Goal: Task Accomplishment & Management: Complete application form

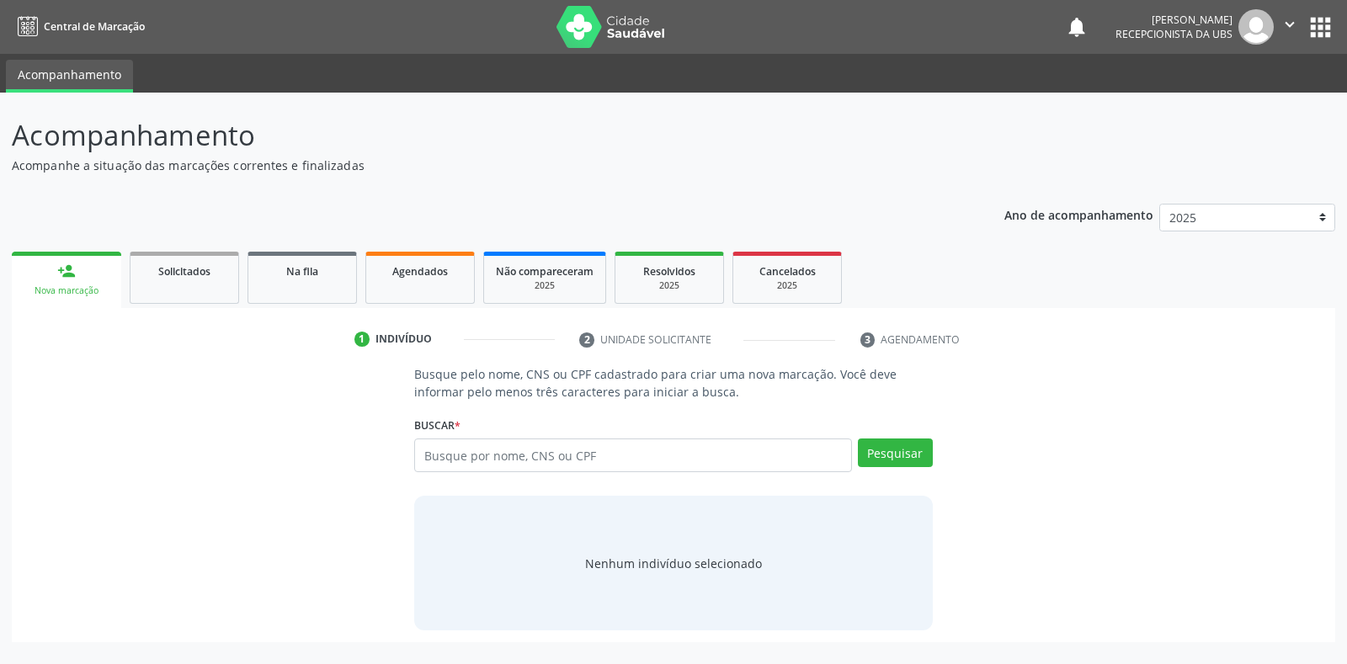
click at [429, 451] on input "text" at bounding box center [632, 456] width 437 height 34
type input "006565515448"
click at [886, 459] on button "Pesquisar" at bounding box center [895, 453] width 75 height 29
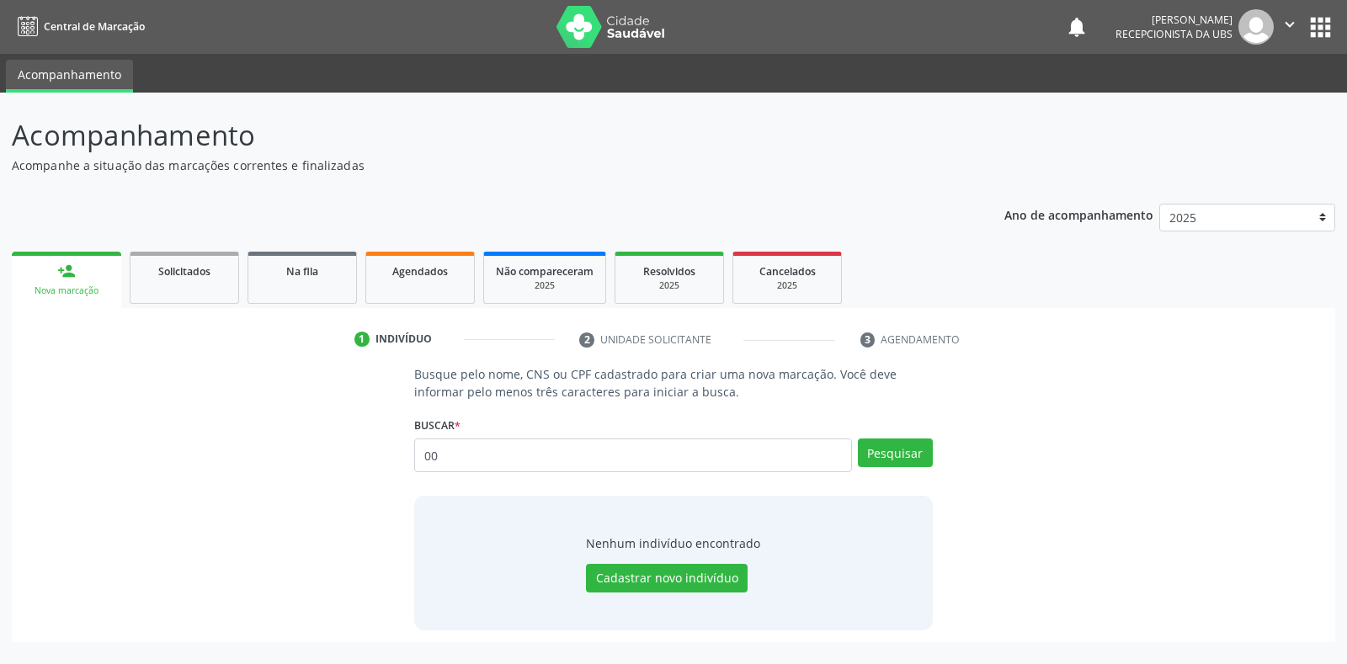
type input "0"
type input "702004308716587"
click at [886, 452] on button "Pesquisar" at bounding box center [895, 453] width 75 height 29
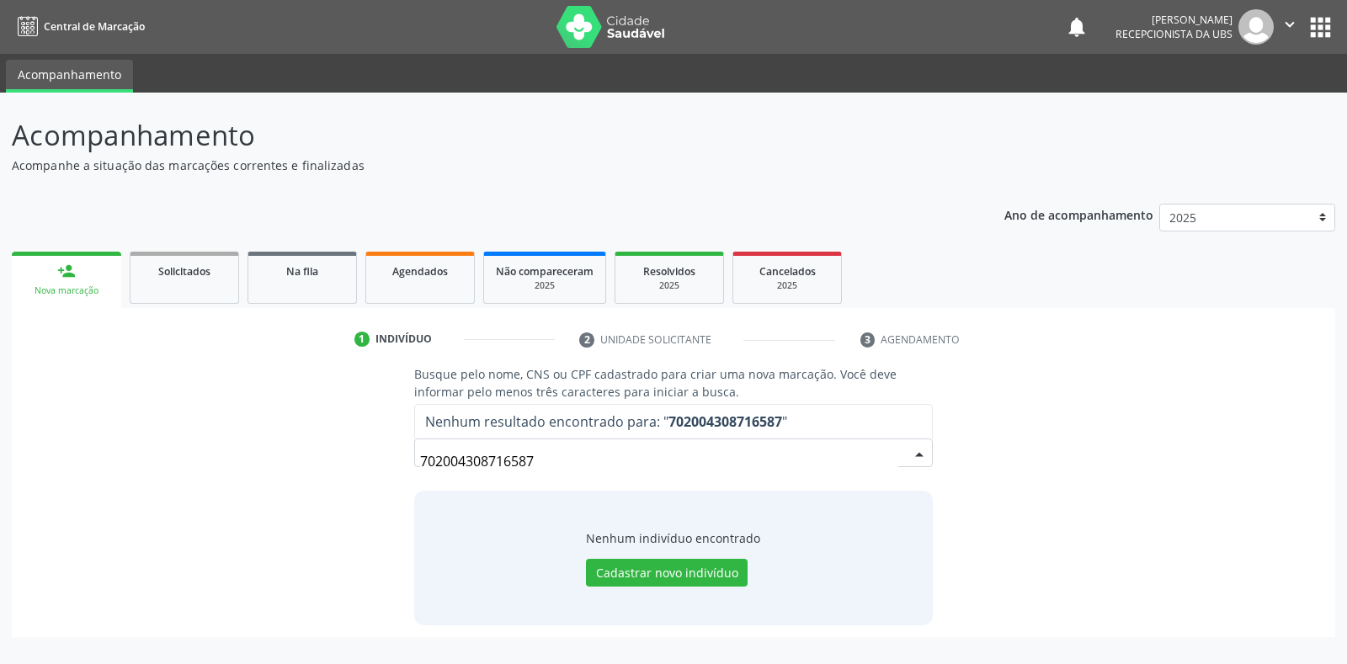
click at [543, 468] on input "702004308716587" at bounding box center [658, 462] width 477 height 34
click at [537, 461] on input "702004308716587" at bounding box center [658, 462] width 477 height 34
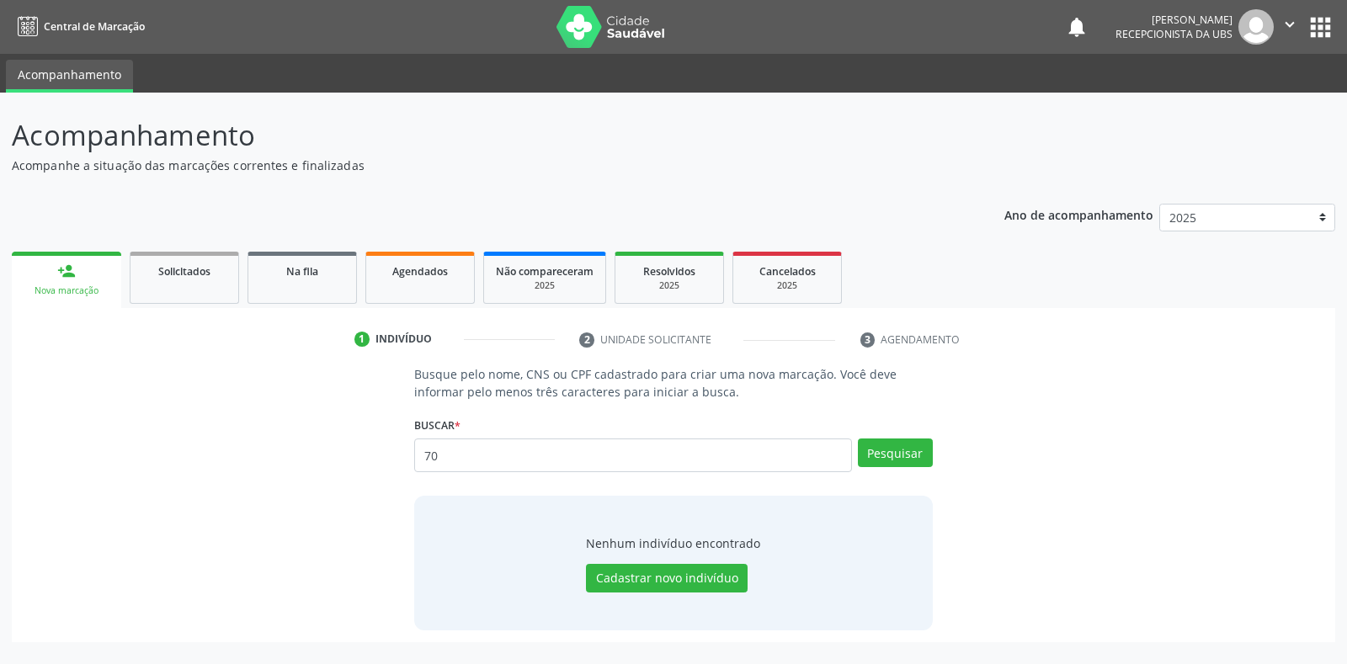
type input "7"
click at [432, 456] on input "text" at bounding box center [632, 456] width 437 height 34
type input "702004308716587"
click at [909, 456] on button "Pesquisar" at bounding box center [895, 453] width 75 height 29
type input "702004308716587"
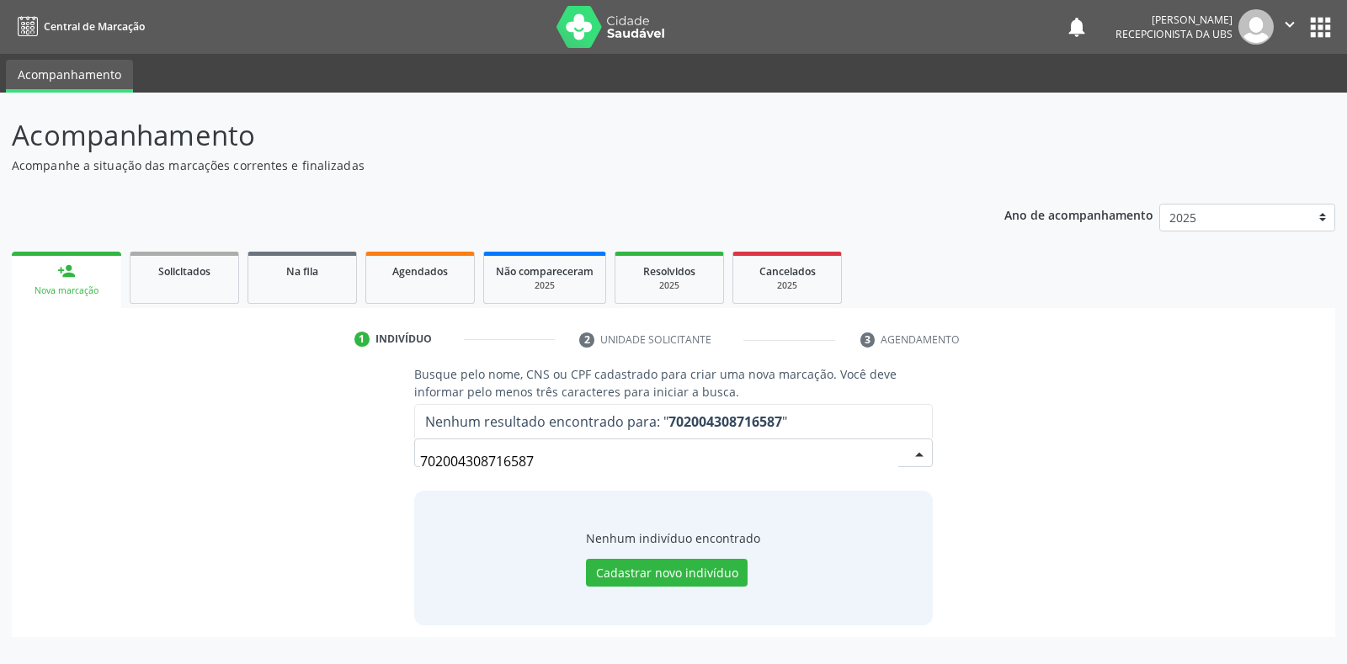
click at [541, 456] on input "702004308716587" at bounding box center [658, 462] width 477 height 34
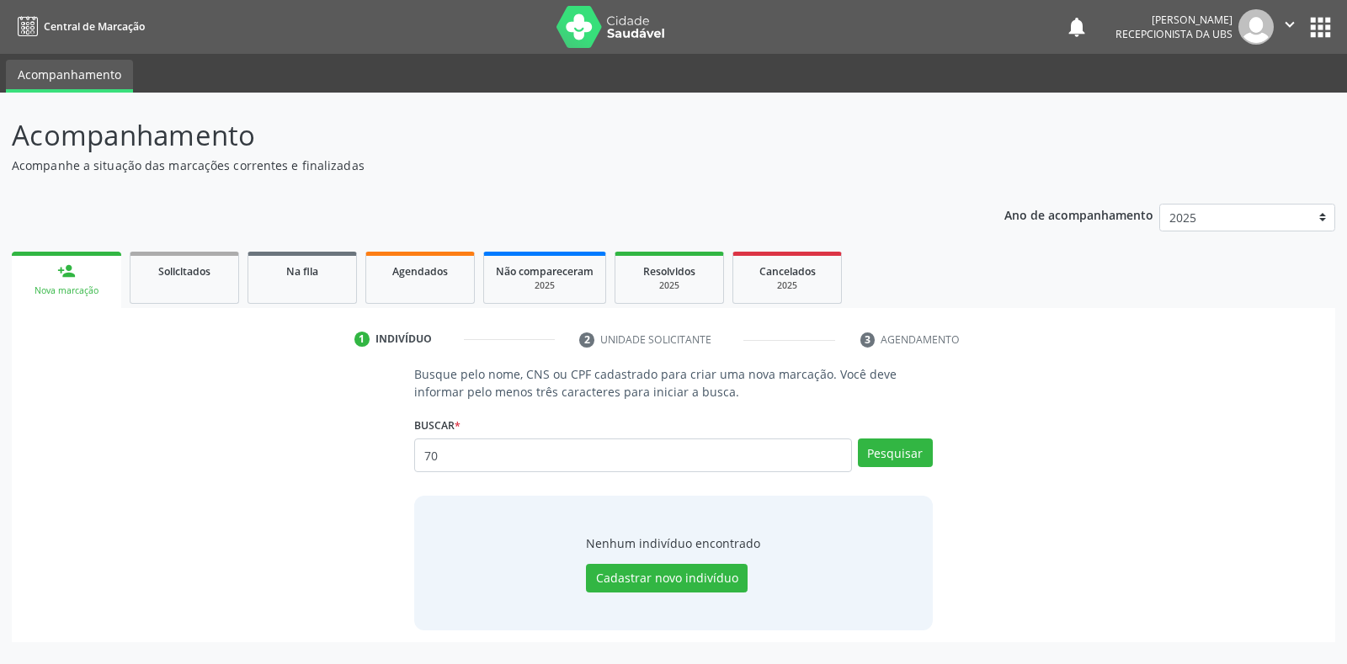
type input "7"
type input "iara [PERSON_NAME] de lima marque"
click at [876, 457] on button "Pesquisar" at bounding box center [895, 453] width 75 height 29
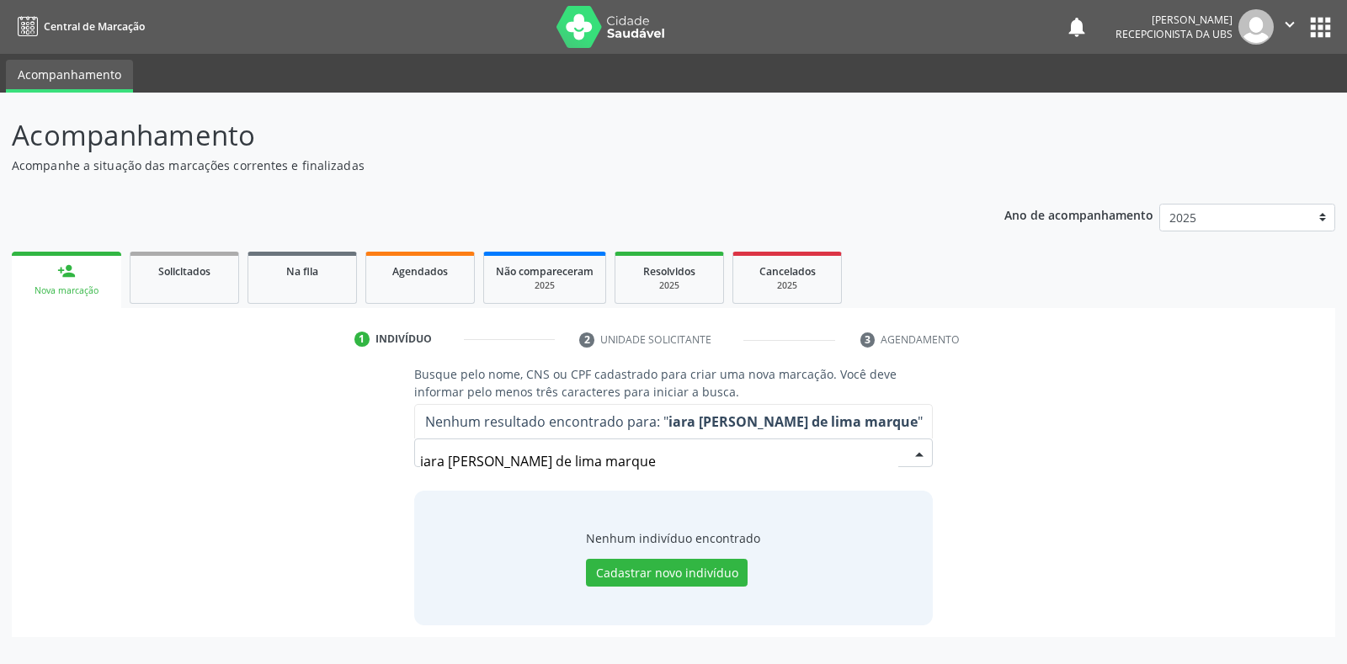
click at [639, 463] on input "iara [PERSON_NAME] de lima marque" at bounding box center [658, 462] width 477 height 34
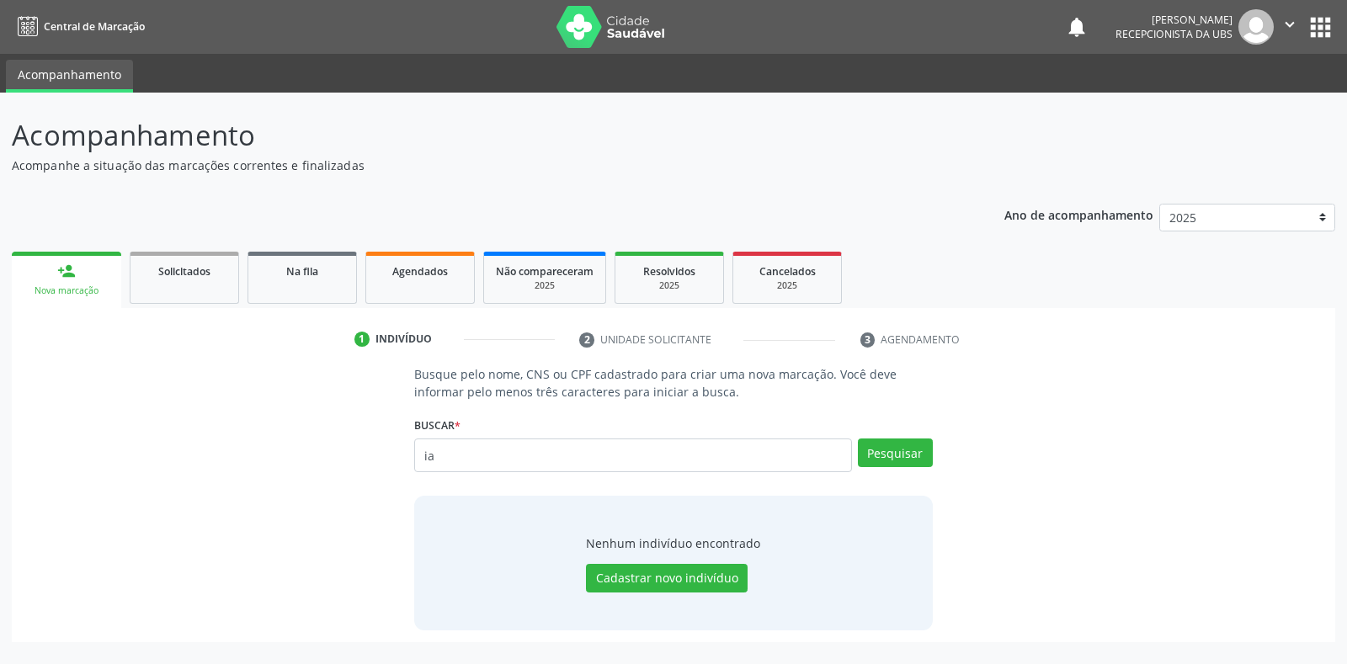
type input "i"
click at [433, 454] on input "text" at bounding box center [632, 456] width 437 height 34
click at [432, 455] on input "text" at bounding box center [632, 456] width 437 height 34
type input "898003702875516"
click at [896, 454] on button "Pesquisar" at bounding box center [895, 453] width 75 height 29
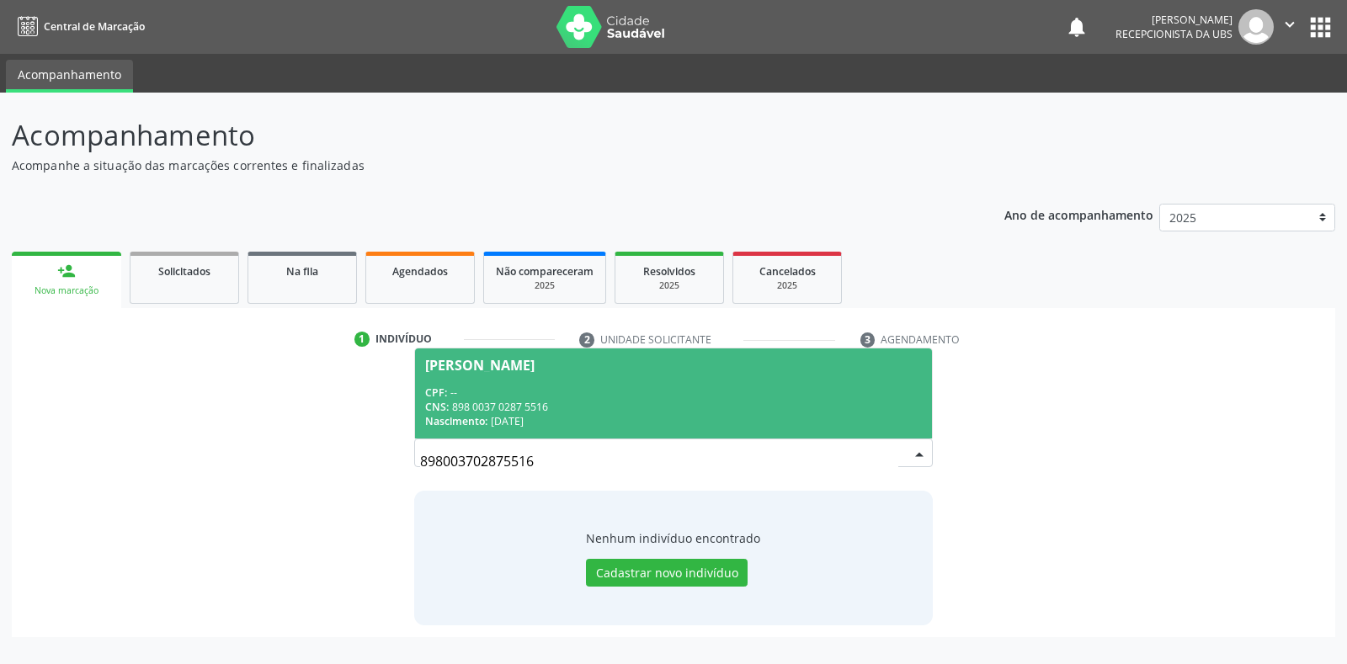
click at [450, 369] on div "[PERSON_NAME]" at bounding box center [479, 365] width 109 height 13
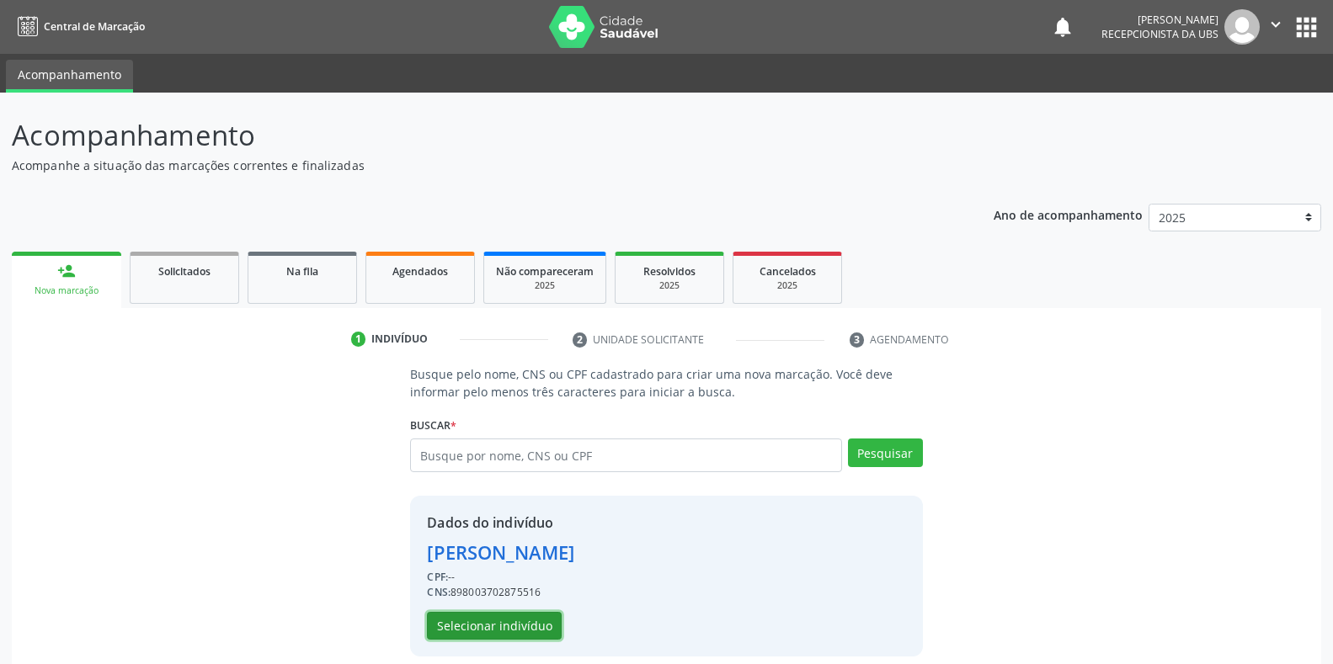
click at [466, 626] on button "Selecionar indivíduo" at bounding box center [494, 626] width 135 height 29
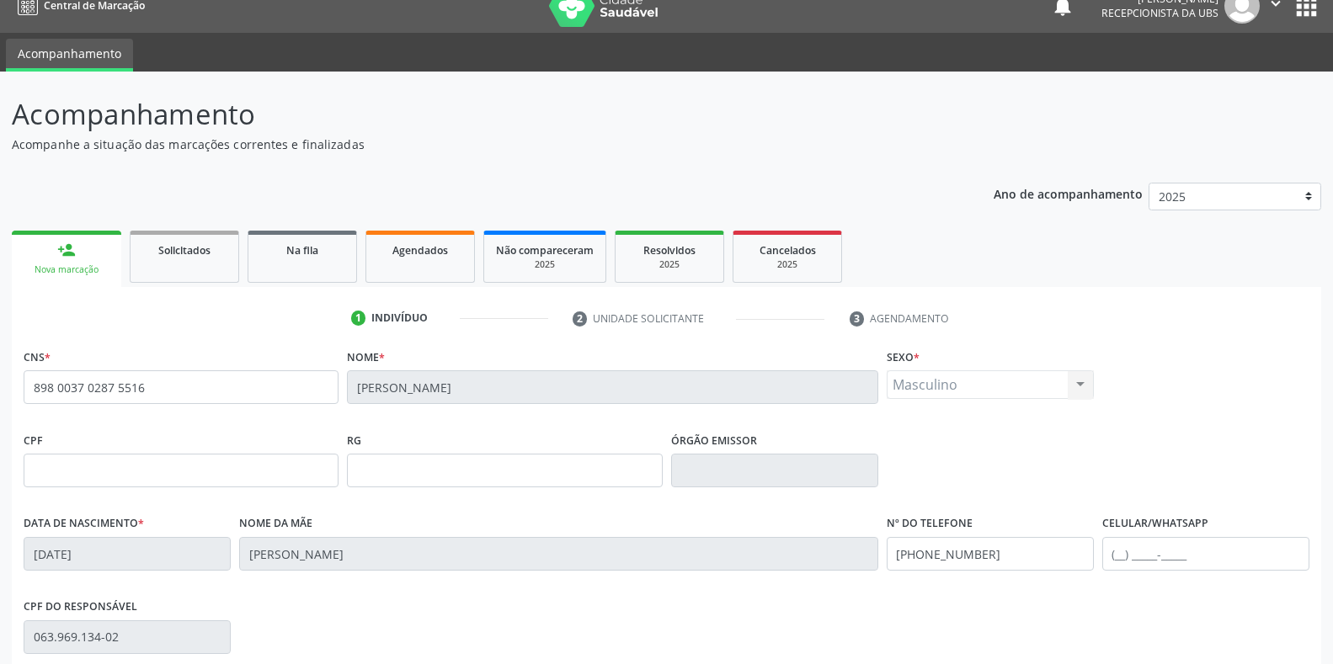
scroll to position [248, 0]
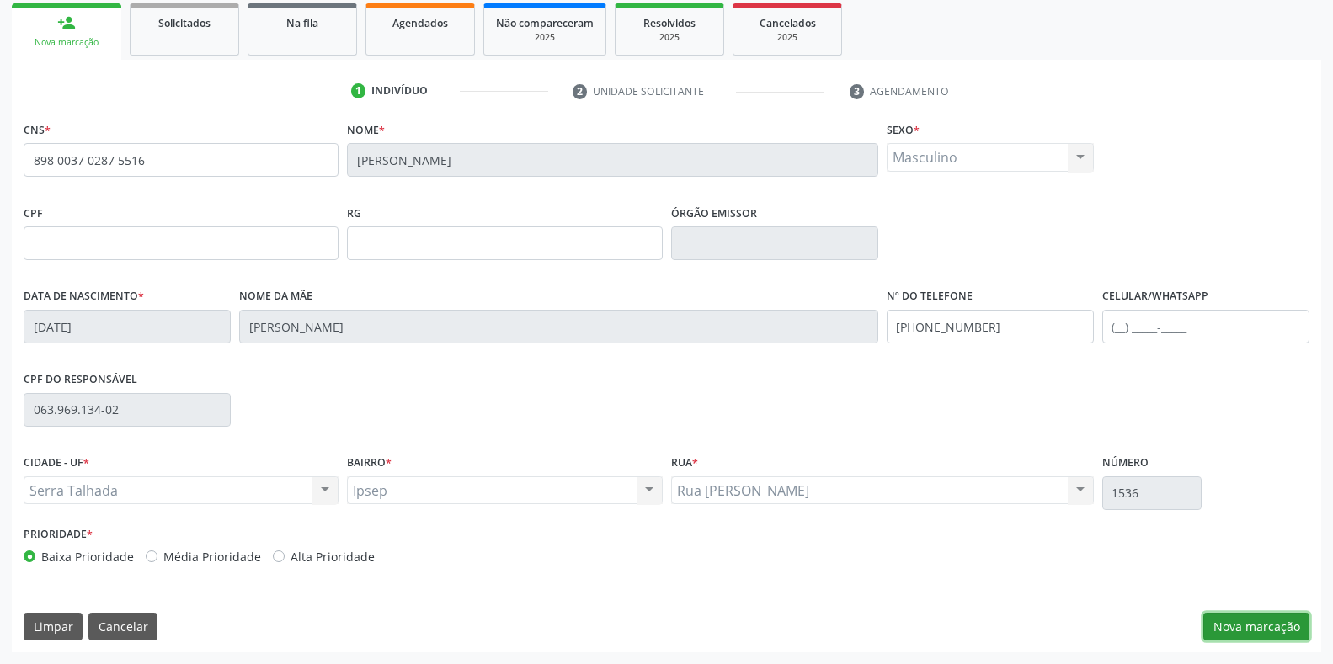
click at [1224, 632] on button "Nova marcação" at bounding box center [1256, 627] width 106 height 29
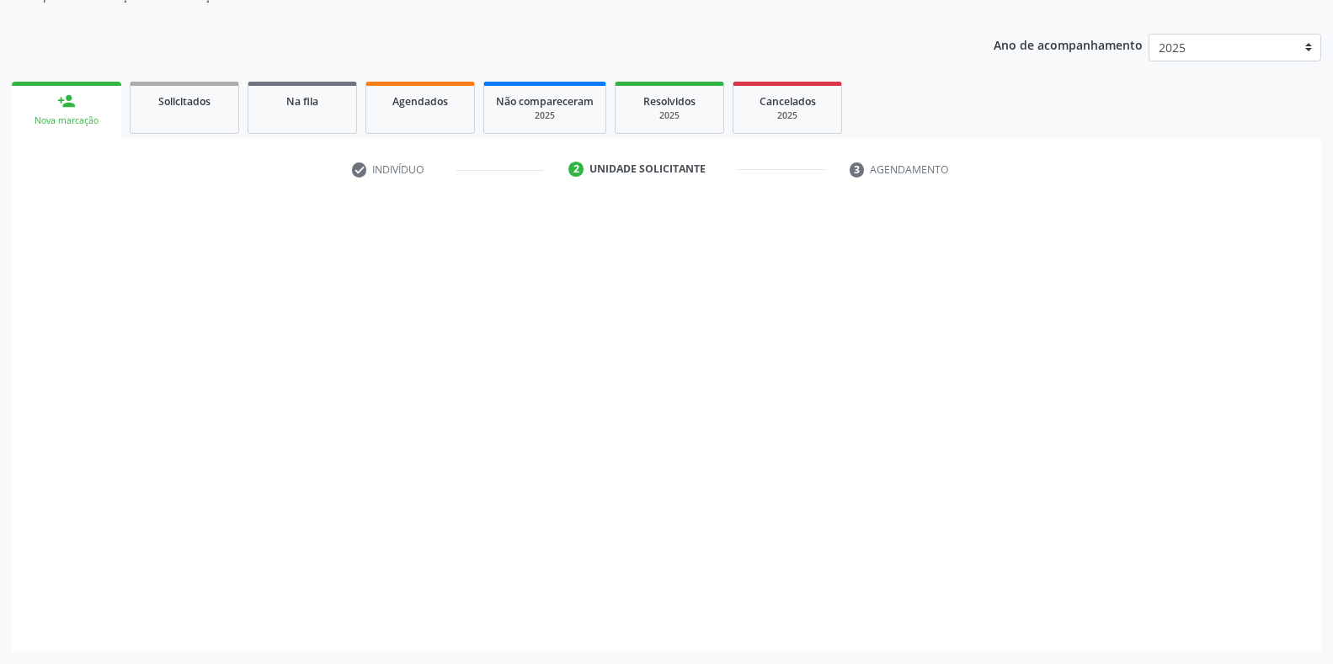
scroll to position [170, 0]
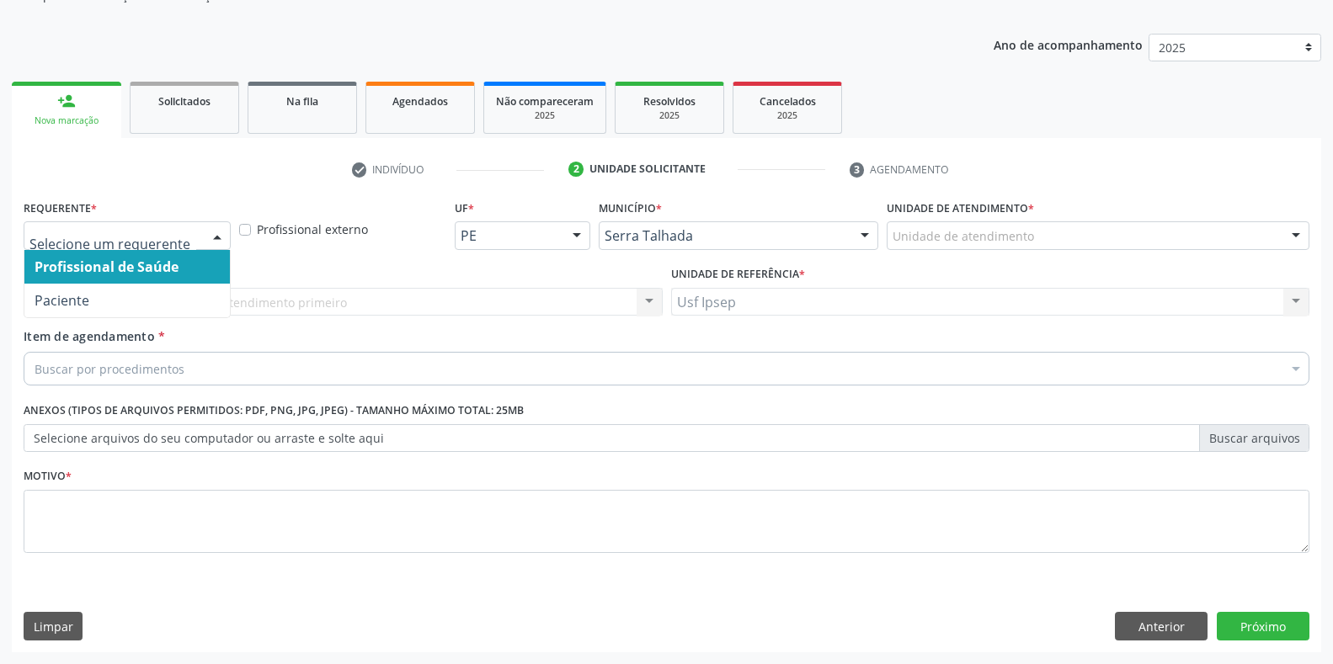
click at [219, 228] on div at bounding box center [217, 236] width 25 height 29
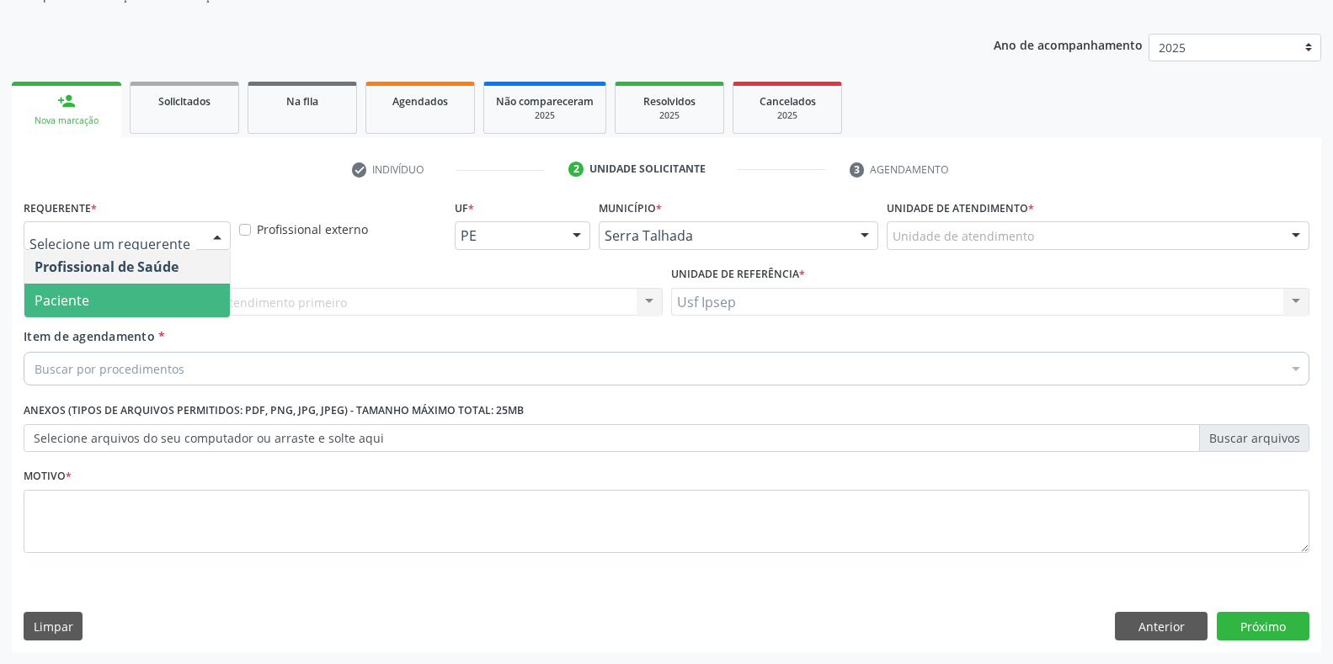
click at [154, 304] on span "Paciente" at bounding box center [126, 301] width 205 height 34
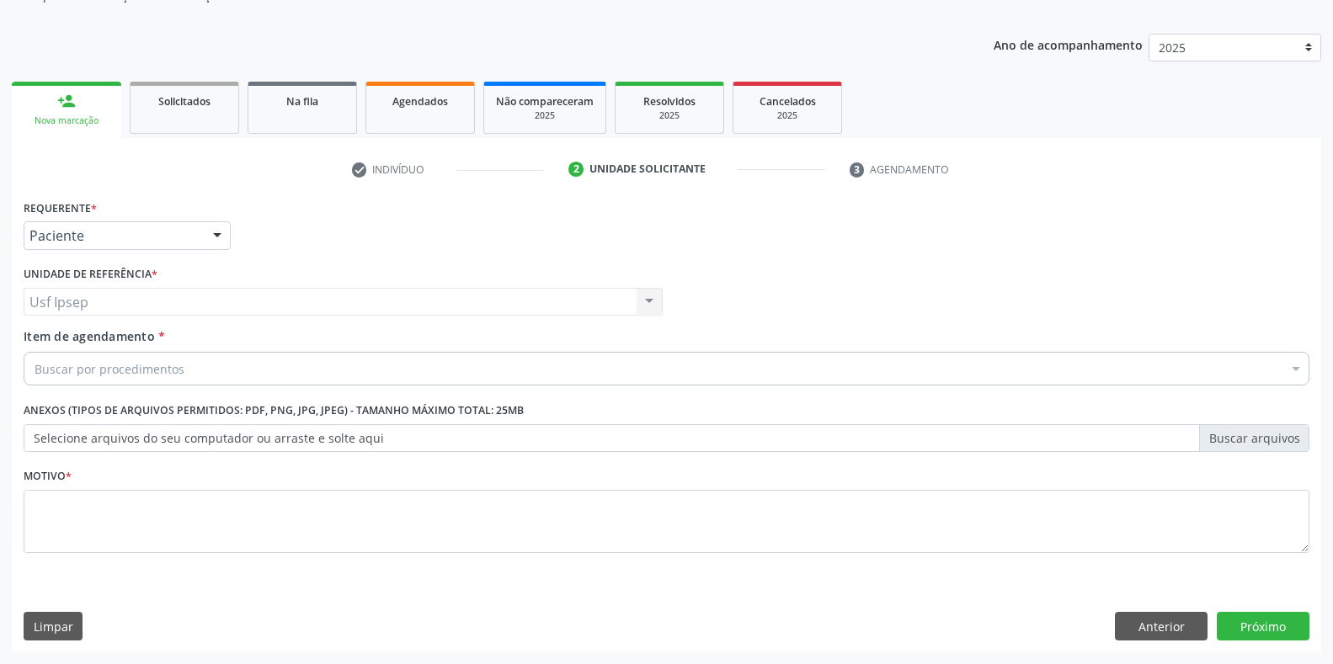
click at [125, 349] on div "Item de agendamento * Buscar por procedimentos Selecionar todos 0304070076 - .Q…" at bounding box center [667, 354] width 1286 height 53
click at [42, 341] on span "Item de agendamento" at bounding box center [89, 336] width 131 height 16
click at [35, 352] on input "Item de agendamento *" at bounding box center [35, 369] width 0 height 34
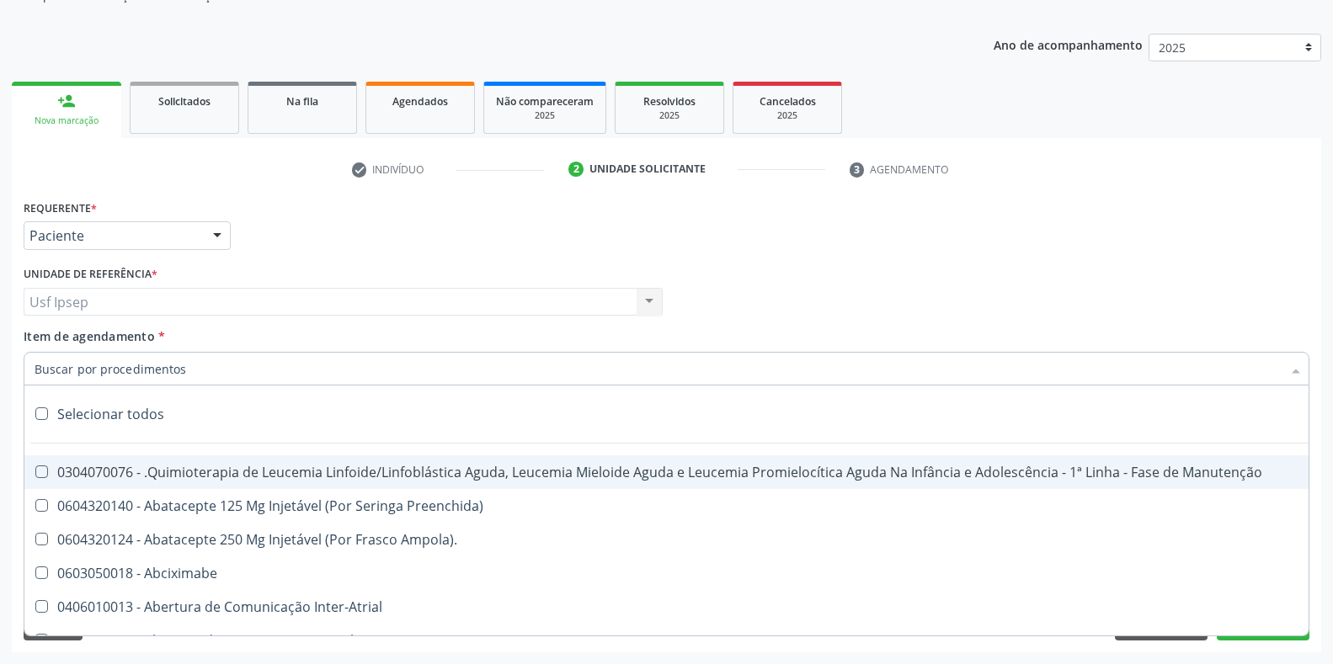
click at [38, 366] on input "Item de agendamento *" at bounding box center [658, 369] width 1247 height 34
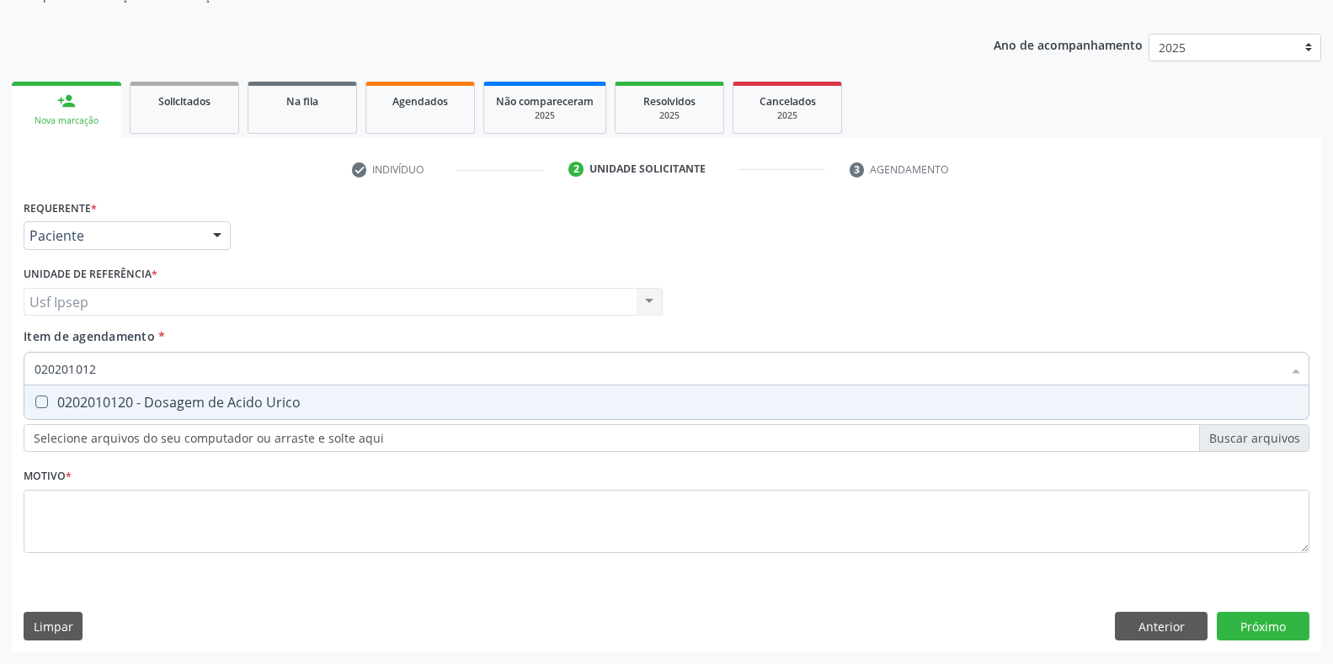
type input "0202010120"
click at [37, 407] on Urico at bounding box center [41, 402] width 13 height 13
click at [35, 407] on Urico "checkbox" at bounding box center [29, 402] width 11 height 11
checkbox Urico "true"
click at [106, 370] on input "0202010120" at bounding box center [658, 369] width 1247 height 34
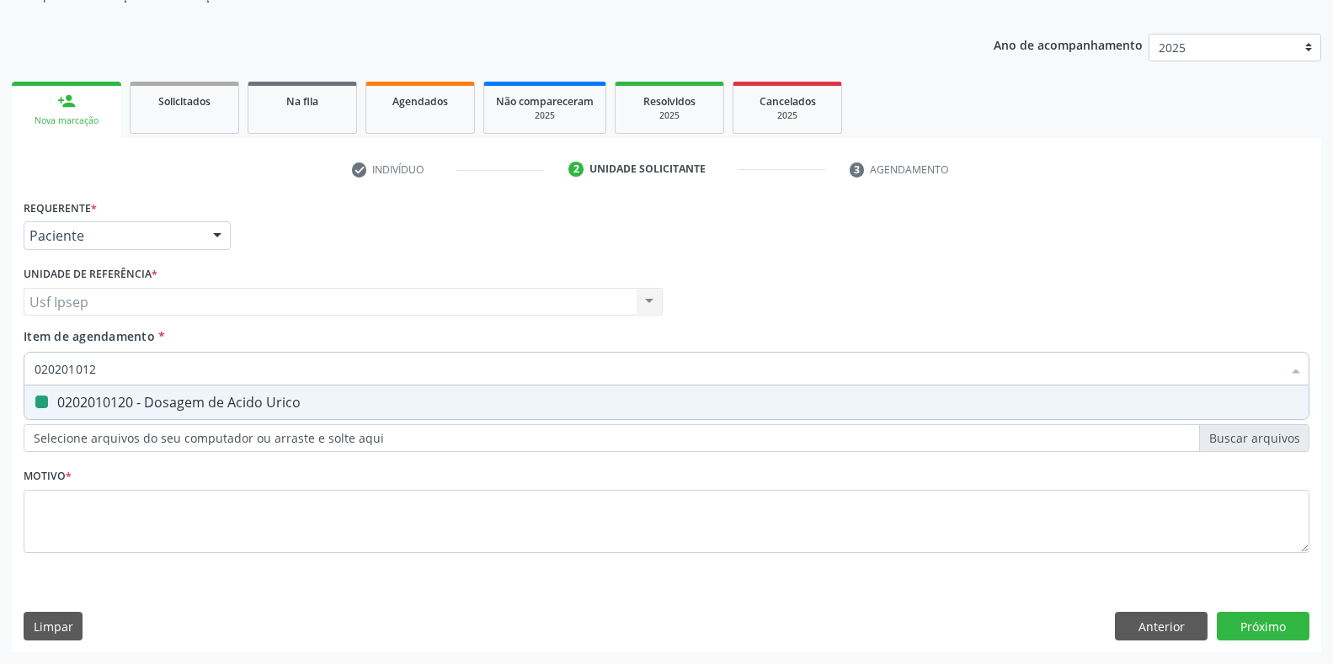
type input "02020101"
checkbox Urico "false"
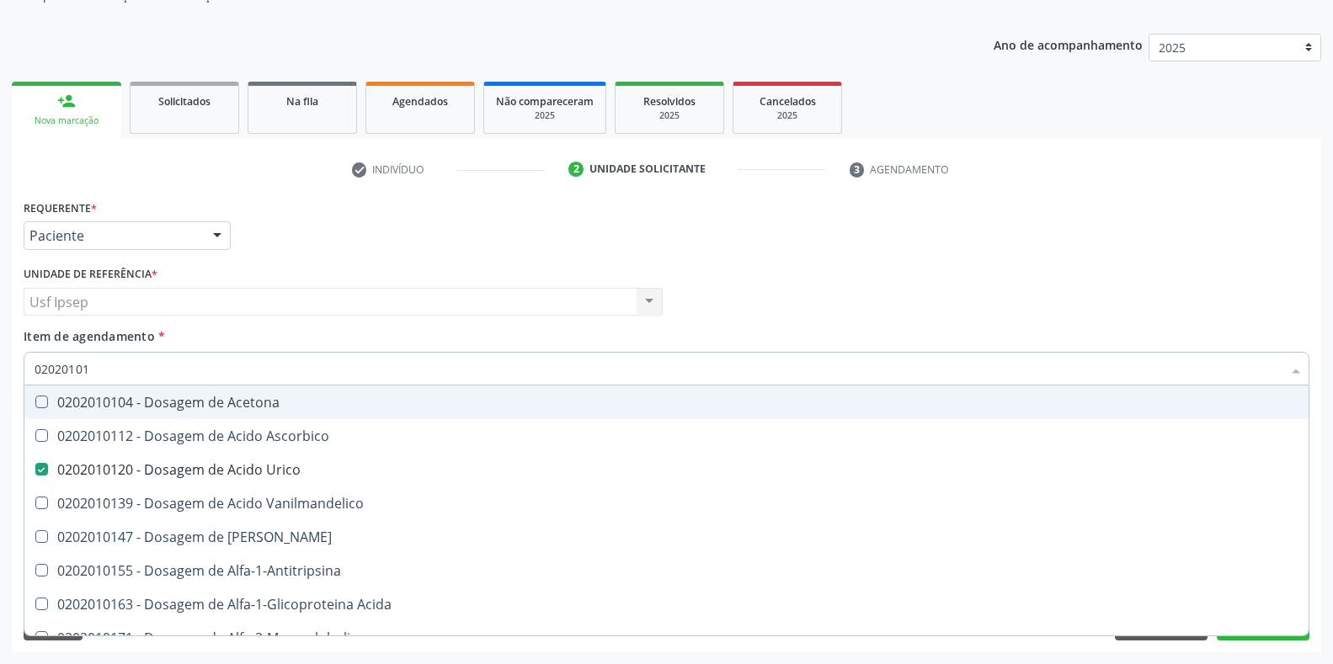
type input "0202010"
checkbox Urico "false"
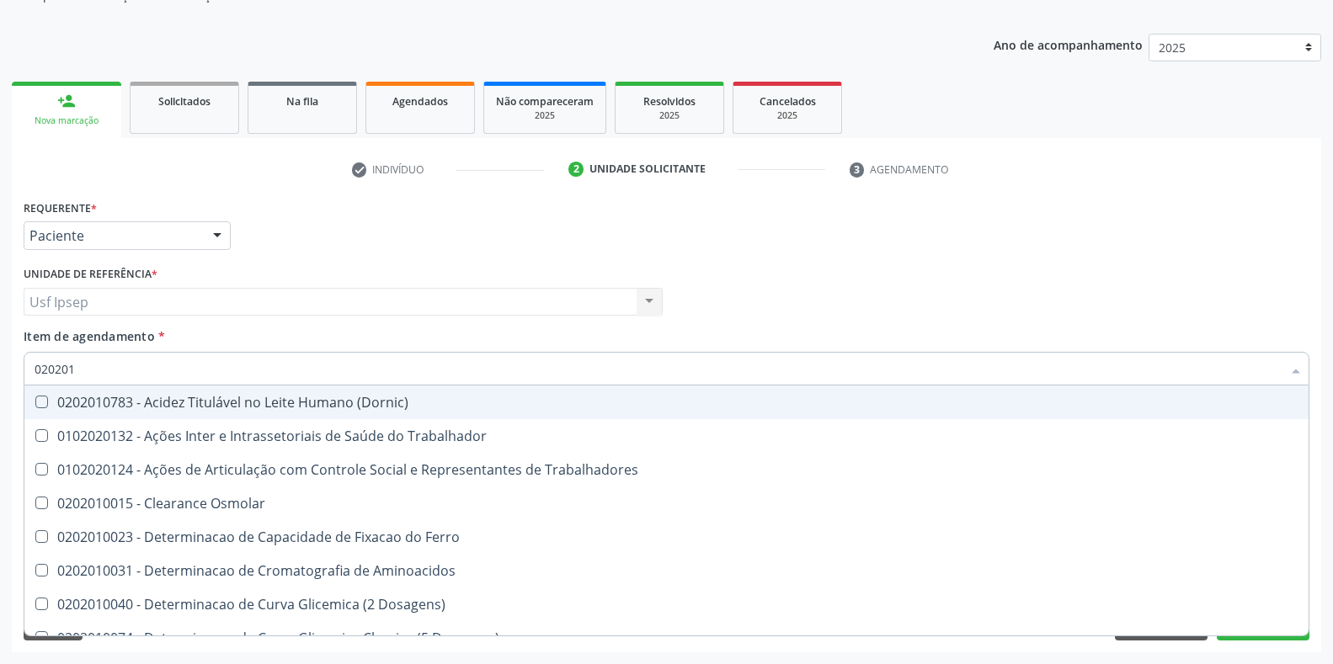
type input "02020"
checkbox Urico "false"
checkbox Trabalho "true"
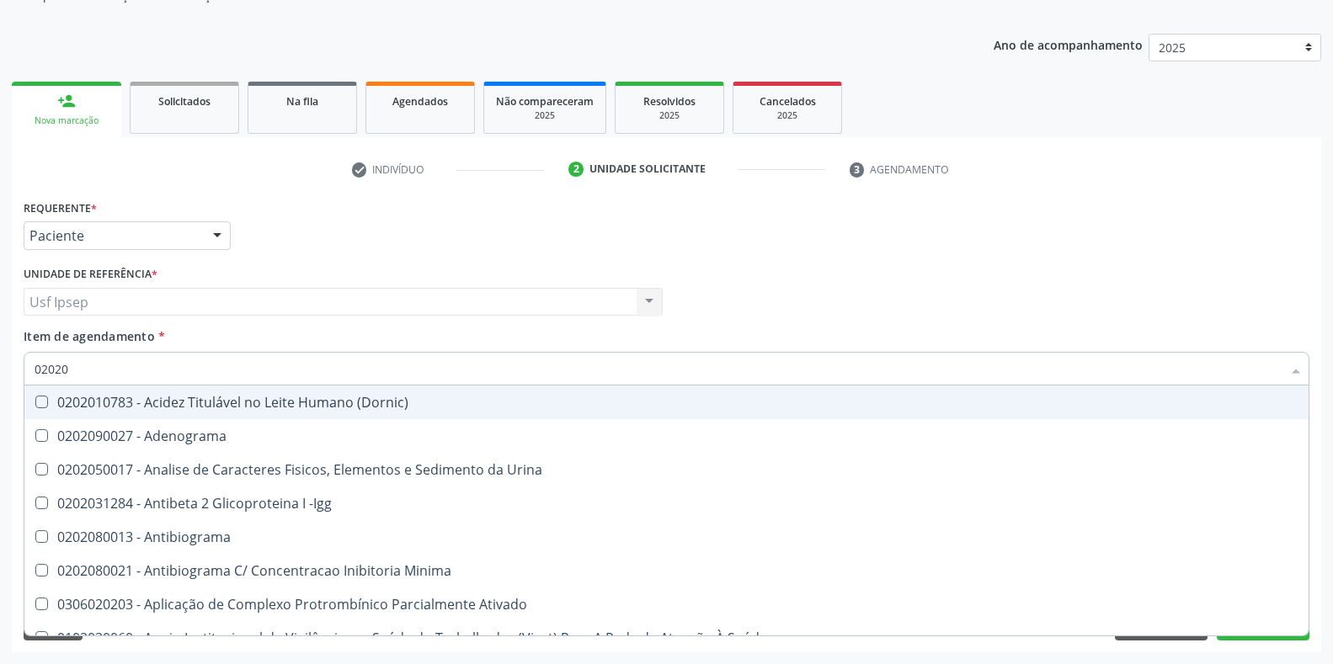
type input "020201"
checkbox Osmolar "true"
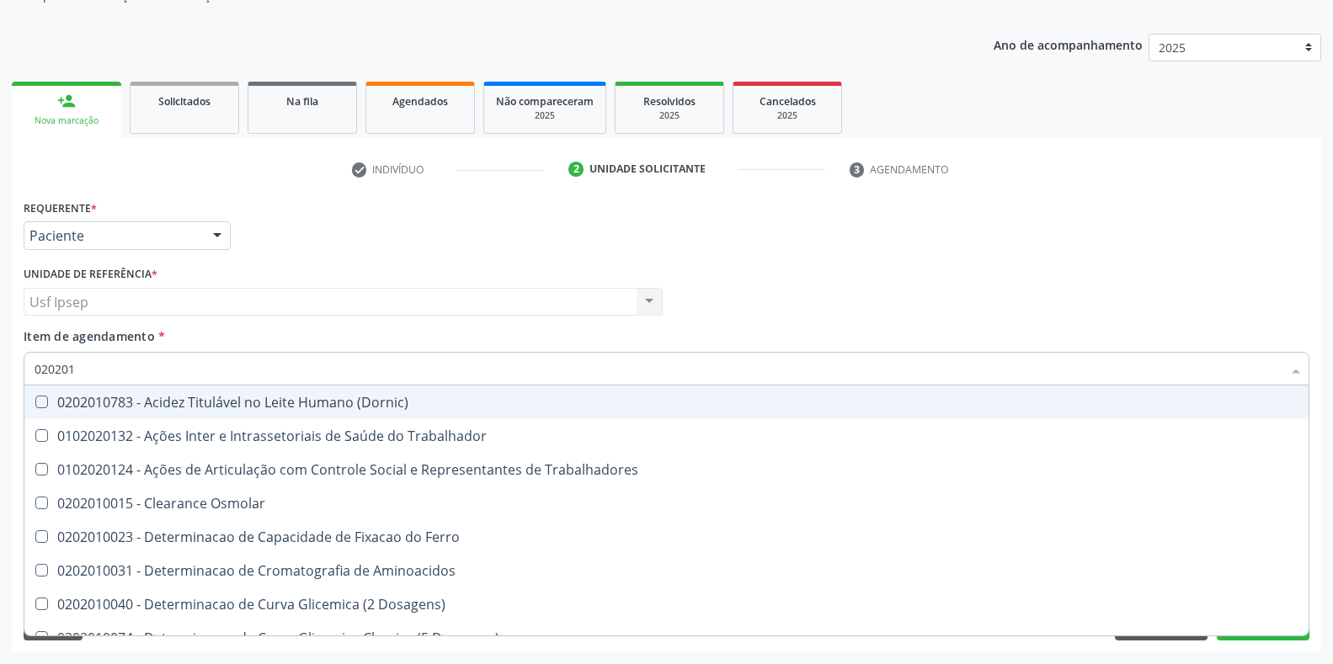
type input "0202010"
checkbox Ativada\) "true"
checkbox Urico "false"
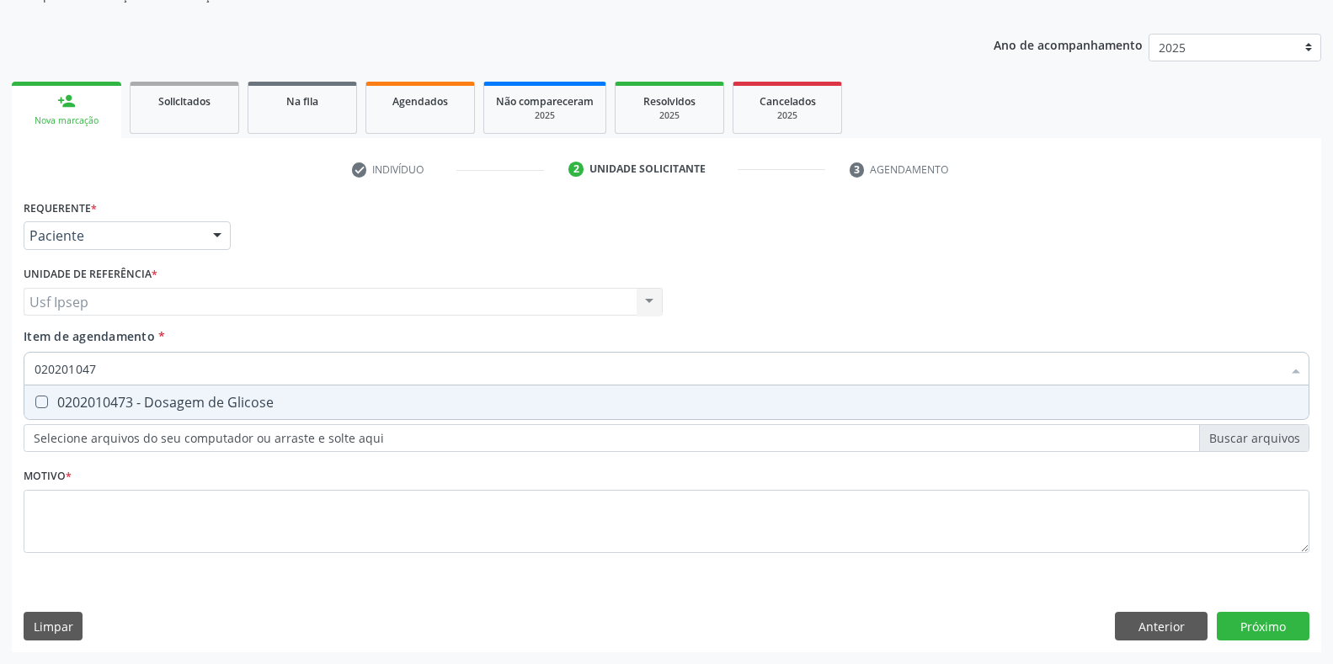
type input "0202010473"
click at [50, 402] on div "0202010473 - Dosagem de Glicose" at bounding box center [667, 402] width 1264 height 13
checkbox Glicose "true"
click at [108, 369] on input "0202010473" at bounding box center [658, 369] width 1247 height 34
type input "02020104"
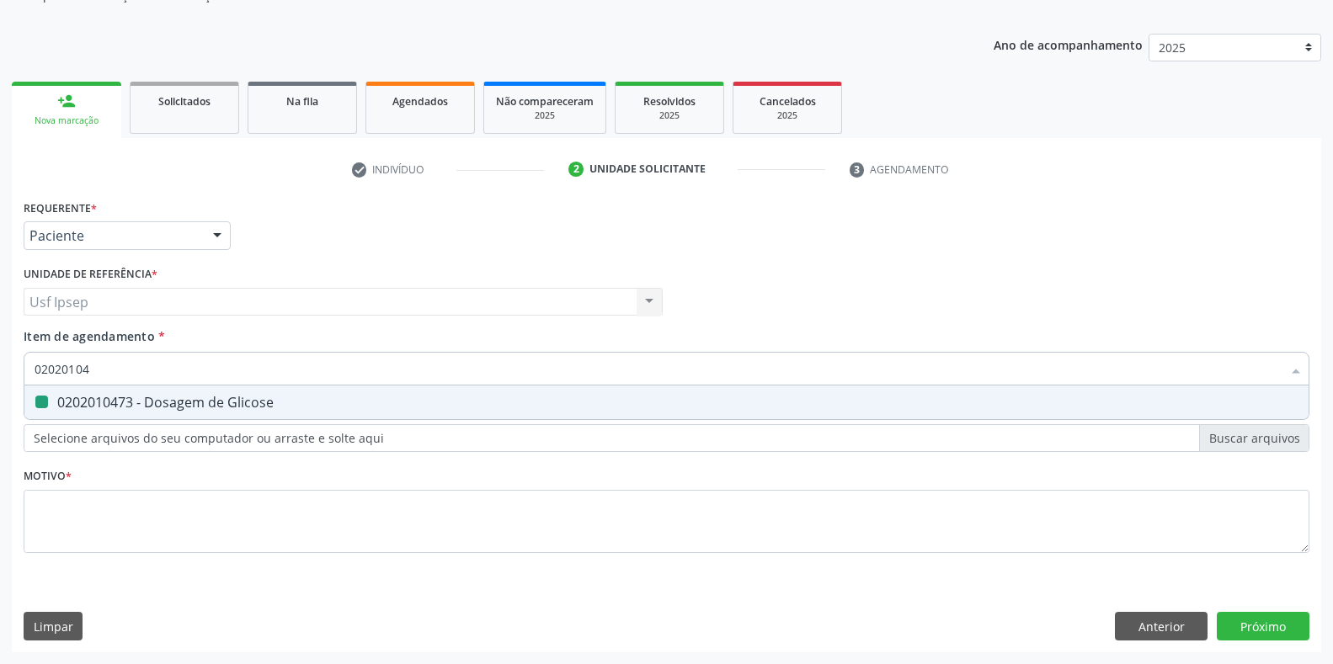
checkbox Glicose "false"
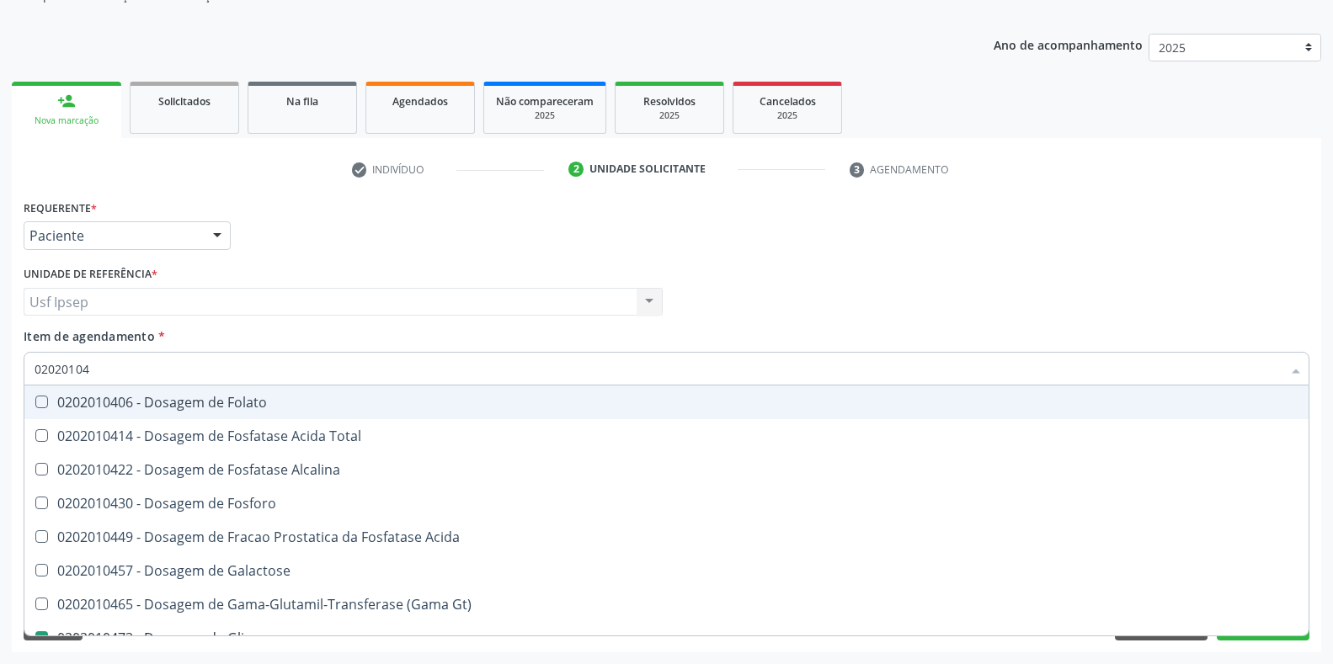
type input "0202010"
checkbox Glicose "false"
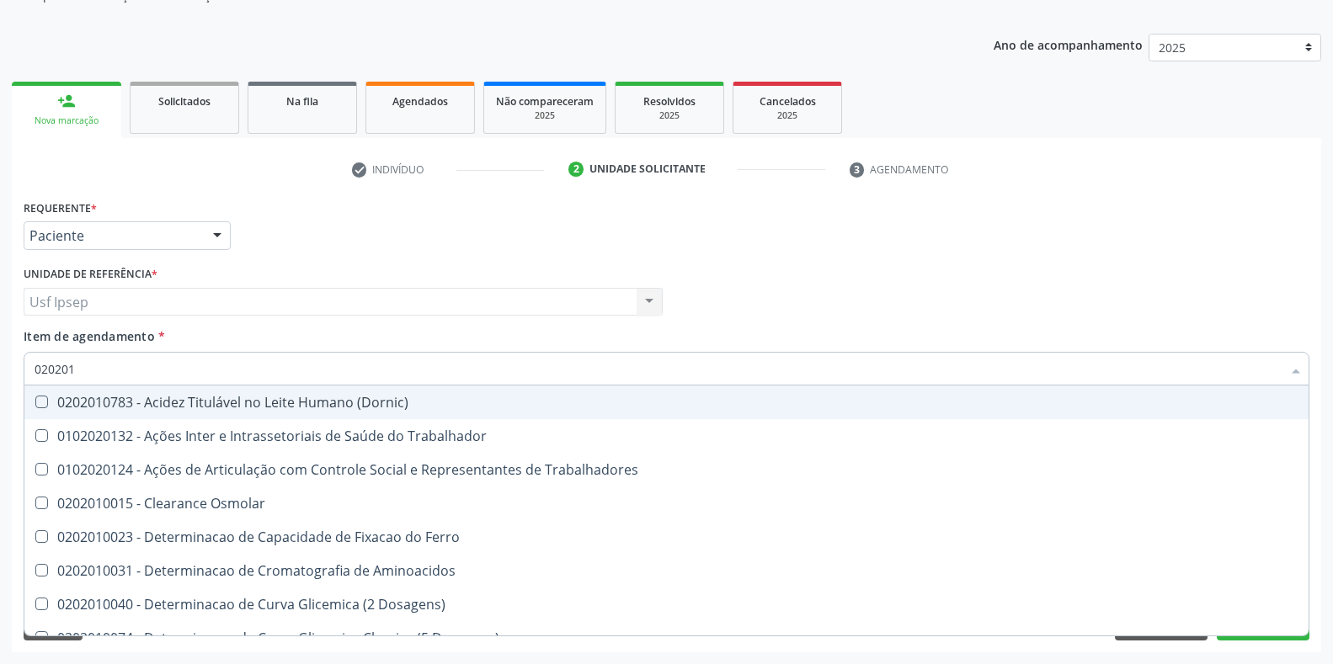
type input "02020"
checkbox Urico "false"
checkbox Glicose "false"
checkbox Trabalho "true"
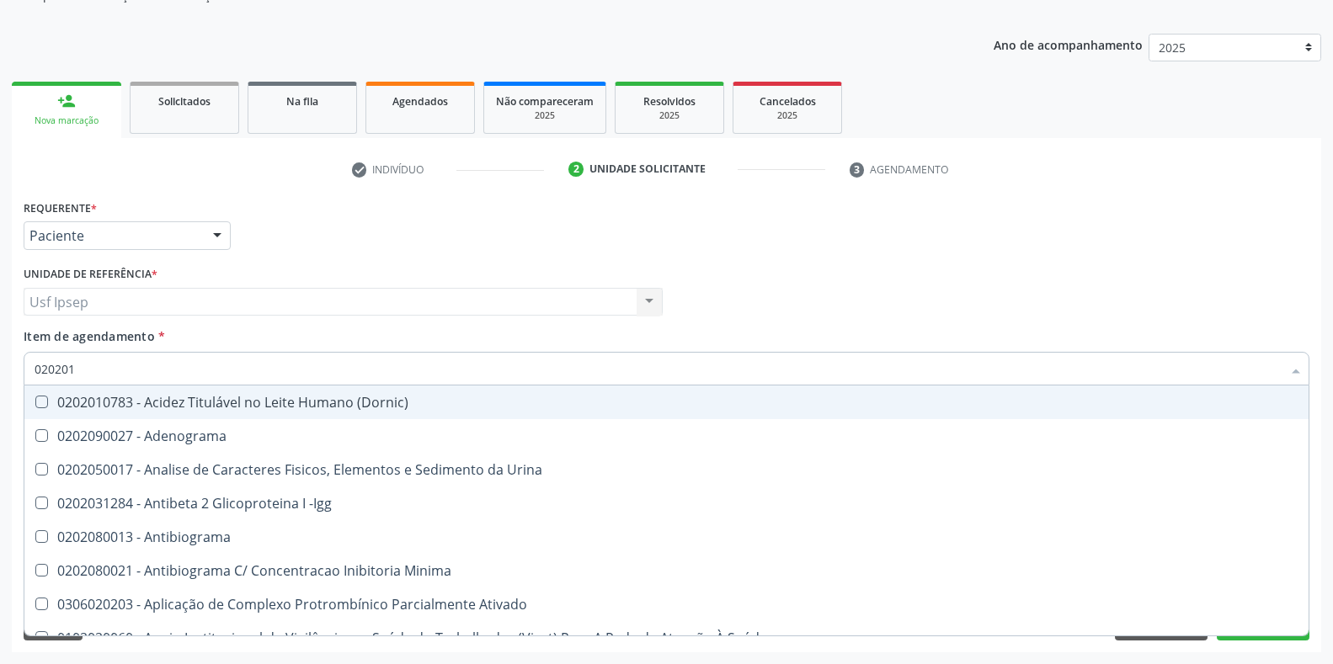
type input "0202010"
checkbox \(Controle\) "true"
checkbox Osmolar "false"
checkbox Osmolalidade "true"
checkbox T3 "false"
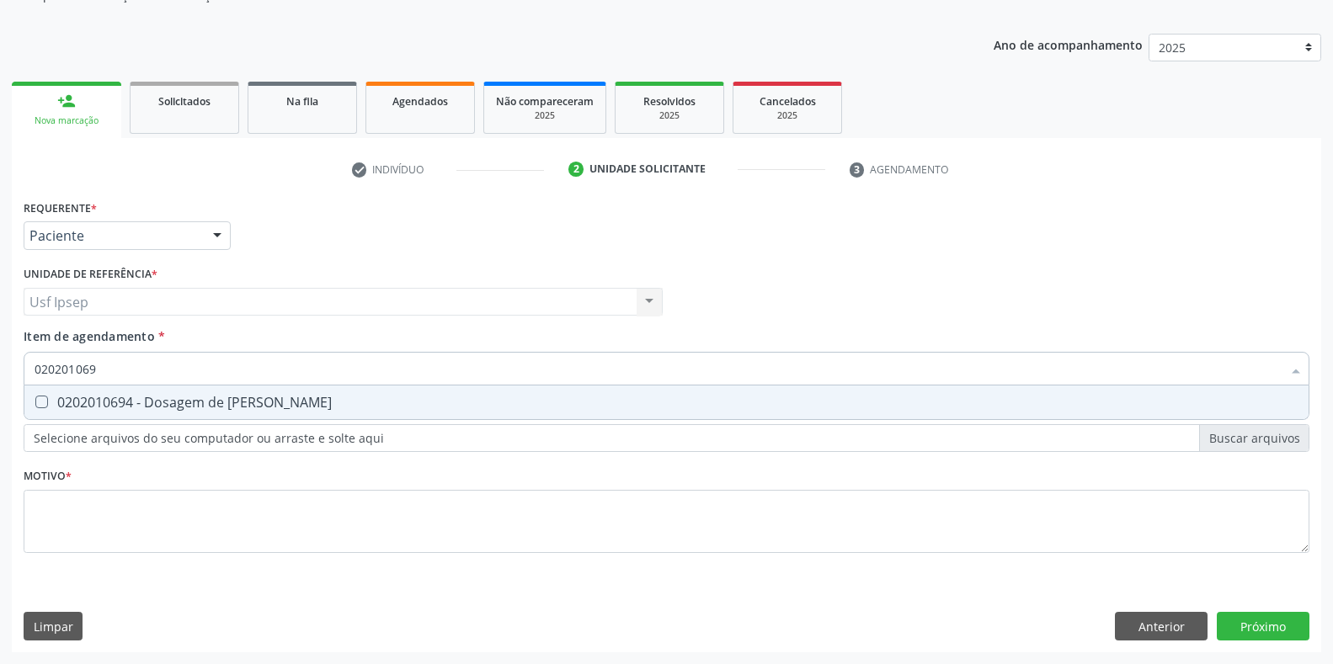
type input "0202010694"
click at [39, 409] on div "0202010694 - Dosagem de [PERSON_NAME]" at bounding box center [667, 402] width 1264 height 13
checkbox Ureia "true"
click at [102, 366] on input "0202010694" at bounding box center [658, 369] width 1247 height 34
type input "02020106"
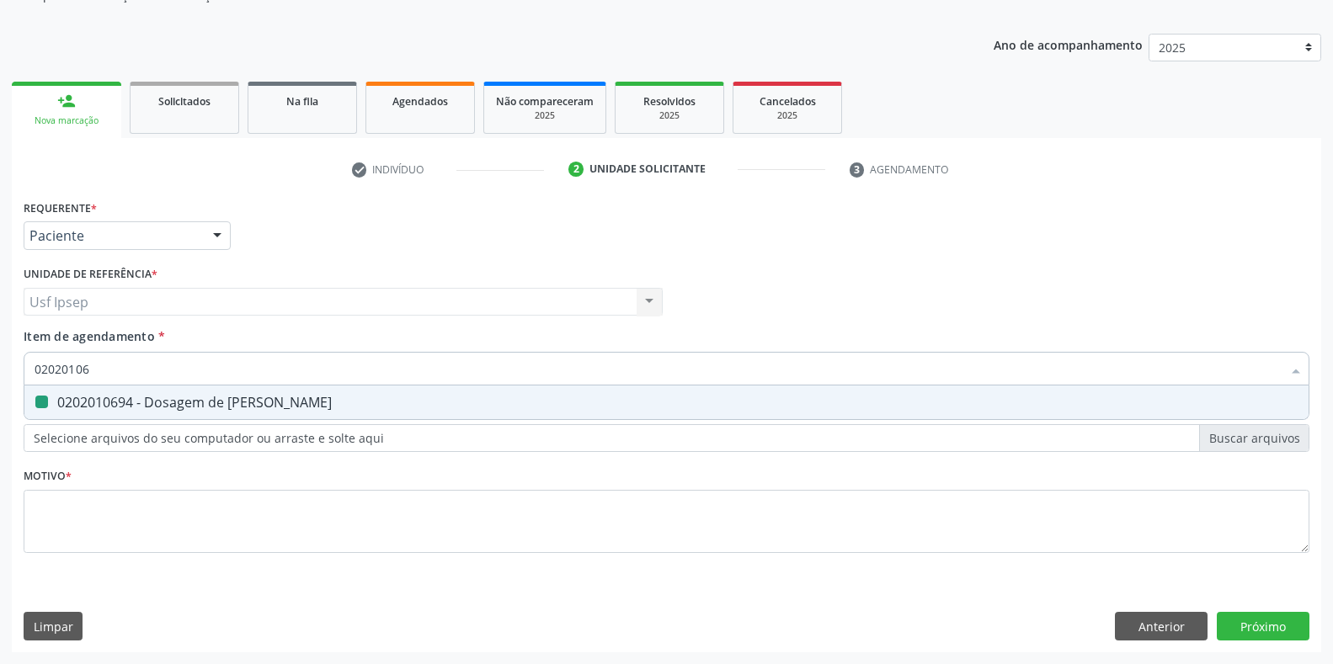
checkbox Ureia "false"
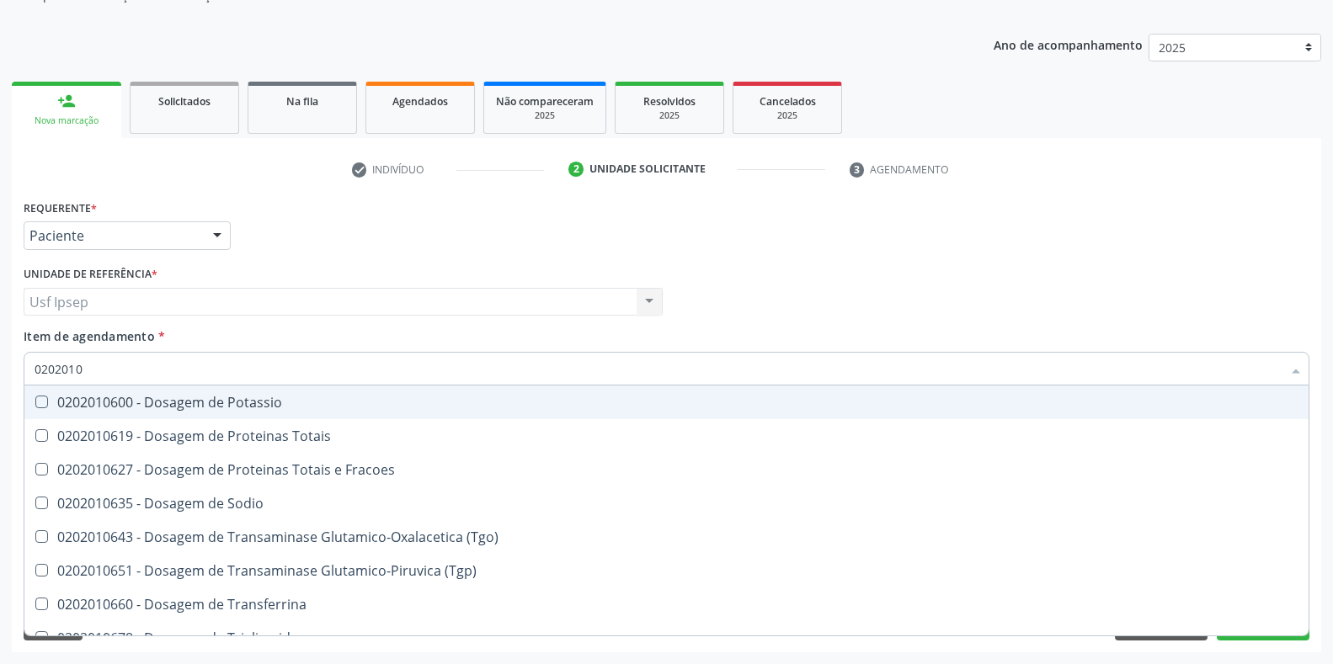
type input "020201"
checkbox Ureia "false"
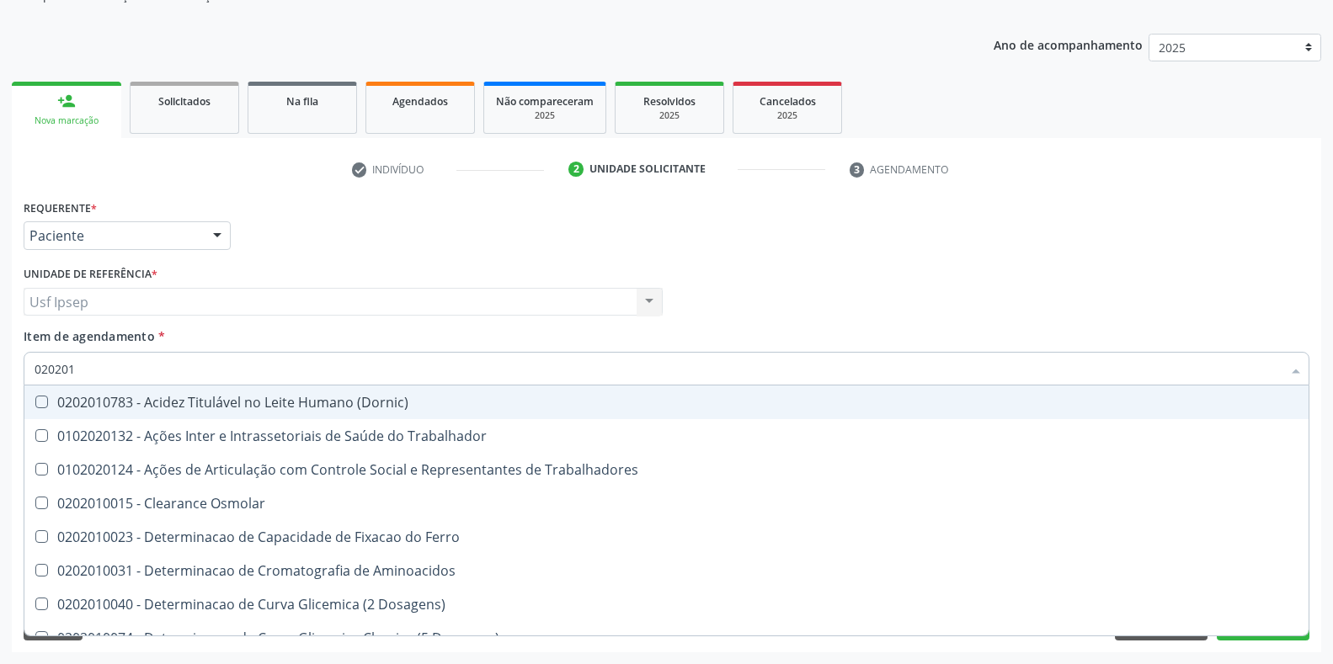
type input "0202010"
checkbox Ativada\) "true"
checkbox Urico "false"
checkbox II "true"
checkbox Glicose "false"
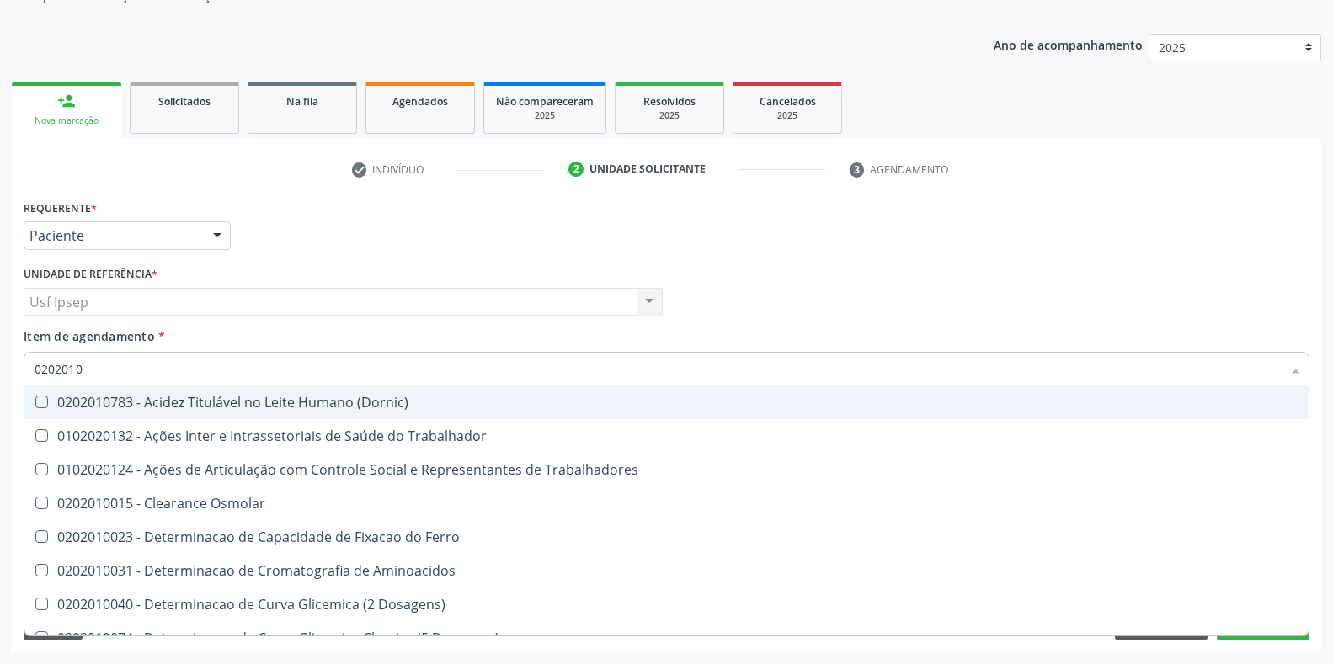
checkbox Piruvato "true"
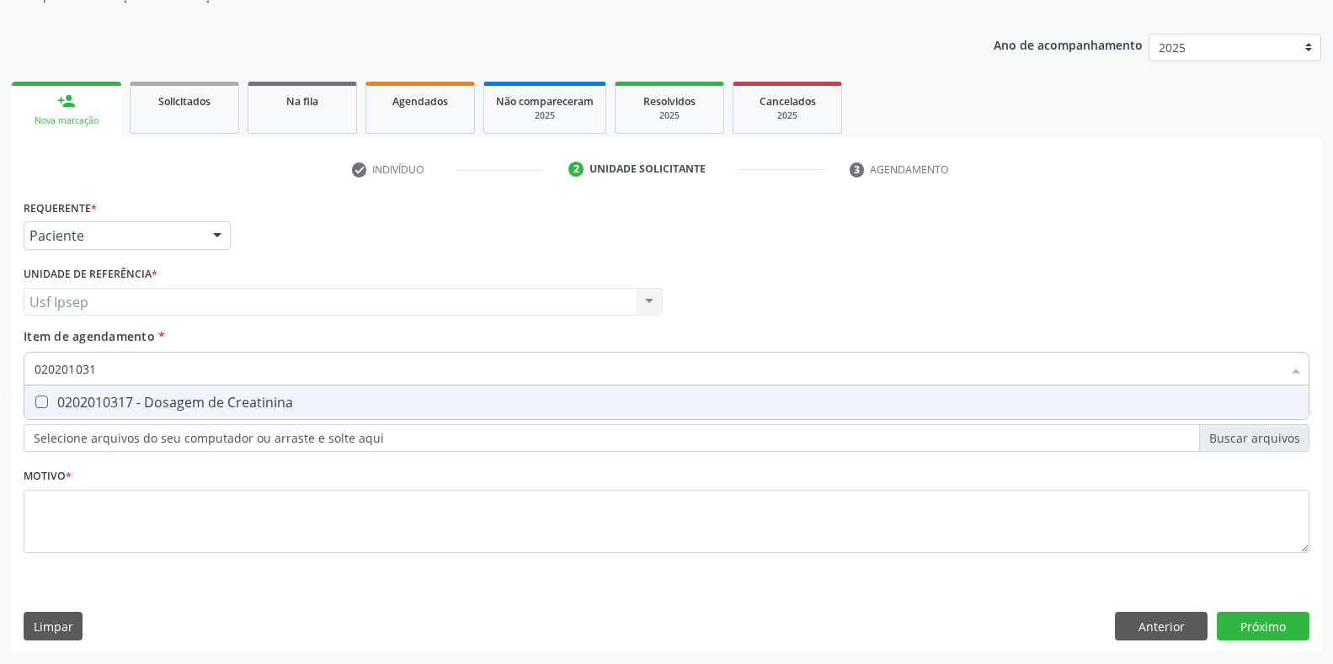
type input "0202010317"
click at [49, 402] on div "0202010317 - Dosagem de Creatinina" at bounding box center [667, 402] width 1264 height 13
checkbox Creatinina "true"
click at [104, 367] on input "0202010317" at bounding box center [658, 369] width 1247 height 34
type input "02020103"
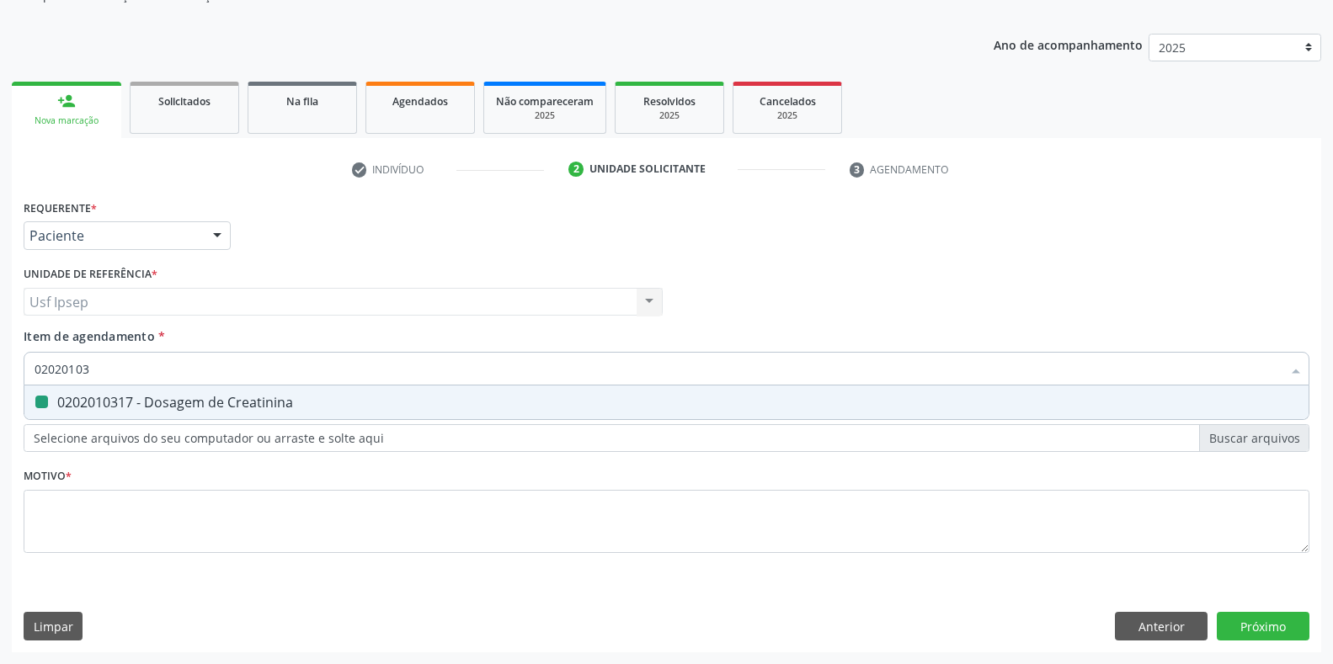
checkbox Creatinina "false"
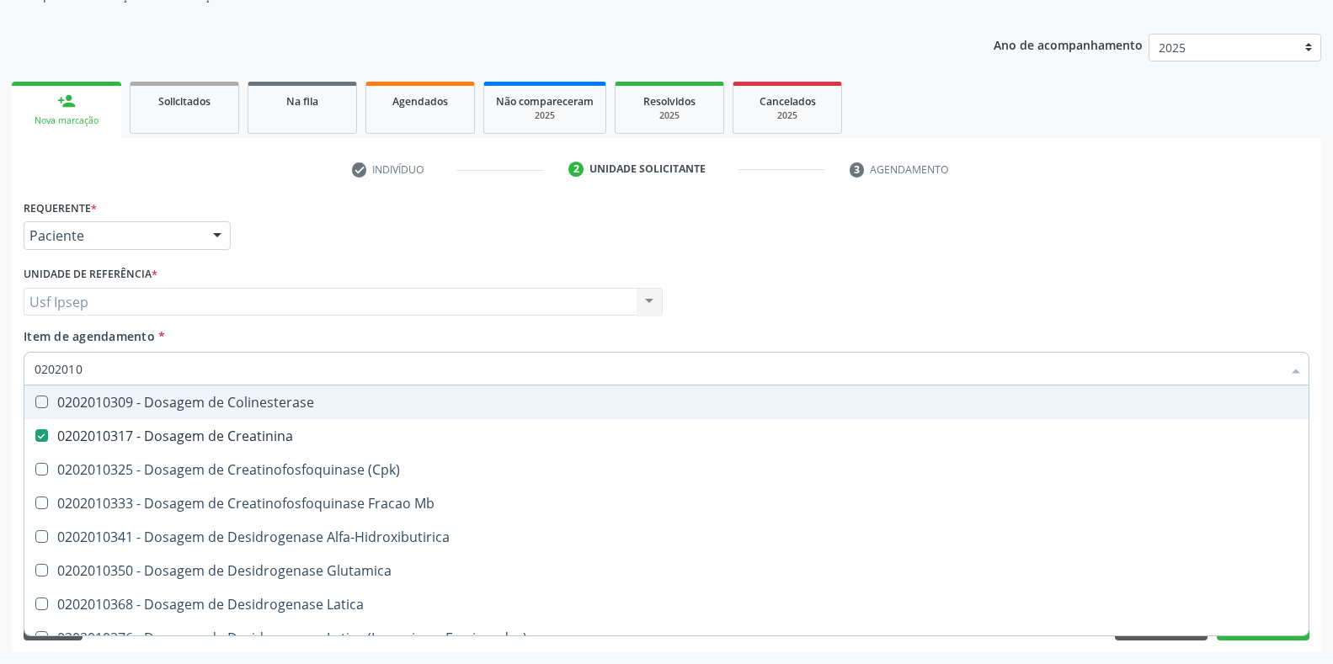
type input "020201"
checkbox Creatinina "false"
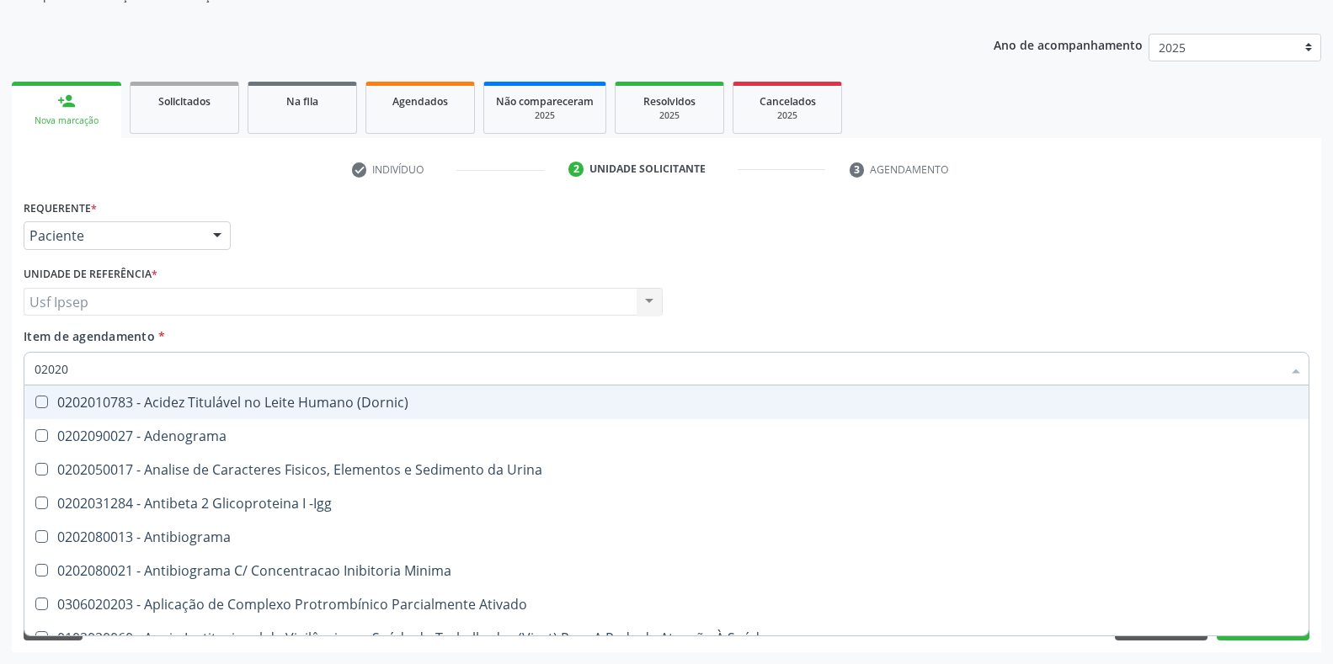
type input "020201"
checkbox Osmolar "true"
checkbox Gestante "true"
checkbox T3 "true"
checkbox Ascorbico "true"
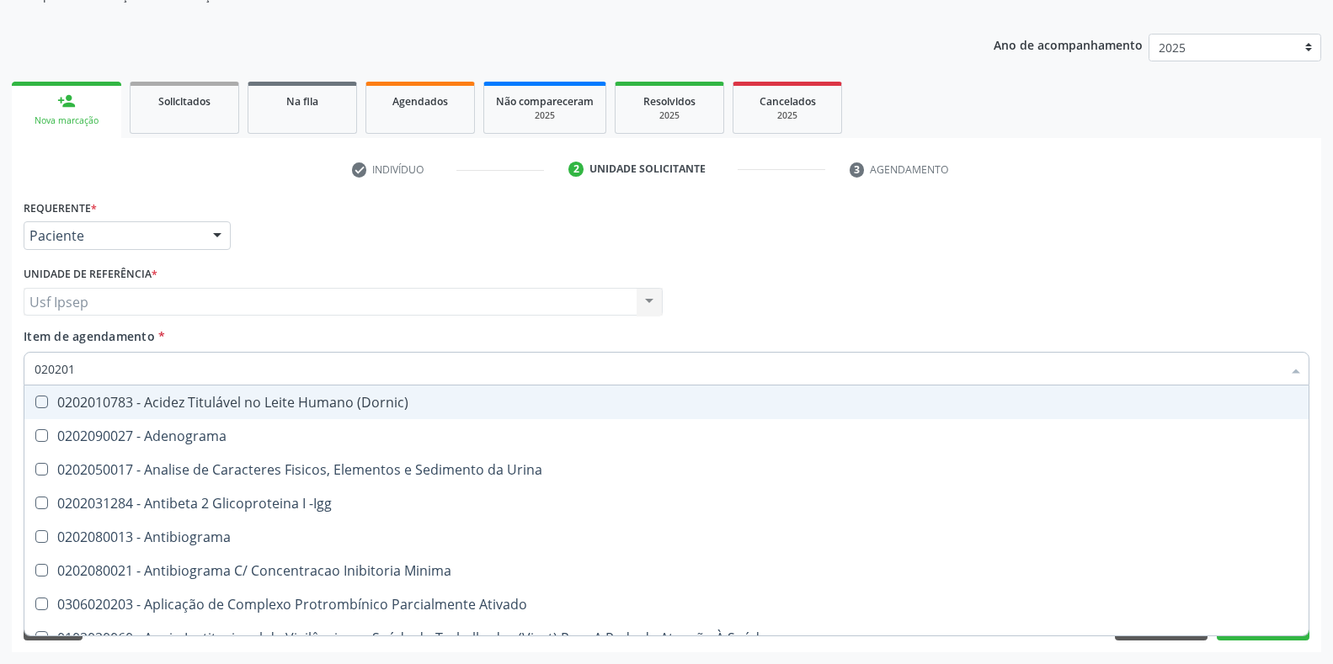
checkbox Urico "false"
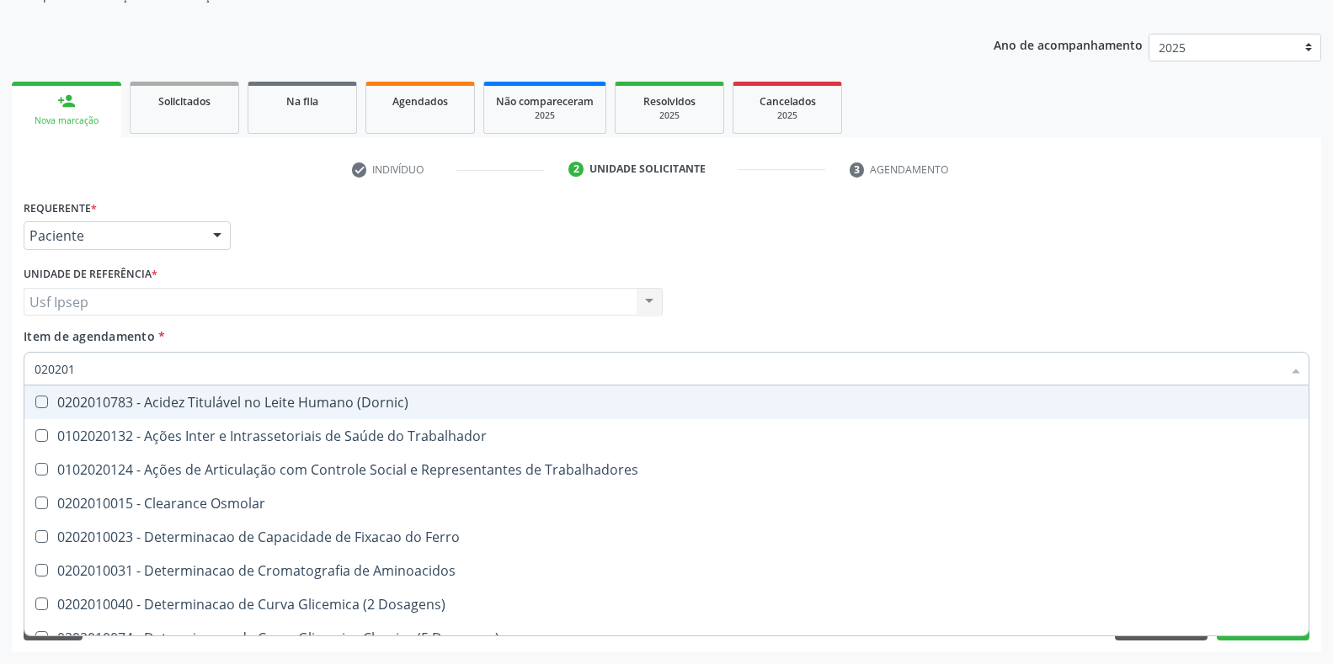
type input "0202010"
checkbox Ativada\) "true"
checkbox Urico "false"
checkbox Ionizavel "true"
checkbox Creatinina "false"
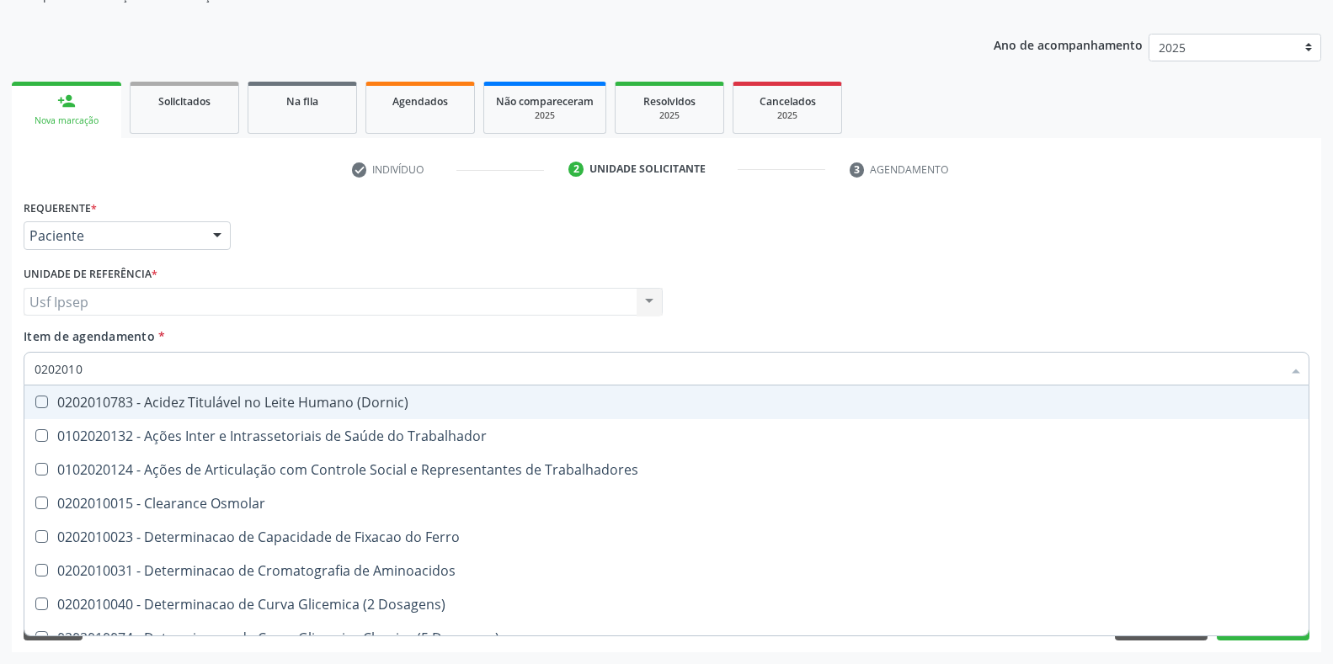
checkbox II "true"
checkbox Glicose "false"
checkbox Piruvato "true"
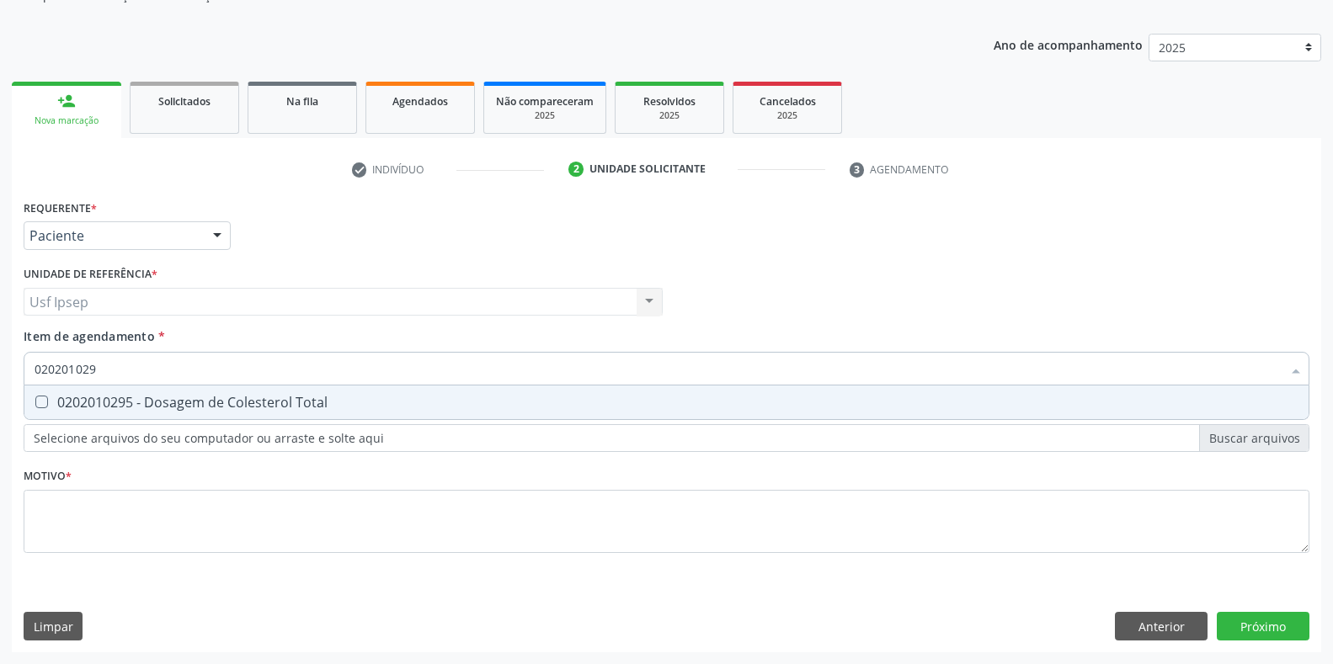
type input "0202010295"
click at [42, 406] on Total at bounding box center [41, 402] width 13 height 13
click at [35, 406] on Total "checkbox" at bounding box center [29, 402] width 11 height 11
checkbox Total "true"
click at [111, 365] on input "0202010295" at bounding box center [658, 369] width 1247 height 34
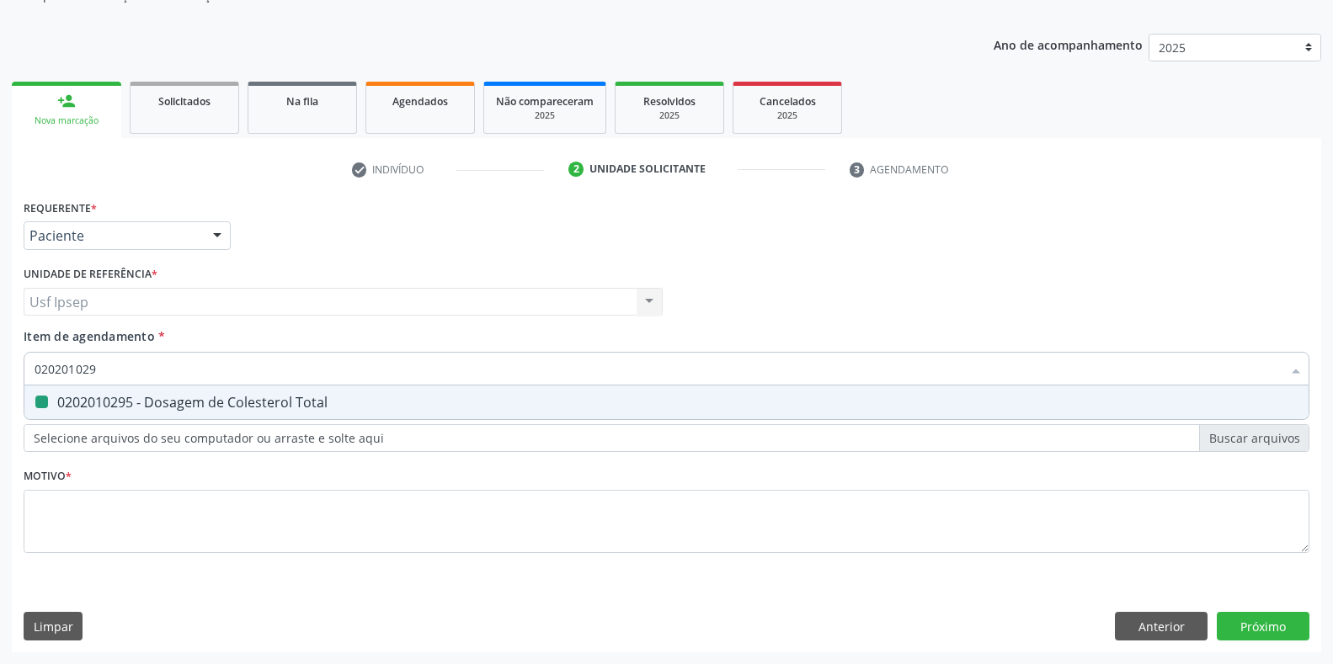
type input "02020102"
checkbox Total "false"
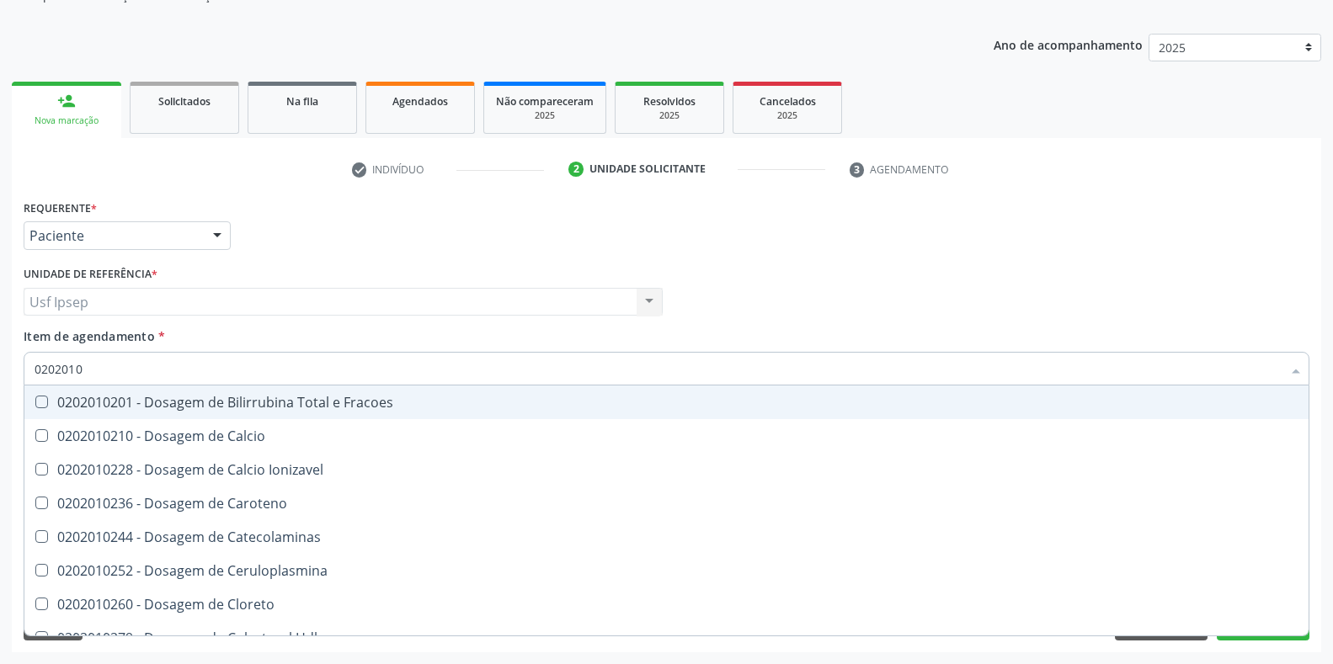
type input "020201"
checkbox Total "false"
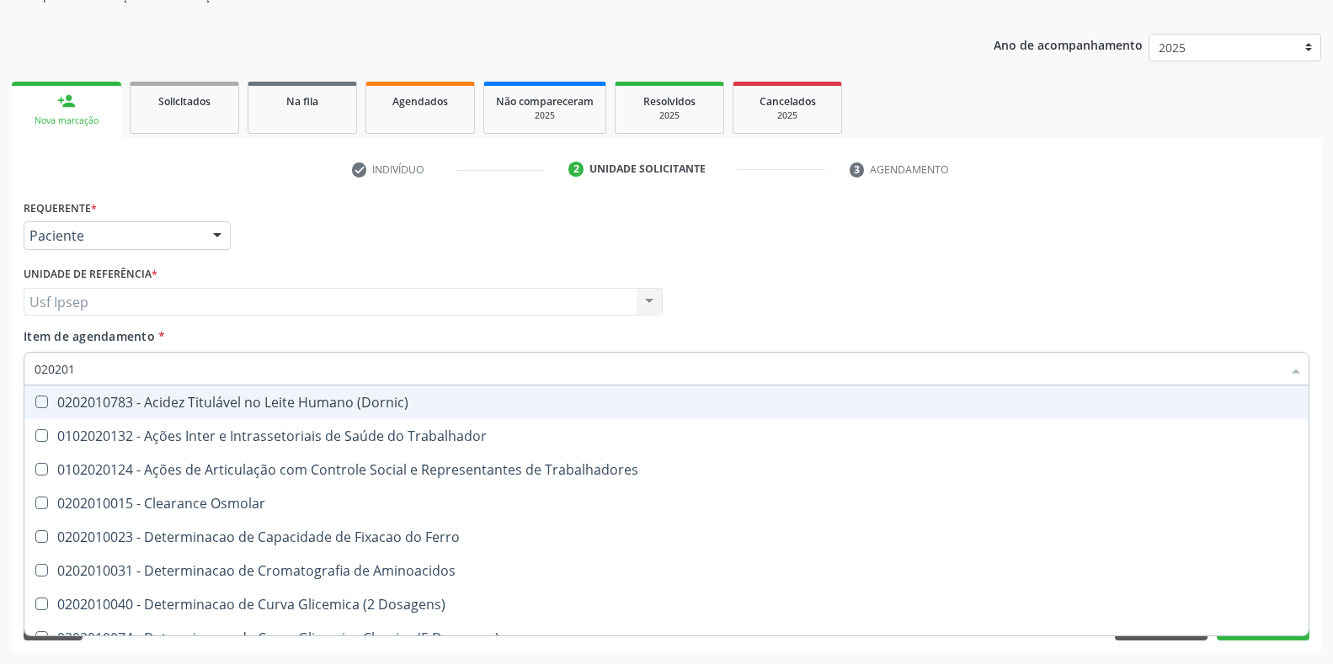
type input "0202010"
checkbox Ativada\) "true"
checkbox Urico "false"
checkbox Fracoes "true"
checkbox Ionizavel "true"
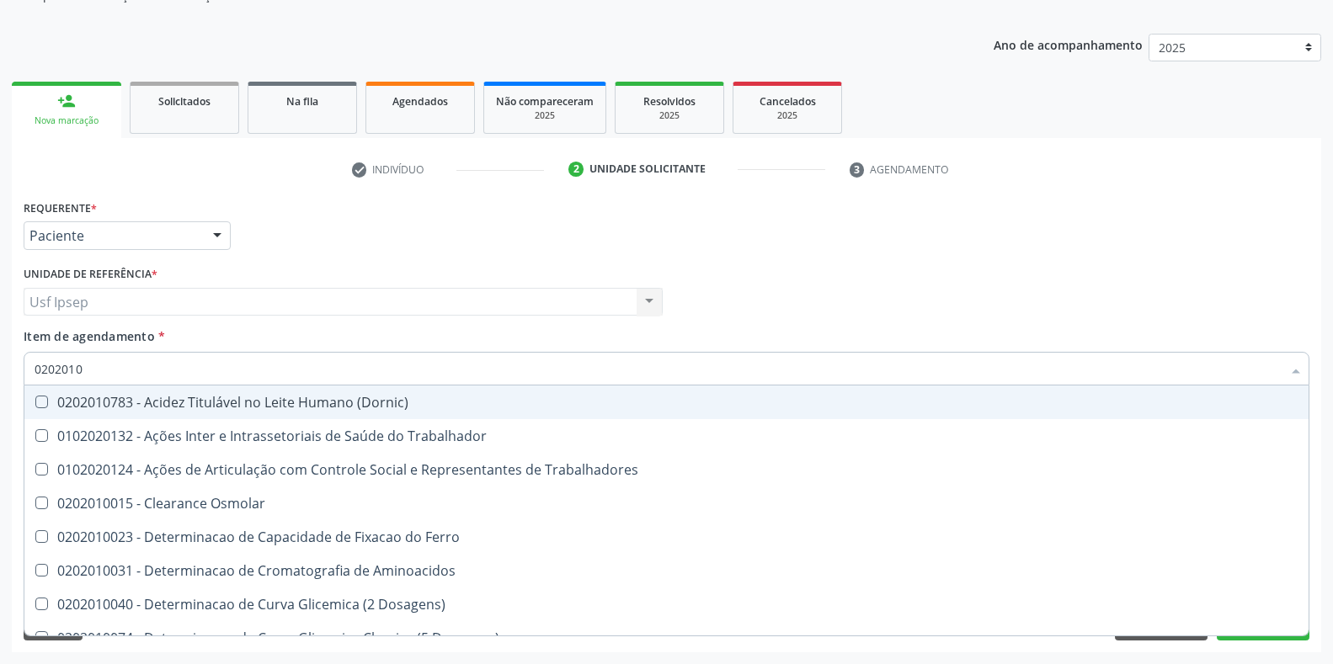
checkbox Total "false"
checkbox Creatinina "false"
checkbox II "true"
checkbox Glicose "false"
checkbox Piruvato "true"
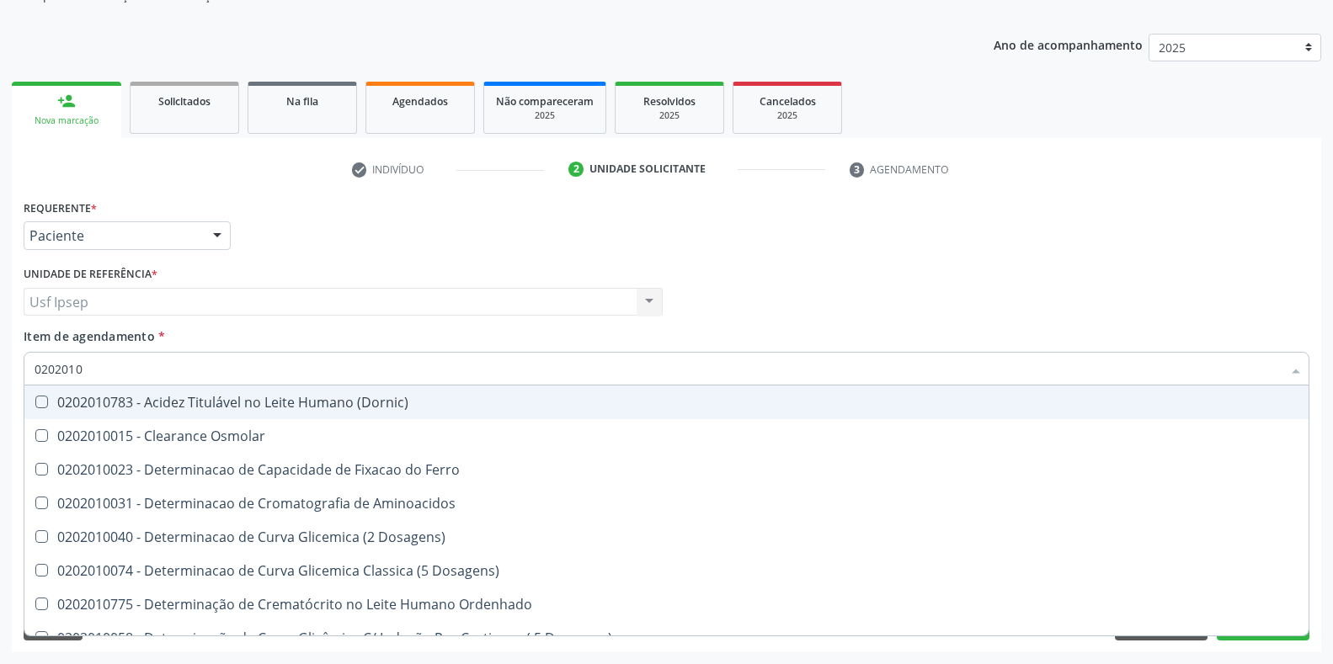
type input "02020106"
checkbox Osmolaridade "true"
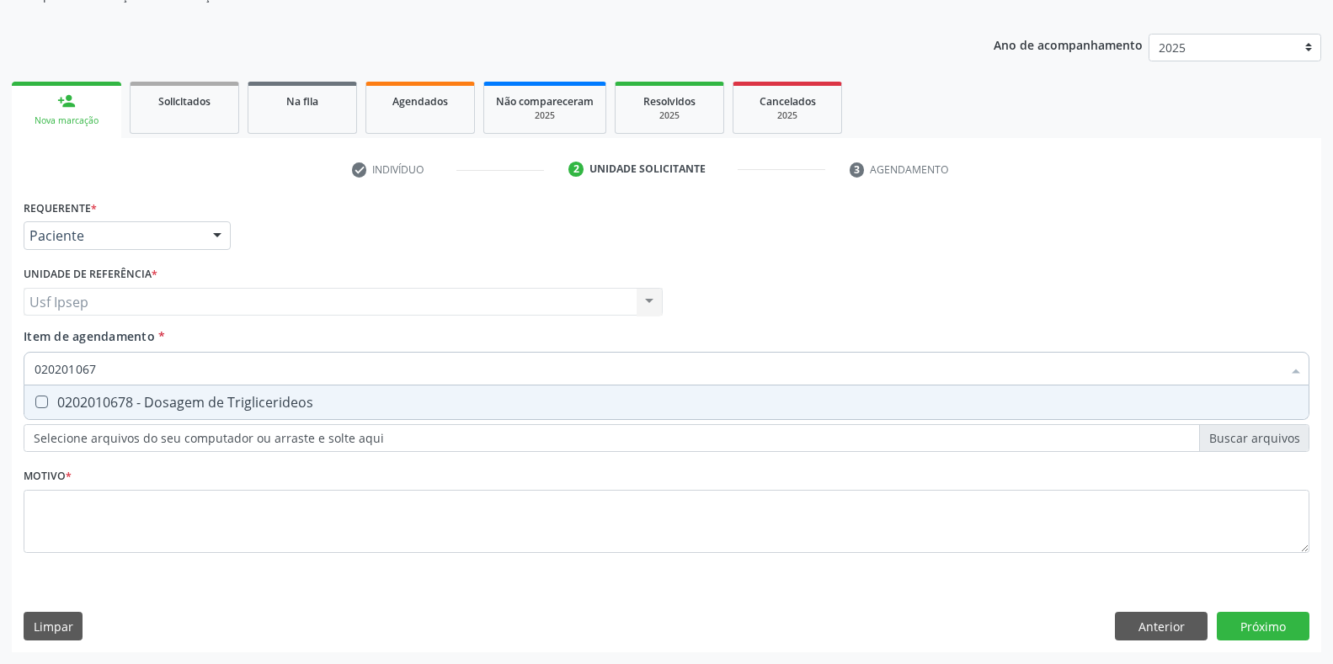
type input "0202010678"
click at [39, 398] on Triglicerideos at bounding box center [41, 402] width 13 height 13
click at [35, 398] on Triglicerideos "checkbox" at bounding box center [29, 402] width 11 height 11
checkbox Triglicerideos "true"
click at [107, 365] on input "0202010678" at bounding box center [658, 369] width 1247 height 34
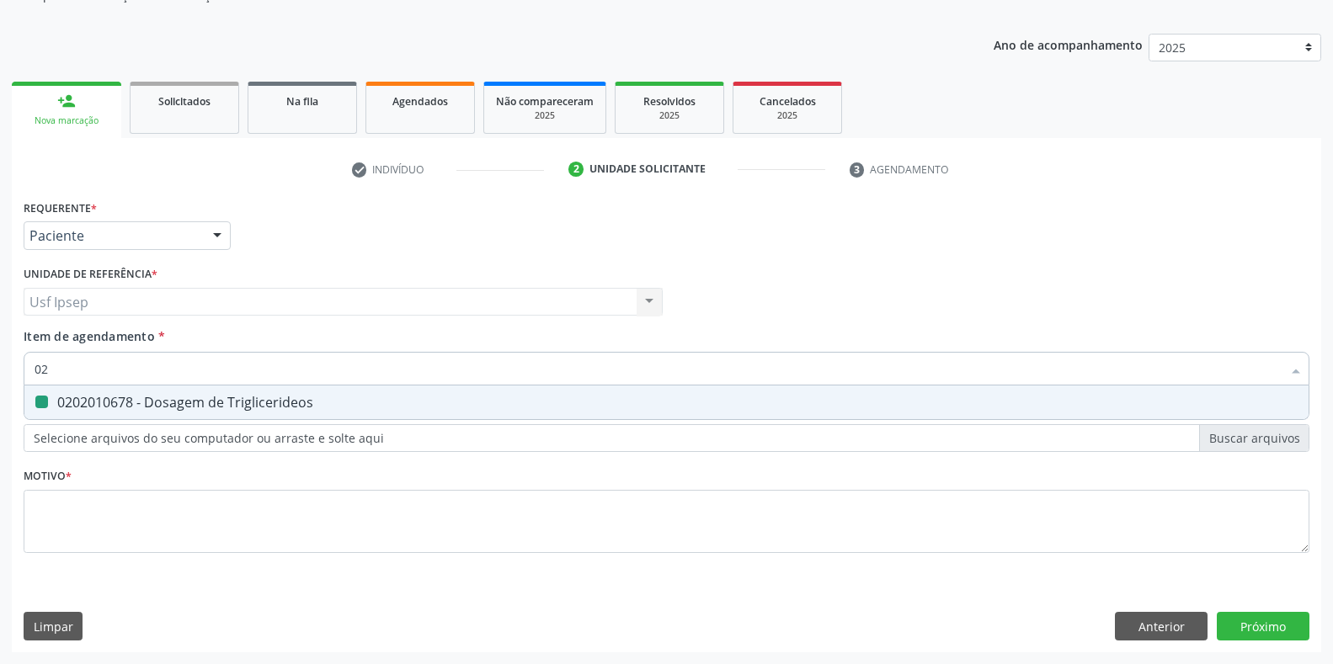
type input "0"
checkbox Triglicerideos "false"
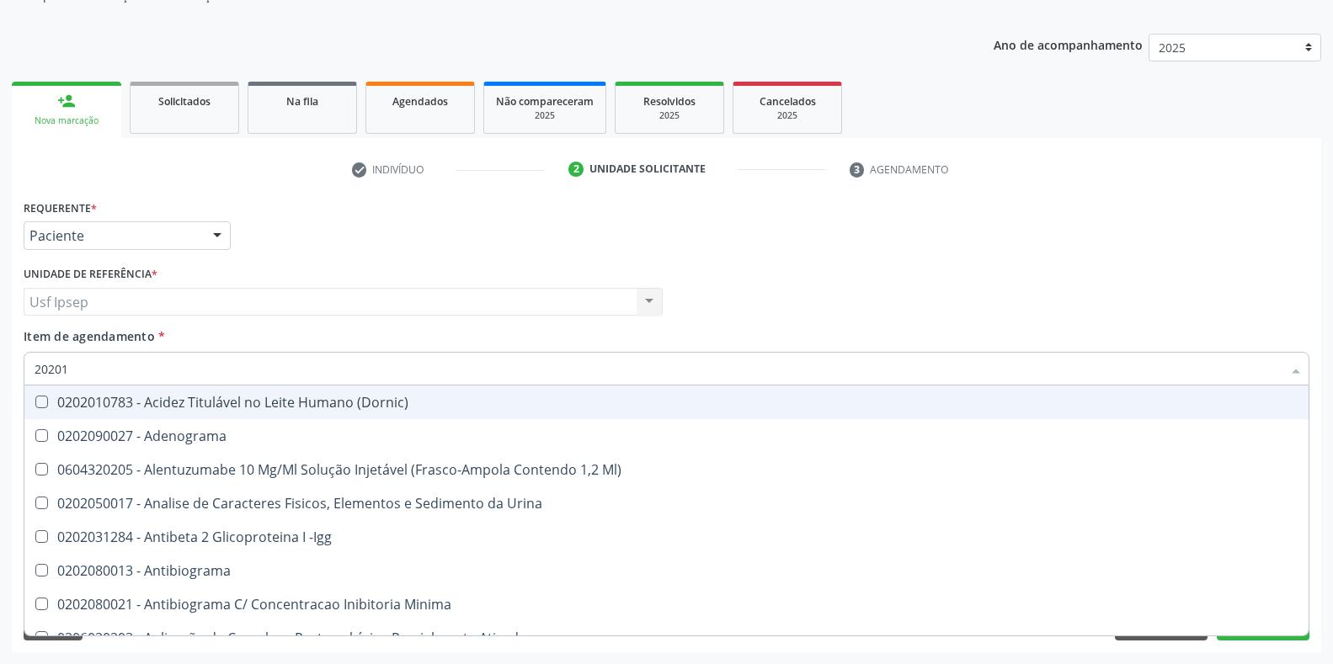
type input "202010"
checkbox \(Hanseníase\) "true"
checkbox Hematologica "false"
checkbox Totais "true"
checkbox Reticulocitos "true"
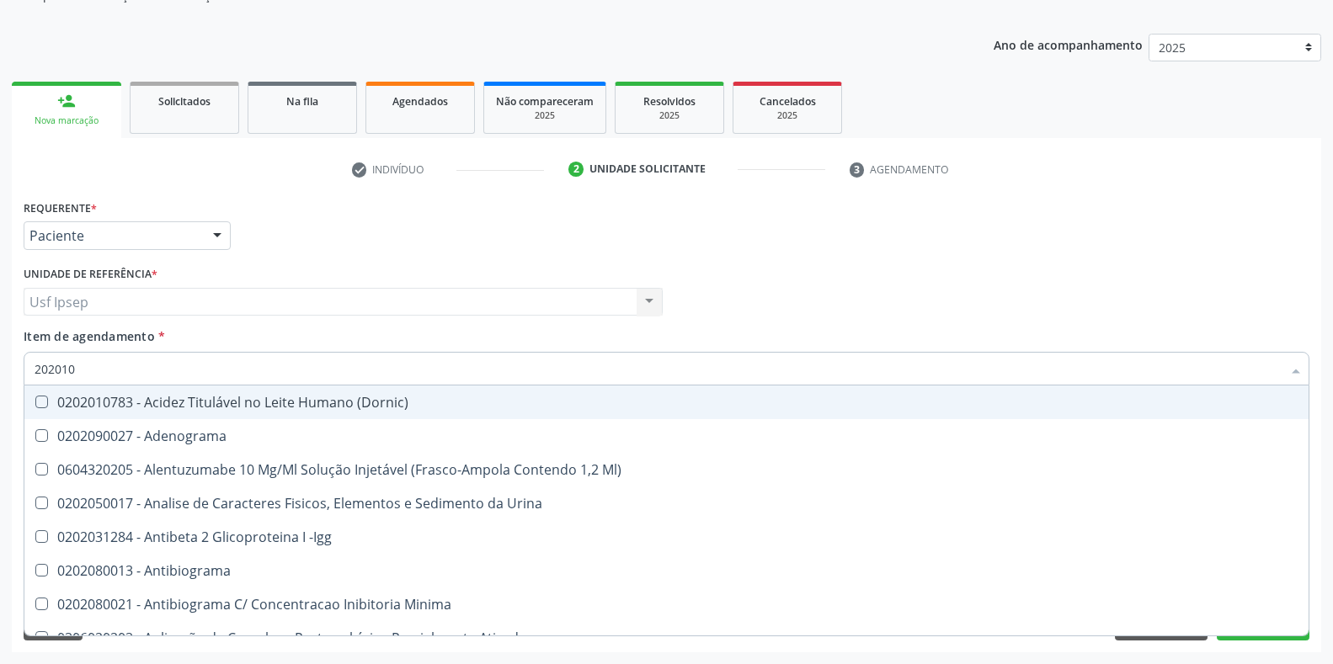
checkbox Hemacias "false"
checkbox Molecular "false"
checkbox Aminoacidos "true"
checkbox Reumatoide "false"
checkbox Hemácias "true"
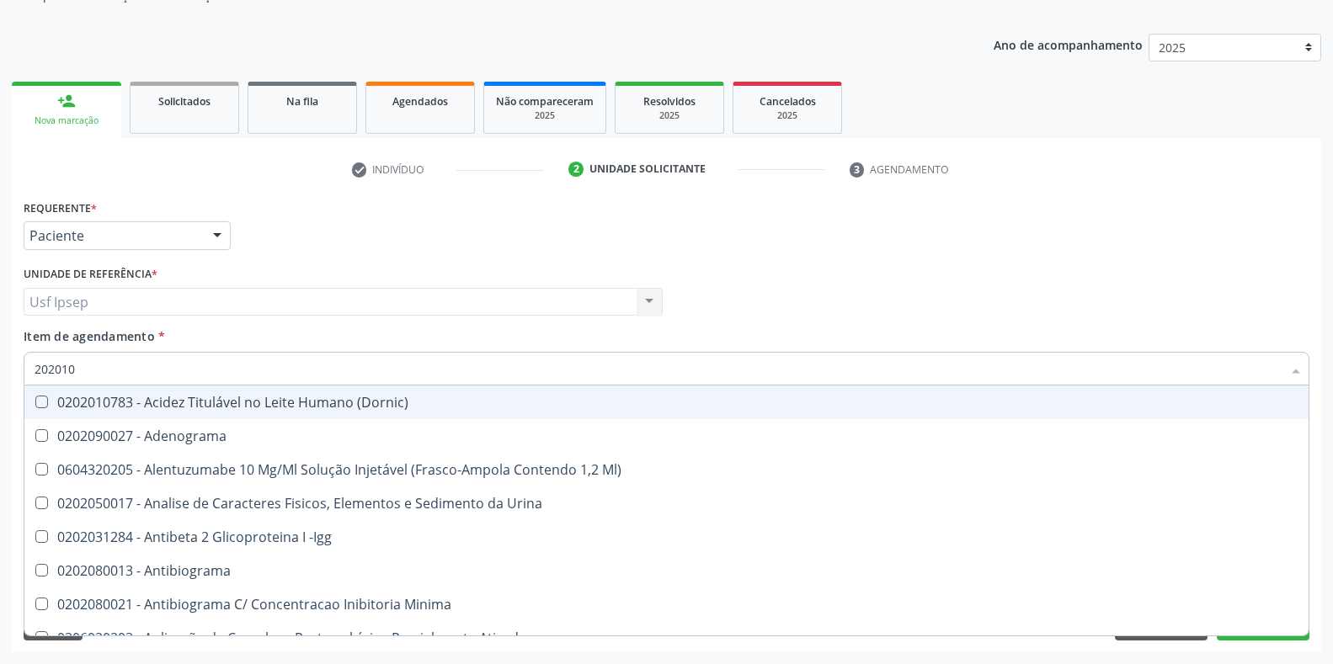
checkbox Ativada\) "true"
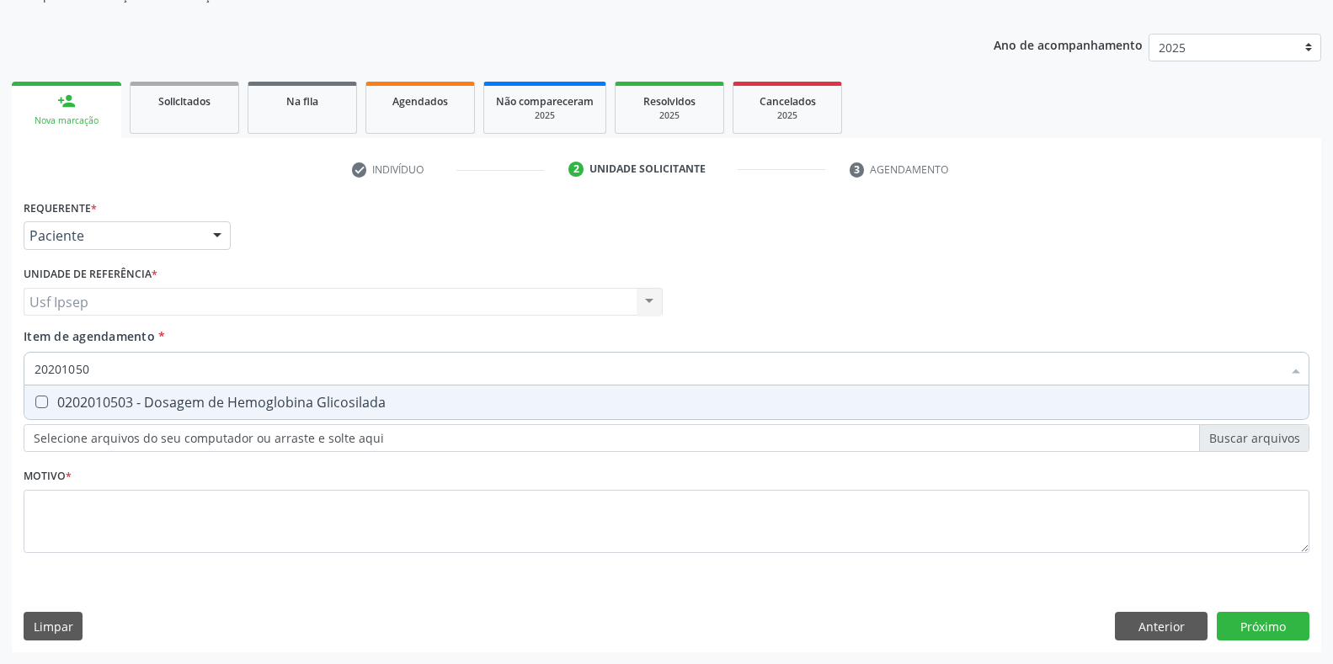
type input "202010503"
click at [38, 403] on Glicosilada at bounding box center [41, 402] width 13 height 13
click at [35, 403] on Glicosilada "checkbox" at bounding box center [29, 402] width 11 height 11
checkbox Glicosilada "true"
click at [96, 372] on input "202010503" at bounding box center [658, 369] width 1247 height 34
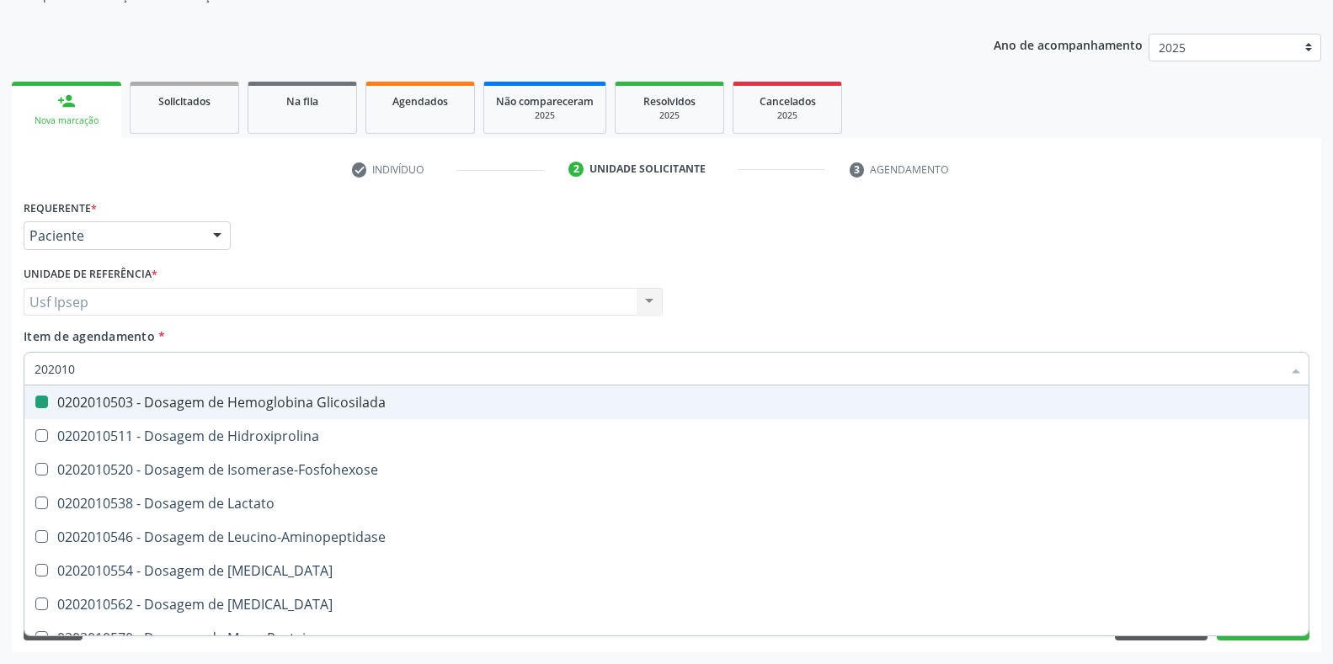
type input "20201"
checkbox Glicosilada "false"
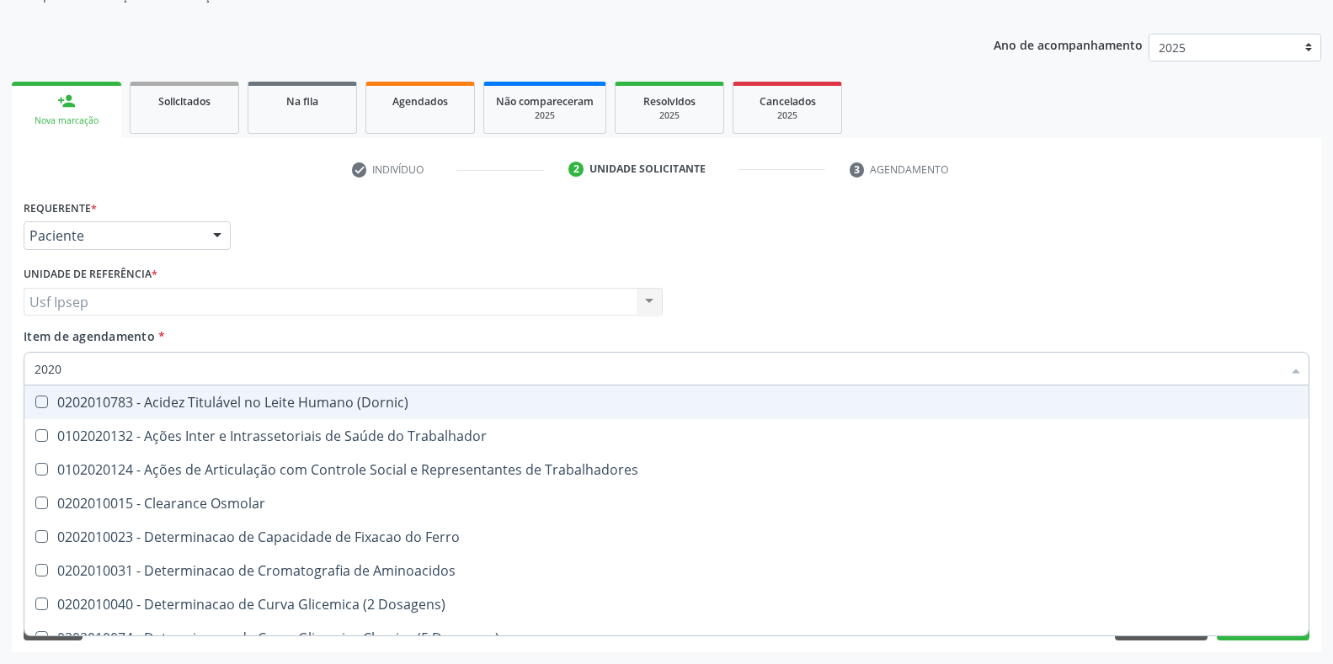
type input "202"
checkbox Urico "false"
checkbox Total "false"
checkbox Creatinina "false"
checkbox Glicose "false"
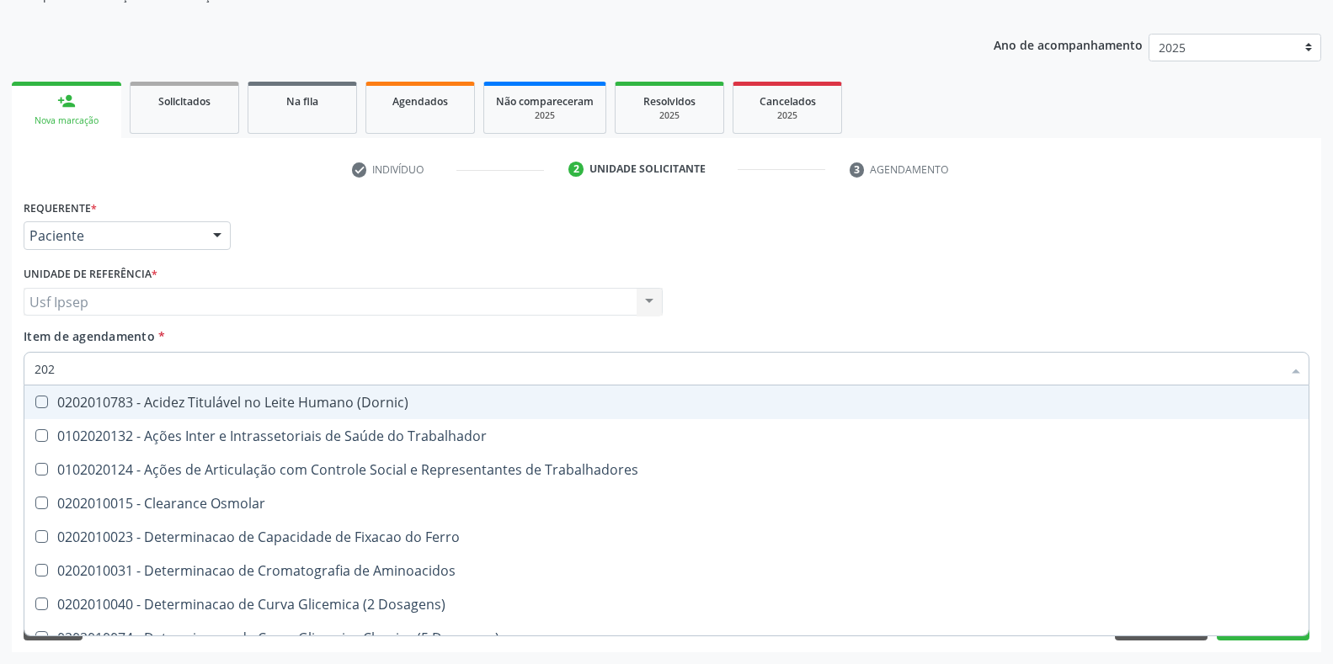
checkbox Glicosilada "false"
checkbox Triglicerideos "false"
checkbox Ureia "false"
checkbox Orais "false"
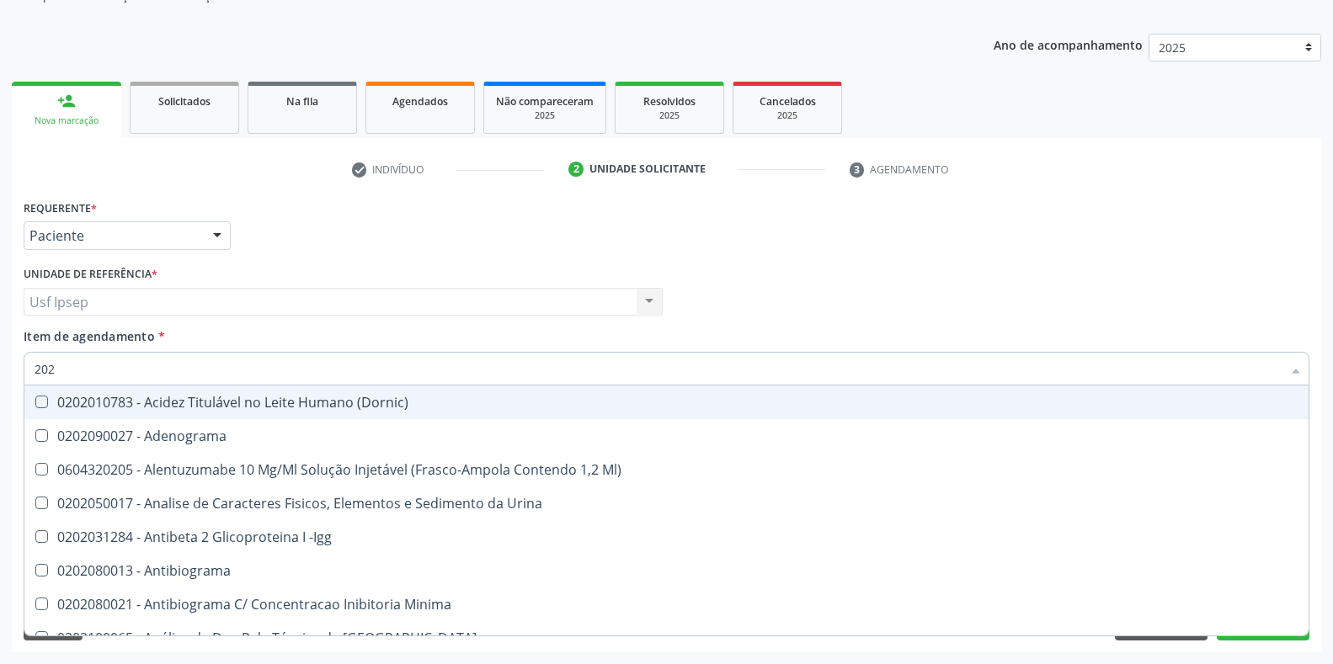
type input "2020"
checkbox Noturna "true"
checkbox Urico "false"
checkbox III "true"
checkbox Cadmio "true"
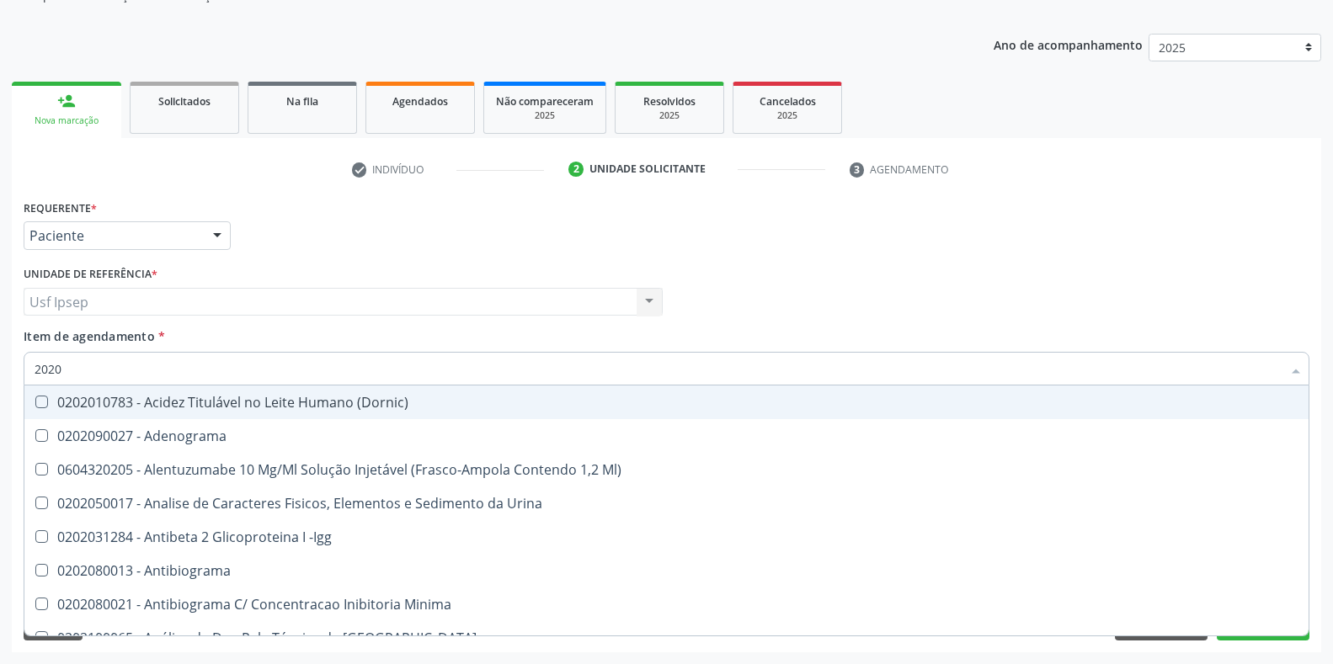
checkbox Total "false"
checkbox Creatinina "false"
checkbox X "true"
checkbox Serico "true"
checkbox Glicose "false"
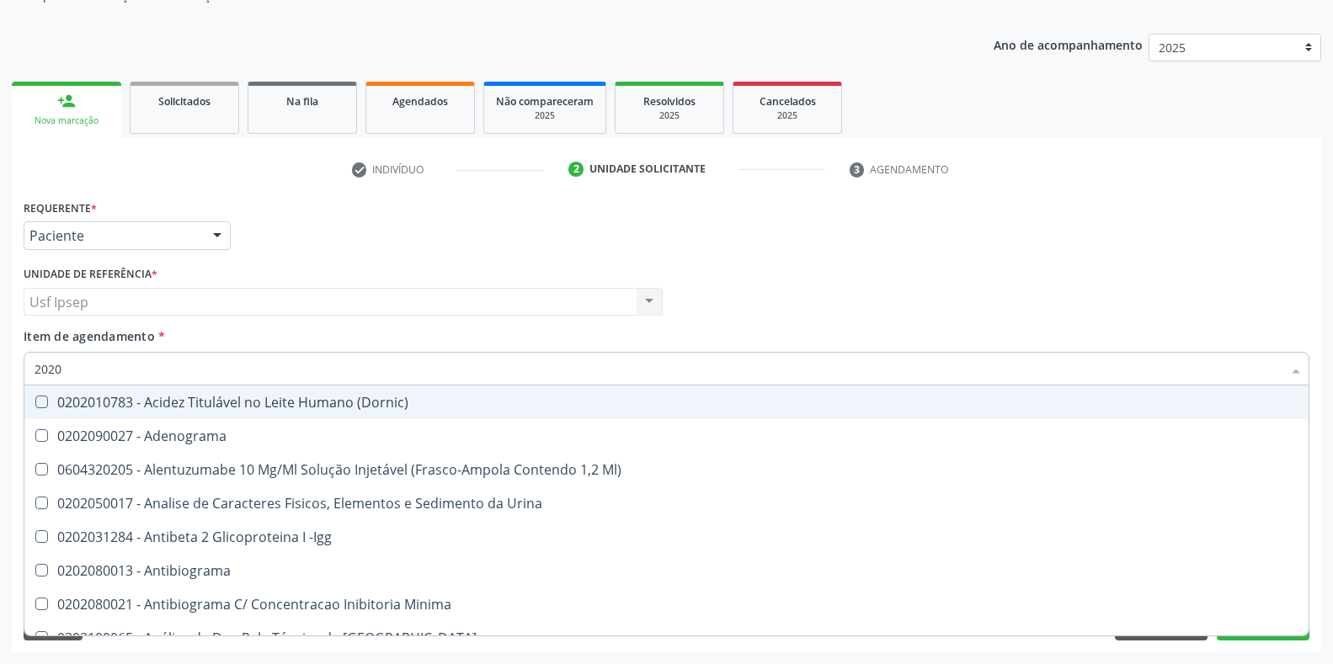
checkbox Glicosilada "false"
checkbox Reativa "true"
checkbox Fracoes "true"
checkbox Triglicerideos "false"
checkbox Ureia "false"
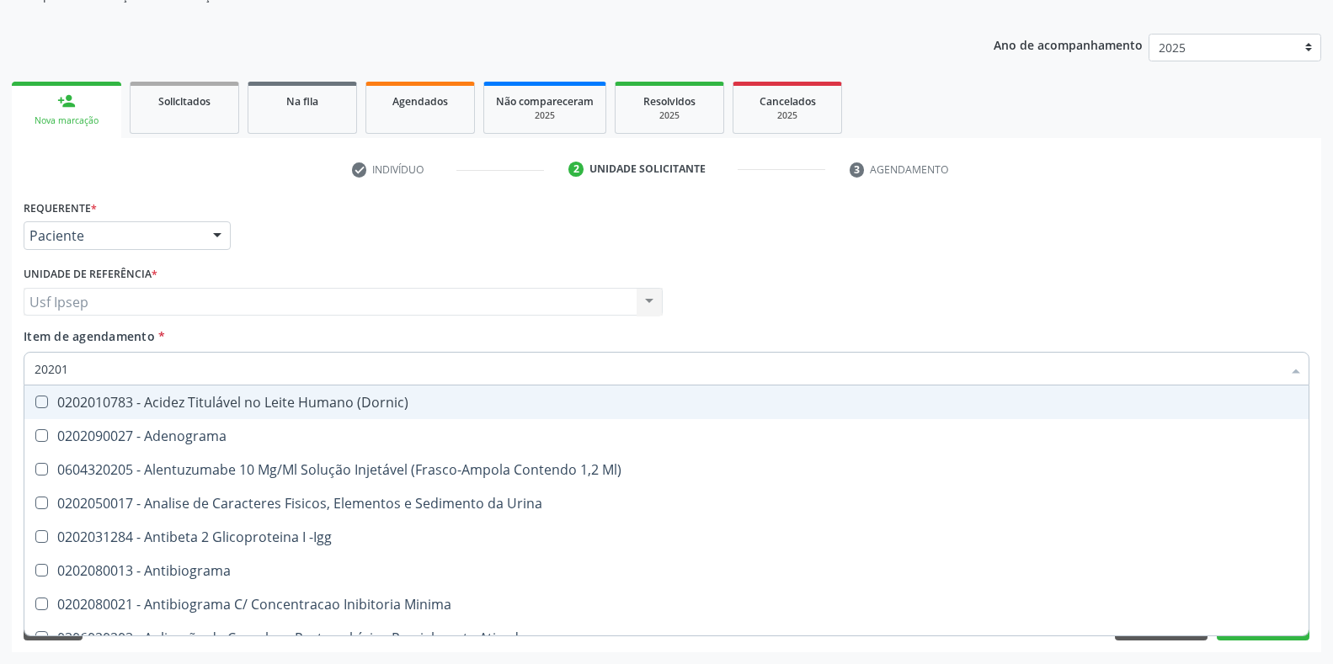
type input "202010"
checkbox \(Hanseníase\) "true"
checkbox Hematologica "false"
checkbox Totais "true"
checkbox Reticulocitos "true"
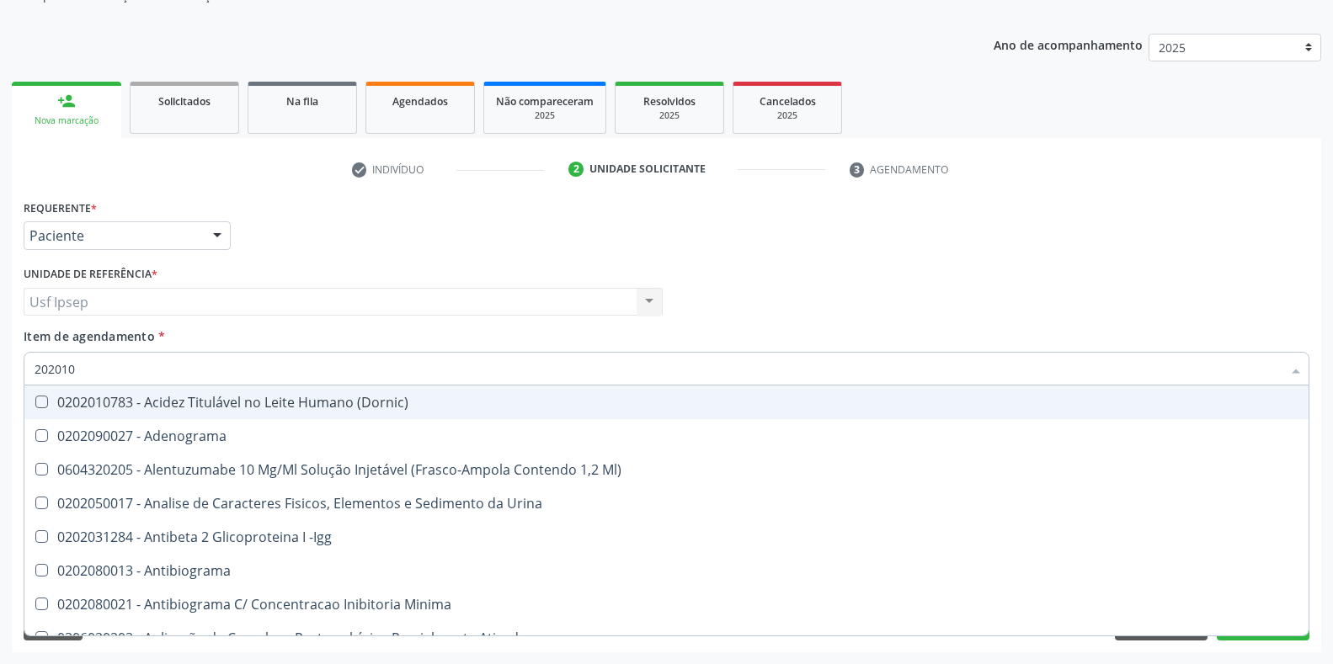
checkbox Hemacias "false"
checkbox Molecular "false"
checkbox Aminoacidos "true"
checkbox Osmolalidade "true"
checkbox Reumatoide "false"
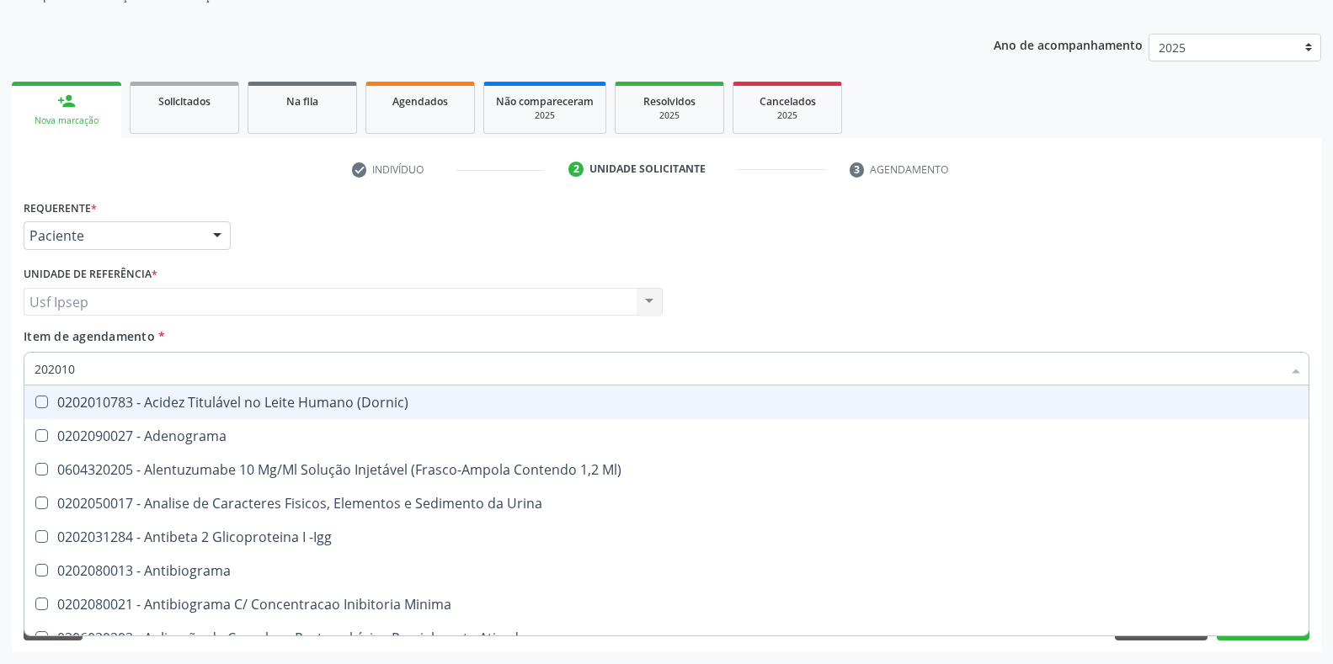
checkbox T3 "false"
checkbox Hemácias "true"
checkbox Ativada\) "true"
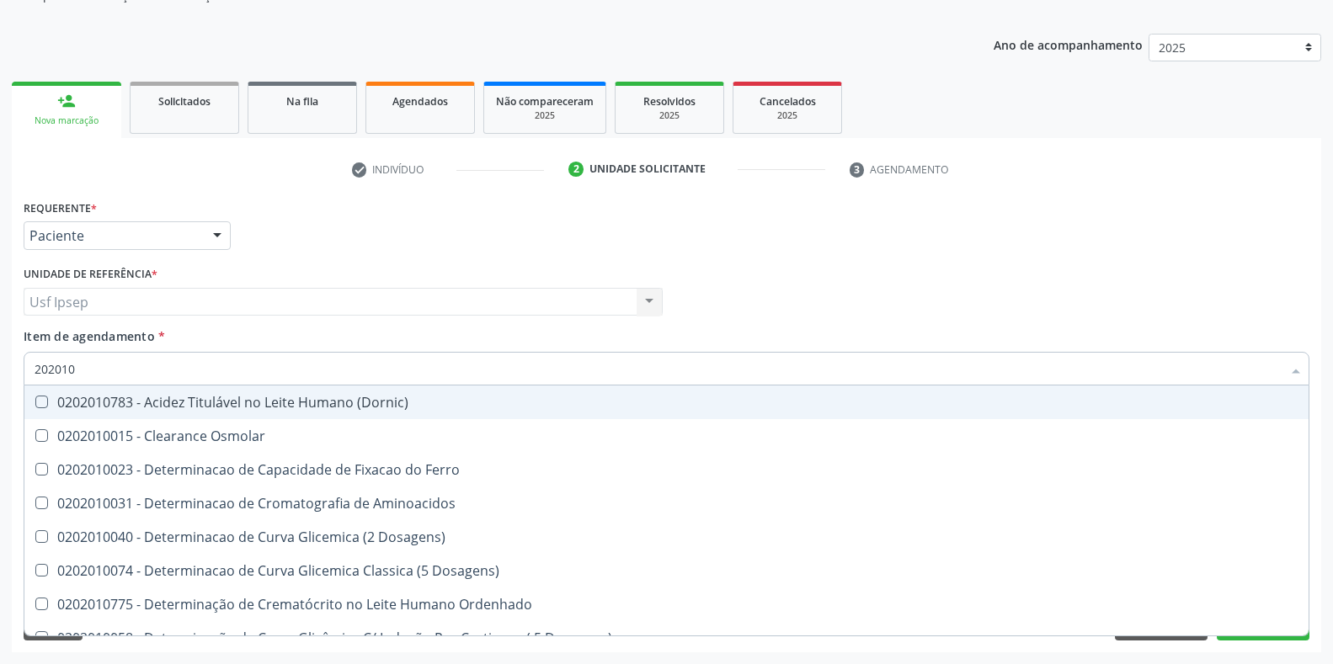
type input "2020106"
checkbox Dosagens\) "true"
checkbox Osmolaridade "true"
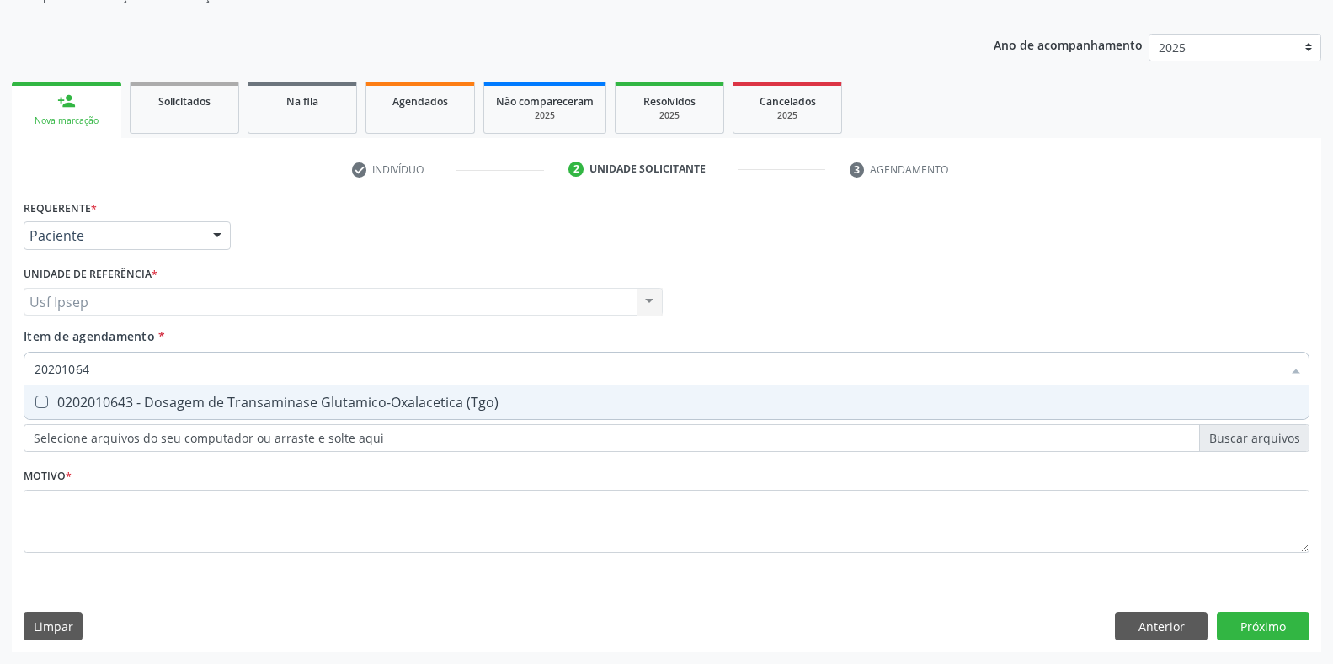
type input "202010643"
click at [40, 406] on \(Tgo\) at bounding box center [41, 402] width 13 height 13
click at [35, 406] on \(Tgo\) "checkbox" at bounding box center [29, 402] width 11 height 11
checkbox \(Tgo\) "true"
click at [95, 367] on input "202010643" at bounding box center [658, 369] width 1247 height 34
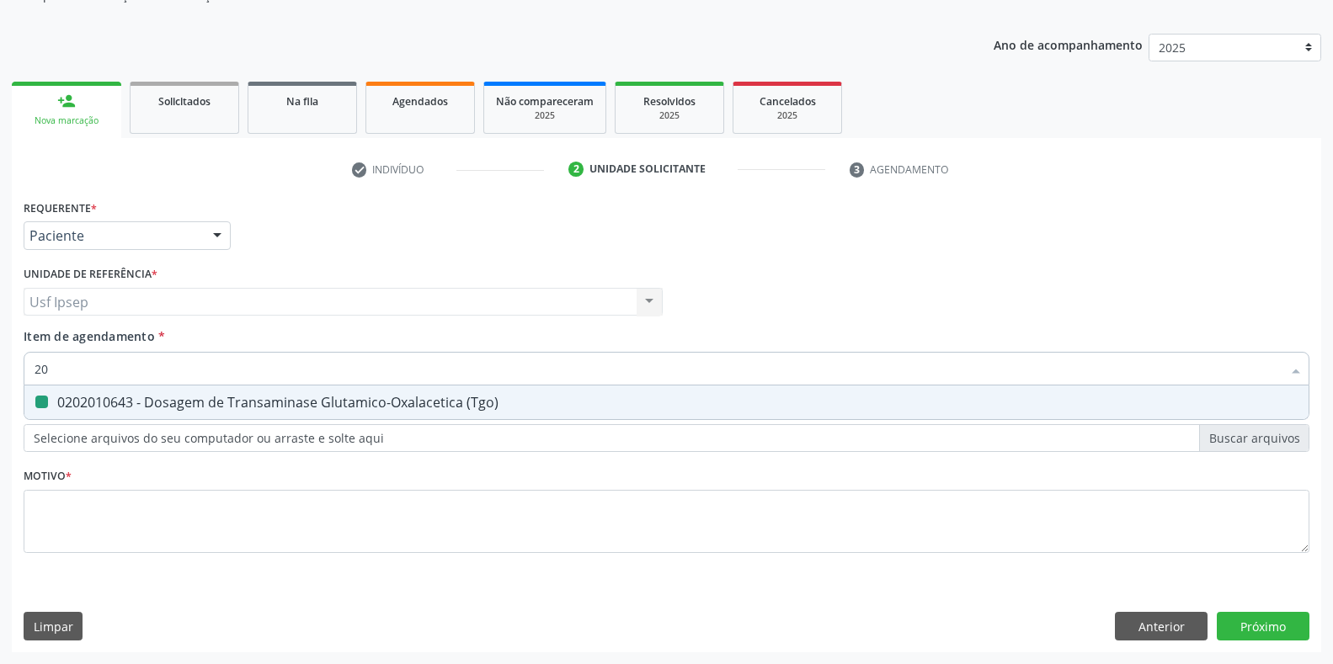
type input "2"
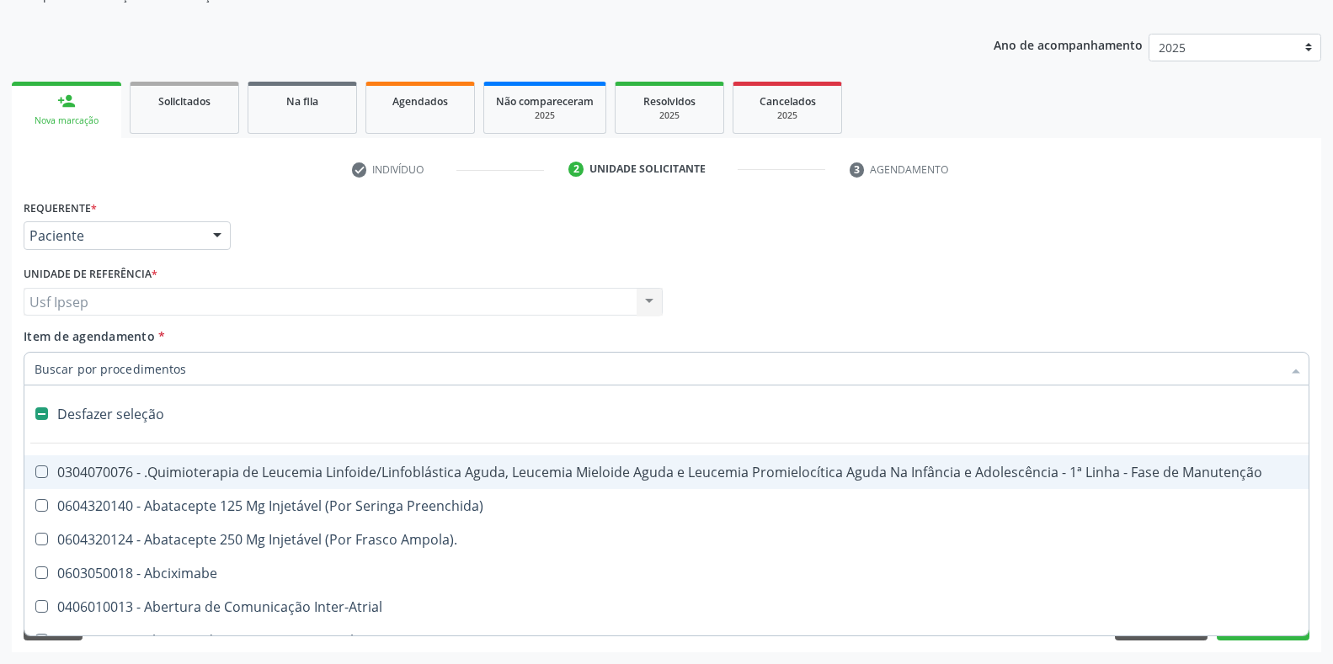
checkbox Manutenção "false"
type input "02"
checkbox Drogas "true"
checkbox Antibiotico "true"
checkbox \(Liquido\) "true"
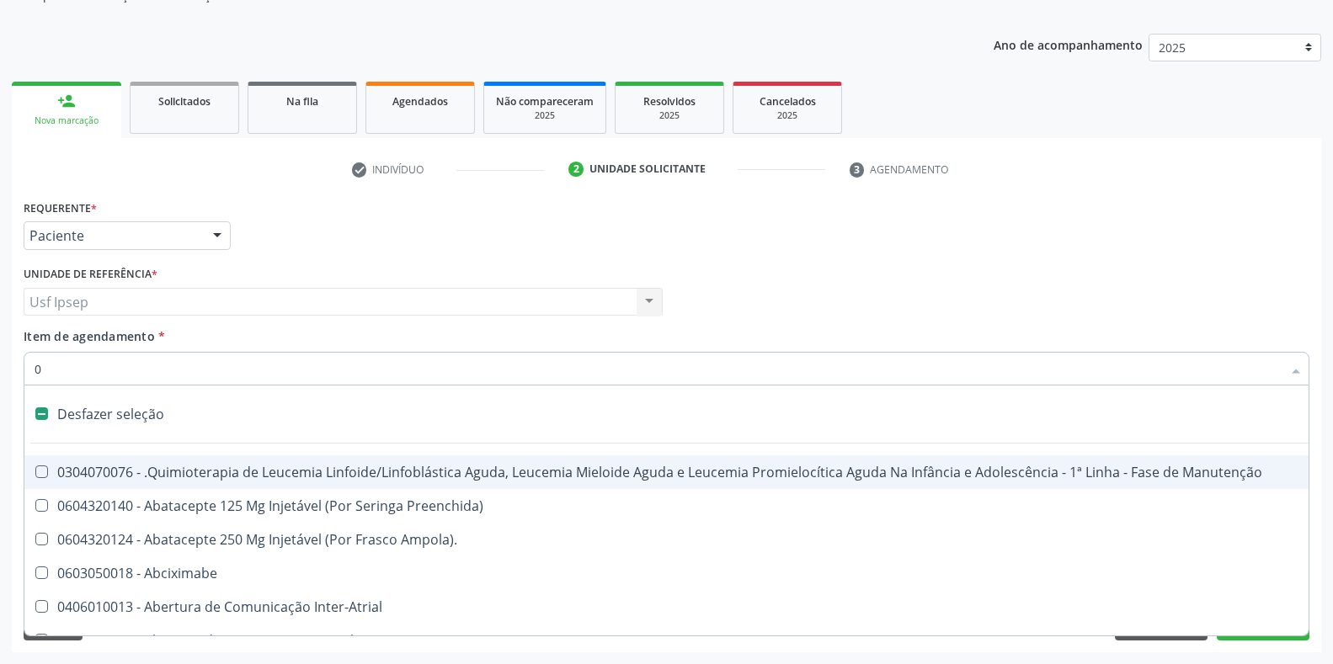
checkbox Coclear "true"
checkbox Orofacial "true"
checkbox Comprimido\) "true"
checkbox Embolizante "true"
checkbox Colecistectomia "true"
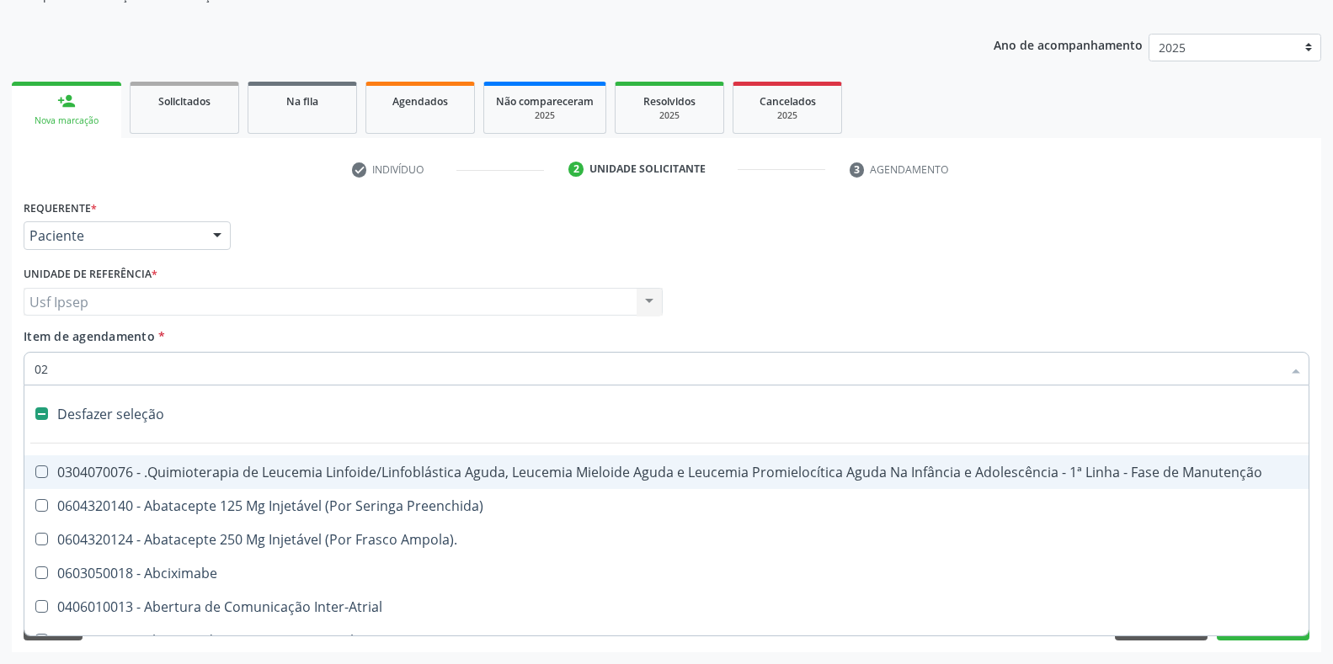
type input "020"
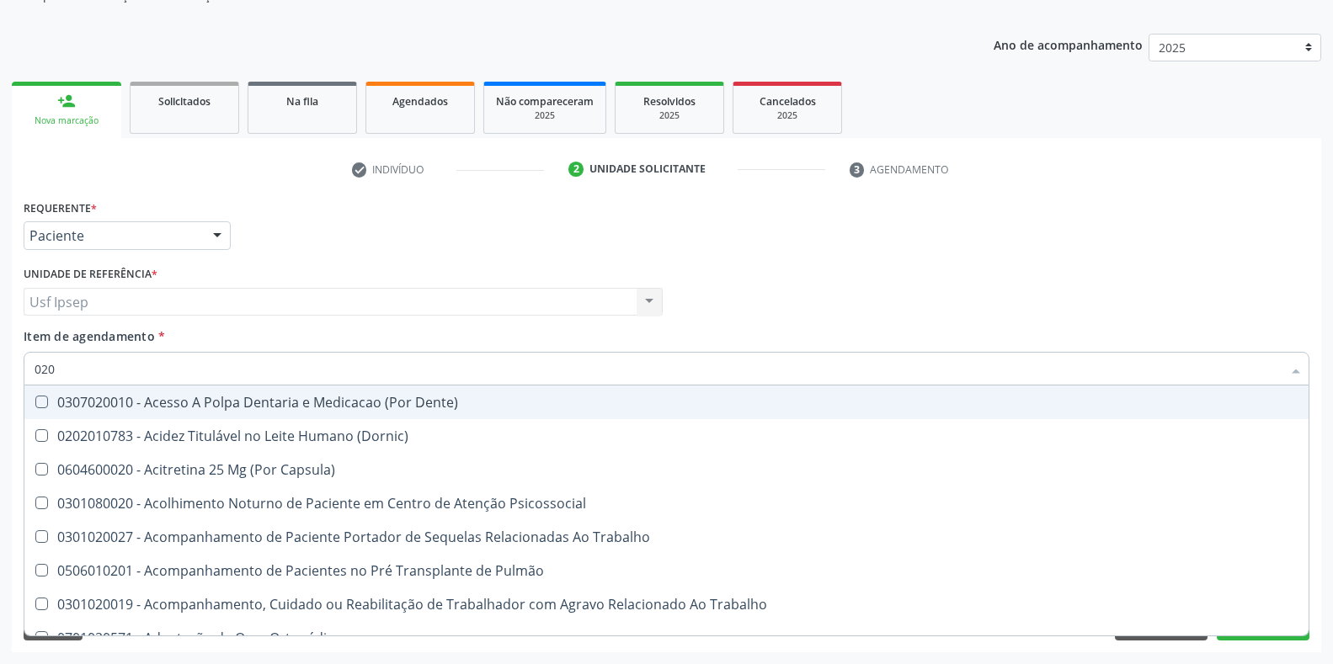
checkbox Urico "true"
checkbox Total "true"
checkbox Creatinina "true"
checkbox Glicose "true"
checkbox Glicosilada "true"
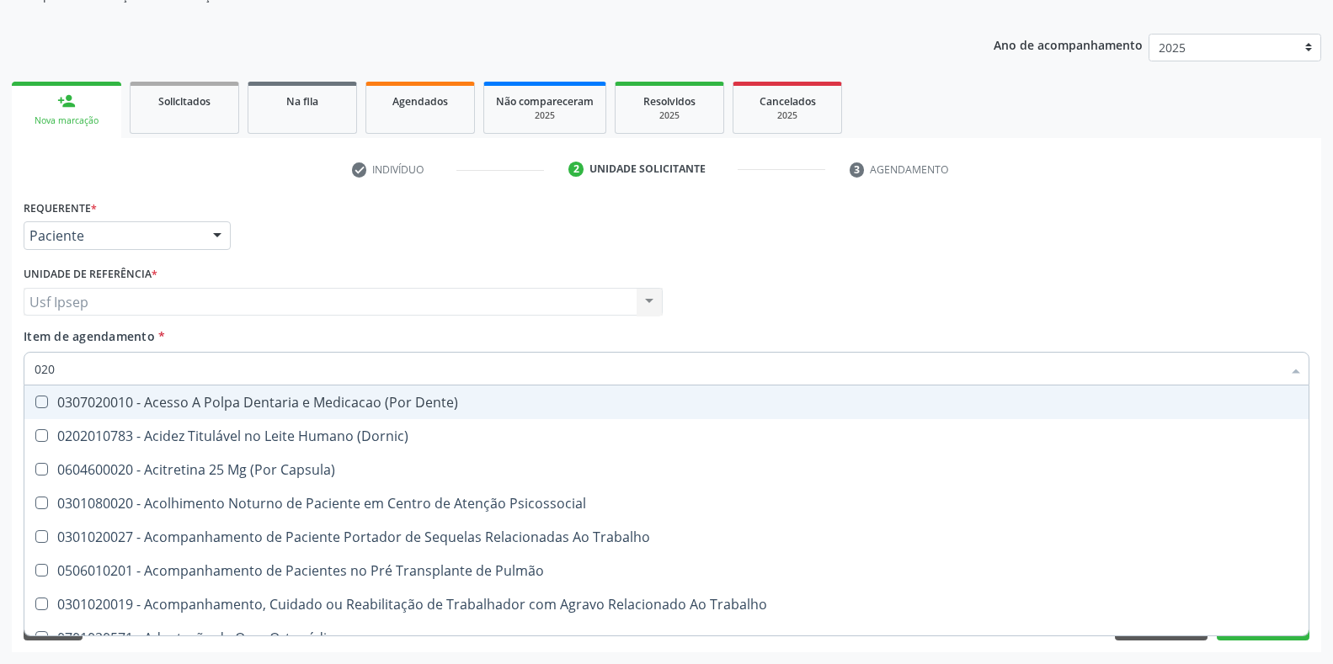
checkbox \(Tgo\) "true"
checkbox Triglicerideos "true"
checkbox Ureia "true"
checkbox Endocardico "false"
checkbox Espermograma "false"
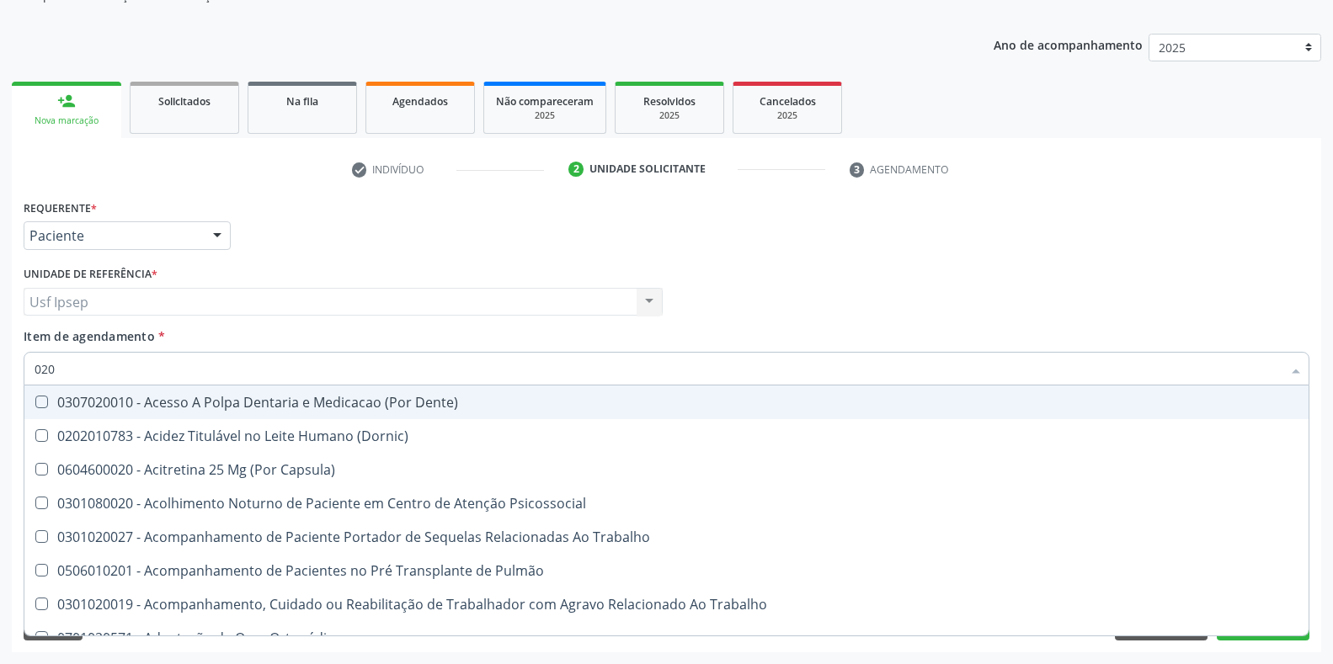
checkbox Cerebral "false"
checkbox Segmento\) "false"
checkbox Liso "false"
checkbox Hematocrito "false"
checkbox Semana\) "false"
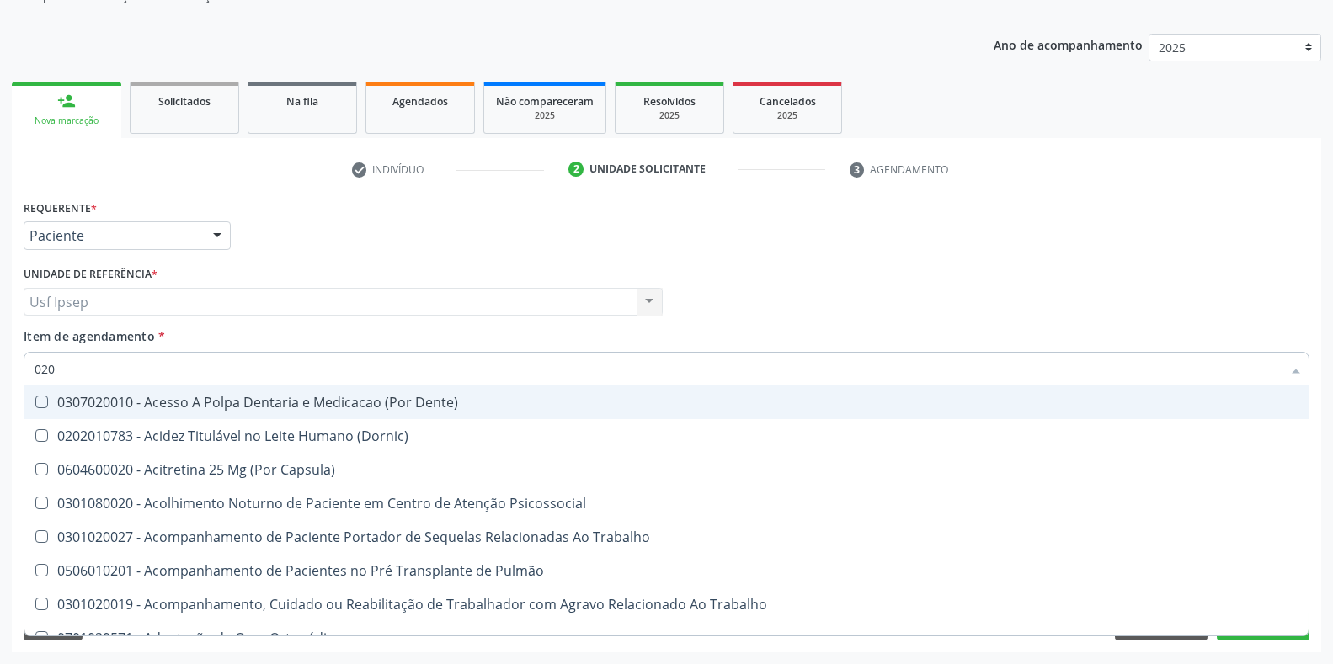
checkbox Completo\) "false"
type input "02020"
checkbox Sistêmicas "true"
checkbox População "false"
checkbox Tireoide "true"
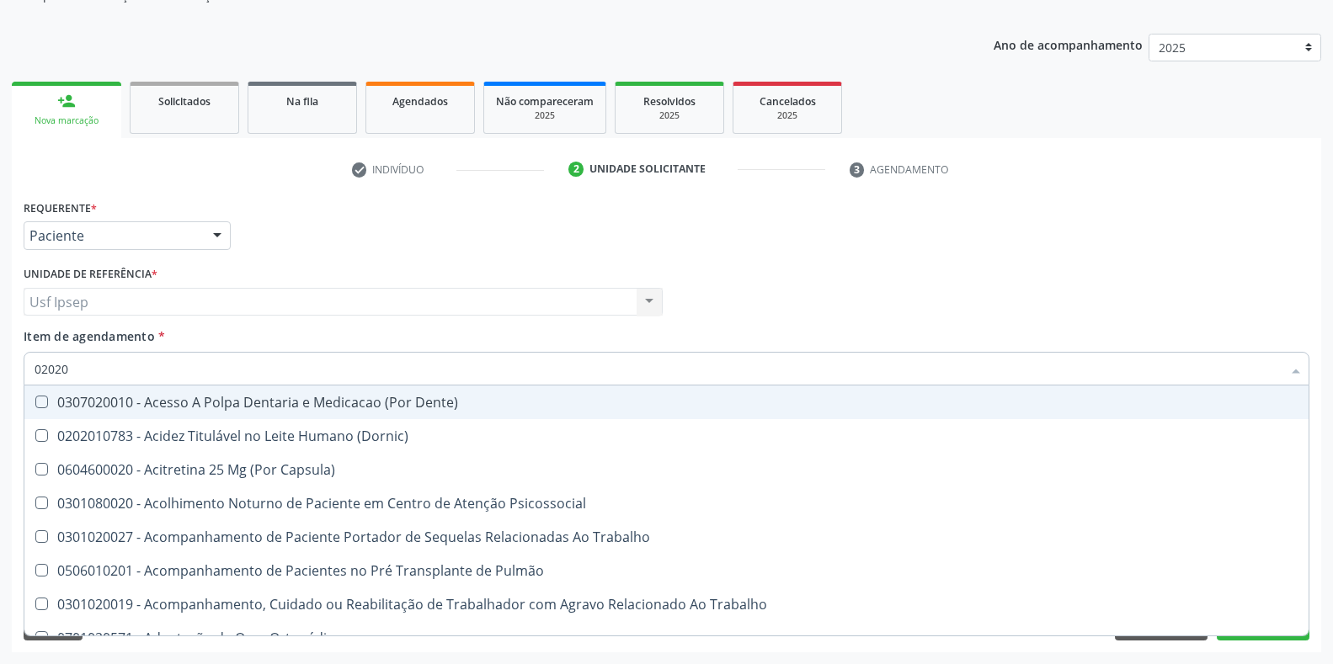
checkbox Aspiracao "true"
checkbox Fragmento "false"
checkbox Ossea "false"
checkbox Salivar "true"
checkbox Trabalho "true"
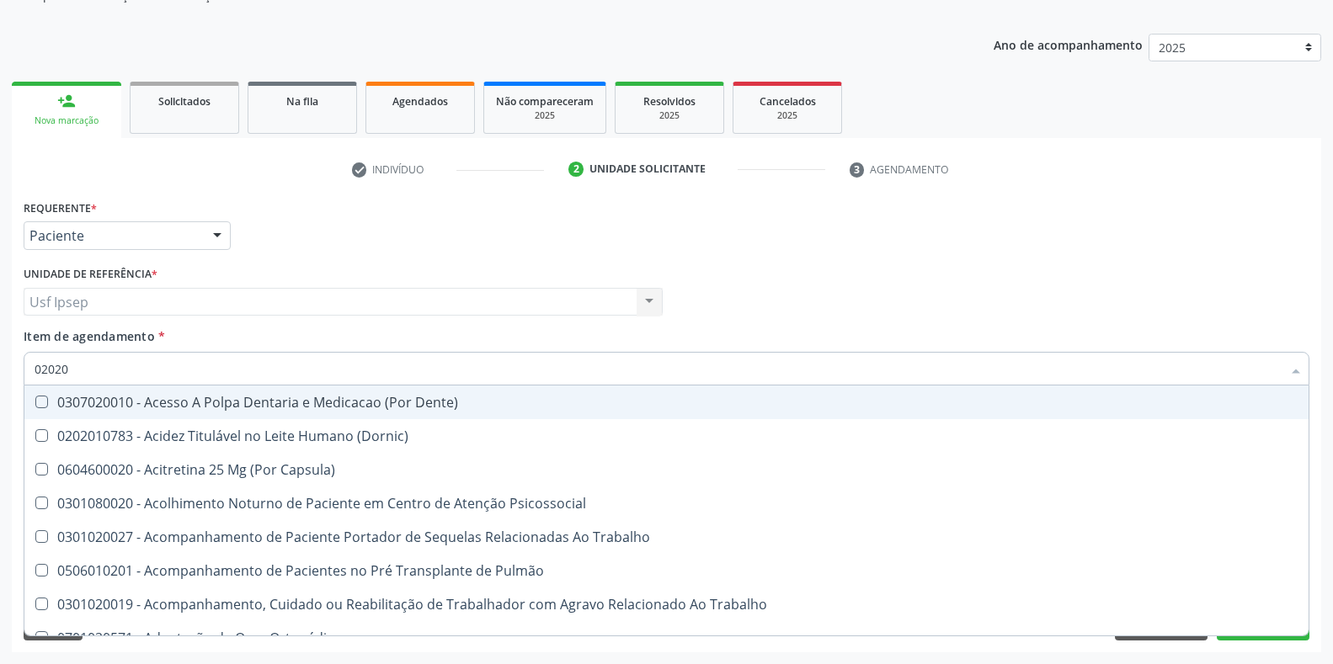
checkbox Laser "false"
checkbox Septostomia "false"
checkbox Ativa "true"
checkbox Inteiro "true"
checkbox Esforco "true"
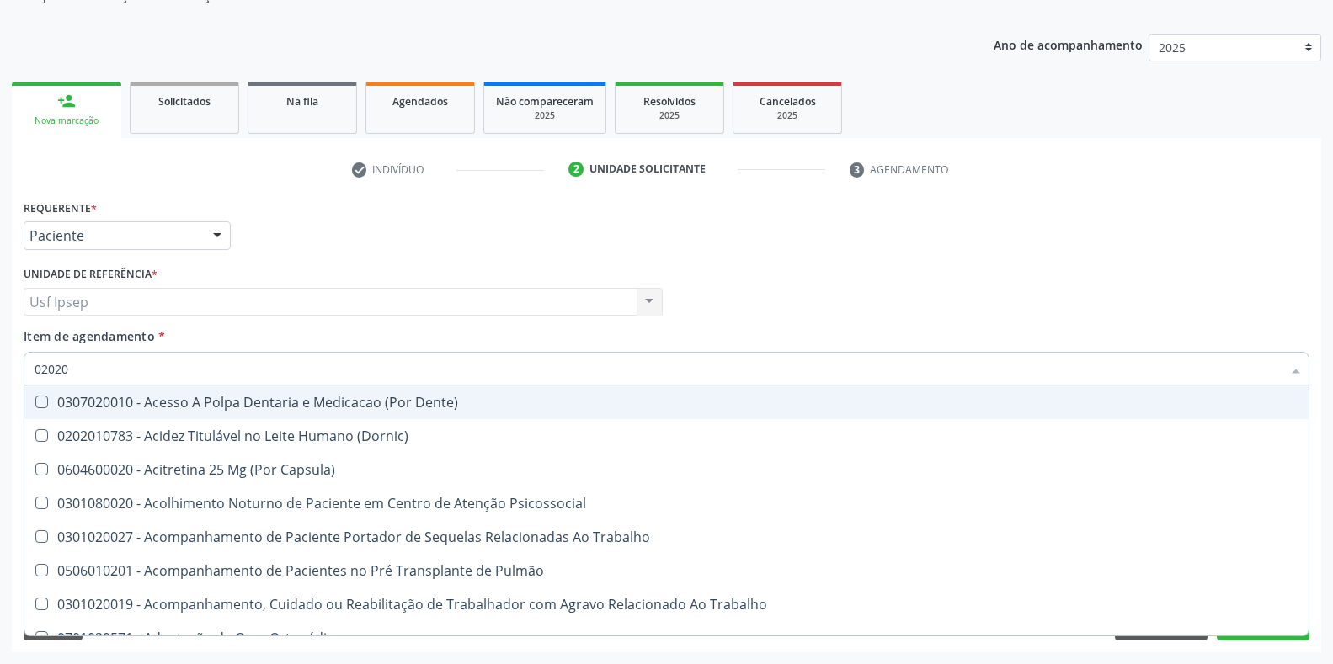
checkbox \(Spcto\) "false"
checkbox Projecoes\) "false"
checkbox Estimulo "false"
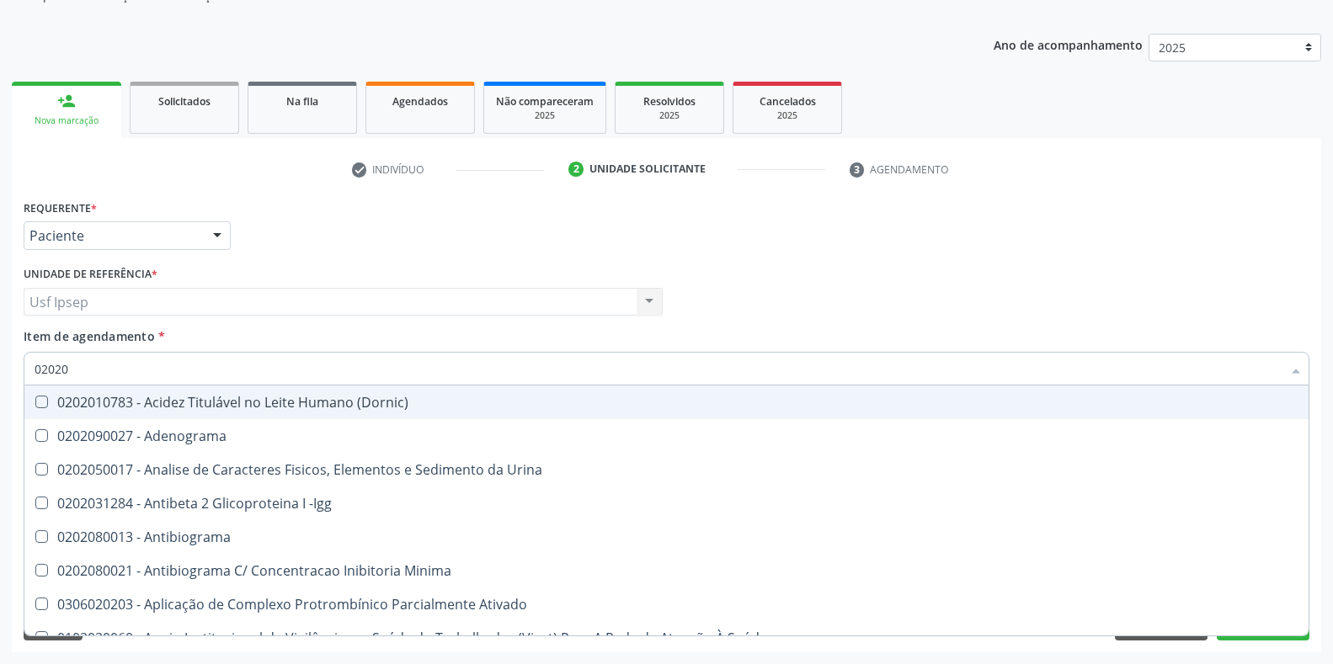
type input "020201"
checkbox Osmolar "true"
checkbox Parceria\) "true"
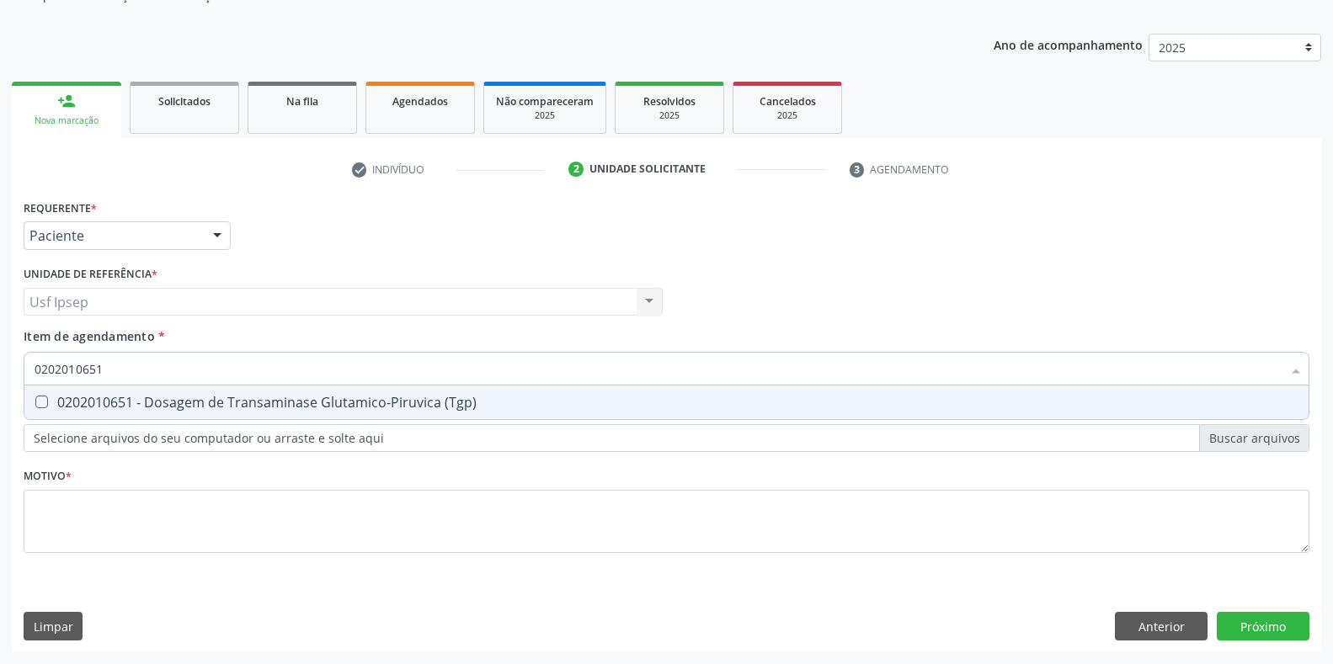
click at [42, 401] on \(Tgp\) at bounding box center [41, 402] width 13 height 13
click at [35, 401] on \(Tgp\) "checkbox" at bounding box center [29, 402] width 11 height 11
click at [105, 364] on input "0202010651" at bounding box center [658, 369] width 1247 height 34
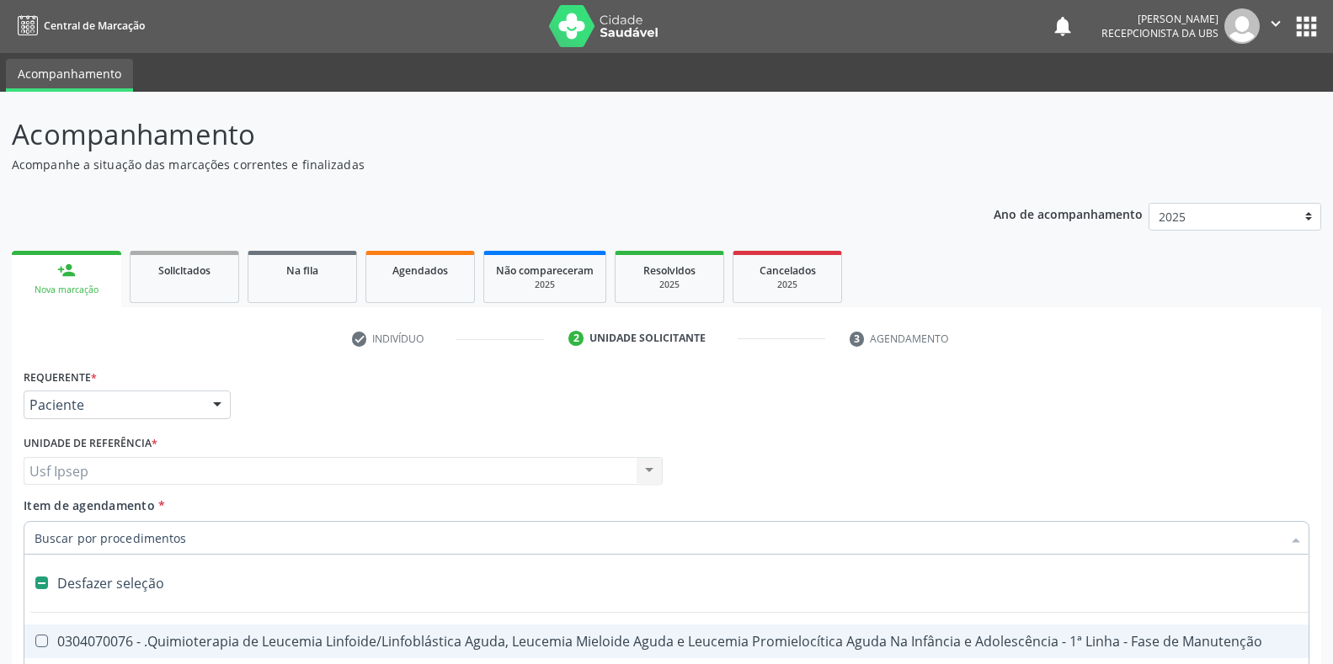
scroll to position [0, 0]
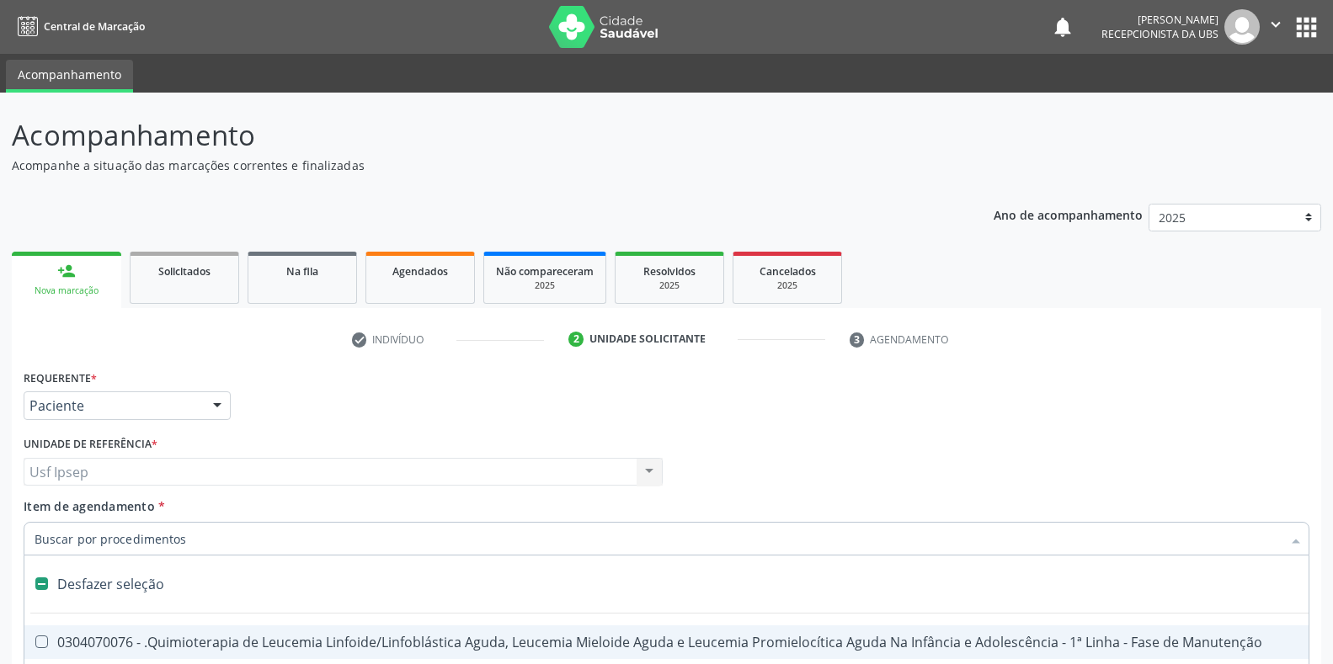
click at [43, 539] on input "Item de agendamento *" at bounding box center [658, 539] width 1247 height 34
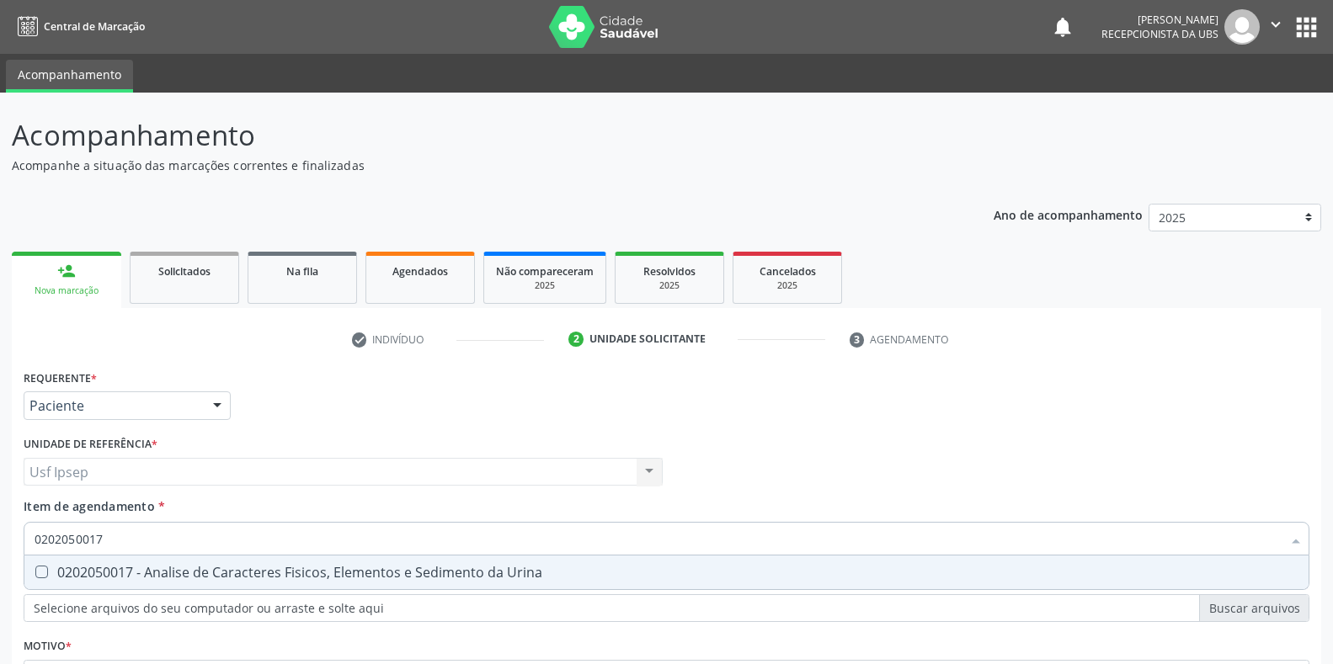
click at [39, 573] on Urina at bounding box center [41, 572] width 13 height 13
click at [35, 573] on Urina "checkbox" at bounding box center [29, 572] width 11 height 11
click at [107, 536] on input "0202050017" at bounding box center [658, 539] width 1247 height 34
click at [45, 578] on Completo at bounding box center [41, 572] width 13 height 13
click at [35, 578] on Completo "checkbox" at bounding box center [29, 572] width 11 height 11
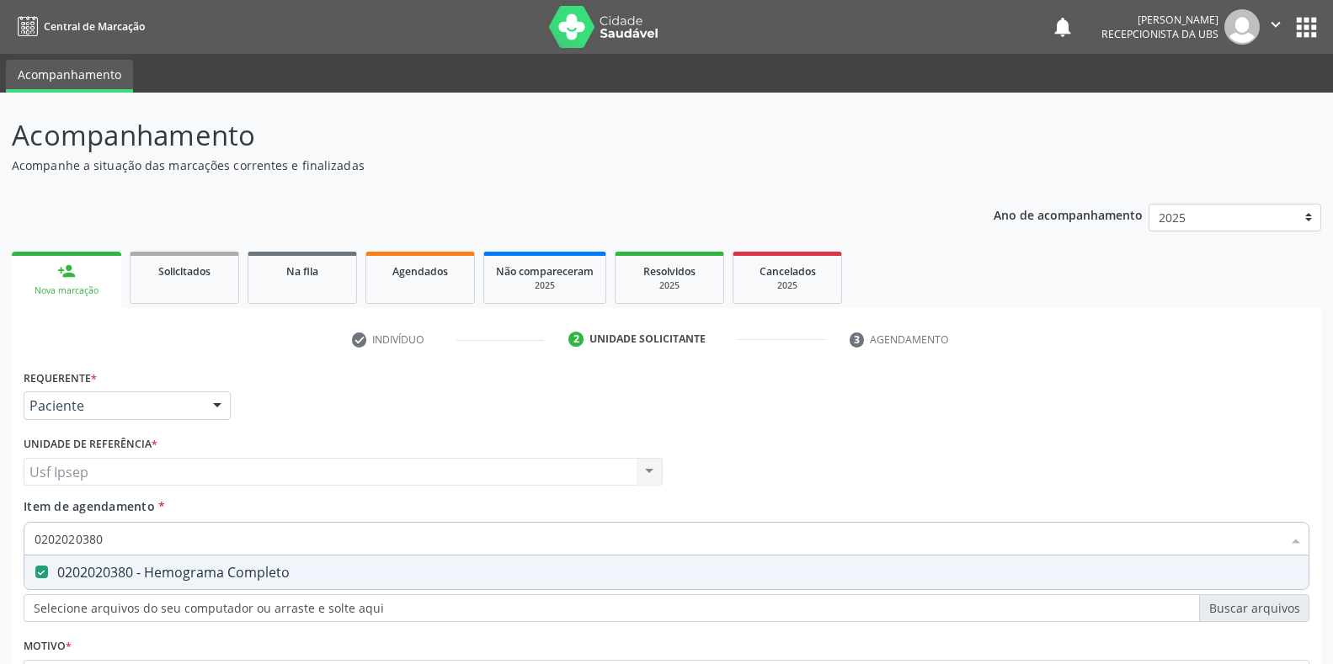
click at [102, 538] on input "0202020380" at bounding box center [658, 539] width 1247 height 34
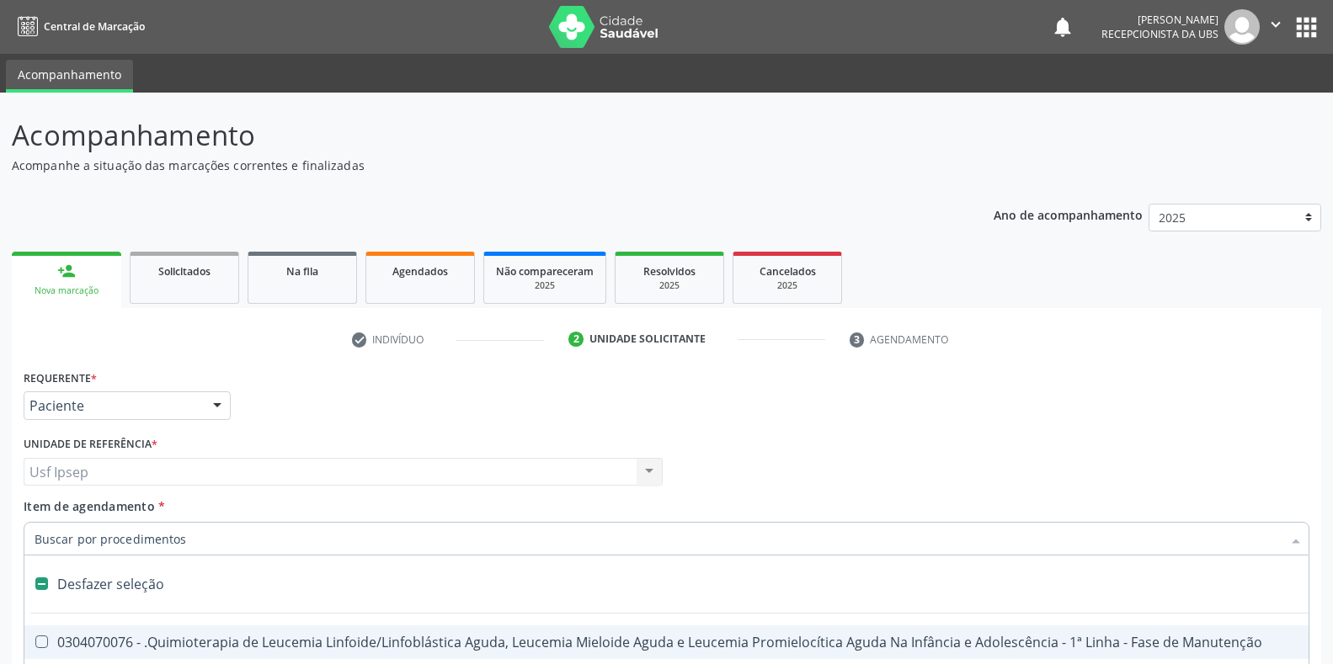
drag, startPoint x: 1072, startPoint y: 356, endPoint x: 384, endPoint y: 439, distance: 692.9
click at [1072, 356] on div "check Indivíduo 2 Unidade solicitante 3 Agendamento CNS * 898 0037 0287 5516 No…" at bounding box center [666, 574] width 1309 height 497
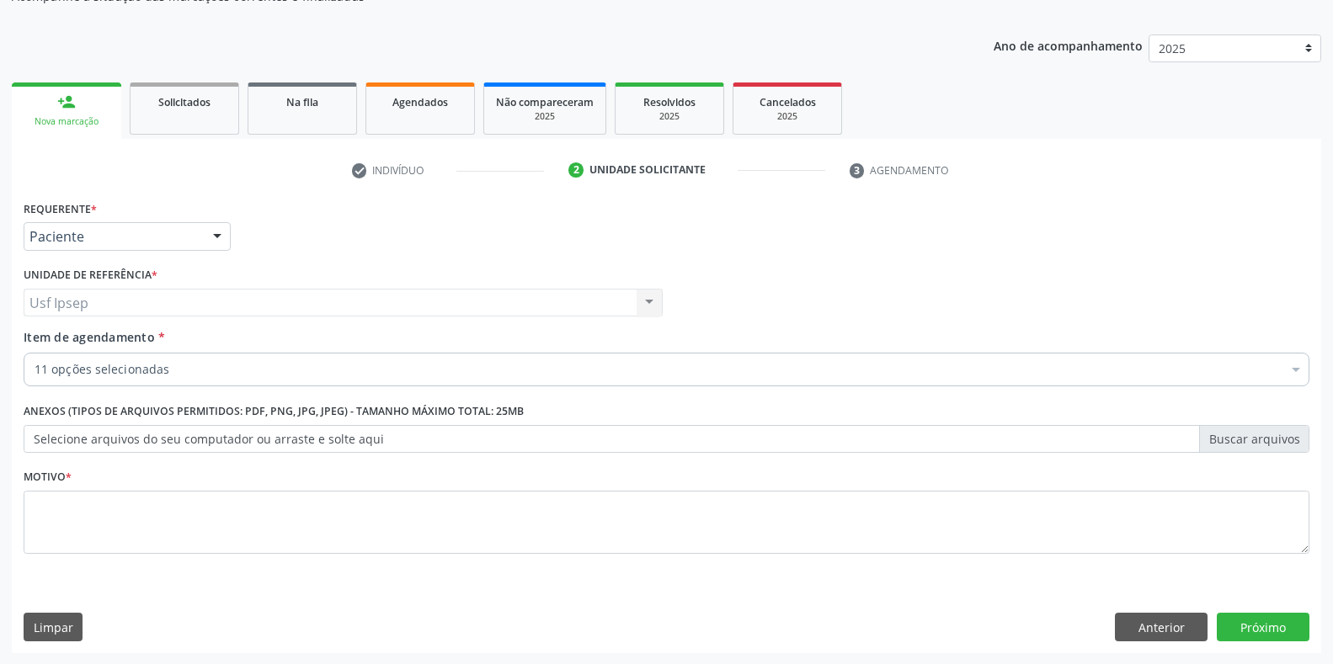
scroll to position [170, 0]
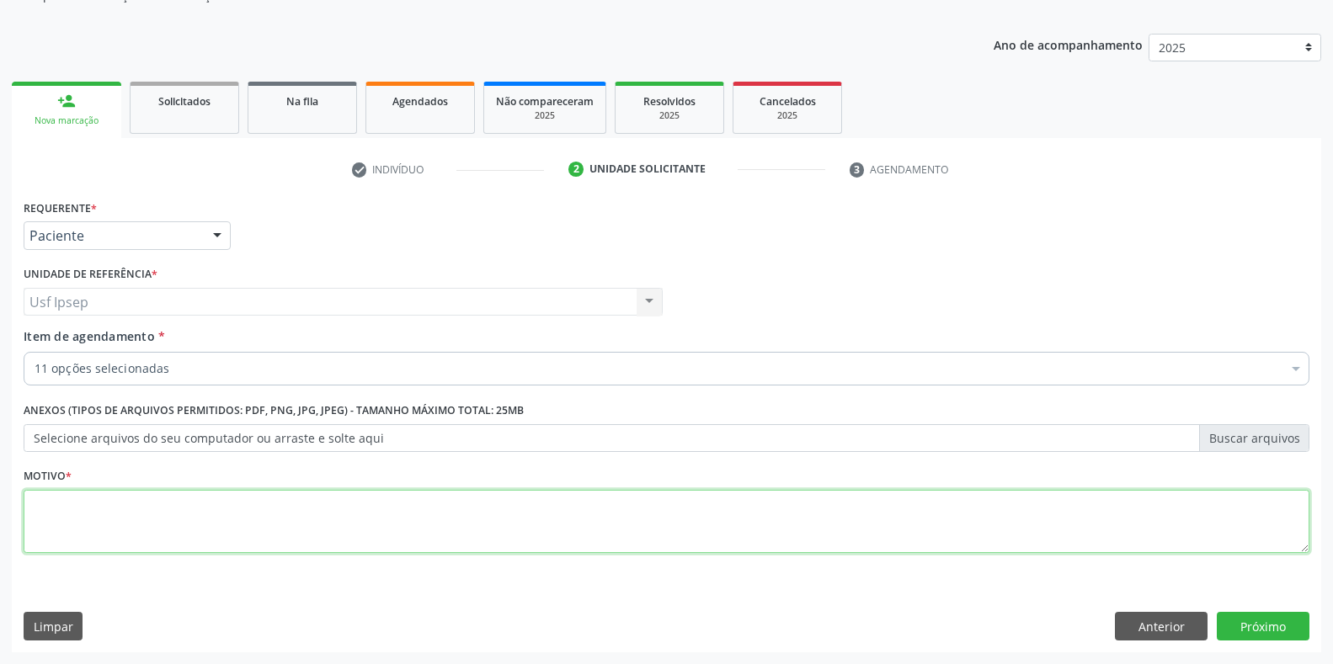
click at [56, 525] on textarea at bounding box center [667, 522] width 1286 height 64
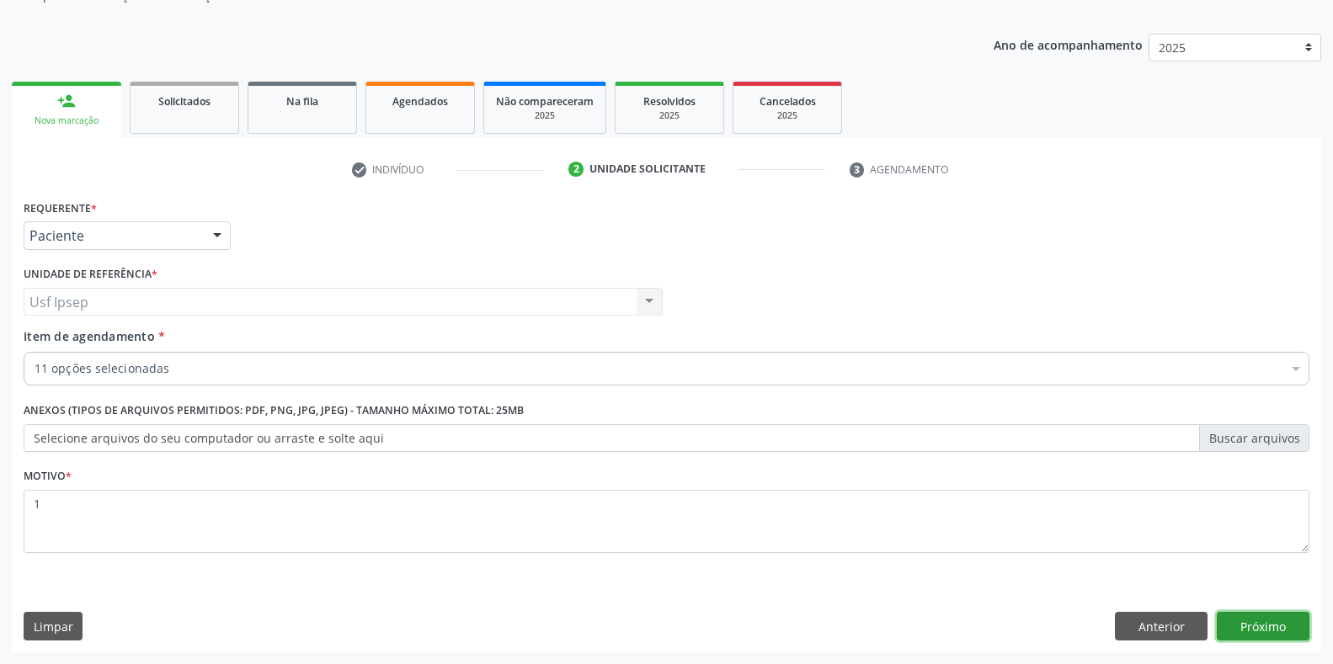
click at [1247, 627] on button "Próximo" at bounding box center [1263, 626] width 93 height 29
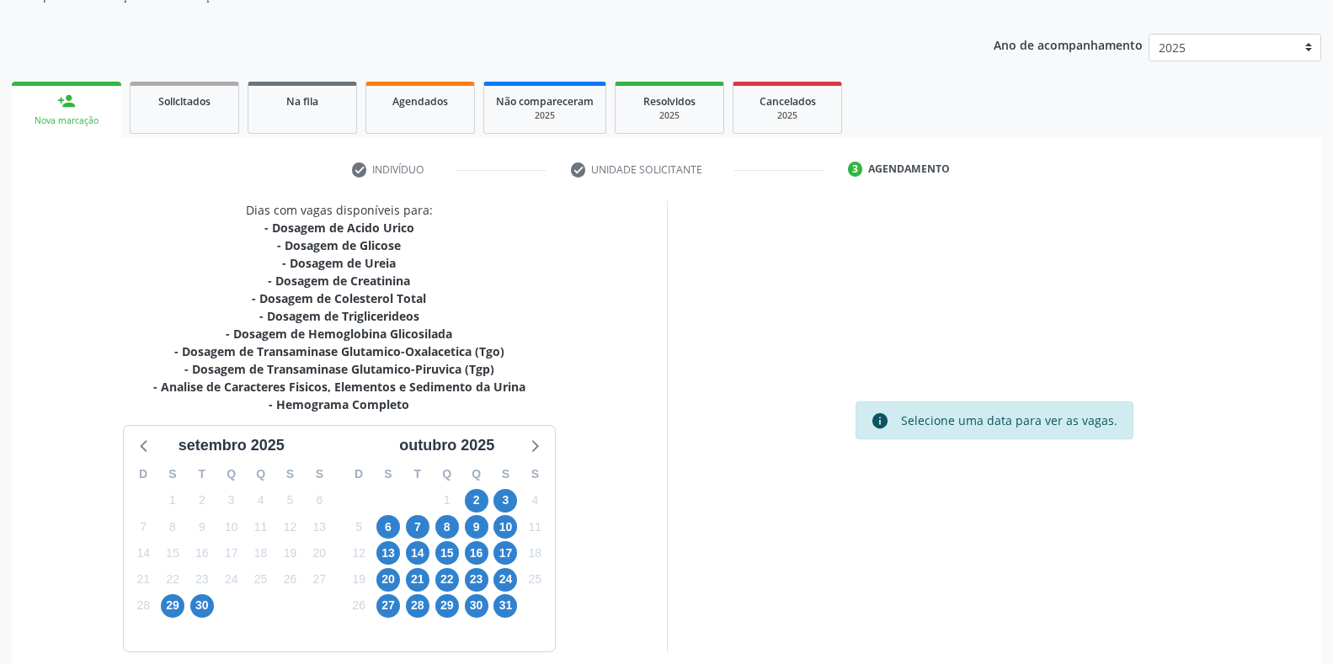
click at [706, 274] on div "info Selecione uma data para ver as vagas." at bounding box center [994, 426] width 655 height 450
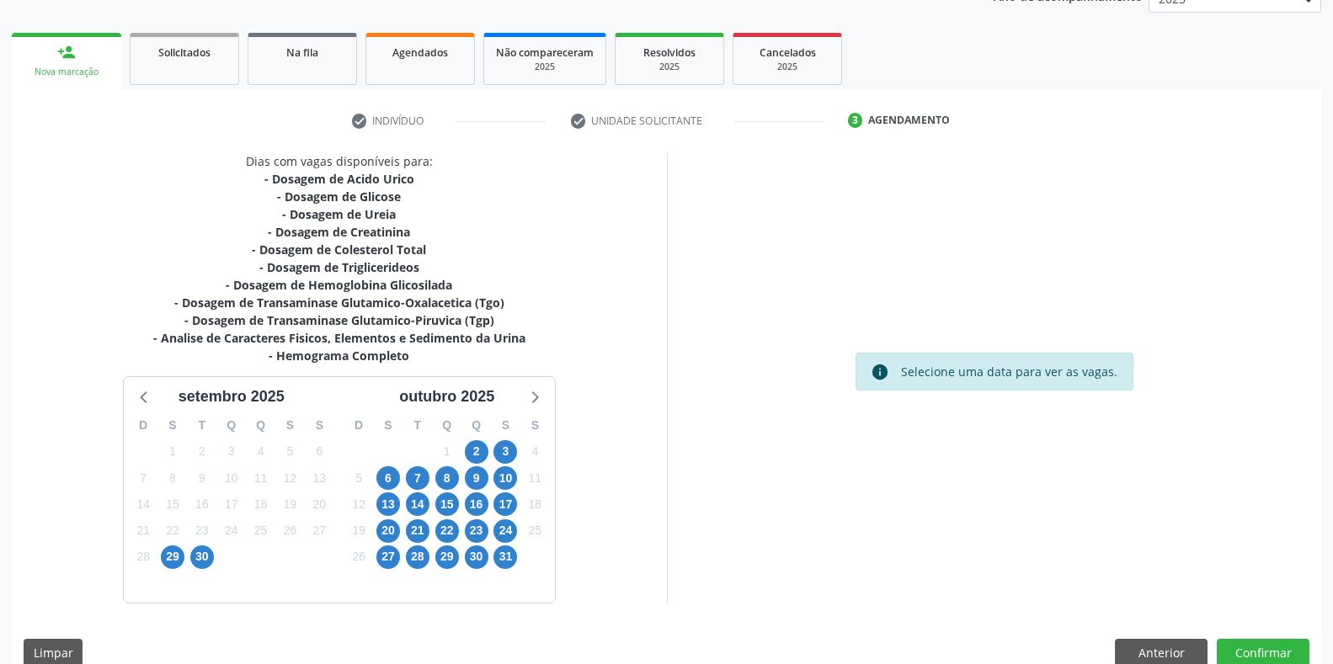
scroll to position [245, 0]
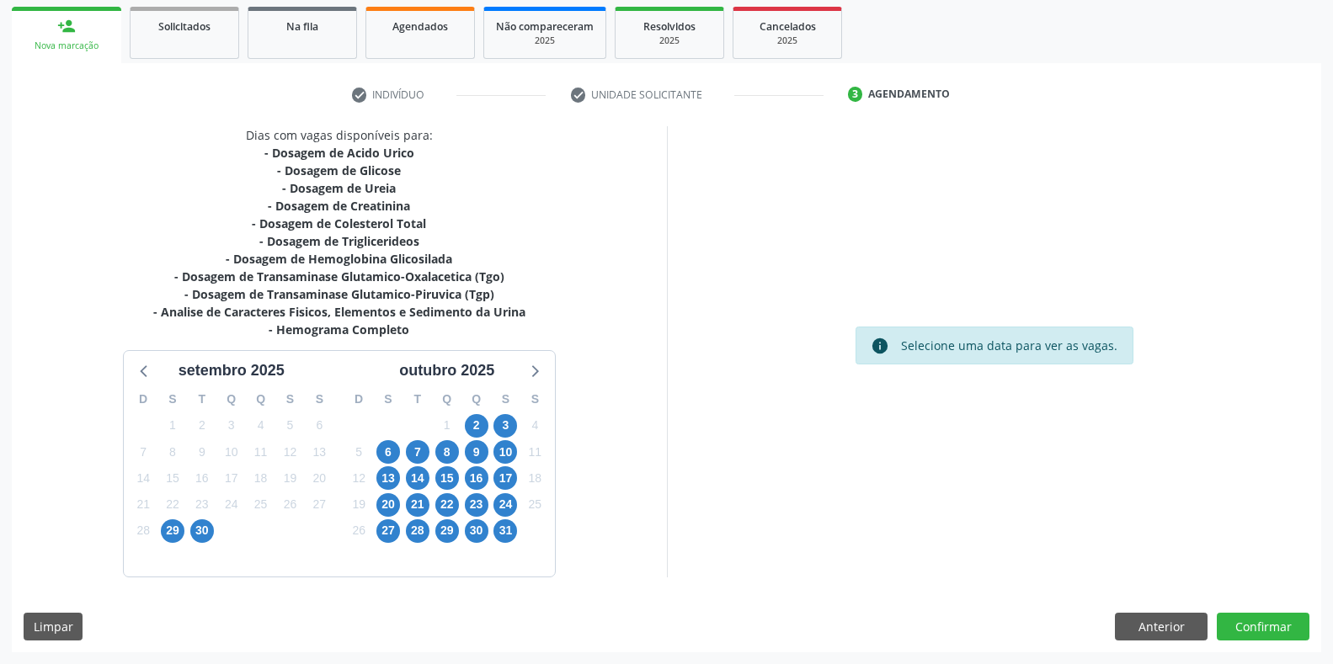
click at [1168, 642] on div "Dias com vagas disponíveis para: - Dosagem de Acido Urico - Dosagem de Glicose …" at bounding box center [666, 389] width 1309 height 526
drag, startPoint x: 1152, startPoint y: 631, endPoint x: 1143, endPoint y: 627, distance: 9.1
click at [1143, 629] on button "Anterior" at bounding box center [1161, 627] width 93 height 29
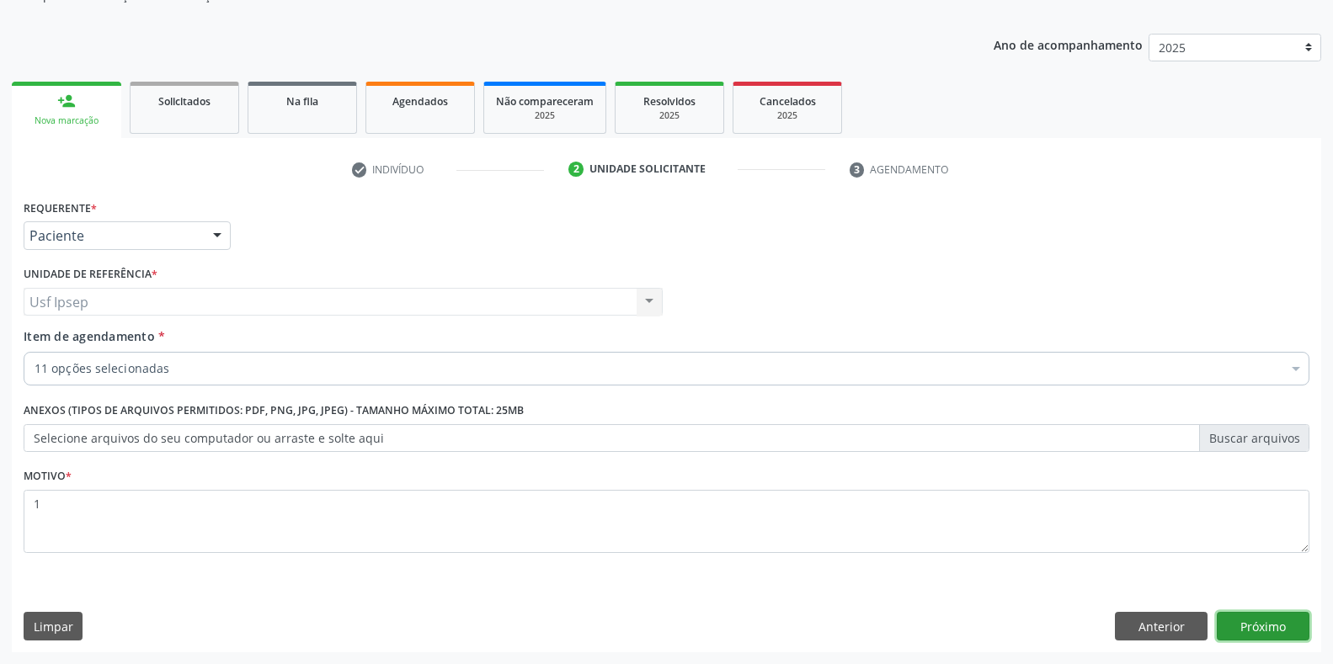
click at [1266, 627] on button "Próximo" at bounding box center [1263, 626] width 93 height 29
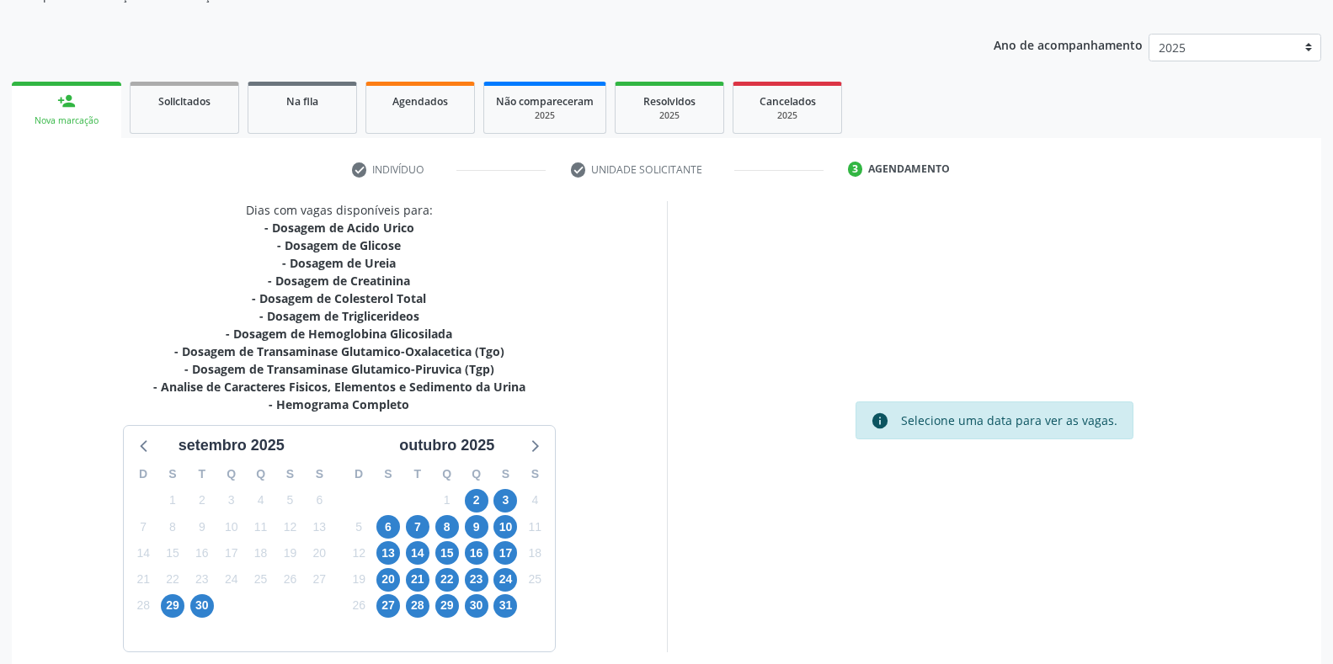
click at [1250, 250] on div "info Selecione uma data para ver as vagas." at bounding box center [994, 426] width 655 height 450
click at [65, 117] on div "Nova marcação" at bounding box center [67, 121] width 86 height 13
click at [65, 118] on div "Nova marcação" at bounding box center [67, 121] width 86 height 13
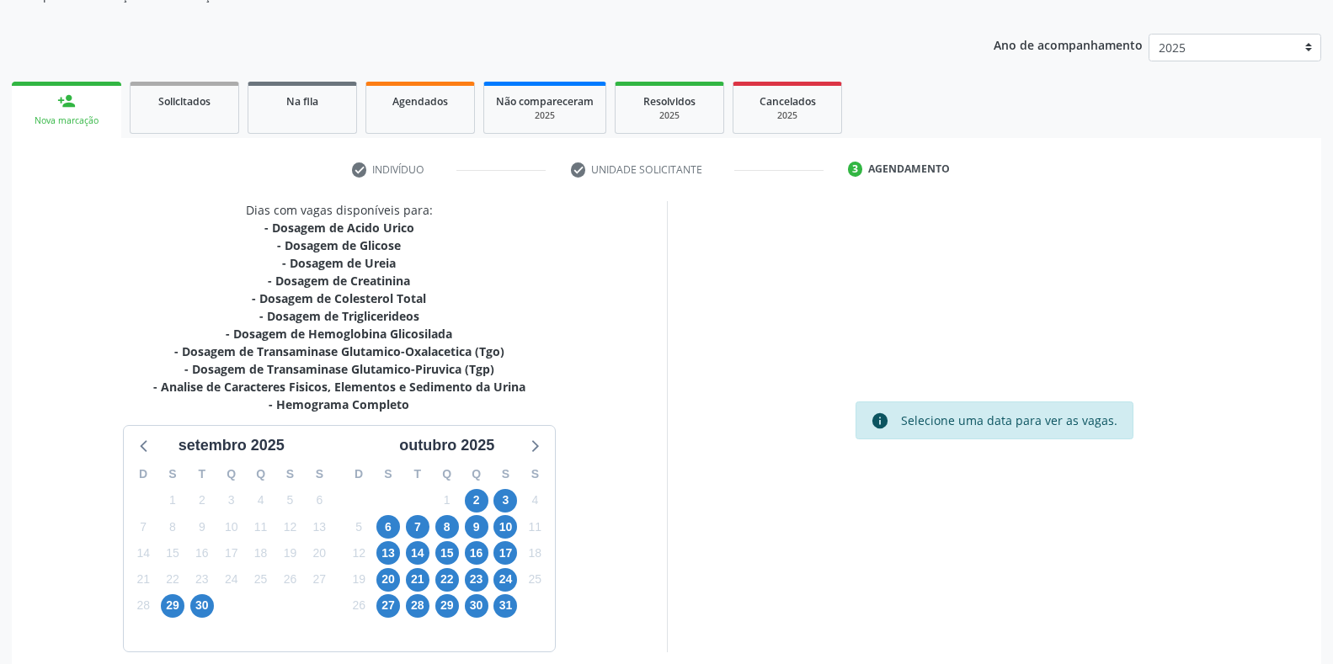
click at [65, 118] on div "Nova marcação" at bounding box center [67, 121] width 86 height 13
click at [1218, 365] on div "info Selecione uma data para ver as vagas." at bounding box center [994, 426] width 655 height 450
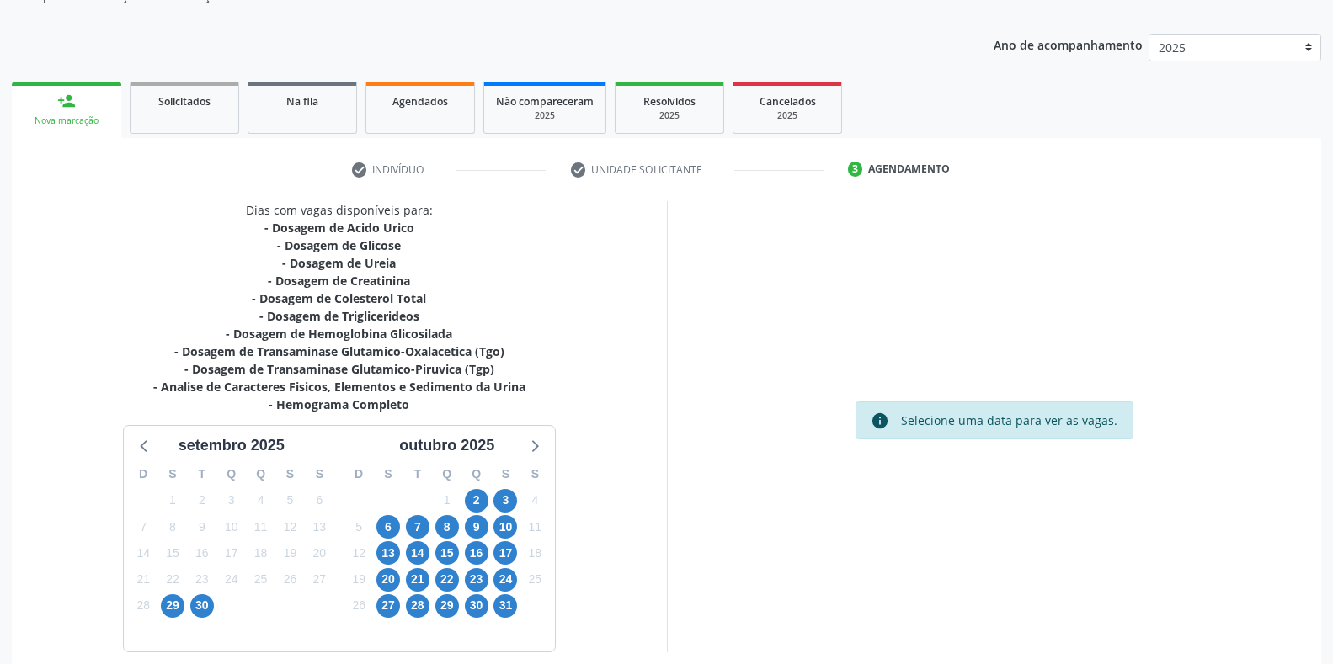
click at [1032, 227] on div "info Selecione uma data para ver as vagas." at bounding box center [994, 426] width 655 height 450
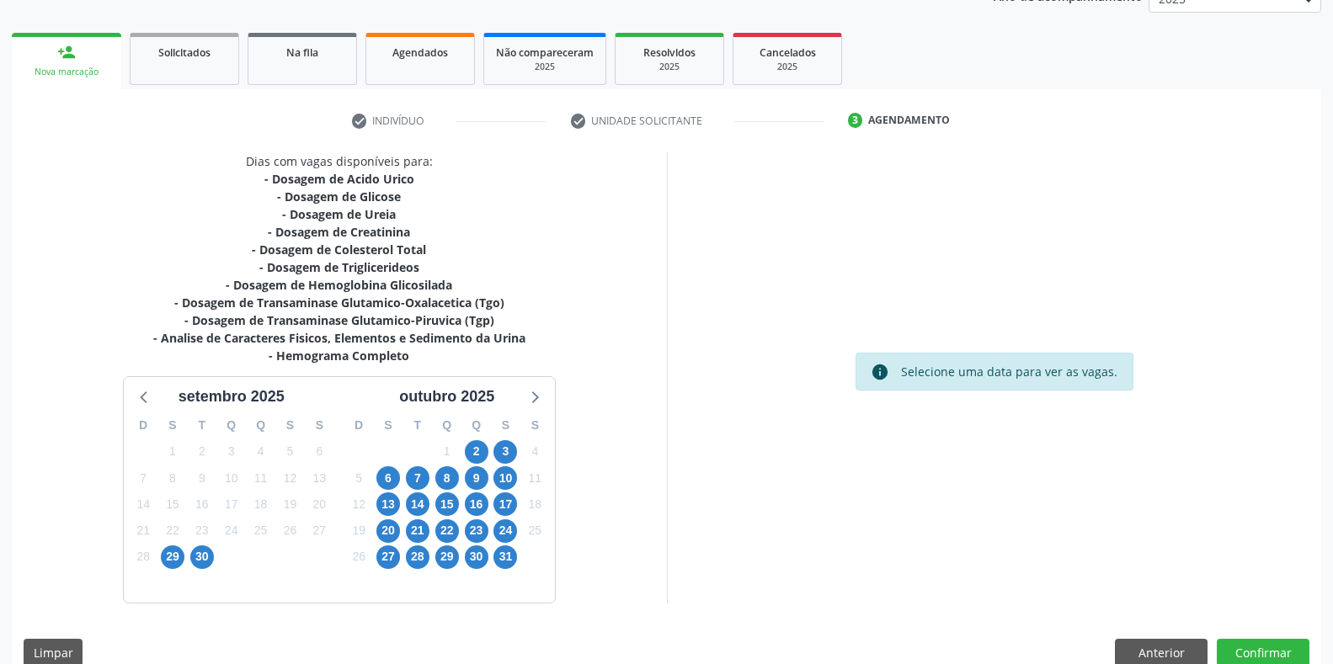
scroll to position [245, 0]
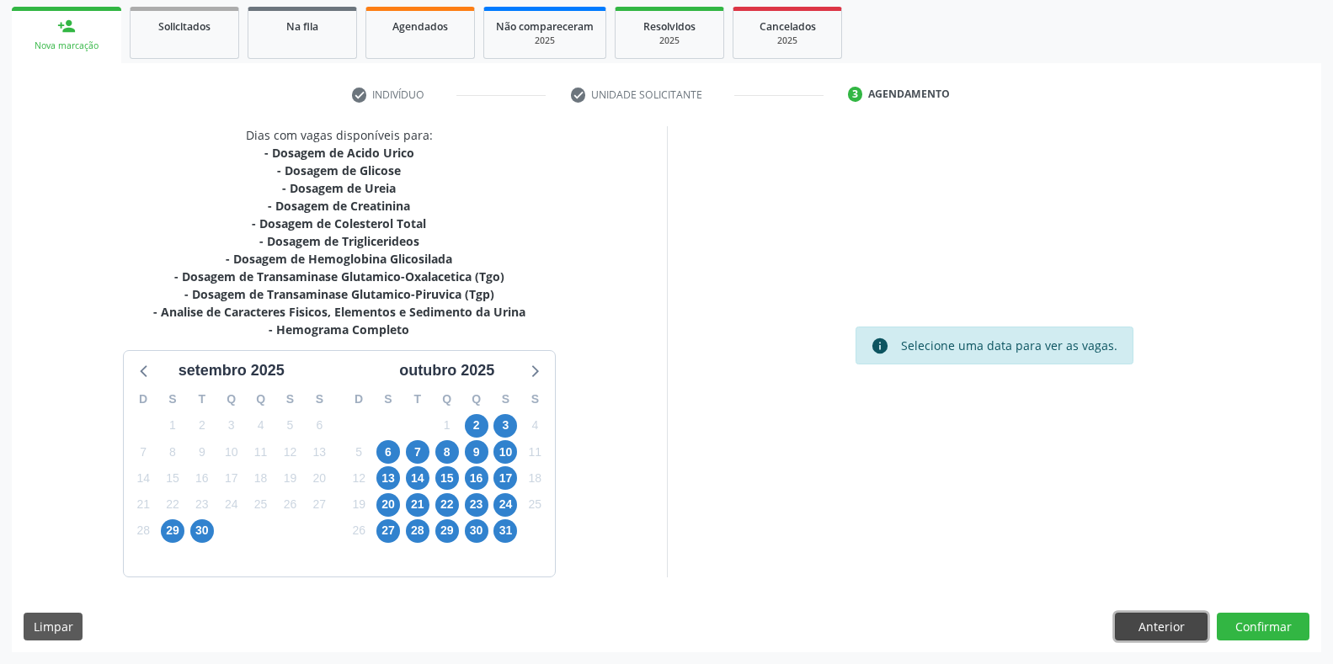
click at [1145, 621] on button "Anterior" at bounding box center [1161, 627] width 93 height 29
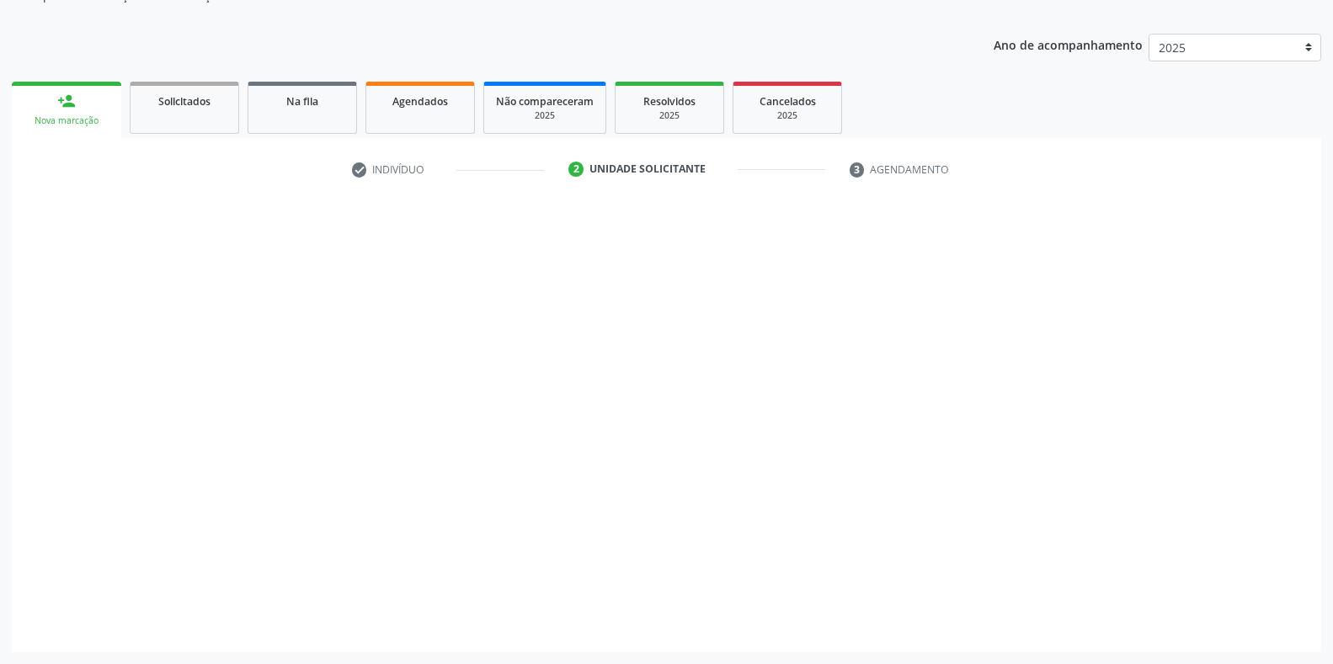
scroll to position [170, 0]
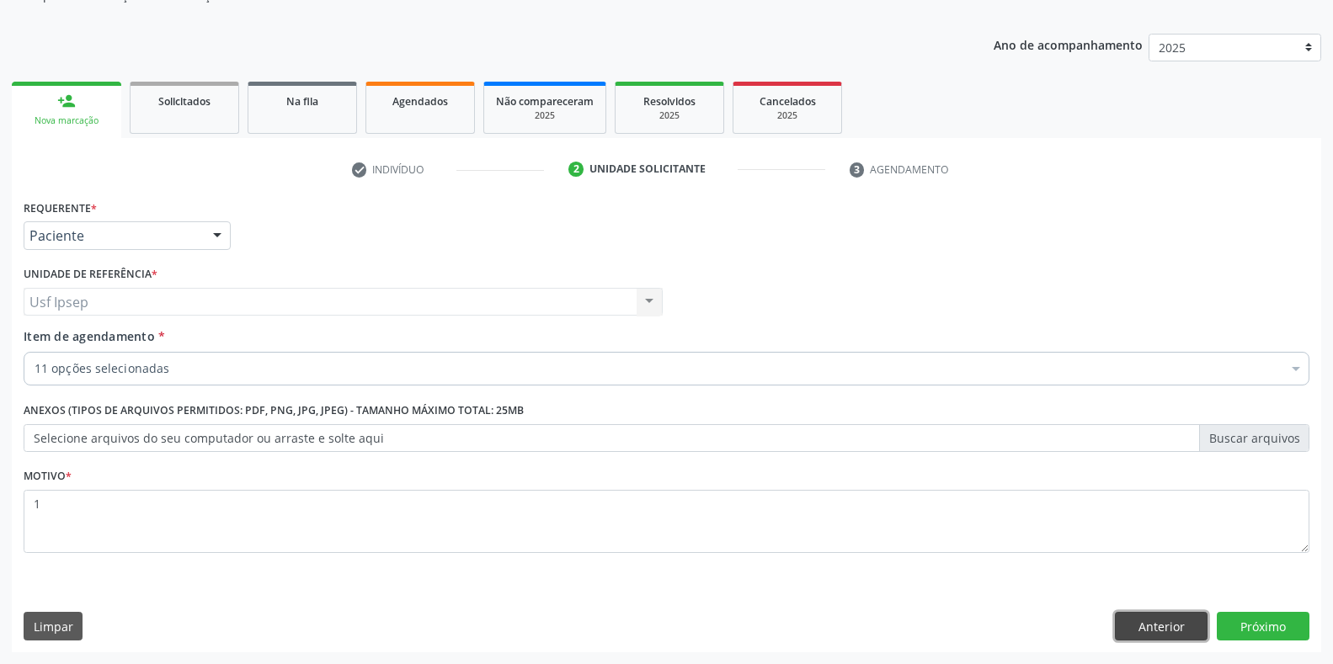
click at [1159, 632] on button "Anterior" at bounding box center [1161, 626] width 93 height 29
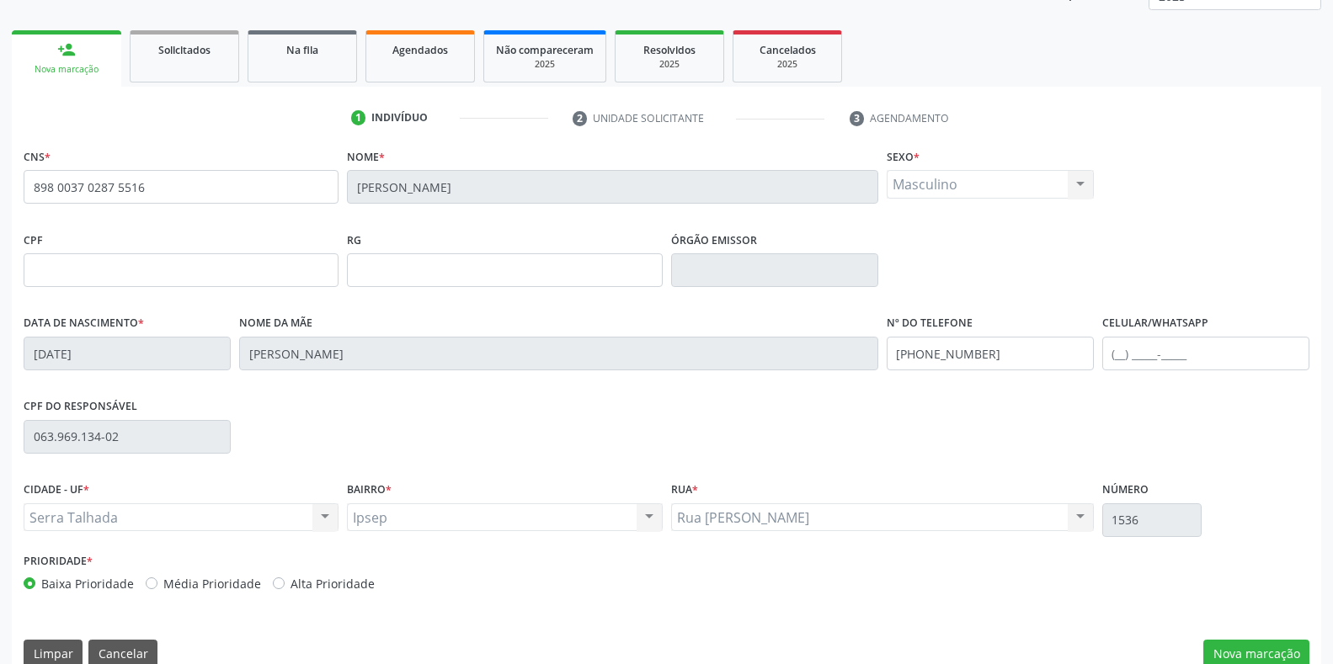
scroll to position [248, 0]
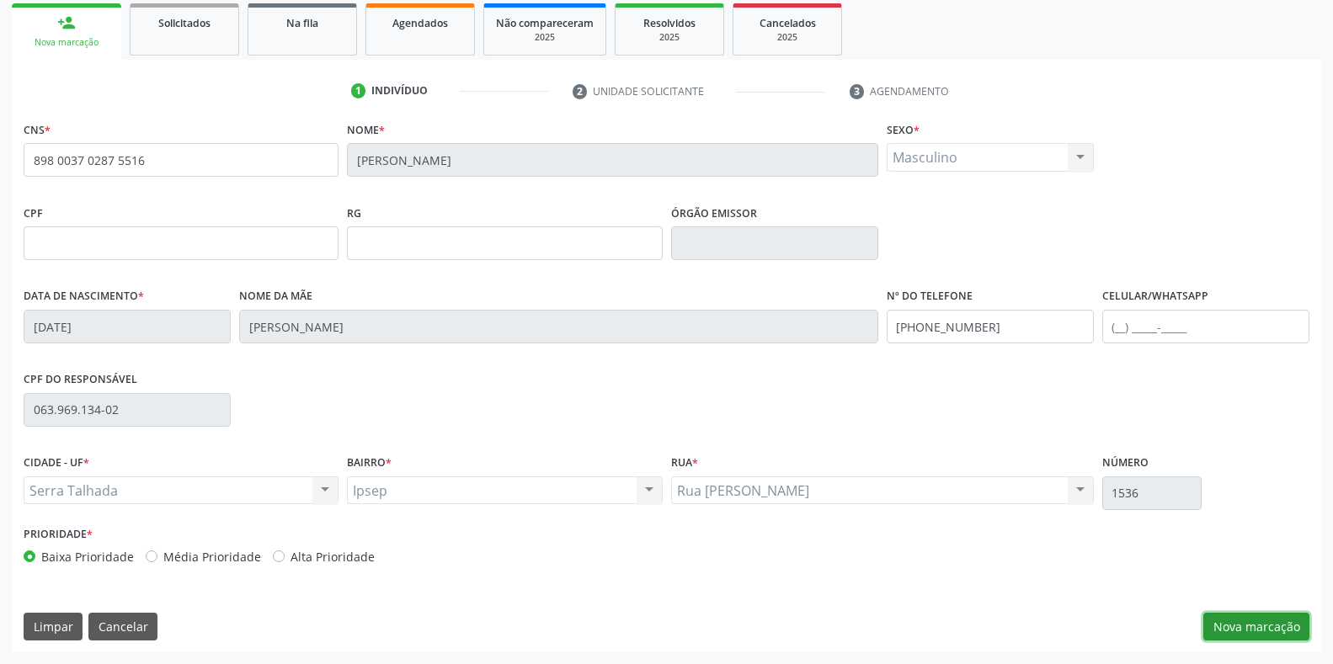
click at [1241, 632] on button "Nova marcação" at bounding box center [1256, 627] width 106 height 29
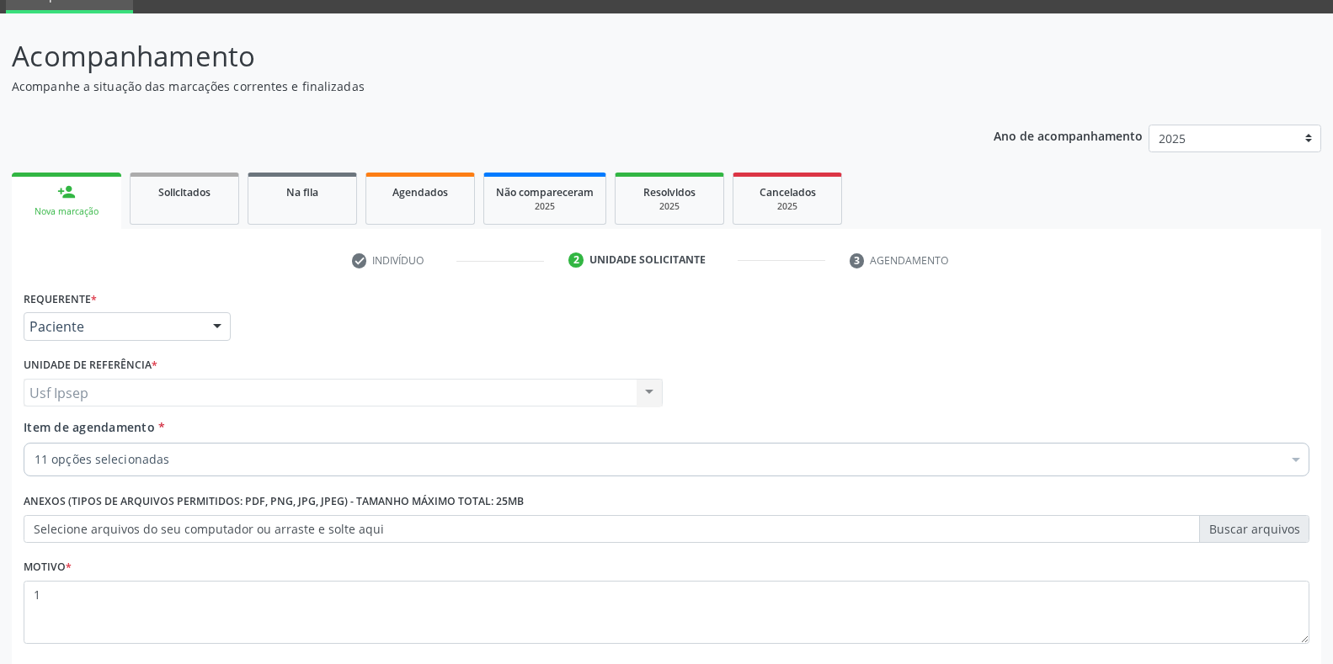
scroll to position [0, 0]
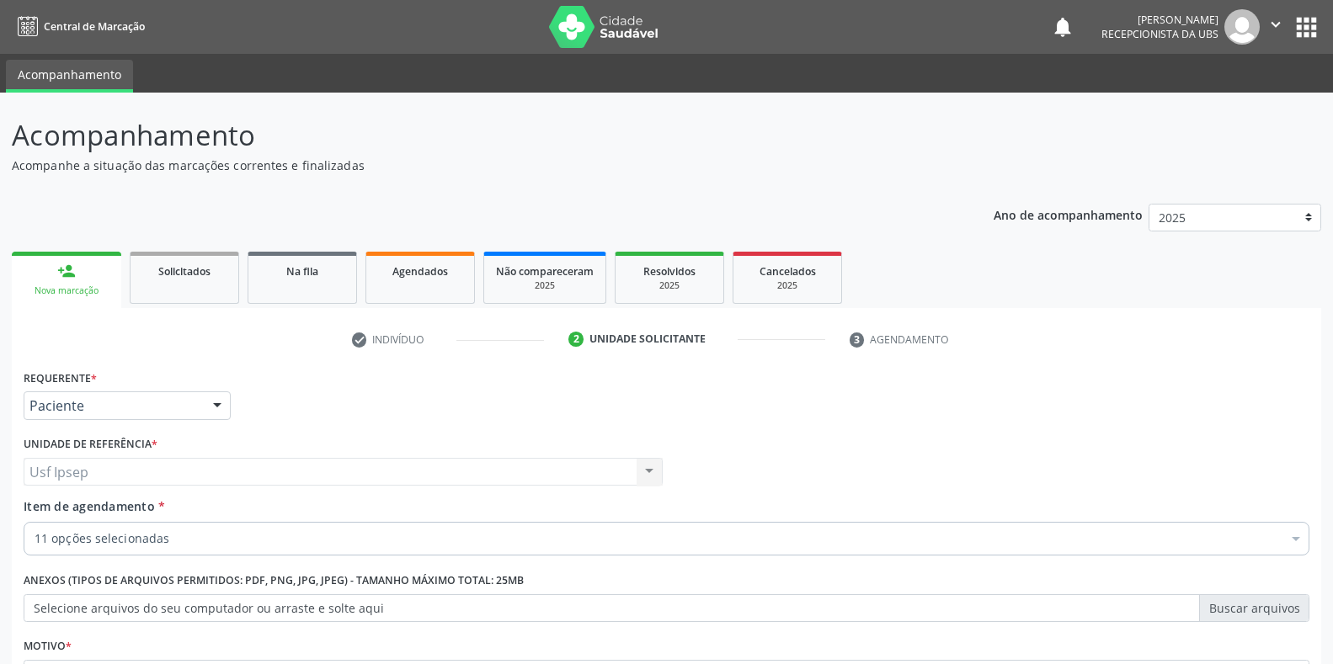
click at [78, 296] on div "Nova marcação" at bounding box center [67, 291] width 86 height 13
click at [58, 287] on div "Nova marcação" at bounding box center [67, 291] width 86 height 13
click at [66, 289] on div "Nova marcação" at bounding box center [67, 291] width 86 height 13
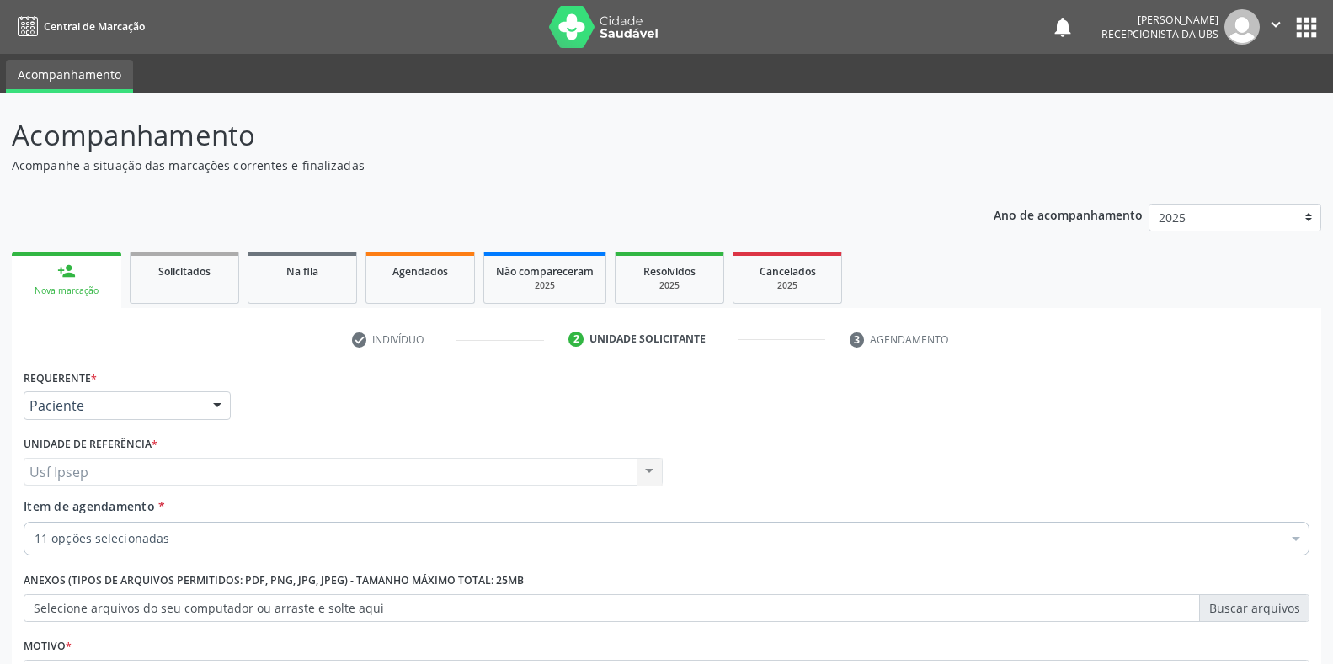
click at [66, 289] on div "Nova marcação" at bounding box center [67, 291] width 86 height 13
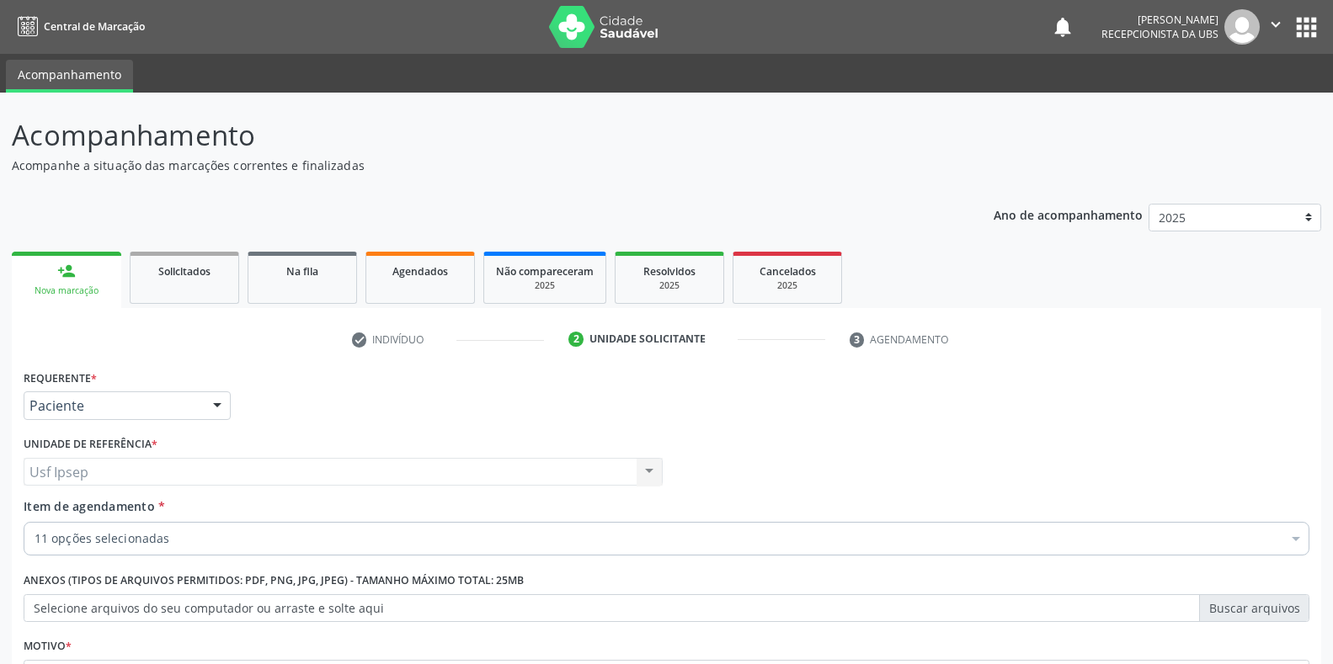
click at [66, 289] on div "Nova marcação" at bounding box center [67, 291] width 86 height 13
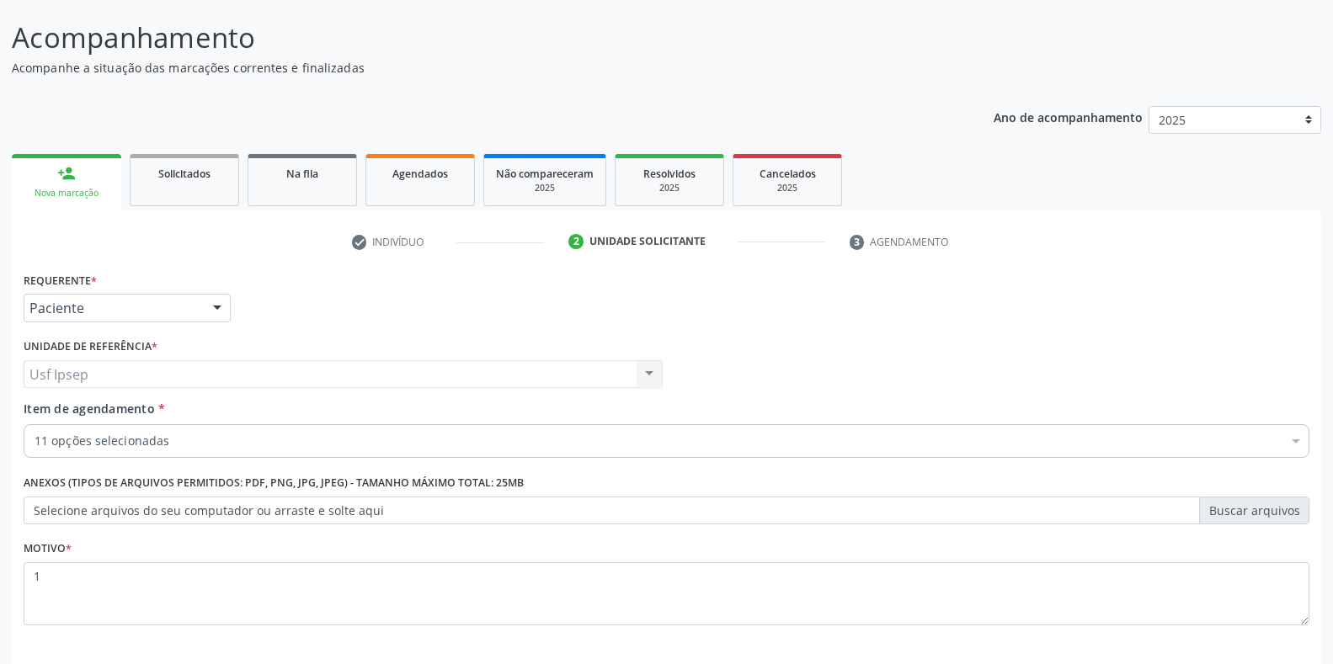
scroll to position [170, 0]
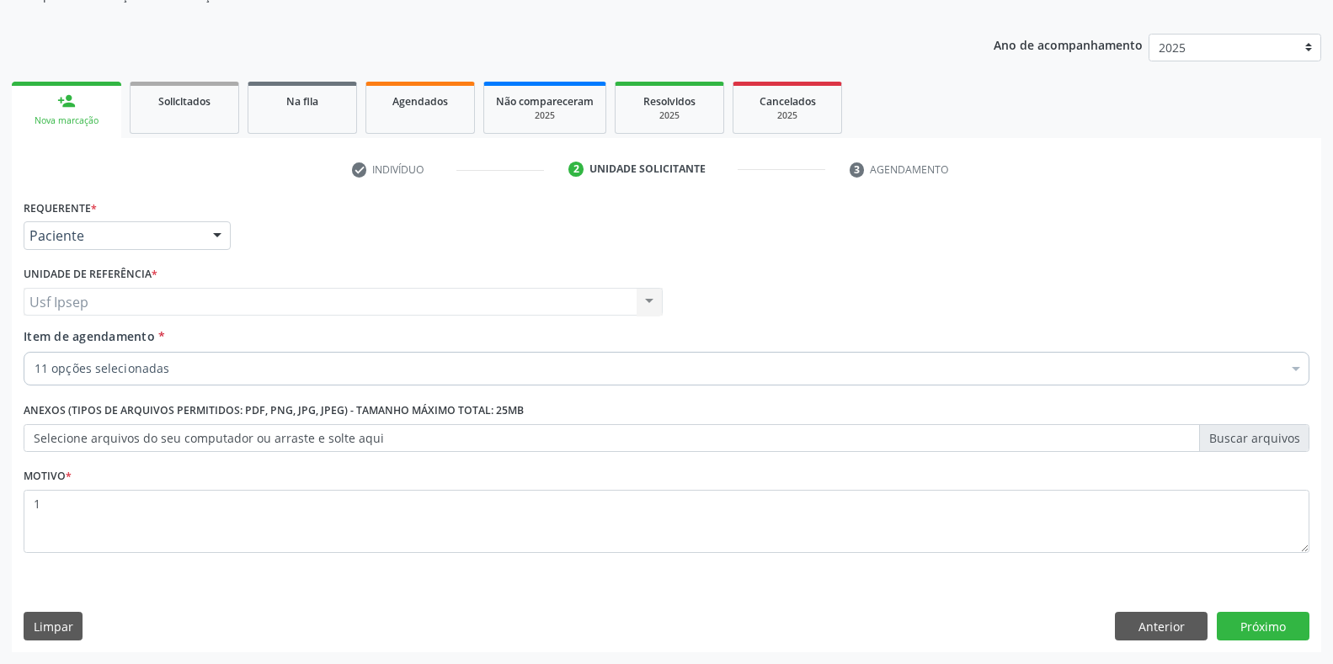
click at [782, 247] on div "Requerente * Paciente Profissional de Saúde Paciente Nenhum resultado encontrad…" at bounding box center [666, 228] width 1294 height 66
click at [754, 241] on div "Requerente * Paciente Profissional de Saúde Paciente Nenhum resultado encontrad…" at bounding box center [666, 228] width 1294 height 66
click at [828, 320] on div "Profissional Solicitante Por favor, selecione a Unidade de Atendimento primeiro…" at bounding box center [666, 295] width 1294 height 66
click at [1148, 630] on button "Anterior" at bounding box center [1161, 626] width 93 height 29
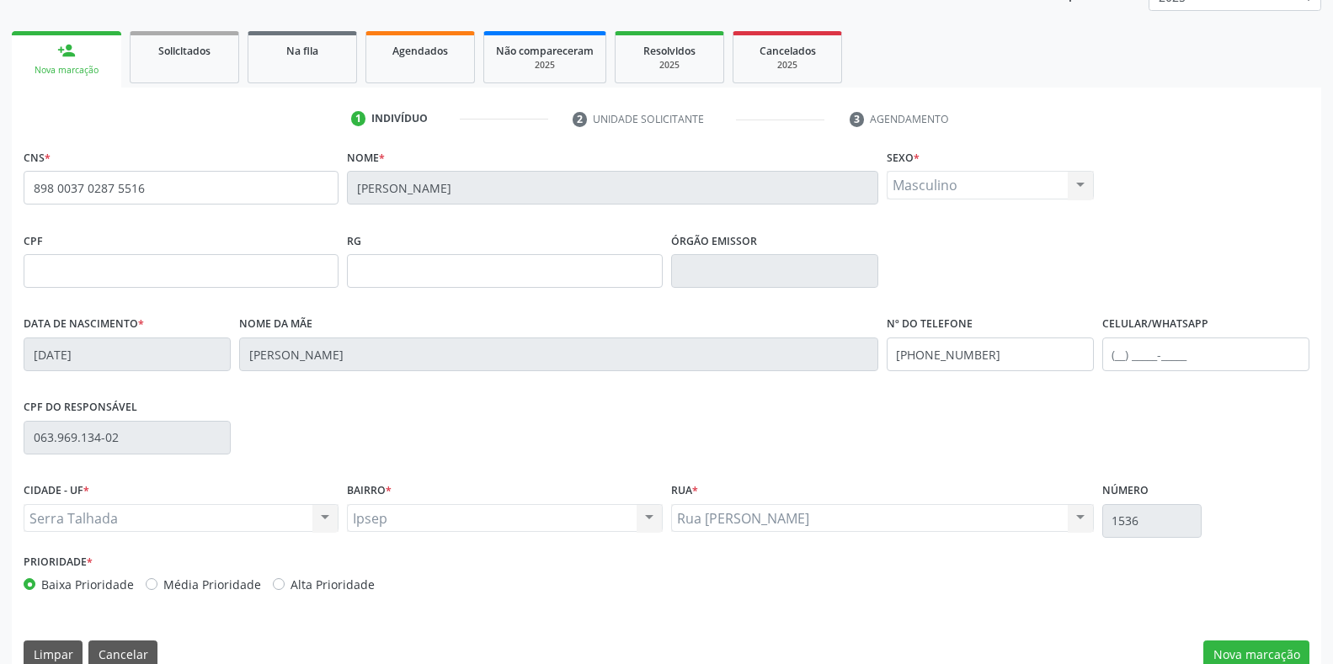
scroll to position [248, 0]
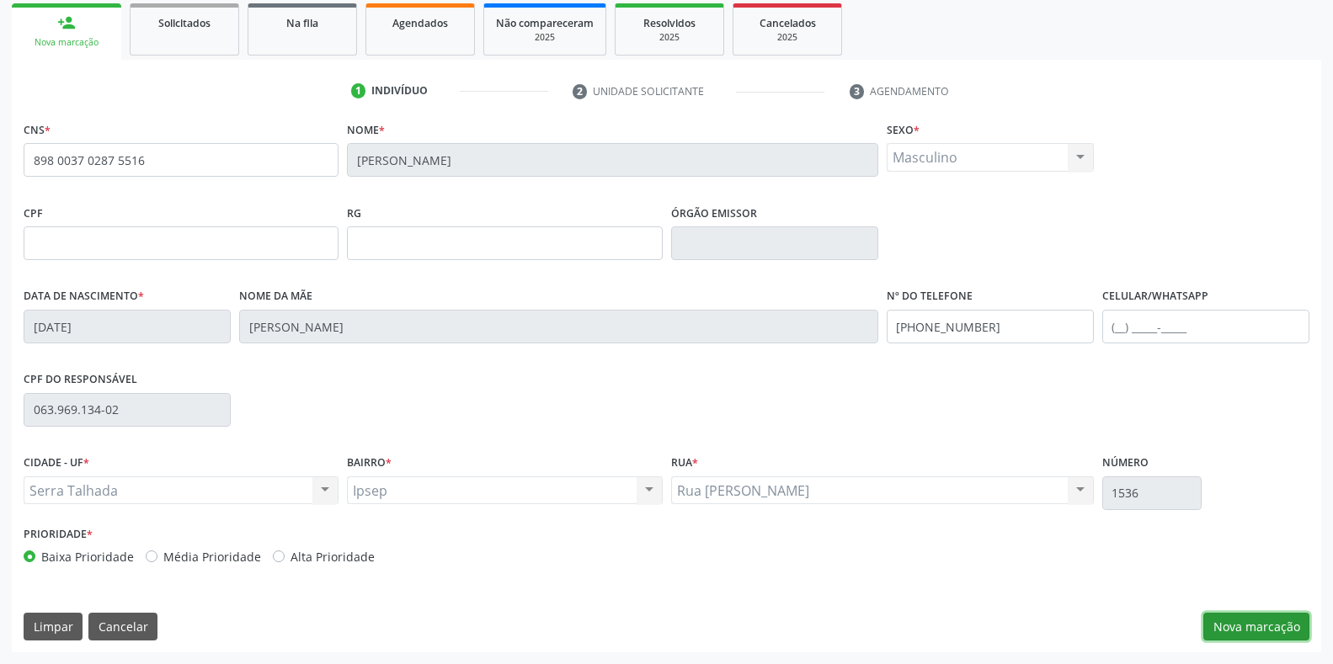
click at [1246, 632] on button "Nova marcação" at bounding box center [1256, 627] width 106 height 29
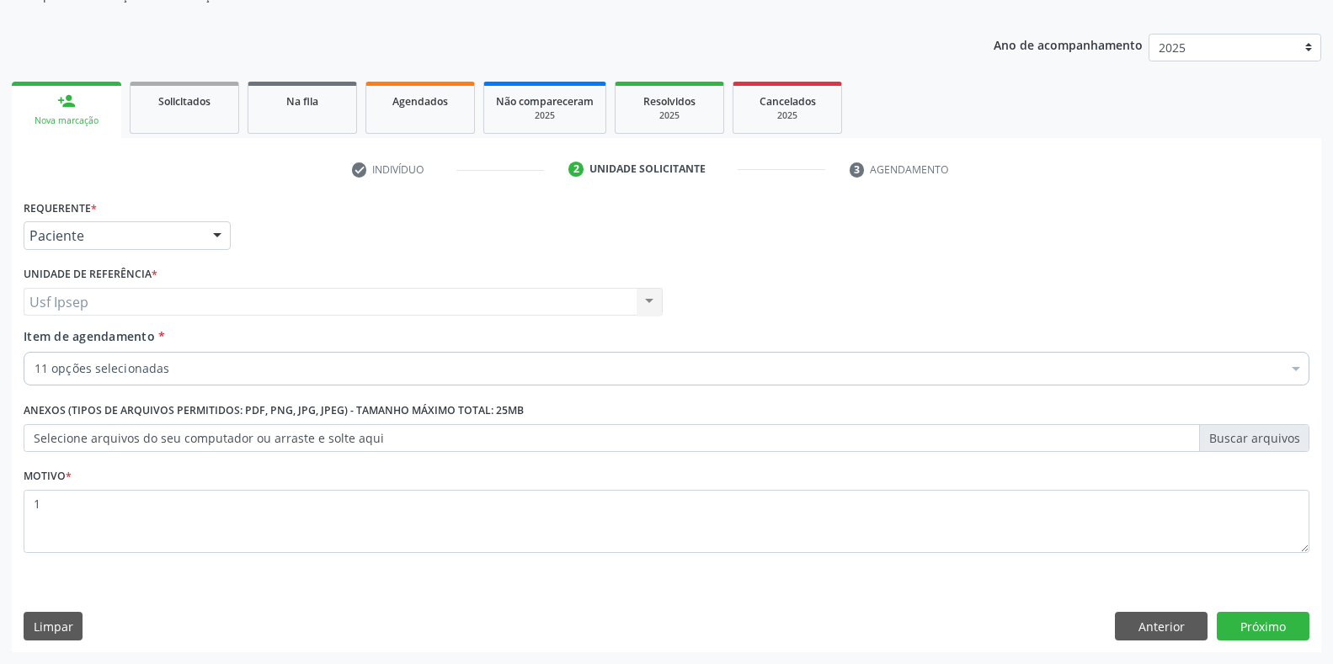
scroll to position [170, 0]
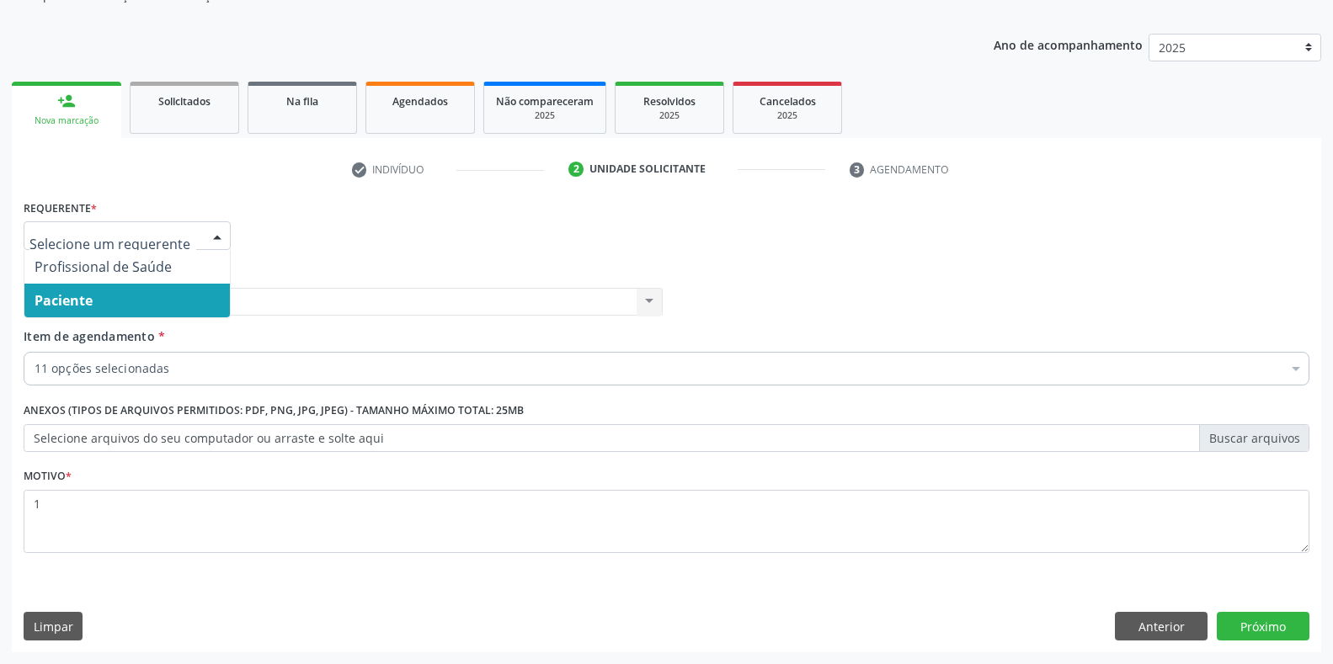
click at [219, 237] on div at bounding box center [217, 236] width 25 height 29
click at [62, 308] on span "Paciente" at bounding box center [64, 300] width 58 height 19
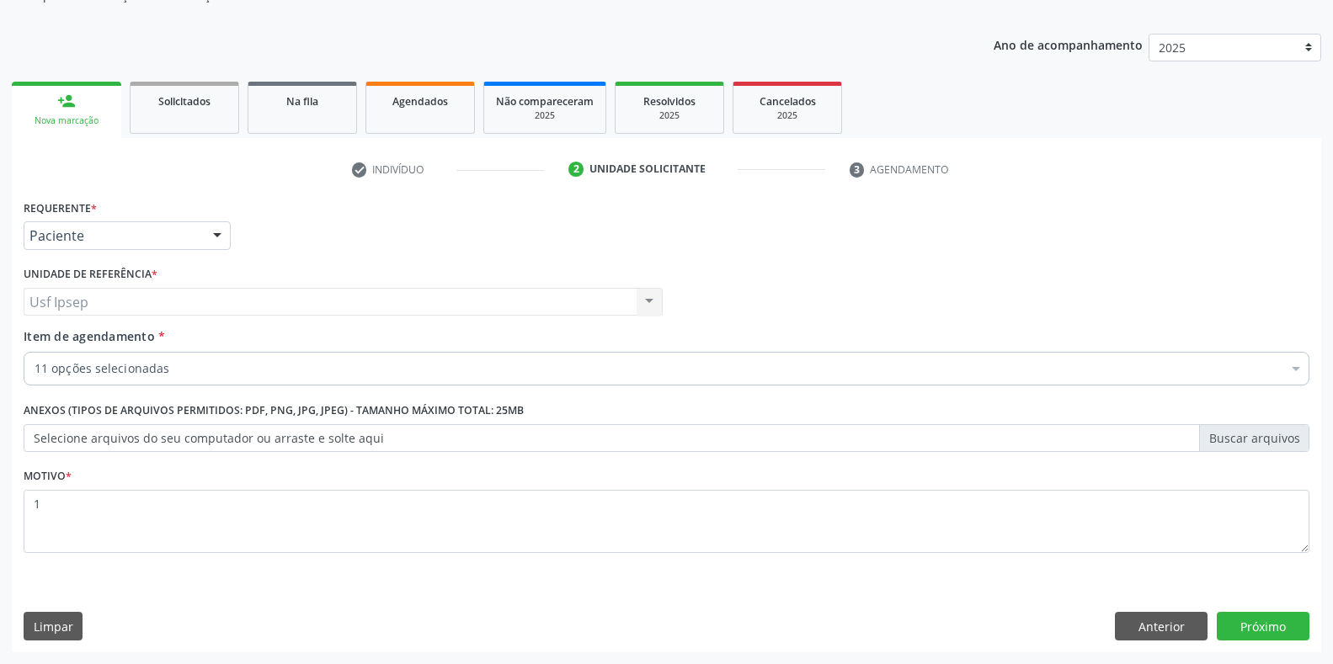
click at [57, 345] on label "Item de agendamento *" at bounding box center [94, 337] width 141 height 18
click at [35, 352] on input "Item de agendamento *" at bounding box center [35, 369] width 0 height 34
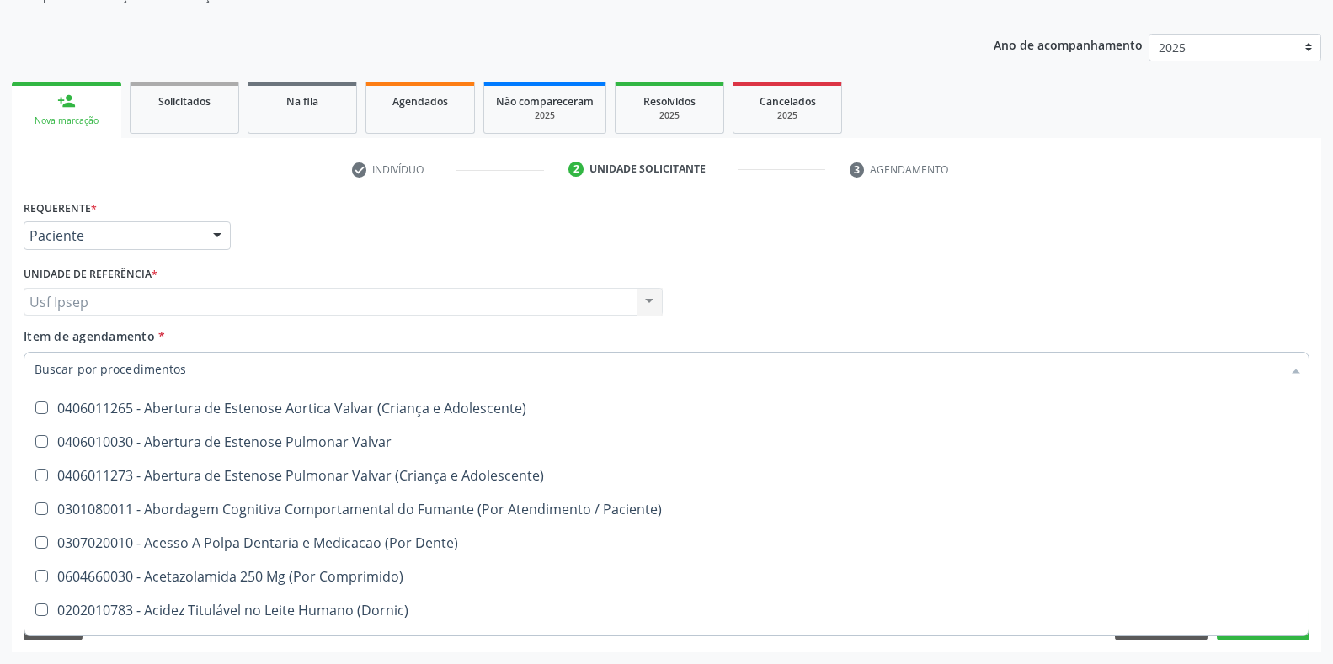
scroll to position [141, 0]
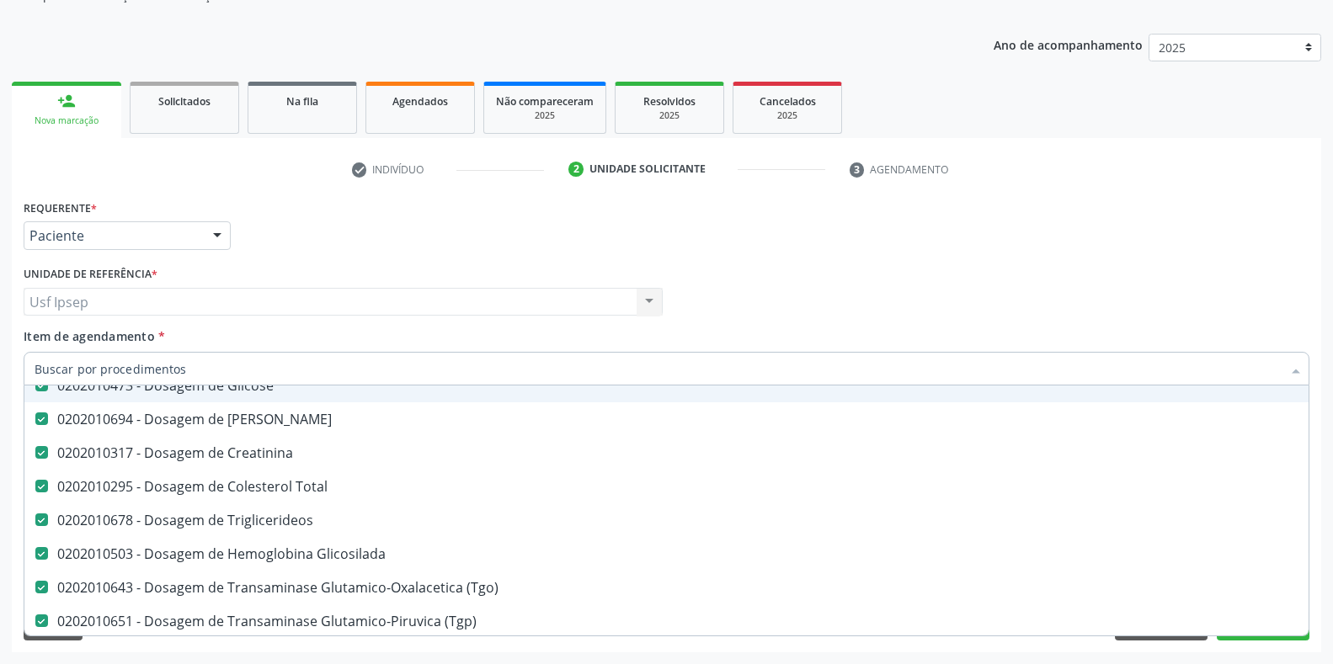
click at [1113, 199] on div "Requerente * Paciente Profissional de Saúde Paciente Nenhum resultado encontrad…" at bounding box center [666, 228] width 1294 height 66
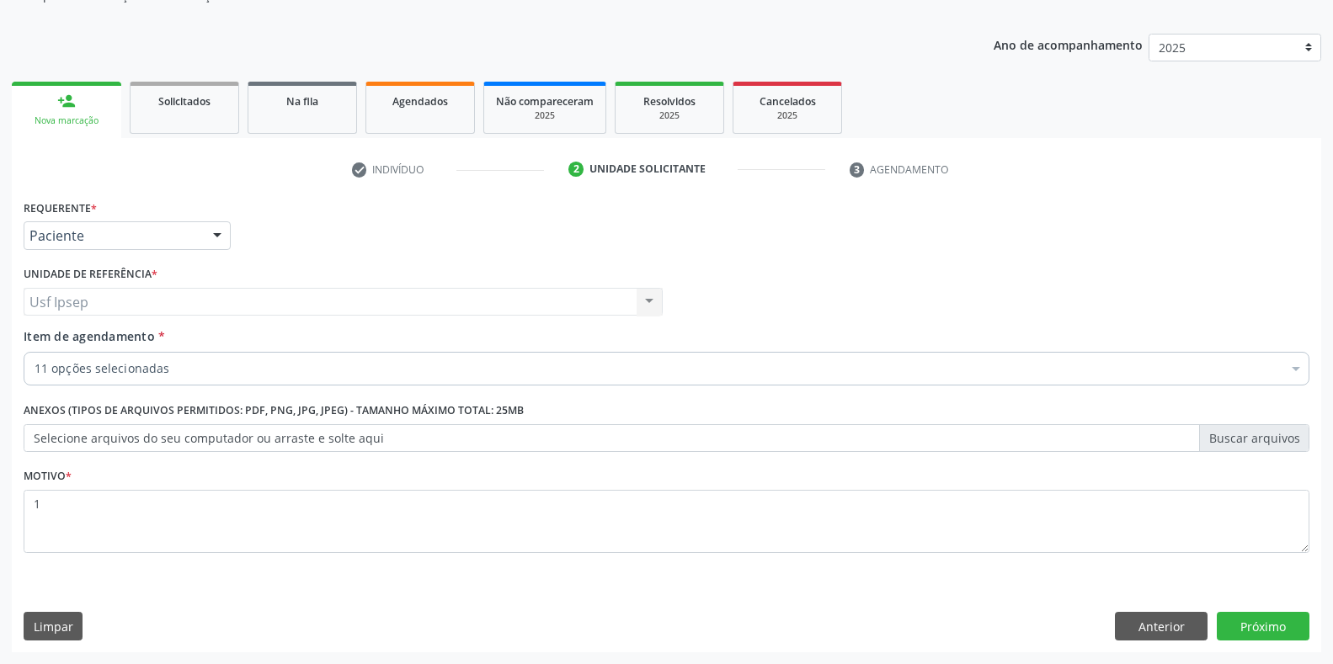
scroll to position [0, 0]
click at [1250, 626] on button "Próximo" at bounding box center [1263, 626] width 93 height 29
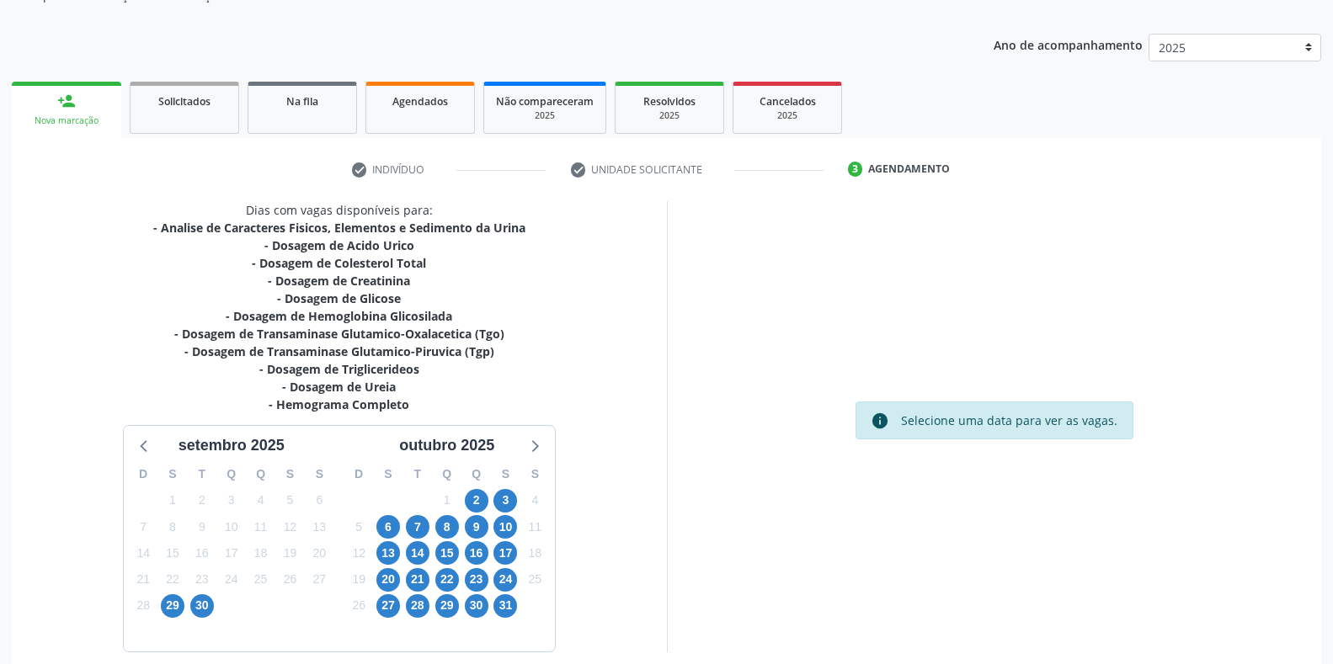
click at [939, 564] on div "info Selecione uma data para ver as vagas." at bounding box center [994, 426] width 655 height 450
click at [479, 584] on span "23" at bounding box center [477, 580] width 24 height 24
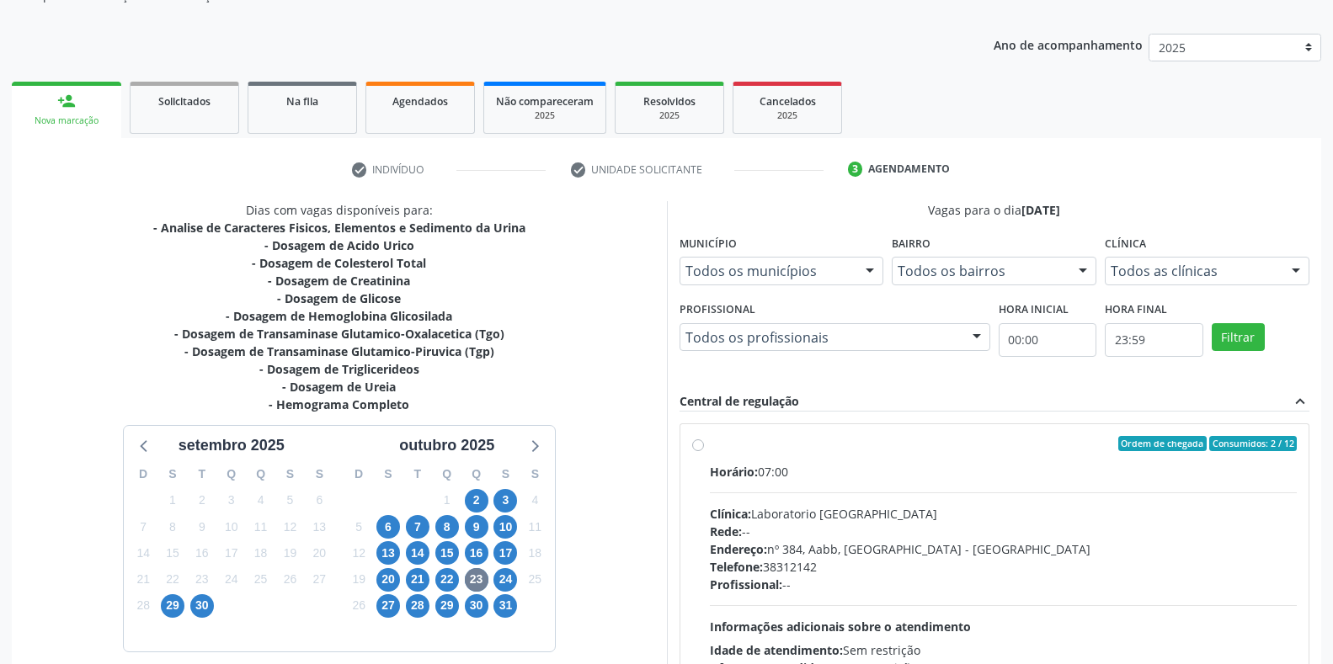
click at [710, 441] on label "Ordem de chegada Consumidos: 2 / 12 Horário: 07:00 Clínica: Laboratorio Sao Fra…" at bounding box center [1004, 565] width 588 height 258
click at [696, 441] on input "Ordem de chegada Consumidos: 2 / 12 Horário: 07:00 Clínica: Laboratorio Sao Fra…" at bounding box center [698, 443] width 12 height 15
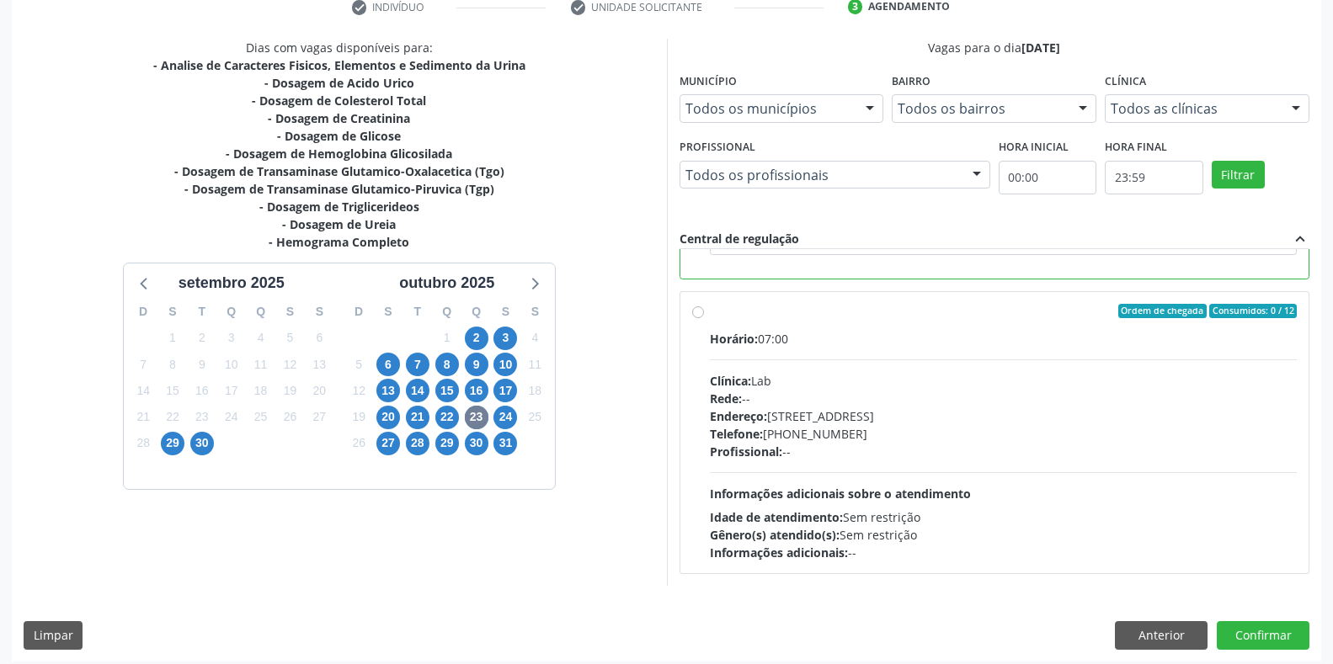
scroll to position [342, 0]
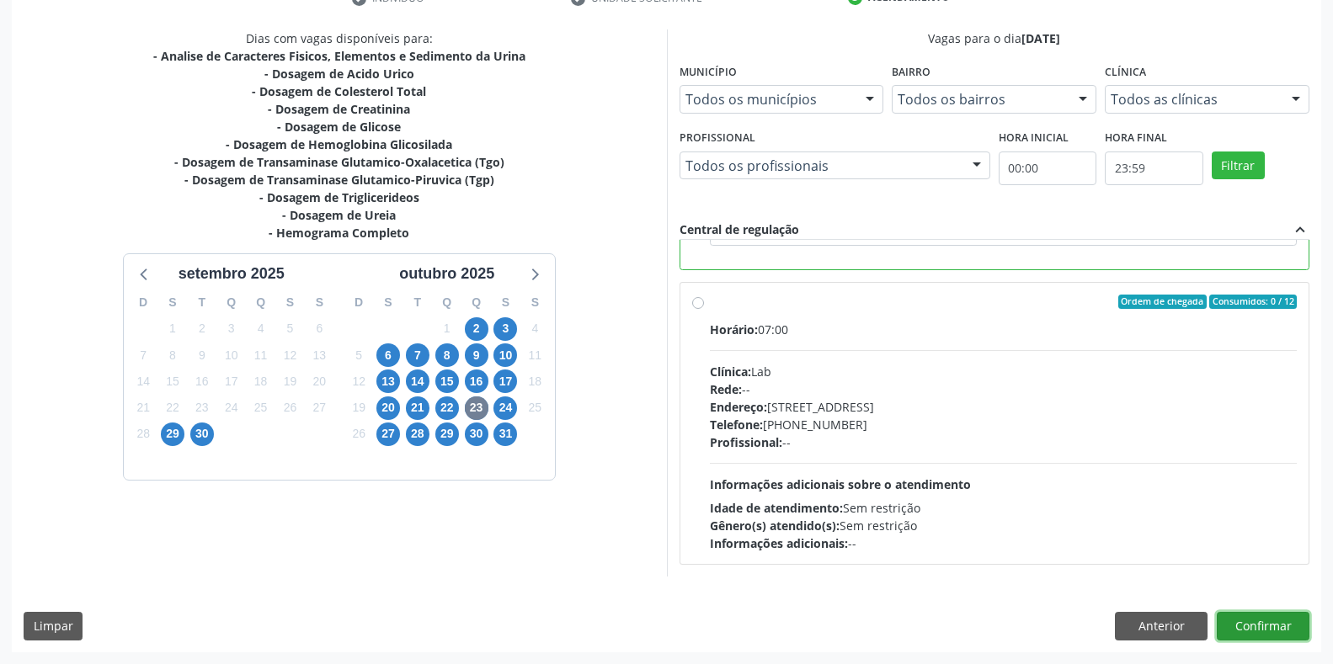
click at [1260, 628] on button "Confirmar" at bounding box center [1263, 626] width 93 height 29
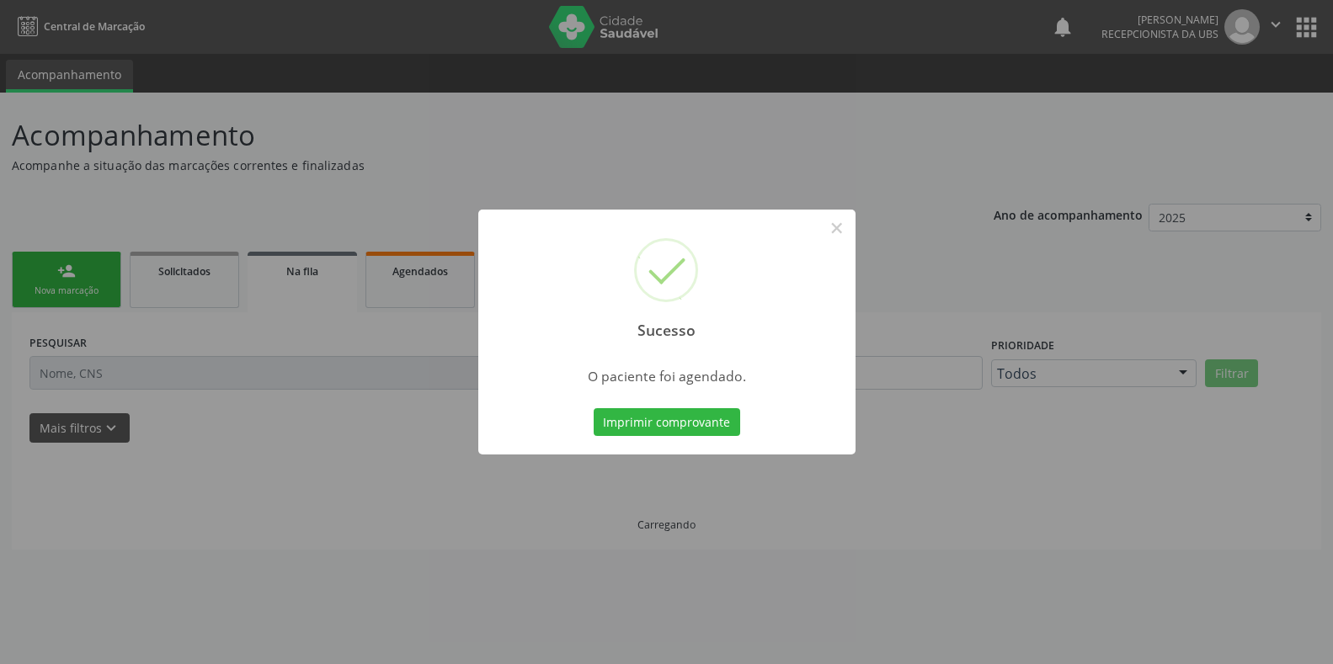
scroll to position [0, 0]
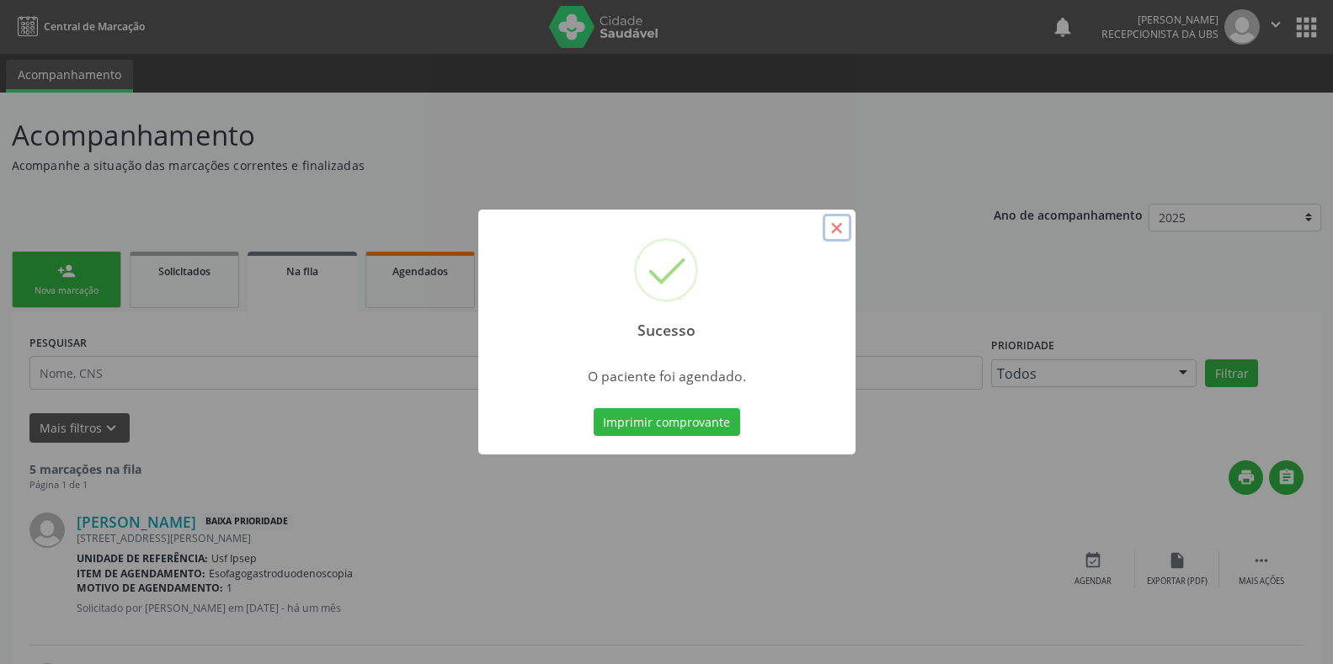
click at [837, 230] on button "×" at bounding box center [837, 228] width 29 height 29
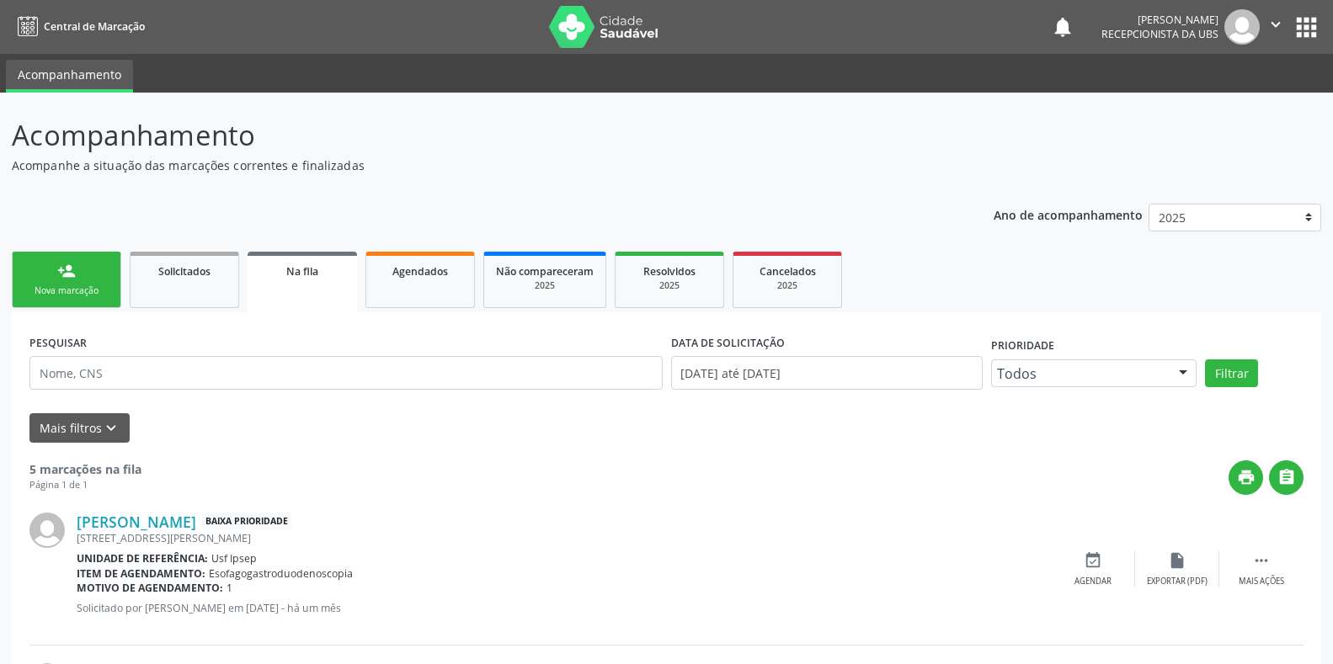
click at [89, 287] on div "Nova marcação" at bounding box center [66, 291] width 84 height 13
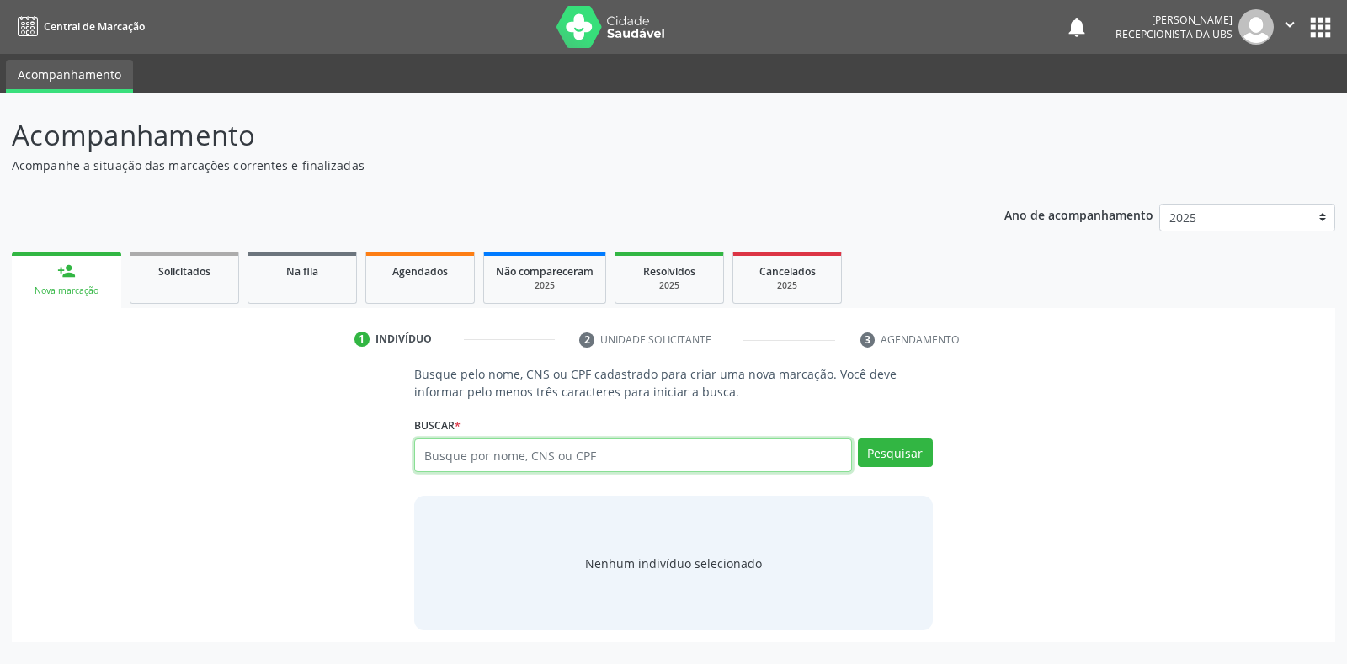
click at [433, 453] on input "text" at bounding box center [632, 456] width 437 height 34
click at [877, 446] on button "Pesquisar" at bounding box center [895, 453] width 75 height 29
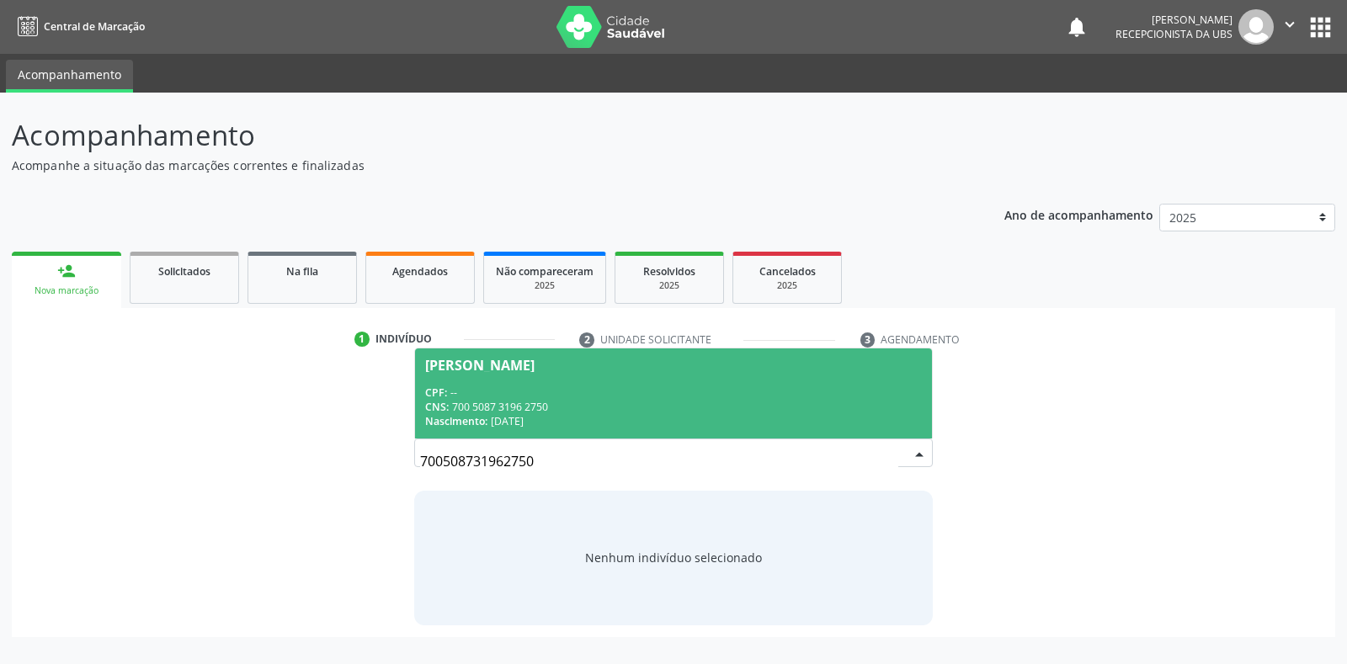
click at [469, 375] on span "Ozineide de Oliveira Silva CPF: -- CNS: 700 5087 3196 2750 Nascimento: 26/07/19…" at bounding box center [673, 394] width 516 height 90
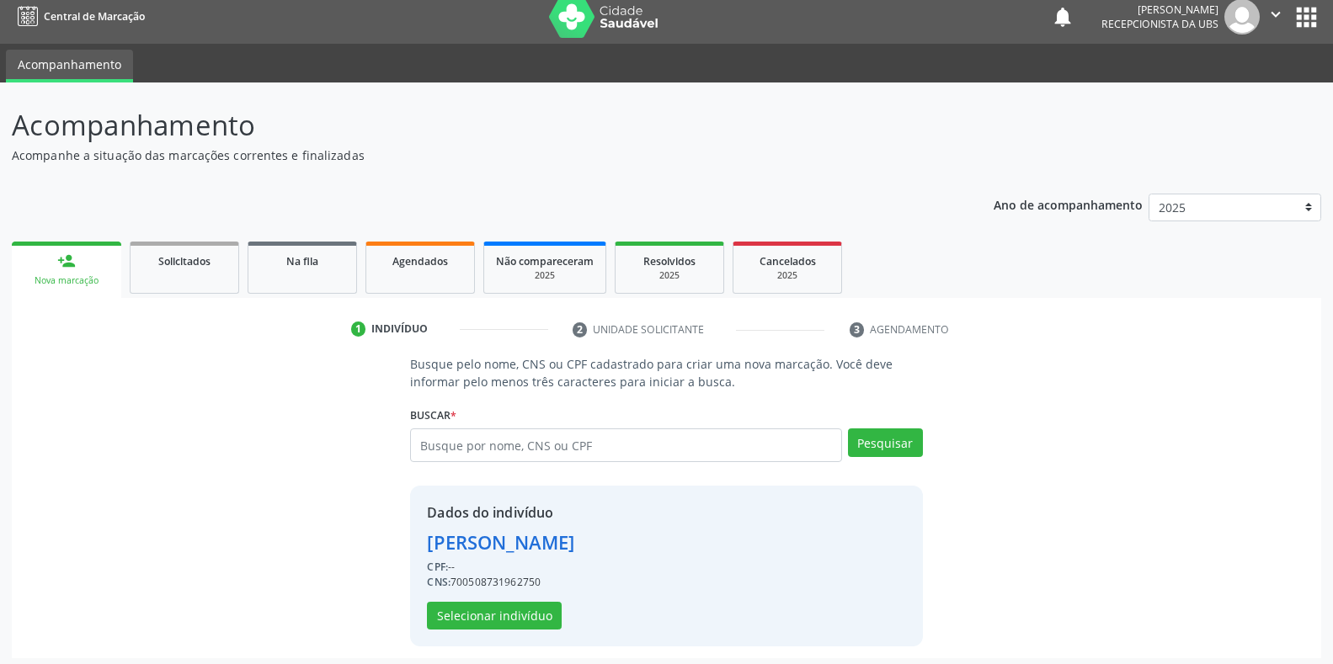
scroll to position [16, 0]
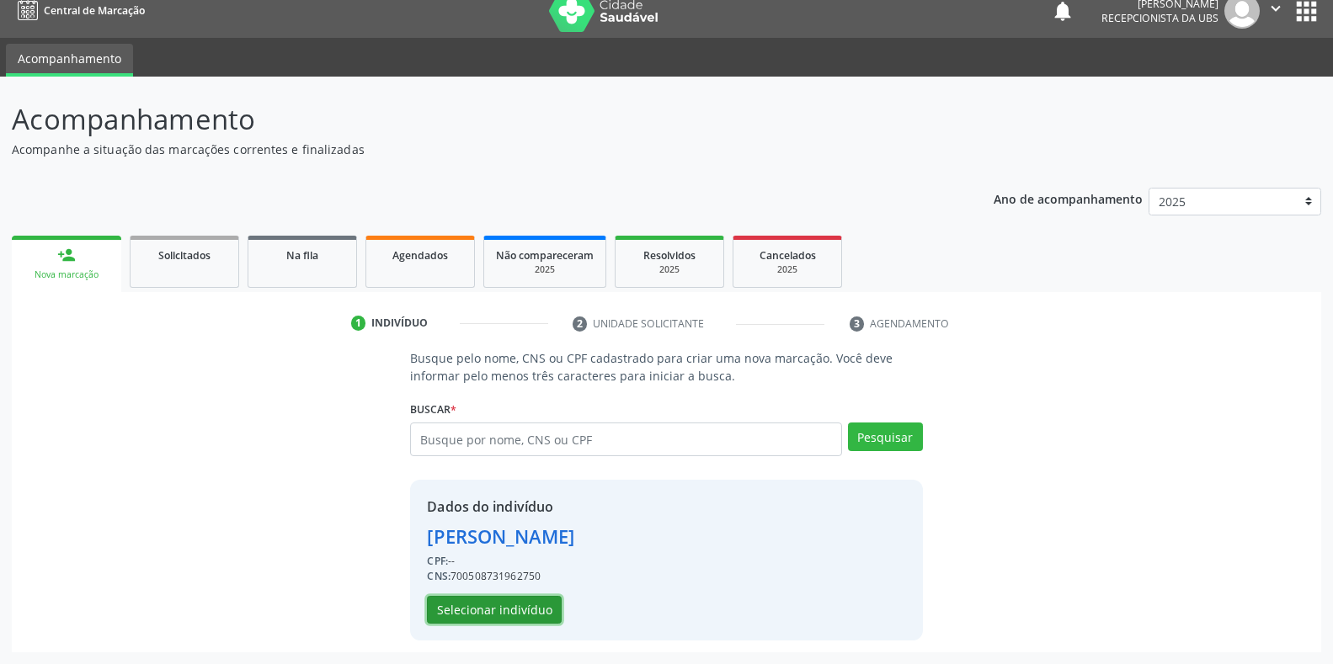
click at [477, 616] on button "Selecionar indivíduo" at bounding box center [494, 610] width 135 height 29
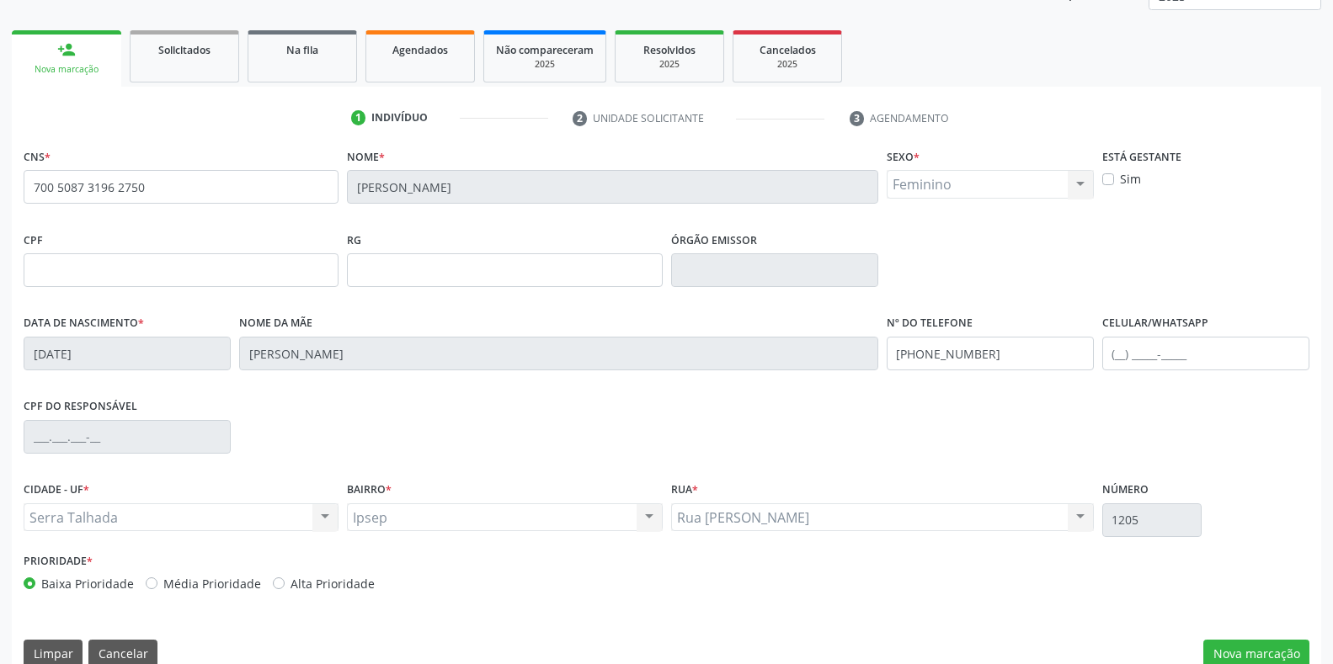
scroll to position [248, 0]
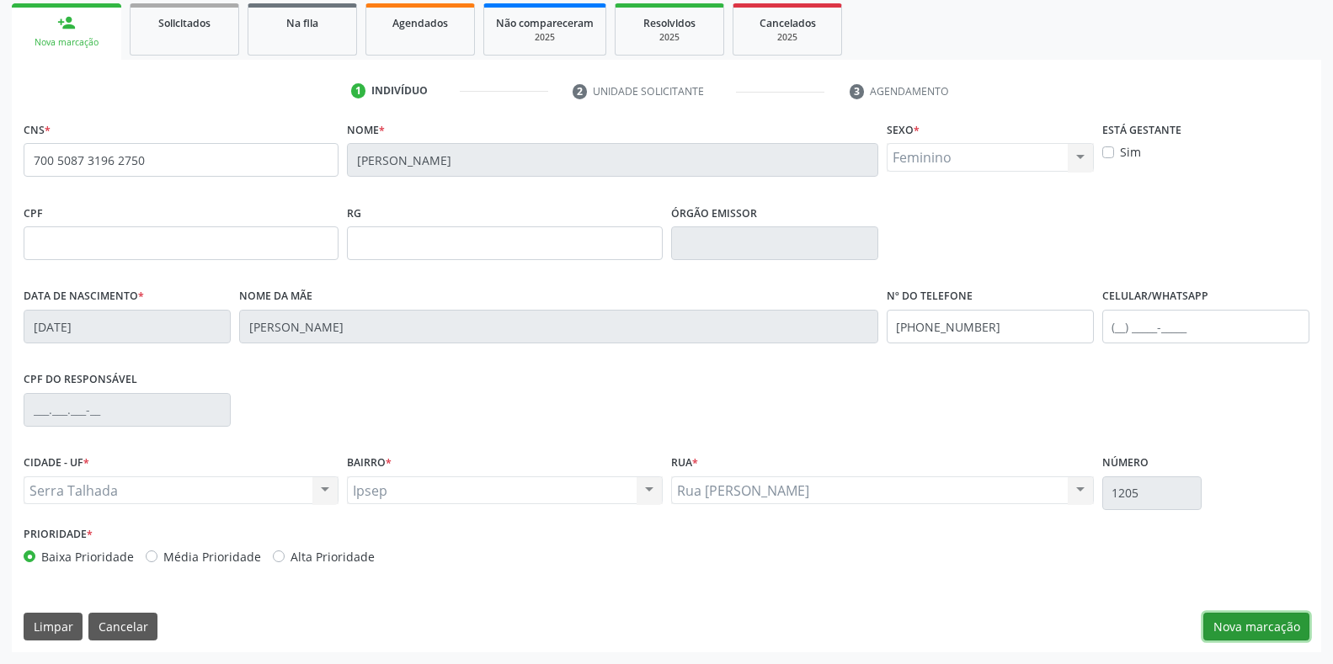
click at [1245, 621] on button "Nova marcação" at bounding box center [1256, 627] width 106 height 29
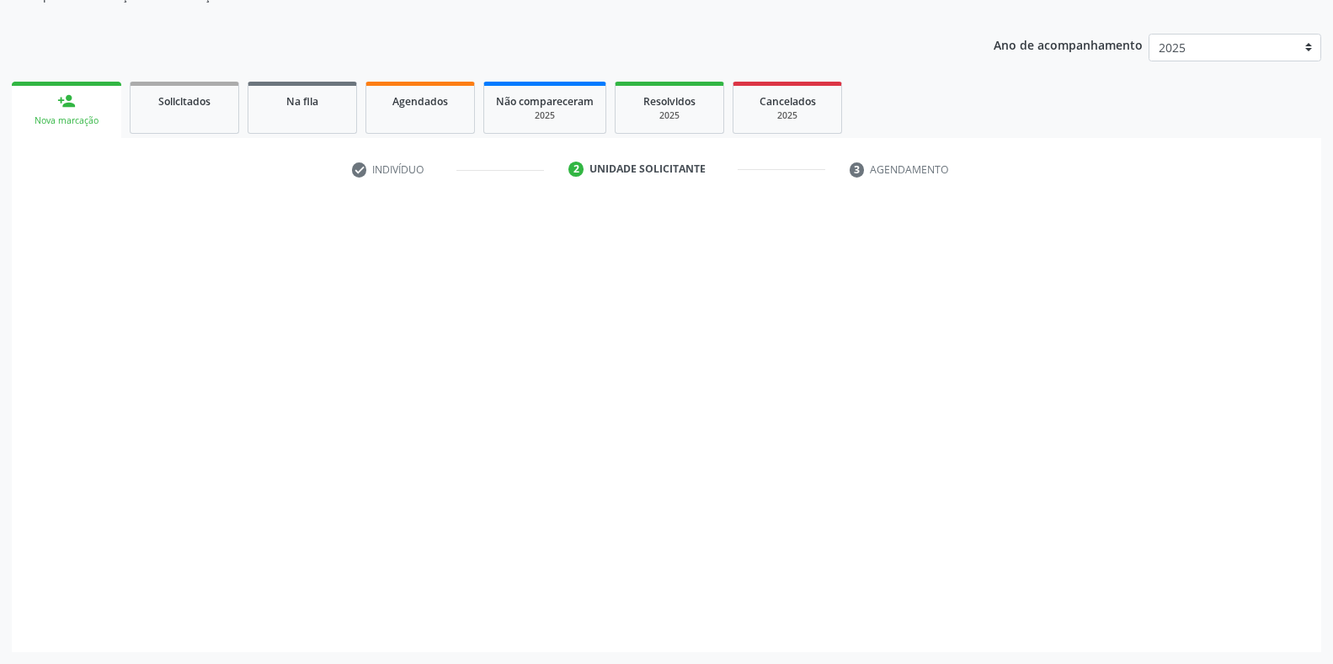
scroll to position [170, 0]
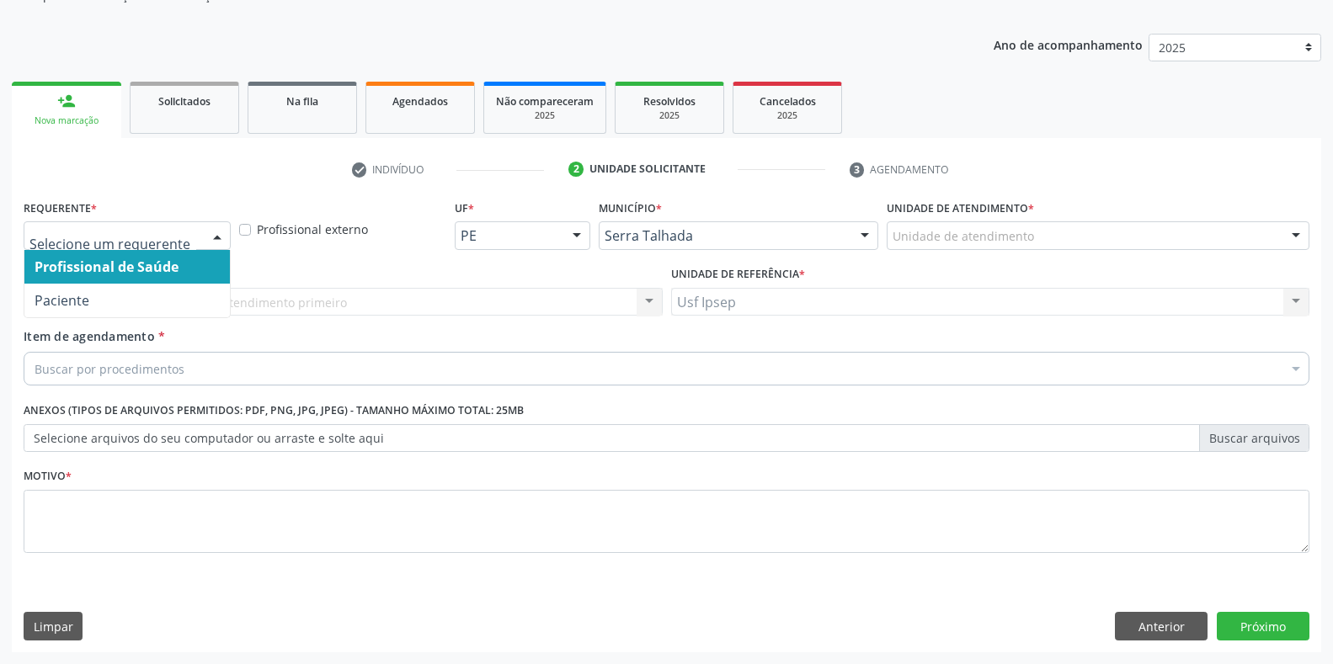
click at [221, 238] on div at bounding box center [217, 236] width 25 height 29
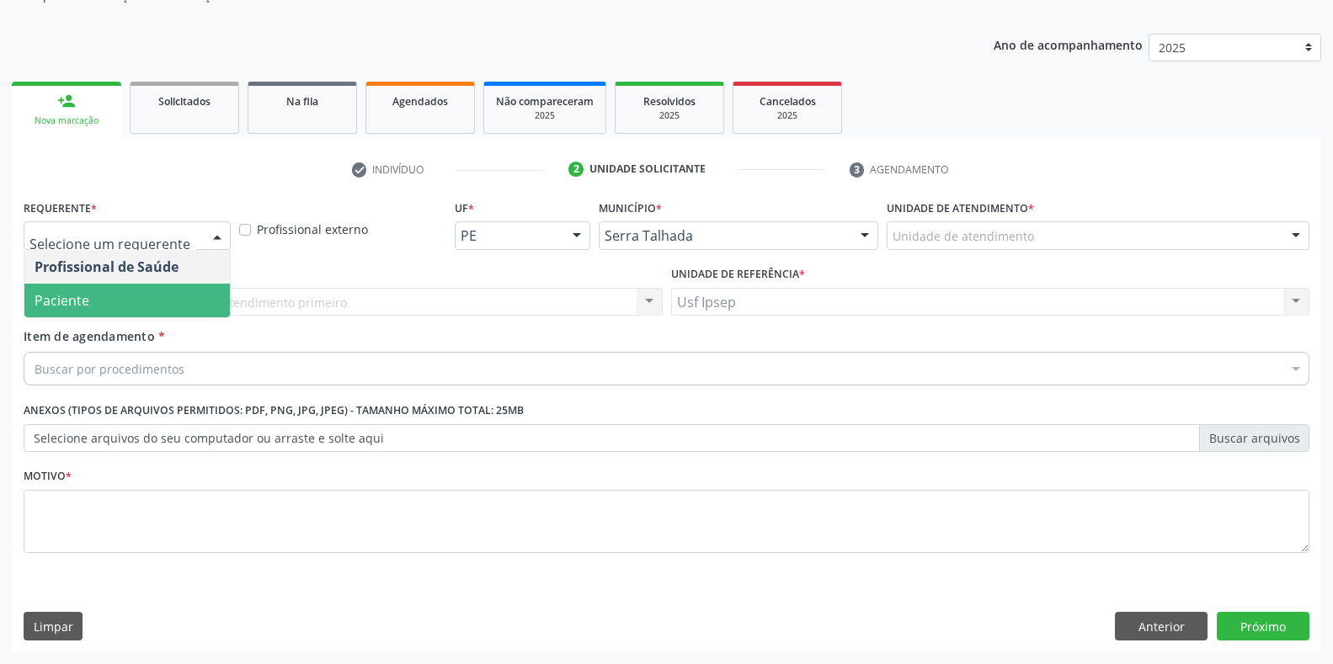
click at [72, 303] on span "Paciente" at bounding box center [62, 300] width 55 height 19
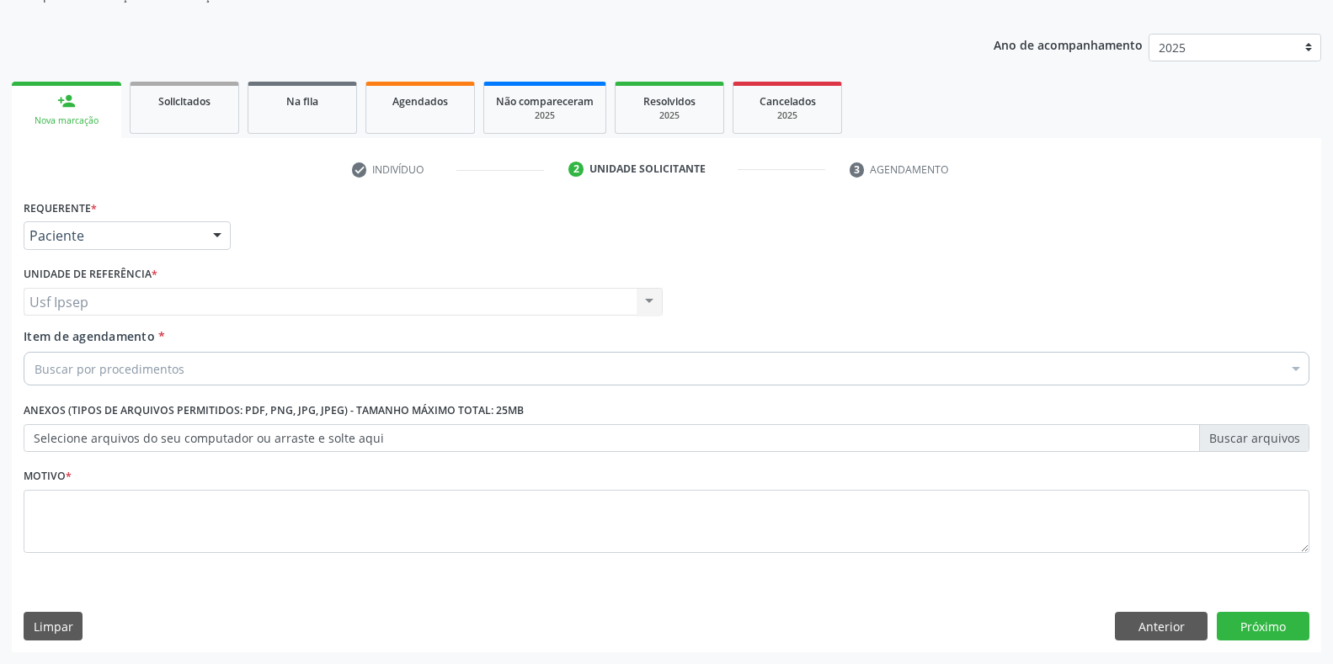
click at [56, 342] on span "Item de agendamento" at bounding box center [89, 336] width 131 height 16
click at [35, 352] on input "Item de agendamento *" at bounding box center [35, 369] width 0 height 34
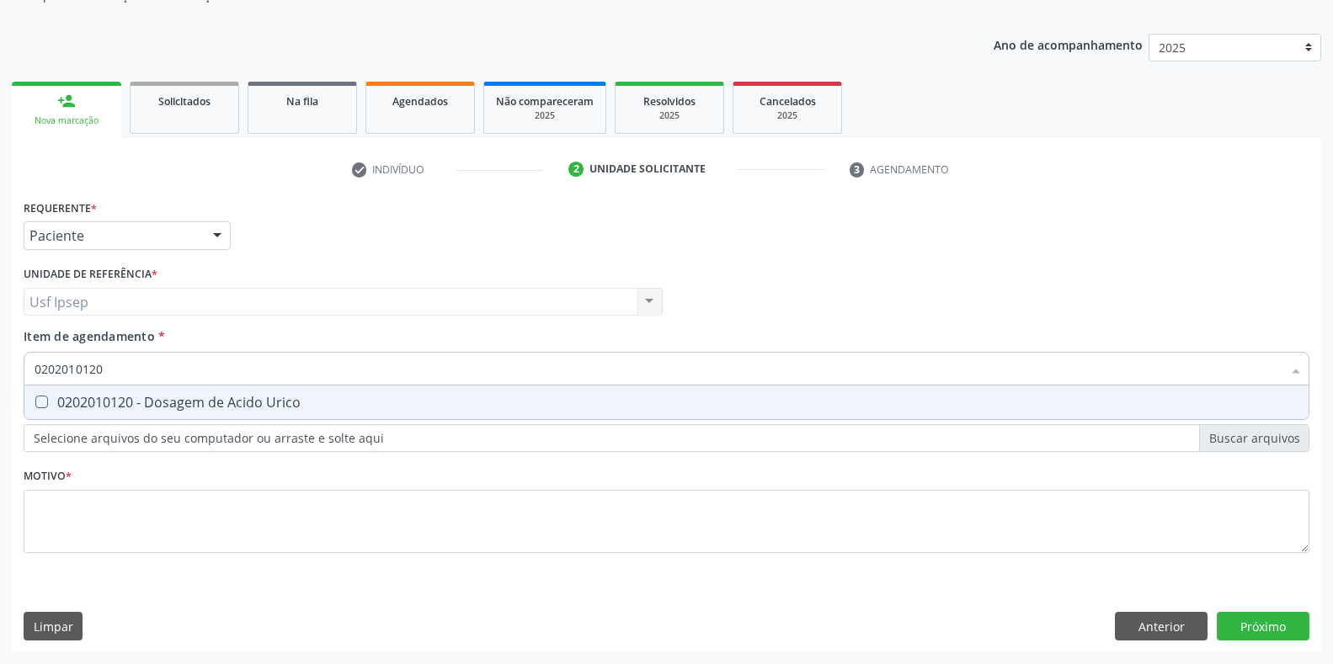
click at [40, 404] on Urico at bounding box center [41, 402] width 13 height 13
click at [35, 404] on Urico "checkbox" at bounding box center [29, 402] width 11 height 11
click at [104, 368] on input "0202010120" at bounding box center [658, 369] width 1247 height 34
drag, startPoint x: 43, startPoint y: 402, endPoint x: 34, endPoint y: 399, distance: 9.9
click at [39, 402] on Glicose at bounding box center [41, 402] width 13 height 13
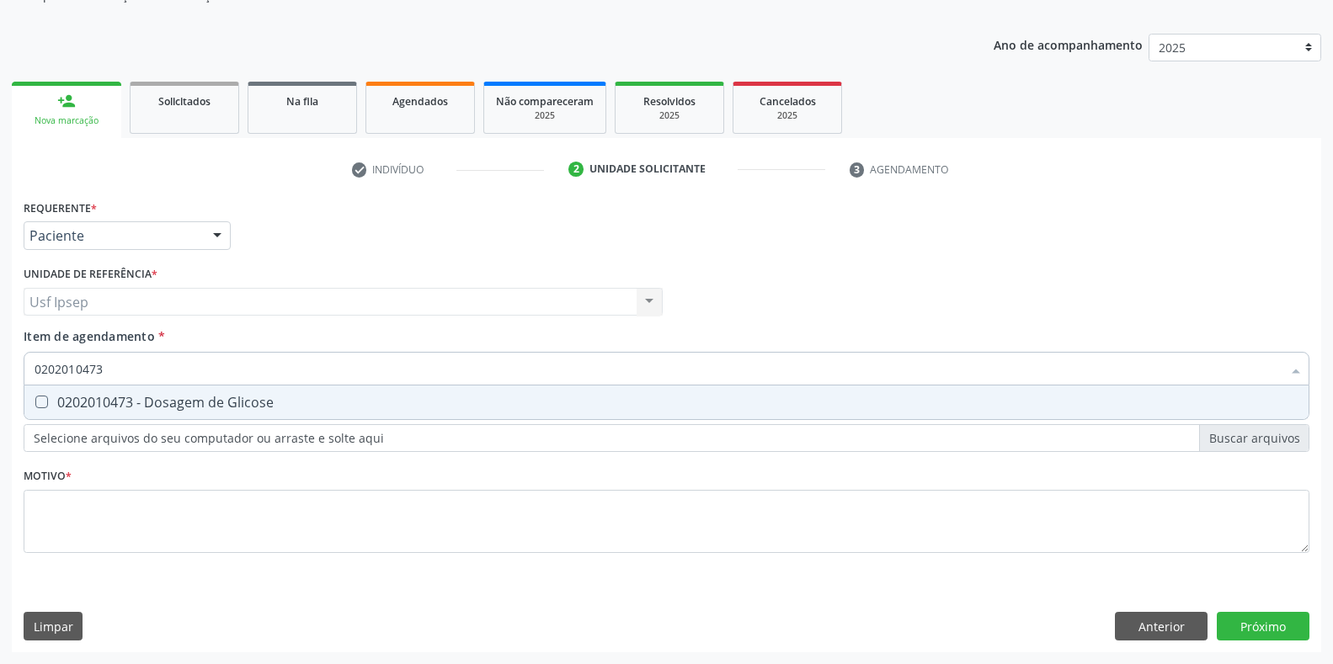
click at [35, 402] on Glicose "checkbox" at bounding box center [29, 402] width 11 height 11
click at [106, 368] on input "0202010473" at bounding box center [658, 369] width 1247 height 34
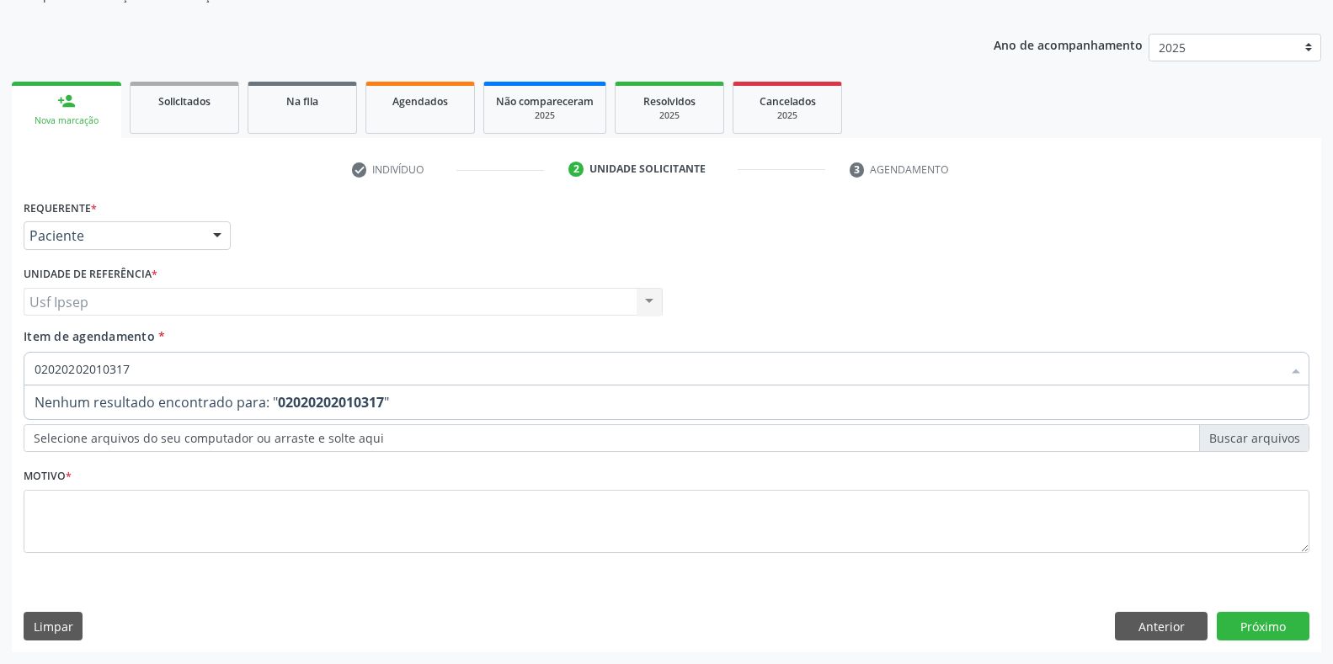
click at [131, 367] on input "02020202010317" at bounding box center [658, 369] width 1247 height 34
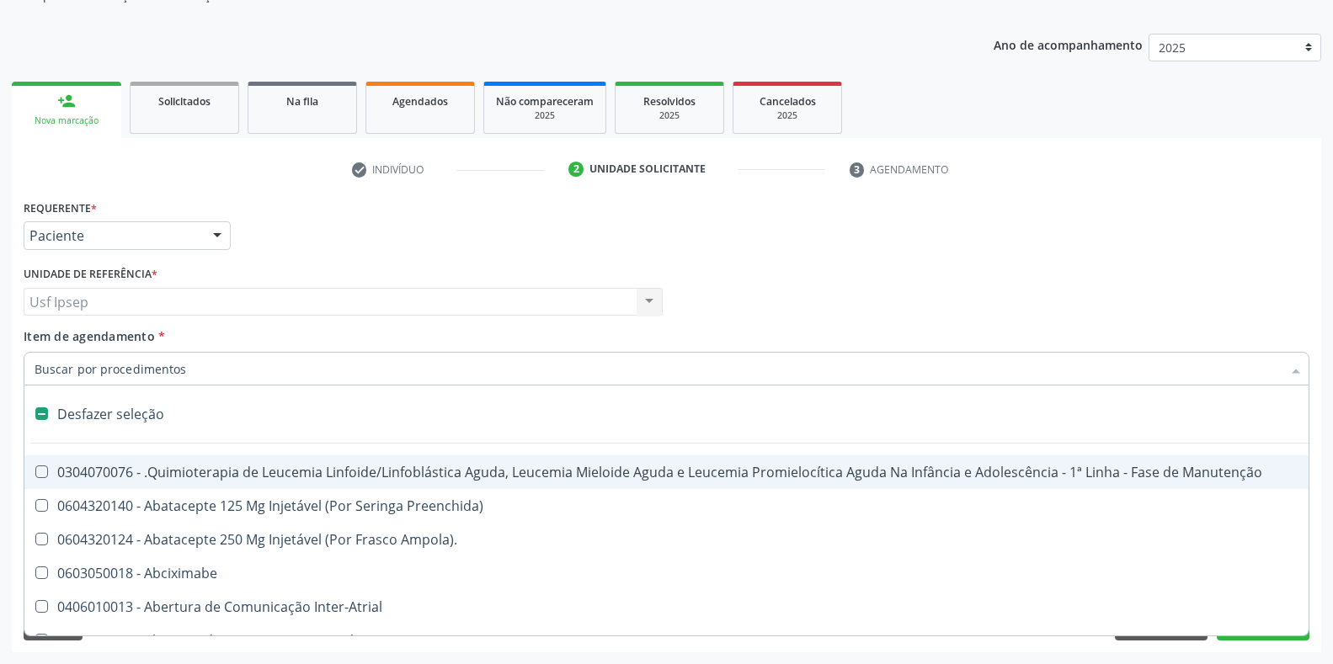
click at [35, 365] on input "Item de agendamento *" at bounding box center [658, 369] width 1247 height 34
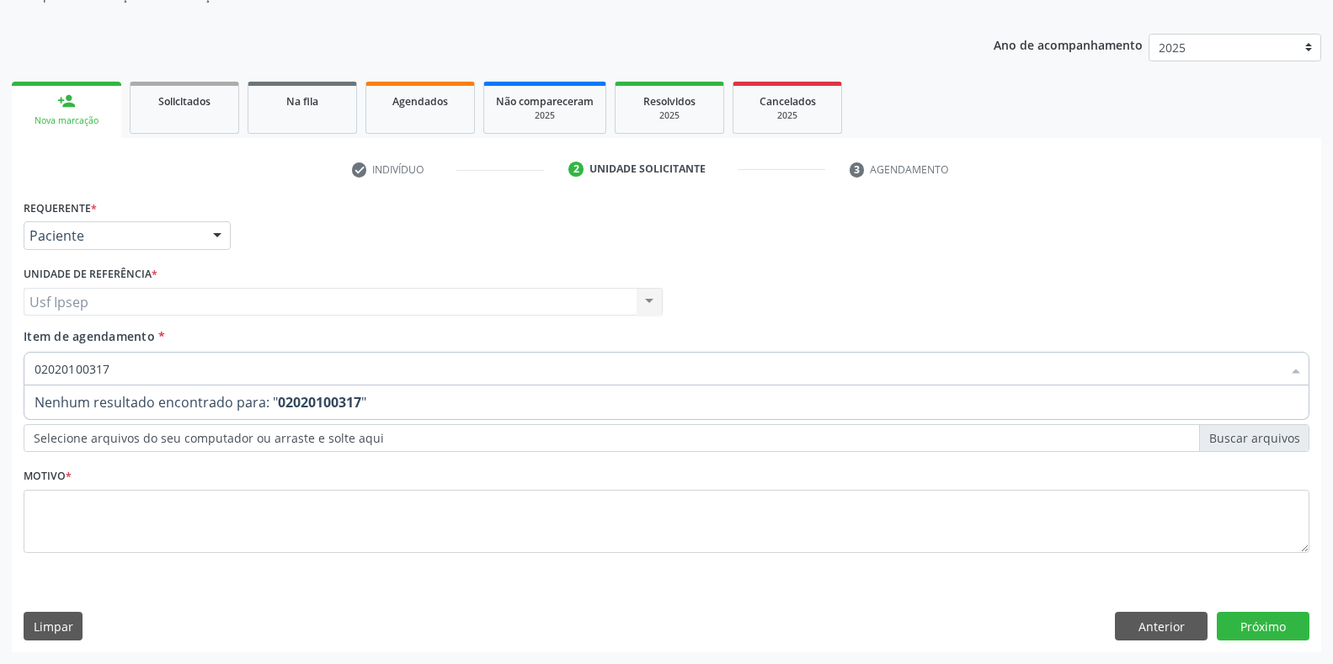
click at [112, 365] on input "02020100317" at bounding box center [658, 369] width 1247 height 34
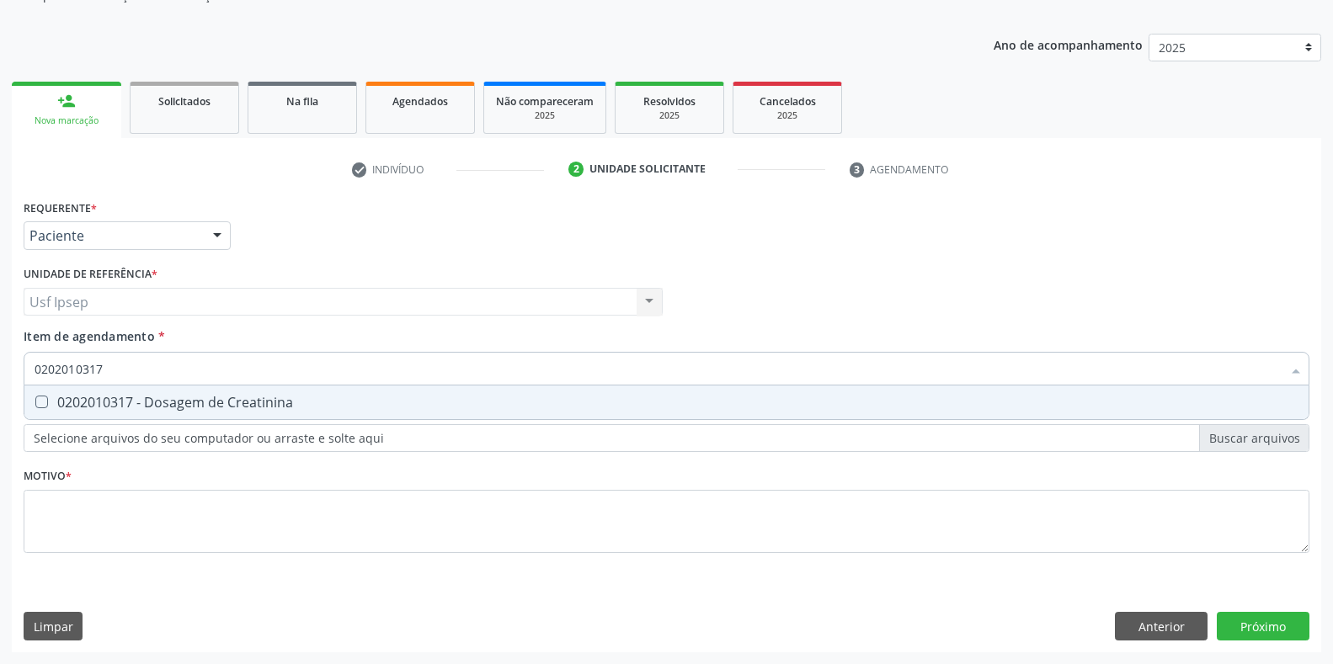
click at [49, 398] on div "0202010317 - Dosagem de Creatinina" at bounding box center [667, 402] width 1264 height 13
click at [103, 367] on input "0202010317" at bounding box center [658, 369] width 1247 height 34
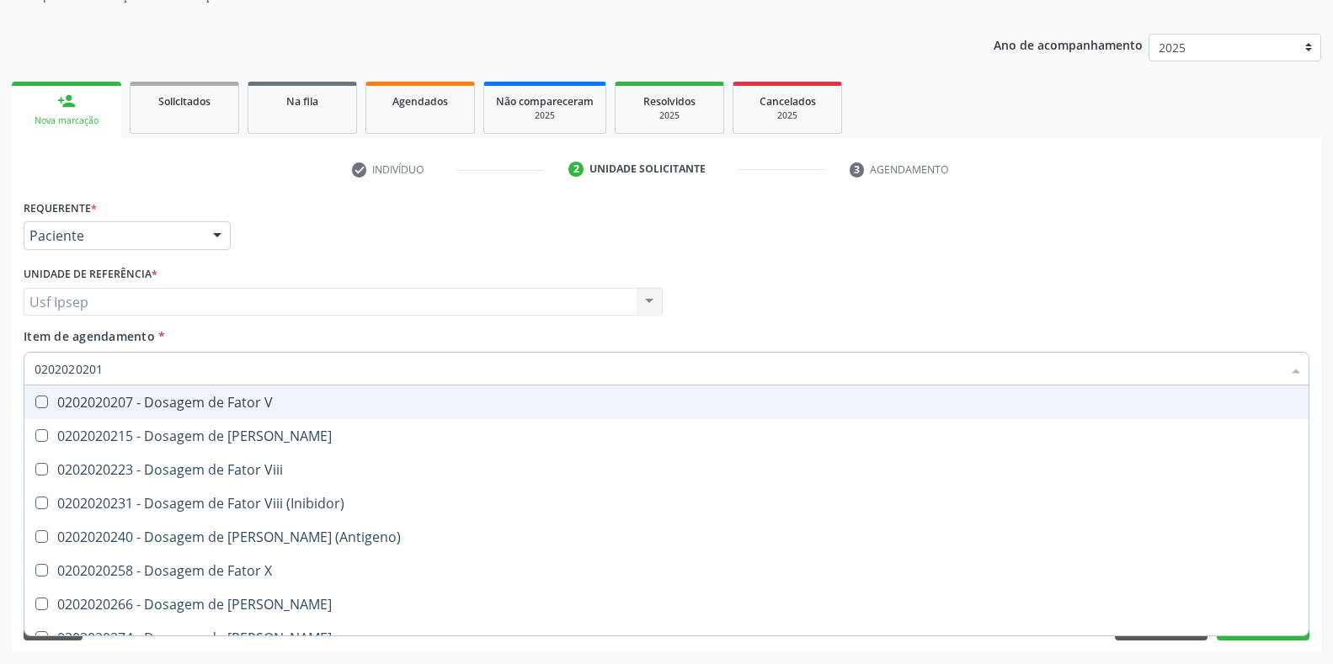
scroll to position [170, 0]
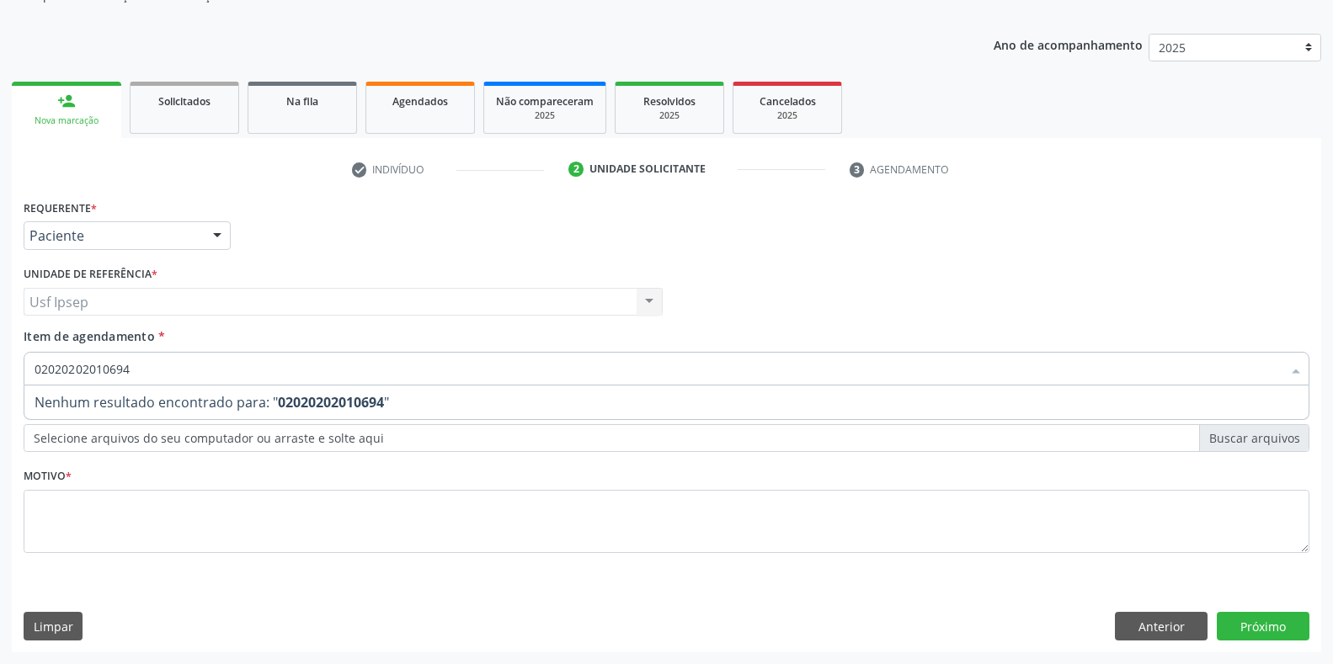
click at [135, 365] on input "02020202010694" at bounding box center [658, 369] width 1247 height 34
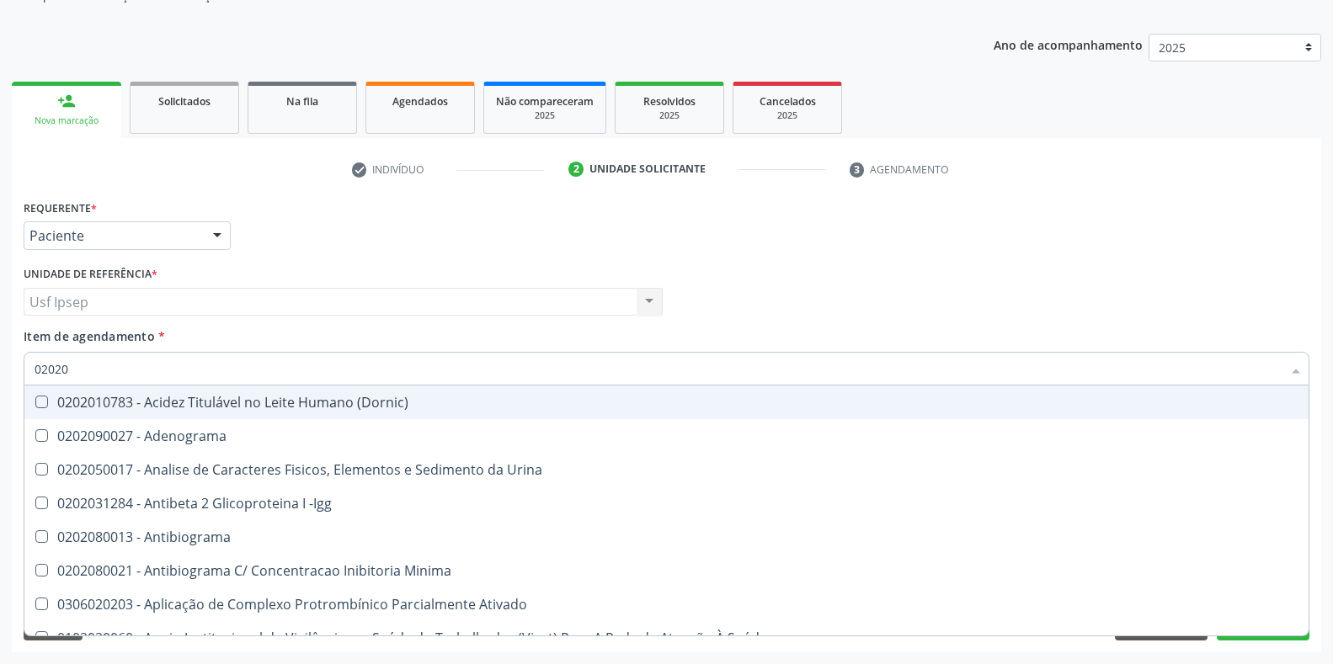
type input "020201"
checkbox Osmolar "true"
checkbox Gestante "true"
checkbox T3 "true"
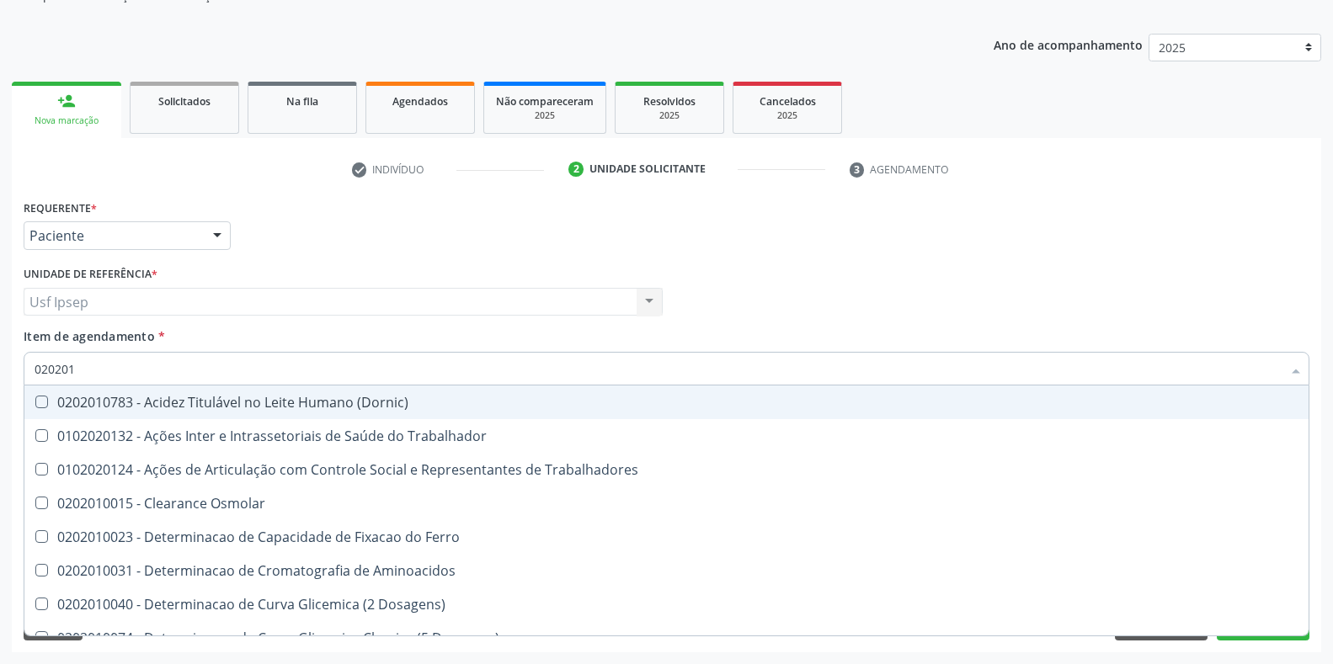
type input "0202010"
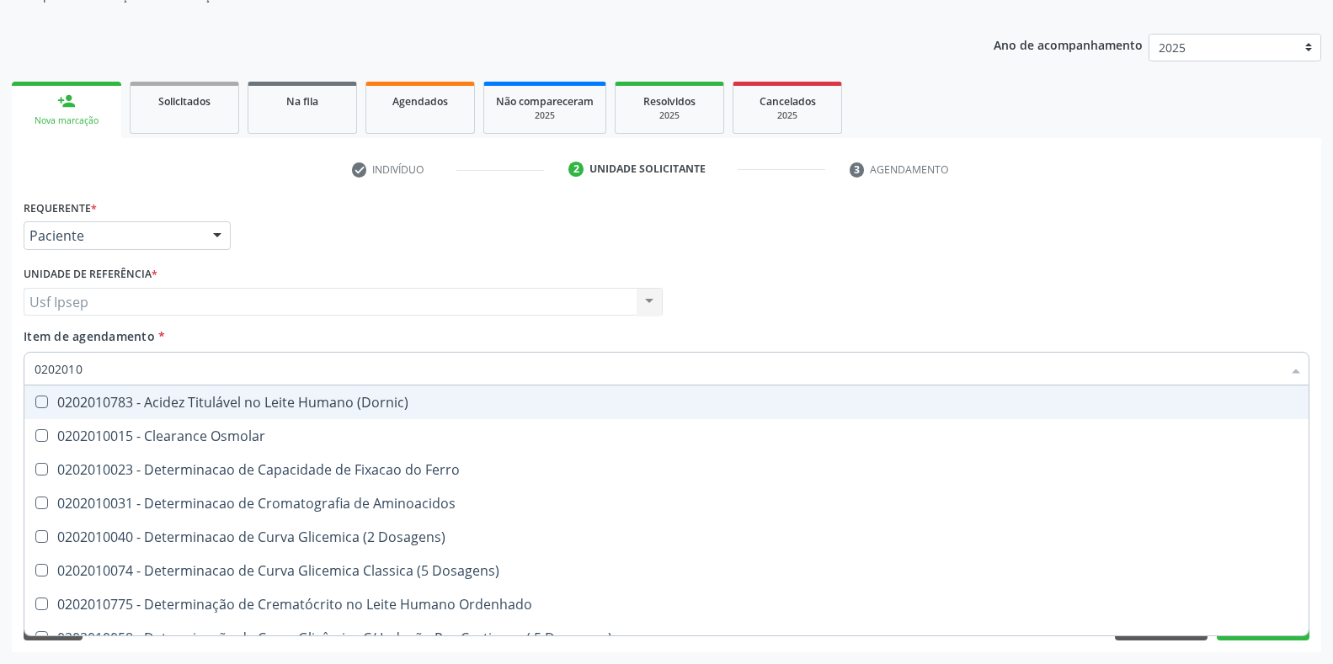
checkbox Urico "true"
checkbox Amonia "false"
checkbox Creatinina "true"
checkbox Folato "false"
checkbox Glicose "true"
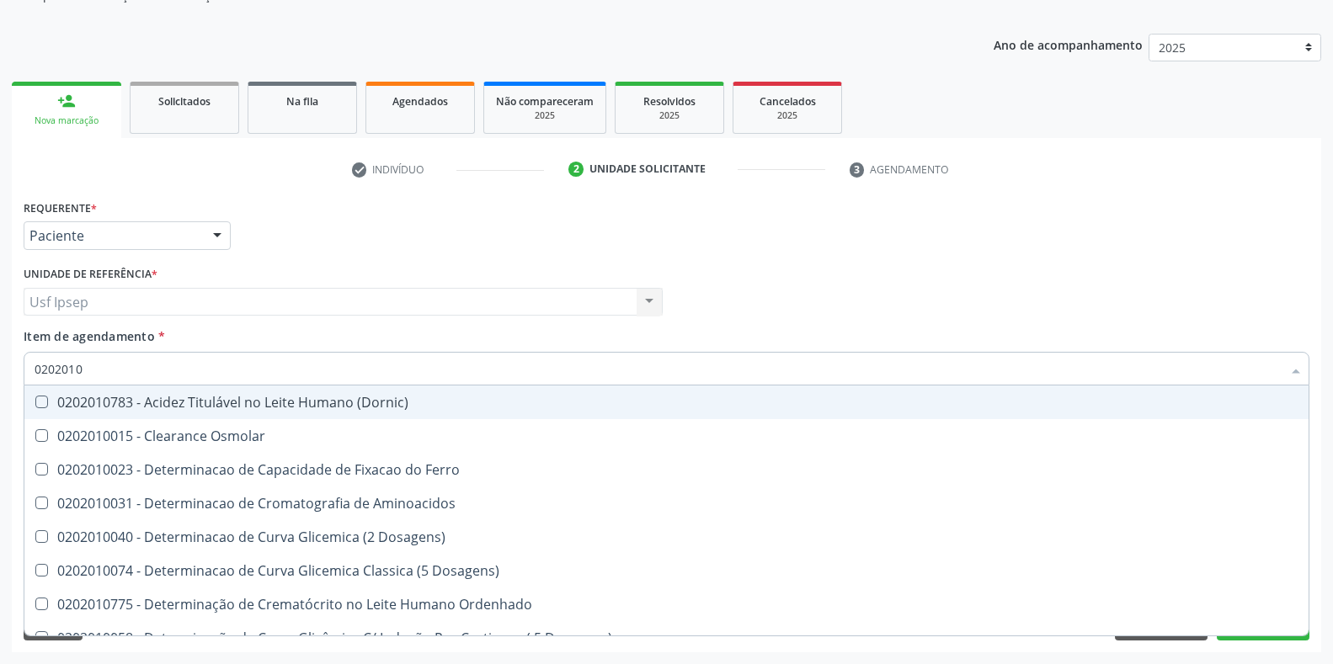
checkbox Nt-Probnp\) "false"
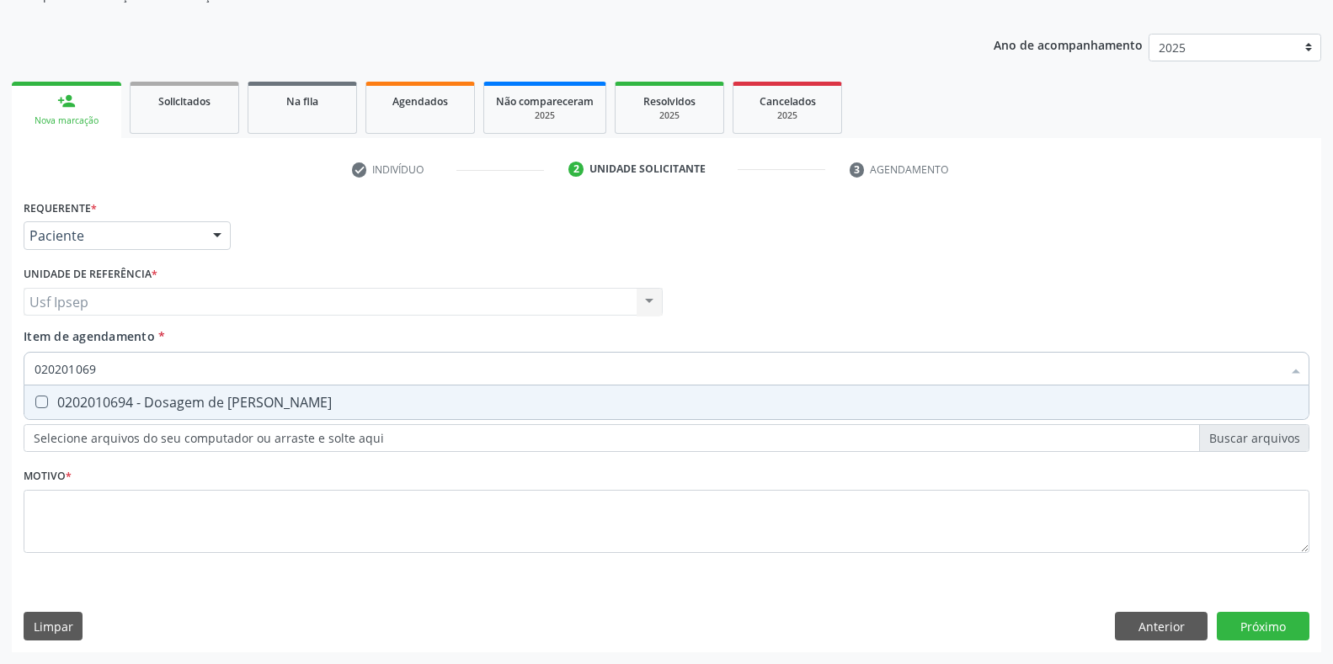
type input "0202010694"
click at [38, 402] on Ureia at bounding box center [41, 402] width 13 height 13
click at [35, 402] on Ureia "checkbox" at bounding box center [29, 402] width 11 height 11
checkbox Ureia "true"
click at [102, 365] on input "0202010694" at bounding box center [658, 369] width 1247 height 34
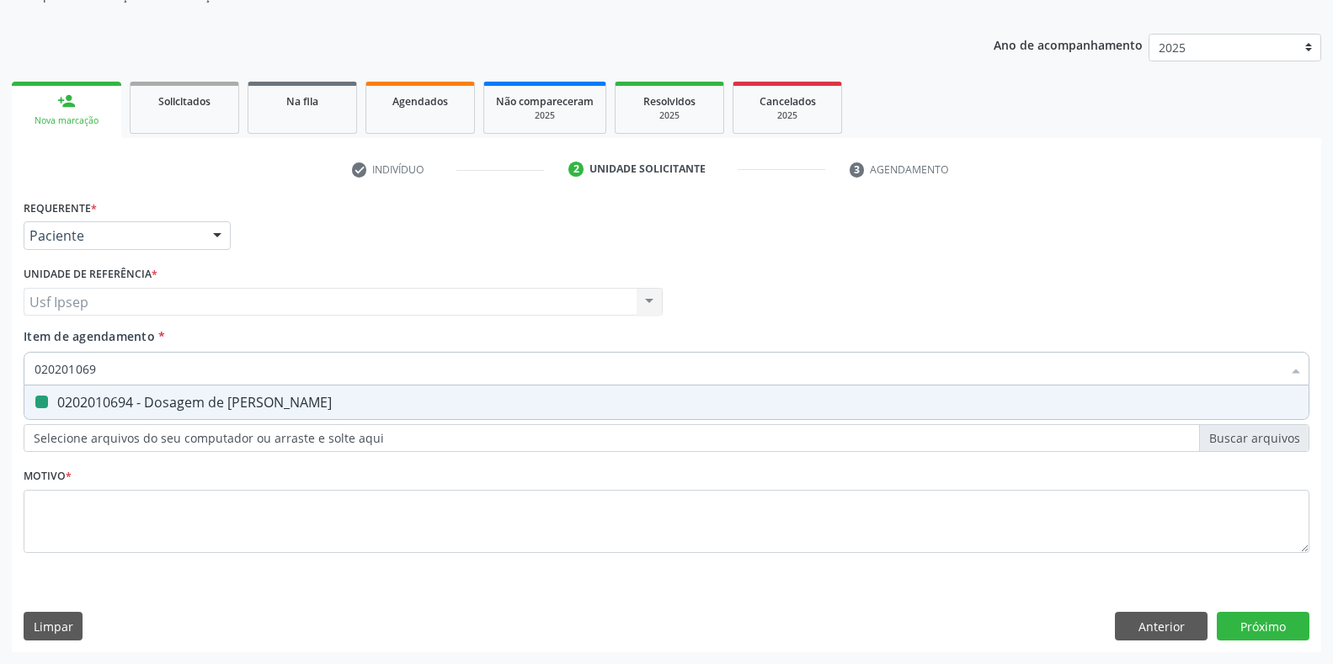
type input "02020106"
checkbox Ureia "false"
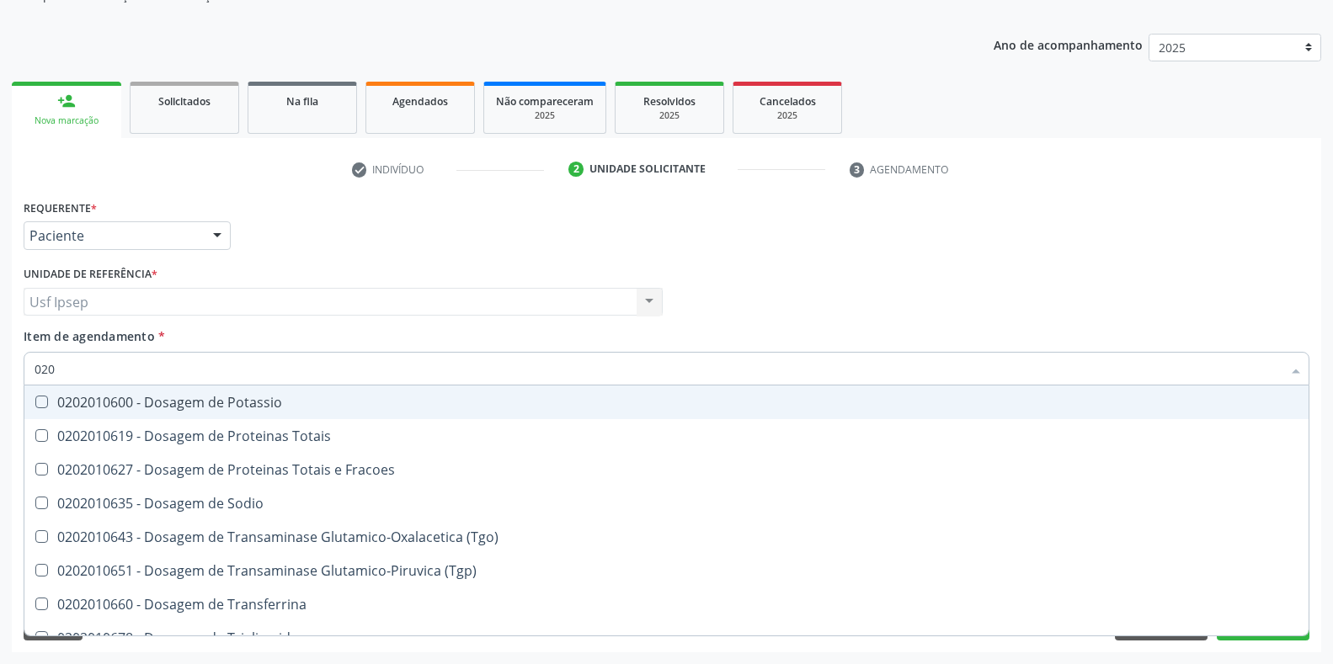
type input "02"
checkbox Alternativa "false"
type input "02020"
checkbox Dente\) "true"
checkbox Distal "false"
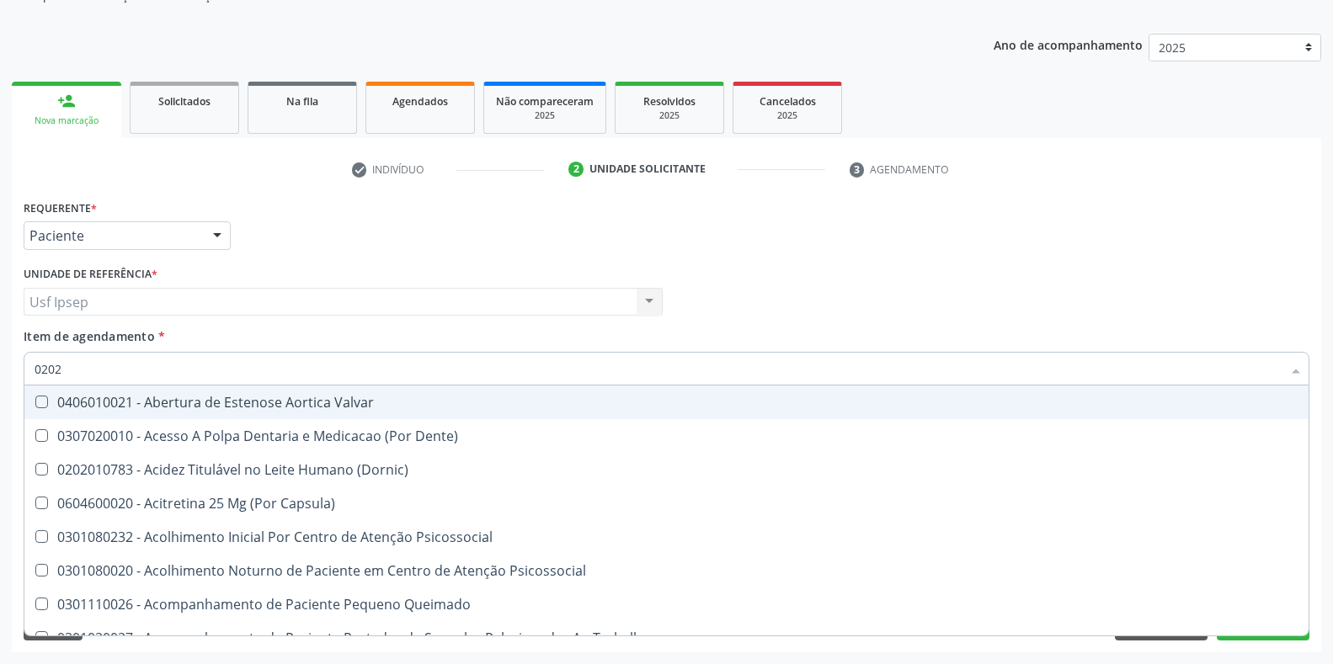
checkbox Familiares "true"
checkbox Sistêmico "false"
checkbox Esquistossomose\ "true"
checkbox Auditiva "false"
checkbox Cornea "true"
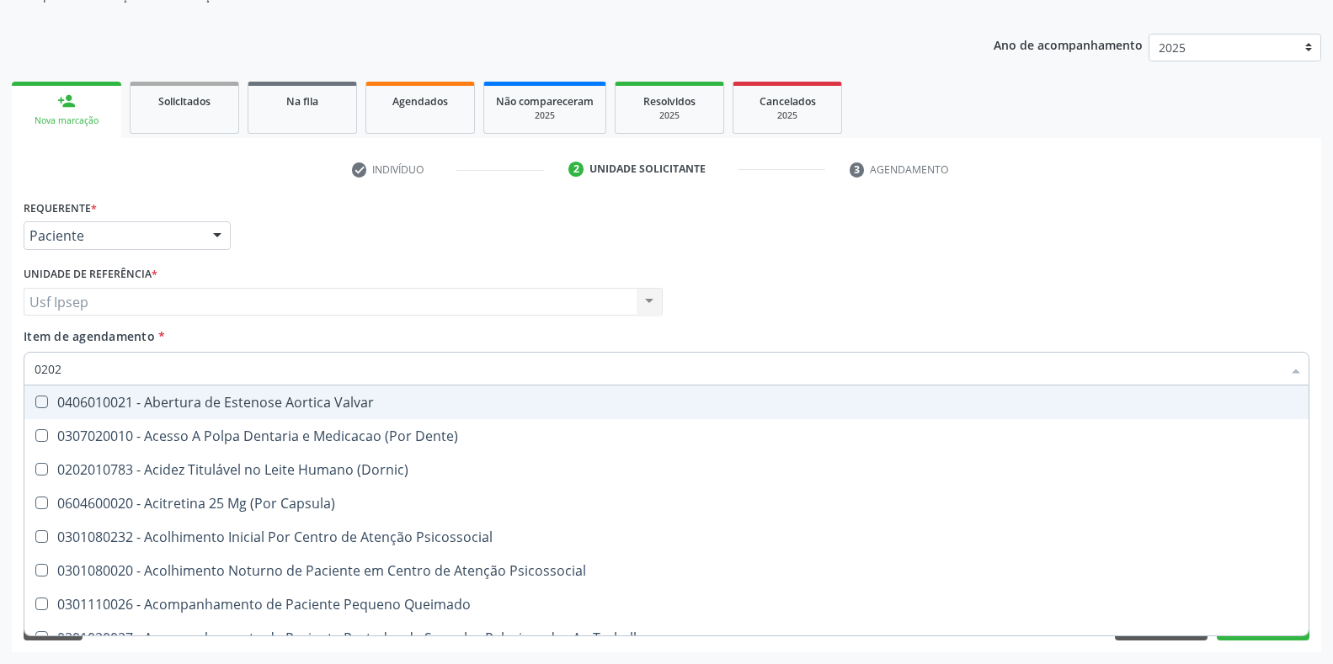
checkbox Nasal "false"
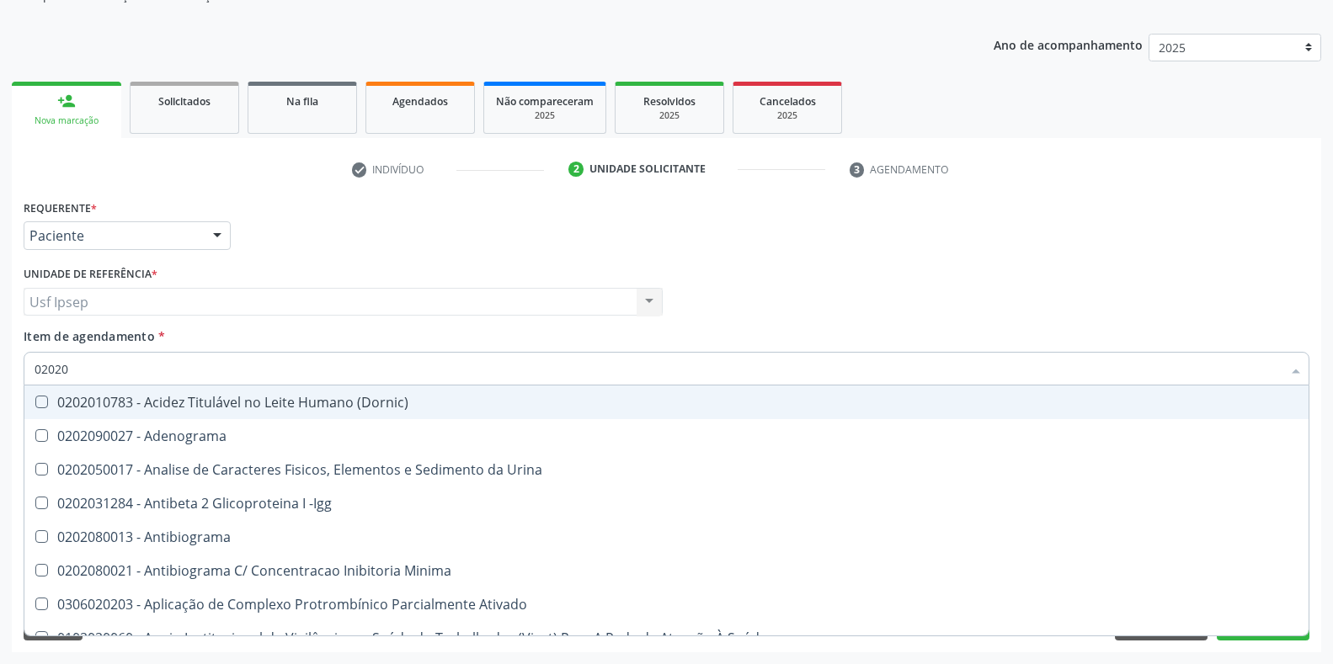
type input "020201"
checkbox Osmolar "true"
checkbox Gestante "true"
checkbox T3 "true"
checkbox Ascorbico "true"
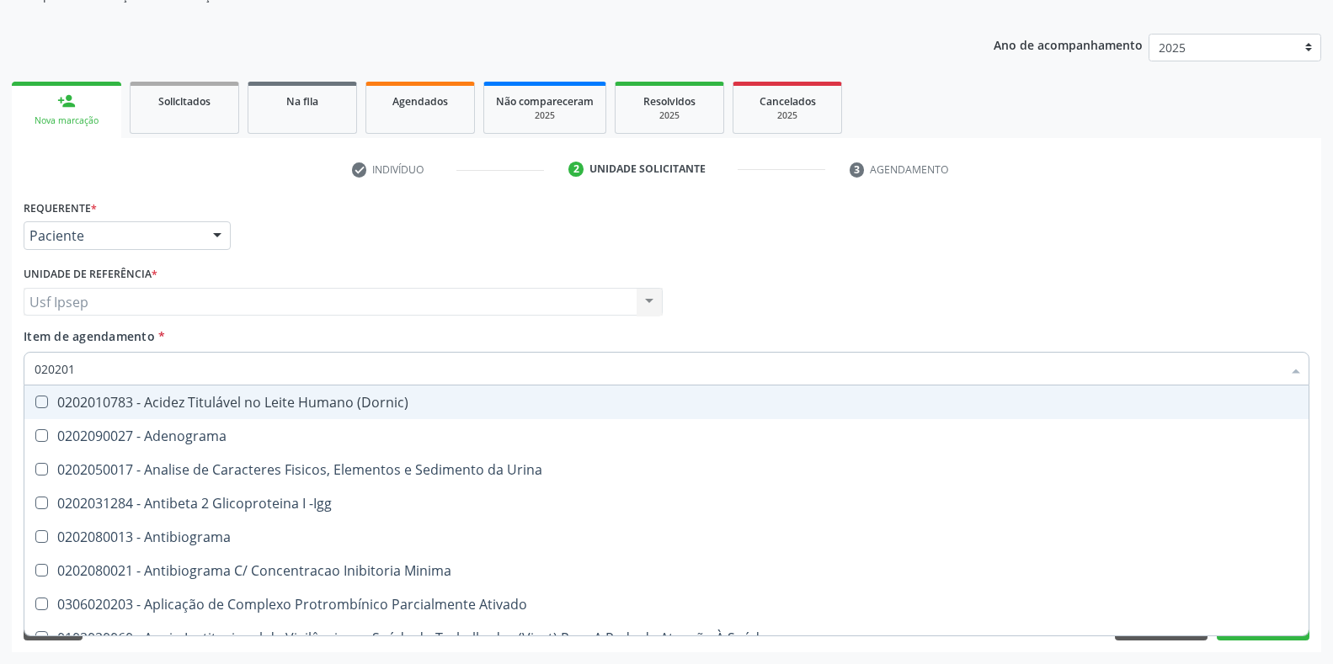
checkbox Urico "false"
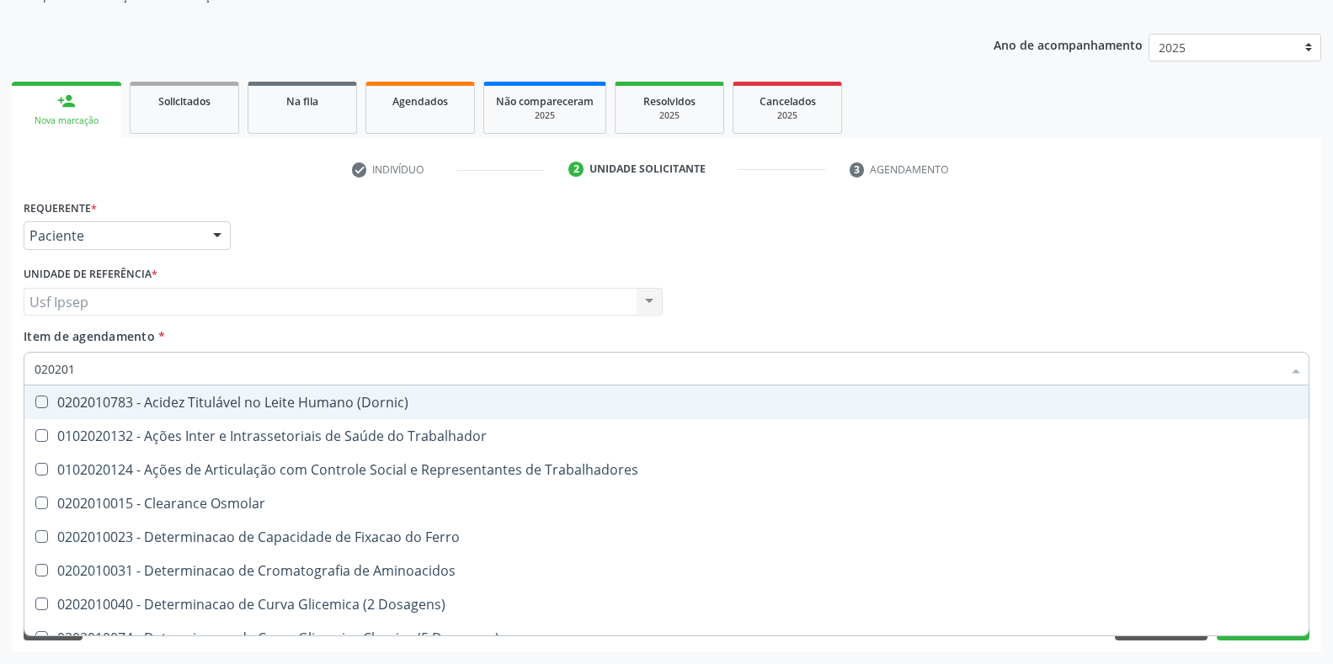
type input "0202010"
checkbox Ativada\) "true"
checkbox Urico "false"
checkbox Ionizavel "true"
checkbox Creatinina "false"
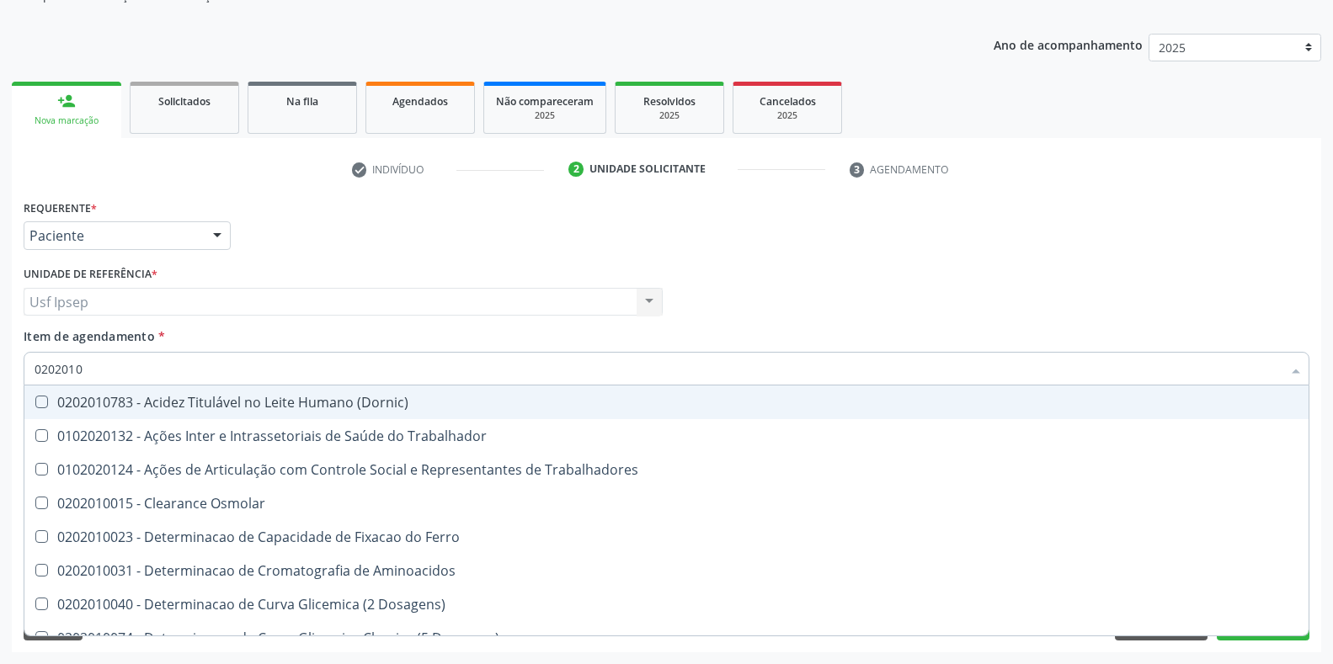
checkbox II "true"
checkbox Glicose "false"
checkbox Piruvato "true"
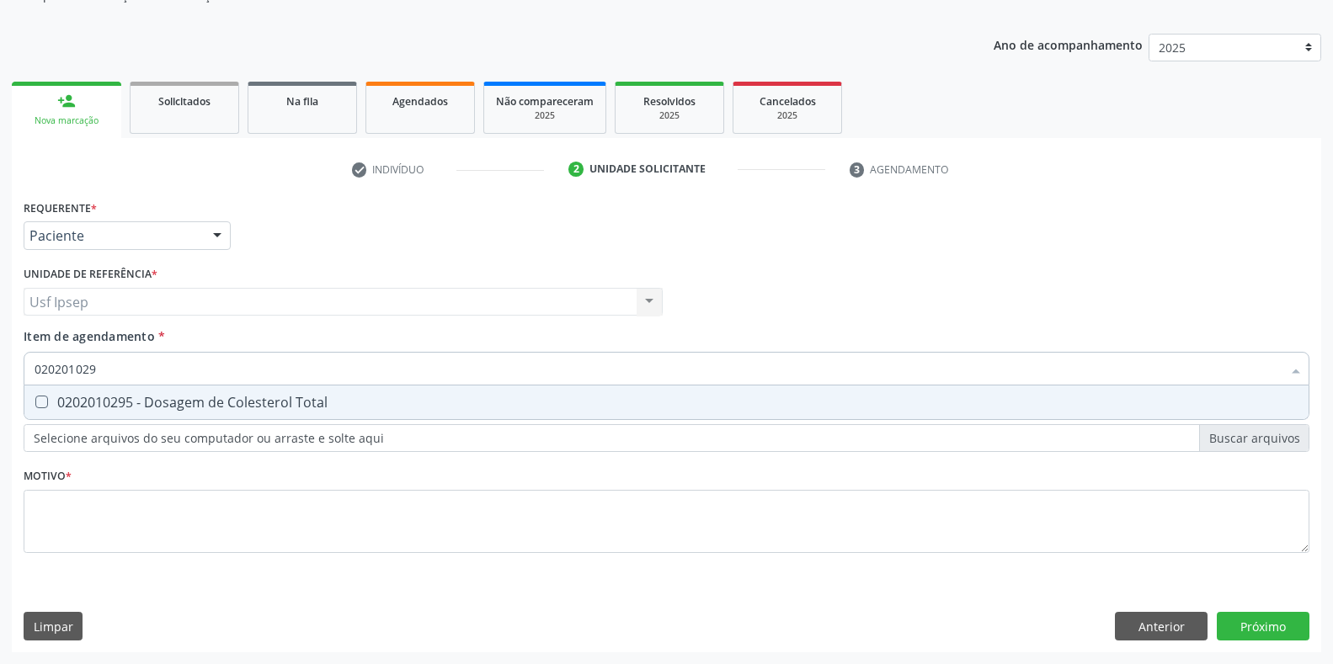
type input "0202010295"
drag, startPoint x: 45, startPoint y: 407, endPoint x: 55, endPoint y: 391, distance: 18.9
click at [42, 406] on Total at bounding box center [41, 402] width 13 height 13
click at [35, 406] on Total "checkbox" at bounding box center [29, 402] width 11 height 11
checkbox Total "true"
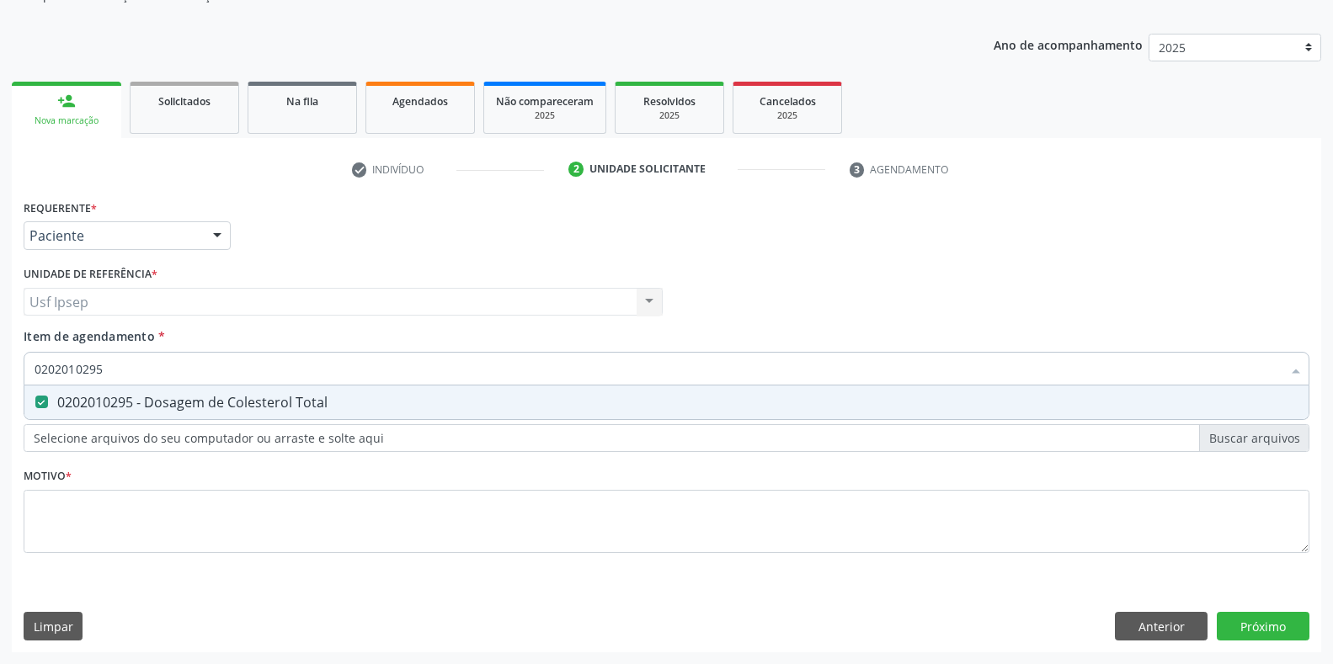
click at [104, 370] on input "0202010295" at bounding box center [658, 369] width 1247 height 34
type input "02020102"
checkbox Total "false"
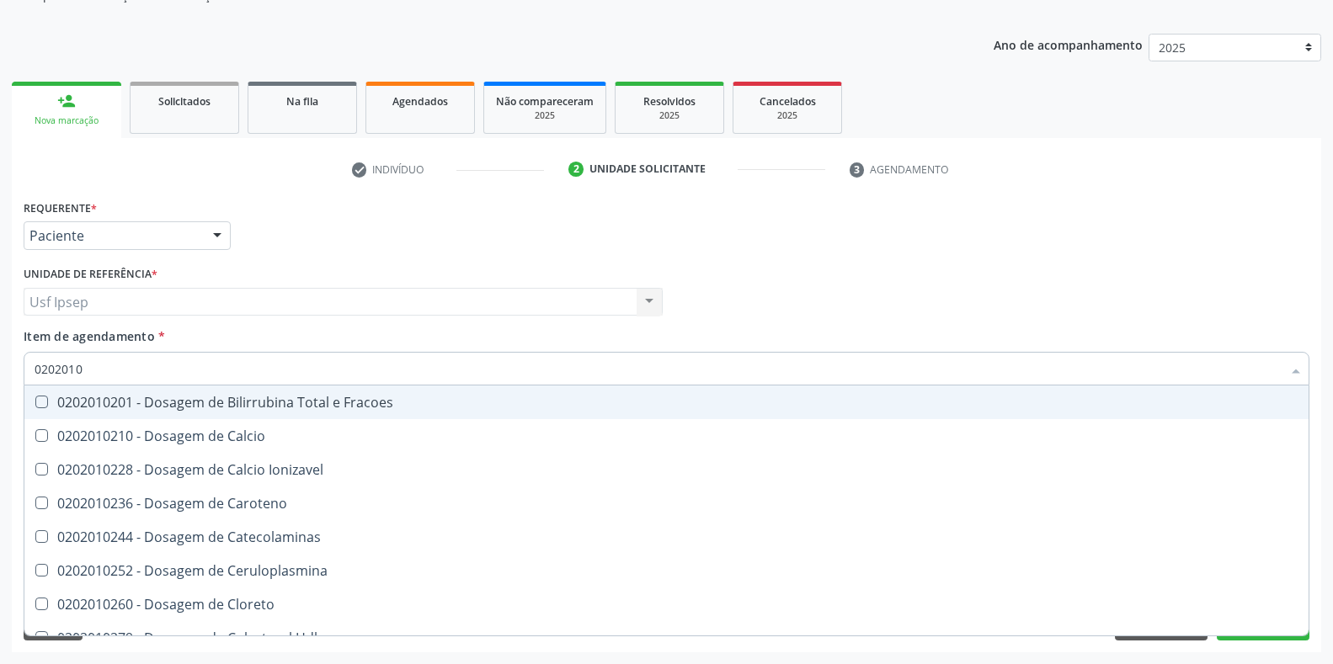
type input "020201"
checkbox Total "false"
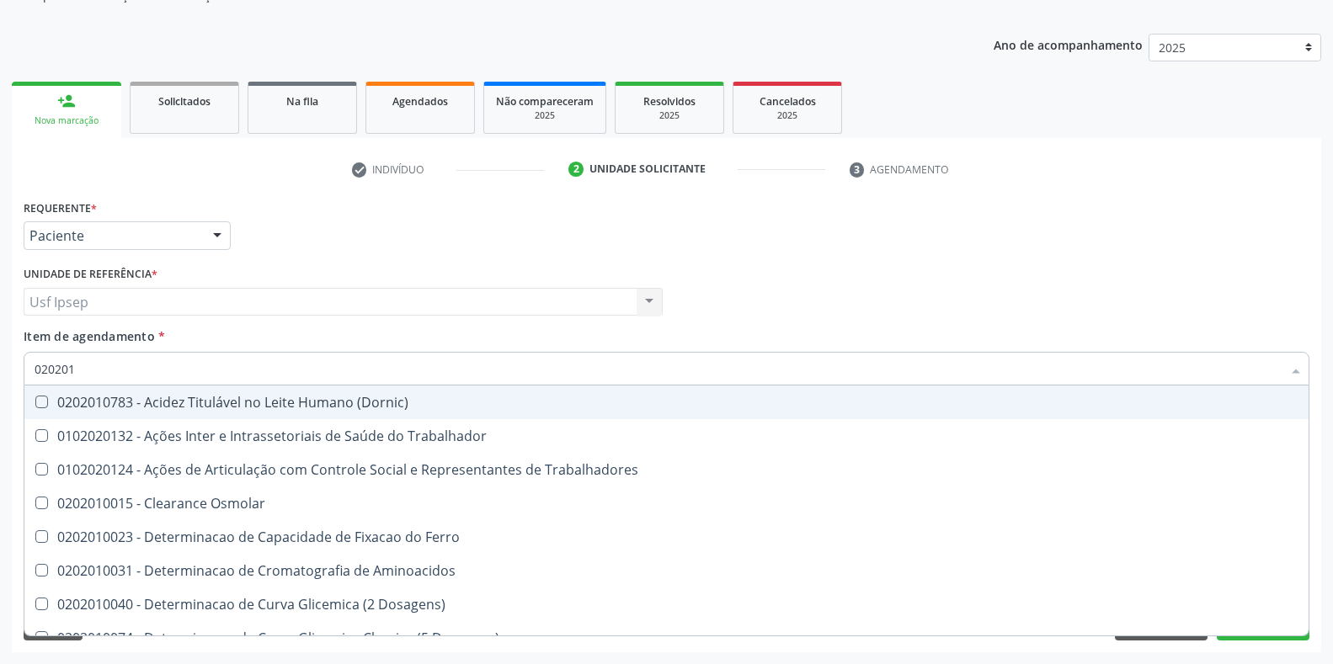
type input "0202010"
checkbox Ativada\) "true"
checkbox Urico "false"
checkbox Fracoes "true"
checkbox Ionizavel "true"
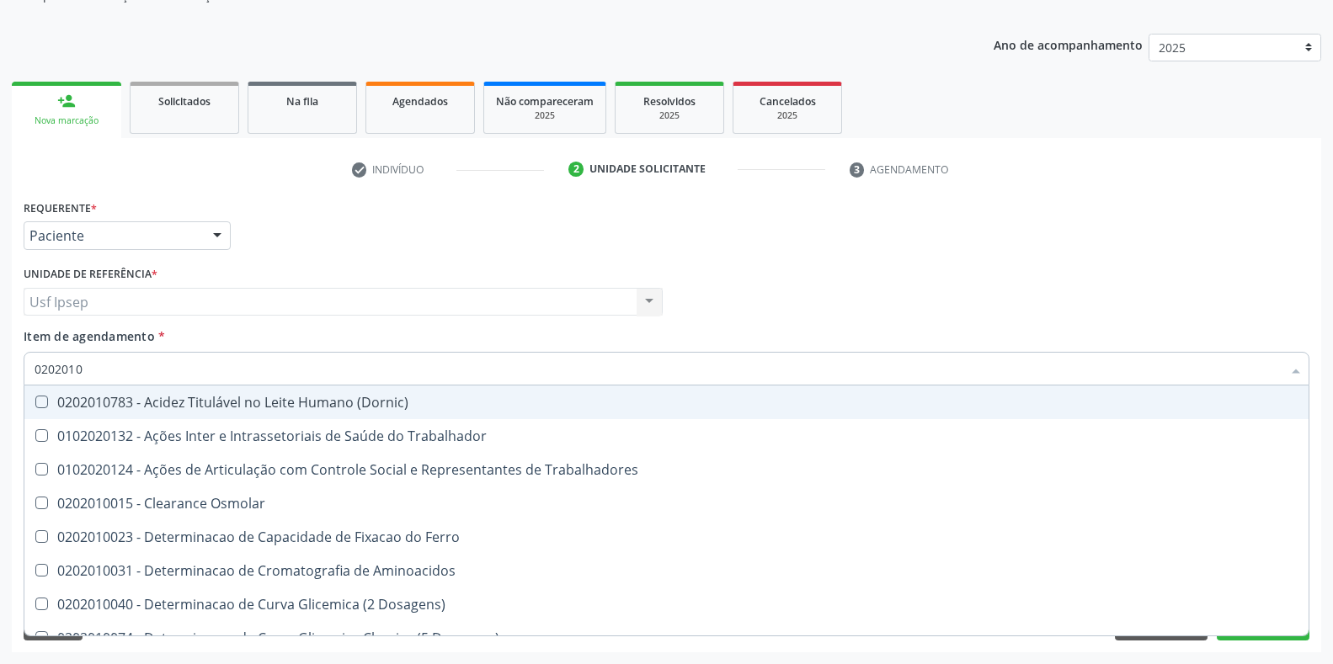
checkbox Total "false"
checkbox Creatinina "false"
checkbox II "true"
checkbox Glicose "false"
checkbox Piruvato "true"
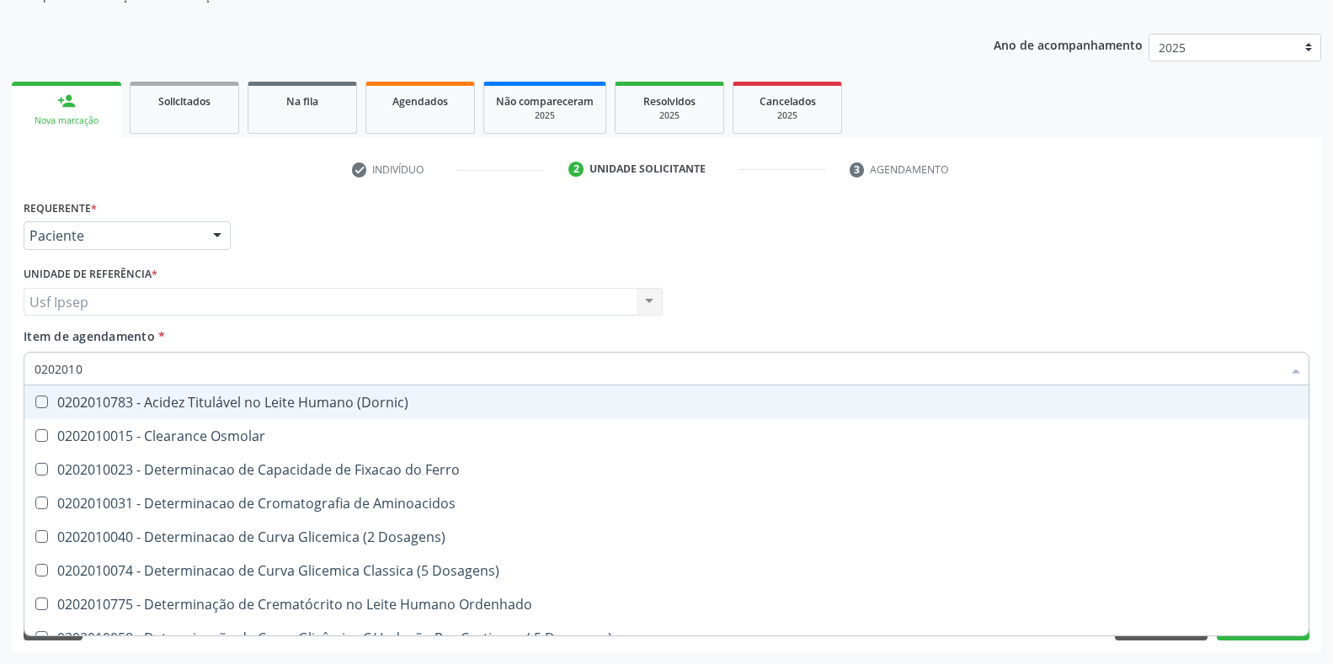
type input "02020106"
checkbox Osmolaridade "true"
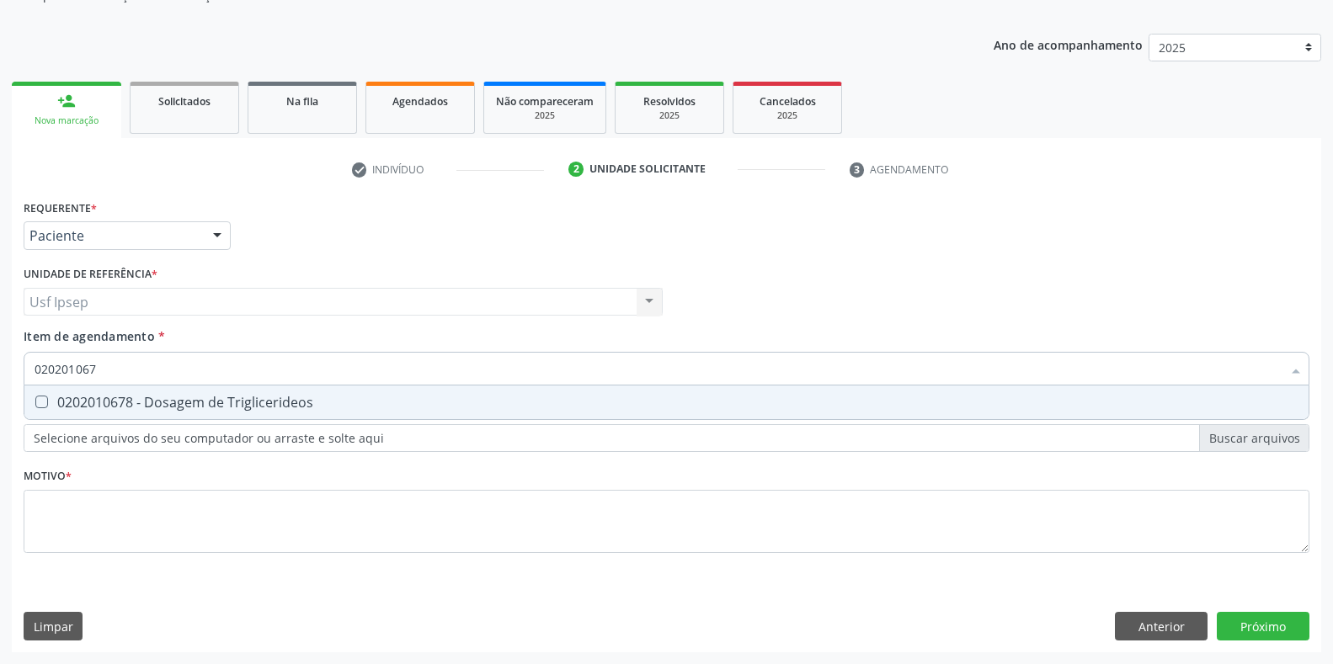
type input "0202010678"
click at [44, 402] on Triglicerideos at bounding box center [41, 402] width 13 height 13
click at [35, 402] on Triglicerideos "checkbox" at bounding box center [29, 402] width 11 height 11
checkbox Triglicerideos "true"
click at [107, 369] on input "0202010678" at bounding box center [658, 369] width 1247 height 34
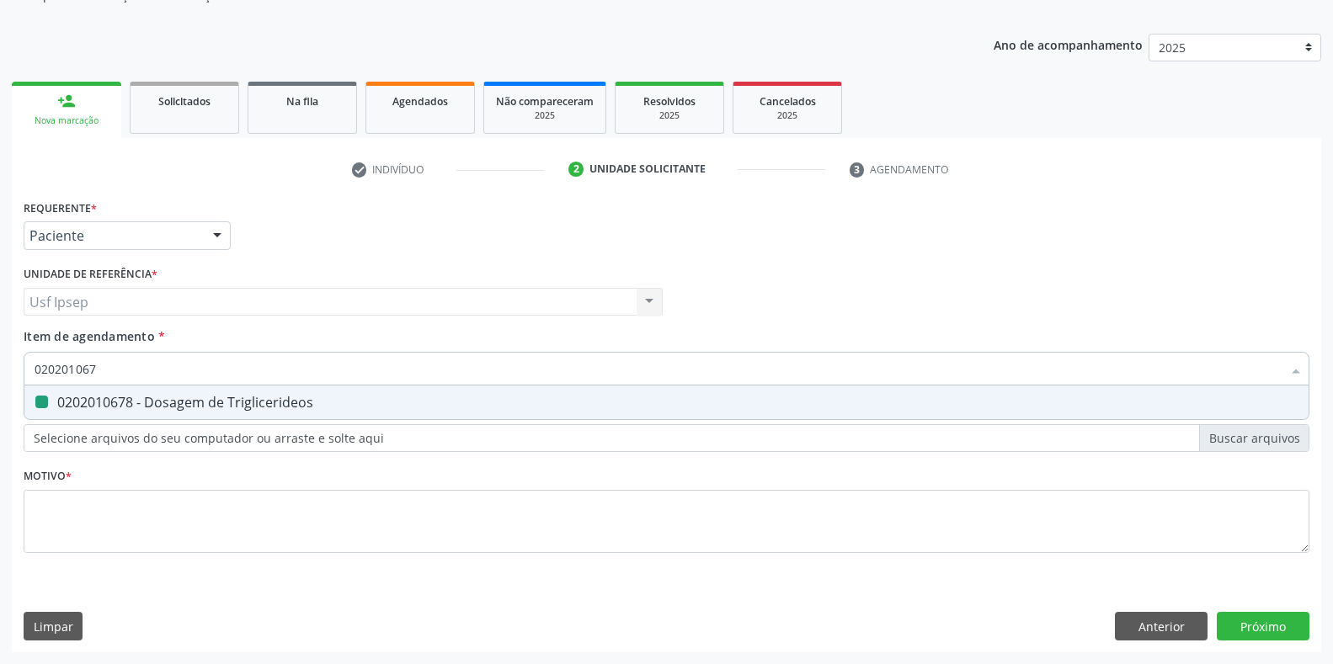
type input "02020106"
checkbox Triglicerideos "false"
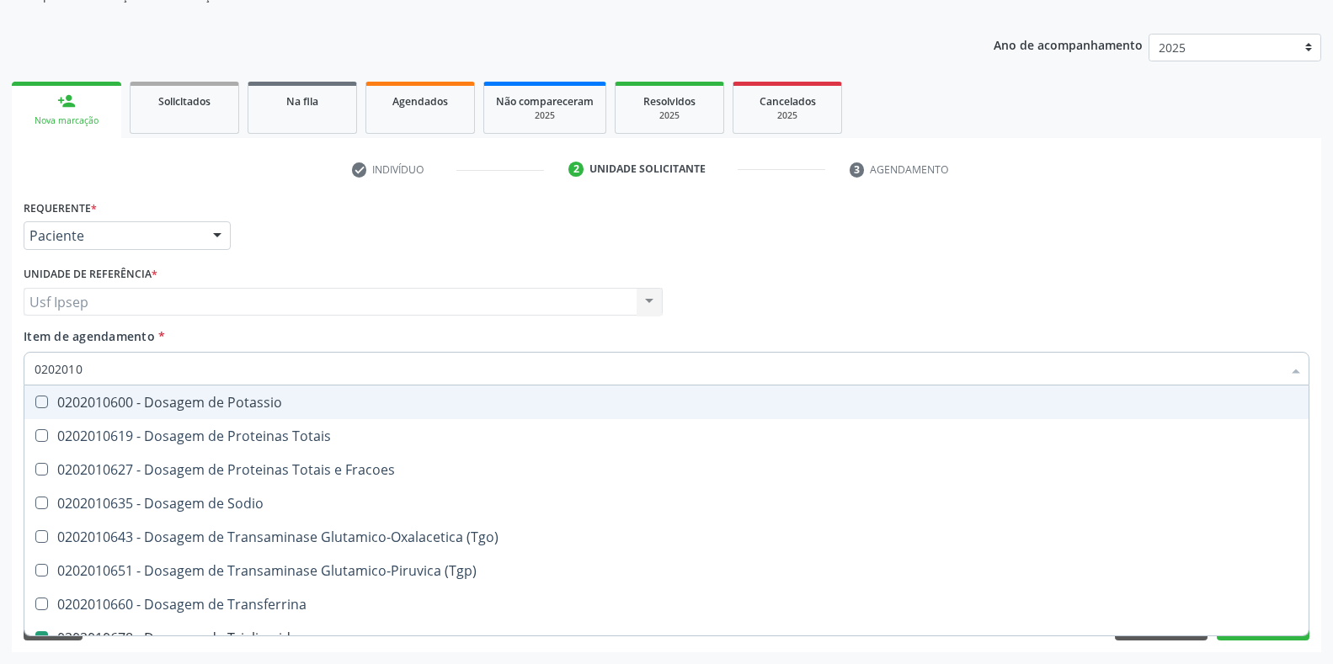
type input "020201"
checkbox Triglicerideos "false"
checkbox Ureia "false"
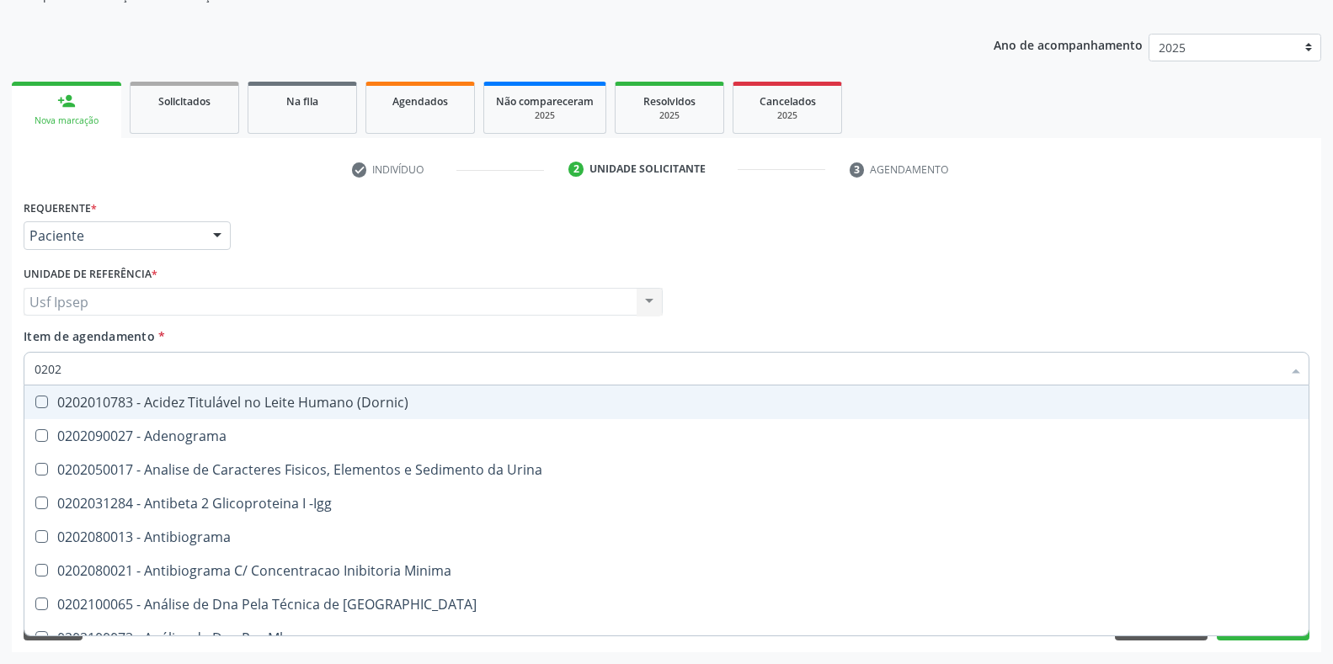
type input "02020"
checkbox Organicos "true"
checkbox Urico "false"
checkbox Barbituratos "true"
checkbox Calcio "true"
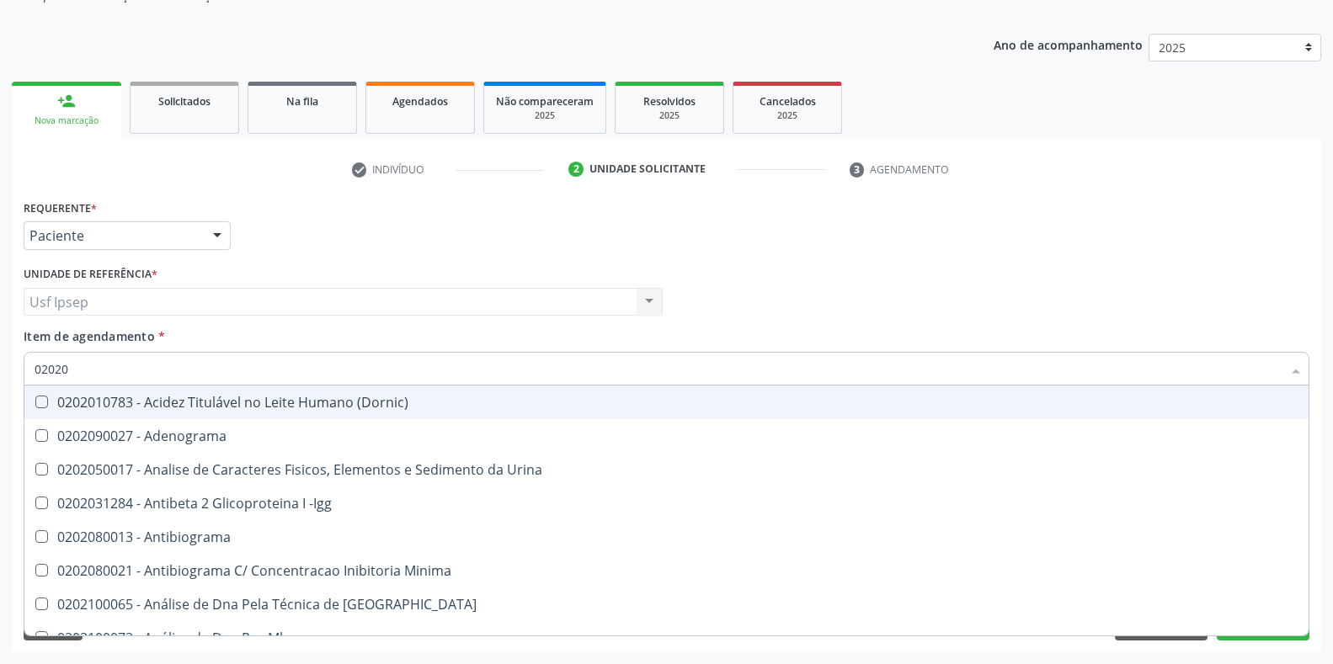
checkbox Total "false"
checkbox Creatinina "false"
checkbox Xi "true"
checkbox Glicose "false"
checkbox Funcional "true"
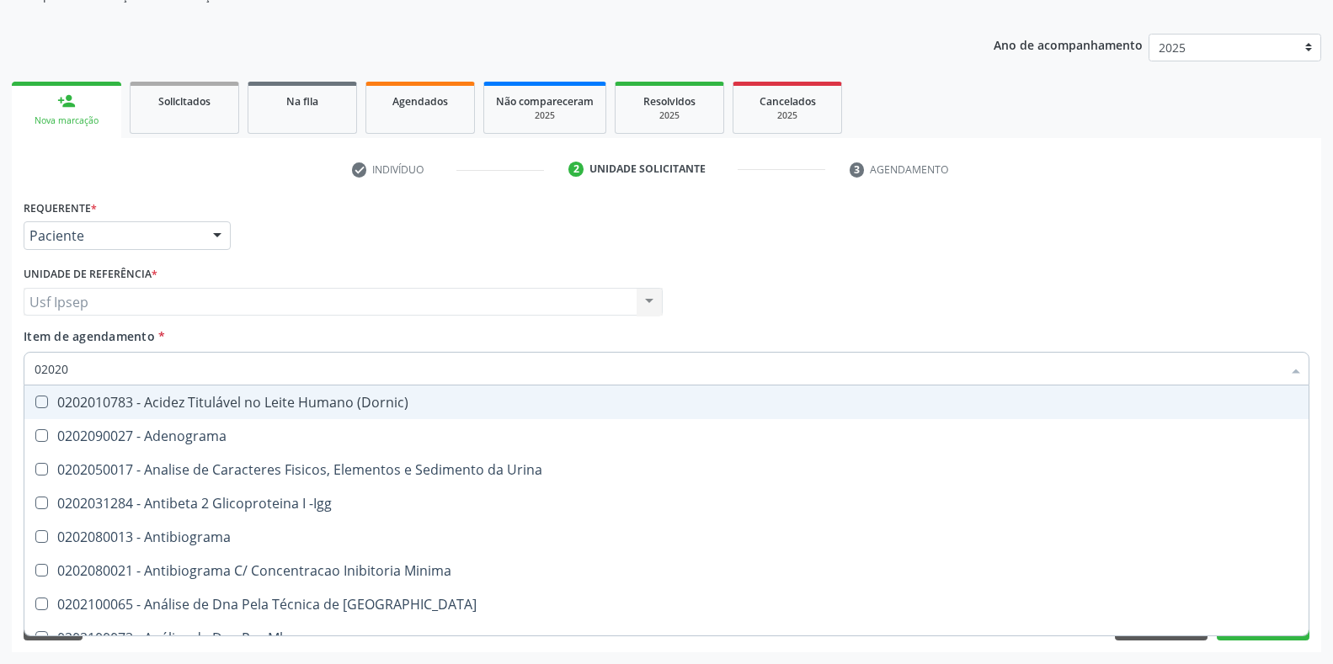
checkbox Derrames "true"
checkbox Triglicerideos "false"
checkbox Ureia "false"
type input "020201"
checkbox Osmolar "true"
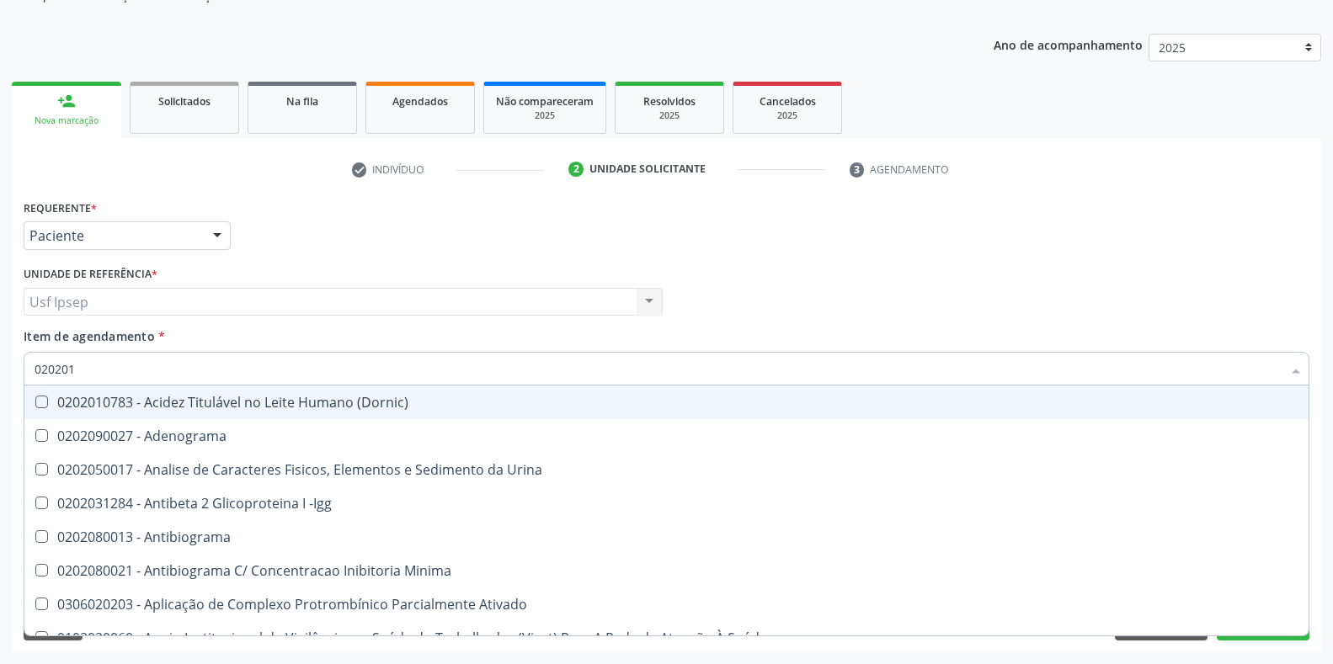
checkbox Parceria\) "true"
checkbox Gestante "true"
checkbox T3 "true"
type input "0202010"
checkbox Urico "true"
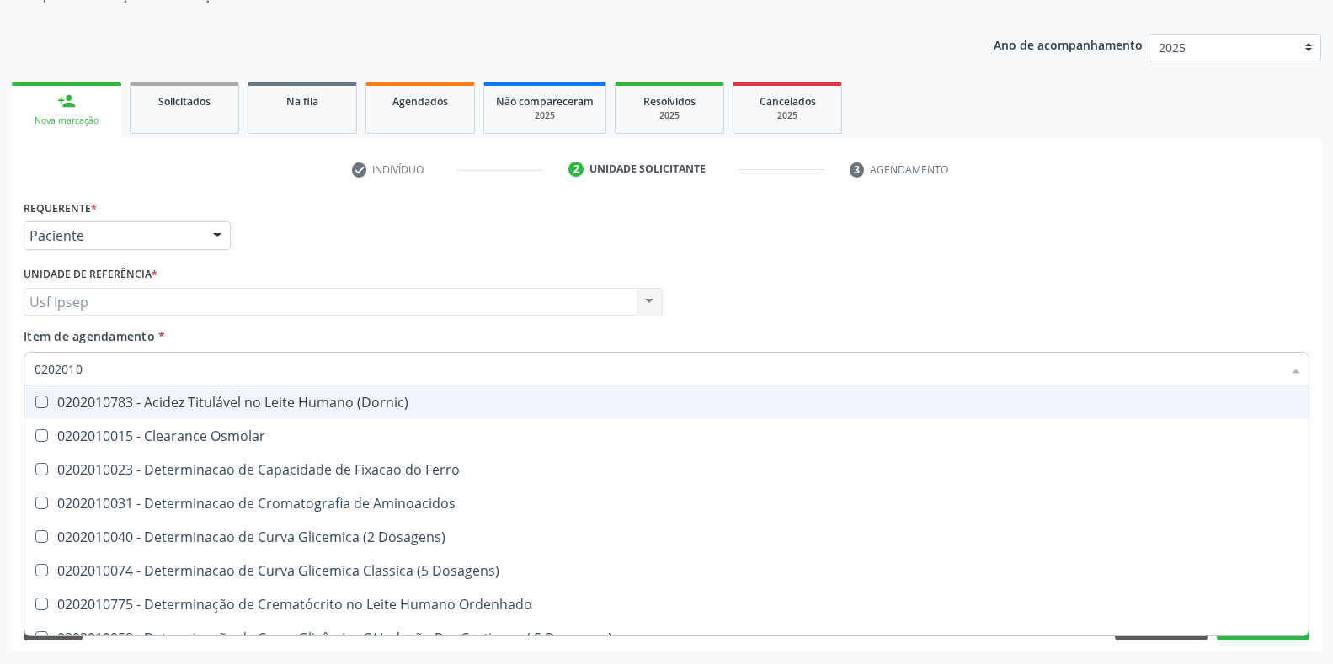
checkbox Amonia "false"
checkbox Total "true"
checkbox Creatinina "true"
checkbox Ferritina "false"
checkbox Folato "false"
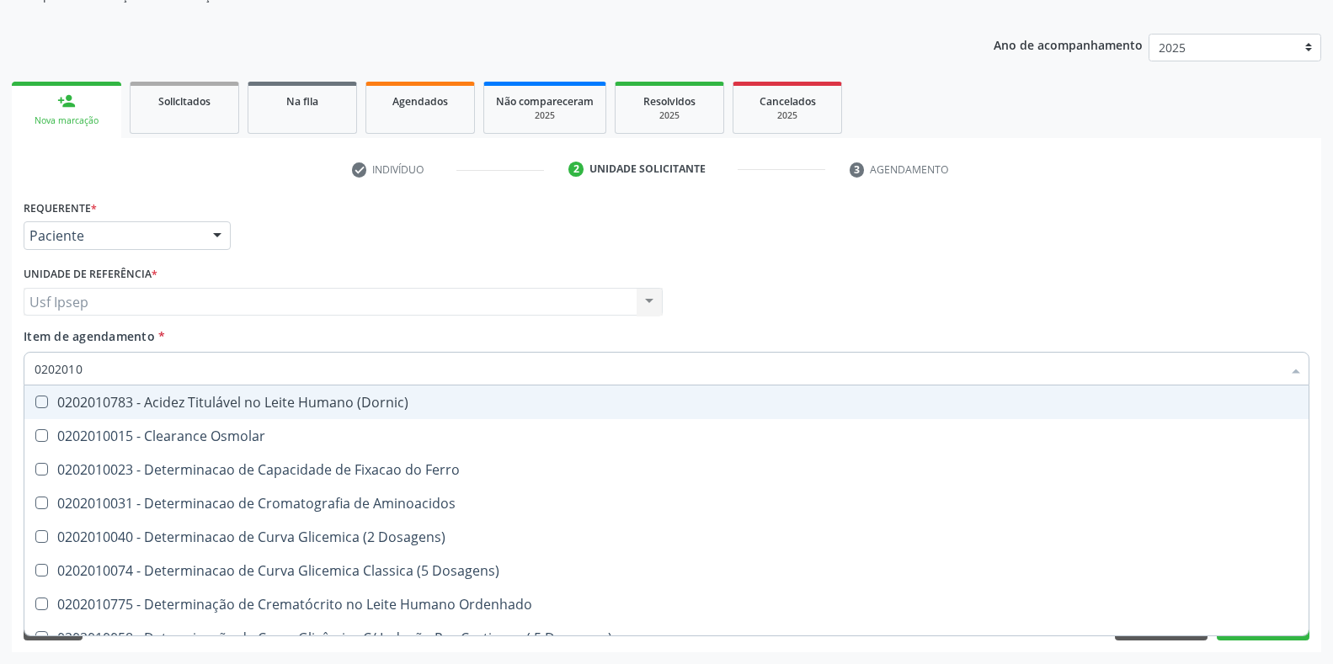
checkbox Glicose "true"
checkbox Nt-Probnp\) "false"
checkbox Triglicerideos "true"
checkbox Ureia "true"
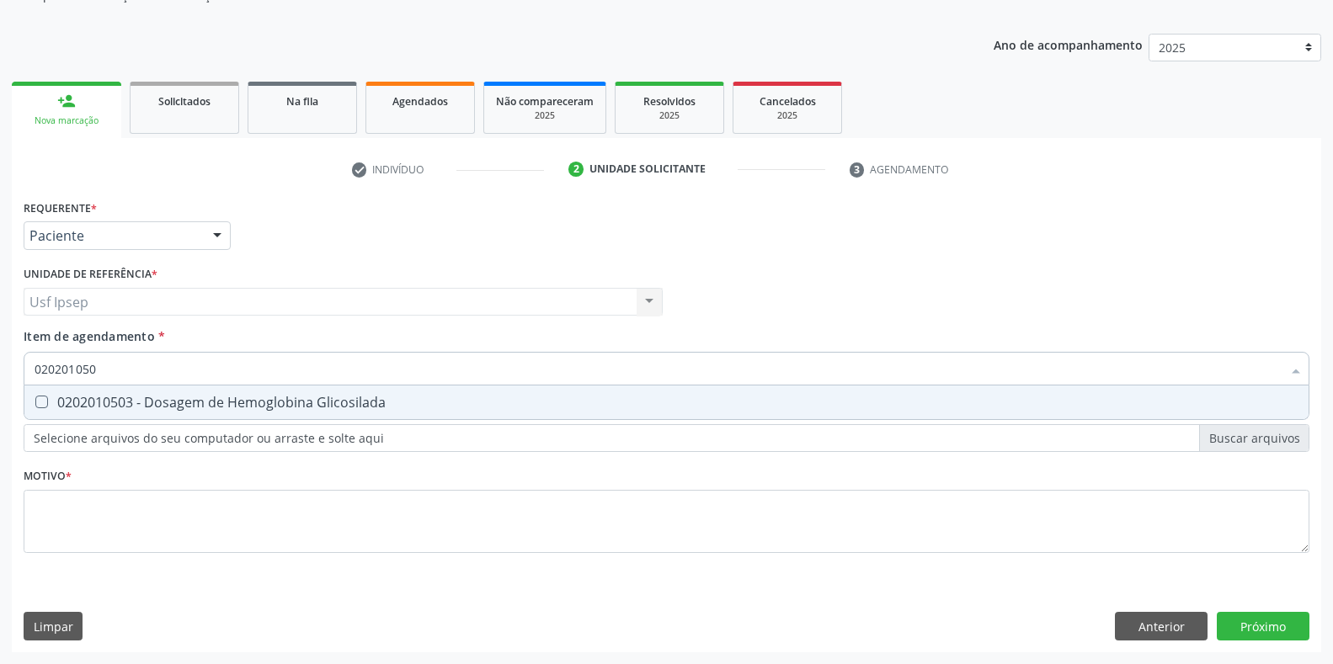
type input "0202010503"
click at [32, 401] on div at bounding box center [30, 402] width 13 height 13
checkbox Glicosilada "true"
click at [104, 372] on input "0202010503" at bounding box center [658, 369] width 1247 height 34
type input "0"
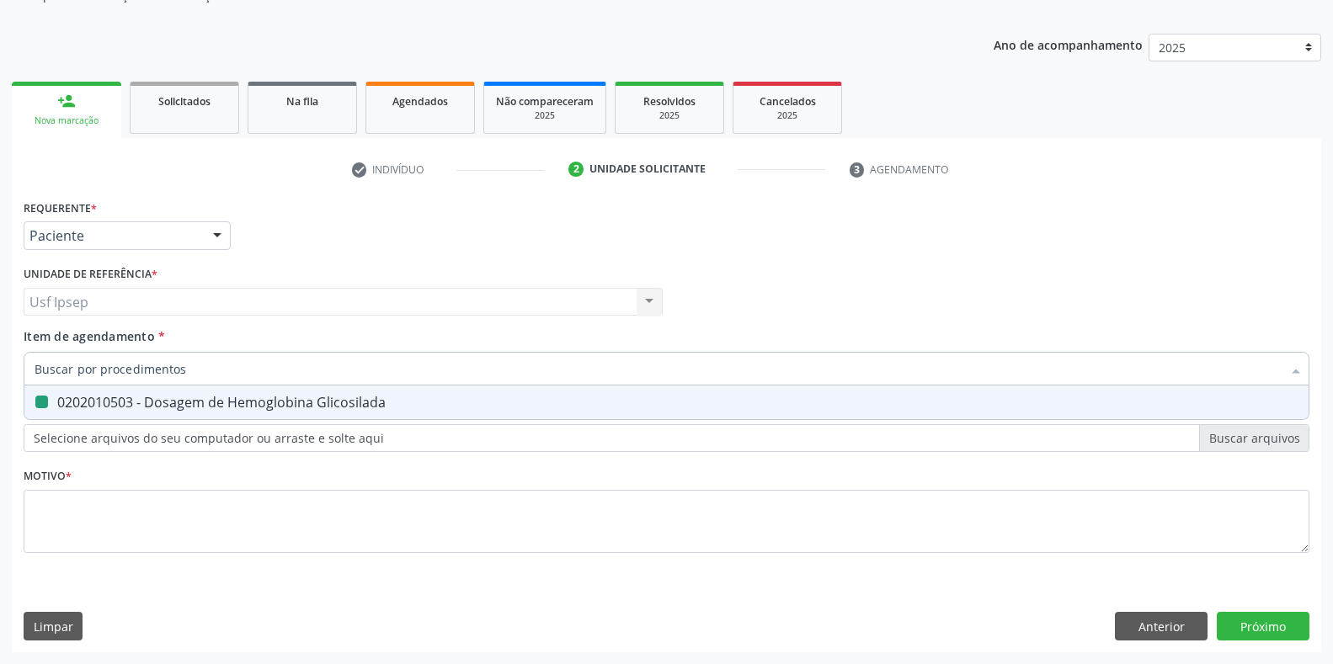
checkbox Glicosilada "false"
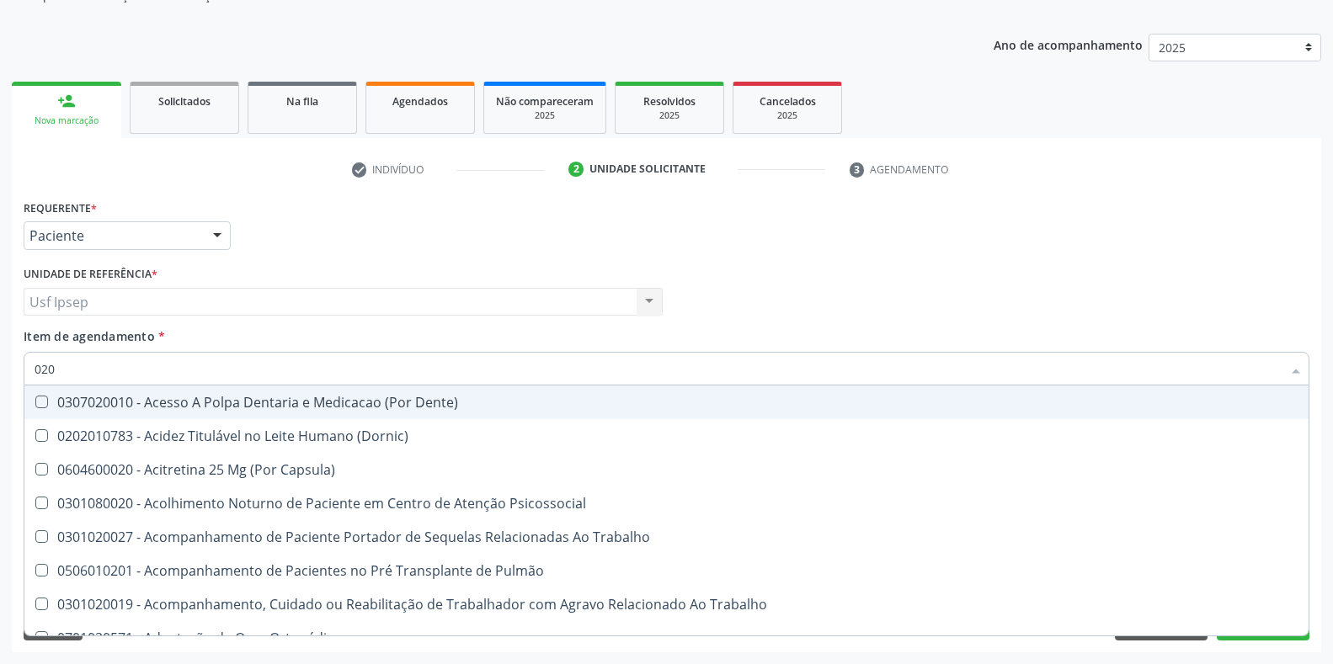
type input "0202"
checkbox População "true"
checkbox Fragmento "true"
checkbox Ossea "true"
checkbox Laser "true"
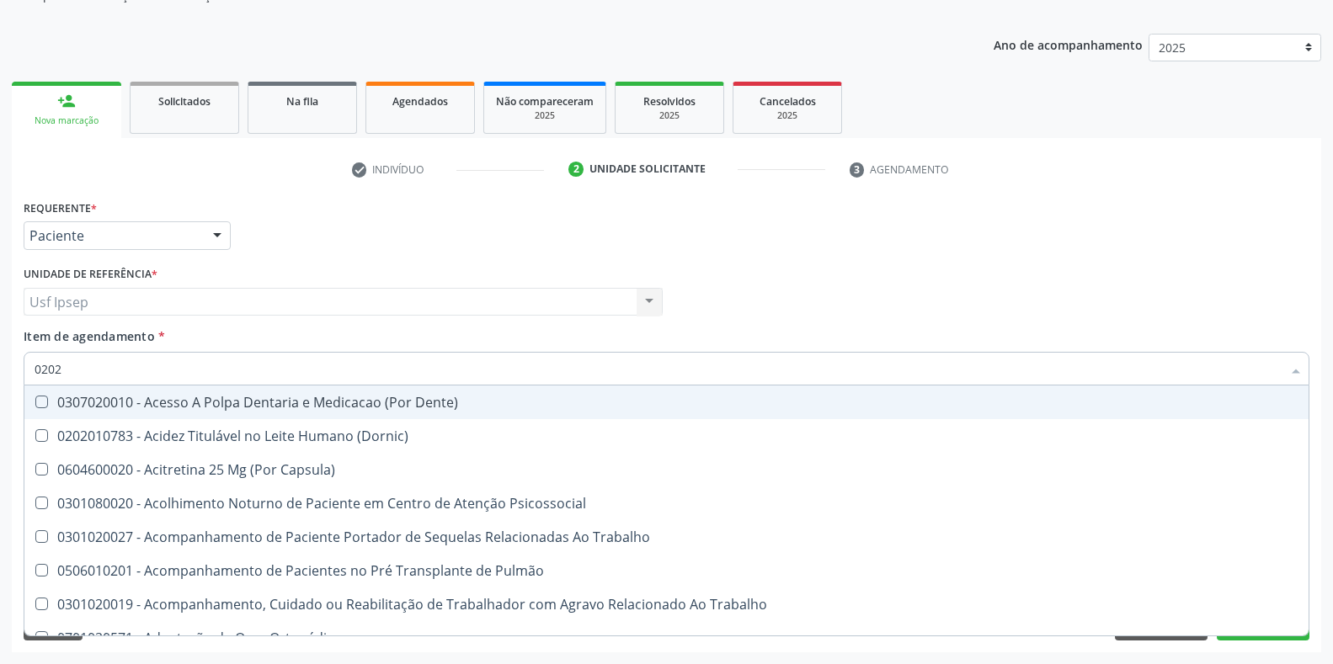
checkbox Septostomia "true"
checkbox Projecoes\) "true"
checkbox Estimulo "true"
type input "02020"
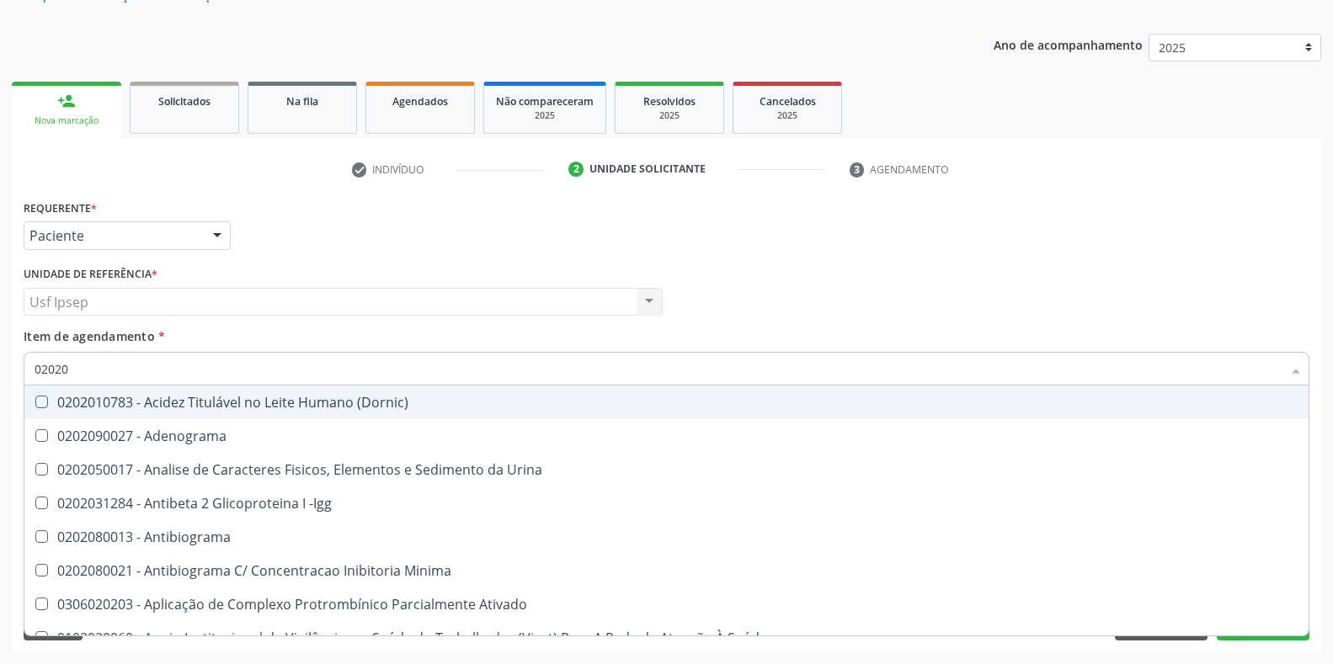
checkbox Urico "true"
checkbox Igm "false"
checkbox Total "true"
checkbox Creatinina "true"
checkbox Etossuximida "false"
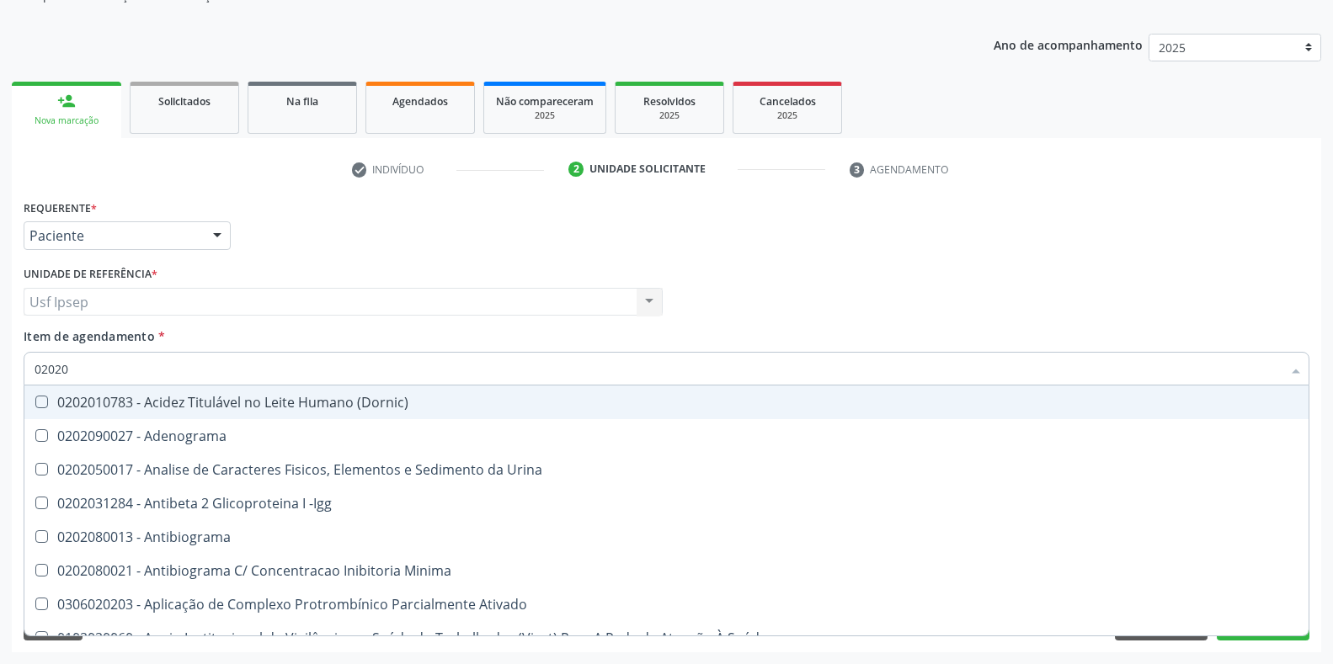
checkbox Viii "false"
checkbox Glicose "true"
checkbox Glicosilada "true"
checkbox Lactato "false"
checkbox Muco-Proteinas "false"
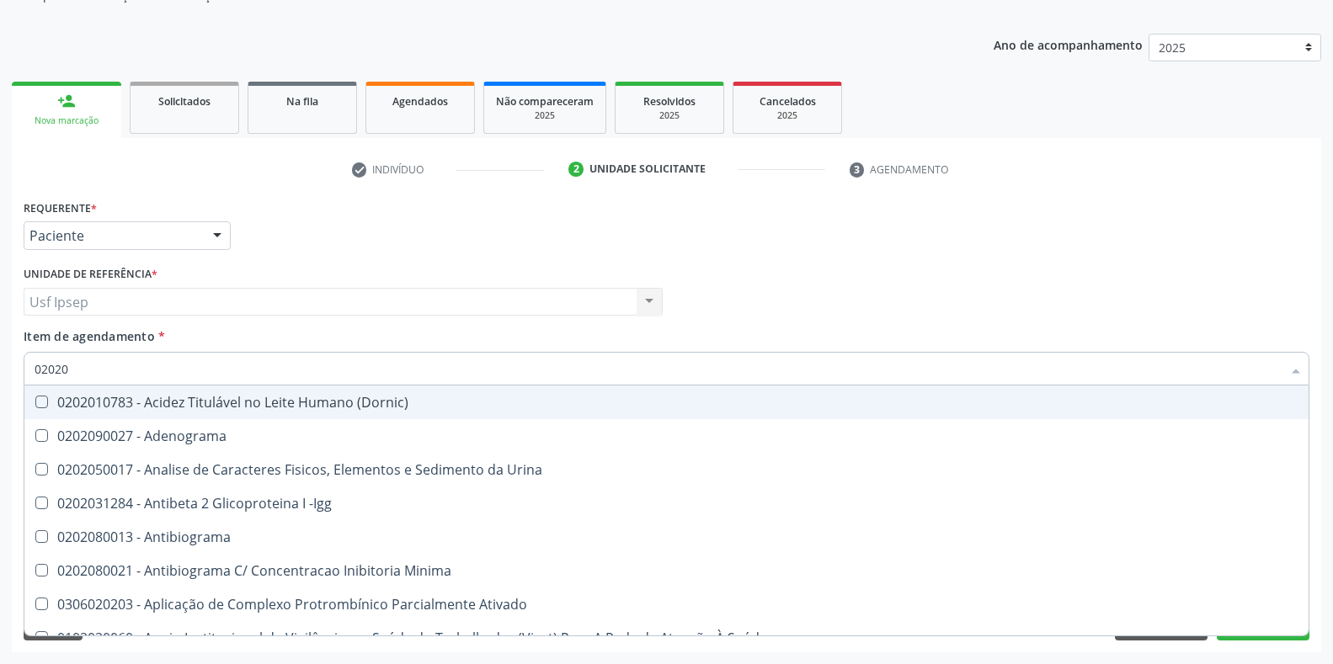
checkbox Triglicerideos "true"
checkbox Ureia "true"
checkbox Pallidum "false"
checkbox Hematocrito "false"
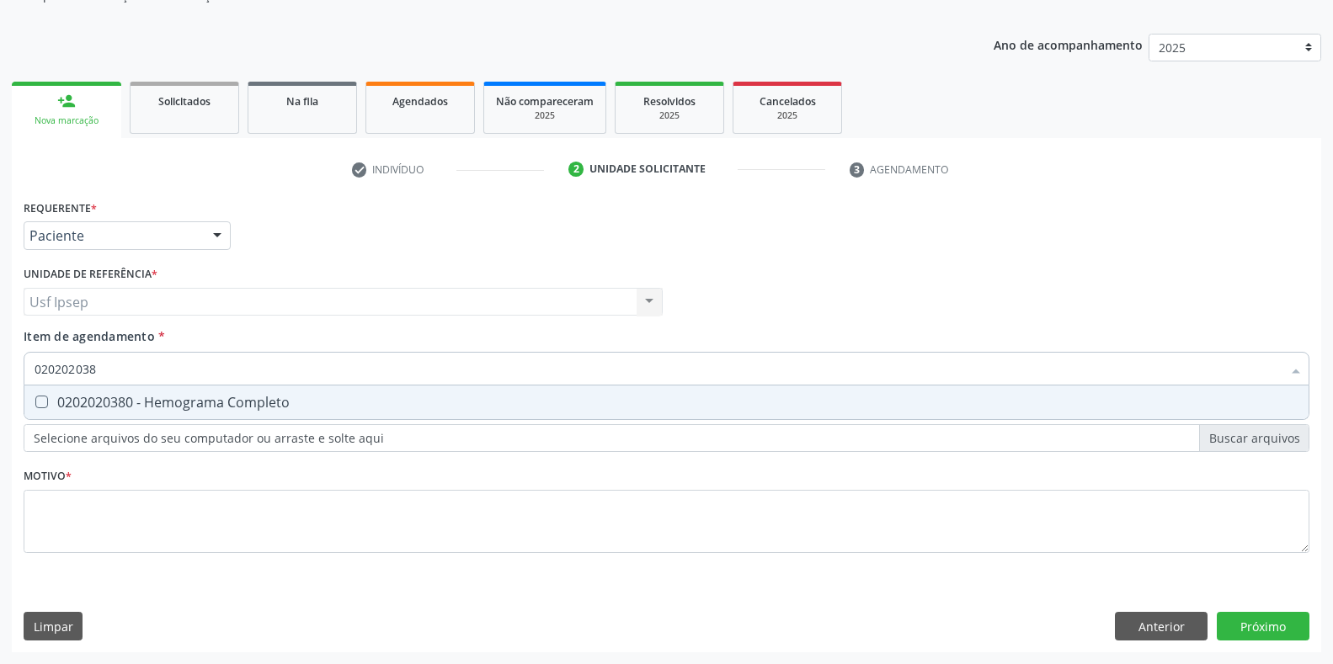
type input "0202020380"
click at [33, 399] on div at bounding box center [30, 402] width 13 height 13
checkbox Completo "true"
click at [109, 370] on input "0202020380" at bounding box center [658, 369] width 1247 height 34
type input "02020203"
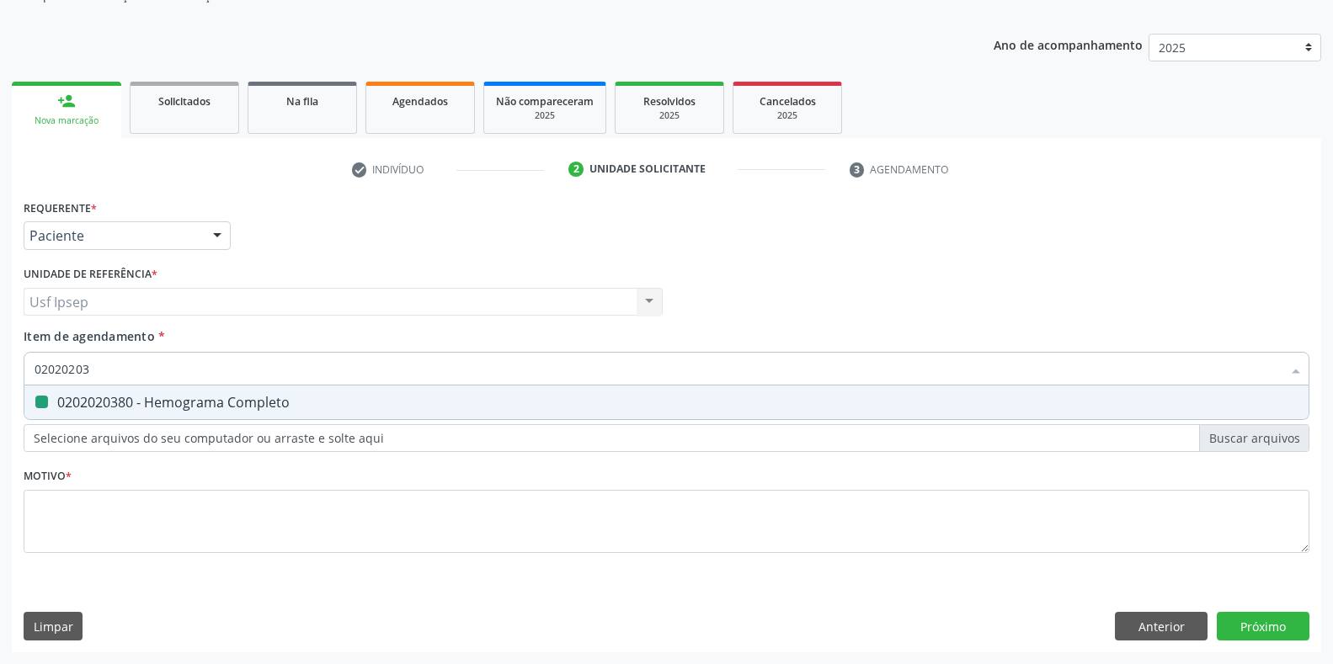
checkbox Completo "false"
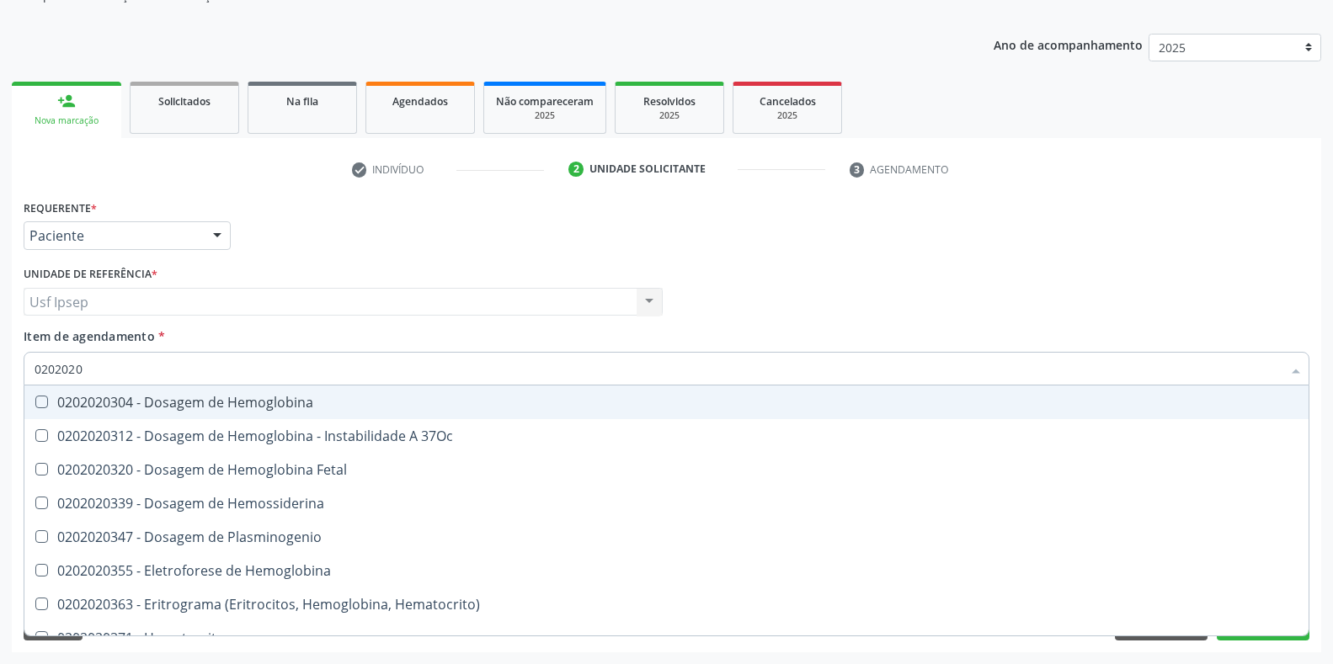
type input "020202"
checkbox Completo "false"
type input "0202"
checkbox Completo "false"
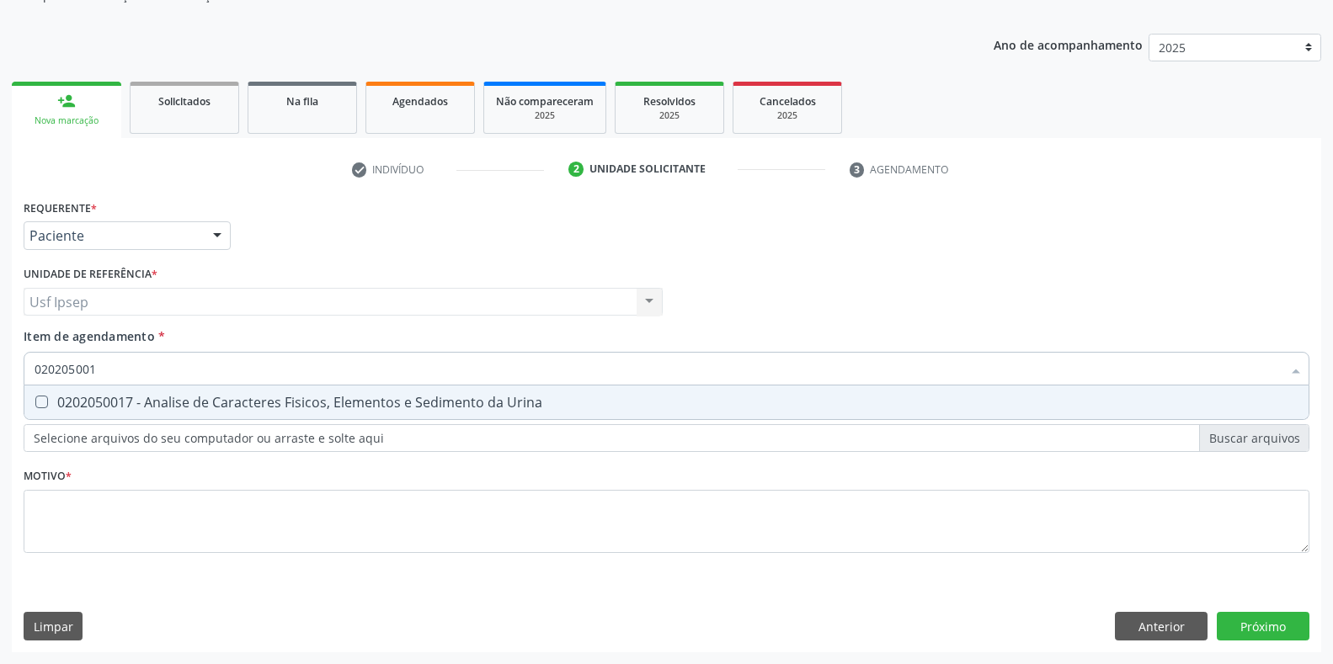
type input "0202050017"
click at [44, 402] on Urina at bounding box center [41, 402] width 13 height 13
click at [35, 402] on Urina "checkbox" at bounding box center [29, 402] width 11 height 11
checkbox Urina "true"
click at [103, 364] on input "0202050017" at bounding box center [658, 369] width 1247 height 34
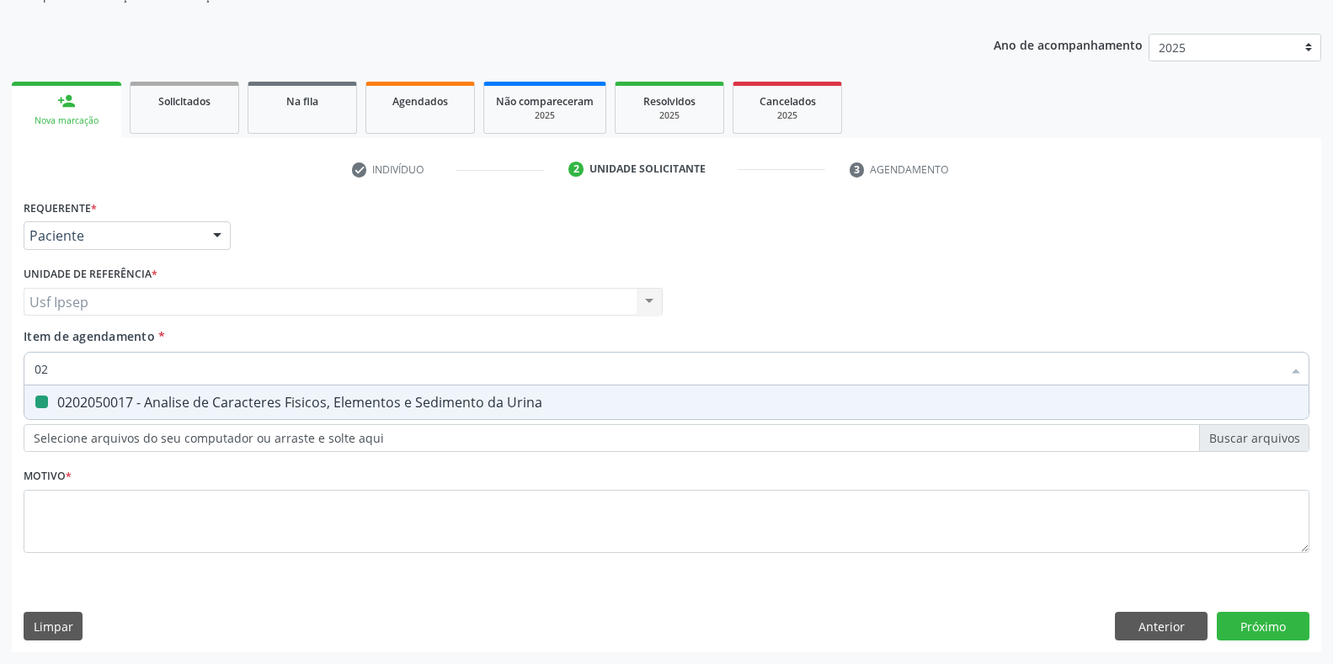
type input "0"
checkbox Urina "false"
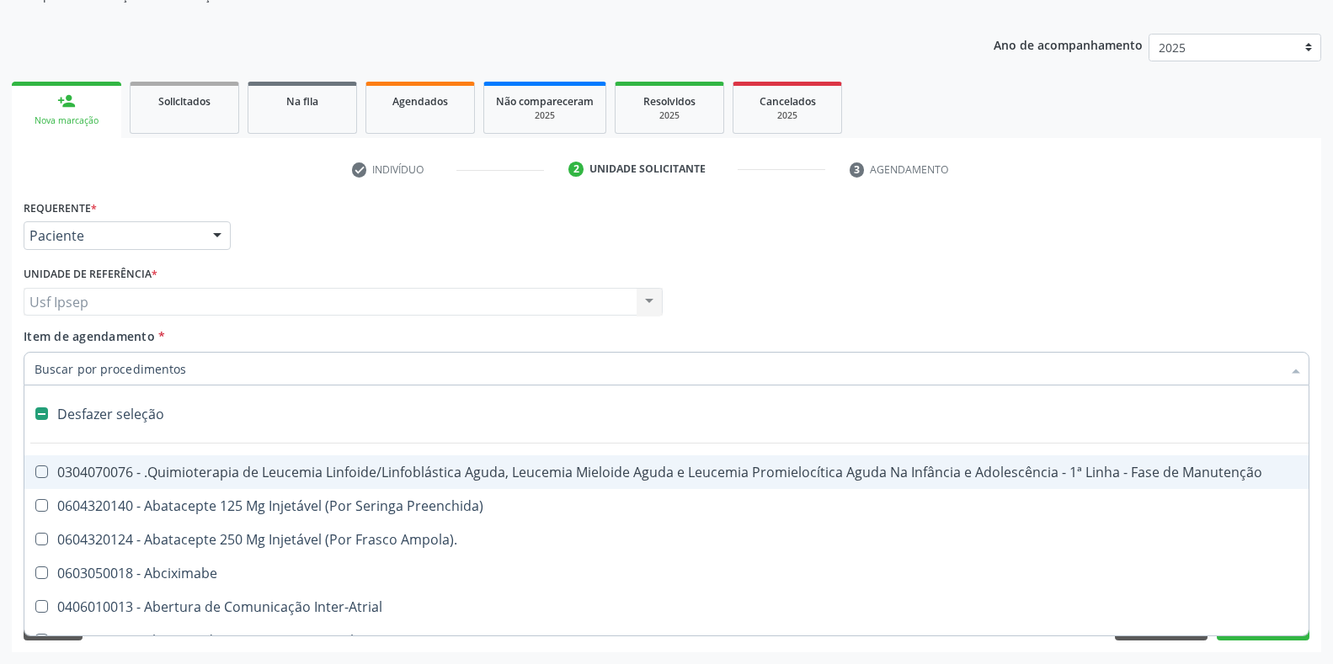
click at [901, 285] on div "Profissional Solicitante Por favor, selecione a Unidade de Atendimento primeiro…" at bounding box center [666, 295] width 1294 height 66
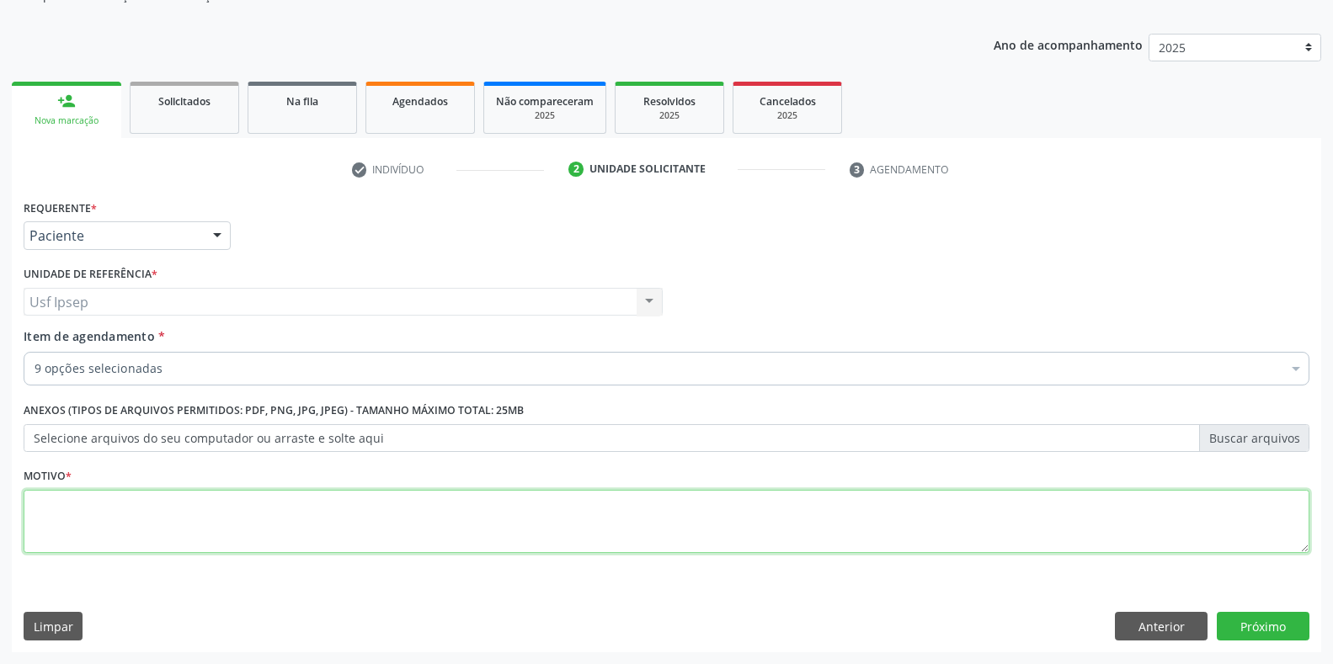
click at [37, 524] on textarea at bounding box center [667, 522] width 1286 height 64
type textarea "1"
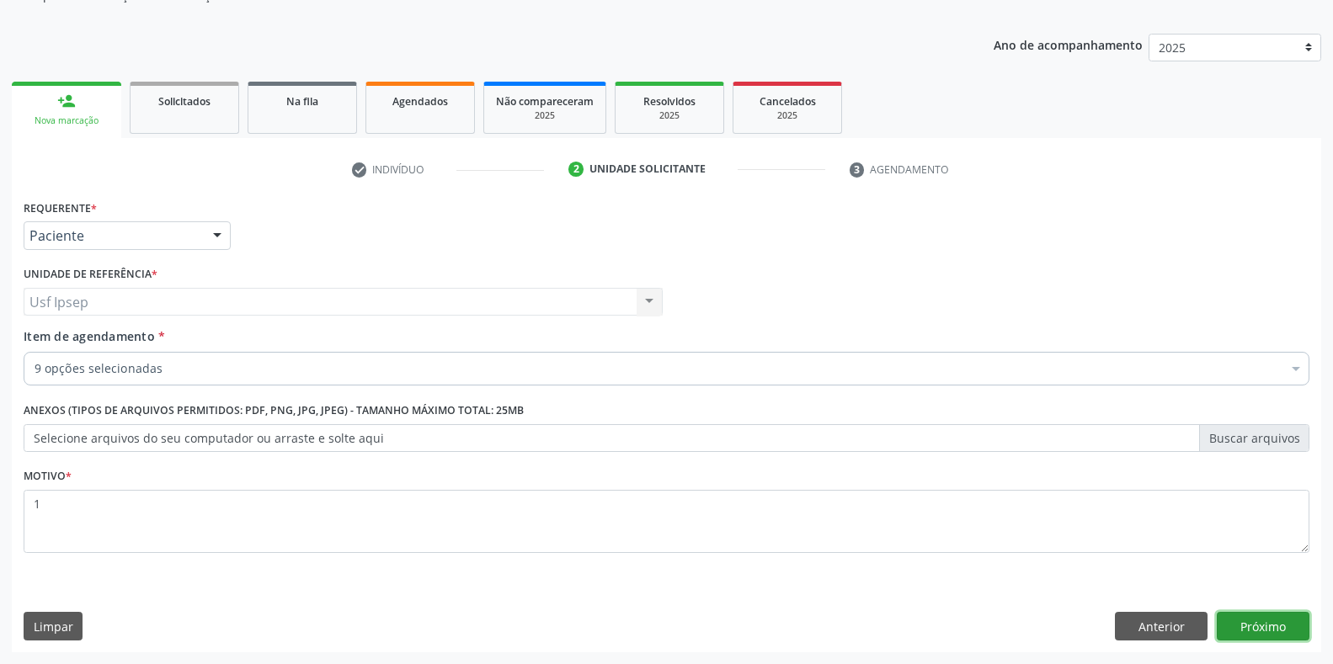
click at [1265, 628] on button "Próximo" at bounding box center [1263, 626] width 93 height 29
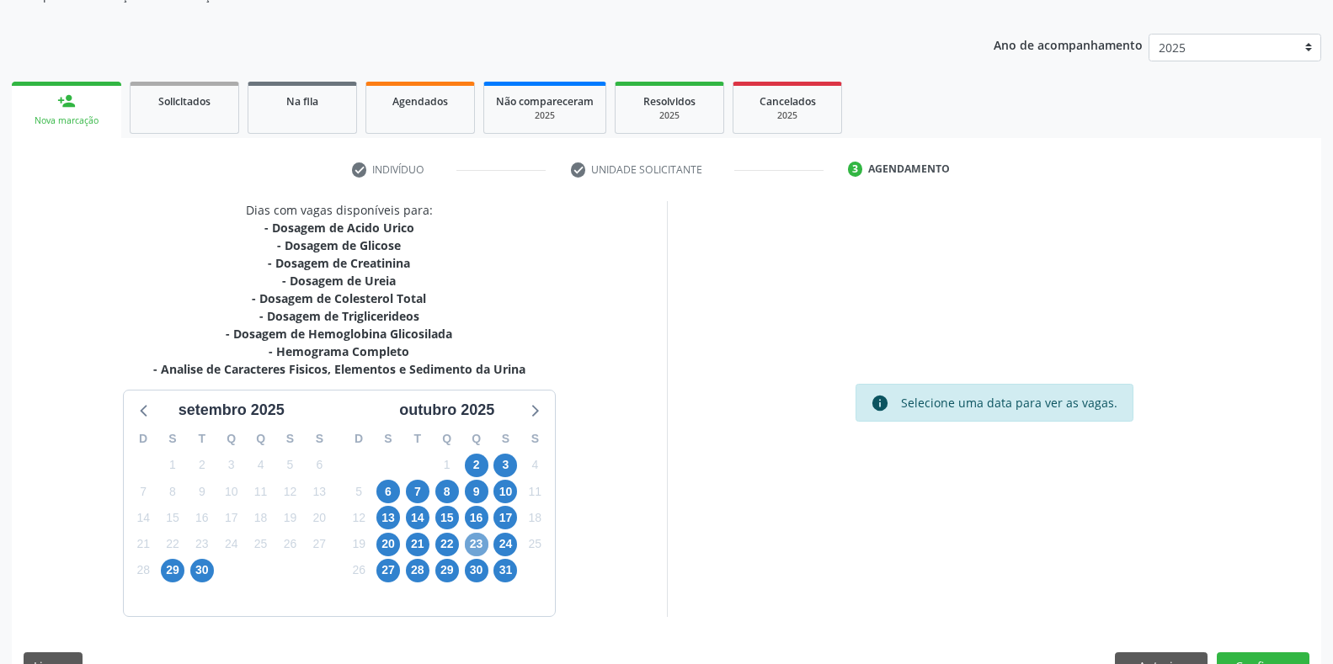
click at [479, 541] on span "23" at bounding box center [477, 545] width 24 height 24
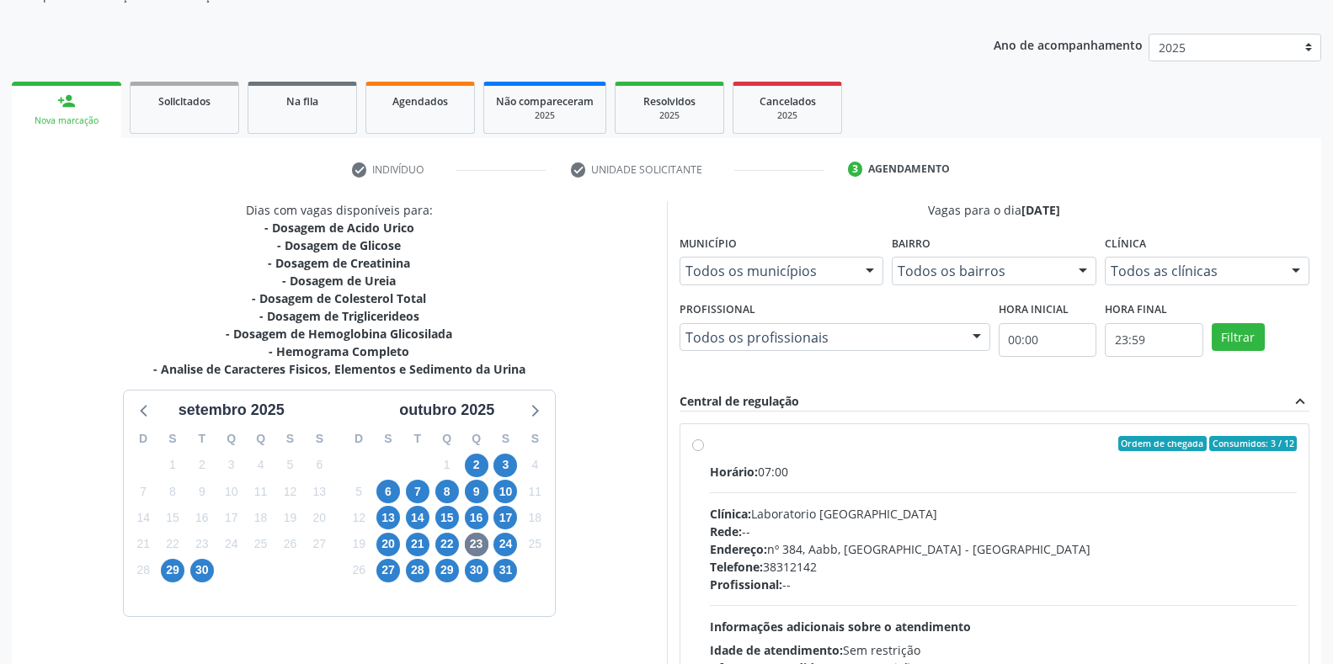
click at [696, 453] on div "Ordem de chegada Consumidos: 3 / 12 Horário: 07:00 Clínica: Laboratorio Sao Fra…" at bounding box center [994, 565] width 605 height 258
radio input "true"
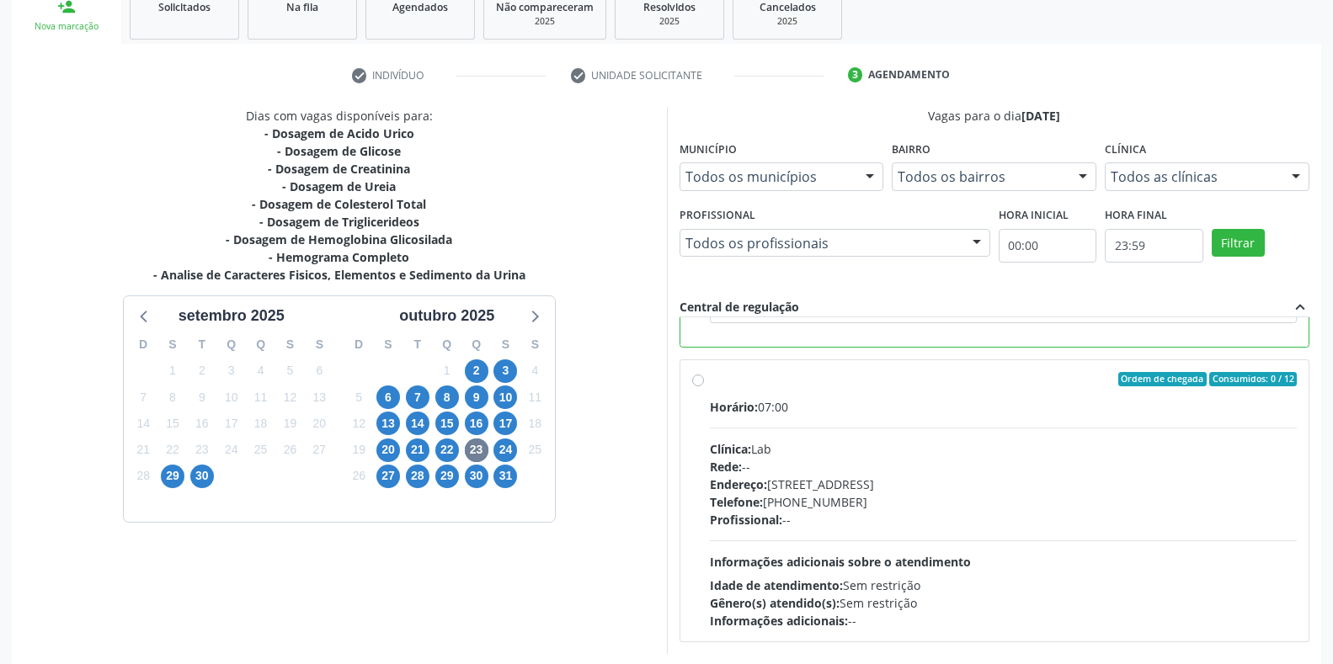
scroll to position [342, 0]
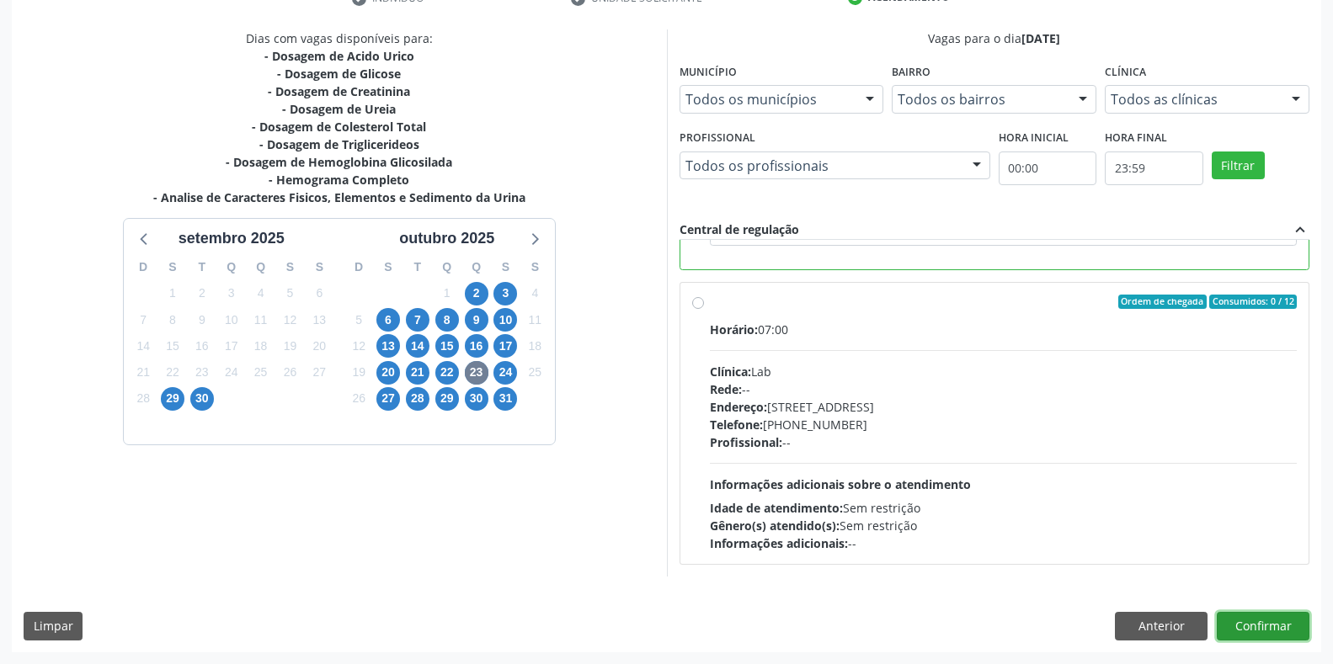
click at [1255, 632] on button "Confirmar" at bounding box center [1263, 626] width 93 height 29
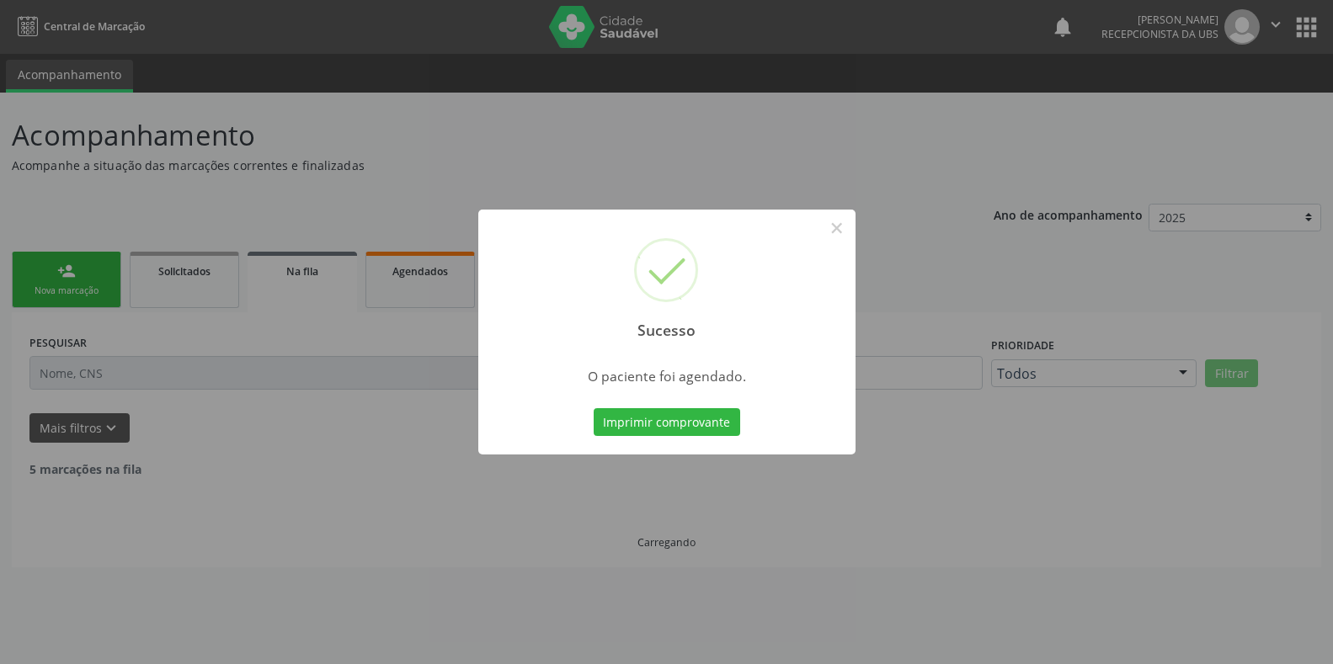
scroll to position [0, 0]
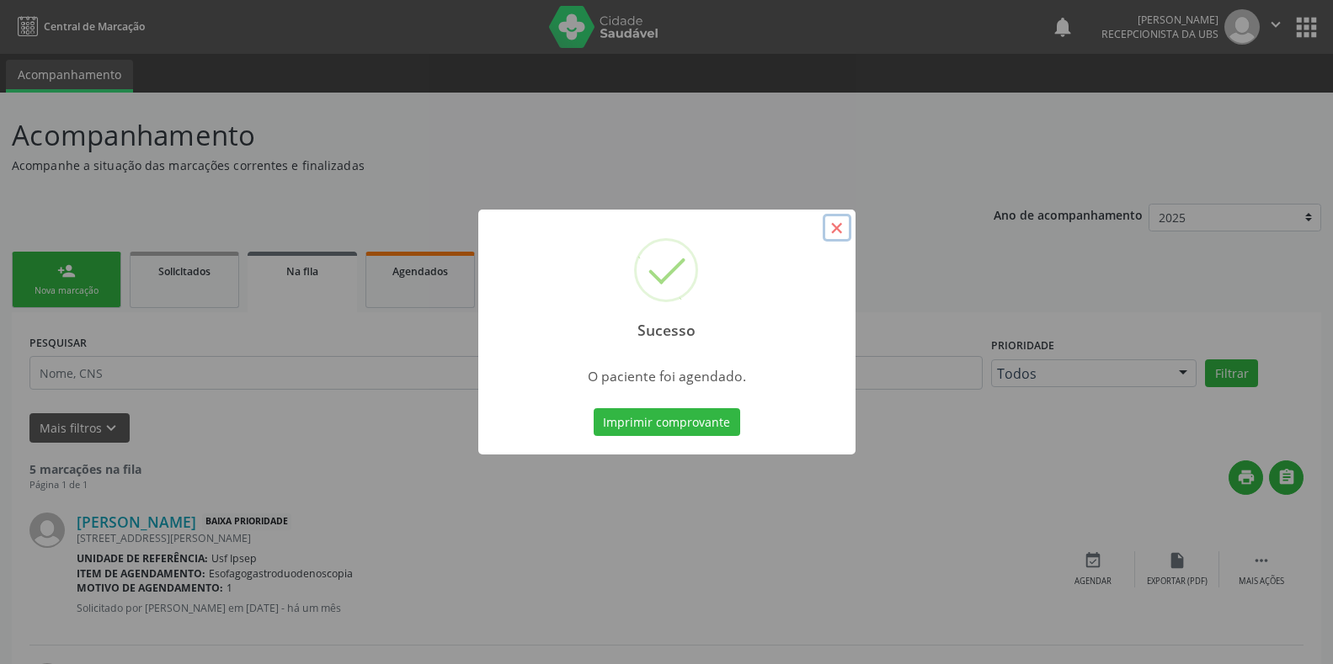
click at [830, 231] on button "×" at bounding box center [837, 228] width 29 height 29
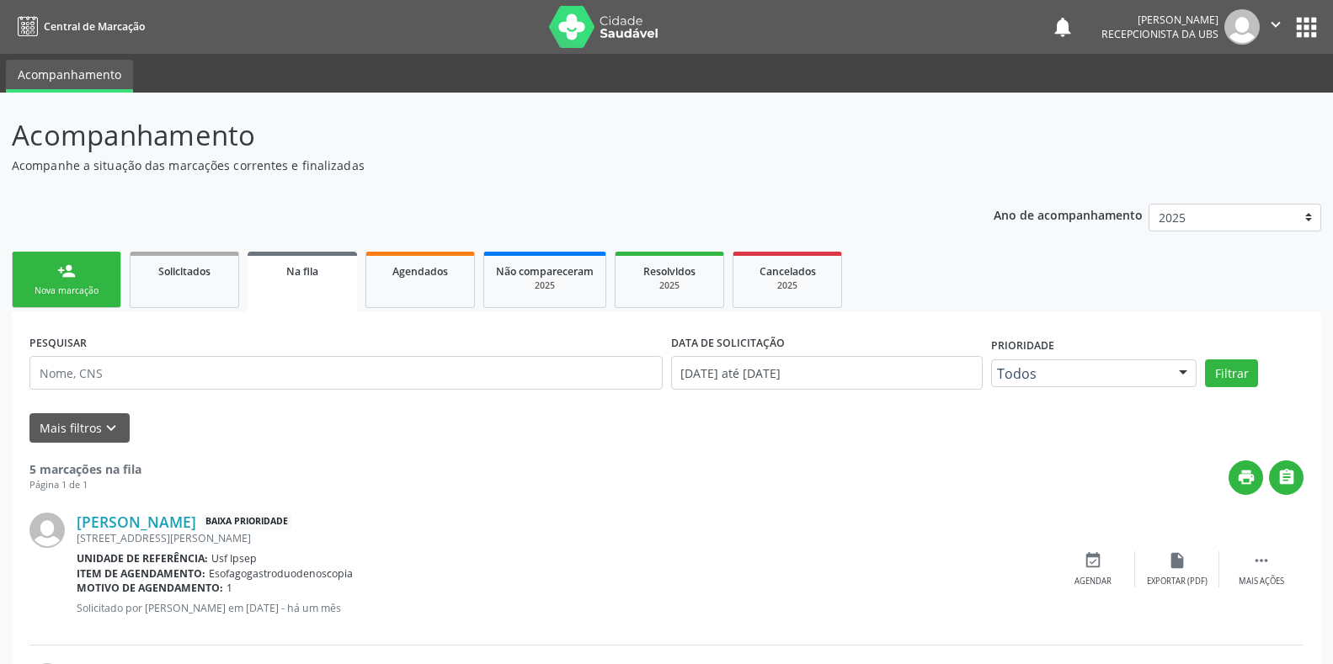
click at [47, 285] on div "Nova marcação" at bounding box center [66, 291] width 84 height 13
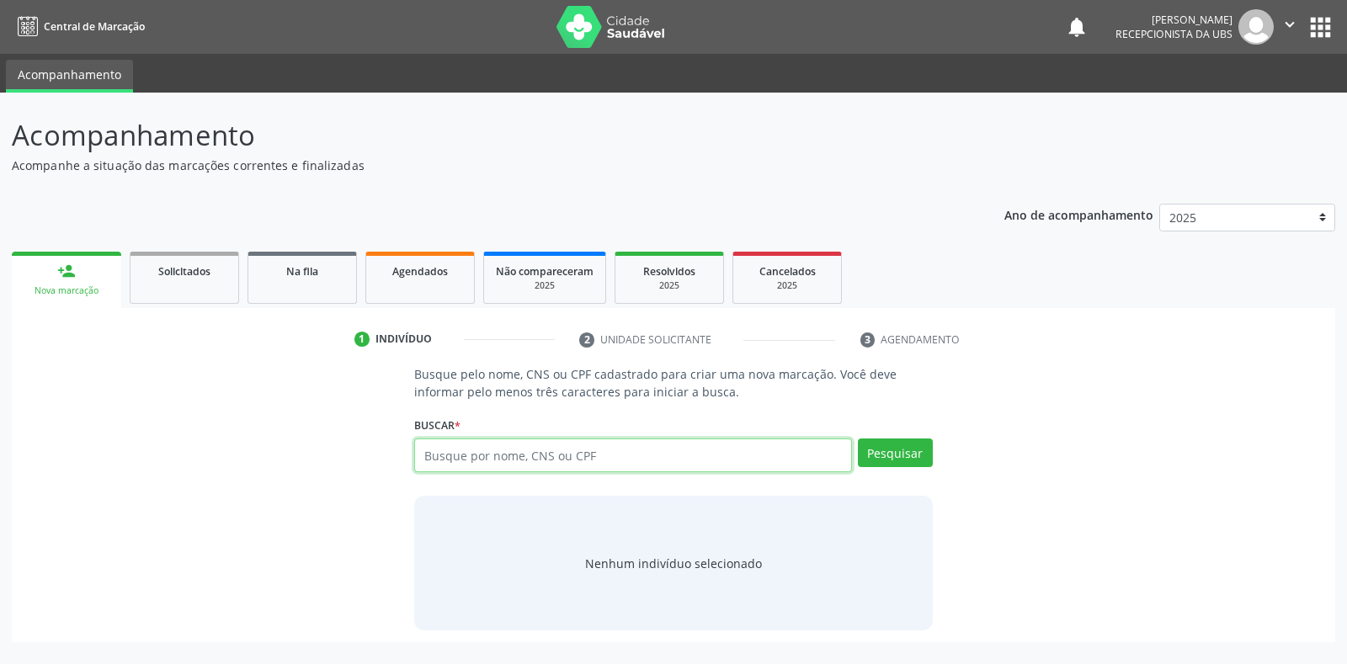
click at [420, 452] on input "text" at bounding box center [632, 456] width 437 height 34
click at [434, 455] on input "text" at bounding box center [632, 456] width 437 height 34
click at [423, 451] on input "text" at bounding box center [632, 456] width 437 height 34
type input "7099003836670911"
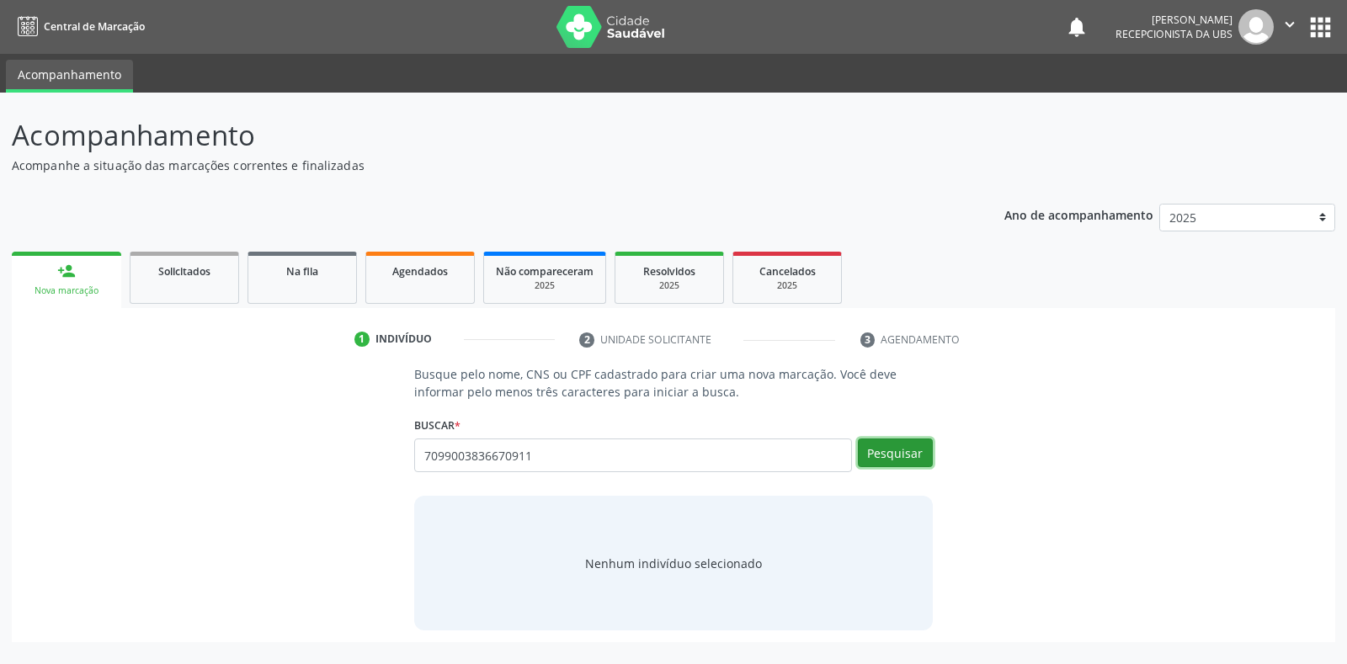
click at [878, 458] on button "Pesquisar" at bounding box center [895, 453] width 75 height 29
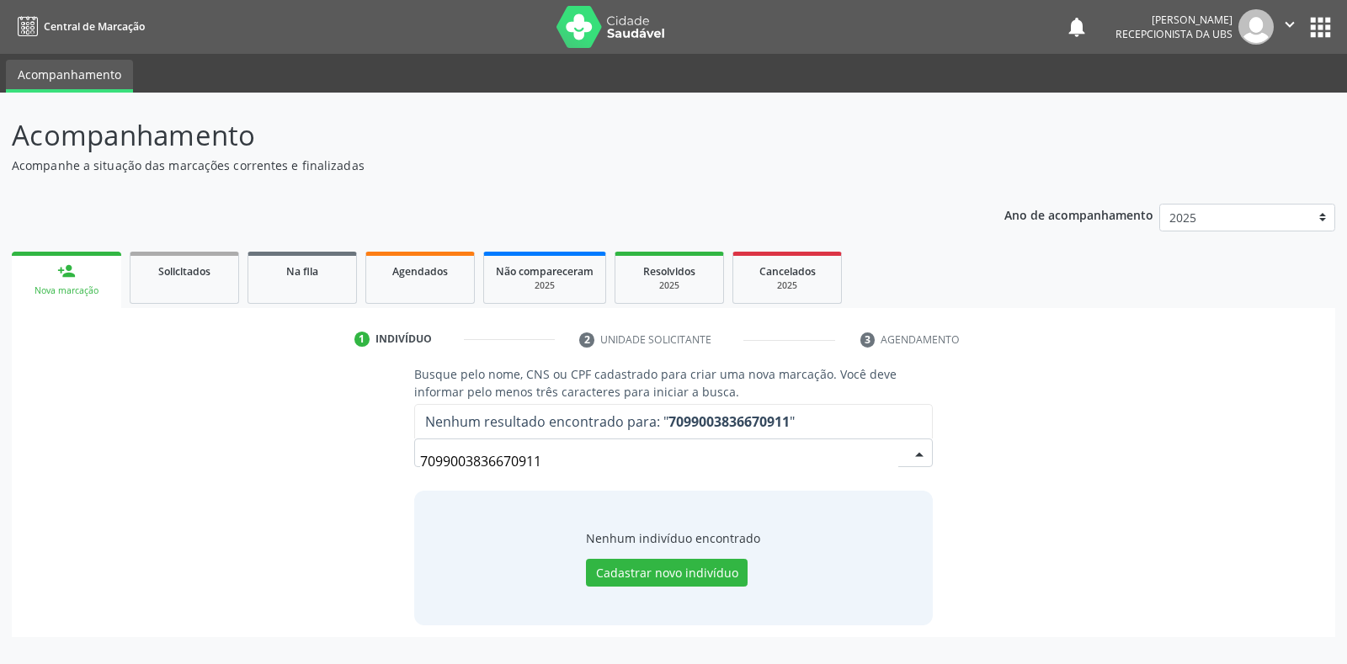
click at [557, 456] on input "7099003836670911" at bounding box center [658, 462] width 477 height 34
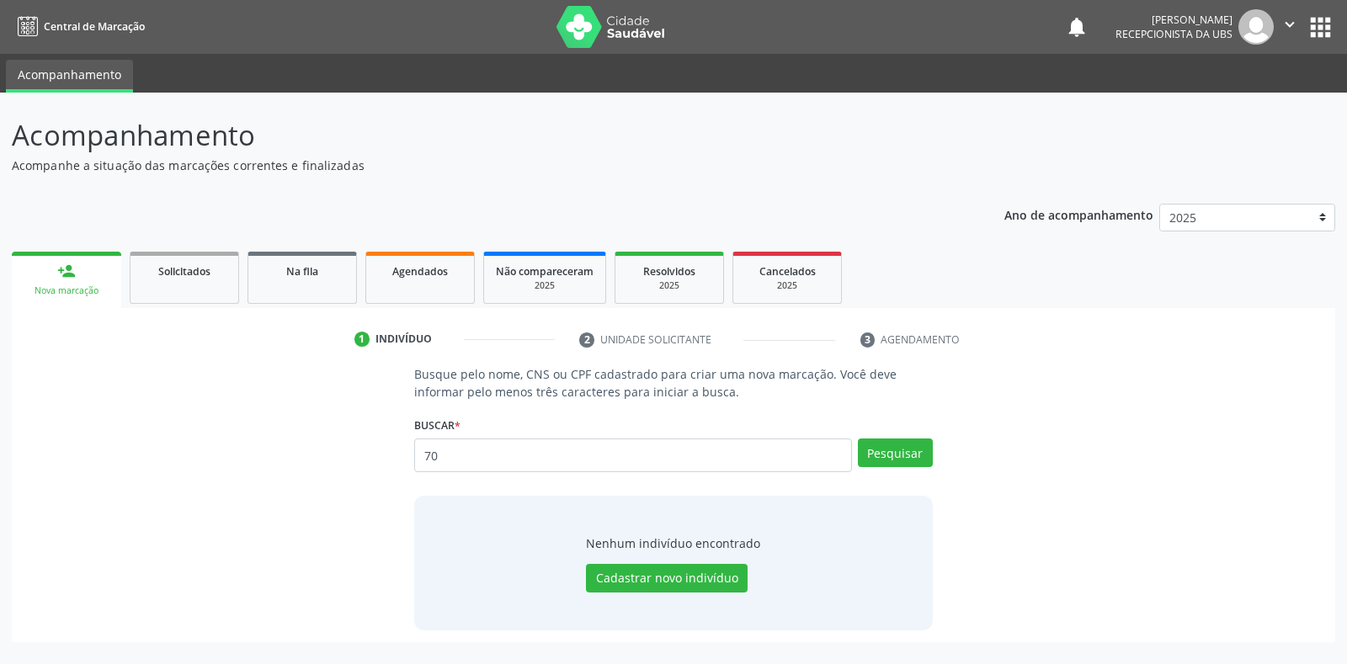
type input "7"
type input "38135477449"
click at [883, 456] on button "Pesquisar" at bounding box center [895, 453] width 75 height 29
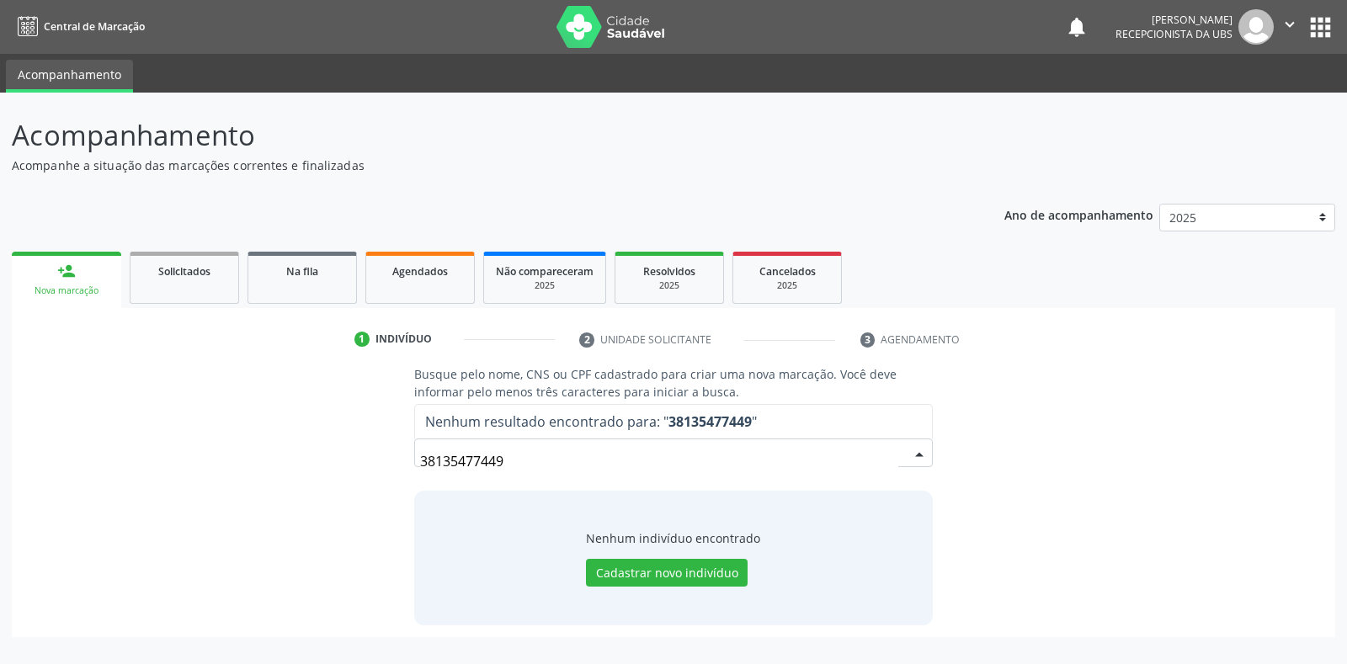
click at [514, 460] on input "38135477449" at bounding box center [658, 462] width 477 height 34
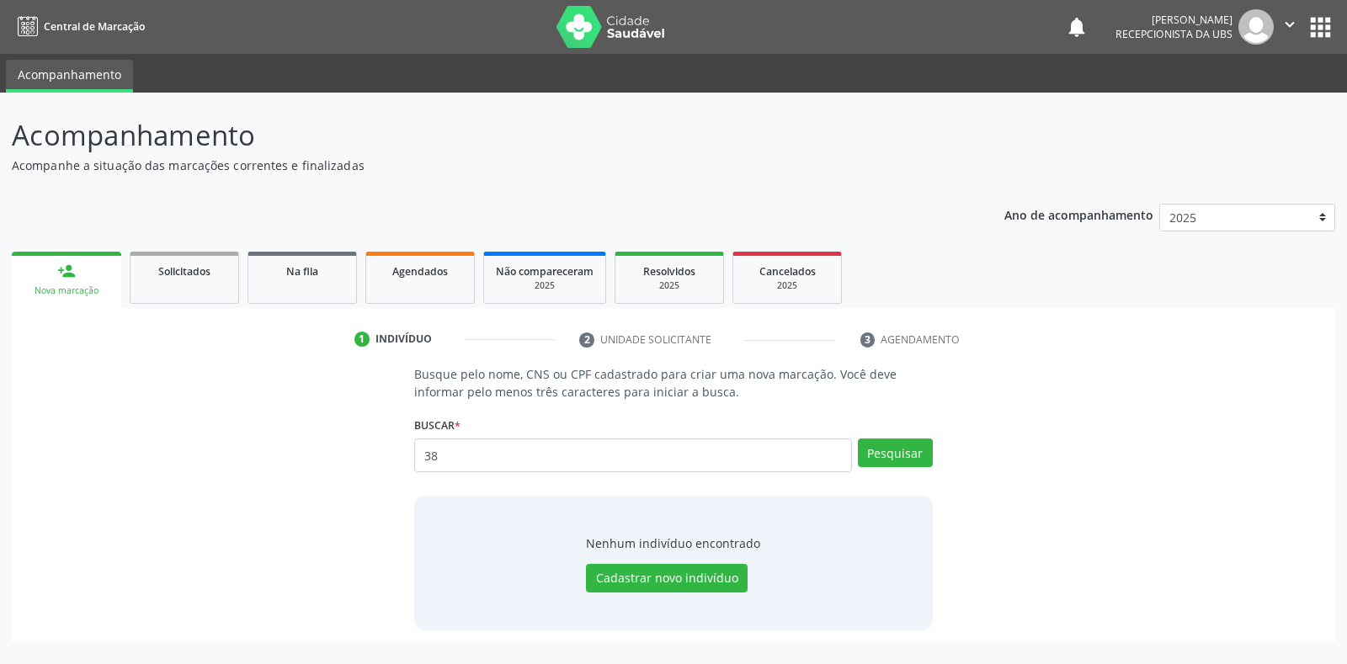
type input "3"
click at [438, 454] on input "fra" at bounding box center [632, 456] width 437 height 34
type input "f"
click at [427, 453] on input "text" at bounding box center [632, 456] width 437 height 34
type input "898002949541692"
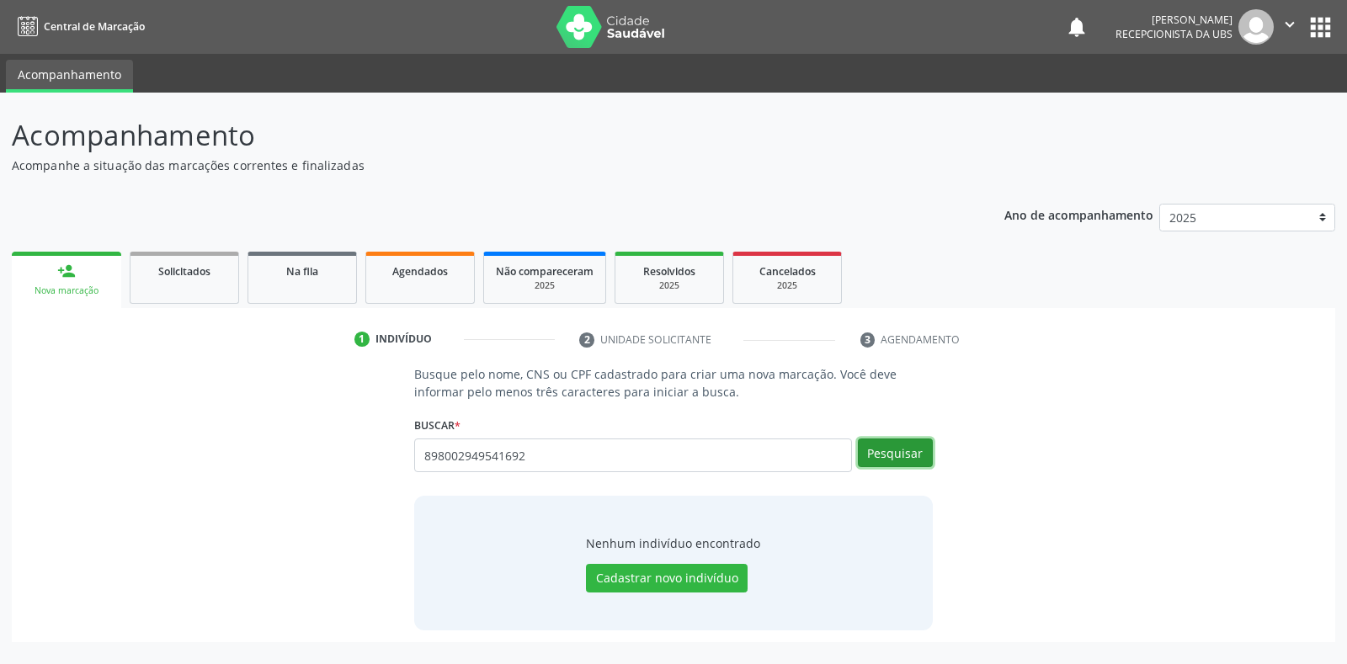
click at [889, 449] on button "Pesquisar" at bounding box center [895, 453] width 75 height 29
type input "898002949541692"
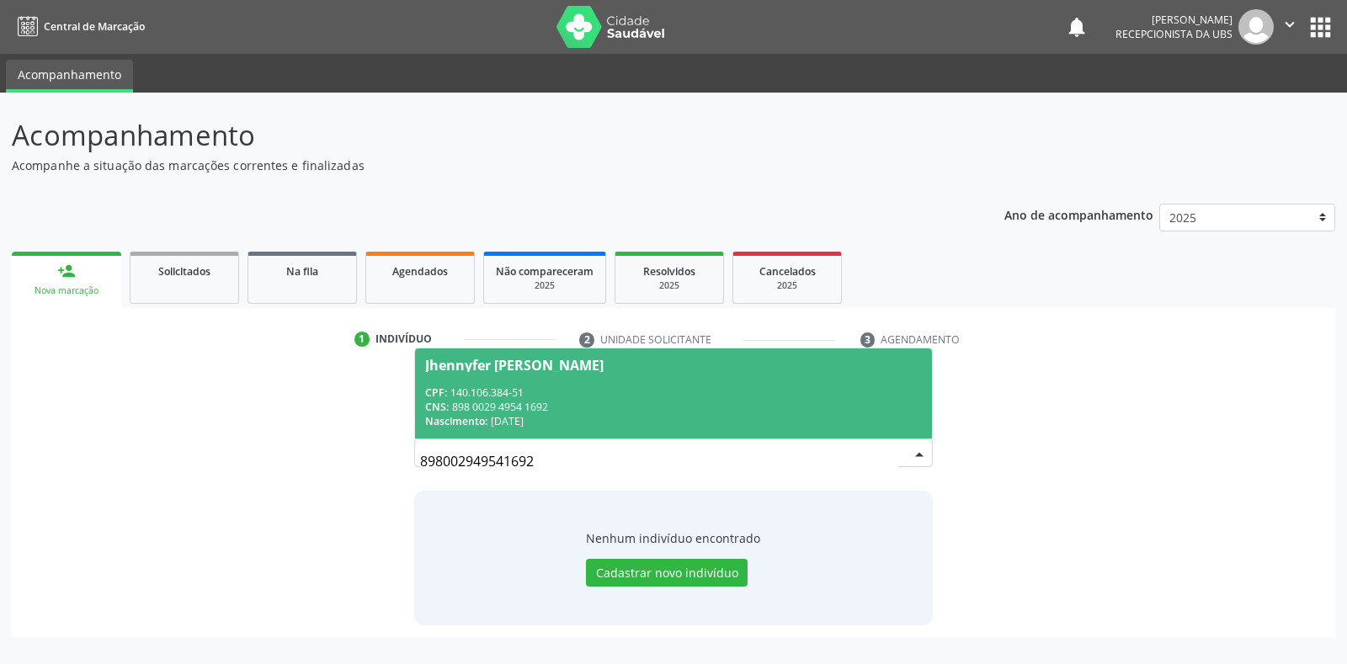
click at [441, 361] on div "Jhennyfer Kayllane Monteiro Menezes" at bounding box center [514, 365] width 179 height 13
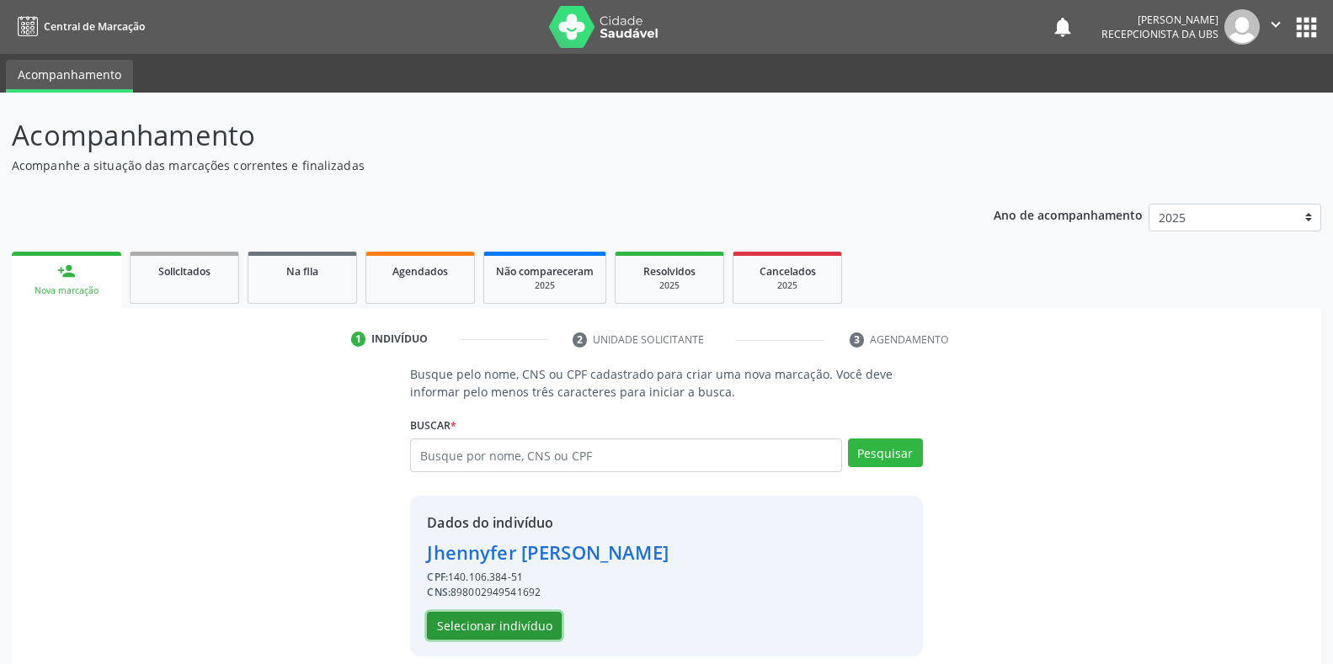
click at [477, 621] on button "Selecionar indivíduo" at bounding box center [494, 626] width 135 height 29
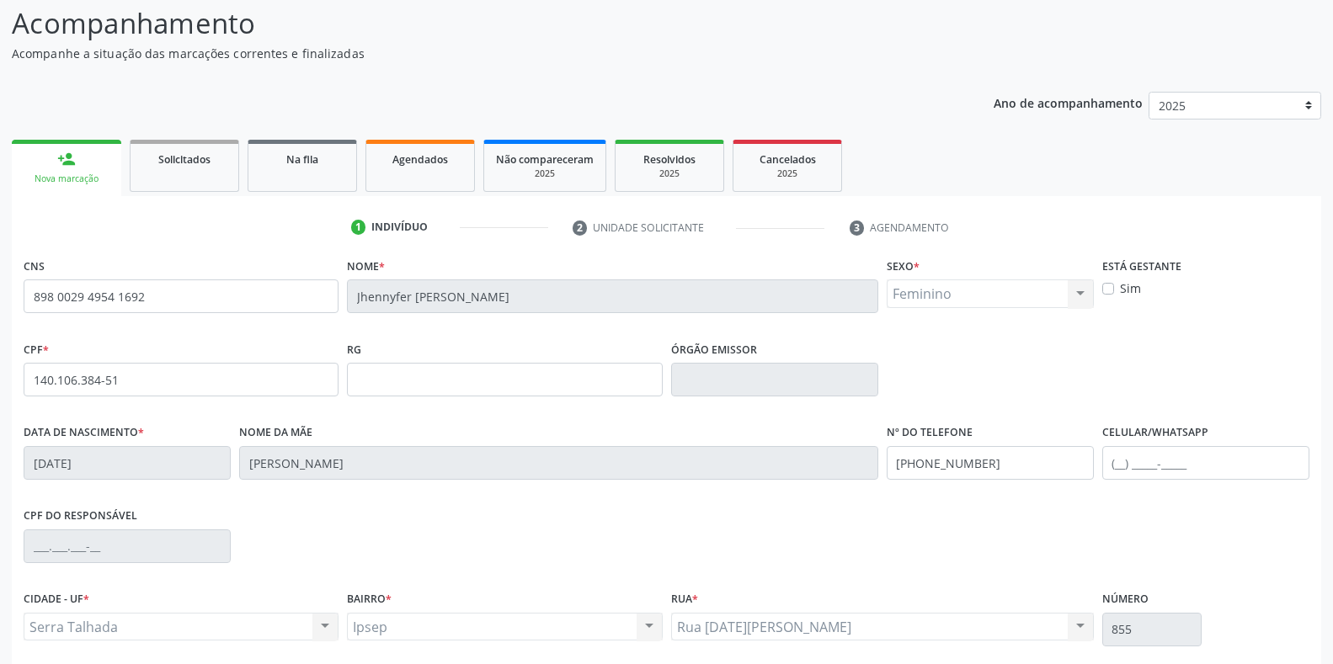
scroll to position [248, 0]
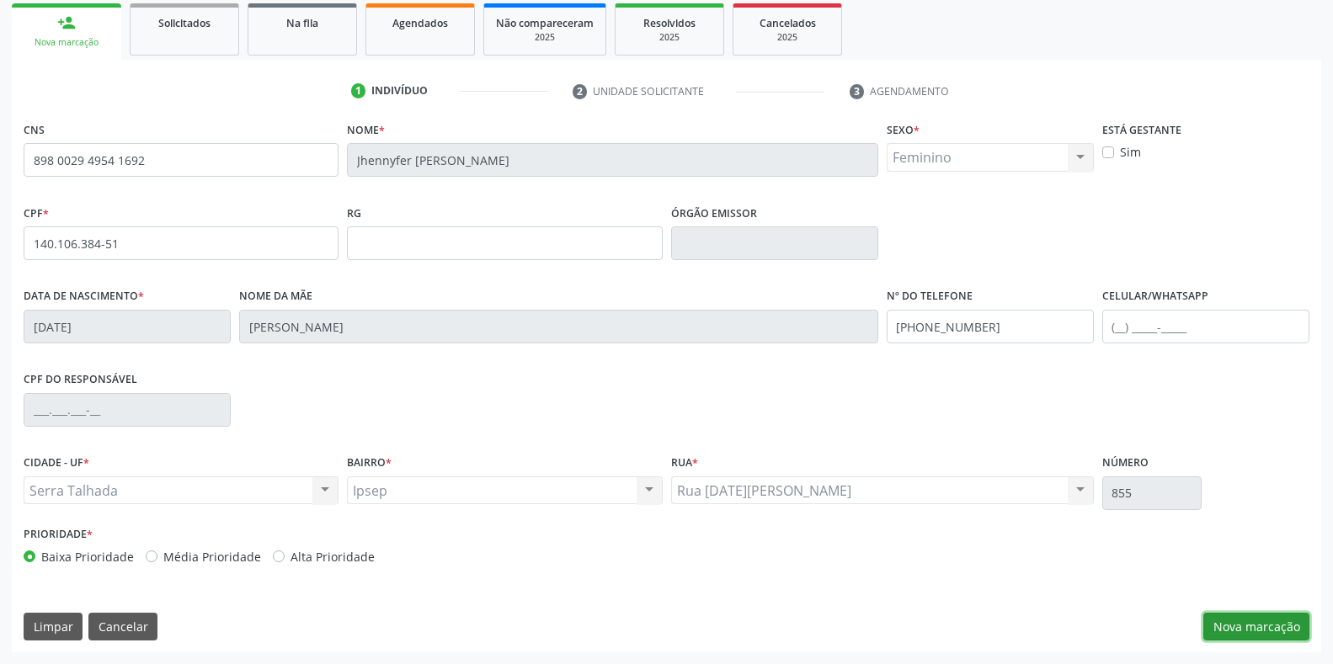
click at [1244, 632] on button "Nova marcação" at bounding box center [1256, 627] width 106 height 29
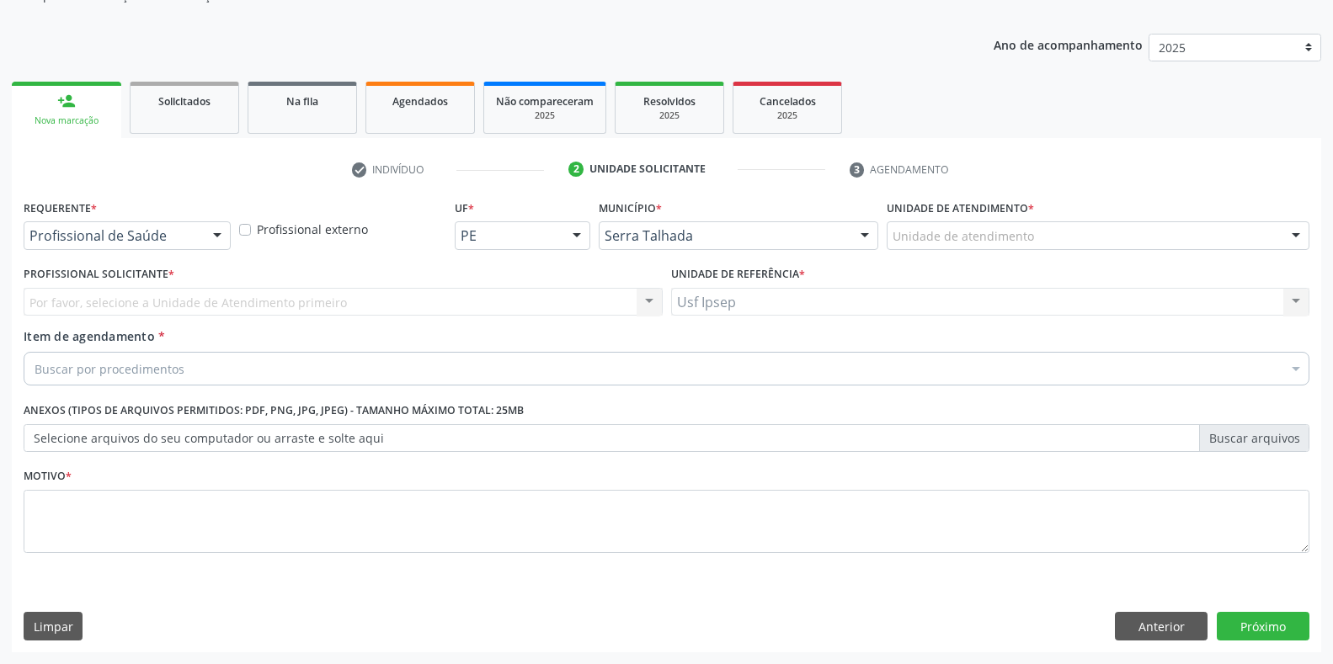
scroll to position [170, 0]
click at [226, 233] on div at bounding box center [217, 236] width 25 height 29
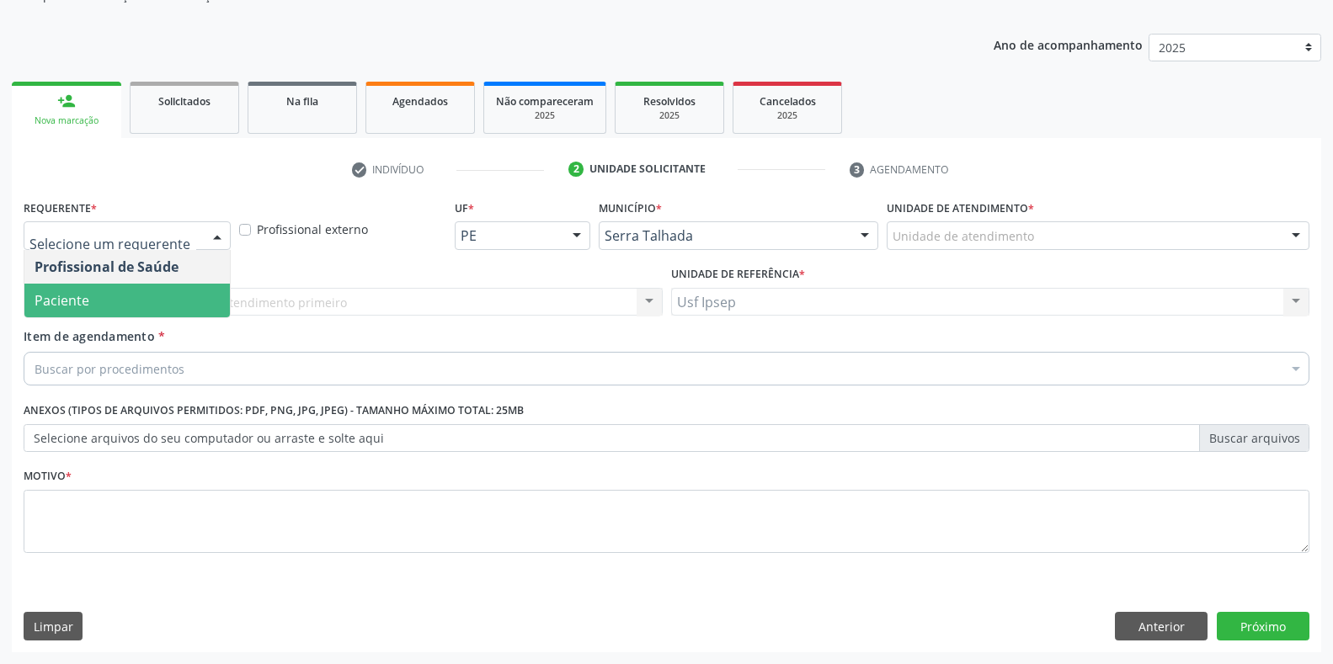
click at [91, 298] on span "Paciente" at bounding box center [126, 301] width 205 height 34
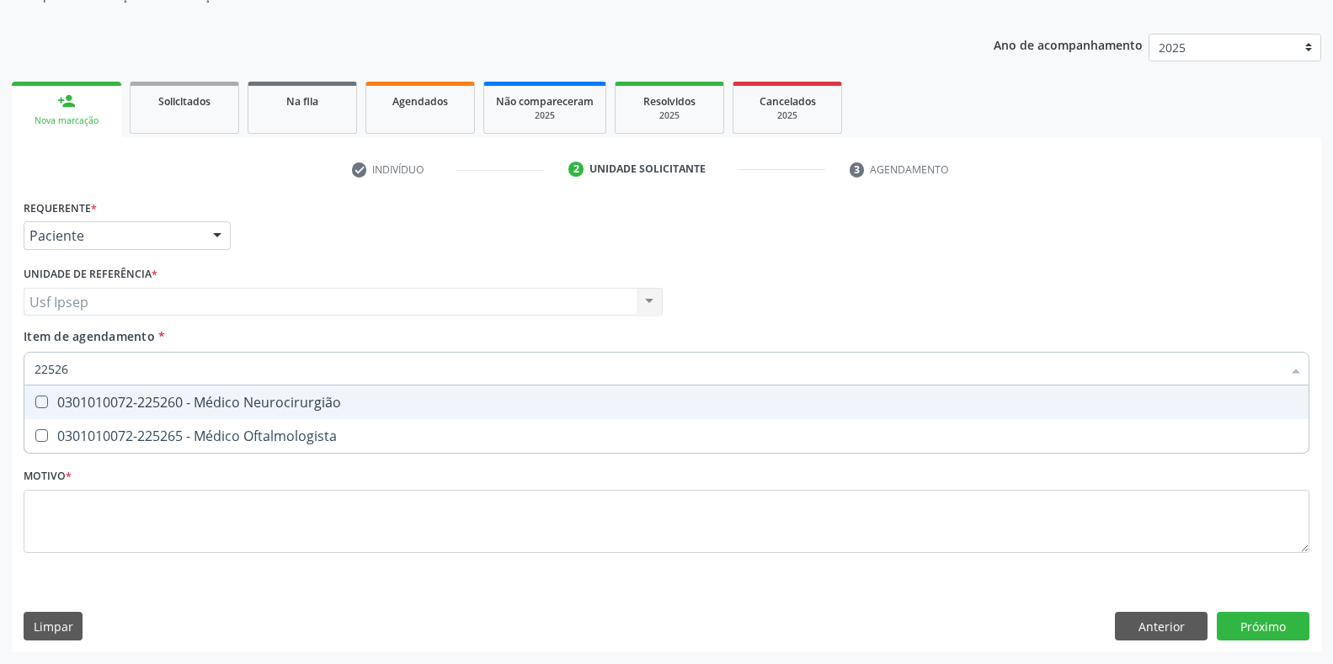
type input "225265"
click at [35, 405] on div at bounding box center [30, 402] width 13 height 13
checkbox Oftalmologista "true"
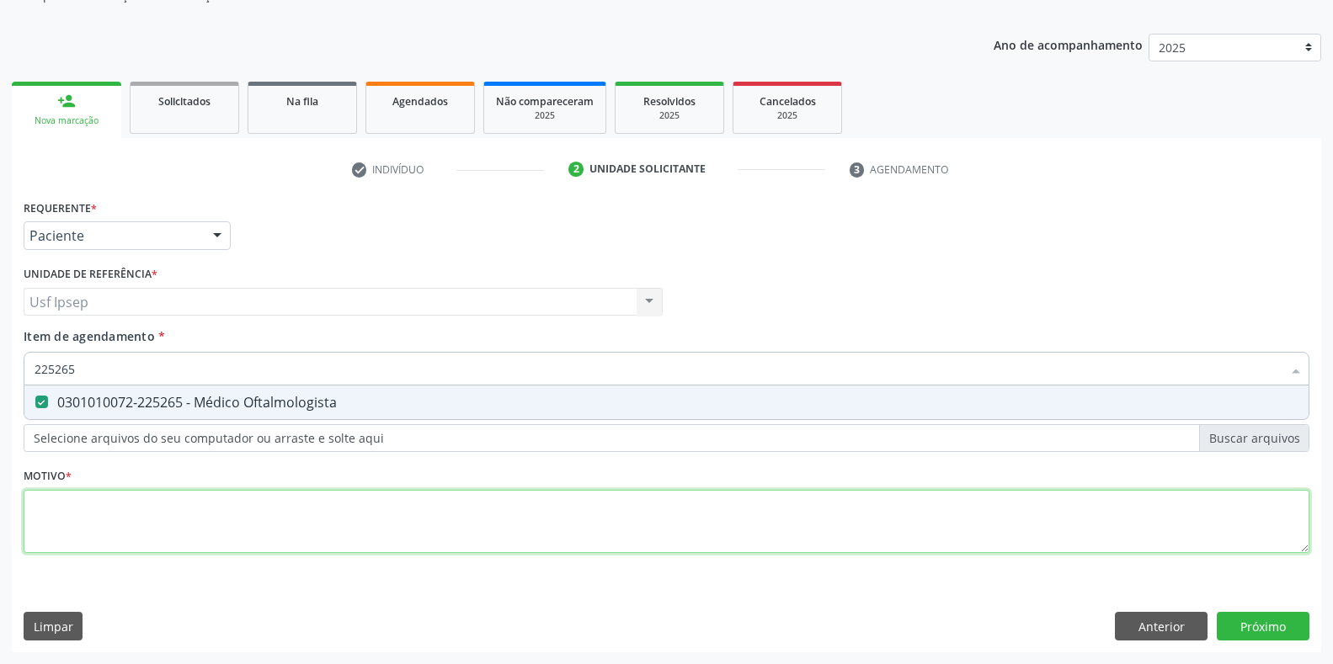
click at [45, 510] on div "Requerente * Paciente Profissional de Saúde Paciente Nenhum resultado encontrad…" at bounding box center [667, 385] width 1286 height 381
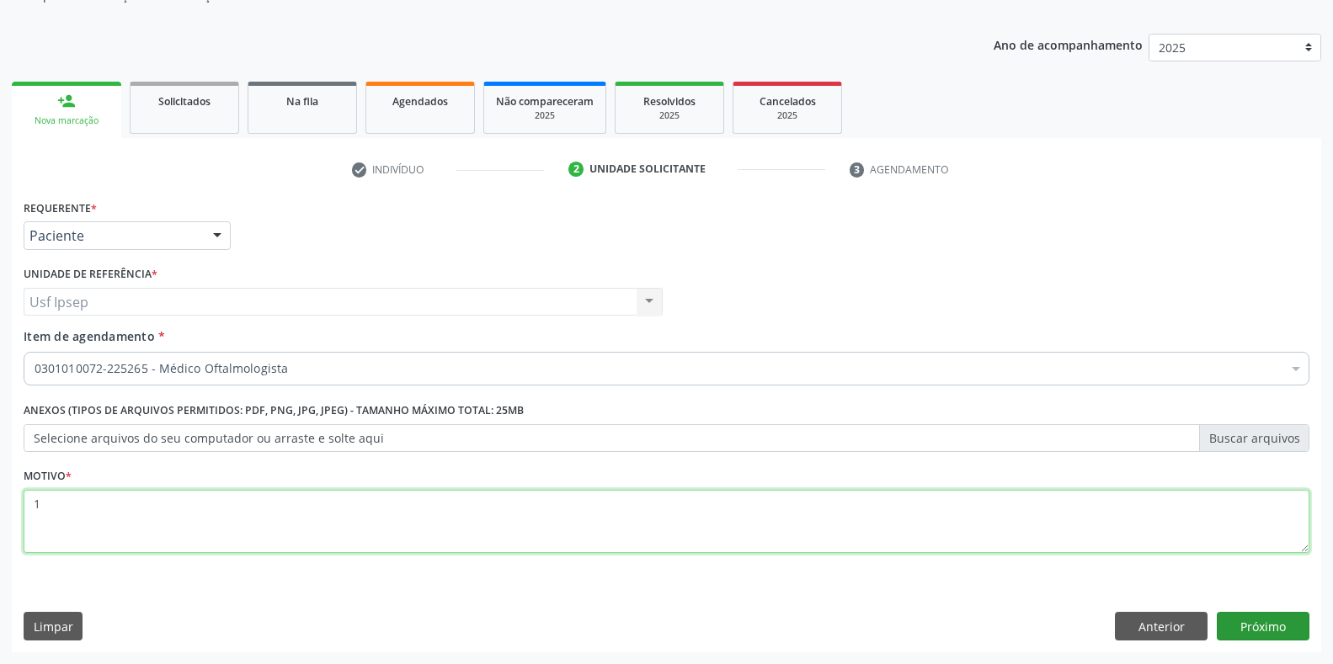
type textarea "1"
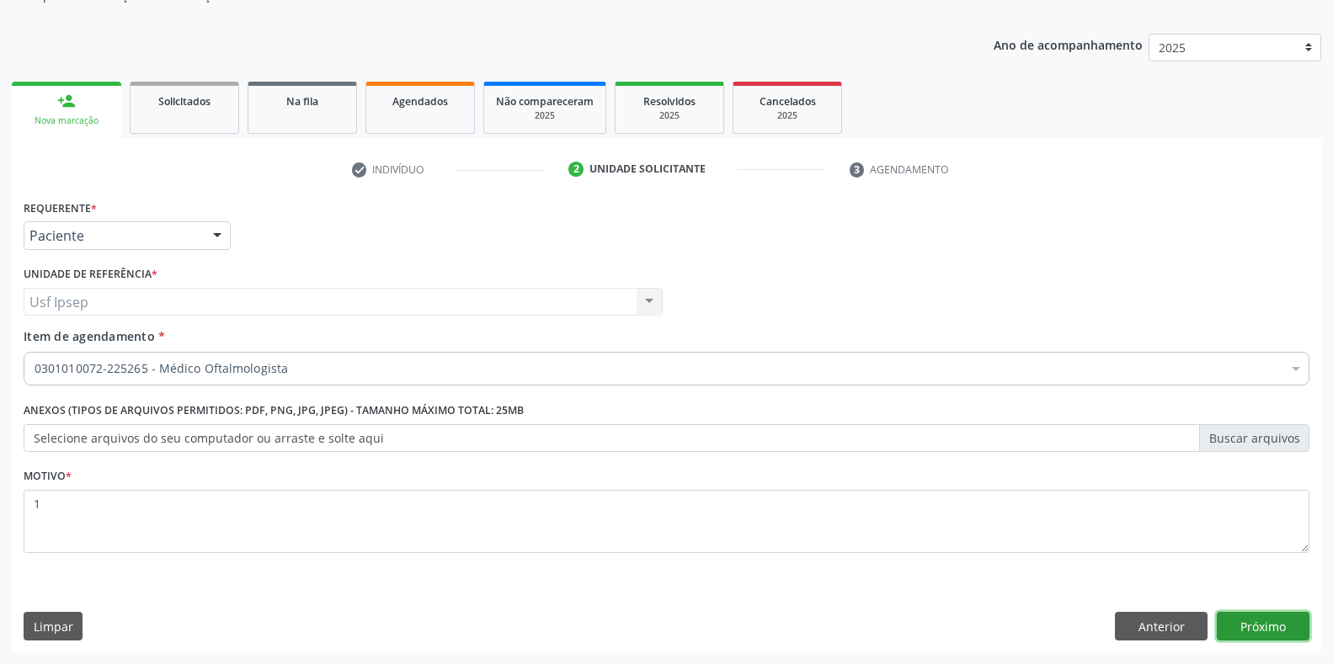
click at [1260, 627] on button "Próximo" at bounding box center [1263, 626] width 93 height 29
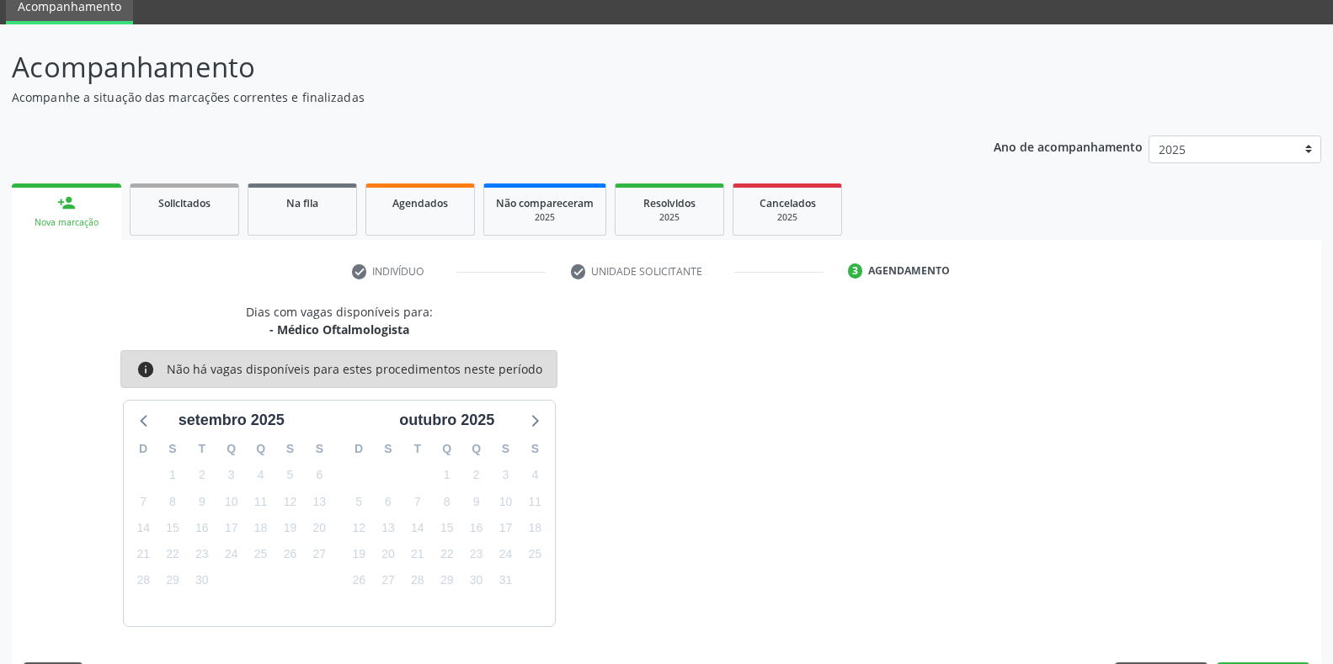
scroll to position [118, 0]
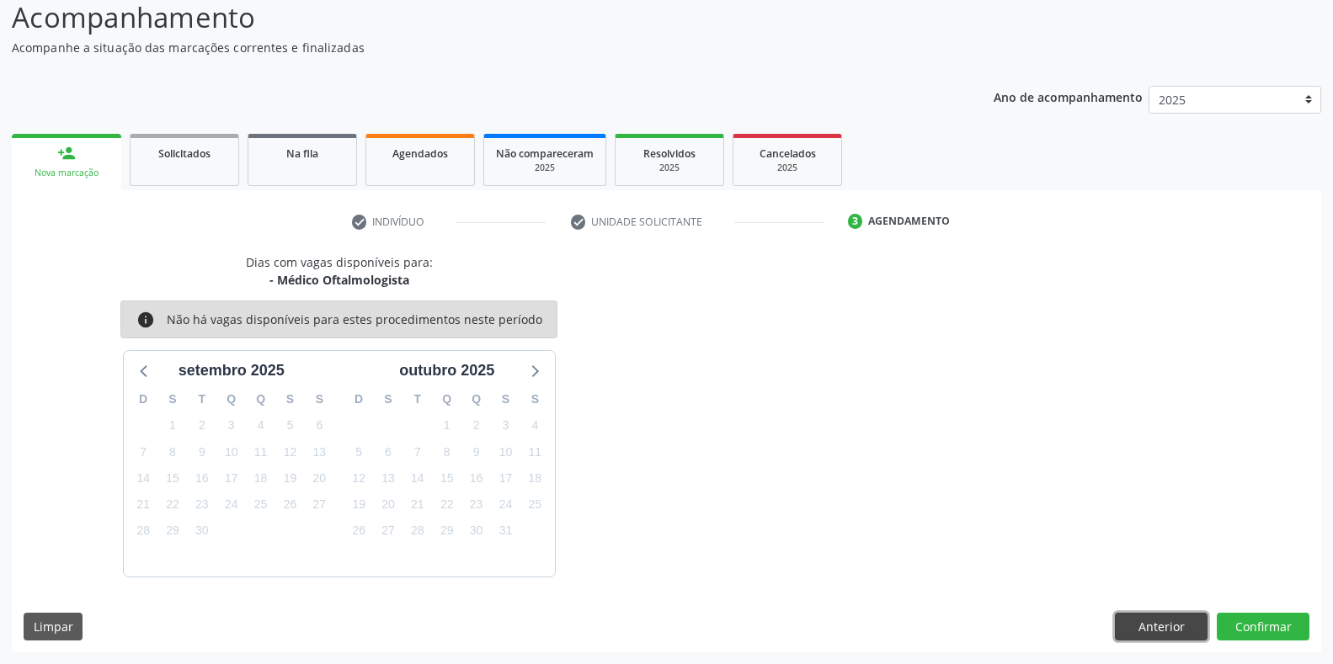
click at [1143, 620] on button "Anterior" at bounding box center [1161, 627] width 93 height 29
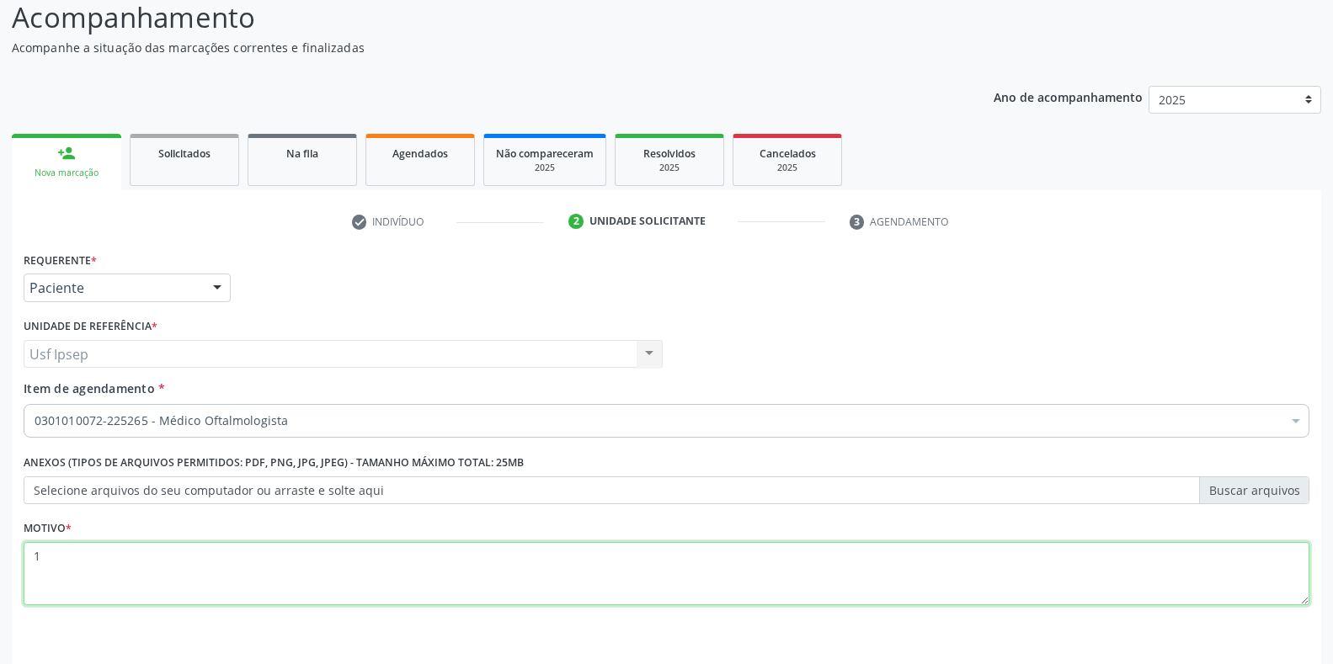
click at [46, 556] on textarea "1" at bounding box center [667, 574] width 1286 height 64
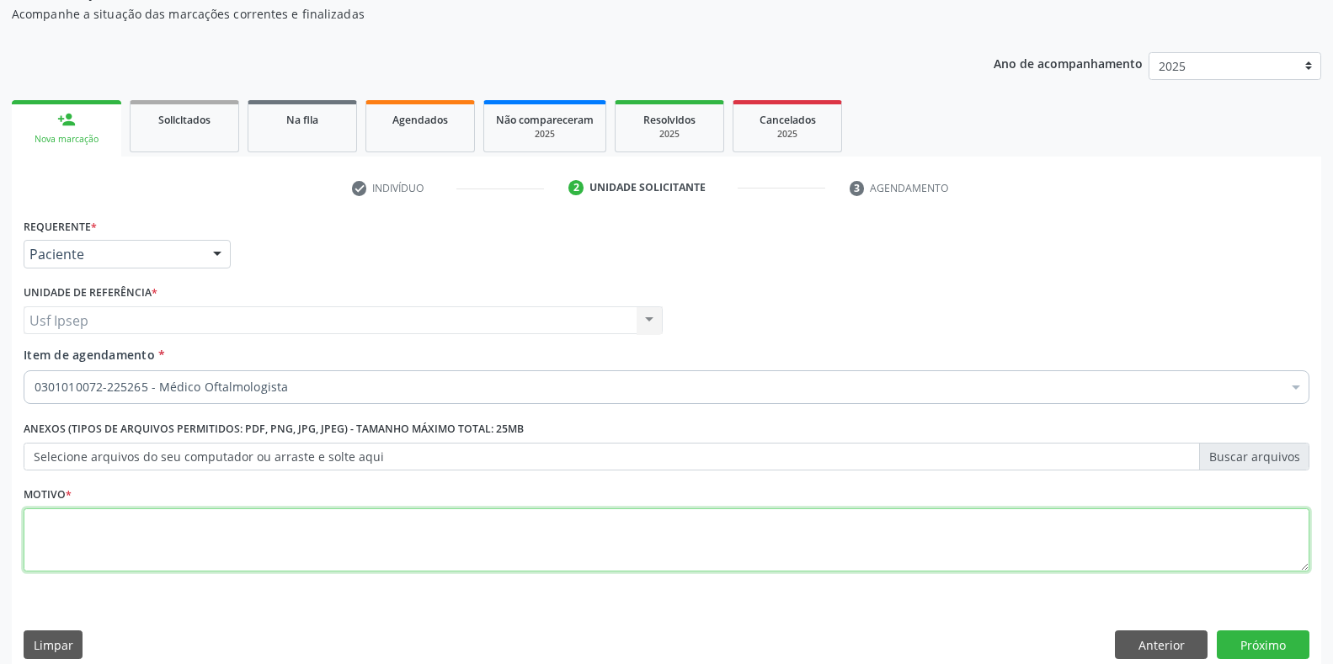
scroll to position [170, 0]
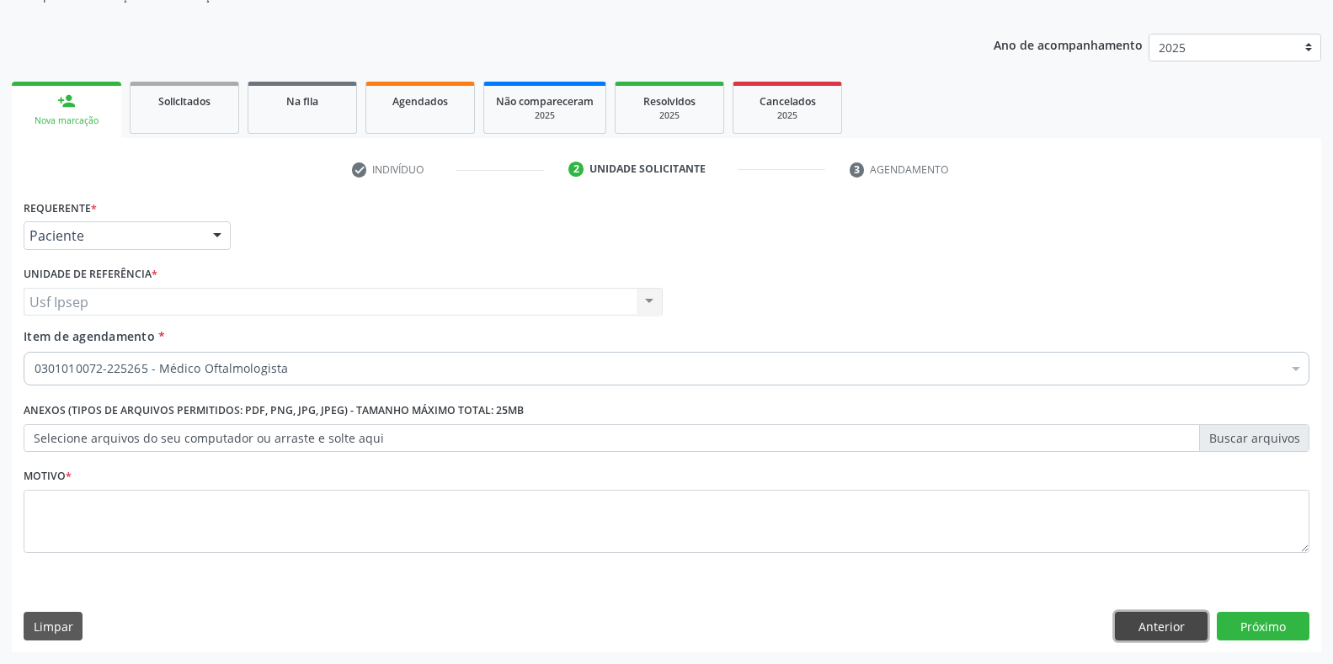
click at [1152, 622] on button "Anterior" at bounding box center [1161, 626] width 93 height 29
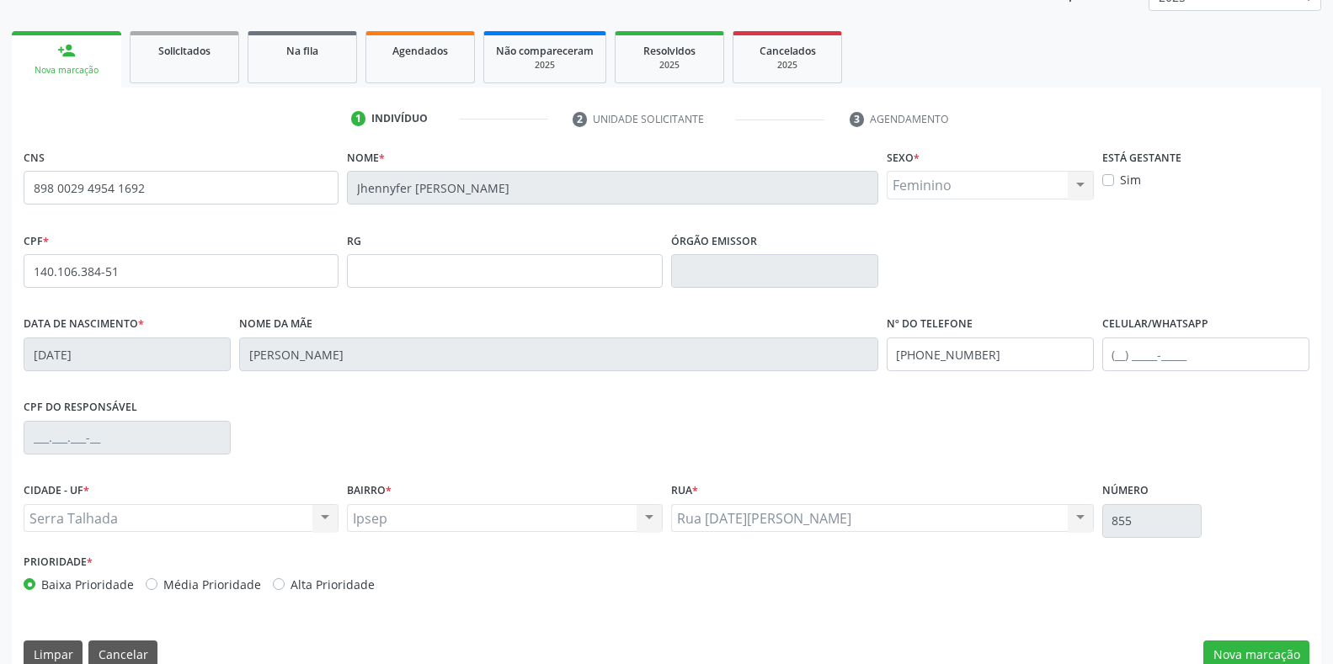
scroll to position [248, 0]
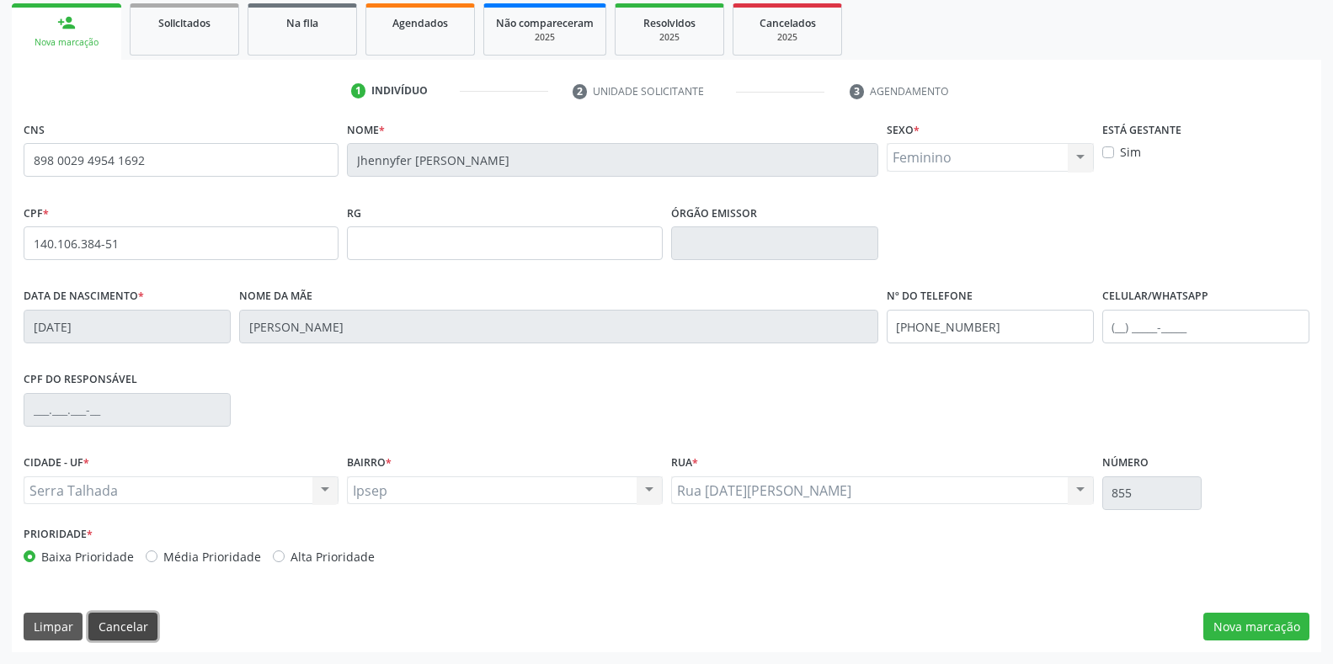
click at [117, 637] on button "Cancelar" at bounding box center [122, 627] width 69 height 29
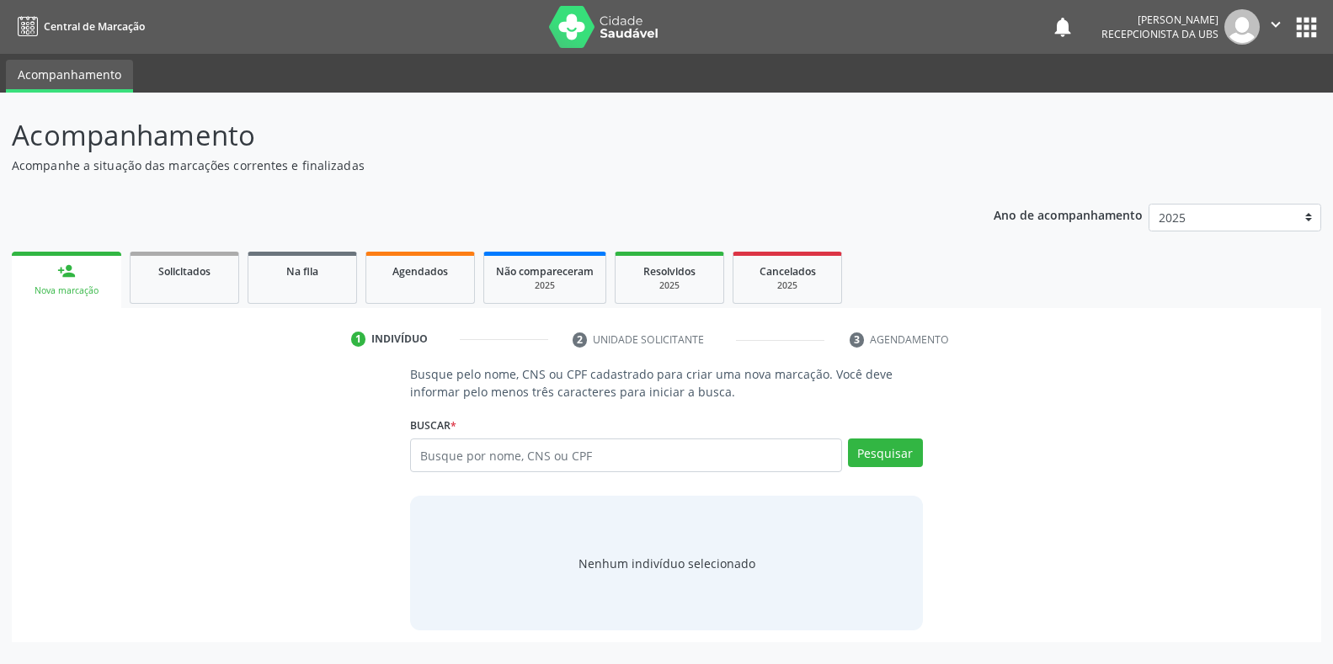
scroll to position [0, 0]
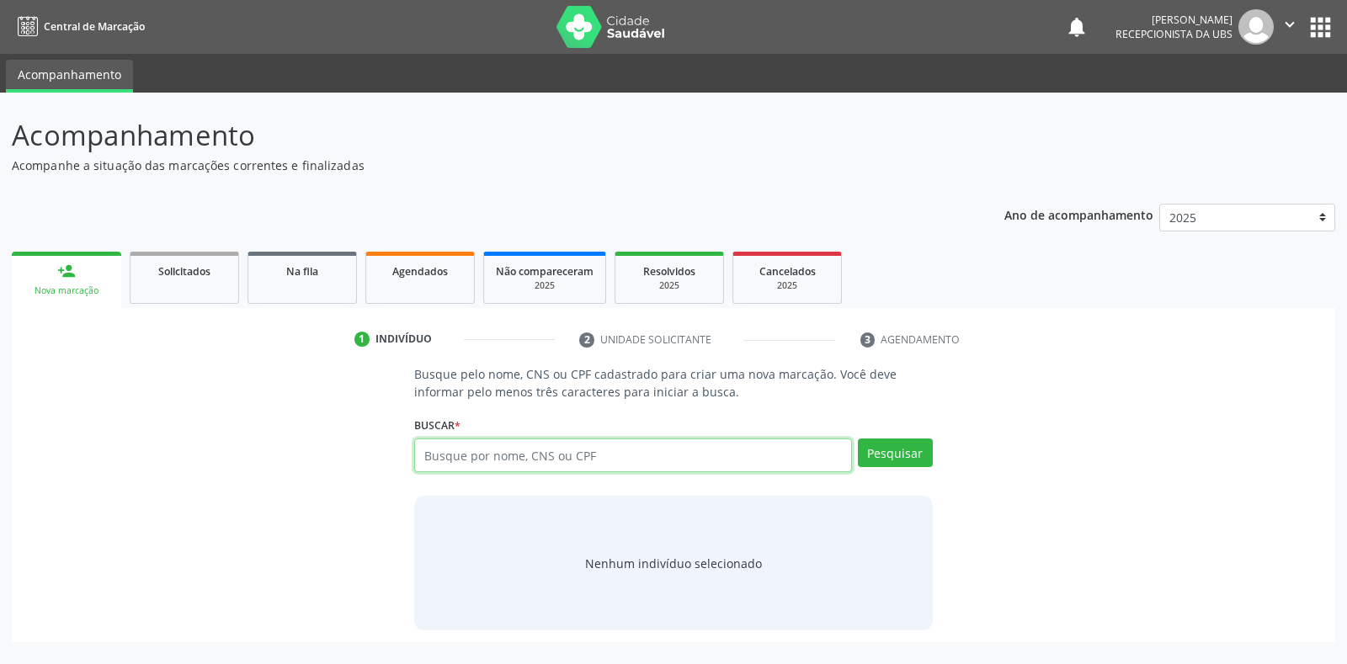
click at [424, 456] on input "text" at bounding box center [632, 456] width 437 height 34
click at [432, 460] on input "text" at bounding box center [632, 456] width 437 height 34
click at [424, 450] on input "text" at bounding box center [632, 456] width 437 height 34
click at [426, 458] on input "text" at bounding box center [632, 456] width 437 height 34
click at [421, 456] on input "text" at bounding box center [632, 456] width 437 height 34
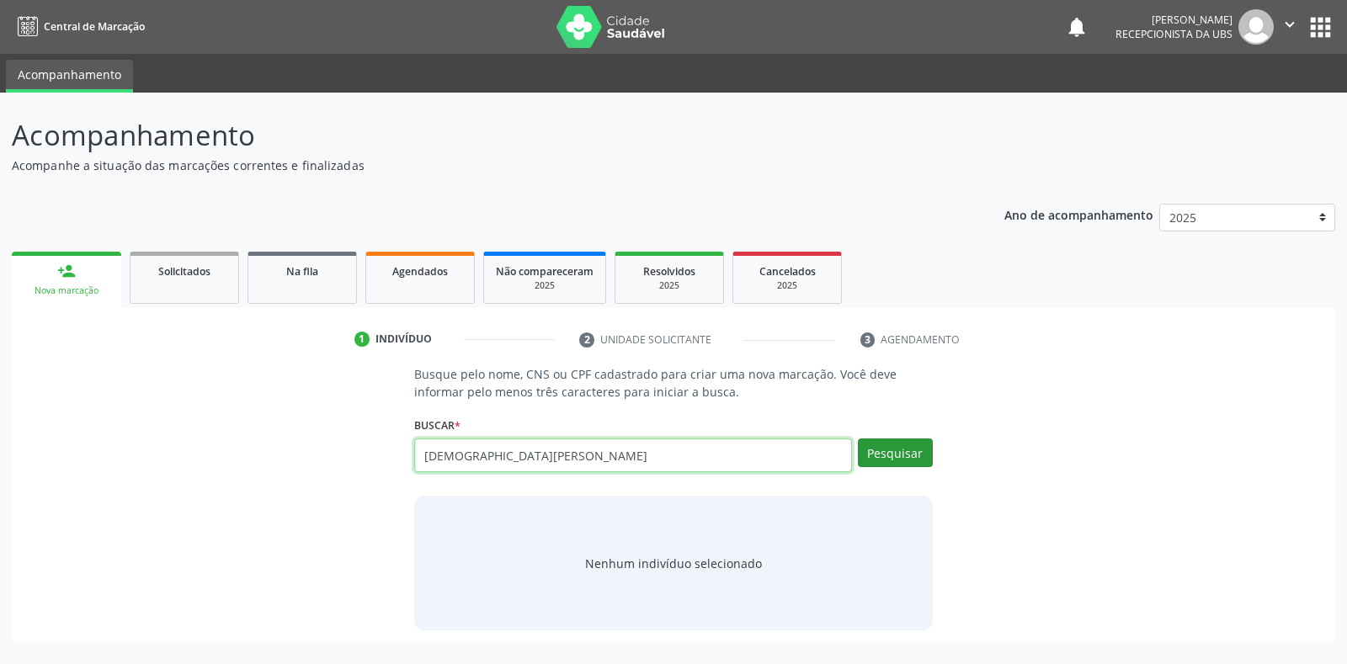
type input "francisca danta"
click at [888, 451] on button "Pesquisar" at bounding box center [895, 453] width 75 height 29
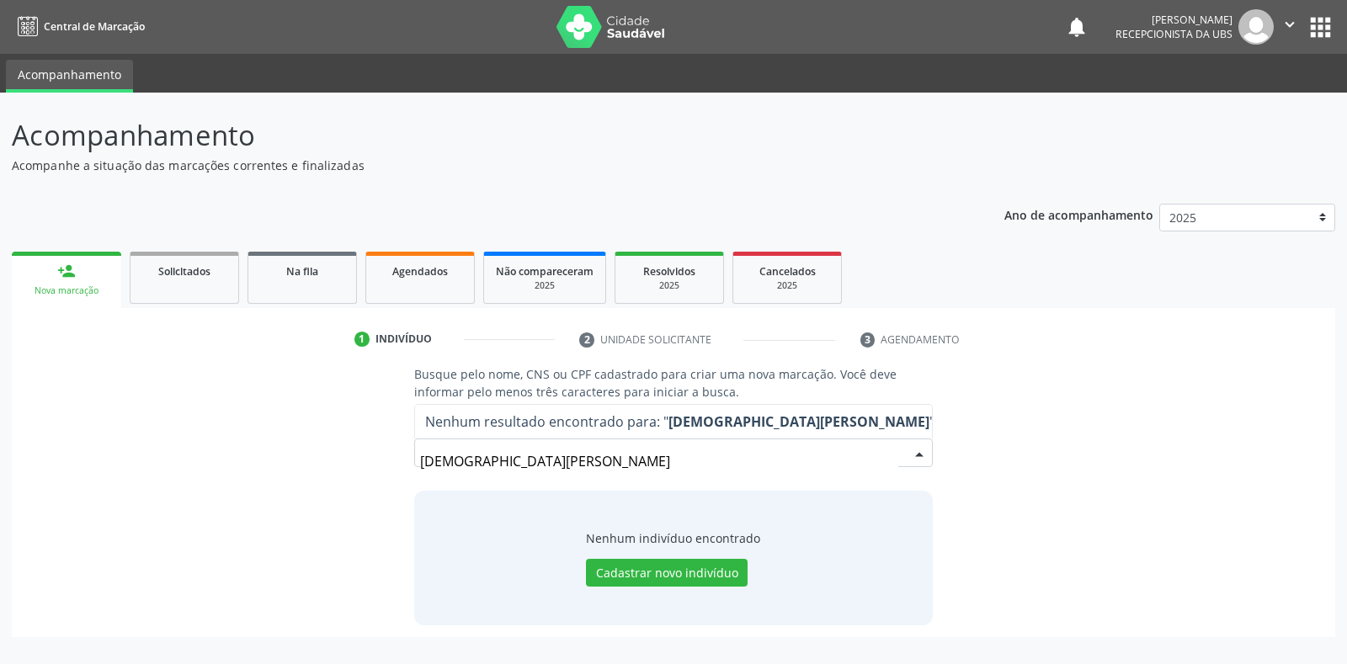
click at [521, 465] on input "francisca danta" at bounding box center [658, 462] width 477 height 34
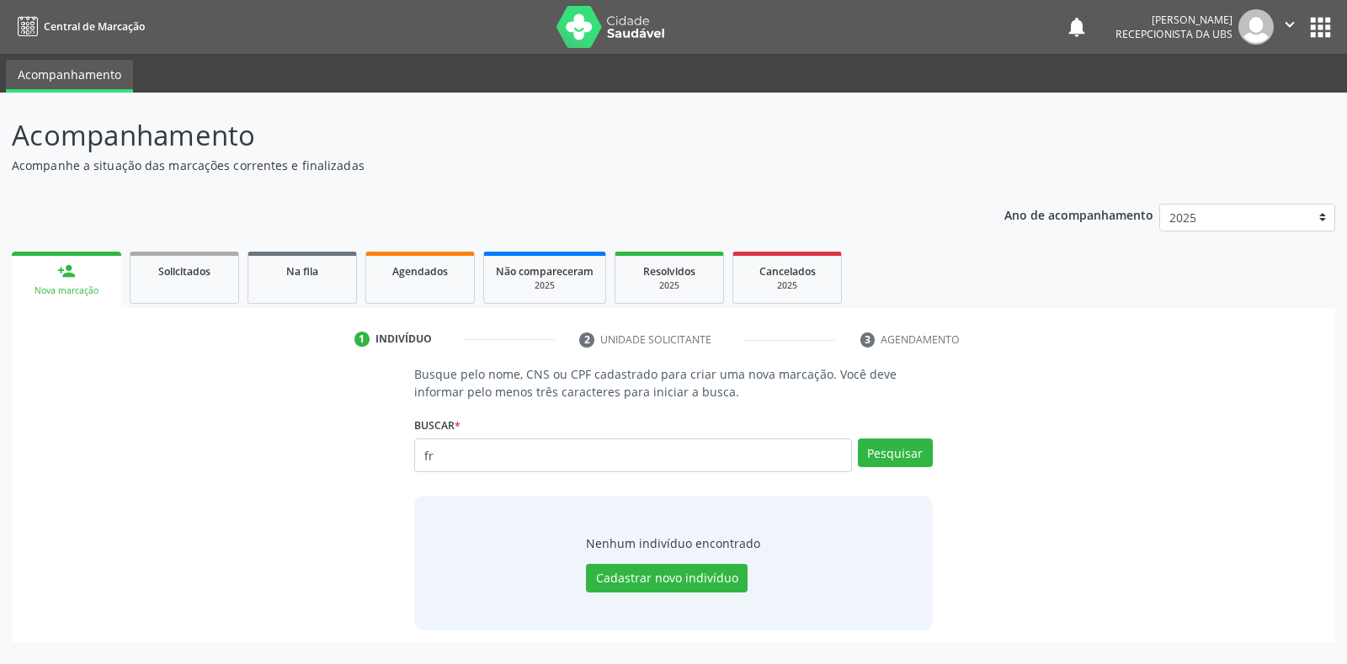
type input "f"
click at [441, 458] on input "text" at bounding box center [632, 456] width 437 height 34
type input "francisca danta"
click at [905, 458] on button "Pesquisar" at bounding box center [895, 453] width 75 height 29
type input "francisca danta"
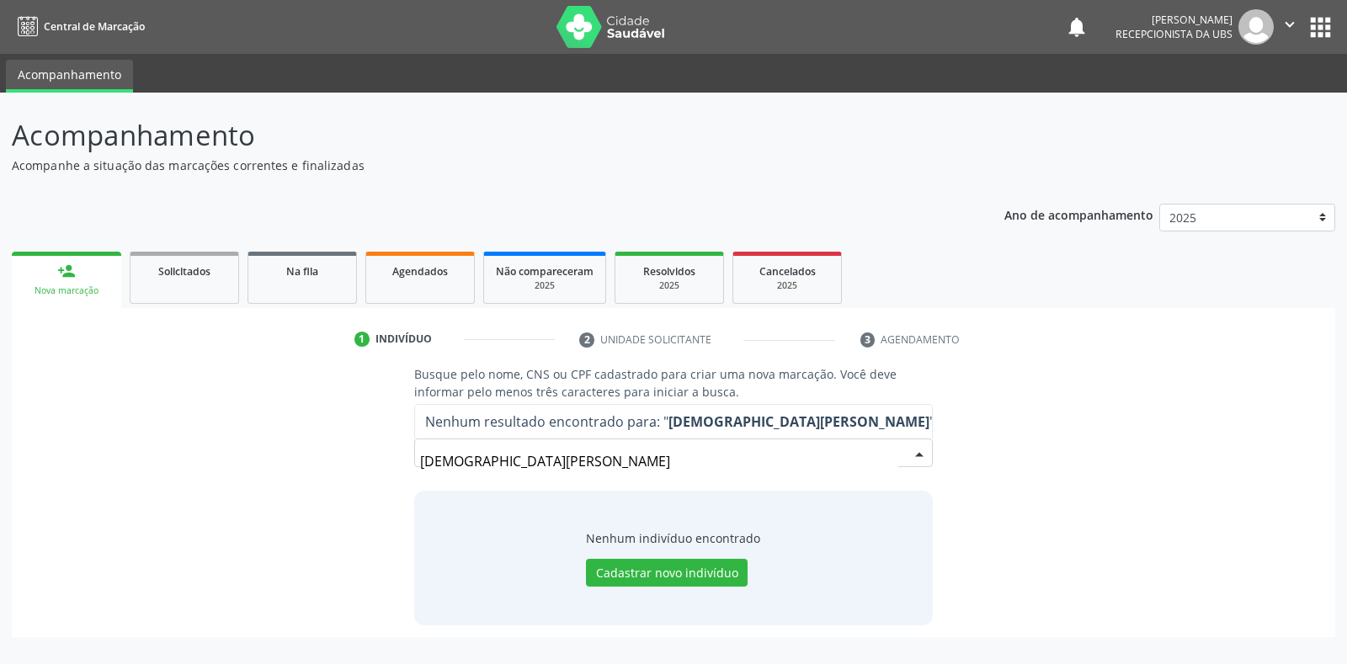
click at [520, 460] on input "francisca danta" at bounding box center [658, 462] width 477 height 34
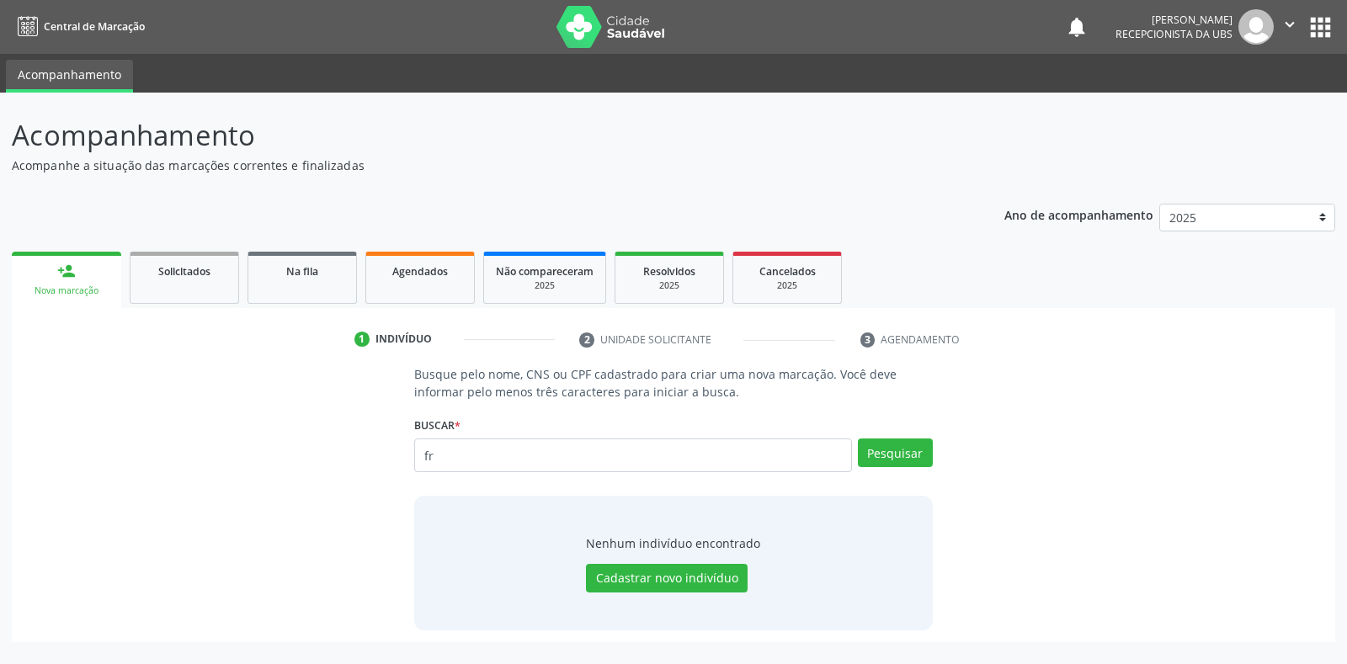
type input "f"
click at [425, 451] on input "text" at bounding box center [632, 456] width 437 height 34
type input "709003836370911"
click at [890, 465] on button "Pesquisar" at bounding box center [895, 453] width 75 height 29
type input "709003836370911"
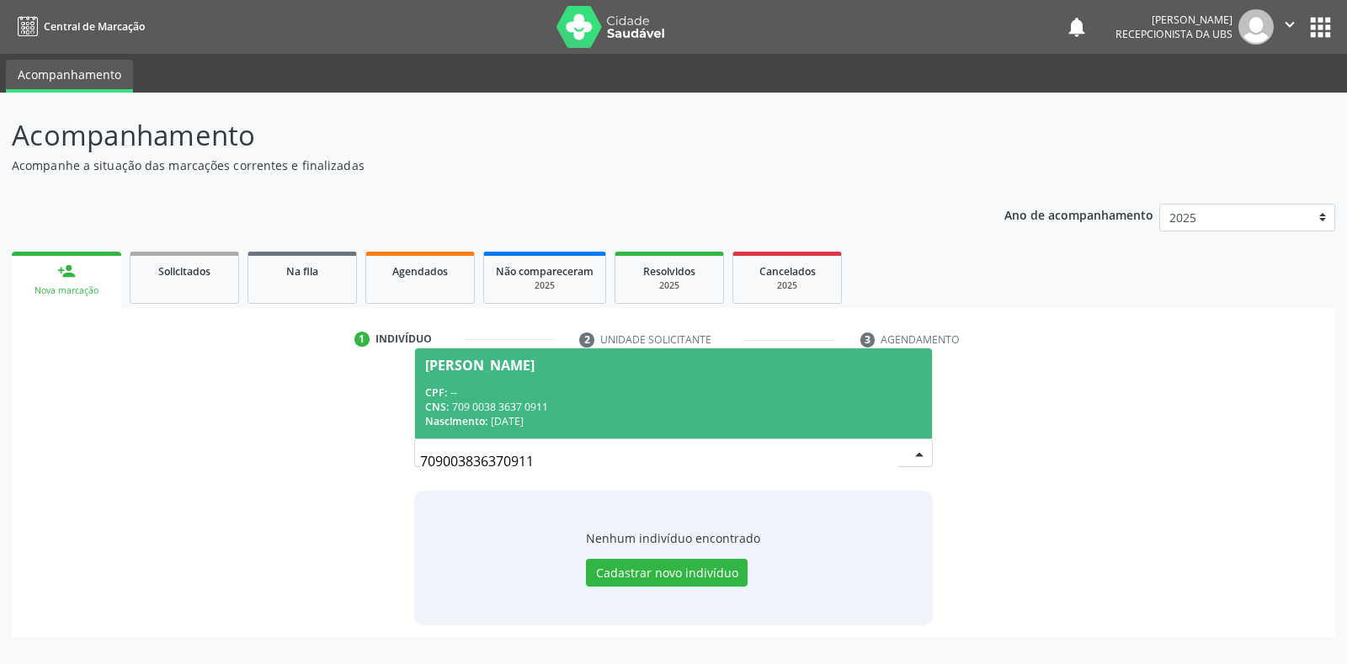
click at [480, 374] on span "Francisca Maria Dantas de Souza CPF: -- CNS: 709 0038 3637 0911 Nascimento: 15/…" at bounding box center [673, 394] width 516 height 90
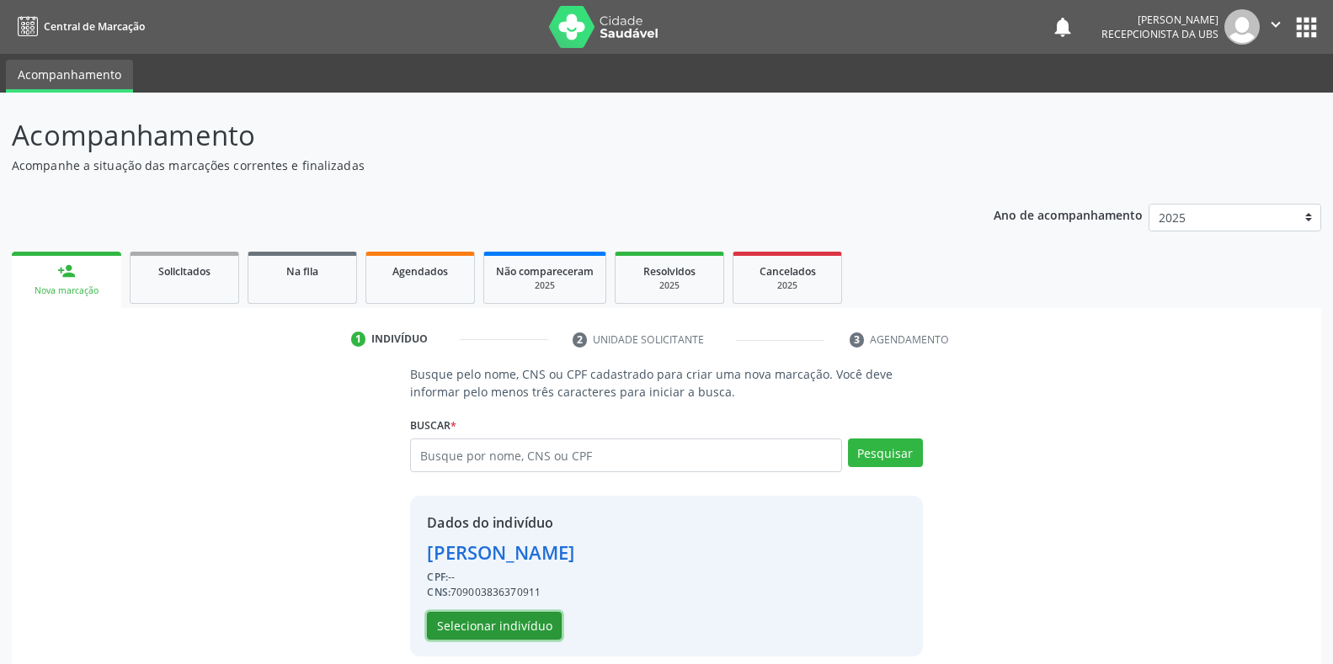
click at [449, 636] on button "Selecionar indivíduo" at bounding box center [494, 626] width 135 height 29
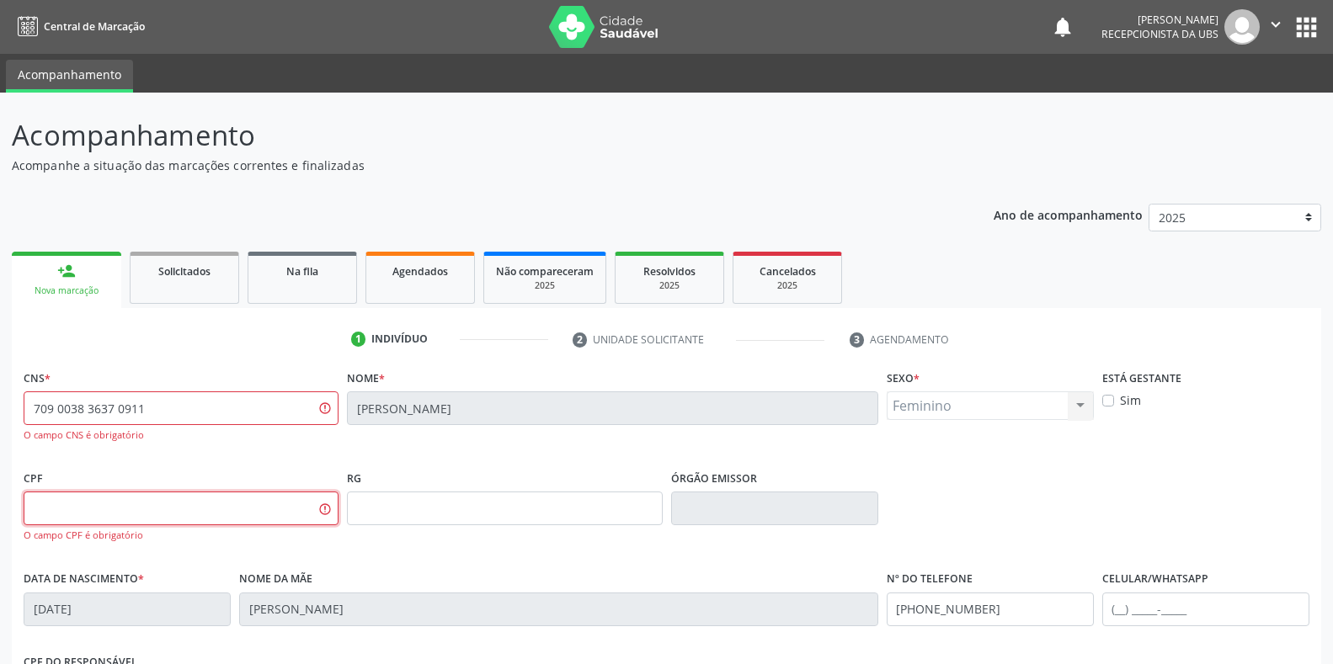
click at [39, 506] on input "text" at bounding box center [181, 509] width 315 height 34
type input "2"
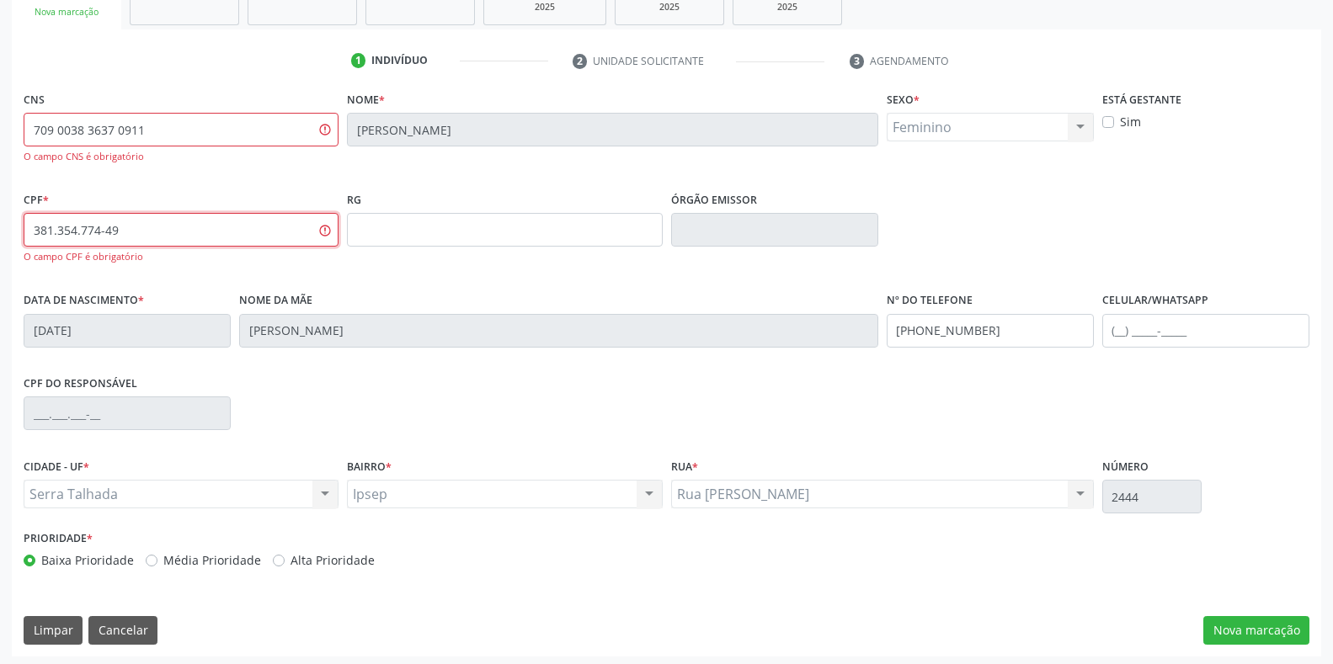
scroll to position [280, 0]
type input "381.354.774-49"
click at [59, 493] on div "Serra Talhada Serra Talhada Nenhum resultado encontrado para: " " Não há nenhum…" at bounding box center [181, 492] width 315 height 29
click at [46, 460] on label "CIDADE - UF *" at bounding box center [57, 465] width 66 height 26
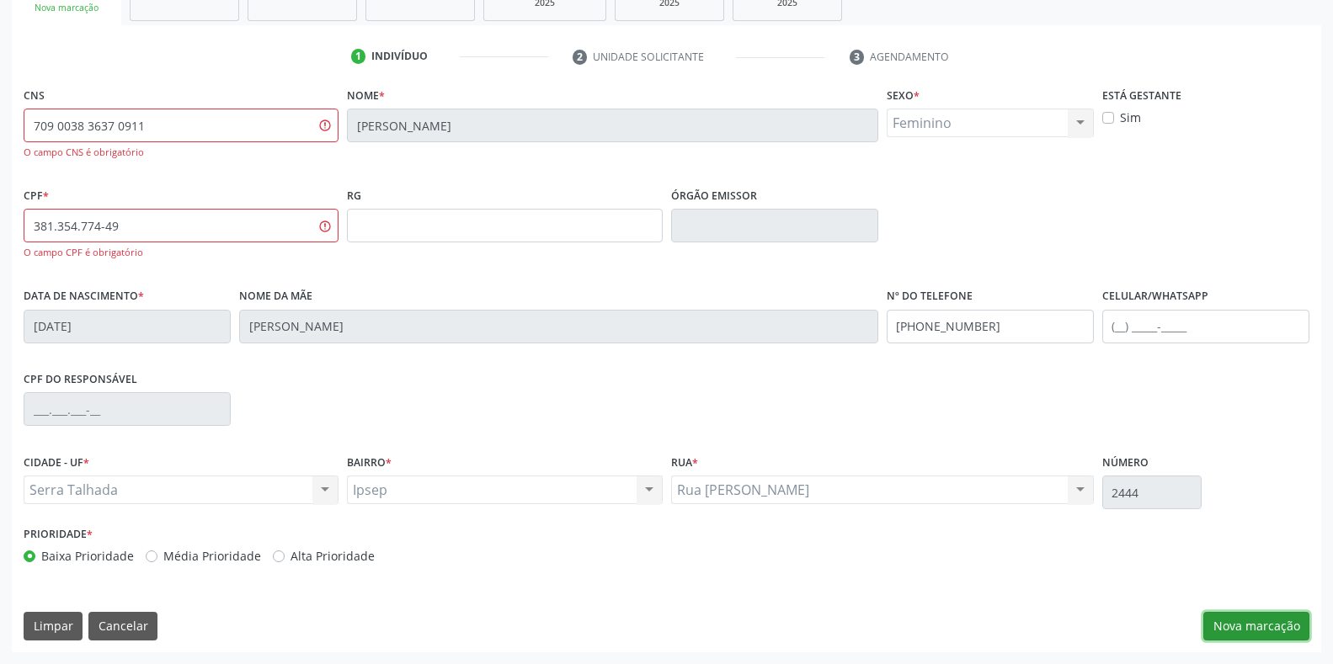
click at [1260, 629] on button "Nova marcação" at bounding box center [1256, 626] width 106 height 29
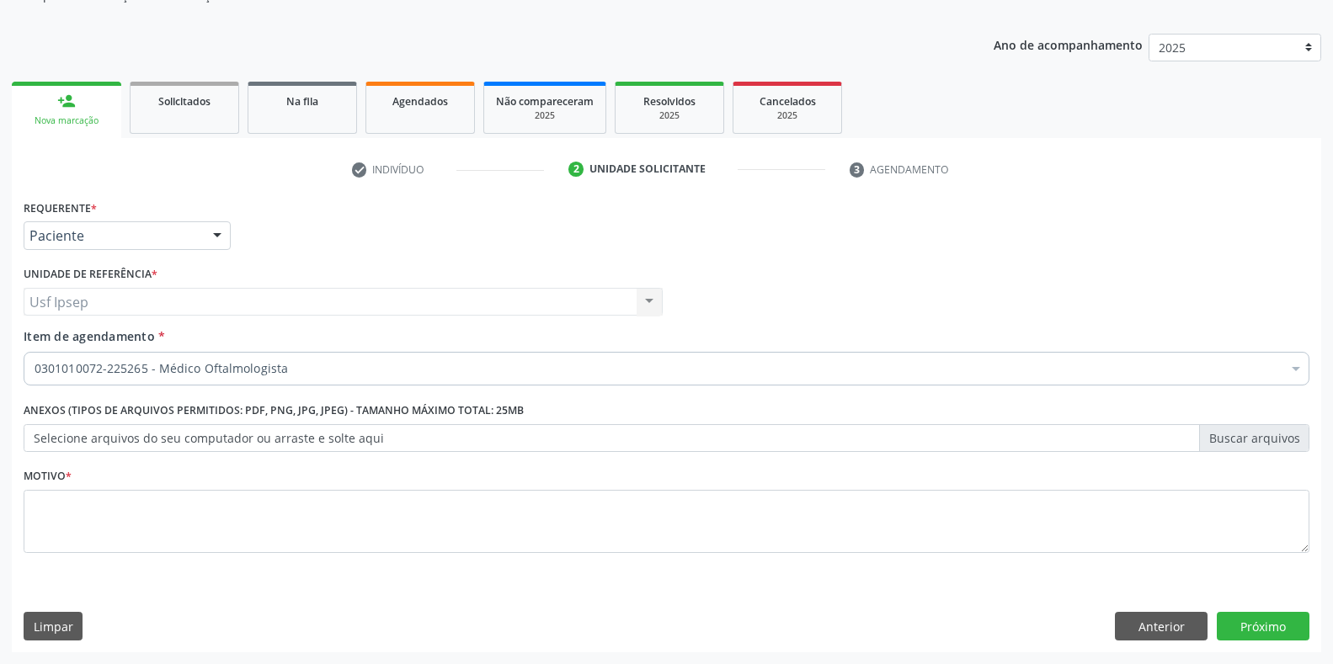
scroll to position [170, 0]
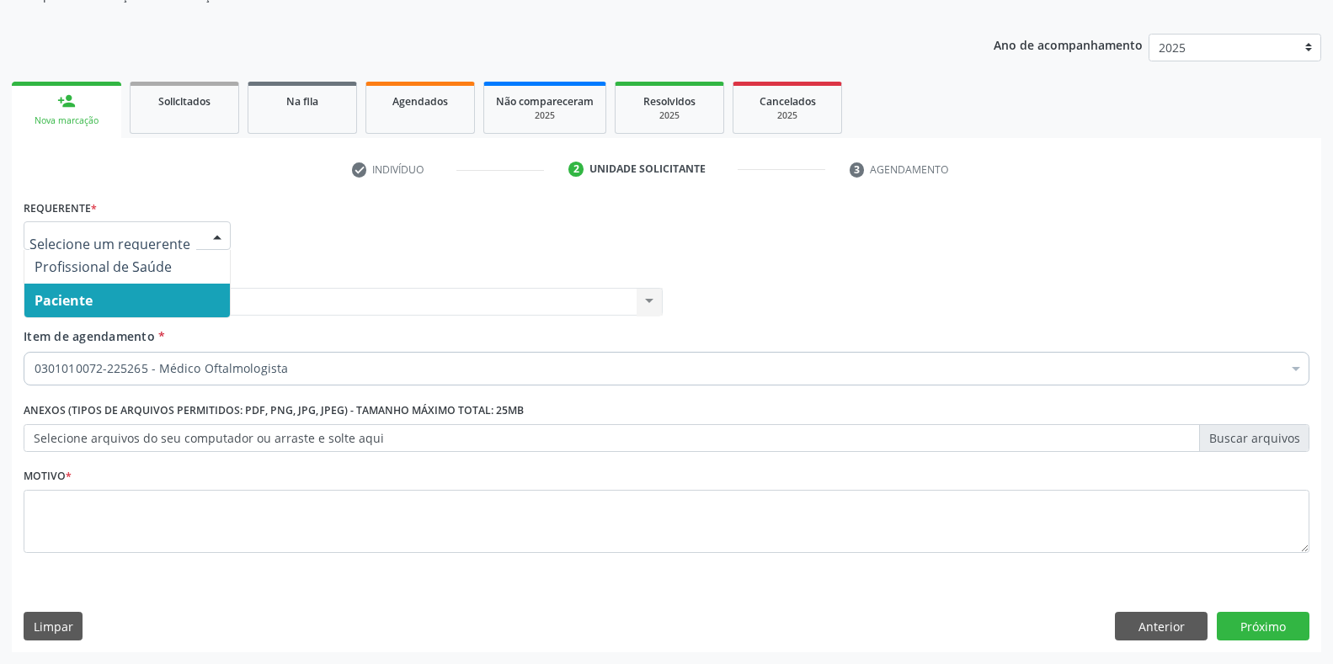
click at [207, 232] on div at bounding box center [217, 236] width 25 height 29
click at [99, 308] on span "Paciente" at bounding box center [126, 301] width 205 height 34
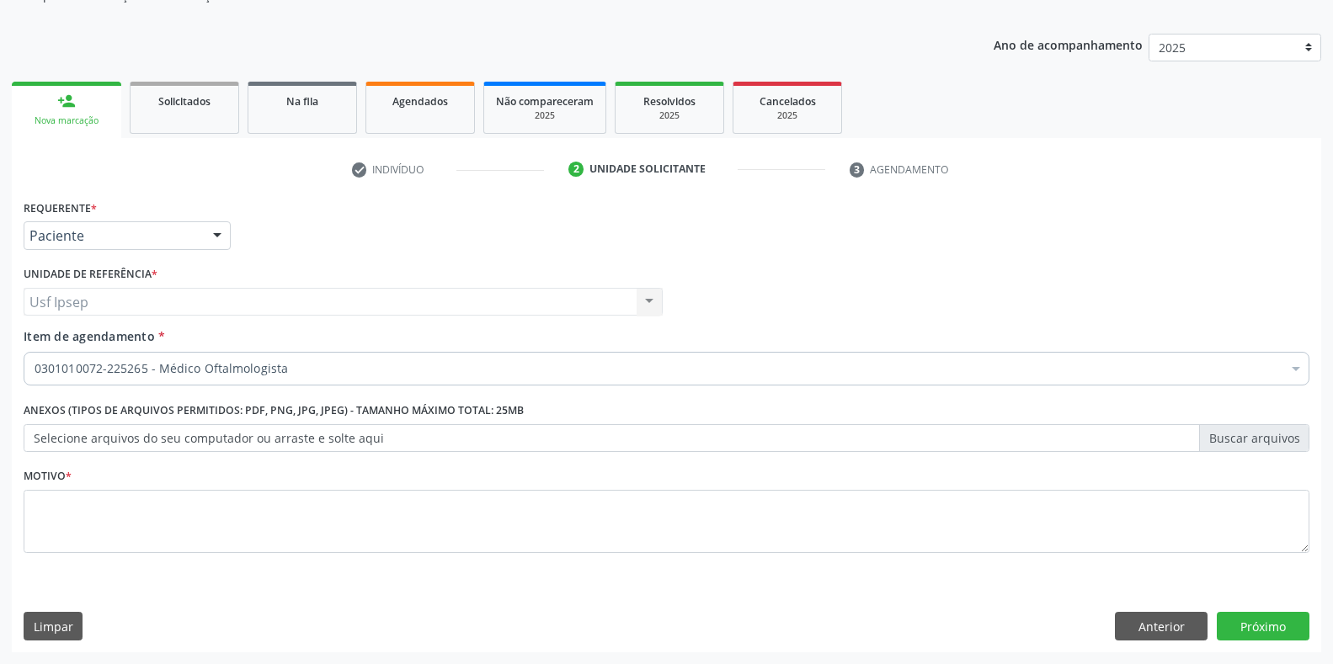
click at [67, 344] on span "Item de agendamento" at bounding box center [89, 336] width 131 height 16
click at [35, 352] on input "Item de agendamento *" at bounding box center [35, 369] width 0 height 34
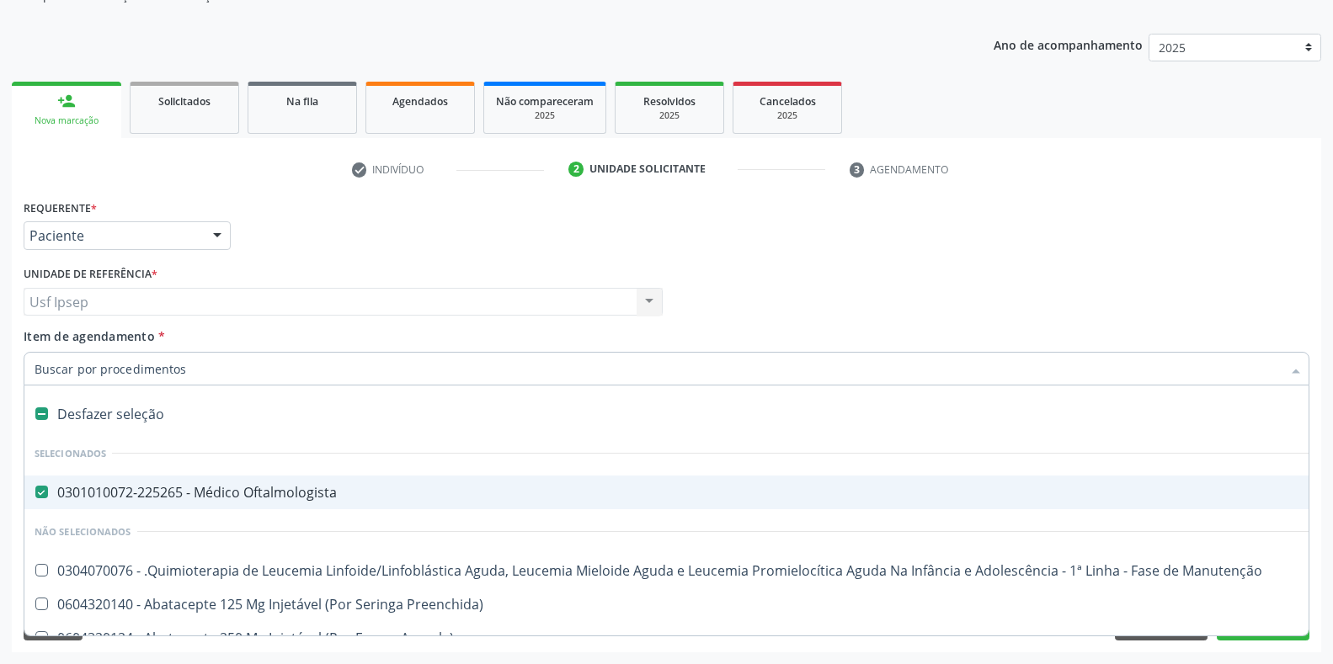
click at [36, 495] on Oftalmologista at bounding box center [41, 492] width 13 height 13
click at [35, 495] on Oftalmologista "checkbox" at bounding box center [29, 492] width 11 height 11
checkbox Oftalmologista "false"
click at [66, 338] on span "Item de agendamento" at bounding box center [89, 336] width 131 height 16
click at [66, 352] on input "Item de agendamento *" at bounding box center [658, 369] width 1247 height 34
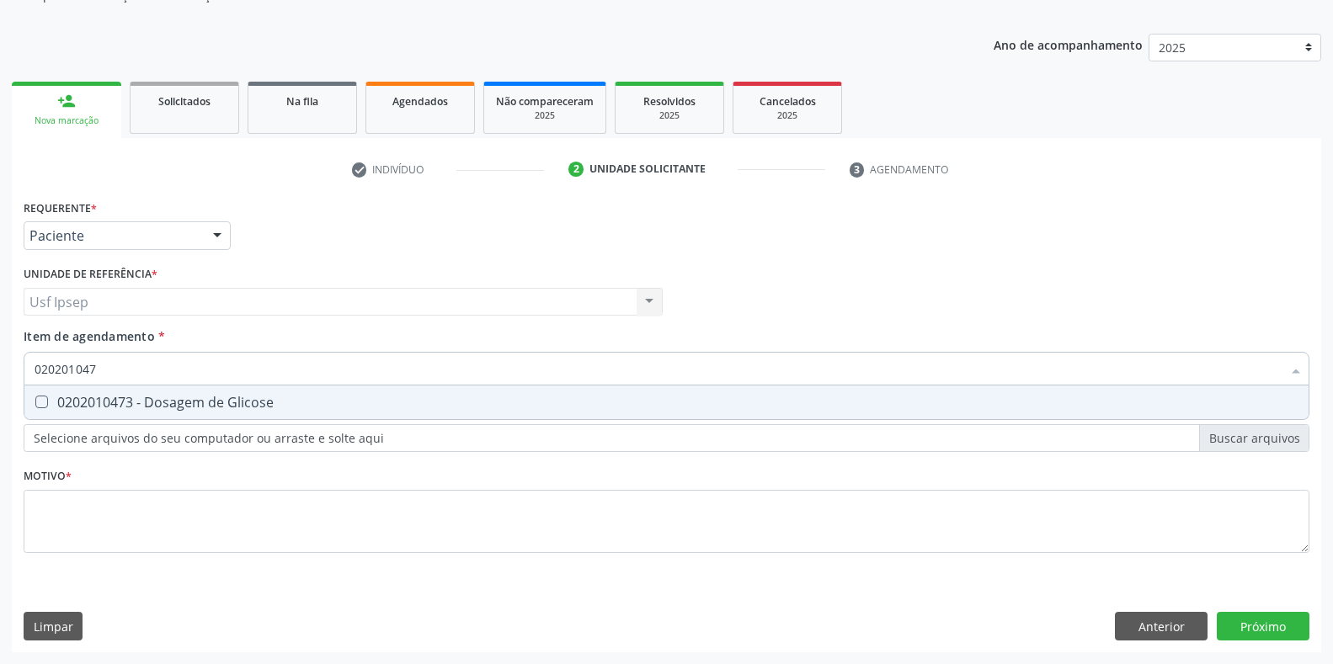
type input "0202010473"
click at [43, 399] on Glicose at bounding box center [41, 402] width 13 height 13
click at [35, 399] on Glicose "checkbox" at bounding box center [29, 402] width 11 height 11
checkbox Glicose "true"
click at [102, 370] on input "0202010473" at bounding box center [658, 369] width 1247 height 34
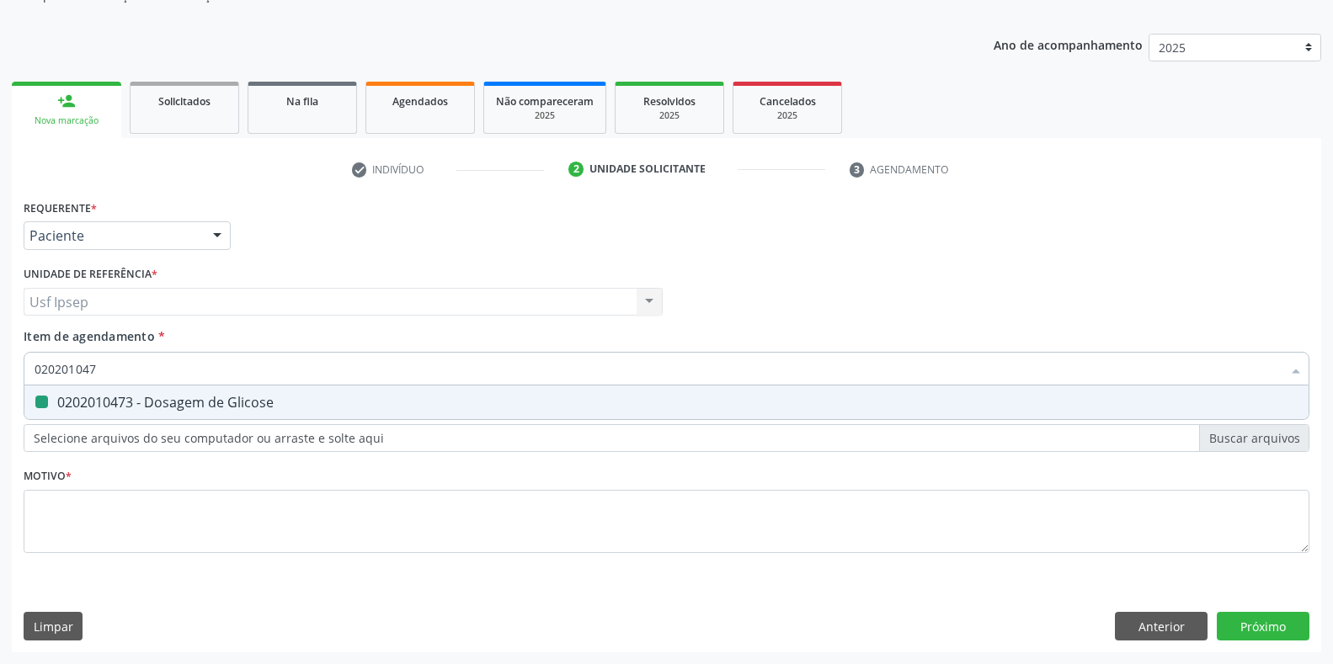
type input "02020104"
checkbox Glicose "false"
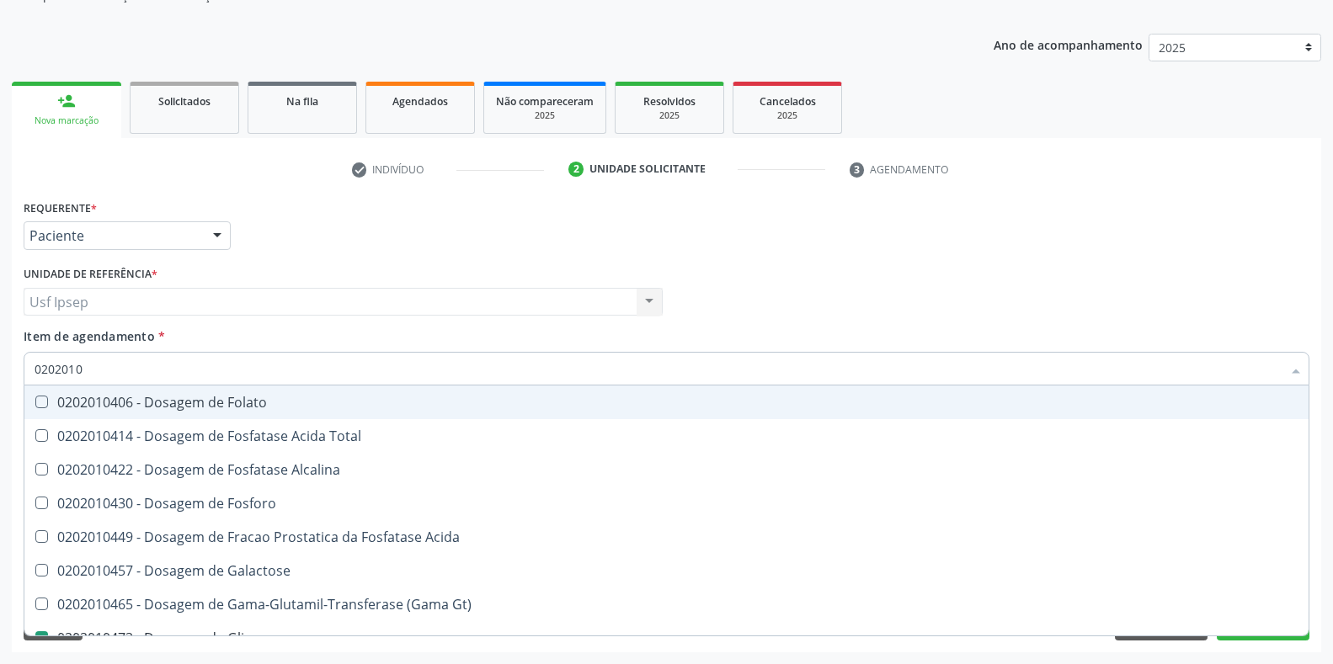
type input "020201"
checkbox Glicose "false"
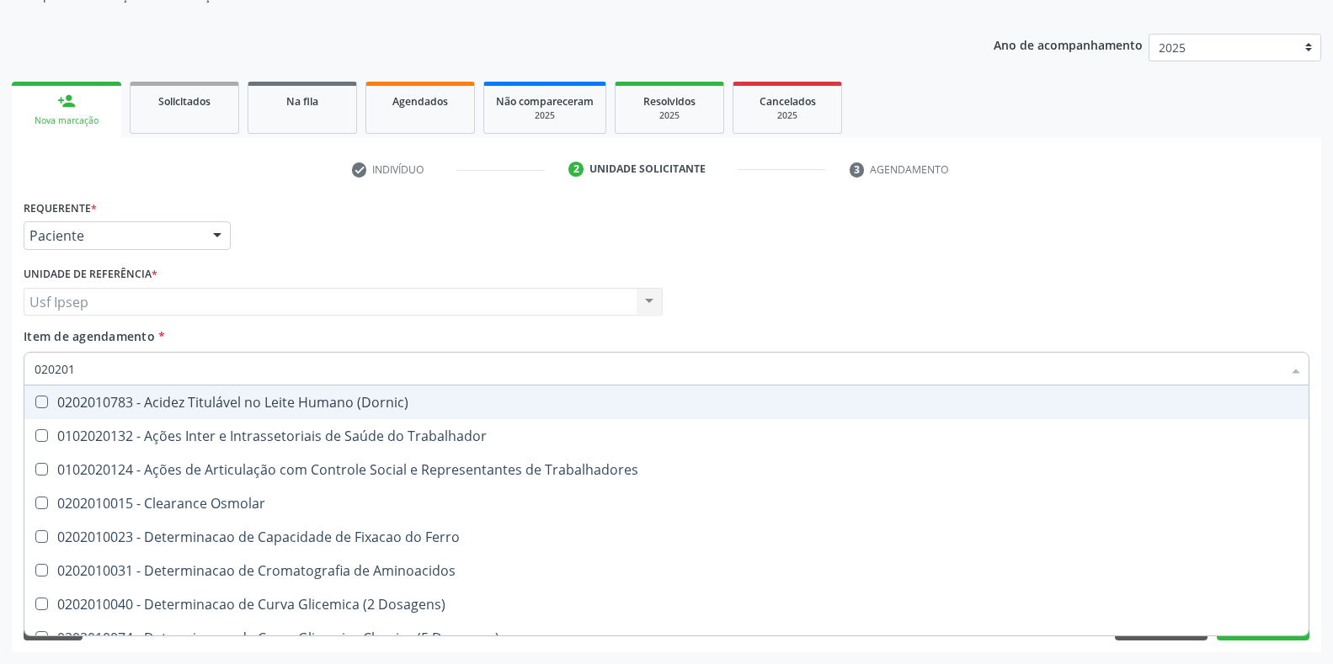
type input "0202010"
checkbox II "true"
checkbox Glicose "false"
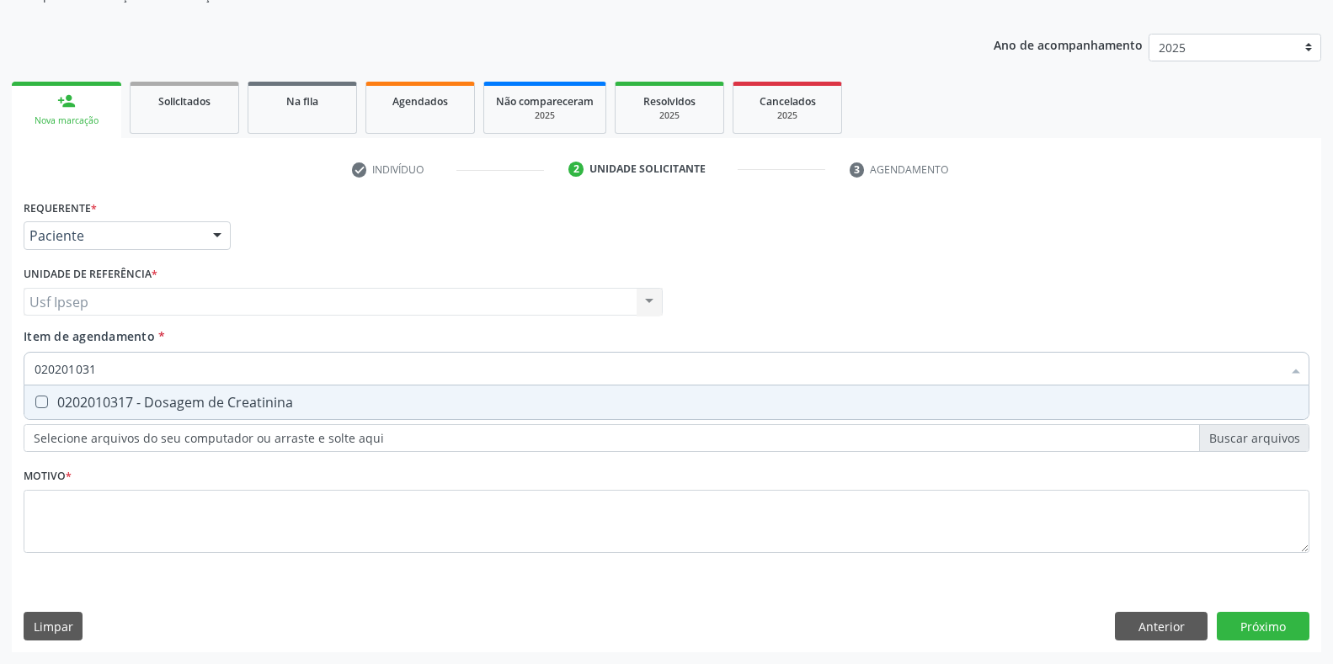
type input "0202010317"
click at [44, 405] on Creatinina at bounding box center [41, 402] width 13 height 13
click at [35, 405] on Creatinina "checkbox" at bounding box center [29, 402] width 11 height 11
checkbox Creatinina "true"
click at [106, 365] on input "0202010317" at bounding box center [658, 369] width 1247 height 34
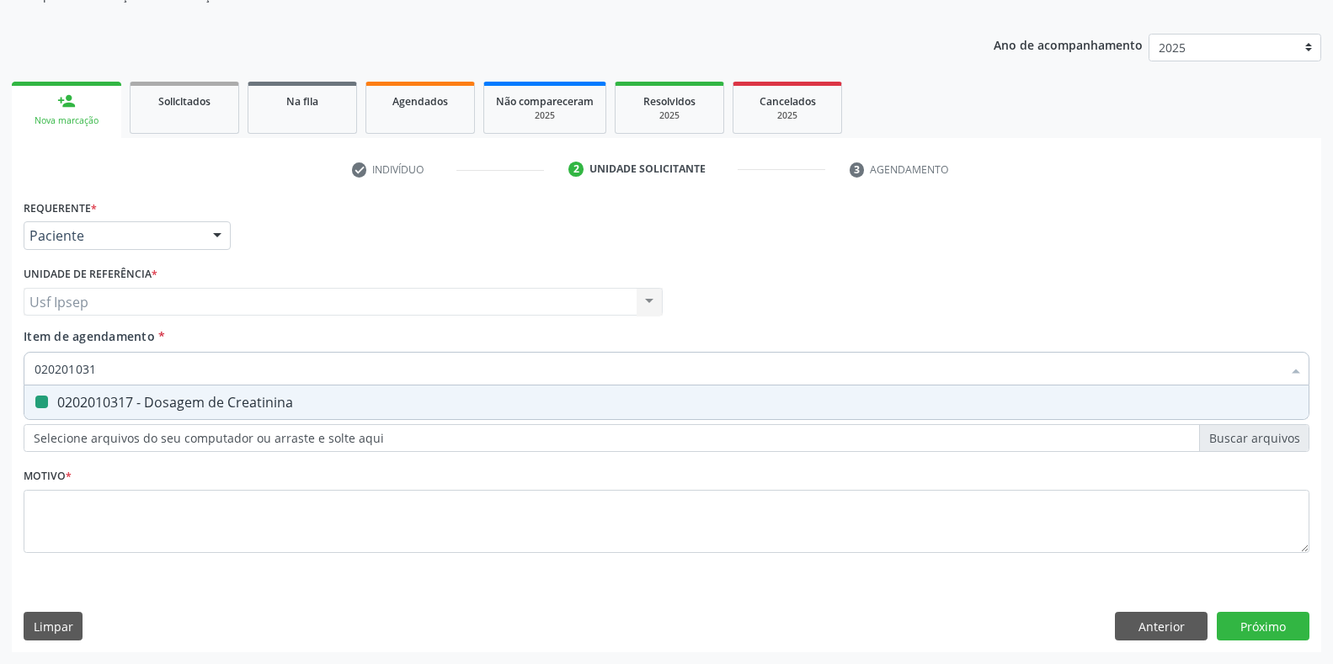
type input "02020103"
checkbox Creatinina "false"
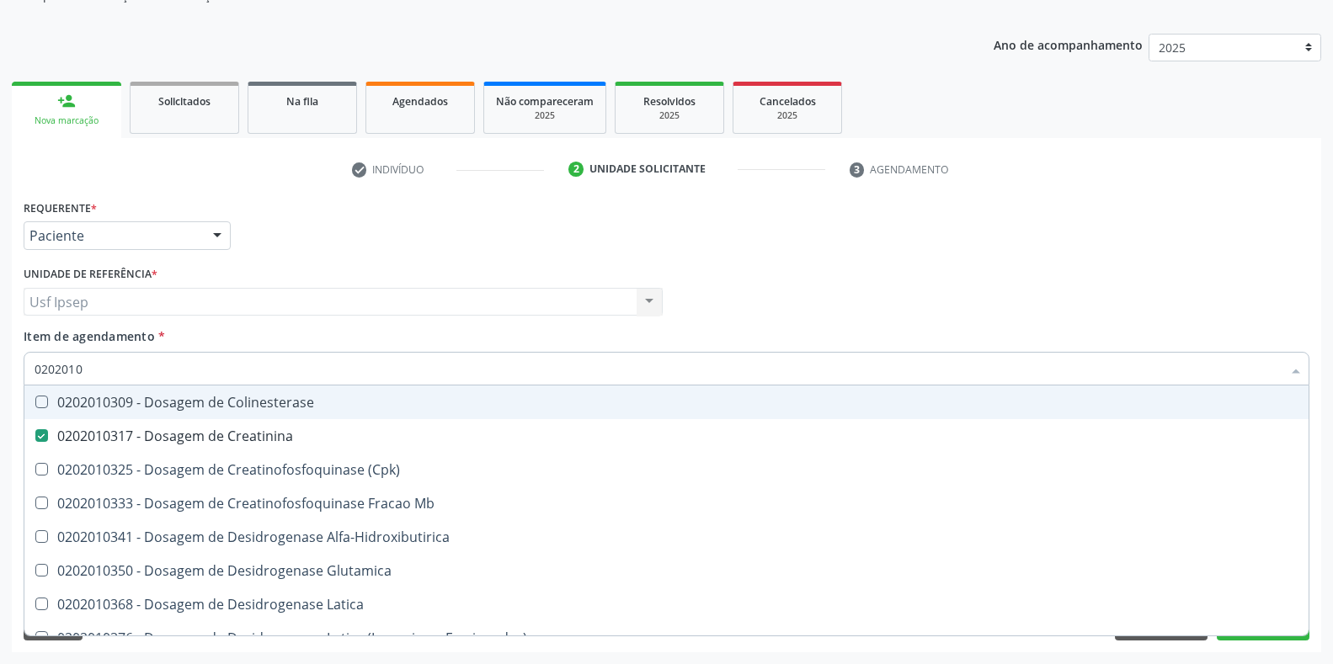
type input "020201"
checkbox Creatinina "false"
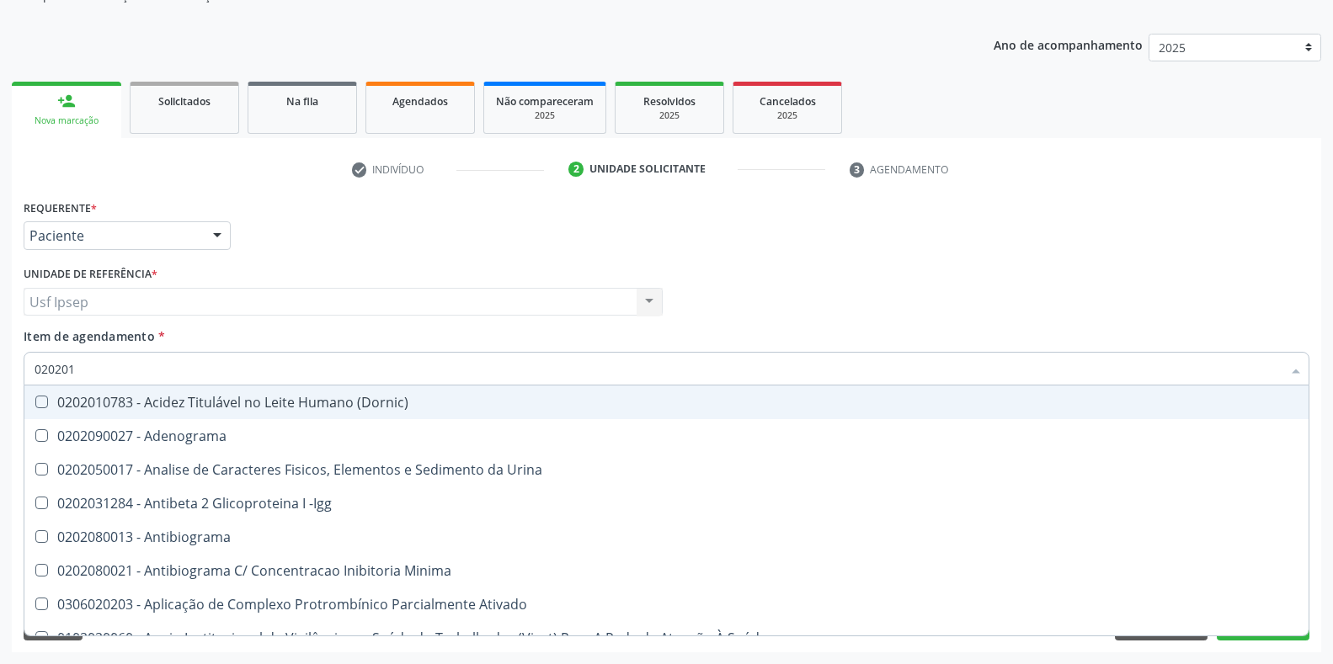
type input "0202010"
checkbox Herpesvirus "true"
checkbox Gestante "false"
checkbox Osmolalidade "true"
checkbox T3 "false"
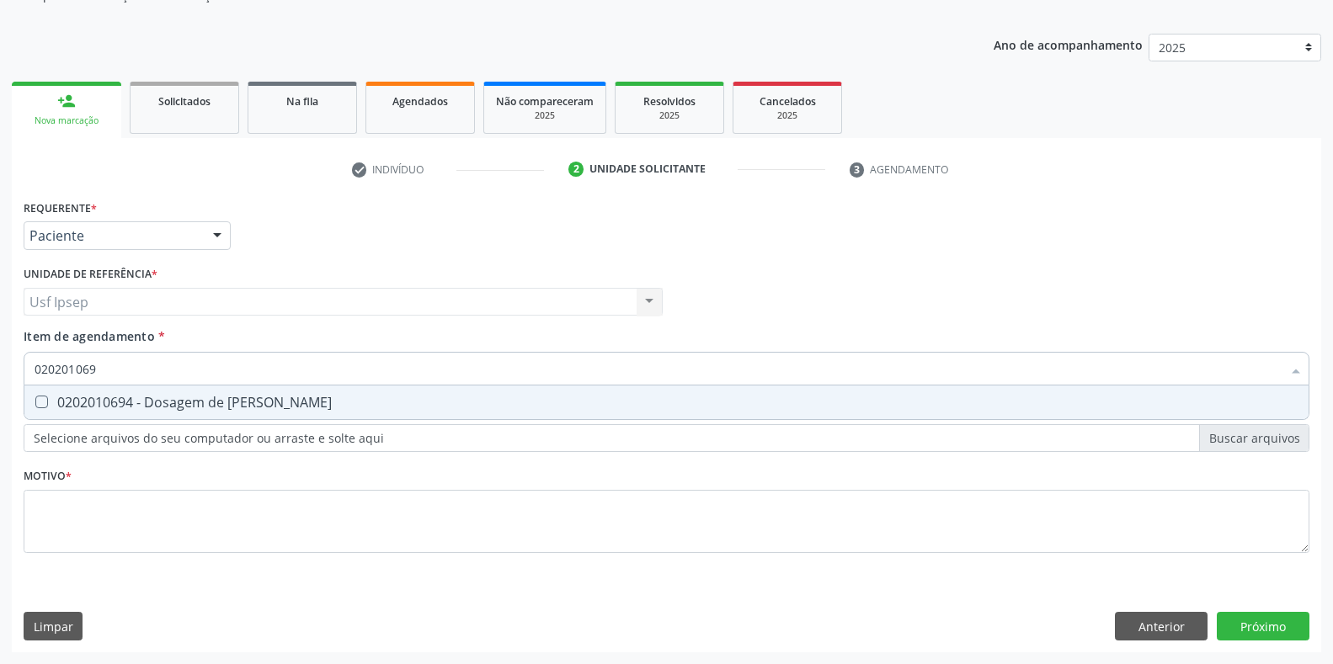
type input "0202010694"
click at [40, 402] on Ureia at bounding box center [41, 402] width 13 height 13
click at [35, 402] on Ureia "checkbox" at bounding box center [29, 402] width 11 height 11
checkbox Ureia "true"
click at [104, 361] on input "0202010694" at bounding box center [658, 369] width 1247 height 34
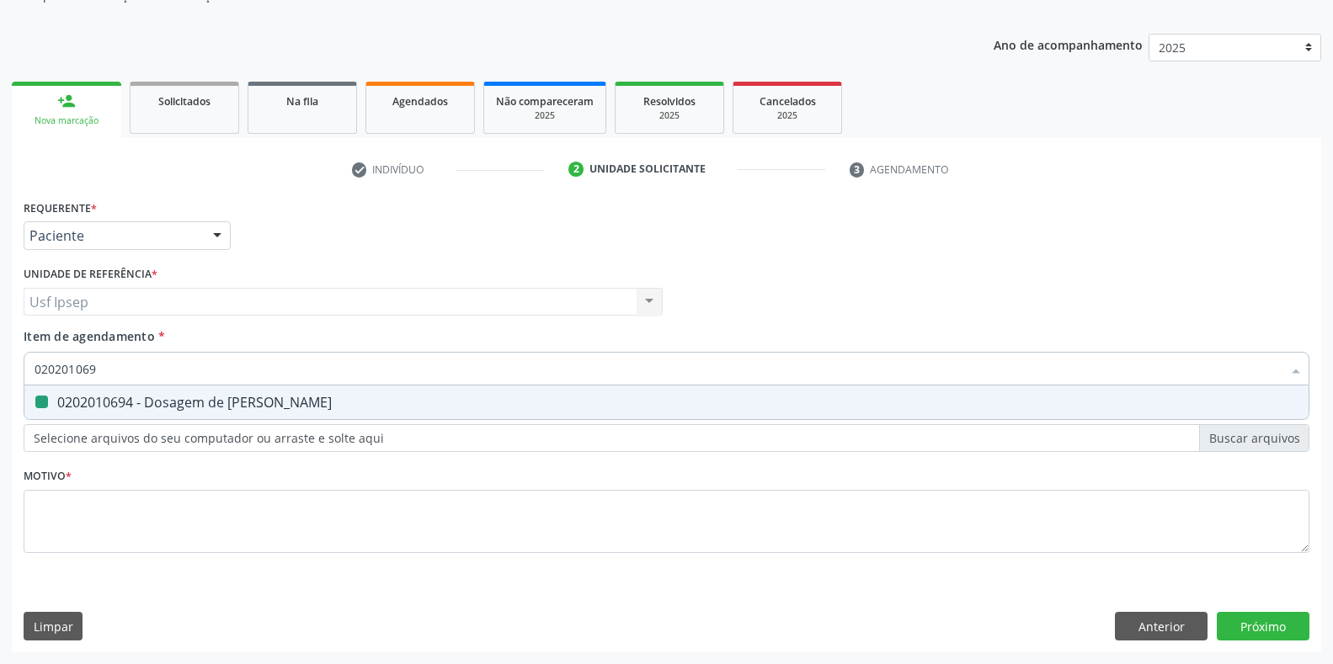
type input "02020106"
checkbox Ureia "false"
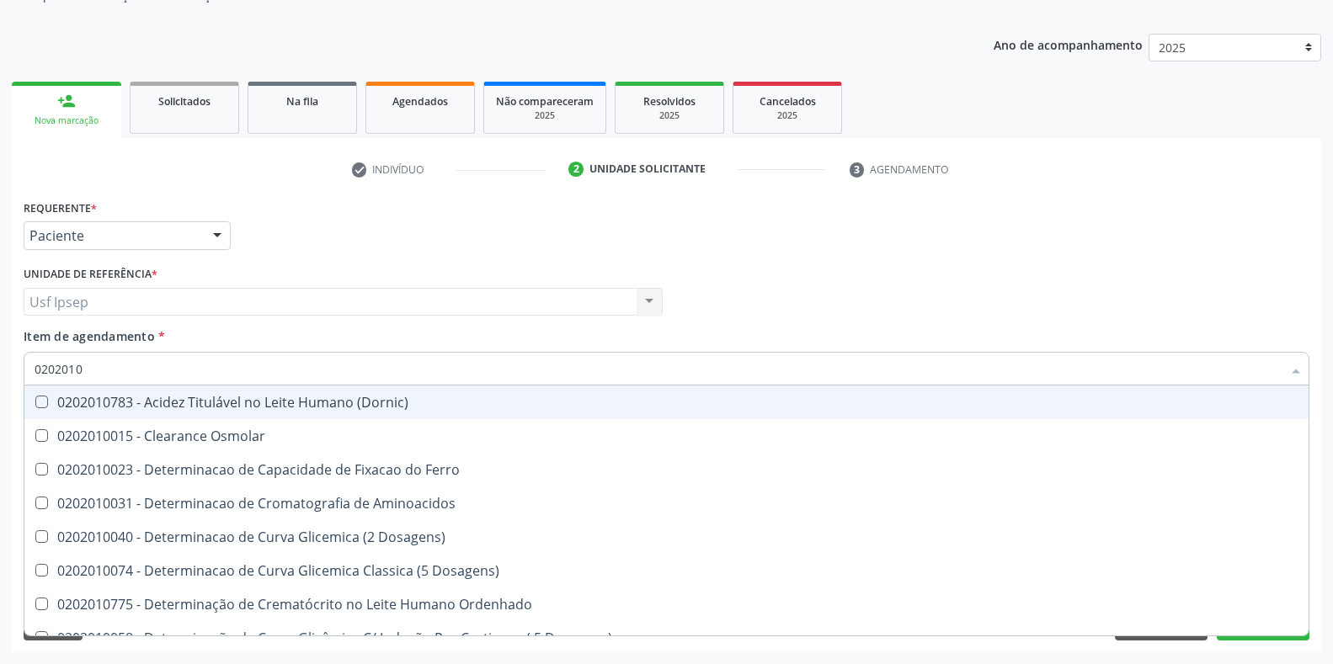
type input "020201"
checkbox Creatinina "false"
checkbox Folato "true"
checkbox Glicose "false"
checkbox Nt-Probnp\) "true"
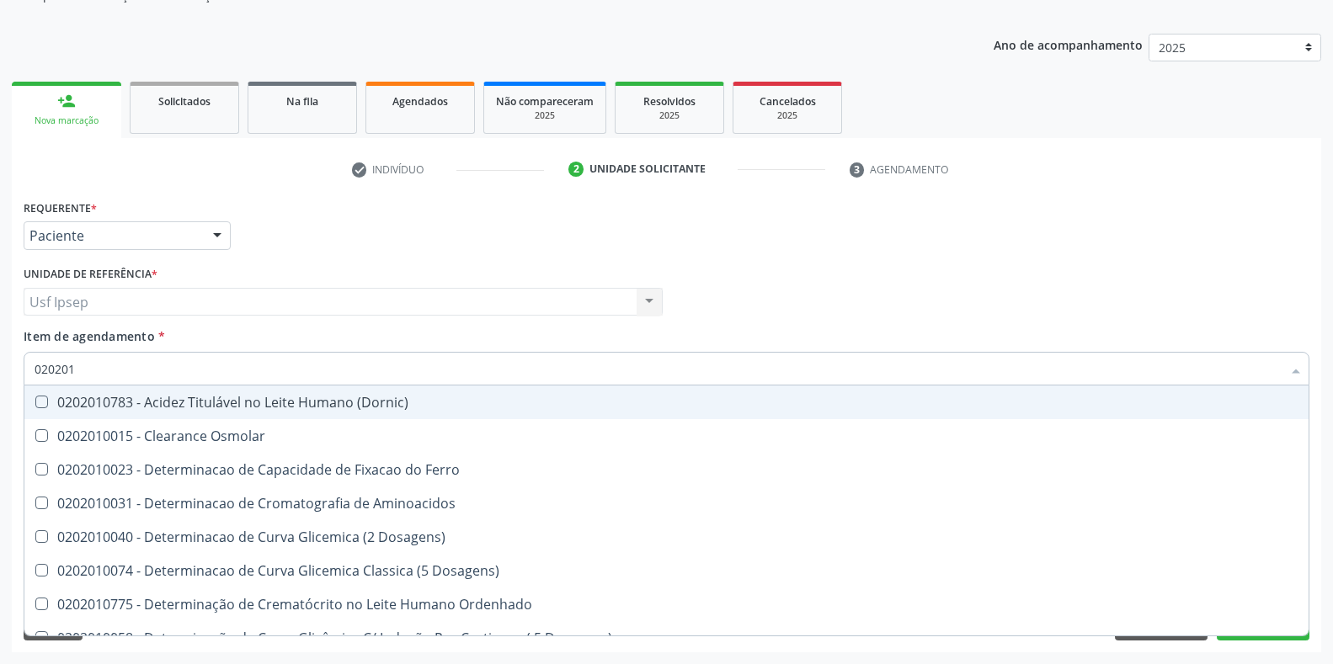
checkbox Ureia "false"
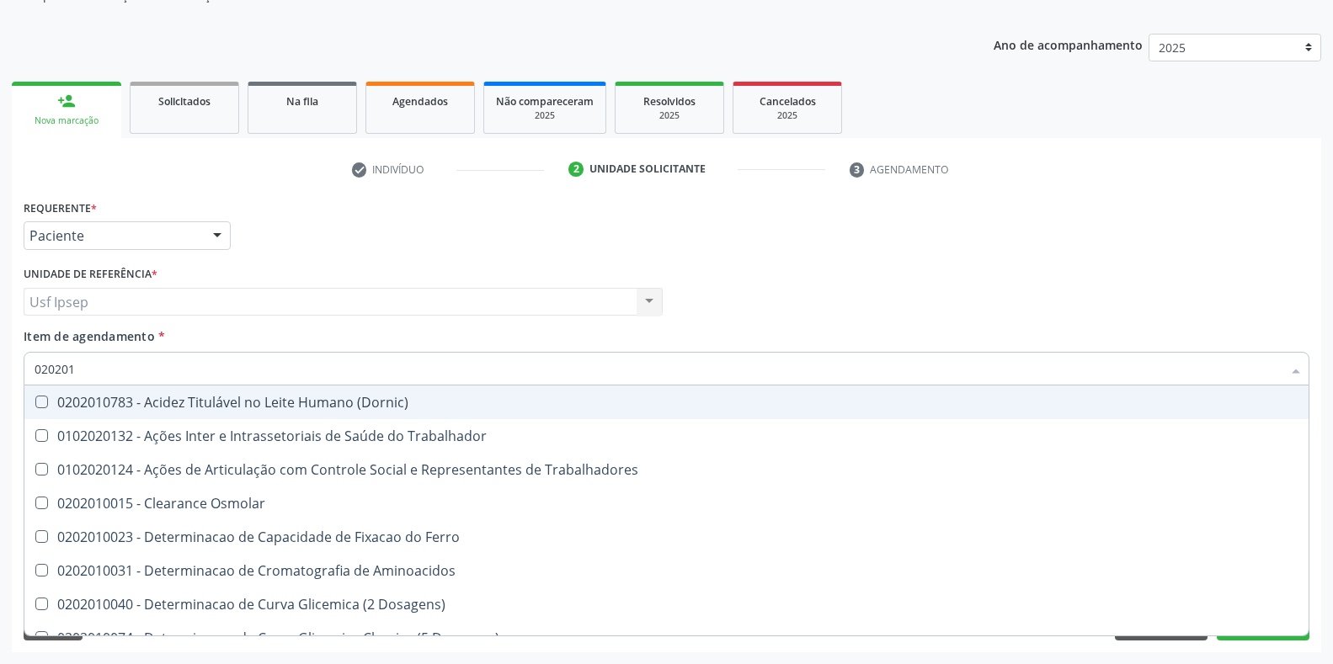
type input "02020"
checkbox Creatinina "false"
checkbox Glicose "false"
checkbox Ureia "false"
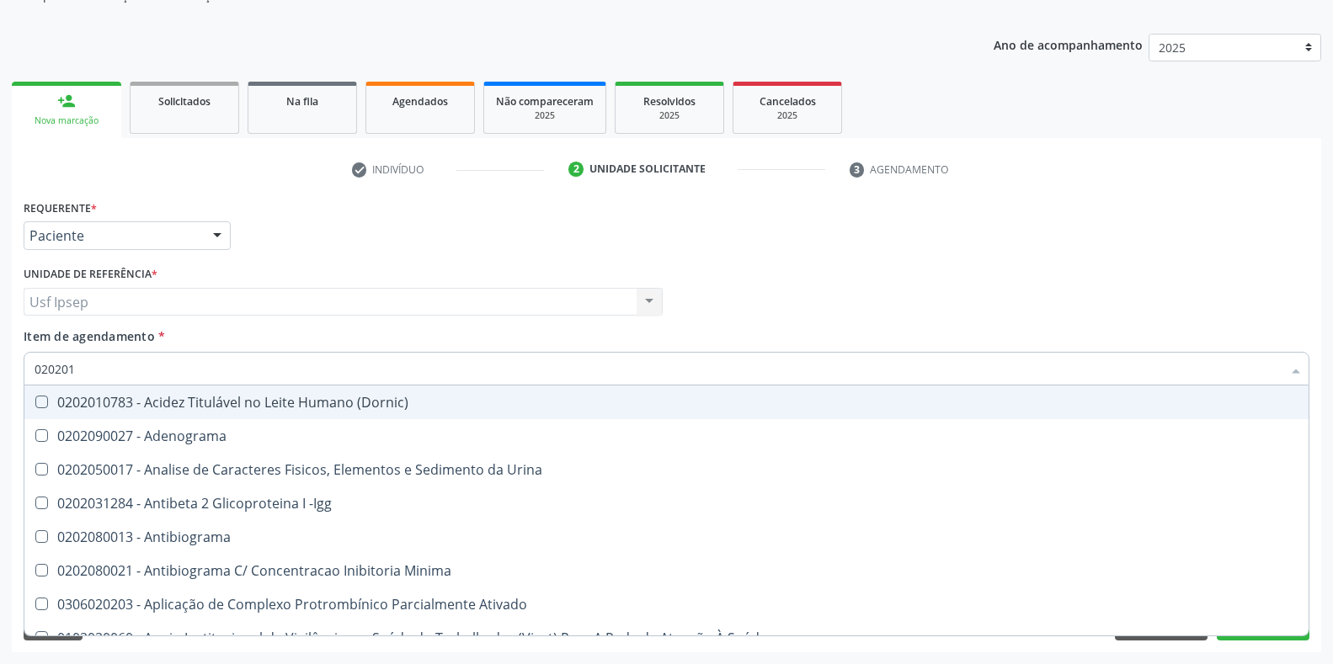
type input "0202010"
checkbox Herpesvirus "true"
checkbox Gestante "false"
checkbox Osmolalidade "true"
checkbox T3 "false"
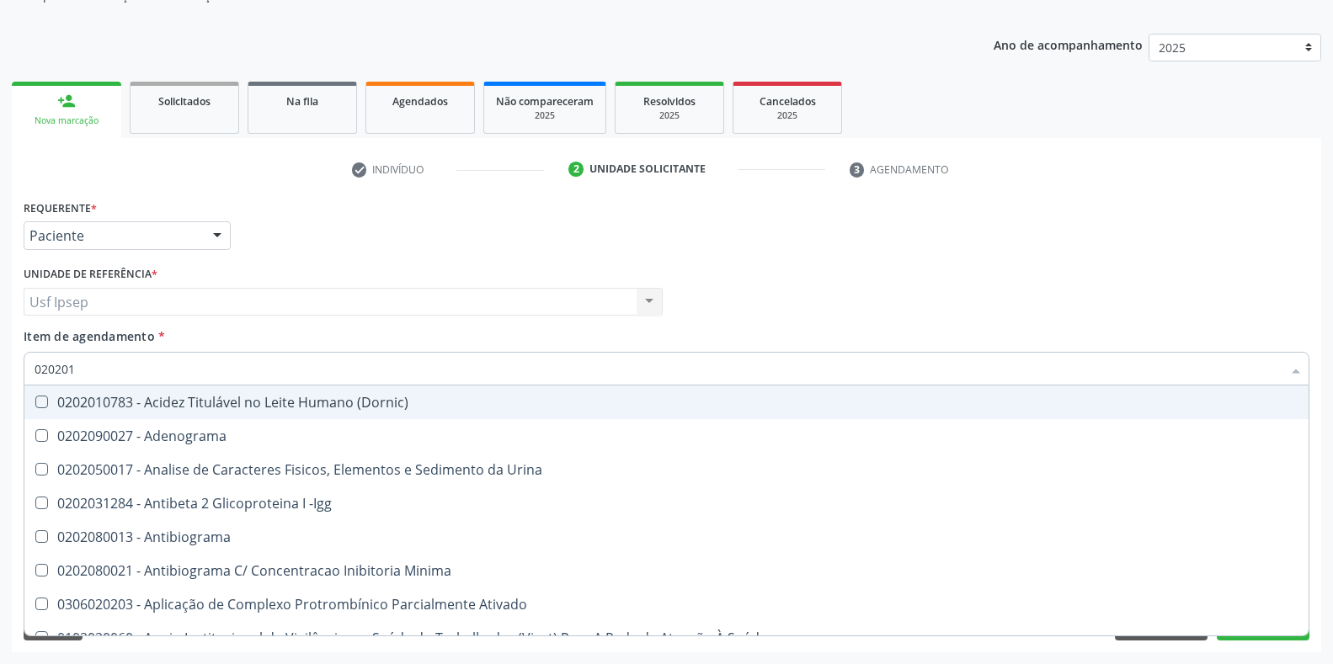
checkbox Livre "true"
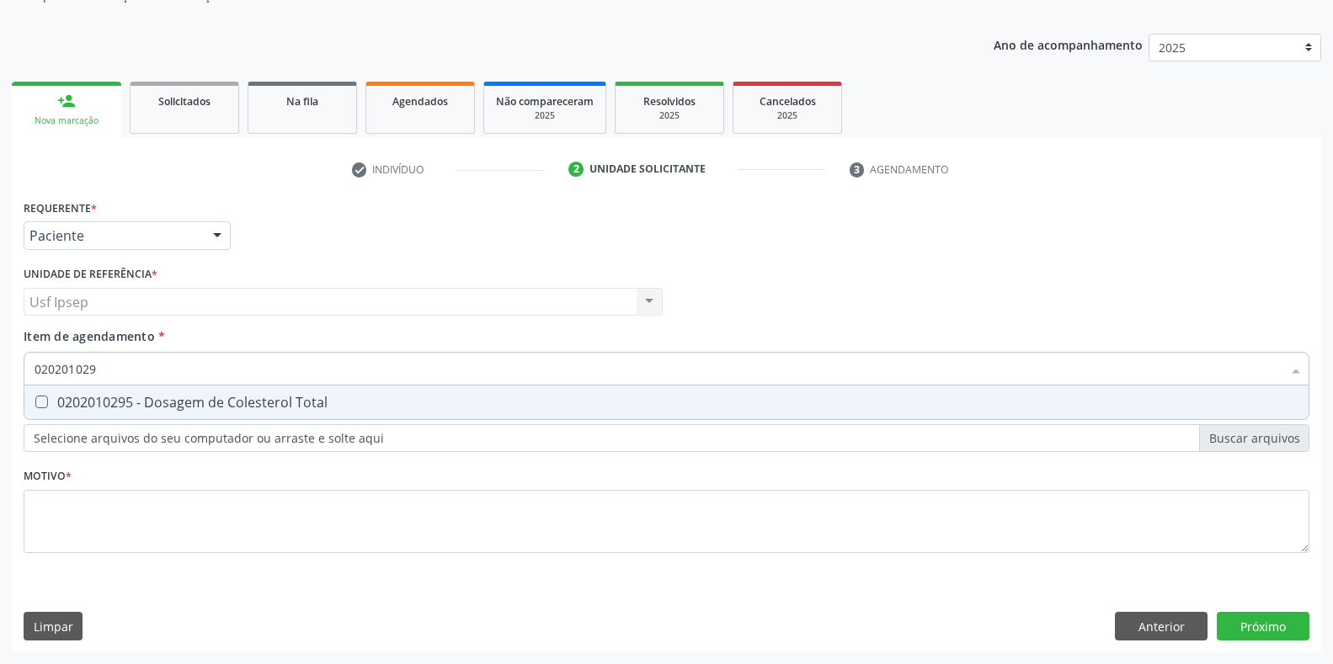
type input "0202010295"
drag, startPoint x: 39, startPoint y: 406, endPoint x: 63, endPoint y: 394, distance: 27.1
click at [38, 406] on Total at bounding box center [41, 402] width 13 height 13
click at [35, 406] on Total "checkbox" at bounding box center [29, 402] width 11 height 11
checkbox Total "true"
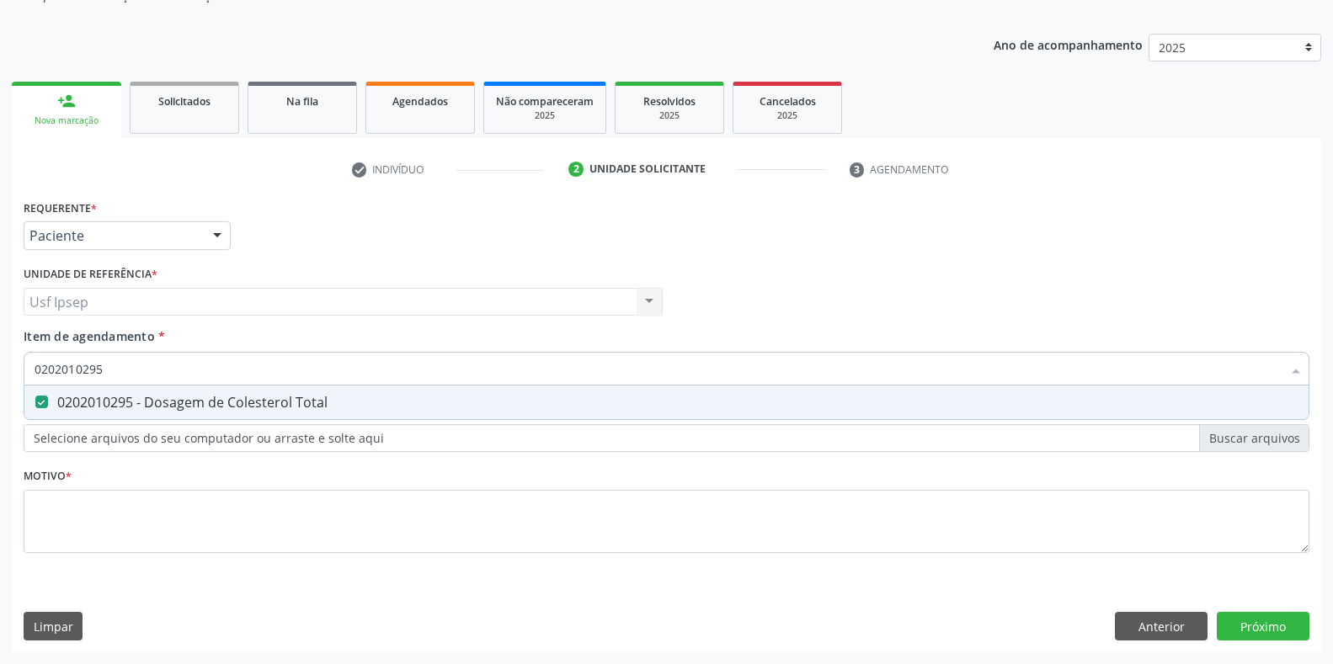
click at [103, 366] on input "0202010295" at bounding box center [658, 369] width 1247 height 34
click at [47, 400] on Triglicerideos at bounding box center [41, 402] width 13 height 13
click at [35, 400] on Triglicerideos "checkbox" at bounding box center [29, 402] width 11 height 11
click at [107, 367] on input "0202010678" at bounding box center [658, 369] width 1247 height 34
click at [43, 397] on Glicosilada at bounding box center [41, 402] width 13 height 13
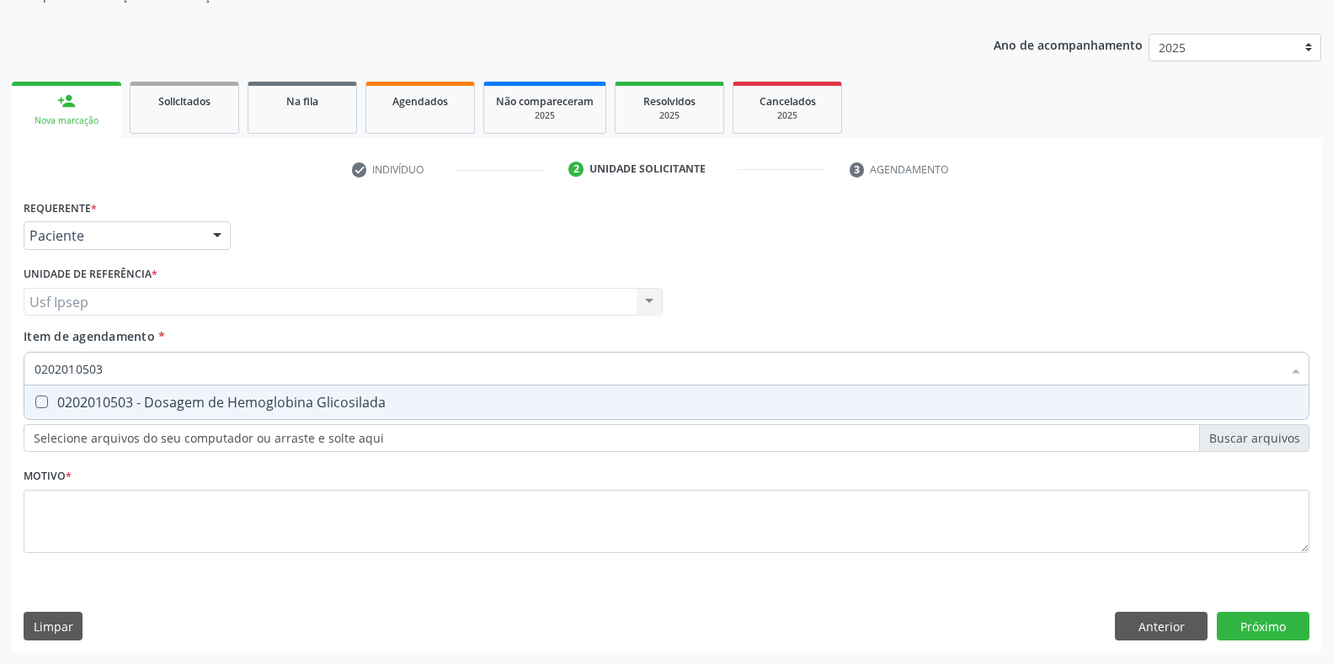
click at [35, 397] on Glicosilada "checkbox" at bounding box center [29, 402] width 11 height 11
click at [105, 367] on input "0202010503" at bounding box center [658, 369] width 1247 height 34
click at [40, 402] on Completo at bounding box center [41, 402] width 13 height 13
click at [35, 402] on Completo "checkbox" at bounding box center [29, 402] width 11 height 11
click at [109, 365] on input "0202020380" at bounding box center [658, 369] width 1247 height 34
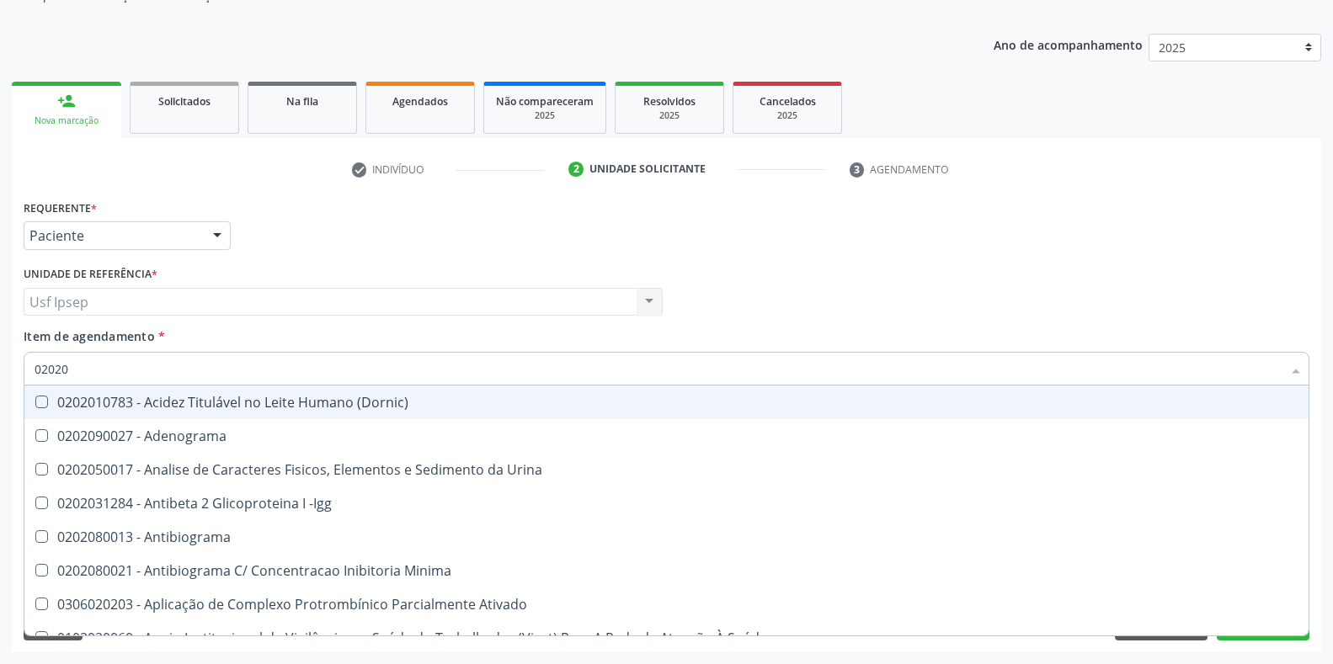
click at [780, 273] on div "Profissional Solicitante Por favor, selecione a Unidade de Atendimento primeiro…" at bounding box center [666, 295] width 1294 height 66
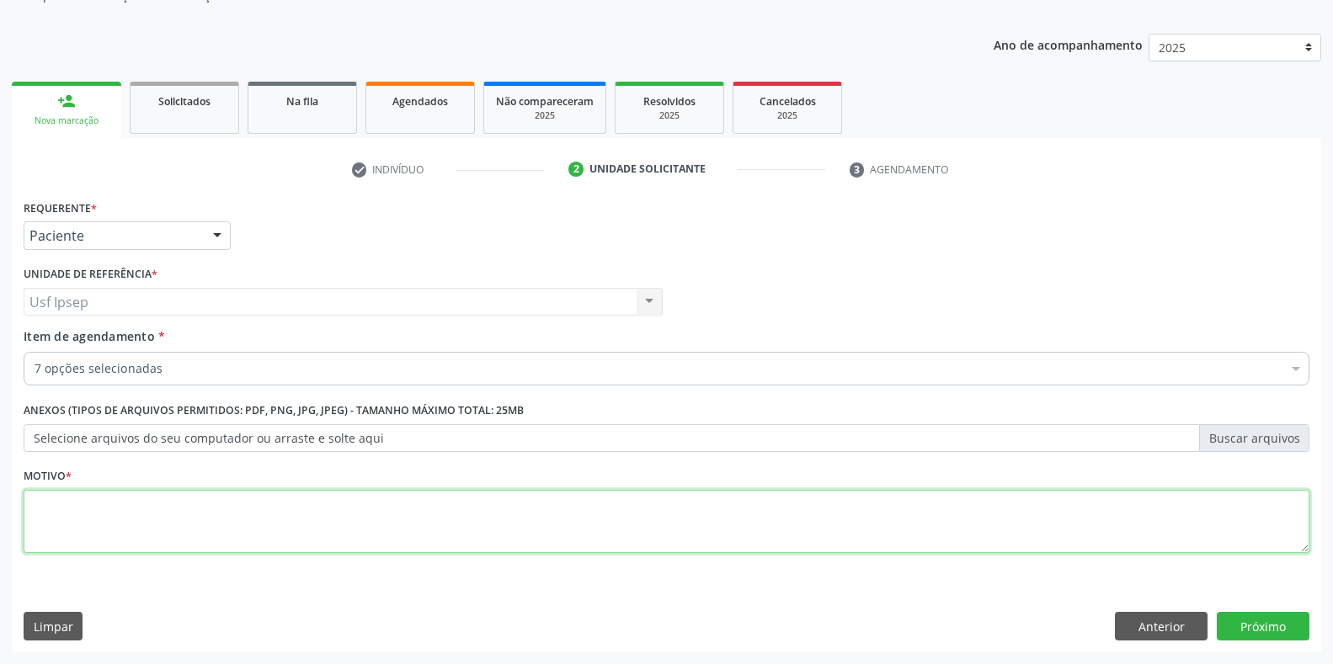
click at [56, 523] on textarea at bounding box center [667, 522] width 1286 height 64
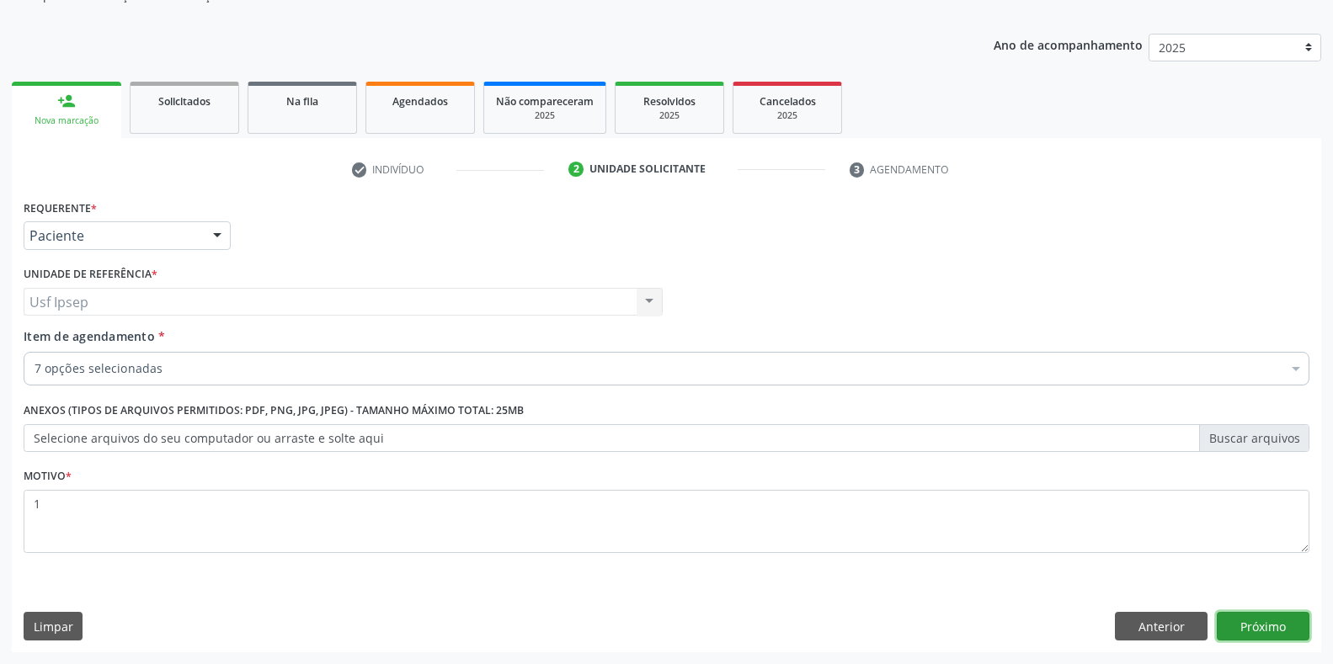
click at [1271, 623] on button "Próximo" at bounding box center [1263, 626] width 93 height 29
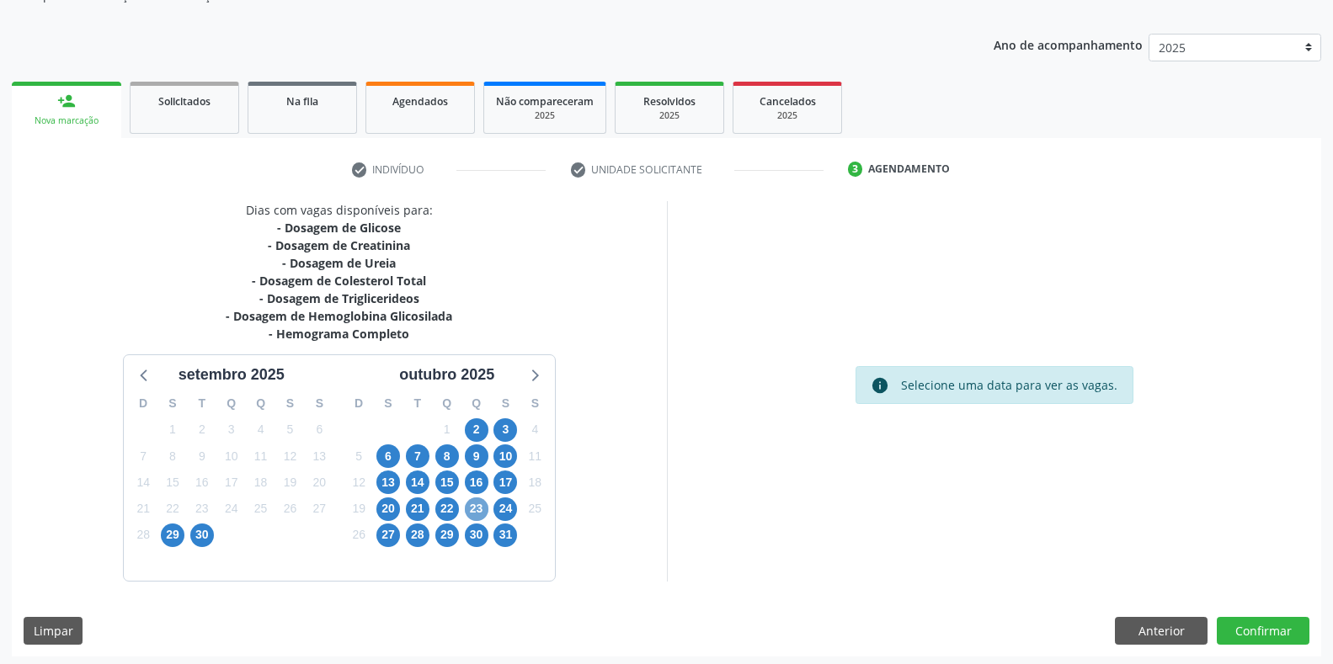
click at [469, 509] on span "23" at bounding box center [477, 510] width 24 height 24
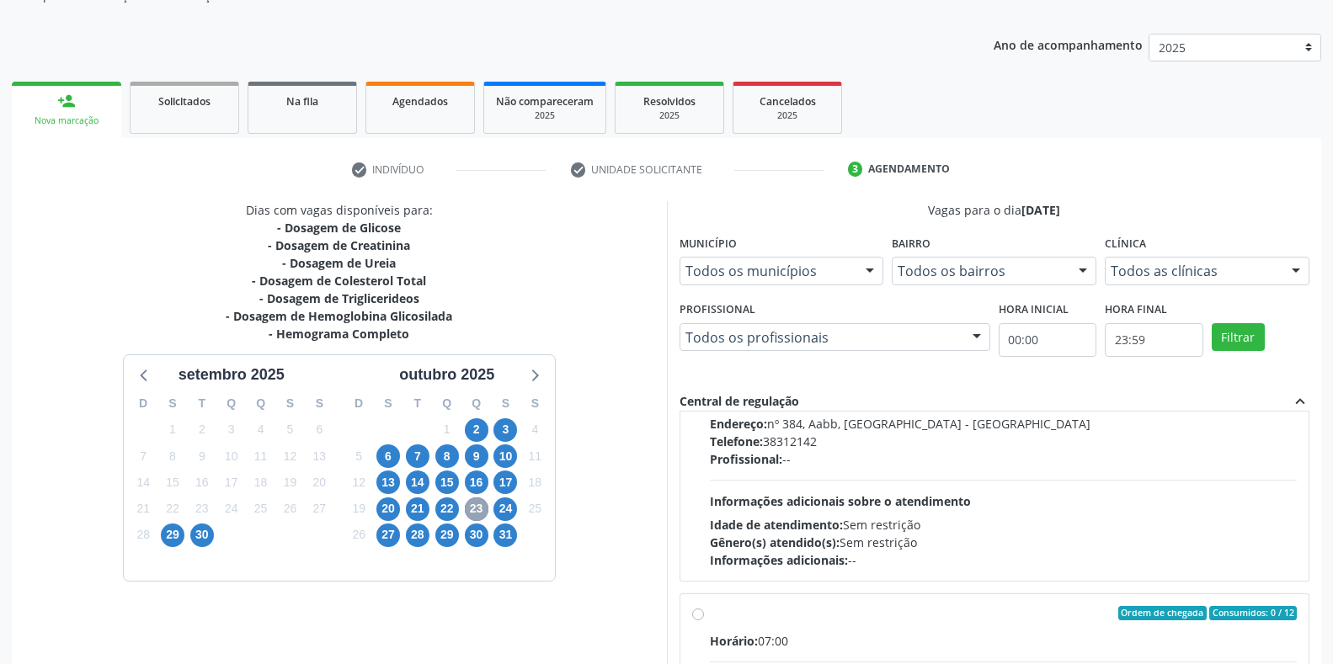
scroll to position [0, 0]
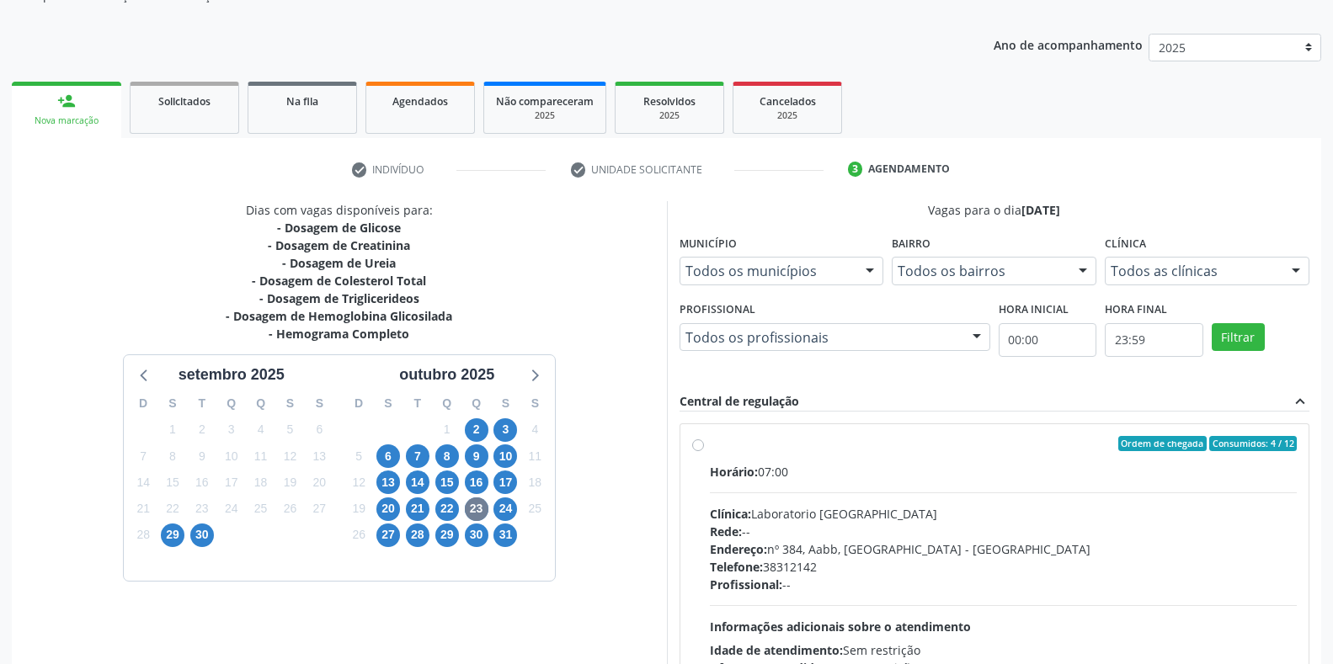
click at [710, 449] on label "Ordem de chegada Consumidos: 4 / 12 Horário: 07:00 Clínica: Laboratorio Sao Fra…" at bounding box center [1004, 565] width 588 height 258
click at [697, 449] on input "Ordem de chegada Consumidos: 4 / 12 Horário: 07:00 Clínica: Laboratorio Sao Fra…" at bounding box center [698, 443] width 12 height 15
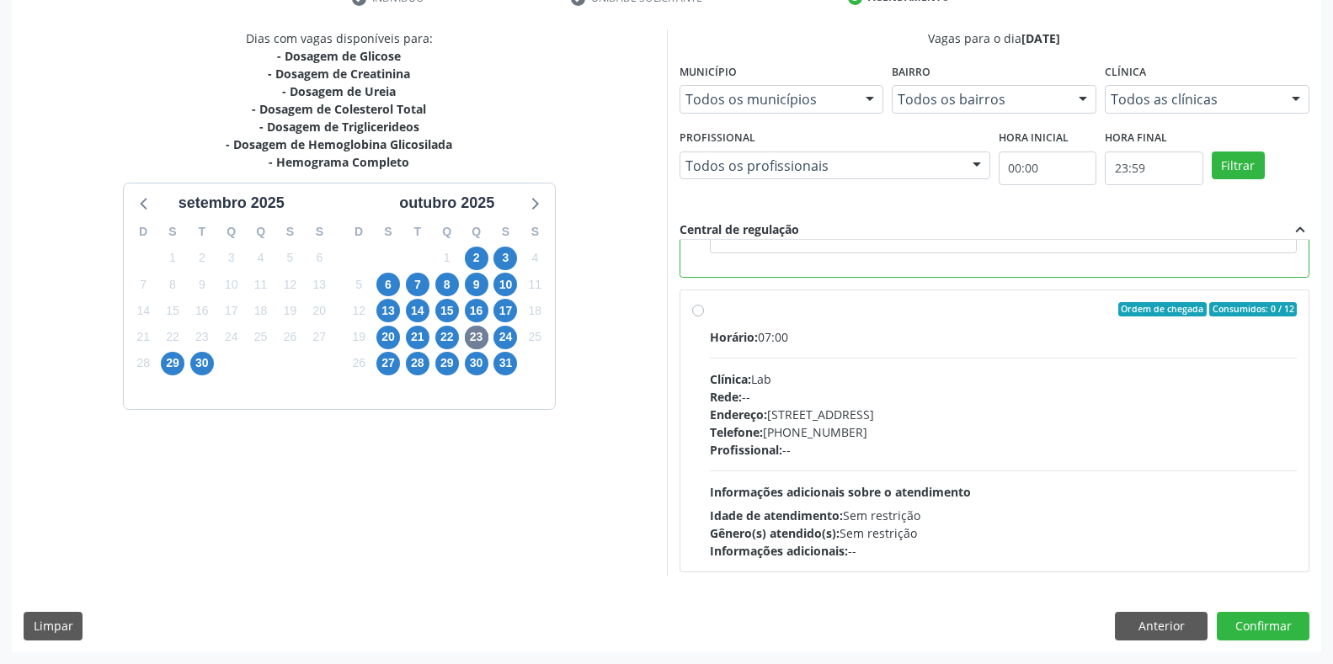
scroll to position [379, 0]
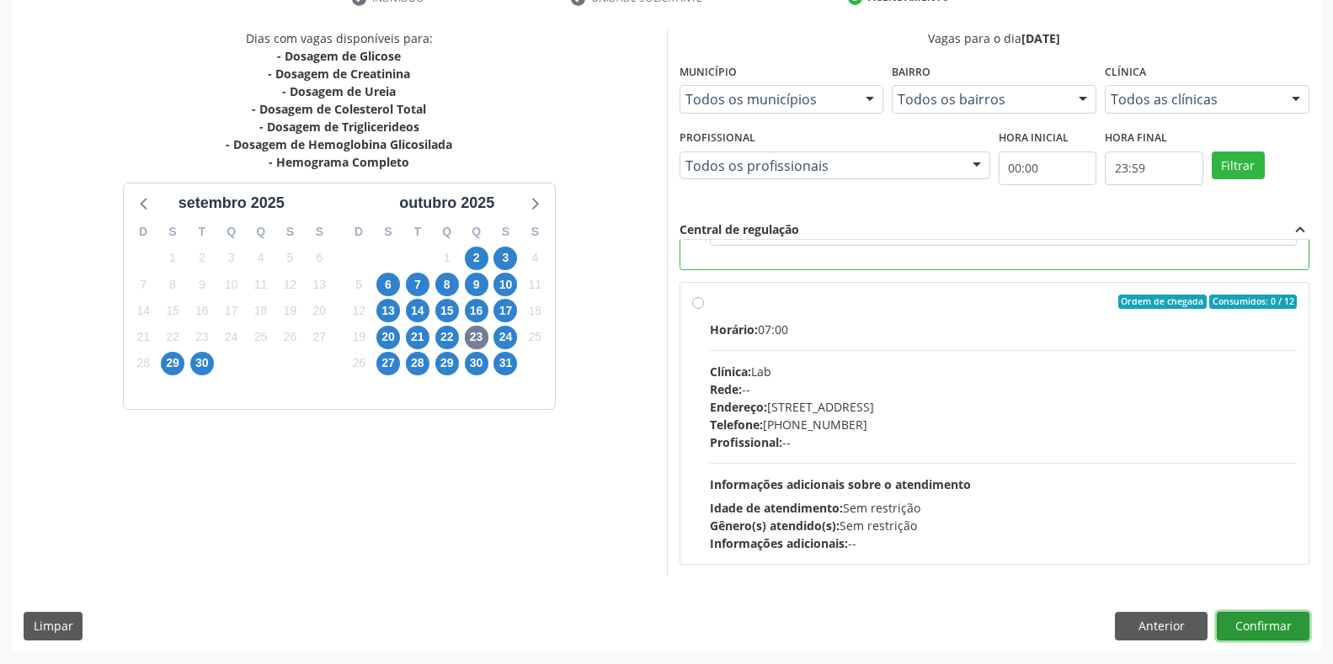
click at [1235, 627] on button "Confirmar" at bounding box center [1263, 626] width 93 height 29
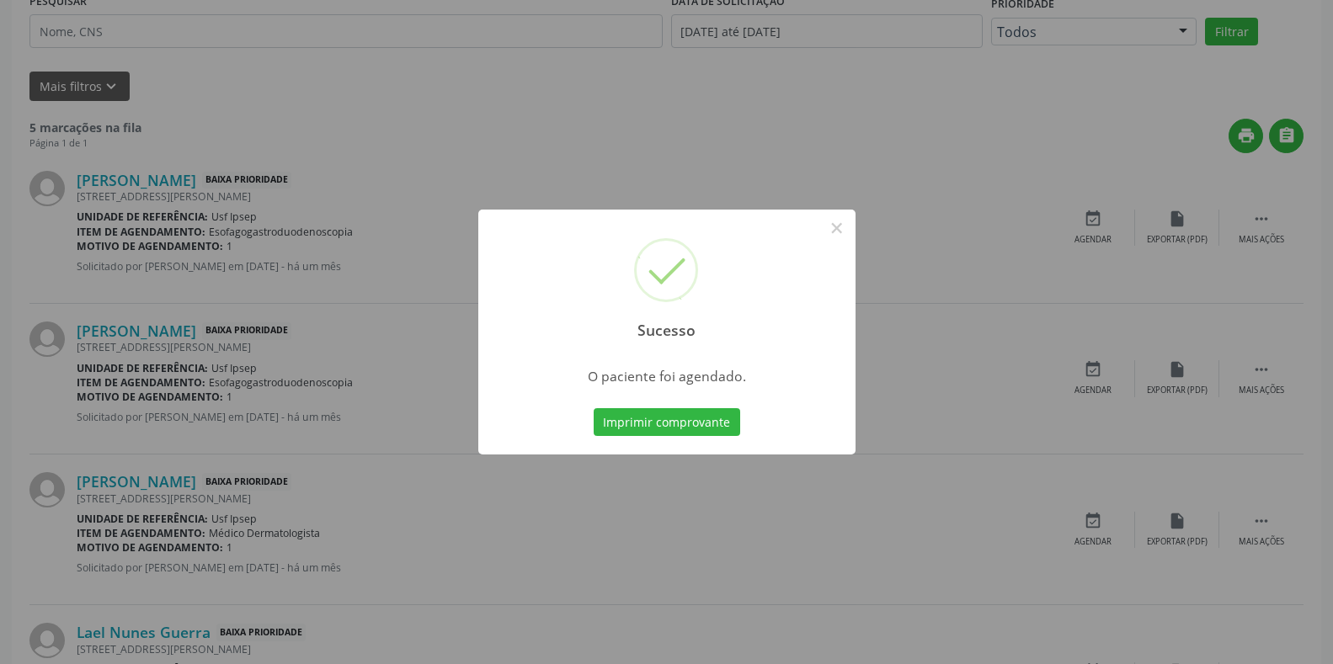
scroll to position [0, 0]
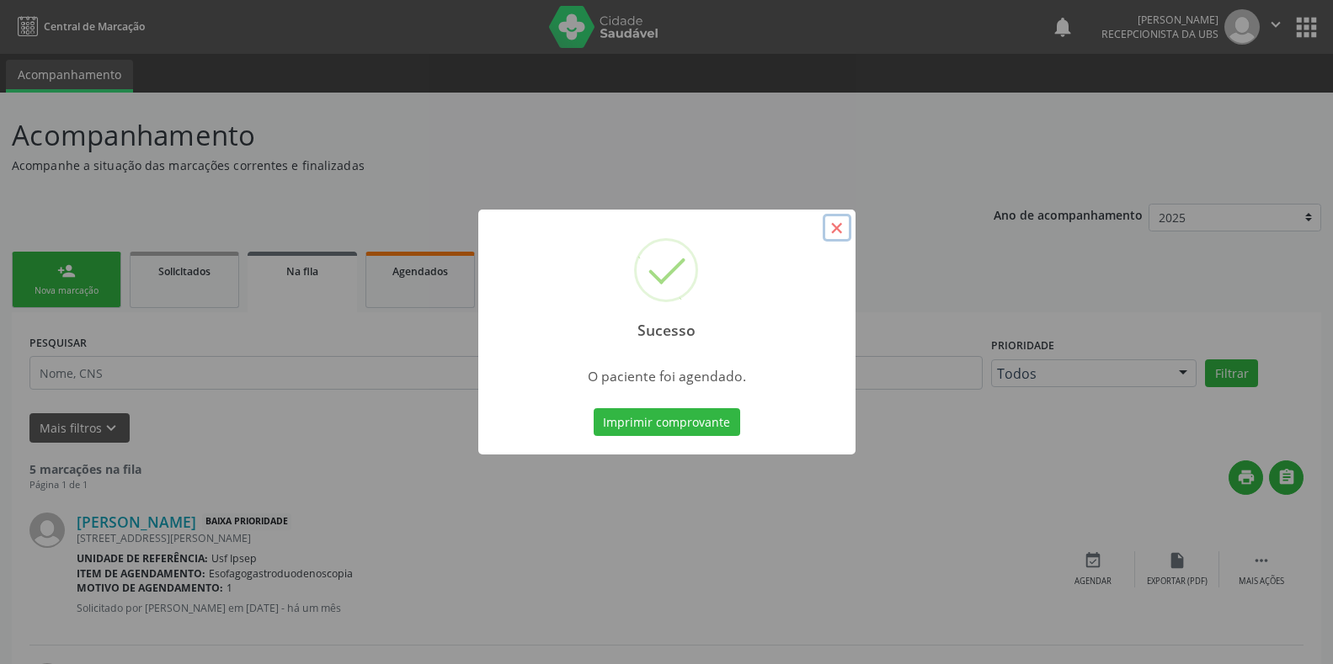
click at [829, 224] on button "×" at bounding box center [837, 228] width 29 height 29
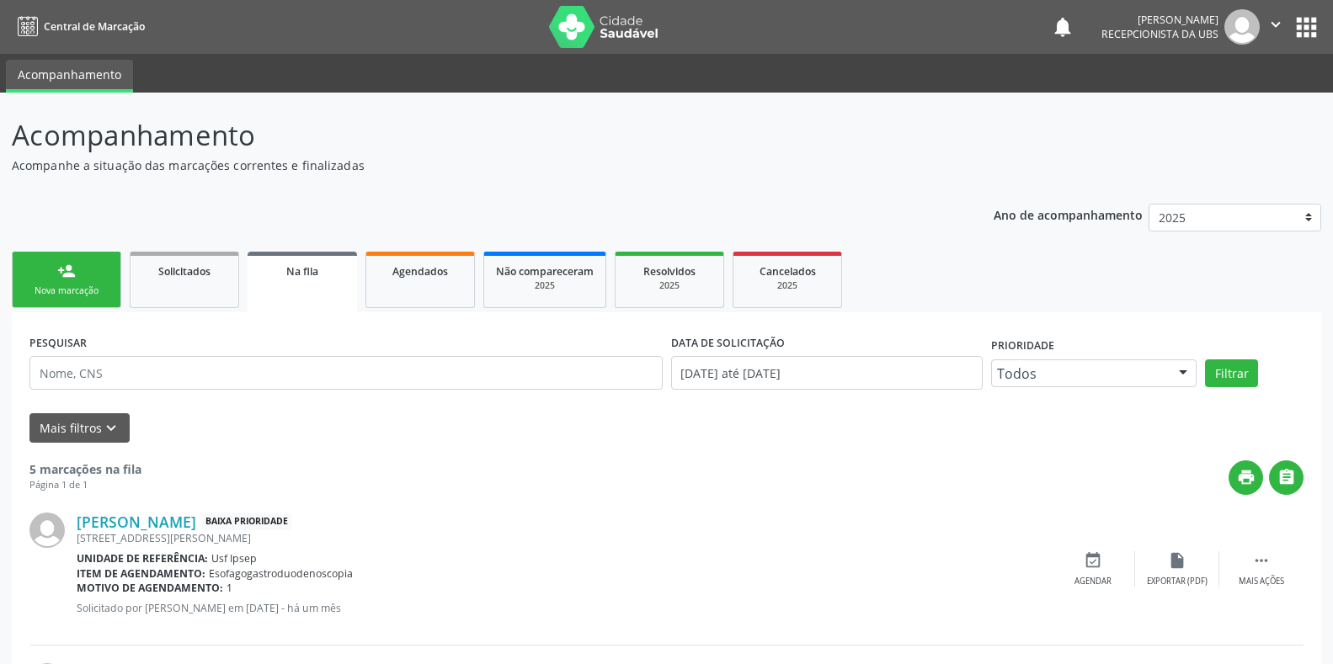
click at [67, 293] on div "Nova marcação" at bounding box center [66, 291] width 84 height 13
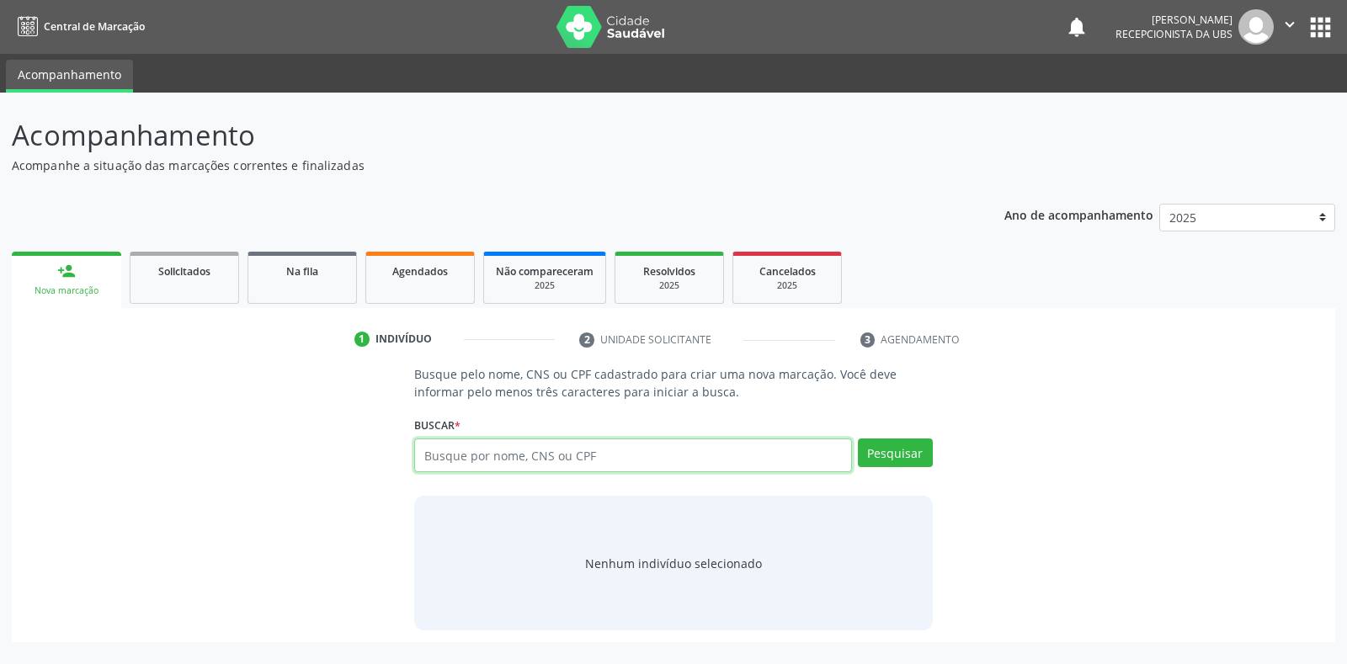
click at [424, 454] on input "text" at bounding box center [632, 456] width 437 height 34
click at [424, 456] on input "text" at bounding box center [632, 456] width 437 height 34
click at [898, 461] on button "Pesquisar" at bounding box center [895, 453] width 75 height 29
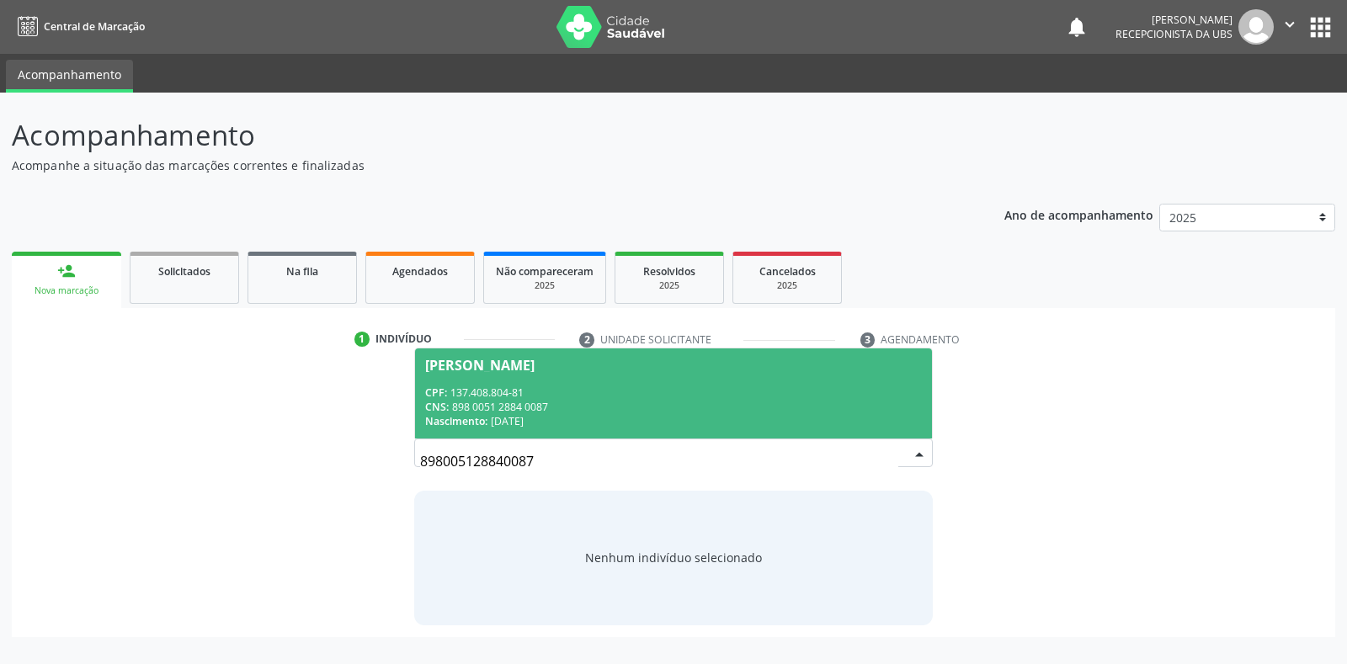
click at [447, 371] on div "Lucas Mathie Tenorio Dias" at bounding box center [479, 365] width 109 height 13
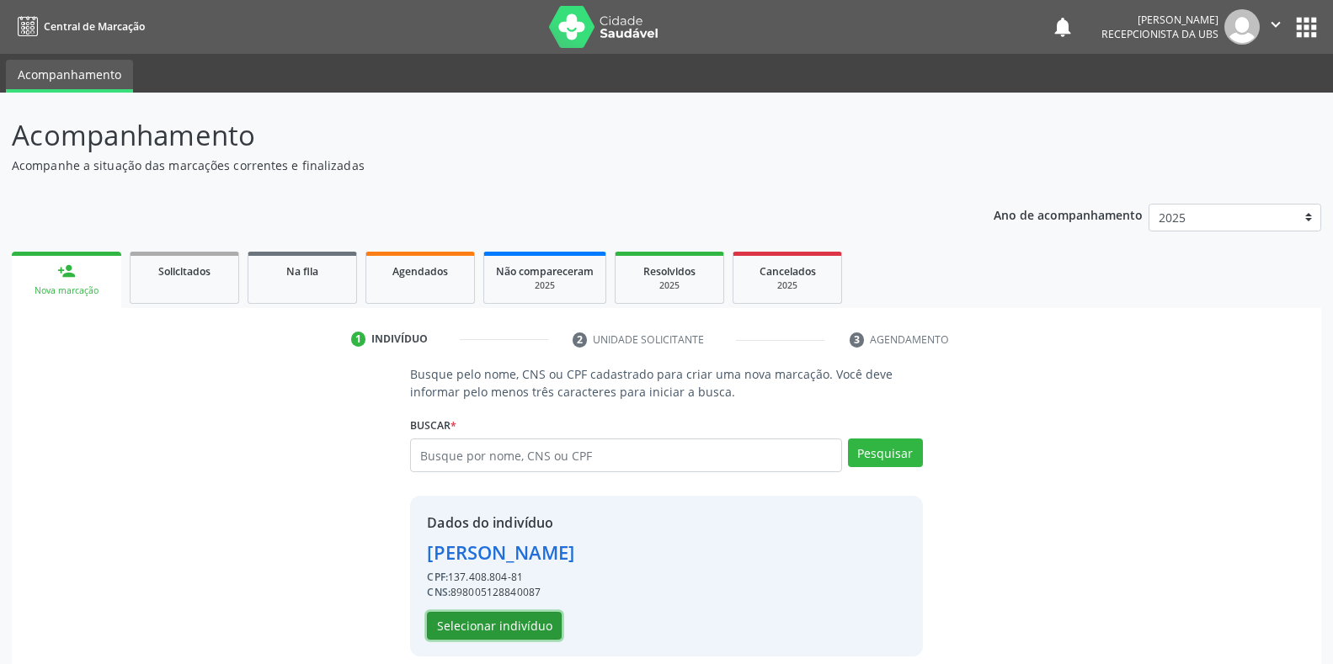
click at [485, 630] on button "Selecionar indivíduo" at bounding box center [494, 626] width 135 height 29
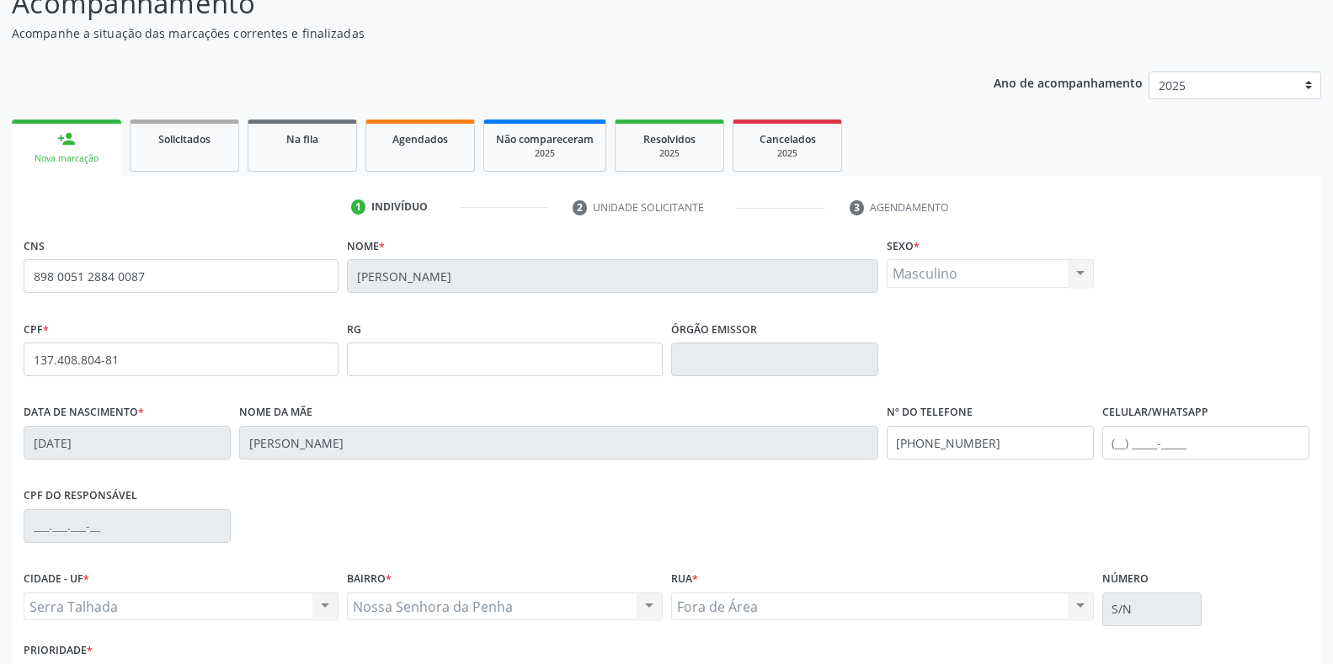
scroll to position [248, 0]
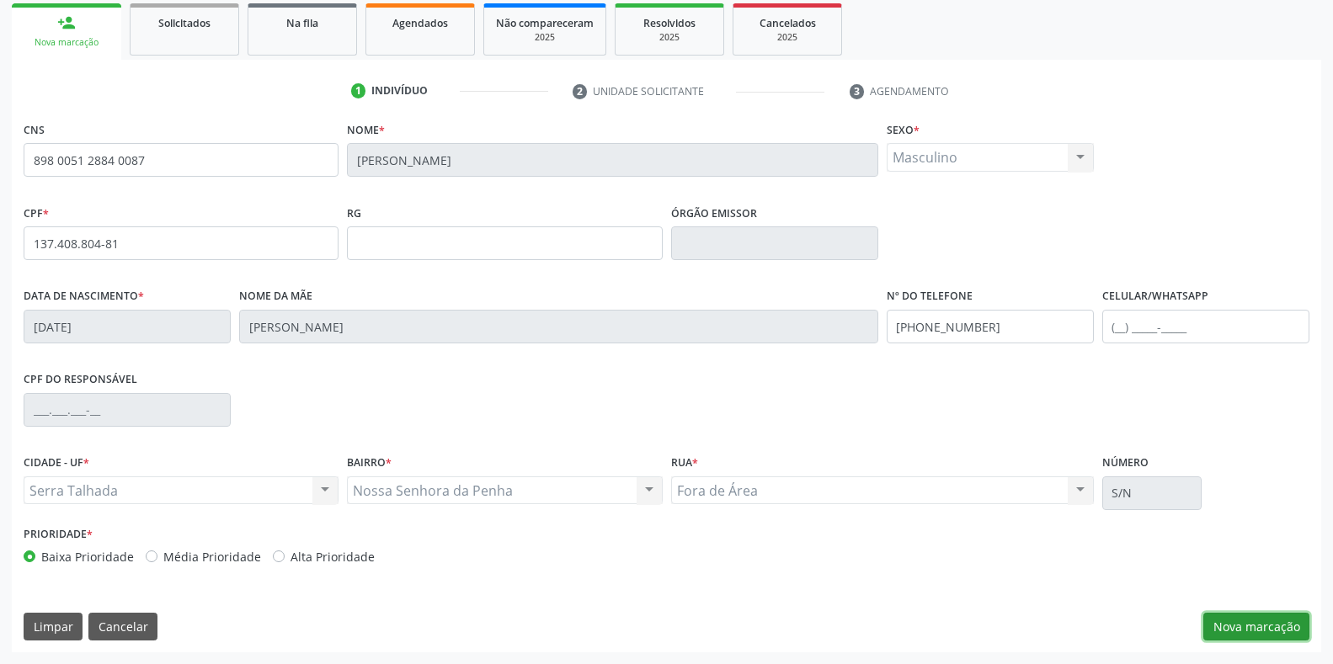
click at [1228, 626] on button "Nova marcação" at bounding box center [1256, 627] width 106 height 29
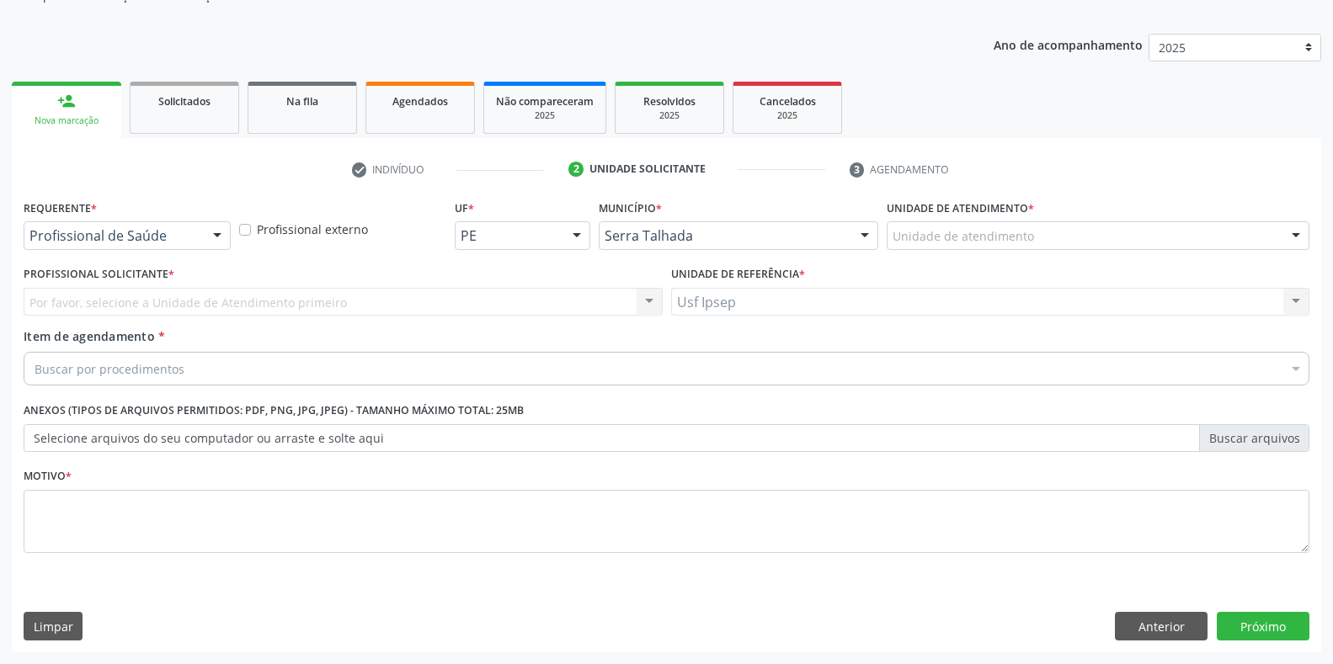
scroll to position [170, 0]
click at [217, 237] on div at bounding box center [217, 236] width 25 height 29
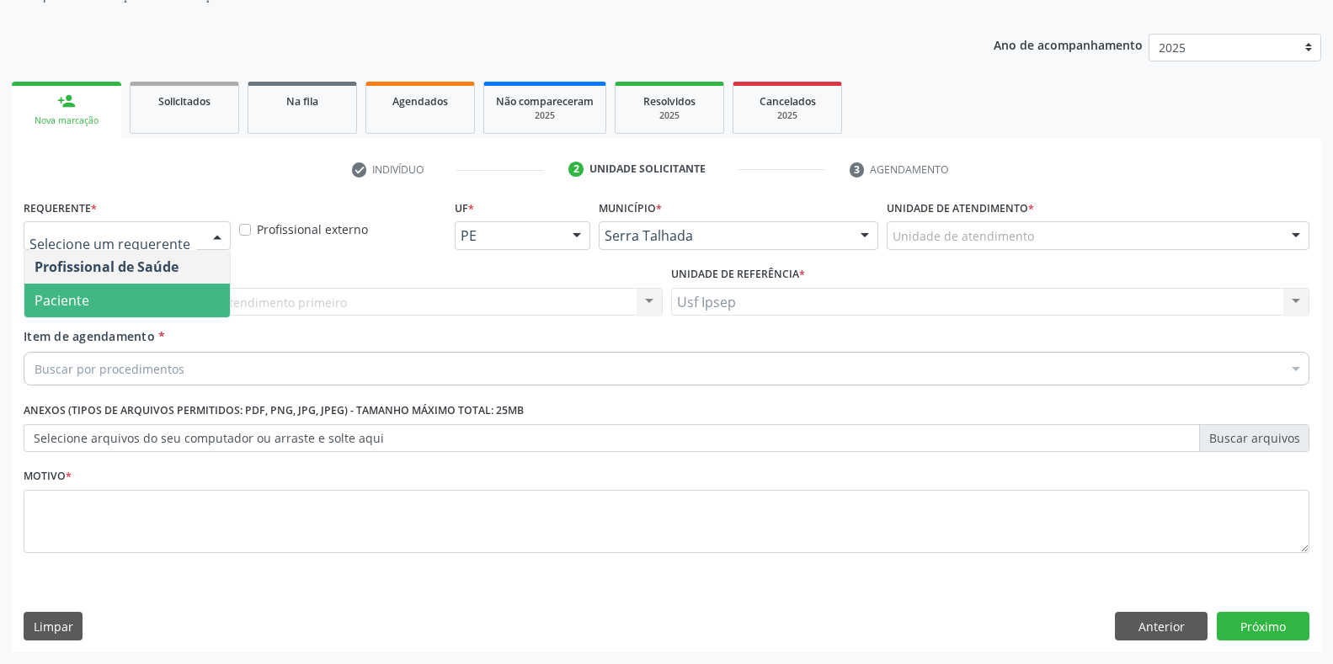
click at [109, 312] on span "Paciente" at bounding box center [126, 301] width 205 height 34
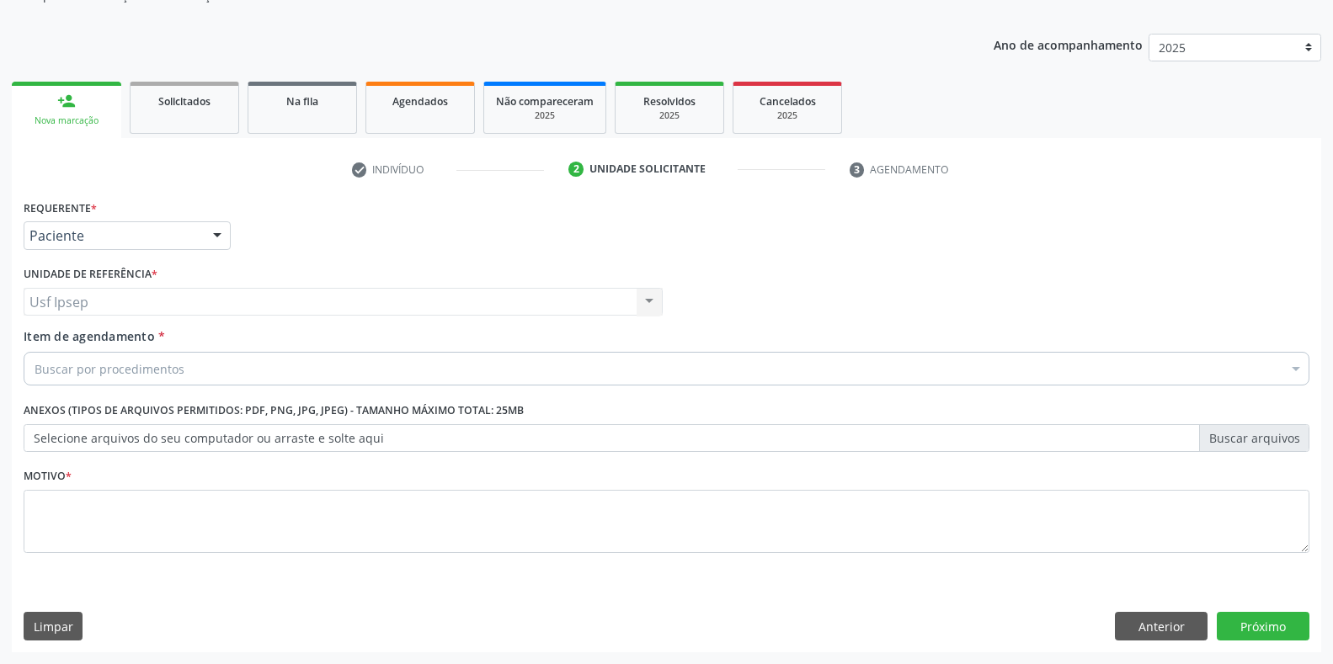
click at [30, 339] on span "Item de agendamento" at bounding box center [89, 336] width 131 height 16
click at [35, 352] on input "Item de agendamento *" at bounding box center [35, 369] width 0 height 34
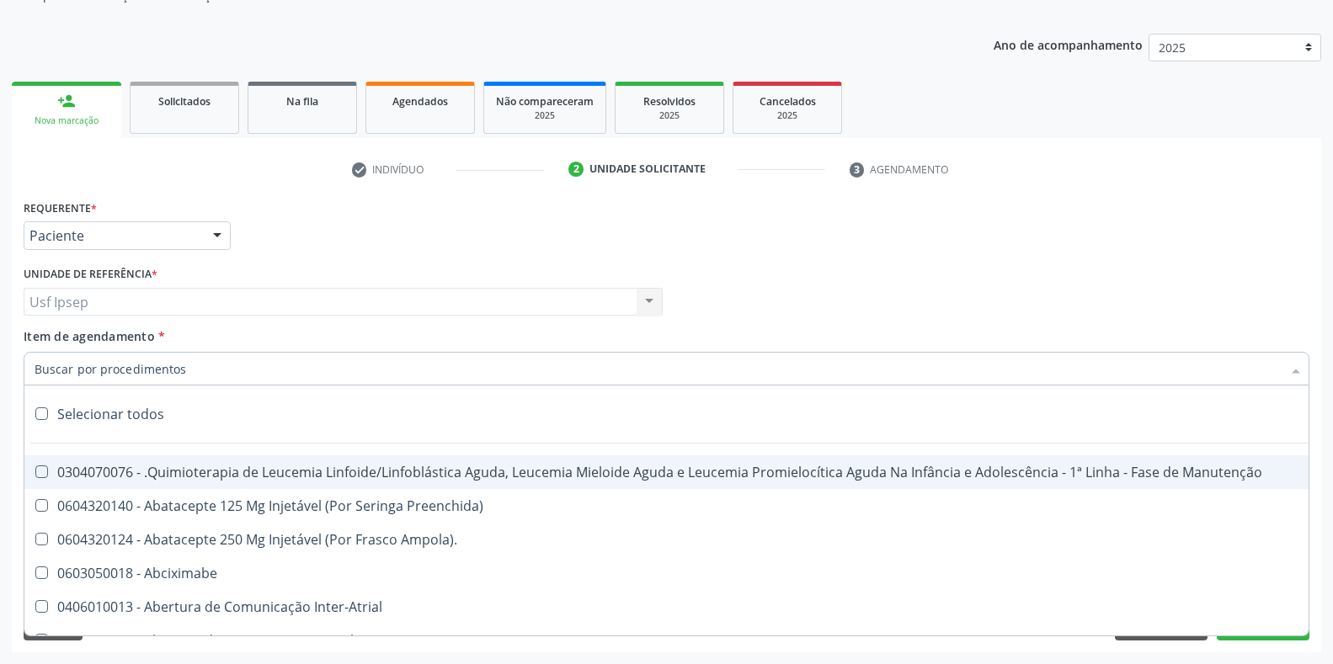
click at [43, 367] on input "Item de agendamento *" at bounding box center [658, 369] width 1247 height 34
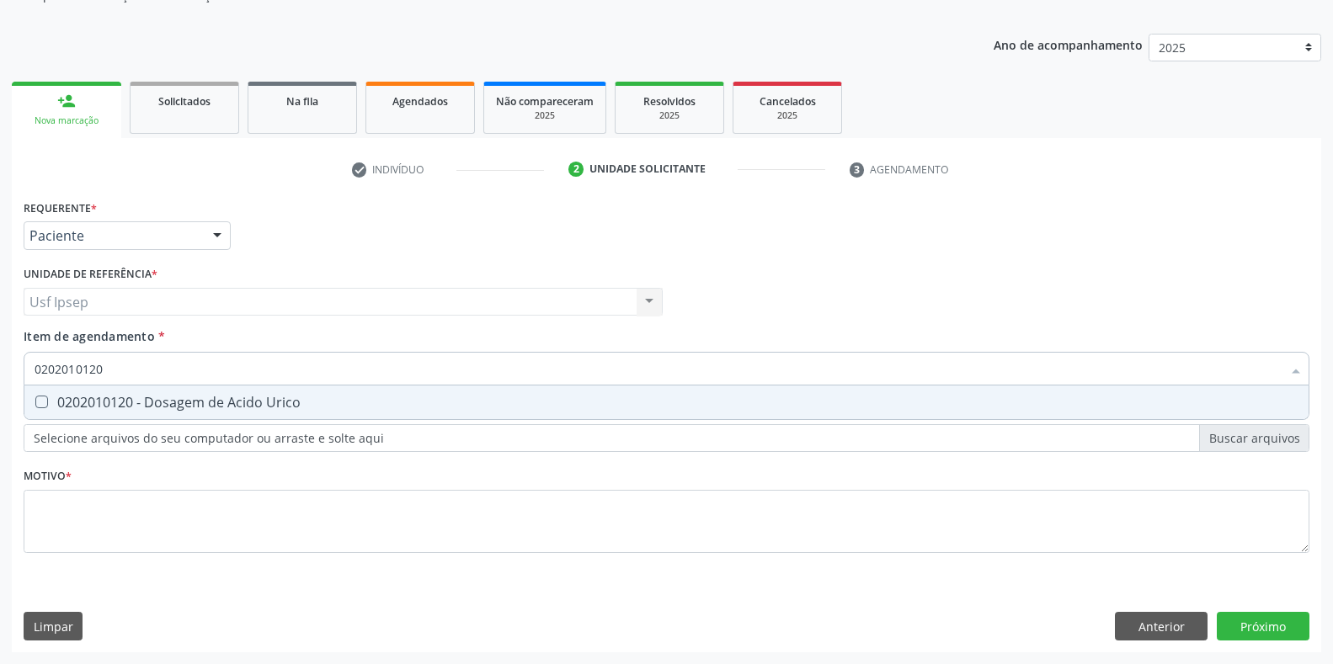
drag, startPoint x: 45, startPoint y: 408, endPoint x: 85, endPoint y: 371, distance: 54.3
click at [42, 407] on Urico at bounding box center [41, 402] width 13 height 13
click at [35, 407] on Urico "checkbox" at bounding box center [29, 402] width 11 height 11
click at [108, 368] on input "0202010120" at bounding box center [658, 369] width 1247 height 34
click at [40, 394] on span "0202010473 - Dosagem de Glicose" at bounding box center [666, 403] width 1284 height 34
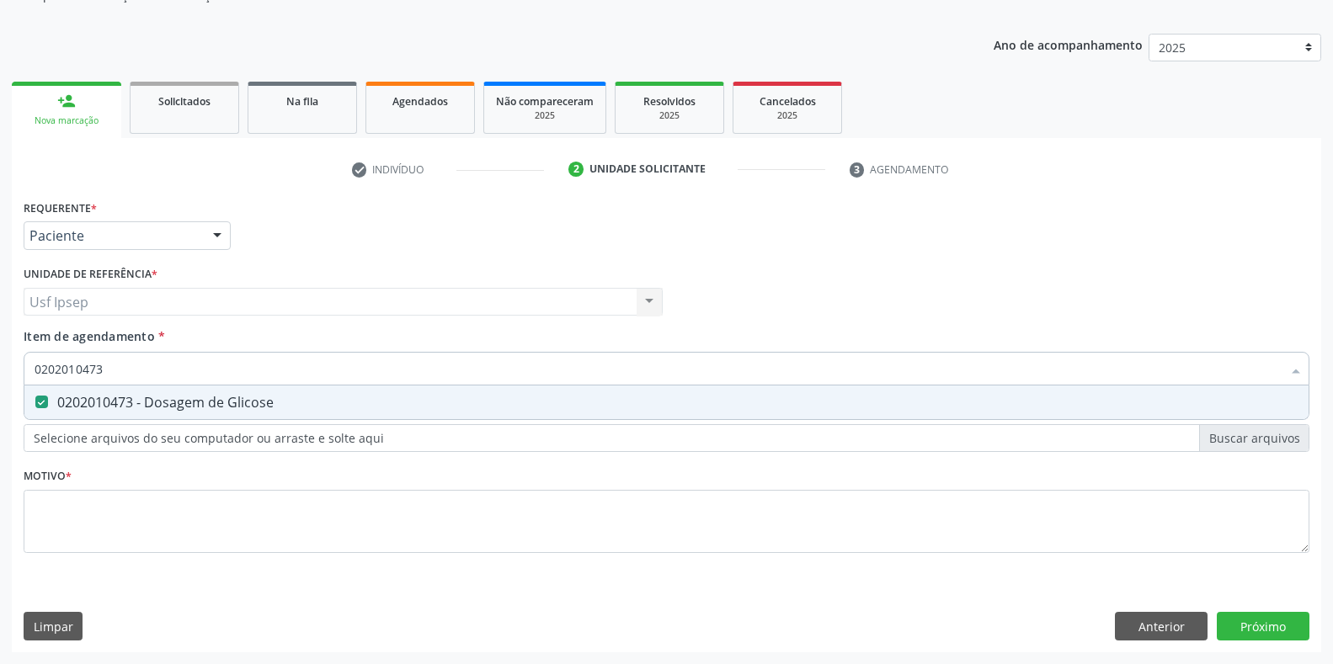
click at [110, 366] on input "0202010473" at bounding box center [658, 369] width 1247 height 34
click at [36, 392] on span "0202010694 - Dosagem de [PERSON_NAME]" at bounding box center [666, 403] width 1284 height 34
click at [103, 369] on input "0202010694" at bounding box center [658, 369] width 1247 height 34
click at [43, 406] on Creatinina at bounding box center [41, 402] width 13 height 13
click at [35, 406] on Creatinina "checkbox" at bounding box center [29, 402] width 11 height 11
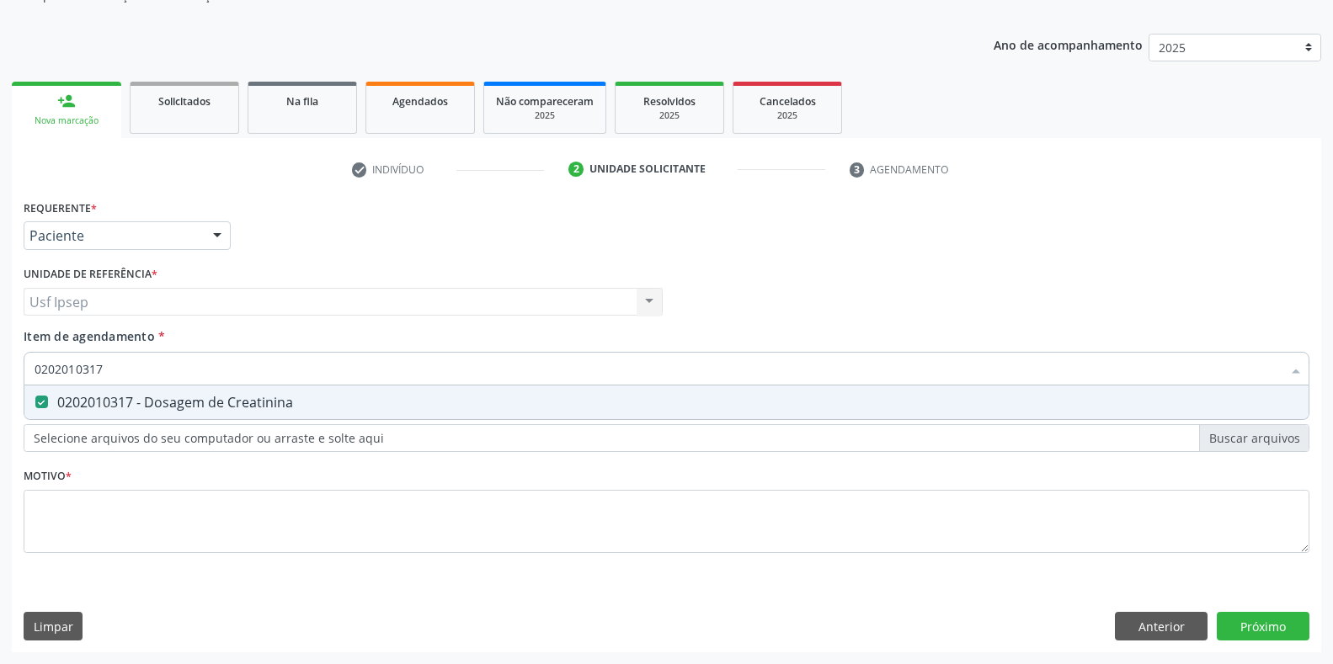
click at [102, 371] on input "0202010317" at bounding box center [658, 369] width 1247 height 34
click at [39, 398] on Total at bounding box center [41, 402] width 13 height 13
click at [35, 398] on Total "checkbox" at bounding box center [29, 402] width 11 height 11
click at [103, 369] on input "0202010295" at bounding box center [658, 369] width 1247 height 34
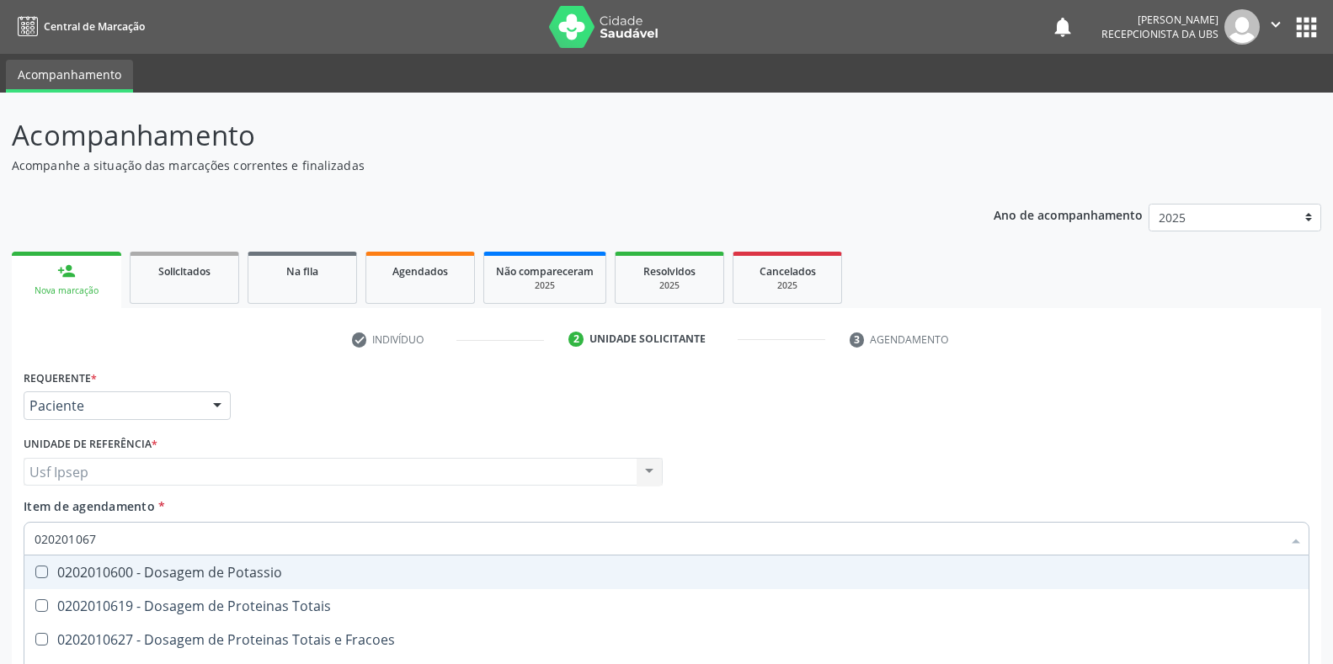
type input "0202010678"
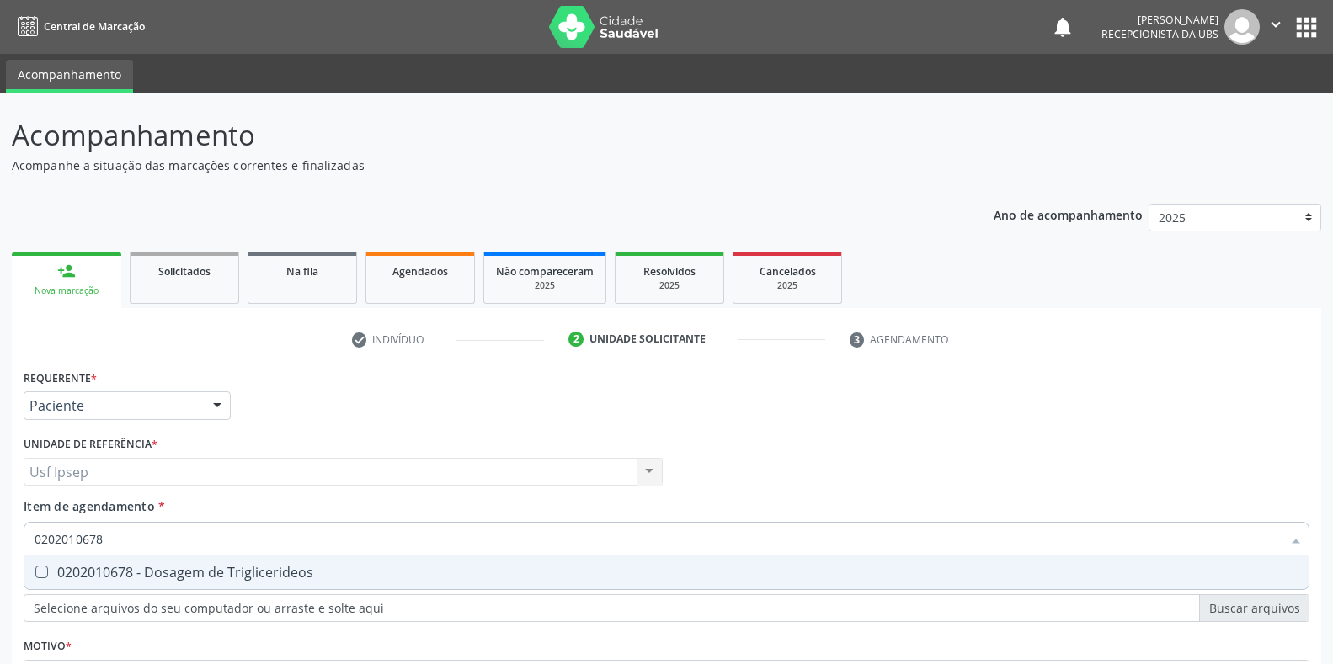
scroll to position [170, 0]
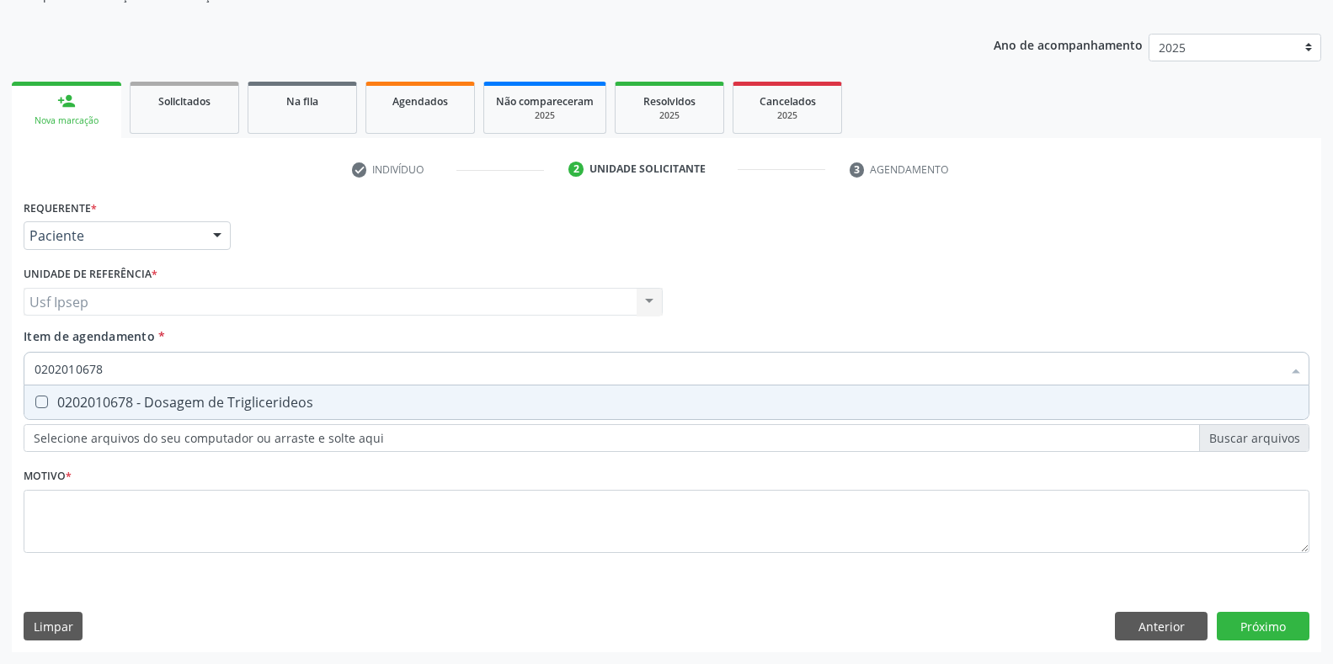
drag, startPoint x: 40, startPoint y: 408, endPoint x: 67, endPoint y: 384, distance: 35.7
click at [39, 408] on Triglicerideos at bounding box center [41, 402] width 13 height 13
click at [35, 408] on Triglicerideos "checkbox" at bounding box center [29, 402] width 11 height 11
checkbox Triglicerideos "true"
click at [101, 366] on input "0202010678" at bounding box center [658, 369] width 1247 height 34
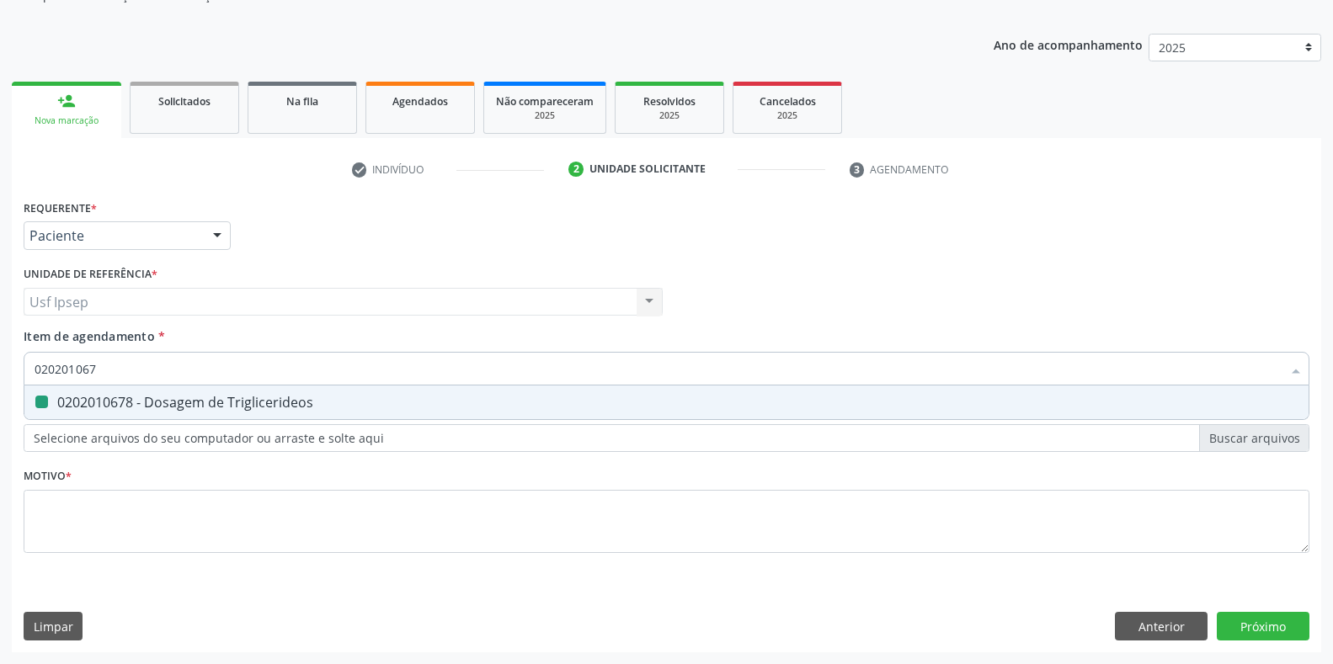
type input "02020106"
checkbox Triglicerideos "false"
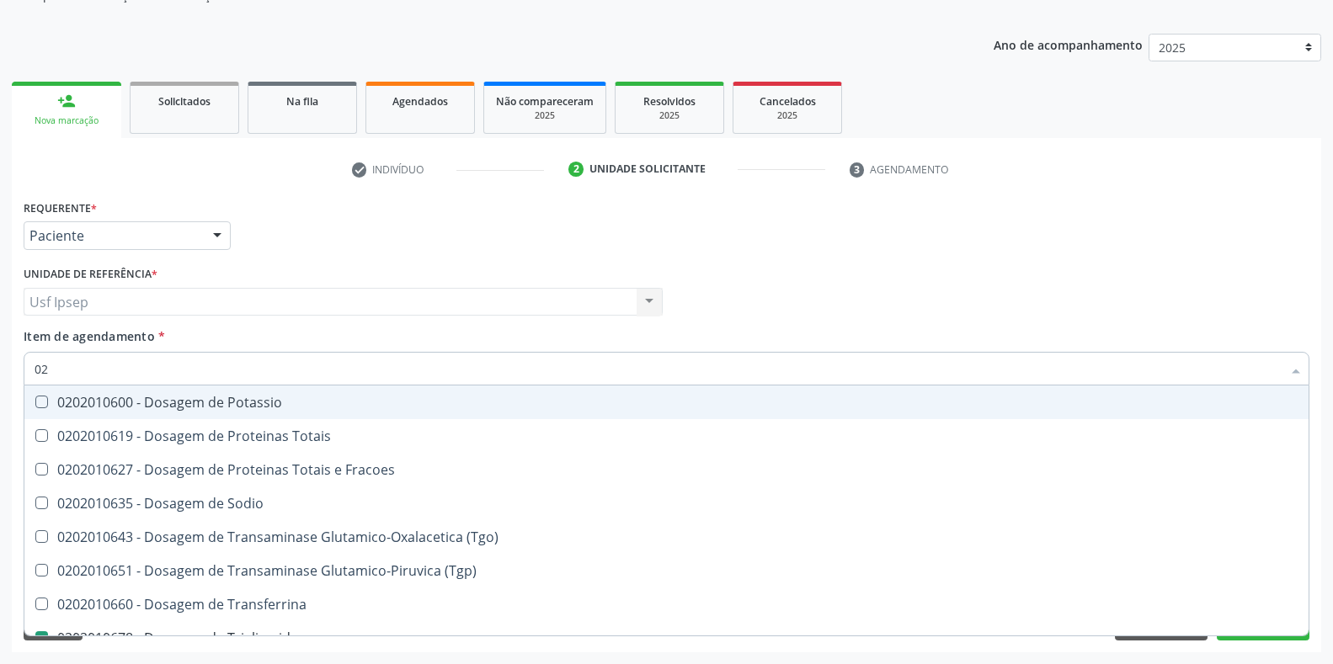
type input "0"
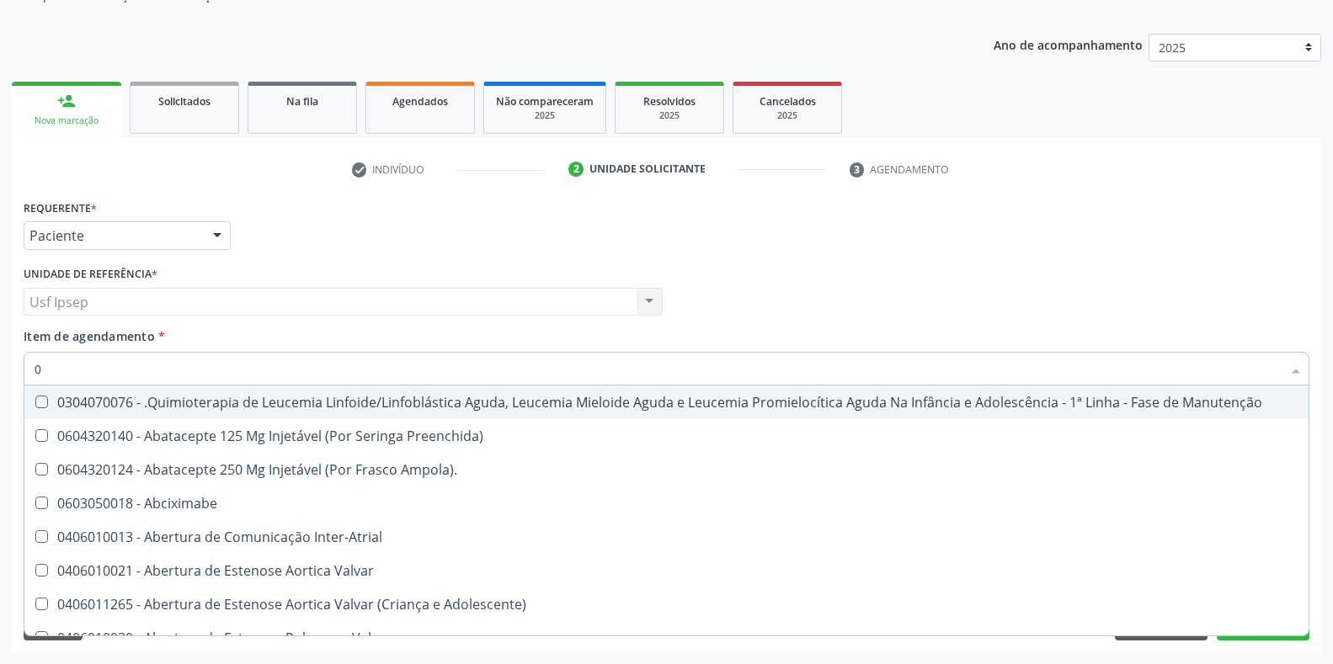
checkbox Valvar "false"
checkbox Paciente\) "false"
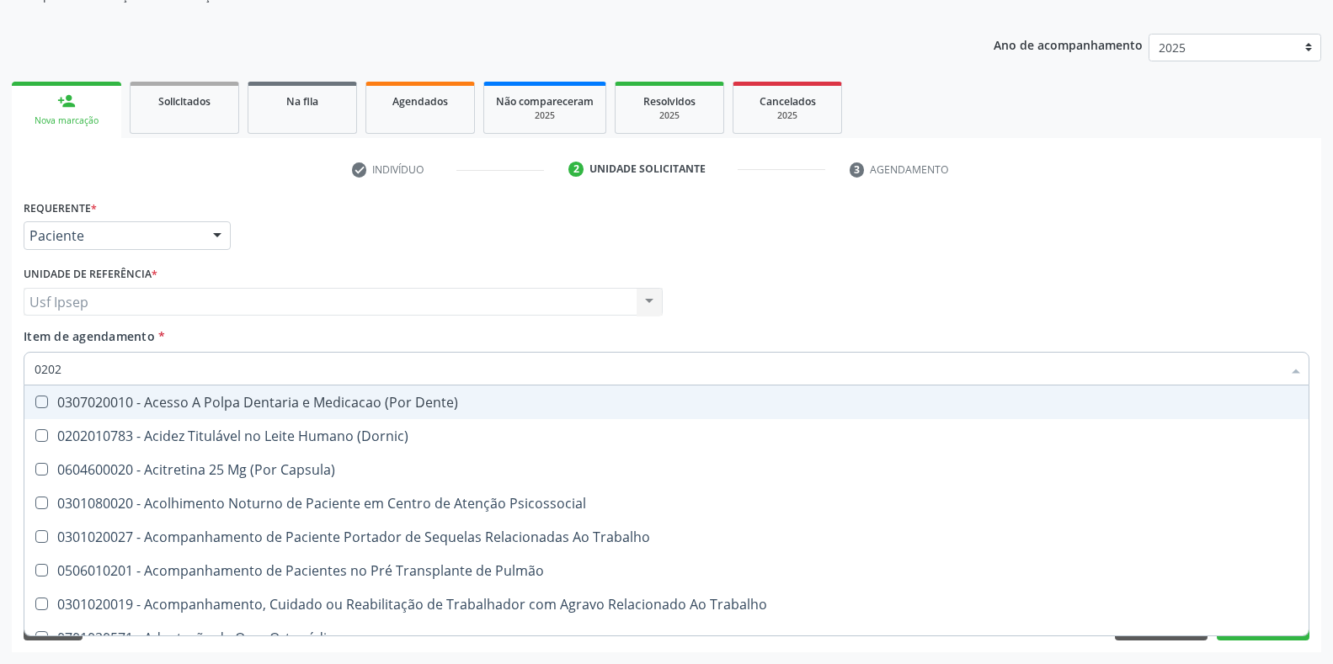
type input "02020"
checkbox Sistêmicas "true"
checkbox População "false"
checkbox Tireoide "true"
checkbox Aspiracao "true"
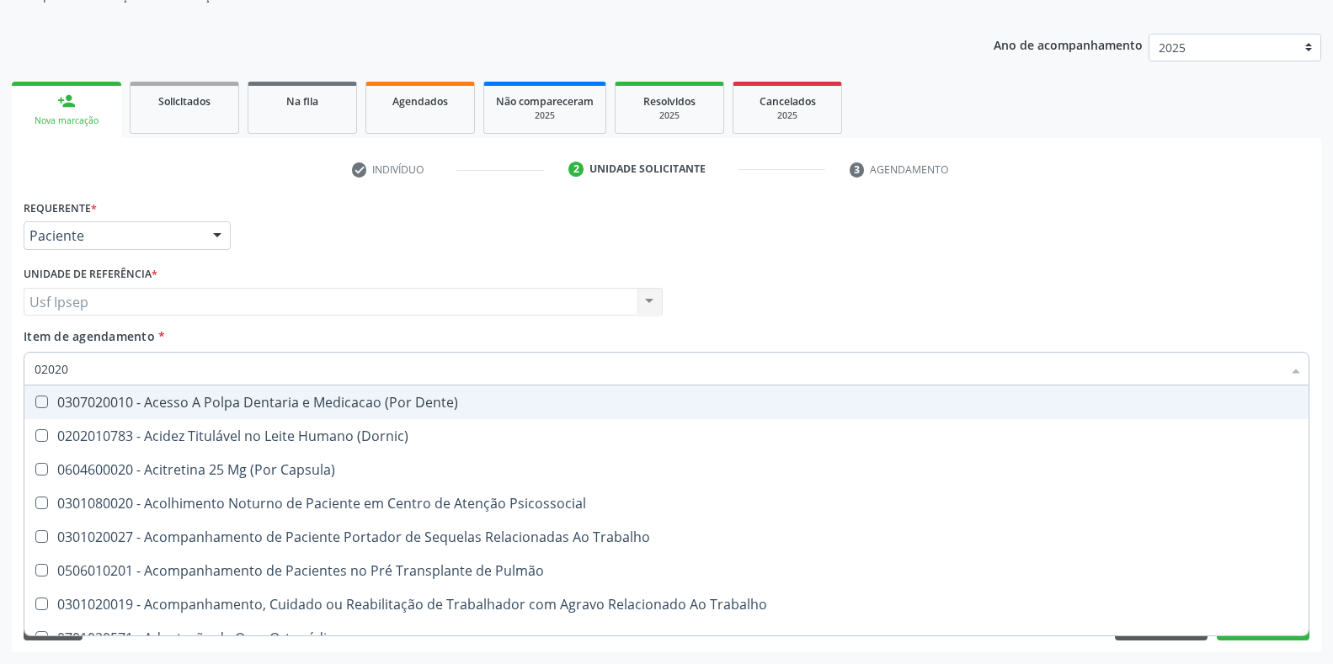
checkbox Fragmento "false"
checkbox Ossea "false"
checkbox Salivar "true"
checkbox Laser "false"
checkbox Inteiro "true"
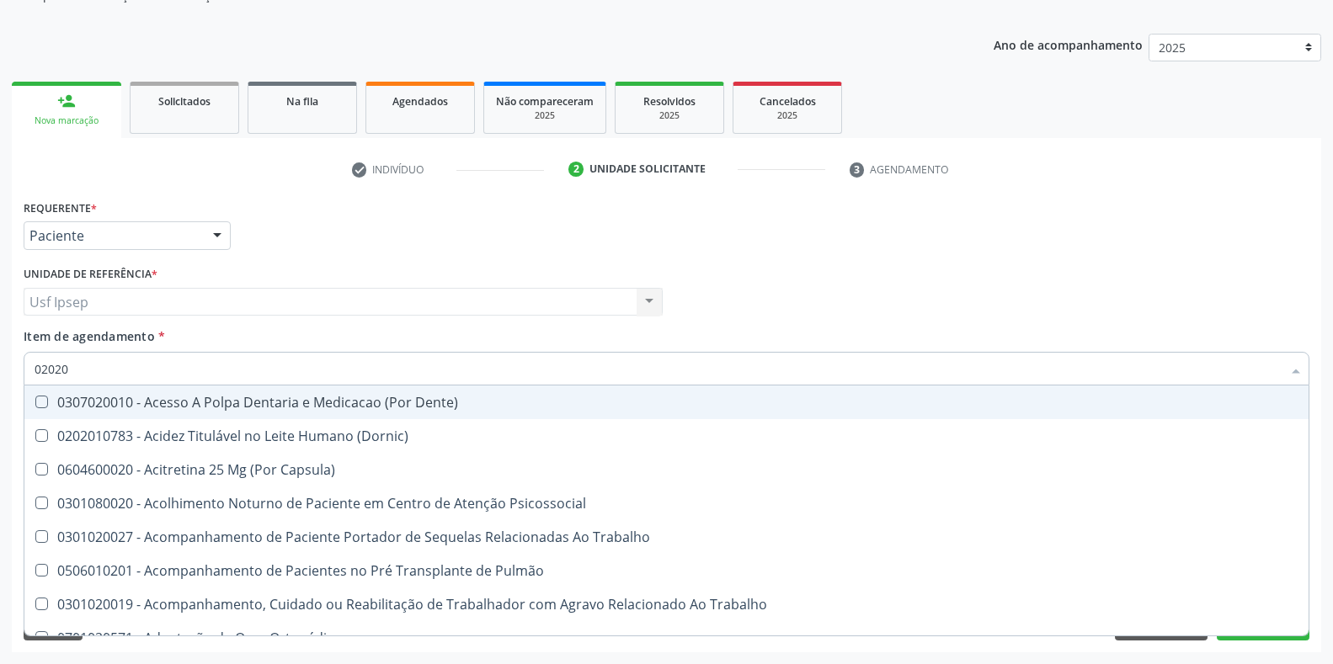
checkbox Esforco "true"
checkbox Projecoes\) "false"
checkbox Estimulo "false"
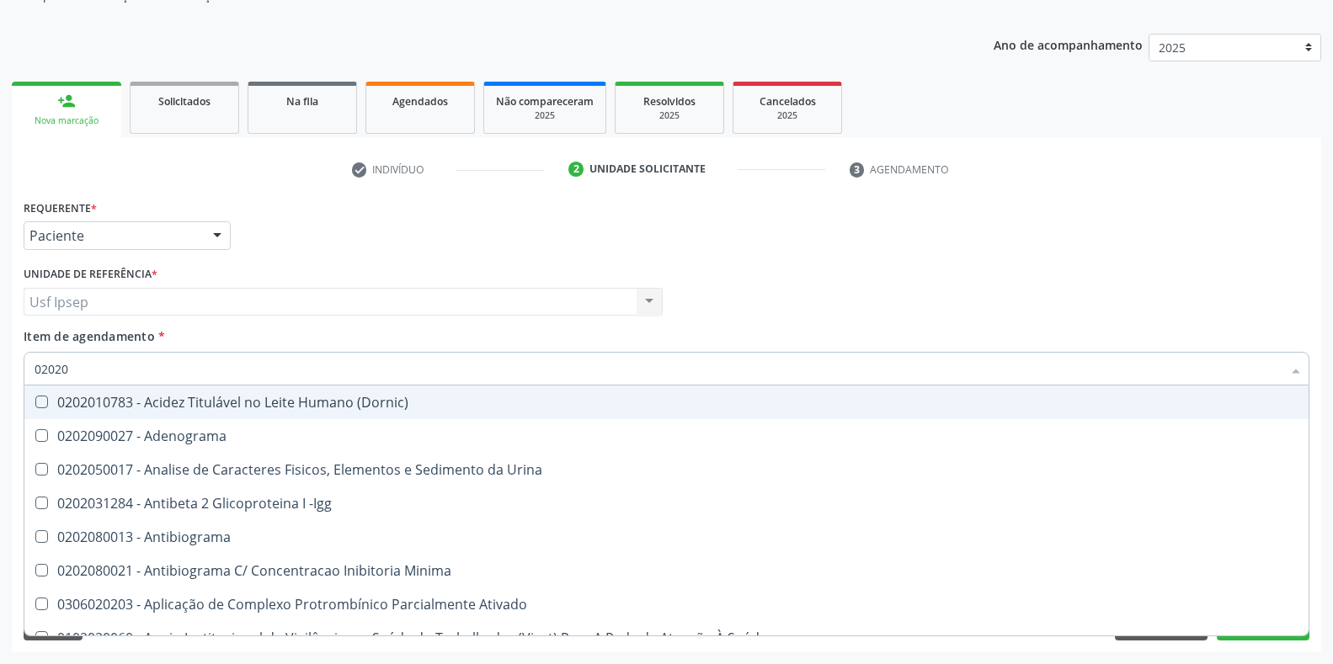
type input "020201"
checkbox Osmolar "true"
checkbox Parceria\) "true"
checkbox Gestante "true"
checkbox T3 "true"
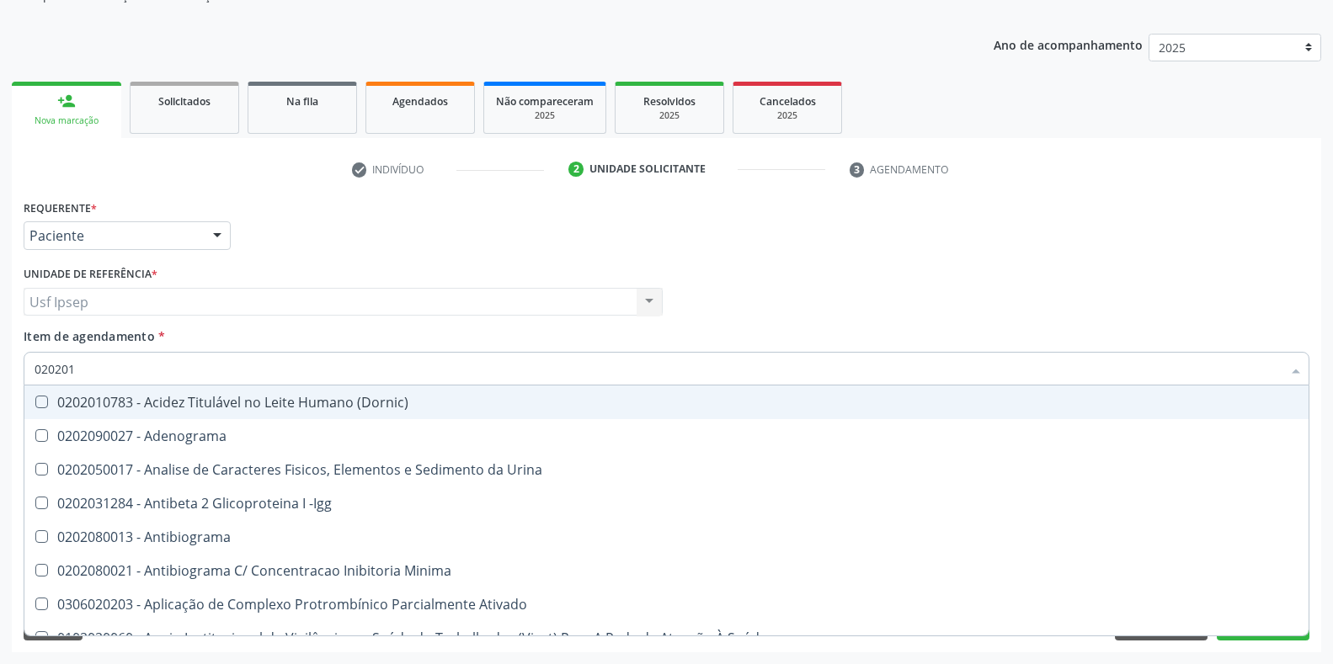
checkbox Acetona "true"
checkbox Ascorbico "true"
checkbox Urico "false"
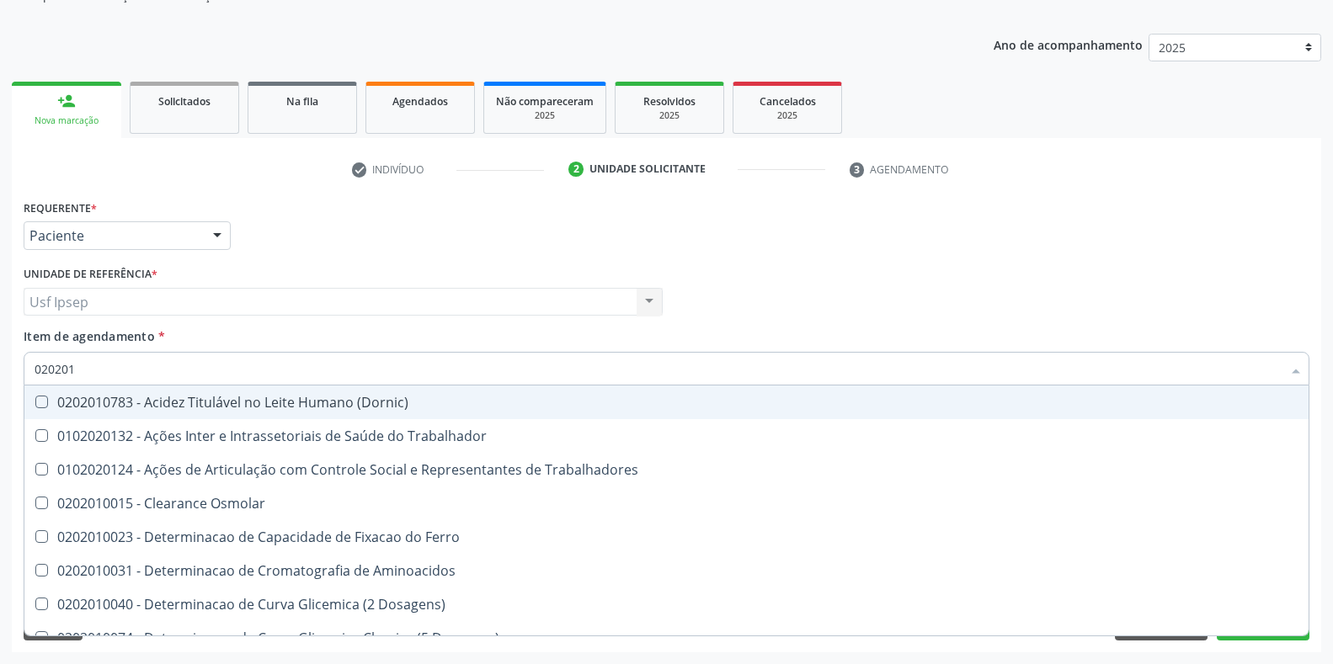
type input "0202010"
checkbox Ativada\) "true"
checkbox Urico "false"
checkbox Fracoes "true"
checkbox Ionizavel "true"
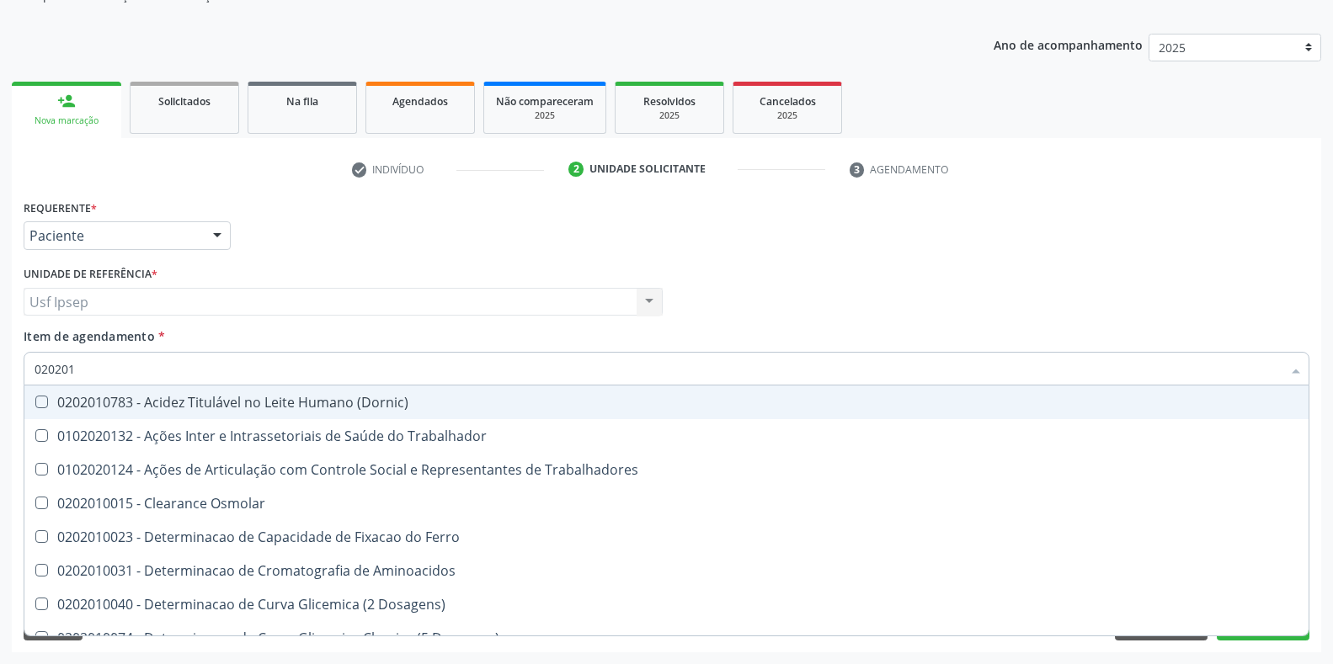
checkbox Total "false"
checkbox Creatinina "false"
checkbox II "true"
checkbox Glicose "false"
checkbox Muco-Proteinas "true"
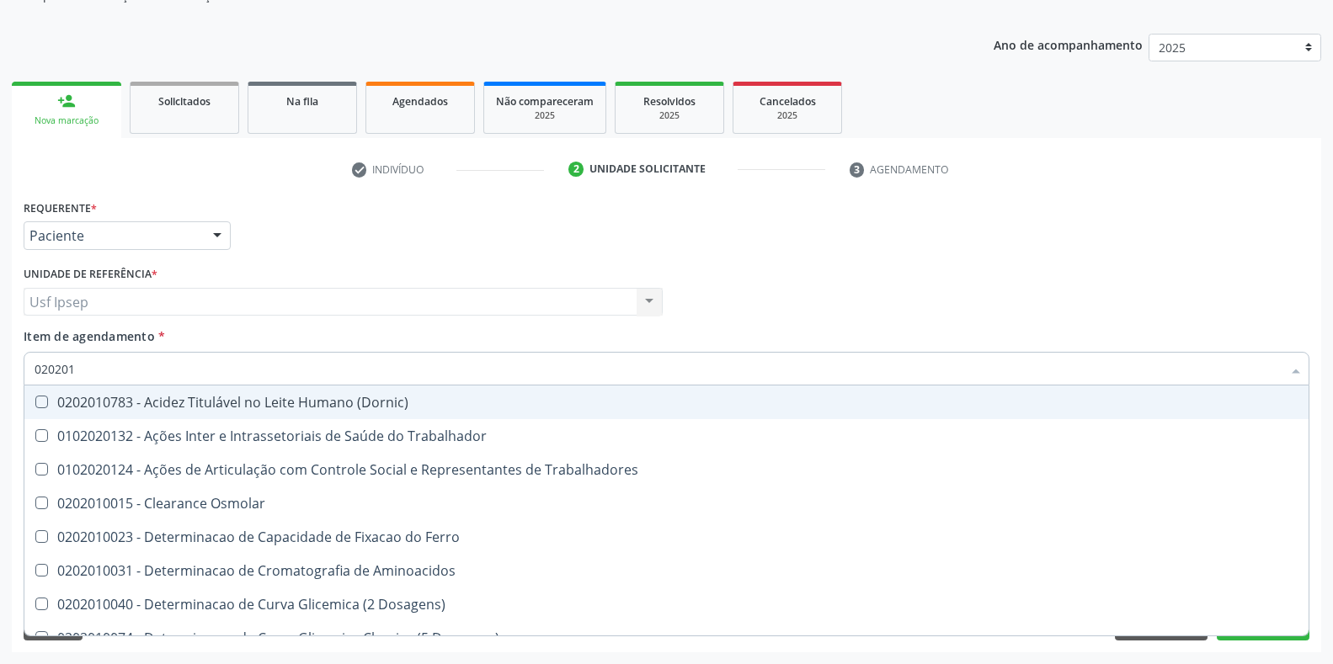
checkbox Piruvato "true"
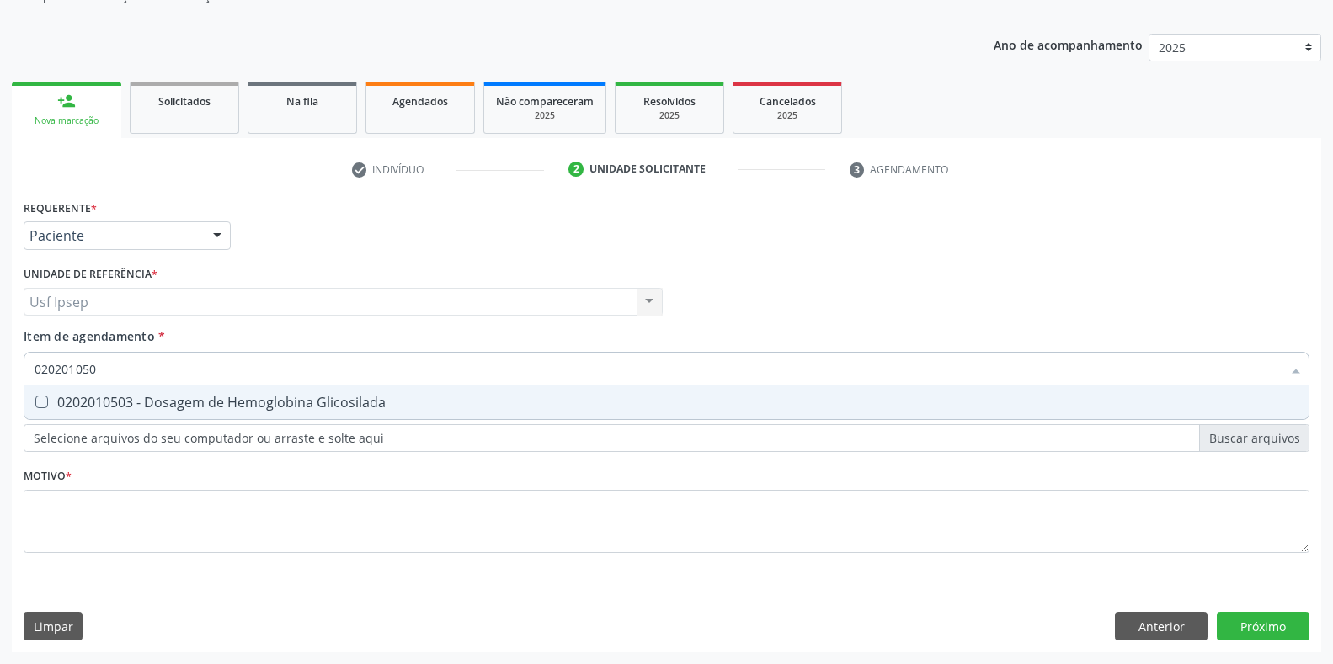
type input "0202010503"
click at [30, 403] on div at bounding box center [30, 402] width 13 height 13
checkbox Glicosilada "true"
click at [102, 368] on input "0202010503" at bounding box center [658, 369] width 1247 height 34
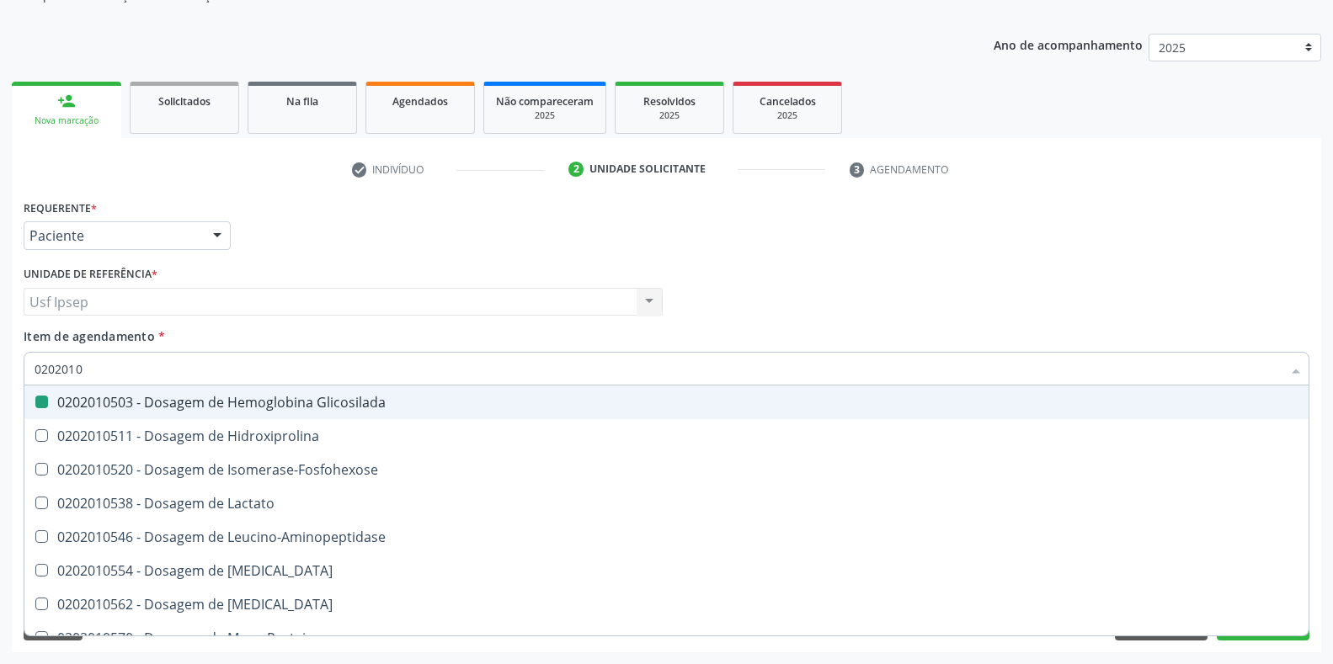
type input "020201"
checkbox Glicosilada "false"
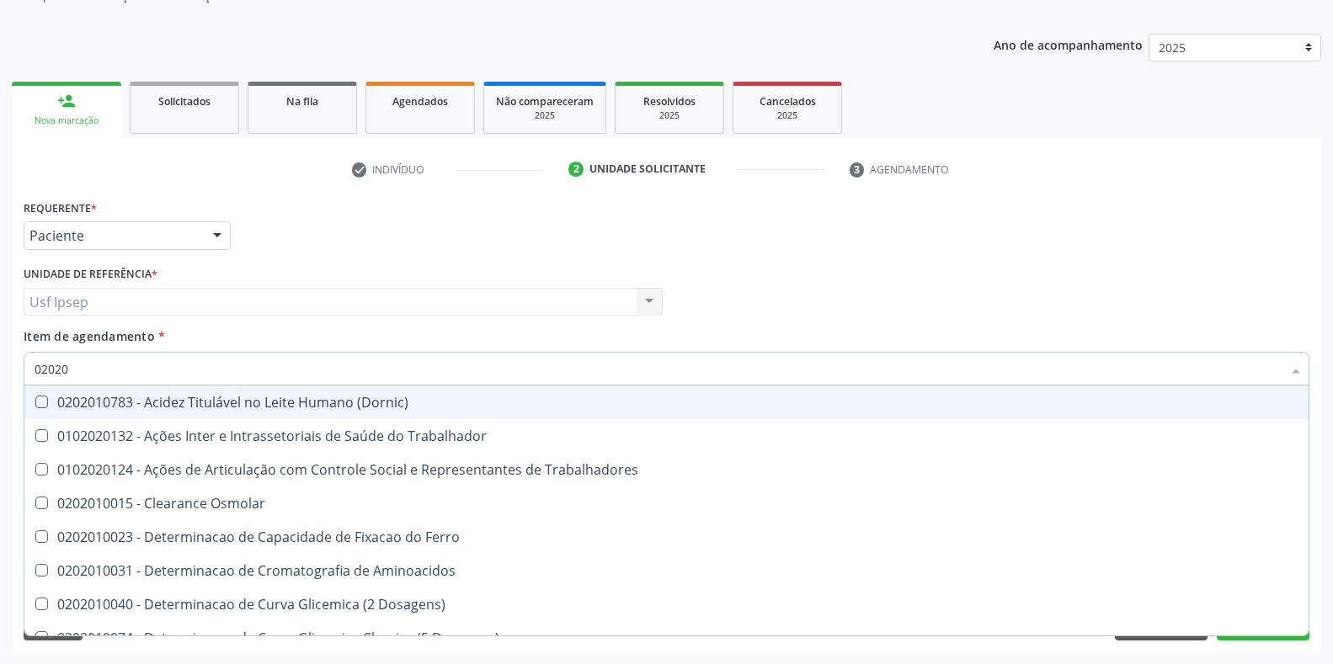
type input "0202"
checkbox Urico "false"
checkbox Total "false"
checkbox Creatinina "false"
checkbox Glicose "false"
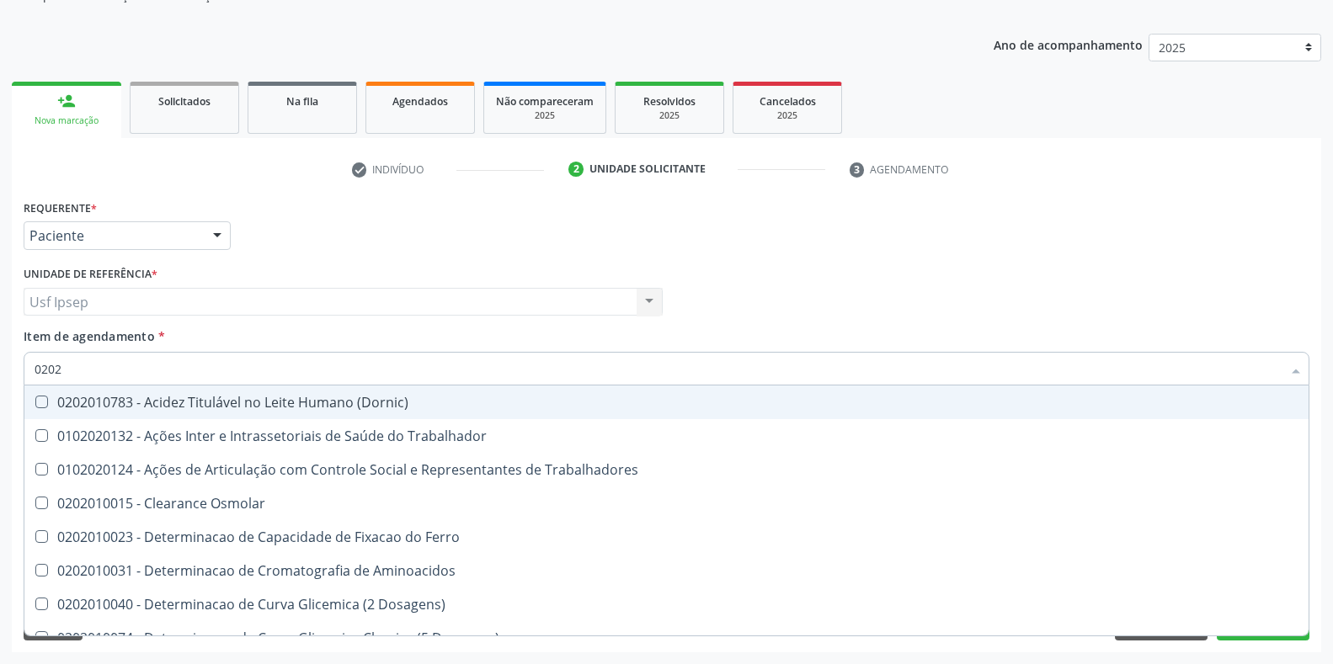
checkbox Glicosilada "false"
checkbox Triglicerideos "false"
checkbox Ureia "false"
checkbox Trabalho "false"
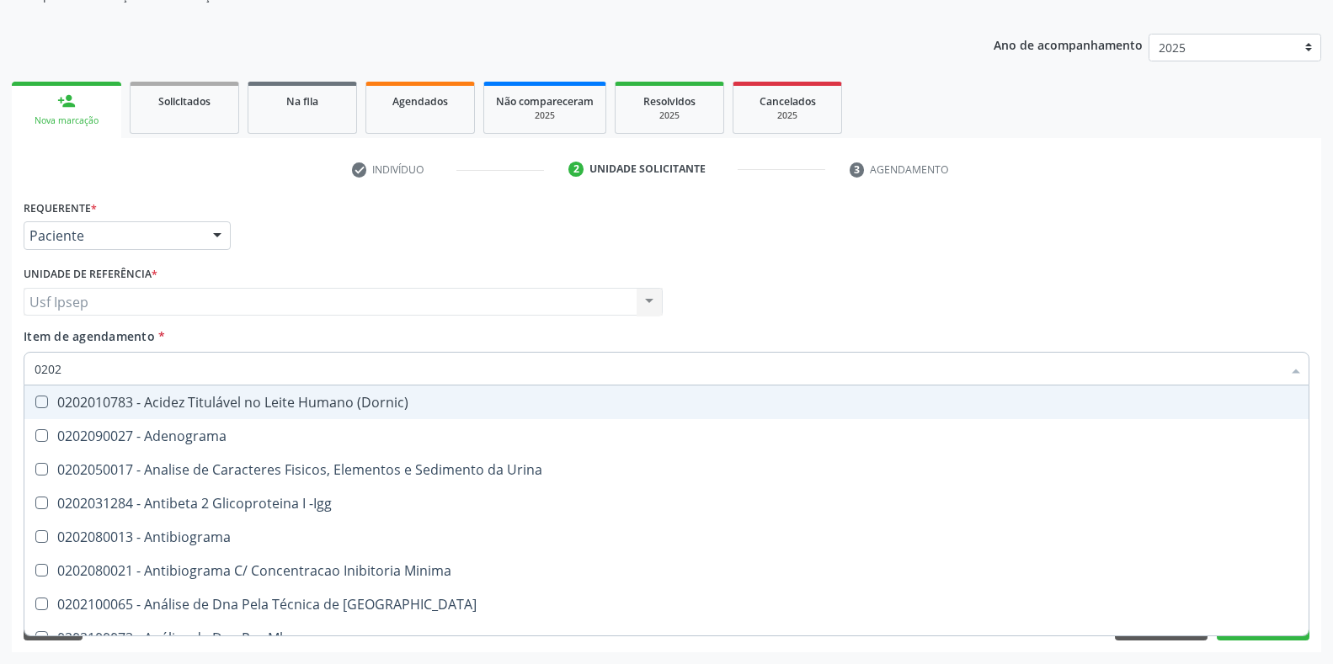
type input "02020"
checkbox Organicos "true"
checkbox Urico "false"
checkbox Barbituratos "true"
checkbox Calcio "true"
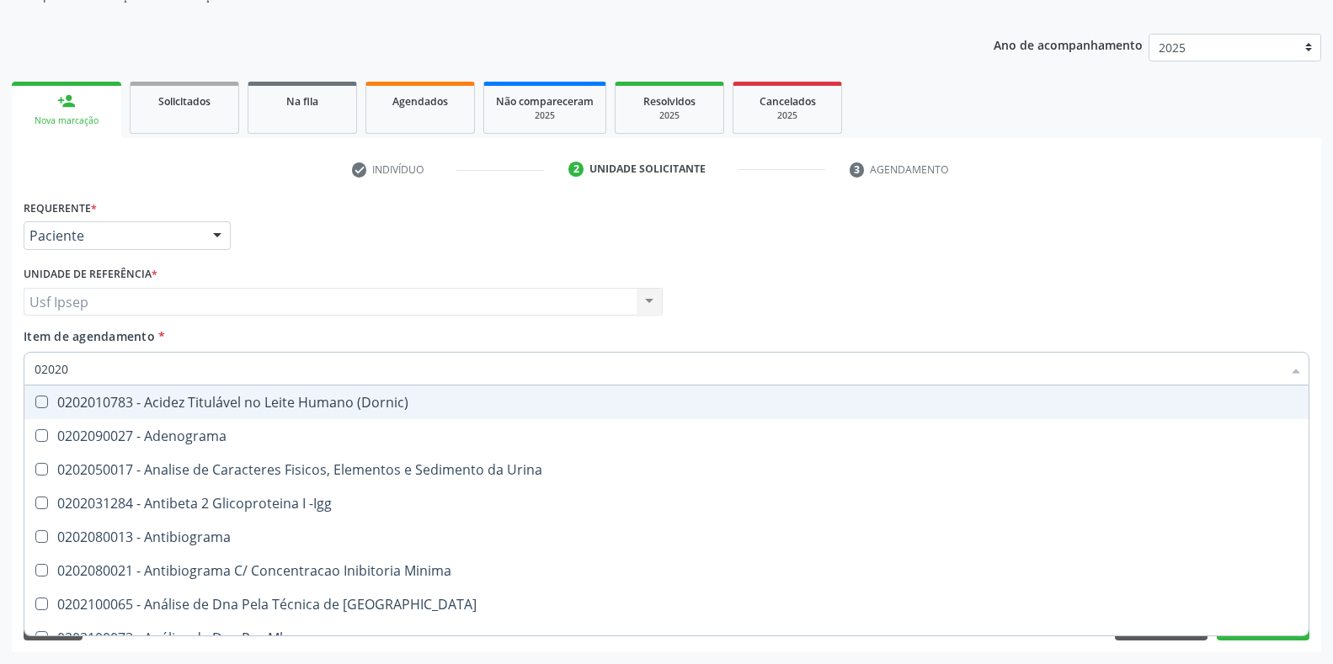
checkbox Total "false"
checkbox Creatinina "false"
checkbox Xi "true"
checkbox Fibrinogenio "true"
checkbox Glicose "false"
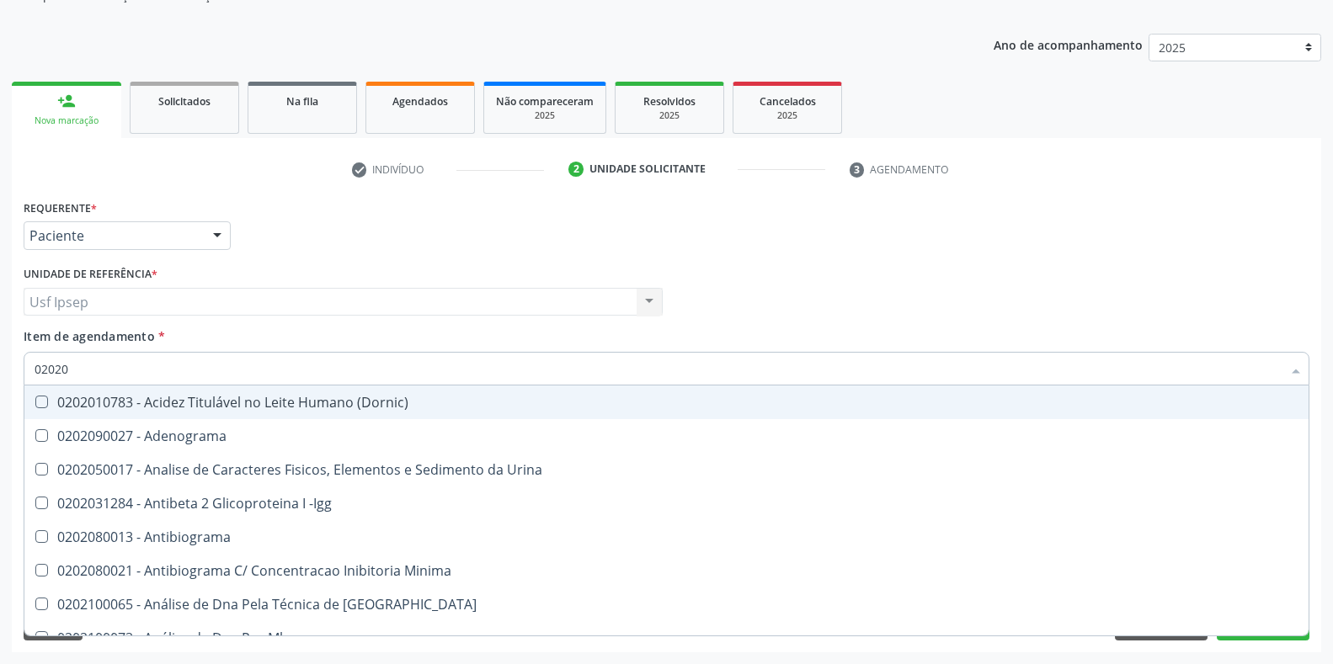
checkbox Glicosilada "false"
checkbox Funcional "true"
checkbox Derrames "true"
checkbox Triglicerideos "false"
checkbox Ureia "false"
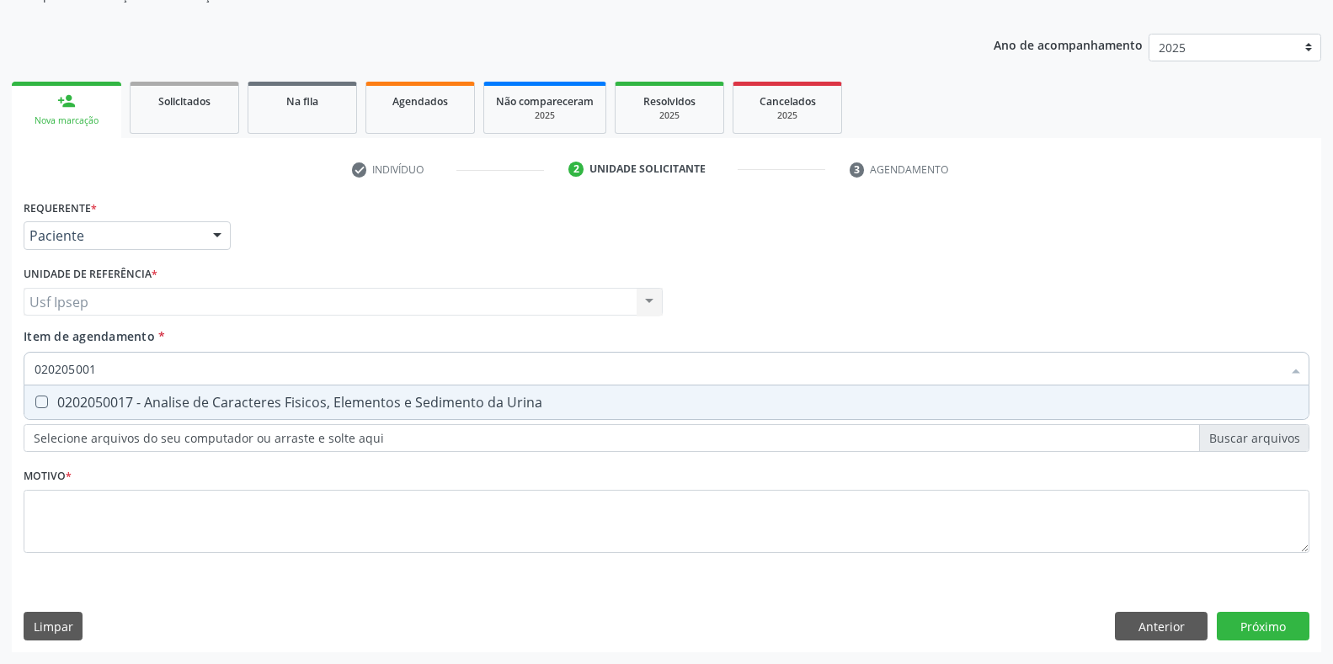
type input "0202050017"
click at [42, 400] on Urina at bounding box center [41, 402] width 13 height 13
click at [35, 400] on Urina "checkbox" at bounding box center [29, 402] width 11 height 11
checkbox Urina "true"
click at [100, 370] on input "0202050017" at bounding box center [658, 369] width 1247 height 34
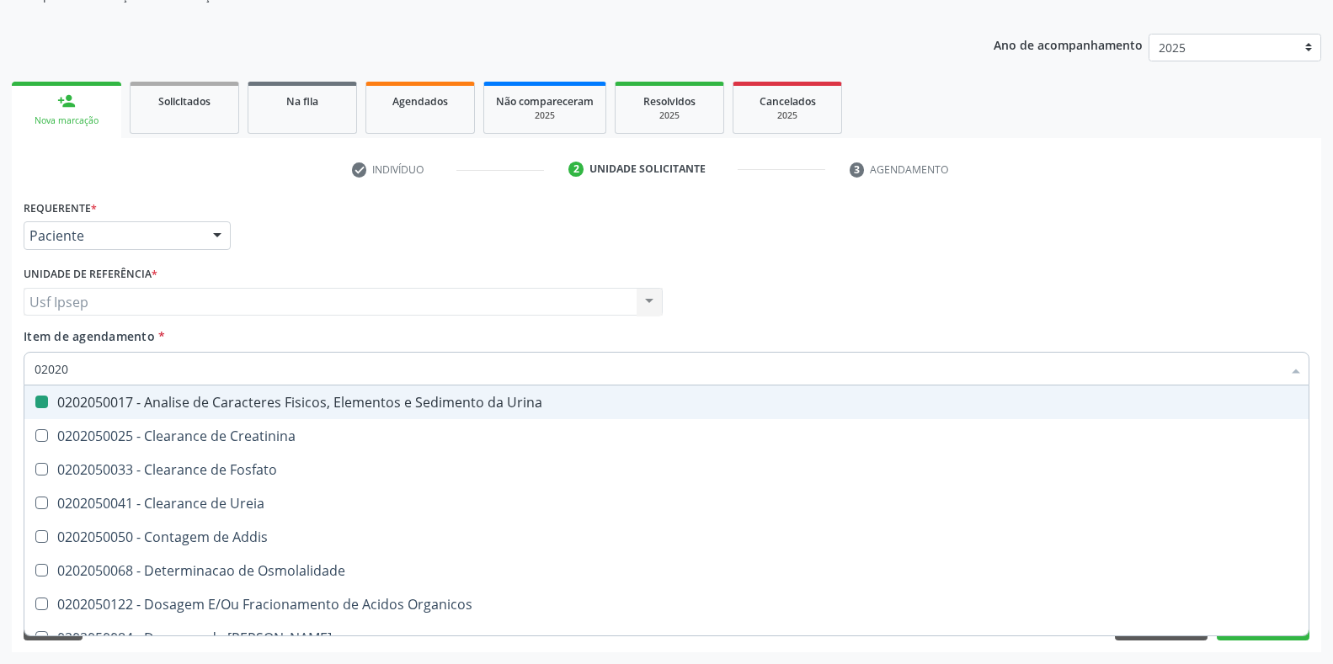
type input "0202"
checkbox Urina "false"
checkbox Fosfato "true"
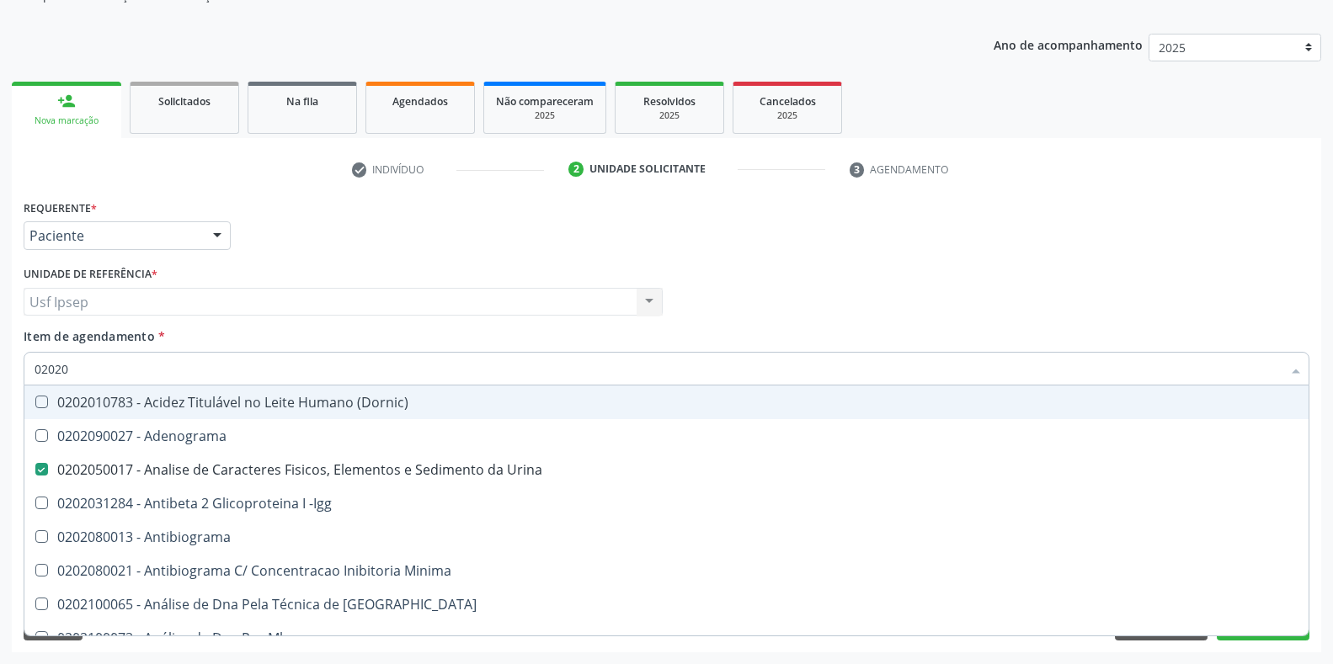
type input "020202"
checkbox Urina "false"
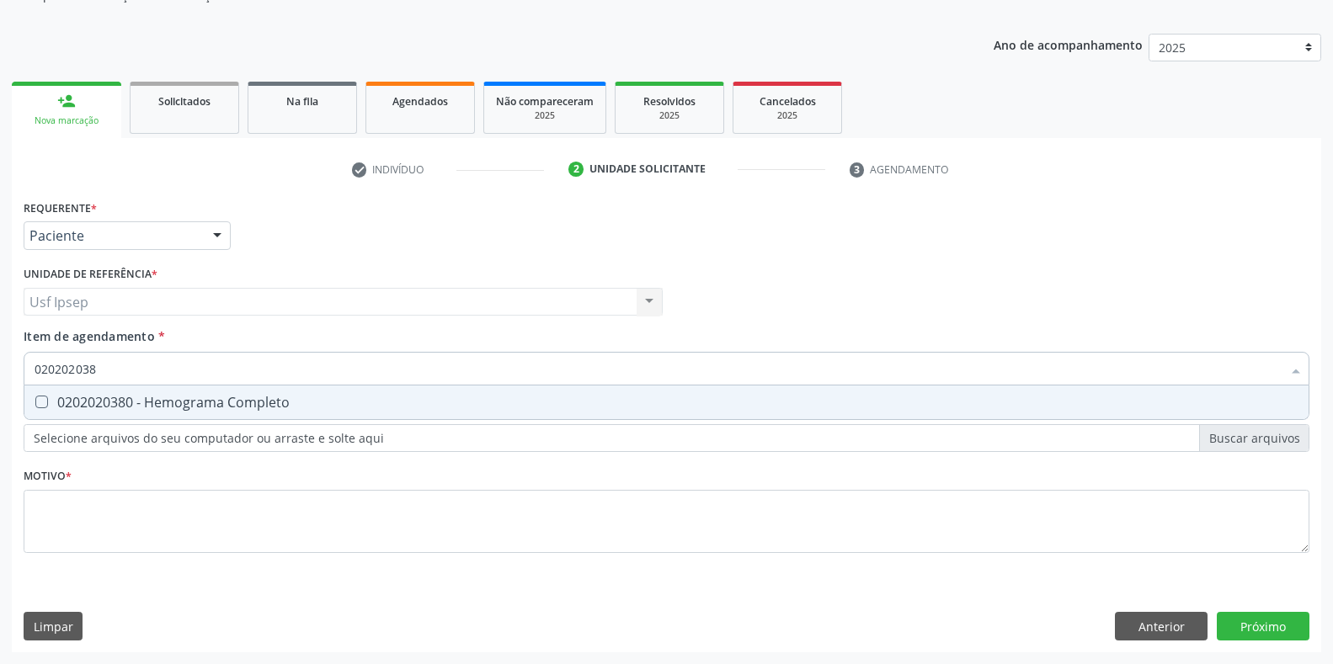
type input "0202020380"
click at [43, 401] on Completo at bounding box center [41, 402] width 13 height 13
click at [35, 401] on Completo "checkbox" at bounding box center [29, 402] width 11 height 11
checkbox Completo "true"
click at [104, 365] on input "0202020380" at bounding box center [658, 369] width 1247 height 34
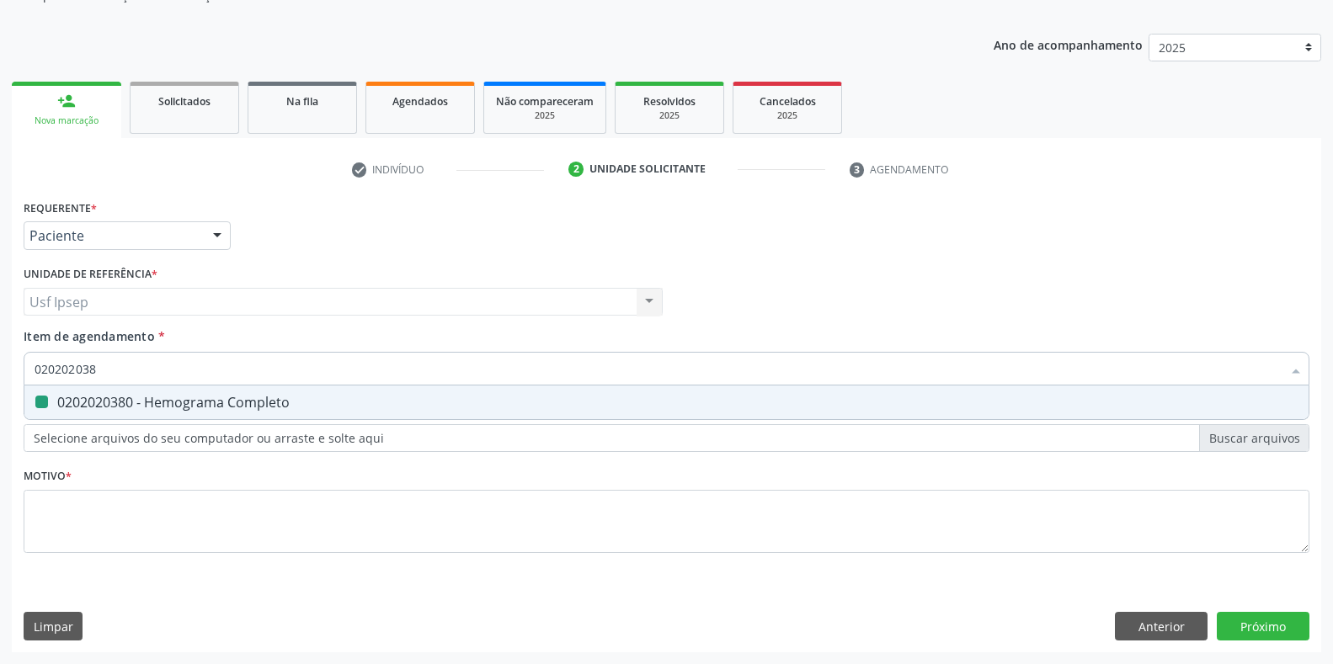
type input "02020203"
checkbox Completo "false"
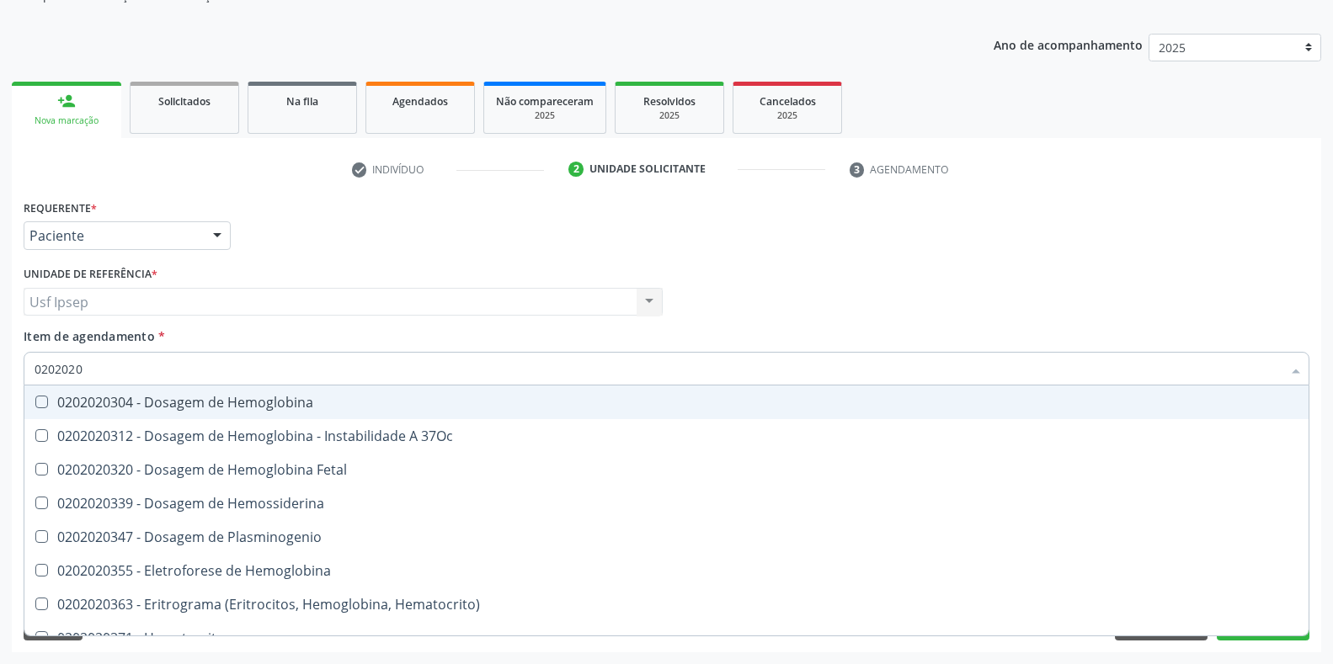
type input "020202"
checkbox Completo "false"
type input "02020"
checkbox Reticulocitos "true"
checkbox Completo "false"
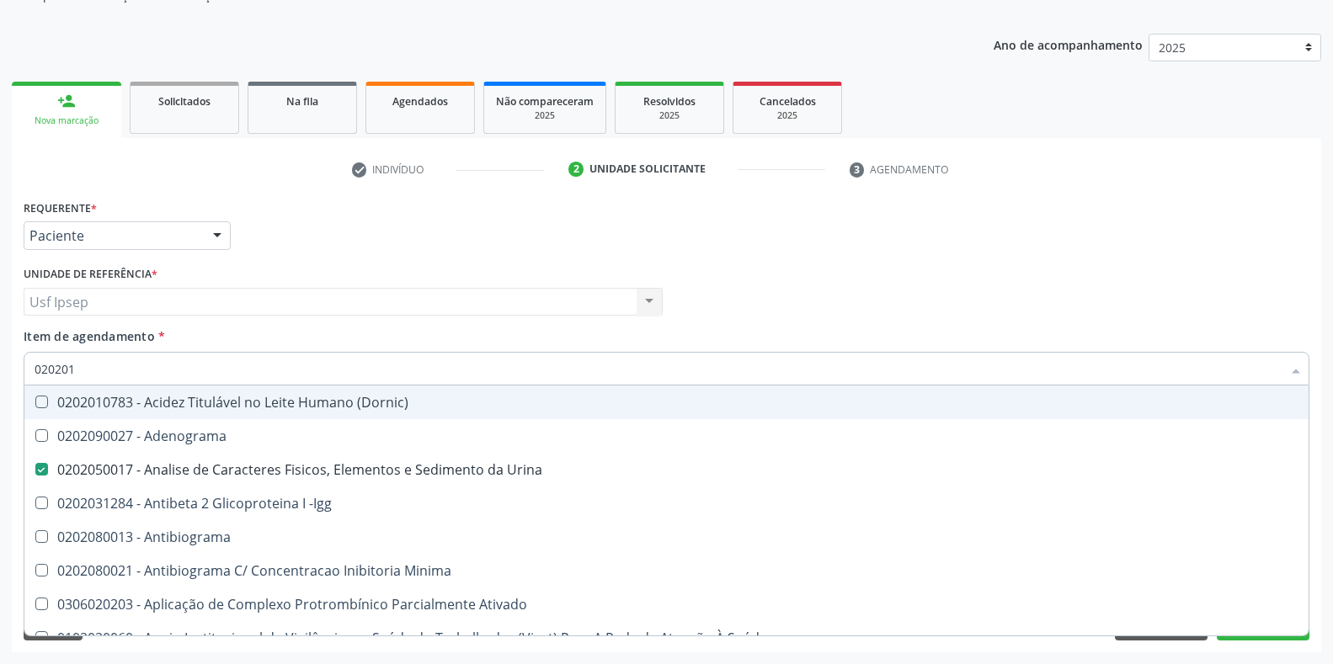
type input "0202010"
checkbox Urina "false"
checkbox \(Controle\) "true"
checkbox Osmolar "false"
checkbox Plaquetas "true"
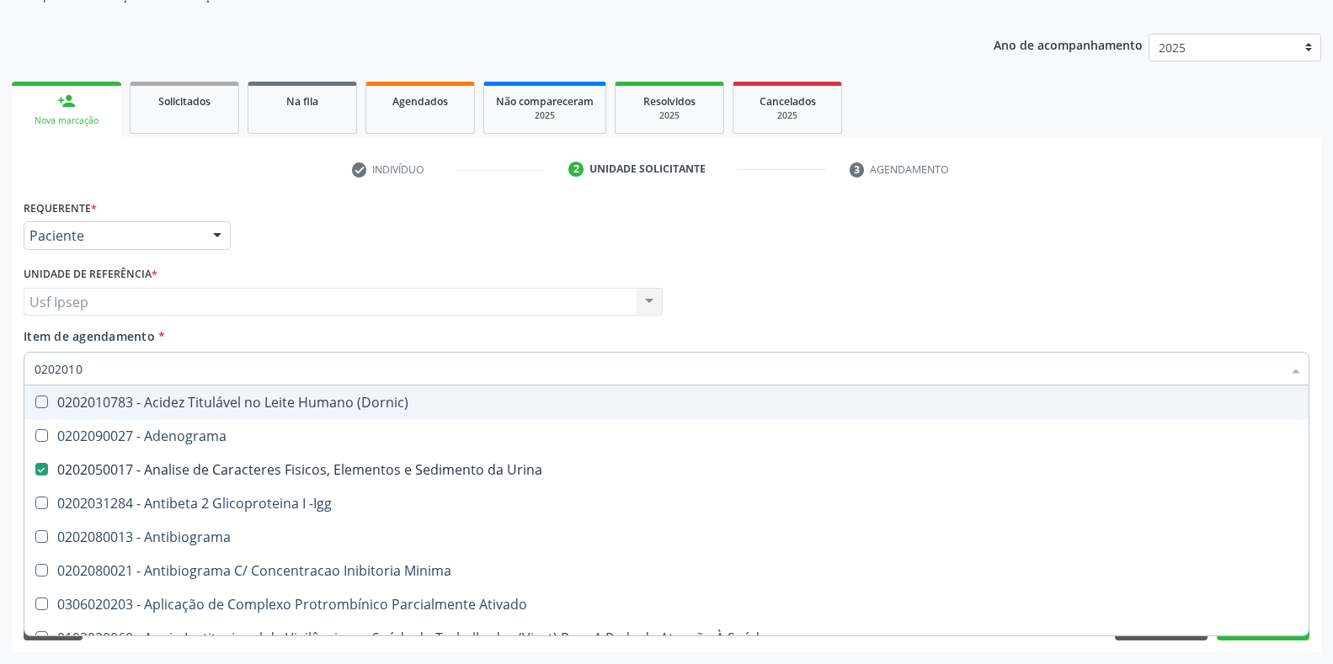
checkbox Herpesvirus "true"
checkbox Parceria\) "false"
checkbox Gestante "false"
checkbox Osmolalidade "true"
checkbox Ordenhado "true"
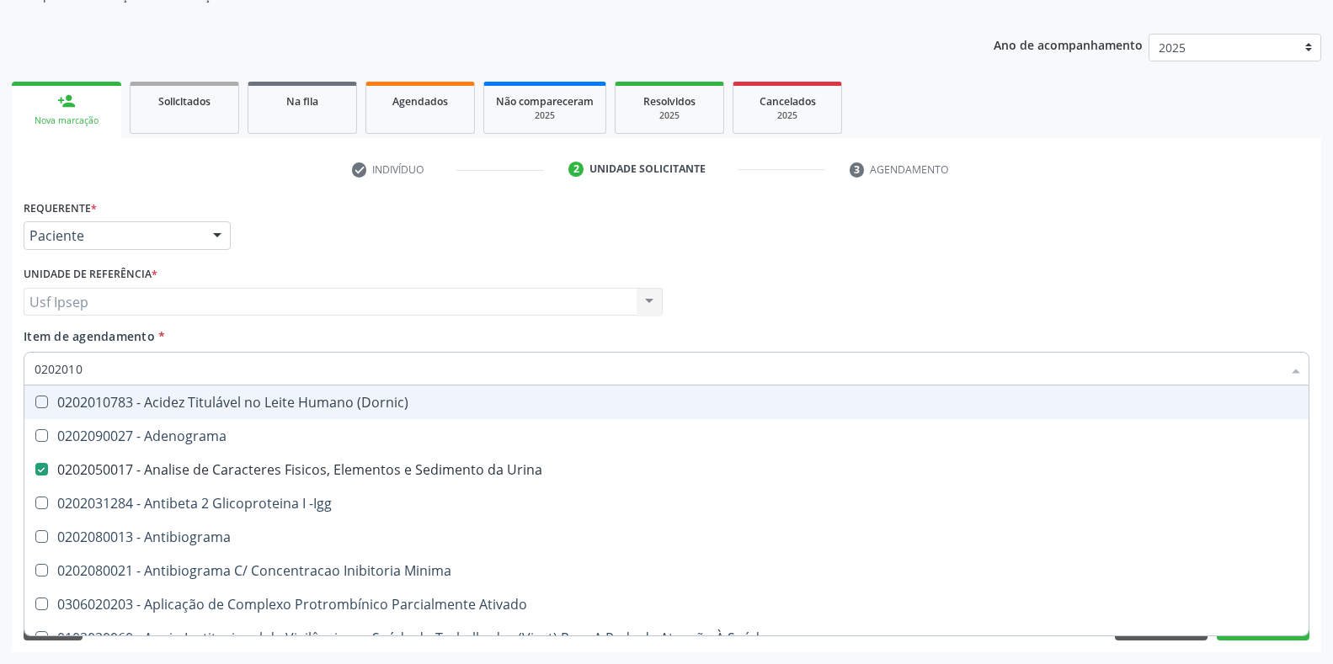
checkbox T3 "false"
checkbox Coagulação "false"
checkbox \(Tap\) "true"
checkbox Livre "true"
type input "02020106"
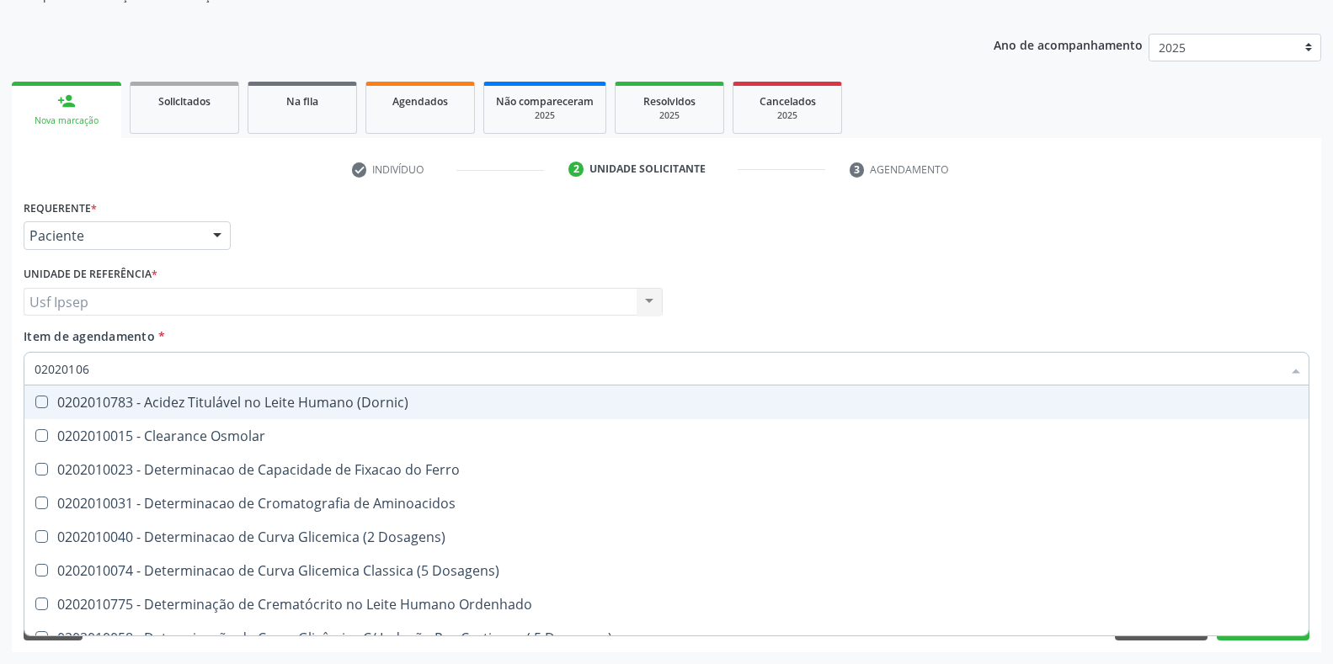
checkbox Dosagens\) "true"
checkbox Osmolaridade "true"
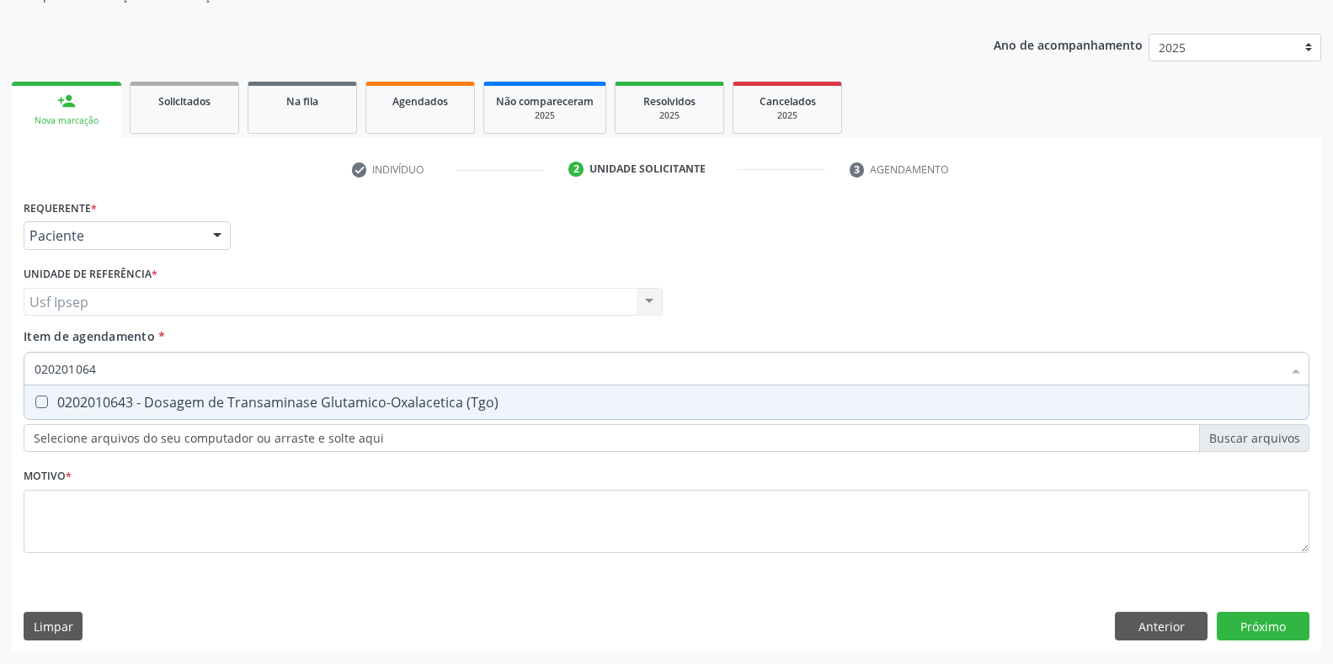
type input "0202010643"
click at [47, 397] on \(Tgo\) at bounding box center [41, 402] width 13 height 13
click at [35, 397] on \(Tgo\) "checkbox" at bounding box center [29, 402] width 11 height 11
checkbox \(Tgo\) "true"
click at [109, 369] on input "0202010643" at bounding box center [658, 369] width 1247 height 34
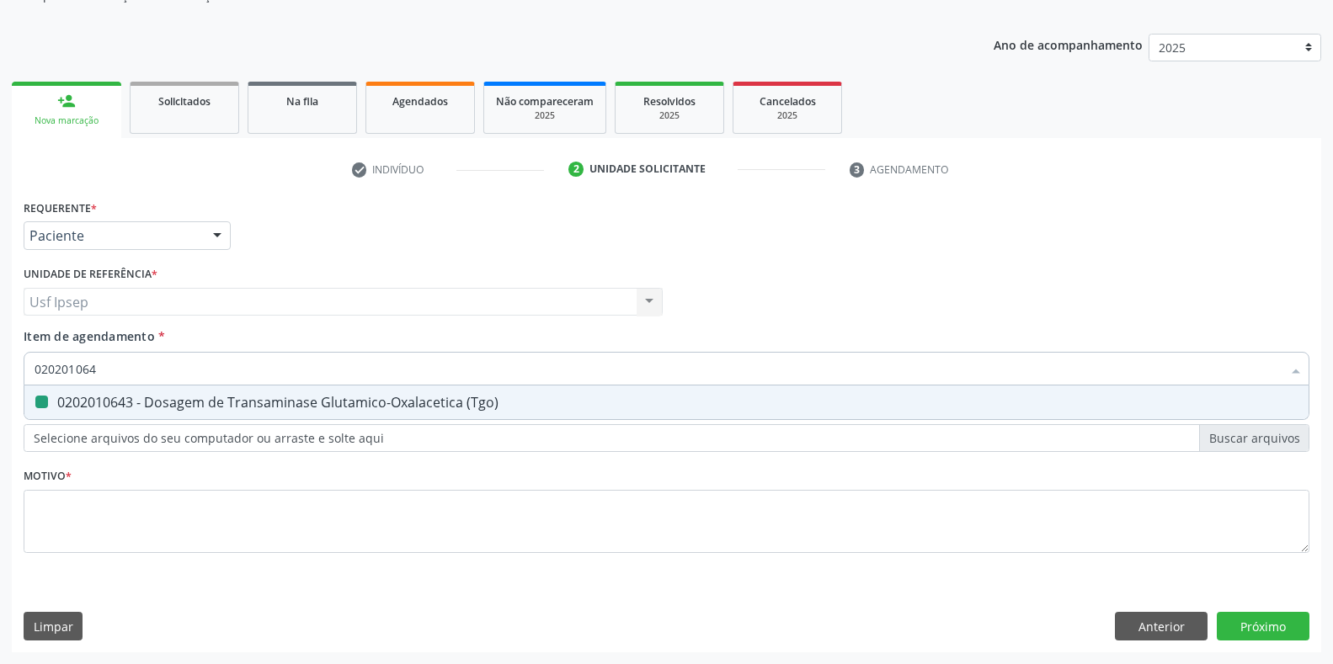
type input "02020106"
checkbox \(Tgo\) "false"
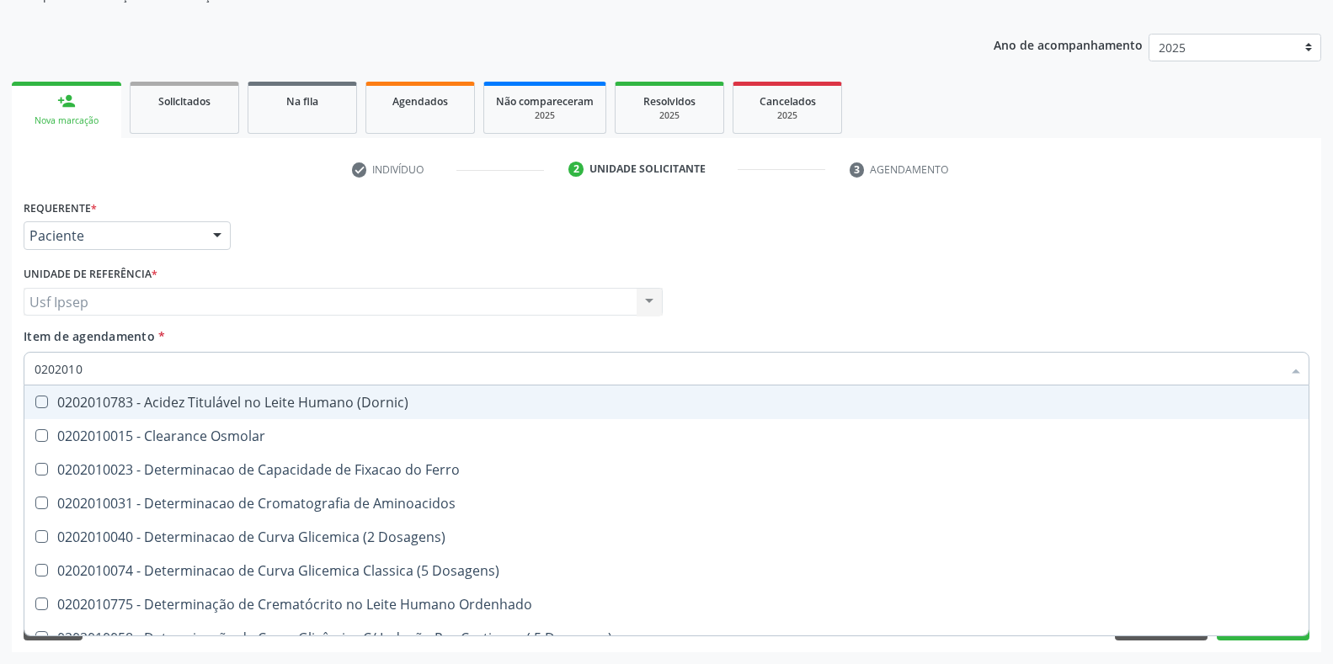
type input "02020106"
checkbox Dosagens\) "true"
checkbox Osmolaridade "true"
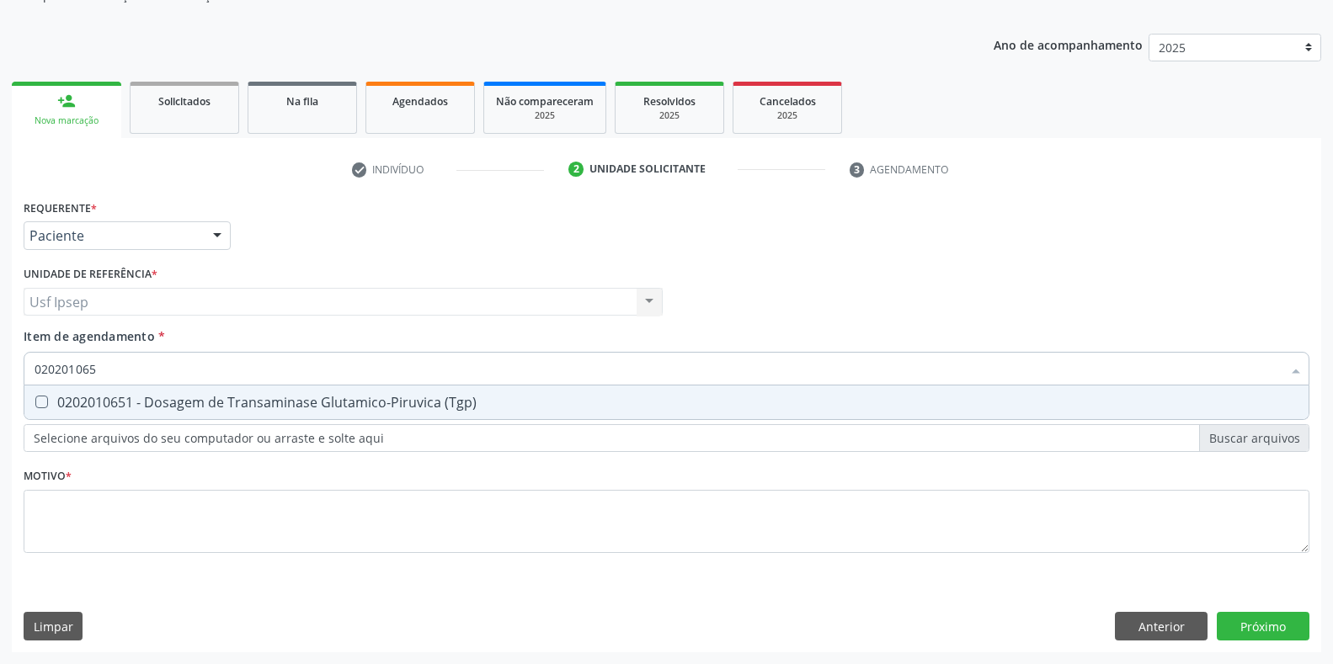
type input "0202010651"
click at [37, 395] on span "0202010651 - Dosagem de Transaminase Glutamico-Piruvica (Tgp)" at bounding box center [666, 403] width 1284 height 34
checkbox \(Tgp\) "true"
click at [991, 208] on div "Requerente * Paciente Profissional de Saúde Paciente Nenhum resultado encontrad…" at bounding box center [666, 228] width 1294 height 66
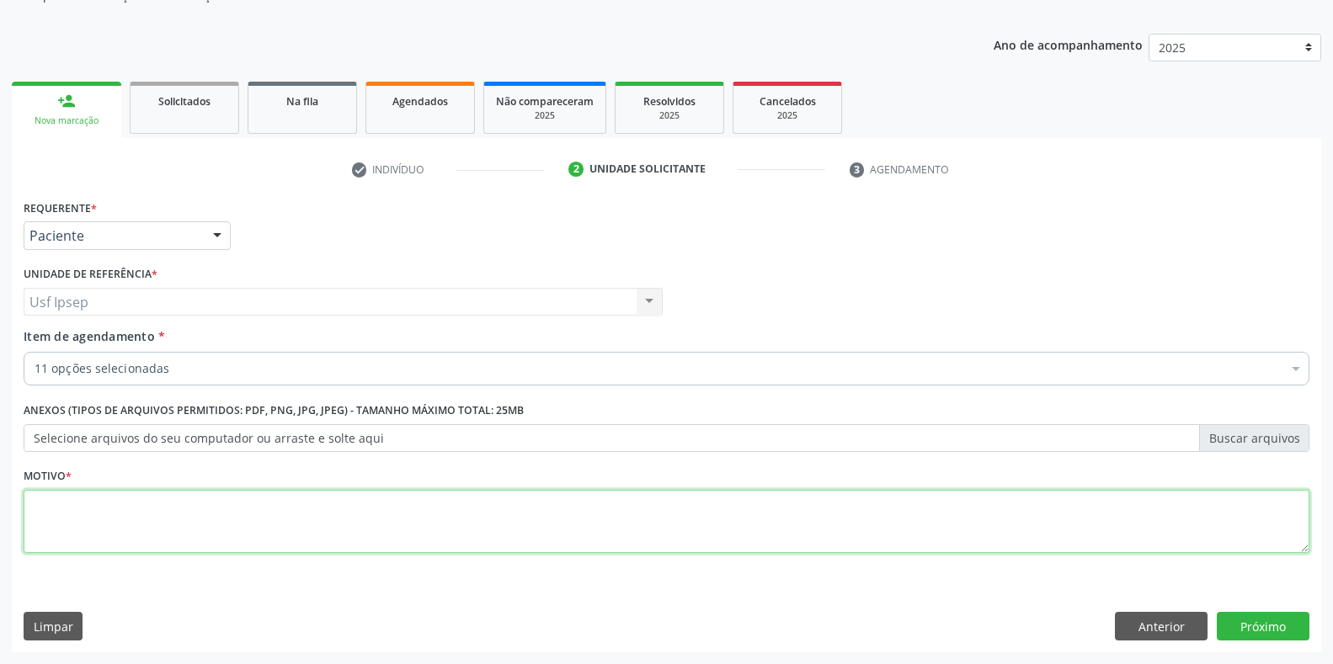
click at [61, 532] on textarea at bounding box center [667, 522] width 1286 height 64
type textarea "1"
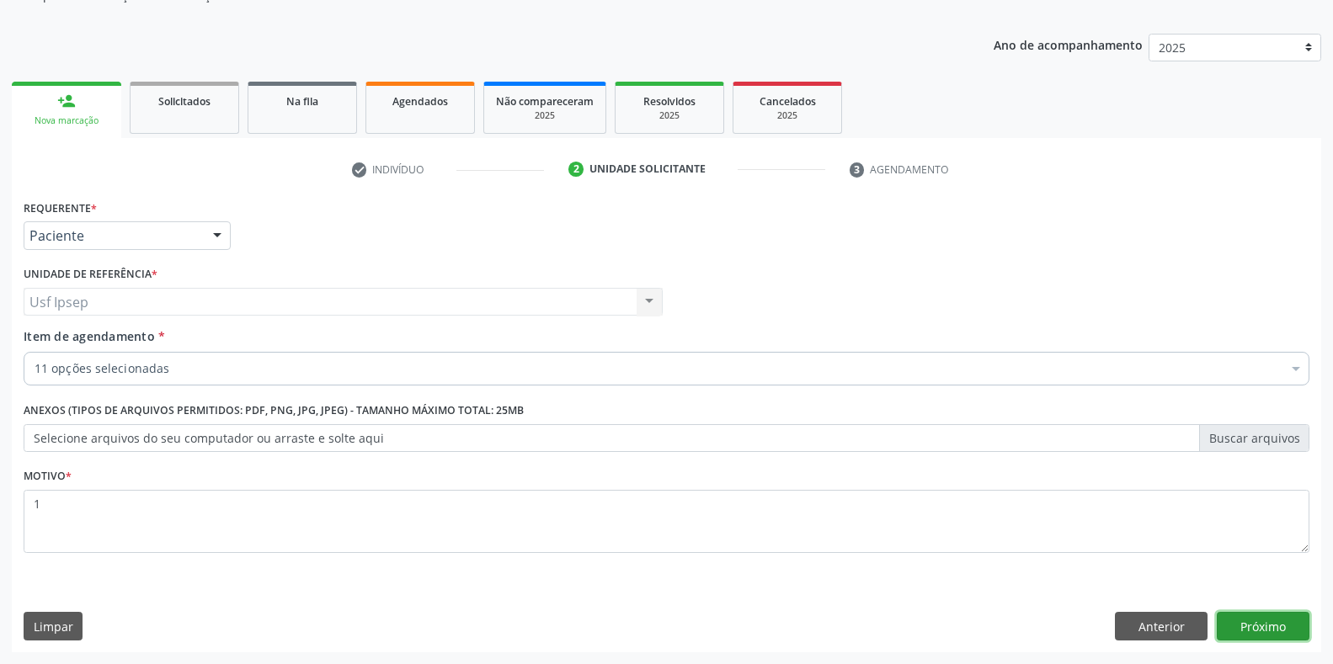
click at [1270, 624] on button "Próximo" at bounding box center [1263, 626] width 93 height 29
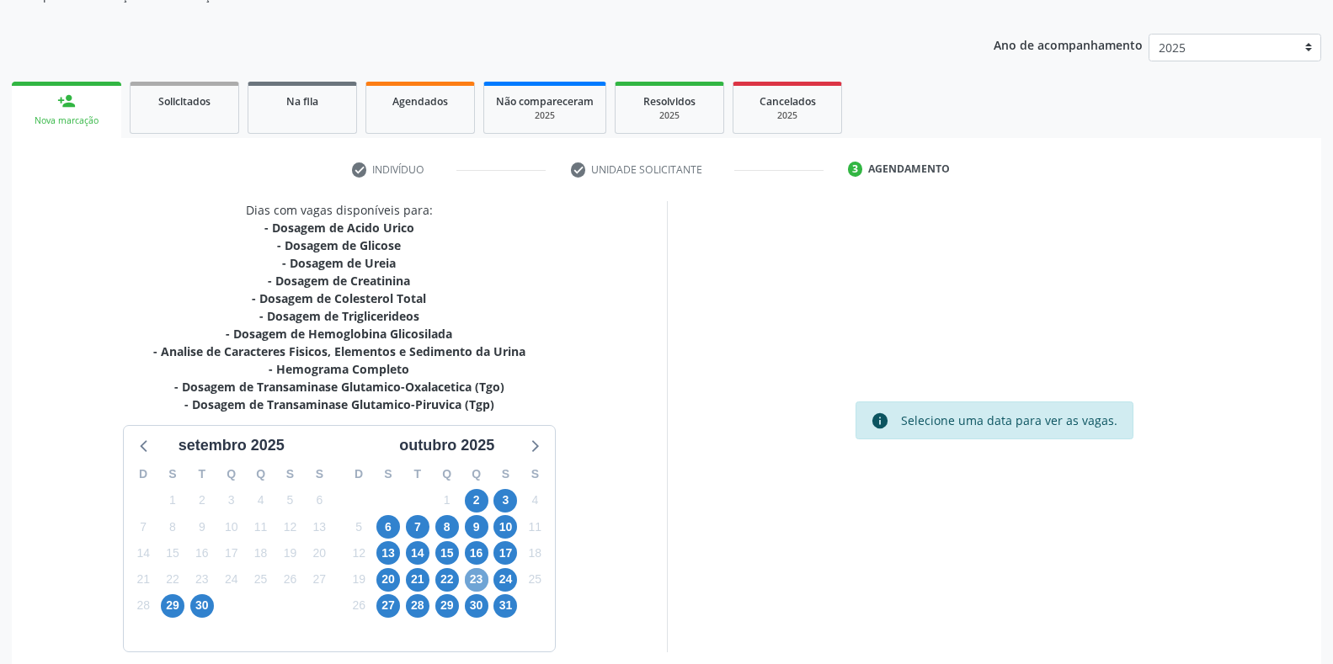
click at [480, 585] on span "23" at bounding box center [477, 580] width 24 height 24
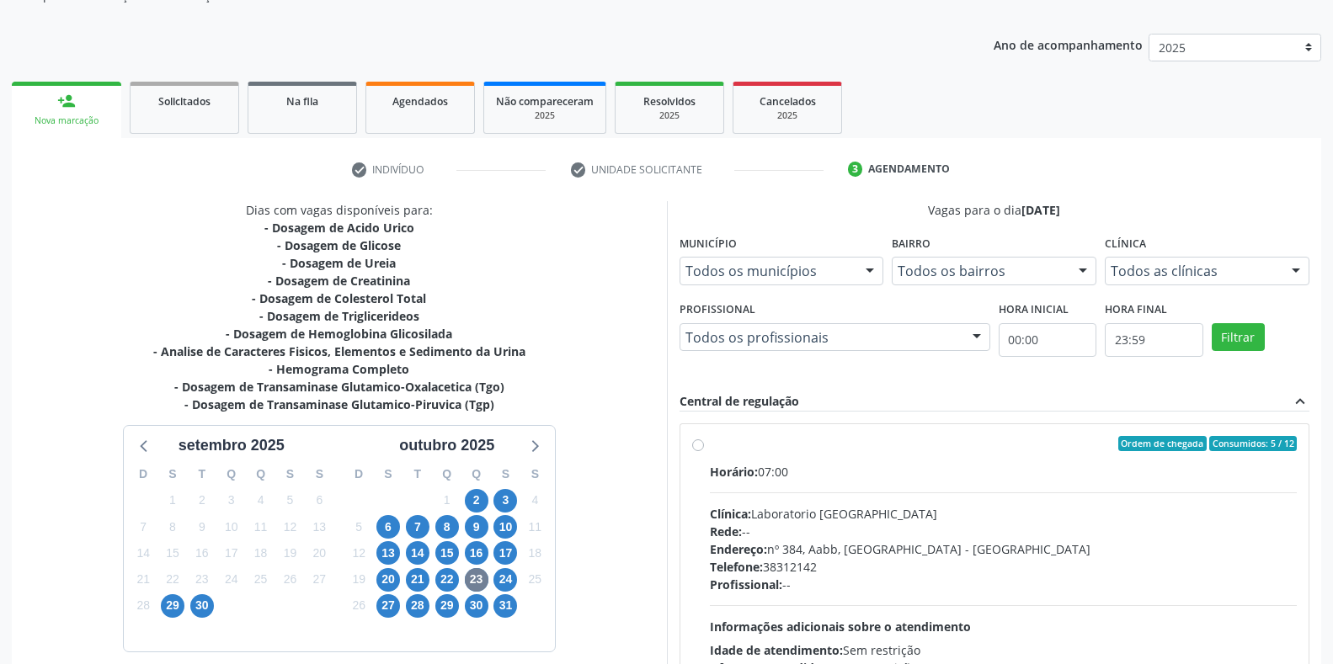
click at [710, 445] on label "Ordem de chegada Consumidos: 5 / 12 Horário: 07:00 Clínica: Laboratorio Sao Fra…" at bounding box center [1004, 565] width 588 height 258
click at [701, 445] on input "Ordem de chegada Consumidos: 5 / 12 Horário: 07:00 Clínica: Laboratorio Sao Fra…" at bounding box center [698, 443] width 12 height 15
radio input "true"
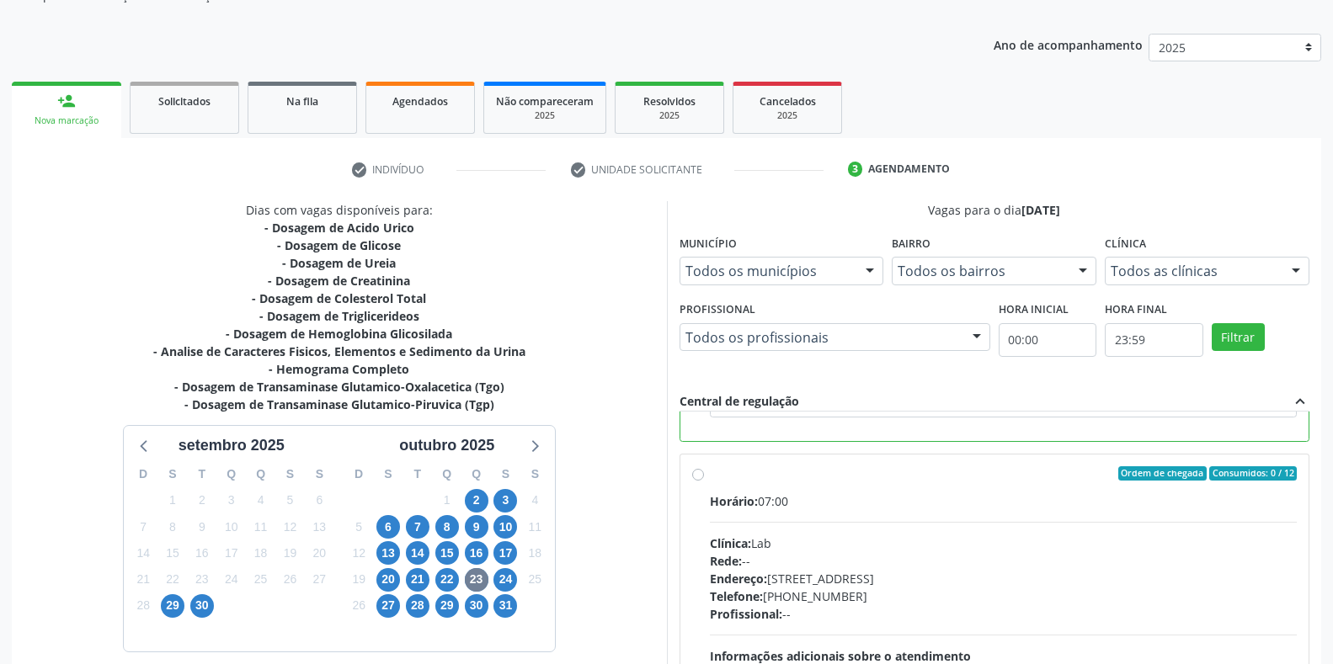
scroll to position [342, 0]
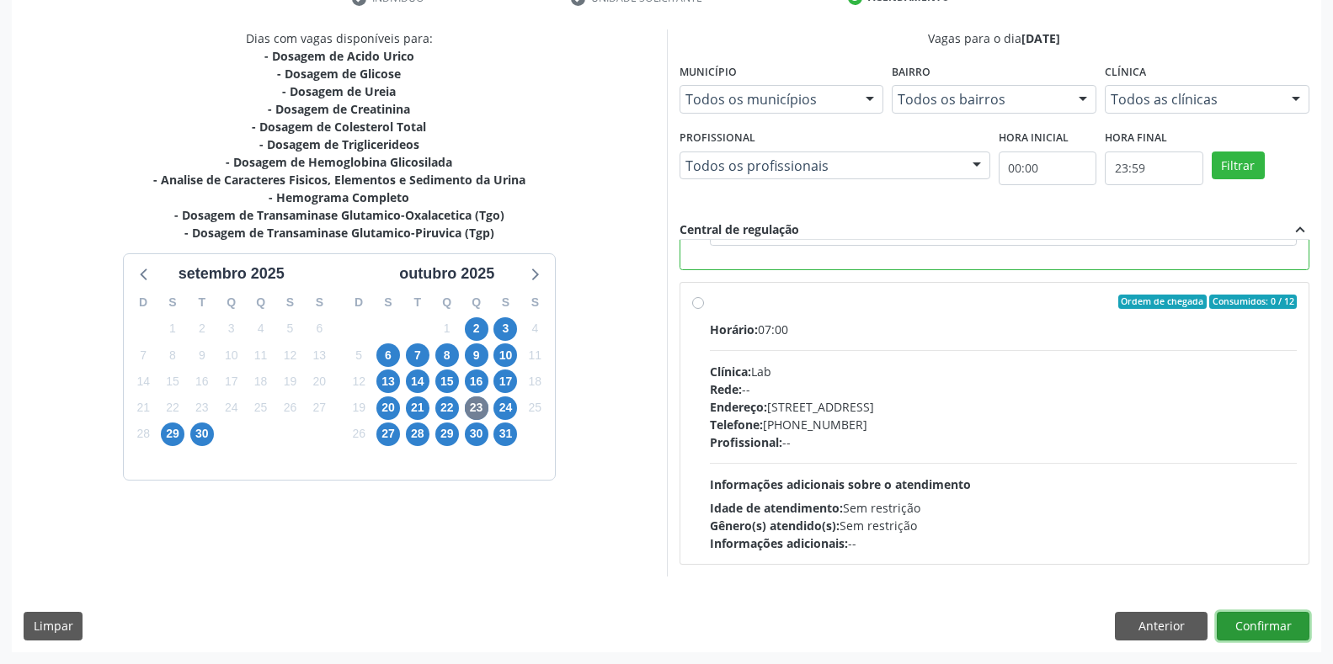
click at [1243, 634] on button "Confirmar" at bounding box center [1263, 626] width 93 height 29
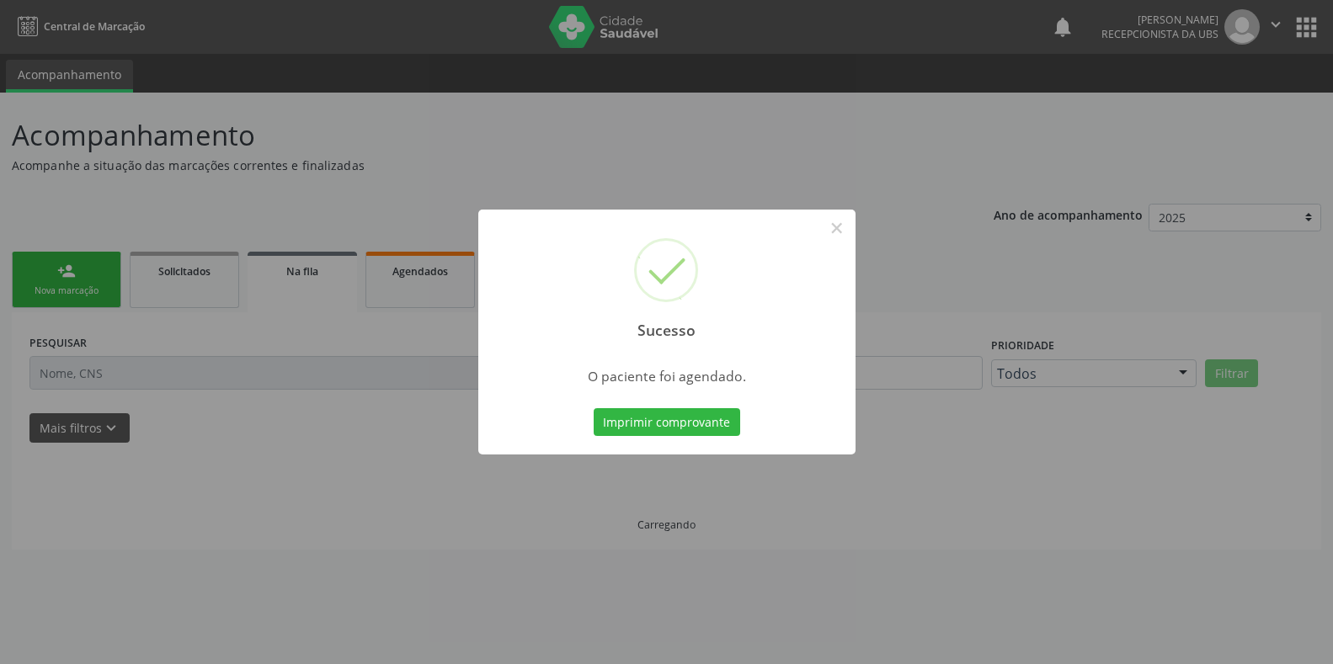
scroll to position [0, 0]
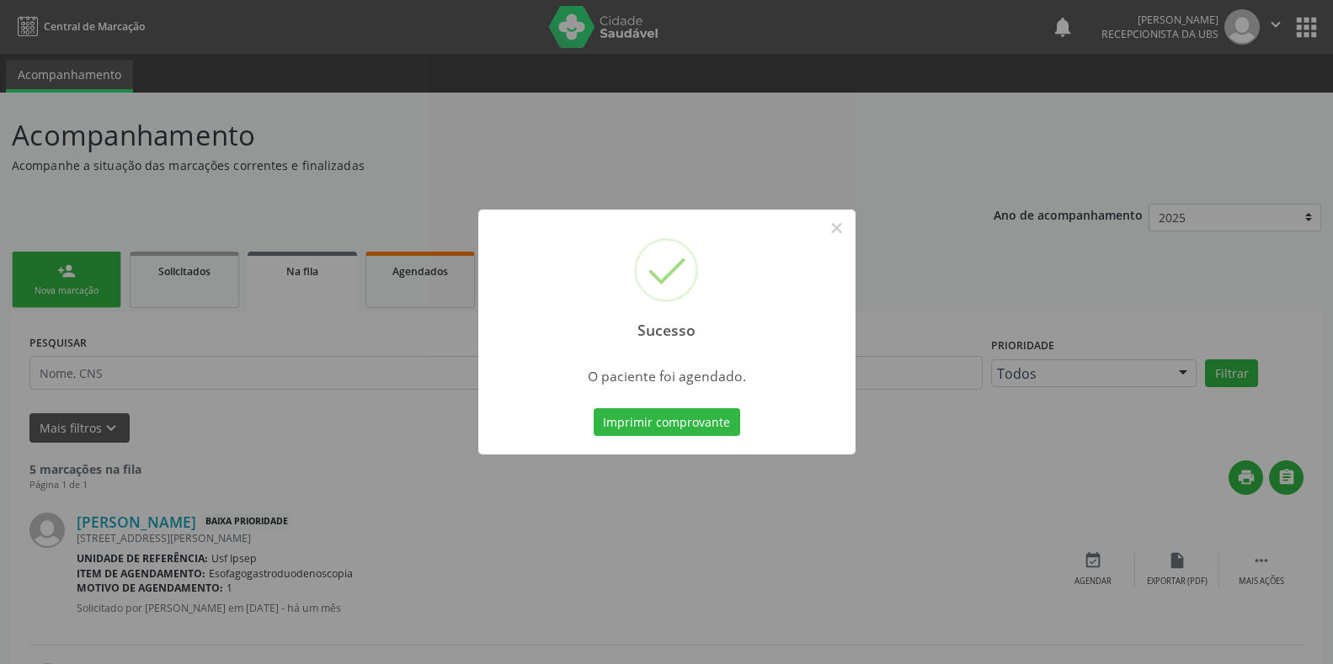
click at [79, 296] on div "Sucesso × O paciente foi agendado. Imprimir comprovante Cancel" at bounding box center [666, 332] width 1333 height 664
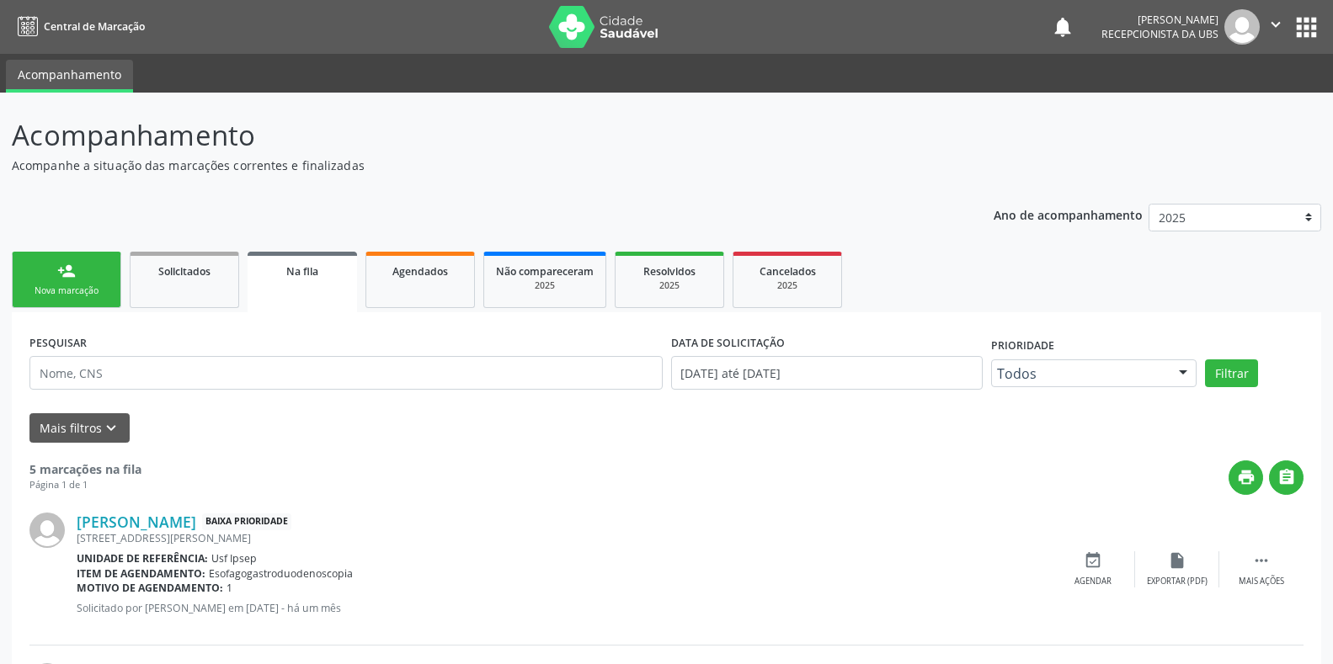
click at [79, 296] on div "Nova marcação" at bounding box center [66, 291] width 84 height 13
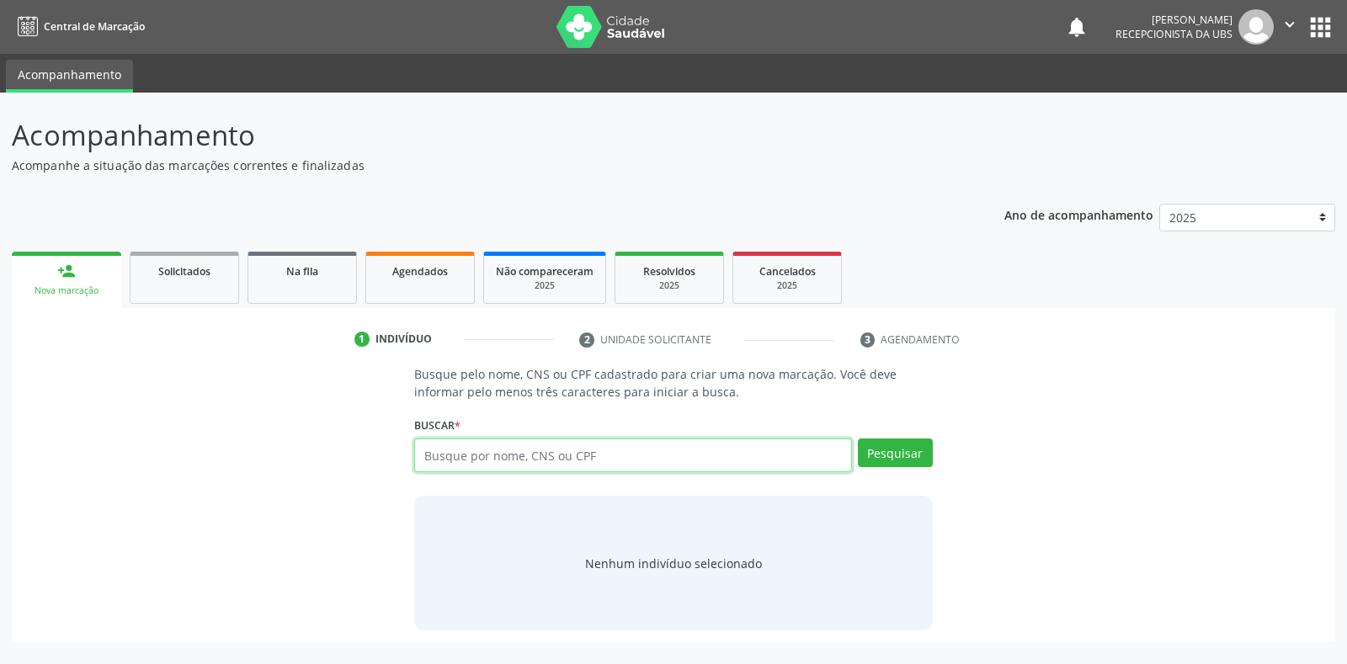
click at [417, 450] on input "text" at bounding box center [632, 456] width 437 height 34
type input "707401067807770"
click at [895, 456] on button "Pesquisar" at bounding box center [895, 453] width 75 height 29
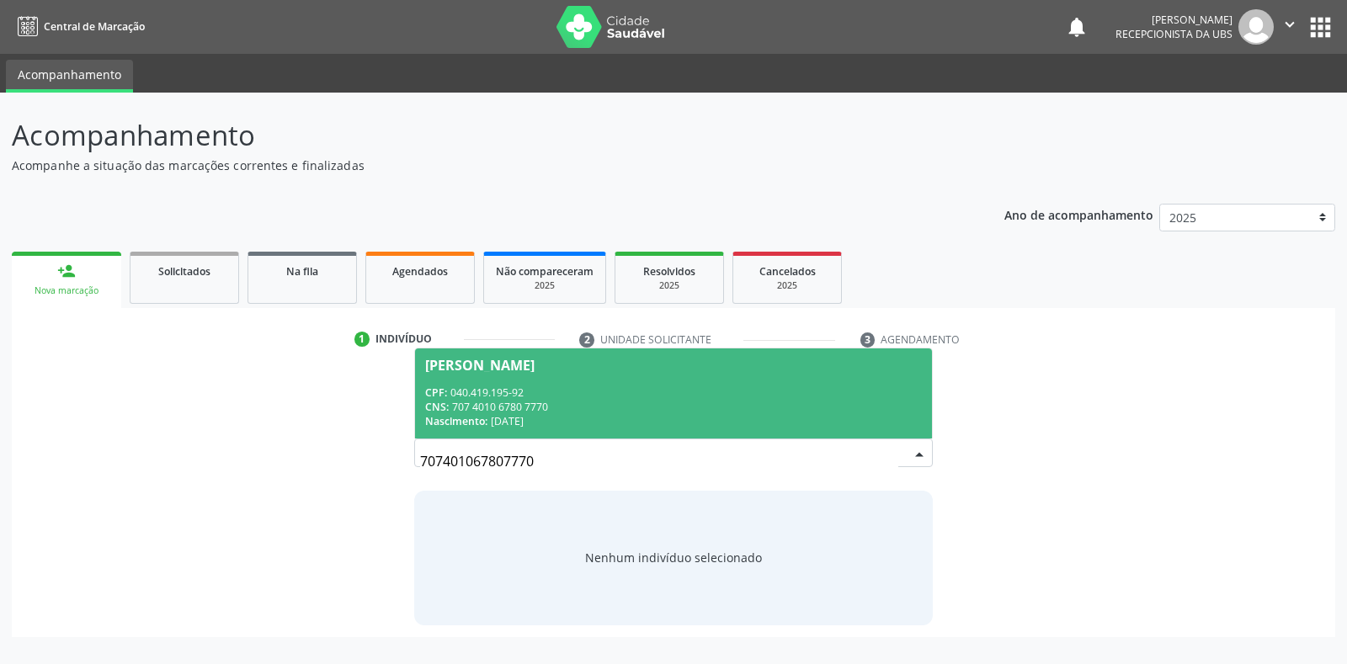
click at [483, 372] on span "Eliane Marina Batista Prado CPF: 040.419.195-92 CNS: 707 4010 6780 7770 Nascime…" at bounding box center [673, 394] width 516 height 90
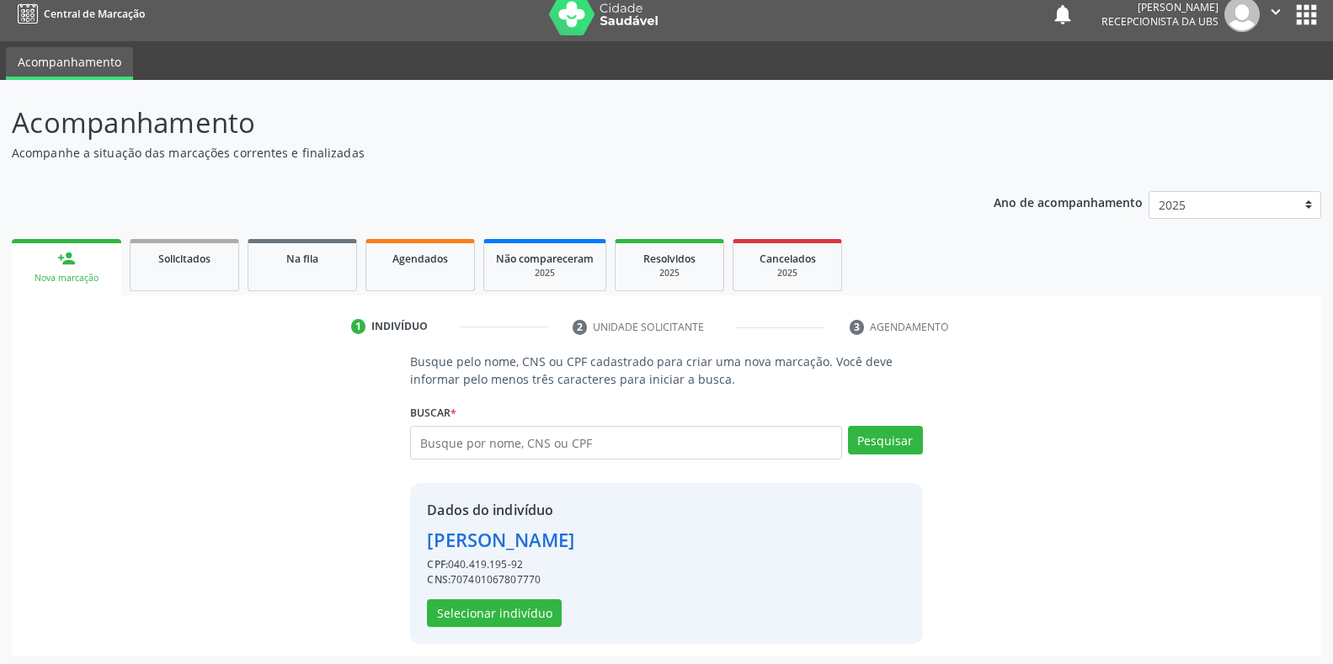
scroll to position [16, 0]
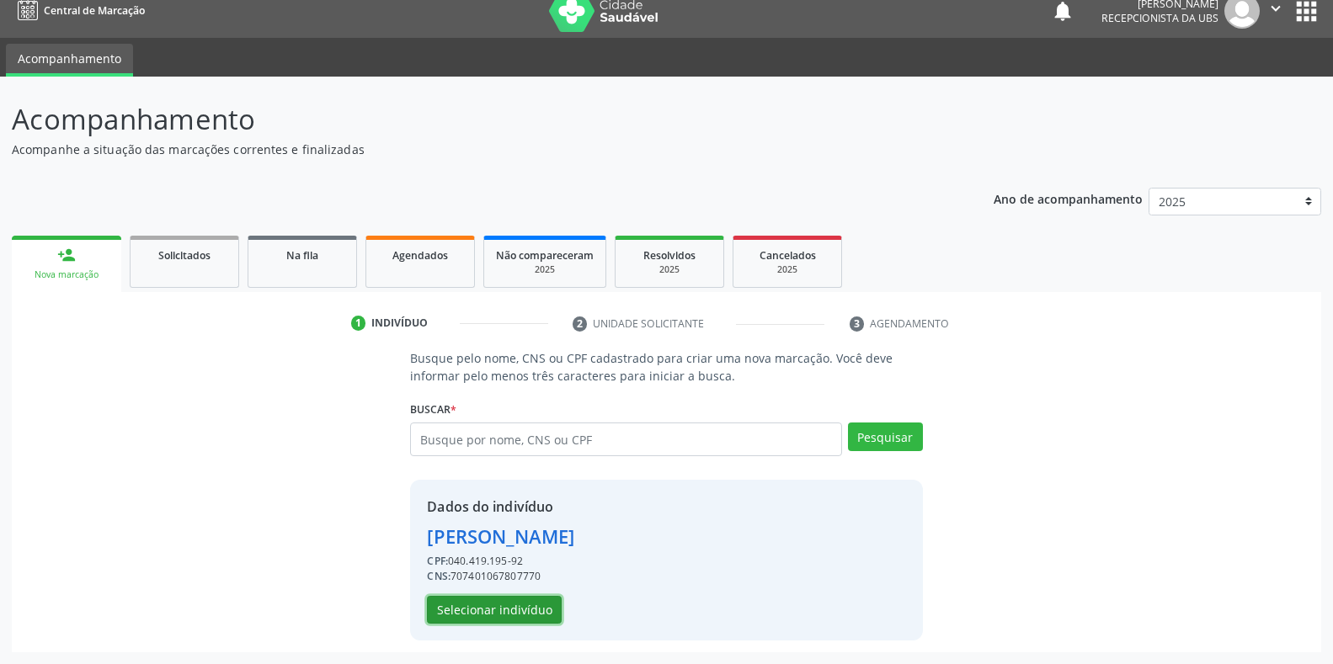
click at [461, 610] on button "Selecionar indivíduo" at bounding box center [494, 610] width 135 height 29
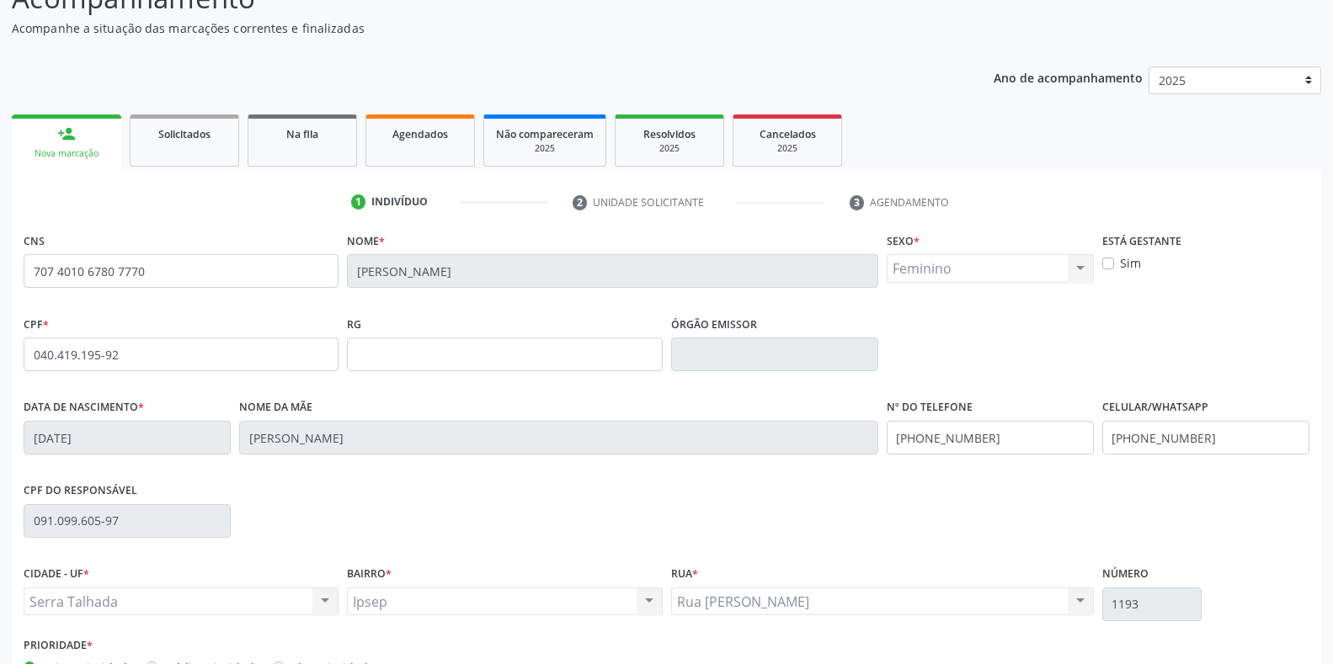
scroll to position [248, 0]
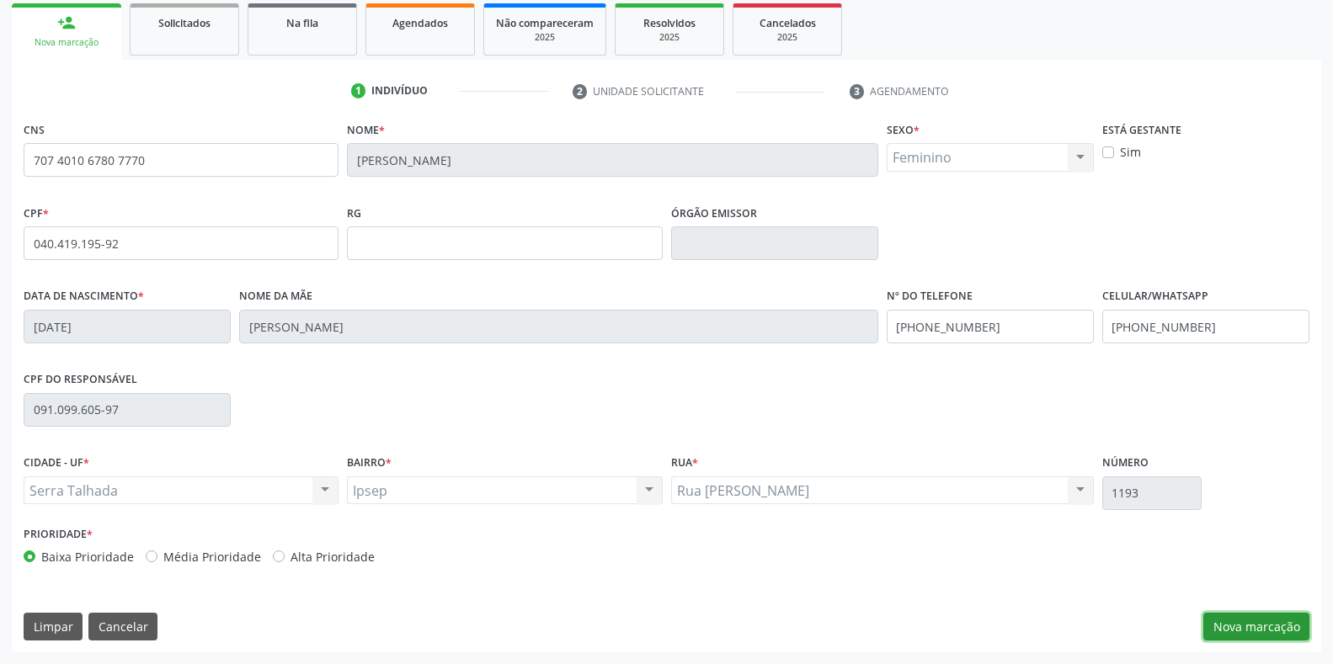
click at [1220, 628] on button "Nova marcação" at bounding box center [1256, 627] width 106 height 29
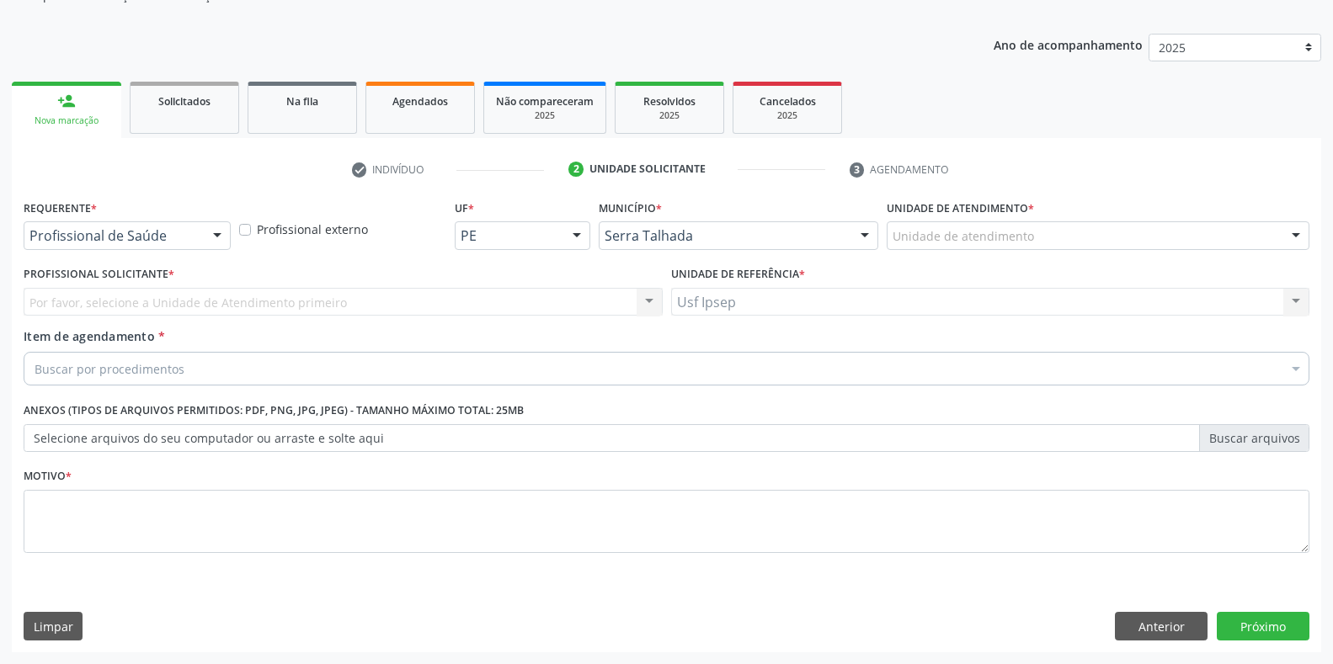
scroll to position [170, 0]
click at [213, 232] on div at bounding box center [217, 236] width 25 height 29
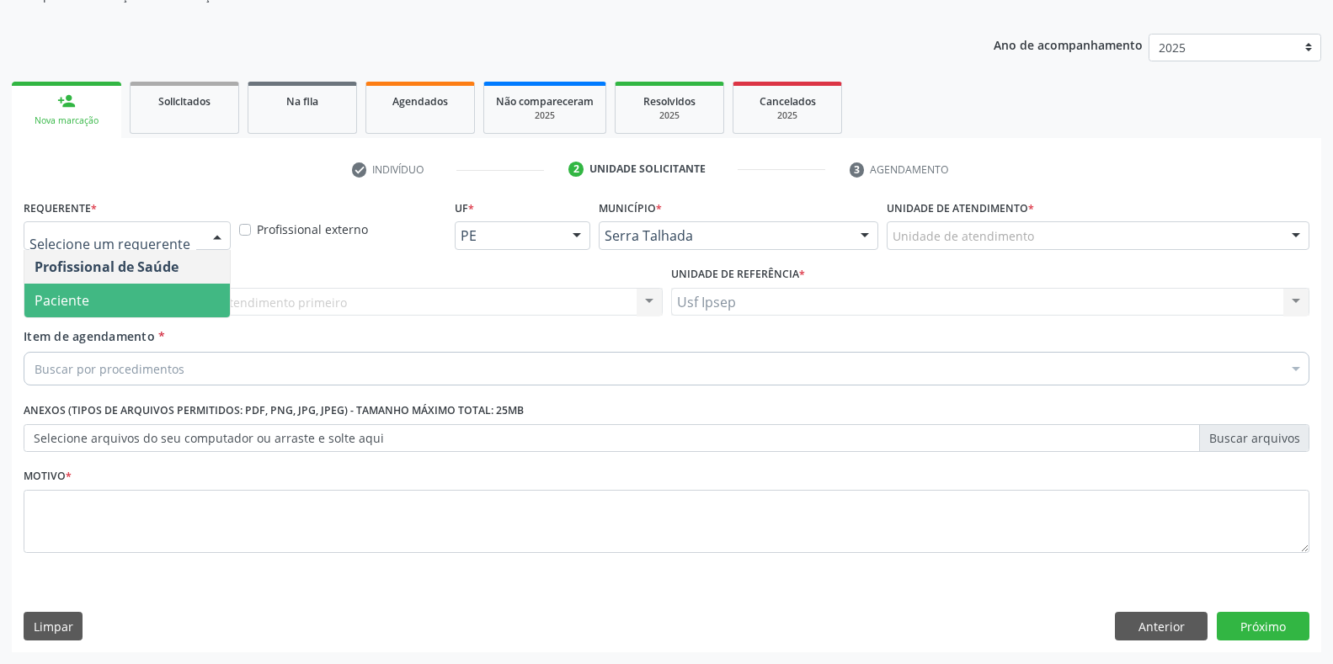
click at [110, 309] on span "Paciente" at bounding box center [126, 301] width 205 height 34
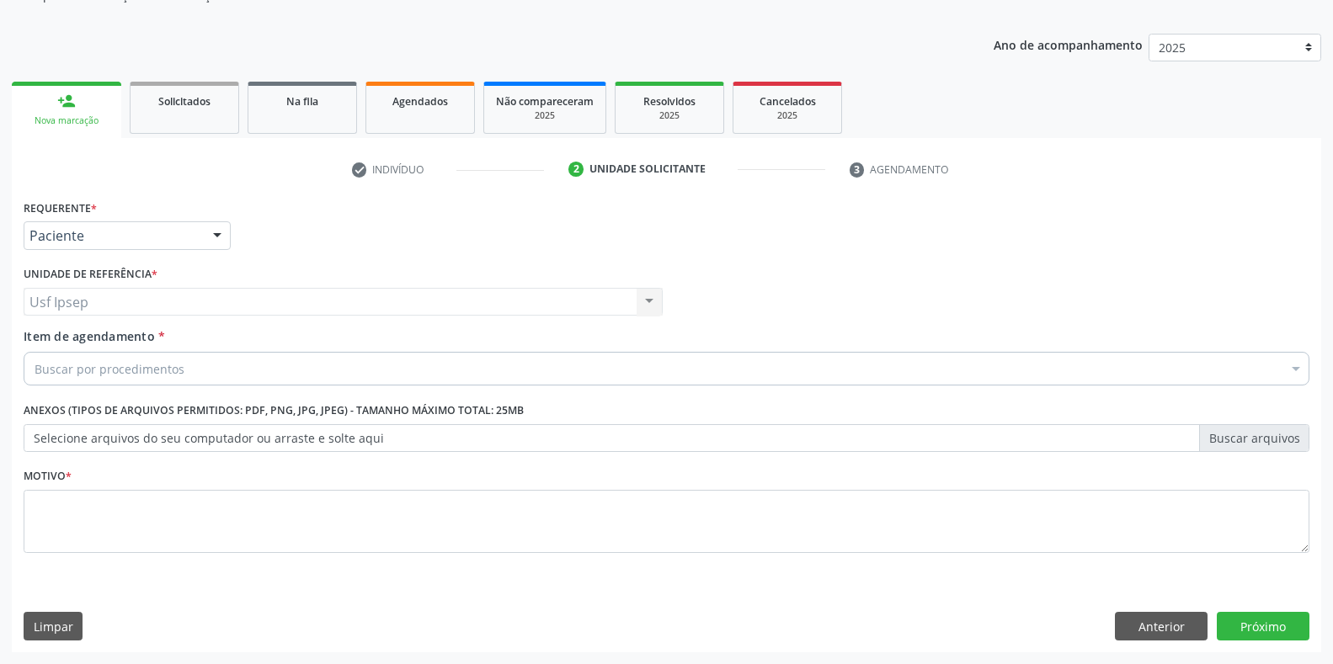
click at [80, 345] on label "Item de agendamento *" at bounding box center [94, 337] width 141 height 18
click at [35, 352] on input "Item de agendamento *" at bounding box center [35, 369] width 0 height 34
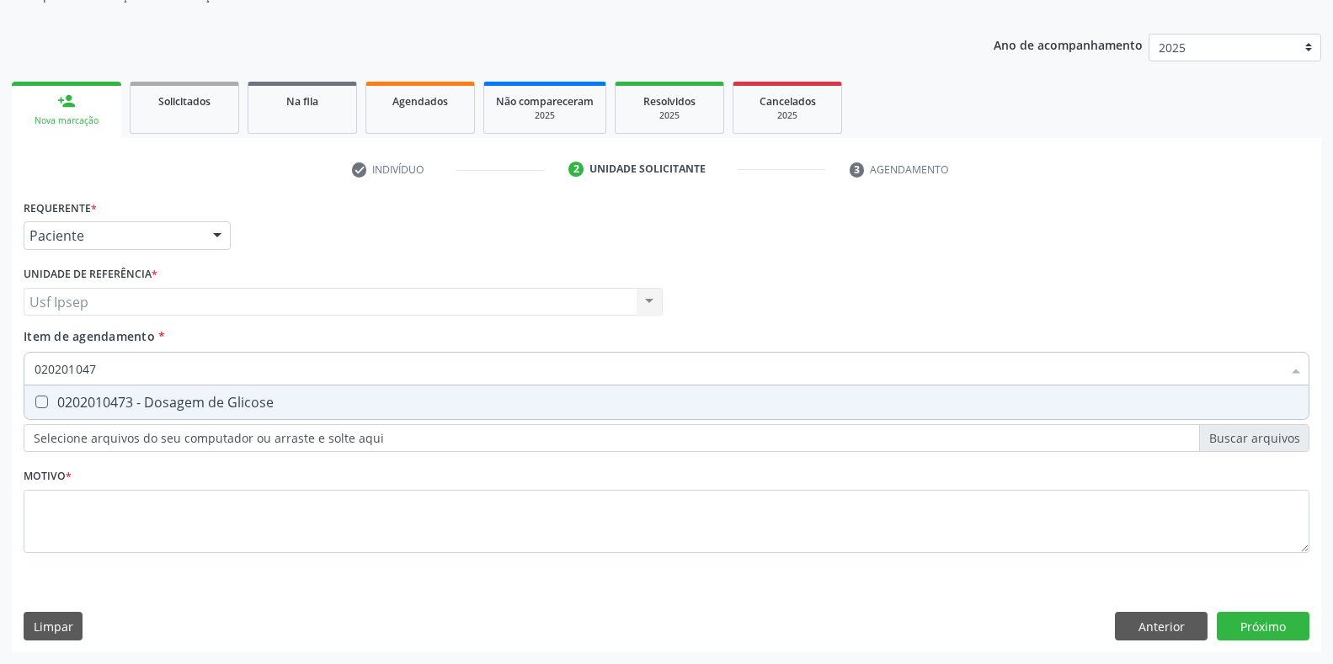
type input "0202010473"
click at [46, 404] on Glicose at bounding box center [41, 402] width 13 height 13
click at [35, 404] on Glicose "checkbox" at bounding box center [29, 402] width 11 height 11
checkbox Glicose "true"
click at [104, 370] on input "0202010473" at bounding box center [658, 369] width 1247 height 34
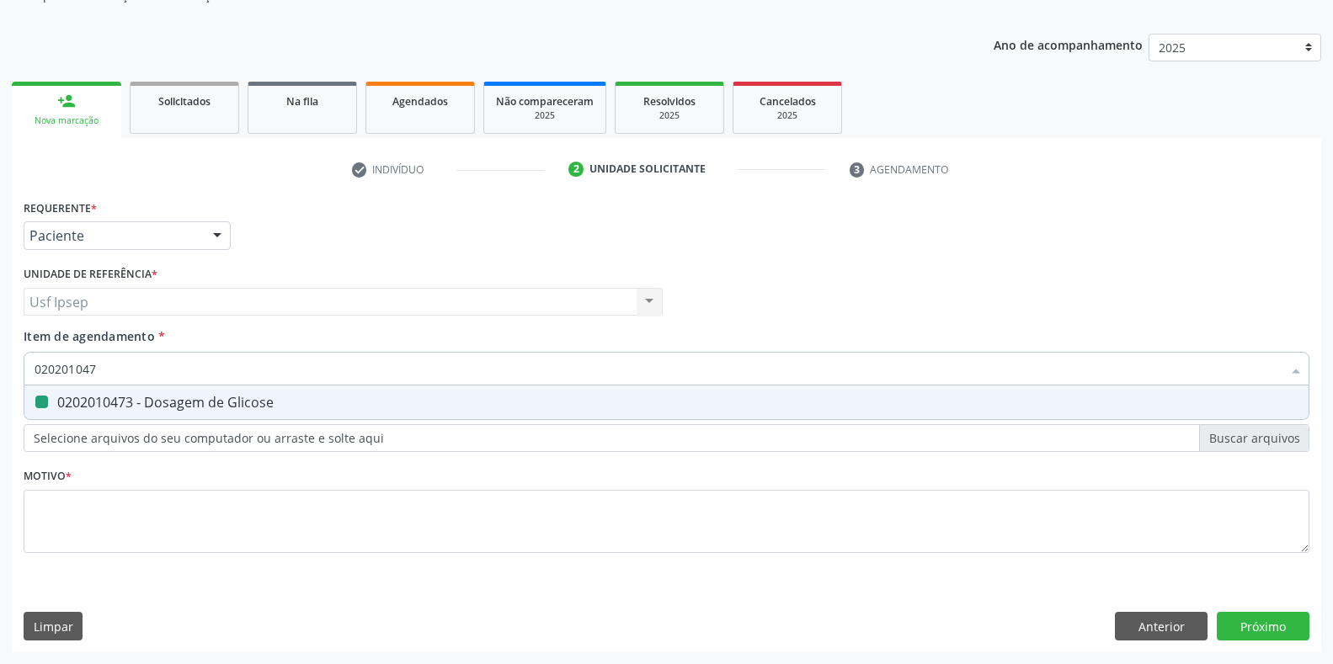
type input "02020104"
checkbox Glicose "false"
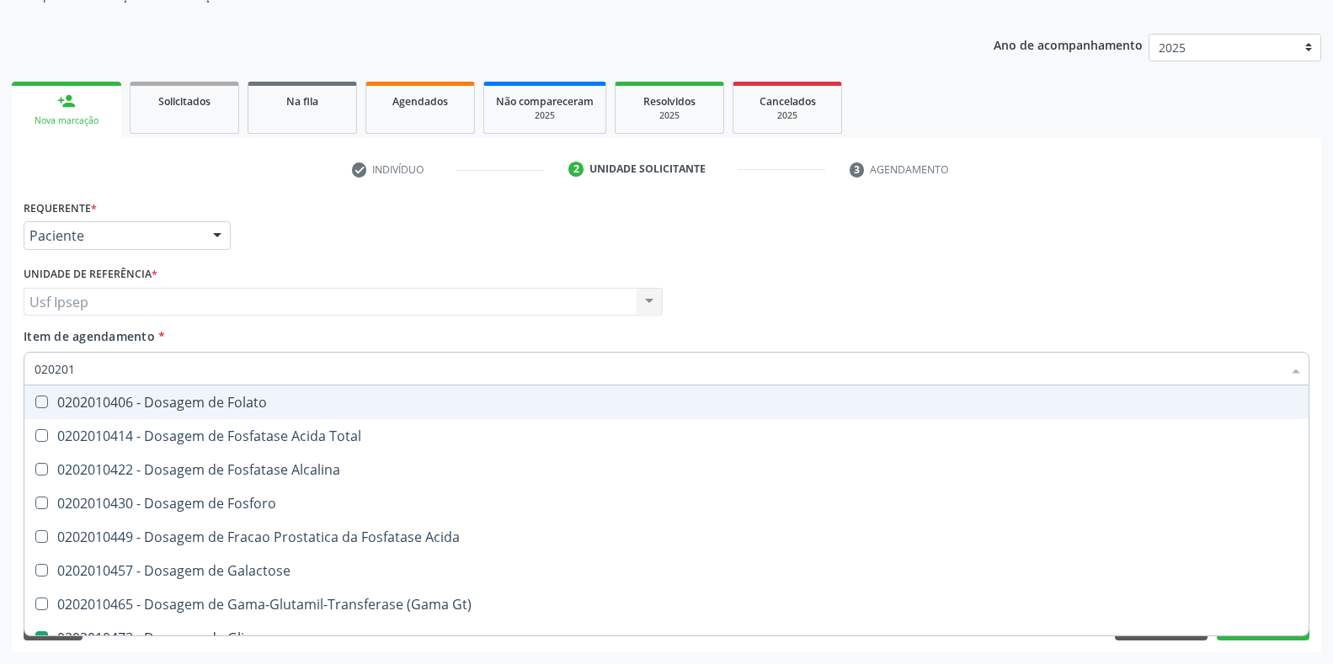
type input "02020"
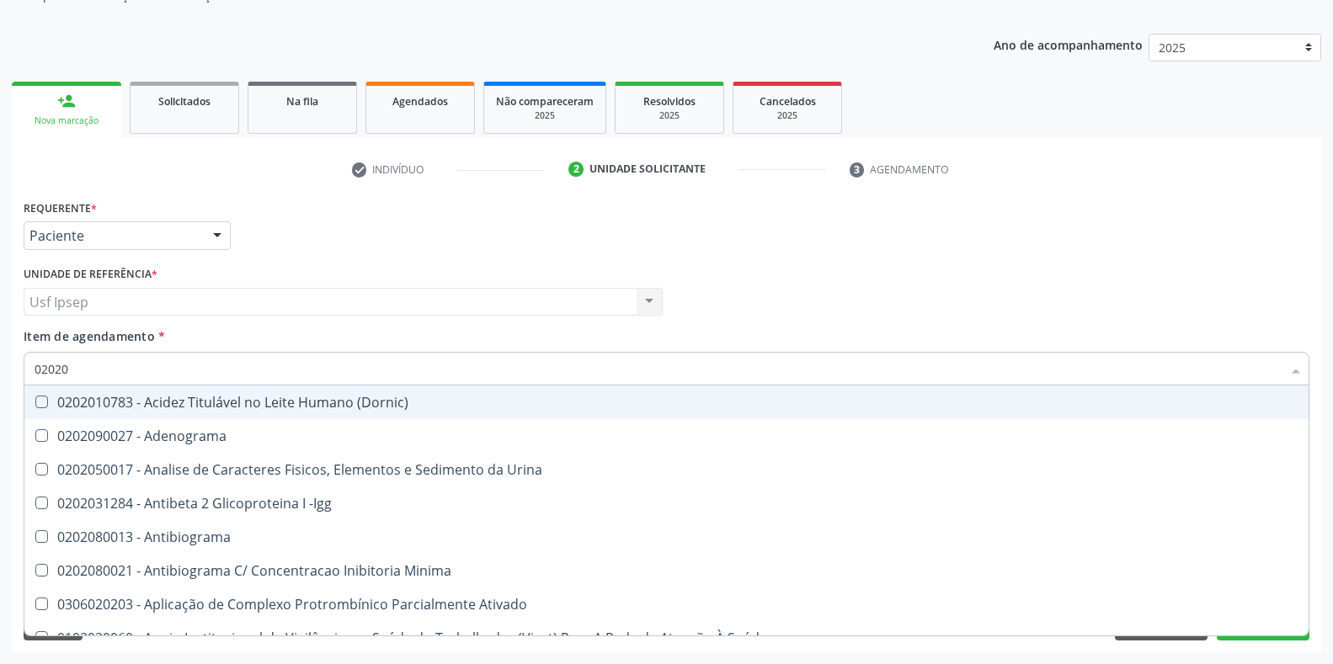
checkbox Saúde "false"
type input "020201"
checkbox T3 "true"
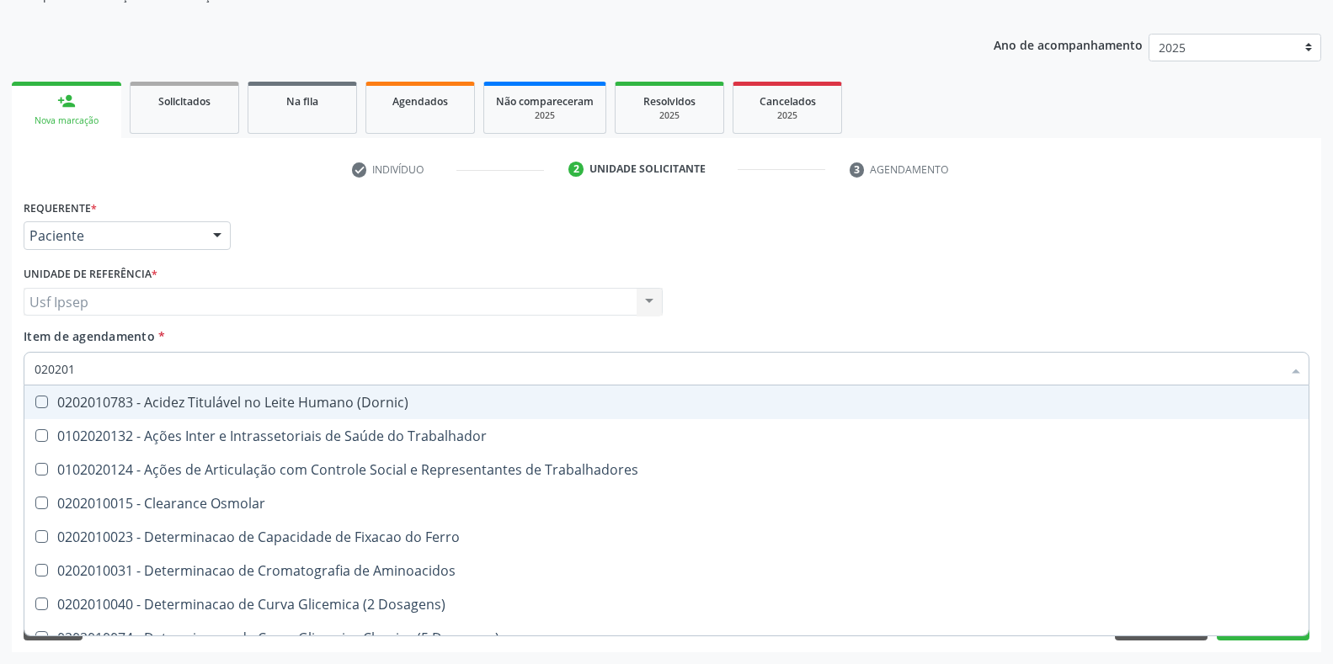
type input "0202010"
checkbox II "true"
checkbox Glicose "false"
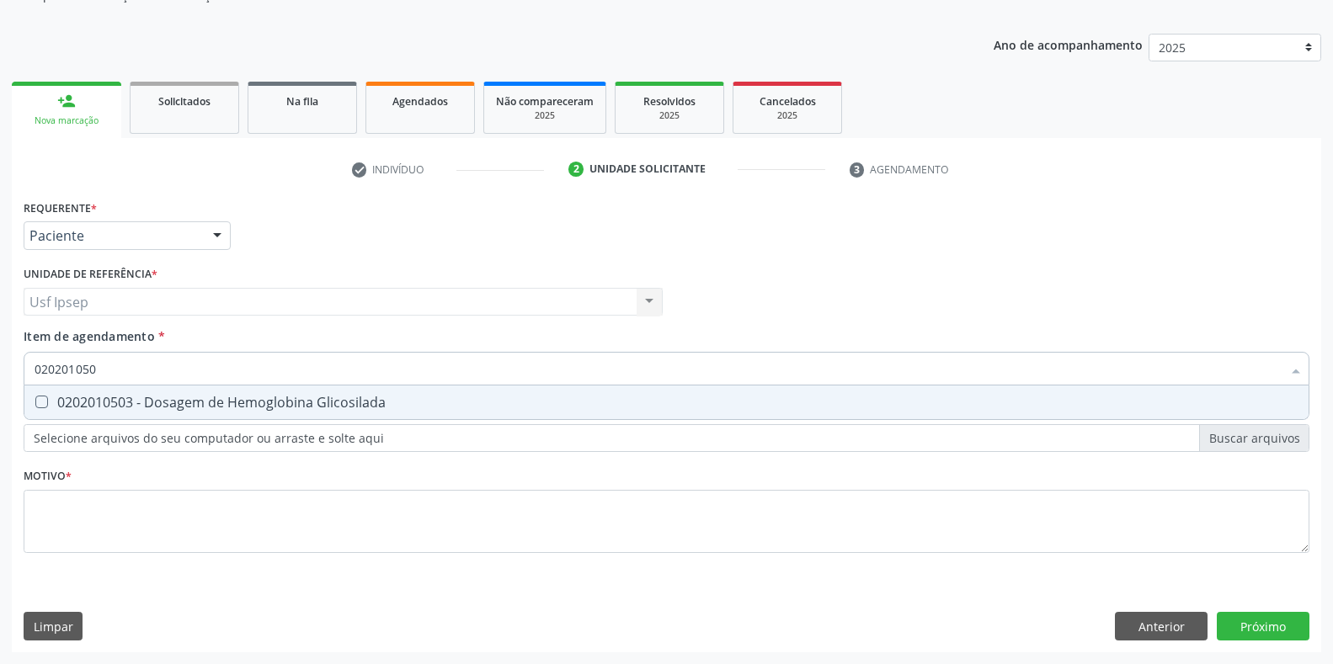
type input "0202010503"
click at [44, 397] on div "0202010503 - Dosagem de Hemoglobina Glicosilada" at bounding box center [667, 402] width 1264 height 13
checkbox Glicosilada "true"
click at [107, 367] on input "0202010503" at bounding box center [658, 369] width 1247 height 34
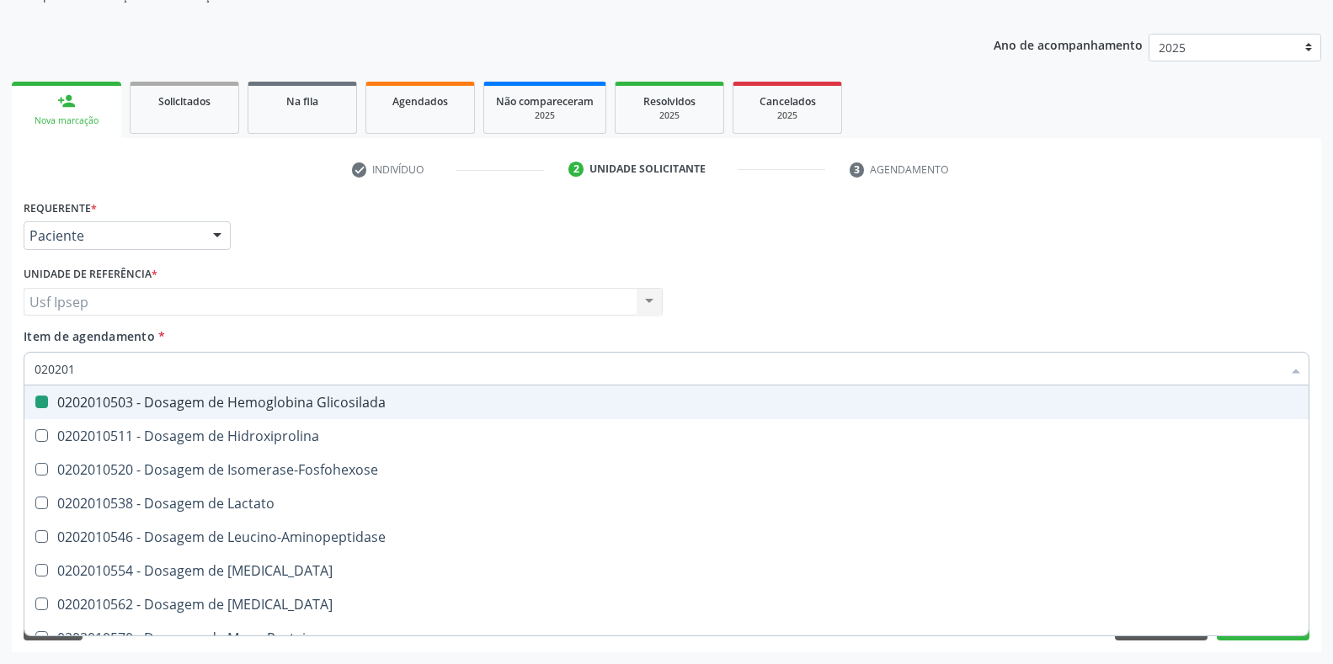
type input "02020"
checkbox Glicosilada "false"
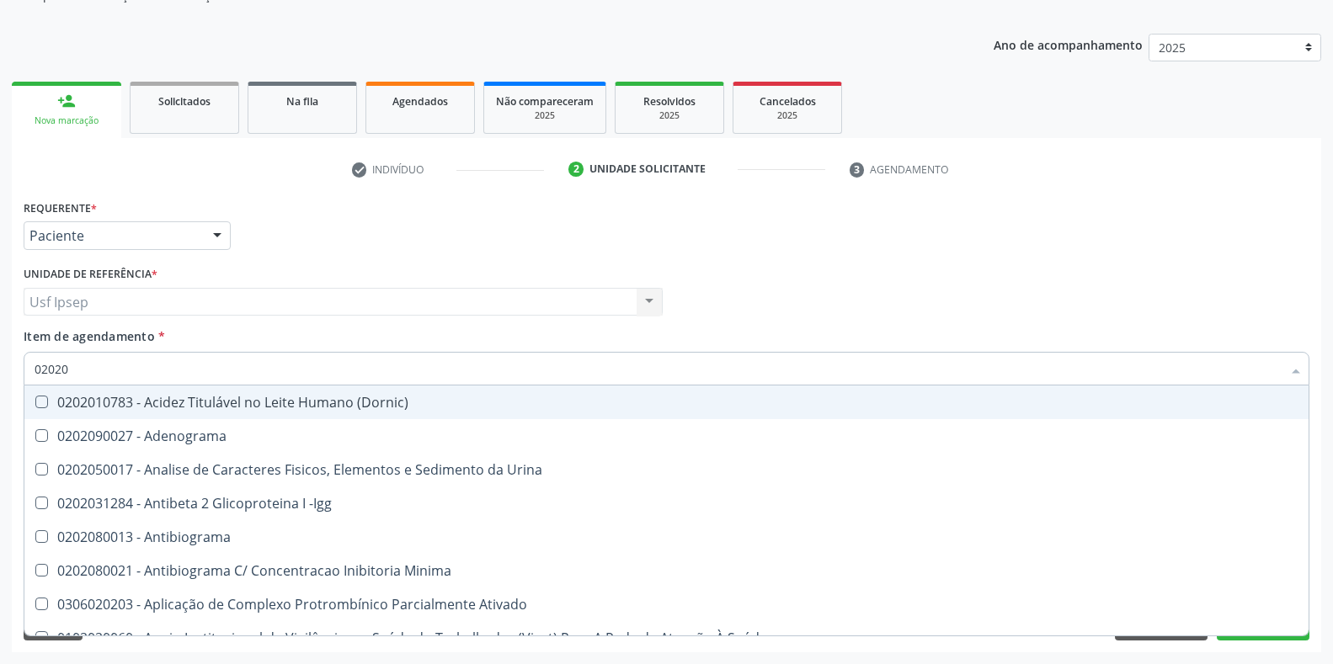
drag, startPoint x: 840, startPoint y: 225, endPoint x: 437, endPoint y: 301, distance: 410.4
click at [839, 225] on div "Requerente * Paciente Profissional de Saúde Paciente Nenhum resultado encontrad…" at bounding box center [666, 228] width 1294 height 66
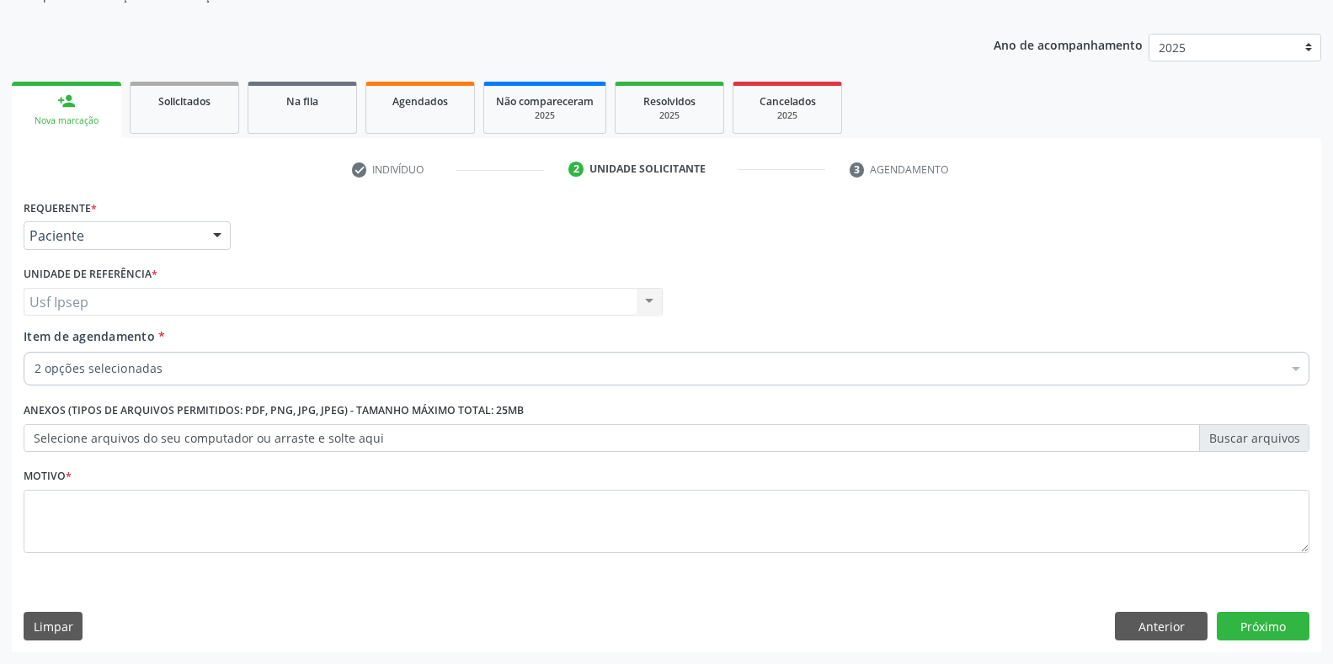
checkbox Glicose "true"
checkbox Glicosilada "true"
checkbox Bidirecional "false"
checkbox Intracraniana "false"
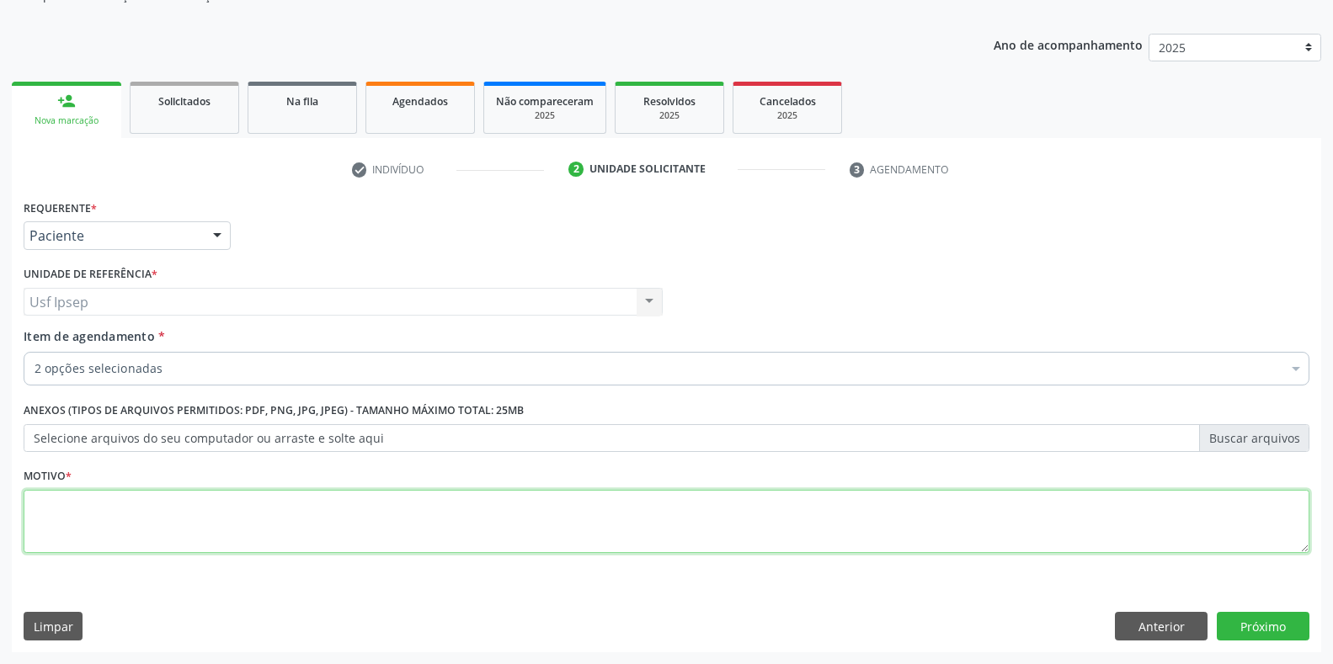
click at [49, 516] on textarea at bounding box center [667, 522] width 1286 height 64
type textarea "1"
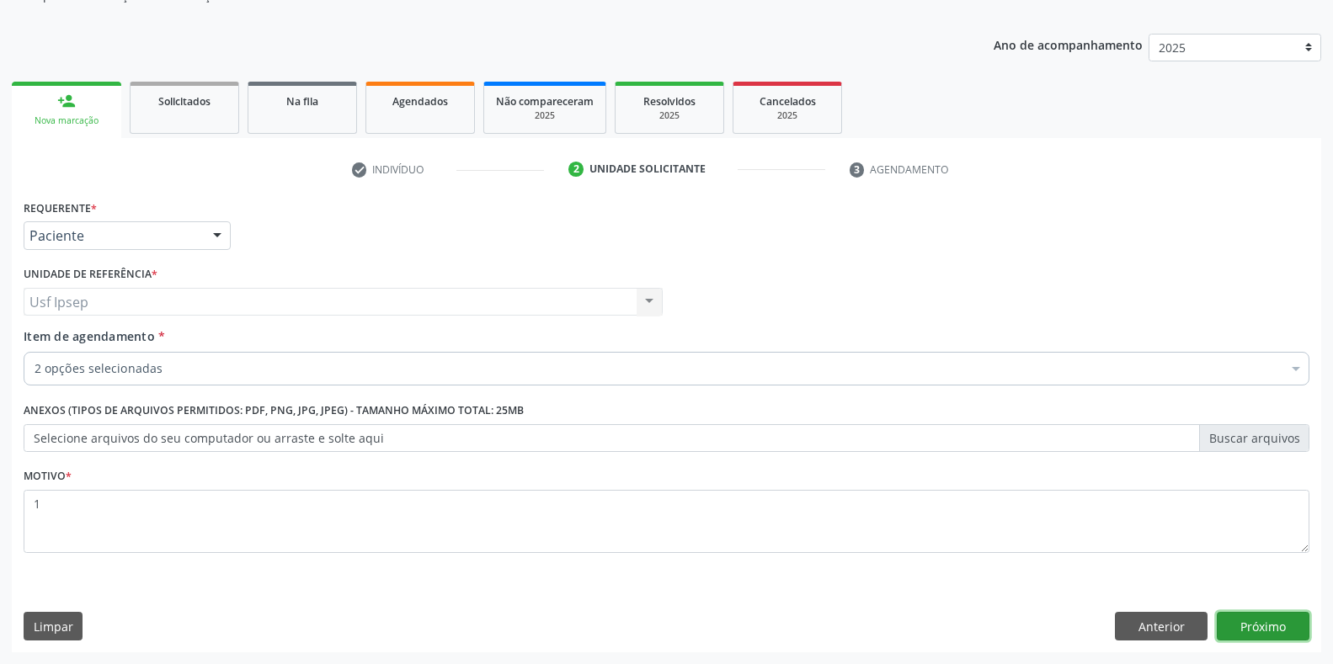
click at [1246, 628] on button "Próximo" at bounding box center [1263, 626] width 93 height 29
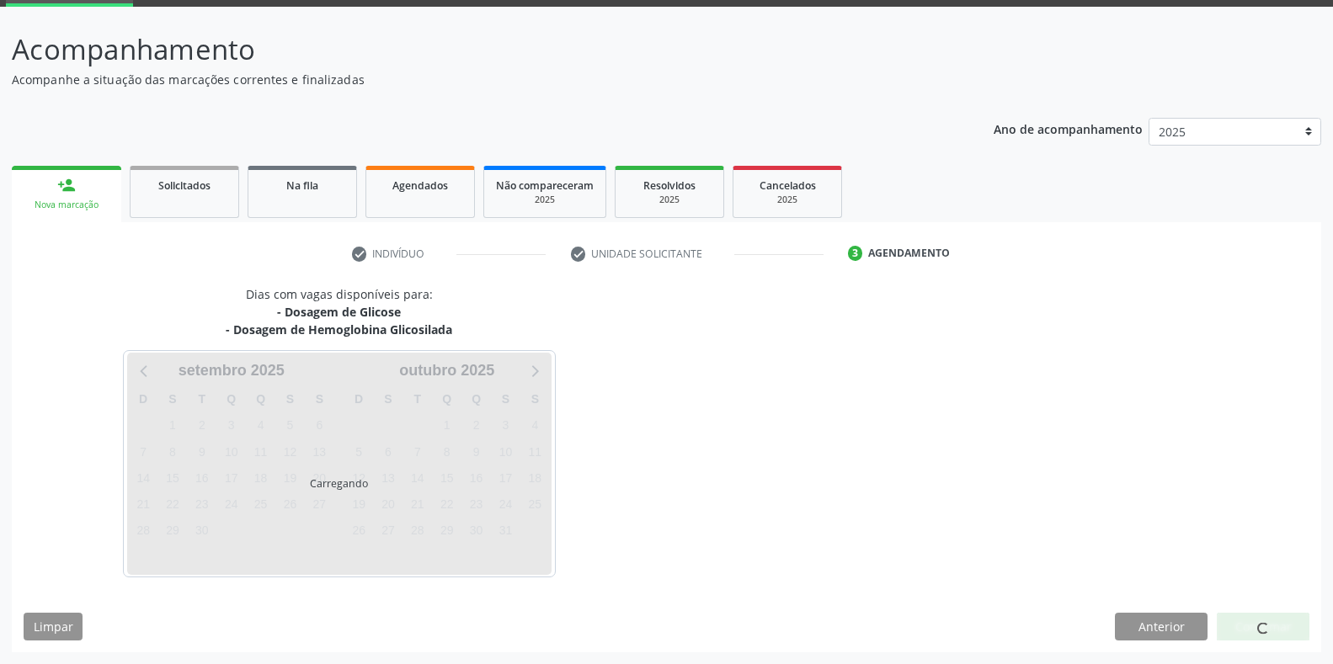
scroll to position [86, 0]
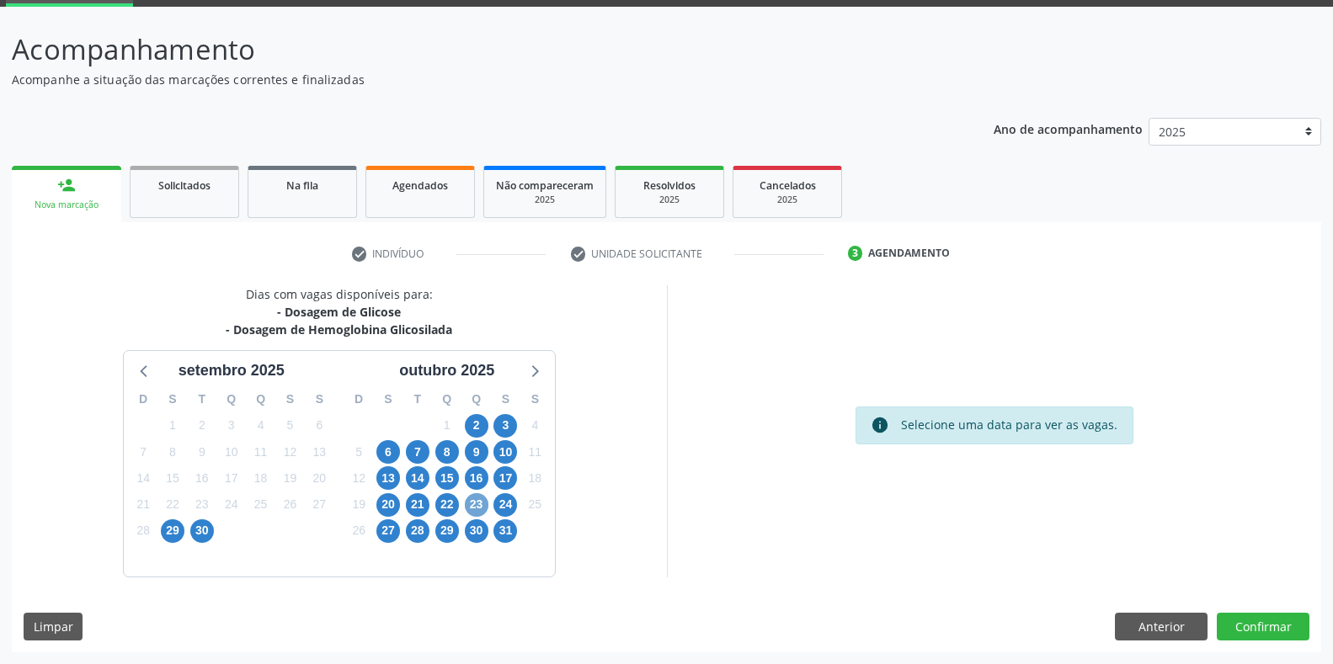
click at [475, 504] on span "23" at bounding box center [477, 505] width 24 height 24
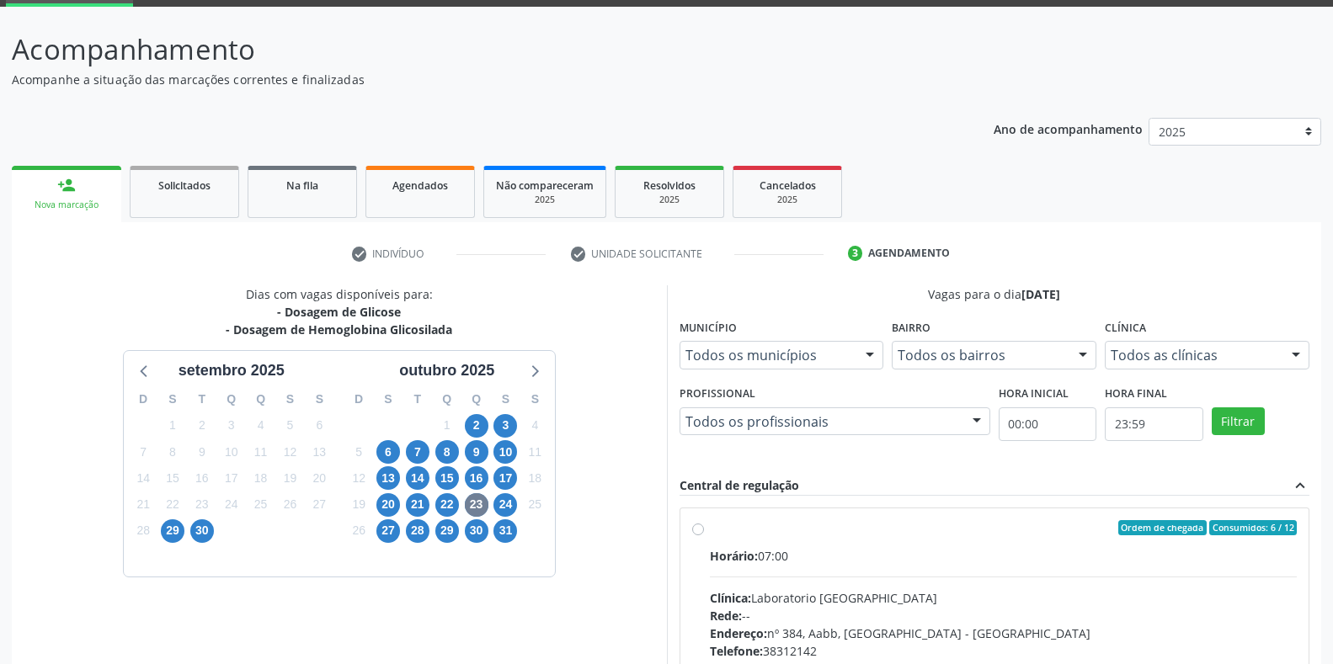
click at [710, 525] on label "Ordem de chegada Consumidos: 6 / 12 Horário: 07:00 Clínica: Laboratorio Sao Fra…" at bounding box center [1004, 649] width 588 height 258
click at [693, 525] on input "Ordem de chegada Consumidos: 6 / 12 Horário: 07:00 Clínica: Laboratorio Sao Fra…" at bounding box center [698, 527] width 12 height 15
radio input "true"
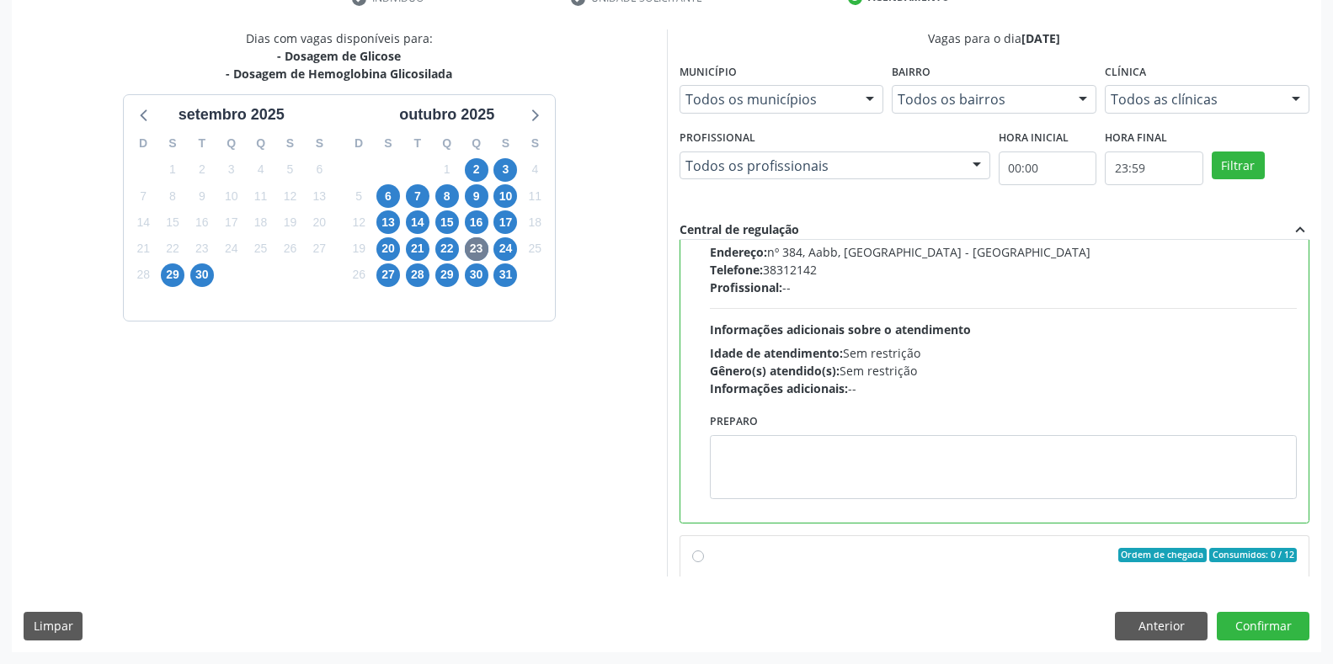
scroll to position [280, 0]
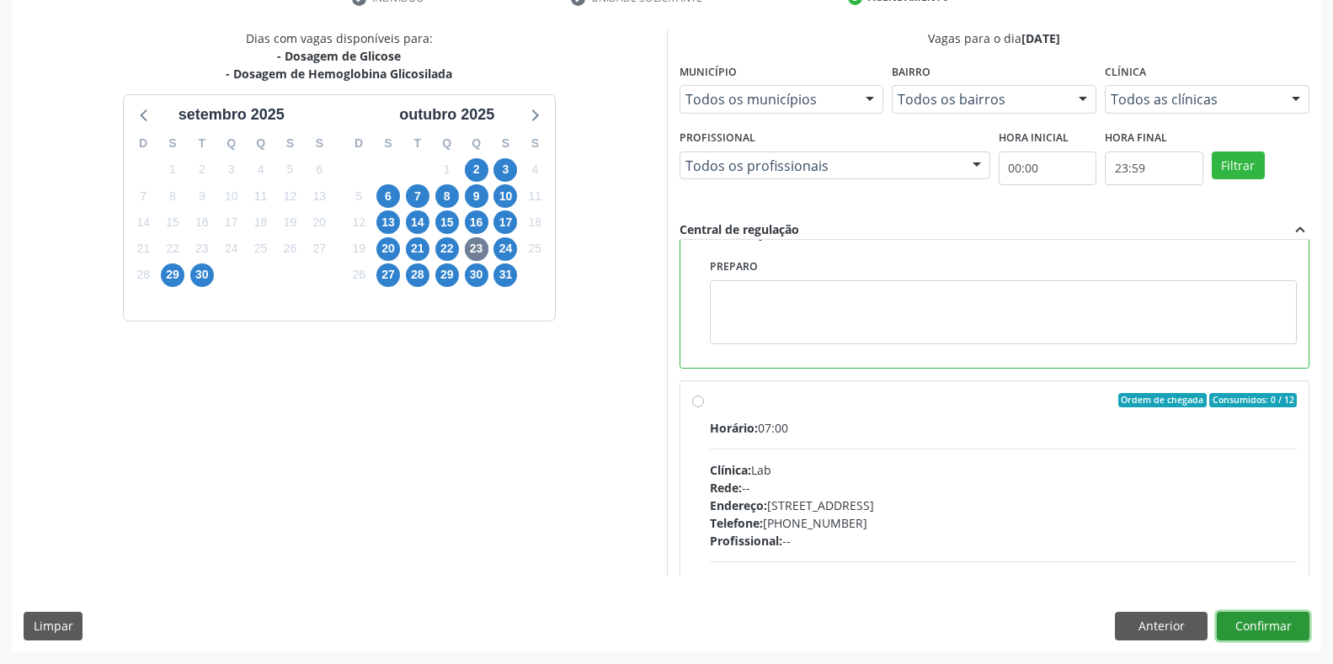
click at [1243, 624] on button "Confirmar" at bounding box center [1263, 626] width 93 height 29
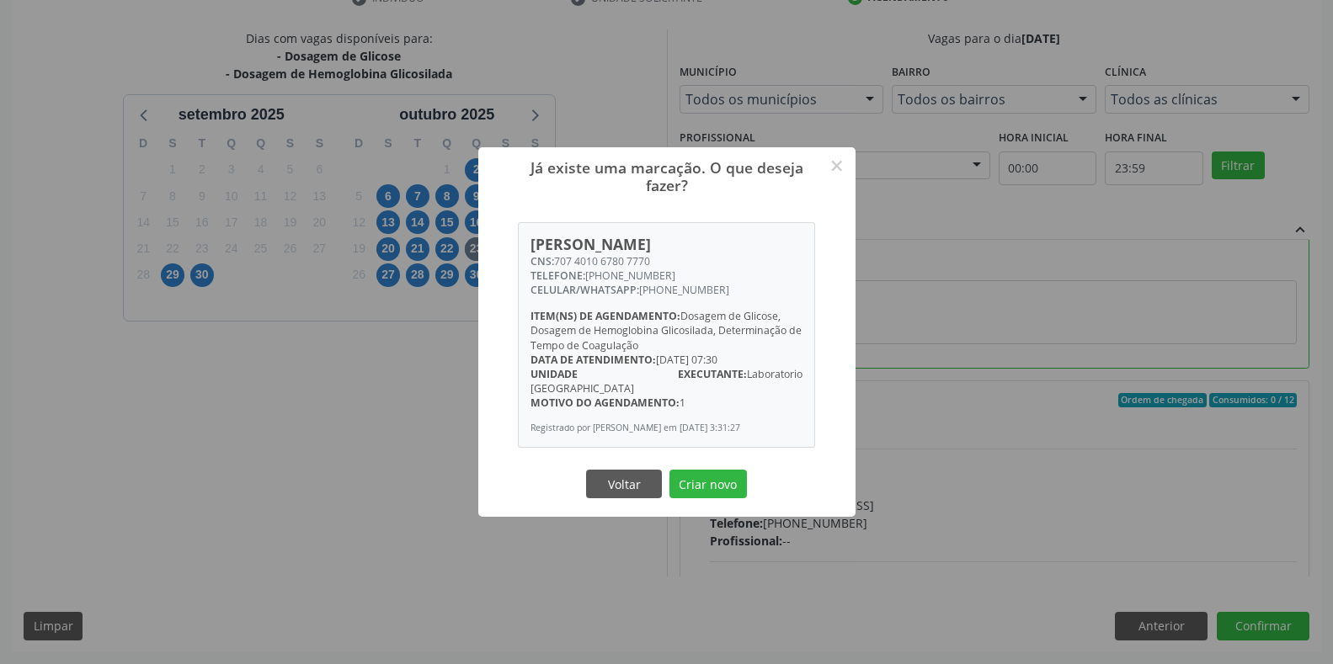
click at [1250, 633] on div "Já existe uma marcação. O que deseja fazer? × Eliane Marina Batista Prado CNS: …" at bounding box center [666, 332] width 1333 height 664
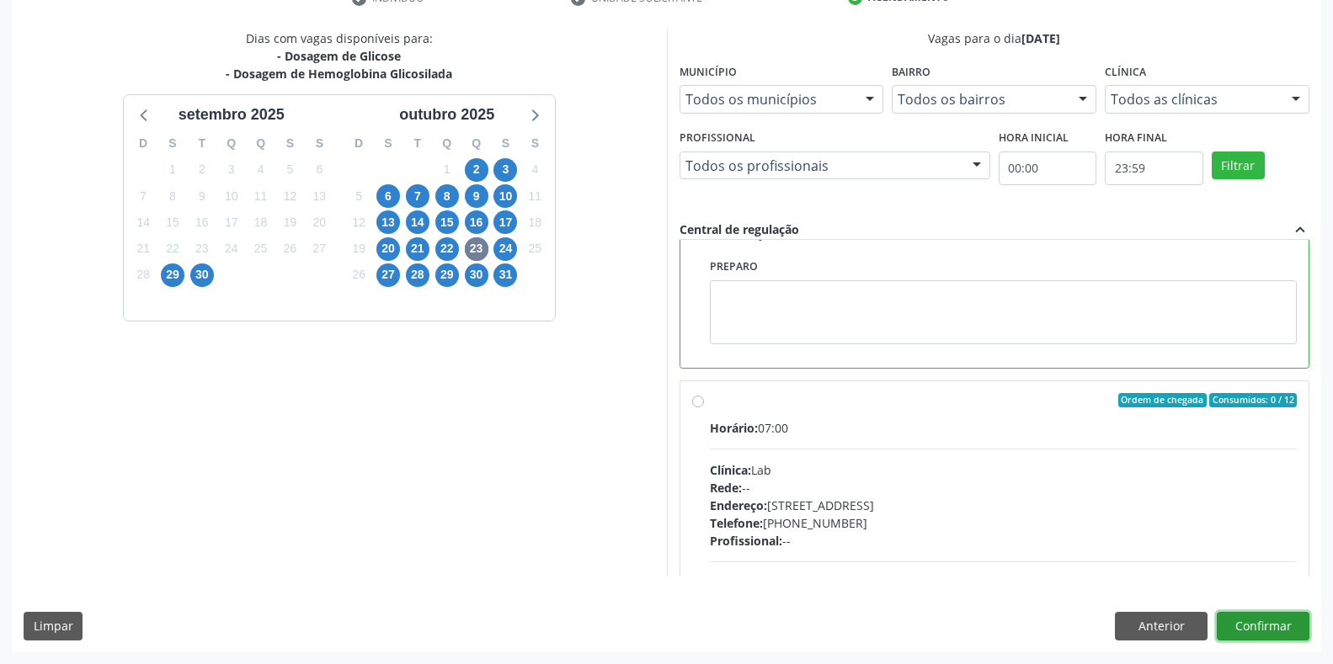
click at [1248, 632] on button "Confirmar" at bounding box center [1263, 626] width 93 height 29
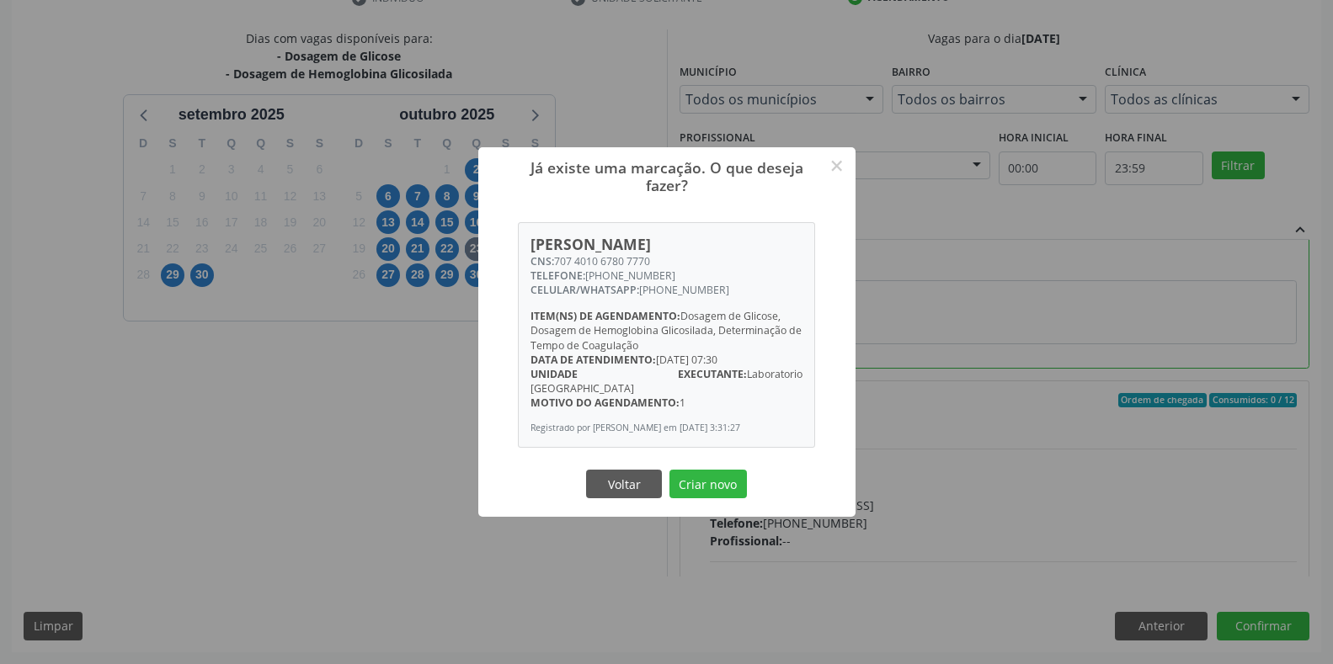
click at [328, 504] on div "Já existe uma marcação. O que deseja fazer? × Eliane Marina Batista Prado CNS: …" at bounding box center [666, 332] width 1333 height 664
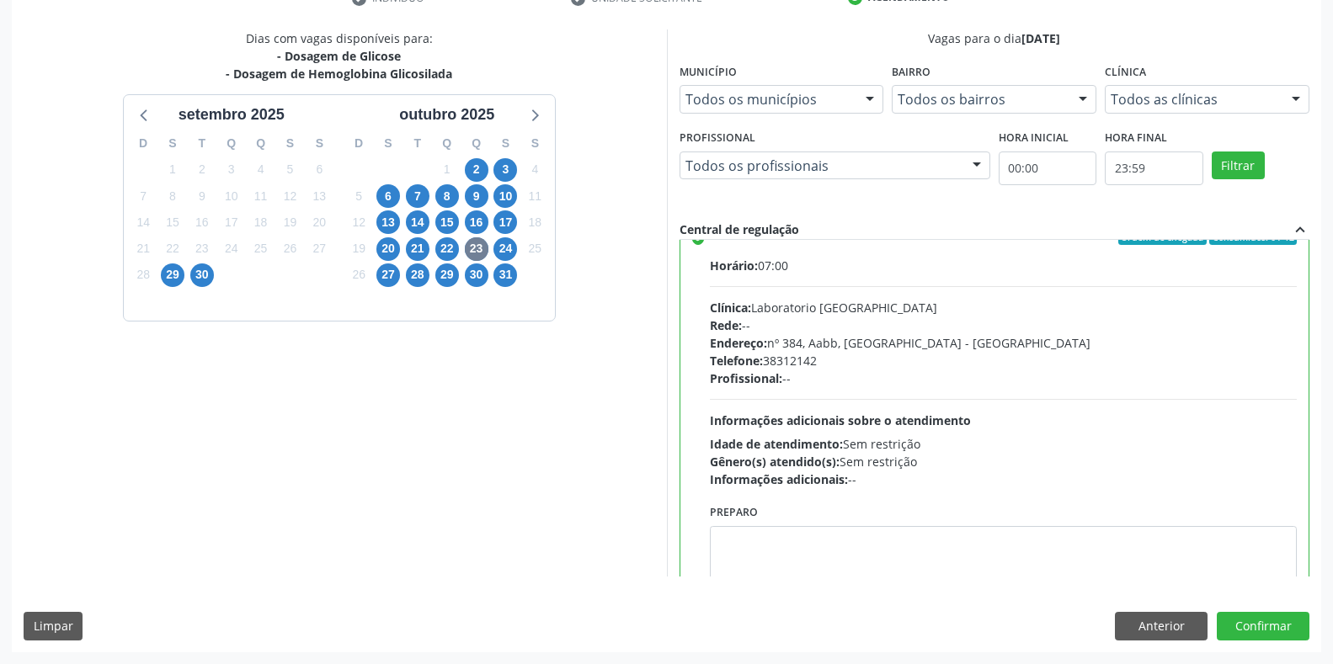
scroll to position [0, 0]
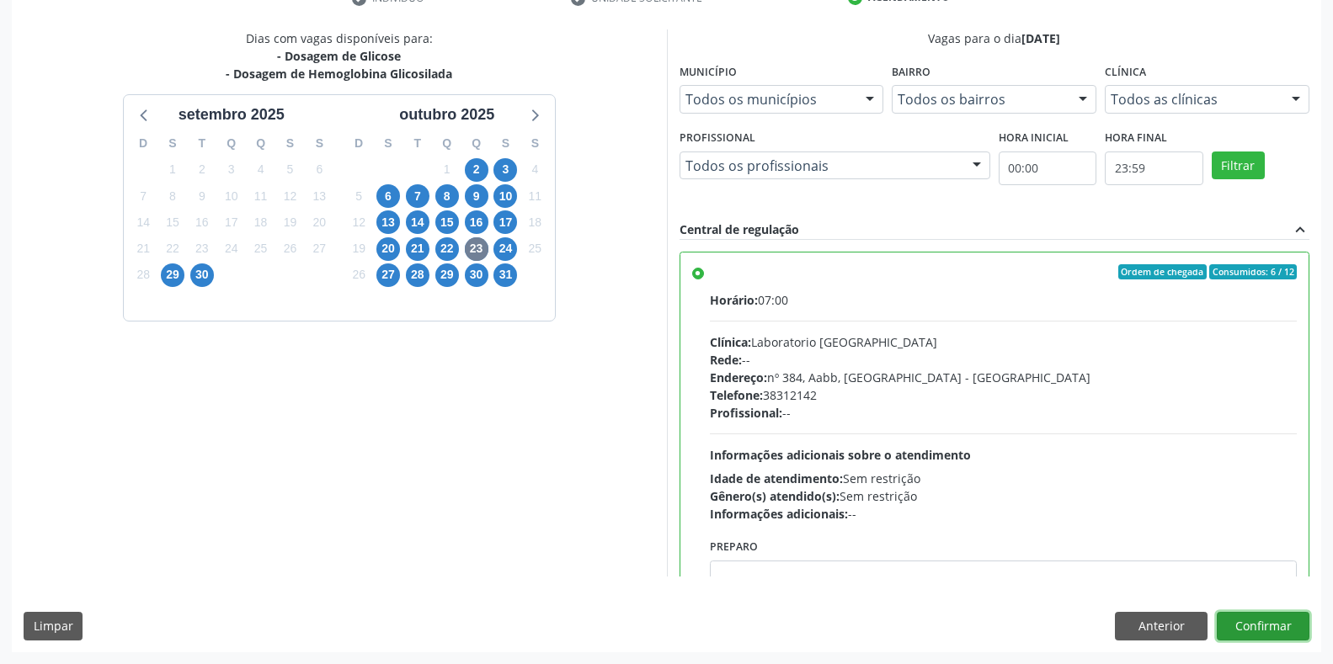
click at [1253, 629] on button "Confirmar" at bounding box center [1263, 626] width 93 height 29
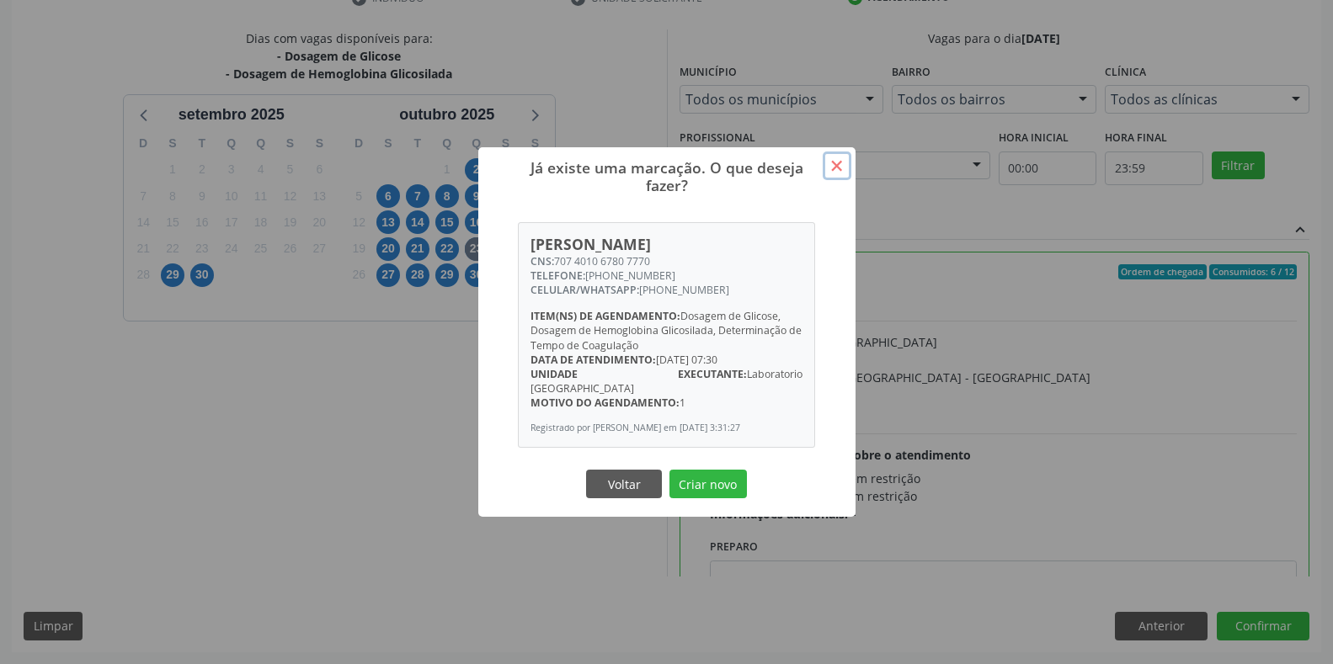
click at [835, 174] on button "×" at bounding box center [837, 166] width 29 height 29
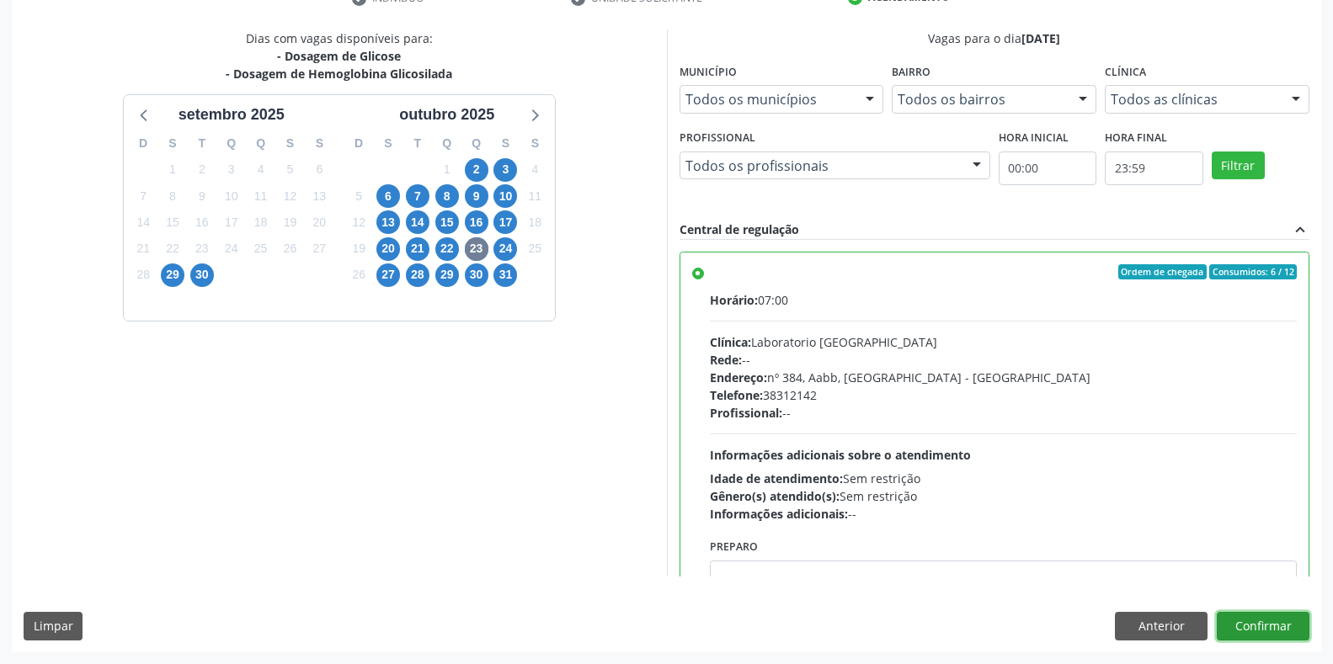
click at [1250, 622] on button "Confirmar" at bounding box center [1263, 626] width 93 height 29
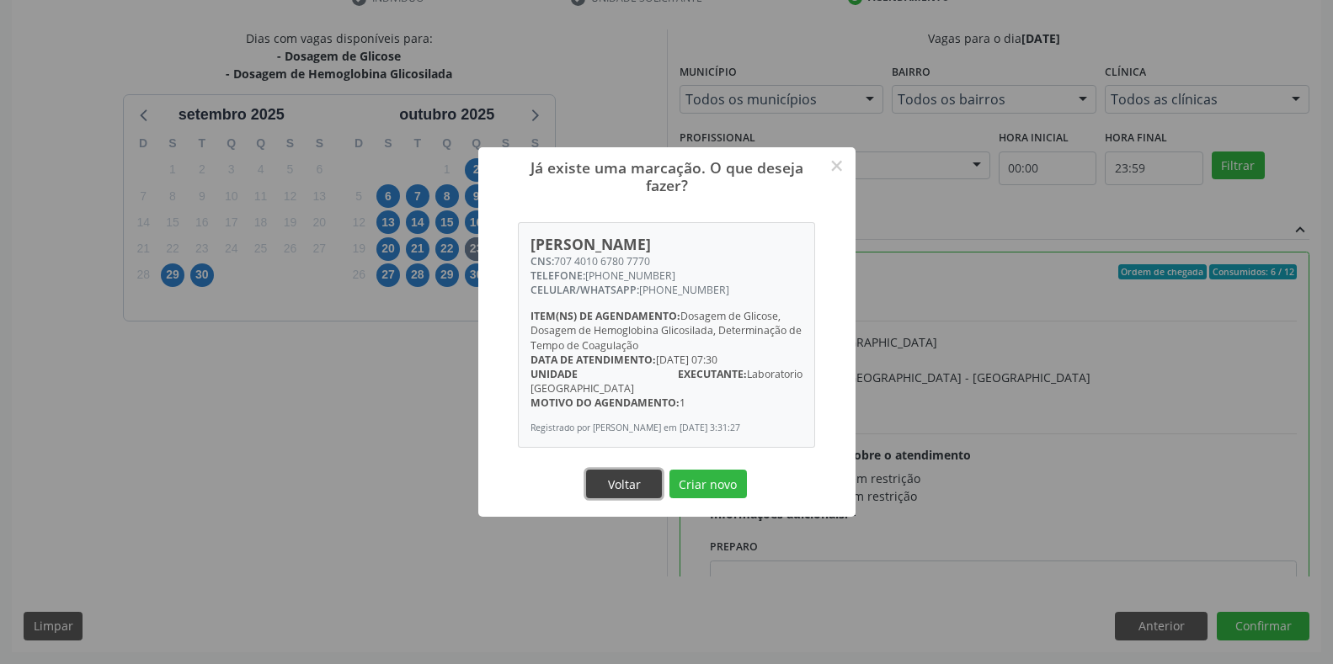
click at [615, 477] on button "Voltar" at bounding box center [624, 484] width 76 height 29
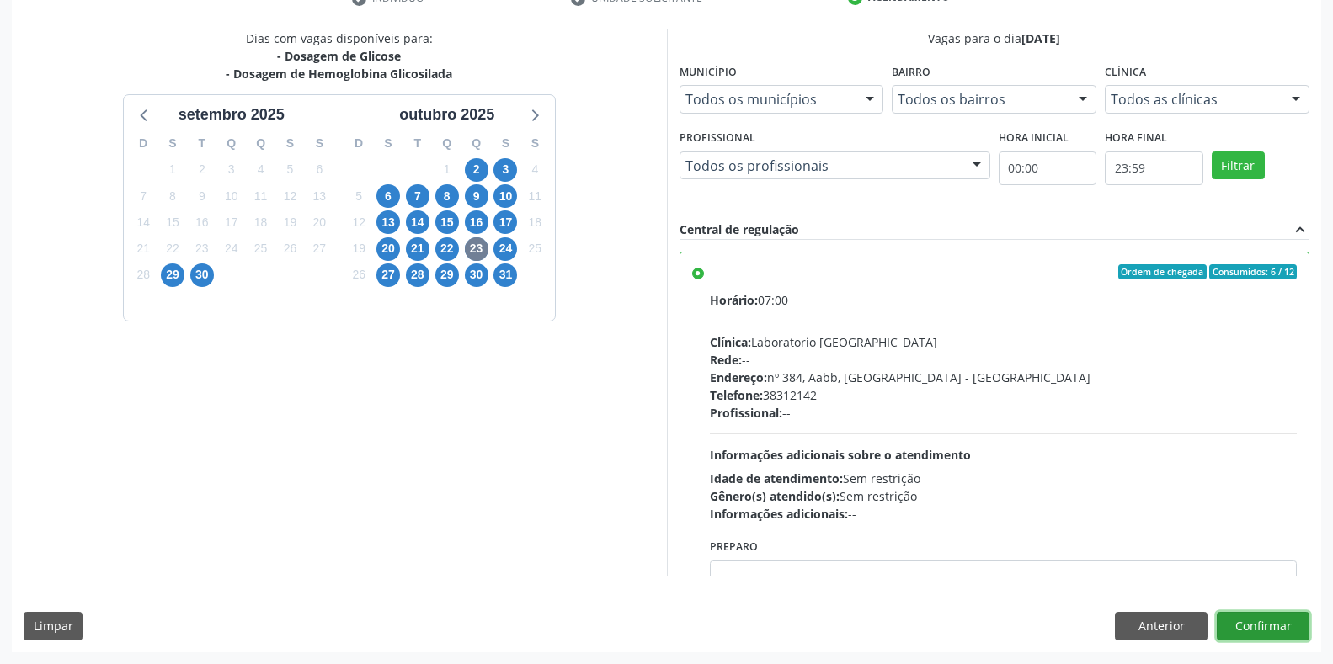
click at [1241, 626] on button "Confirmar" at bounding box center [1263, 626] width 93 height 29
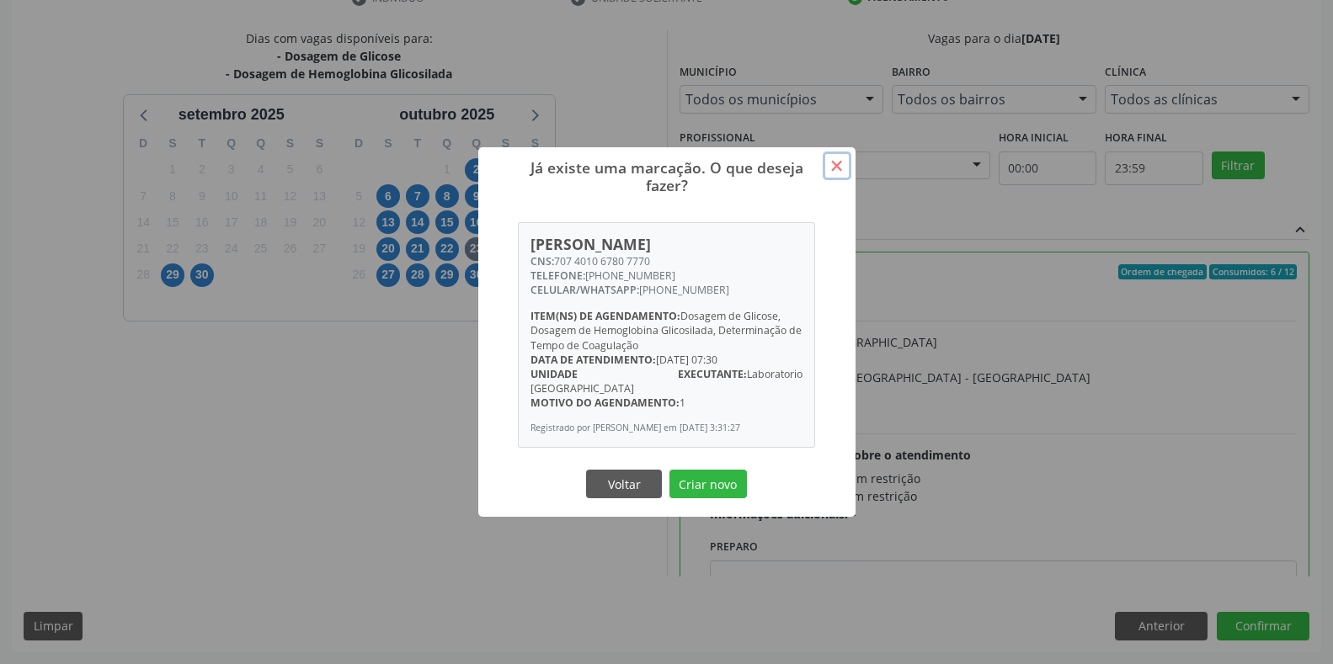
click at [834, 170] on button "×" at bounding box center [837, 166] width 29 height 29
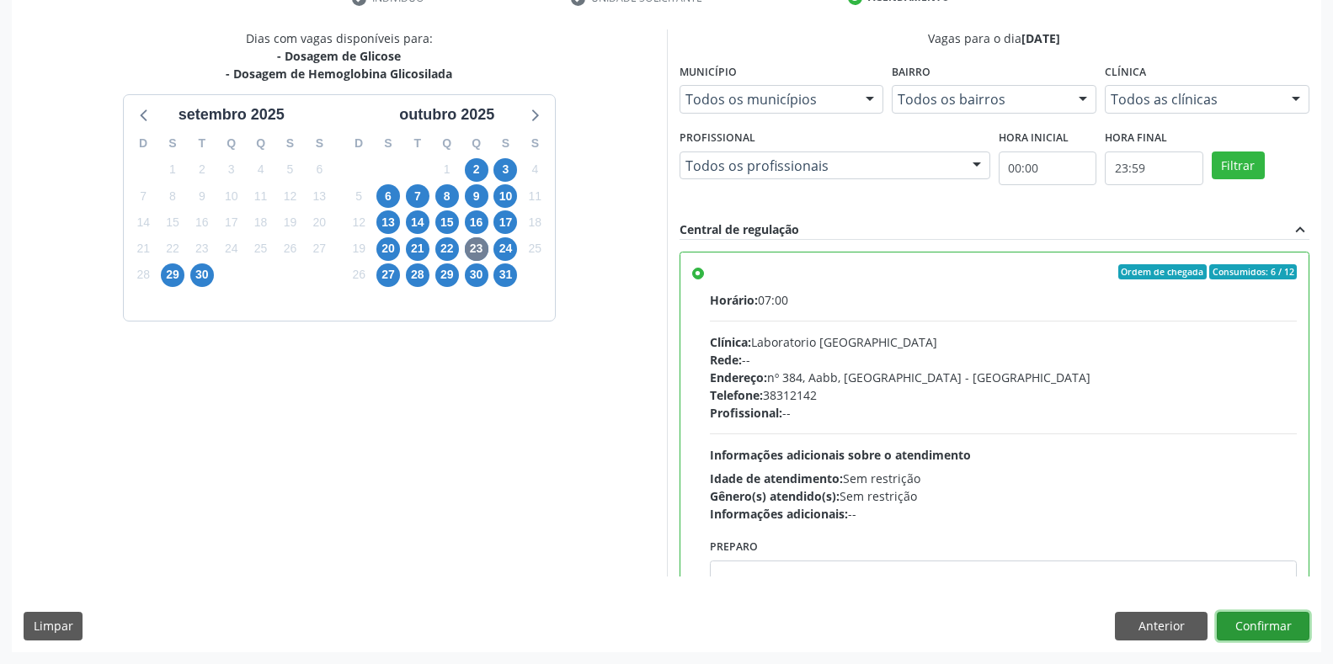
click at [1268, 632] on button "Confirmar" at bounding box center [1263, 626] width 93 height 29
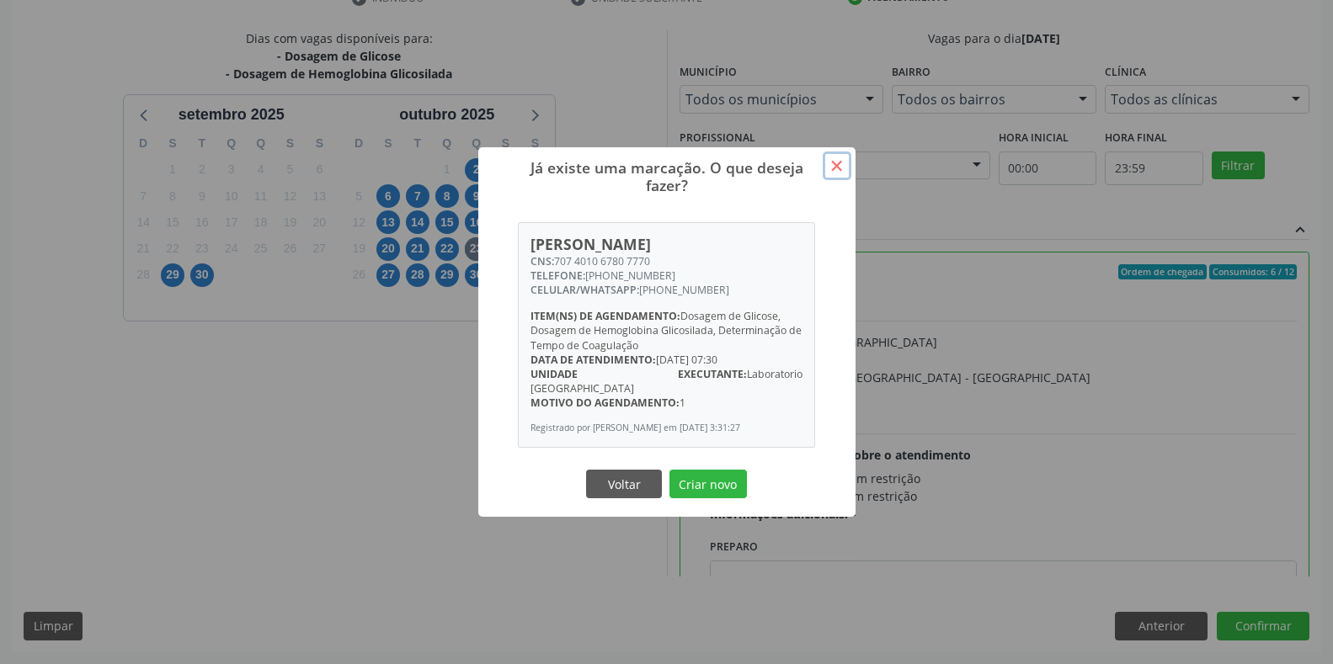
click at [844, 174] on button "×" at bounding box center [837, 166] width 29 height 29
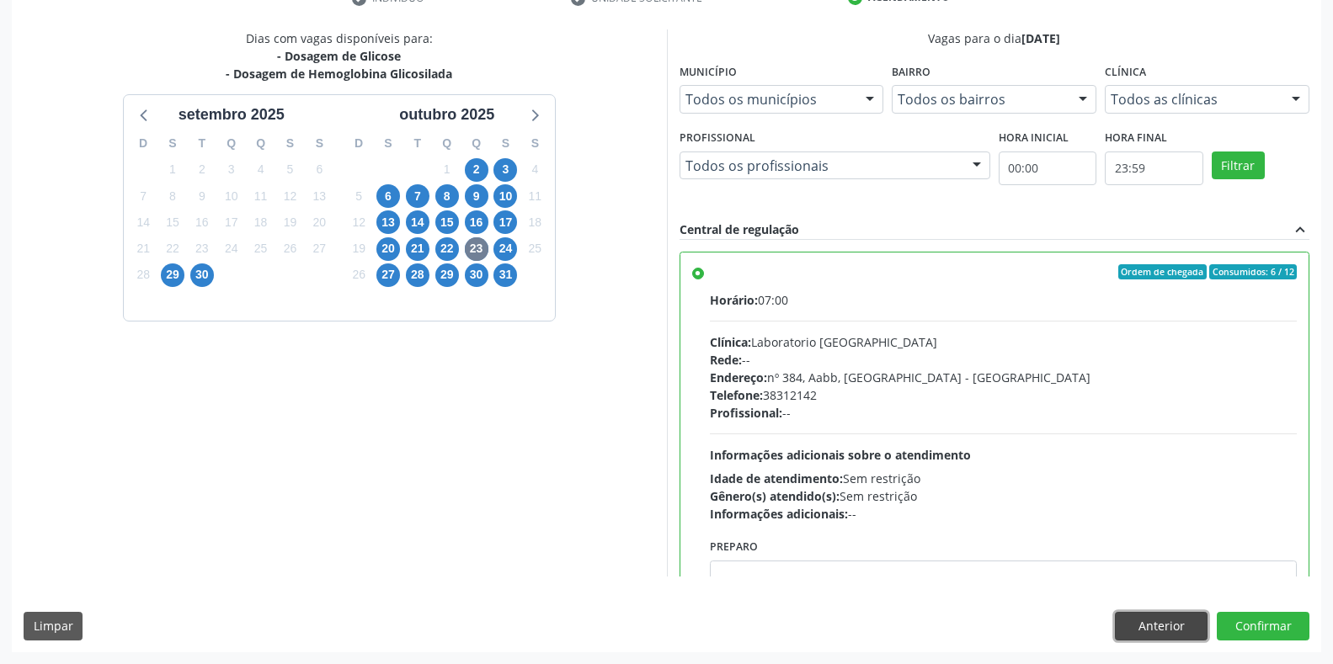
click at [1176, 629] on button "Anterior" at bounding box center [1161, 626] width 93 height 29
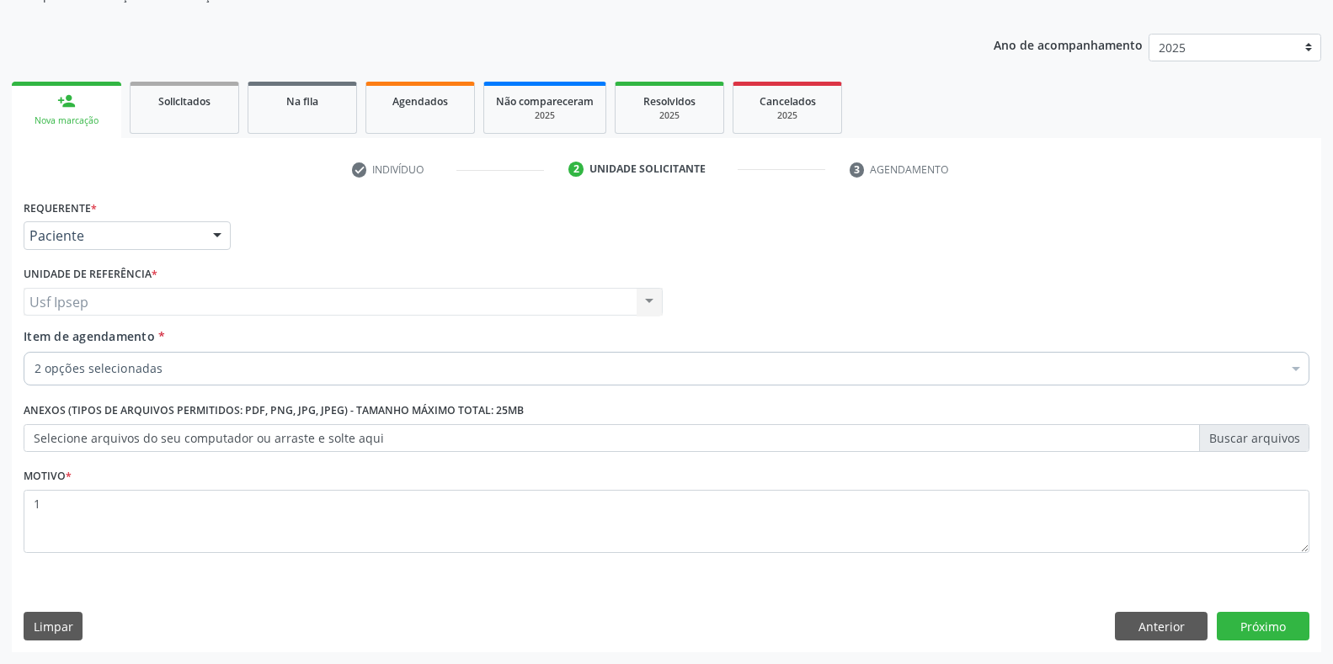
scroll to position [170, 0]
click at [1263, 626] on button "Próximo" at bounding box center [1263, 626] width 93 height 29
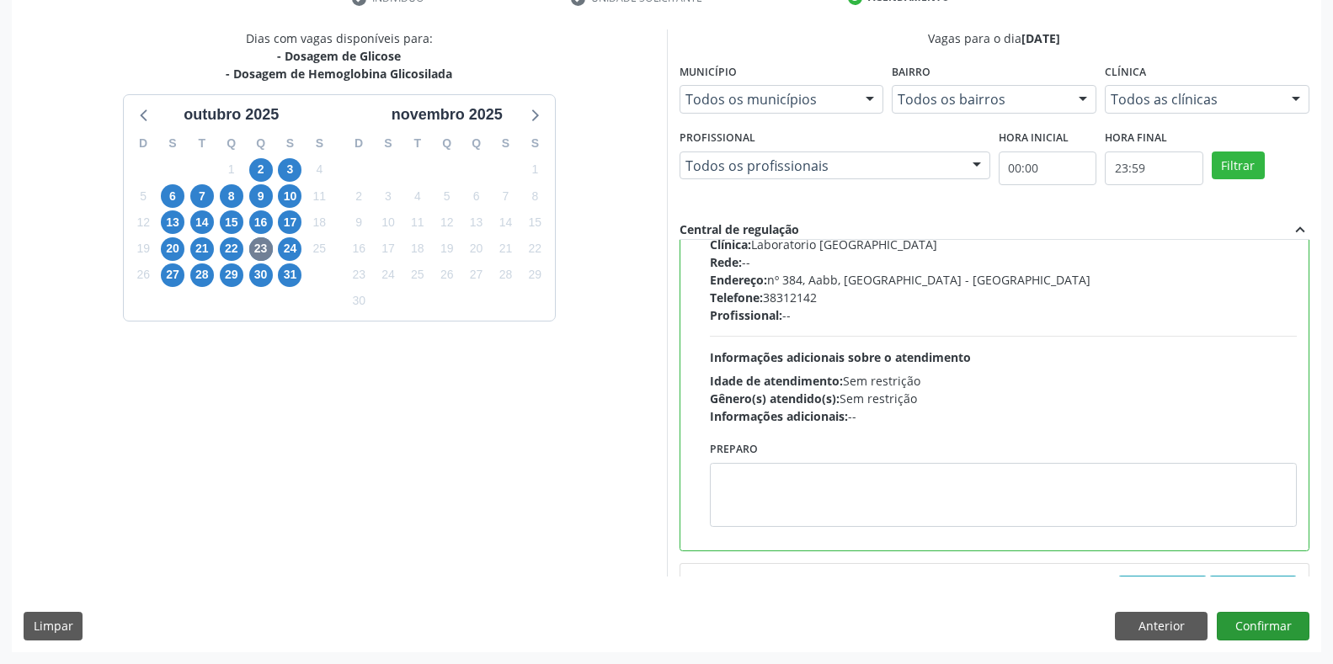
scroll to position [141, 0]
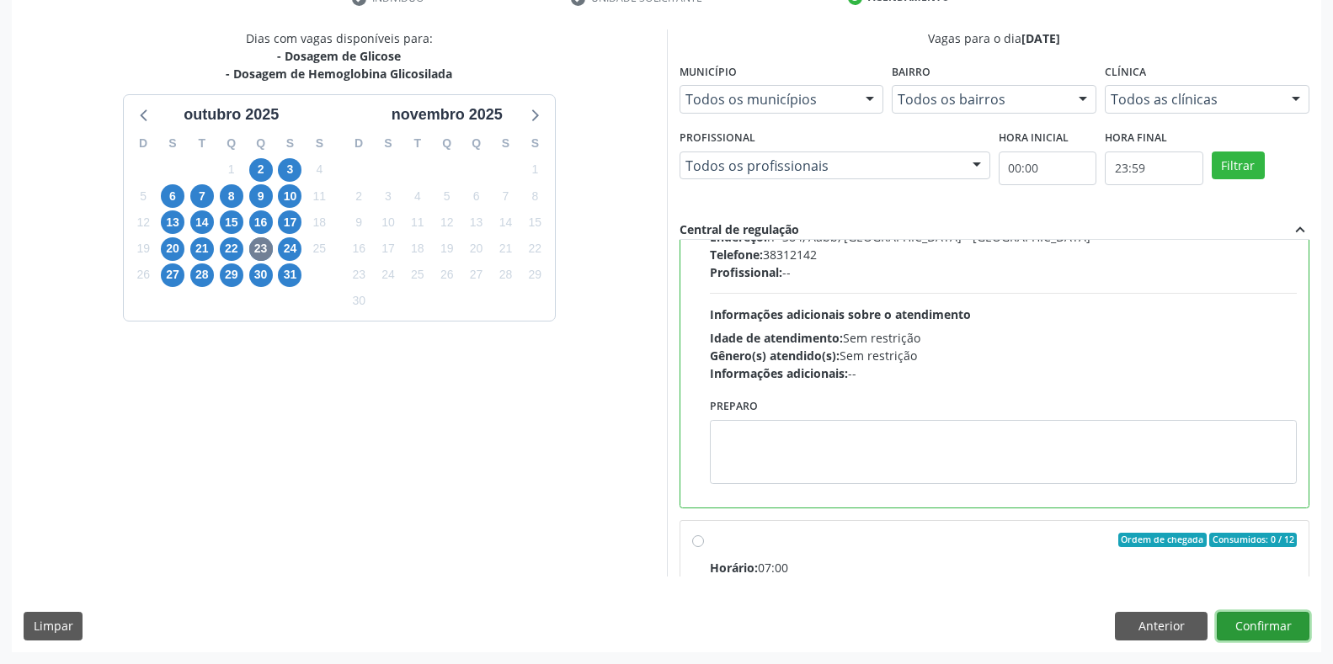
click at [1268, 614] on button "Confirmar" at bounding box center [1263, 626] width 93 height 29
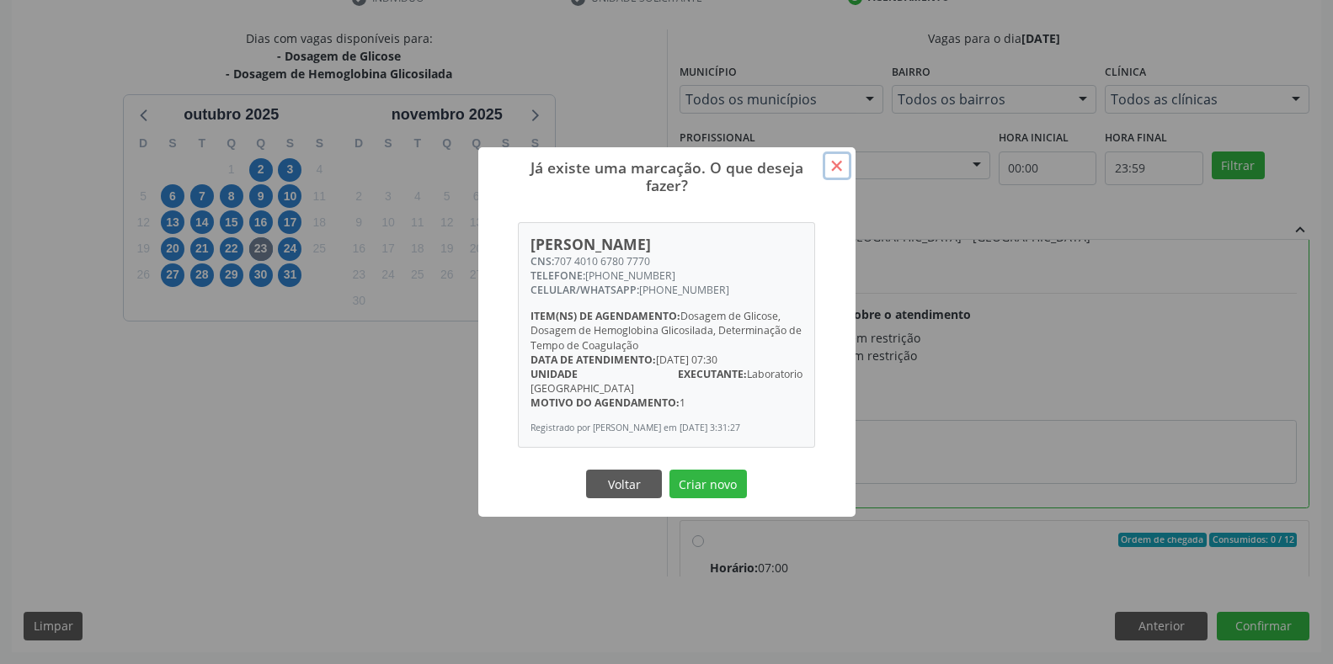
click at [834, 167] on button "×" at bounding box center [837, 166] width 29 height 29
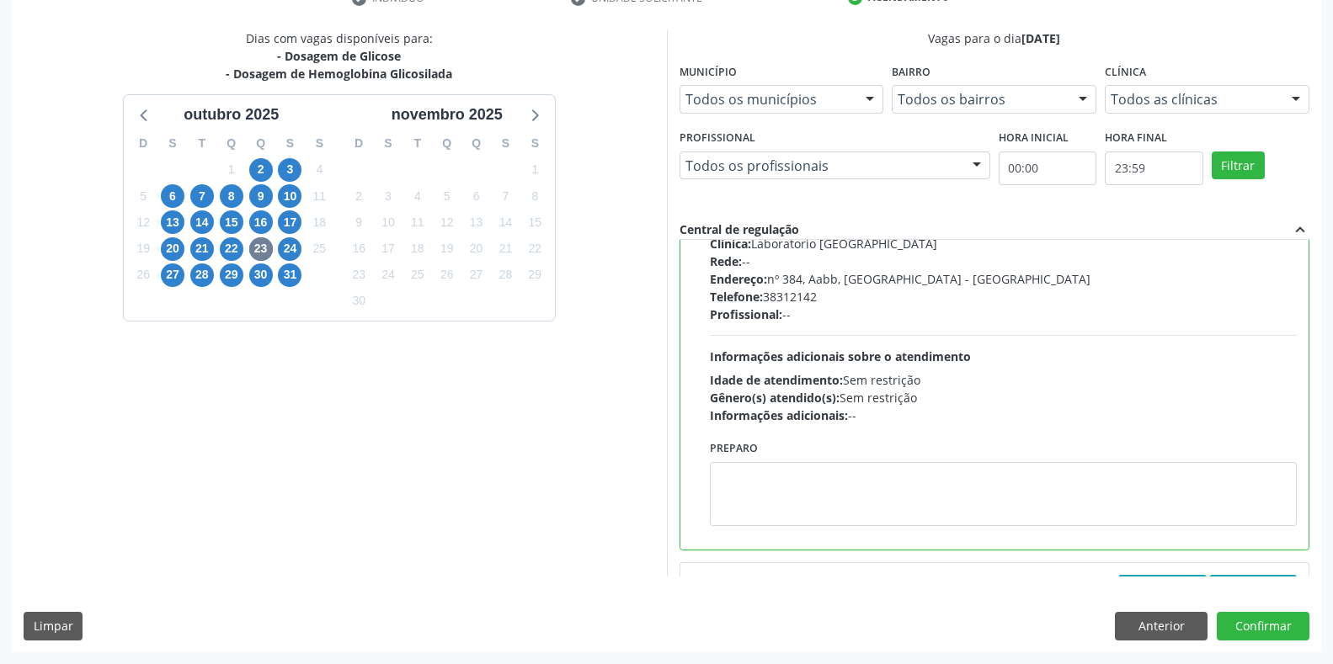
scroll to position [0, 0]
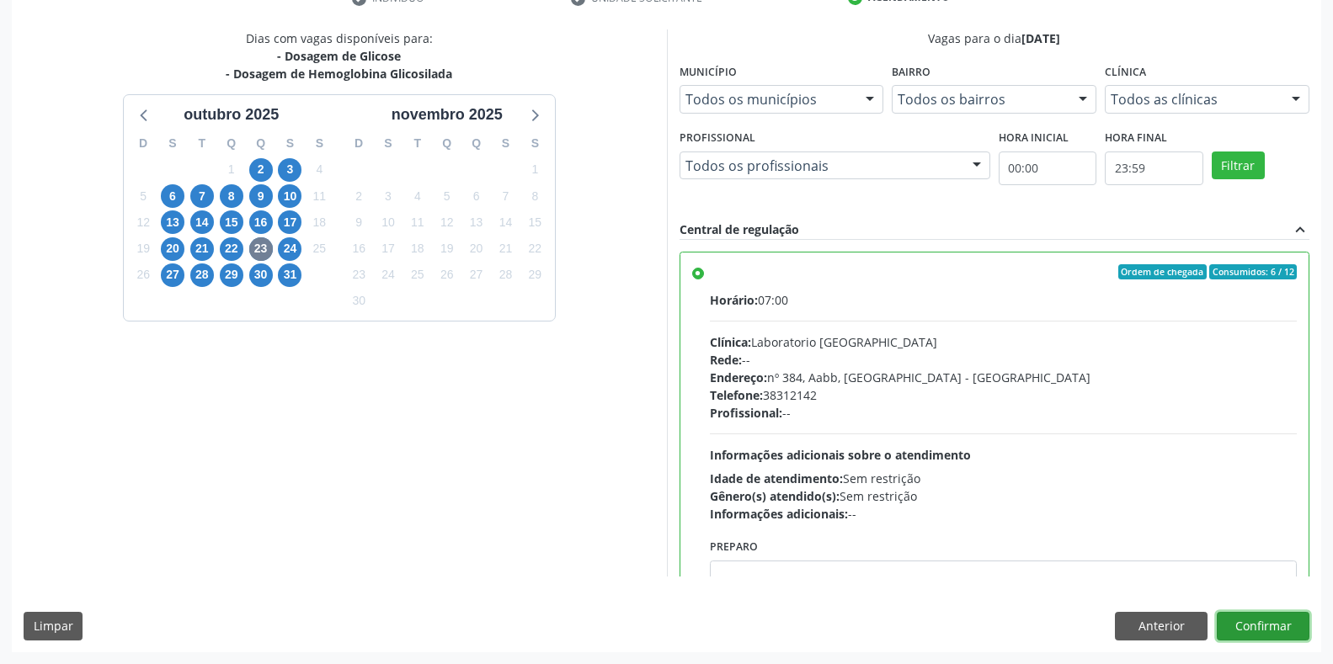
click at [1239, 631] on button "Confirmar" at bounding box center [1263, 626] width 93 height 29
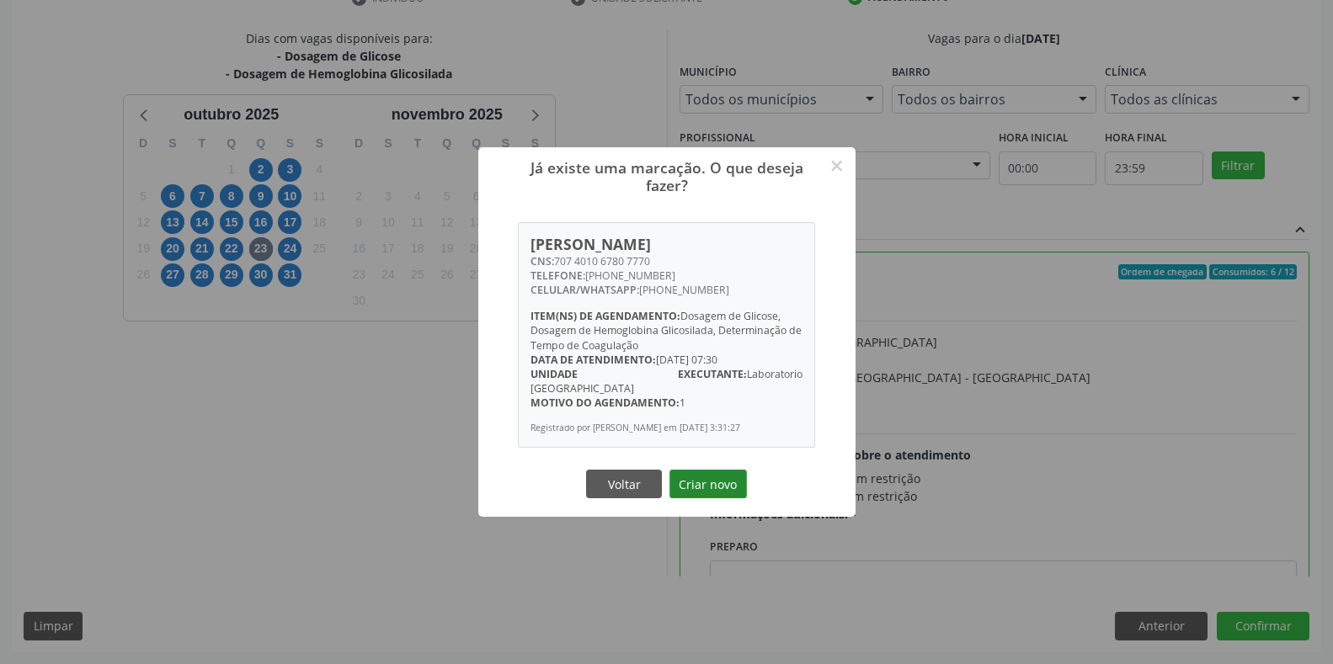
click at [716, 477] on button "Criar novo" at bounding box center [707, 484] width 77 height 29
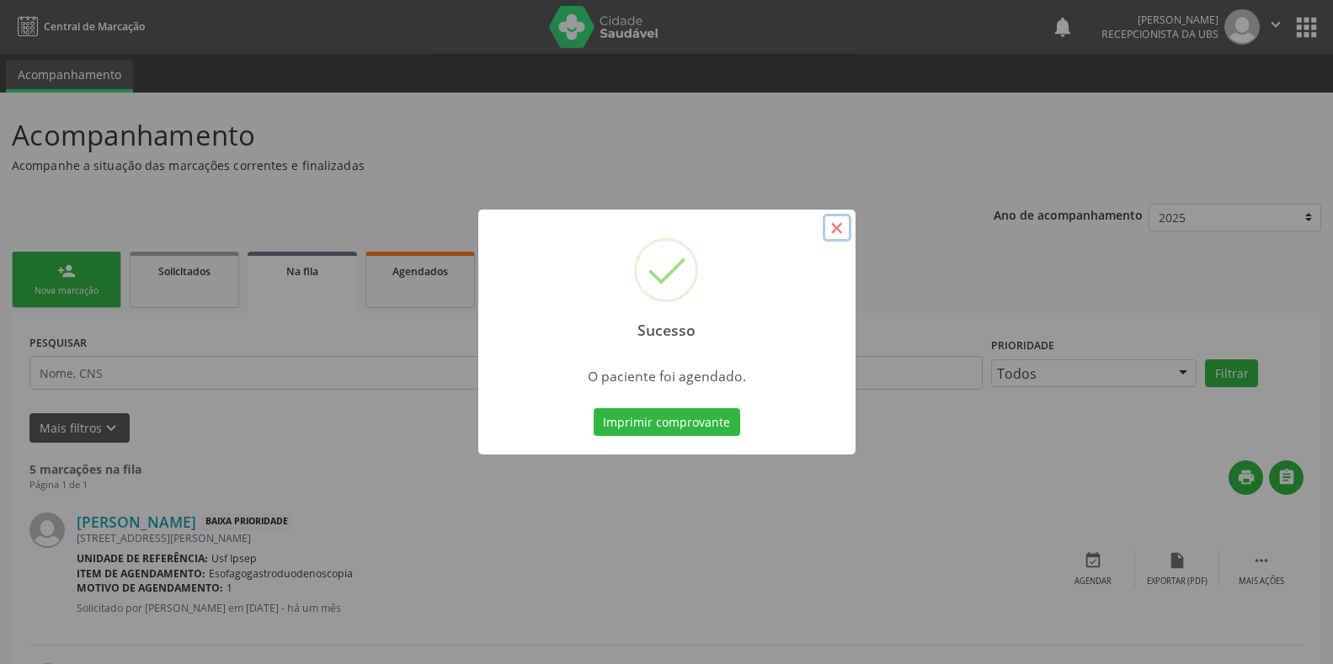
click at [836, 227] on button "×" at bounding box center [837, 228] width 29 height 29
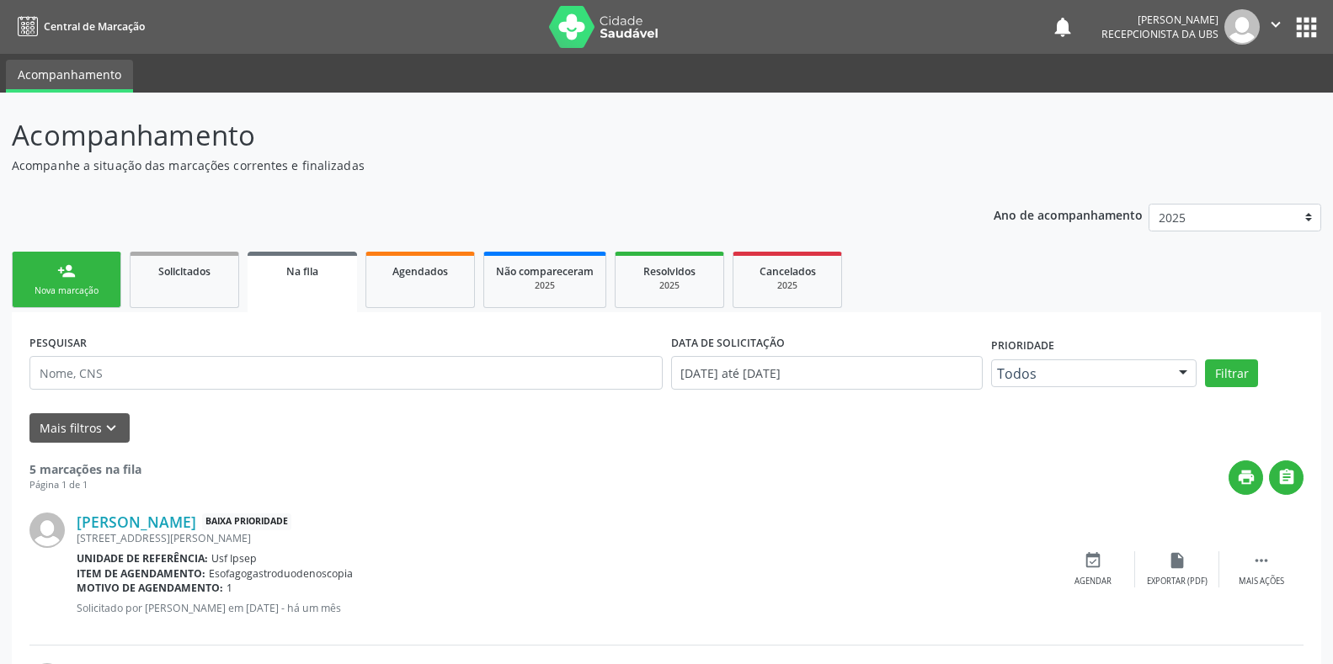
click at [66, 292] on div "Nova marcação" at bounding box center [66, 291] width 84 height 13
click at [50, 295] on div "Nova marcação" at bounding box center [66, 291] width 84 height 13
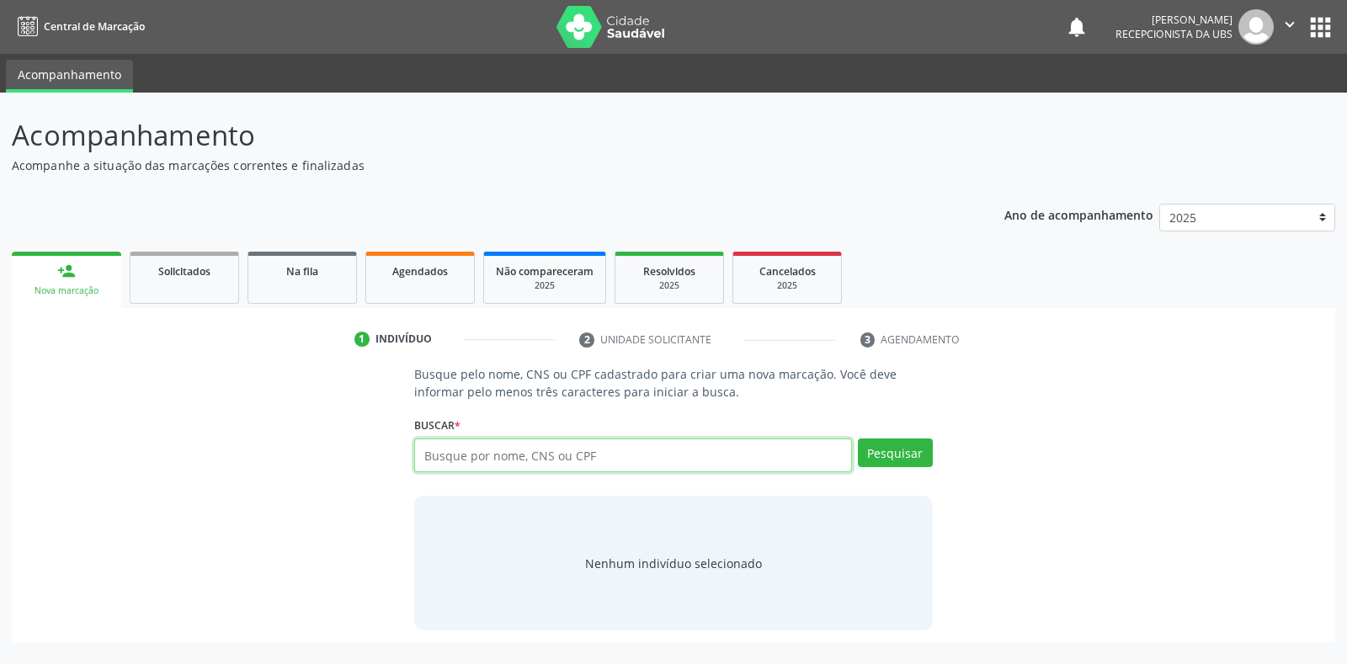
click at [439, 443] on input "text" at bounding box center [632, 456] width 437 height 34
click at [424, 456] on input "text" at bounding box center [632, 456] width 437 height 34
type input "033222944"
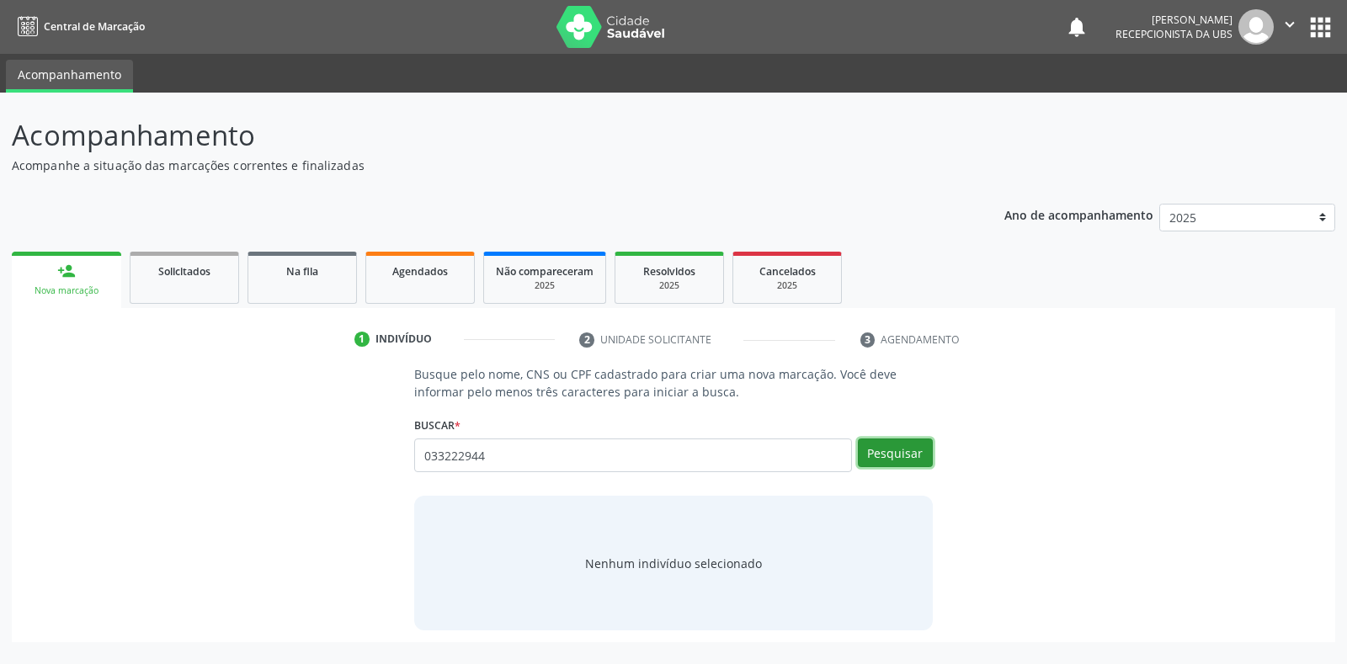
click at [872, 453] on button "Pesquisar" at bounding box center [895, 453] width 75 height 29
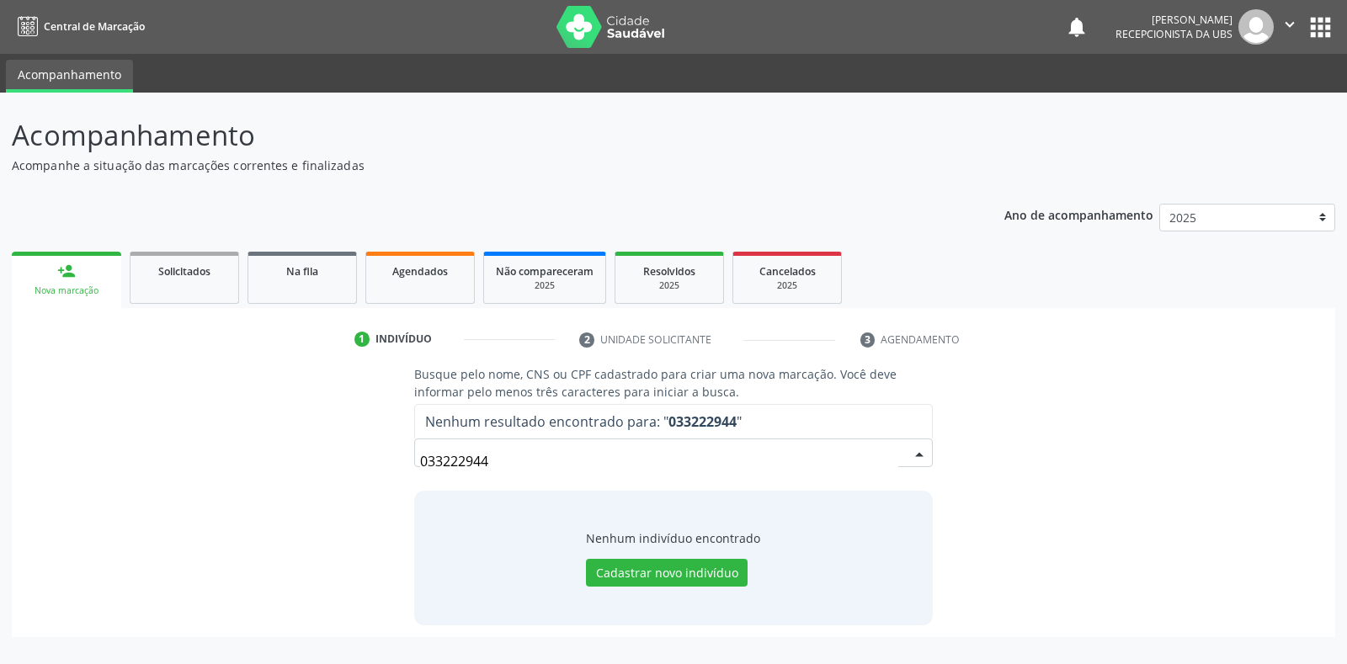
click at [488, 461] on input "033222944" at bounding box center [658, 462] width 477 height 34
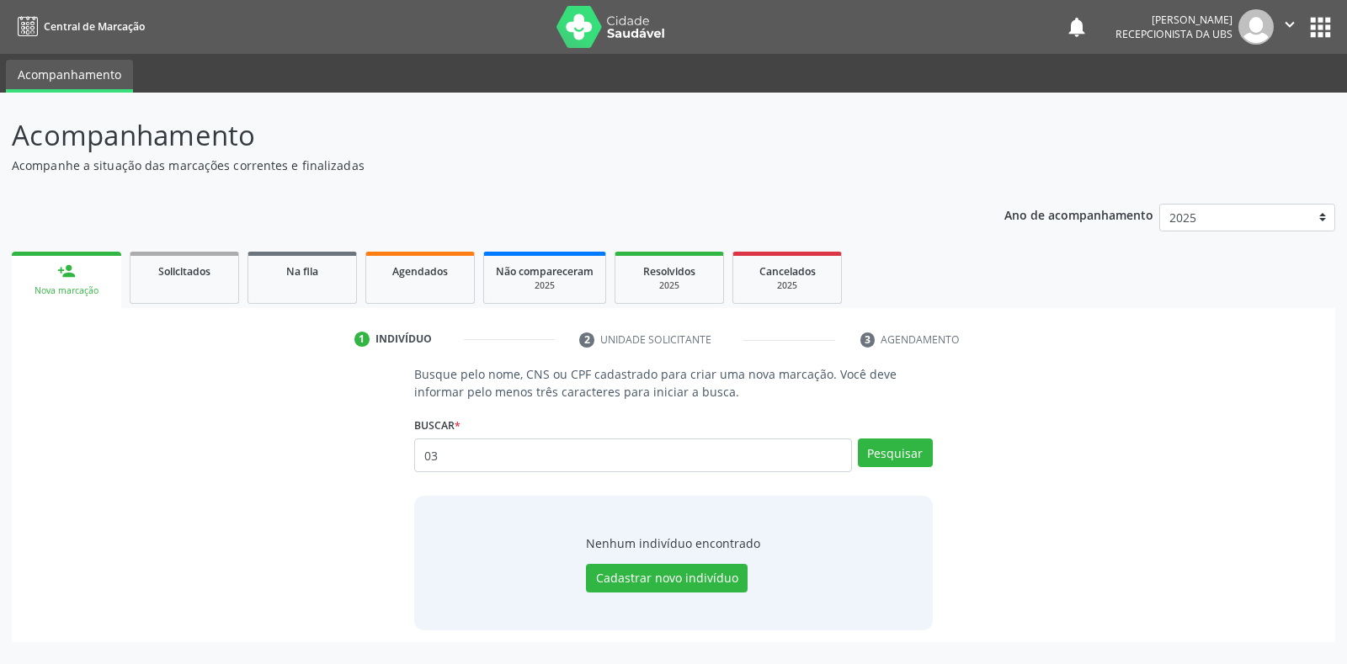
type input "0"
type input "164261581280018"
click at [881, 452] on button "Pesquisar" at bounding box center [895, 453] width 75 height 29
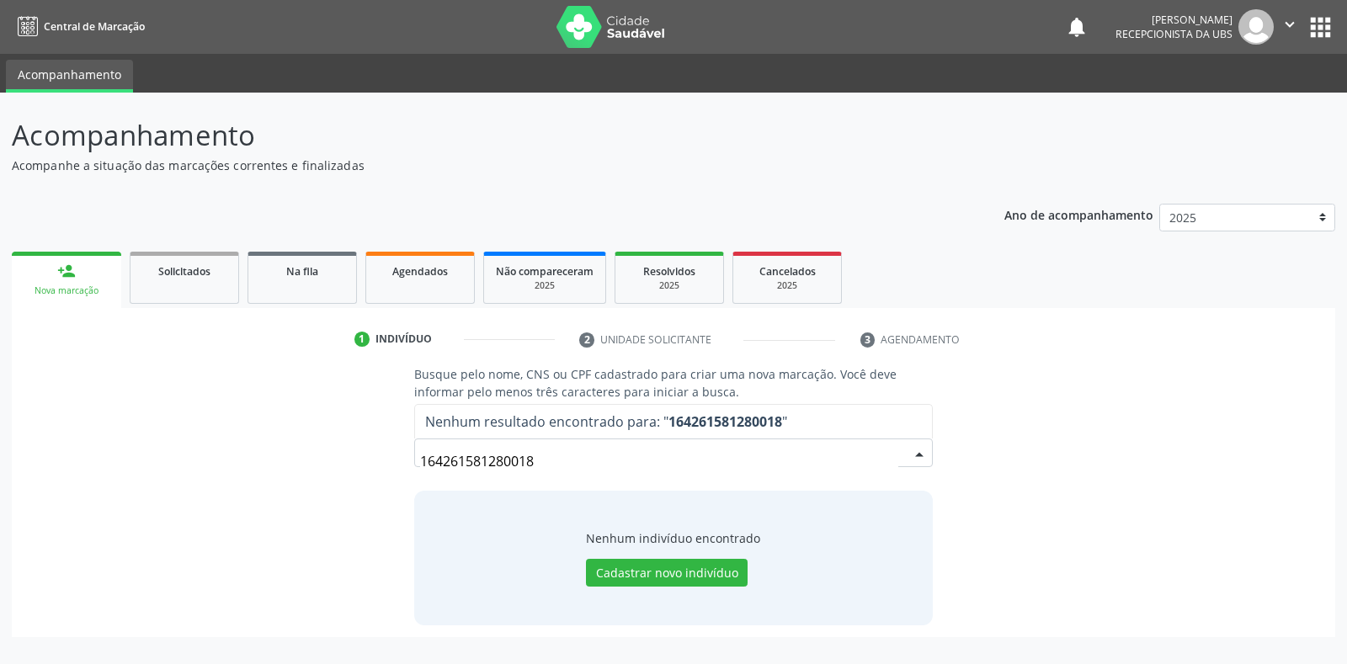
click at [546, 463] on input "164261581280018" at bounding box center [658, 462] width 477 height 34
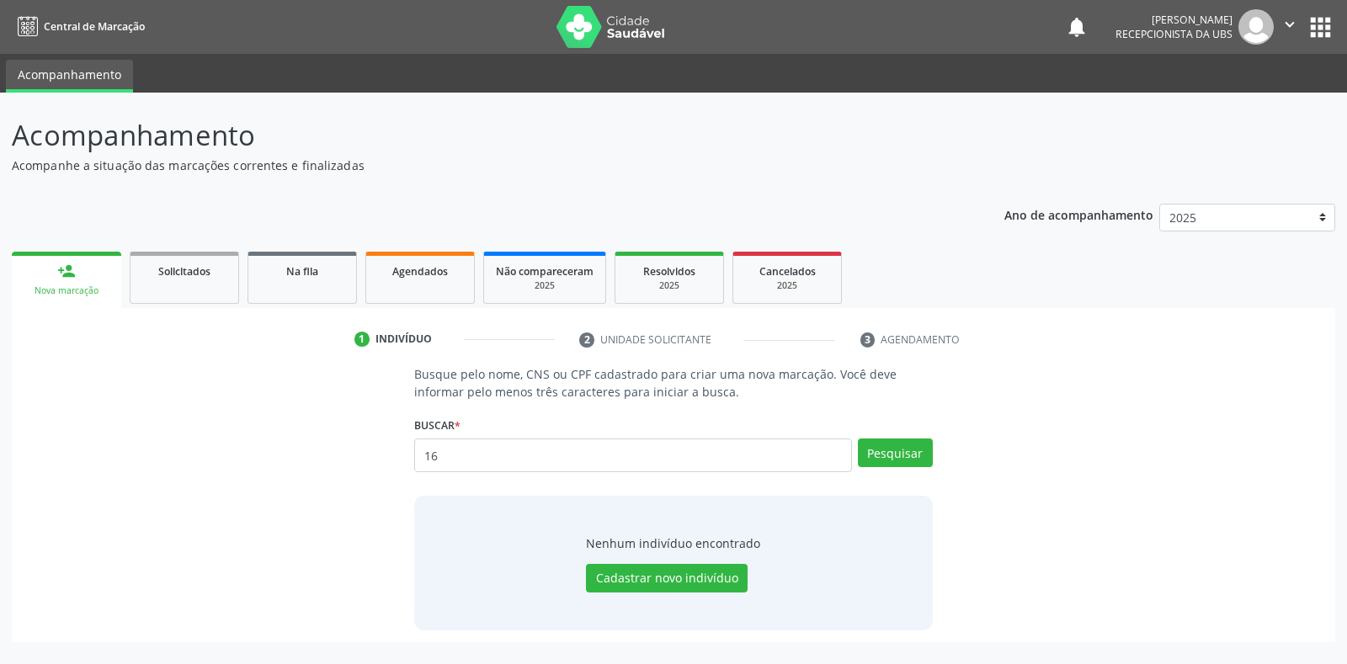
type input "1"
click at [418, 453] on input "text" at bounding box center [632, 456] width 437 height 34
type input "03322294404"
click at [876, 458] on button "Pesquisar" at bounding box center [895, 453] width 75 height 29
type input "03322294404"
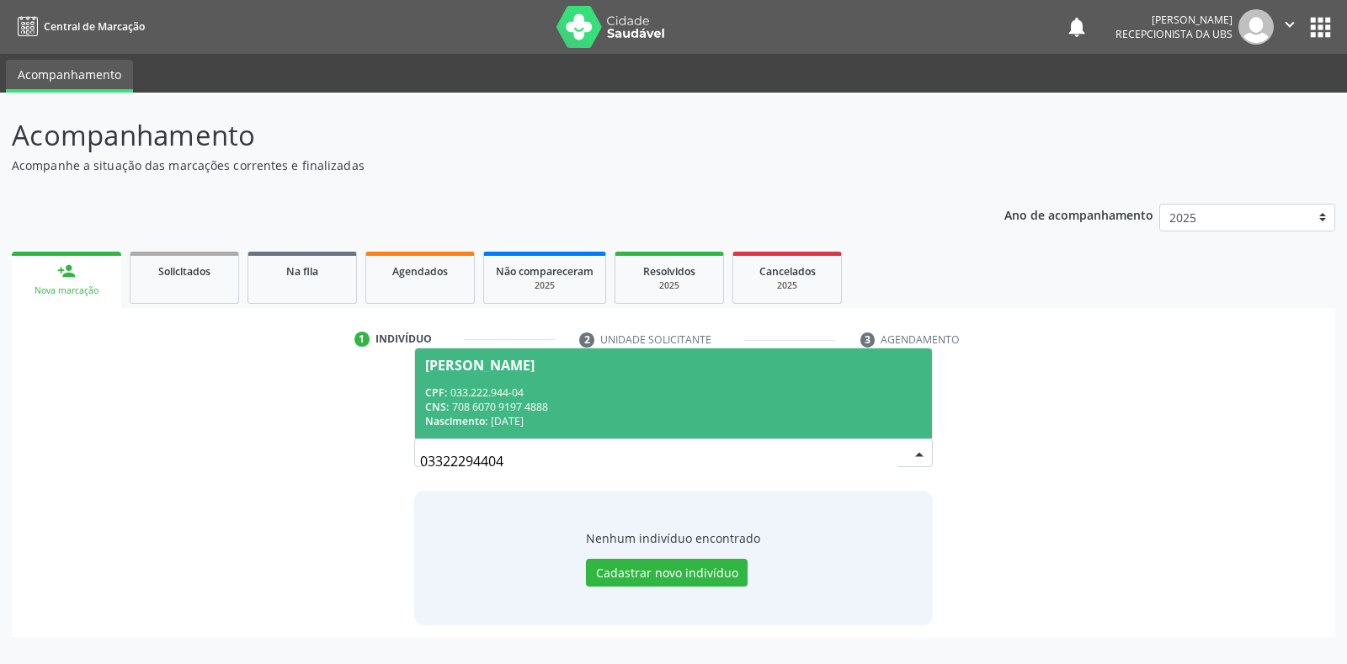
click at [453, 374] on span "Maria Joselma Silva CPF: 033.222.944-04 CNS: 708 6070 9197 4888 Nascimento: 23/…" at bounding box center [673, 394] width 516 height 90
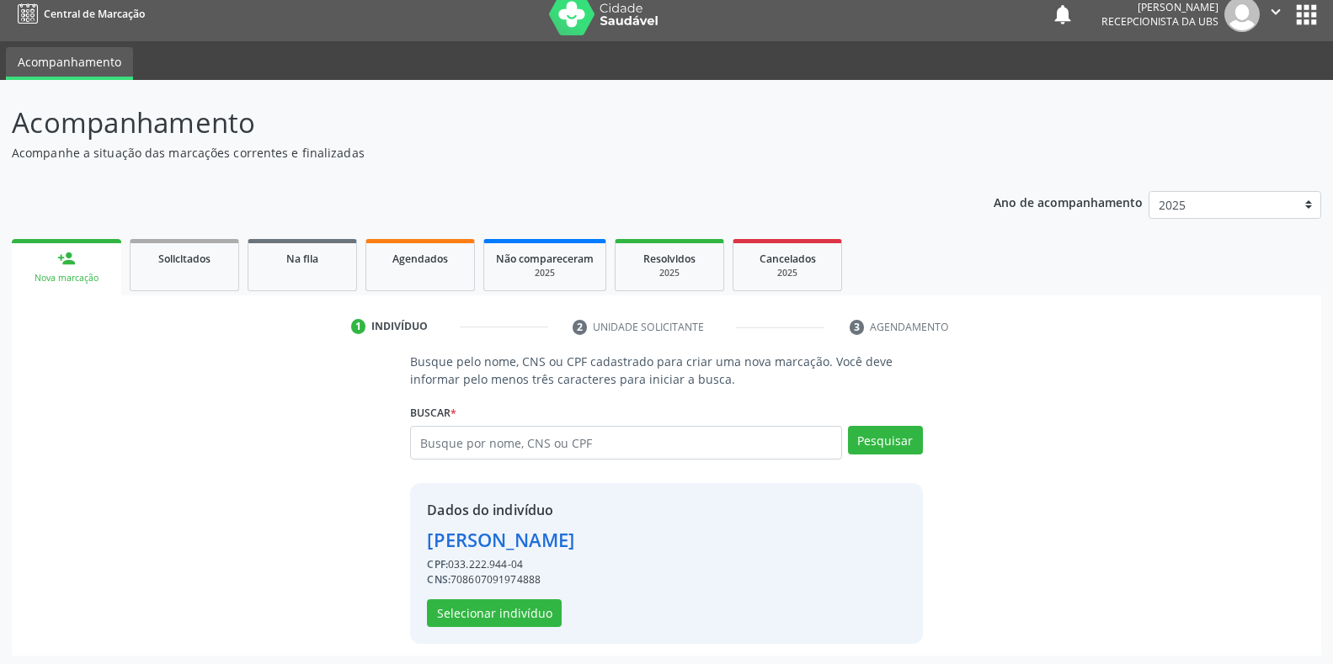
scroll to position [16, 0]
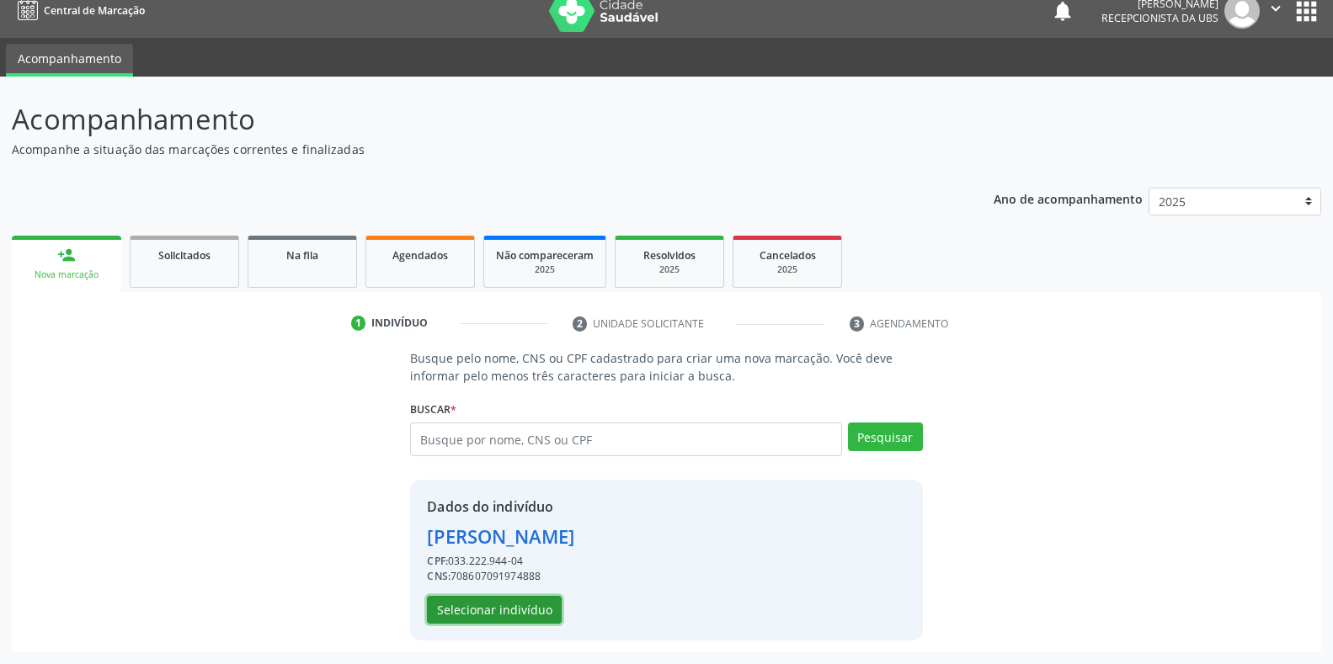
click at [446, 609] on button "Selecionar indivíduo" at bounding box center [494, 610] width 135 height 29
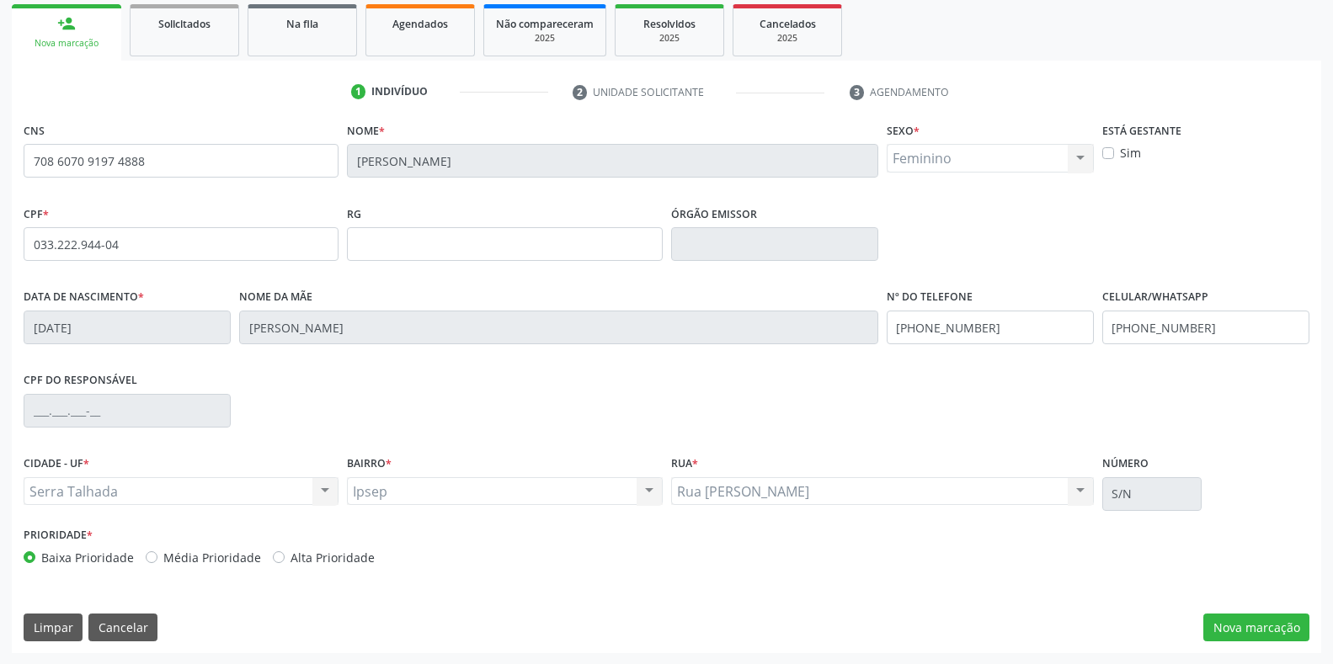
scroll to position [248, 0]
click at [1240, 626] on button "Nova marcação" at bounding box center [1256, 627] width 106 height 29
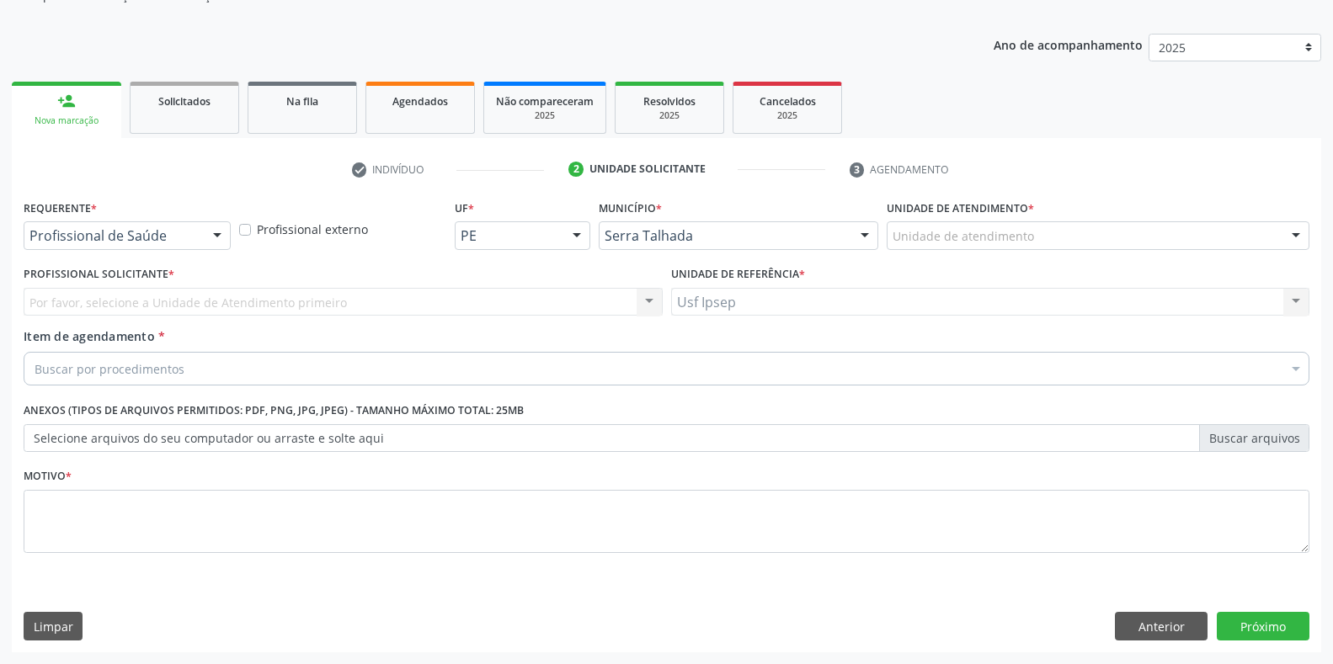
scroll to position [170, 0]
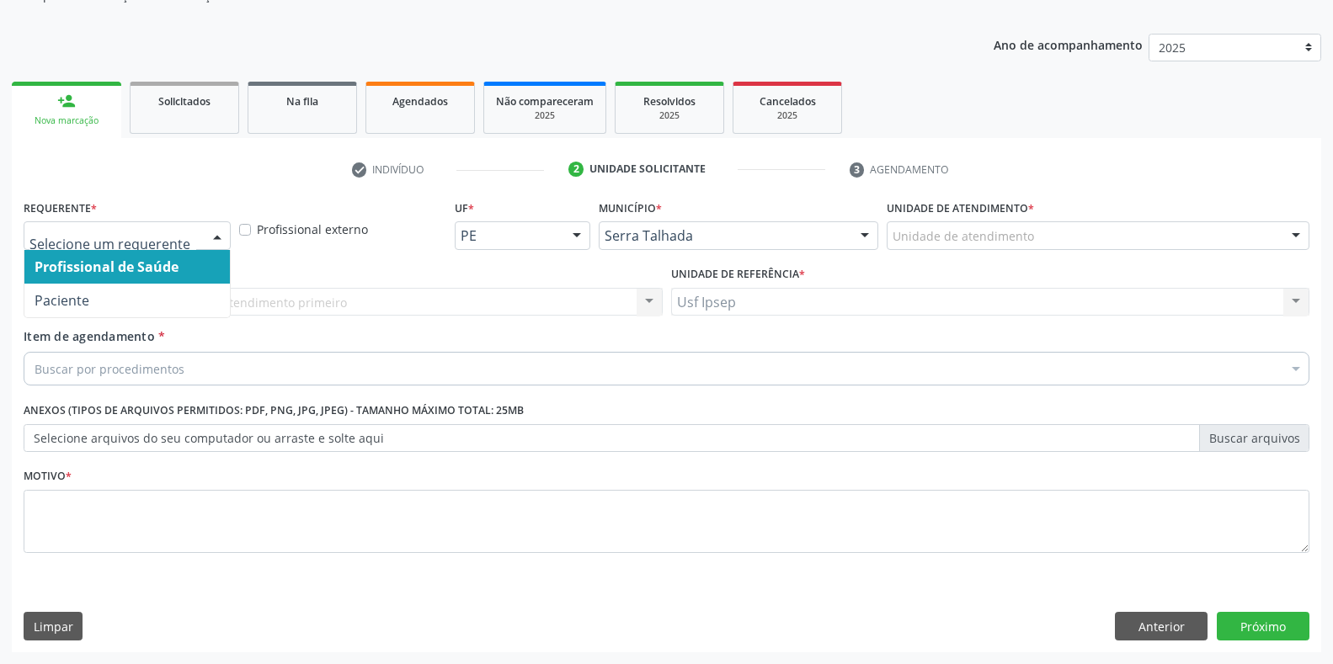
click at [216, 232] on div at bounding box center [217, 236] width 25 height 29
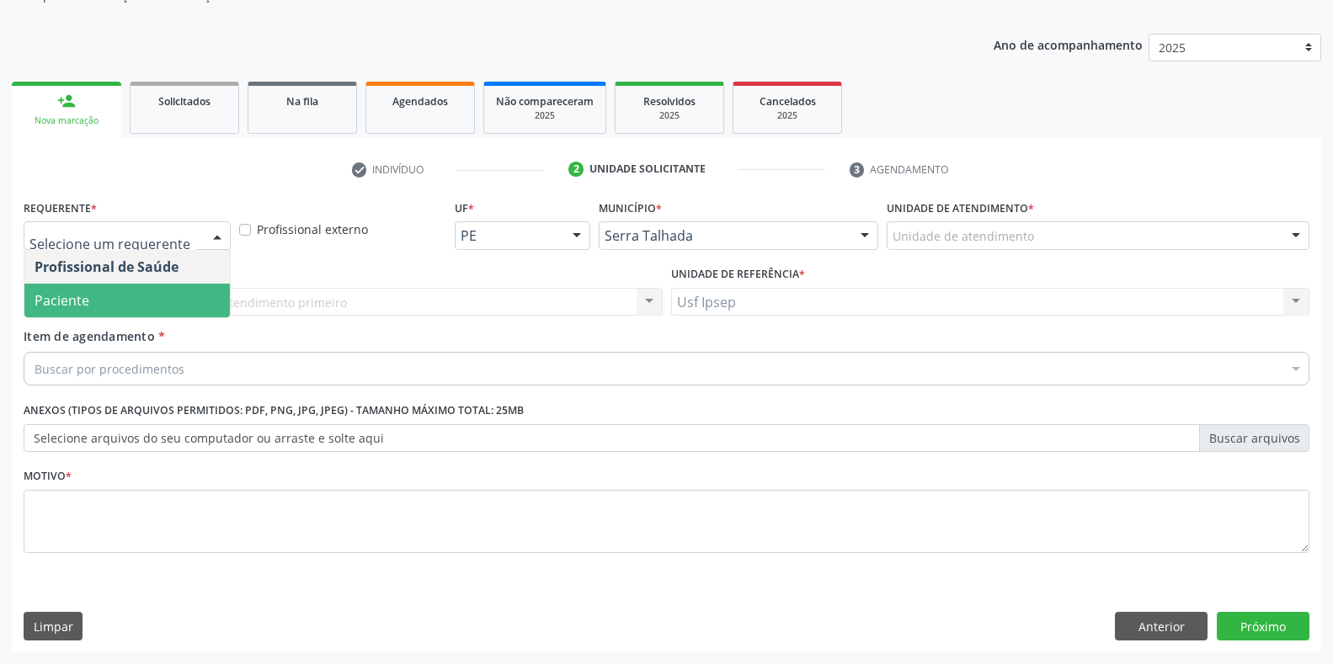
click at [104, 308] on span "Paciente" at bounding box center [126, 301] width 205 height 34
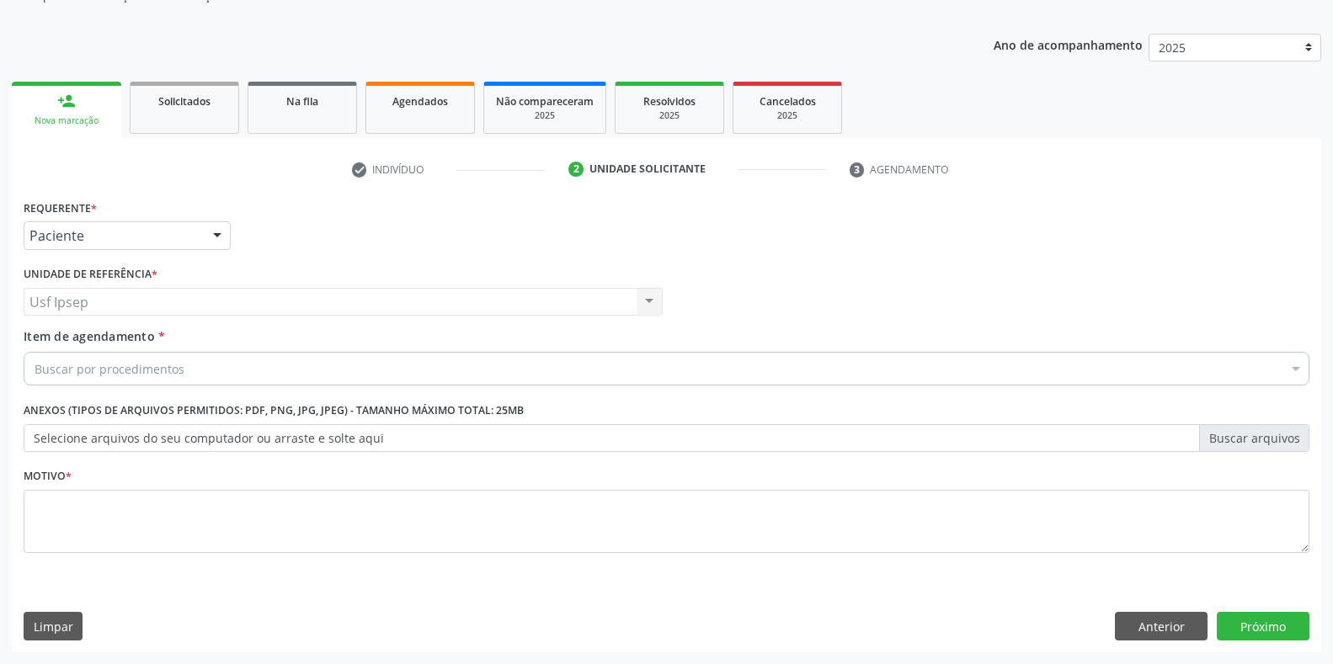
click at [99, 345] on label "Item de agendamento *" at bounding box center [94, 337] width 141 height 18
click at [35, 352] on input "Item de agendamento *" at bounding box center [35, 369] width 0 height 34
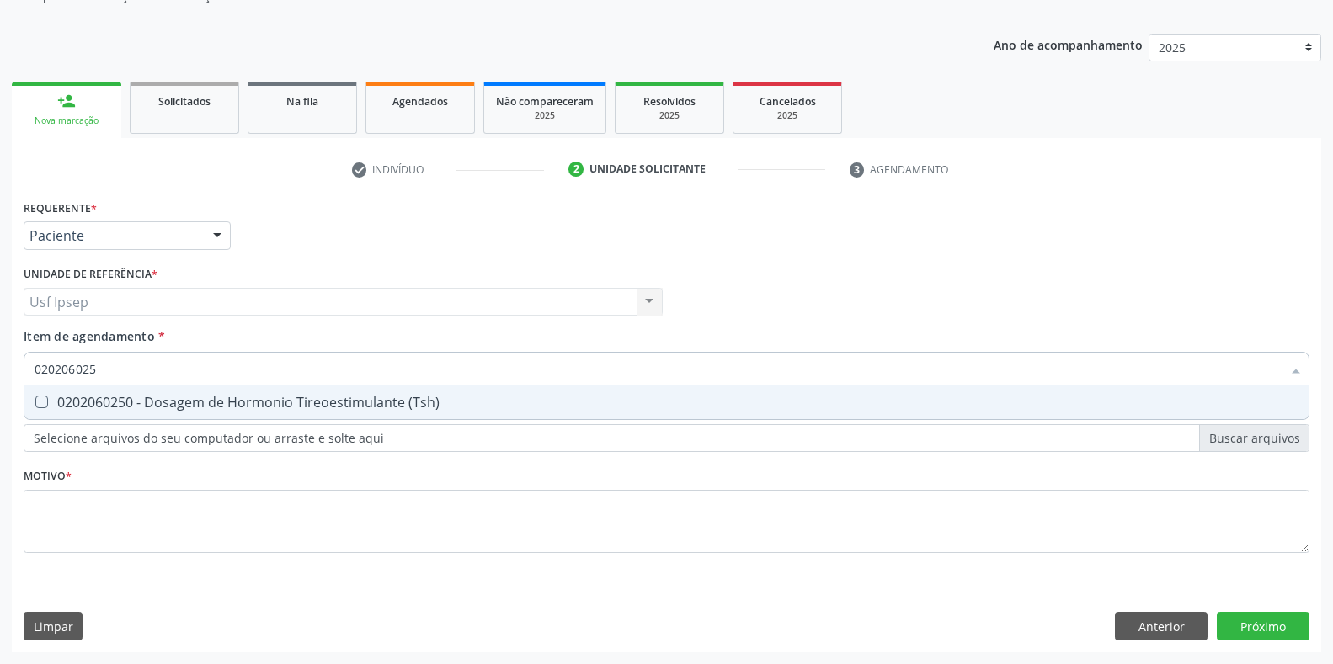
type input "0202060250"
click at [39, 399] on \(Tsh\) at bounding box center [41, 402] width 13 height 13
click at [35, 399] on \(Tsh\) "checkbox" at bounding box center [29, 402] width 11 height 11
checkbox \(Tsh\) "true"
click at [105, 364] on input "0202060250" at bounding box center [658, 369] width 1247 height 34
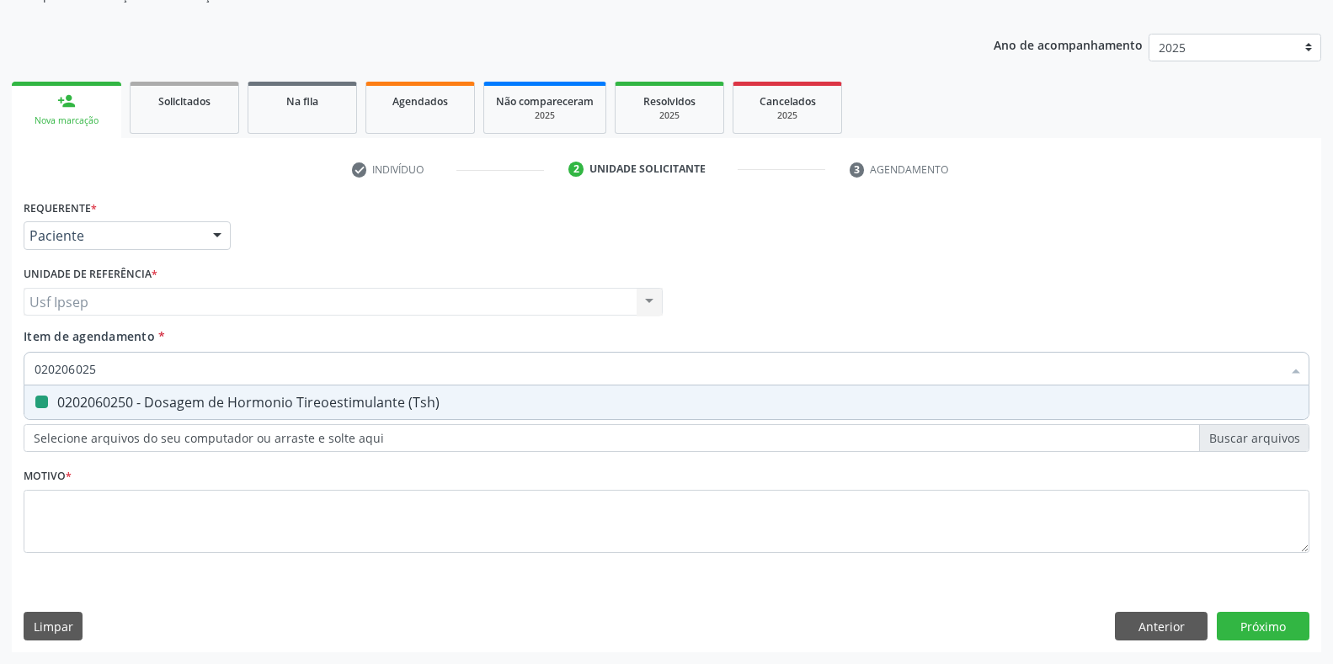
type input "02020602"
checkbox \(Tsh\) "false"
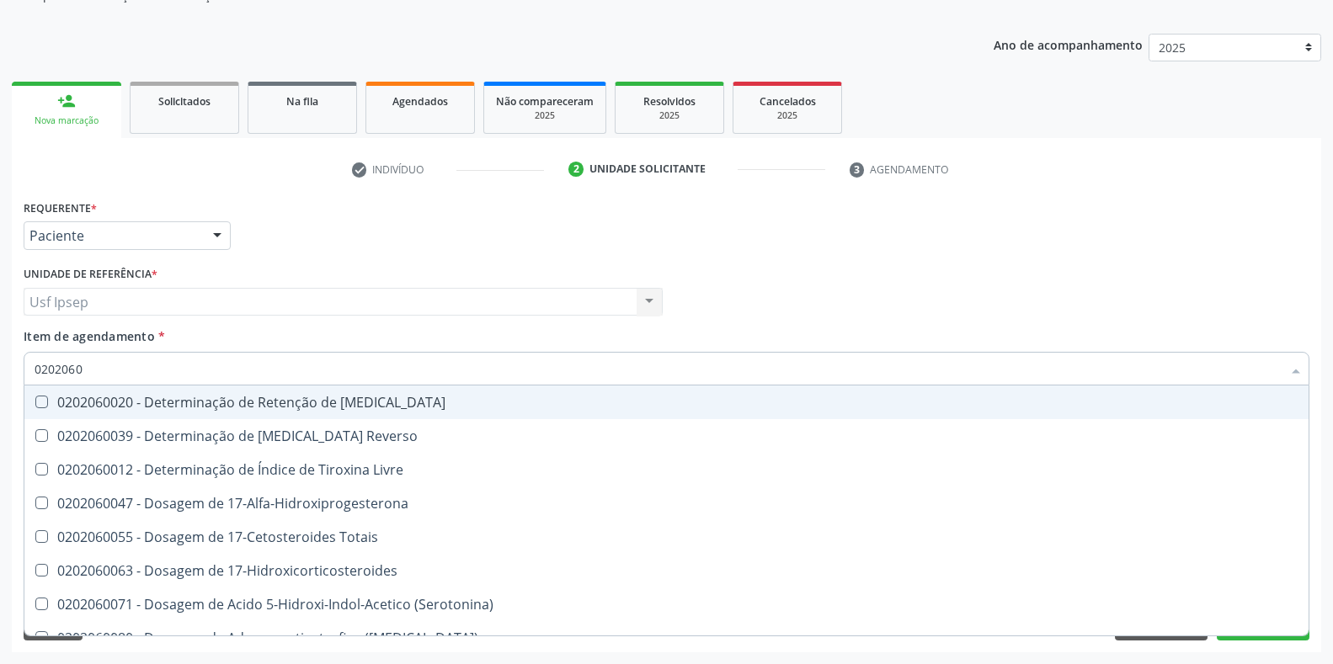
type input "02020602"
checkbox Totais "true"
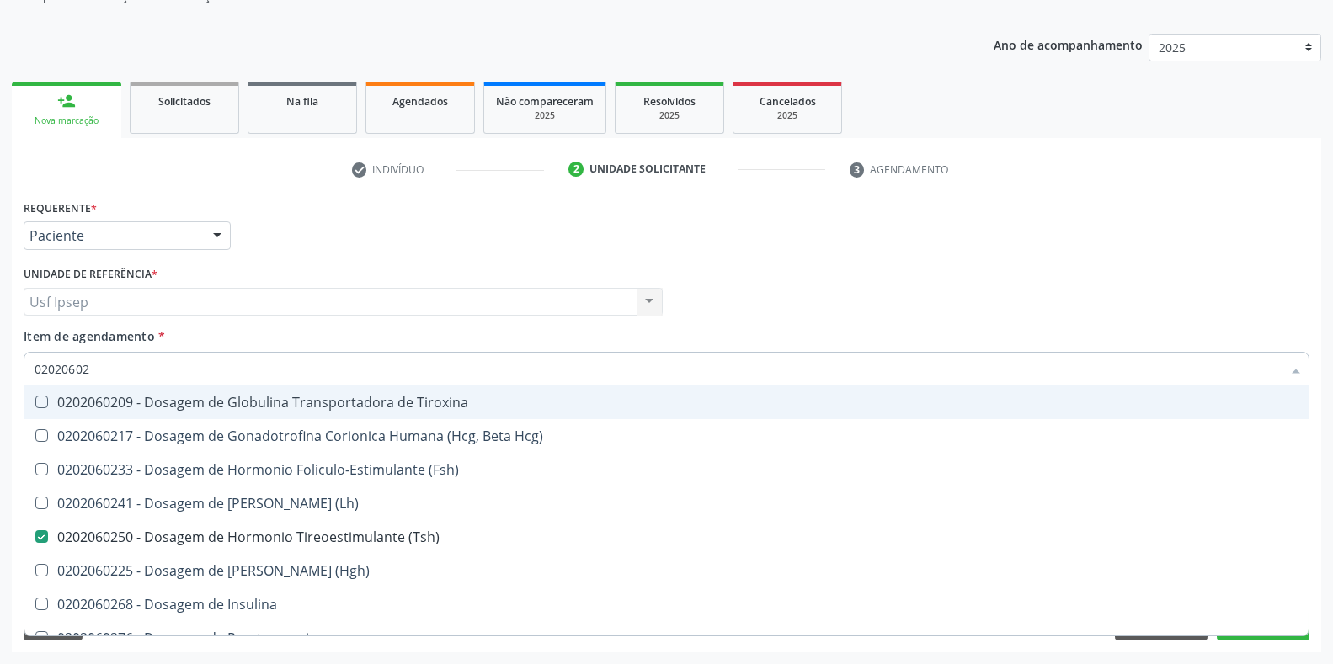
type input "0202060"
checkbox \(Tsh\) "false"
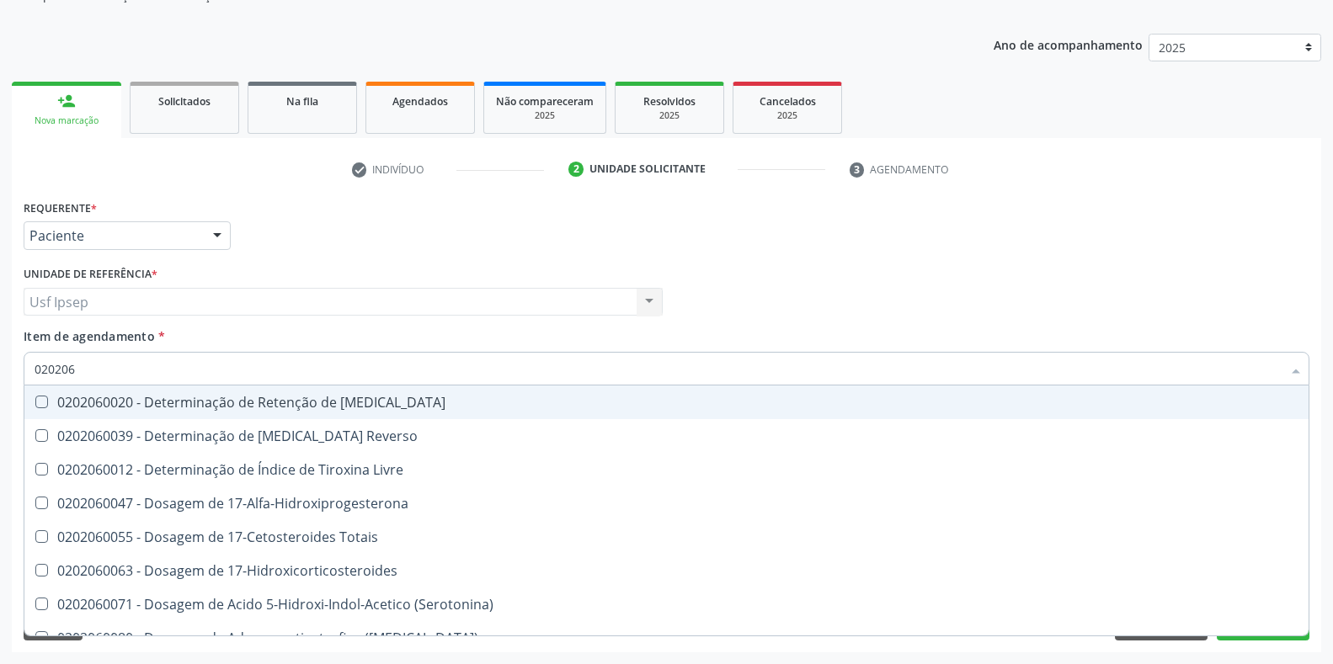
type input "02020"
checkbox \(Tsh\) "false"
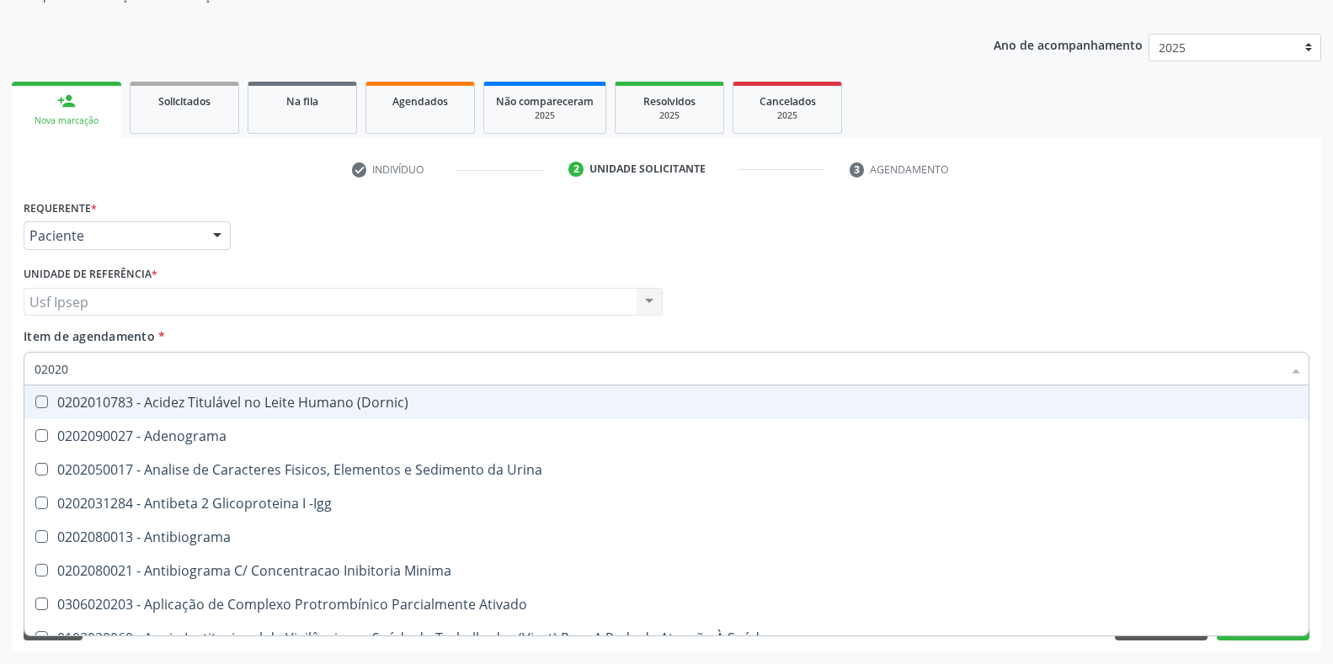
type input "0202"
checkbox \(Tsh\) "false"
checkbox Piruvato "true"
type input "02020"
checkbox Esperma "true"
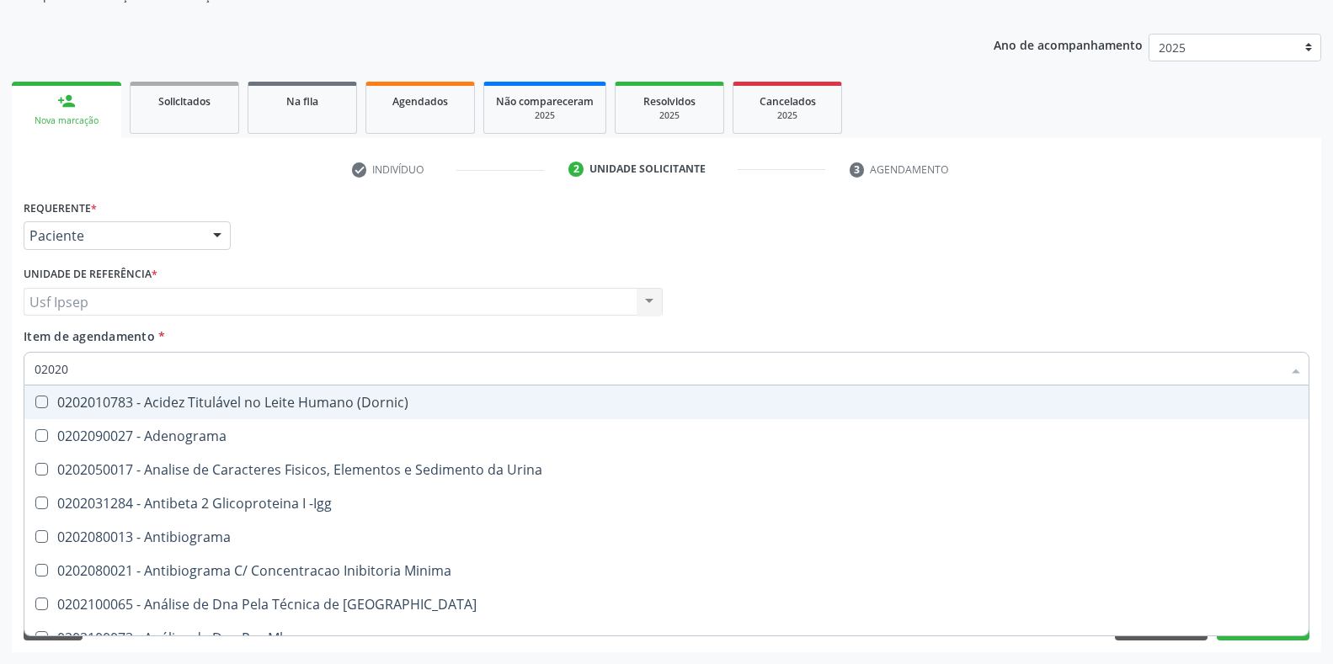
checkbox \(Tsh\) "false"
type input "020206"
checkbox Creatinina "true"
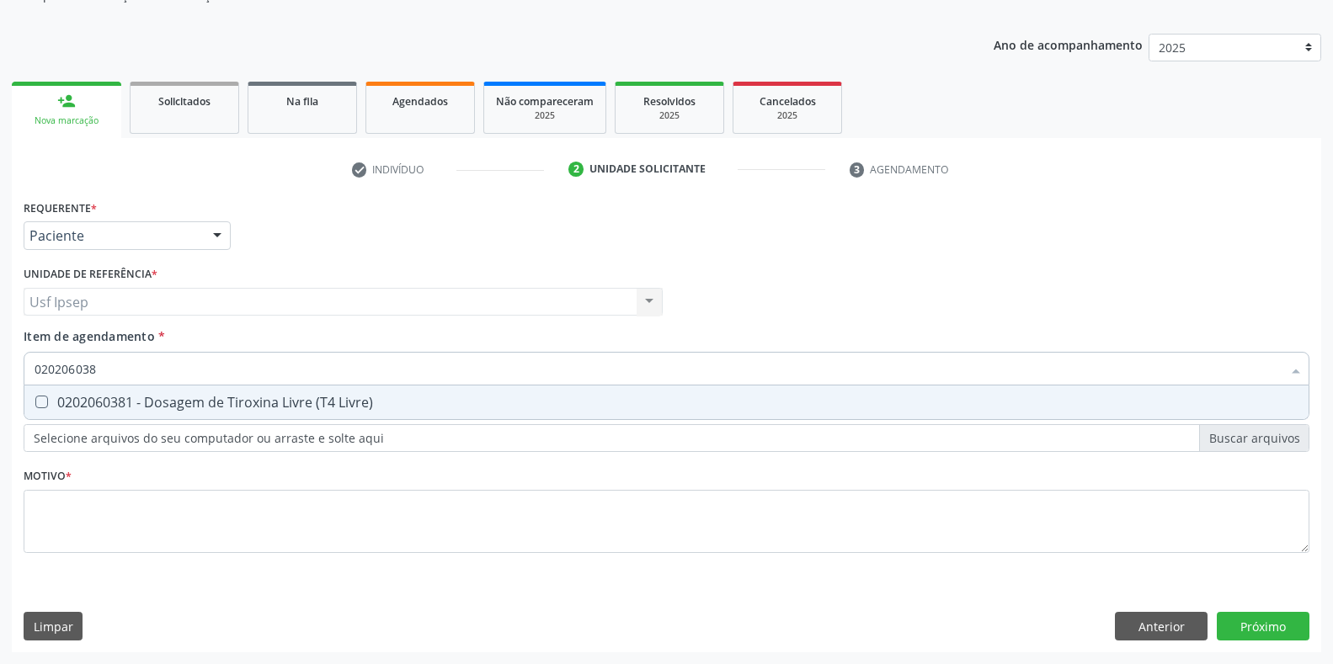
type input "0202060381"
click at [39, 405] on Livre\) at bounding box center [41, 402] width 13 height 13
click at [35, 405] on Livre\) "checkbox" at bounding box center [29, 402] width 11 height 11
checkbox Livre\) "true"
click at [106, 370] on input "0202060381" at bounding box center [658, 369] width 1247 height 34
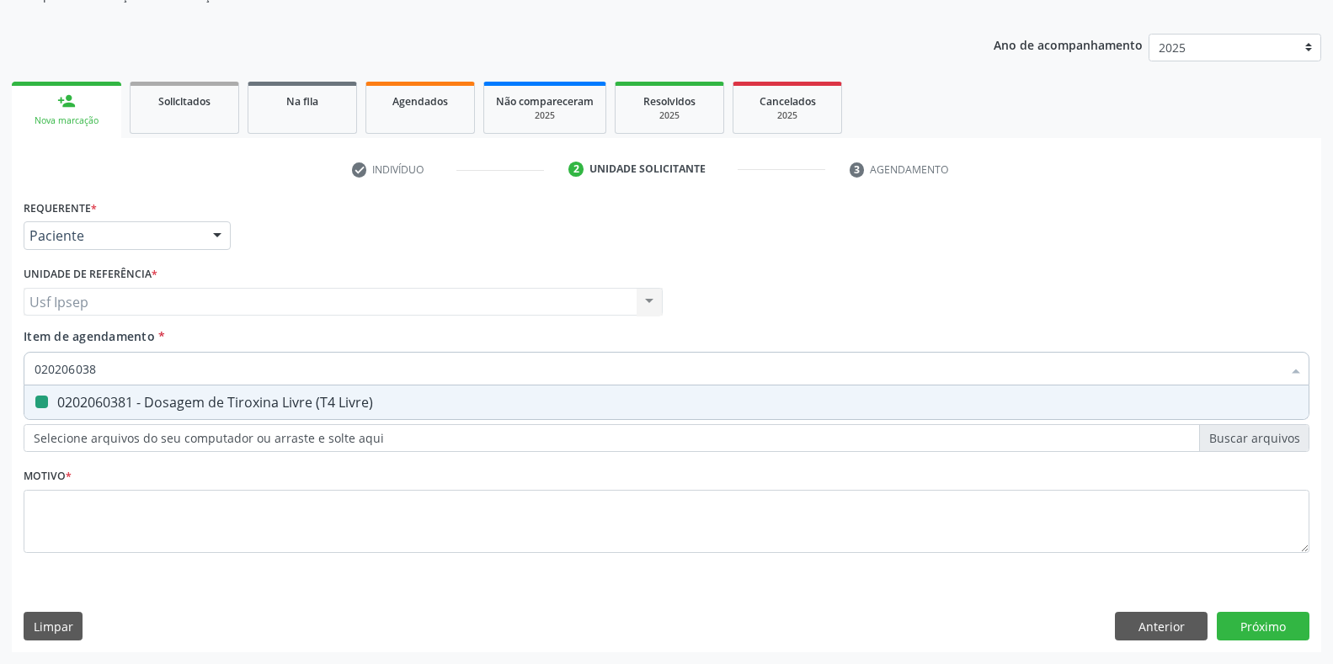
type input "02020603"
checkbox Livre\) "false"
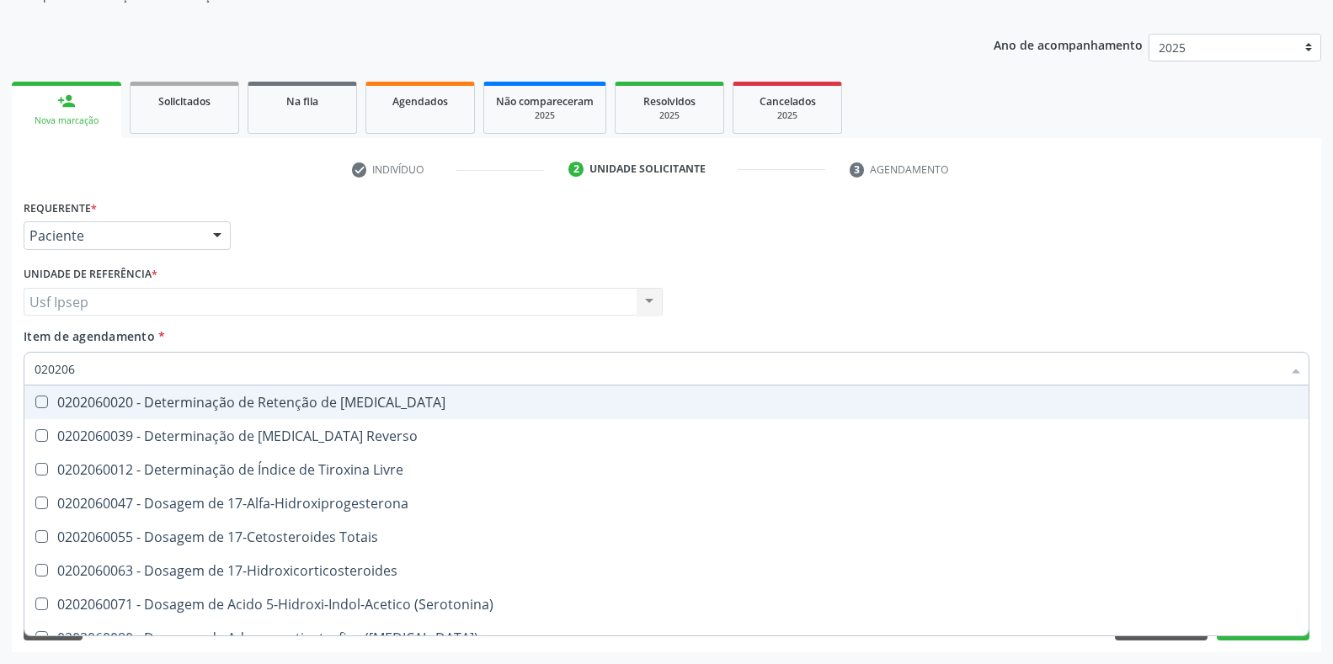
type input "02020"
checkbox \(Tsh\) "false"
checkbox Livre\) "false"
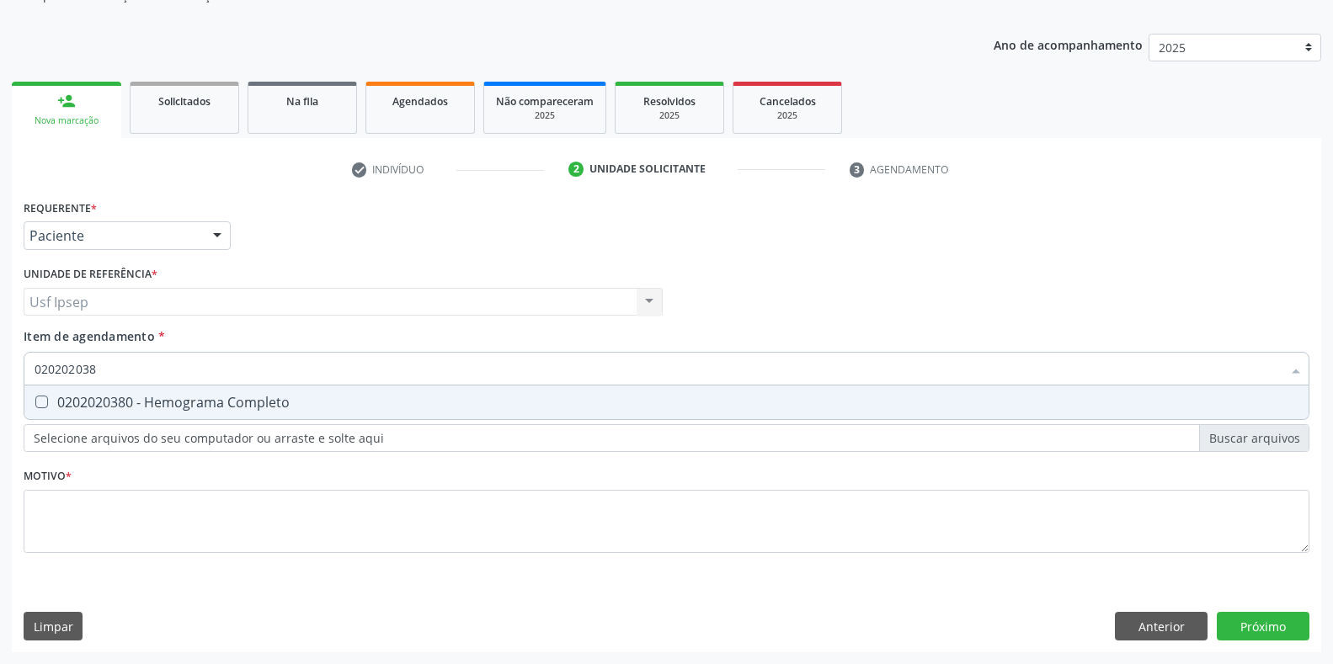
type input "0202020380"
click at [39, 404] on Completo at bounding box center [41, 402] width 13 height 13
click at [35, 404] on Completo "checkbox" at bounding box center [29, 402] width 11 height 11
checkbox Completo "true"
click at [112, 371] on input "0202020380" at bounding box center [658, 369] width 1247 height 34
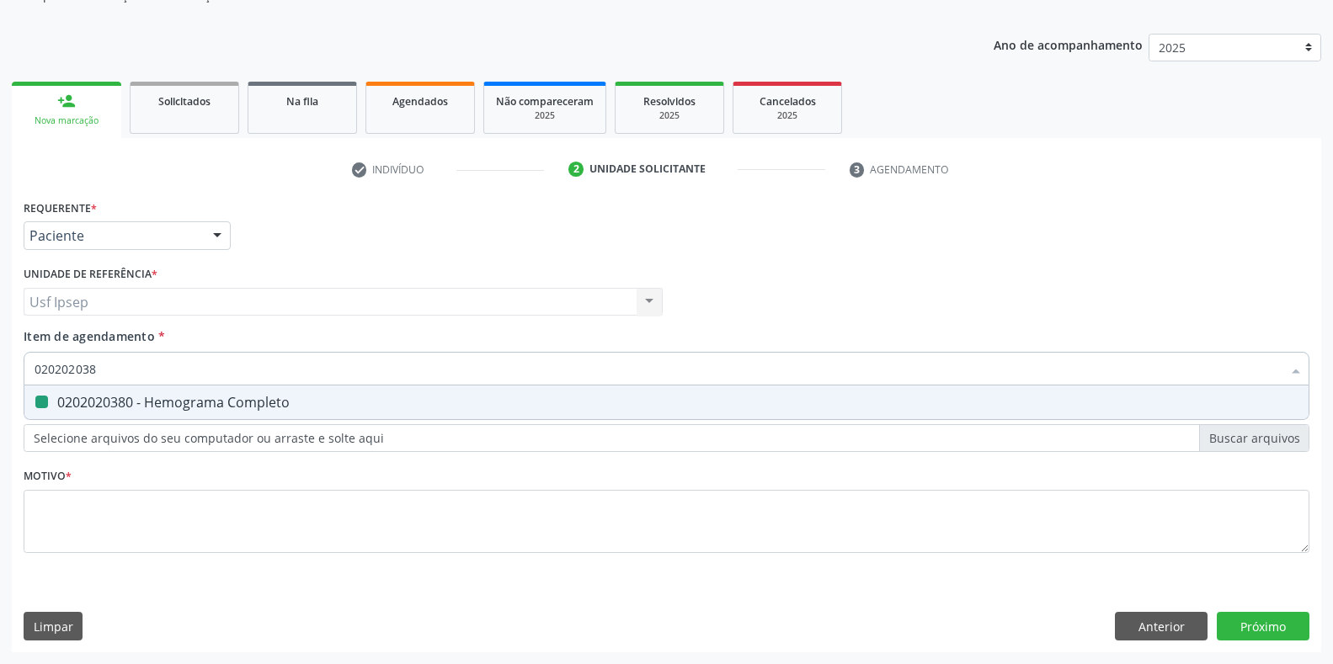
type input "02020203"
checkbox Completo "false"
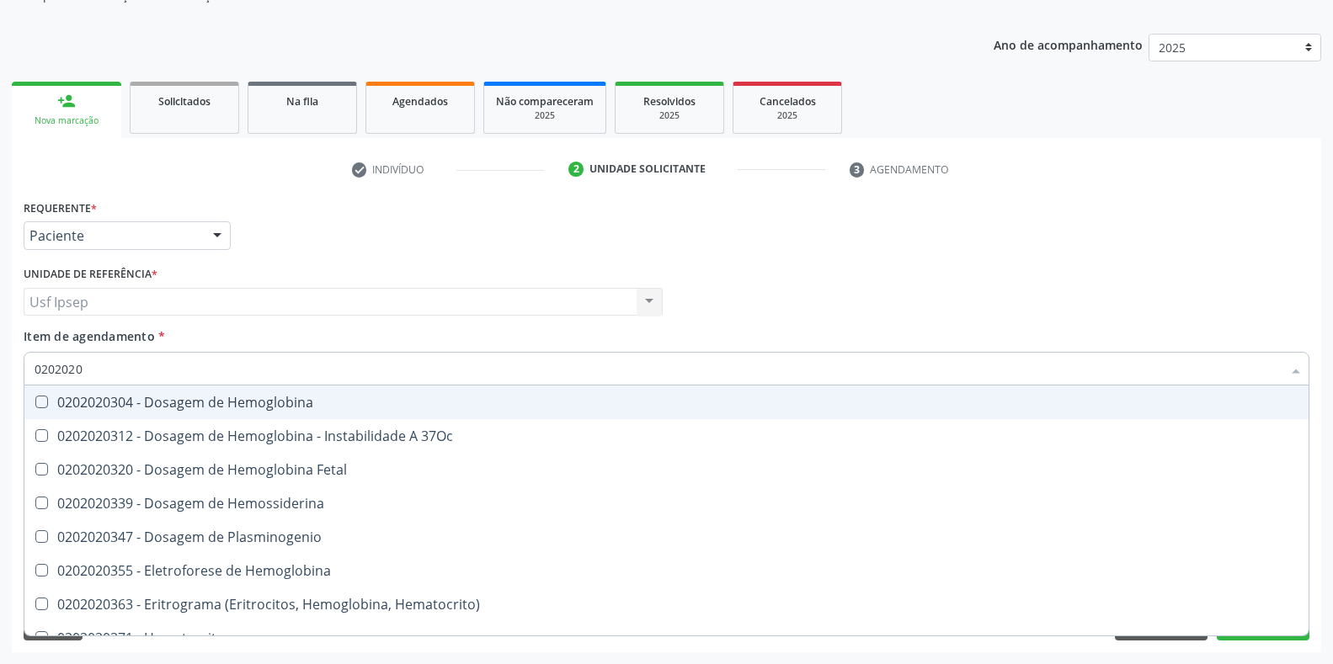
type input "020202"
checkbox Completo "false"
type input "02"
checkbox Completo "false"
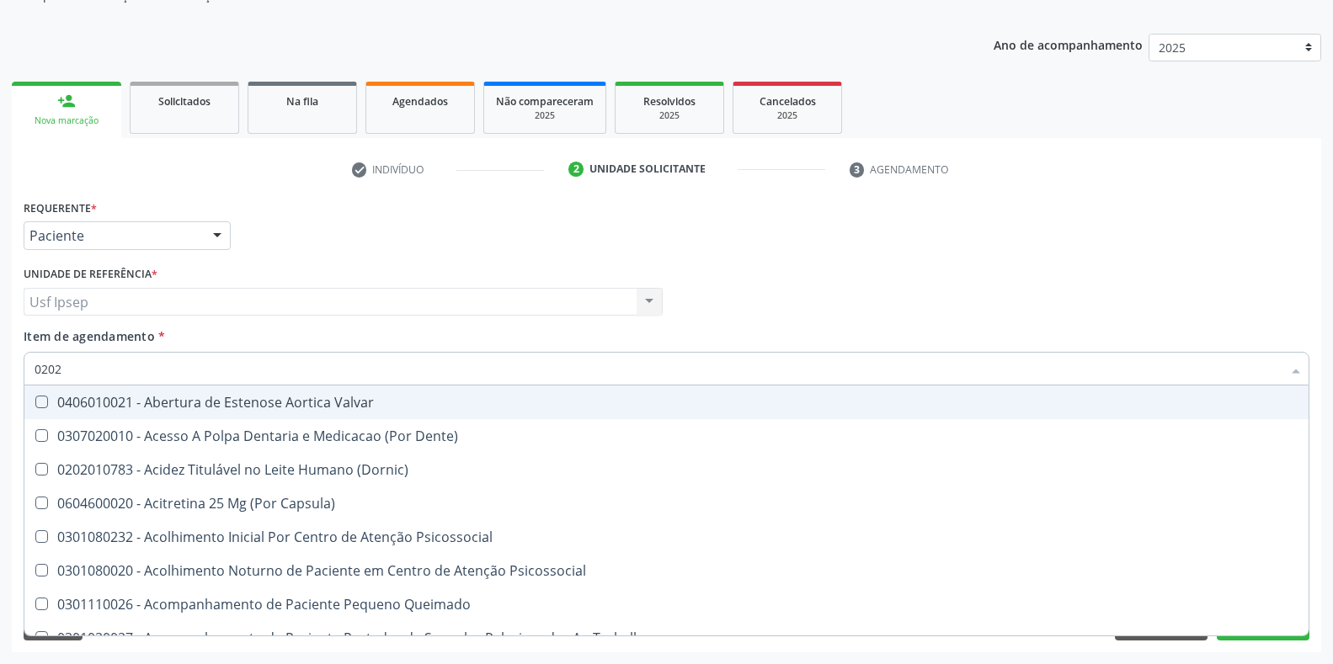
type input "02020"
checkbox Farmacêuticos "true"
checkbox Puericultura "false"
checkbox Pré-Escalênica "true"
checkbox Aberto\) "false"
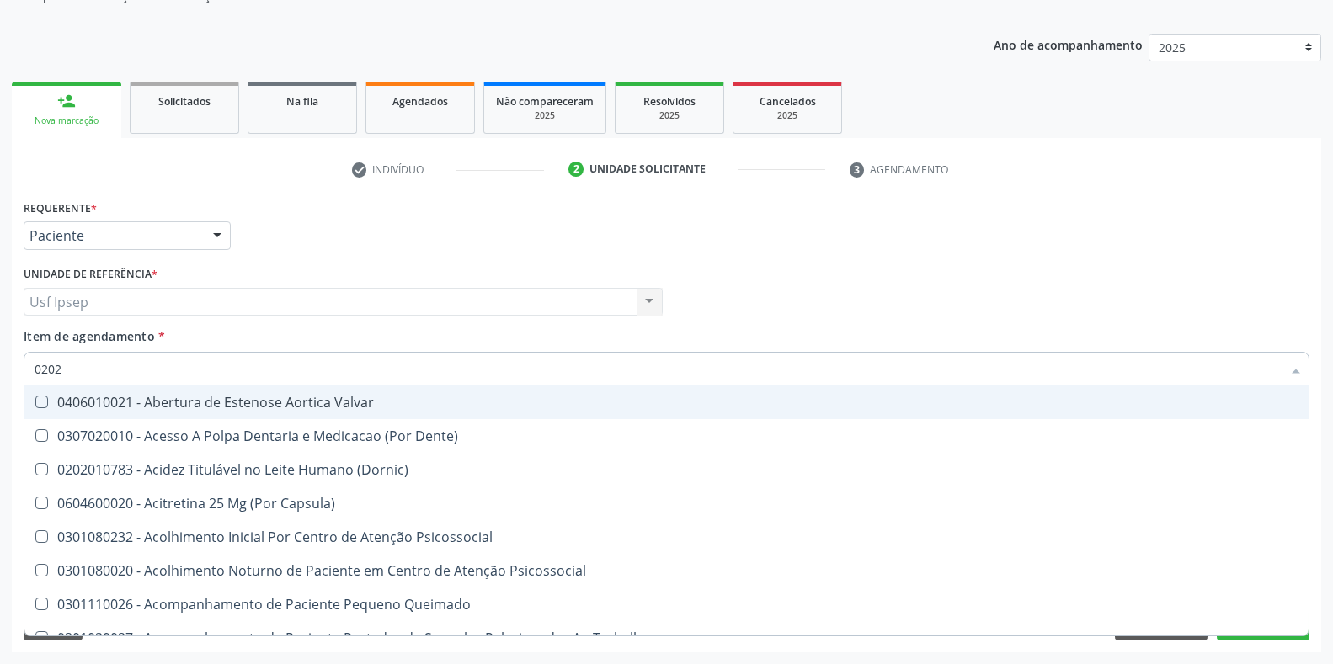
checkbox Aspiracao "true"
checkbox Monobloco "false"
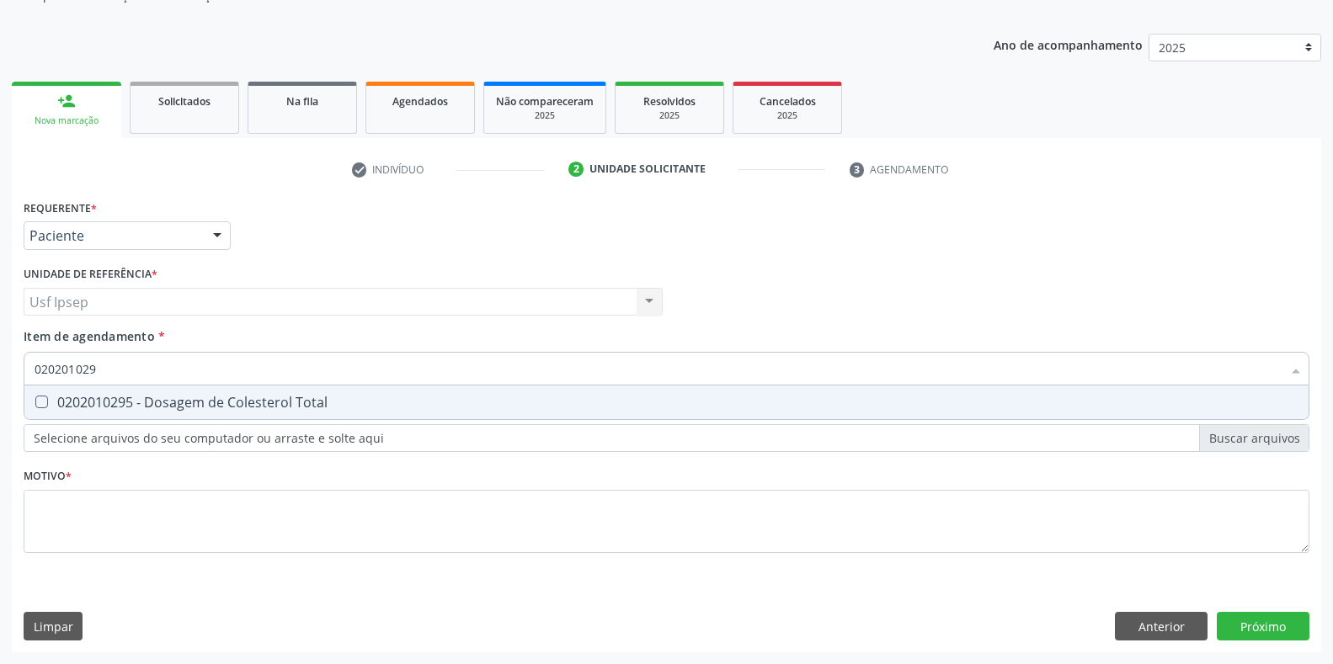
type input "0202010295"
click at [35, 402] on Total at bounding box center [41, 402] width 13 height 13
click at [35, 402] on Total "checkbox" at bounding box center [29, 402] width 11 height 11
checkbox Total "true"
click at [102, 370] on input "0202010295" at bounding box center [658, 369] width 1247 height 34
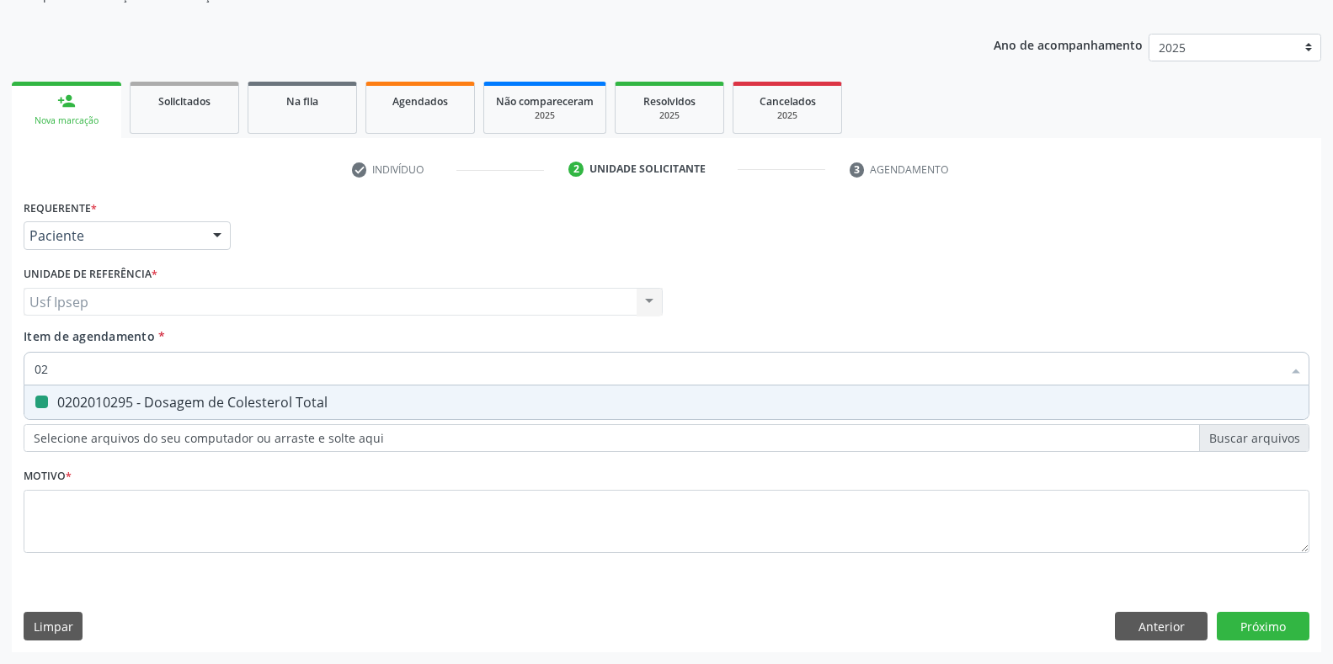
type input "0"
checkbox Total "false"
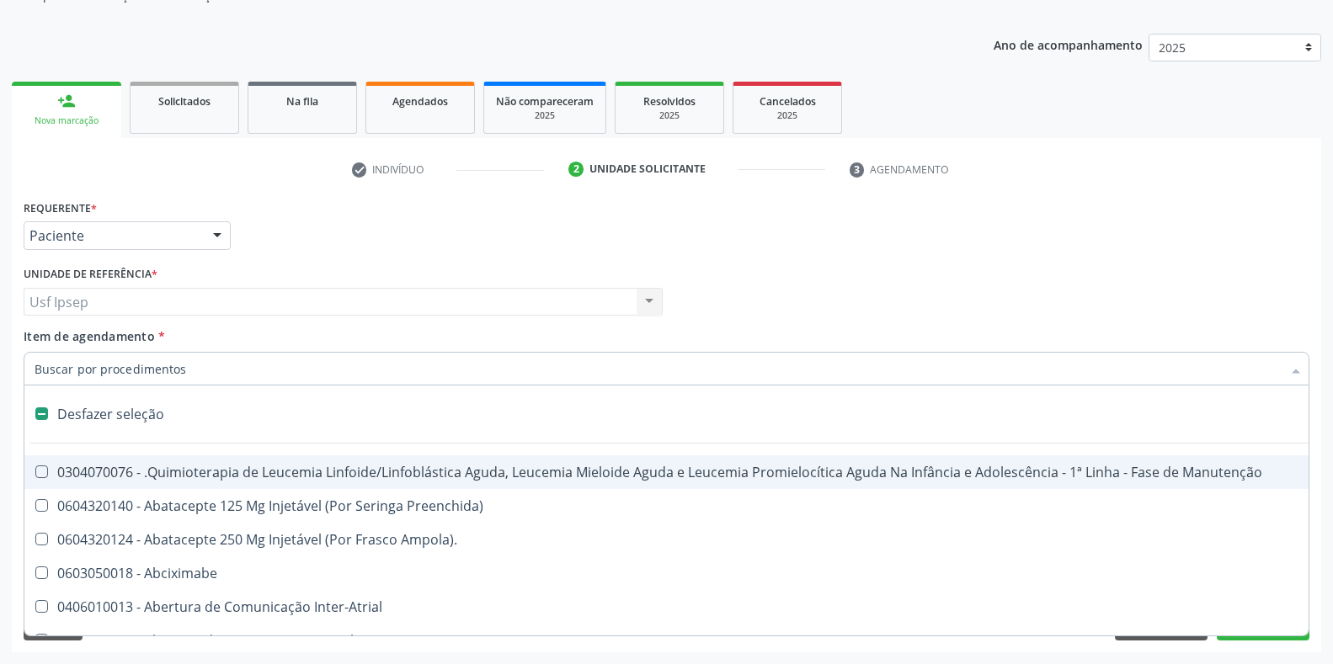
click at [29, 356] on div at bounding box center [667, 369] width 1286 height 34
checkbox Preenchida\) "true"
checkbox Ampola\)\ "true"
checkbox Abciximabe "true"
checkbox Inter-Atrial "true"
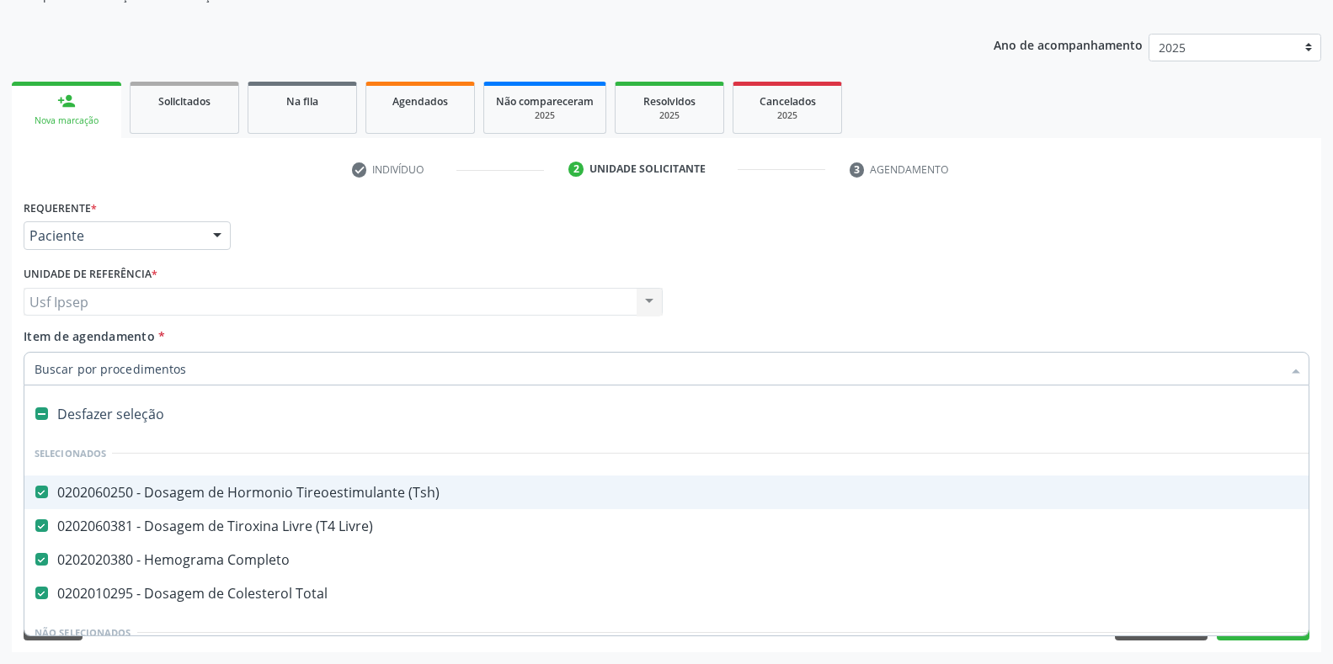
click at [29, 371] on div at bounding box center [667, 369] width 1286 height 34
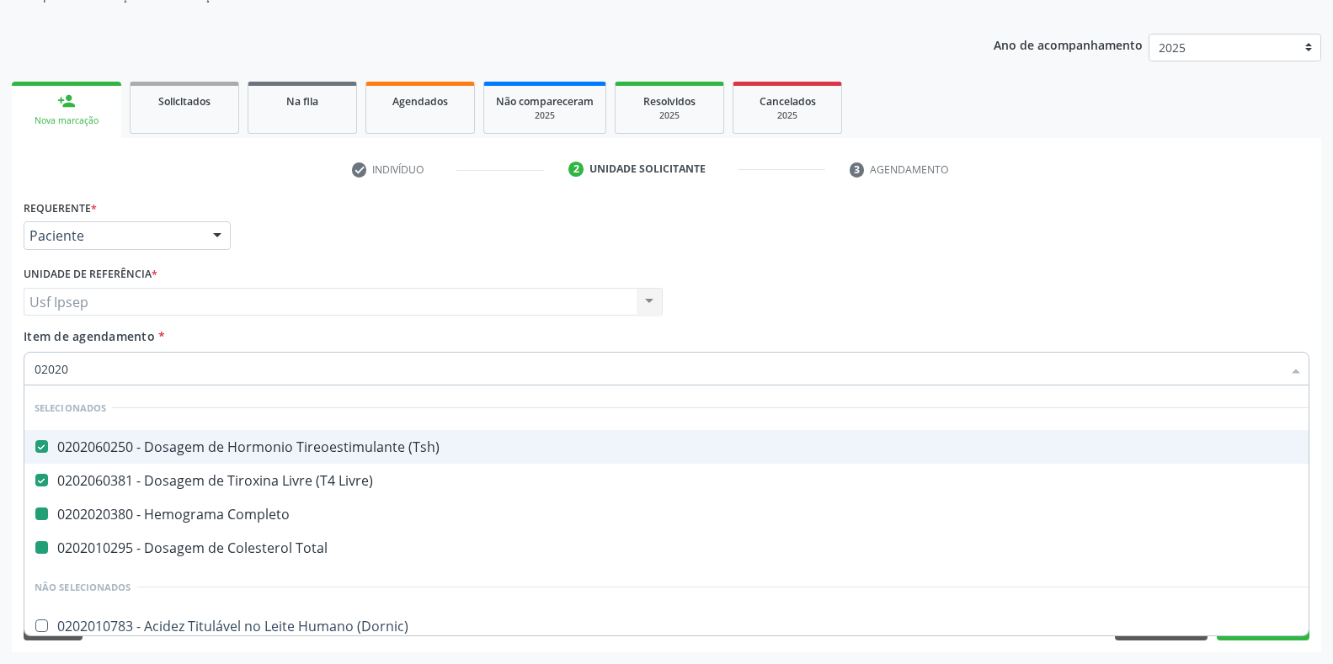
type input "020201"
checkbox Completo "false"
checkbox Total "false"
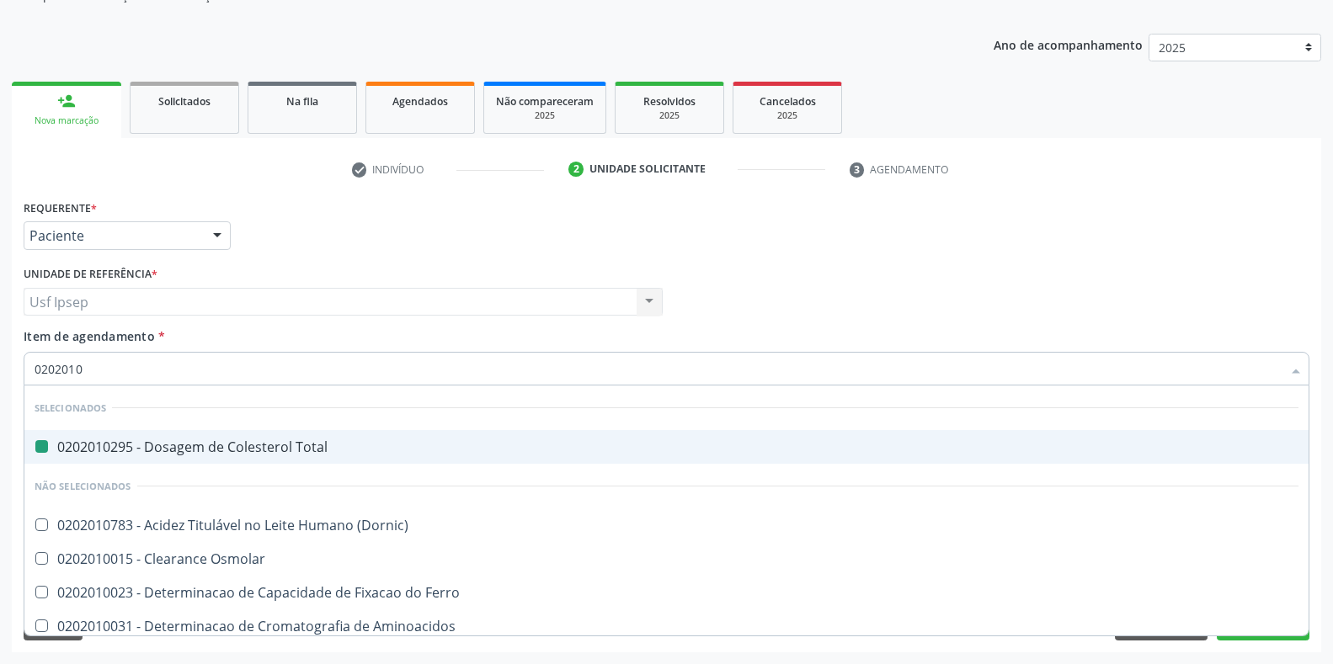
type input "02020106"
checkbox Total "false"
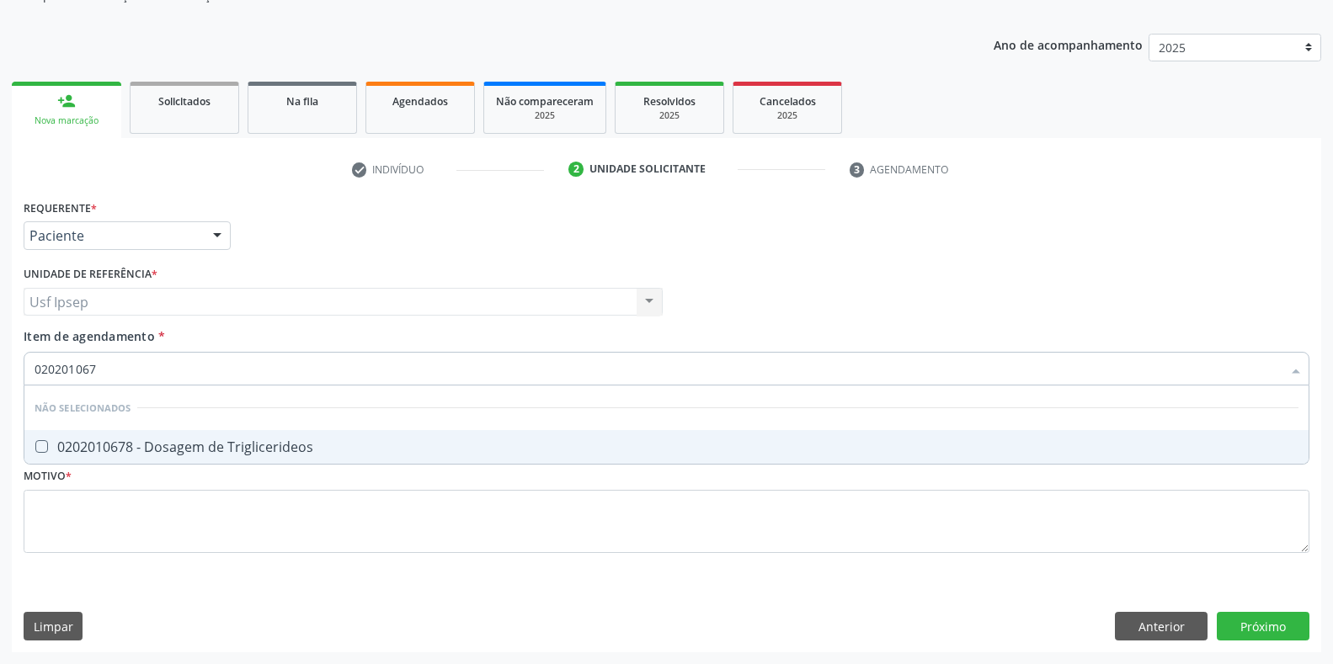
type input "0202010678"
click at [43, 445] on Triglicerideos at bounding box center [41, 446] width 13 height 13
click at [35, 445] on Triglicerideos "checkbox" at bounding box center [29, 446] width 11 height 11
checkbox Triglicerideos "true"
click at [108, 370] on input "0202010678" at bounding box center [658, 369] width 1247 height 34
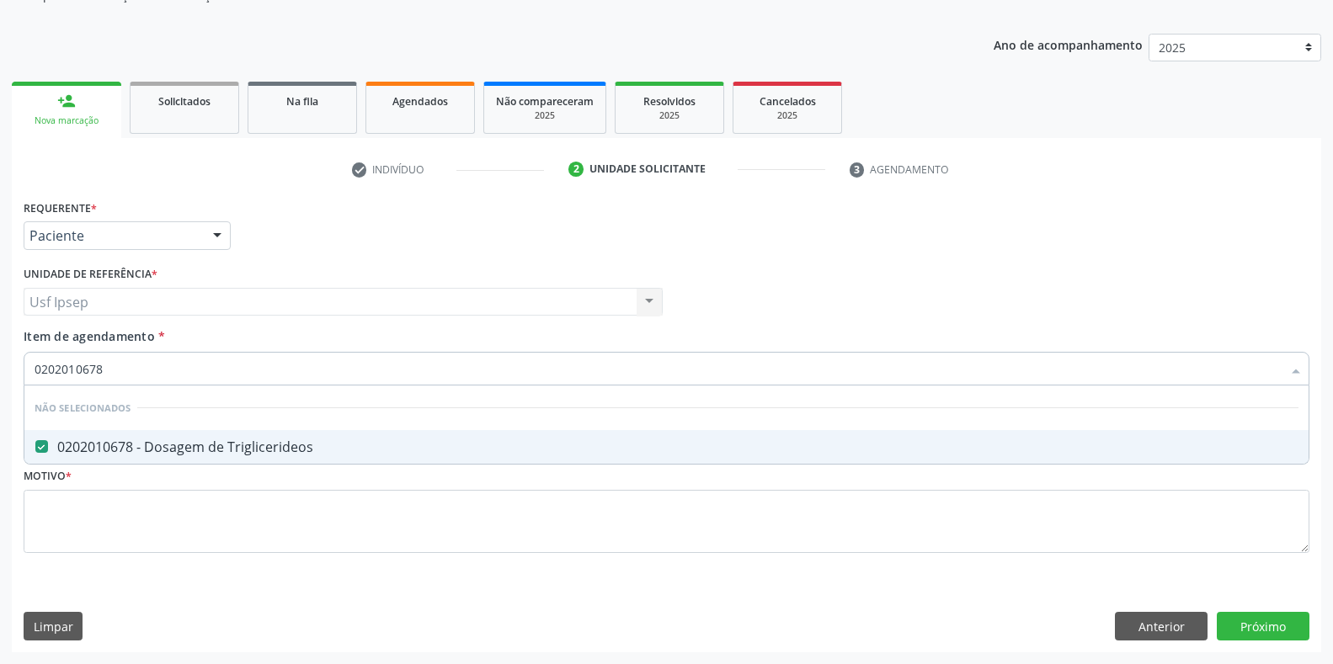
click at [104, 371] on input "0202010678" at bounding box center [658, 369] width 1247 height 34
type input "02020106"
checkbox Triglicerideos "false"
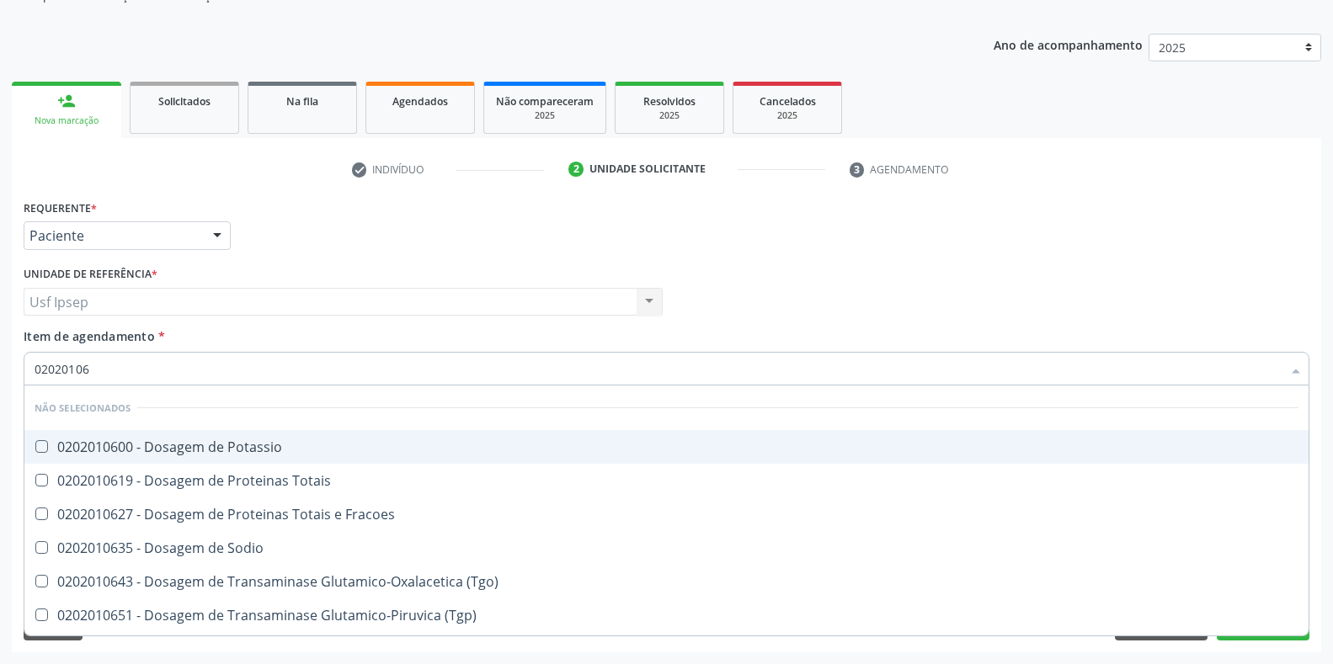
type input "0202010"
checkbox Potassio "true"
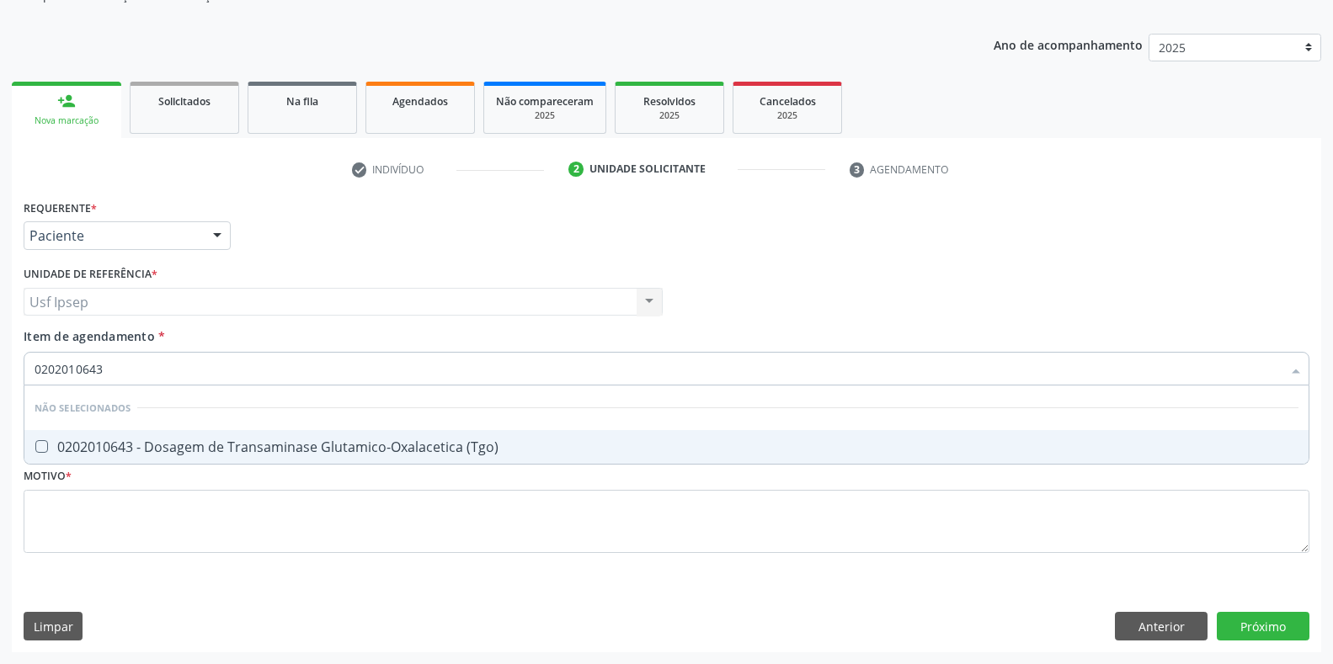
click at [43, 446] on \(Tgo\) at bounding box center [41, 446] width 13 height 13
click at [35, 446] on \(Tgo\) "checkbox" at bounding box center [29, 446] width 11 height 11
click at [109, 369] on input "0202010643" at bounding box center [658, 369] width 1247 height 34
click at [45, 452] on \(Tgp\) at bounding box center [41, 446] width 13 height 13
click at [35, 452] on \(Tgp\) "checkbox" at bounding box center [29, 446] width 11 height 11
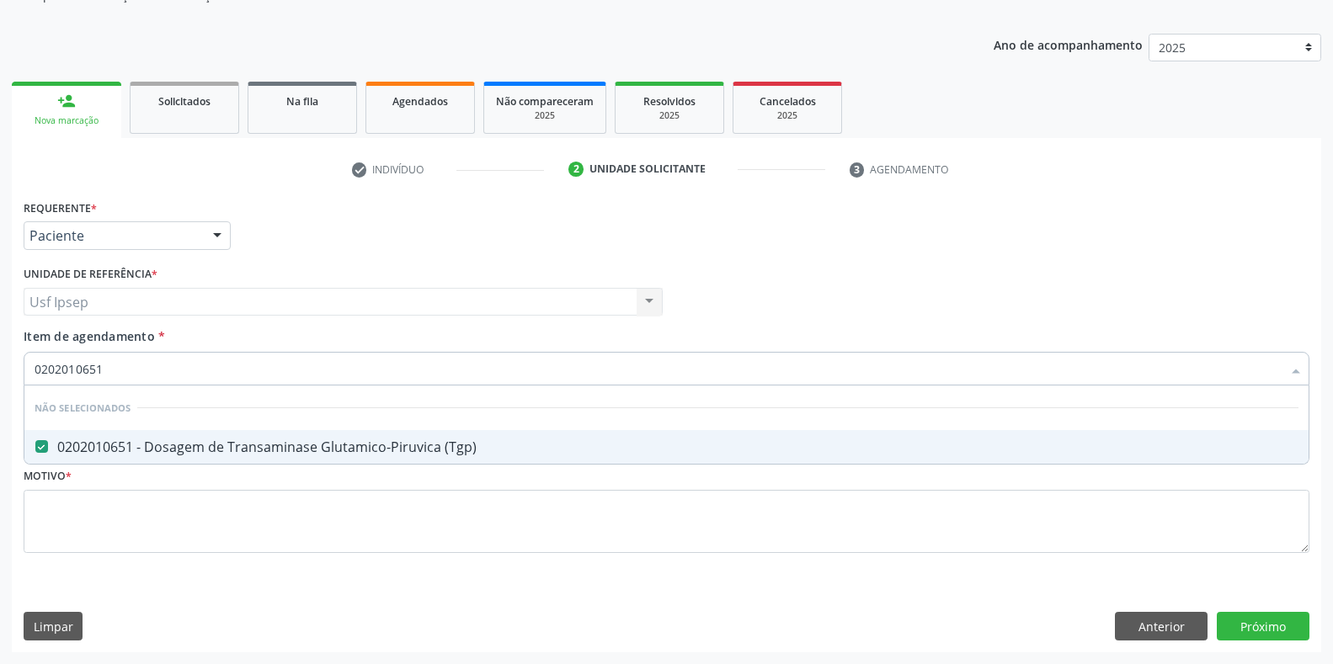
click at [101, 361] on input "0202010651" at bounding box center [658, 369] width 1247 height 34
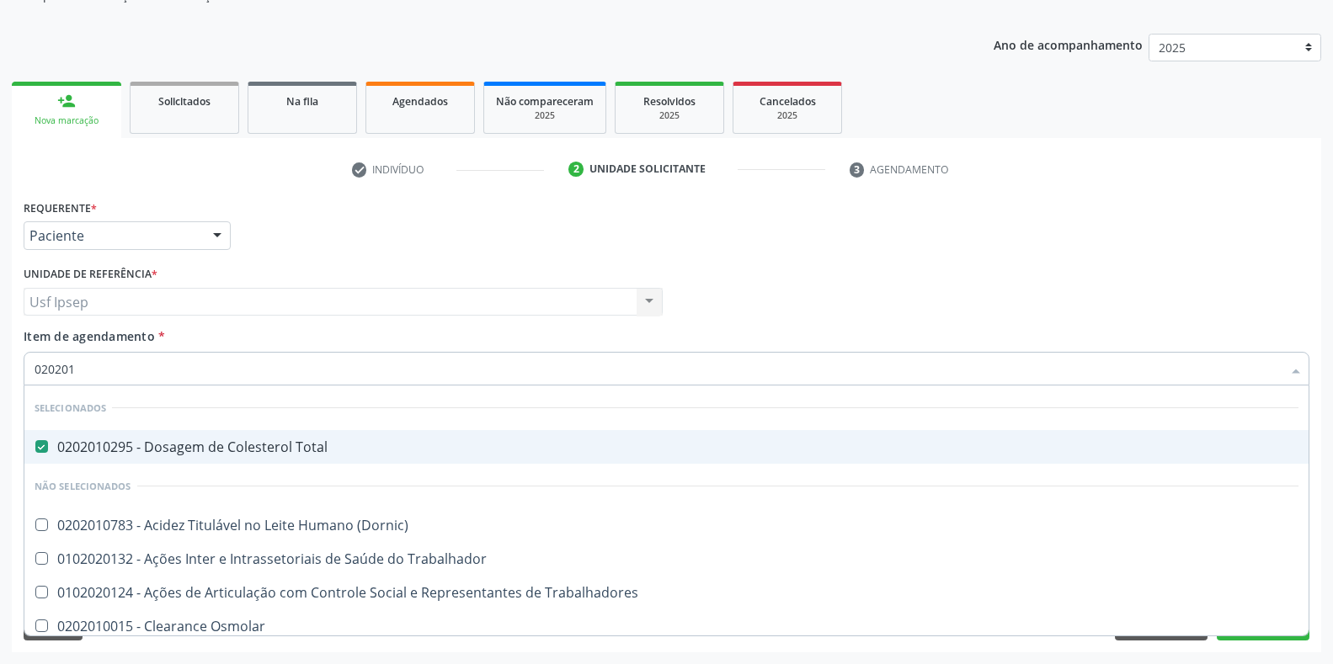
click at [925, 275] on div "Profissional Solicitante Por favor, selecione a Unidade de Atendimento primeiro…" at bounding box center [666, 295] width 1294 height 66
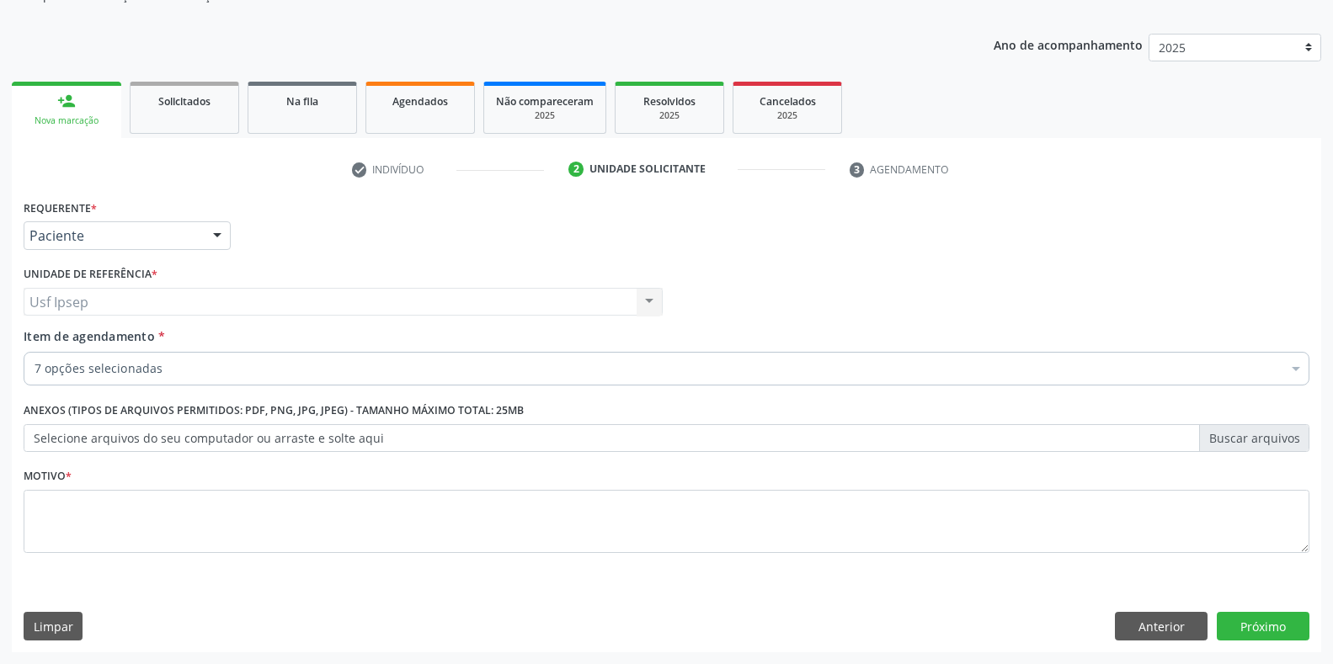
click at [835, 232] on div "Requerente * Paciente Profissional de Saúde Paciente Nenhum resultado encontrad…" at bounding box center [666, 228] width 1294 height 66
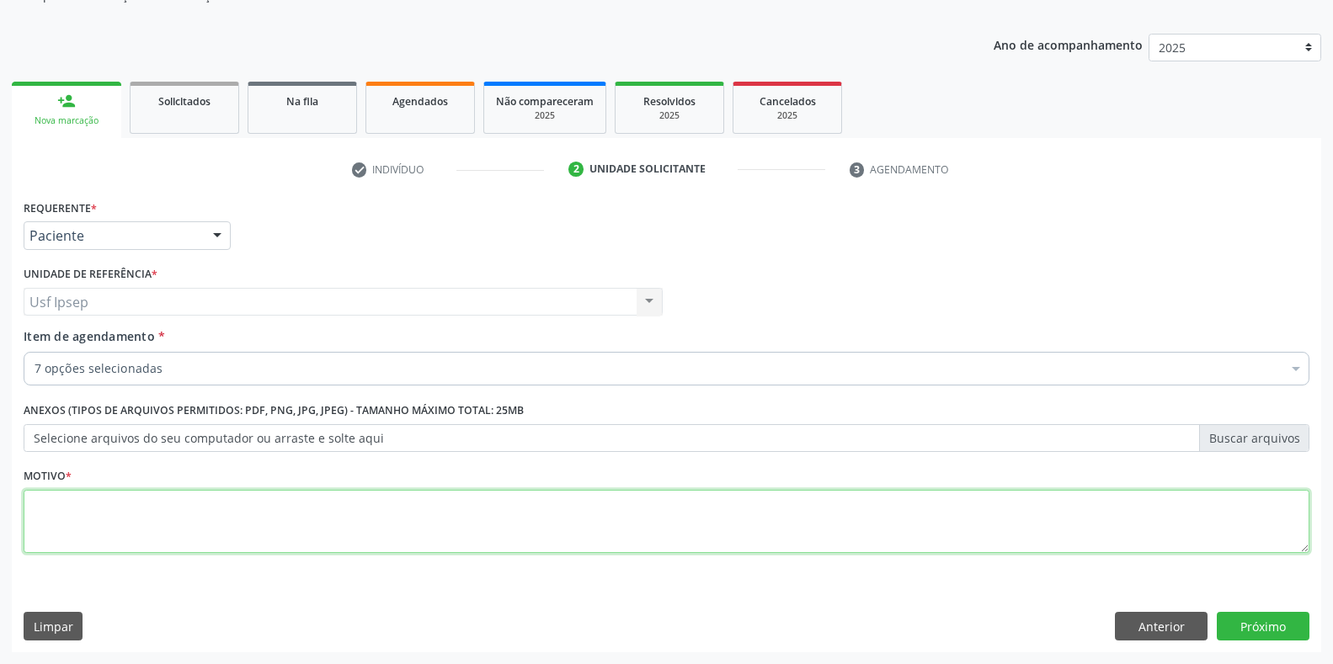
click at [45, 525] on textarea at bounding box center [667, 522] width 1286 height 64
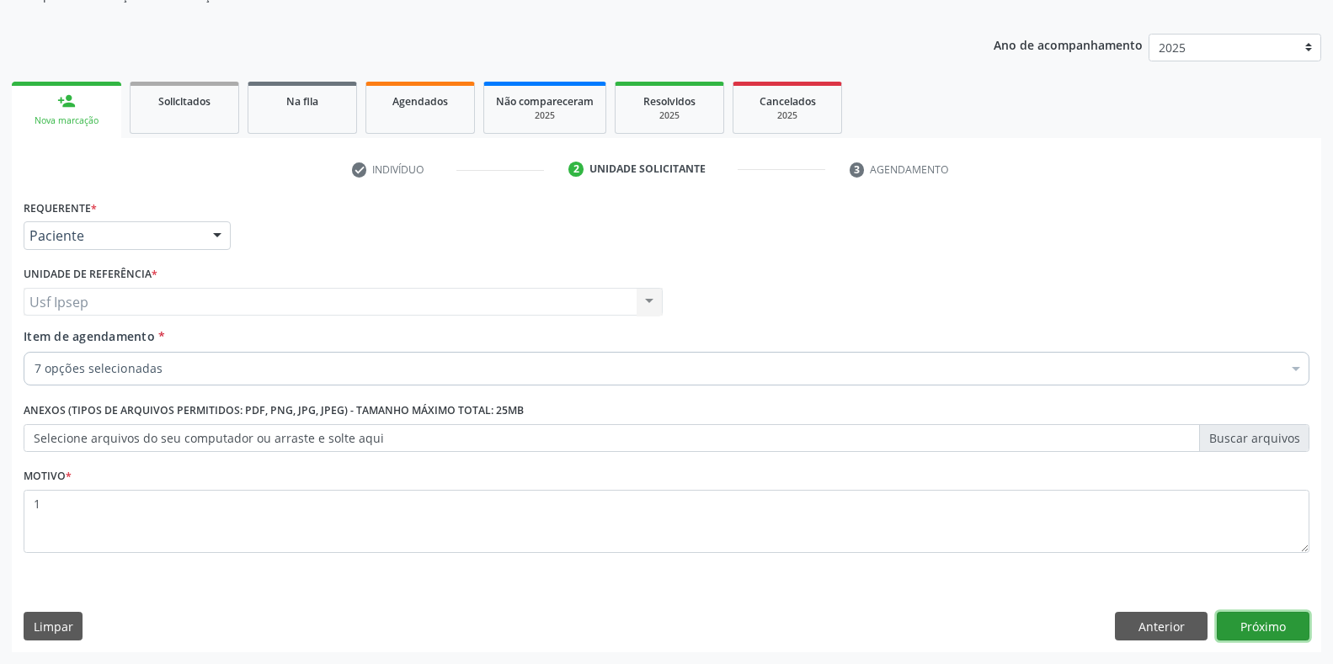
click at [1239, 628] on button "Próximo" at bounding box center [1263, 626] width 93 height 29
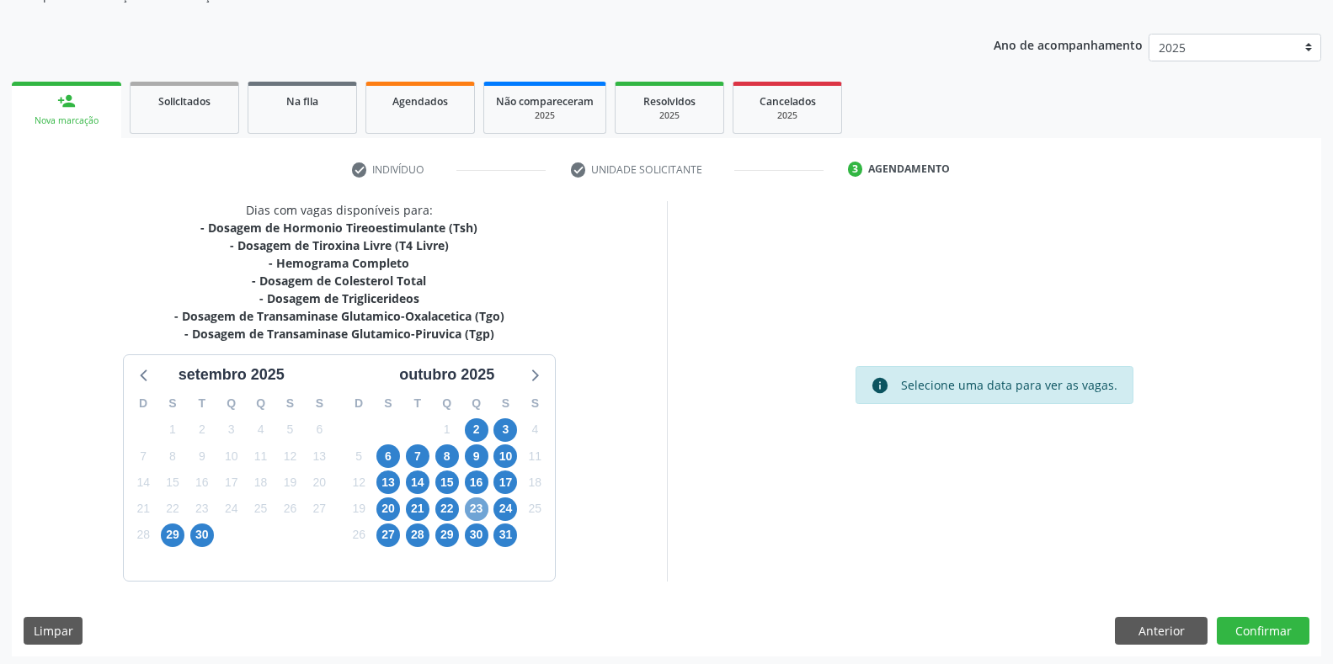
click at [471, 506] on span "23" at bounding box center [477, 510] width 24 height 24
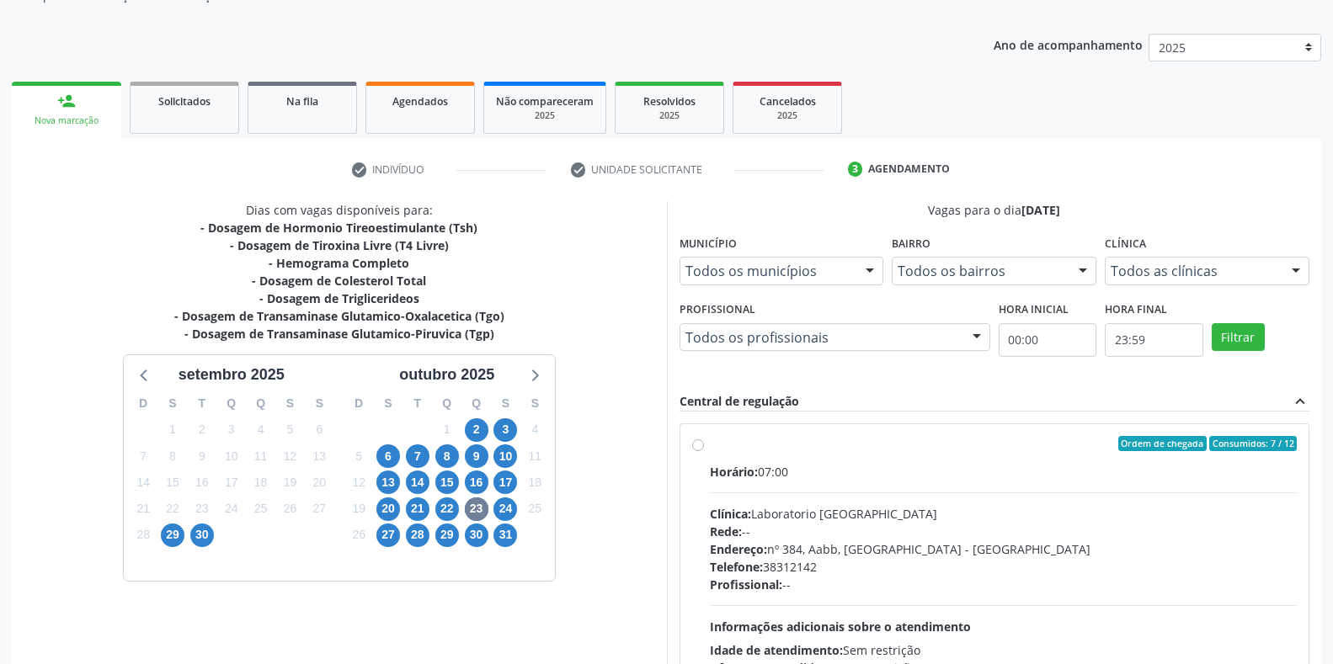
click at [710, 450] on label "Ordem de chegada Consumidos: 7 / 12 Horário: 07:00 Clínica: Laboratorio Sao Fra…" at bounding box center [1004, 565] width 588 height 258
click at [697, 450] on input "Ordem de chegada Consumidos: 7 / 12 Horário: 07:00 Clínica: Laboratorio Sao Fra…" at bounding box center [698, 443] width 12 height 15
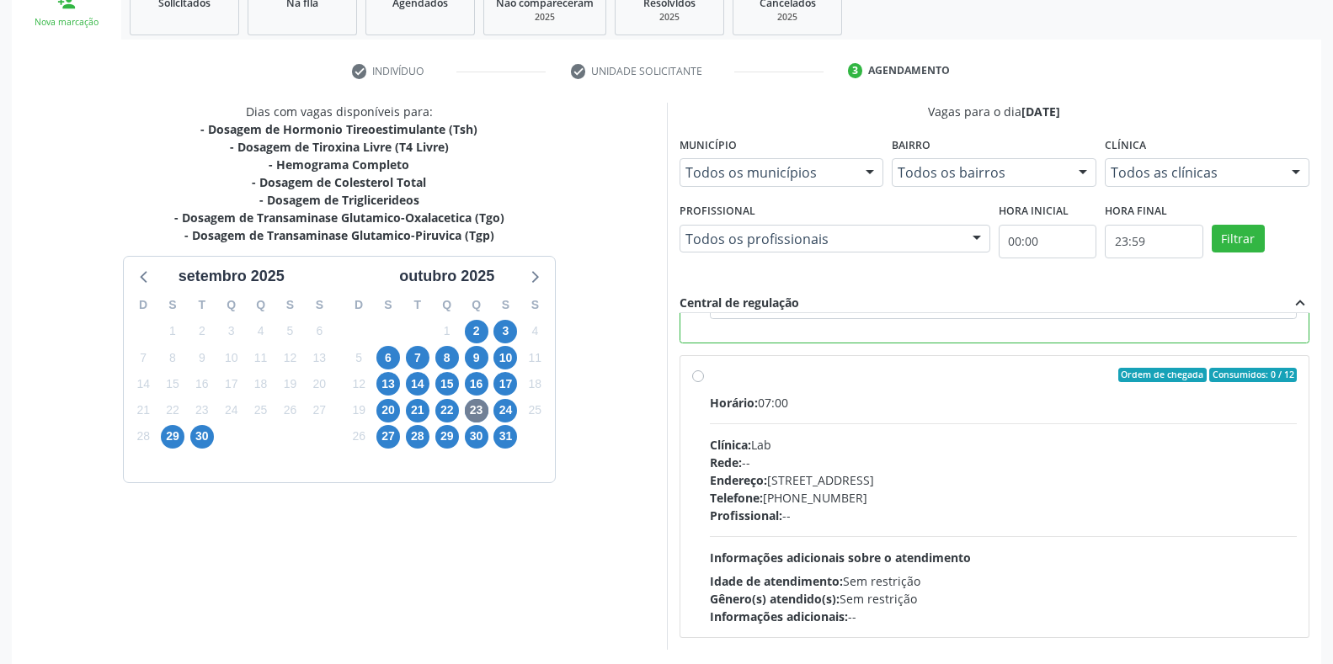
scroll to position [342, 0]
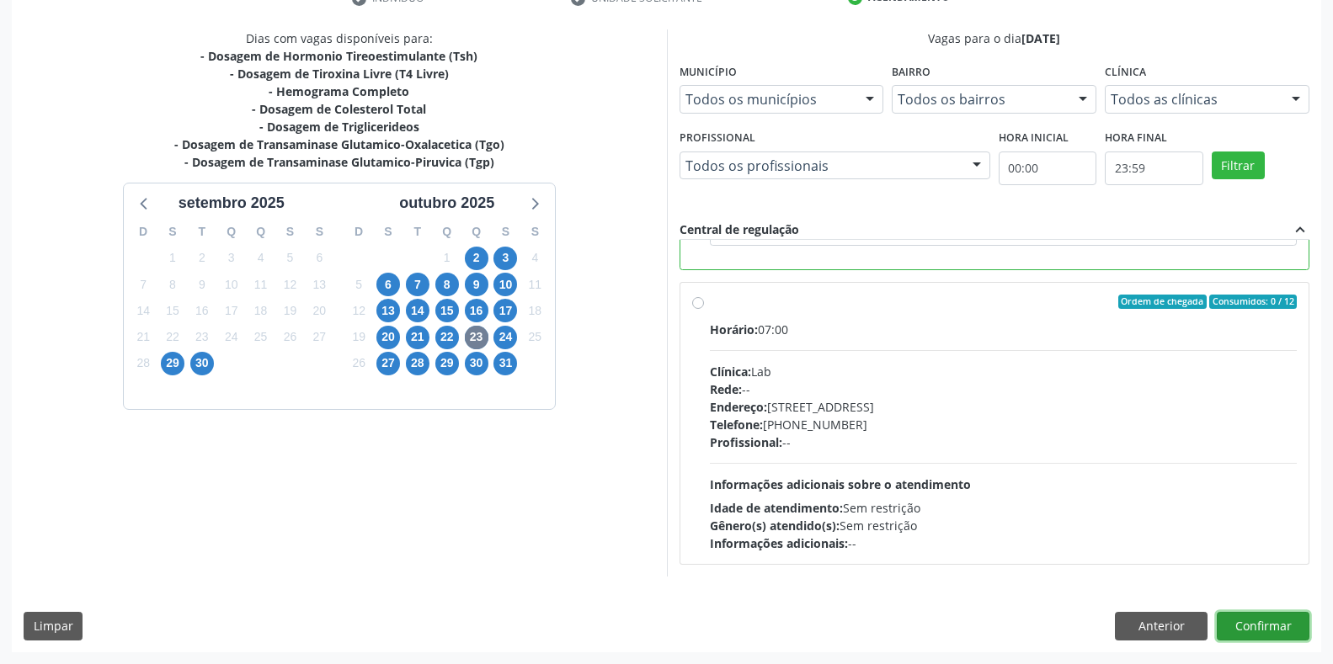
click at [1245, 625] on button "Confirmar" at bounding box center [1263, 626] width 93 height 29
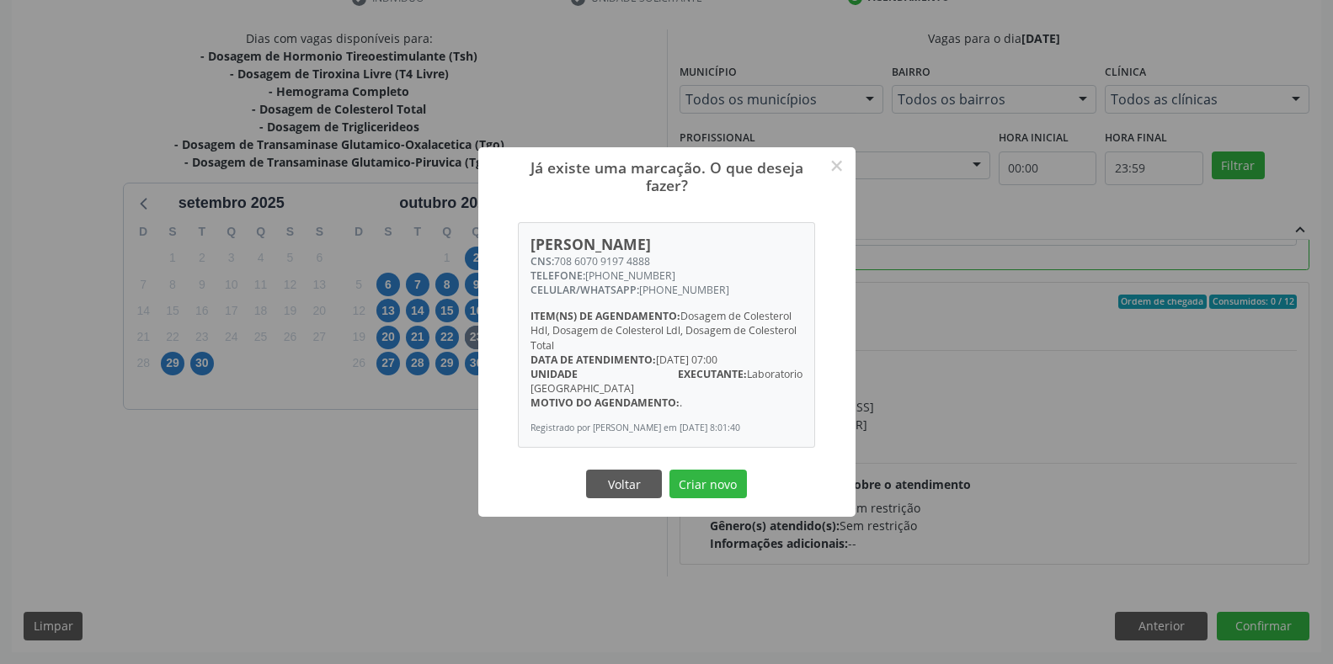
click at [1257, 630] on div "Já existe uma marcação. O que deseja fazer? × Maria Joselma Silva CNS: 708 6070…" at bounding box center [666, 332] width 1333 height 664
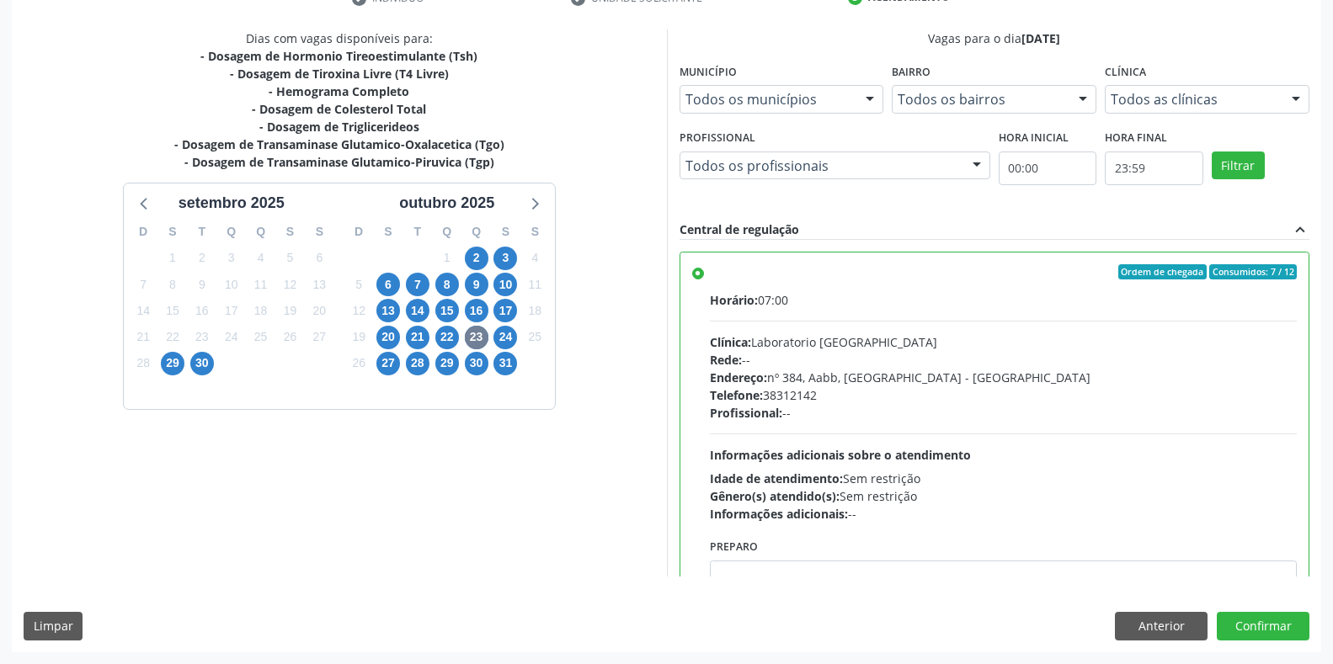
scroll to position [379, 0]
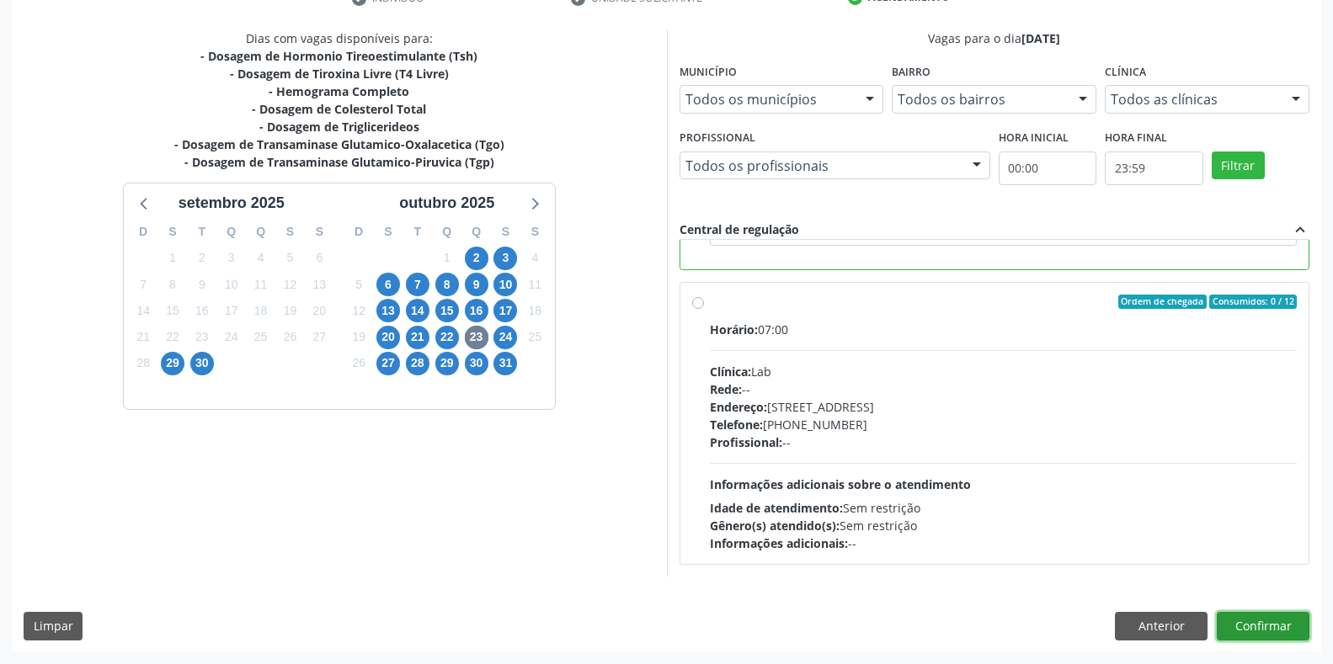
click at [1239, 630] on button "Confirmar" at bounding box center [1263, 626] width 93 height 29
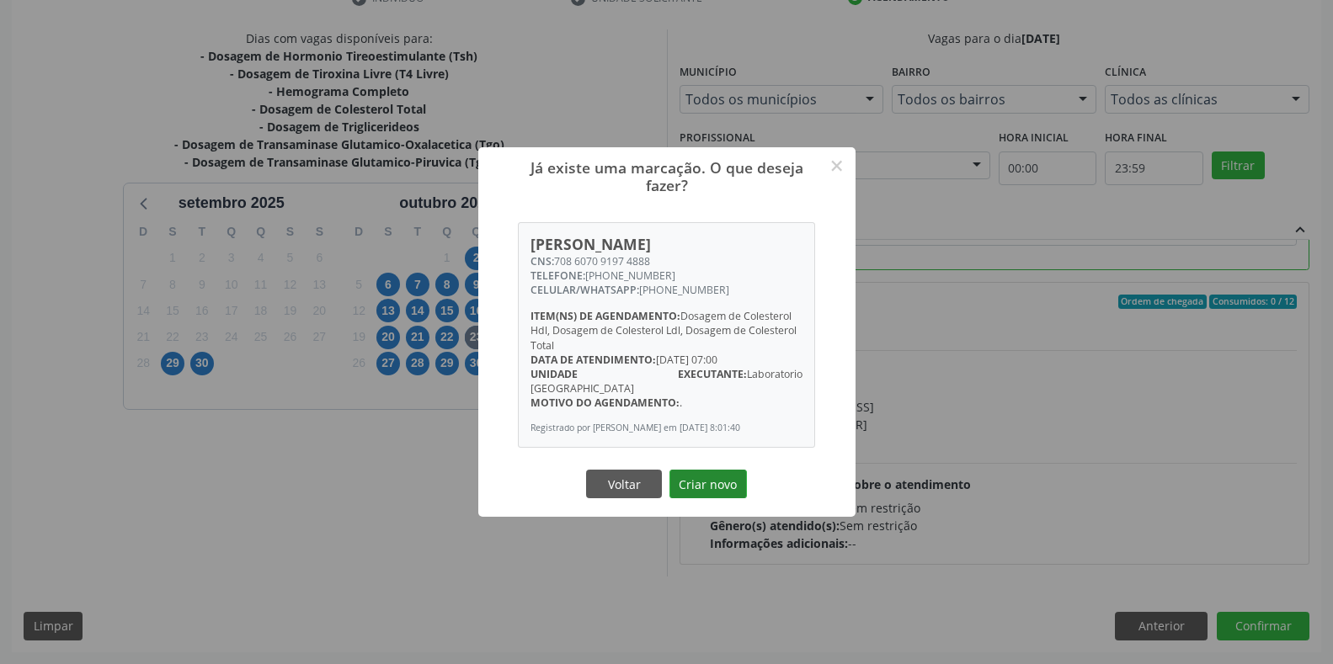
click at [728, 490] on button "Criar novo" at bounding box center [707, 484] width 77 height 29
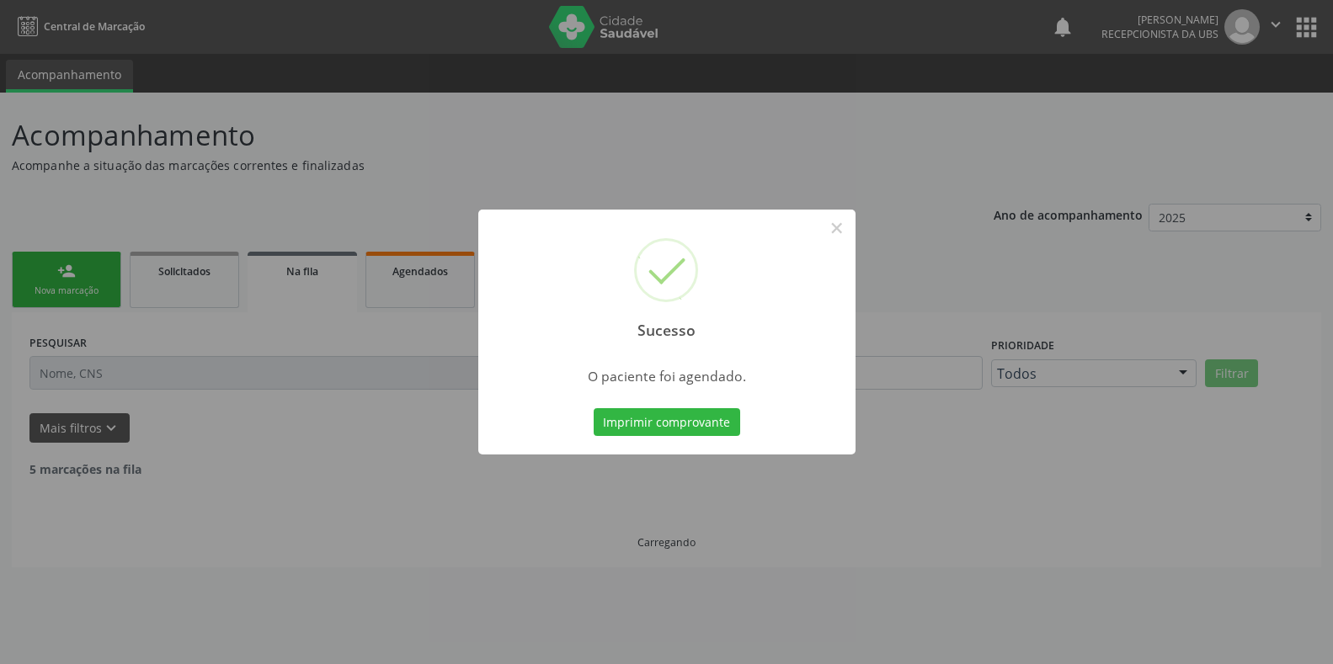
scroll to position [0, 0]
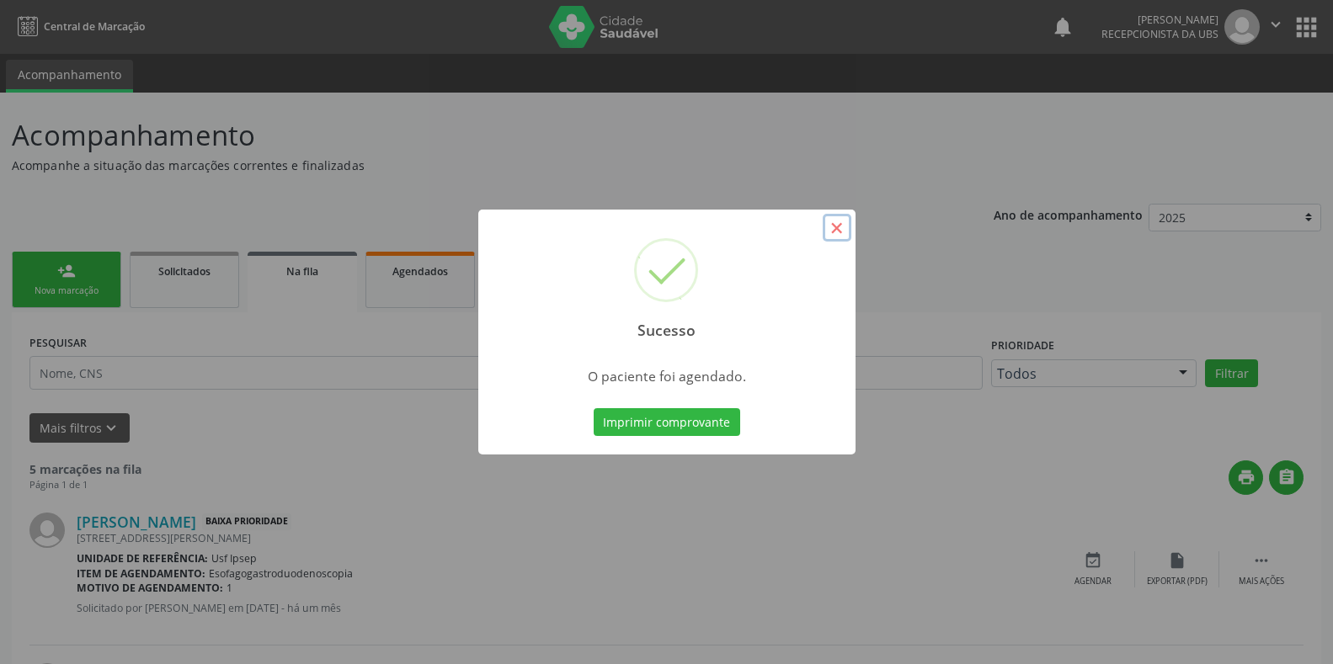
click at [835, 237] on button "×" at bounding box center [837, 228] width 29 height 29
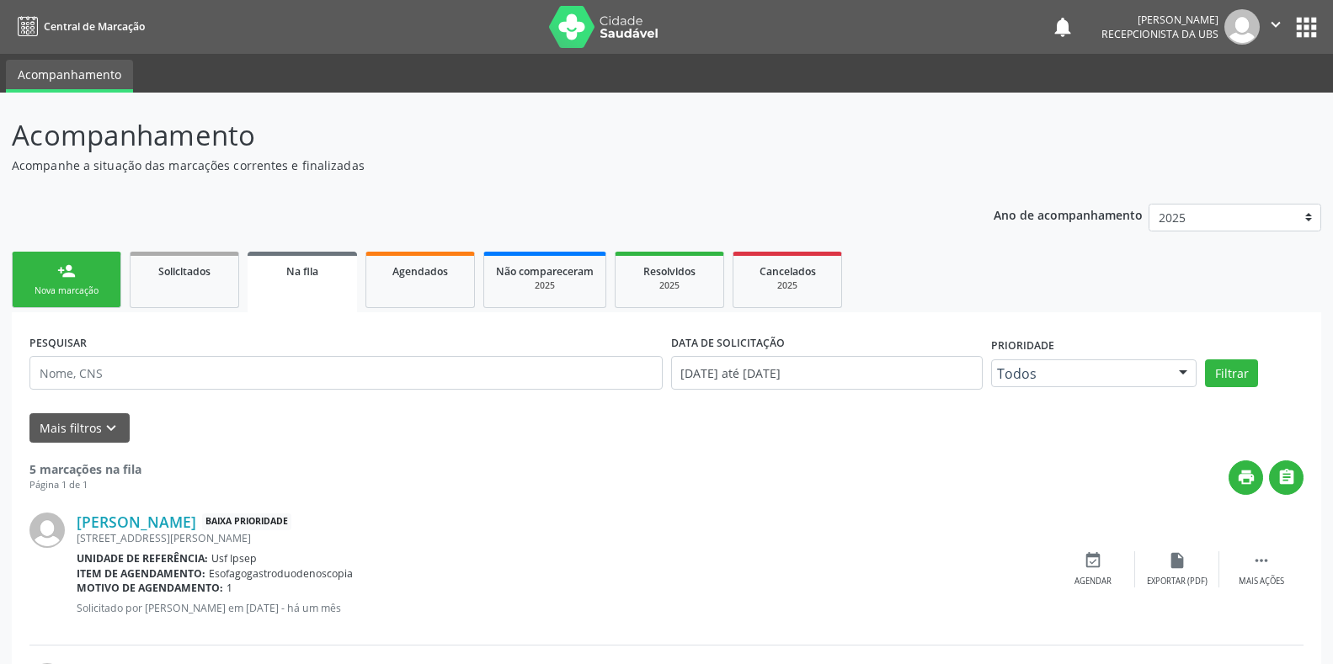
click at [59, 295] on div "Nova marcação" at bounding box center [66, 291] width 84 height 13
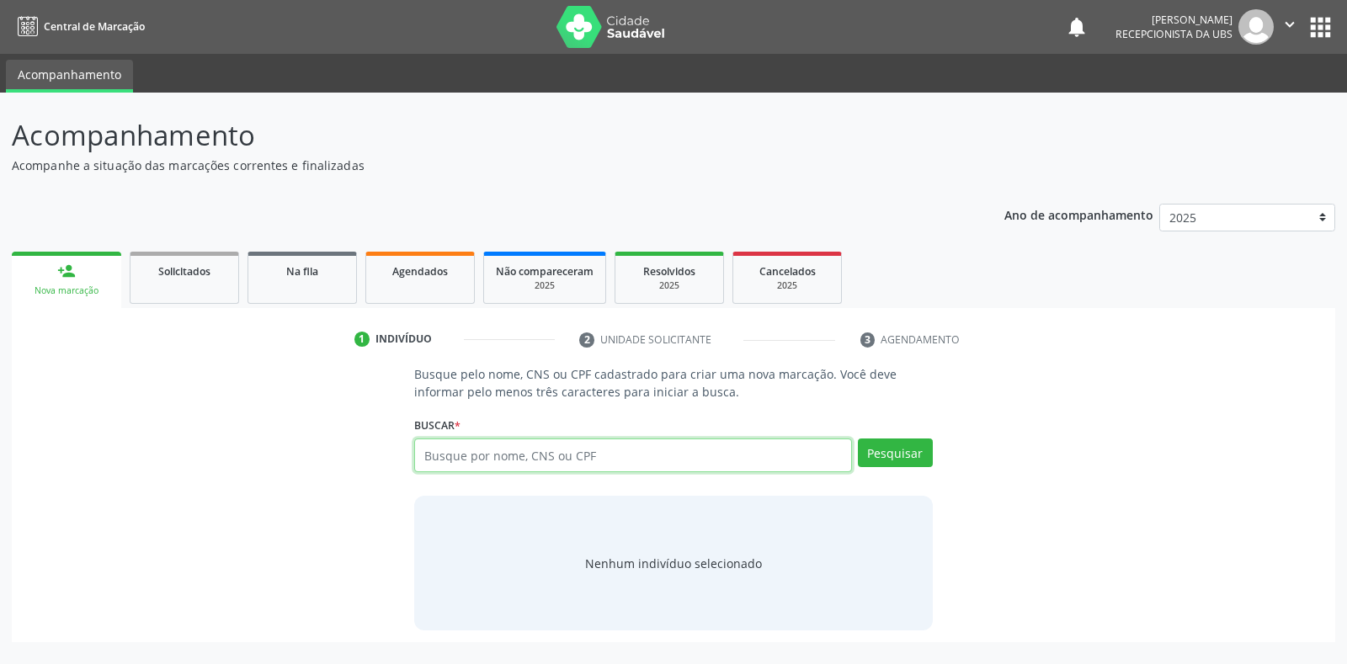
click at [424, 459] on input "text" at bounding box center [632, 456] width 437 height 34
click at [422, 459] on input "text" at bounding box center [632, 456] width 437 height 34
click at [910, 466] on button "Pesquisar" at bounding box center [895, 453] width 75 height 29
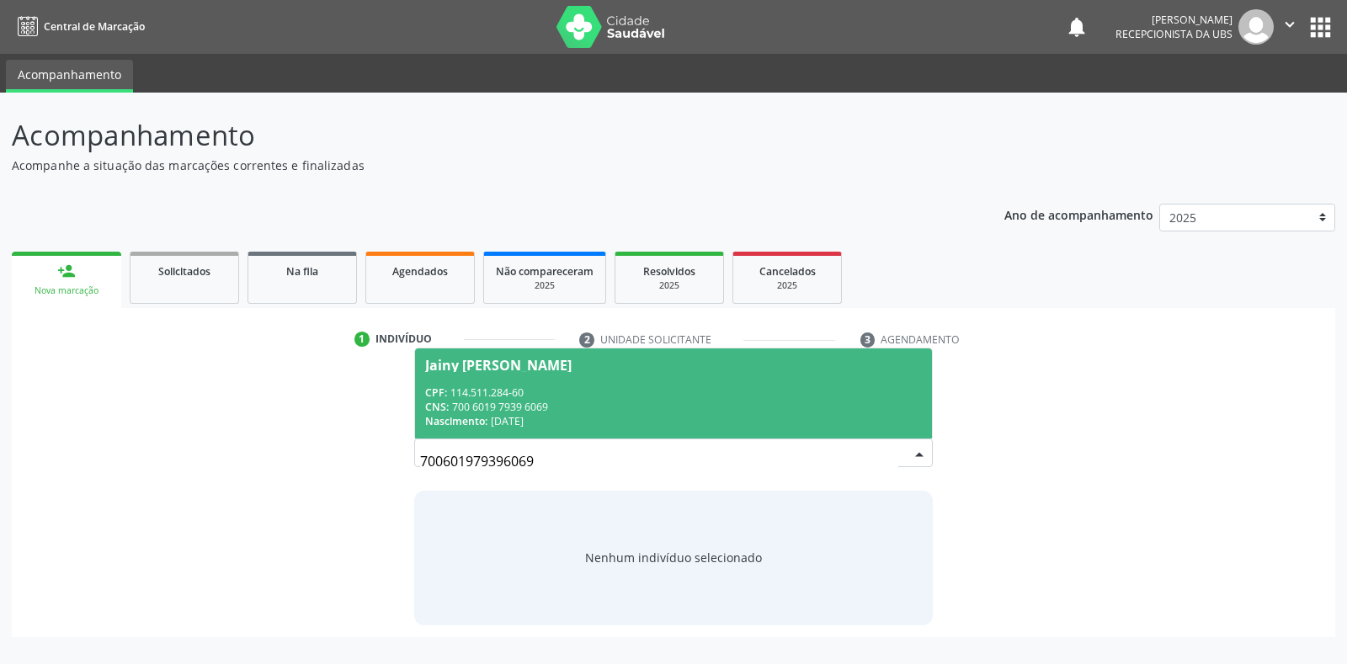
click at [444, 370] on div "Jainy Milena da Silva Lima" at bounding box center [498, 365] width 147 height 13
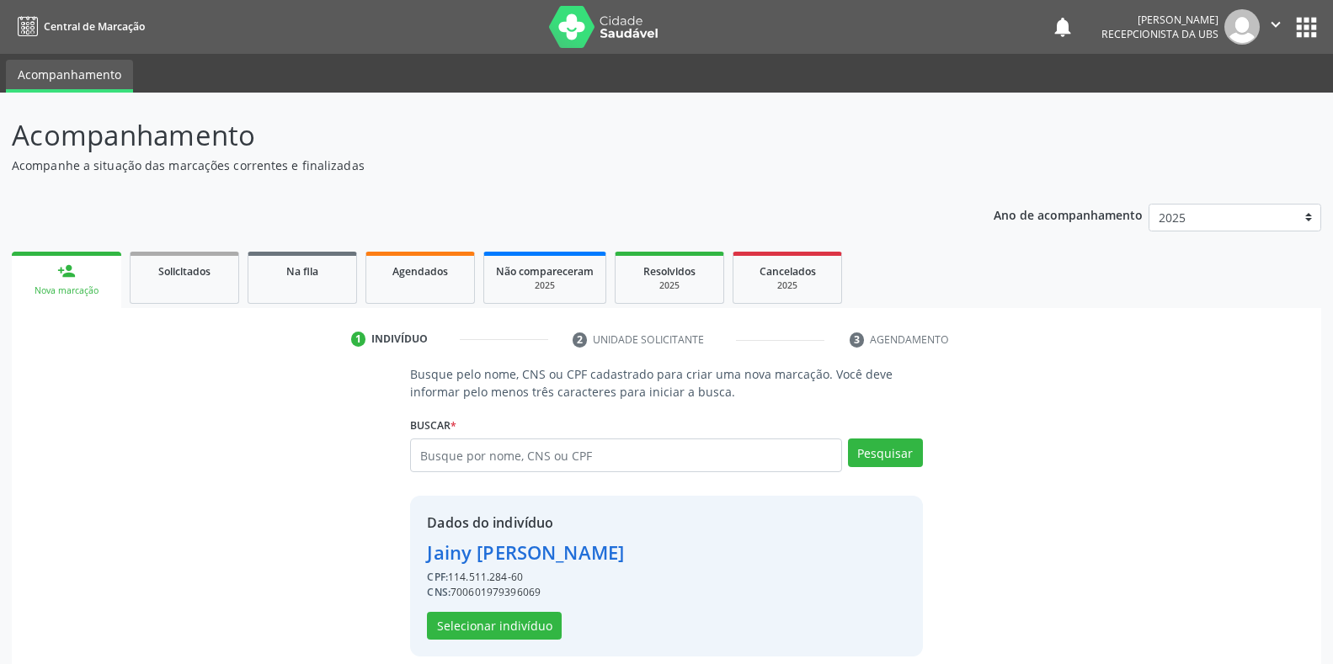
scroll to position [16, 0]
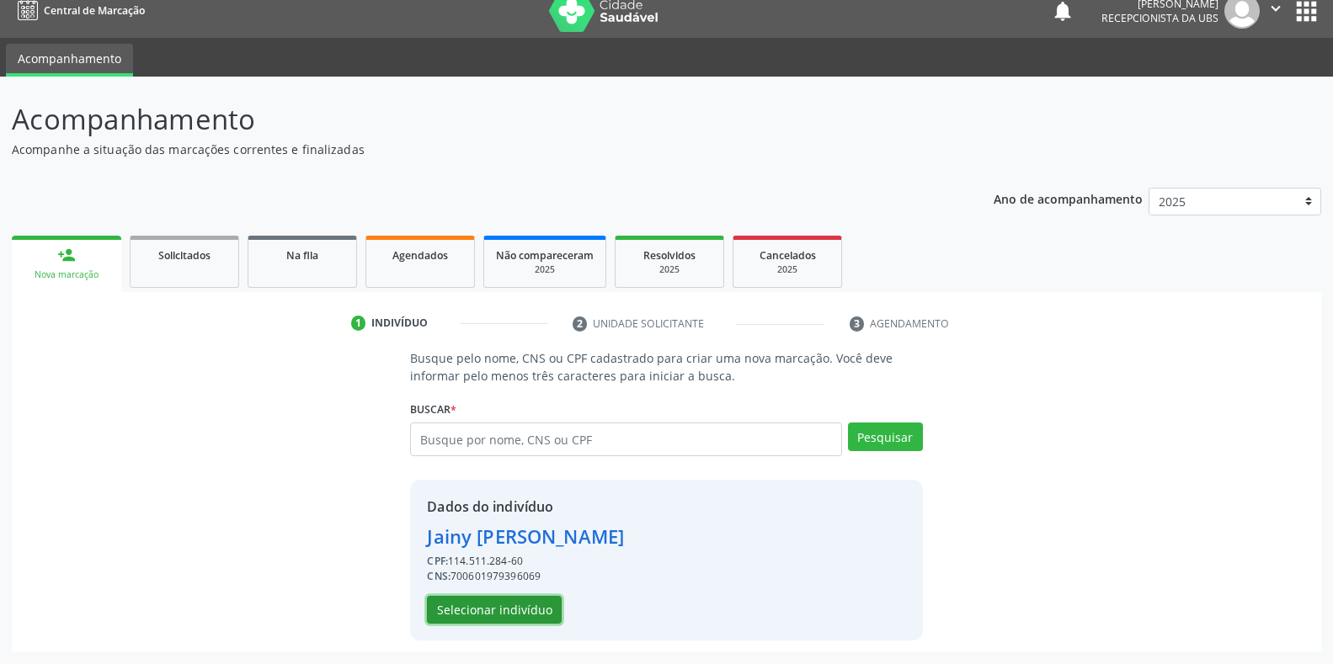
click at [447, 610] on button "Selecionar indivíduo" at bounding box center [494, 610] width 135 height 29
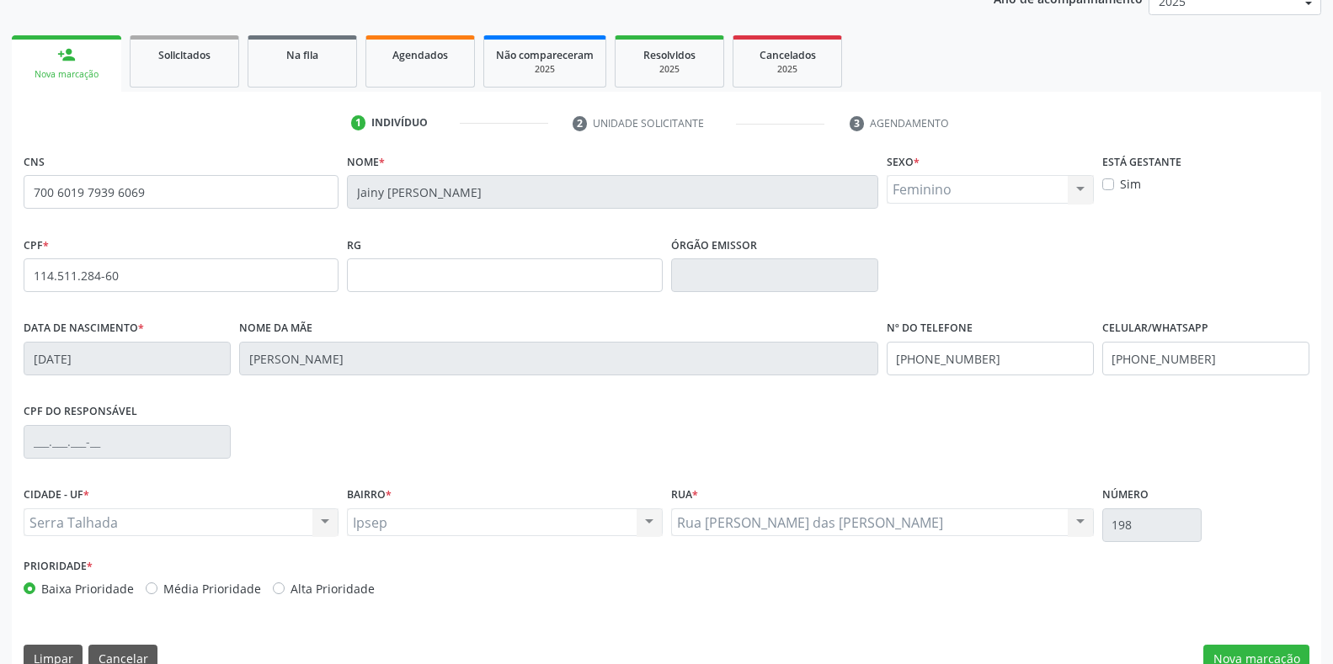
scroll to position [248, 0]
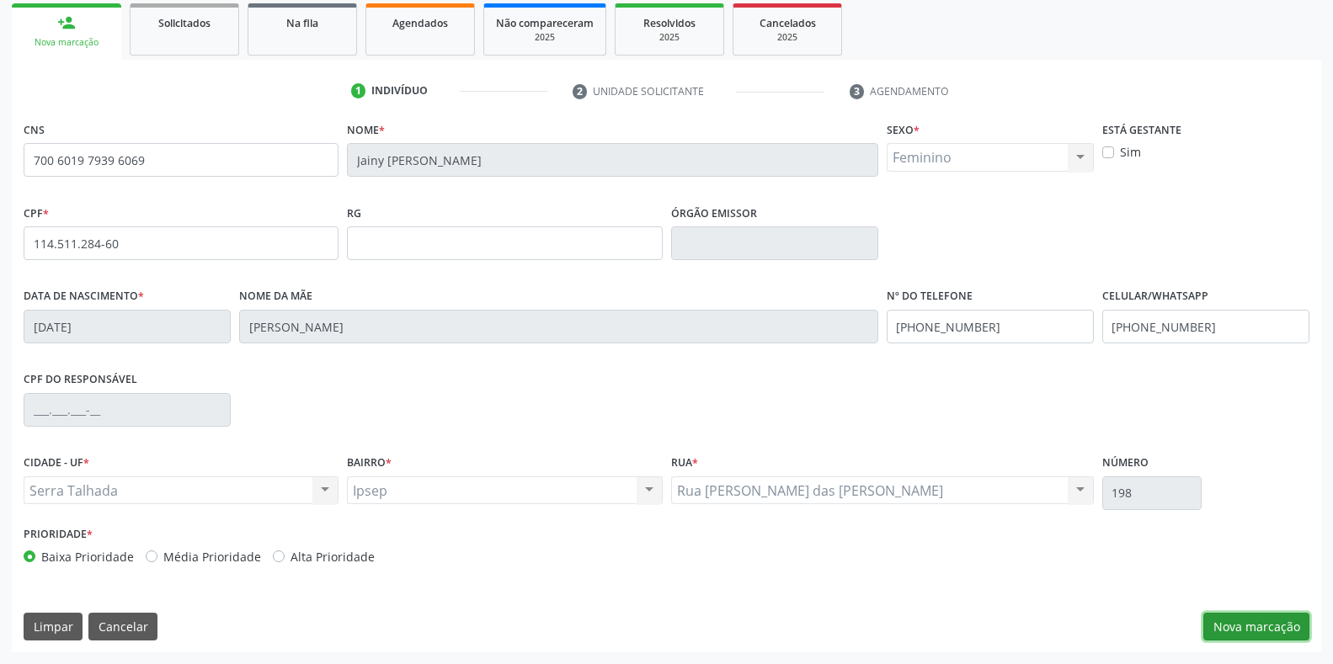
click at [1223, 630] on button "Nova marcação" at bounding box center [1256, 627] width 106 height 29
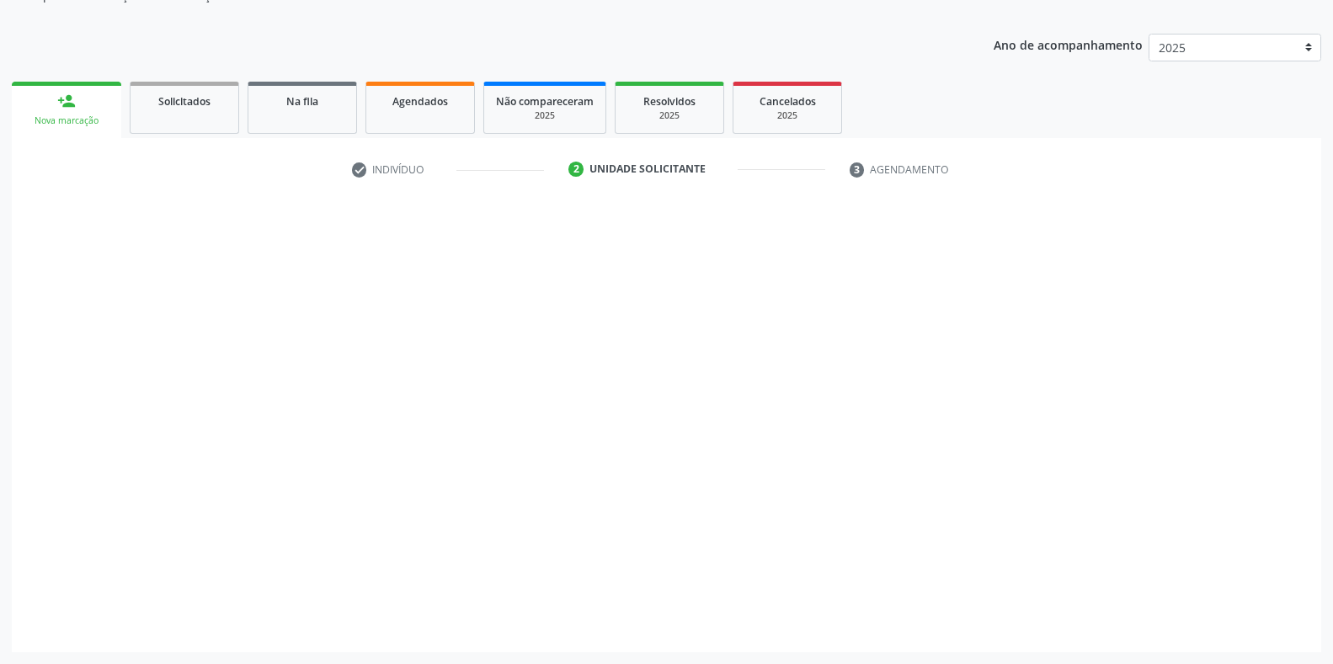
scroll to position [170, 0]
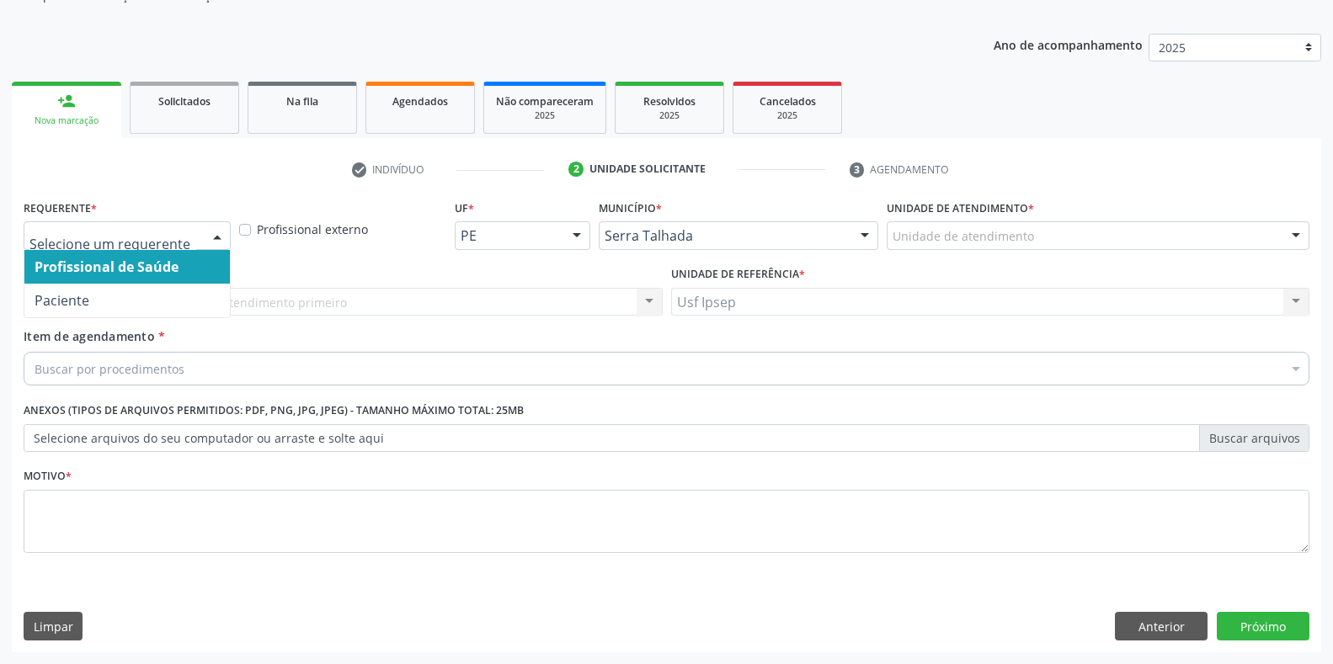
click at [222, 234] on div at bounding box center [217, 236] width 25 height 29
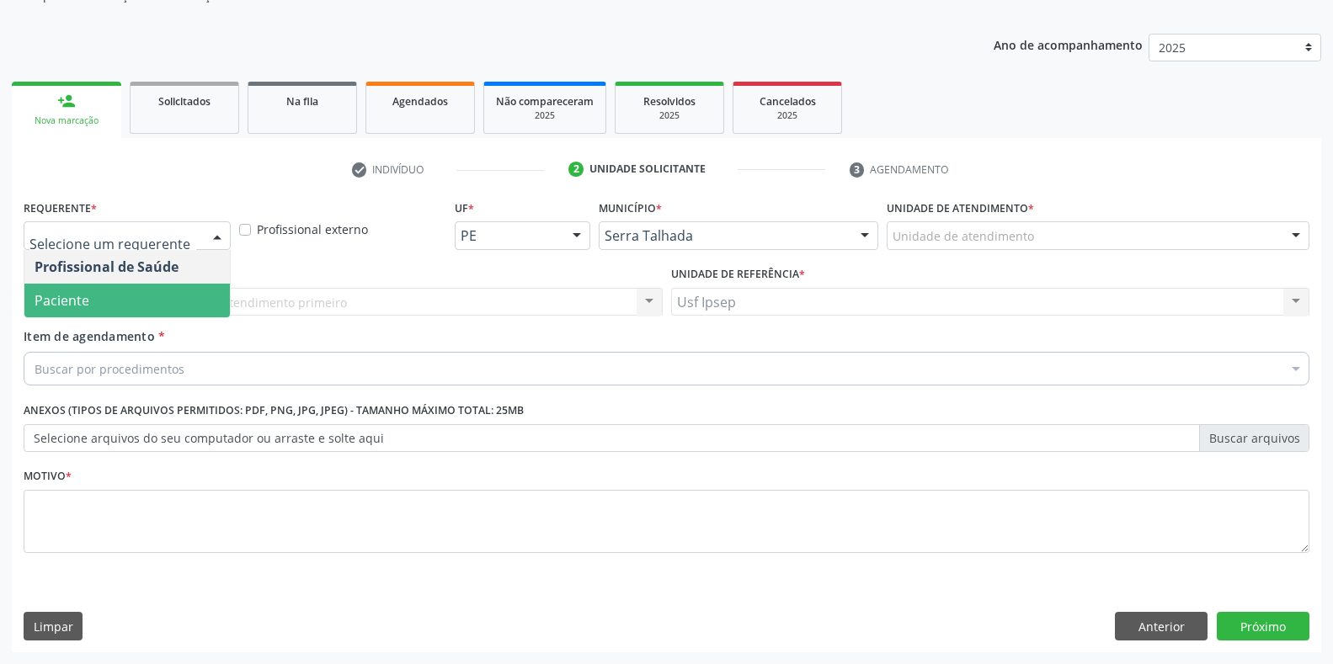
click at [141, 301] on span "Paciente" at bounding box center [126, 301] width 205 height 34
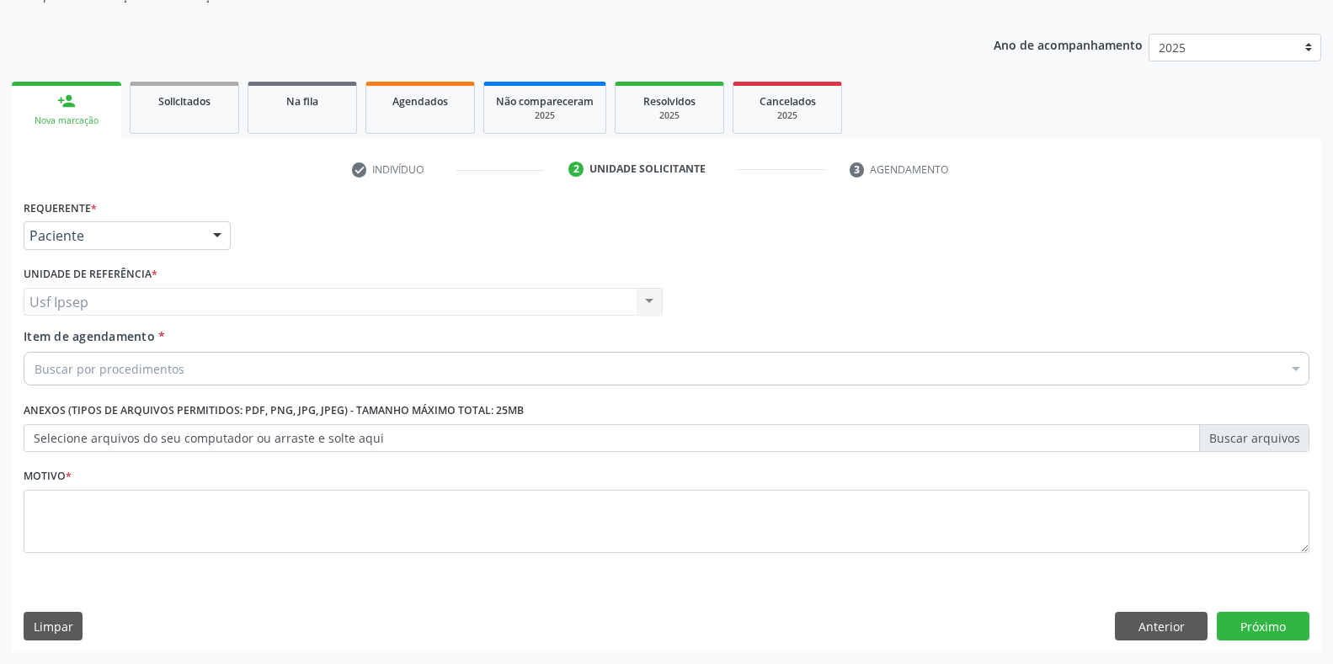
click at [54, 343] on span "Item de agendamento" at bounding box center [89, 336] width 131 height 16
click at [35, 352] on input "Item de agendamento *" at bounding box center [35, 369] width 0 height 34
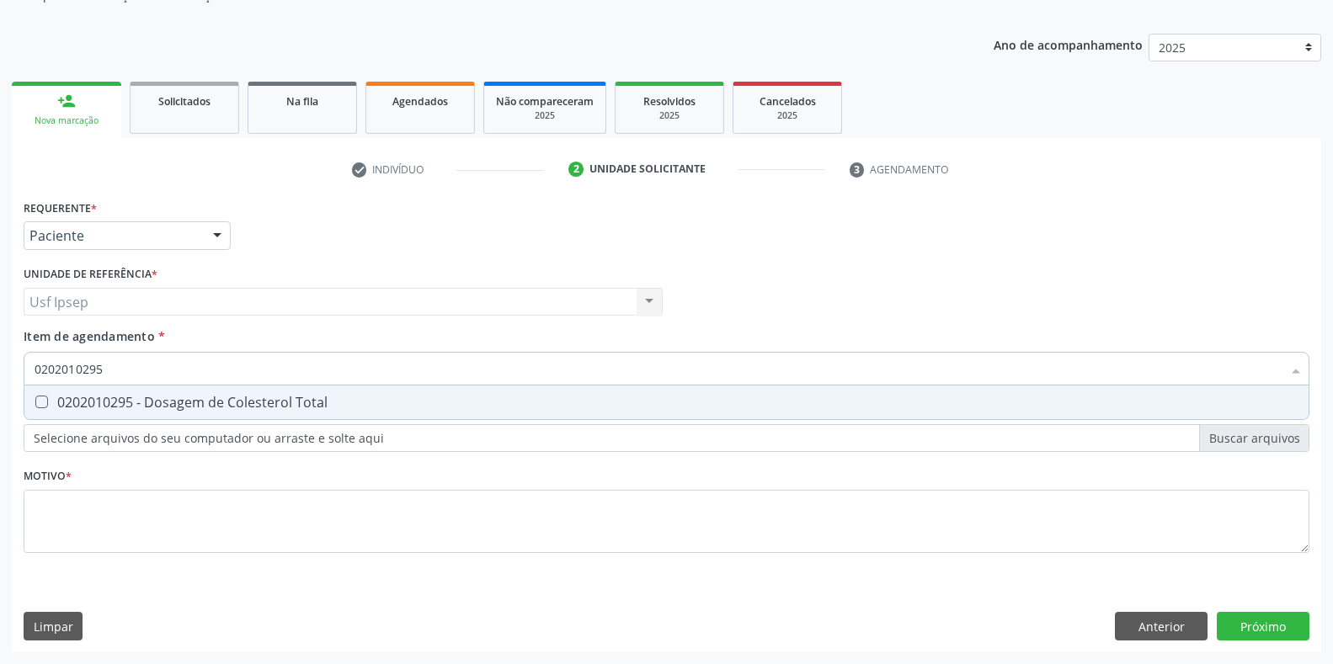
click at [40, 403] on Total at bounding box center [41, 402] width 13 height 13
click at [35, 403] on Total "checkbox" at bounding box center [29, 402] width 11 height 11
click at [105, 370] on input "0202010295" at bounding box center [658, 369] width 1247 height 34
click at [43, 401] on Triglicerideos at bounding box center [41, 402] width 13 height 13
click at [35, 401] on Triglicerideos "checkbox" at bounding box center [29, 402] width 11 height 11
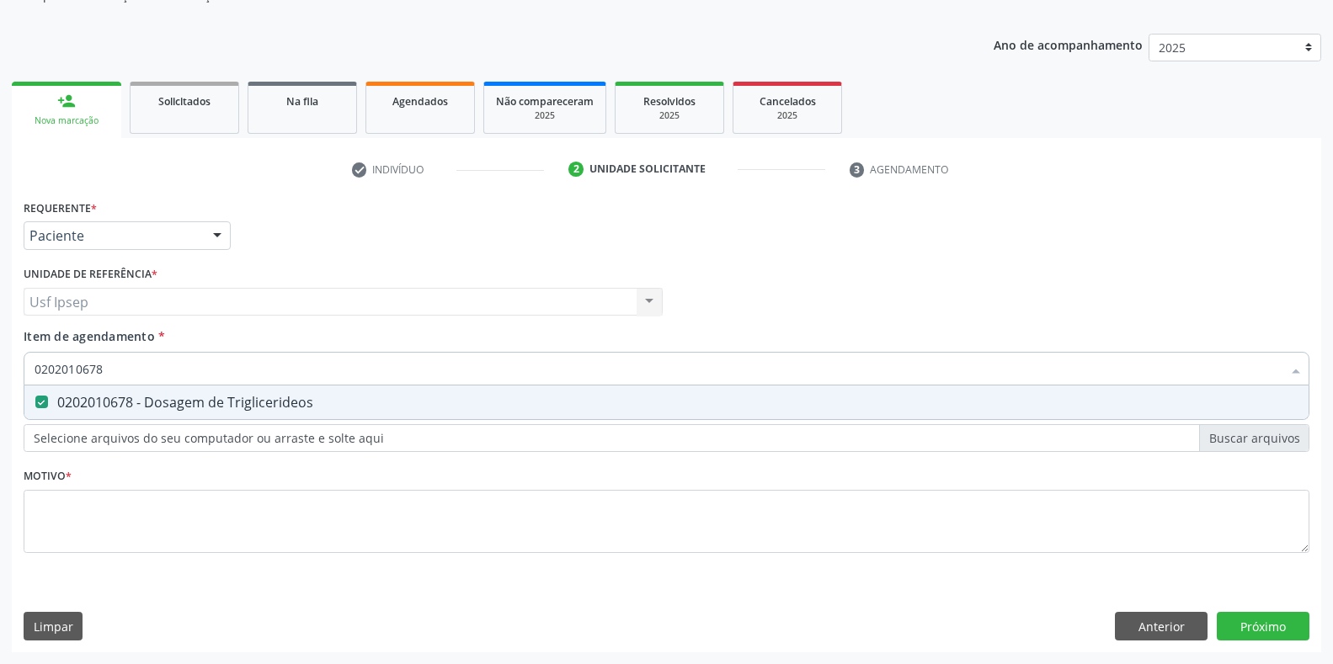
click at [107, 366] on input "0202010678" at bounding box center [658, 369] width 1247 height 34
drag, startPoint x: 48, startPoint y: 400, endPoint x: 74, endPoint y: 391, distance: 27.7
click at [46, 400] on div "0202010120 - Dosagem de Acido Urico" at bounding box center [667, 402] width 1264 height 13
click at [104, 366] on input "0202010120" at bounding box center [658, 369] width 1247 height 34
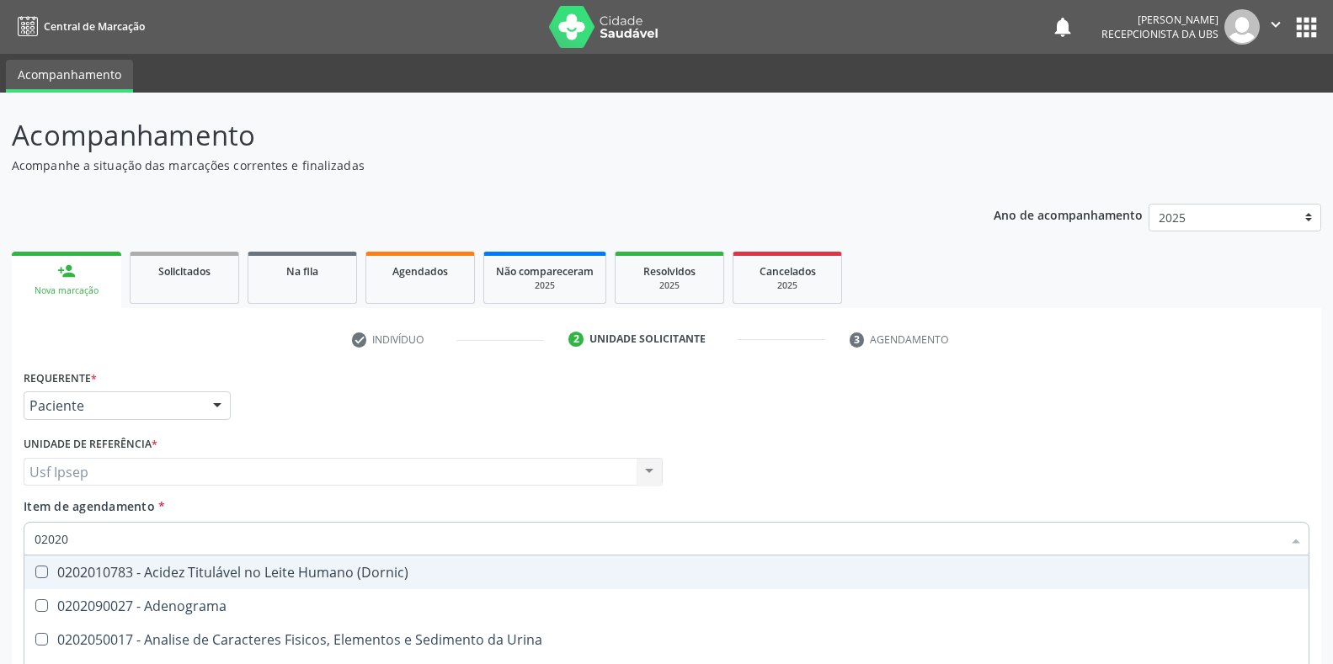
scroll to position [170, 0]
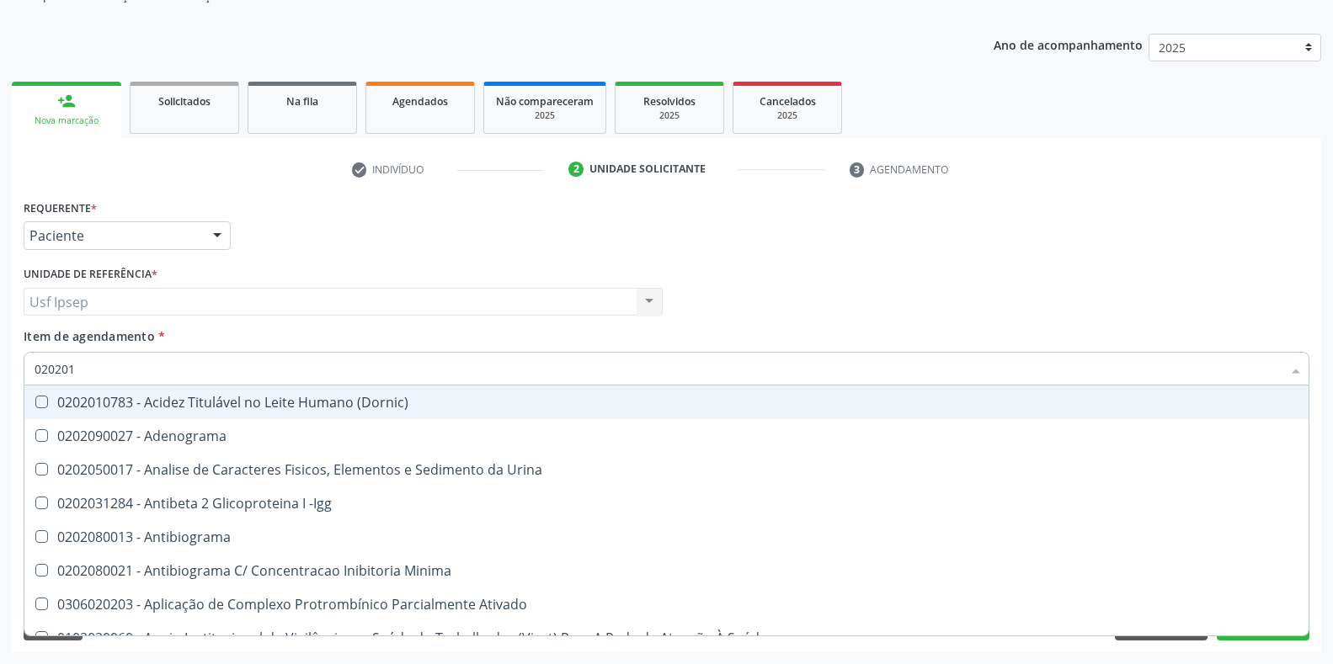
type input "0202010"
checkbox \(Controle\) "true"
checkbox Osmolar "false"
checkbox Plaquetas "true"
checkbox Parceria\) "false"
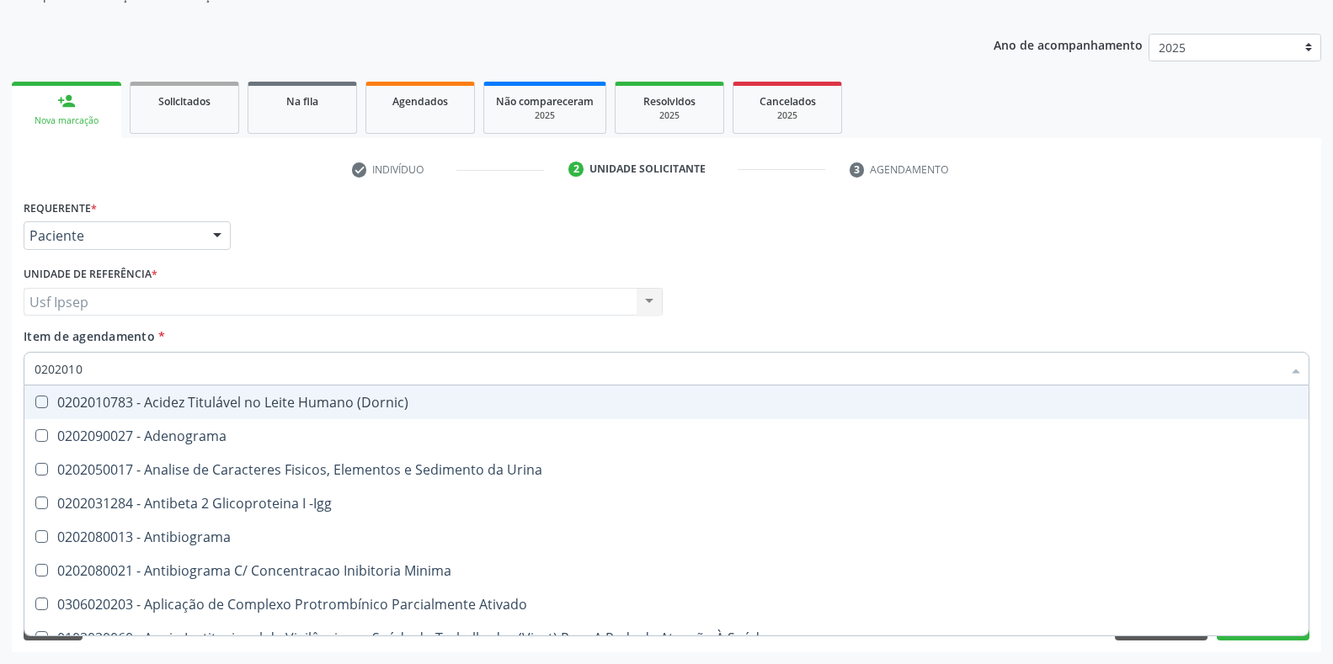
checkbox \(Tap\) "true"
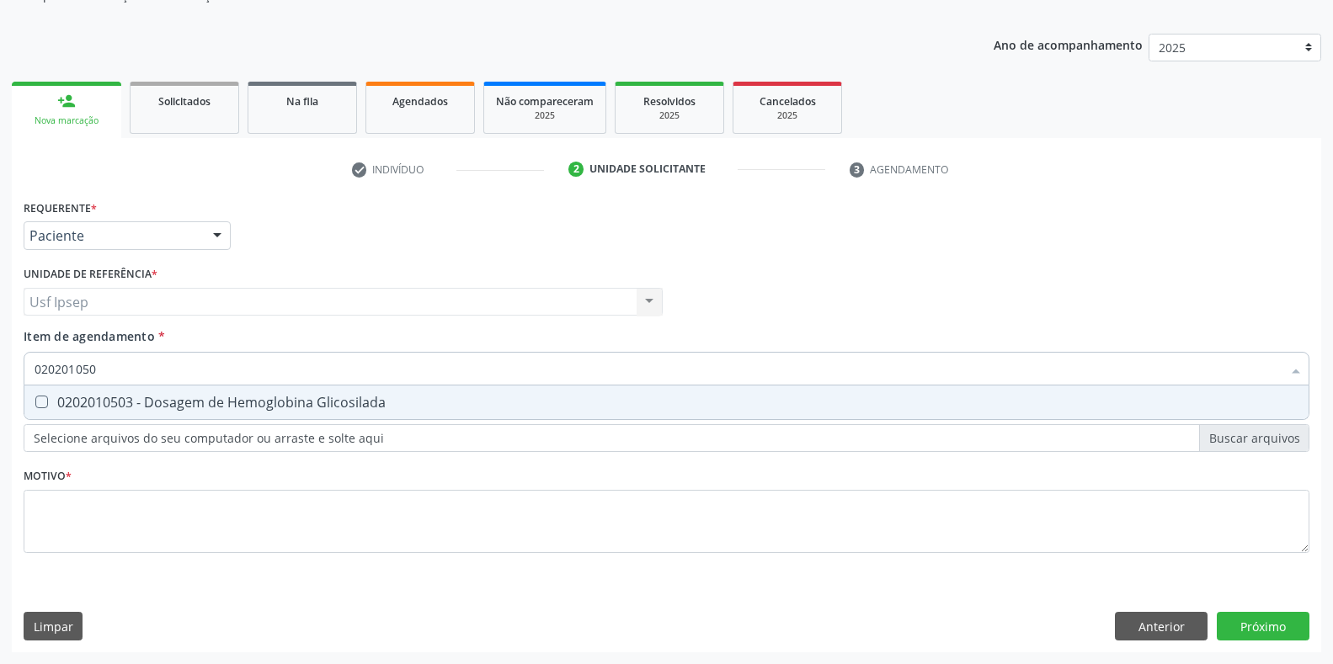
type input "0202010503"
click at [45, 399] on Glicosilada at bounding box center [41, 402] width 13 height 13
click at [35, 399] on Glicosilada "checkbox" at bounding box center [29, 402] width 11 height 11
checkbox Glicosilada "true"
click at [111, 373] on input "0202010503" at bounding box center [658, 369] width 1247 height 34
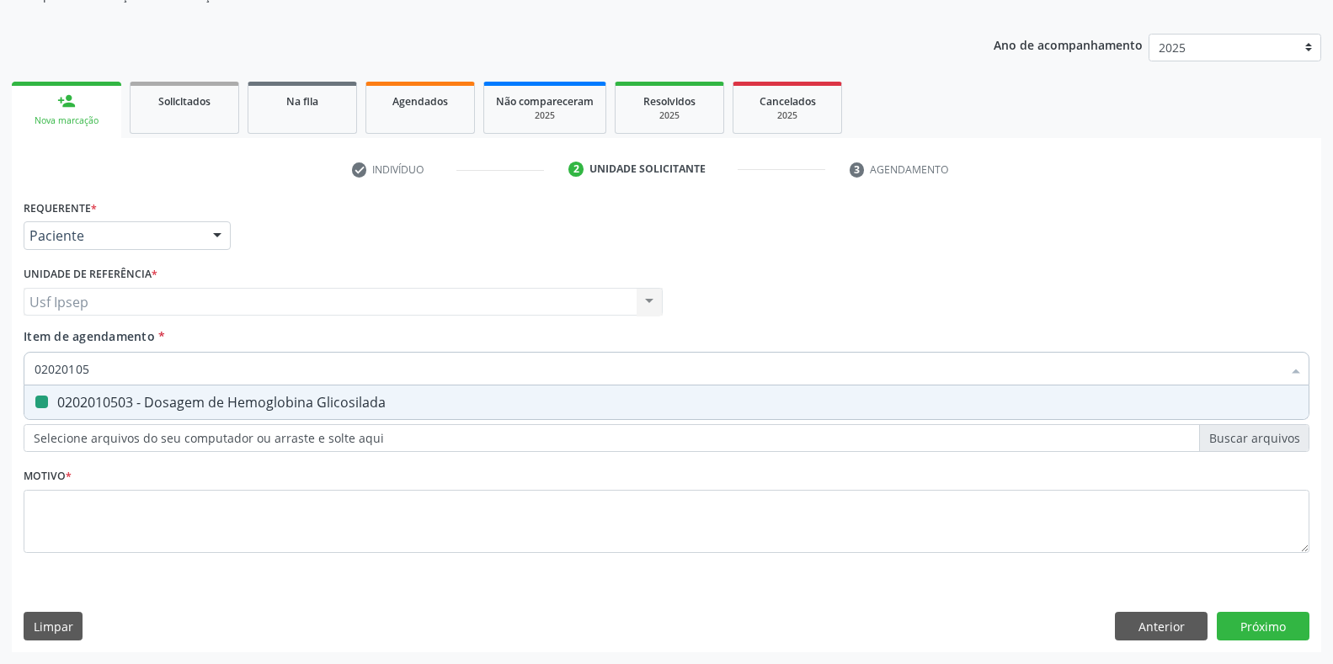
type input "0202010"
checkbox Glicosilada "false"
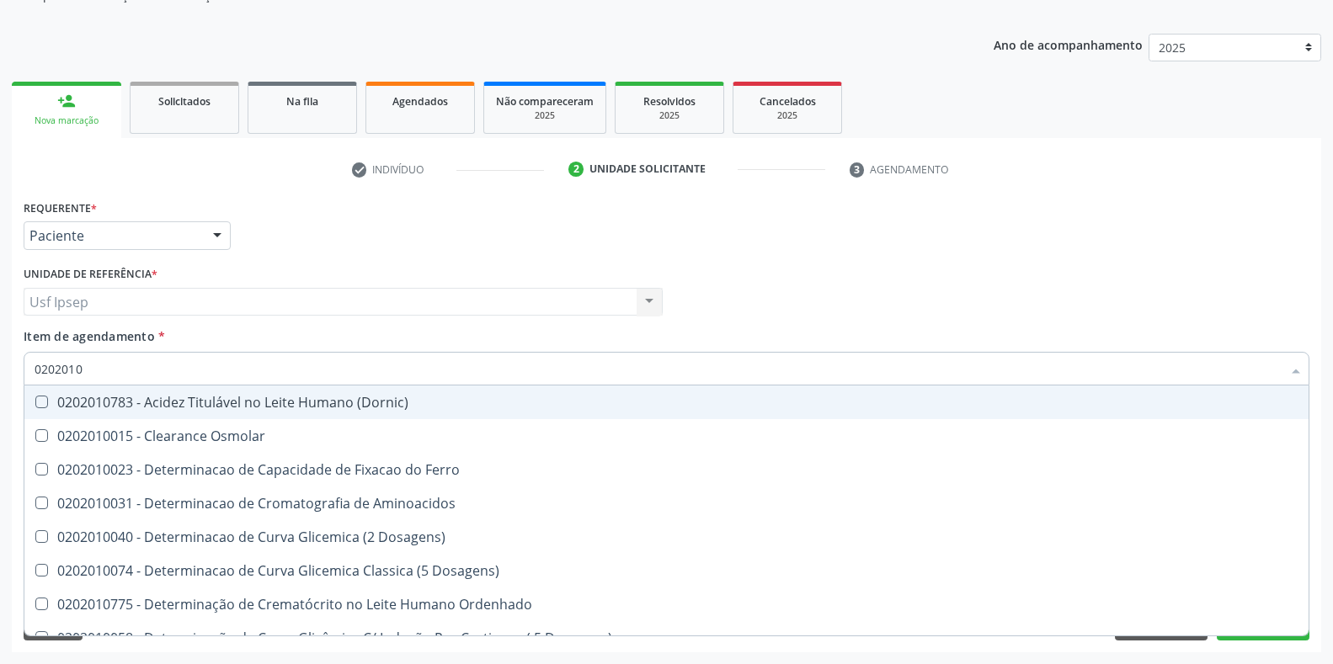
click at [83, 365] on input "0202010" at bounding box center [658, 369] width 1247 height 34
type input "0202"
checkbox Urico "false"
checkbox Amonia "false"
checkbox Total "false"
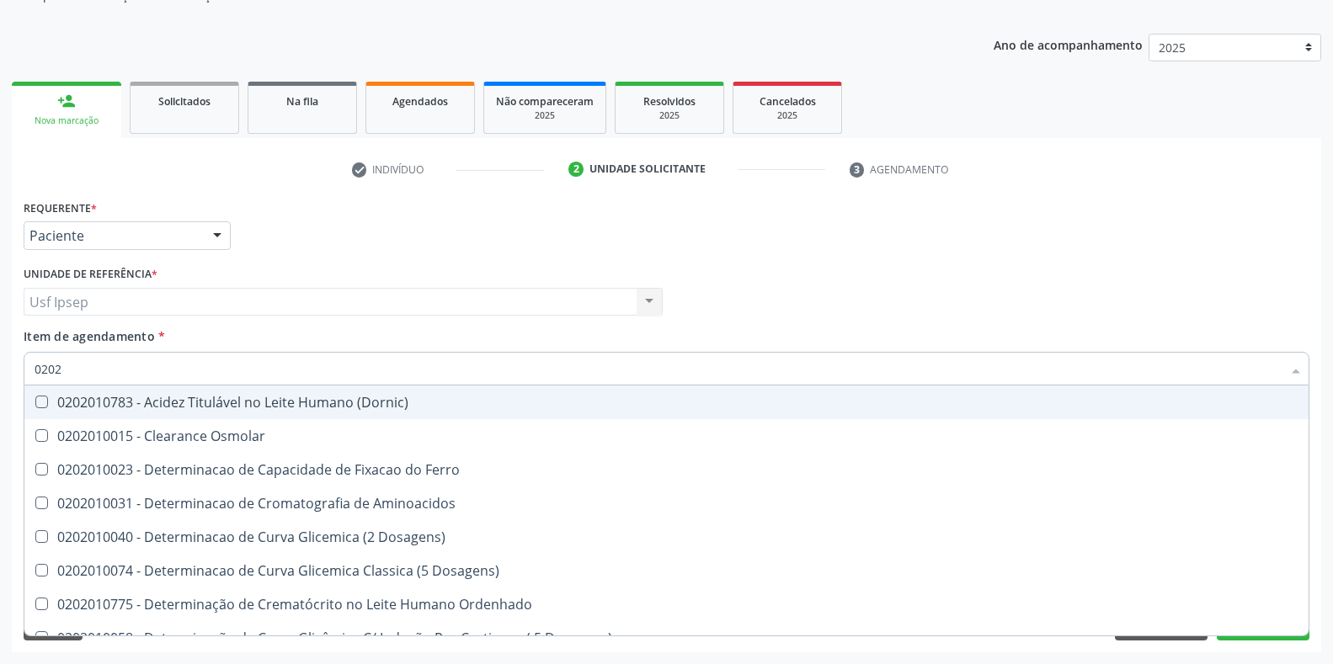
checkbox Ferritina "false"
checkbox Glicosilada "false"
checkbox Potassio "false"
checkbox Triglicerideos "false"
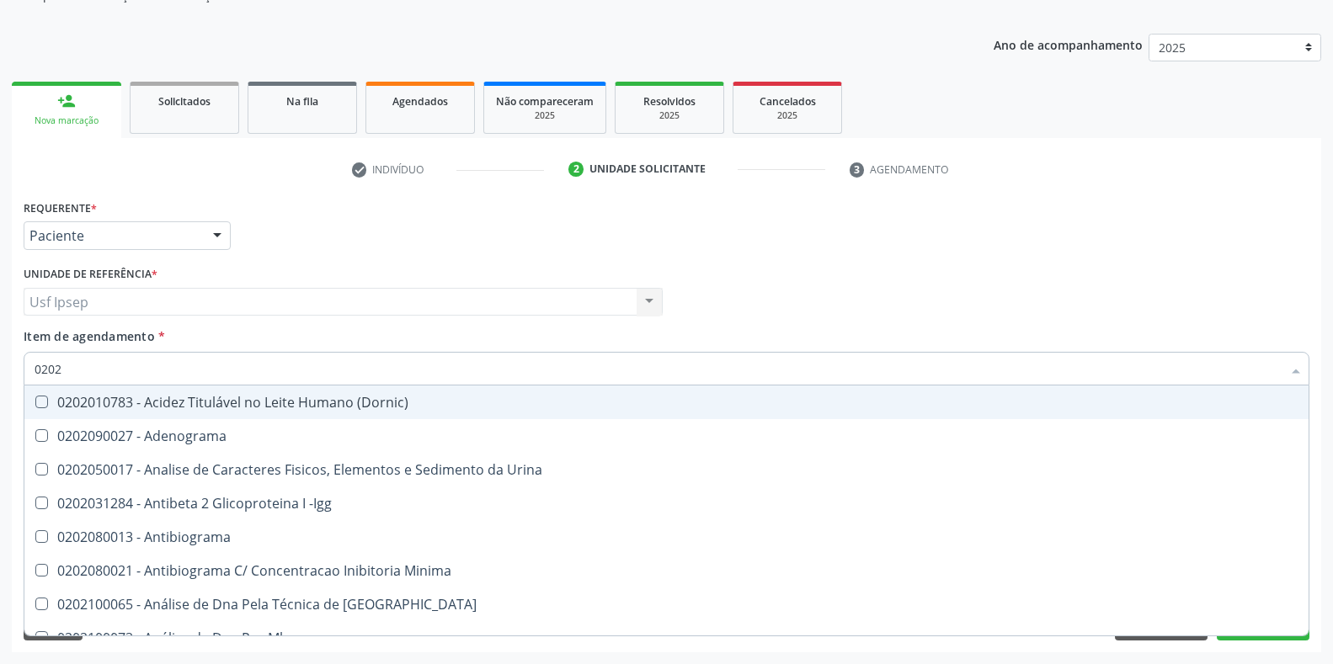
type input "02020"
checkbox Organicos "true"
checkbox Urico "false"
checkbox Barbituratos "true"
checkbox Total "false"
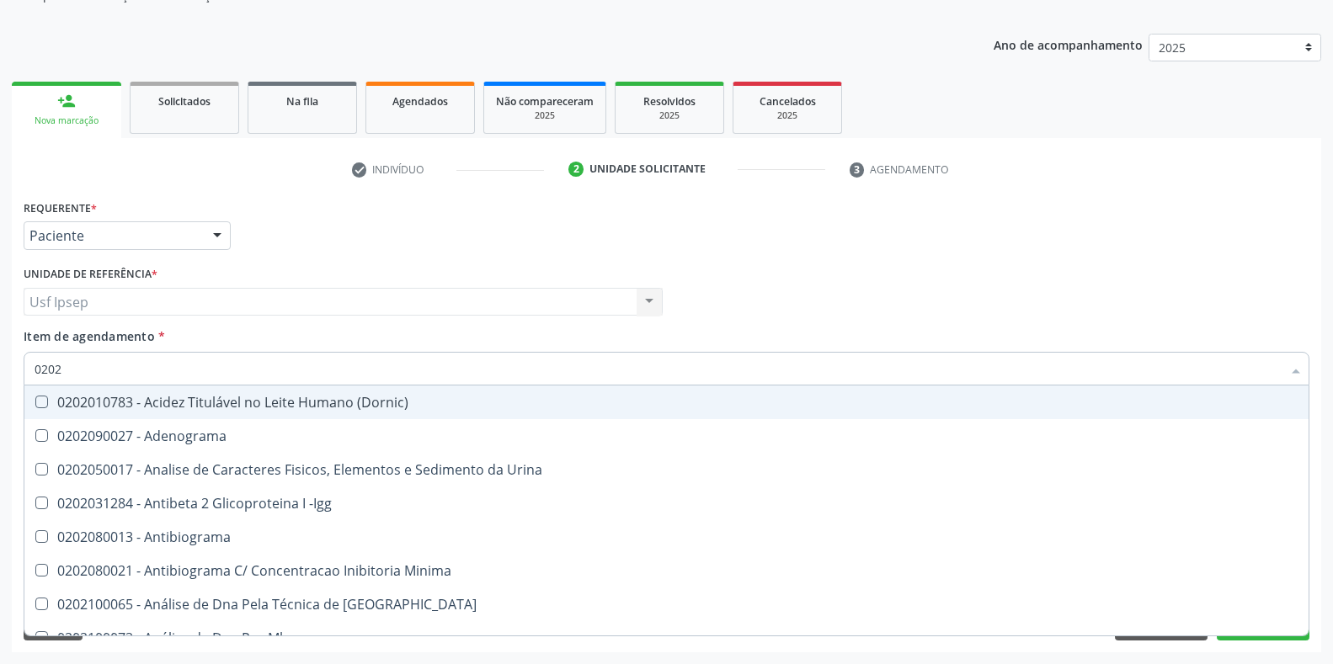
checkbox Fibrinogenio "true"
checkbox Glicosilada "false"
checkbox Funcional "true"
checkbox Triglicerideos "false"
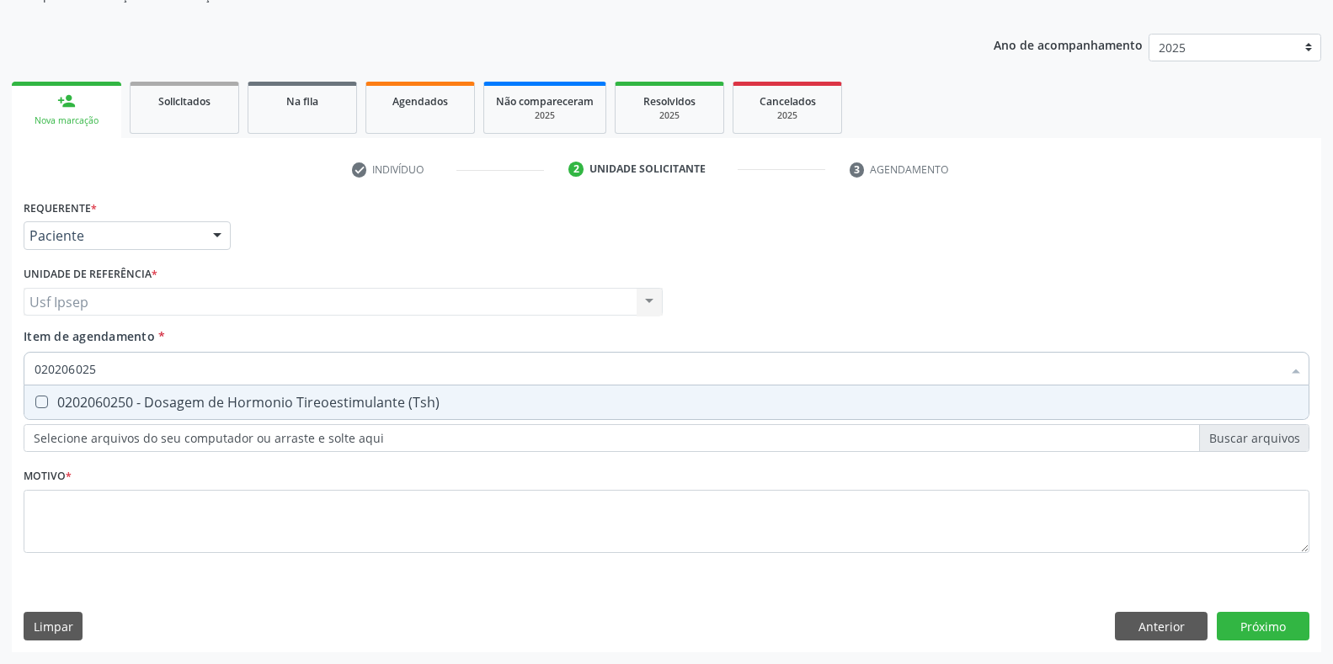
type input "0202060250"
click at [36, 408] on div at bounding box center [30, 402] width 13 height 13
checkbox \(Tsh\) "true"
click at [107, 376] on input "0202060250" at bounding box center [658, 369] width 1247 height 34
type input "0"
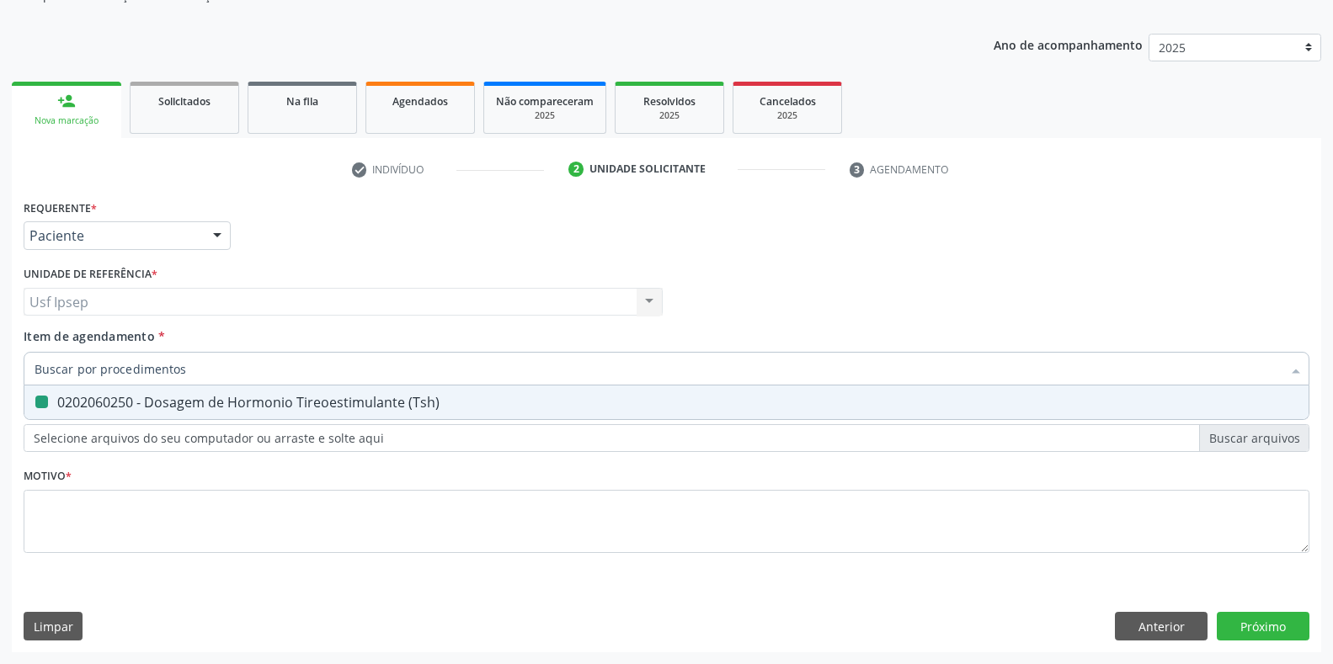
checkbox \(Tsh\) "false"
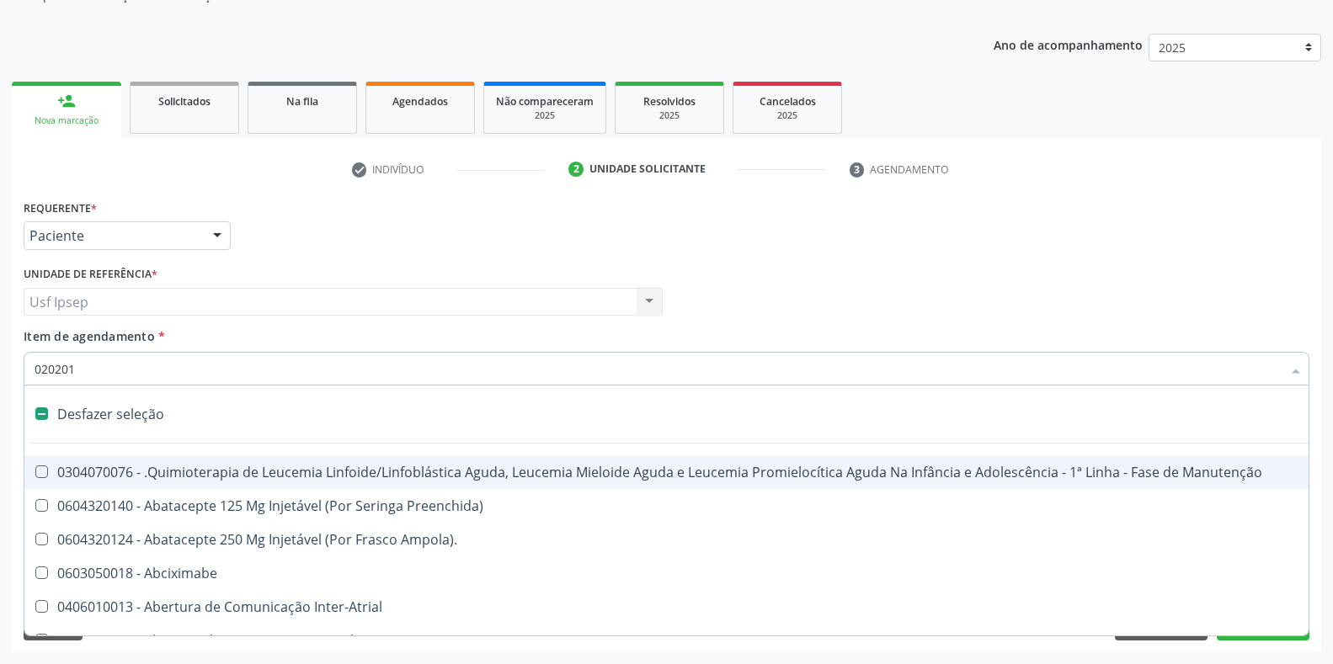
type input "0202010"
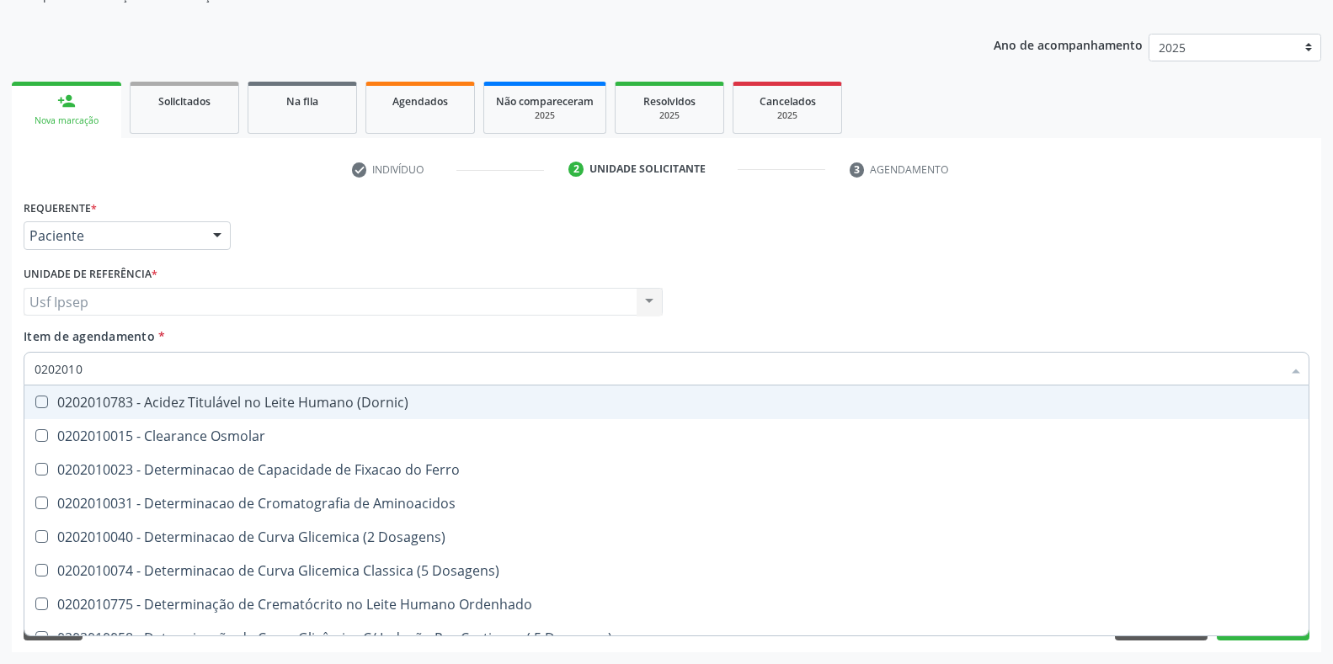
checkbox Urico "true"
checkbox Amonia "false"
checkbox Total "true"
checkbox Ferritina "false"
checkbox Glicosilada "true"
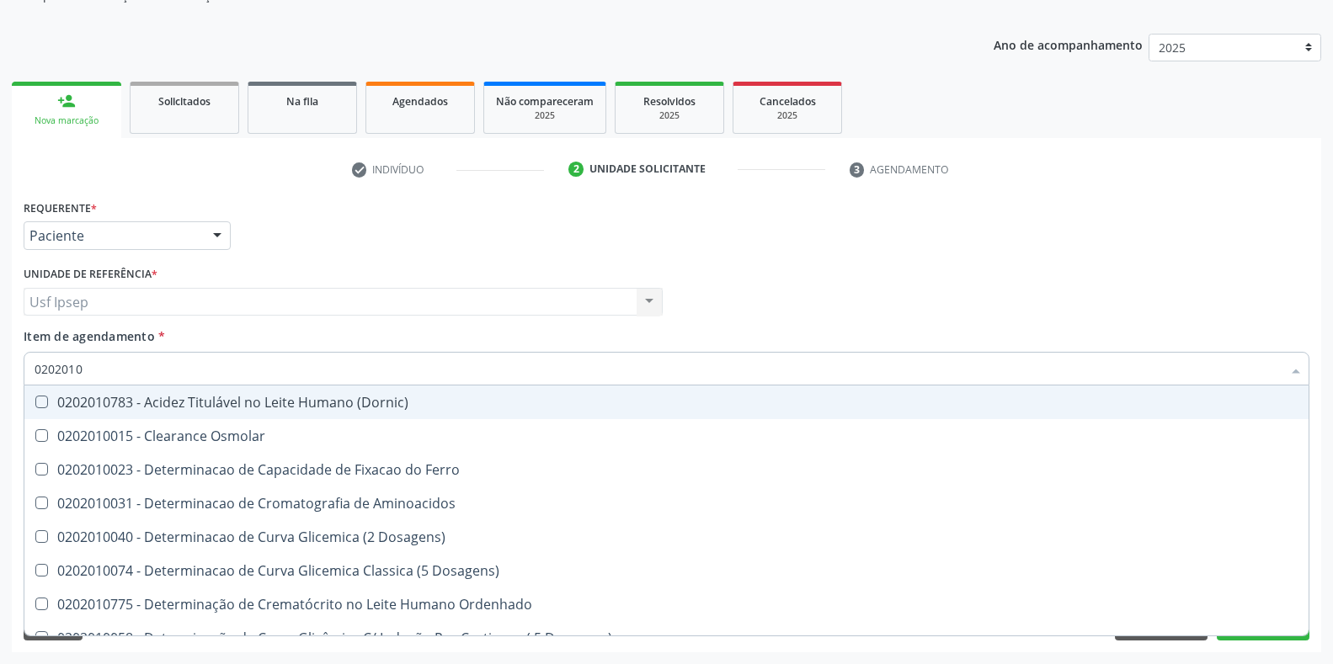
checkbox Potassio "false"
checkbox Triglicerideos "true"
type input "02020106"
checkbox Dosagens\) "true"
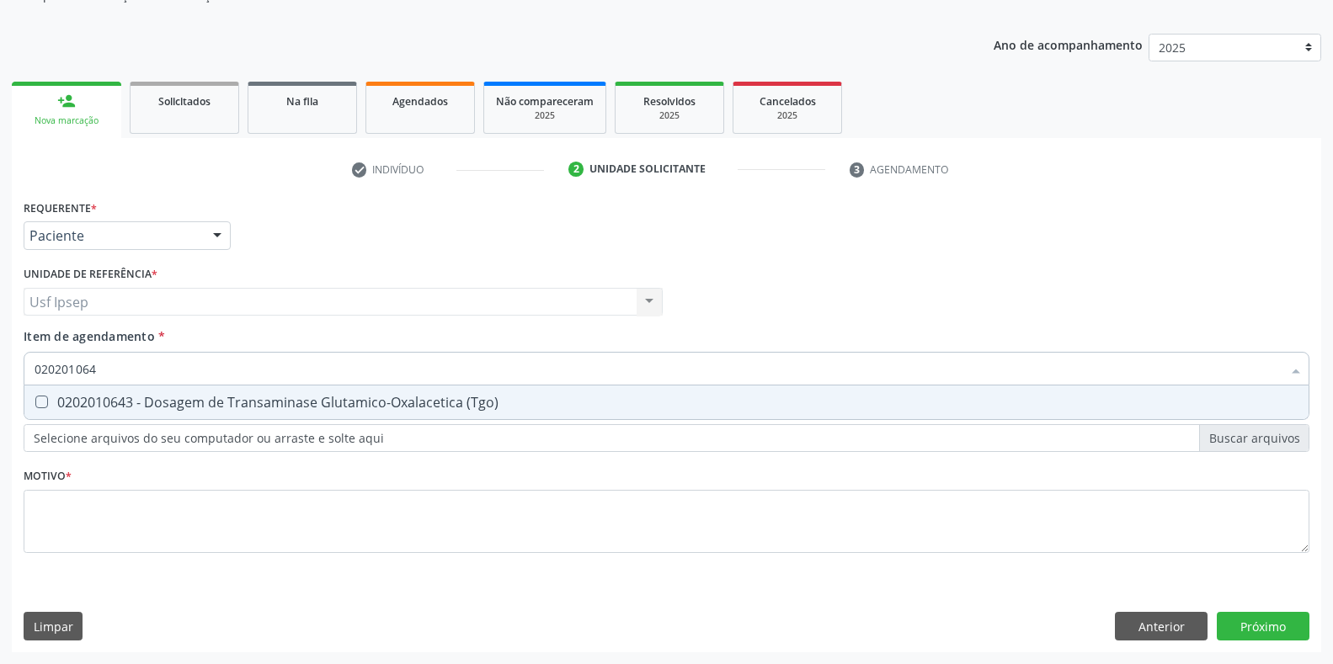
type input "0202010643"
click at [40, 398] on \(Tgo\) at bounding box center [41, 402] width 13 height 13
click at [35, 398] on \(Tgo\) "checkbox" at bounding box center [29, 402] width 11 height 11
checkbox \(Tgo\) "true"
click at [109, 370] on input "0202010643" at bounding box center [658, 369] width 1247 height 34
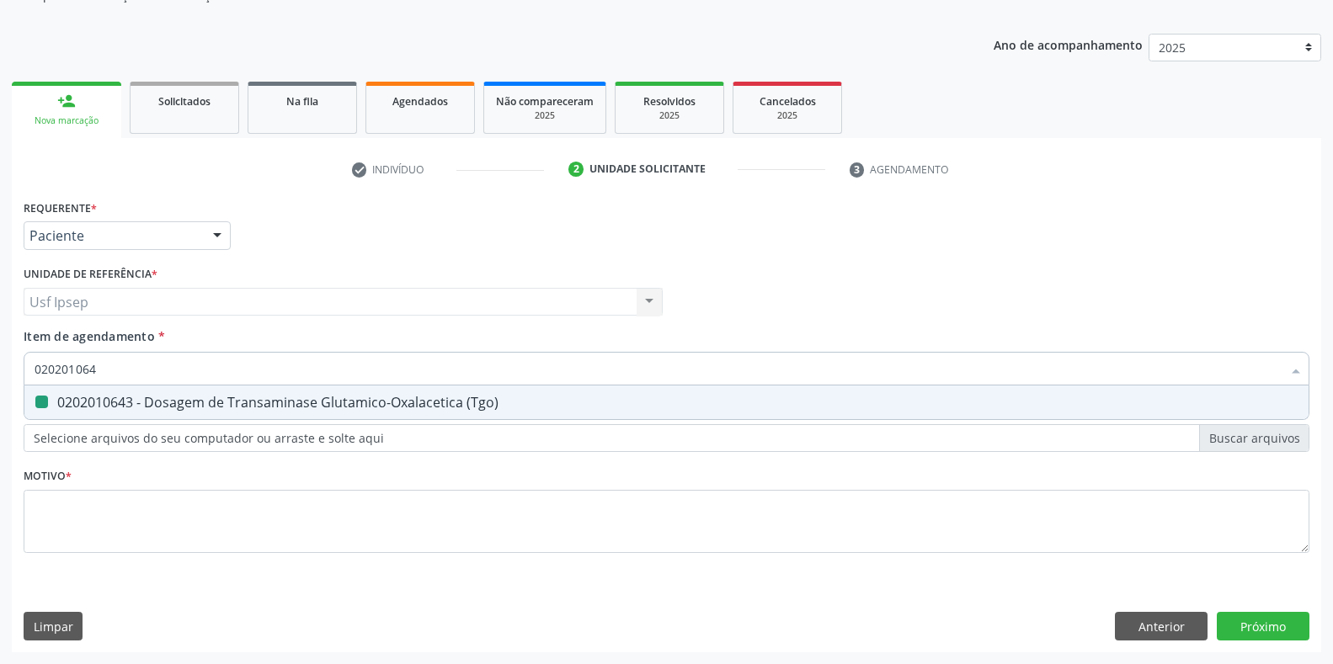
type input "02020106"
checkbox \(Tgo\) "false"
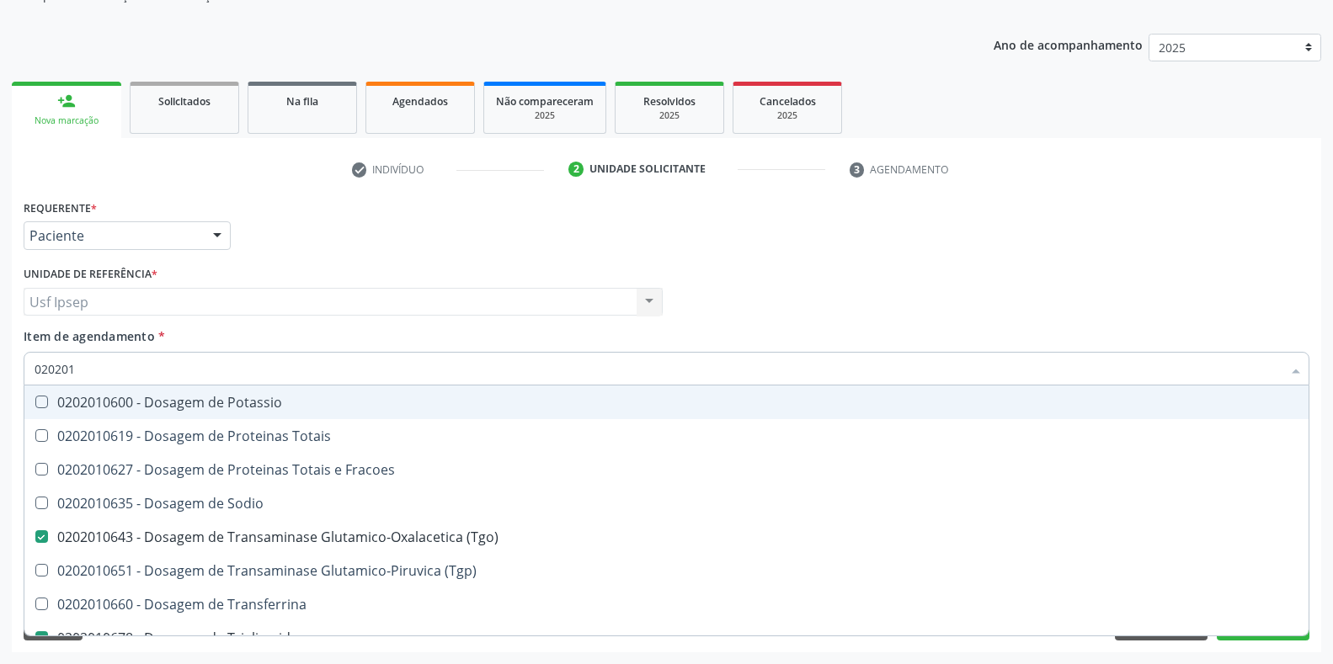
type input "02020"
checkbox \(Tgo\) "false"
checkbox Triglicerideos "false"
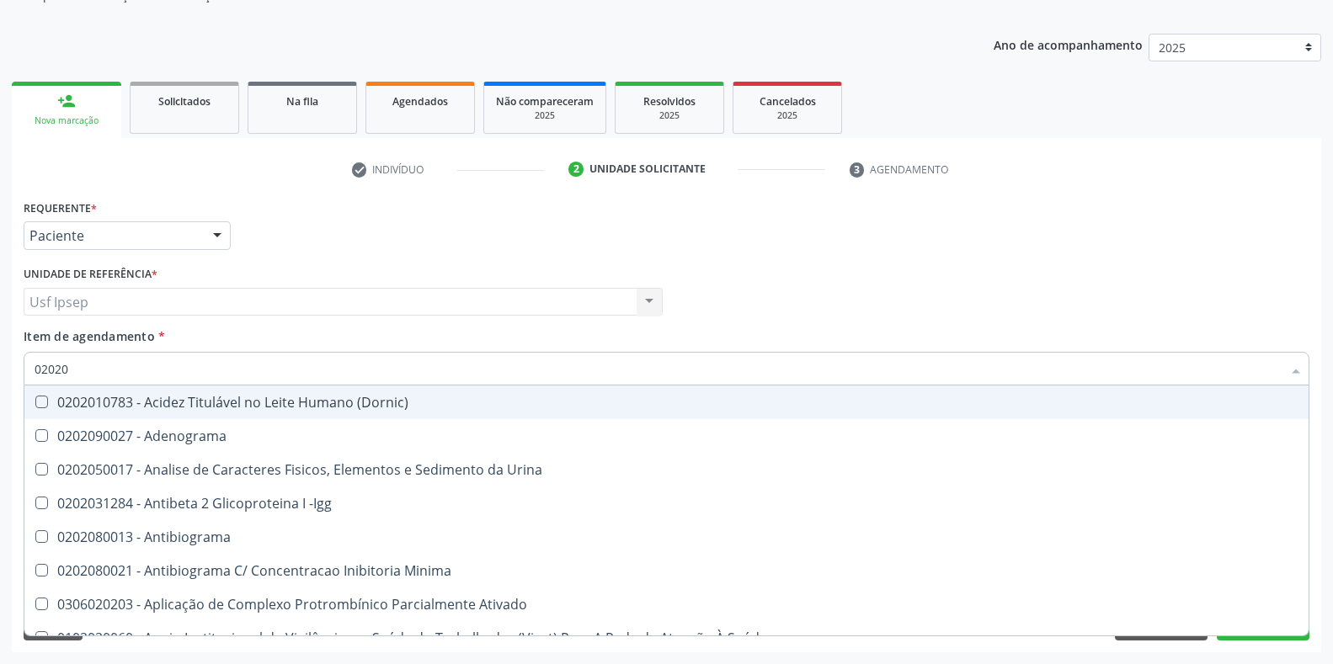
click at [68, 368] on input "02020" at bounding box center [658, 369] width 1247 height 34
type input "020201"
checkbox Osmolar "true"
checkbox Parceria\) "true"
checkbox Coagulação "true"
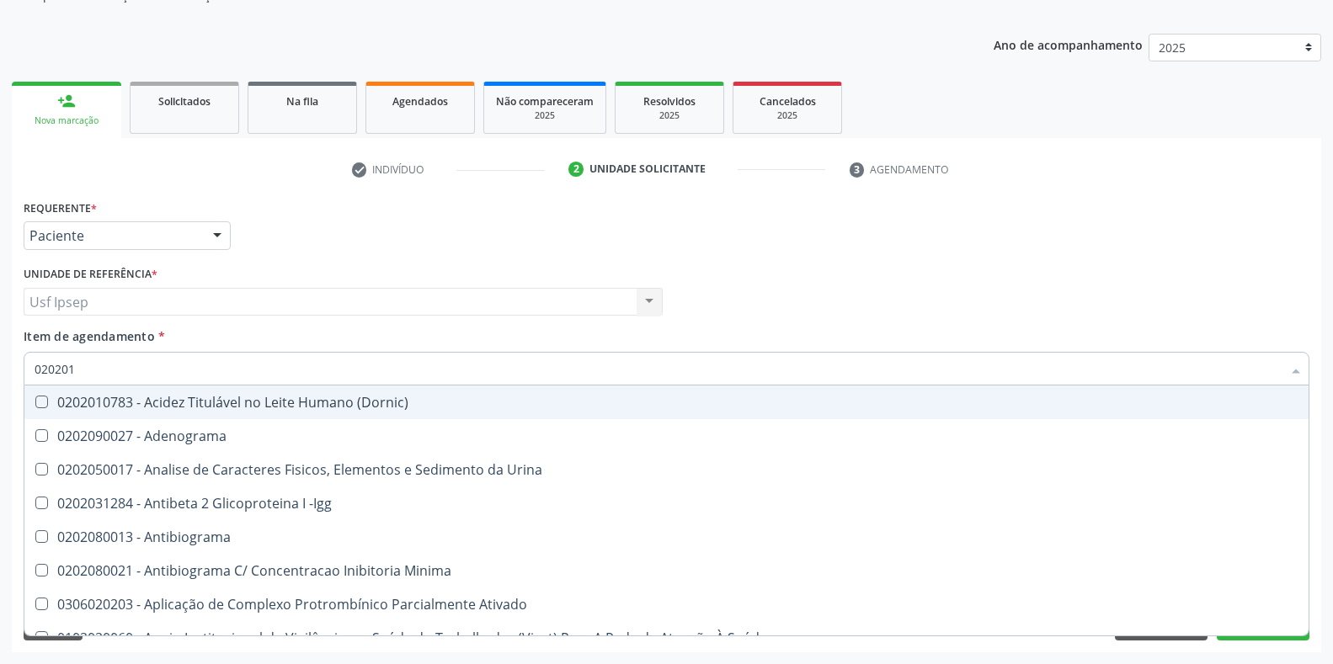
checkbox 17-Hidroxicorticosteroides "true"
type input "0202010"
checkbox \(Controle\) "true"
checkbox Osmolar "false"
checkbox Plaquetas "true"
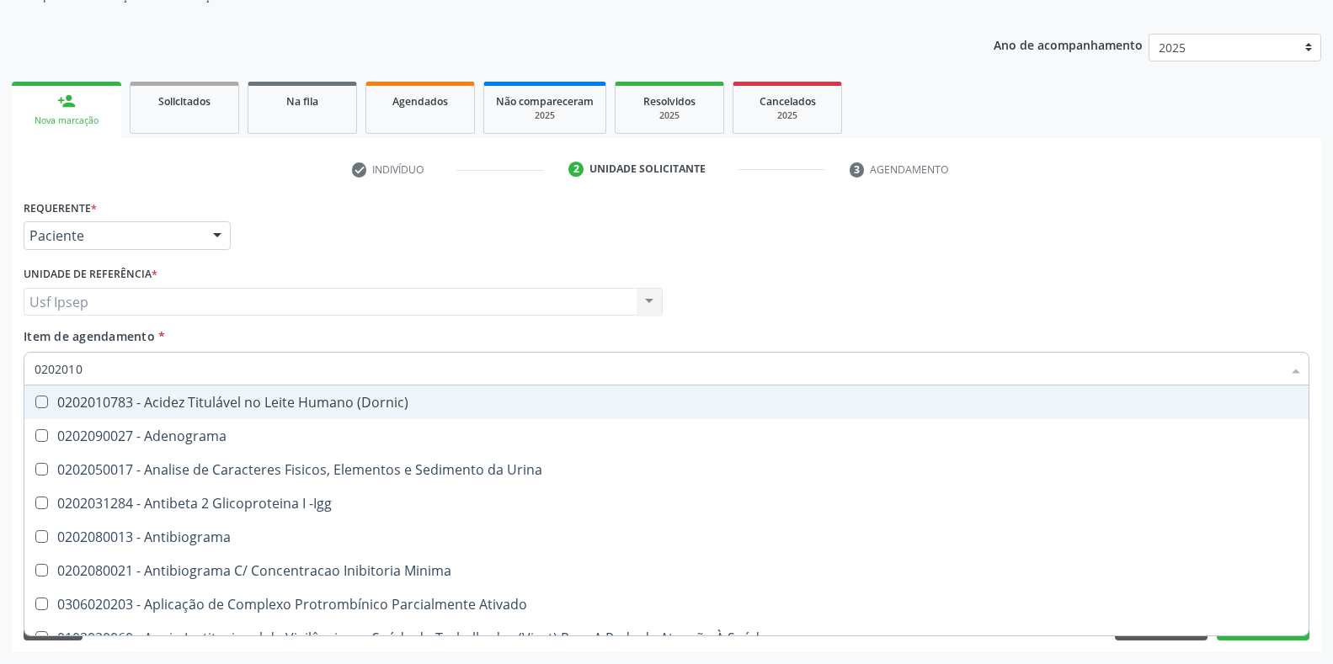
checkbox Parceria\) "false"
checkbox Ordenhado "true"
checkbox Coagulação "false"
checkbox Hemácias "true"
checkbox \(Tap\) "true"
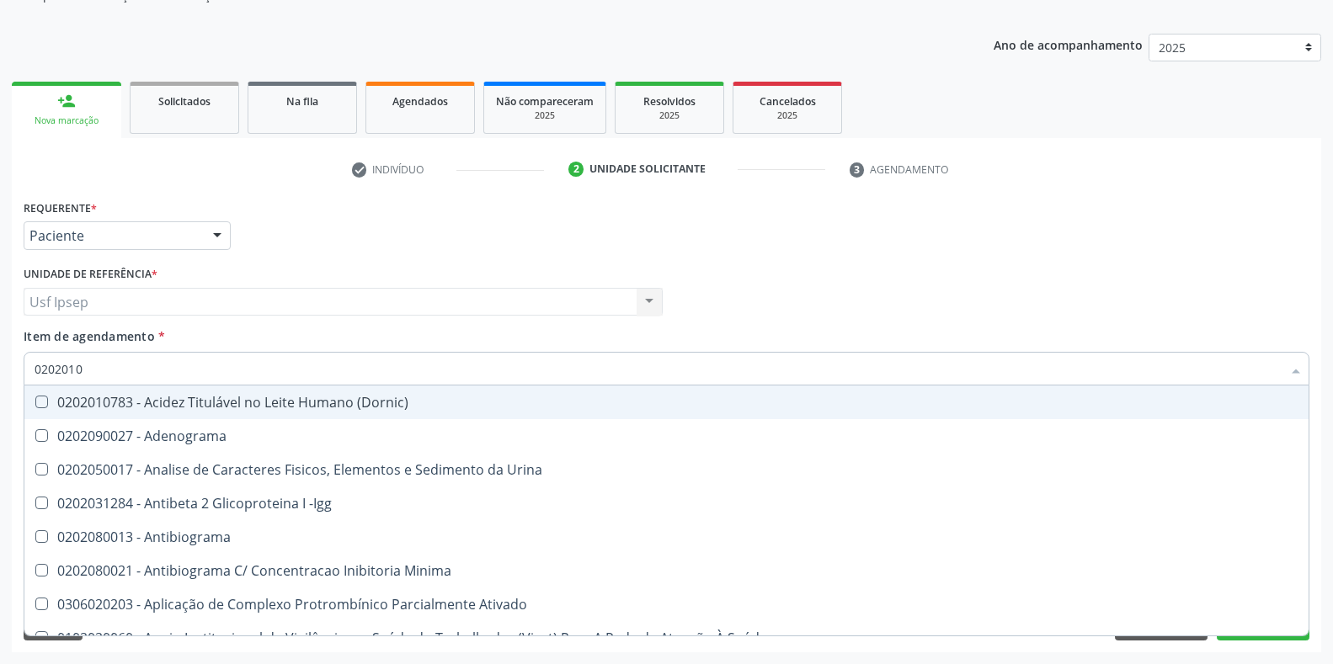
checkbox 17-Hidroxicorticosteroides "false"
type input "02020101"
checkbox Ferro "true"
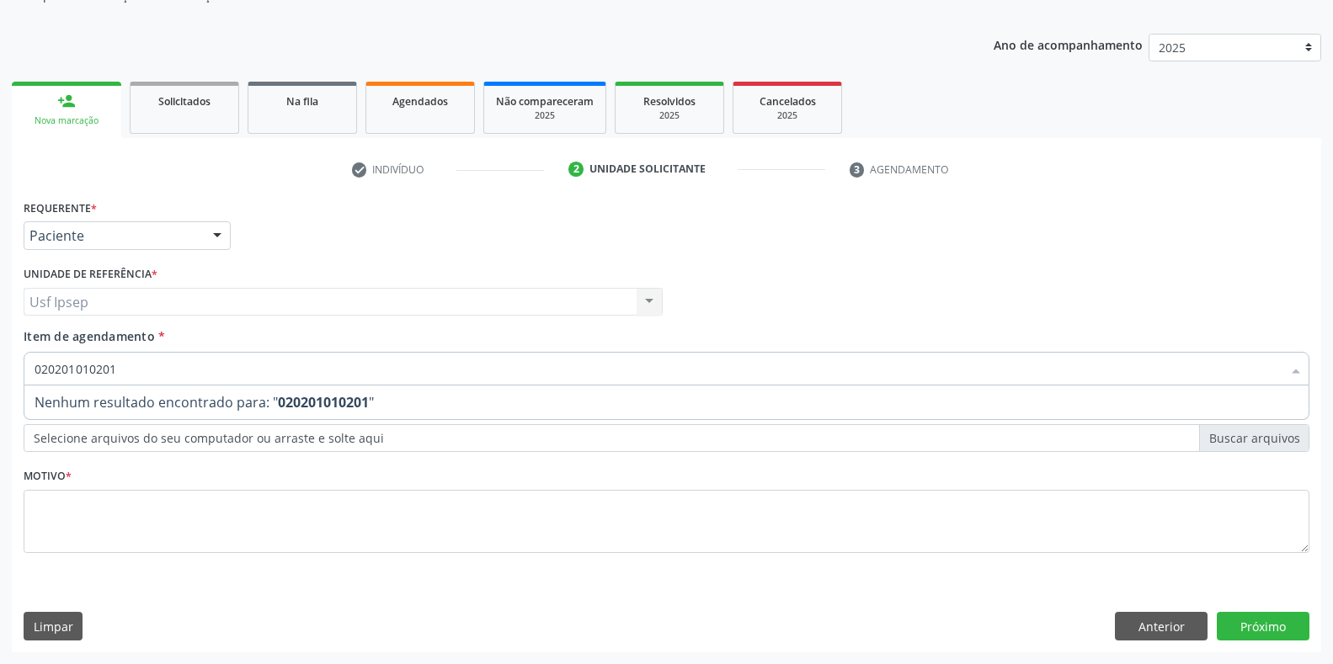
click at [115, 367] on input "020201010201" at bounding box center [658, 369] width 1247 height 34
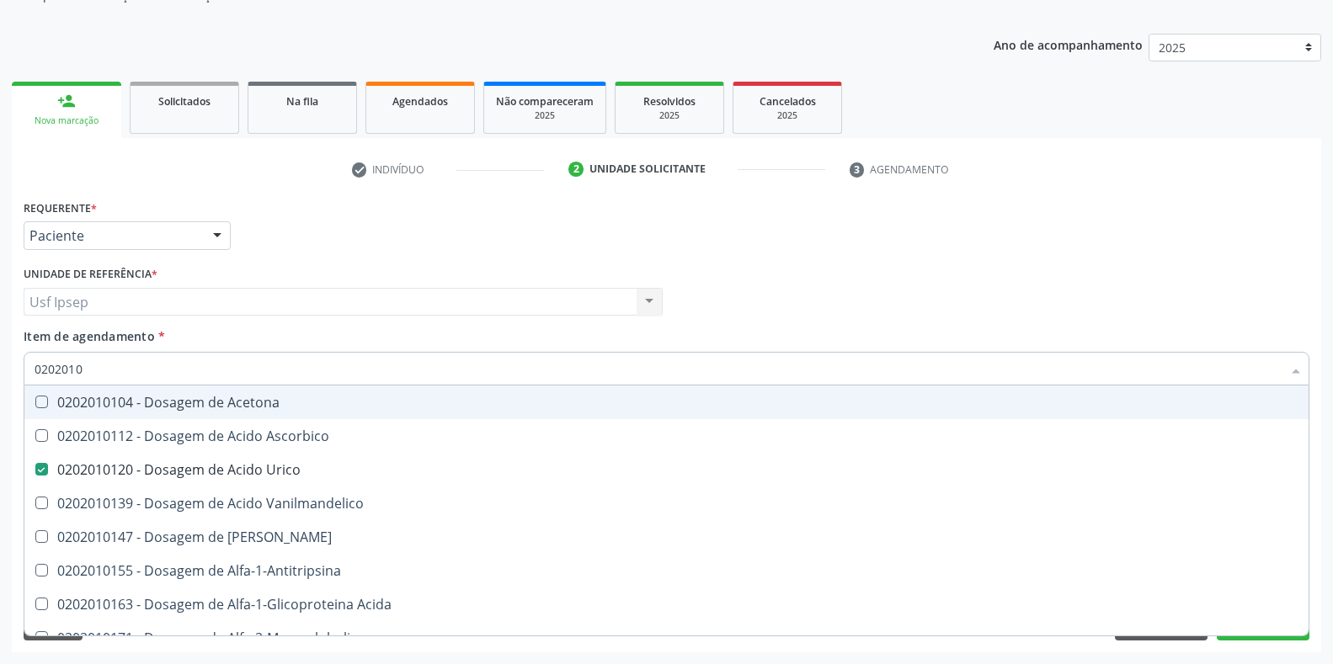
type input "020201"
checkbox Urico "false"
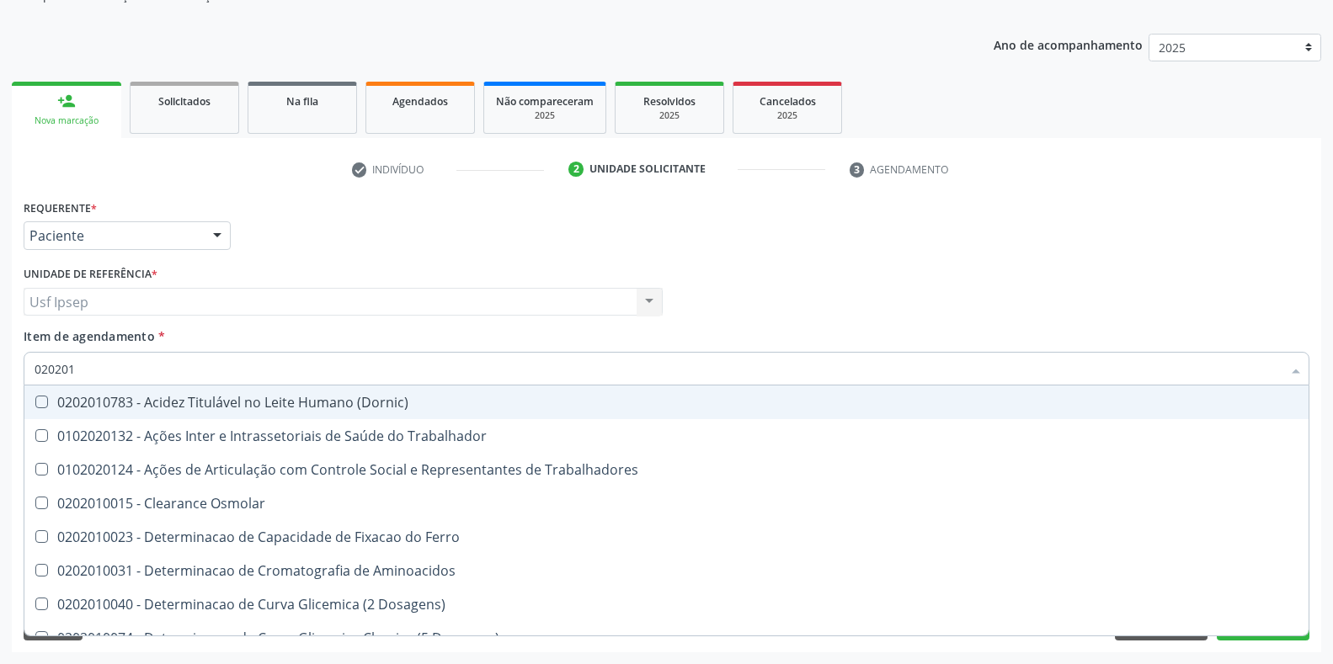
type input "02020"
checkbox Urico "false"
checkbox Total "false"
checkbox Glicosilada "false"
checkbox \(Tgo\) "false"
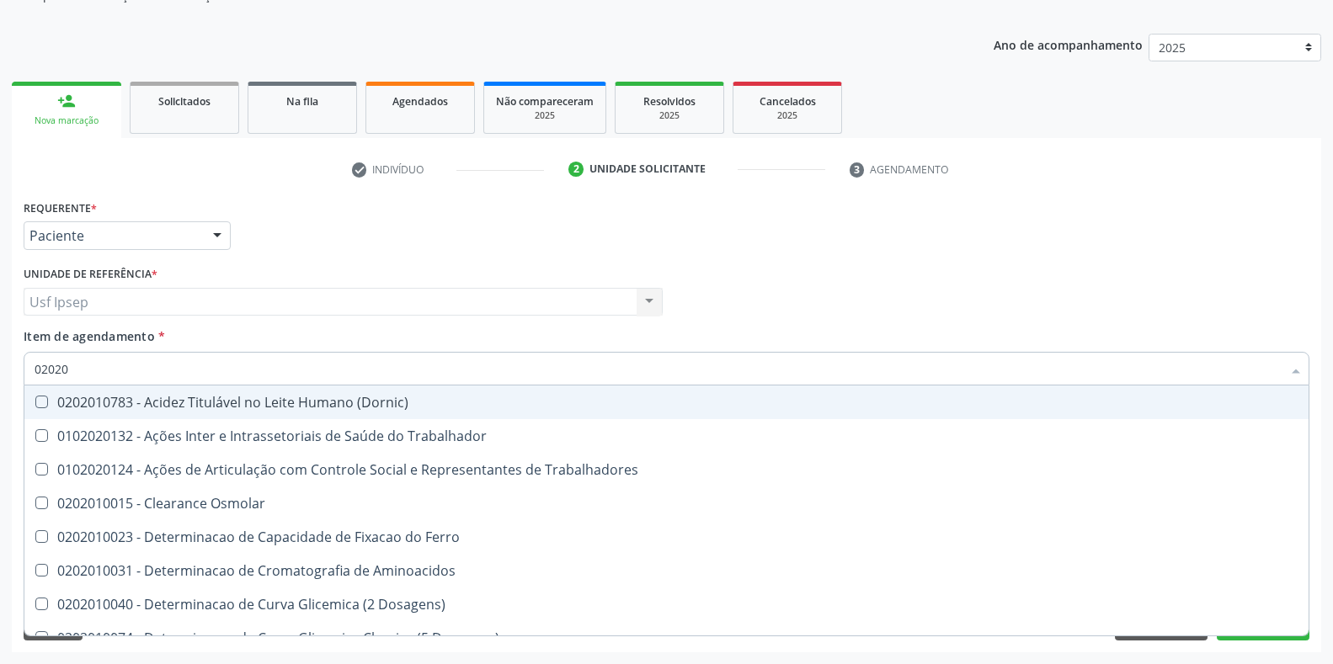
checkbox Triglicerideos "false"
checkbox Trabalho "true"
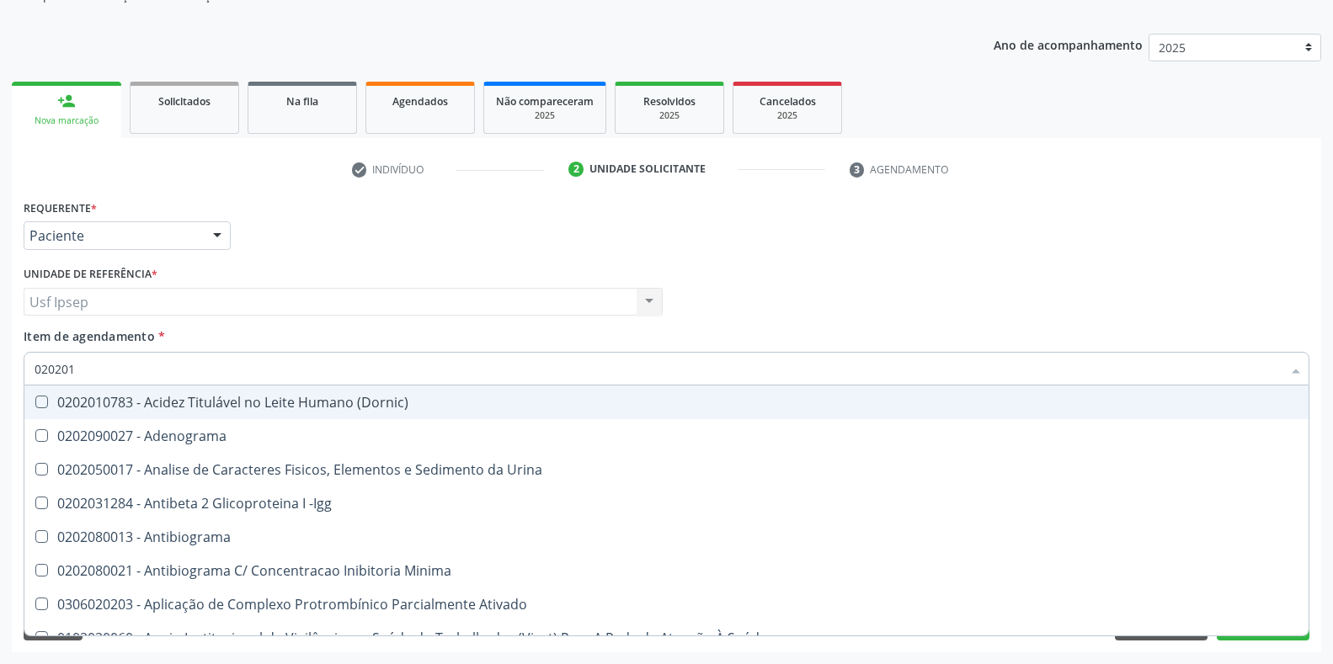
type input "0202010"
checkbox \(Controle\) "true"
checkbox Osmolar "false"
checkbox Plaquetas "true"
checkbox Parceria\) "false"
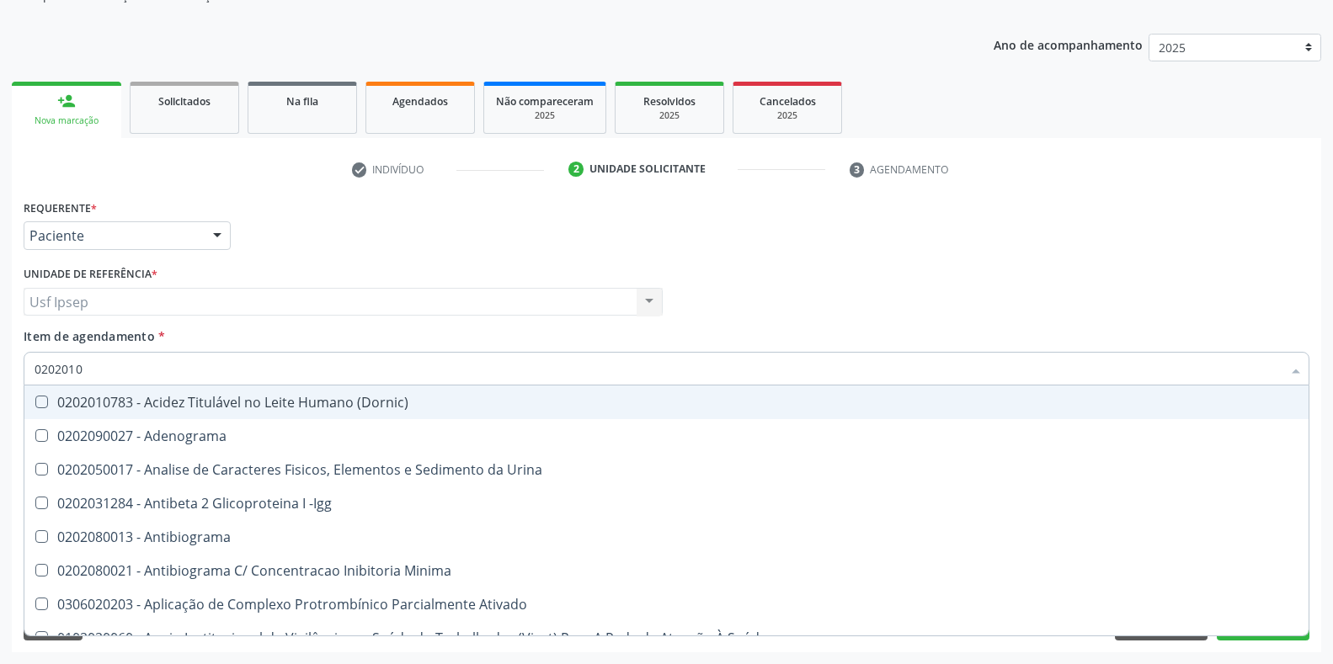
checkbox Ordenhado "true"
checkbox Coagulação "false"
checkbox Hemácias "true"
checkbox \(Tap\) "true"
checkbox 17-Hidroxicorticosteroides "false"
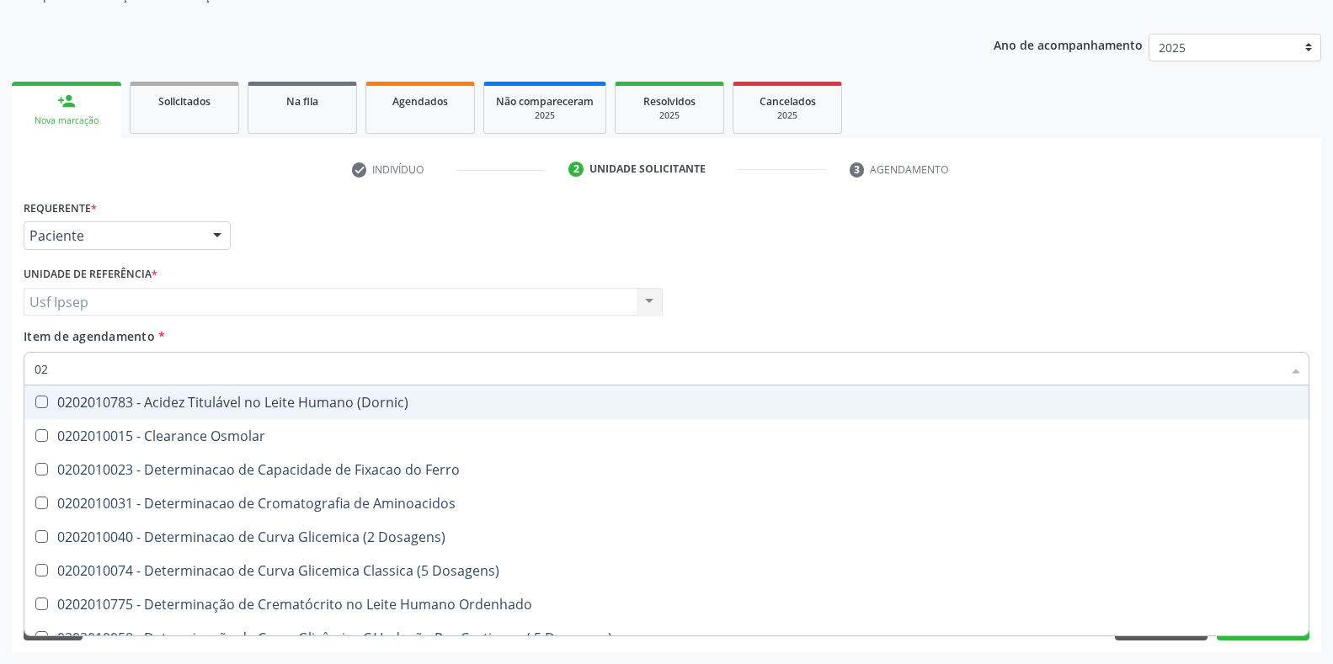
type input "0"
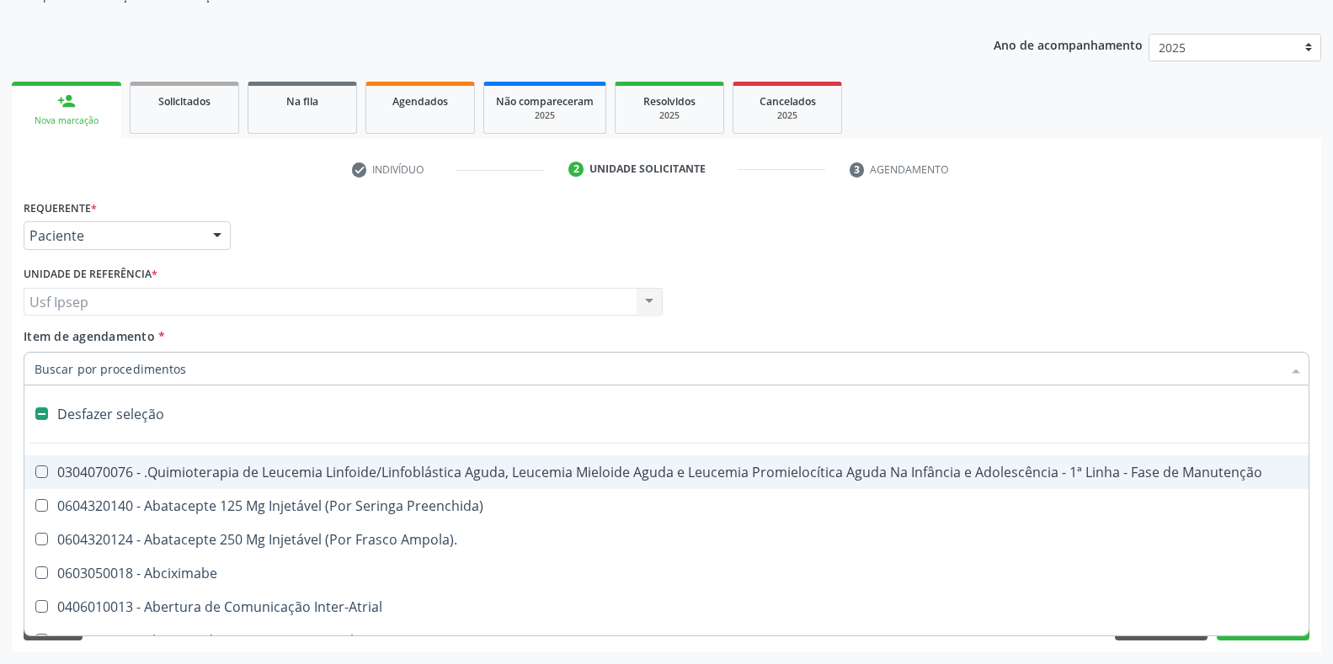
checkbox Psicossocial "false"
checkbox Diálise "false"
checkbox Queimado "false"
checkbox Pâncreas "false"
checkbox Nutricional "false"
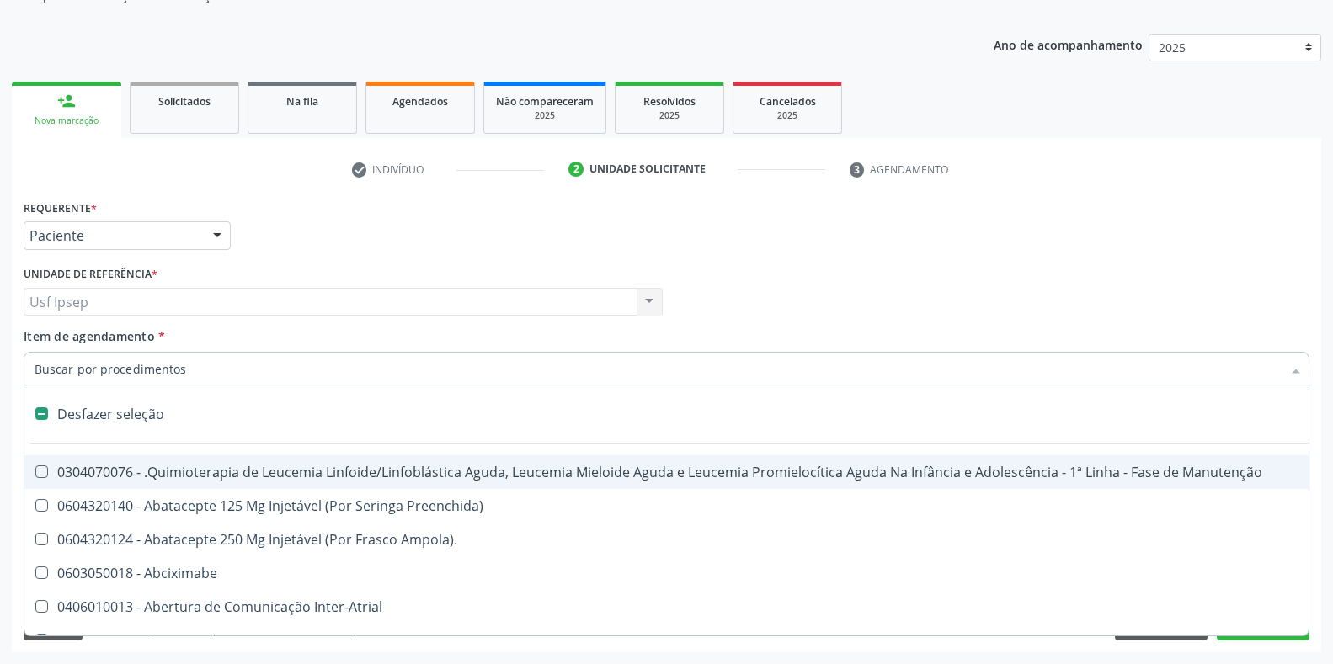
checkbox Complicada "false"
checkbox Congênita\ "false"
checkbox Trabalho "false"
checkbox Quadril "false"
type input "10"
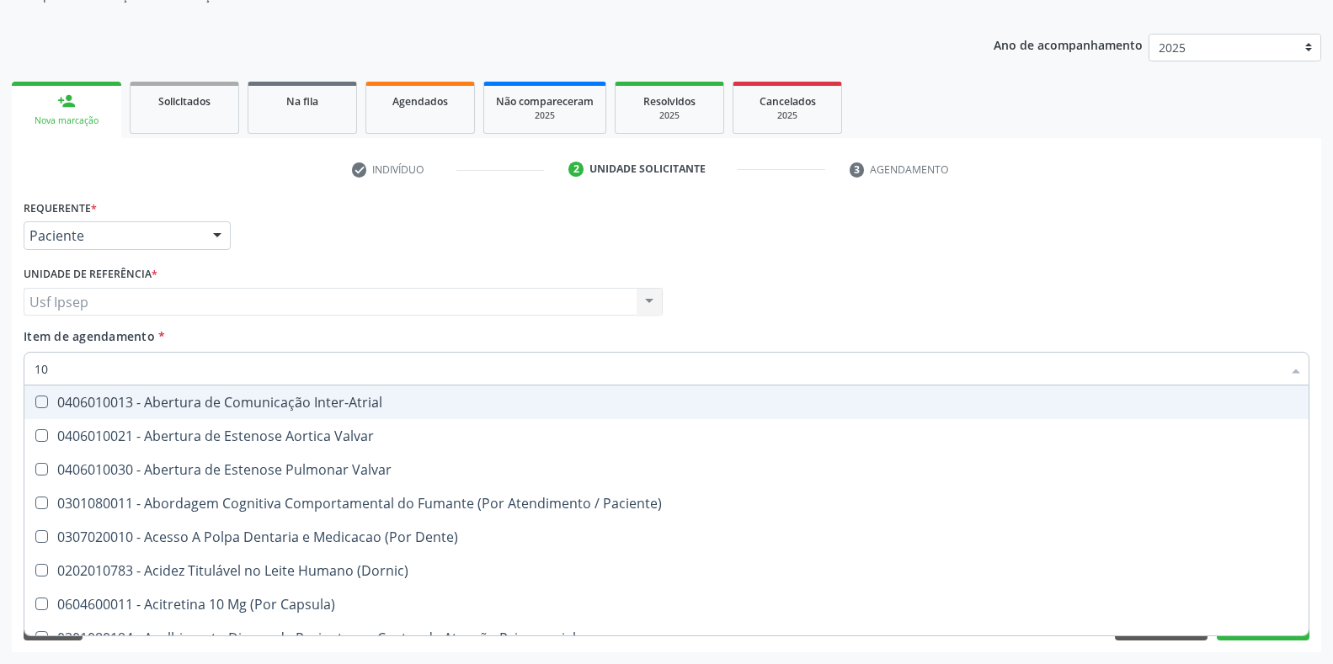
checkbox Urico "true"
checkbox Total "true"
checkbox Glicosilada "true"
checkbox \(Tgo\) "true"
checkbox Triglicerideos "true"
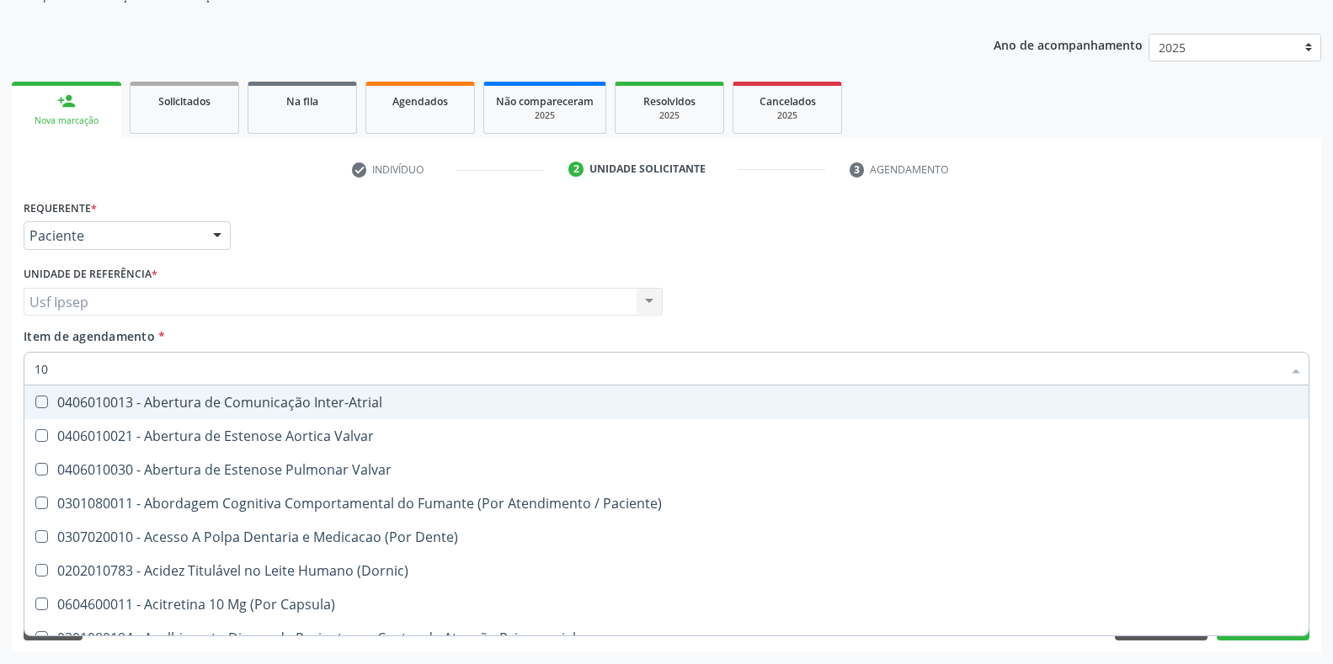
click at [50, 370] on input "10" at bounding box center [658, 369] width 1247 height 34
type input "1"
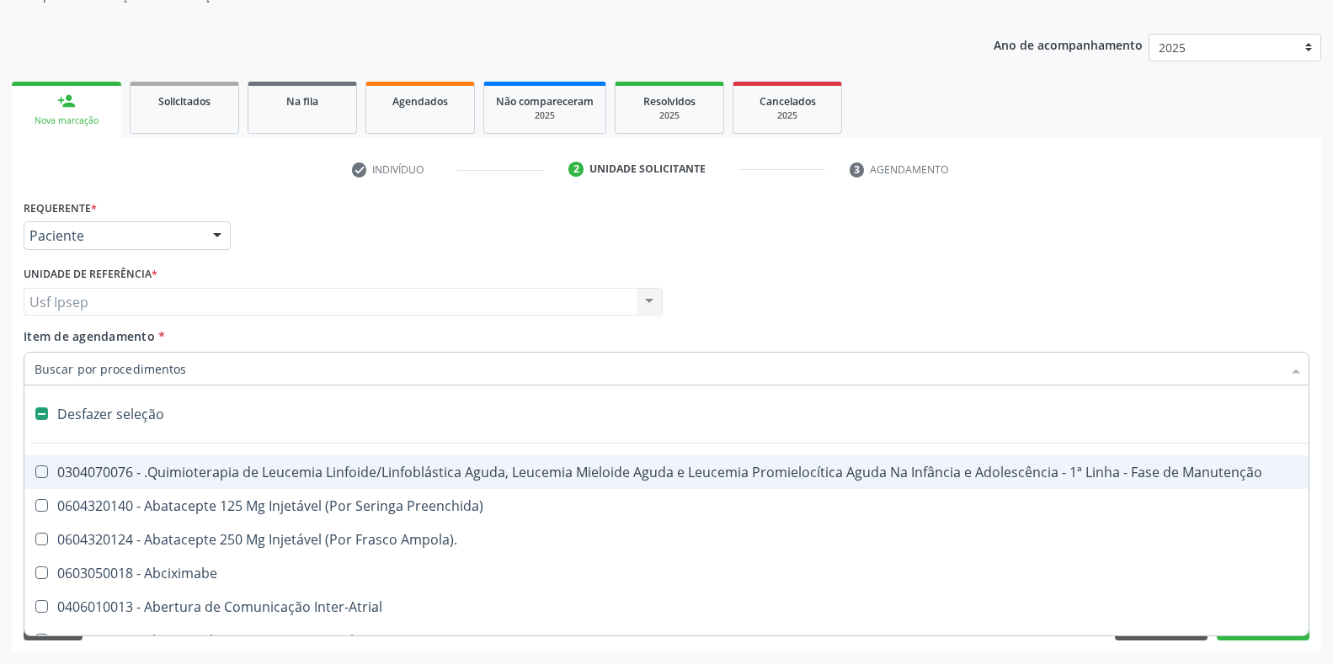
checkbox Antibiotico "false"
checkbox Inteiro\) "false"
checkbox Tempo "false"
checkbox Estomatologista "false"
checkbox Especiais "false"
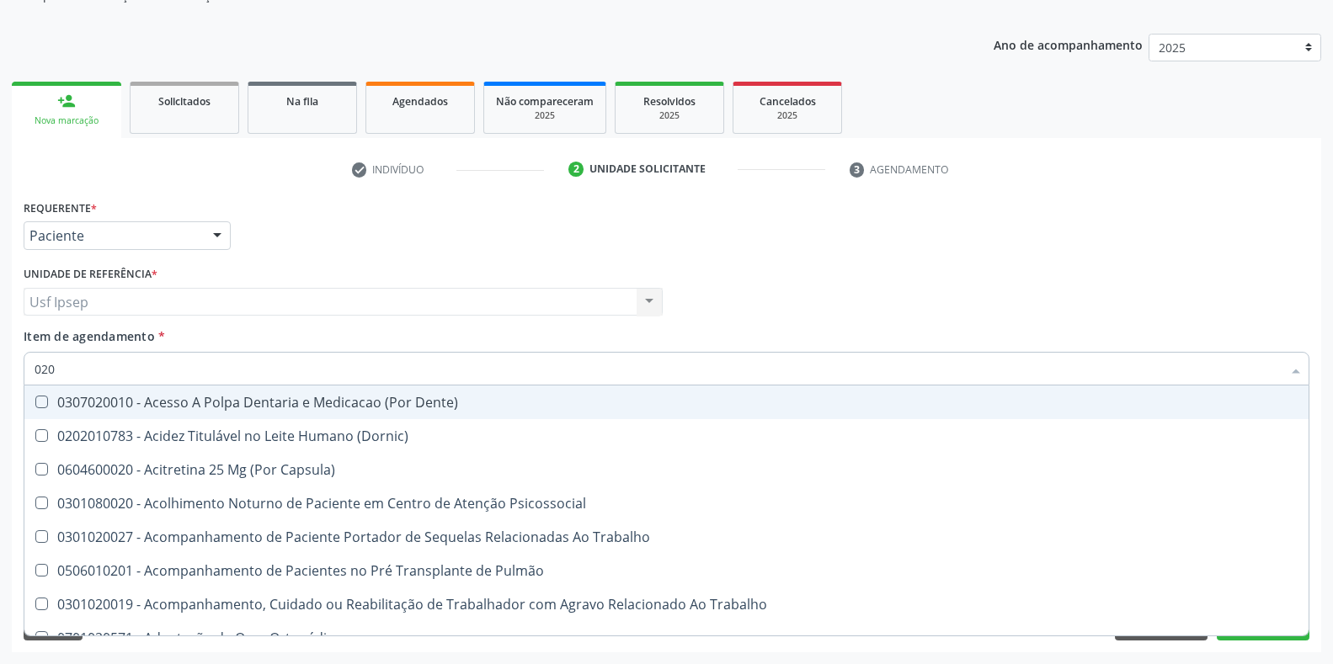
type input "0201"
checkbox Aberto\) "true"
checkbox Uretra "true"
checkbox Alimentação "true"
checkbox Venosa "true"
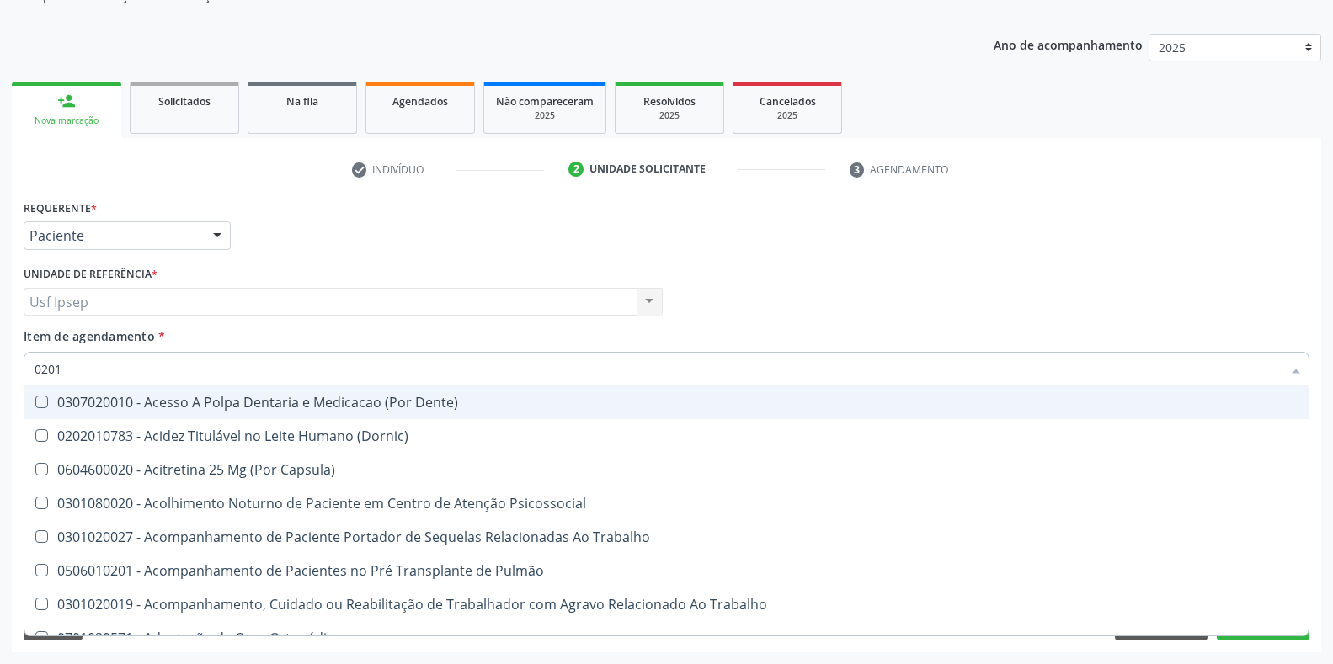
checkbox J "true"
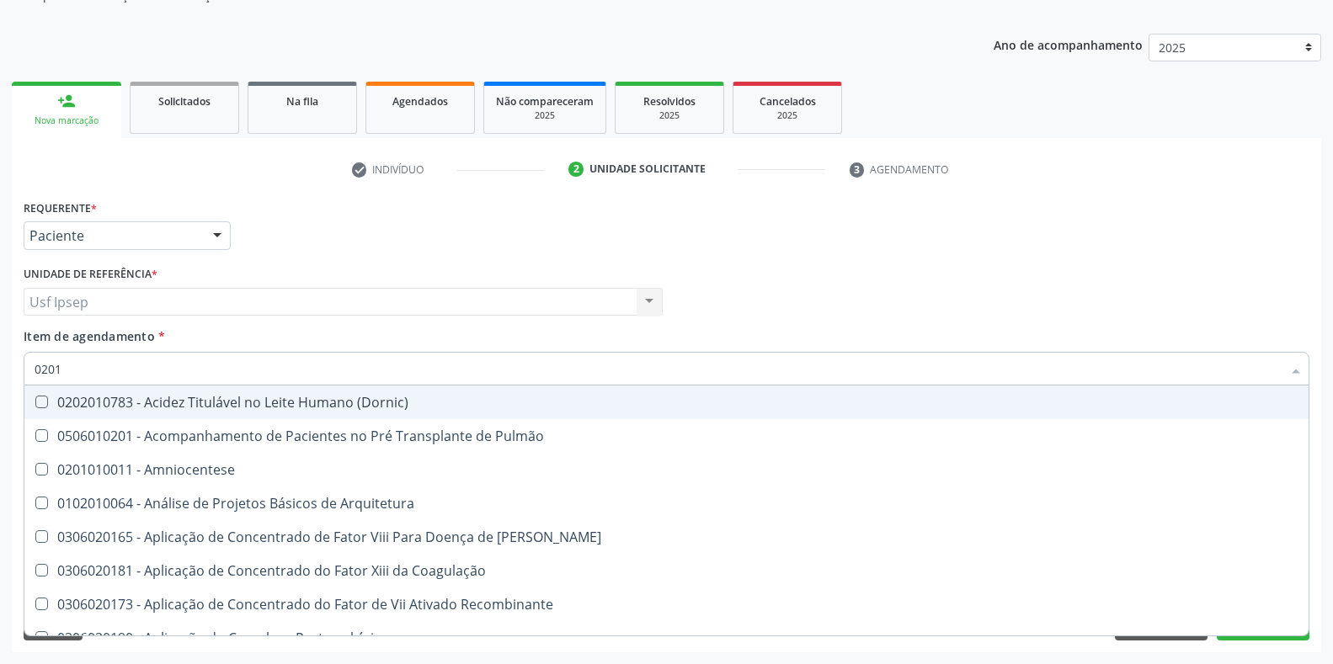
type input "02010"
checkbox I\) "true"
checkbox Ascorbico "true"
checkbox Urico "false"
checkbox Total "false"
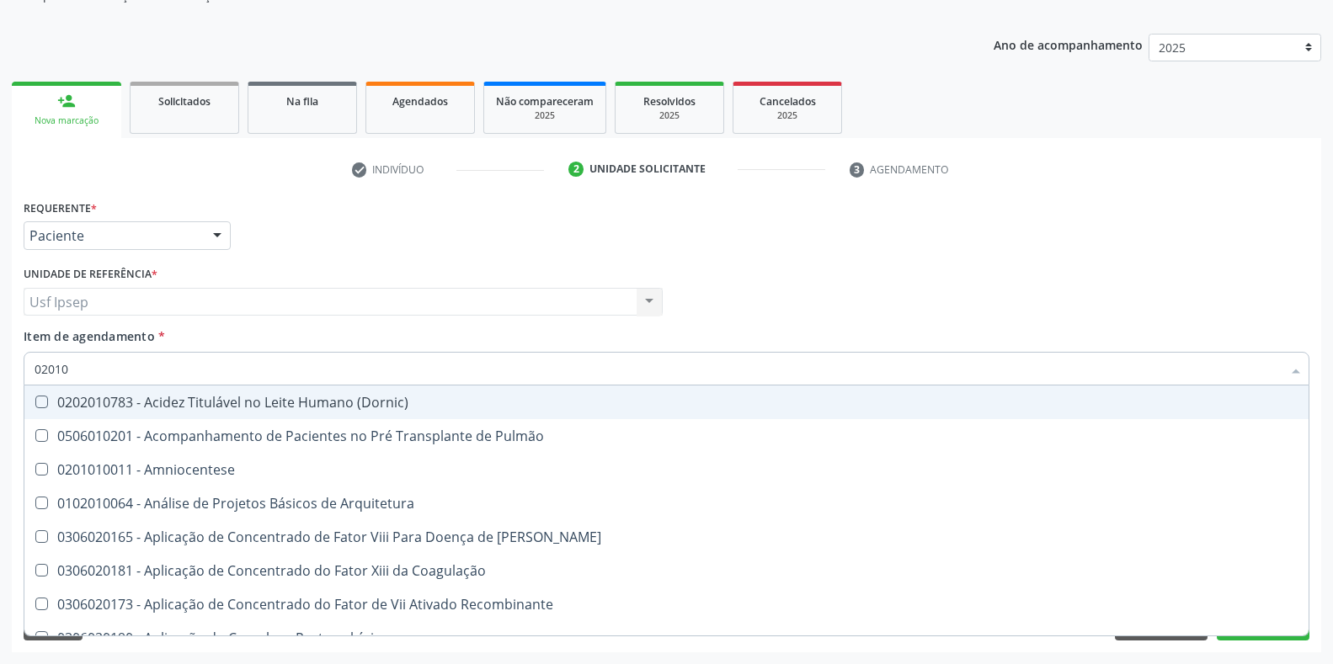
checkbox Colinesterase "true"
checkbox Fosforo "true"
checkbox Gt\) "true"
checkbox Glicosilada "false"
checkbox \(Tgo\) "false"
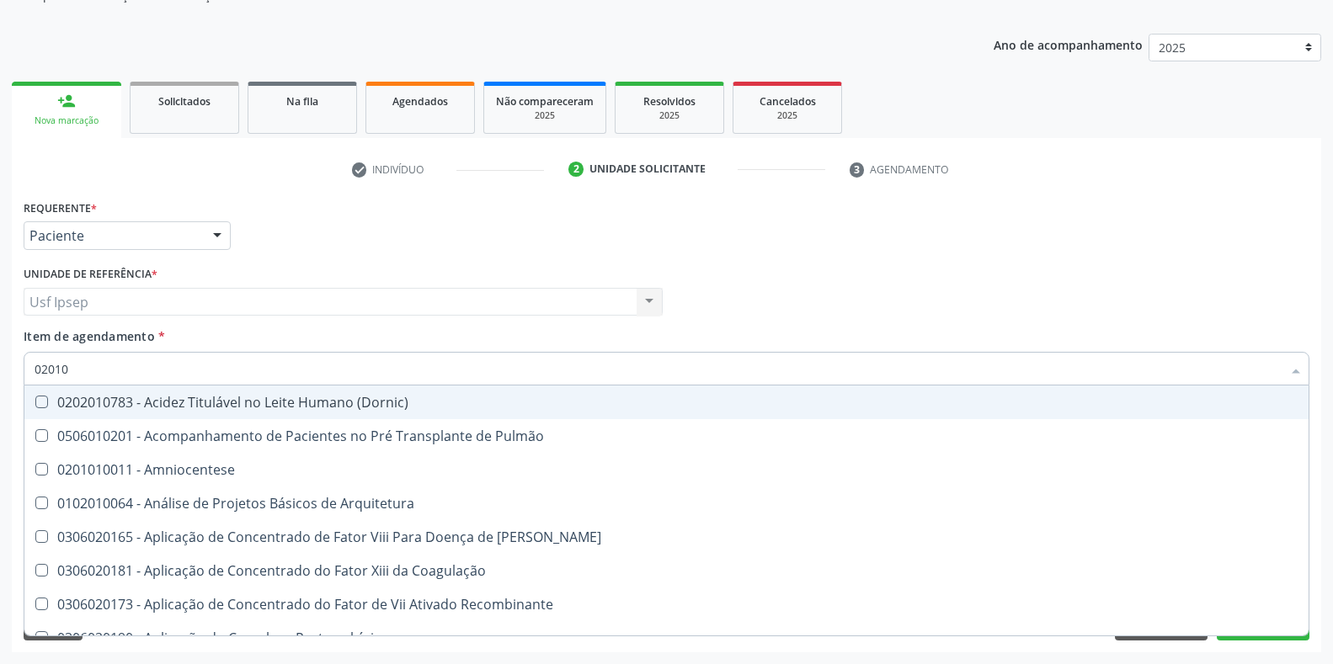
checkbox Triglicerideos "false"
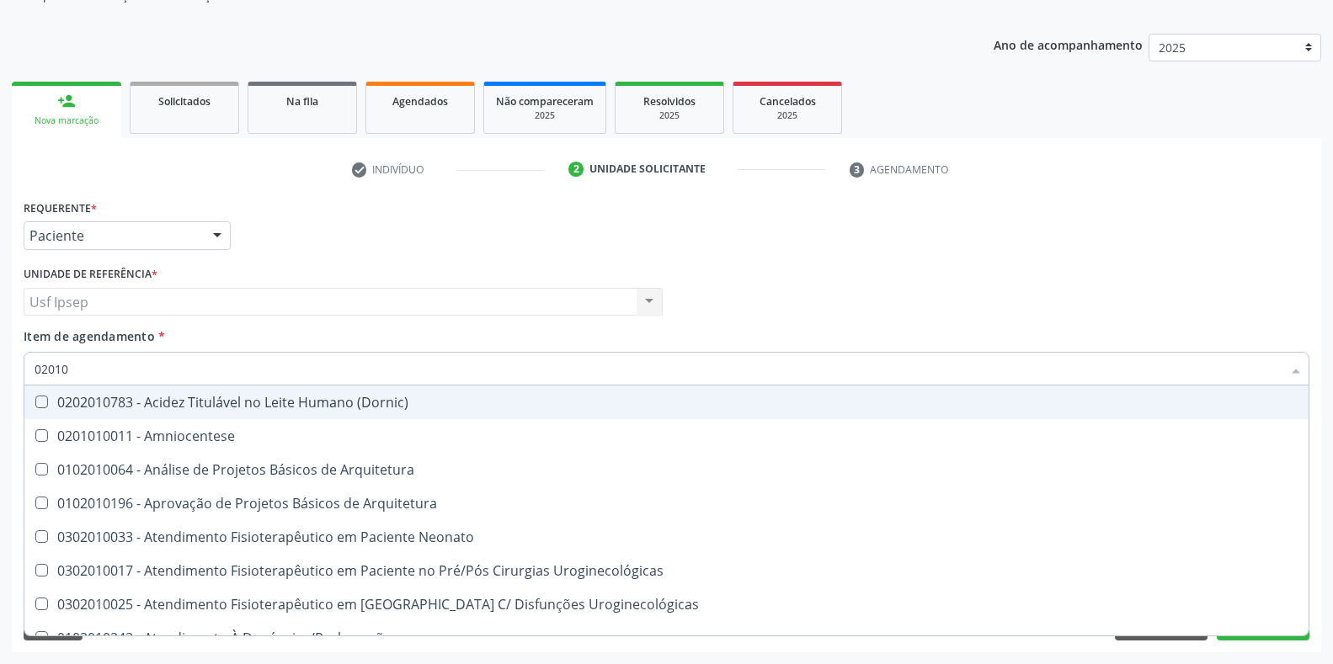
type input "020106"
checkbox Denúncias\/Reclamações "true"
checkbox População "true"
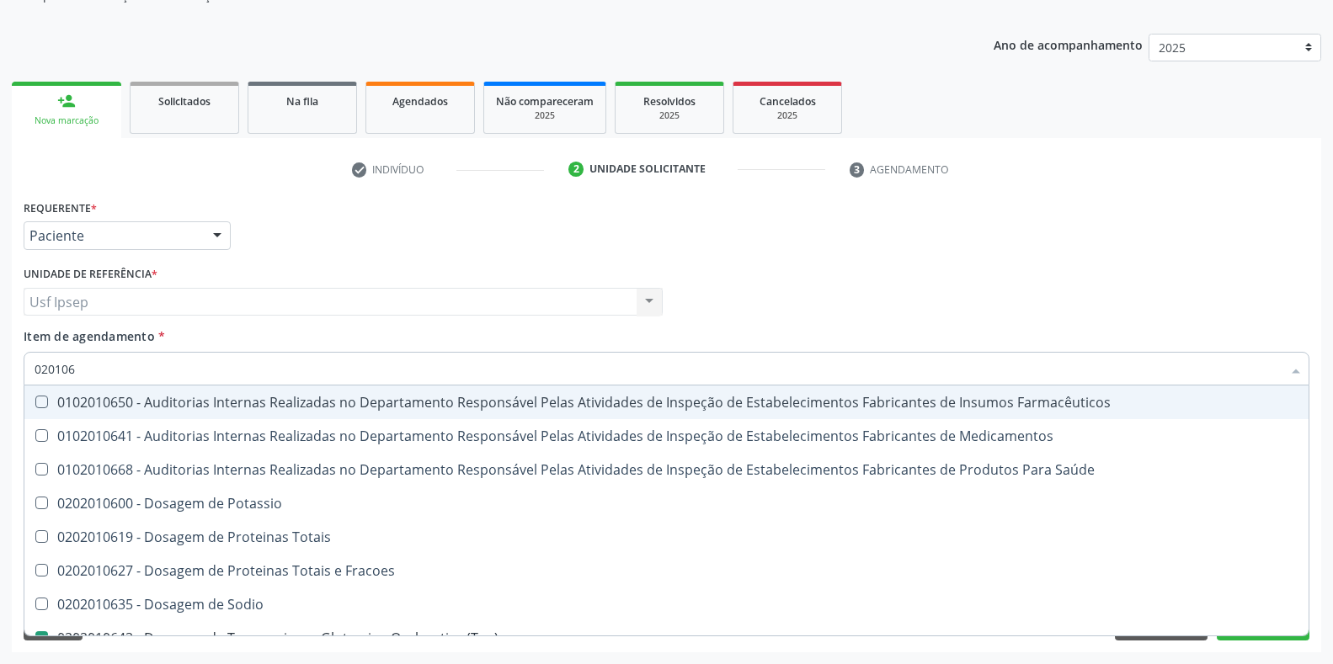
type input "0201064"
checkbox Medicamentos "true"
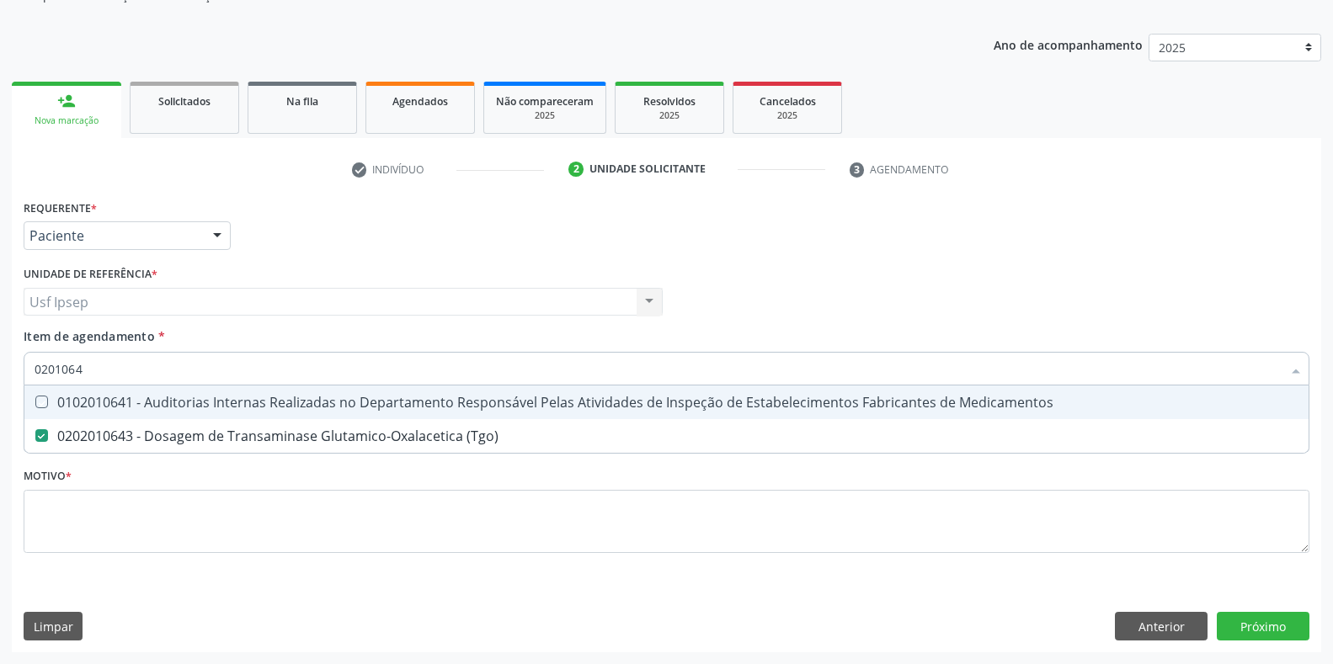
type input "02010643"
checkbox Medicamentos "true"
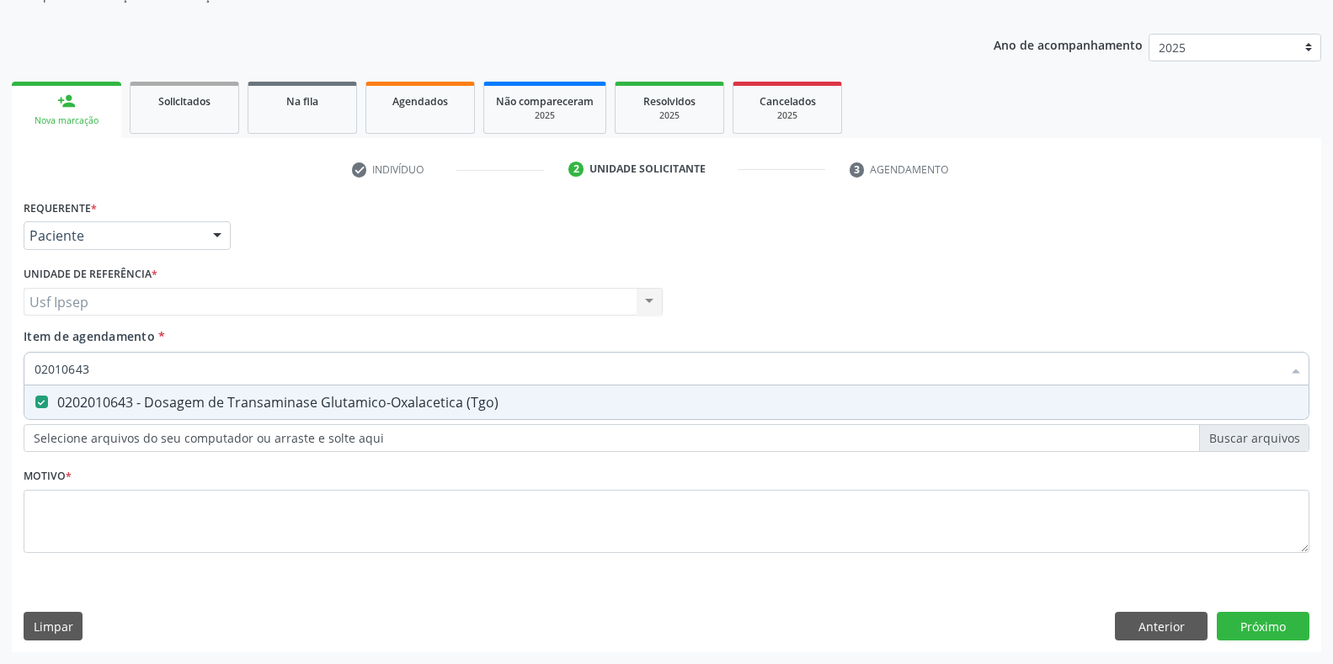
click at [90, 363] on input "02010643" at bounding box center [658, 369] width 1247 height 34
type input "0201064"
checkbox \(Tgo\) "false"
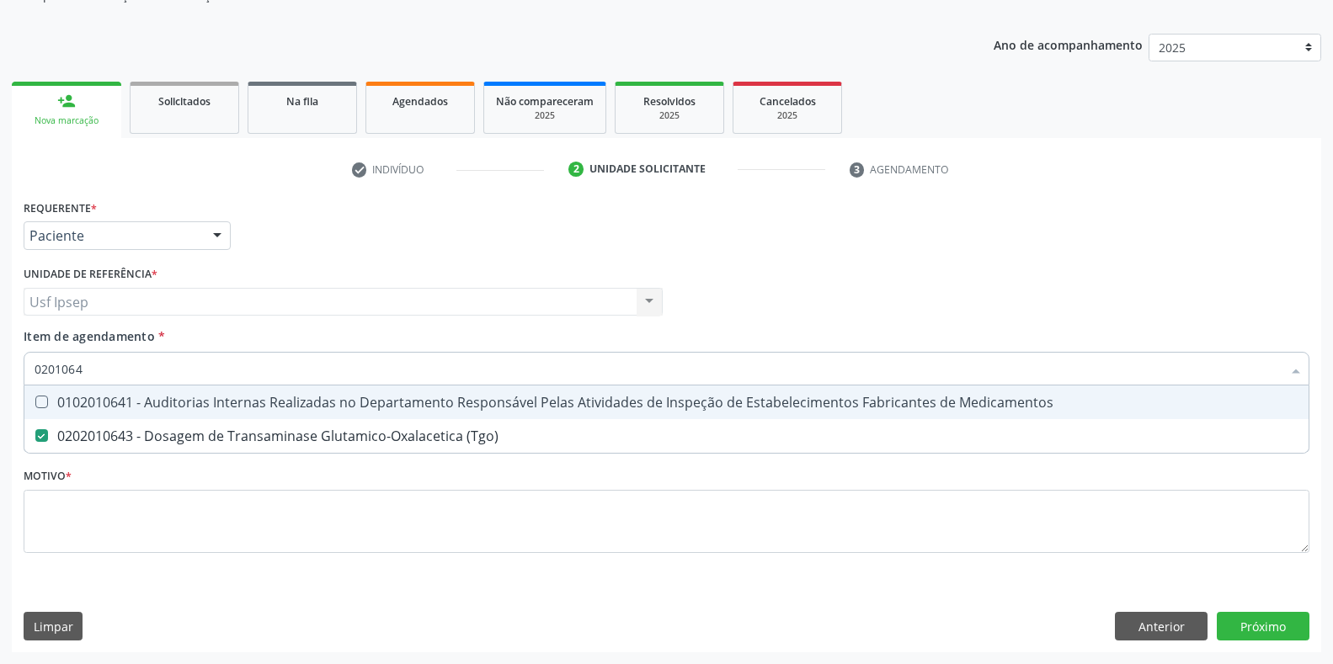
type input "020106"
checkbox \(Tgo\) "false"
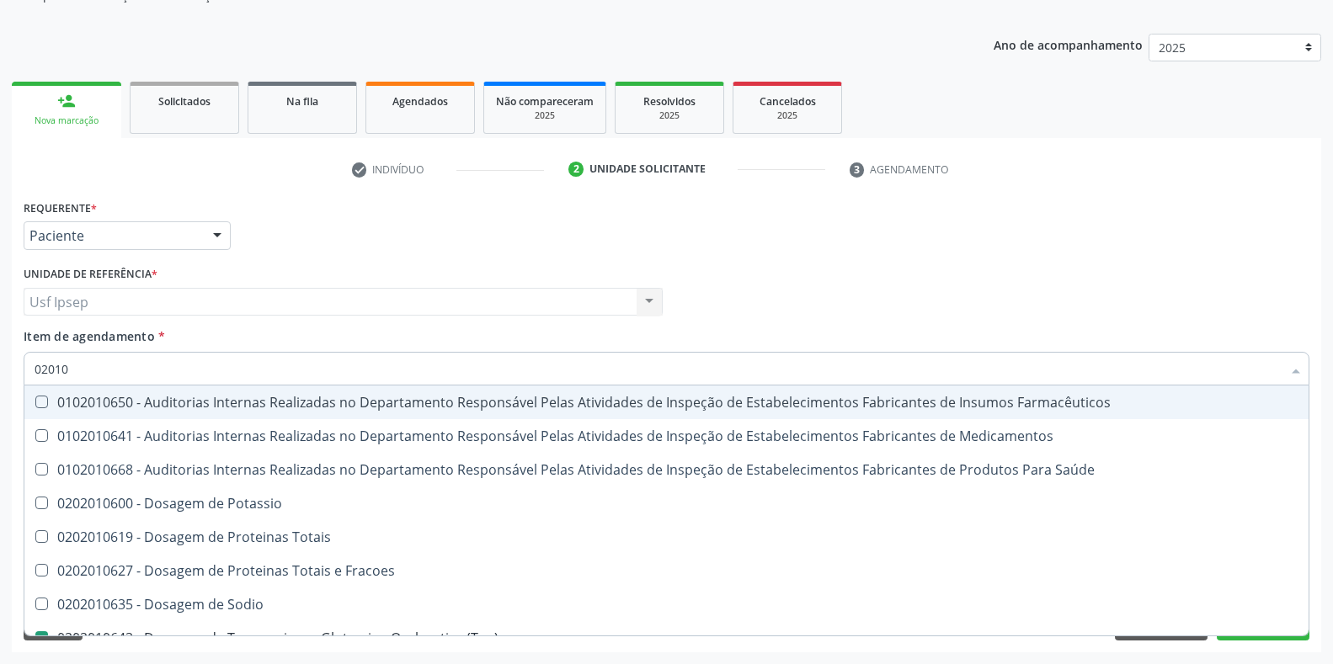
type input "0201"
checkbox \(Tgo\) "false"
checkbox Triglicerideos "false"
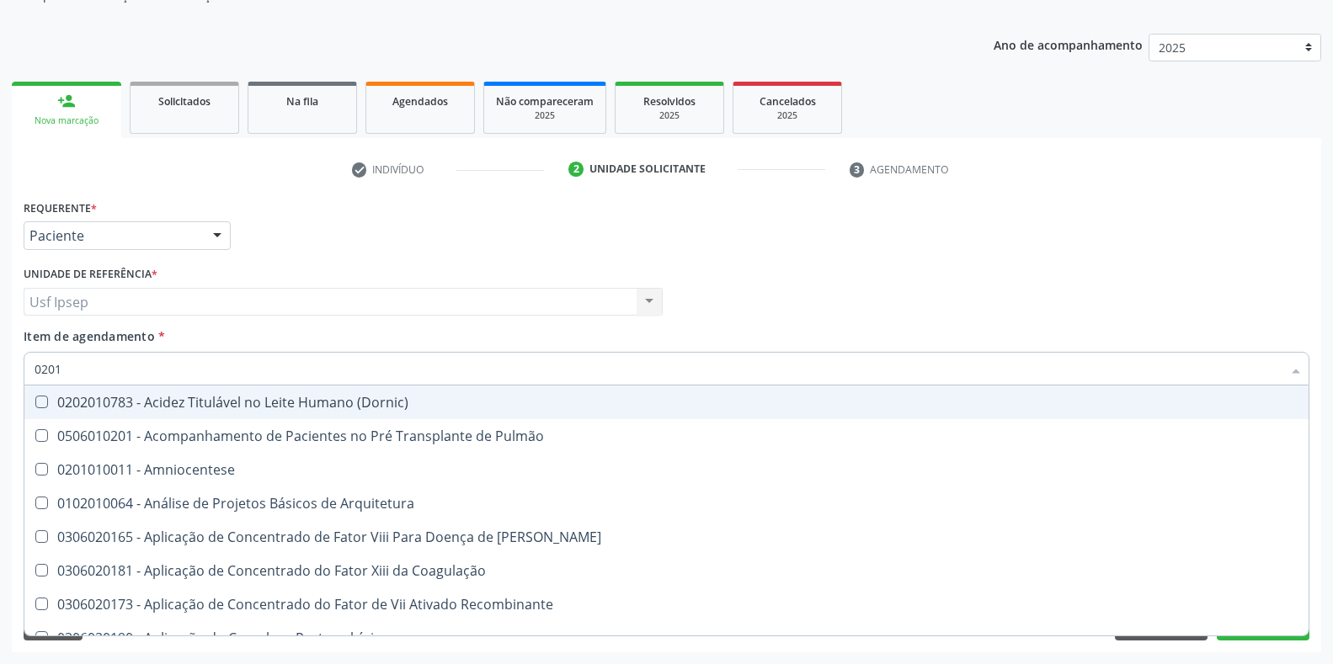
type input "020"
checkbox Urico "false"
checkbox Total "false"
checkbox Glicosilada "false"
checkbox \(Tgo\) "false"
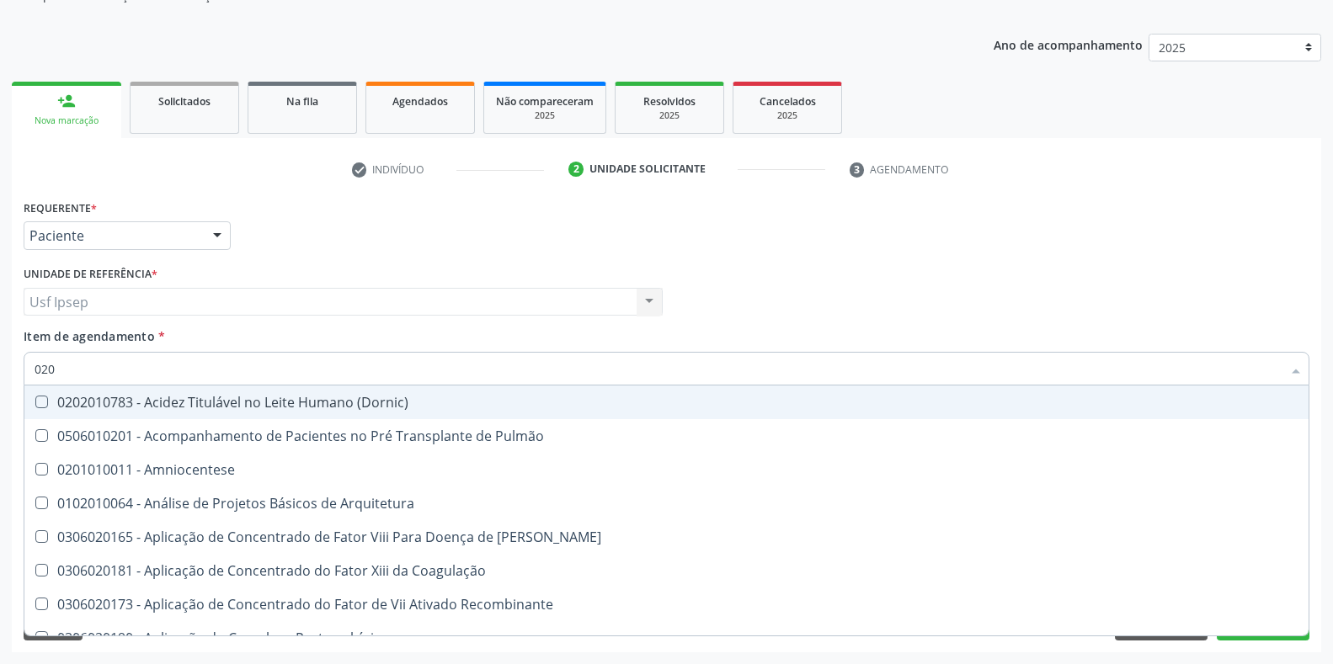
checkbox Triglicerideos "false"
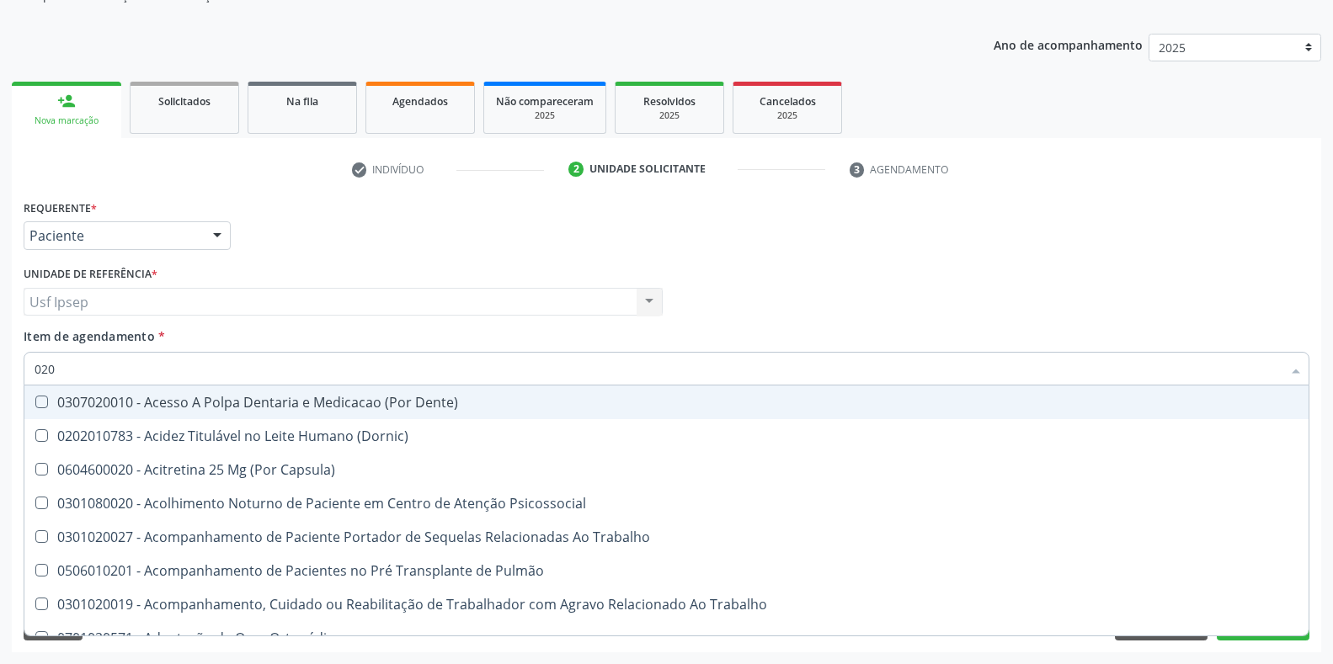
type input "0202"
checkbox População "true"
checkbox Fragmento "true"
checkbox Septostomia "true"
checkbox Drogas "true"
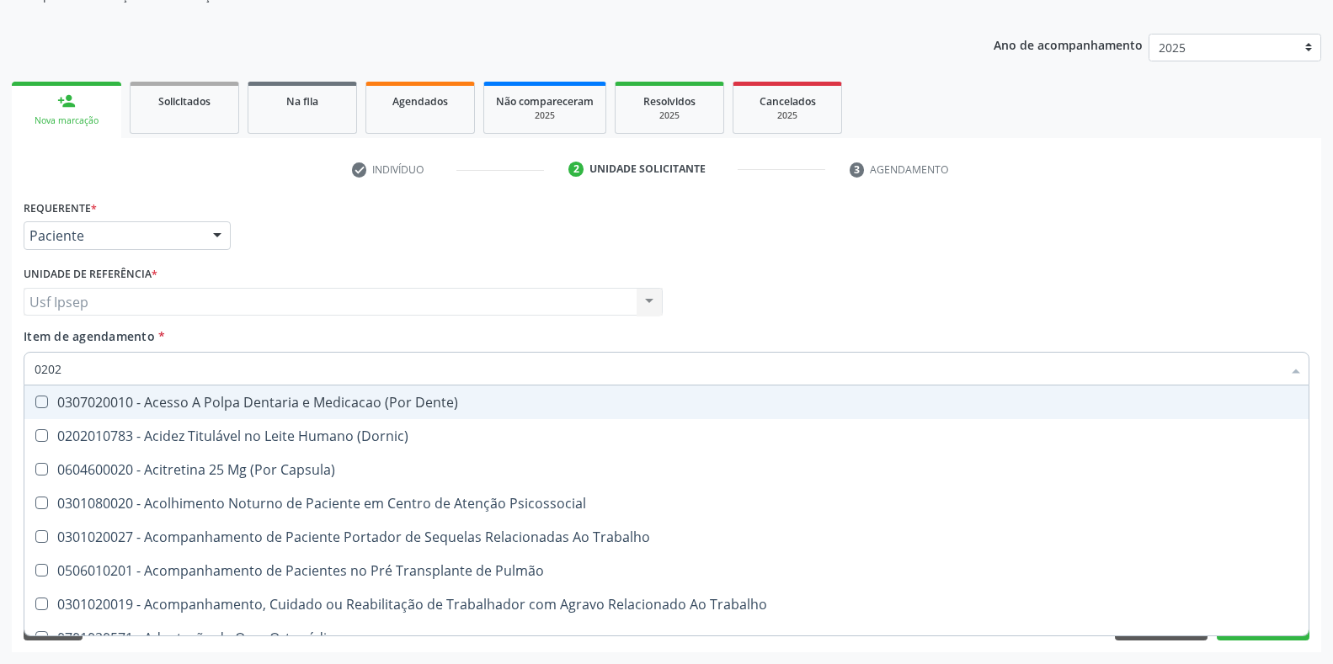
checkbox \(Spcto\) "true"
checkbox Projecoes\) "true"
checkbox Urico "false"
checkbox Total "false"
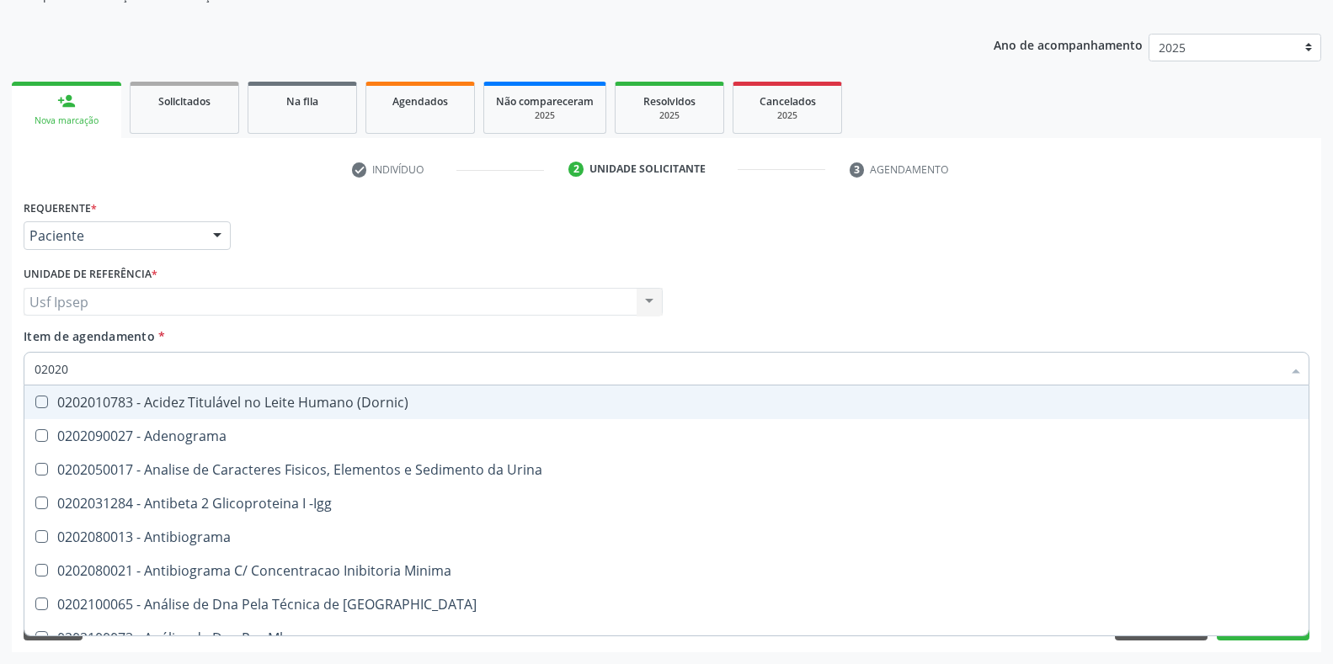
type input "020201"
checkbox Clamidia "true"
checkbox Identificação "true"
checkbox Reativa "true"
checkbox -Duke "true"
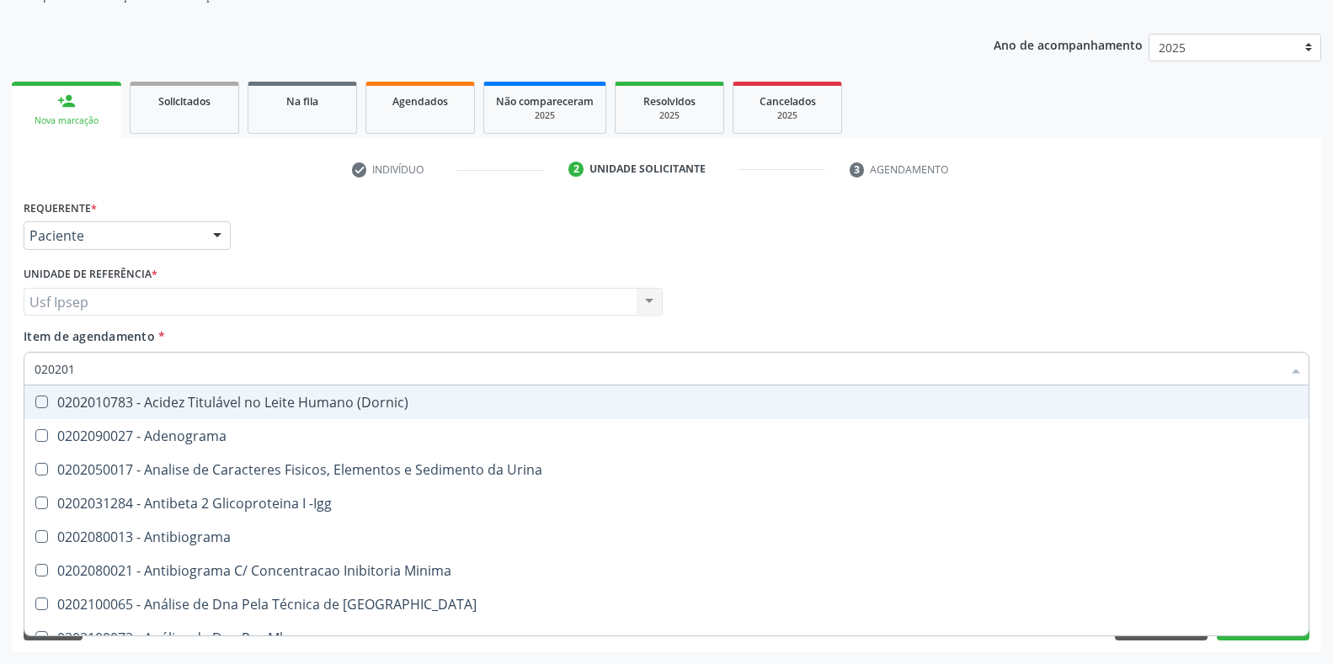
type input "0202010"
checkbox Trabalhador "true"
checkbox Clamidia "false"
checkbox B "true"
checkbox Identificação "false"
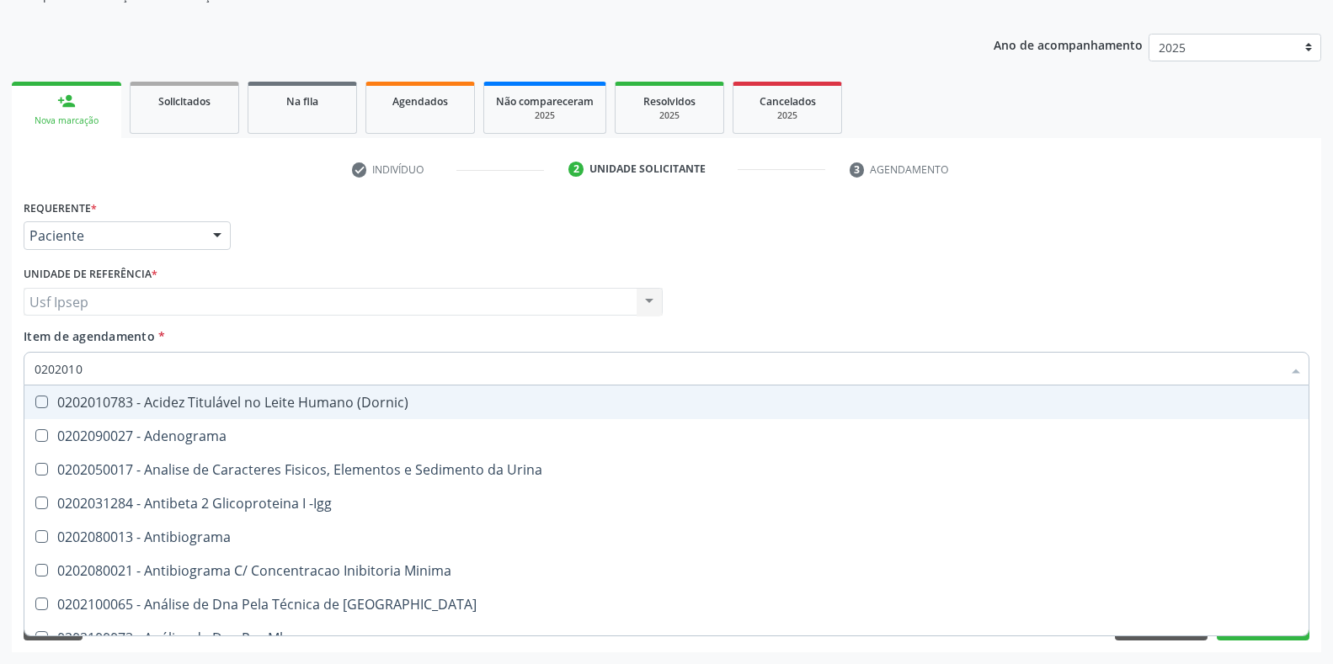
checkbox \(Qualitativo\) "true"
checkbox Reativa "false"
checkbox Dosagens\) "true"
checkbox Reumatoide "true"
checkbox -Duke "false"
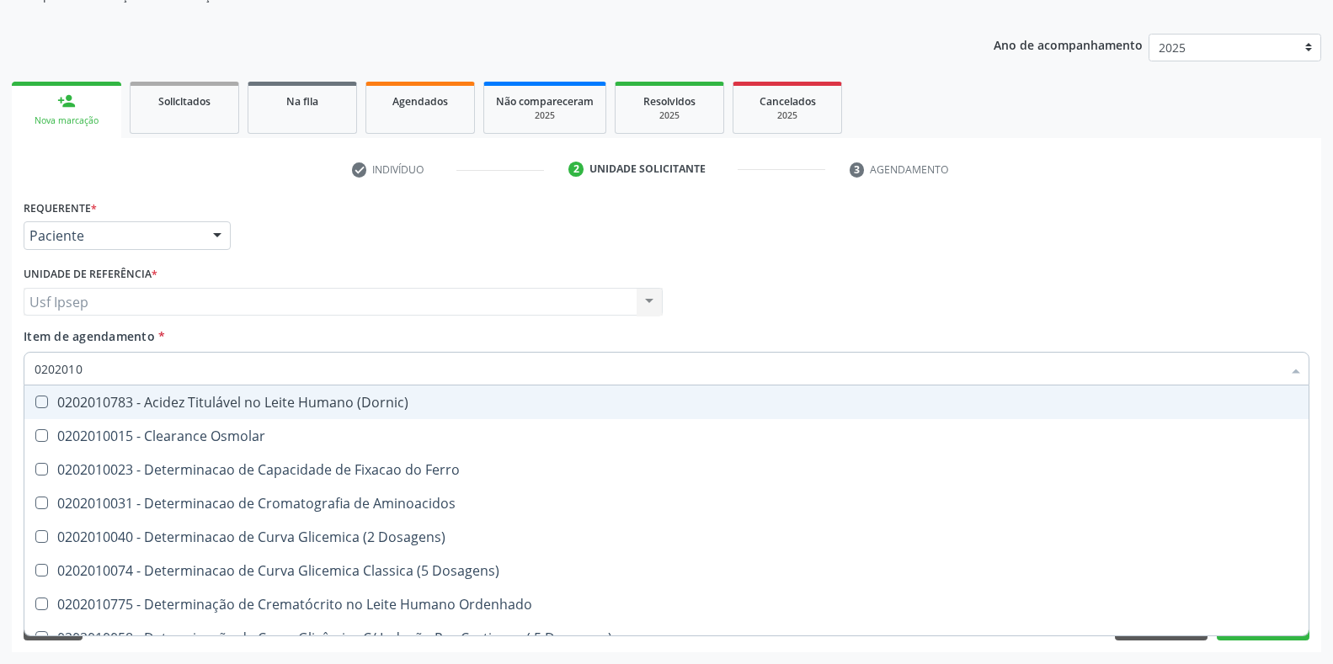
type input "02020106"
checkbox Dosagens\) "true"
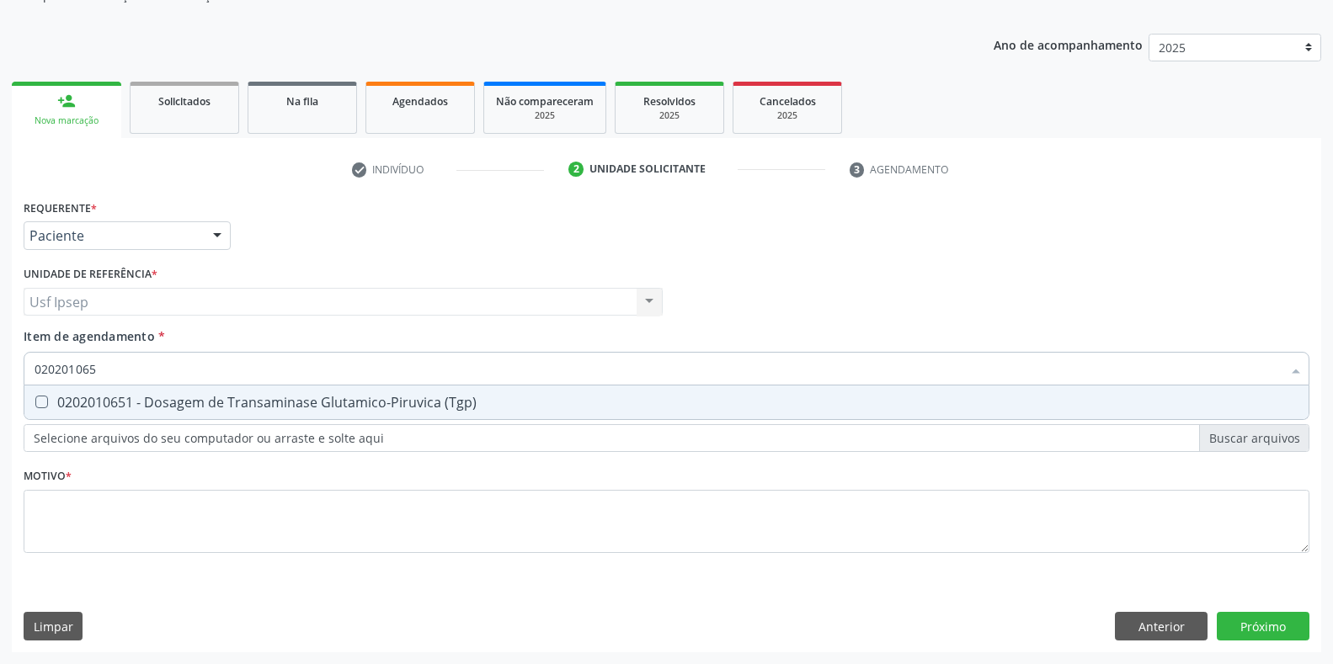
type input "0202010651"
click at [42, 396] on \(Tgp\) at bounding box center [41, 402] width 13 height 13
click at [35, 397] on \(Tgp\) "checkbox" at bounding box center [29, 402] width 11 height 11
checkbox \(Tgp\) "true"
click at [106, 369] on input "0202010651" at bounding box center [658, 369] width 1247 height 34
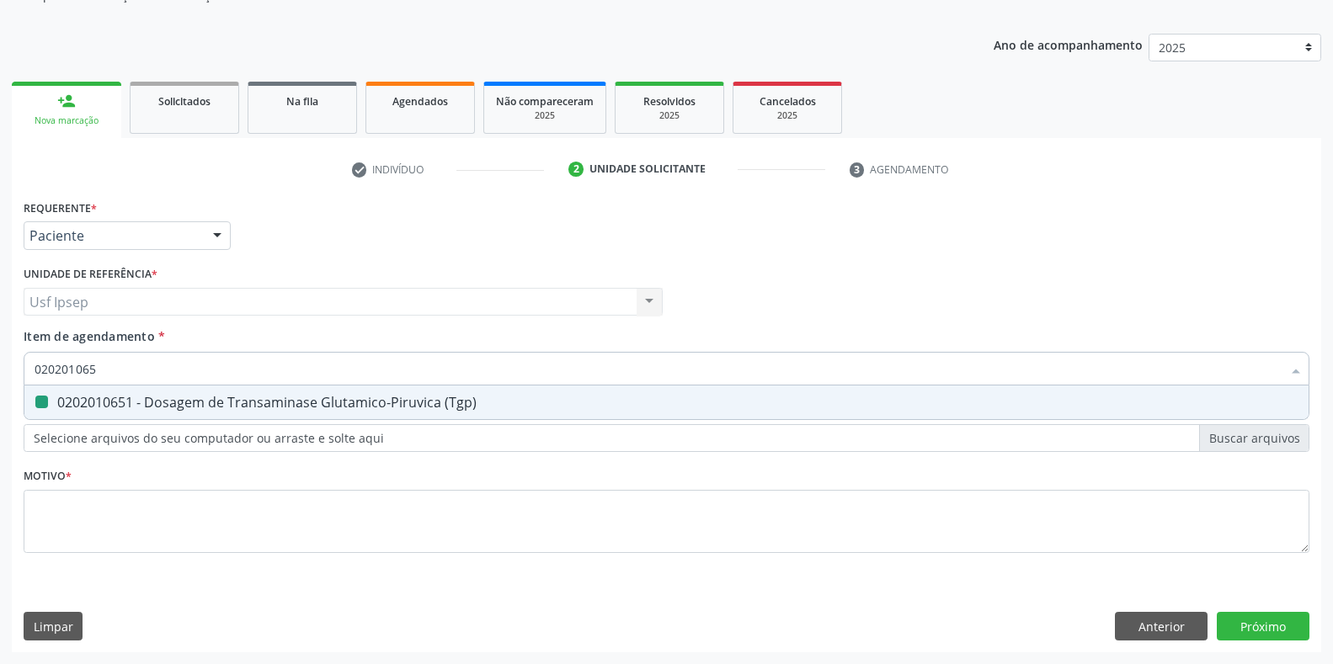
type input "02020106"
checkbox \(Tgp\) "false"
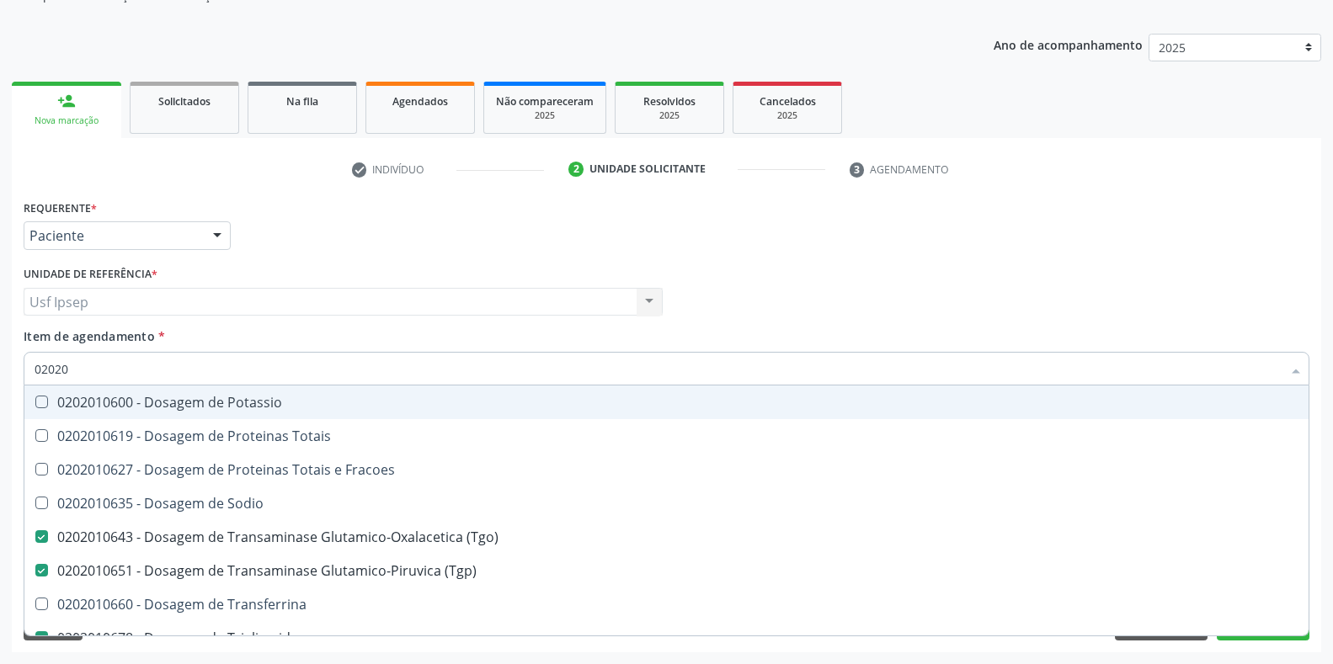
type input "0202"
checkbox \(Tgo\) "false"
checkbox \(Tgp\) "false"
checkbox Triglicerideos "false"
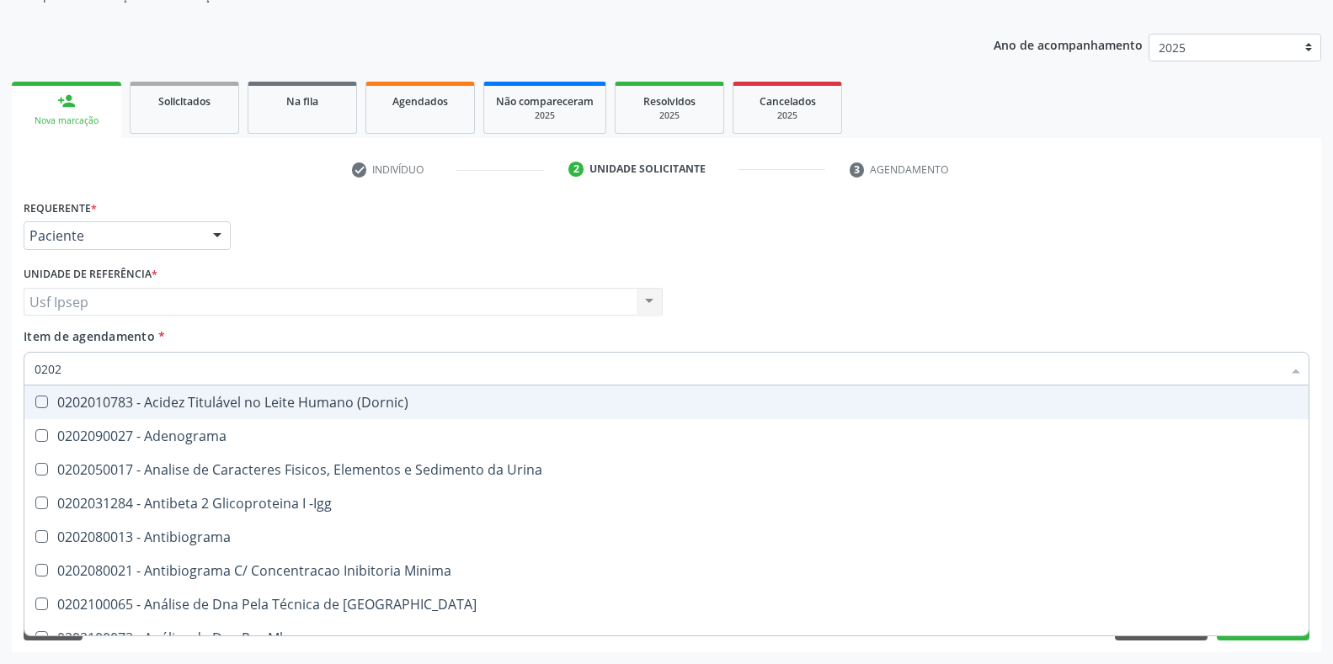
click at [412, 241] on div "Requerente * Paciente Profissional de Saúde Paciente Nenhum resultado encontrad…" at bounding box center [666, 228] width 1294 height 66
click at [434, 220] on div "Requerente * Paciente Profissional de Saúde Paciente Nenhum resultado encontrad…" at bounding box center [666, 228] width 1294 height 66
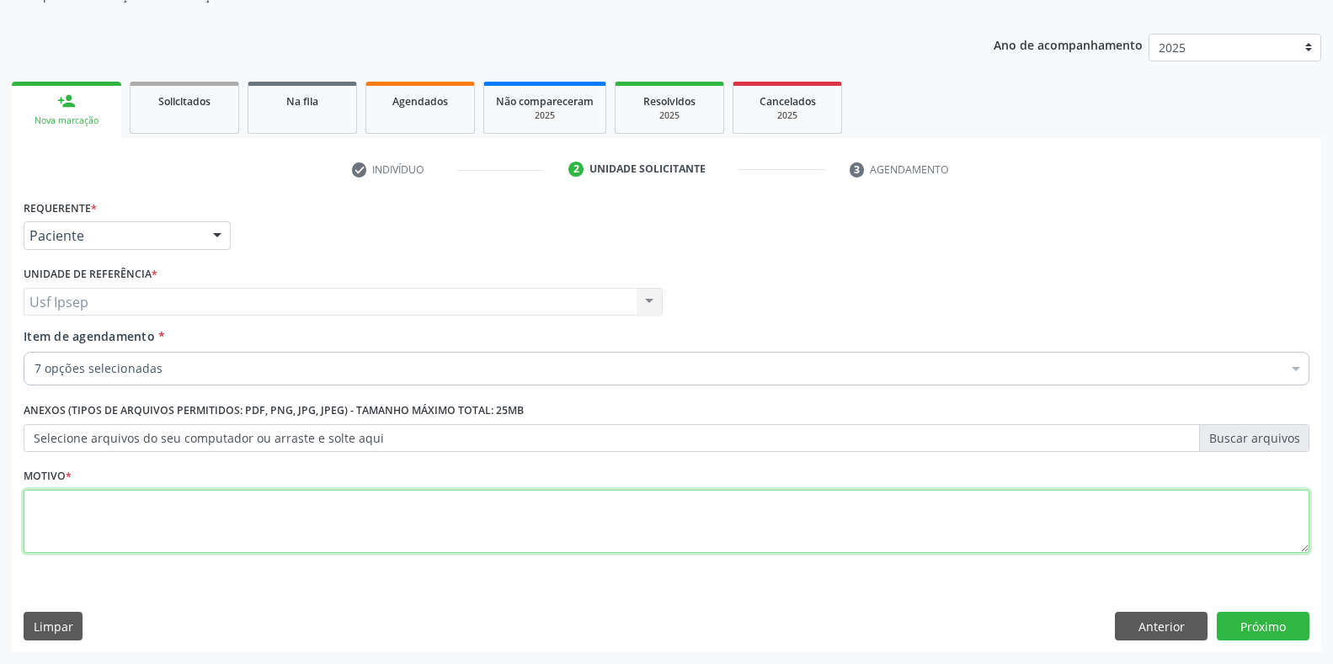
click at [53, 530] on textarea at bounding box center [667, 522] width 1286 height 64
type textarea "1"
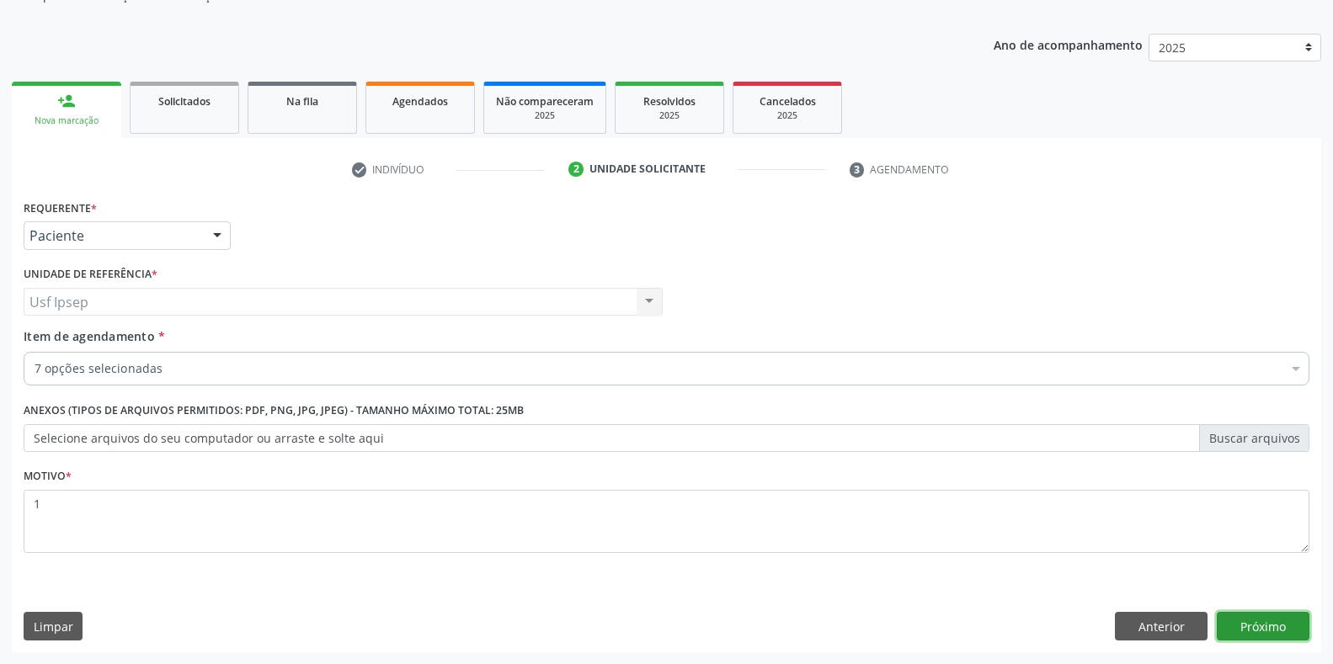
click at [1275, 632] on button "Próximo" at bounding box center [1263, 626] width 93 height 29
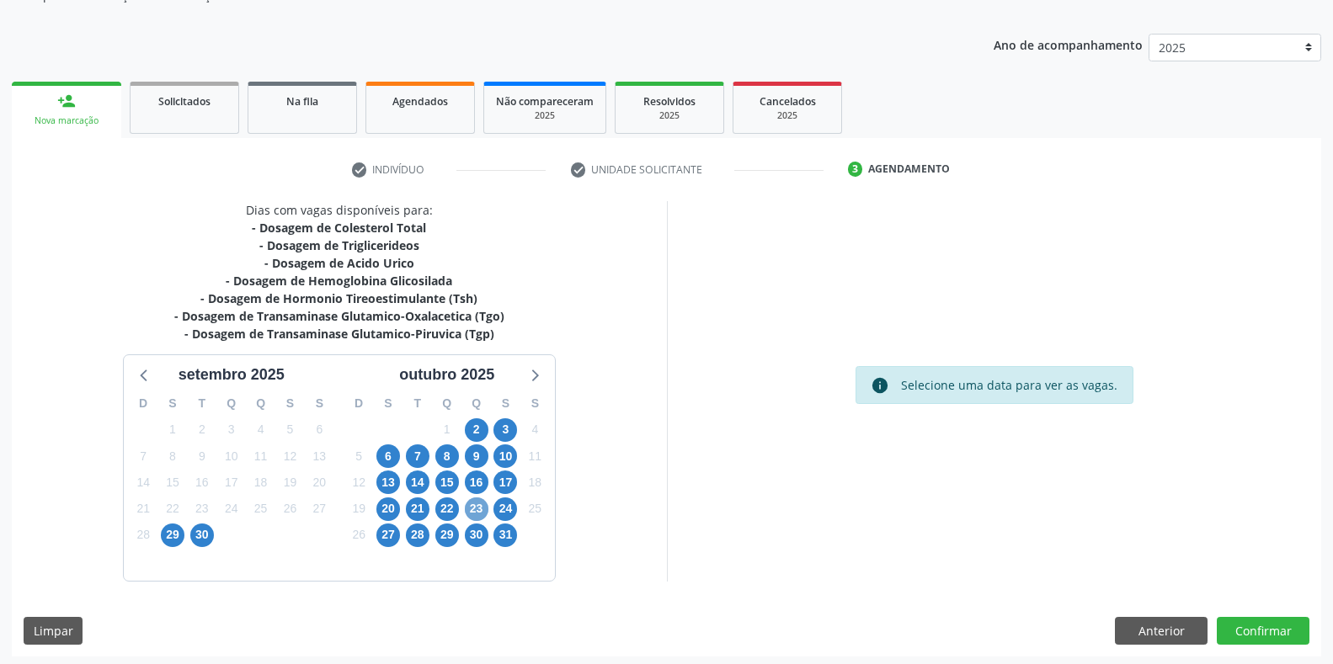
click at [476, 506] on span "23" at bounding box center [477, 510] width 24 height 24
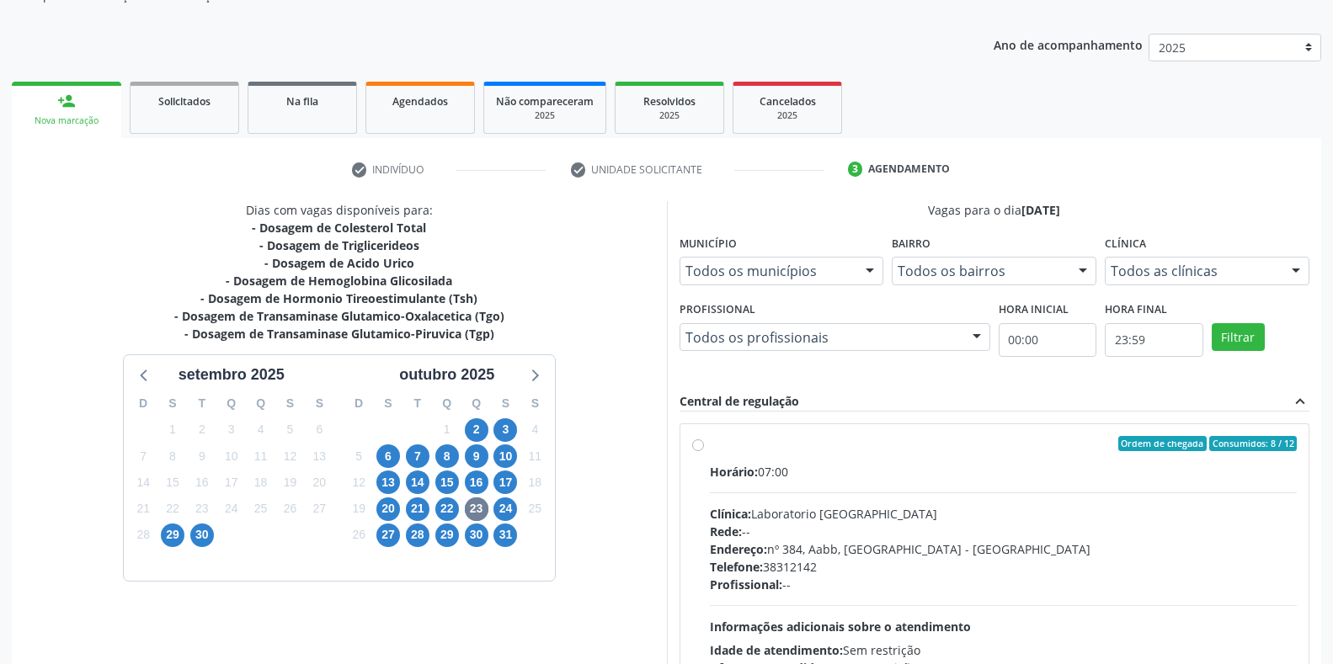
click at [710, 450] on label "Ordem de chegada Consumidos: 8 / 12 Horário: 07:00 Clínica: Laboratorio Sao Fra…" at bounding box center [1004, 565] width 588 height 258
click at [696, 450] on input "Ordem de chegada Consumidos: 8 / 12 Horário: 07:00 Clínica: Laboratorio Sao Fra…" at bounding box center [698, 443] width 12 height 15
radio input "true"
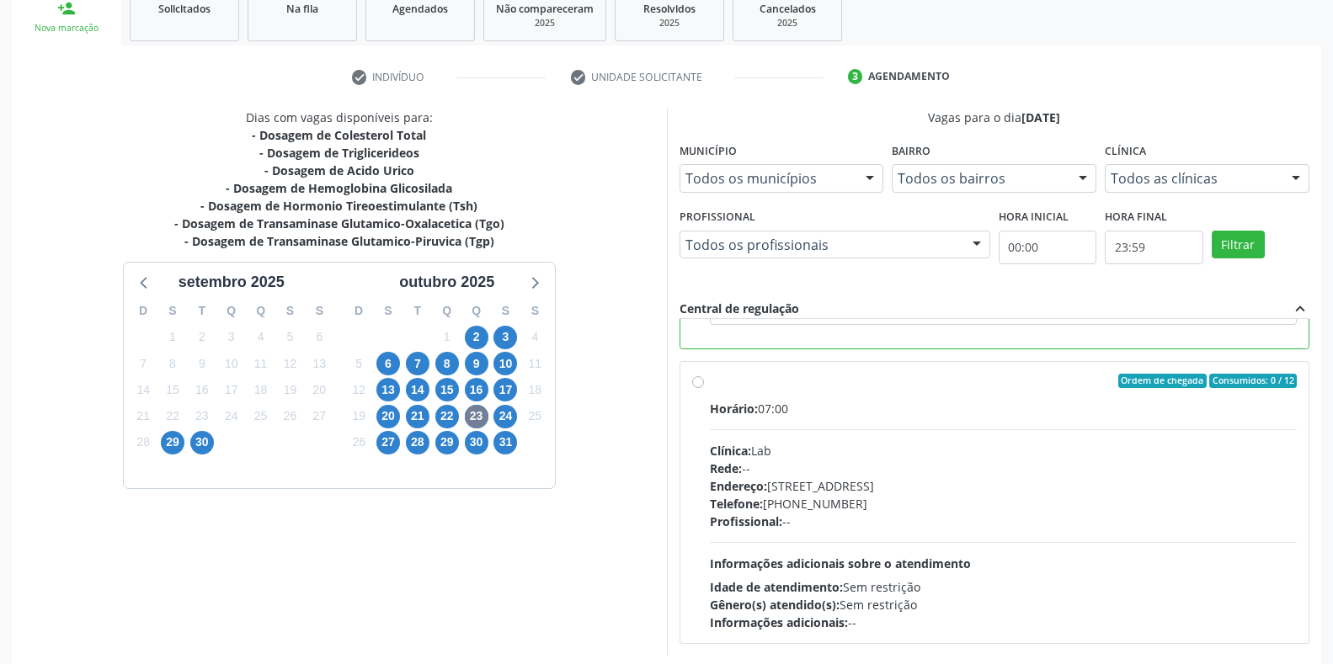
scroll to position [342, 0]
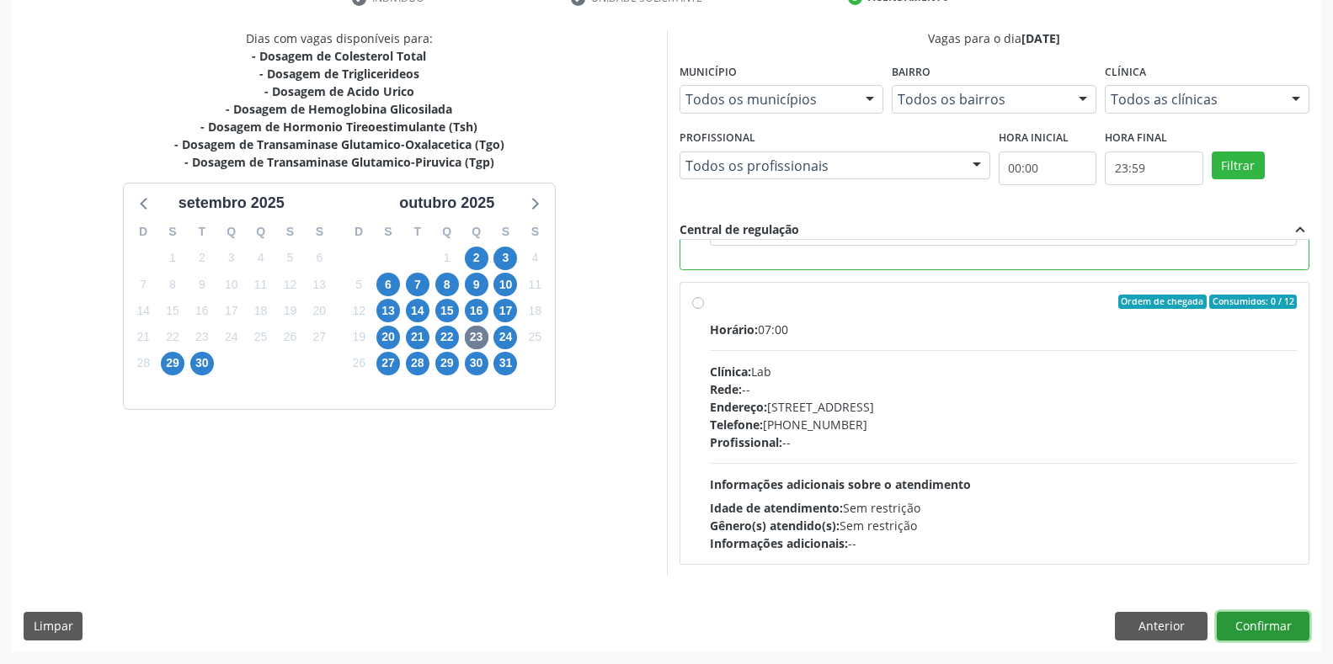
click at [1266, 625] on button "Confirmar" at bounding box center [1263, 626] width 93 height 29
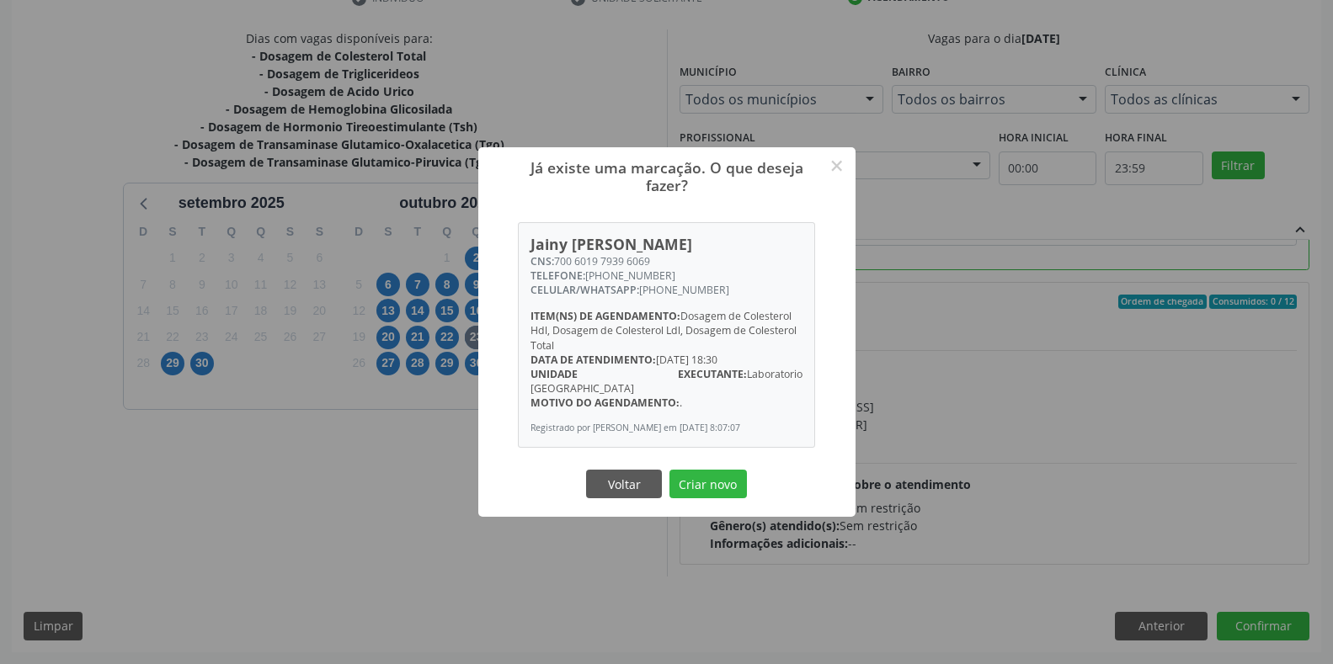
click at [1276, 629] on div "Já existe uma marcação. O que deseja fazer? × Jainy Milena da Silva Lima CNS: 7…" at bounding box center [666, 332] width 1333 height 664
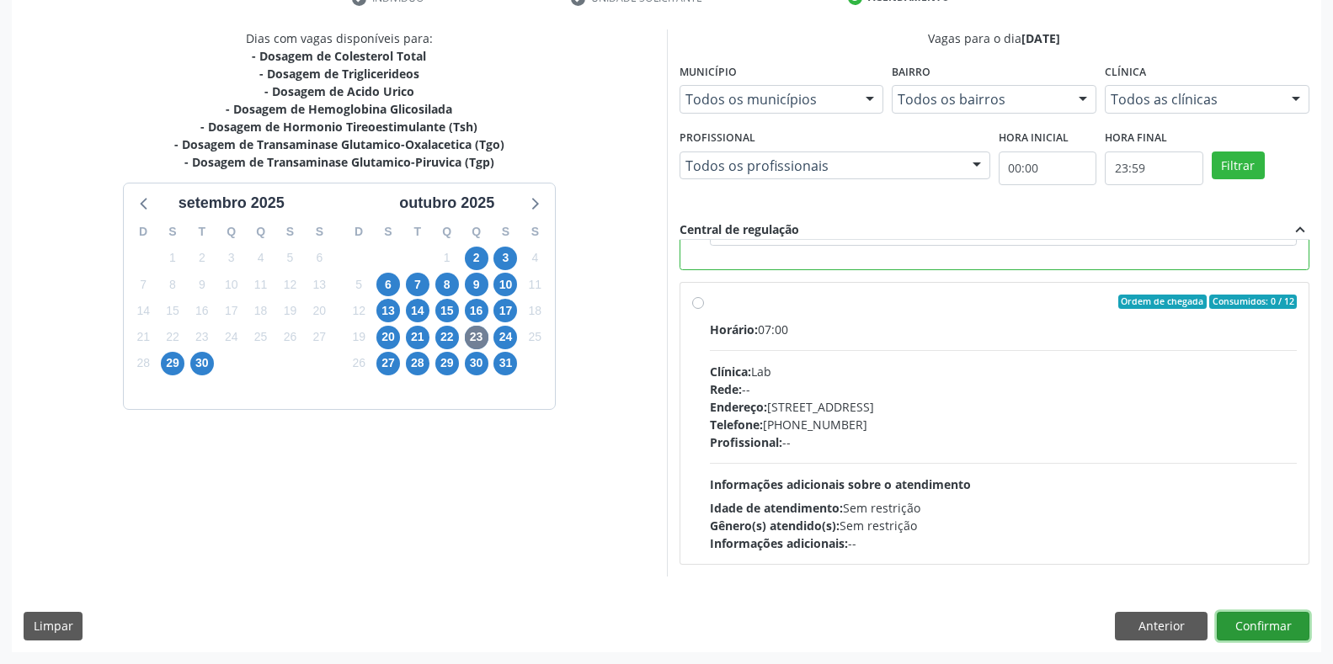
click at [1276, 629] on button "Confirmar" at bounding box center [1263, 626] width 93 height 29
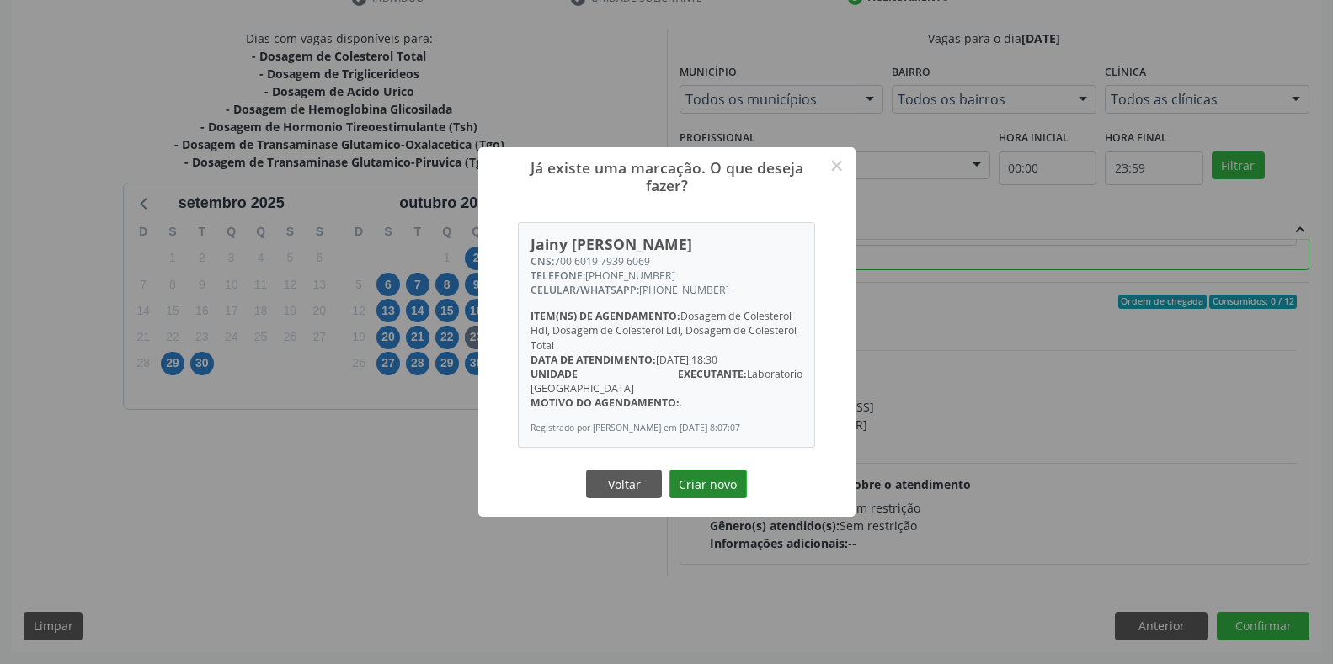
click at [703, 483] on button "Criar novo" at bounding box center [707, 484] width 77 height 29
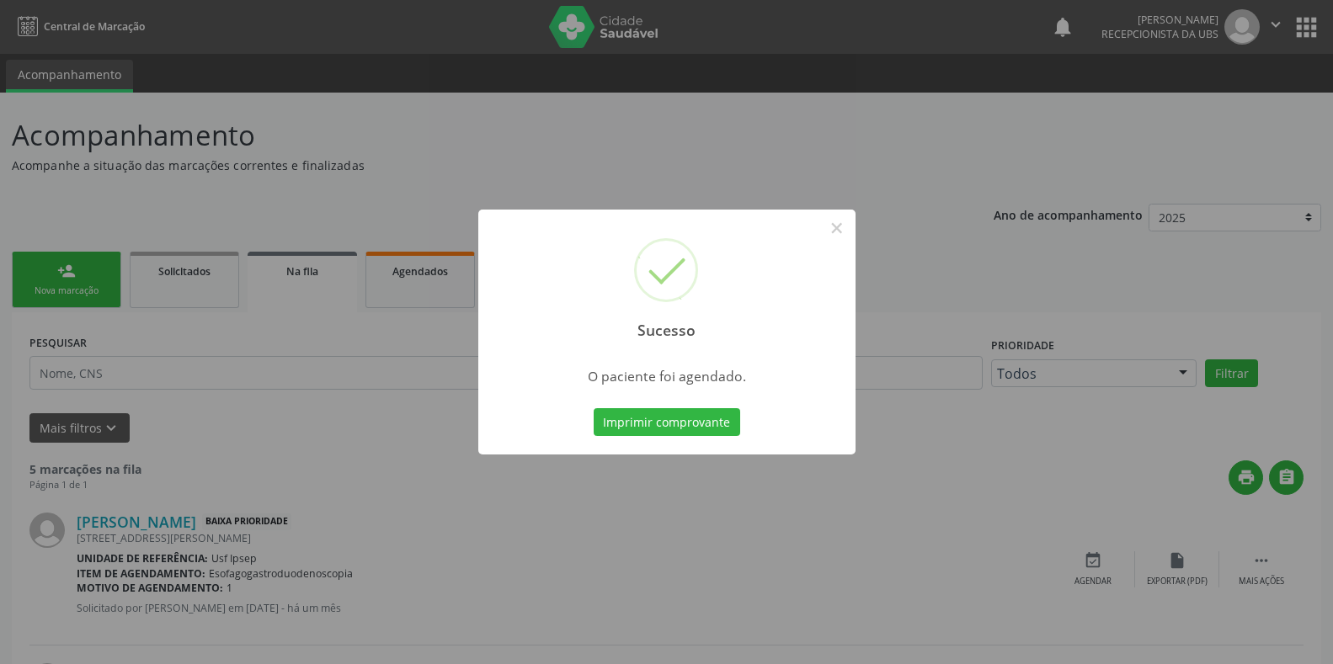
scroll to position [141, 0]
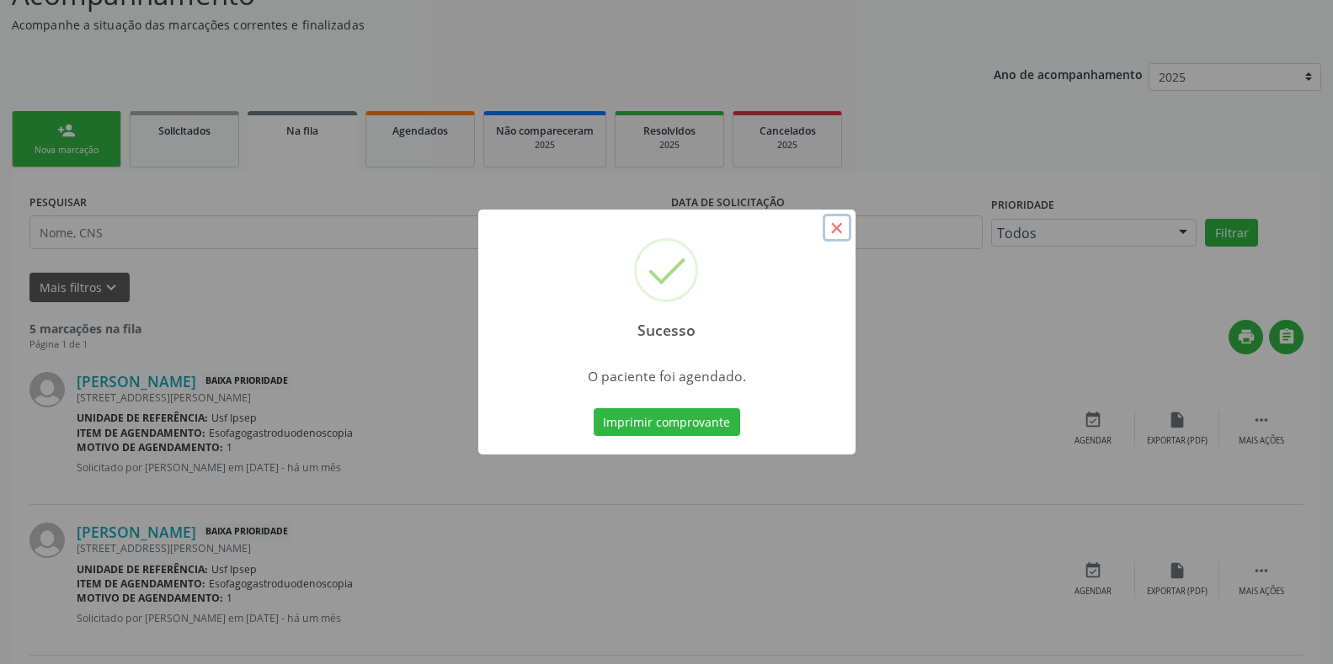
click at [840, 227] on button "×" at bounding box center [837, 228] width 29 height 29
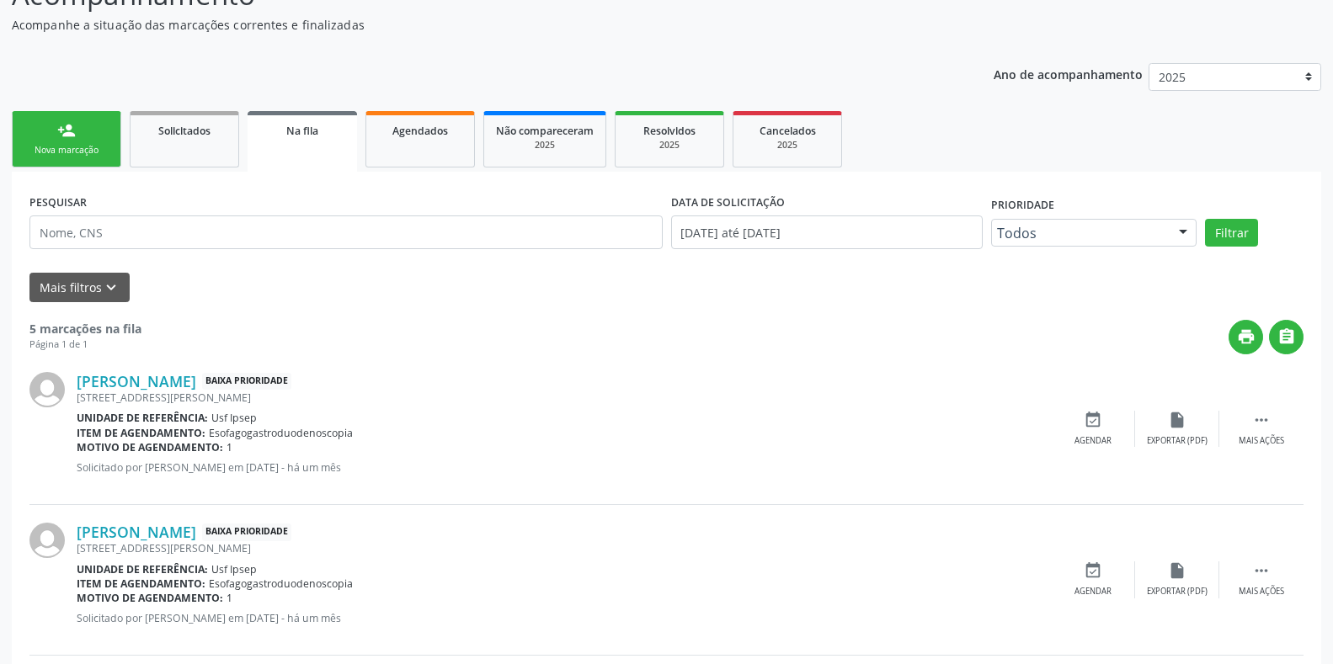
click at [45, 154] on div "Nova marcação" at bounding box center [66, 150] width 84 height 13
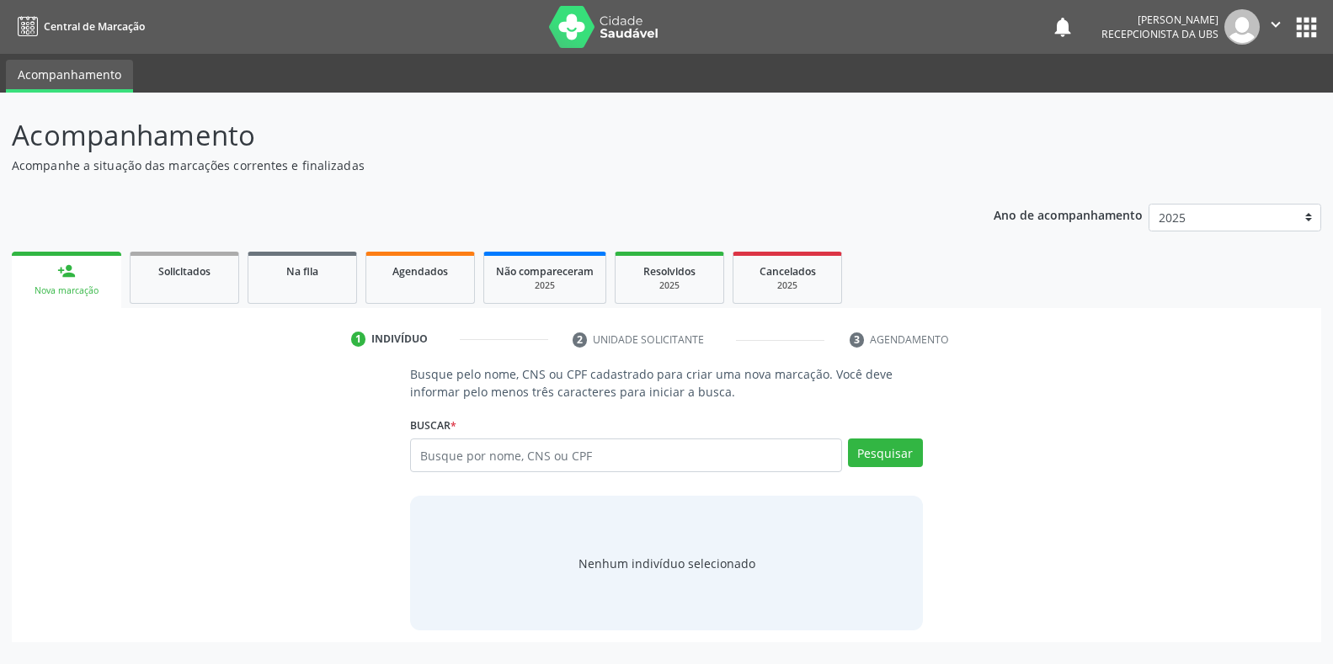
scroll to position [0, 0]
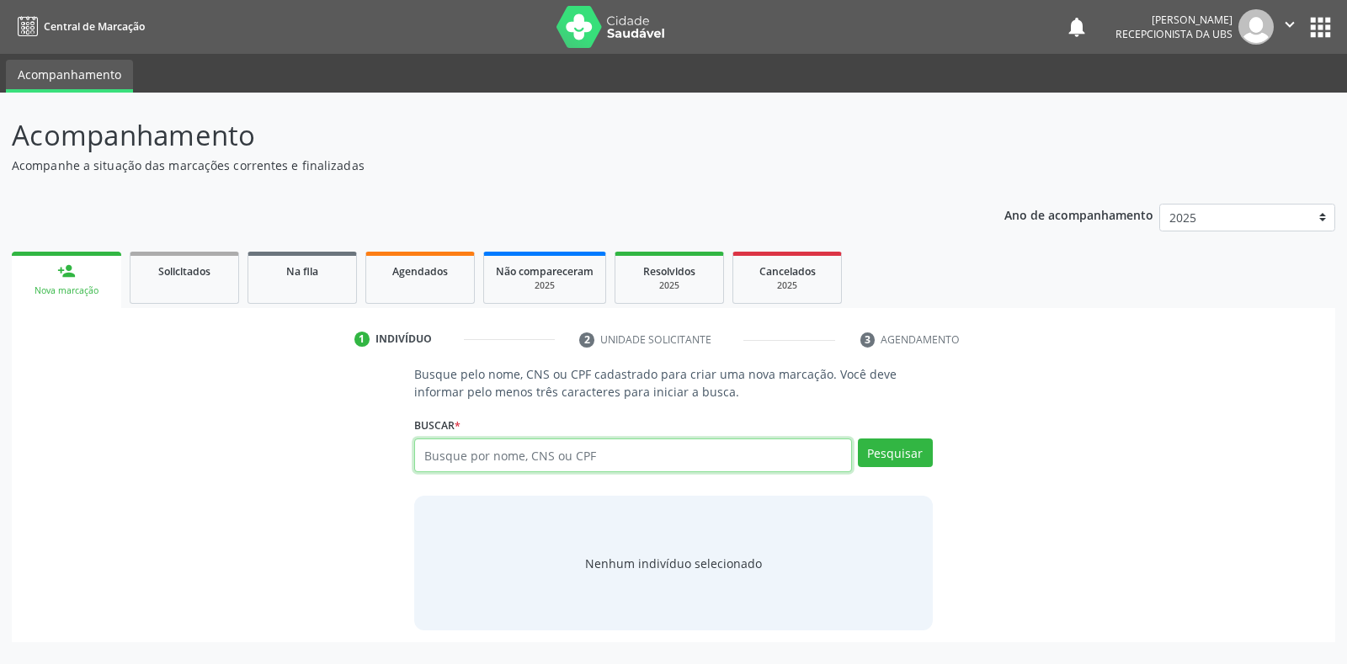
click at [428, 454] on input "text" at bounding box center [632, 456] width 437 height 34
type input "898003901766846"
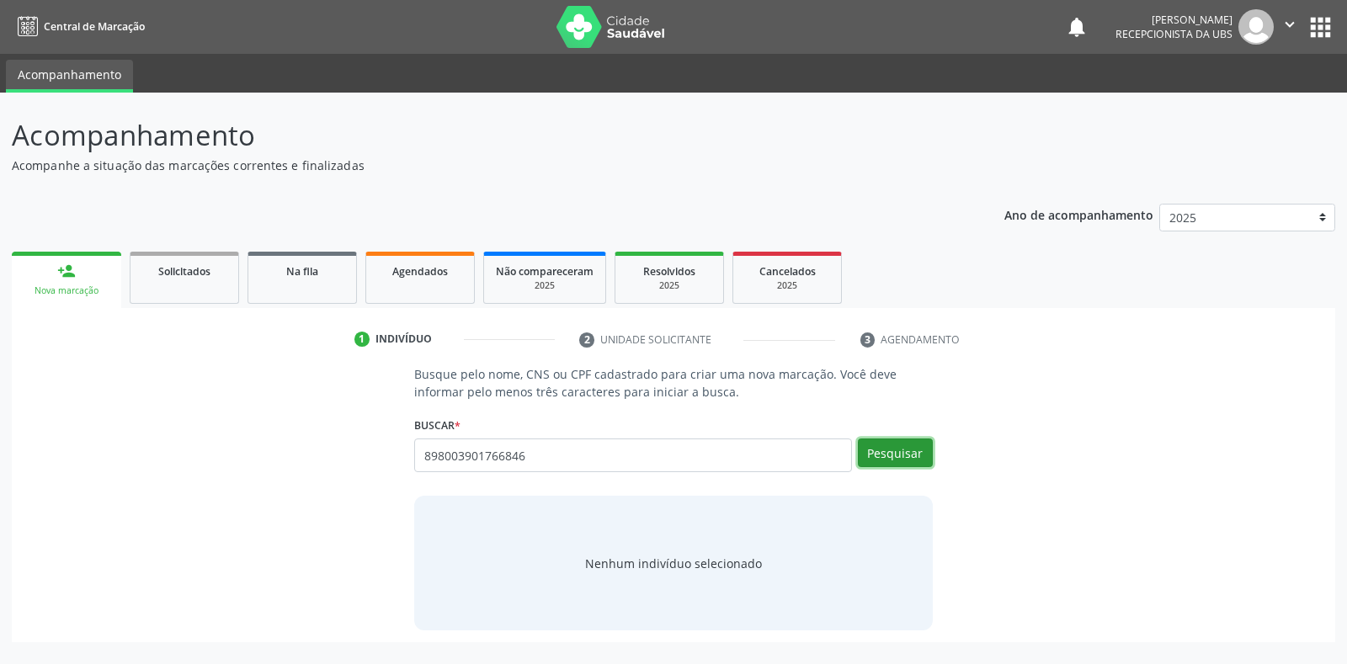
click at [883, 456] on button "Pesquisar" at bounding box center [895, 453] width 75 height 29
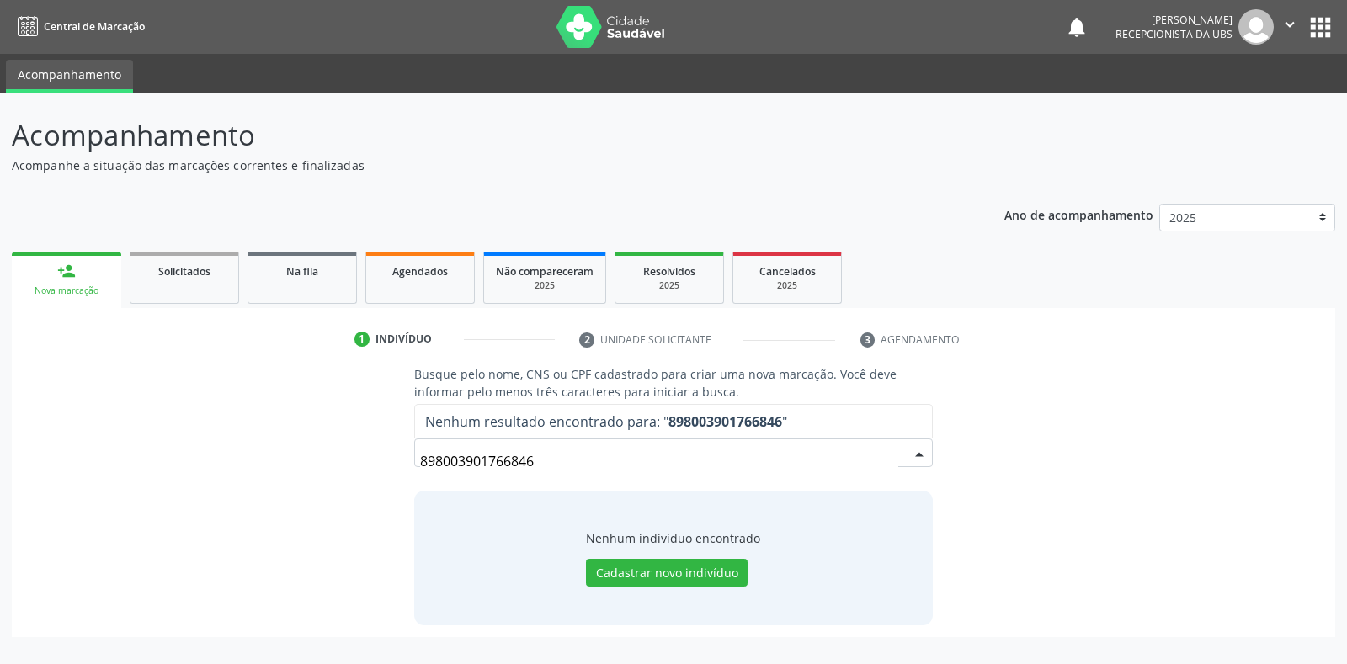
click at [887, 450] on input "898003901766846" at bounding box center [658, 462] width 477 height 34
click at [541, 466] on input "898003901766846" at bounding box center [658, 462] width 477 height 34
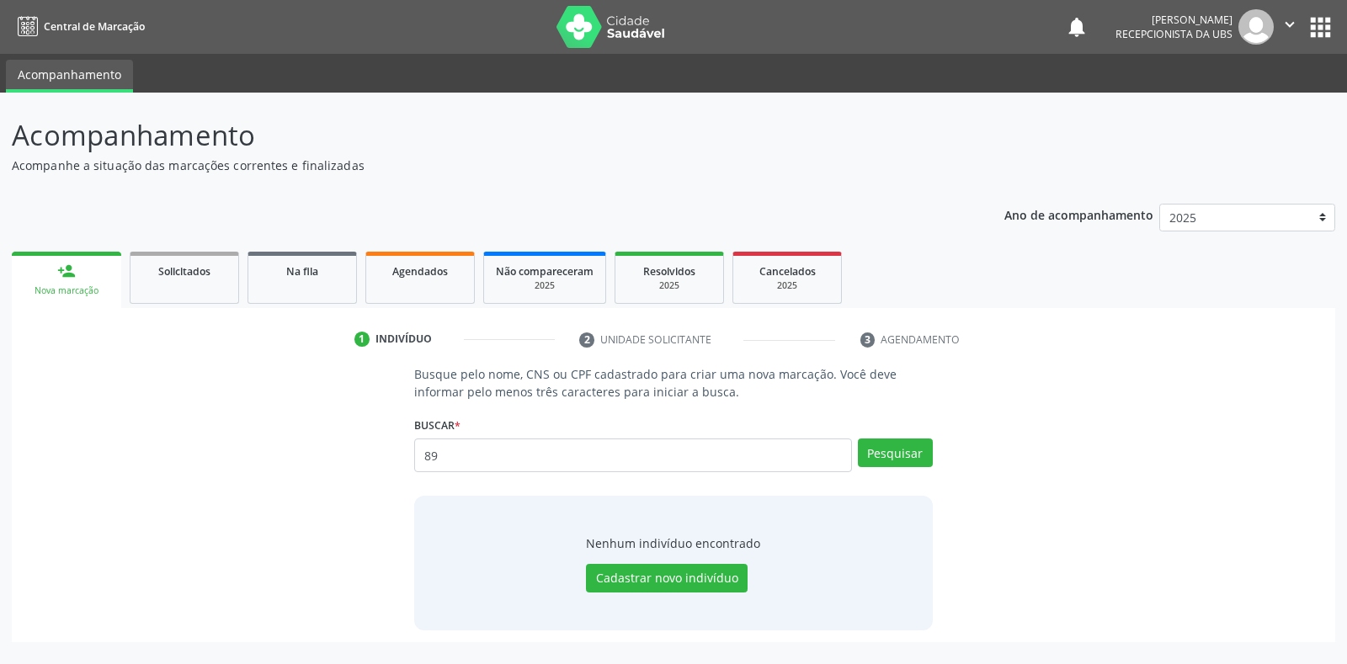
type input "8"
type input "15397008443"
click at [890, 460] on button "Pesquisar" at bounding box center [895, 453] width 75 height 29
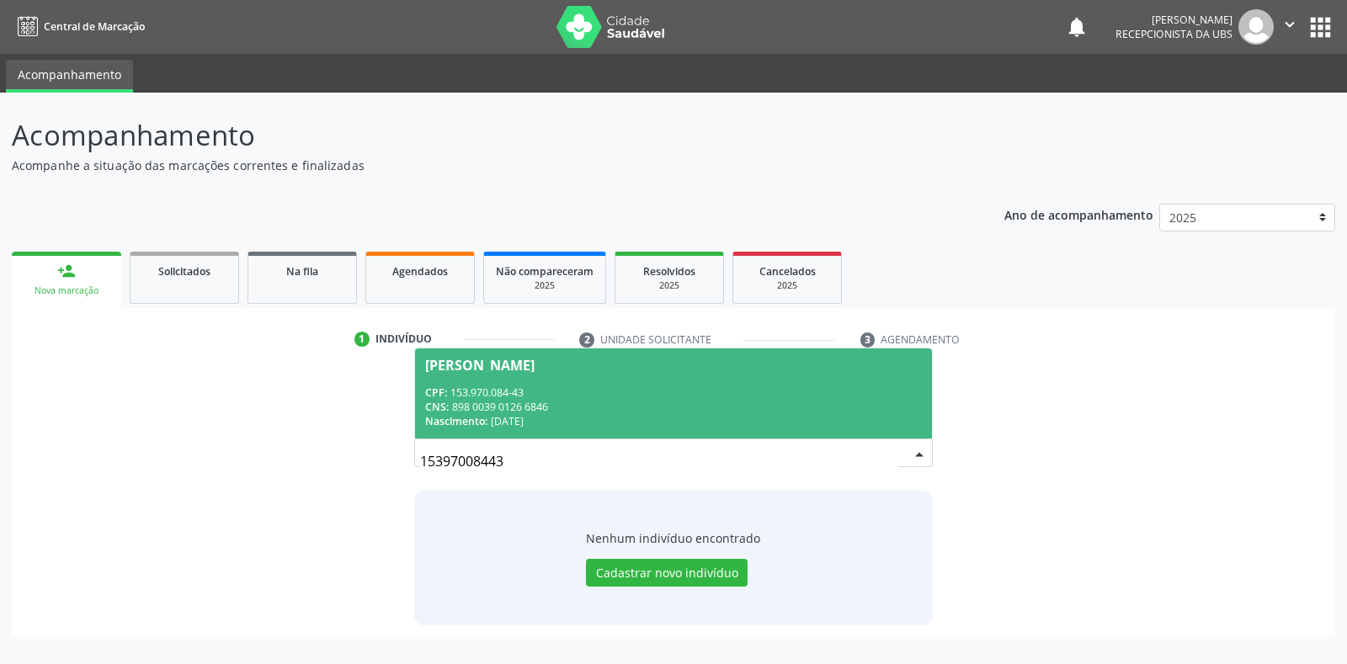
click at [482, 368] on div "Arthur Henrique Santos Correia" at bounding box center [479, 365] width 109 height 13
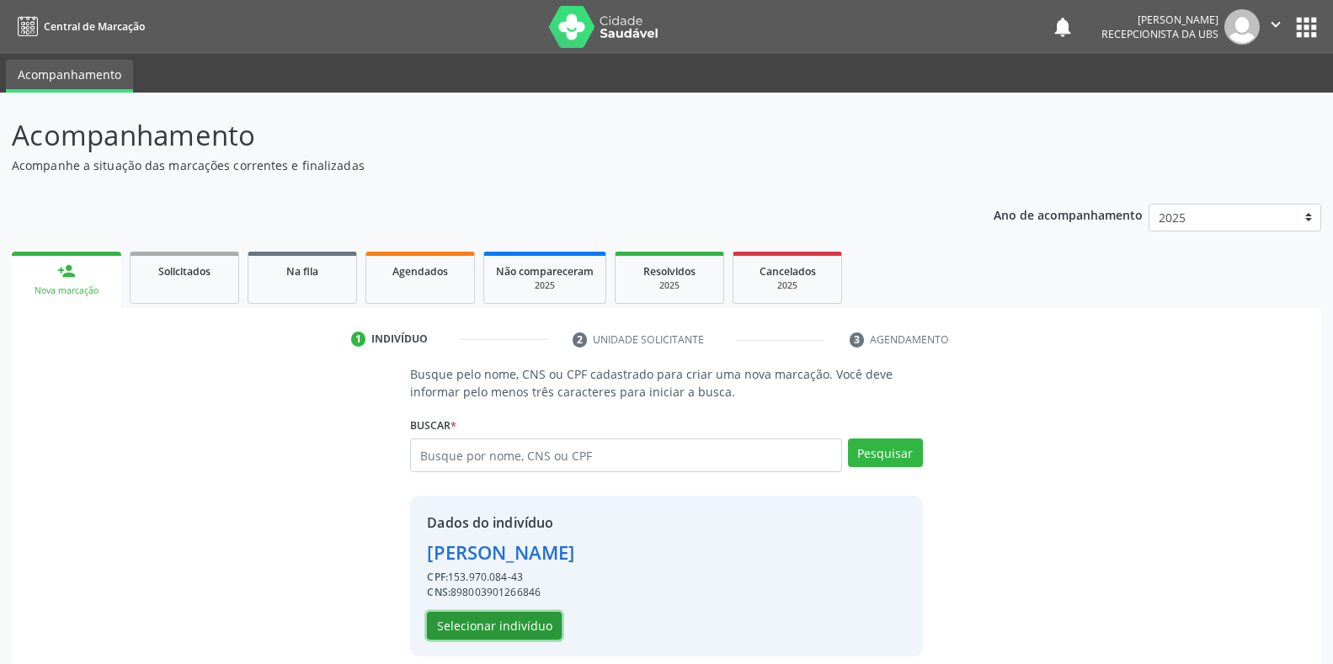
click at [445, 627] on button "Selecionar indivíduo" at bounding box center [494, 626] width 135 height 29
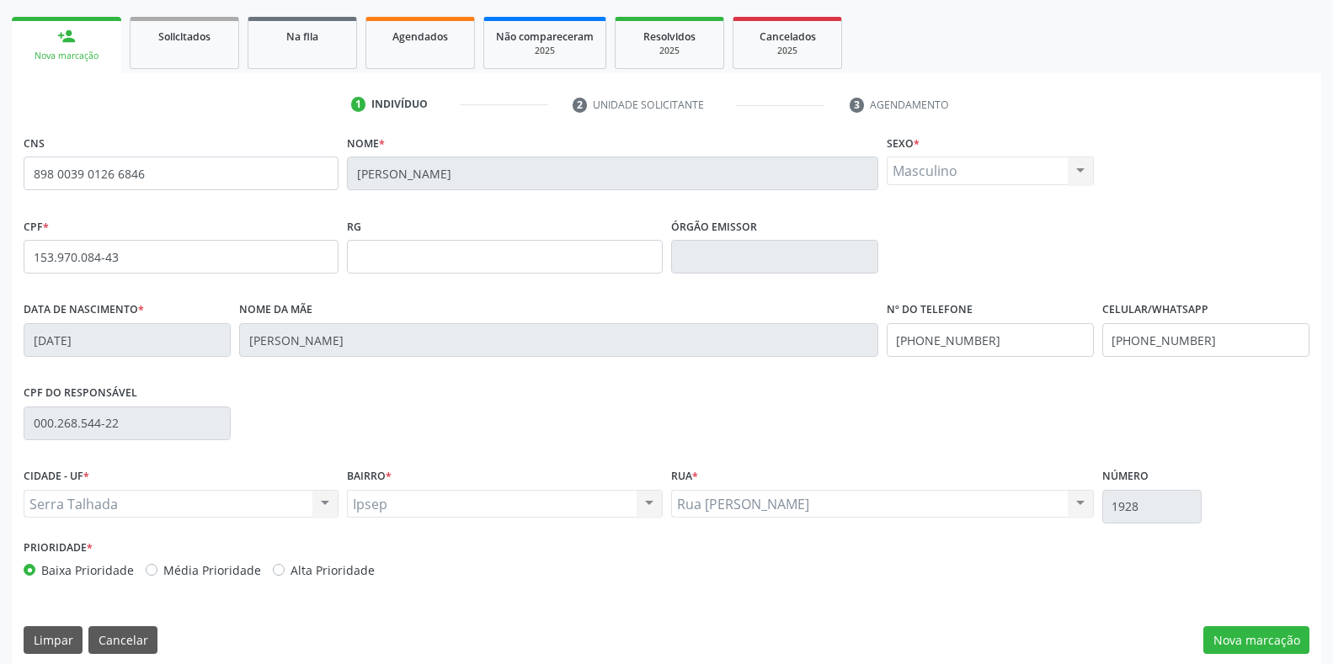
scroll to position [248, 0]
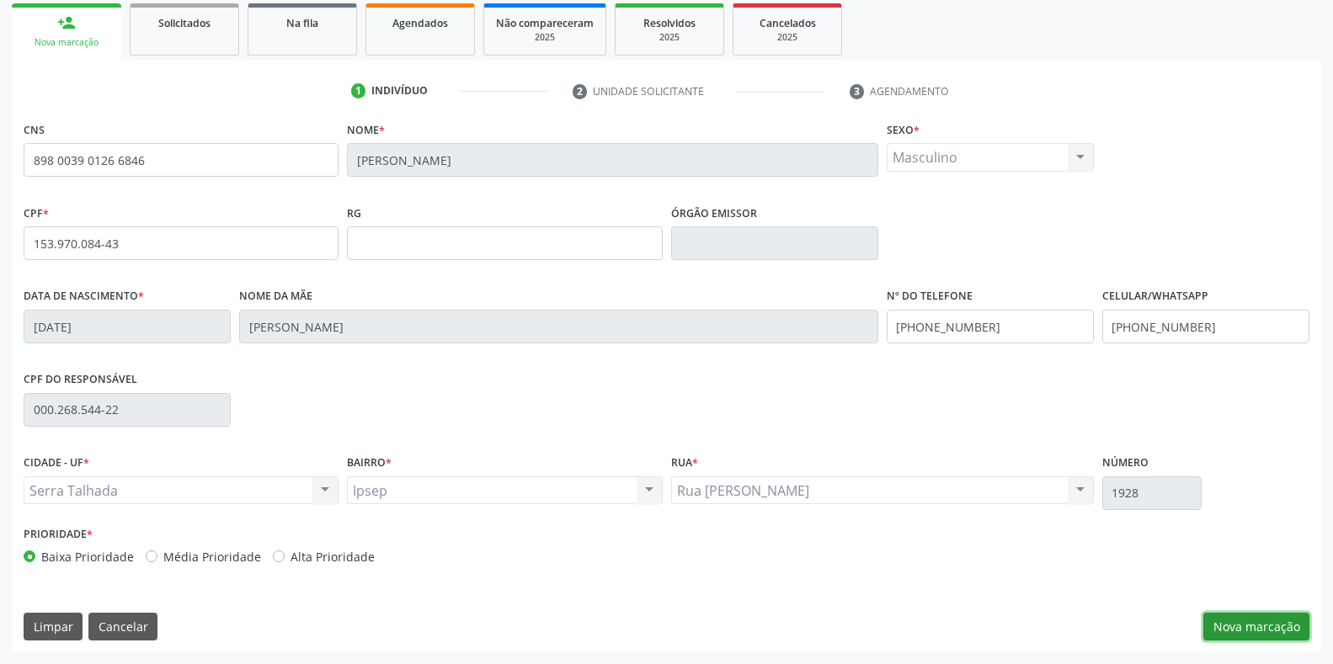
click at [1247, 626] on button "Nova marcação" at bounding box center [1256, 627] width 106 height 29
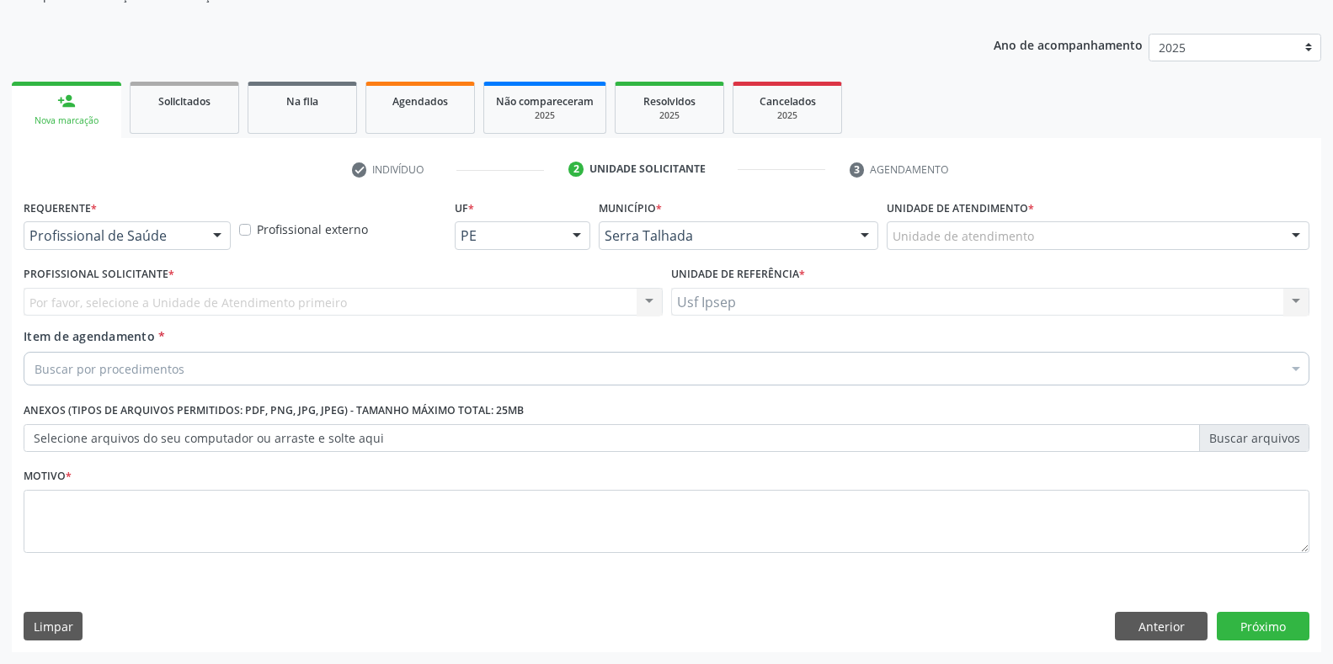
scroll to position [170, 0]
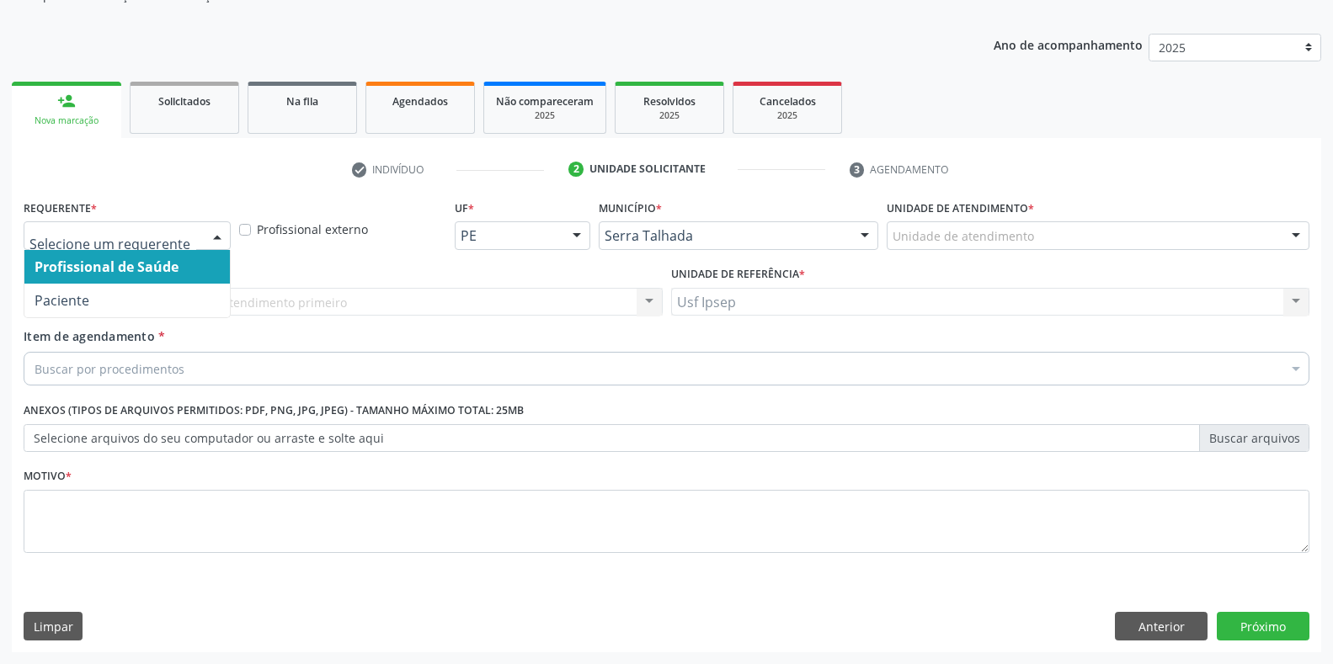
click at [227, 235] on div at bounding box center [217, 236] width 25 height 29
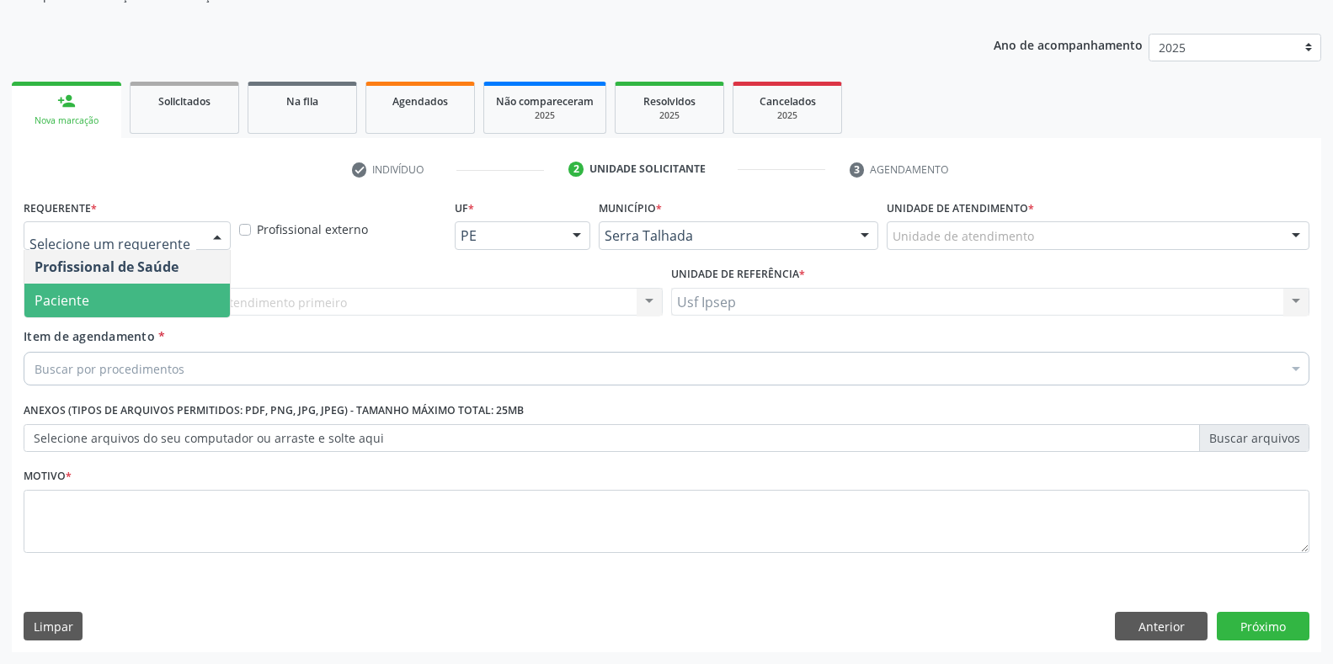
click at [132, 313] on span "Paciente" at bounding box center [126, 301] width 205 height 34
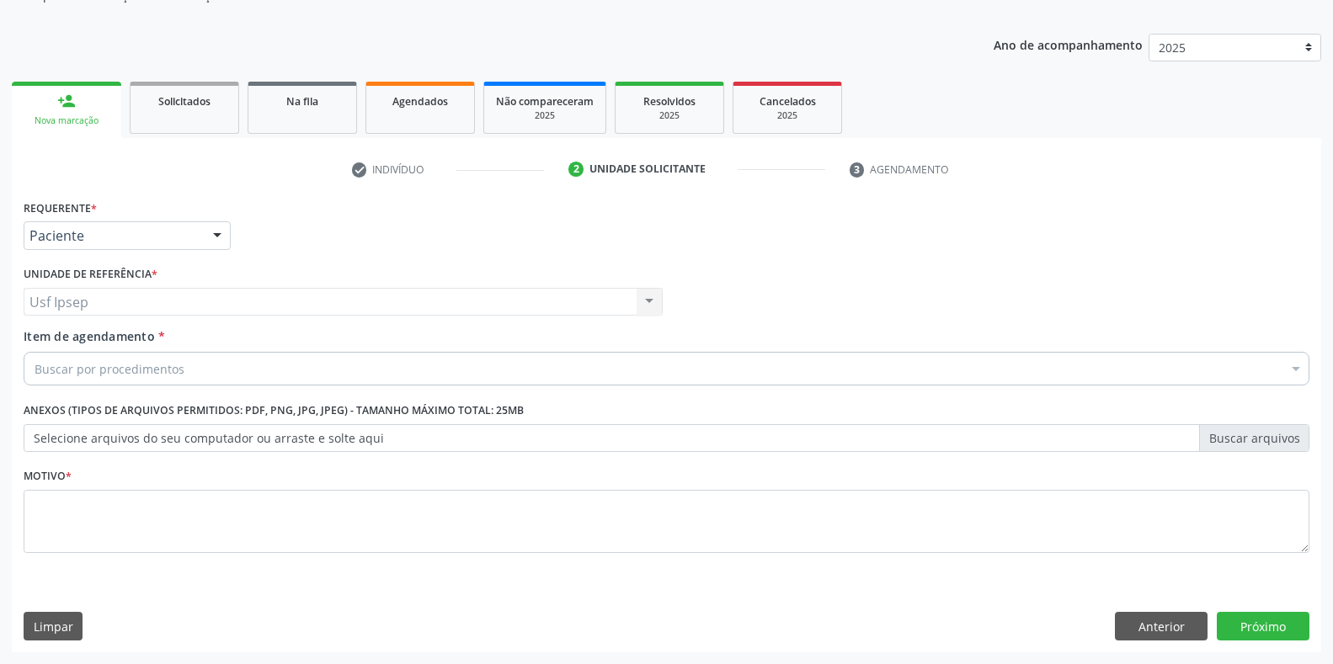
click at [84, 343] on span "Item de agendamento" at bounding box center [89, 336] width 131 height 16
click at [35, 352] on input "Item de agendamento *" at bounding box center [35, 369] width 0 height 34
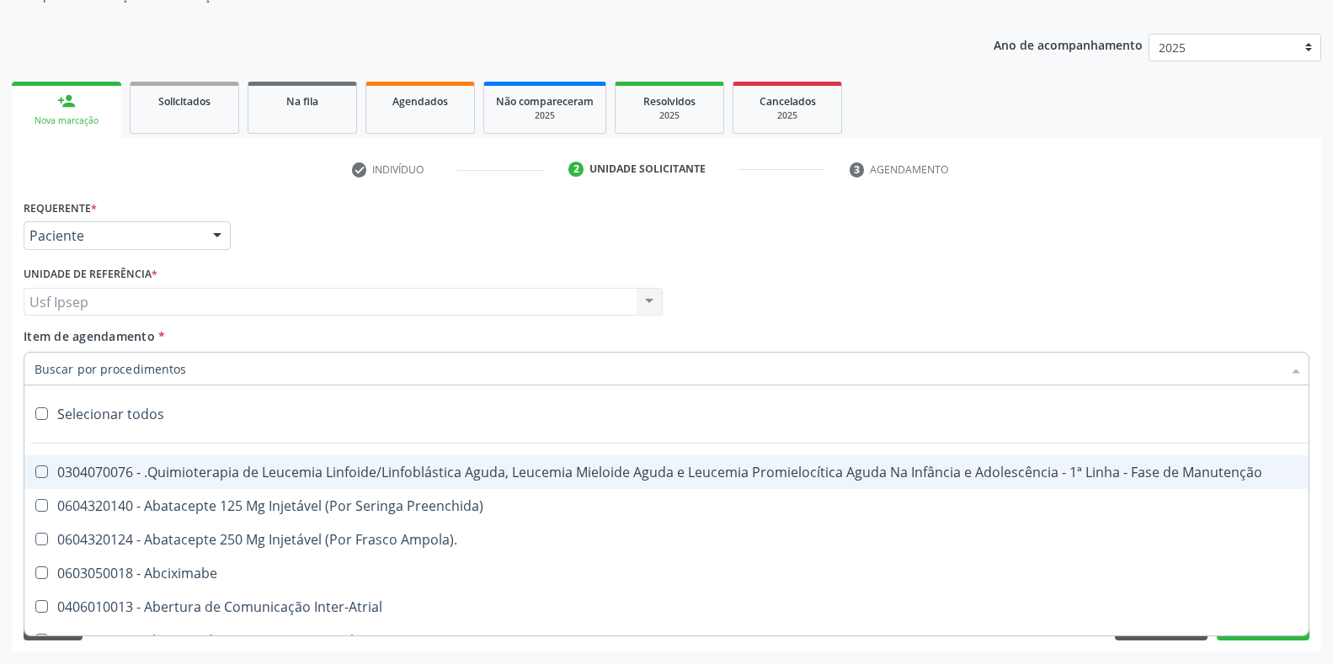
click at [35, 370] on input "Item de agendamento *" at bounding box center [658, 369] width 1247 height 34
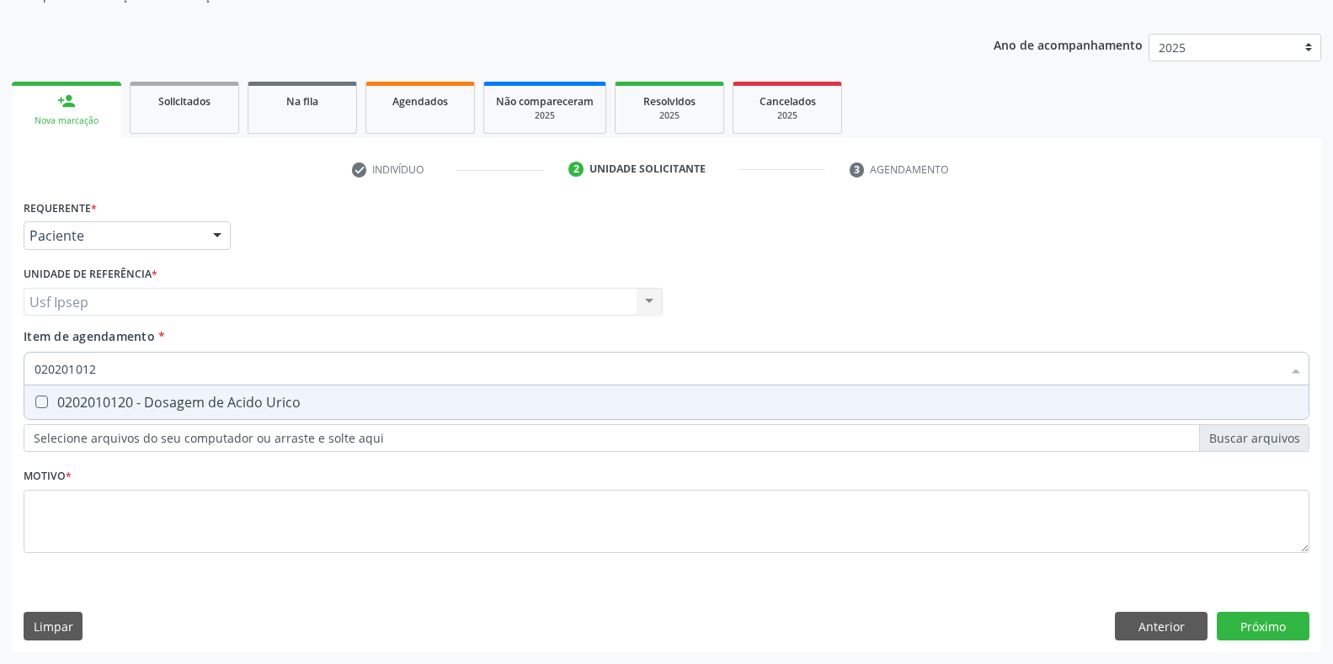
type input "0202010120"
click at [40, 399] on Urico at bounding box center [41, 402] width 13 height 13
click at [35, 399] on Urico "checkbox" at bounding box center [29, 402] width 11 height 11
checkbox Urico "true"
click at [104, 365] on input "0202010120" at bounding box center [658, 369] width 1247 height 34
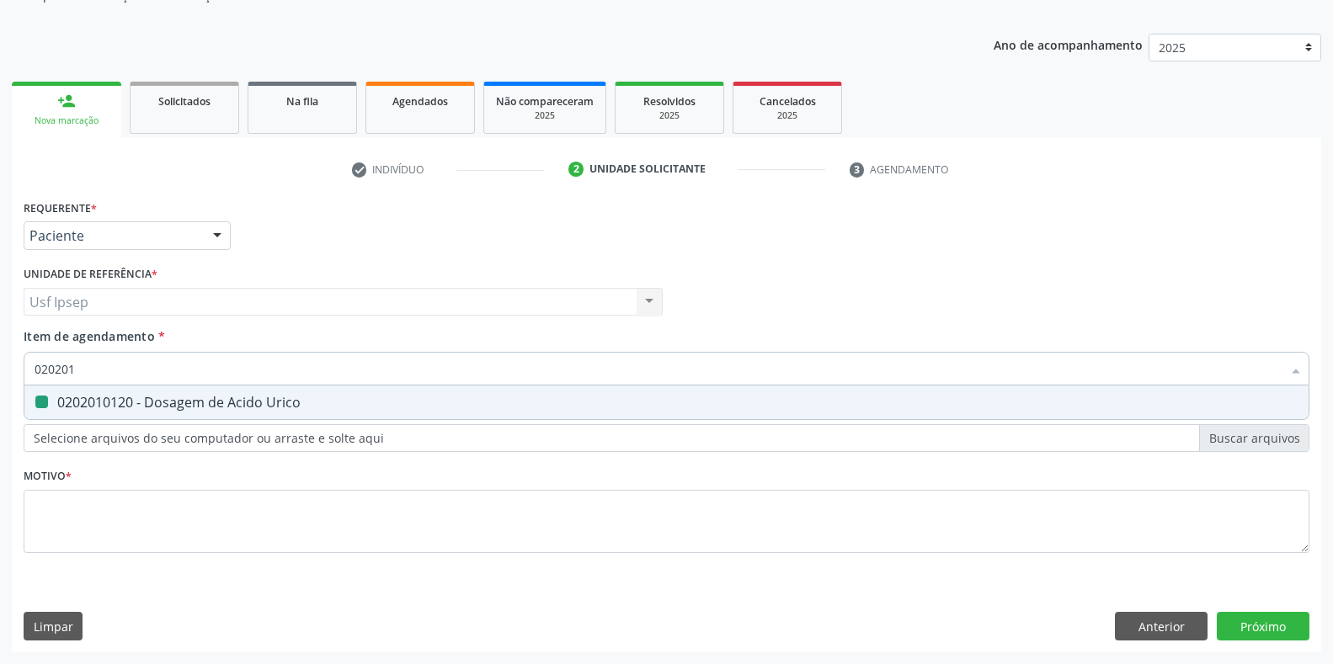
type input "02020"
checkbox Urico "false"
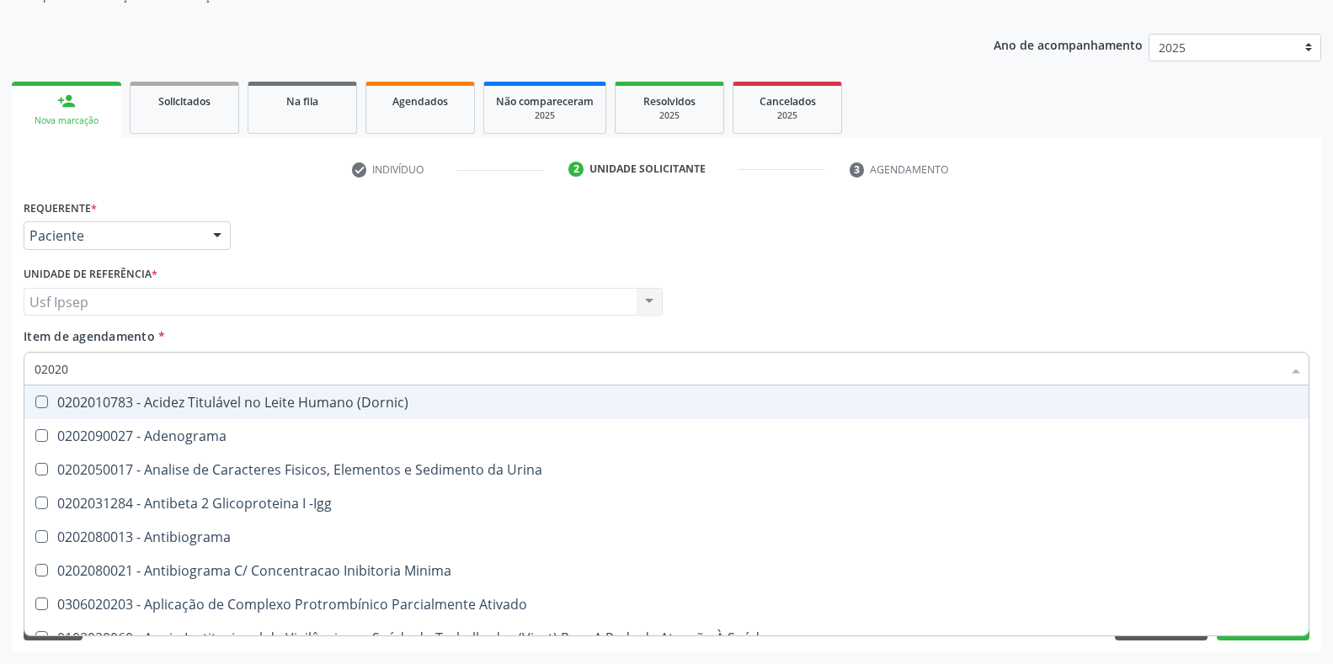
type input "020201"
checkbox Osmolar "true"
checkbox Urico "false"
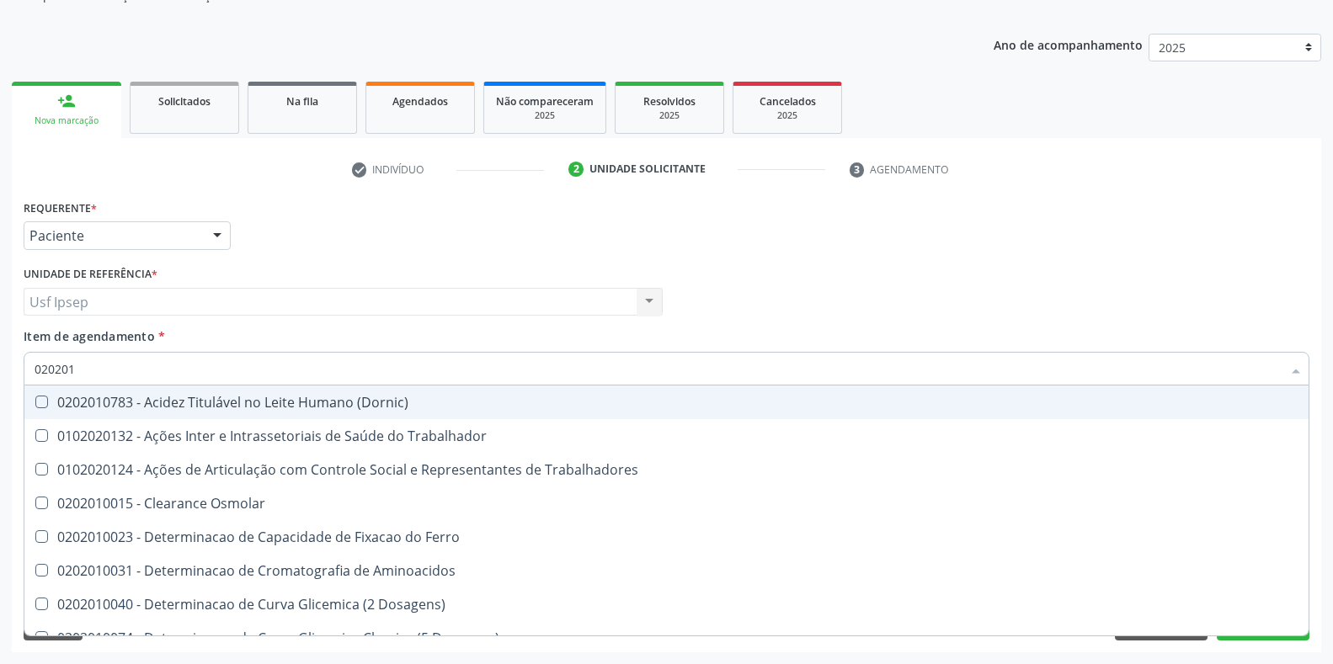
type input "0202010"
checkbox Ativada\) "true"
checkbox Urico "false"
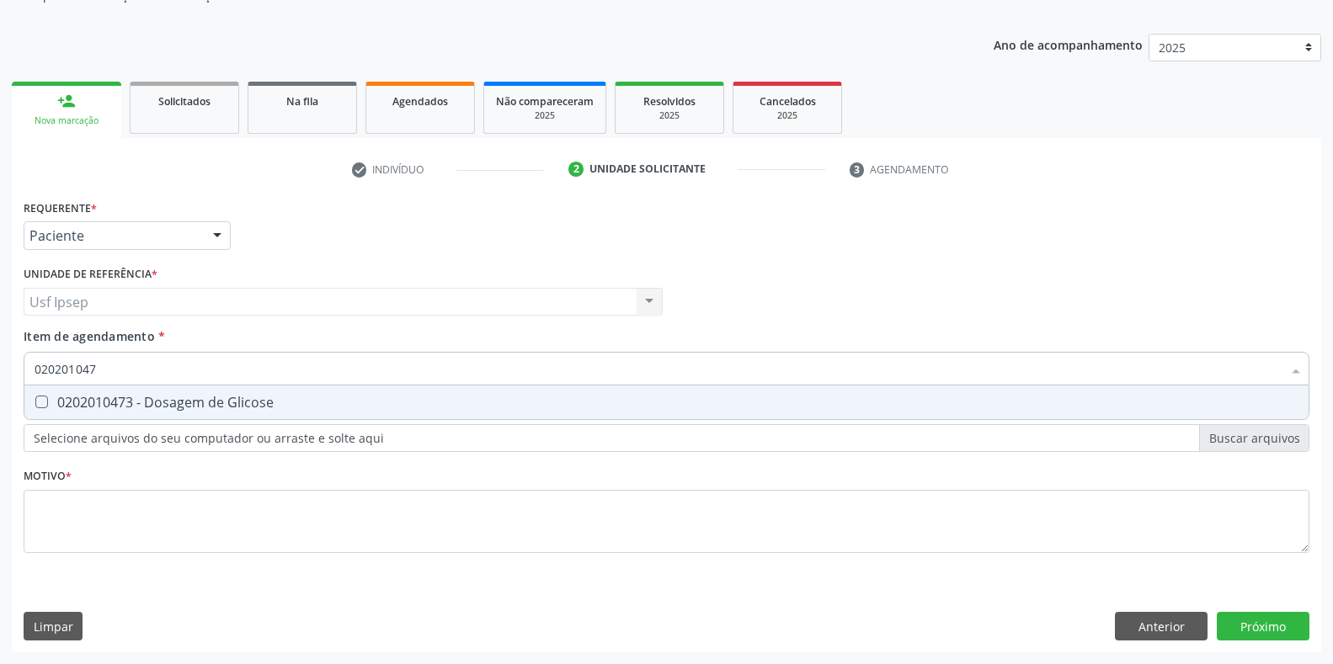
type input "0202010473"
click at [38, 400] on Glicose at bounding box center [41, 402] width 13 height 13
click at [35, 400] on Glicose "checkbox" at bounding box center [29, 402] width 11 height 11
checkbox Glicose "true"
click at [109, 370] on input "0202010473" at bounding box center [658, 369] width 1247 height 34
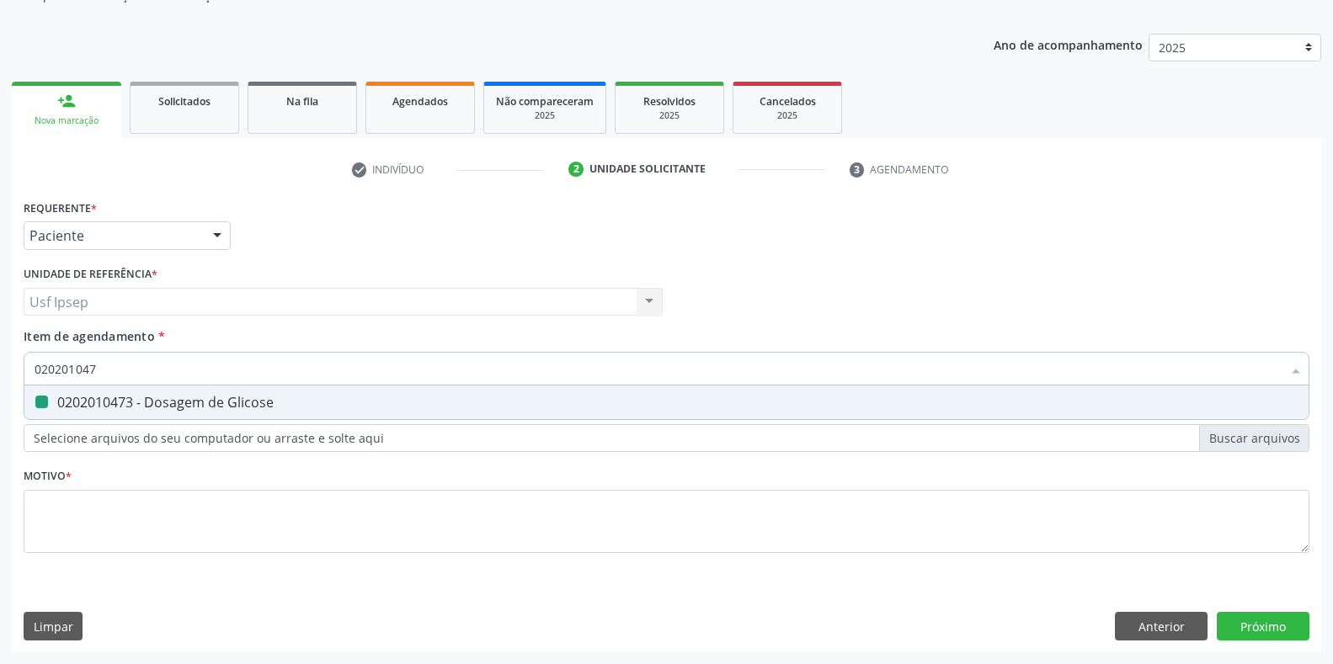
type input "02020104"
checkbox Glicose "false"
click at [105, 366] on input "0202010473" at bounding box center [658, 369] width 1247 height 34
click at [36, 402] on Ureia at bounding box center [41, 402] width 13 height 13
click at [35, 402] on Ureia "checkbox" at bounding box center [29, 402] width 11 height 11
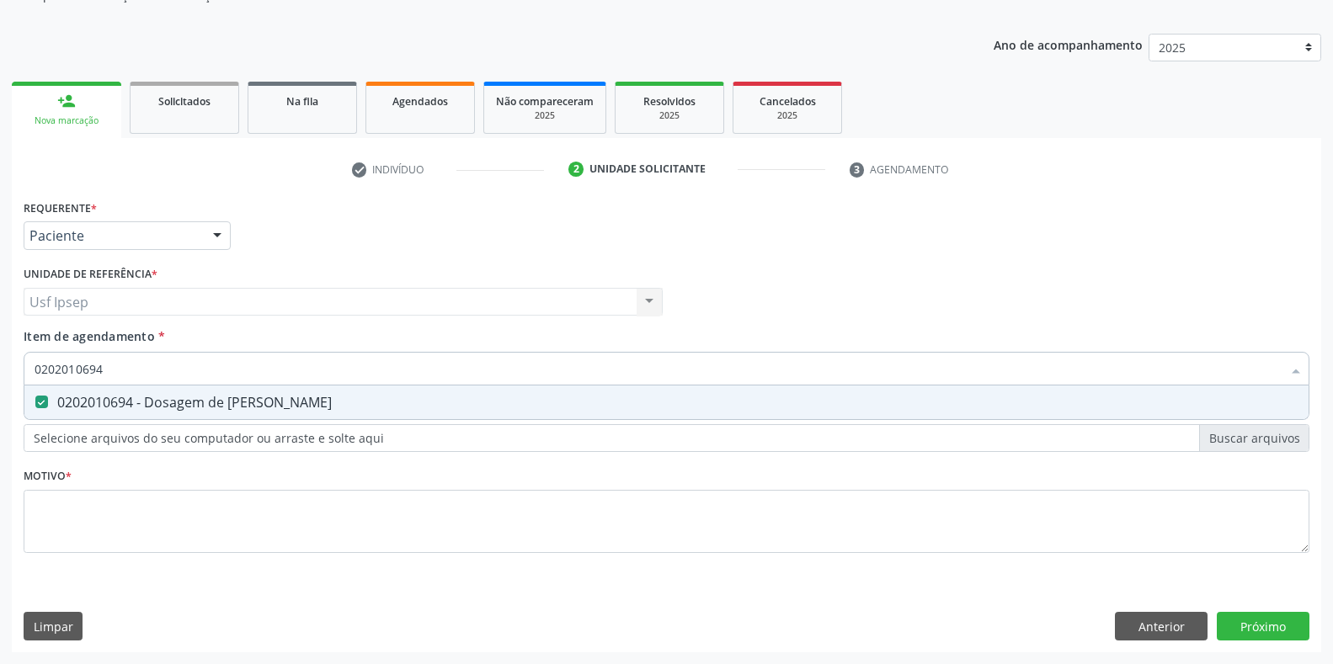
click at [104, 370] on input "0202010694" at bounding box center [658, 369] width 1247 height 34
click at [51, 493] on div "Requerente * Paciente Profissional de Saúde Paciente Nenhum resultado encontrad…" at bounding box center [667, 385] width 1286 height 381
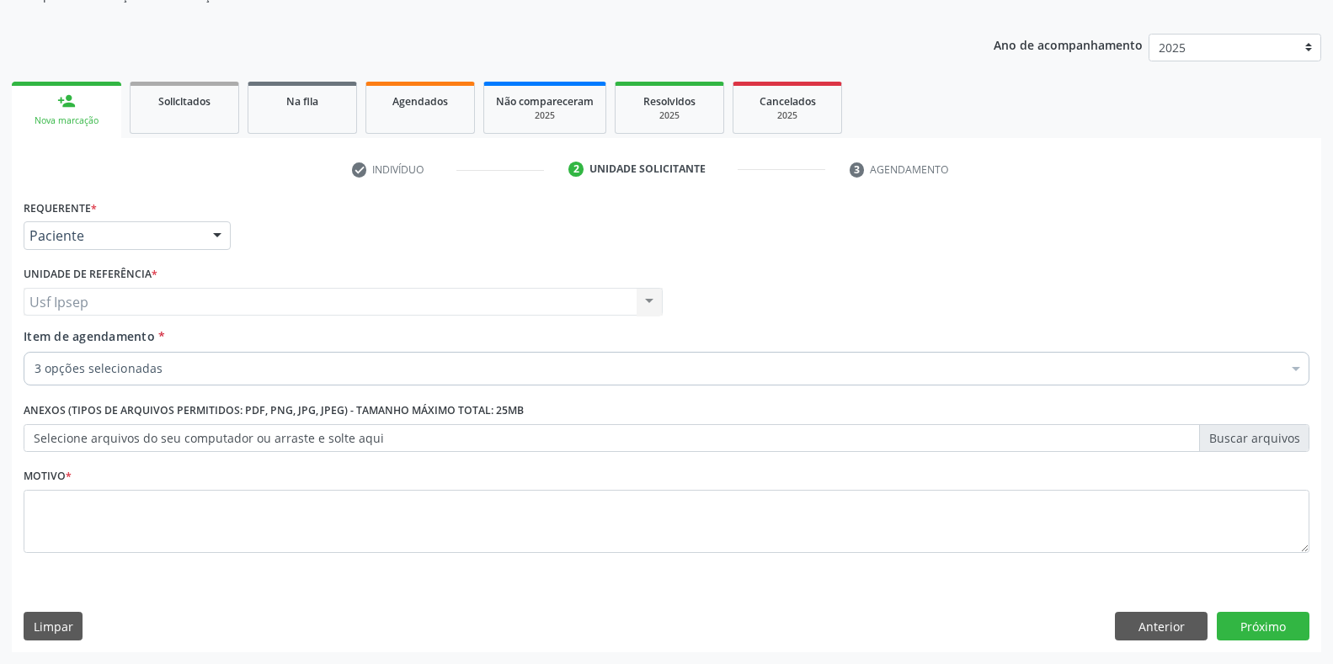
click at [35, 404] on div "Desfazer seleção" at bounding box center [689, 414] width 1331 height 34
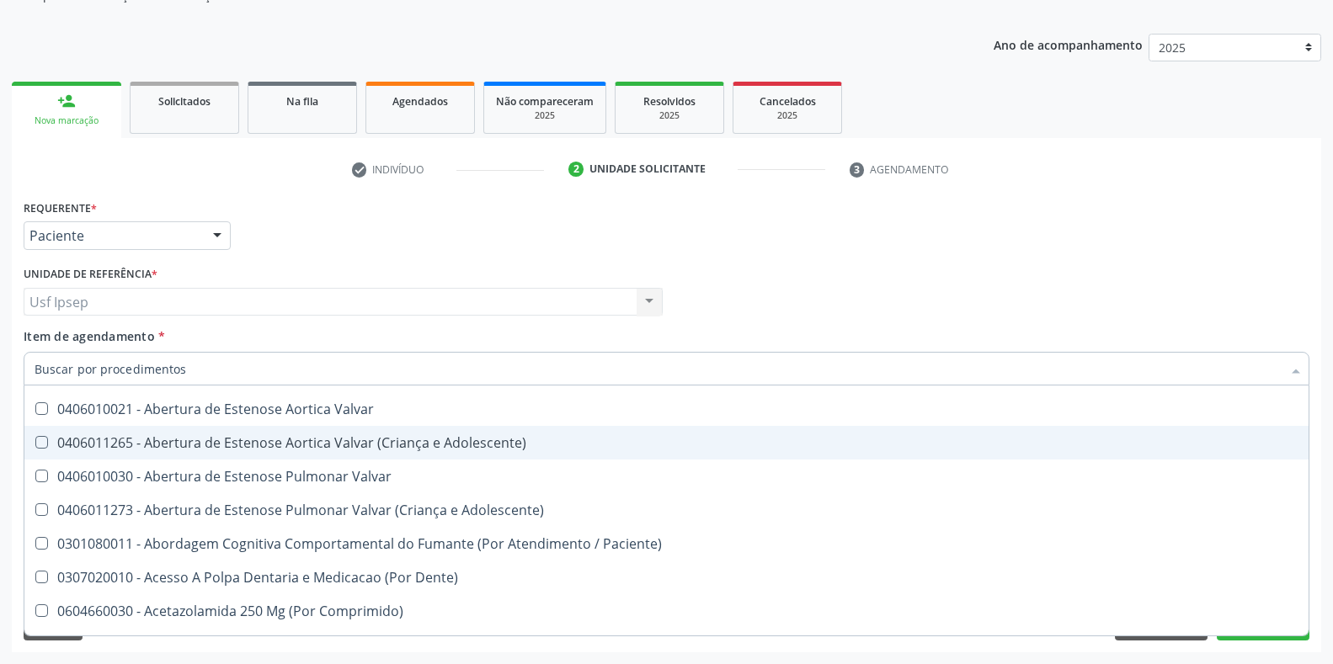
scroll to position [0, 0]
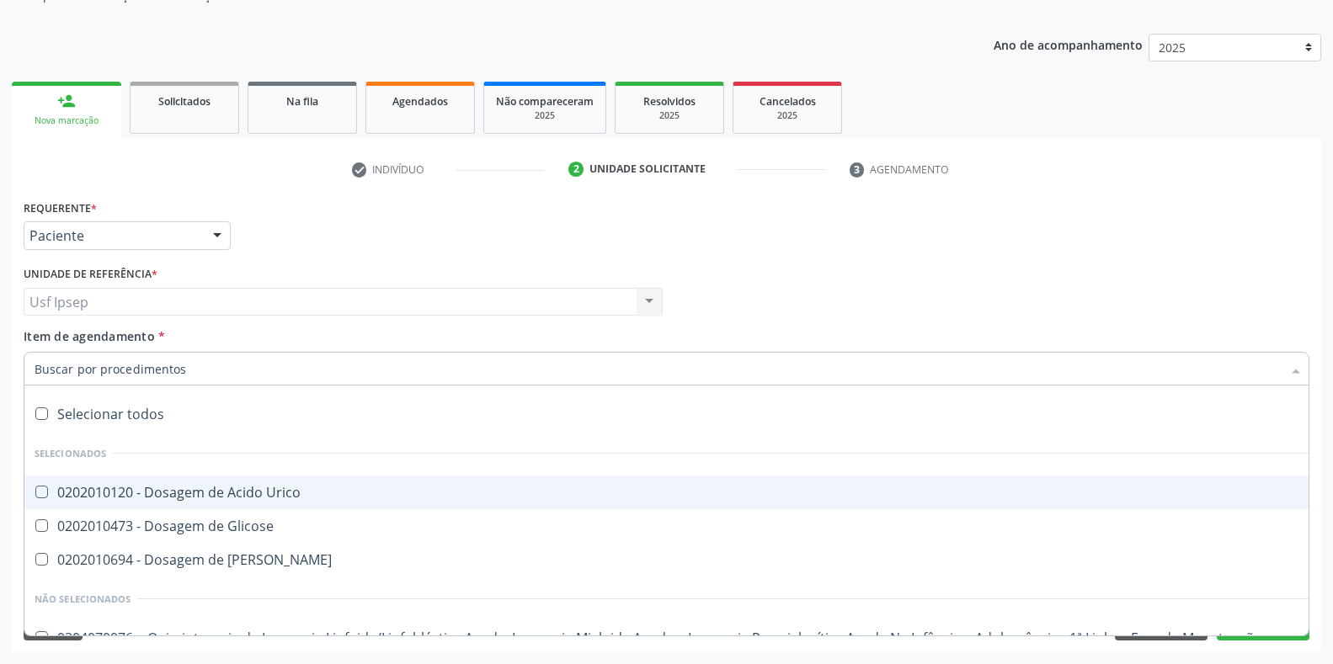
click at [43, 499] on div "0202010120 - Dosagem de Acido Urico" at bounding box center [690, 492] width 1311 height 13
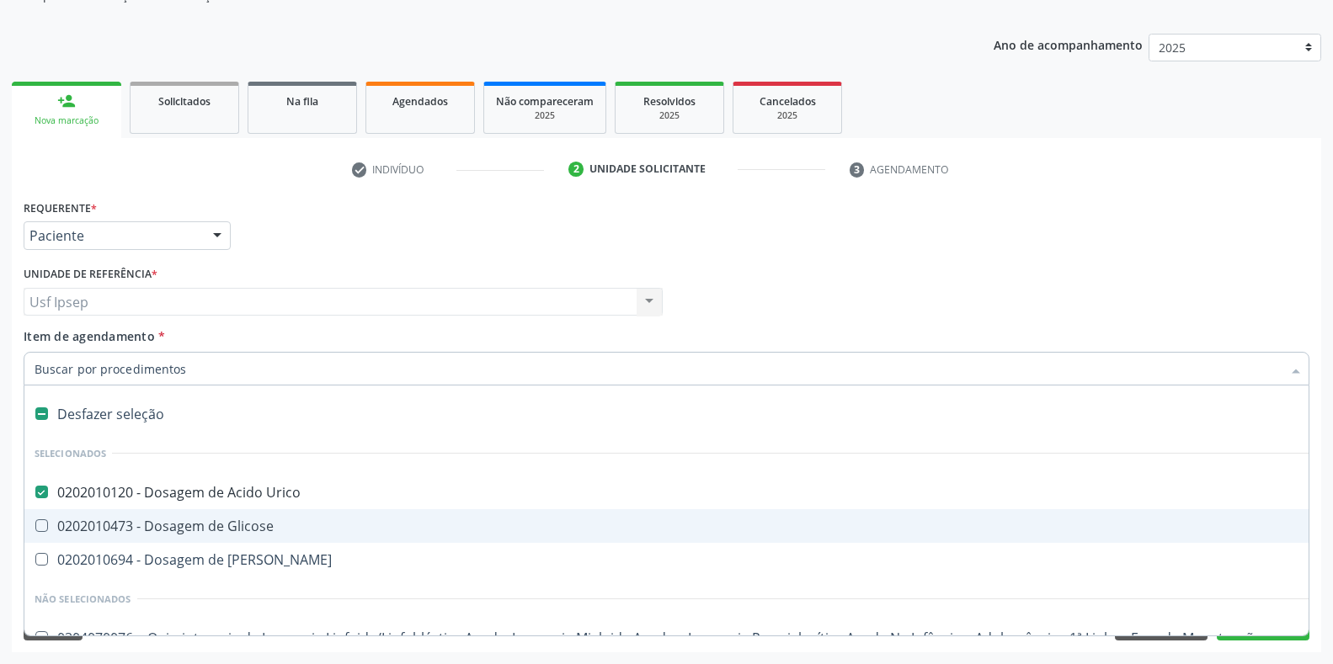
click at [42, 525] on Glicose at bounding box center [41, 526] width 13 height 13
click at [35, 525] on Glicose "checkbox" at bounding box center [29, 525] width 11 height 11
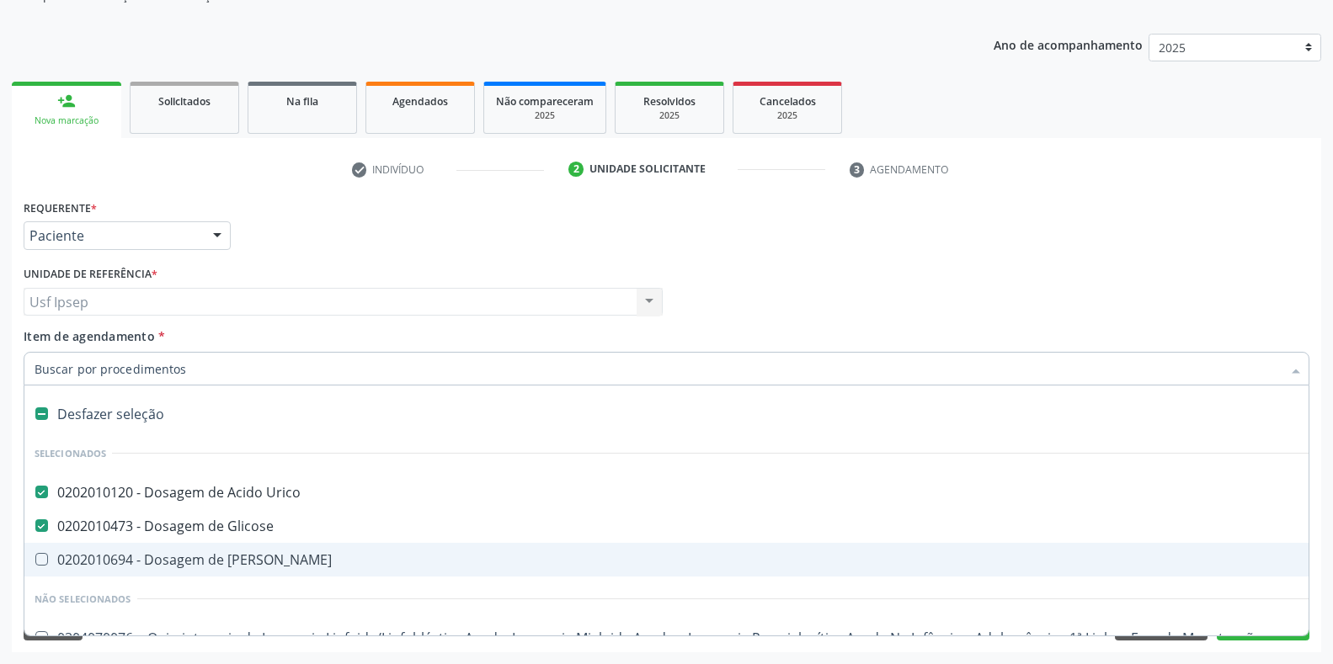
click at [38, 560] on Ureia at bounding box center [41, 559] width 13 height 13
click at [35, 560] on Ureia "checkbox" at bounding box center [29, 559] width 11 height 11
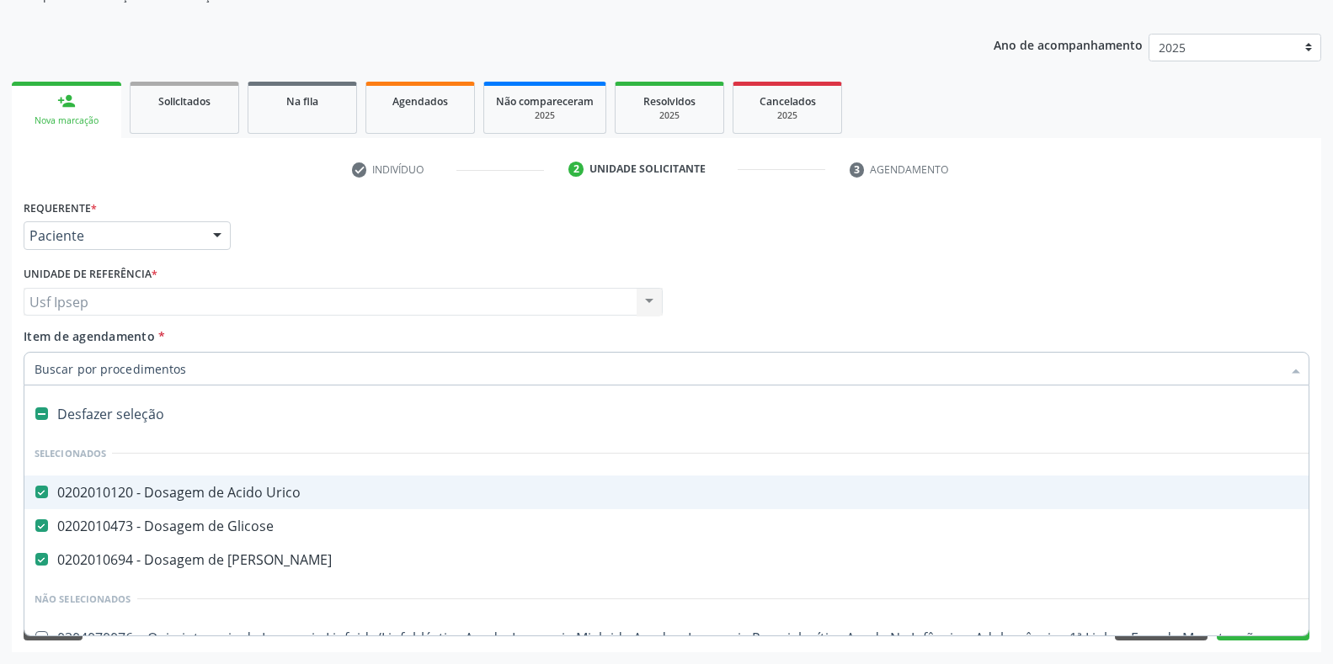
click at [63, 337] on span "Item de agendamento" at bounding box center [89, 336] width 131 height 16
click at [63, 352] on input "Item de agendamento *" at bounding box center [658, 369] width 1247 height 34
click at [63, 342] on span "Item de agendamento" at bounding box center [89, 336] width 131 height 16
click at [63, 352] on input "Item de agendamento *" at bounding box center [658, 369] width 1247 height 34
click at [45, 368] on input "Item de agendamento *" at bounding box center [658, 369] width 1247 height 34
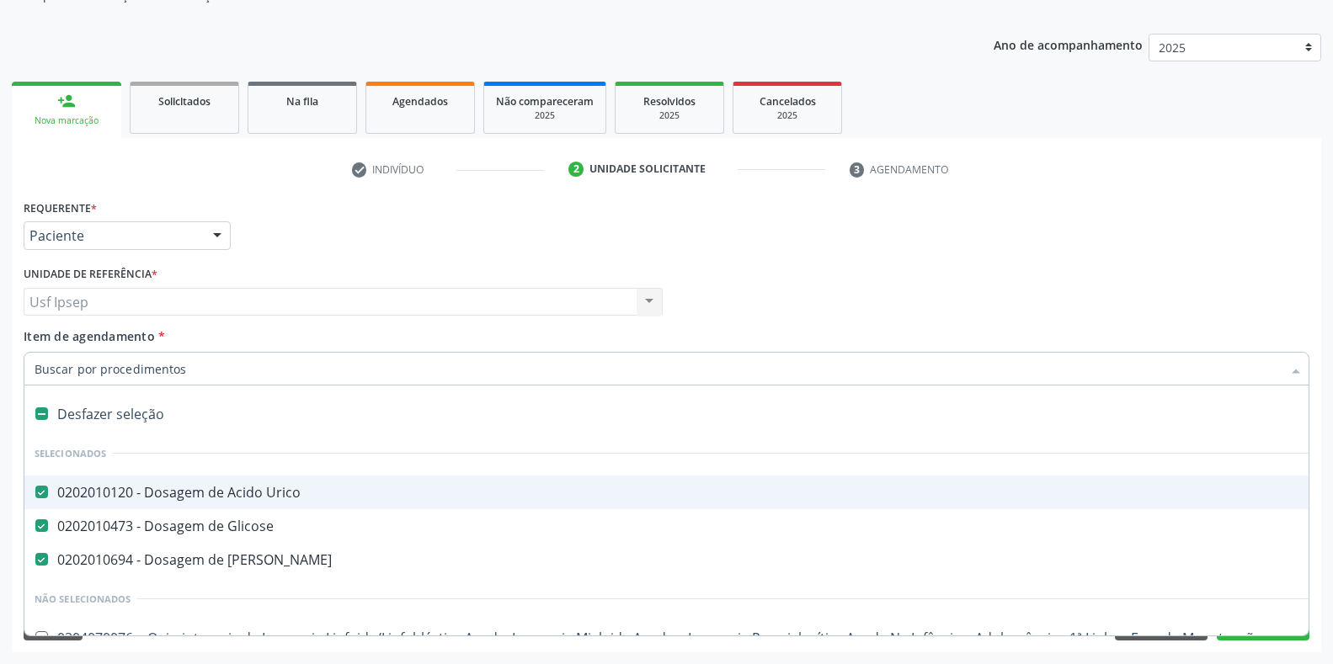
click at [43, 338] on span "Item de agendamento" at bounding box center [89, 336] width 131 height 16
click at [43, 352] on input "Item de agendamento *" at bounding box center [658, 369] width 1247 height 34
click at [43, 338] on span "Item de agendamento" at bounding box center [89, 336] width 131 height 16
click at [43, 352] on input "Item de agendamento *" at bounding box center [658, 369] width 1247 height 34
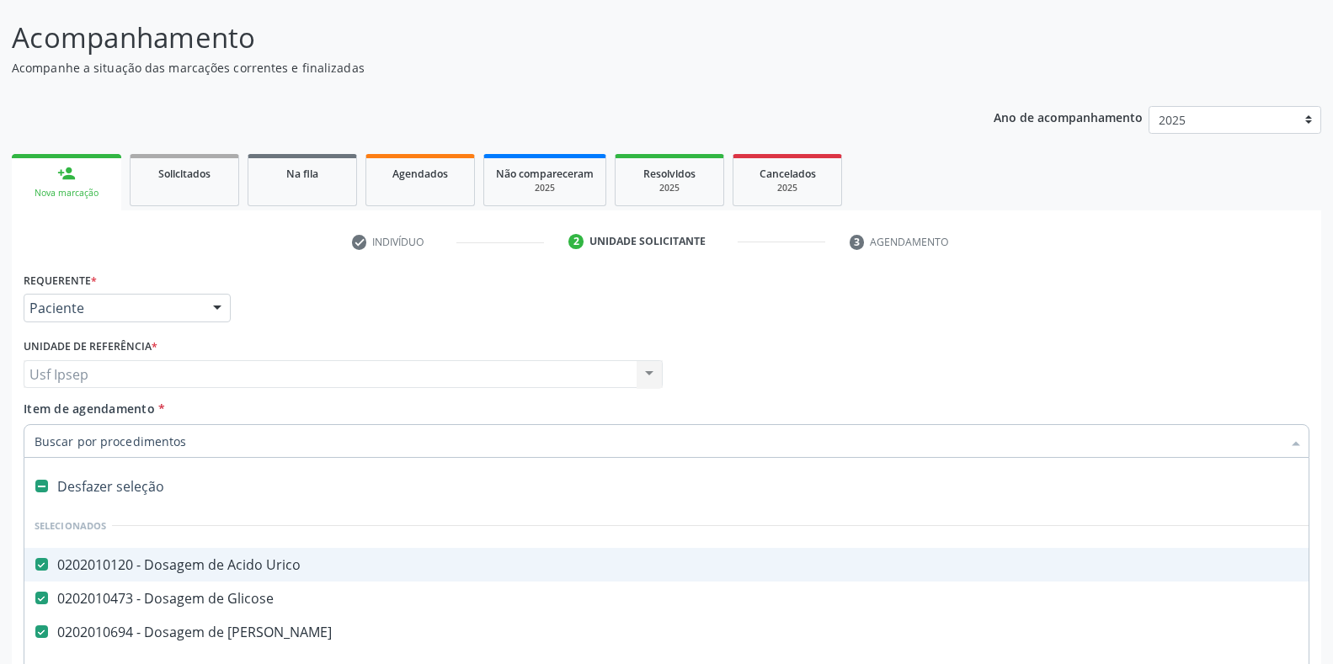
scroll to position [170, 0]
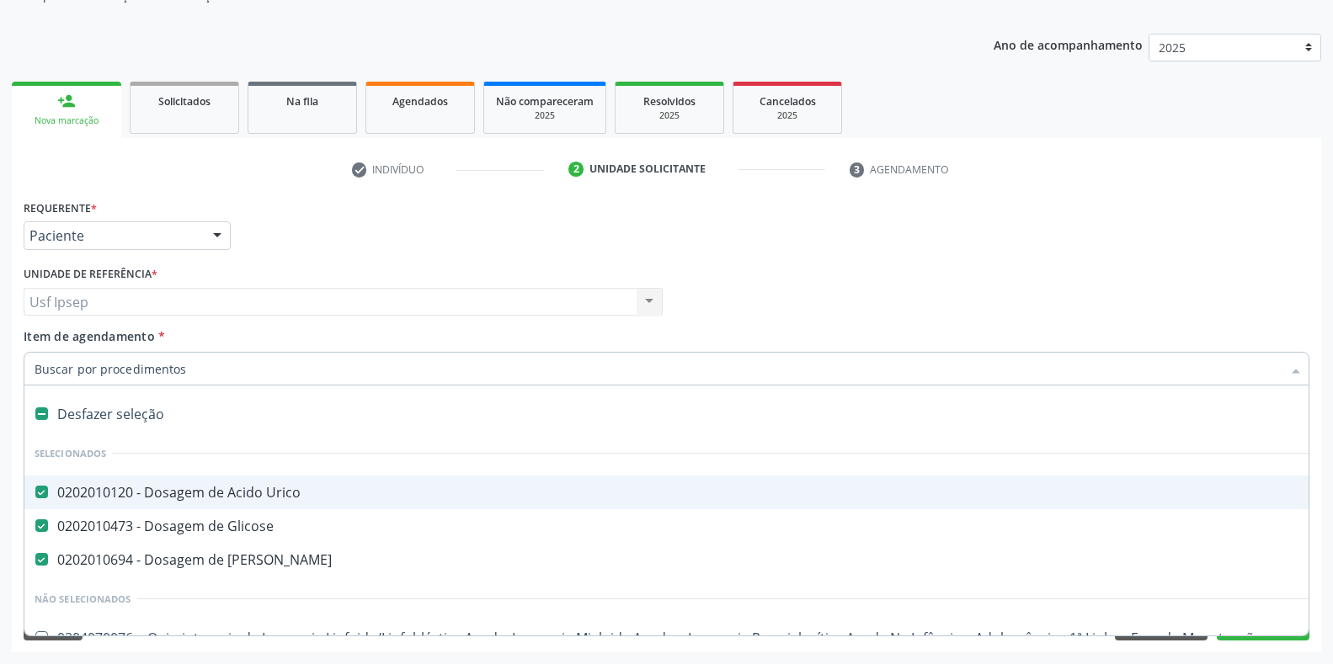
click at [40, 340] on span "Item de agendamento" at bounding box center [89, 336] width 131 height 16
click at [40, 352] on input "Item de agendamento *" at bounding box center [658, 369] width 1247 height 34
click at [36, 370] on input "Item de agendamento *" at bounding box center [658, 369] width 1247 height 34
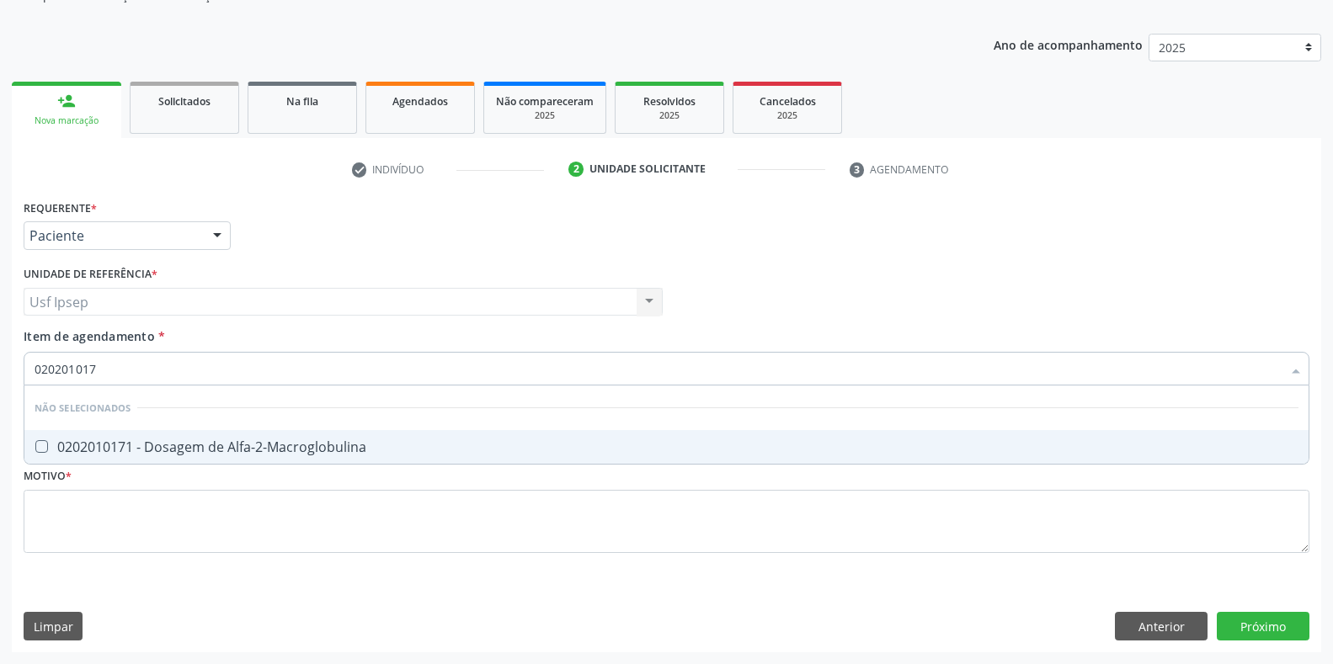
click at [107, 368] on input "020201017" at bounding box center [658, 369] width 1247 height 34
click at [40, 442] on Creatinina at bounding box center [41, 446] width 13 height 13
click at [35, 442] on Creatinina "checkbox" at bounding box center [29, 446] width 11 height 11
click at [105, 365] on input "0202010317" at bounding box center [658, 369] width 1247 height 34
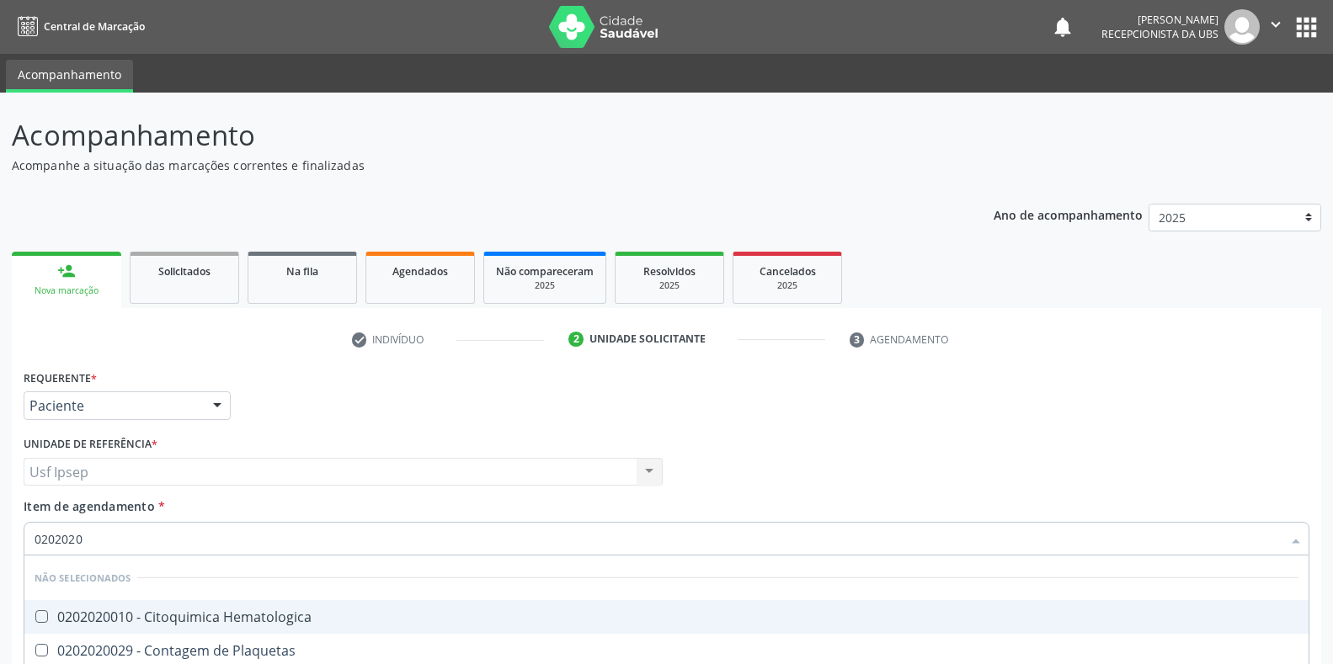
scroll to position [170, 0]
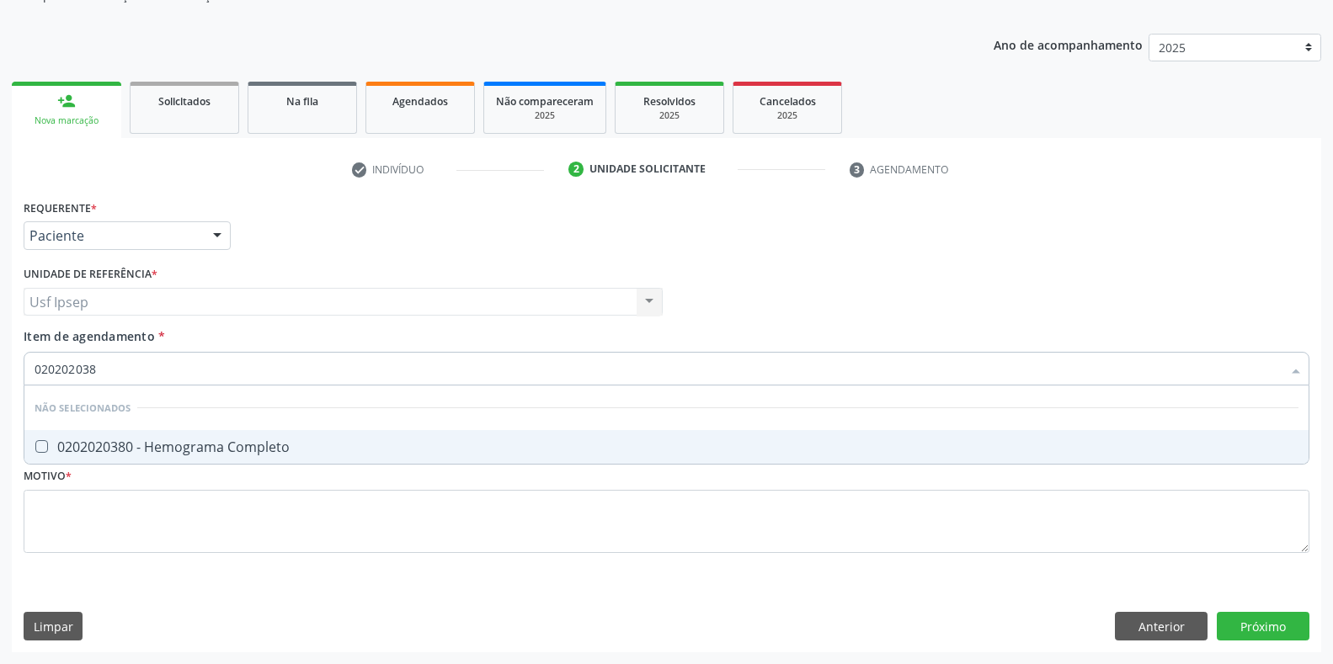
type input "0202020380"
click at [40, 452] on Completo at bounding box center [41, 446] width 13 height 13
click at [35, 452] on Completo "checkbox" at bounding box center [29, 446] width 11 height 11
checkbox Completo "true"
click at [107, 373] on input "0202020380" at bounding box center [658, 369] width 1247 height 34
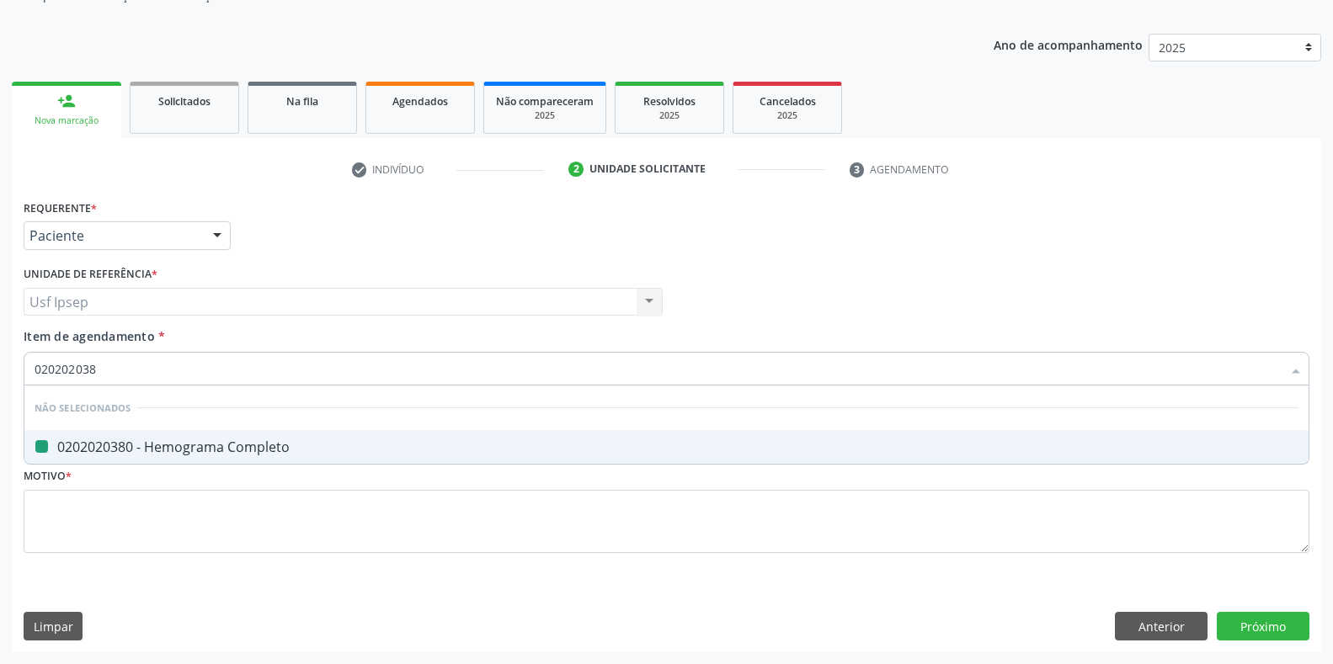
type input "02020203"
checkbox Completo "false"
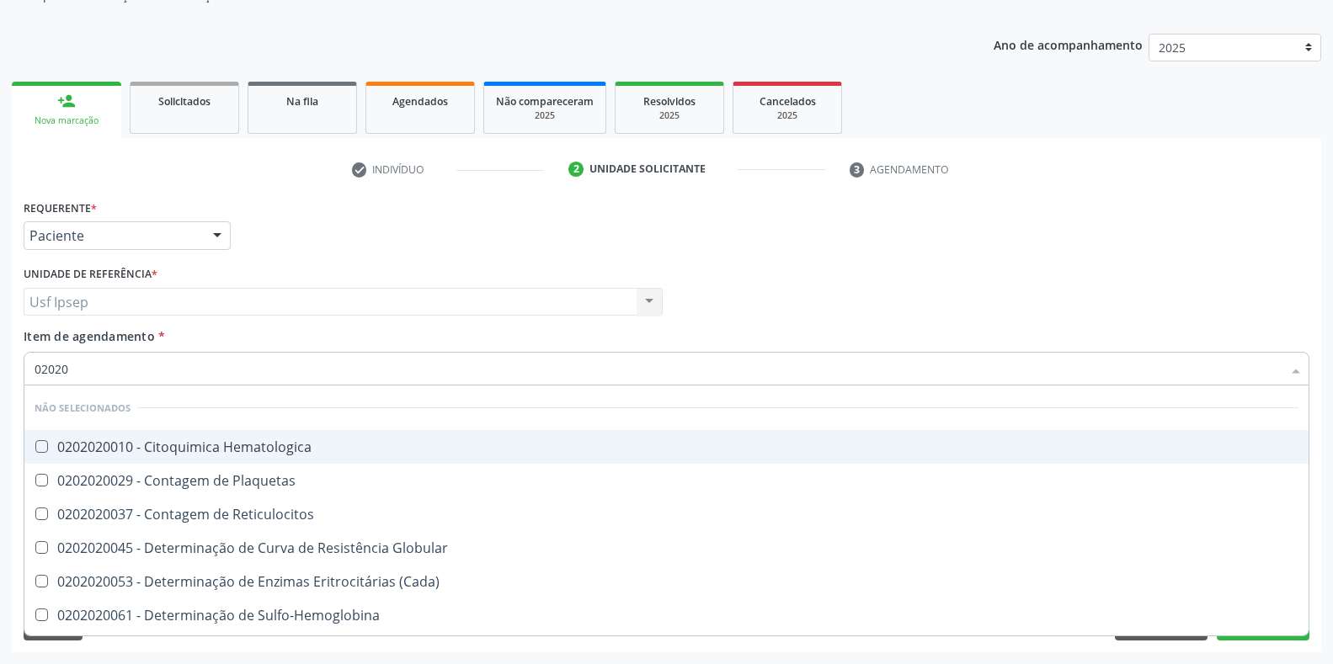
type input "0202"
checkbox Hematologica "true"
checkbox Plaquetas "true"
checkbox Reticulocitos "true"
checkbox Completo "false"
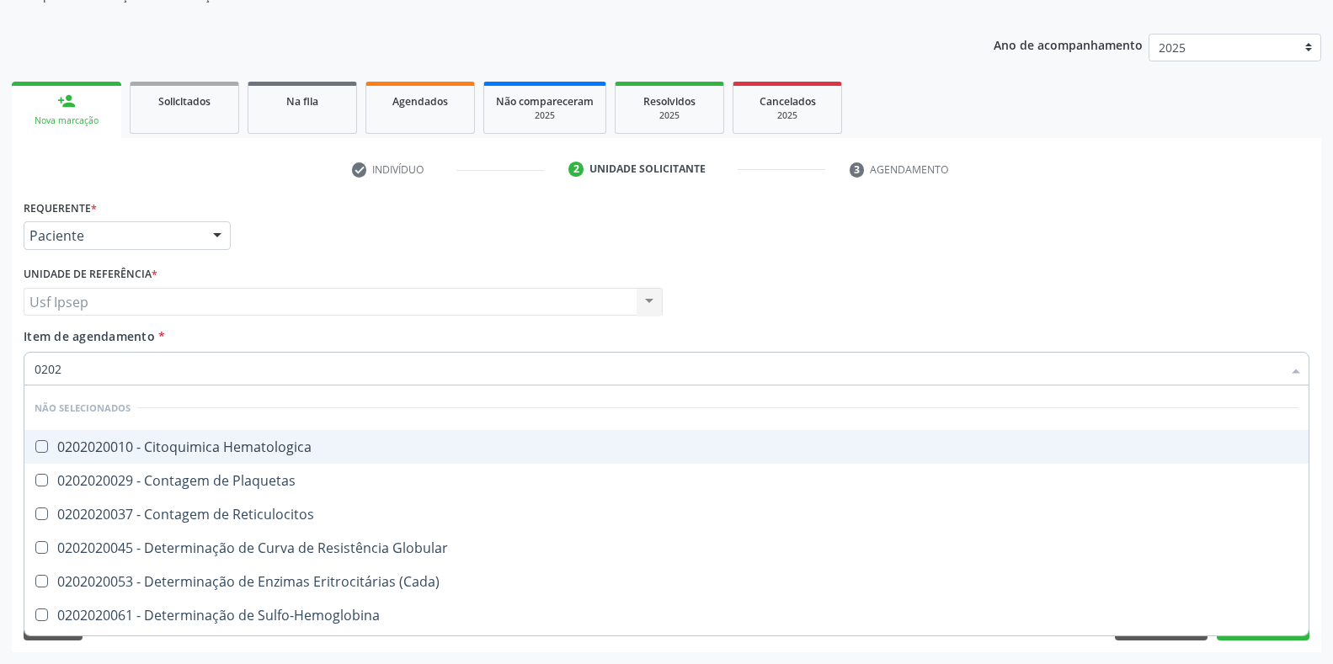
checkbox Leucograma "false"
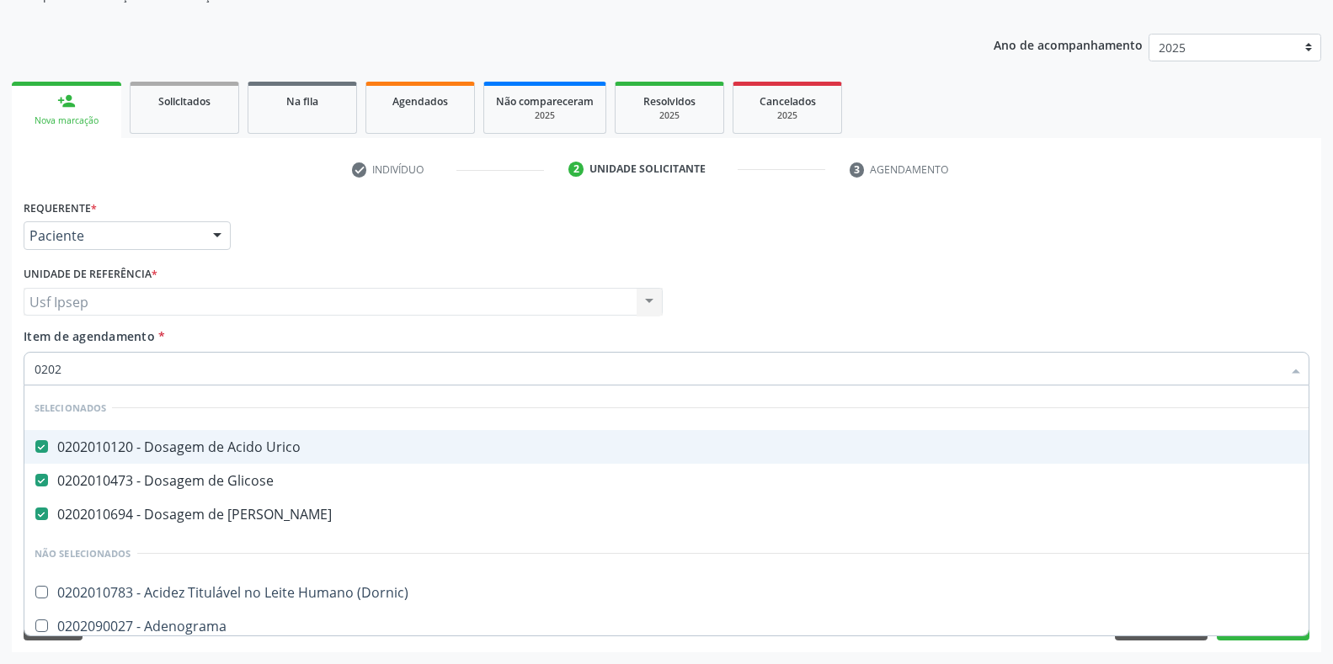
type input "02020"
checkbox Calcio "true"
checkbox Creatinina "false"
checkbox Zinco "true"
checkbox Completo "false"
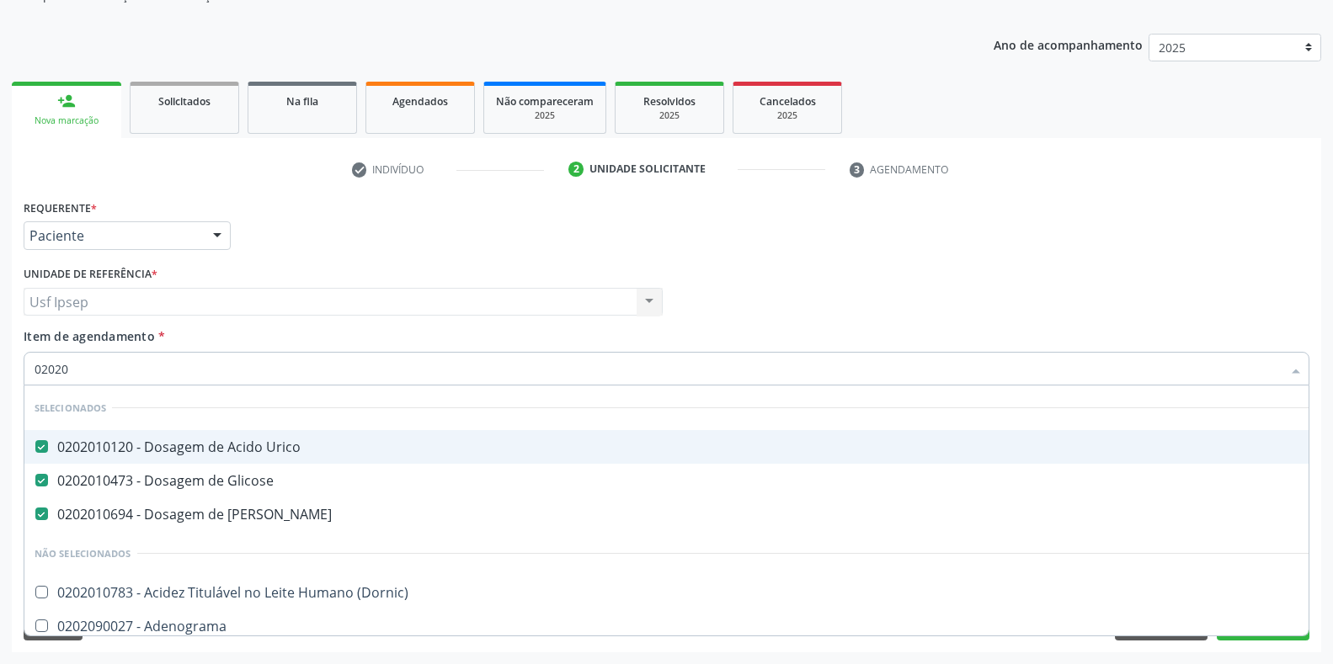
type input "020201"
checkbox Gestante "true"
type input "0202010"
checkbox Creatinina "true"
checkbox Folato "false"
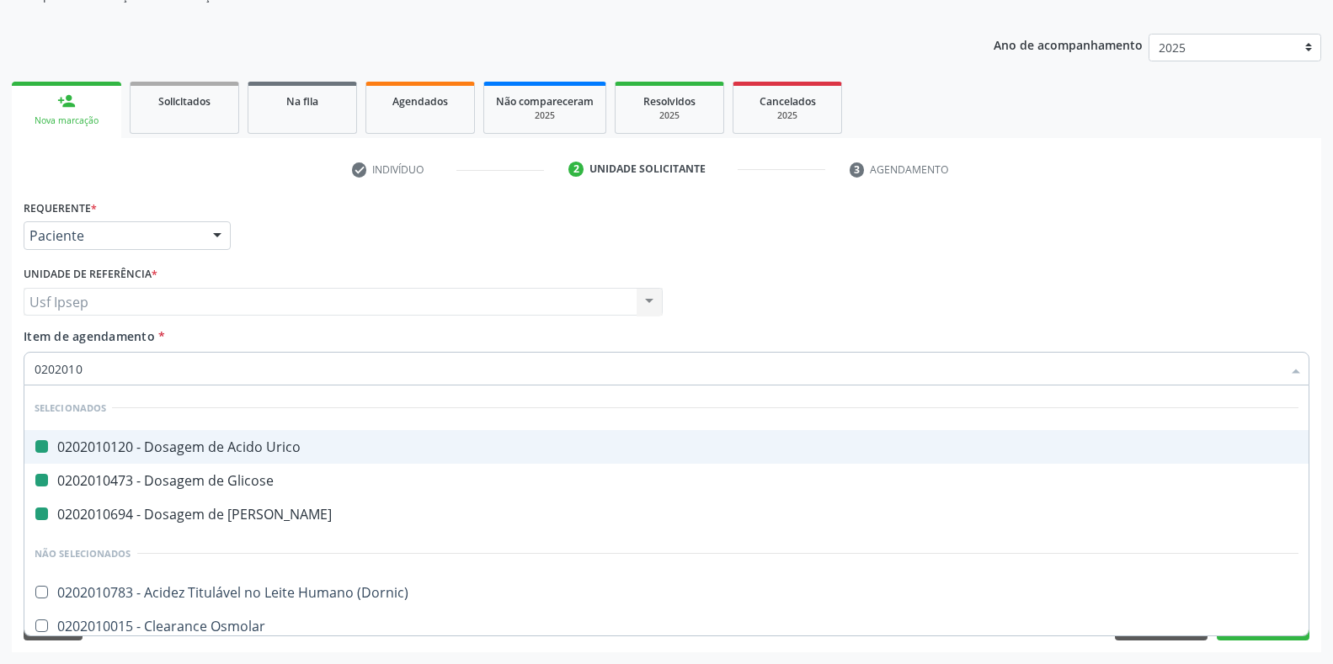
type input "02020102"
checkbox Urico "false"
checkbox Glicose "false"
checkbox Ureia "false"
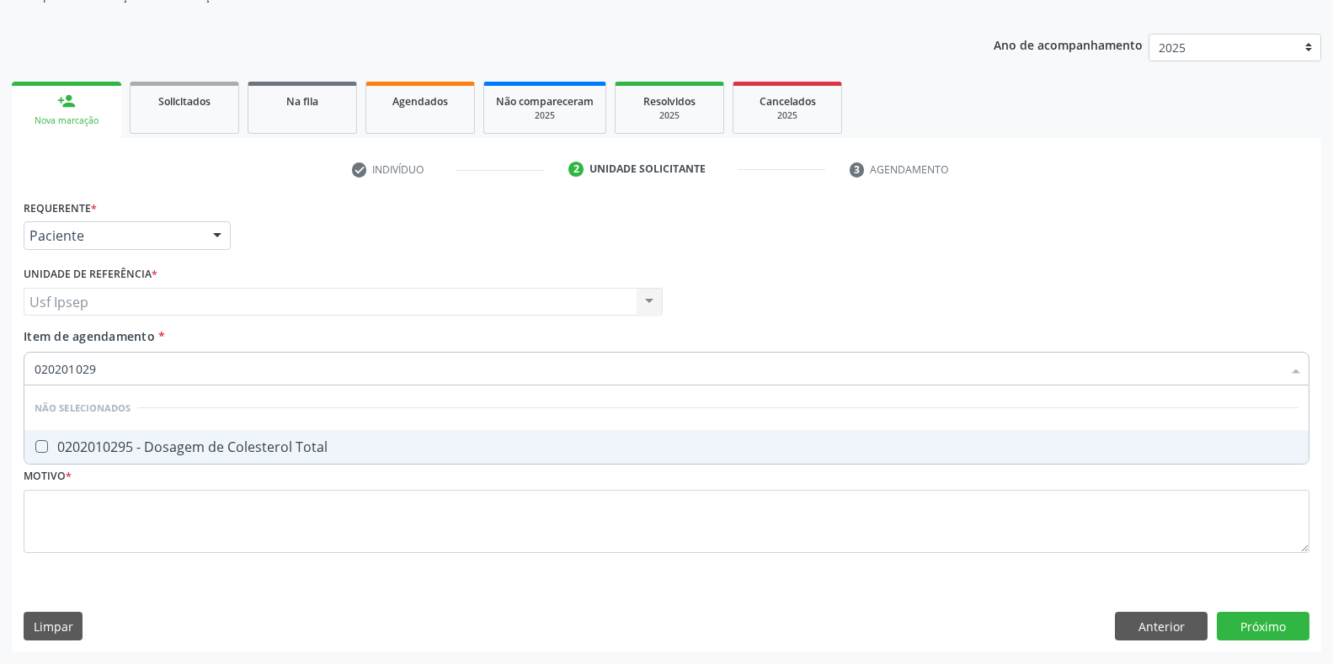
type input "0202010295"
click at [33, 446] on div at bounding box center [30, 446] width 13 height 13
checkbox Total "true"
click at [105, 366] on input "0202010295" at bounding box center [658, 369] width 1247 height 34
type input "02020102"
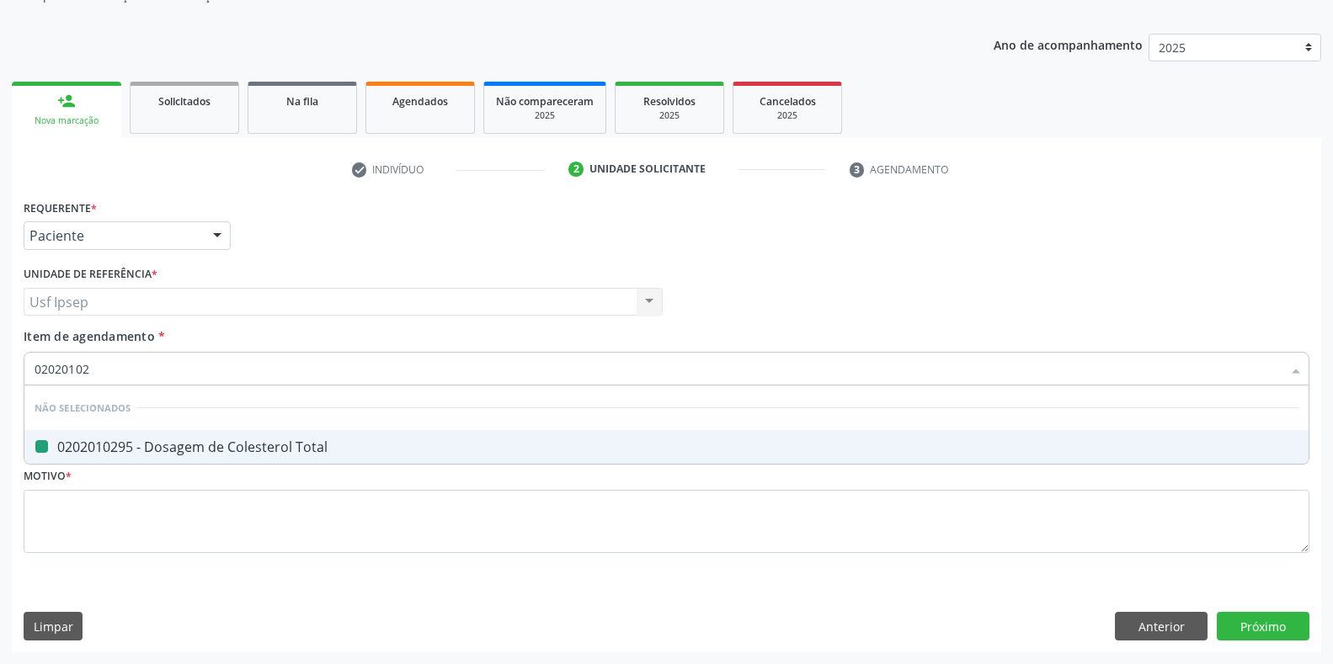
checkbox Total "false"
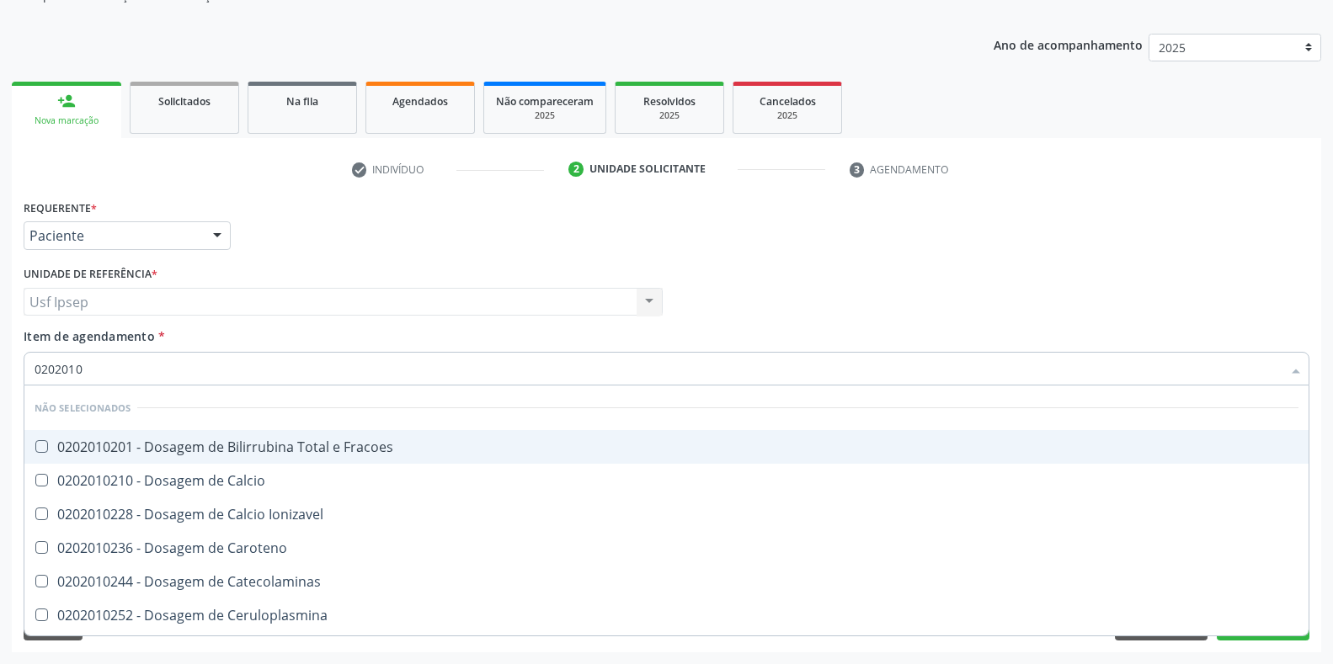
type input "020201"
checkbox Fracoes "true"
checkbox Calcio "true"
checkbox Ionizavel "true"
checkbox Total "false"
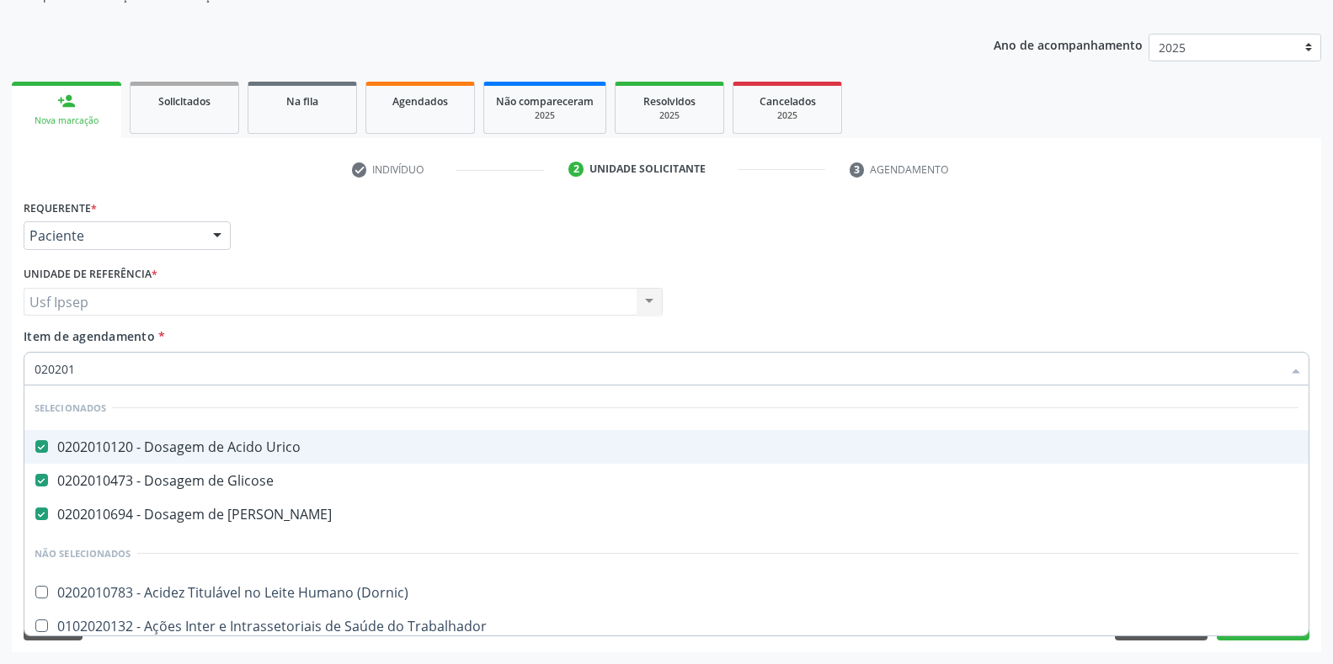
type input "0202010"
checkbox Fracoes "true"
checkbox Ionizavel "true"
checkbox Total "false"
checkbox Creatinina "false"
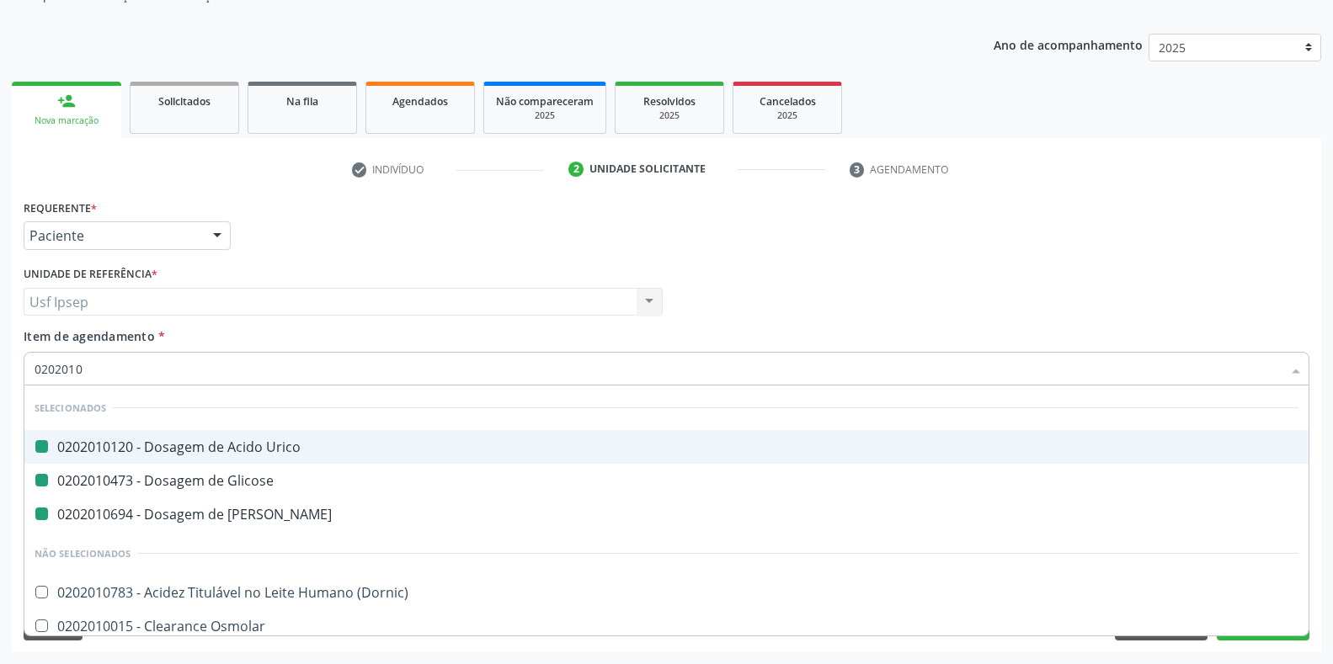
type input "02020102"
checkbox Urico "false"
checkbox Glicose "false"
checkbox Ureia "false"
checkbox Dosagens\) "true"
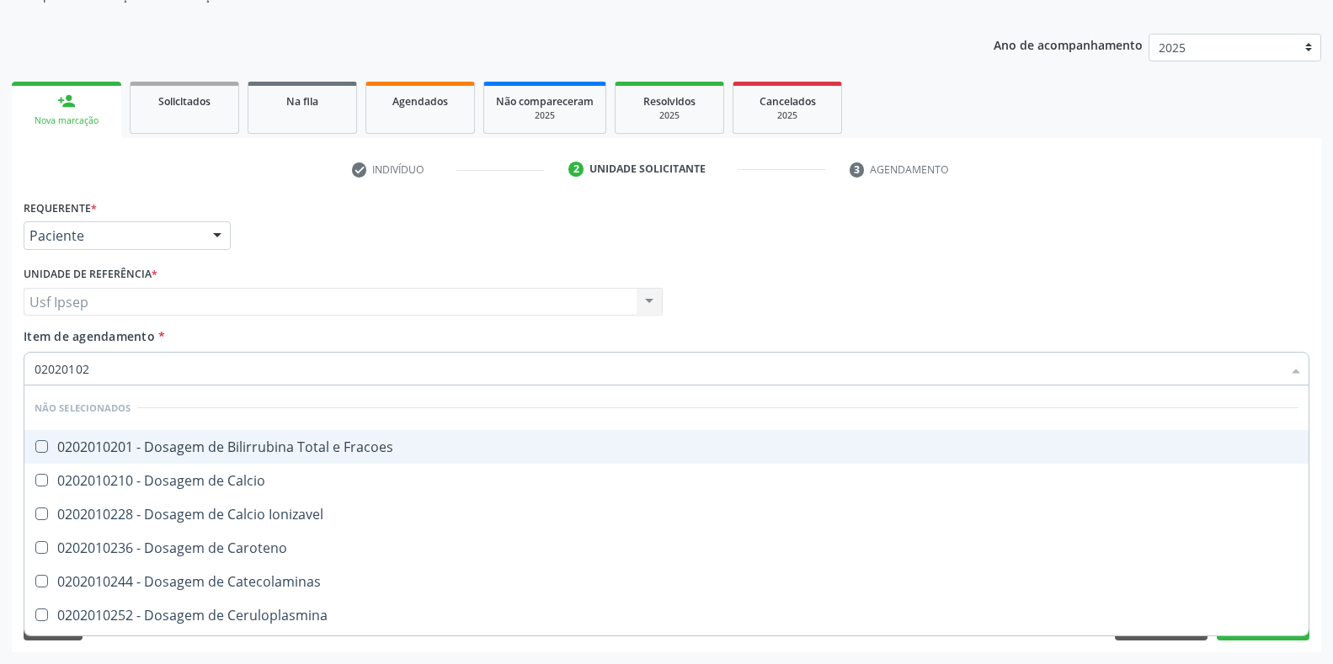
type input "020201029"
checkbox Fracoes "true"
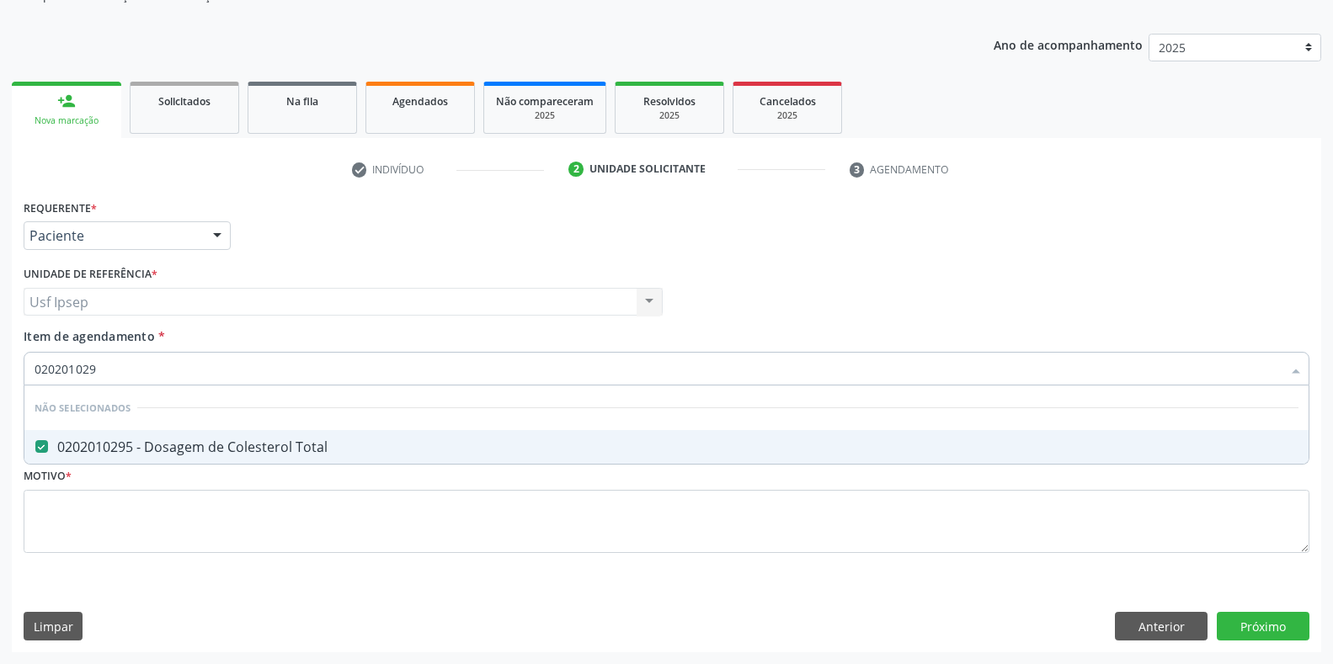
type input "02020102"
checkbox Total "false"
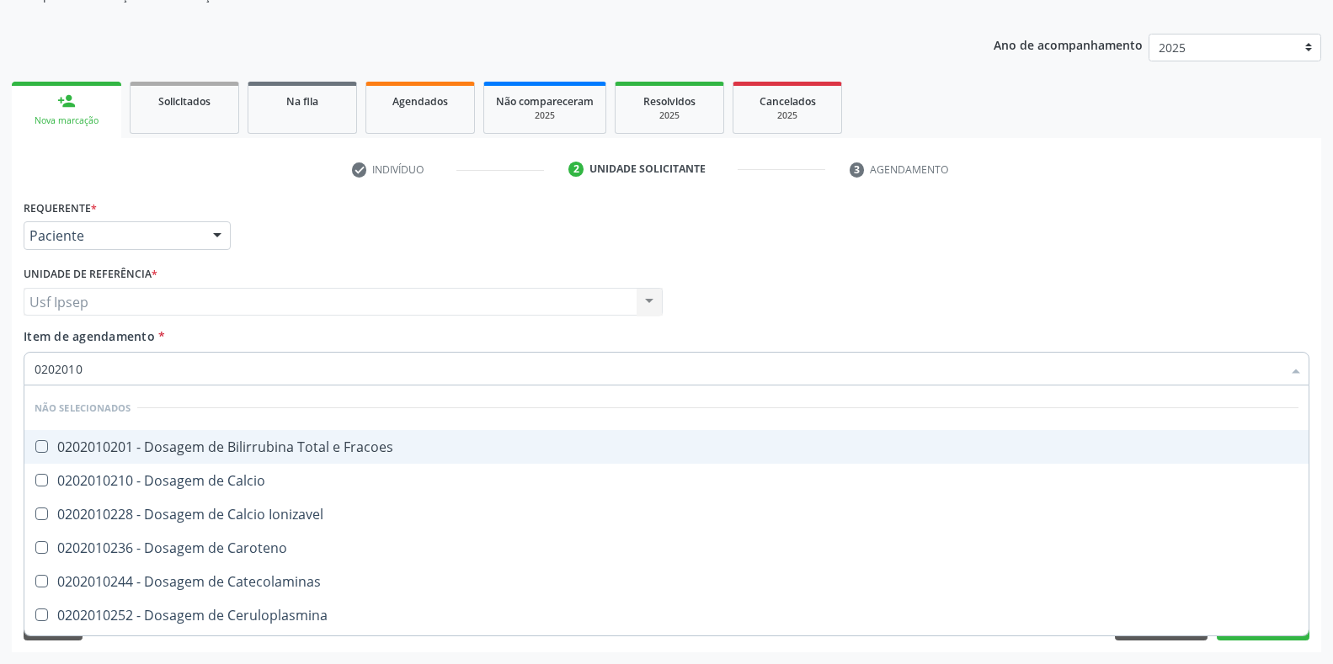
type input "020201"
checkbox Fracoes "true"
checkbox Calcio "true"
checkbox Ionizavel "true"
checkbox Total "false"
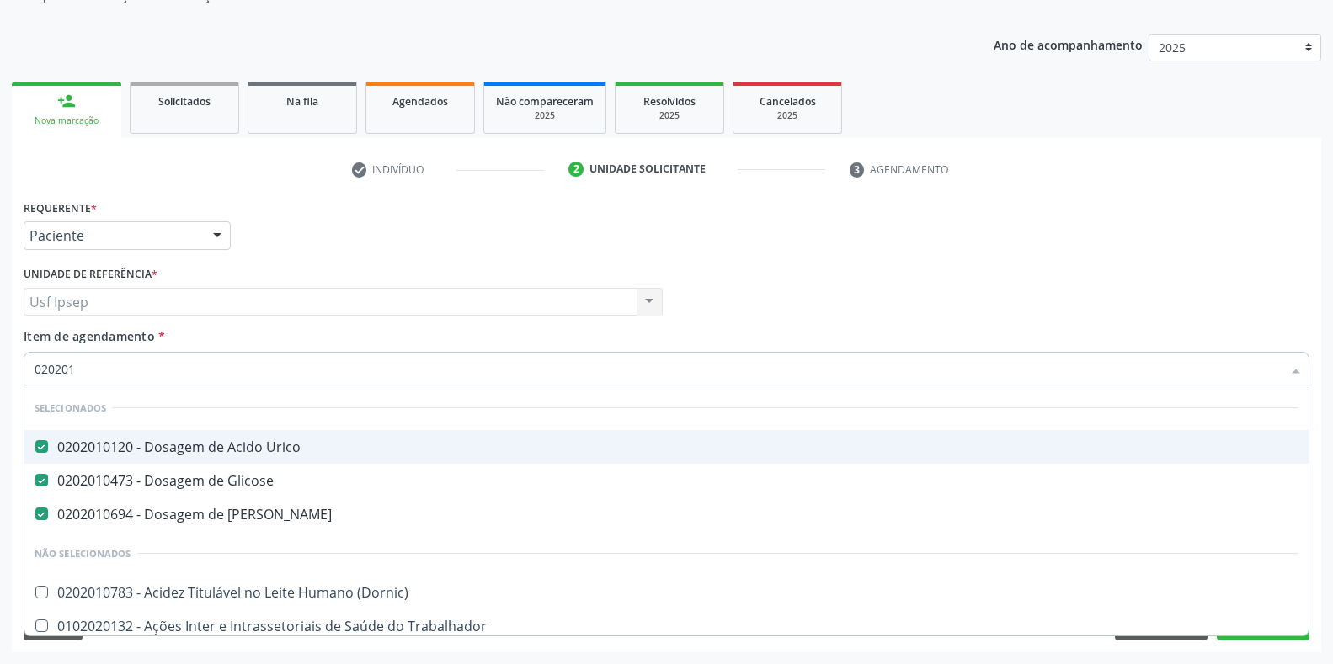
type input "0202010"
checkbox Fracoes "true"
checkbox Ionizavel "true"
checkbox Total "false"
checkbox Creatinina "false"
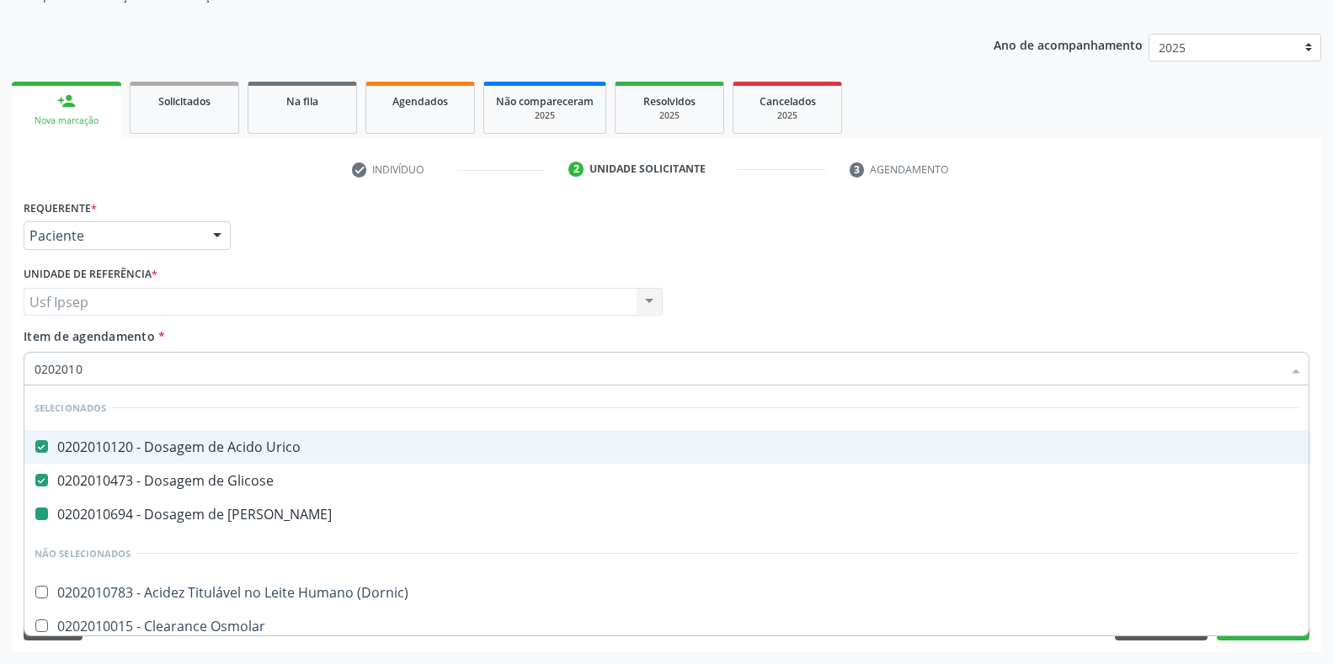
type input "02020106"
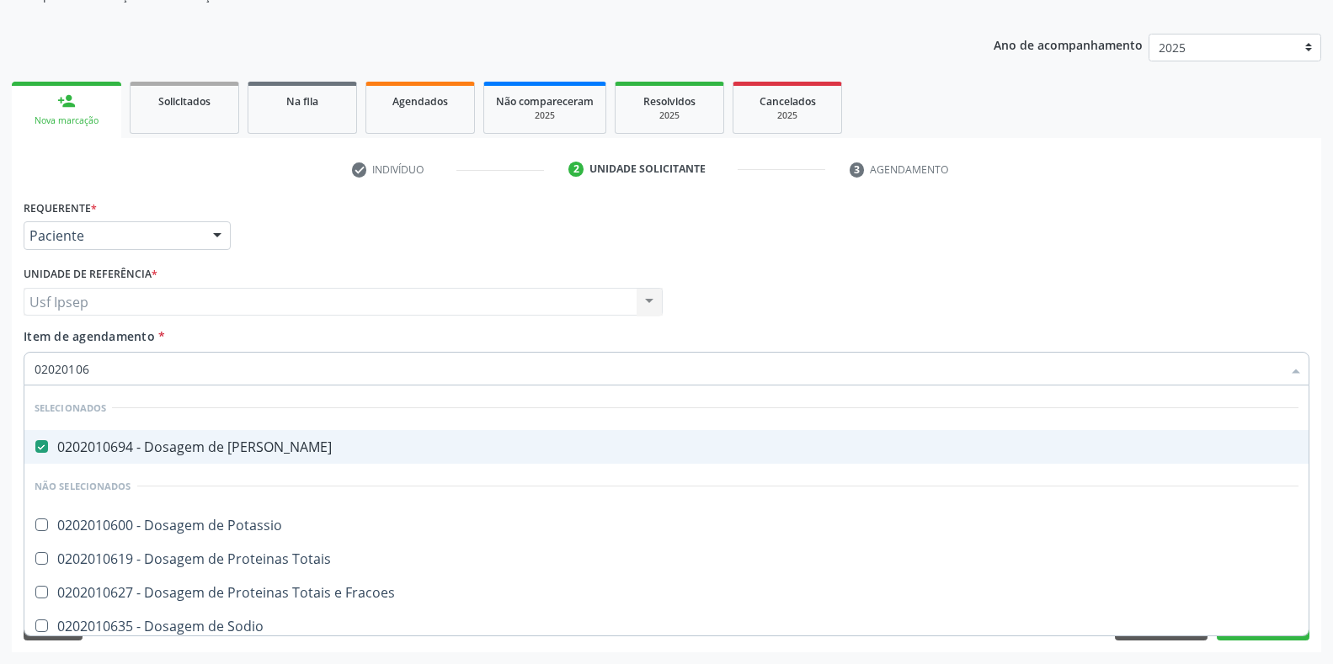
checkbox Potassio "false"
type input "020201064"
checkbox Ureia "false"
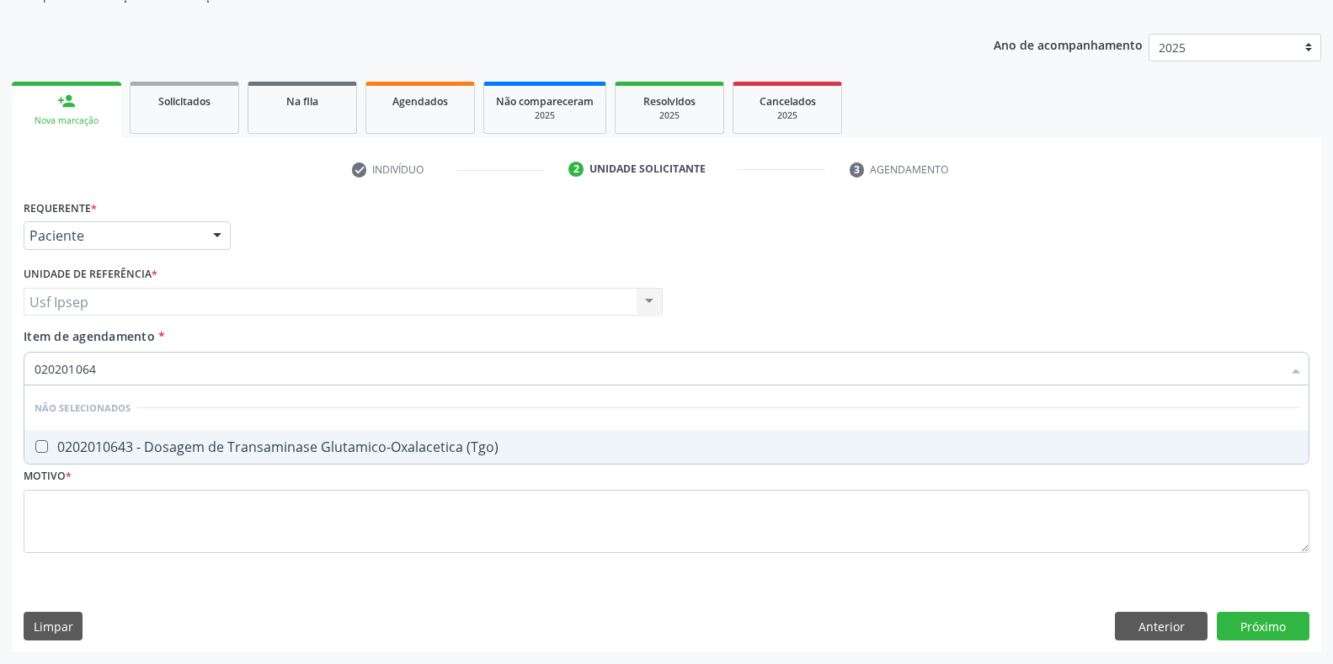
type input "0202010643"
click at [45, 445] on \(Tgo\) at bounding box center [41, 446] width 13 height 13
click at [35, 445] on \(Tgo\) "checkbox" at bounding box center [29, 446] width 11 height 11
checkbox \(Tgo\) "true"
click at [109, 367] on input "0202010643" at bounding box center [658, 369] width 1247 height 34
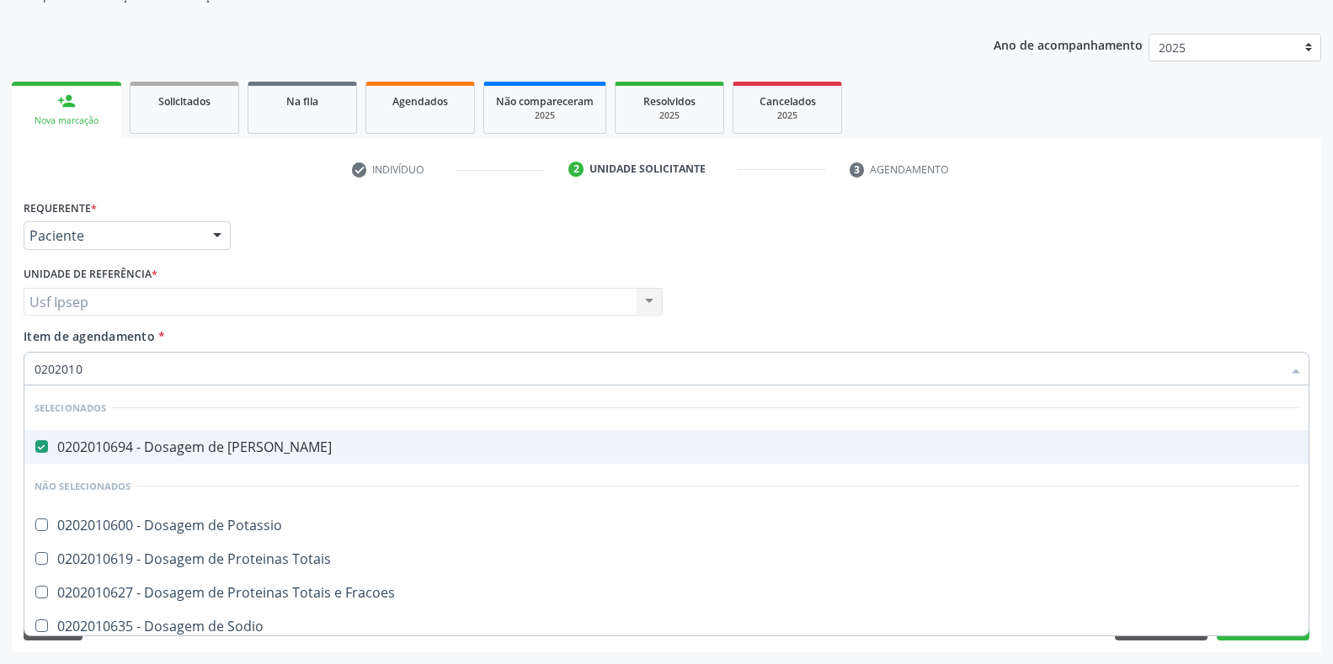
type input "020201"
checkbox Potassio "true"
checkbox \(Tgo\) "false"
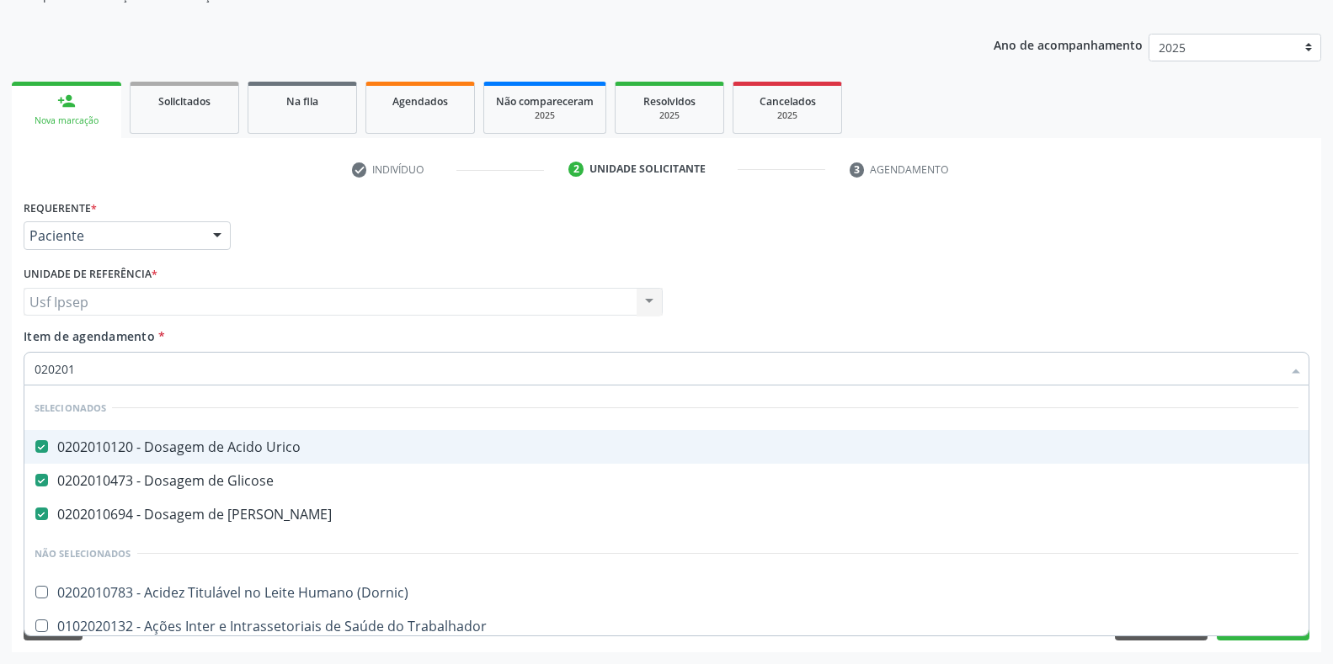
type input "0202010"
checkbox Fracoes "true"
checkbox Ionizavel "true"
checkbox Total "false"
checkbox Creatinina "false"
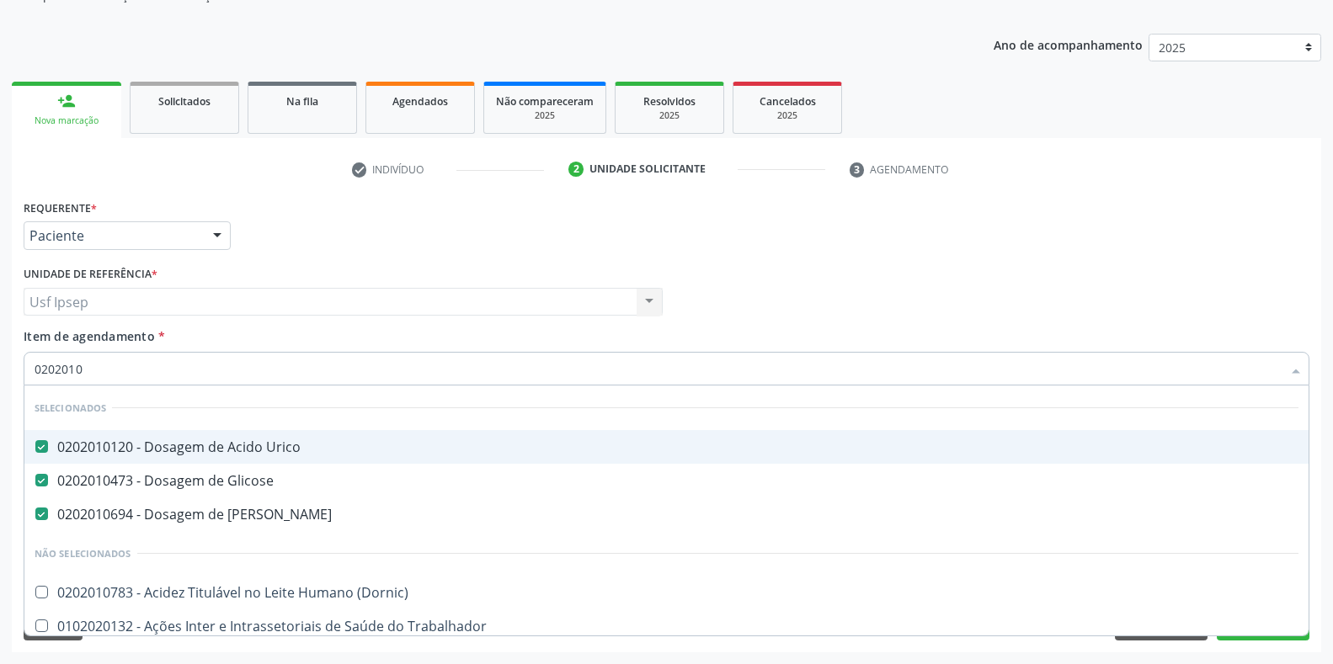
checkbox Leucino-Aminopeptidase "true"
checkbox \(Tgo\) "false"
type input "02020106"
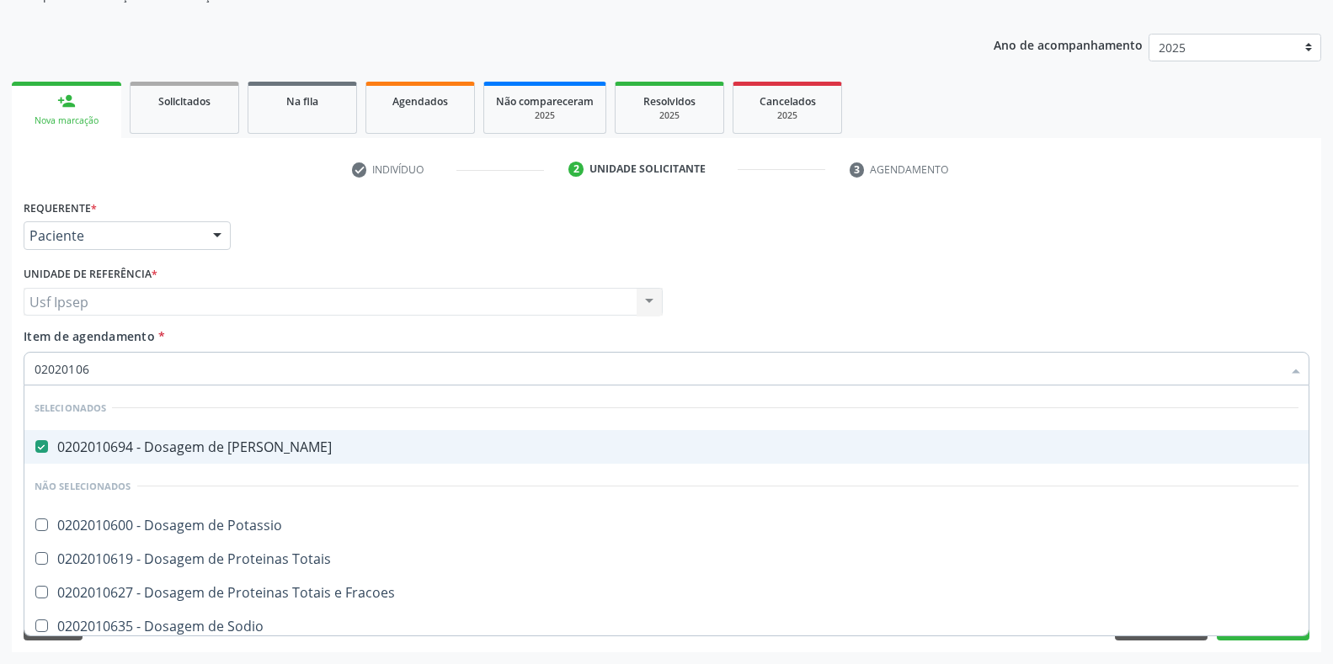
checkbox Potassio "false"
checkbox \(Tgo\) "true"
type input "020201065"
checkbox Ureia "false"
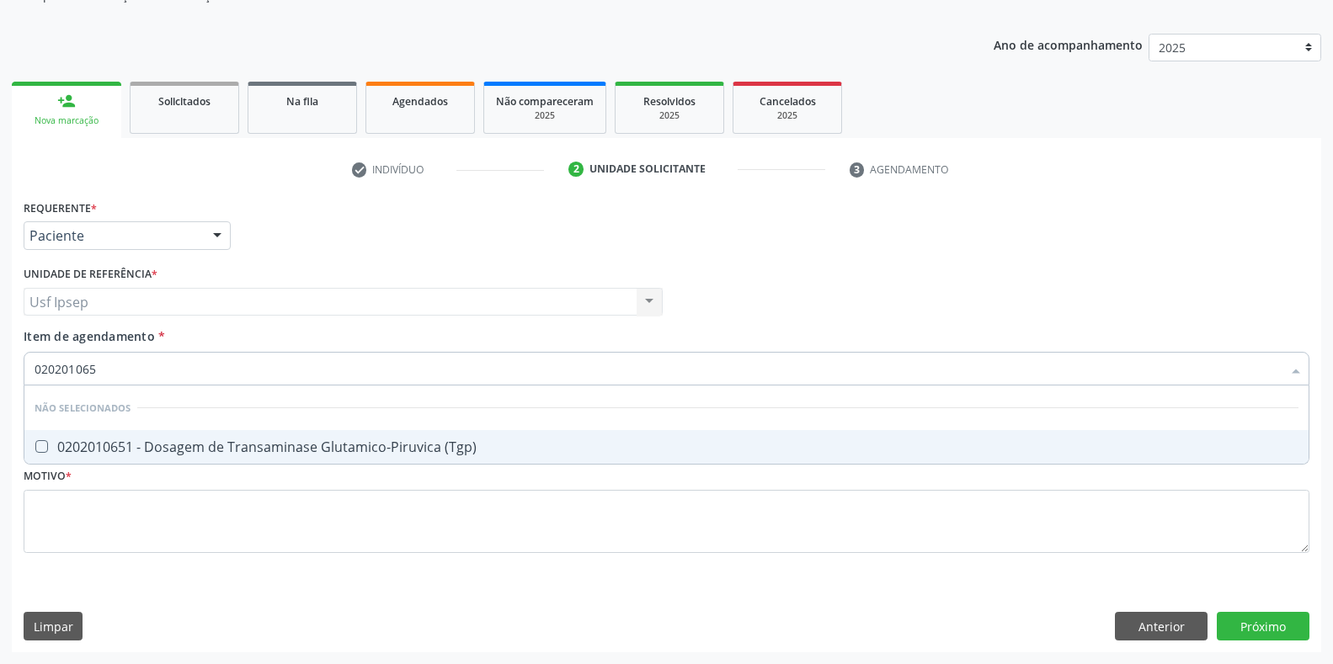
type input "0202010651"
click at [36, 442] on \(Tgp\) at bounding box center [41, 446] width 13 height 13
click at [35, 442] on \(Tgp\) "checkbox" at bounding box center [29, 446] width 11 height 11
checkbox \(Tgp\) "true"
click at [104, 365] on input "0202010651" at bounding box center [658, 369] width 1247 height 34
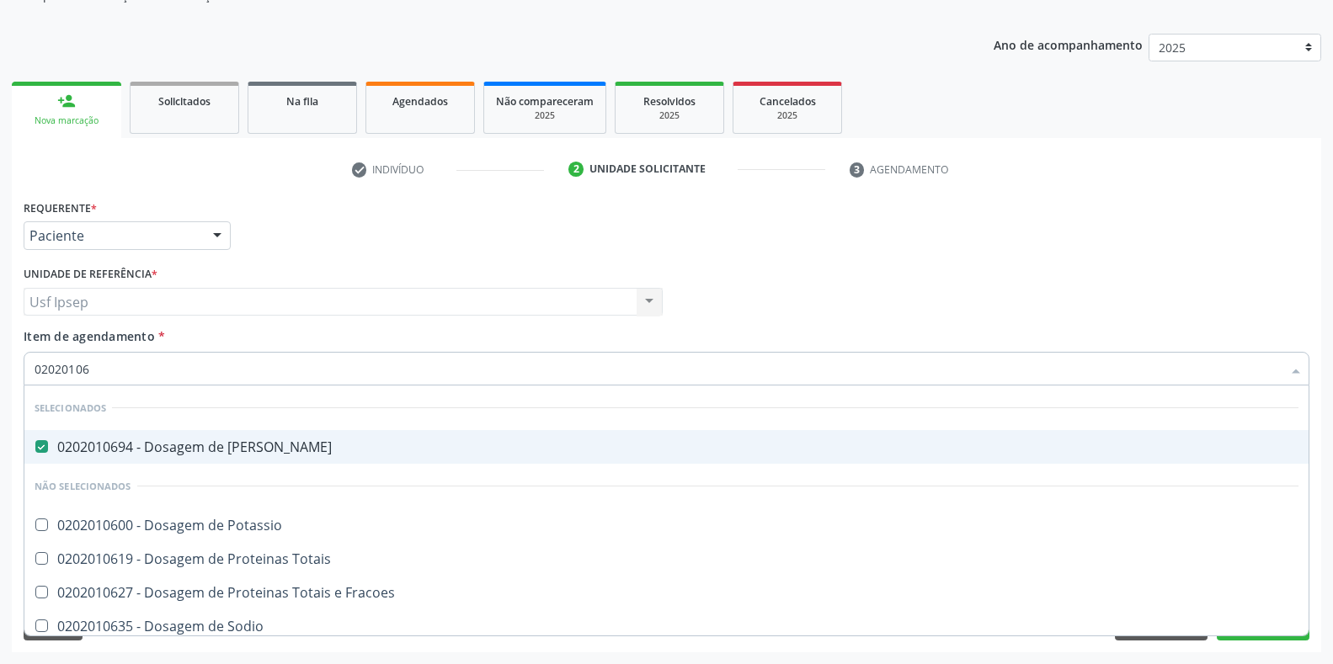
type input "0202010"
checkbox Potassio "true"
checkbox \(Tgo\) "false"
checkbox \(Tgp\) "false"
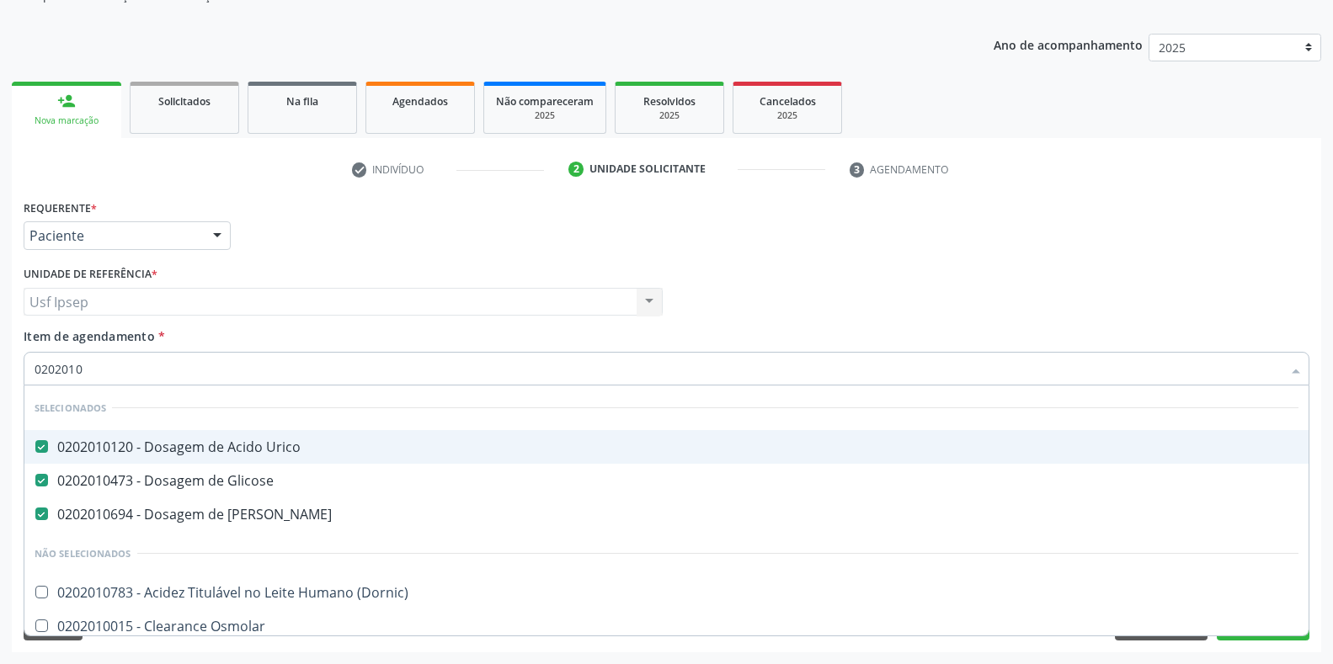
type input "02020106"
checkbox Ureia "false"
checkbox Ferro "true"
checkbox Aminoacidos "true"
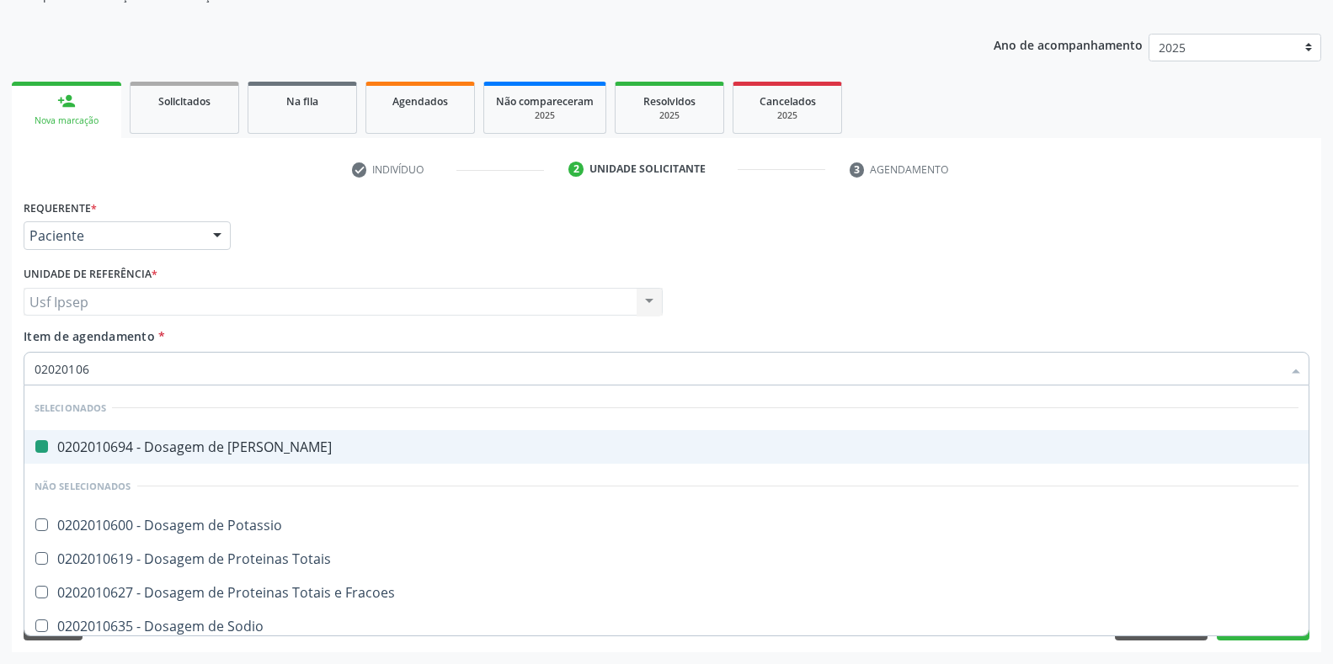
type input "020201067"
checkbox Ureia "false"
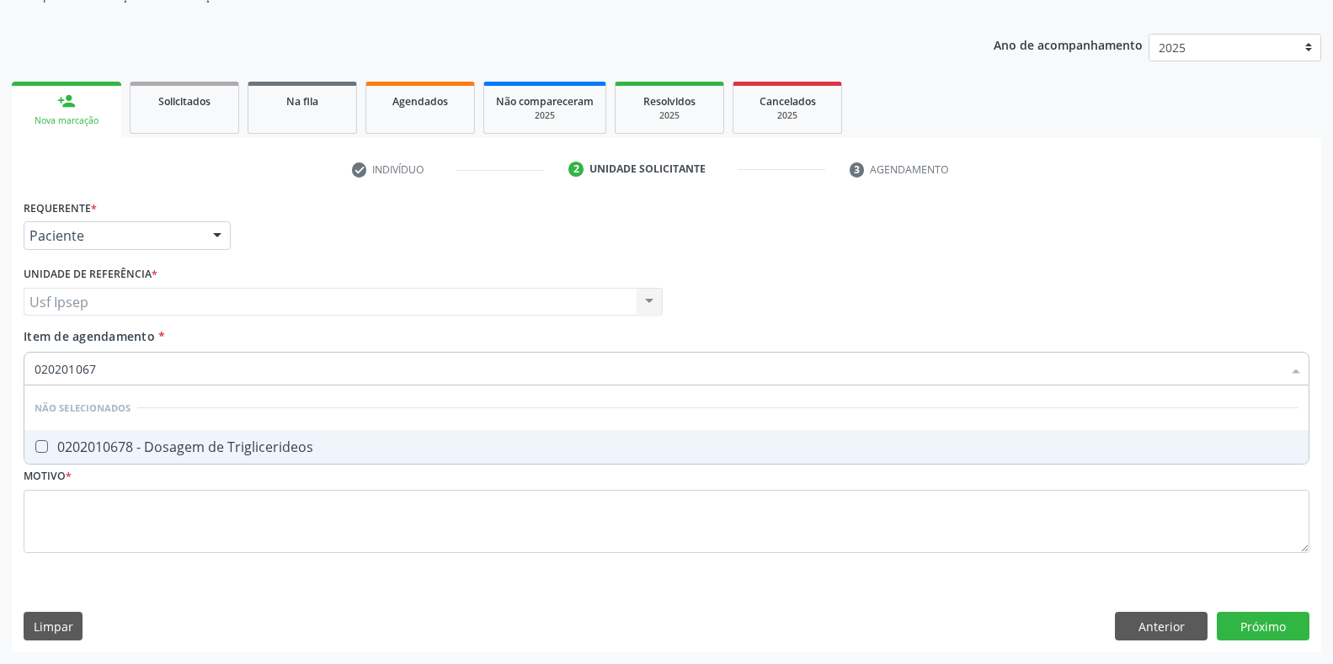
type input "0202010678"
click at [42, 444] on Triglicerideos at bounding box center [41, 446] width 13 height 13
click at [35, 444] on Triglicerideos "checkbox" at bounding box center [29, 446] width 11 height 11
checkbox Triglicerideos "true"
click at [105, 368] on input "0202010678" at bounding box center [658, 369] width 1247 height 34
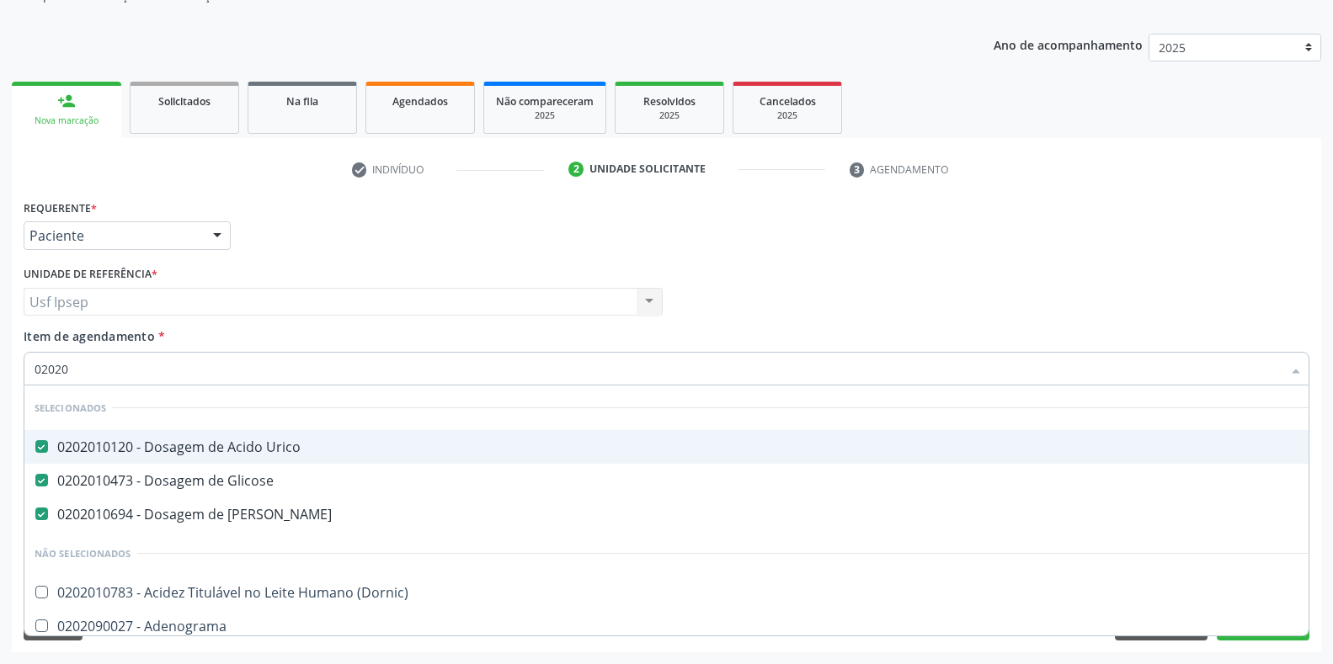
type input "020201"
checkbox Molecular "true"
checkbox Gestante "true"
checkbox 17-Alfa-Hidroxiprogesterona "true"
type input "0202010"
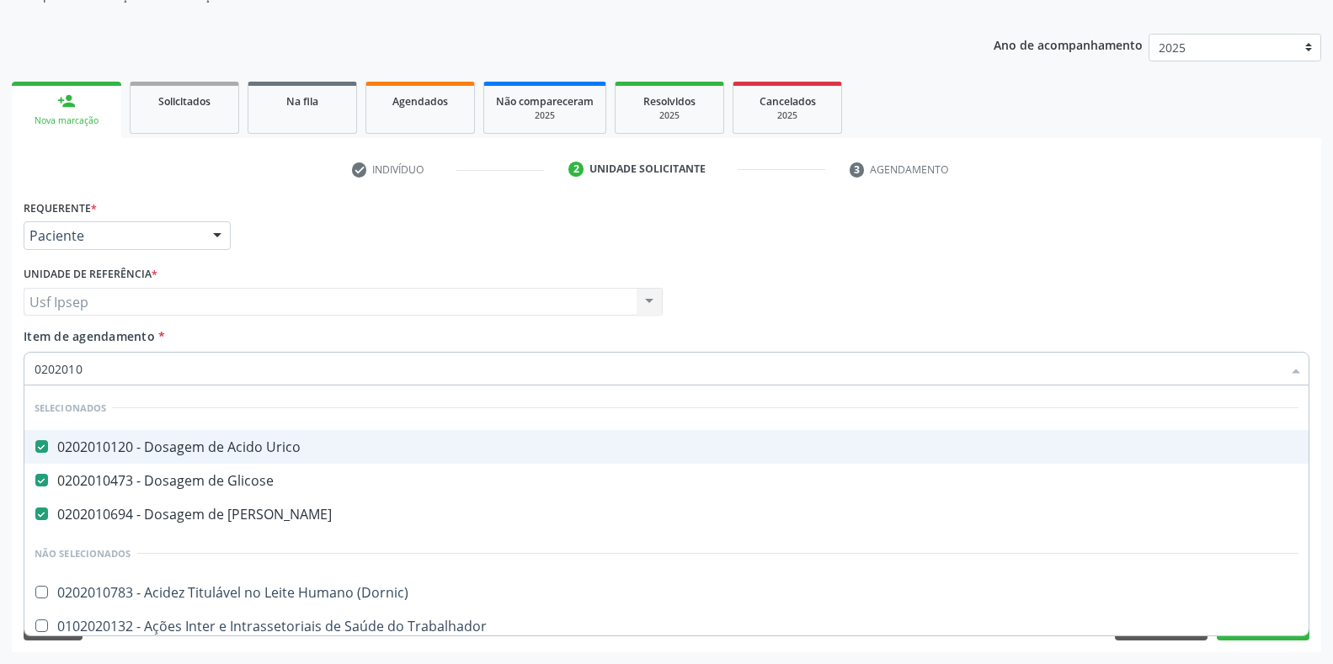
checkbox Fracoes "true"
checkbox Ionizavel "true"
checkbox Total "false"
checkbox Creatinina "false"
checkbox Leucino-Aminopeptidase "true"
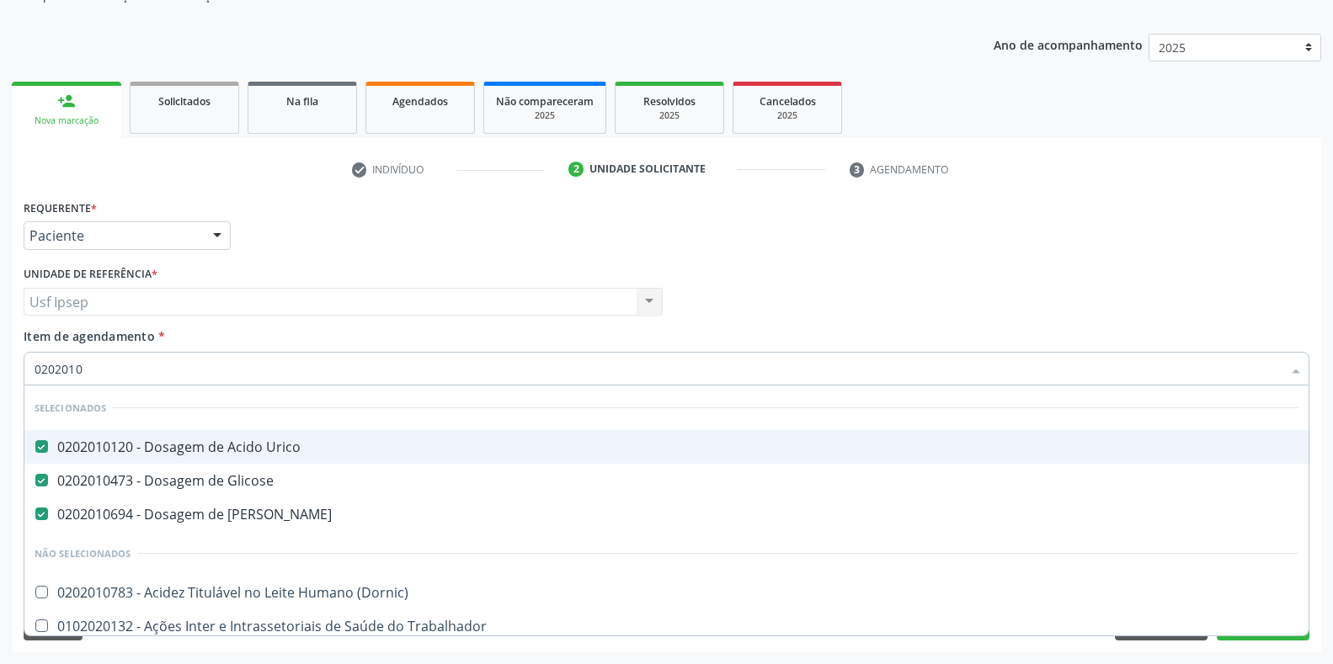
checkbox Lipase "true"
checkbox Muco-Proteinas "true"
checkbox \(Tgo\) "false"
type input "02020105"
checkbox Urico "false"
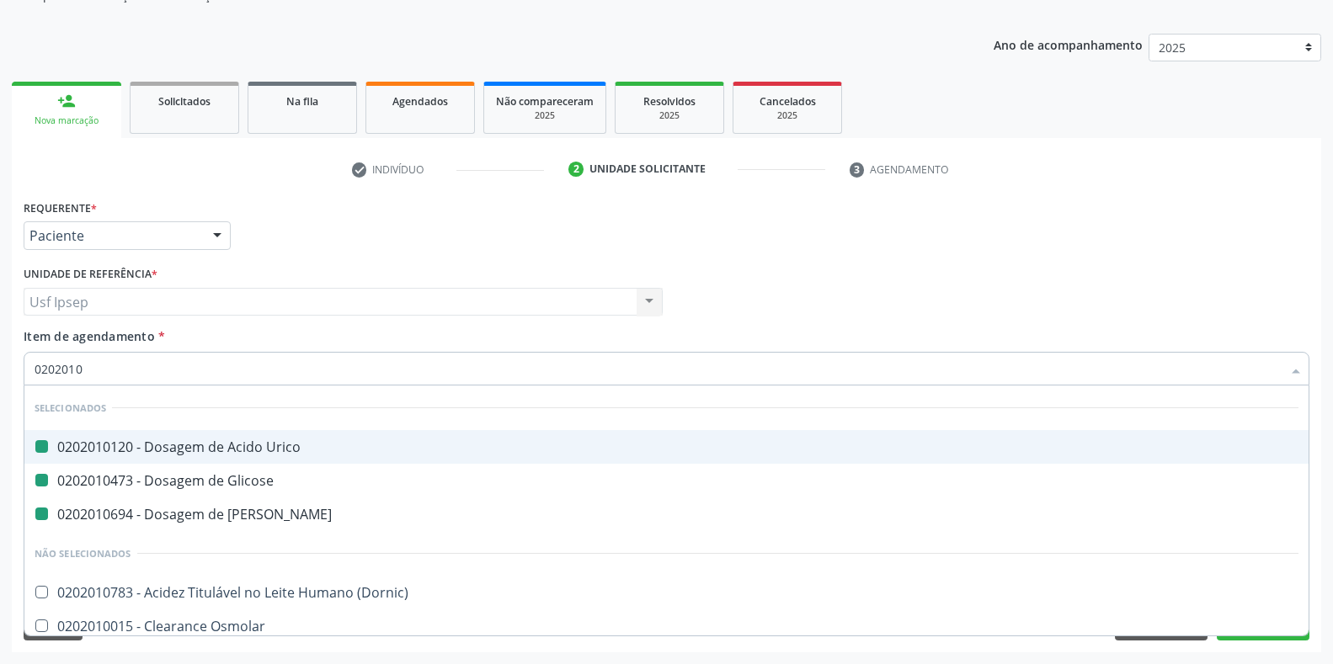
checkbox Glicose "false"
checkbox Ureia "false"
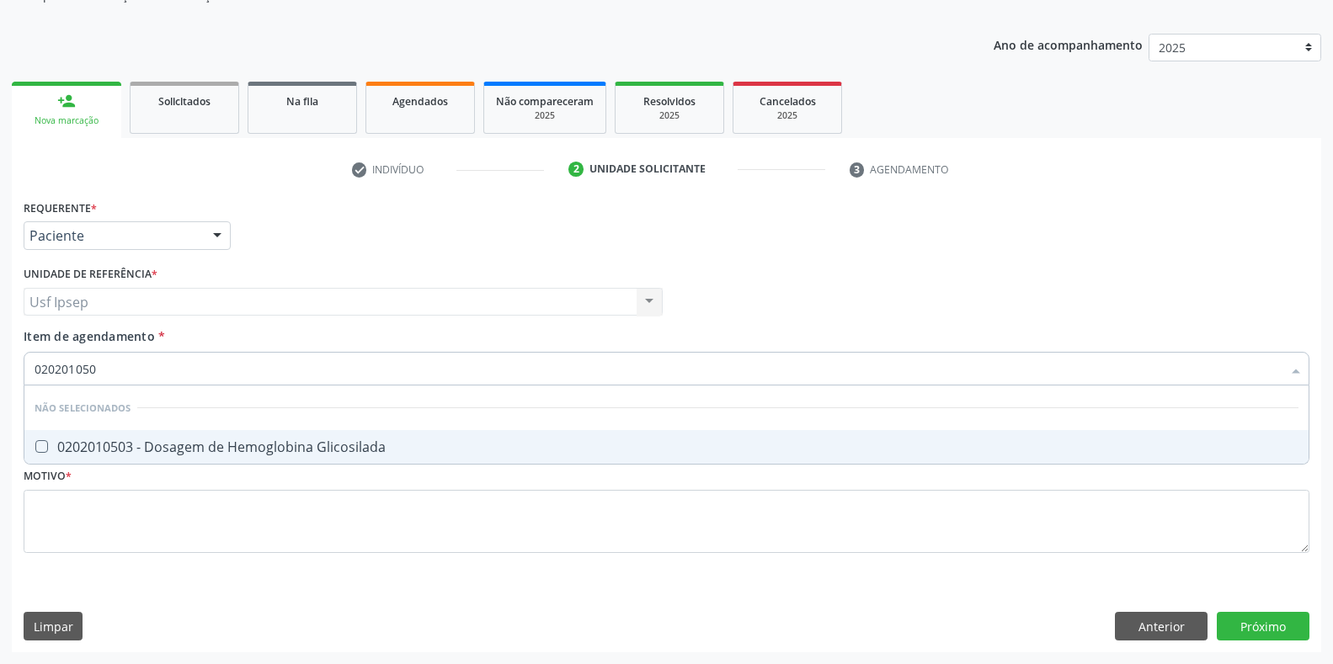
type input "0202010503"
click at [48, 450] on div "0202010503 - Dosagem de Hemoglobina Glicosilada" at bounding box center [667, 446] width 1264 height 13
checkbox Glicosilada "true"
click at [103, 369] on input "0202010503" at bounding box center [658, 369] width 1247 height 34
type input "0"
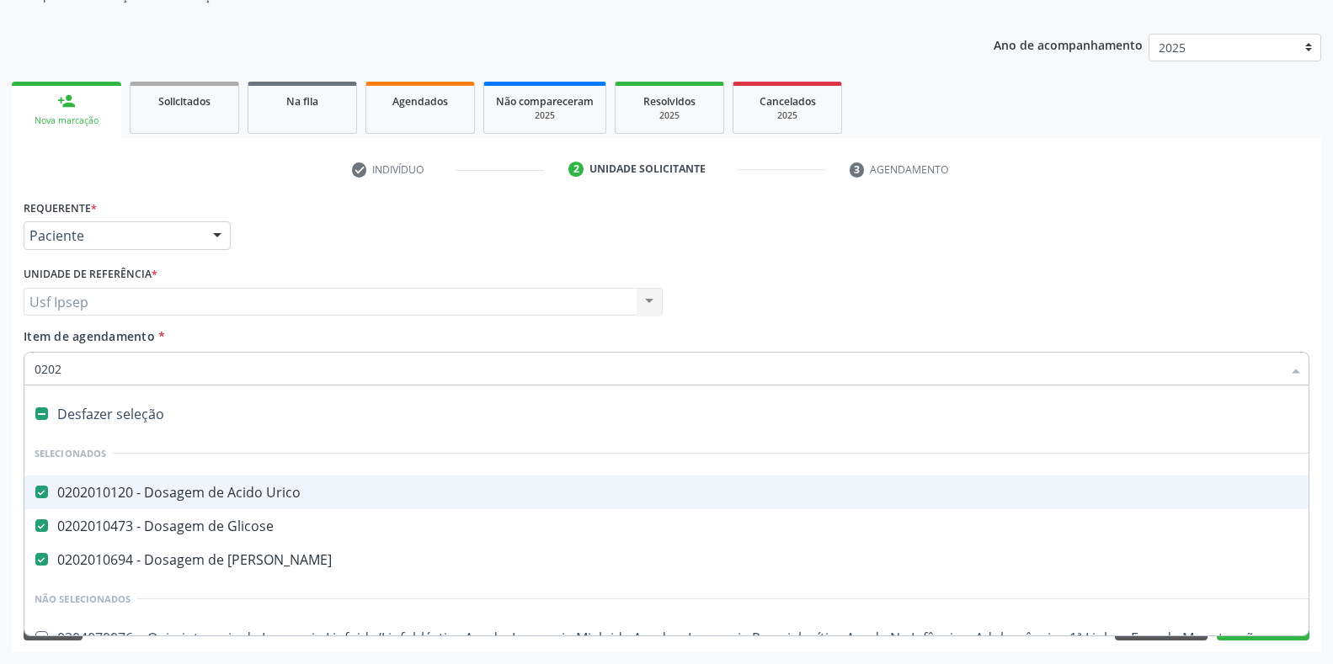
type input "02020"
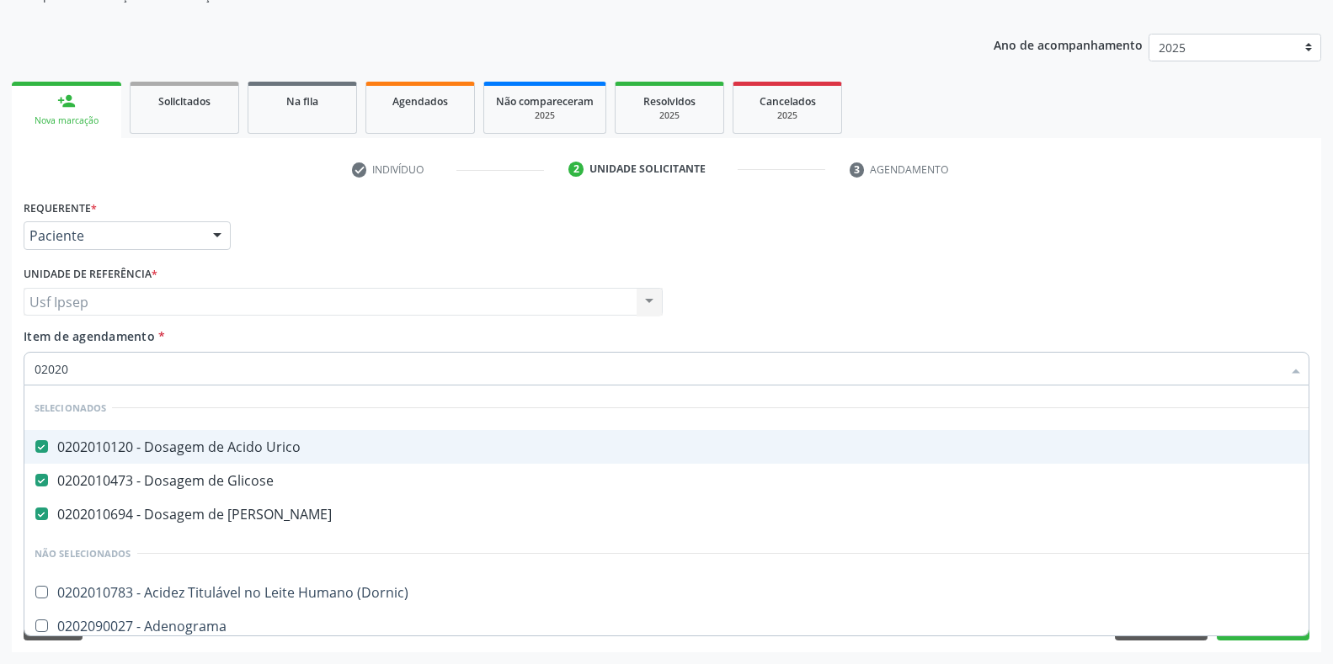
checkbox Total "true"
checkbox Creatinina "true"
checkbox Etossuximida "false"
checkbox Viii "false"
checkbox Glicosilada "true"
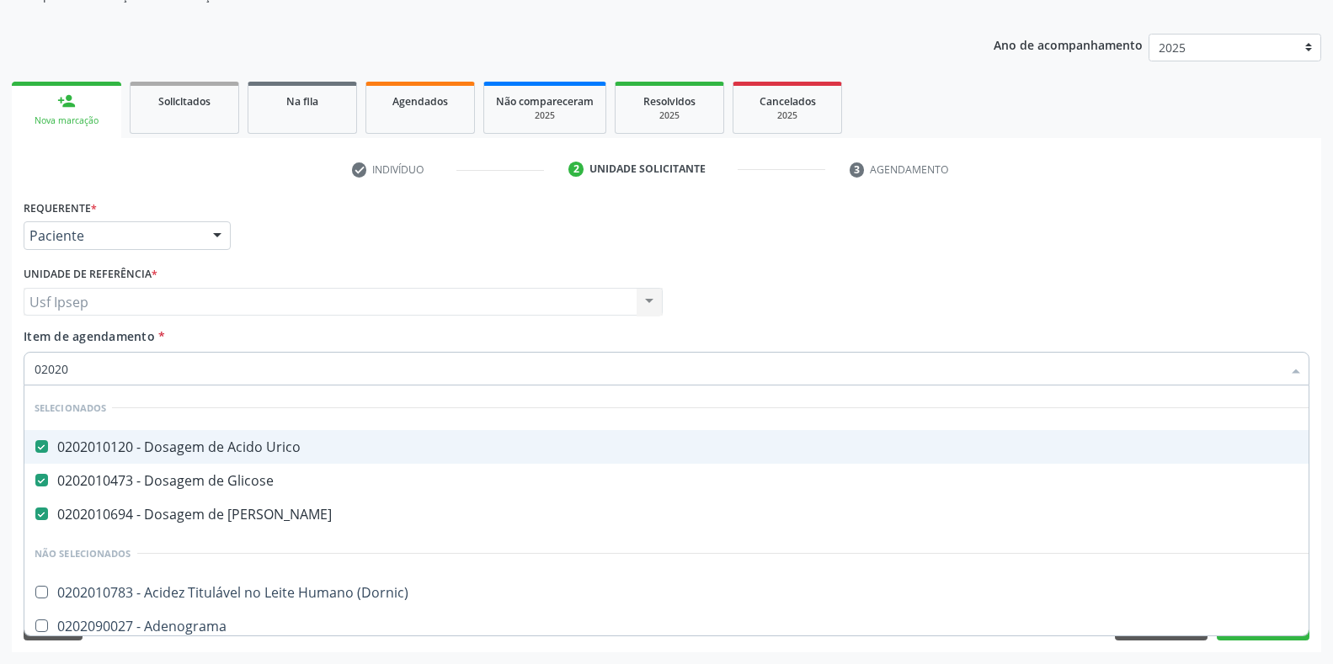
checkbox Muco-Proteinas "false"
checkbox \(Tgo\) "true"
checkbox \(Tgp\) "true"
checkbox Triglicerideos "true"
checkbox Urinarios "false"
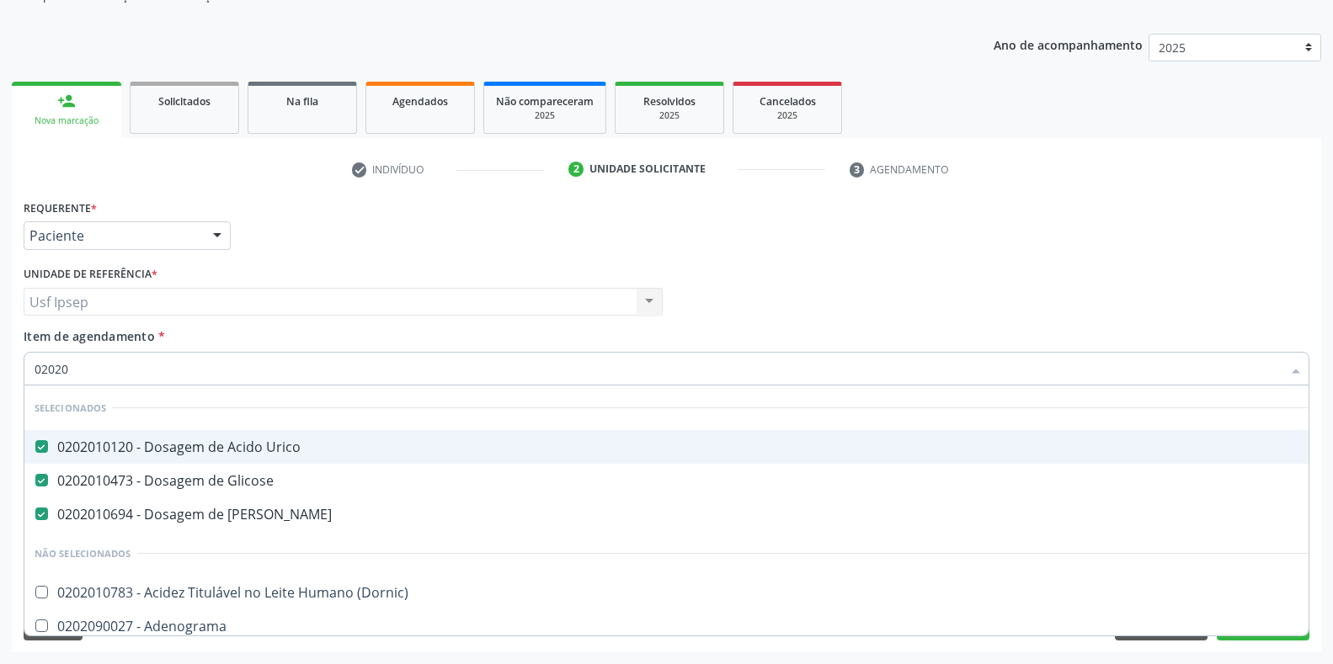
checkbox Células "false"
checkbox Mandíbula "false"
checkbox Completo "true"
checkbox Pylori "false"
type input "020205"
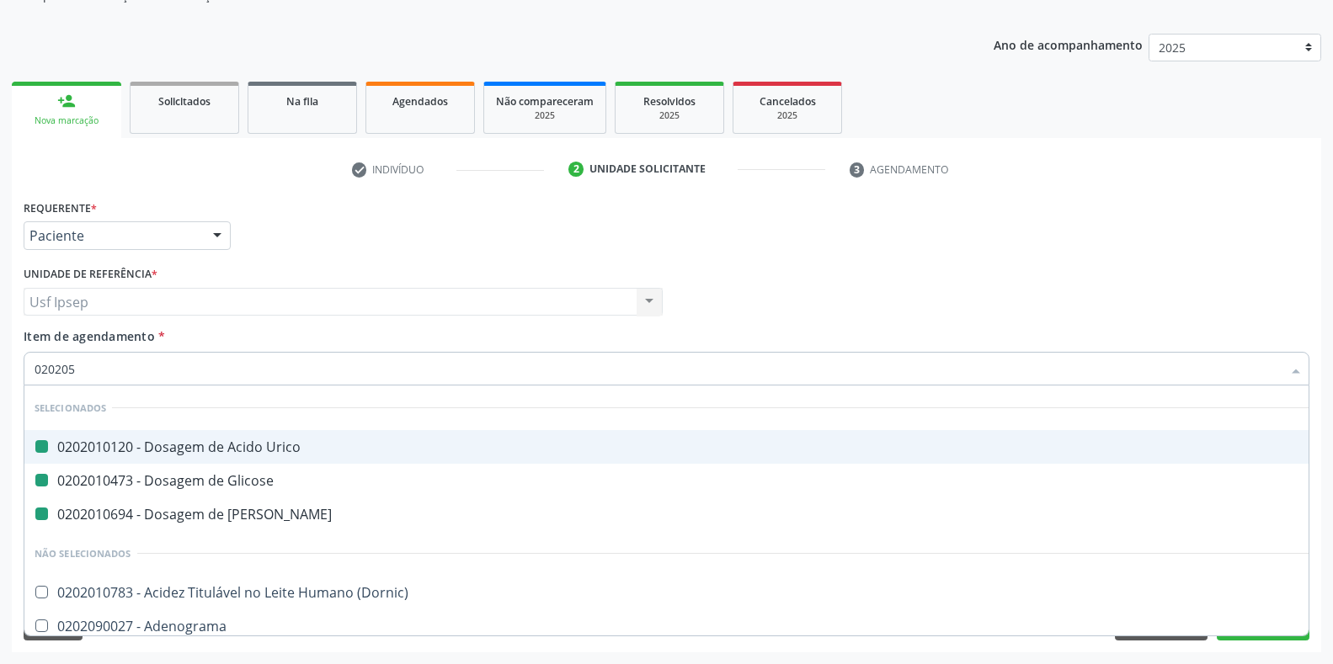
checkbox Urico "false"
checkbox Glicose "false"
checkbox Ureia "false"
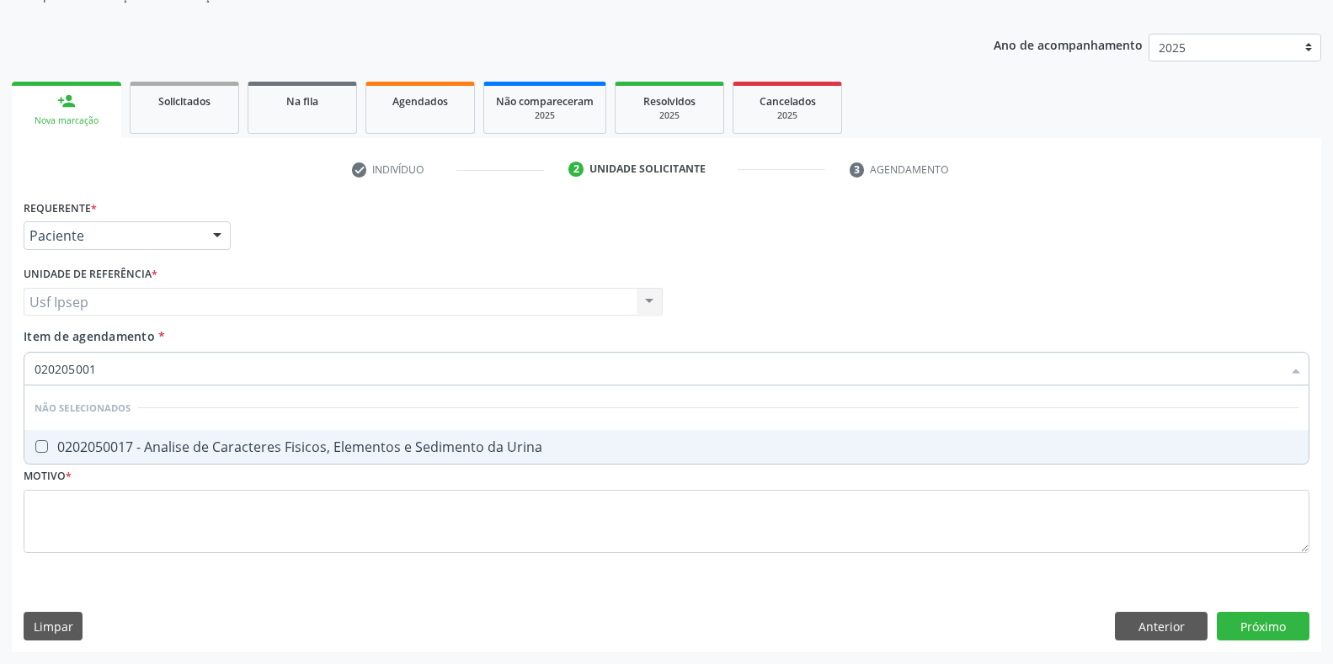
type input "0202050017"
drag, startPoint x: 49, startPoint y: 450, endPoint x: 39, endPoint y: 447, distance: 10.4
click at [40, 447] on div "0202050017 - Analise de Caracteres Fisicos, Elementos e Sedimento da Urina" at bounding box center [667, 446] width 1264 height 13
checkbox Urina "true"
click at [102, 367] on input "0202050017" at bounding box center [658, 369] width 1247 height 34
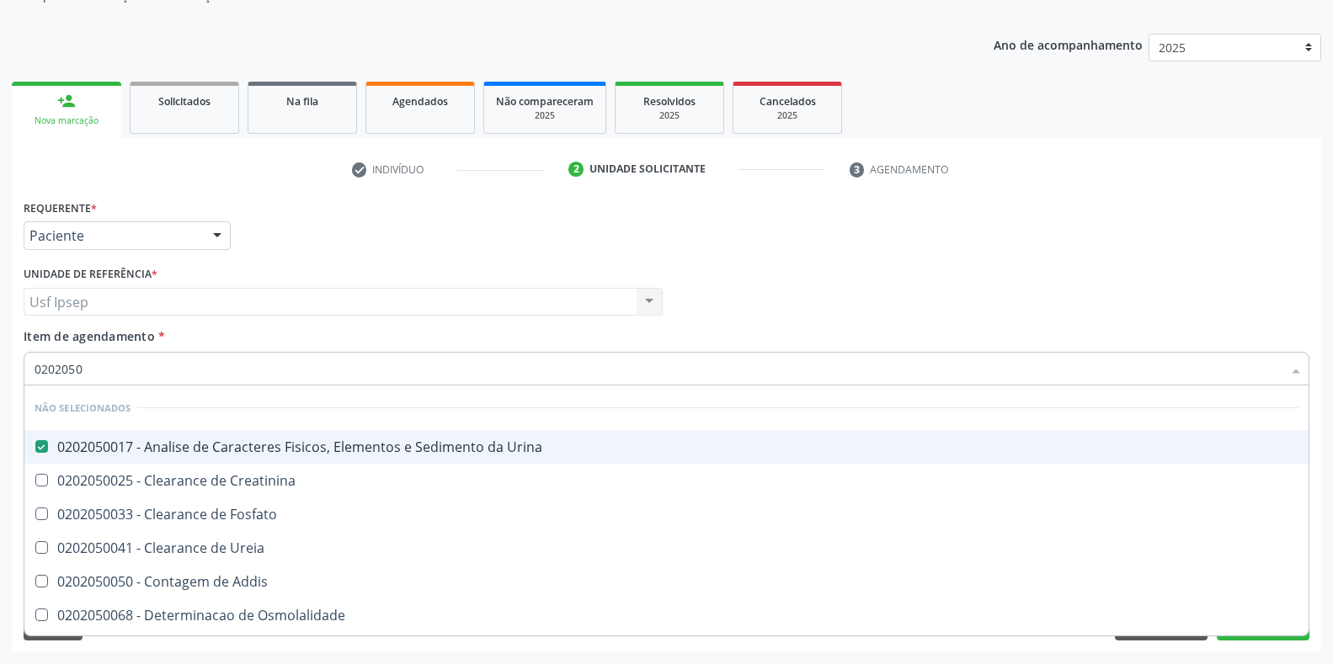
type input "020205"
click at [764, 274] on div "Profissional Solicitante Por favor, selecione a Unidade de Atendimento primeiro…" at bounding box center [666, 295] width 1294 height 66
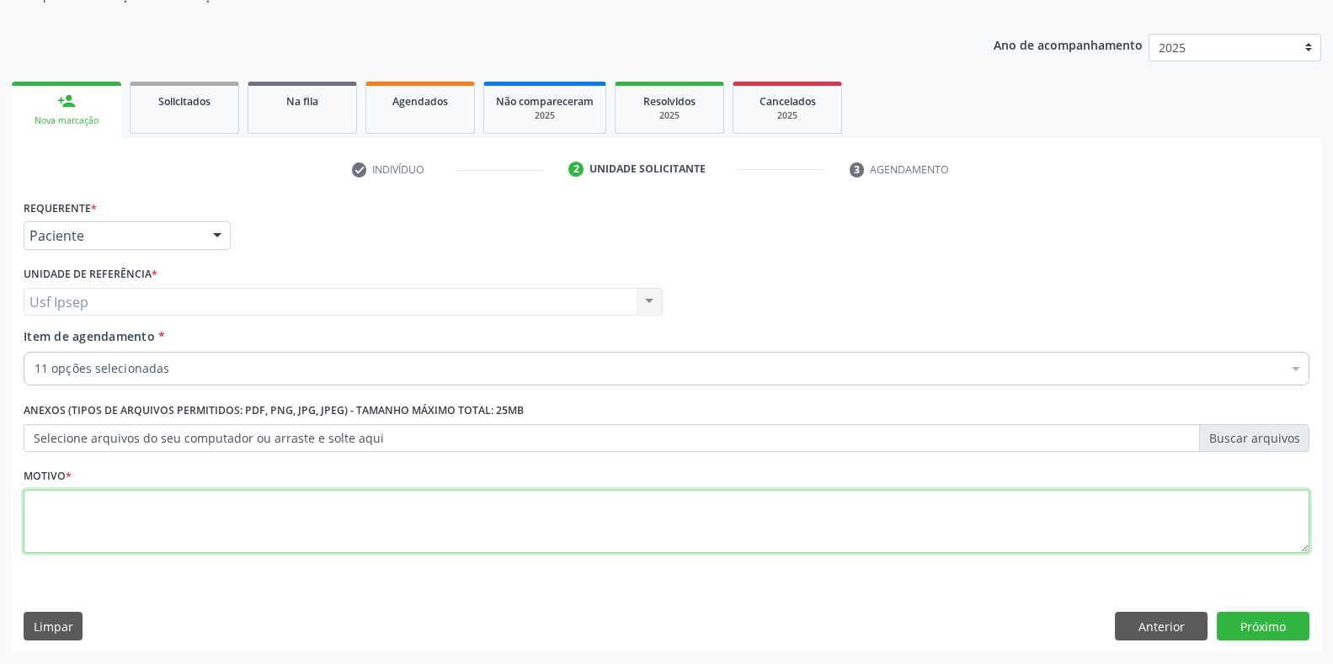
click at [52, 506] on textarea at bounding box center [667, 522] width 1286 height 64
type textarea "1"
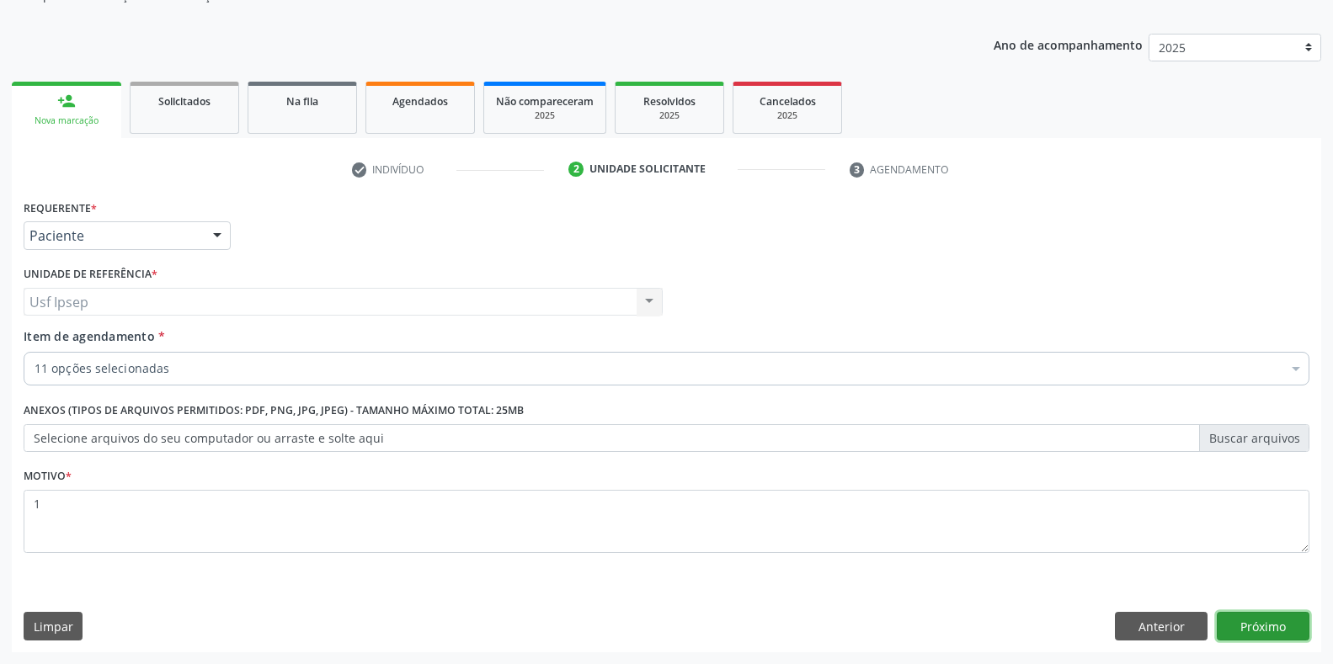
click at [1250, 624] on button "Próximo" at bounding box center [1263, 626] width 93 height 29
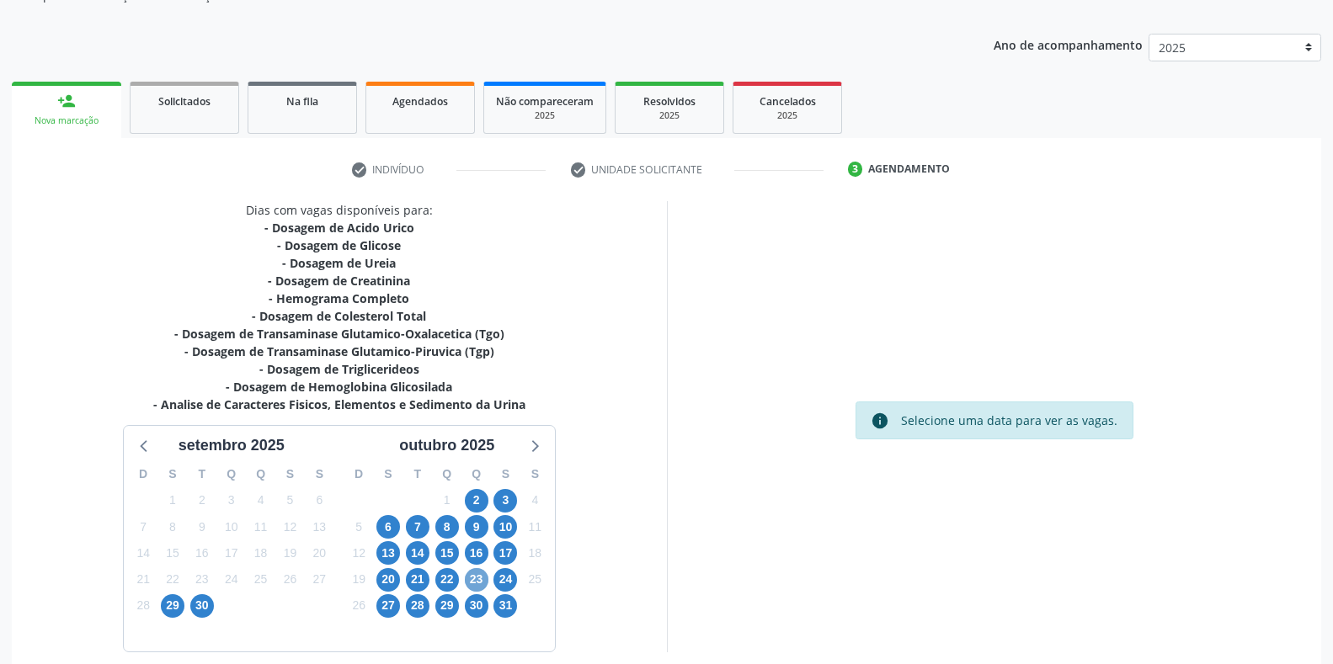
click at [477, 587] on span "23" at bounding box center [477, 580] width 24 height 24
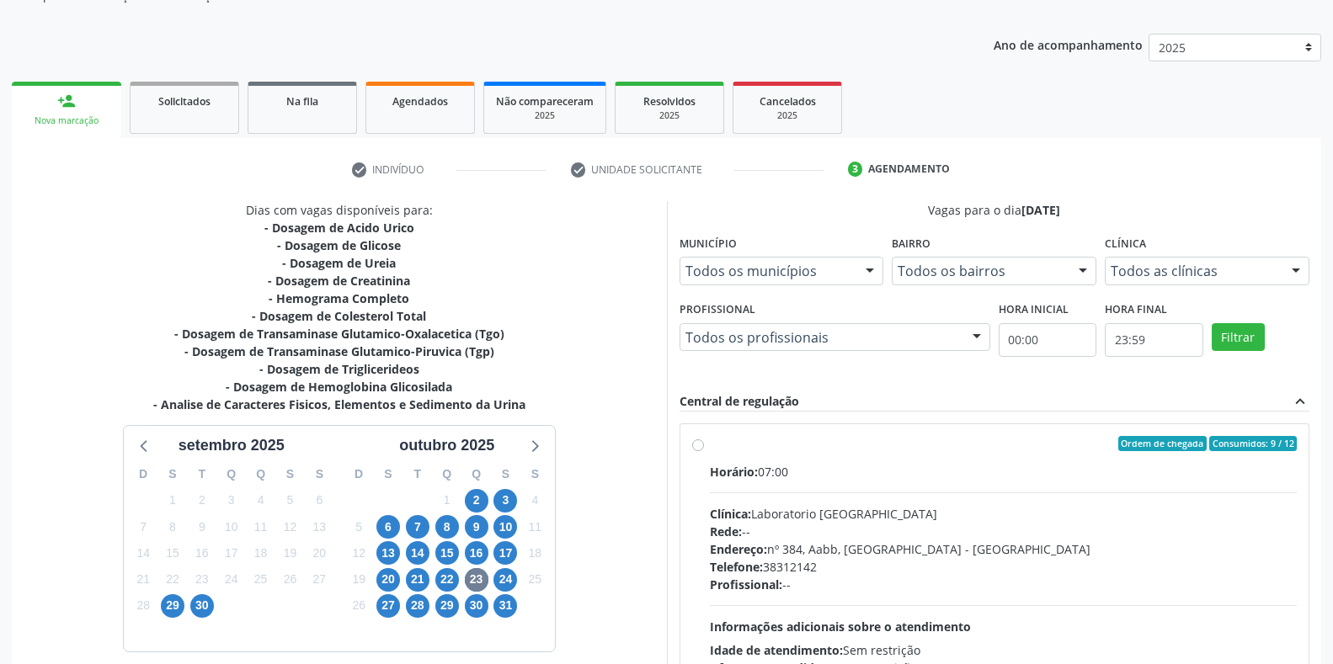
click at [710, 449] on label "Ordem de chegada Consumidos: 9 / 12 Horário: 07:00 Clínica: Laboratorio Sao Fra…" at bounding box center [1004, 565] width 588 height 258
click at [693, 449] on input "Ordem de chegada Consumidos: 9 / 12 Horário: 07:00 Clínica: Laboratorio Sao Fra…" at bounding box center [698, 443] width 12 height 15
radio input "true"
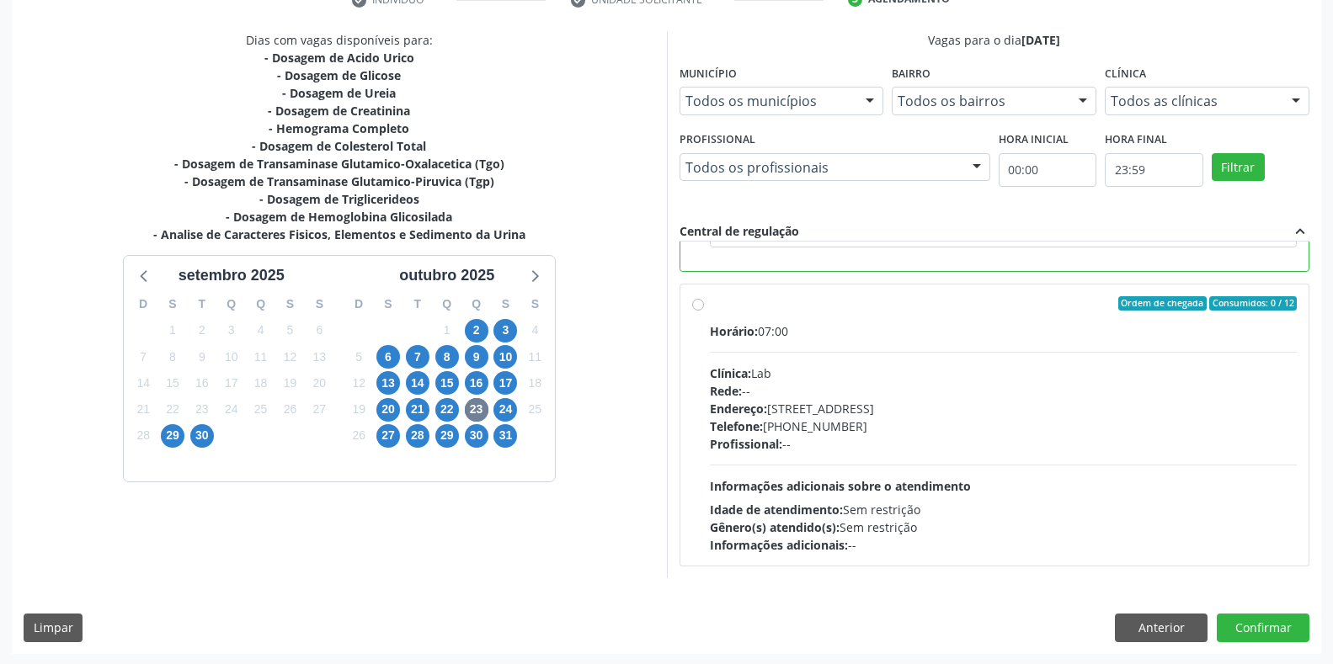
scroll to position [342, 0]
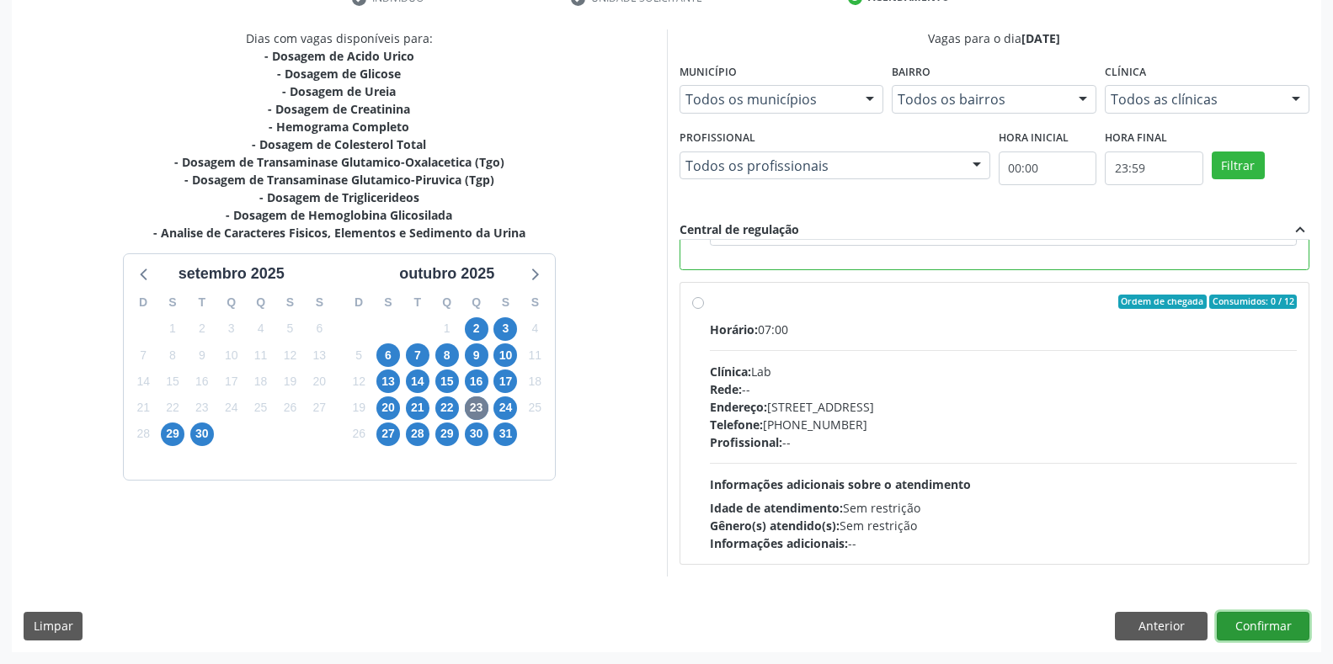
click at [1260, 627] on button "Confirmar" at bounding box center [1263, 626] width 93 height 29
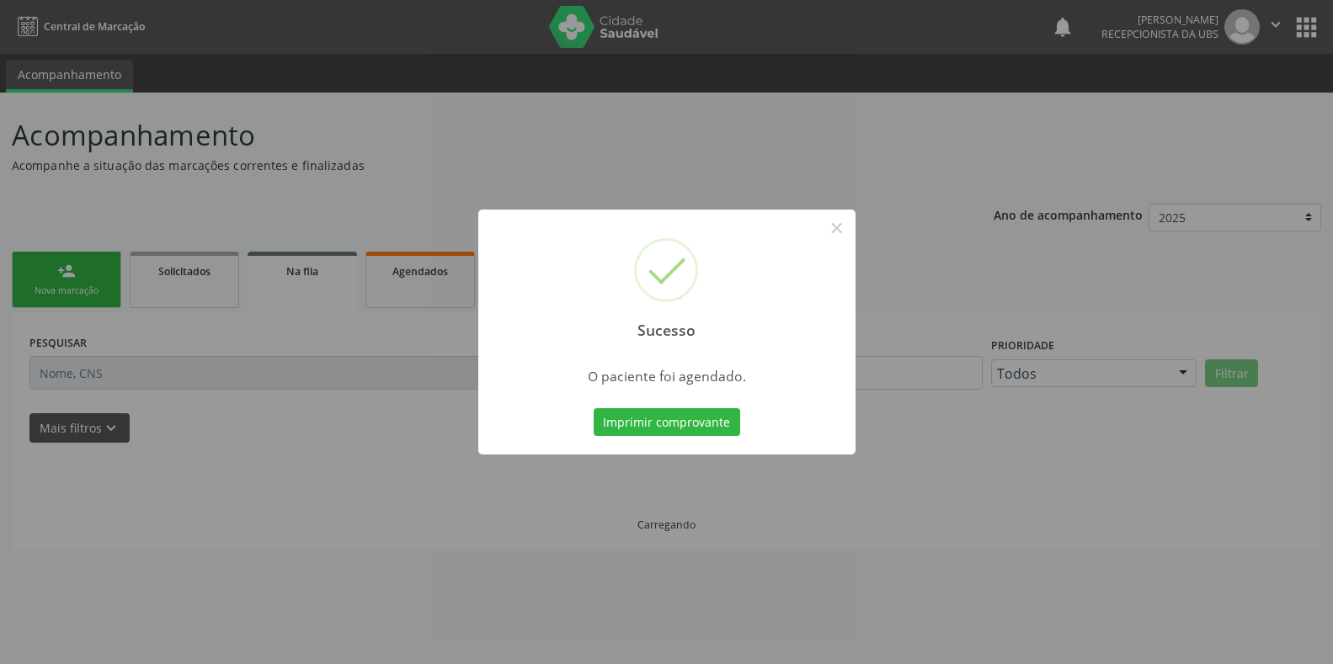
scroll to position [0, 0]
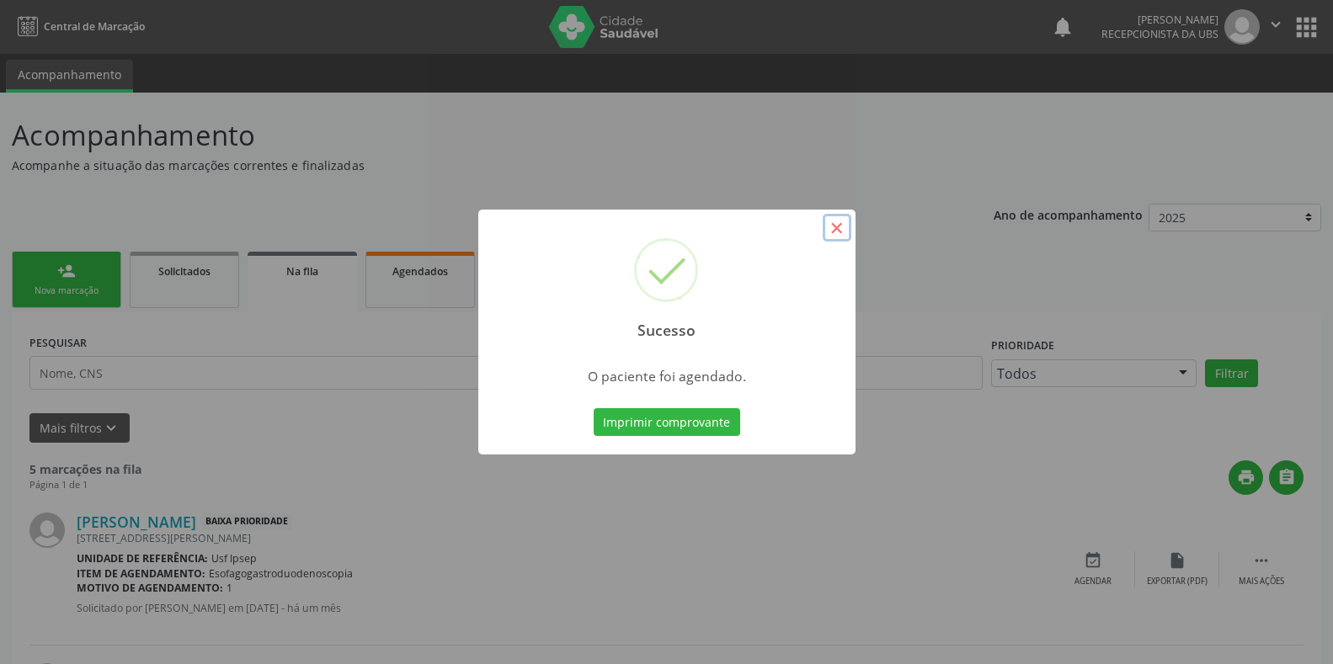
click at [833, 230] on button "×" at bounding box center [837, 228] width 29 height 29
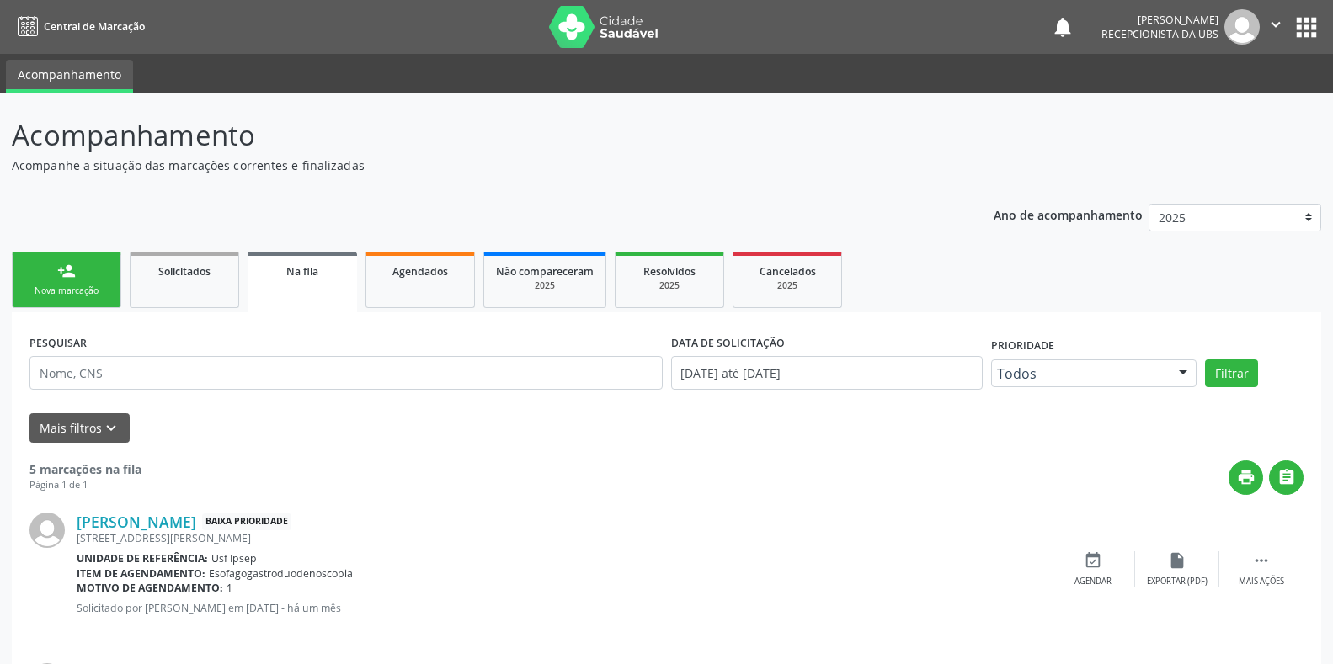
click at [84, 302] on link "person_add Nova marcação" at bounding box center [66, 280] width 109 height 56
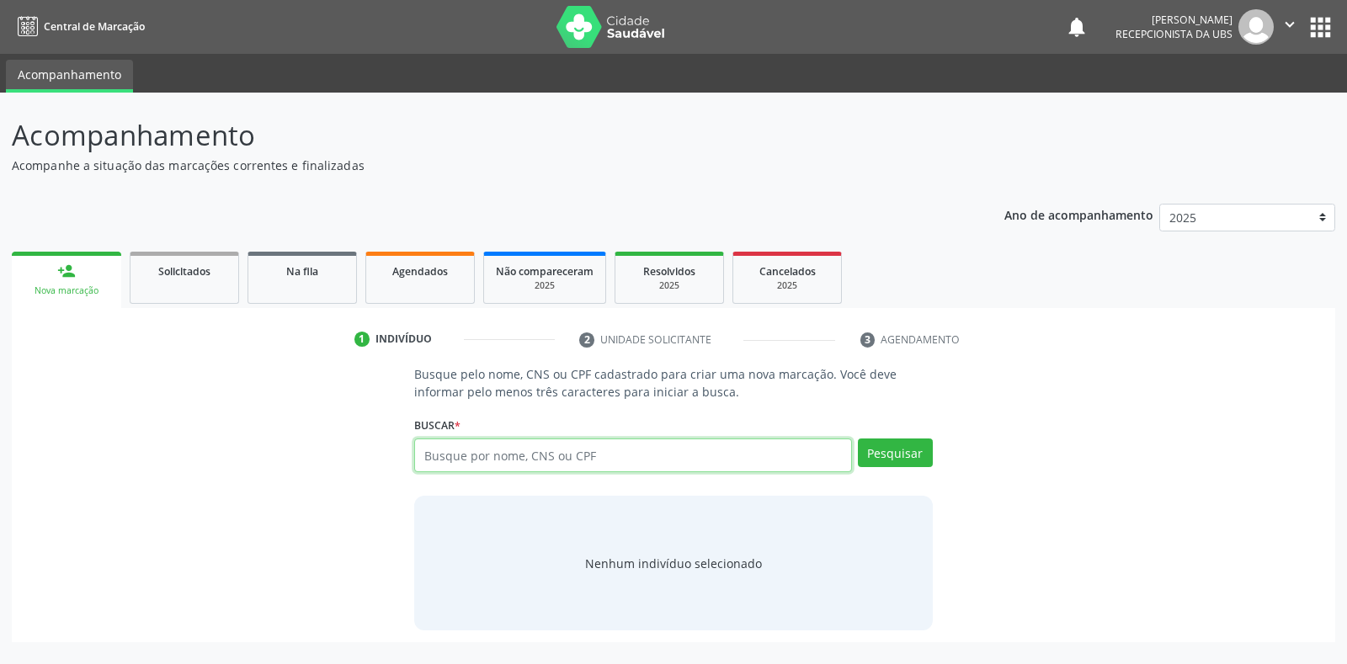
click at [429, 453] on input "text" at bounding box center [632, 456] width 437 height 34
type input "898003969688983"
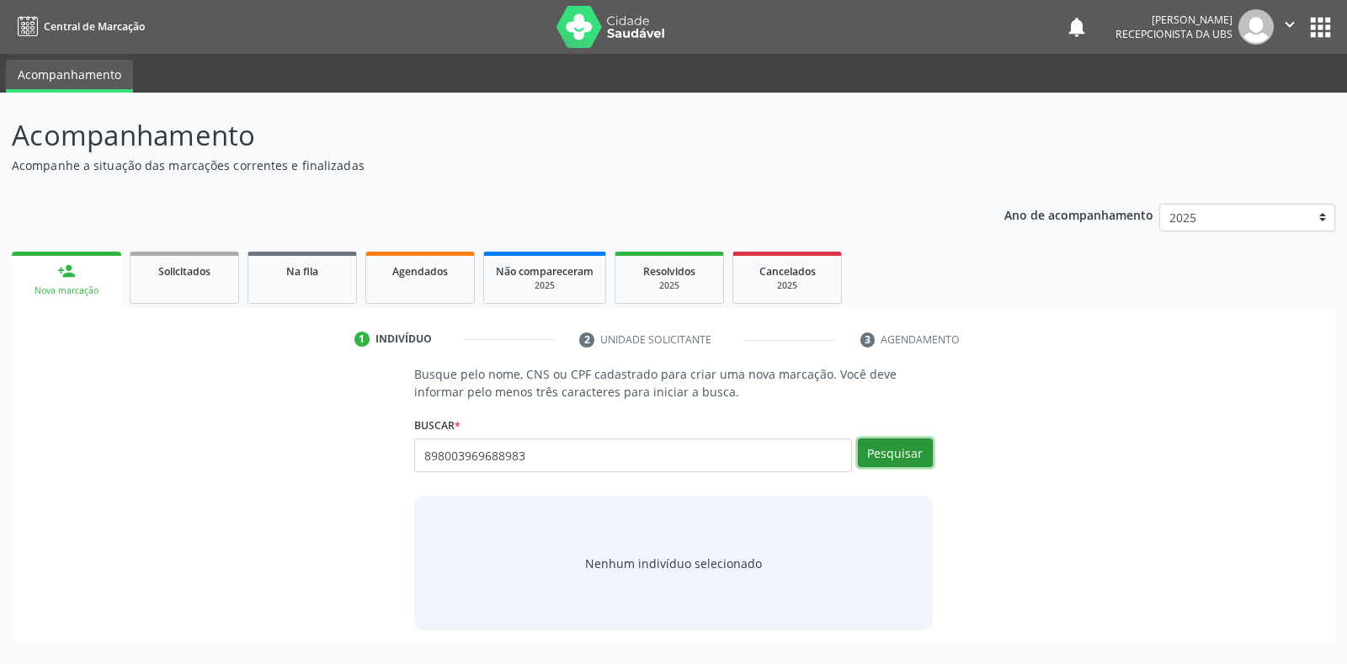
click at [870, 456] on button "Pesquisar" at bounding box center [895, 453] width 75 height 29
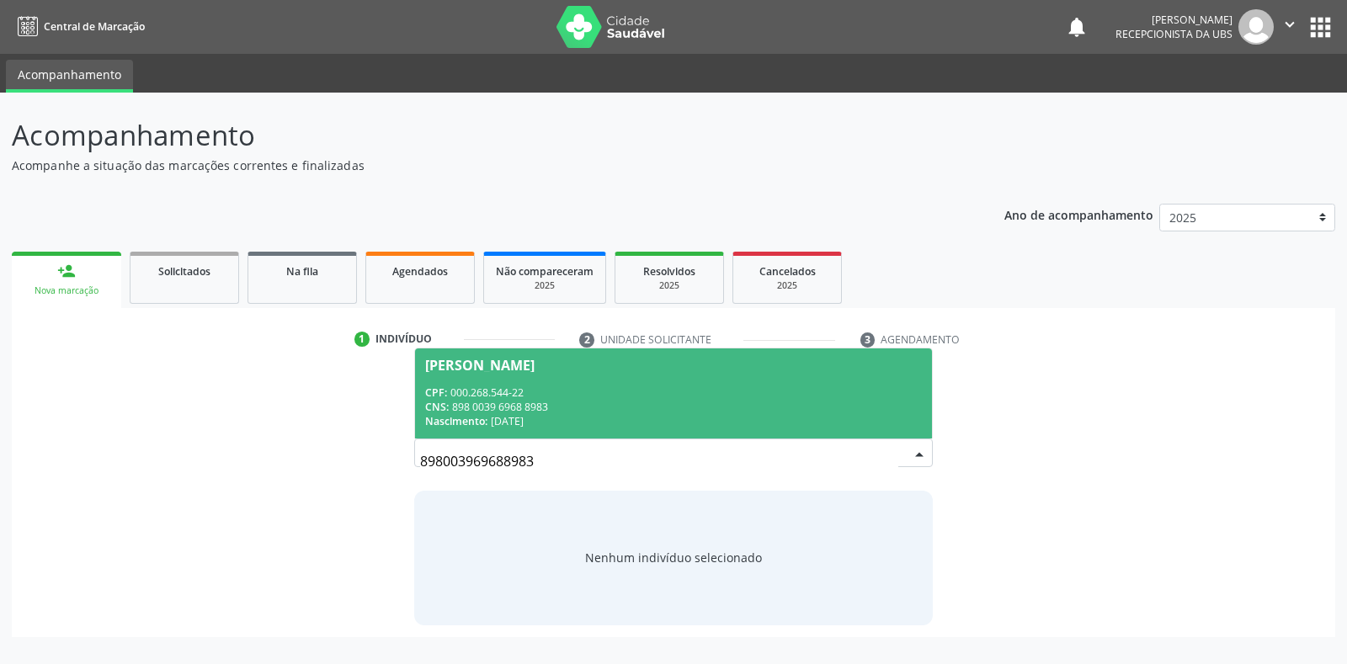
click at [478, 363] on div "Tania Maria dos Santos" at bounding box center [479, 365] width 109 height 13
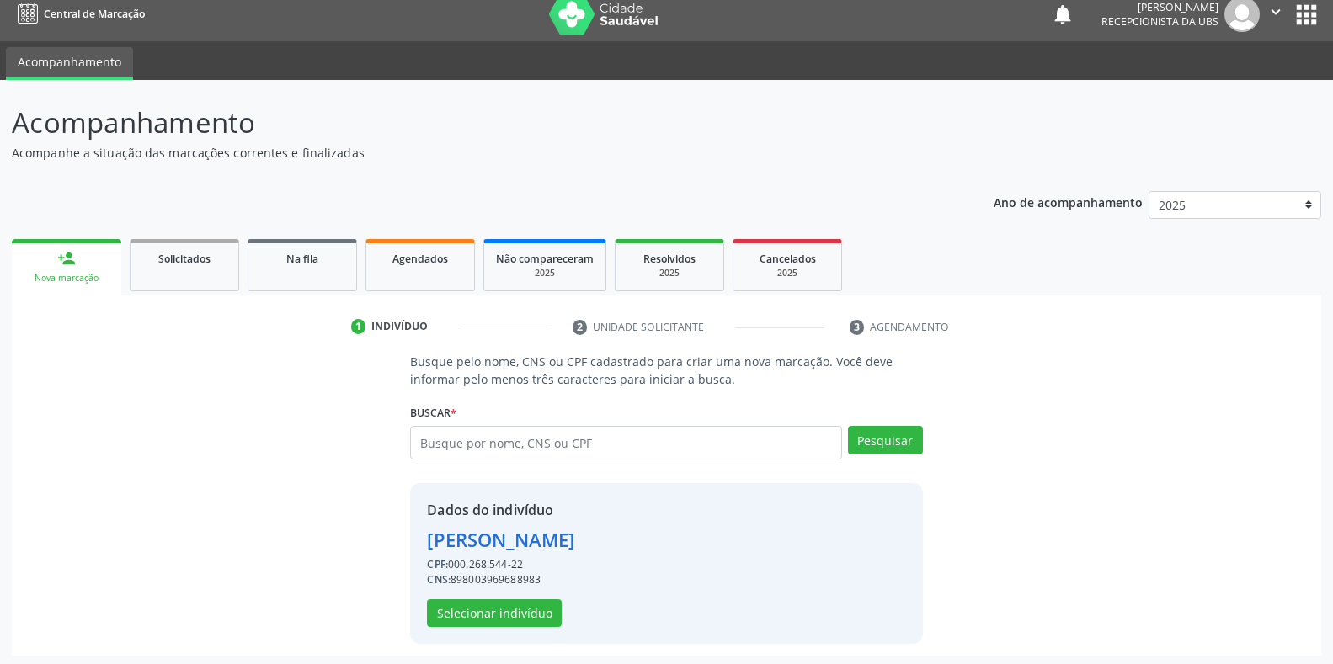
scroll to position [16, 0]
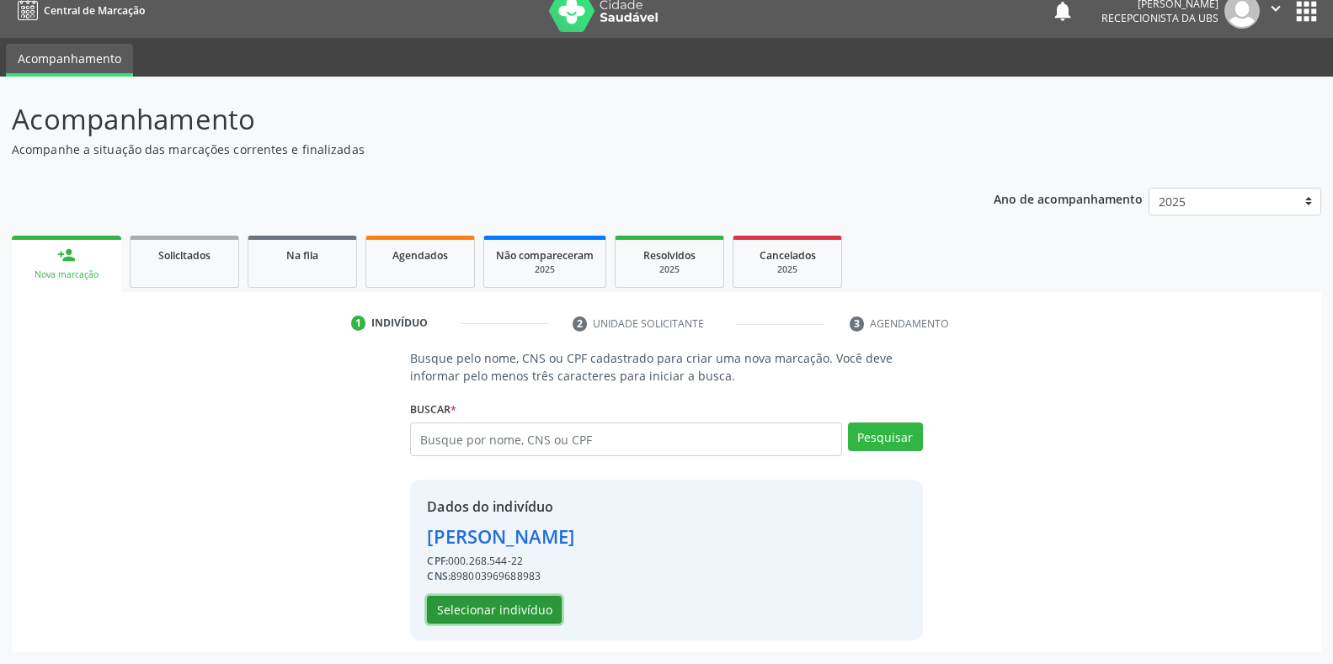
click at [461, 614] on button "Selecionar indivíduo" at bounding box center [494, 610] width 135 height 29
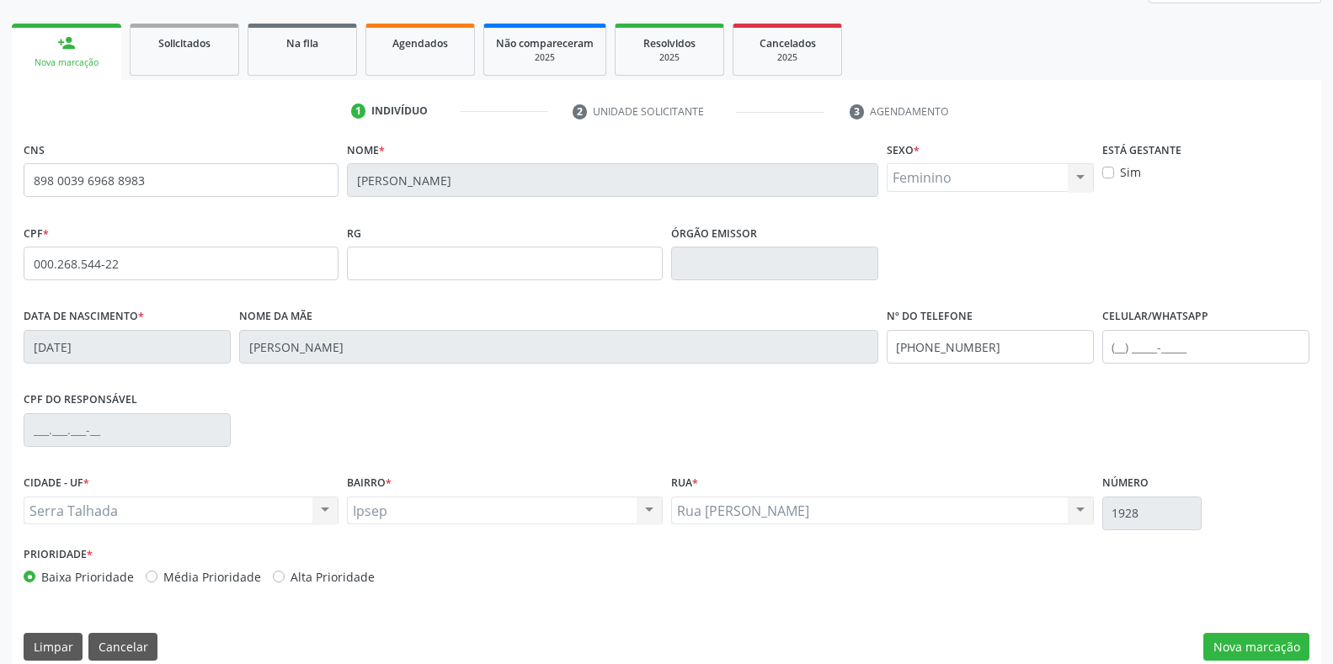
scroll to position [248, 0]
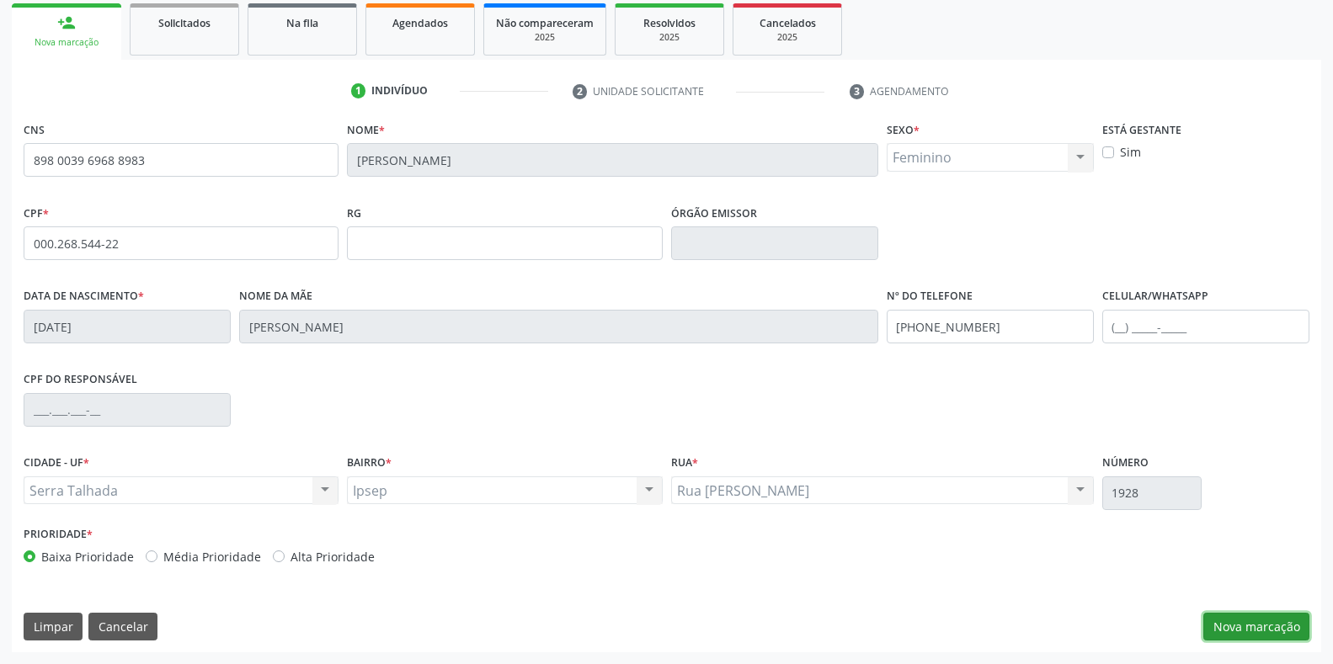
click at [1252, 629] on button "Nova marcação" at bounding box center [1256, 627] width 106 height 29
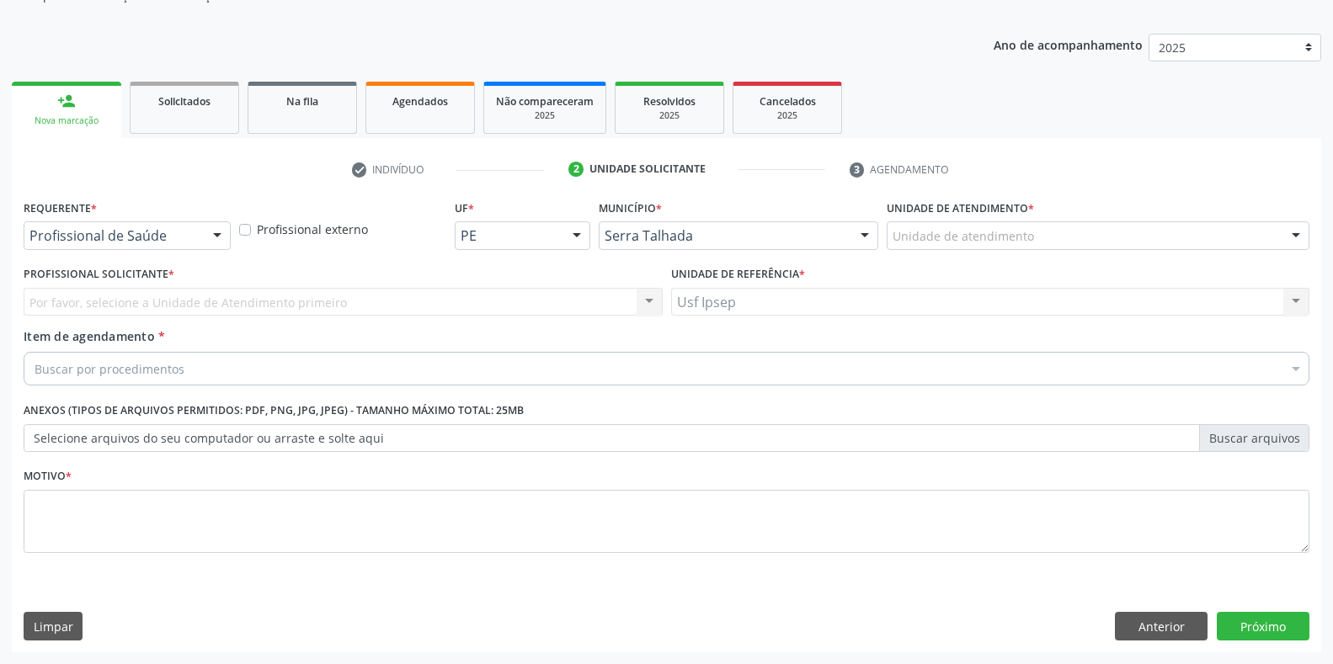
scroll to position [170, 0]
click at [210, 233] on div at bounding box center [217, 236] width 25 height 29
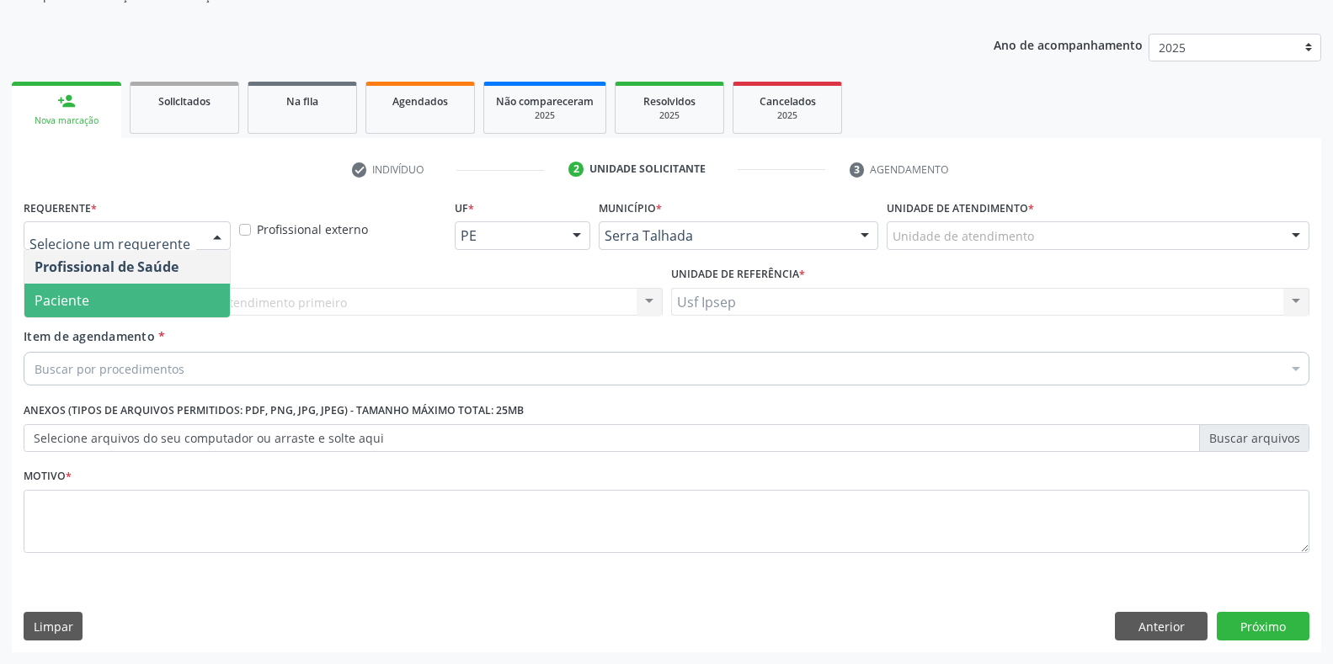
click at [46, 303] on span "Paciente" at bounding box center [62, 300] width 55 height 19
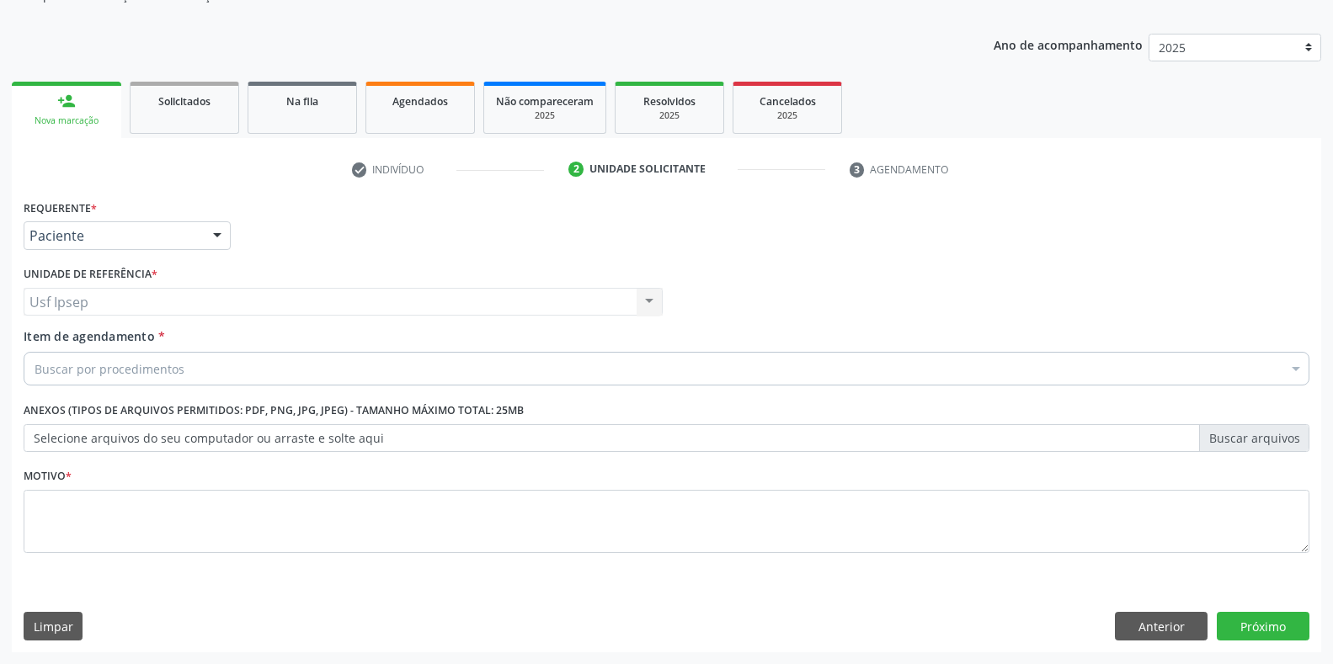
click at [50, 335] on span "Item de agendamento" at bounding box center [89, 336] width 131 height 16
click at [35, 352] on input "Item de agendamento *" at bounding box center [35, 369] width 0 height 34
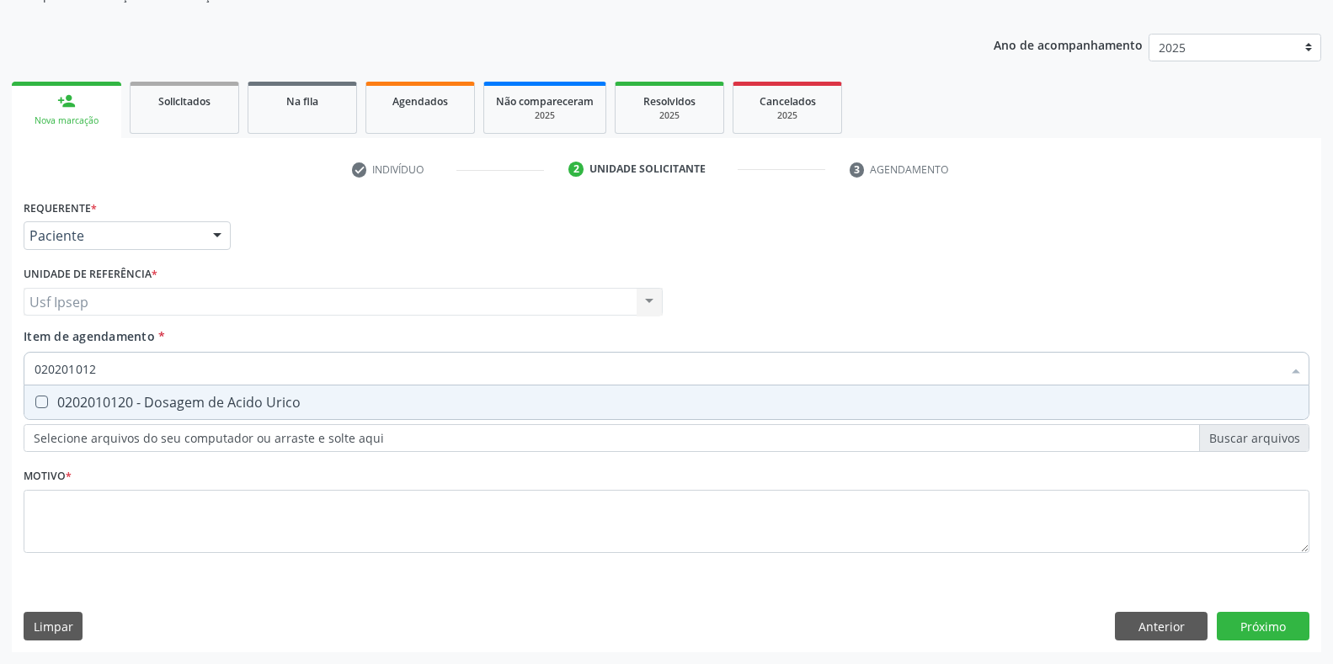
type input "0202010120"
click at [36, 403] on Urico at bounding box center [41, 402] width 13 height 13
click at [35, 403] on Urico "checkbox" at bounding box center [29, 402] width 11 height 11
checkbox Urico "true"
click at [101, 363] on input "0202010120" at bounding box center [658, 369] width 1247 height 34
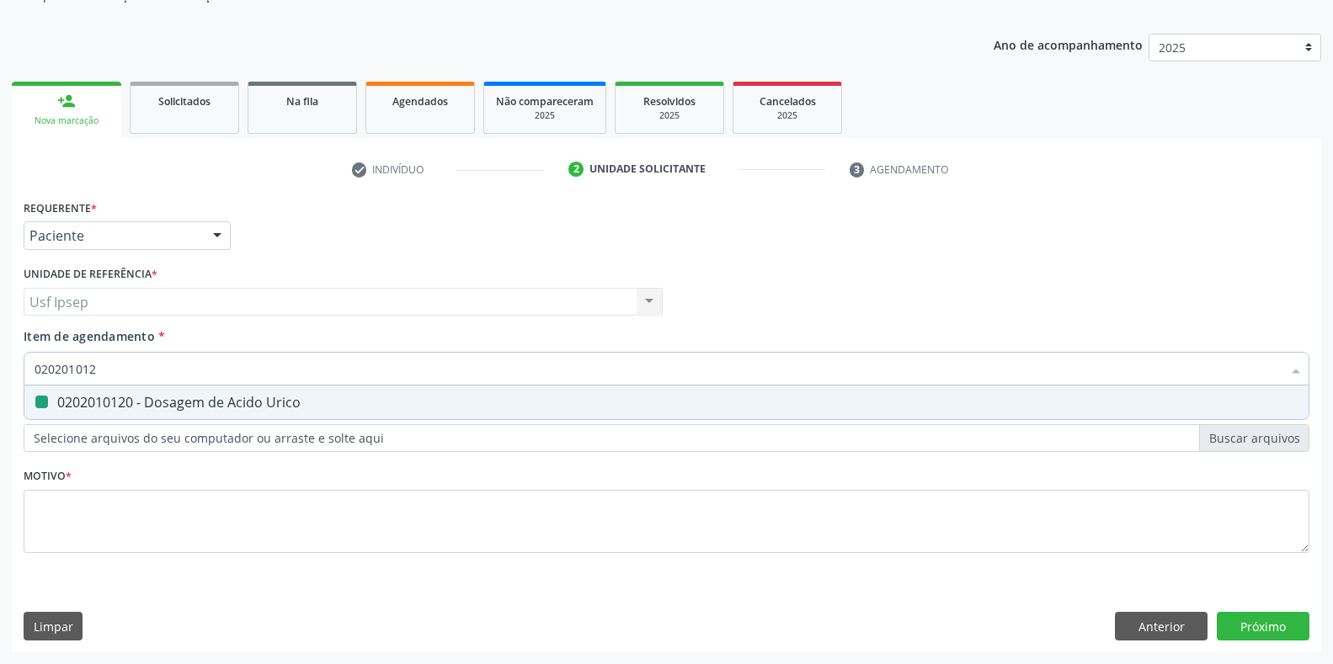
type input "02020101"
checkbox Urico "false"
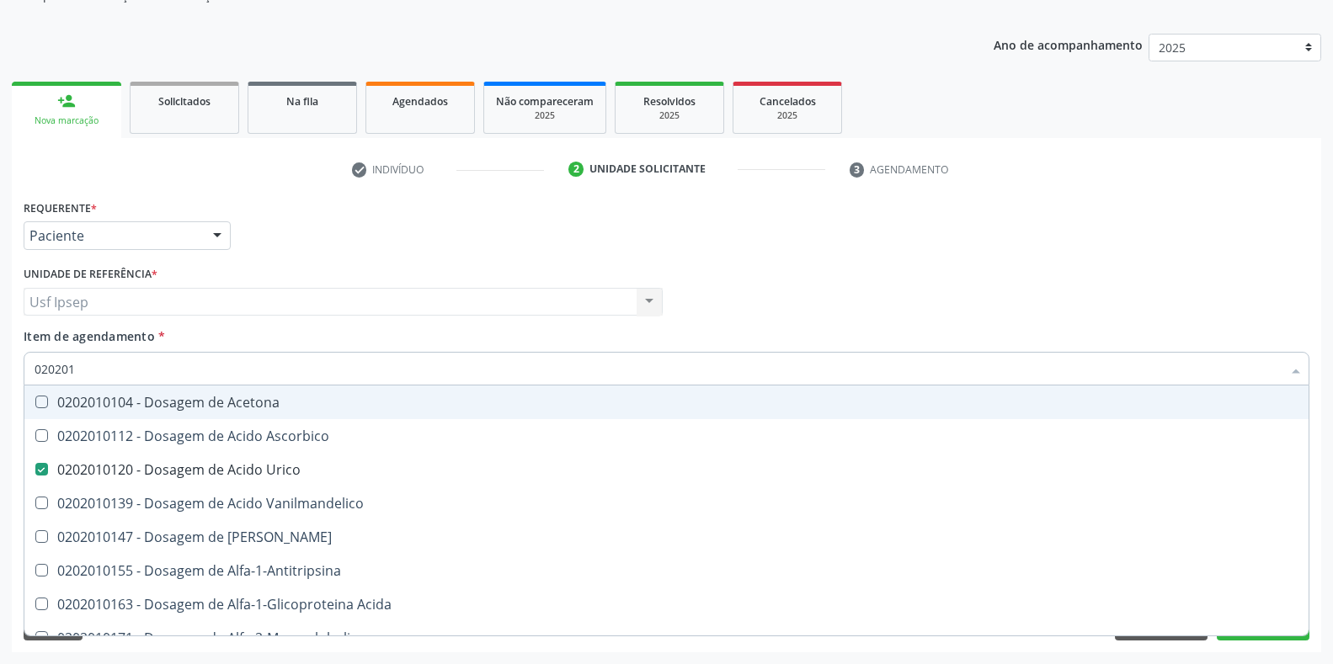
type input "02020"
checkbox Urico "false"
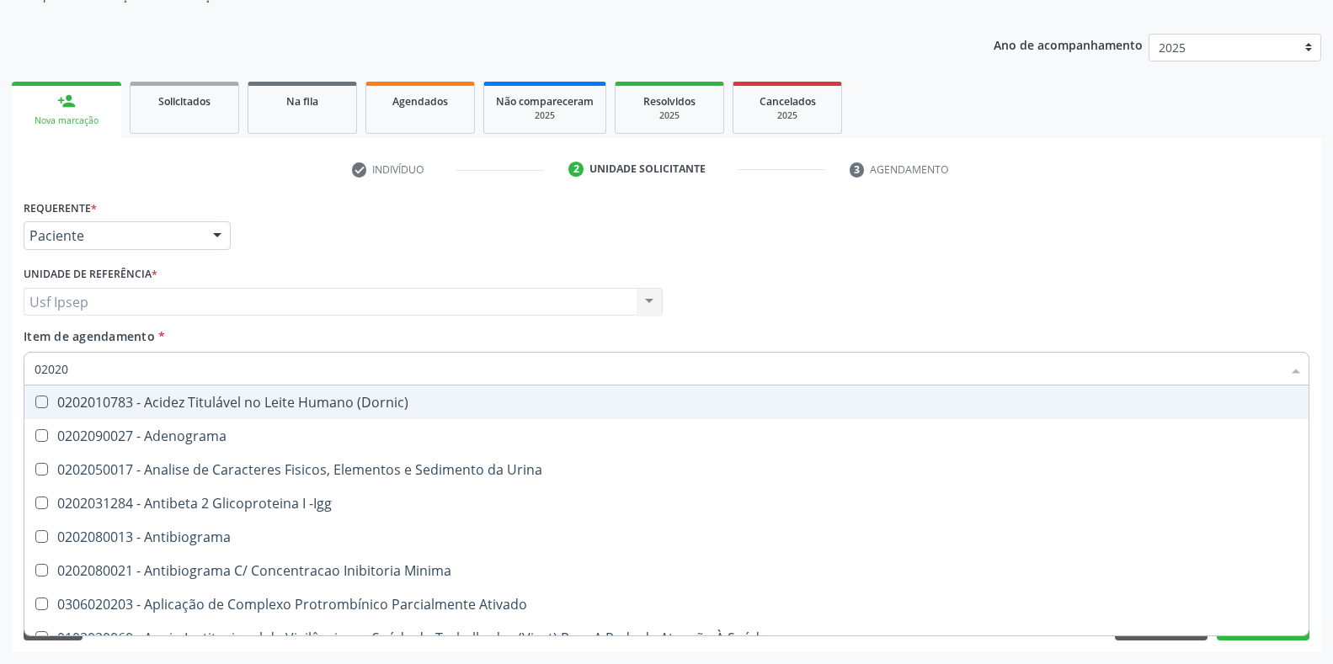
type input "020201"
checkbox Osmolar "true"
checkbox Urico "false"
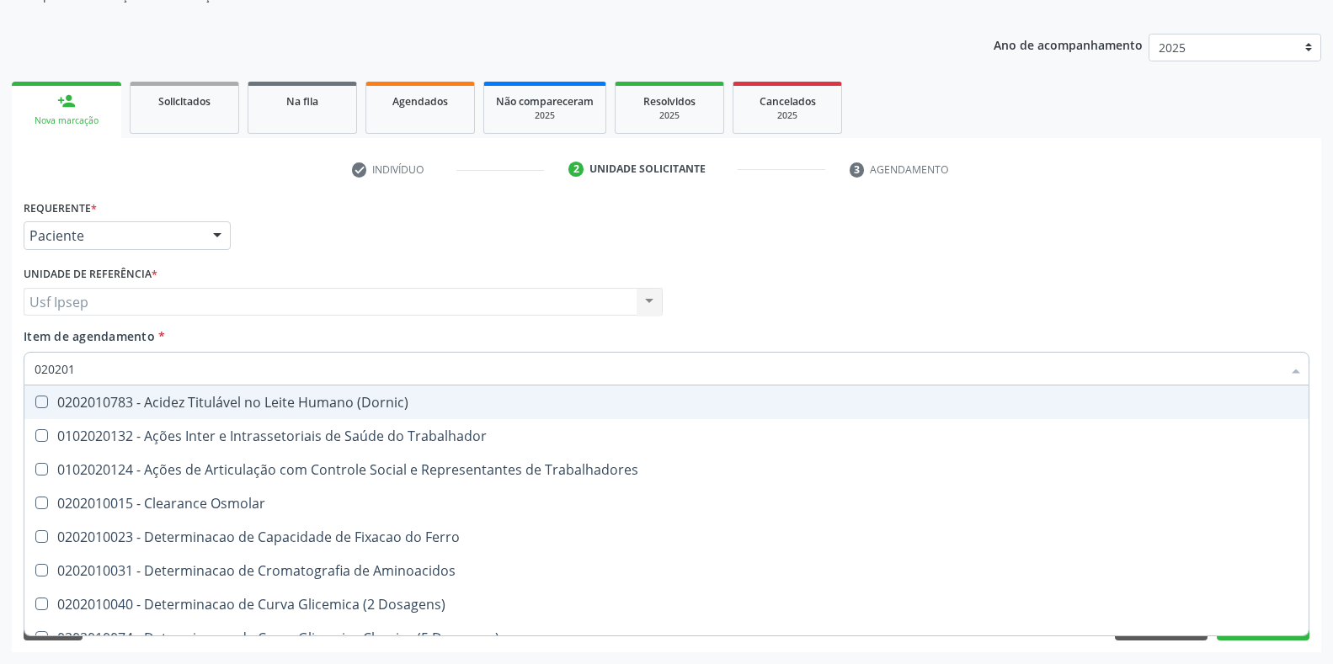
type input "0202010"
checkbox Ativada\) "true"
checkbox Urico "false"
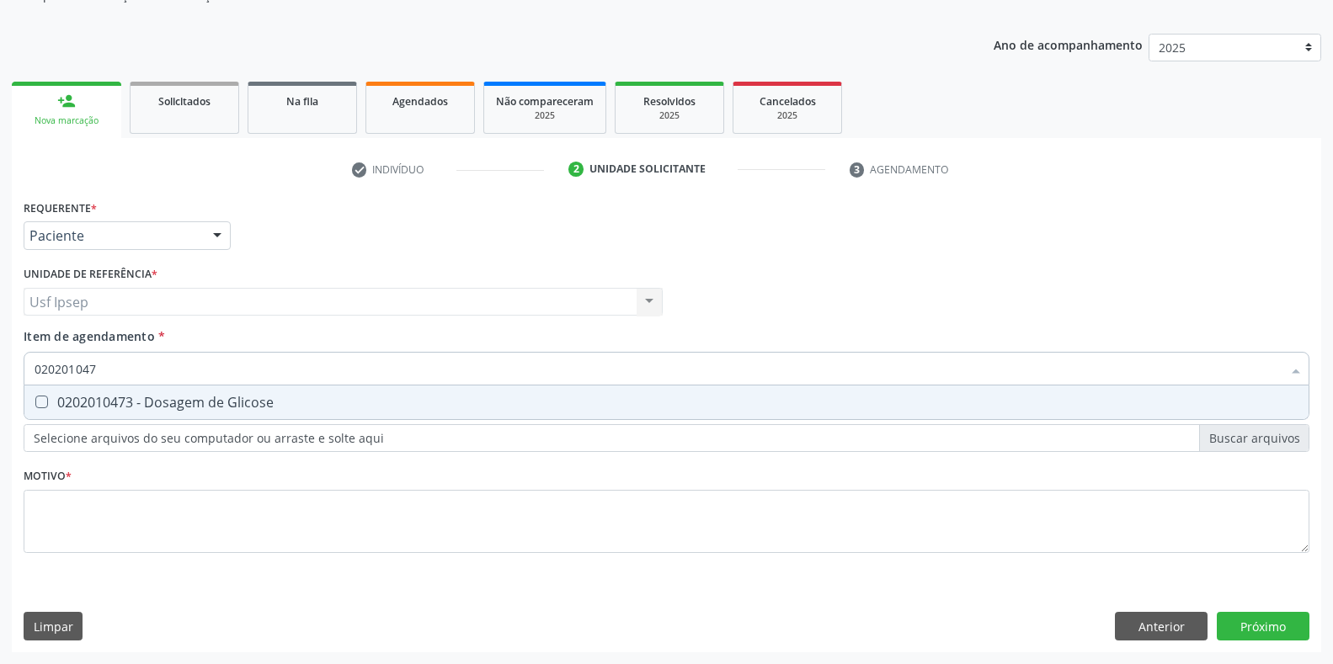
type input "0202010473"
click at [38, 403] on Glicose at bounding box center [41, 402] width 13 height 13
click at [35, 403] on Glicose "checkbox" at bounding box center [29, 402] width 11 height 11
checkbox Glicose "true"
click at [104, 365] on input "0202010473" at bounding box center [658, 369] width 1247 height 34
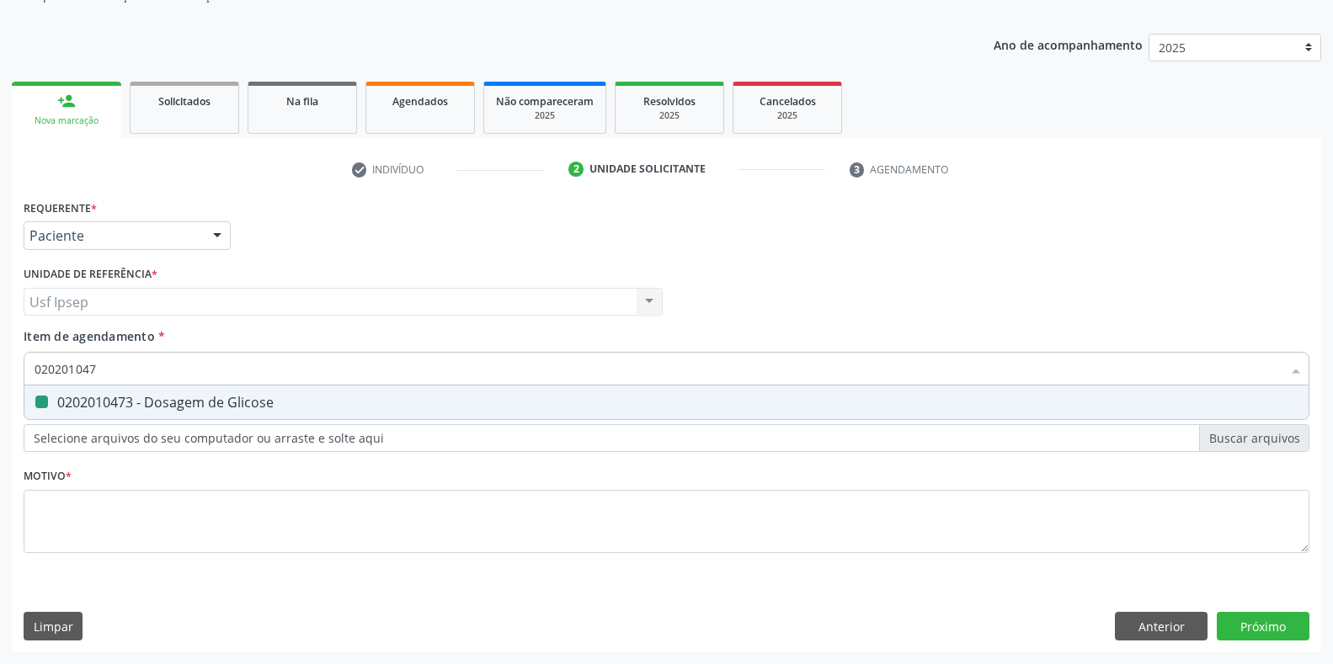
type input "02020104"
checkbox Glicose "false"
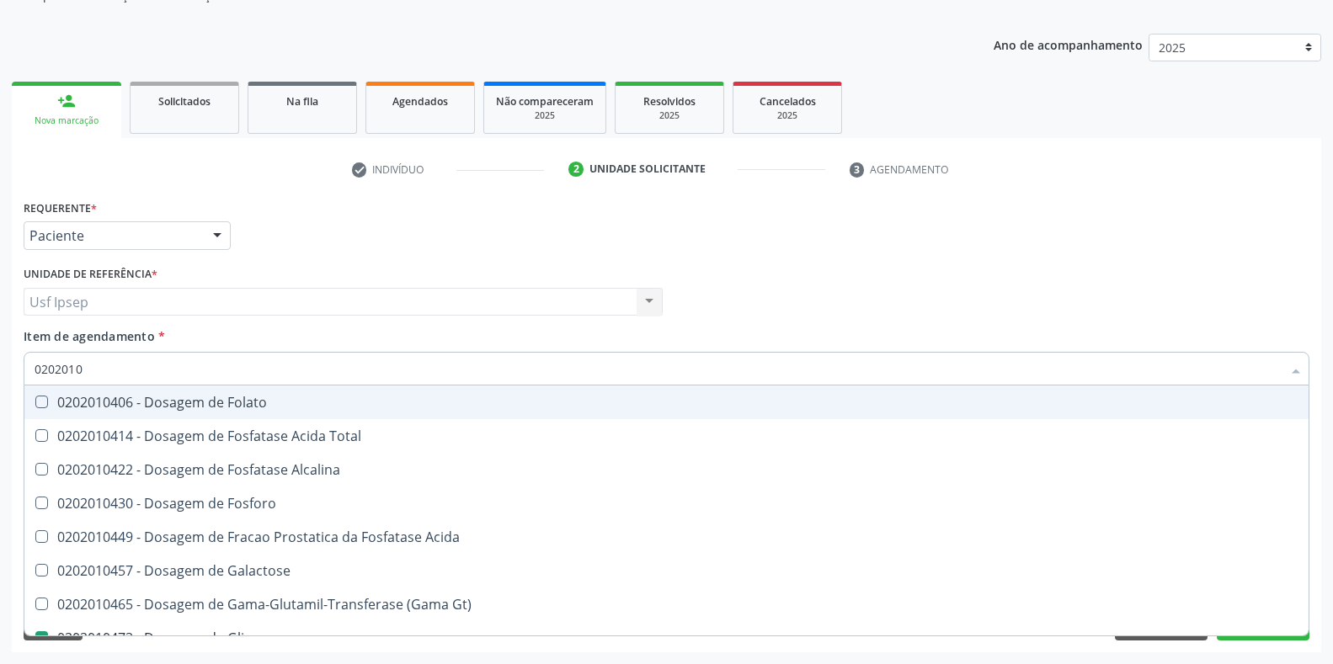
type input "020201"
checkbox Glicose "false"
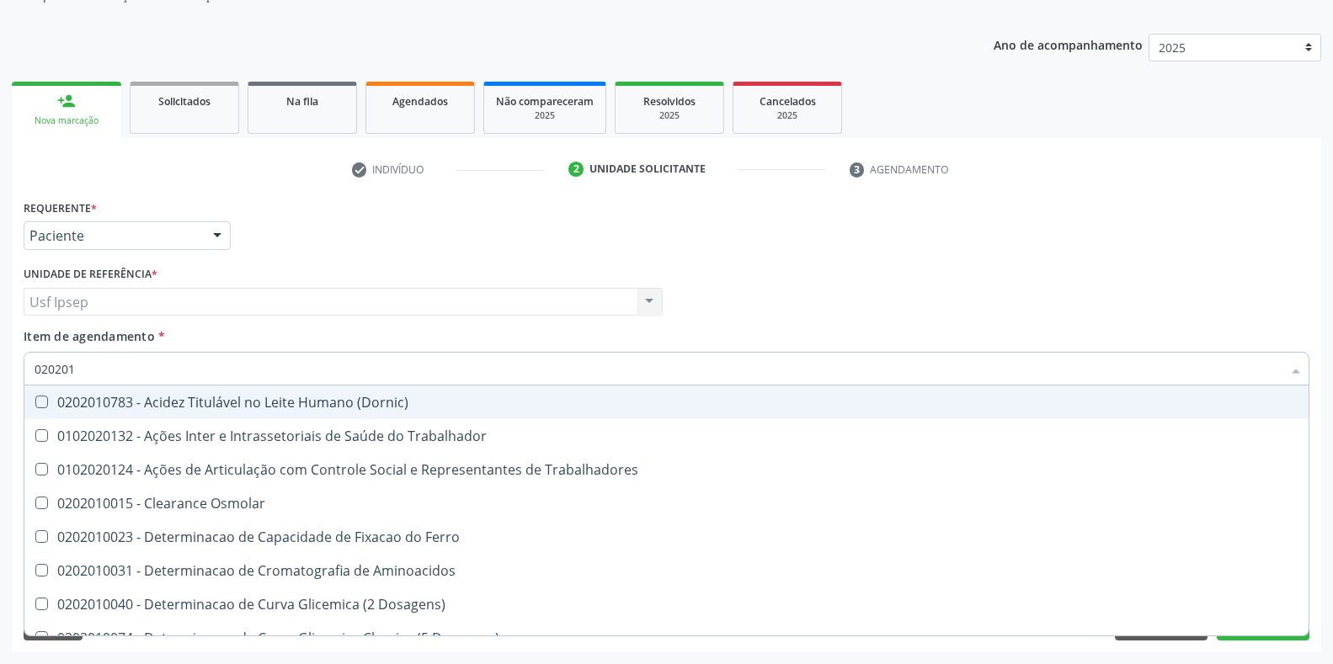
type input "0202010"
checkbox Ativada\) "true"
checkbox Urico "false"
checkbox II "true"
checkbox Glicose "false"
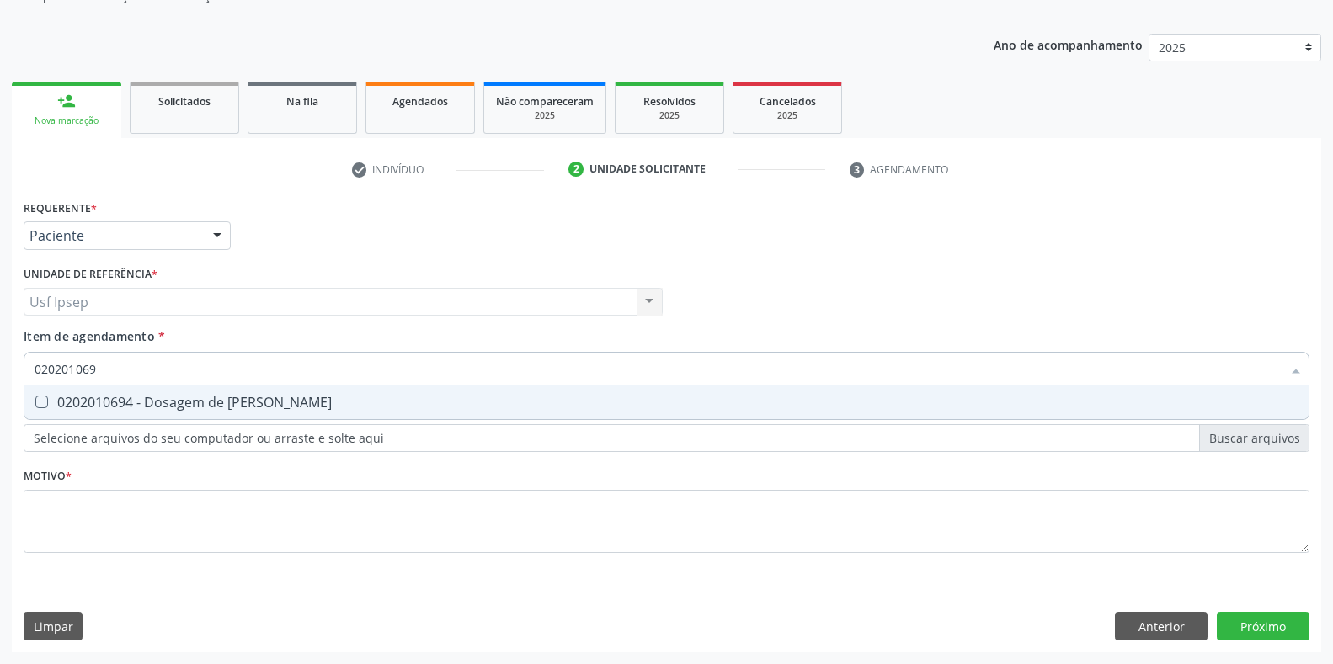
type input "0202010694"
click at [41, 400] on Ureia at bounding box center [41, 402] width 13 height 13
click at [35, 400] on Ureia "checkbox" at bounding box center [29, 402] width 11 height 11
checkbox Ureia "true"
click at [106, 367] on input "0202010694" at bounding box center [658, 369] width 1247 height 34
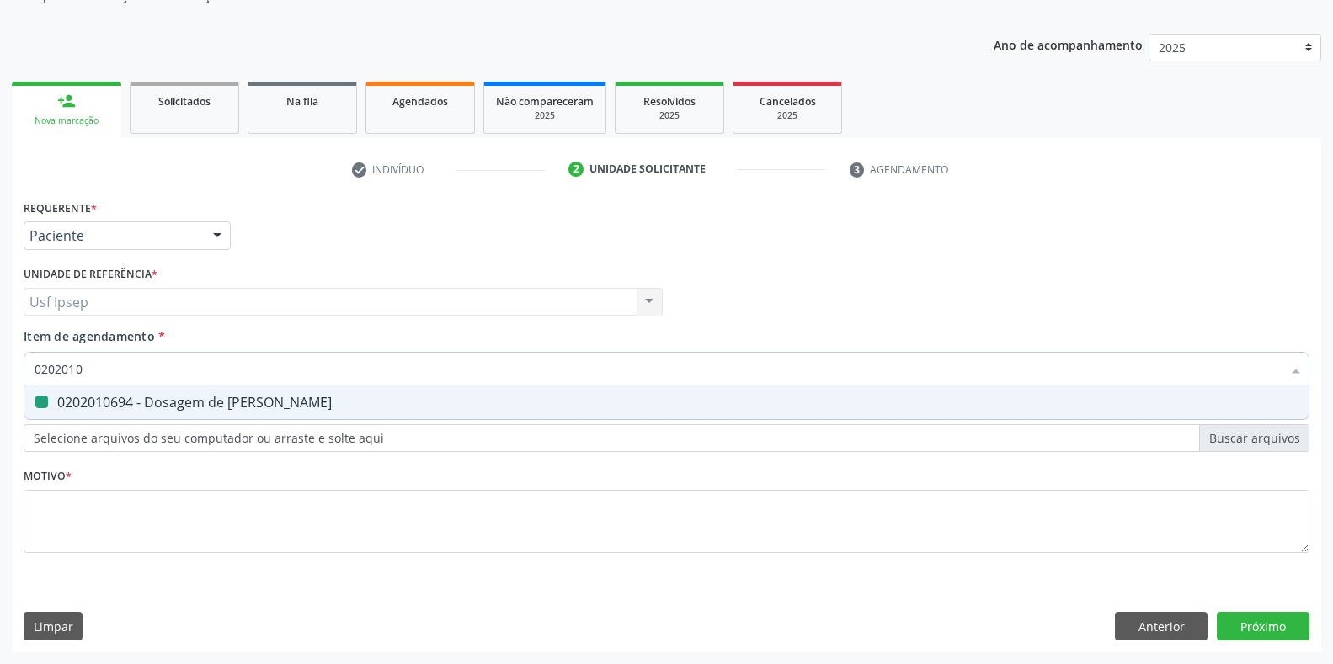
type input "020201"
checkbox Ureia "false"
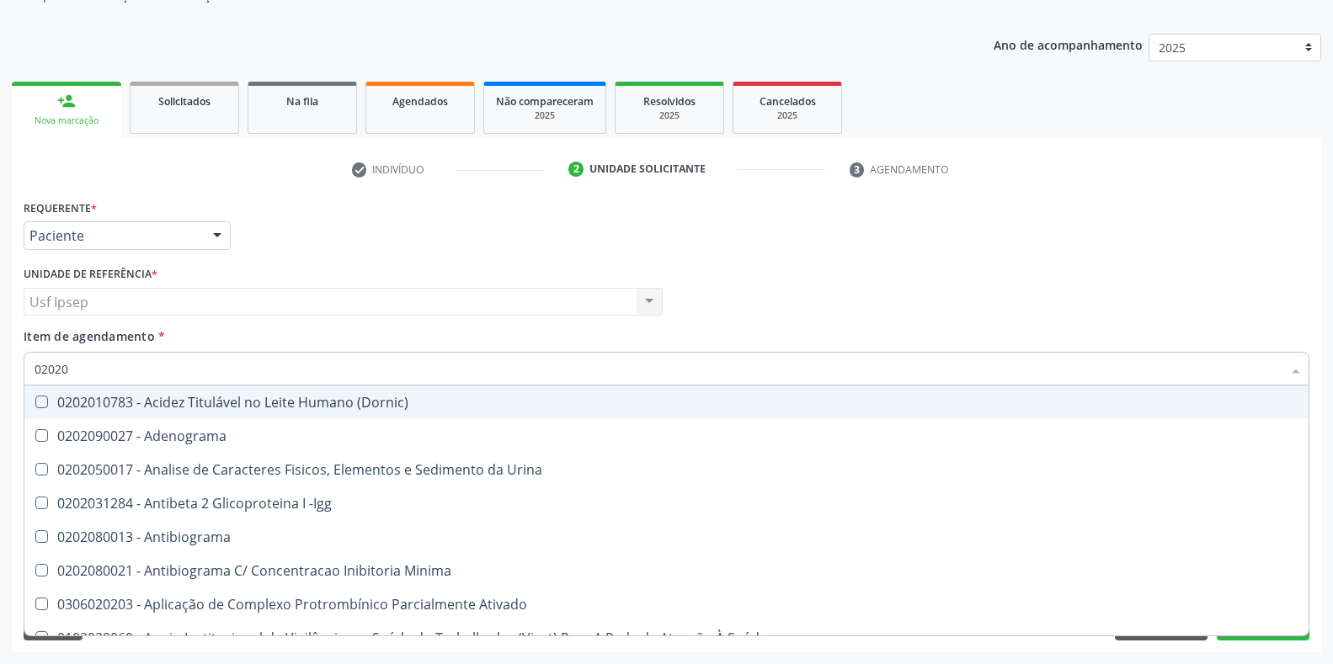
type input "020201"
checkbox Osmolar "true"
checkbox T3 "true"
checkbox Ascorbico "true"
checkbox Urico "false"
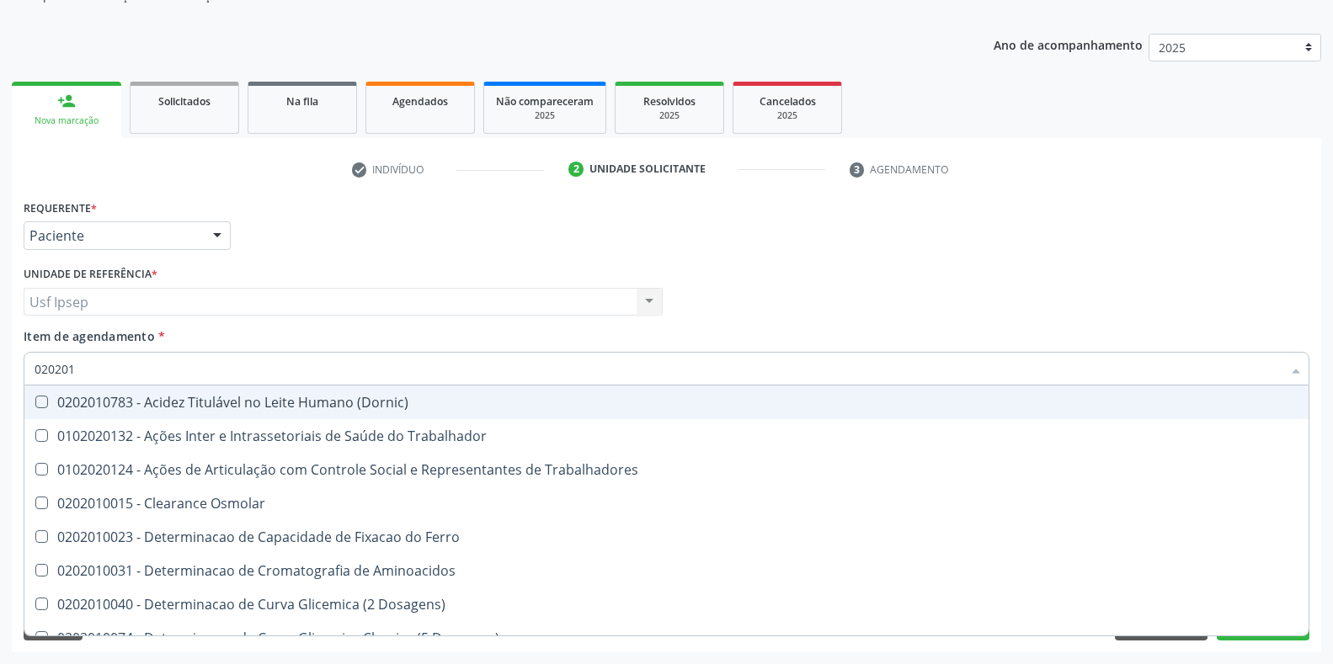
type input "0202010"
checkbox Ativada\) "true"
checkbox Urico "false"
checkbox II "true"
checkbox Glicose "false"
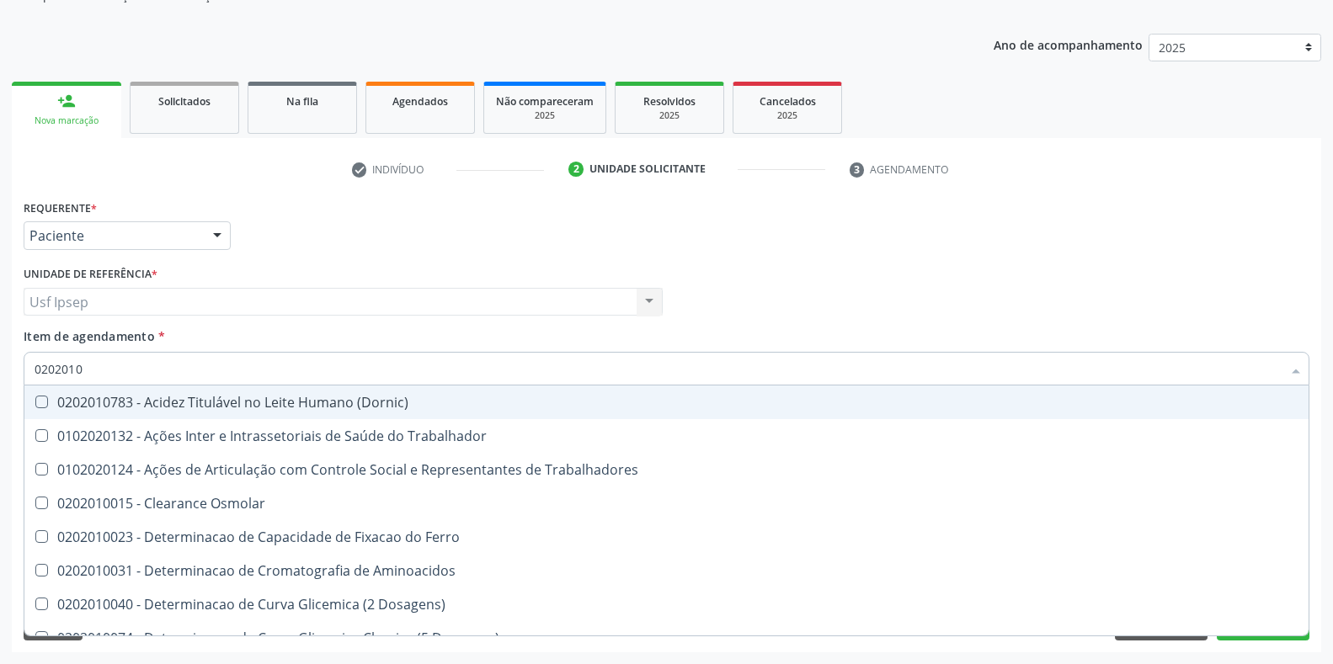
checkbox Piruvato "true"
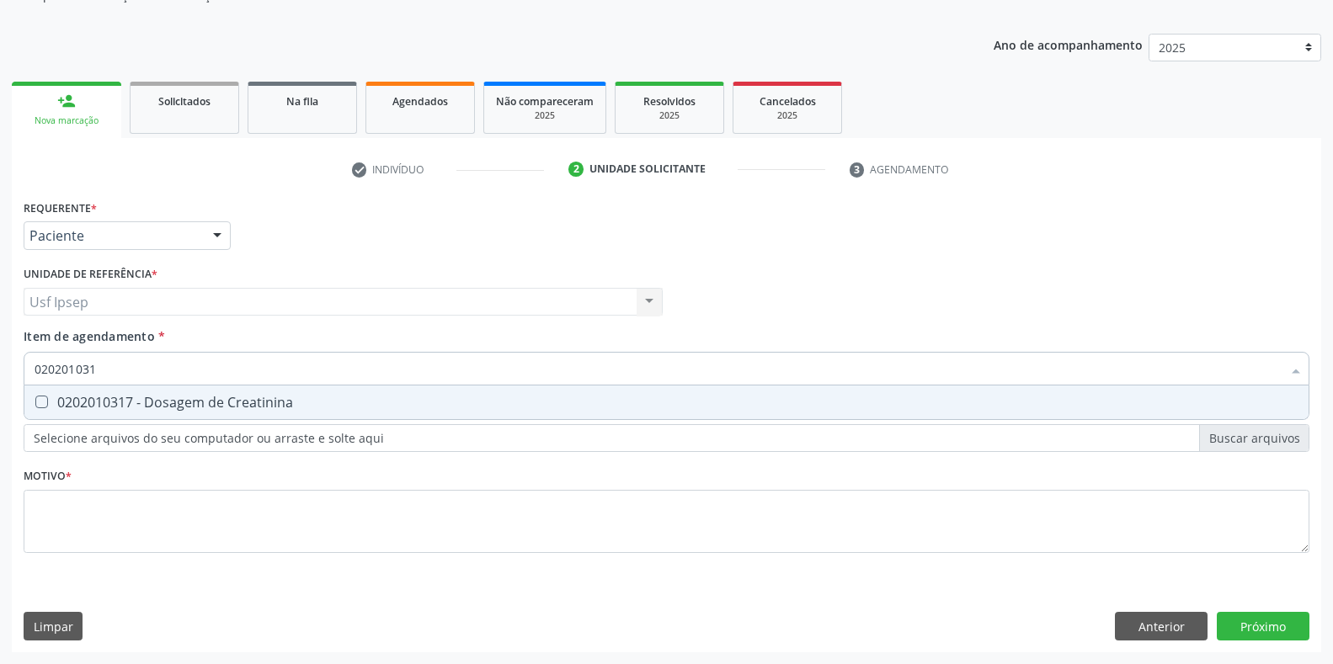
type input "0202010317"
click at [48, 398] on div "0202010317 - Dosagem de Creatinina" at bounding box center [667, 402] width 1264 height 13
checkbox Creatinina "true"
click at [107, 366] on input "0202010317" at bounding box center [658, 369] width 1247 height 34
type input "02020103"
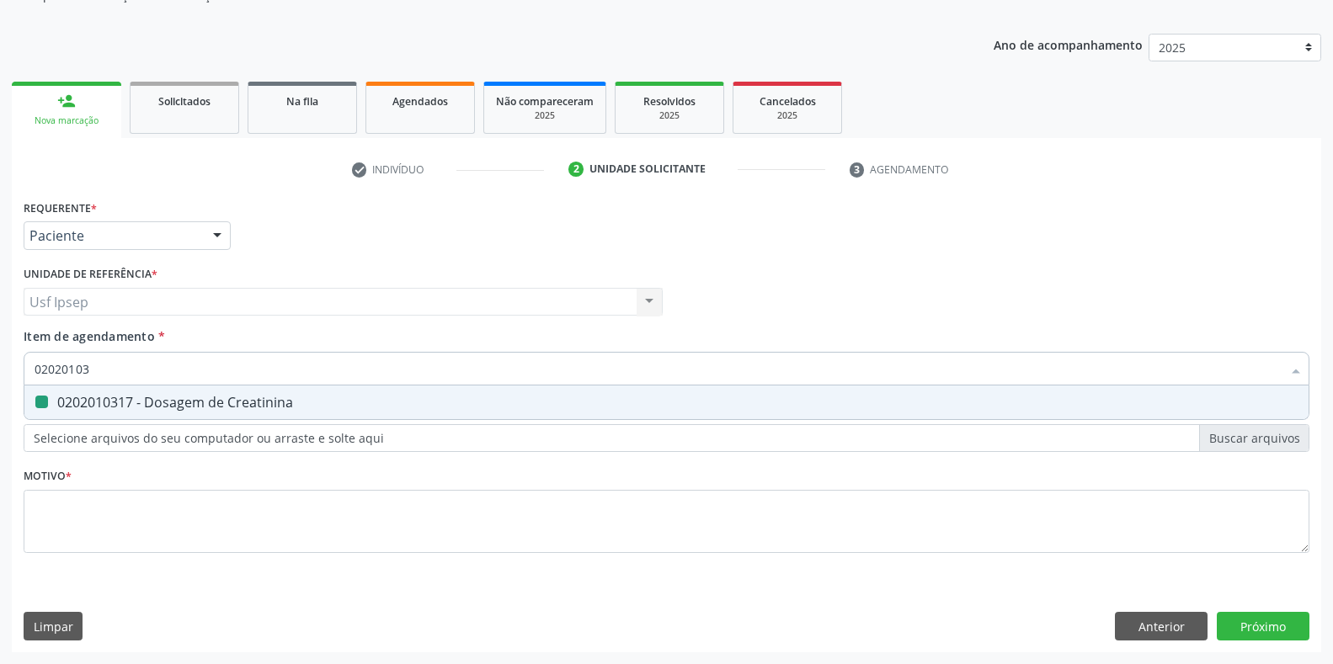
checkbox Creatinina "false"
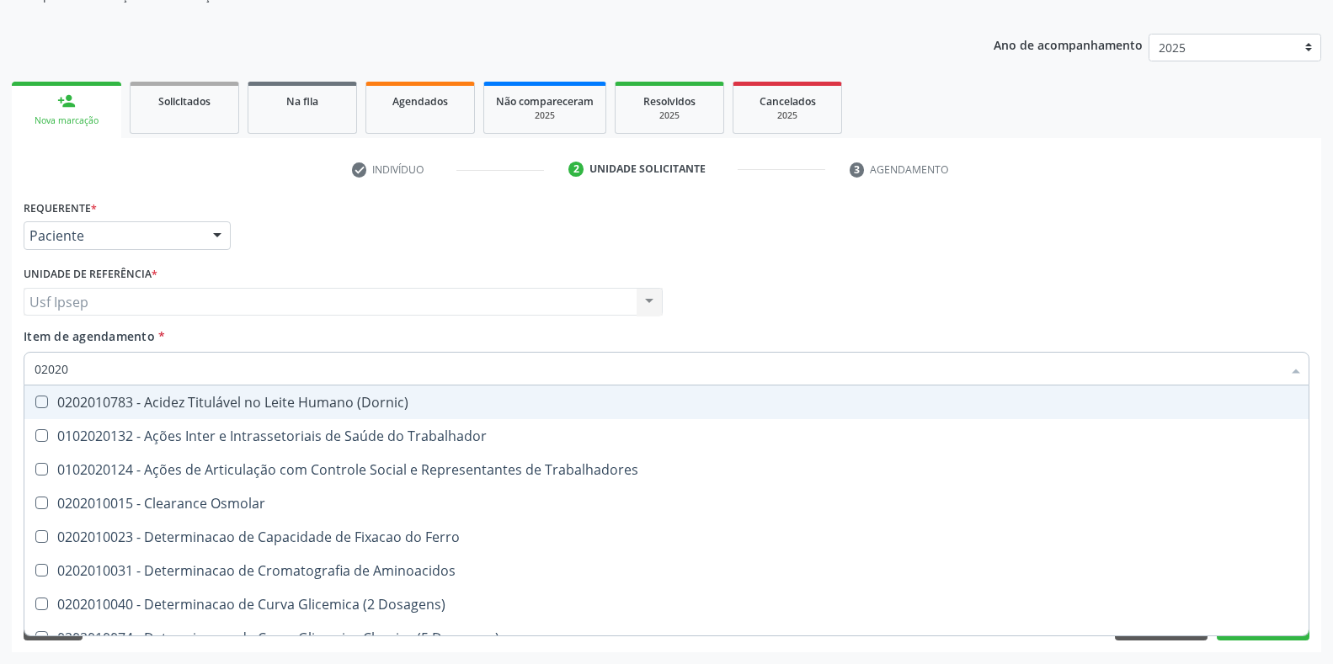
type input "0202"
checkbox Urico "false"
checkbox Creatinina "false"
checkbox Glicose "false"
checkbox Ureia "false"
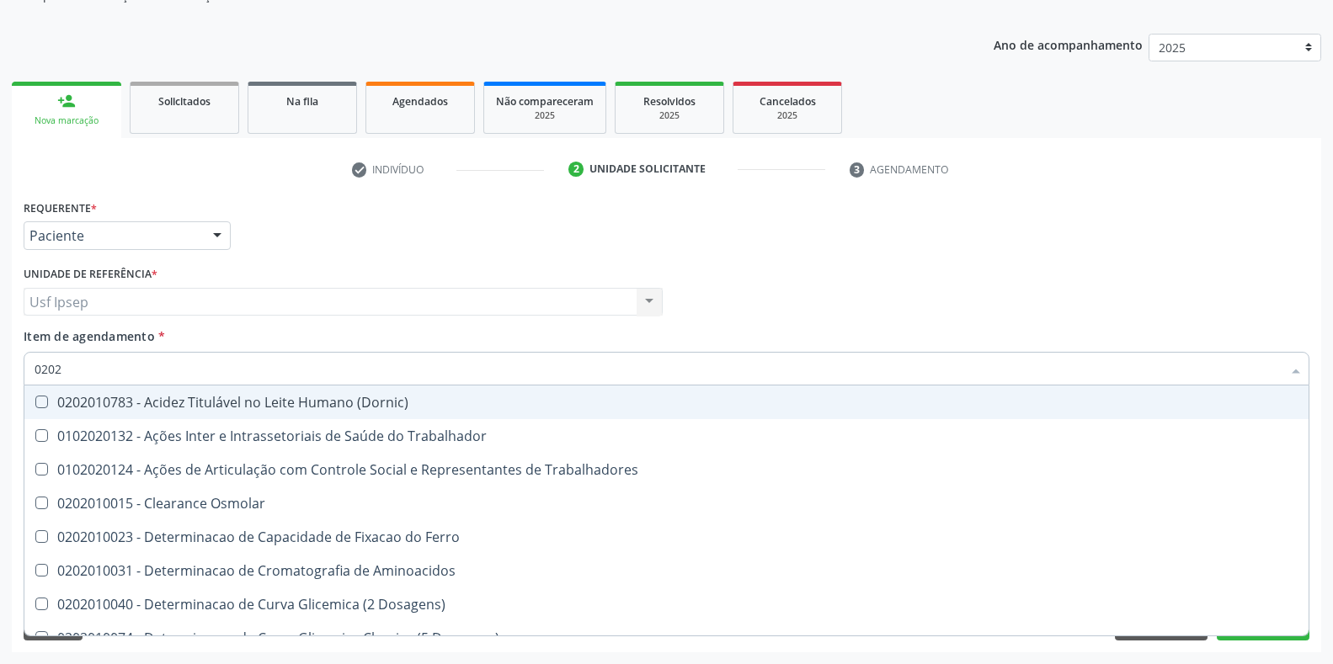
checkbox Trabalho "false"
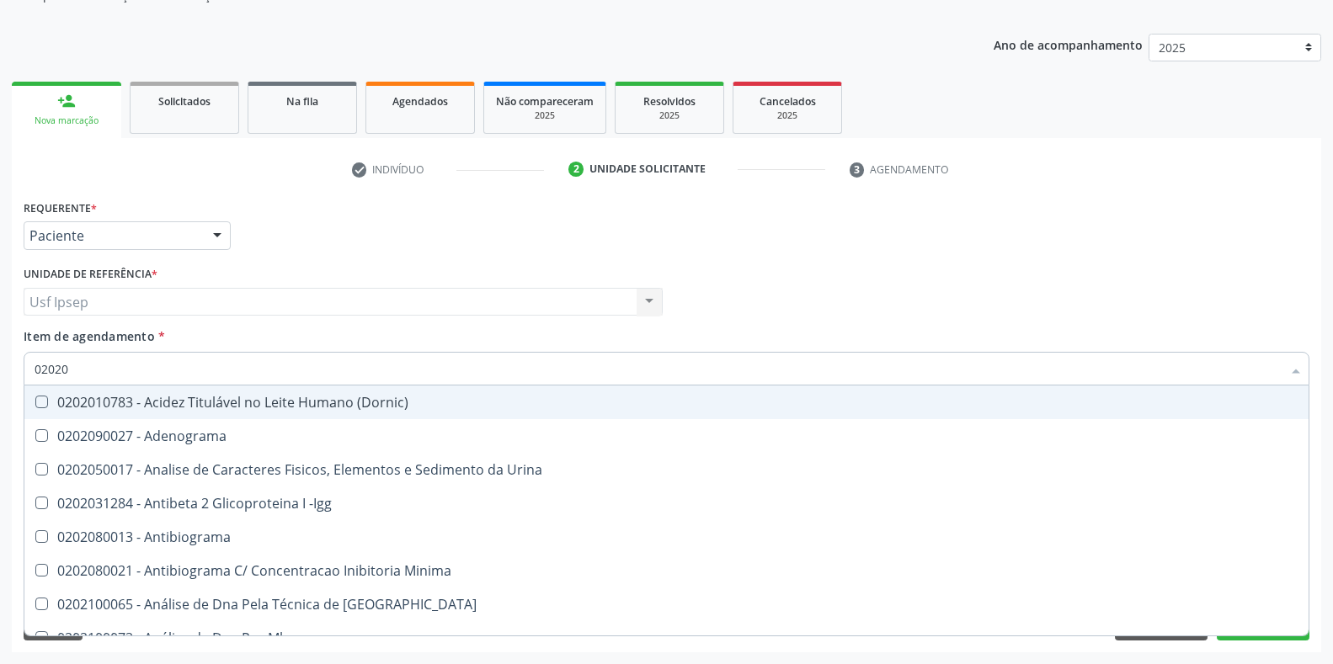
type input "020201"
checkbox Clamidia "true"
checkbox Biotinidase "true"
checkbox Dosagens\) "true"
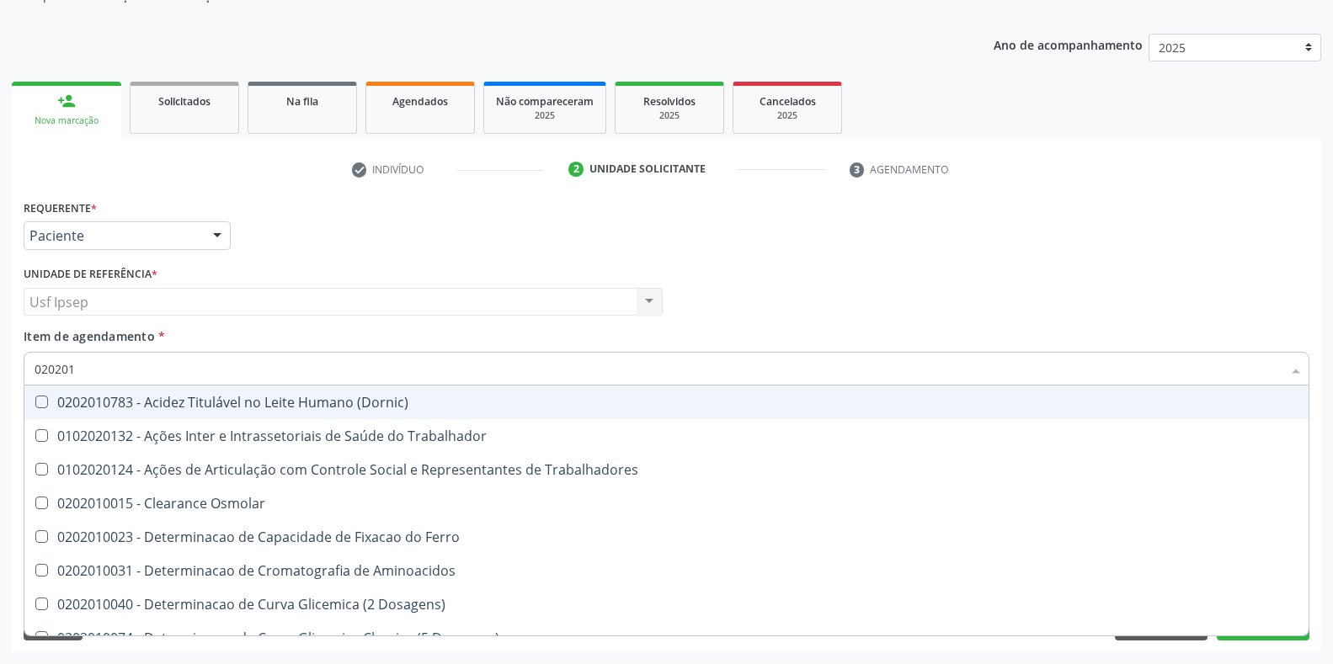
type input "0202010"
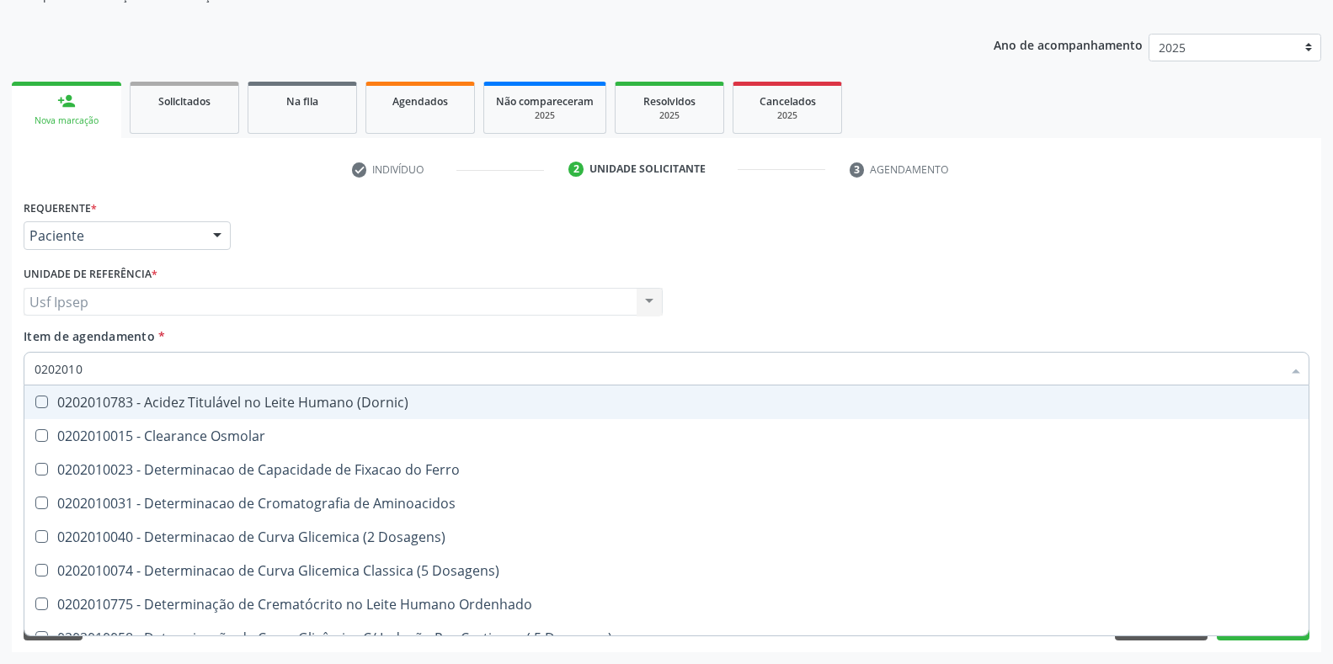
checkbox Urico "true"
checkbox Amonia "false"
checkbox Creatinina "true"
checkbox Folato "false"
checkbox Glicose "true"
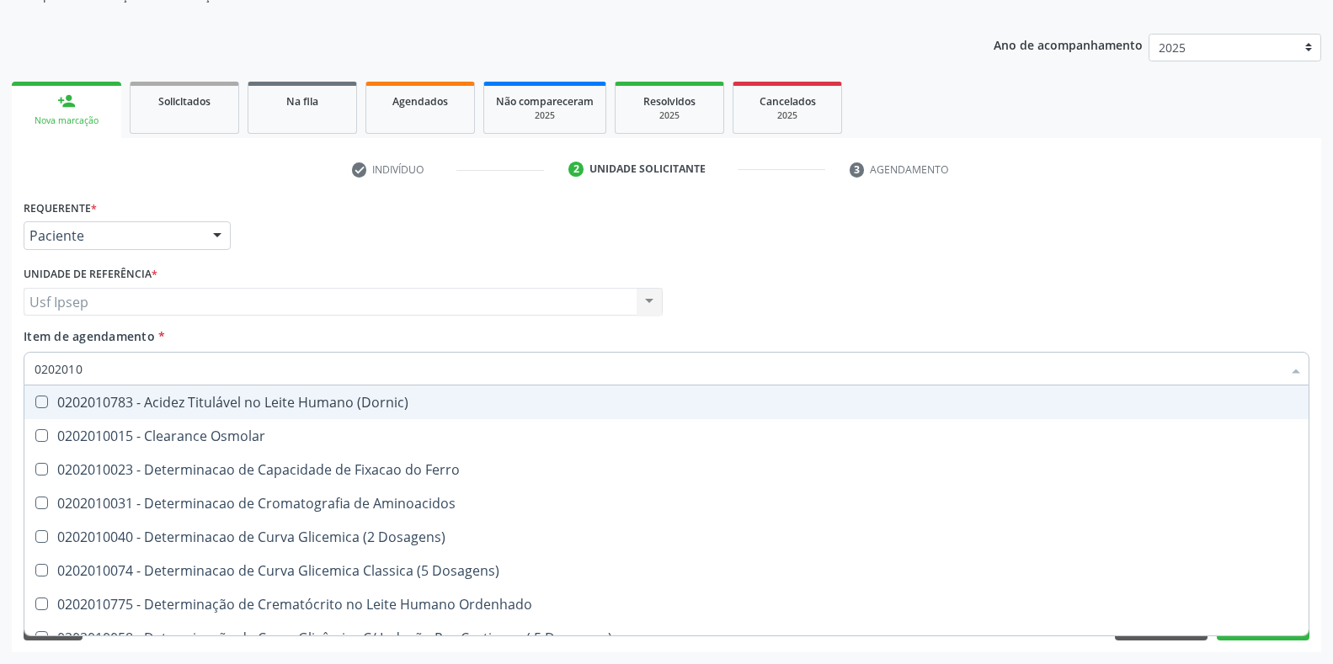
checkbox Nt-Probnp\) "false"
checkbox Ureia "true"
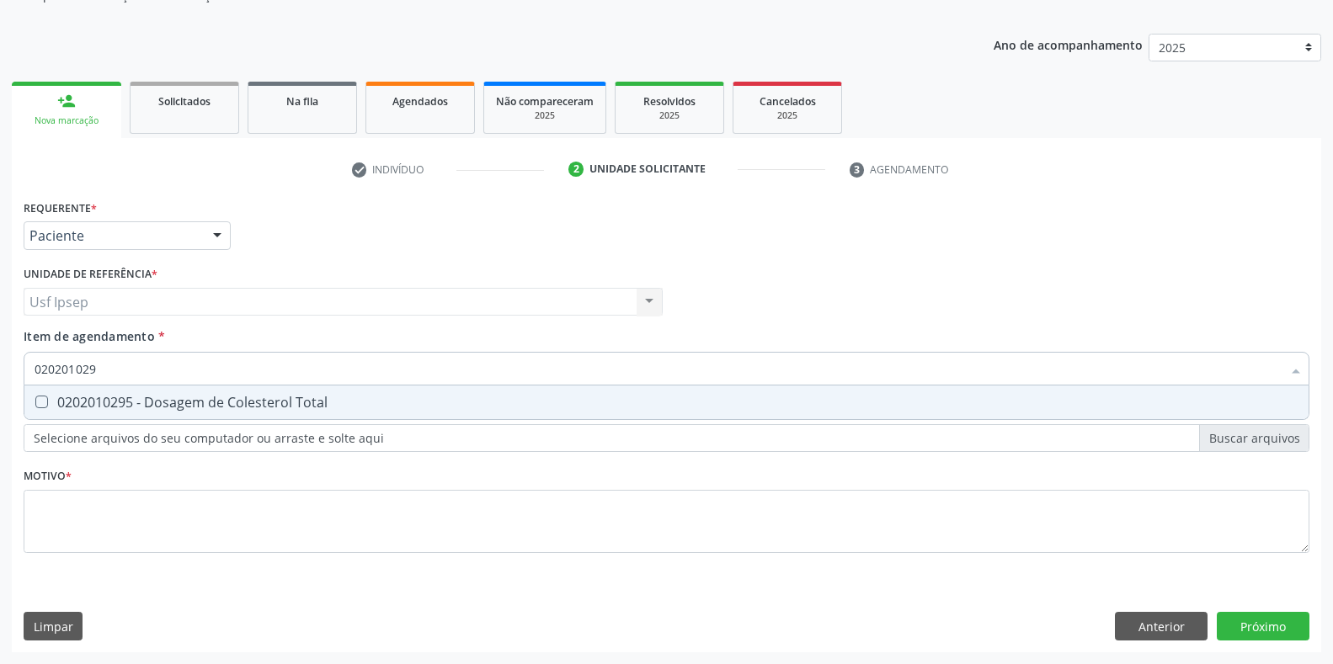
type input "0202010295"
click at [46, 403] on Total at bounding box center [41, 402] width 13 height 13
click at [35, 403] on Total "checkbox" at bounding box center [29, 402] width 11 height 11
checkbox Total "true"
click at [102, 371] on input "0202010295" at bounding box center [658, 369] width 1247 height 34
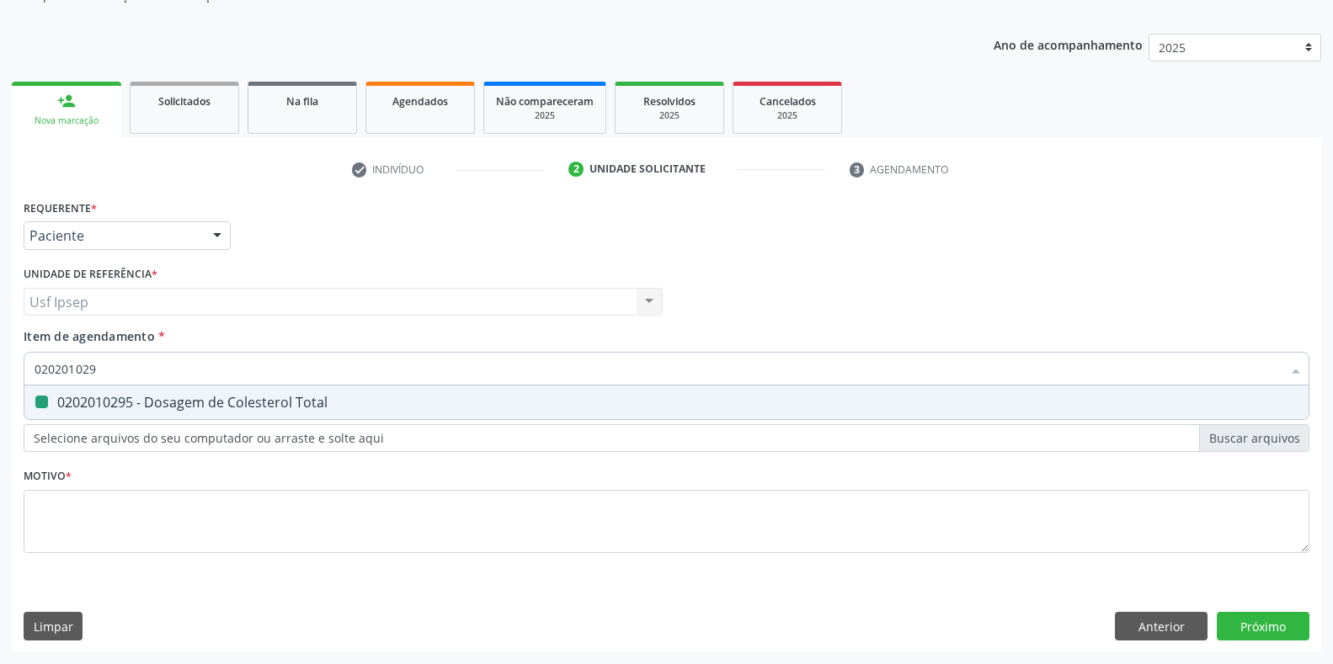
type input "02020102"
click at [40, 401] on \(Tgo\) at bounding box center [41, 402] width 13 height 13
click at [35, 401] on \(Tgo\) "checkbox" at bounding box center [29, 402] width 11 height 11
click at [112, 368] on input "0202010643" at bounding box center [658, 369] width 1247 height 34
click at [42, 404] on \(Tgp\) at bounding box center [41, 402] width 13 height 13
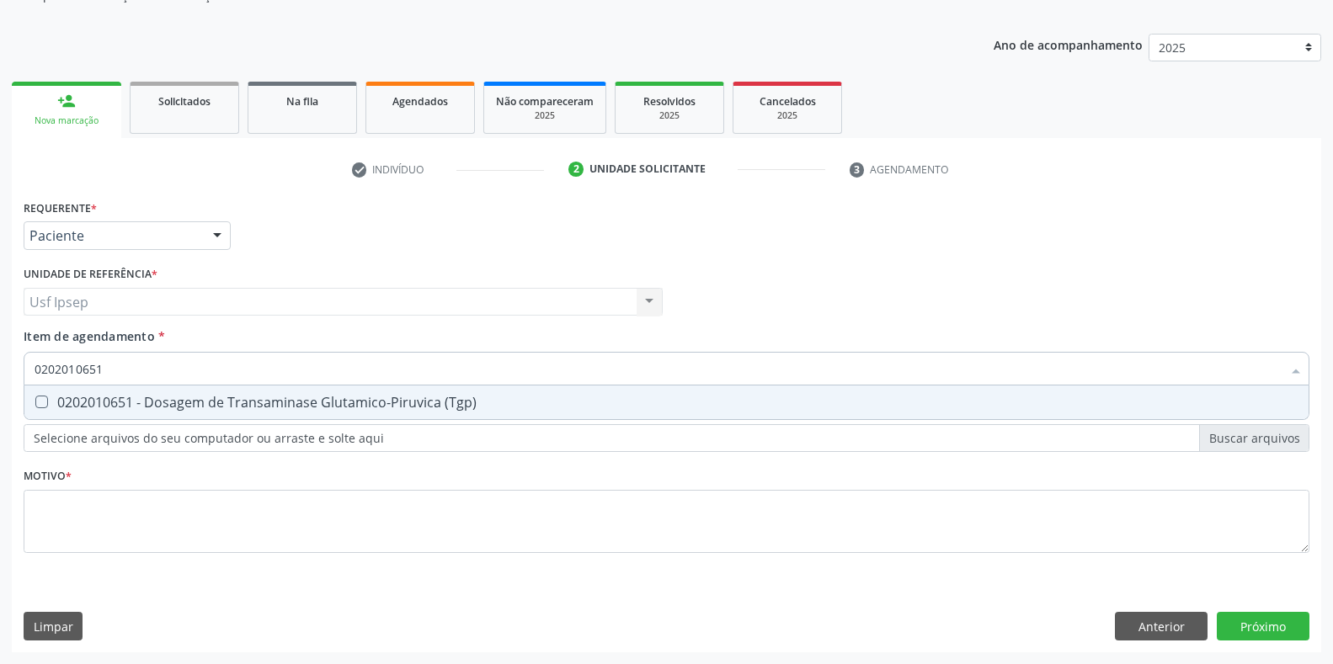
click at [35, 404] on \(Tgp\) "checkbox" at bounding box center [29, 402] width 11 height 11
click at [105, 367] on input "0202010651" at bounding box center [658, 369] width 1247 height 34
click at [45, 400] on Triglicerideos at bounding box center [41, 402] width 13 height 13
click at [35, 400] on Triglicerideos "checkbox" at bounding box center [29, 402] width 11 height 11
click at [101, 373] on input "0202010678" at bounding box center [658, 369] width 1247 height 34
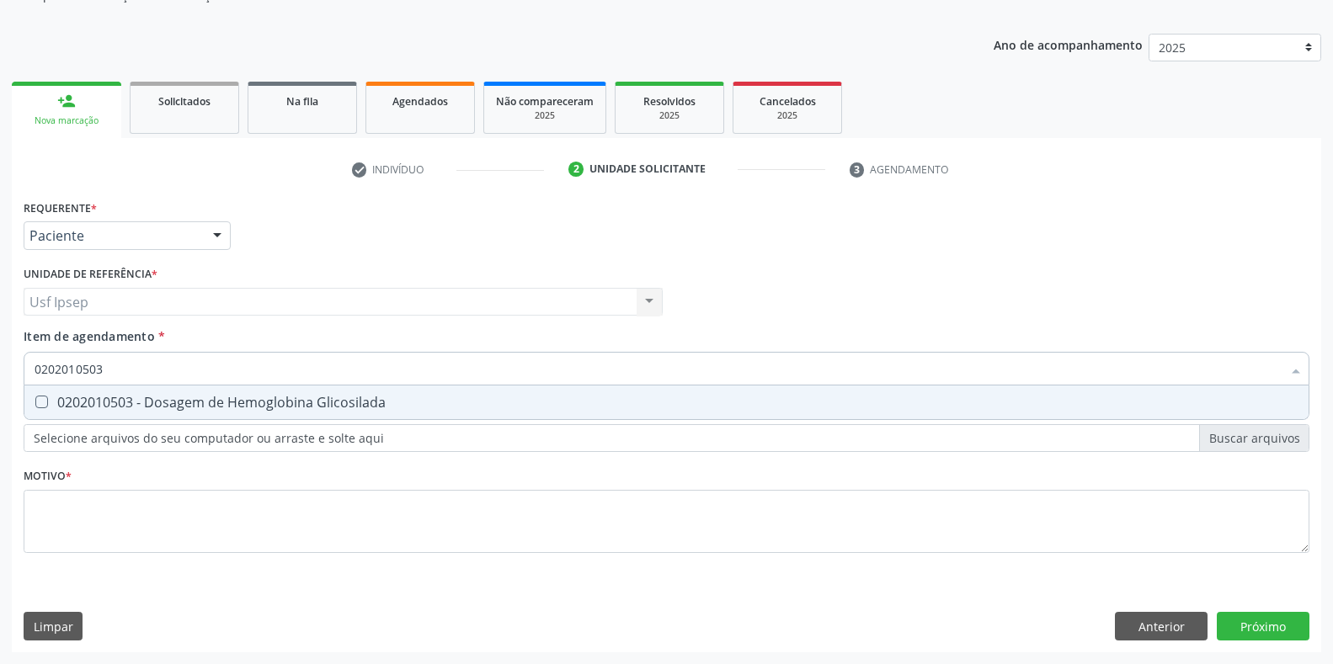
click at [36, 400] on Glicosilada at bounding box center [41, 402] width 13 height 13
click at [35, 400] on Glicosilada "checkbox" at bounding box center [29, 402] width 11 height 11
click at [113, 372] on input "0202010503" at bounding box center [658, 369] width 1247 height 34
click at [40, 399] on Completo at bounding box center [41, 402] width 13 height 13
click at [35, 399] on Completo "checkbox" at bounding box center [29, 402] width 11 height 11
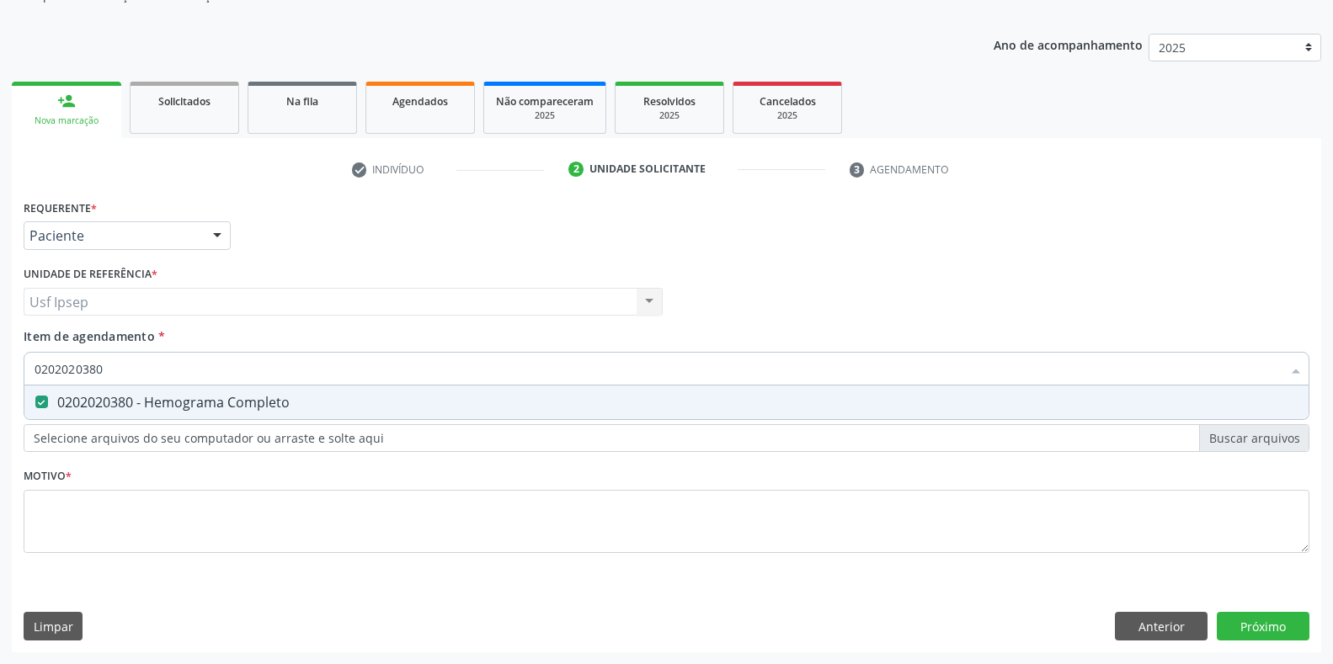
click at [106, 371] on input "0202020380" at bounding box center [658, 369] width 1247 height 34
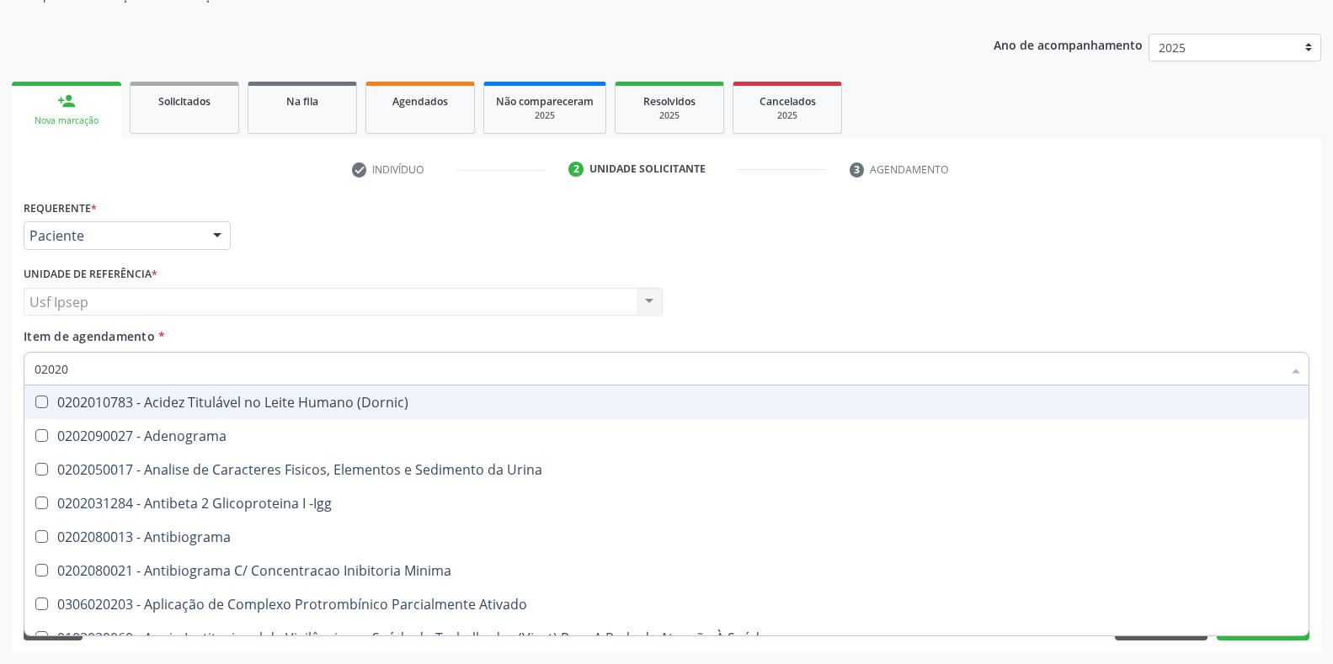
click at [416, 205] on div "Requerente * Paciente Profissional de Saúde Paciente Nenhum resultado encontrad…" at bounding box center [666, 228] width 1294 height 66
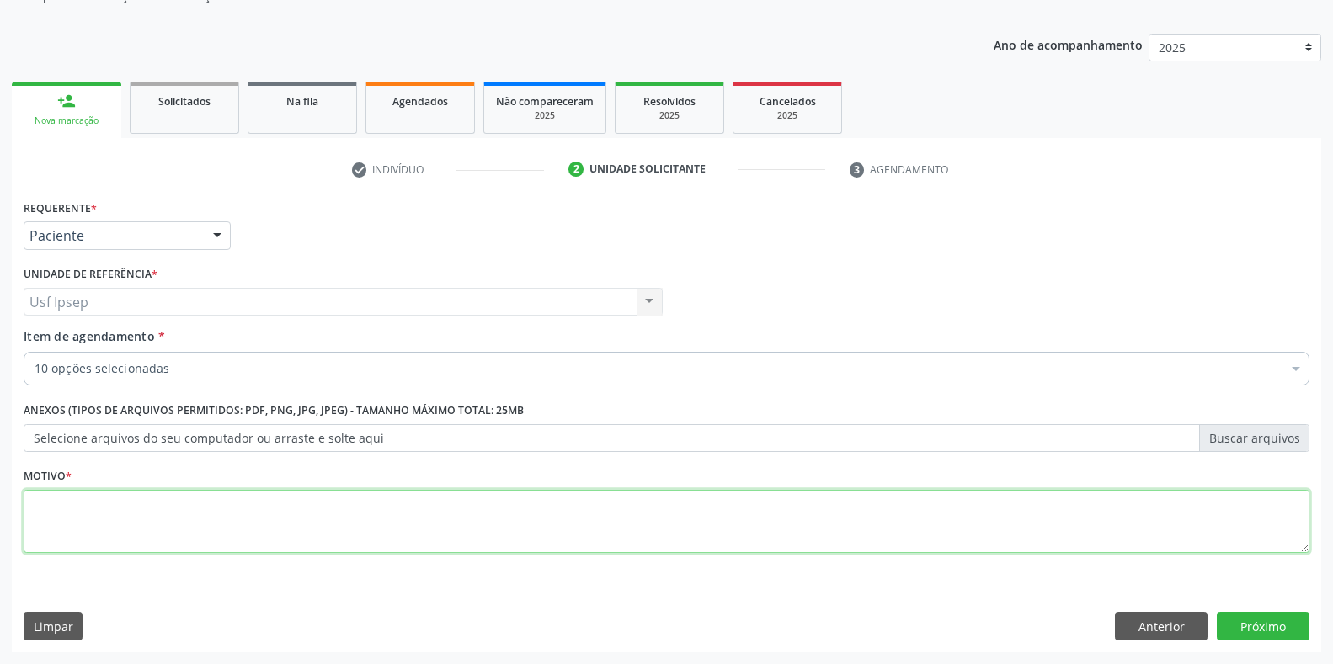
click at [40, 525] on textarea at bounding box center [667, 522] width 1286 height 64
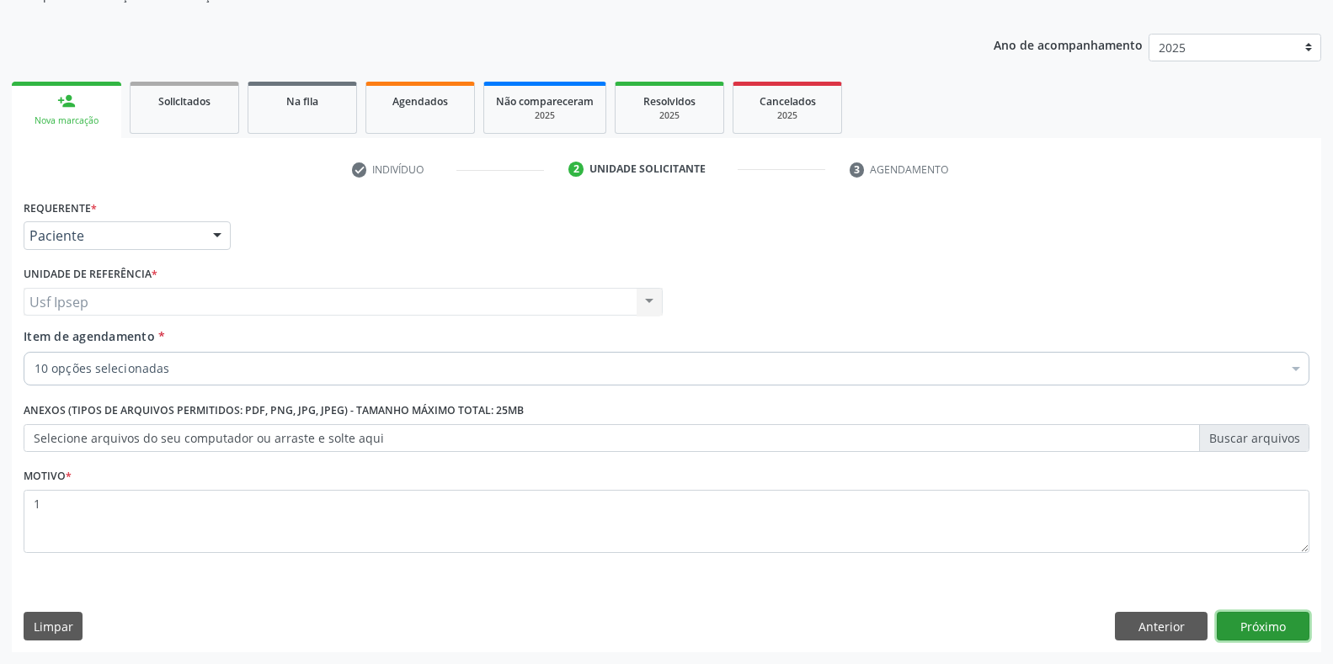
click at [1255, 627] on button "Próximo" at bounding box center [1263, 626] width 93 height 29
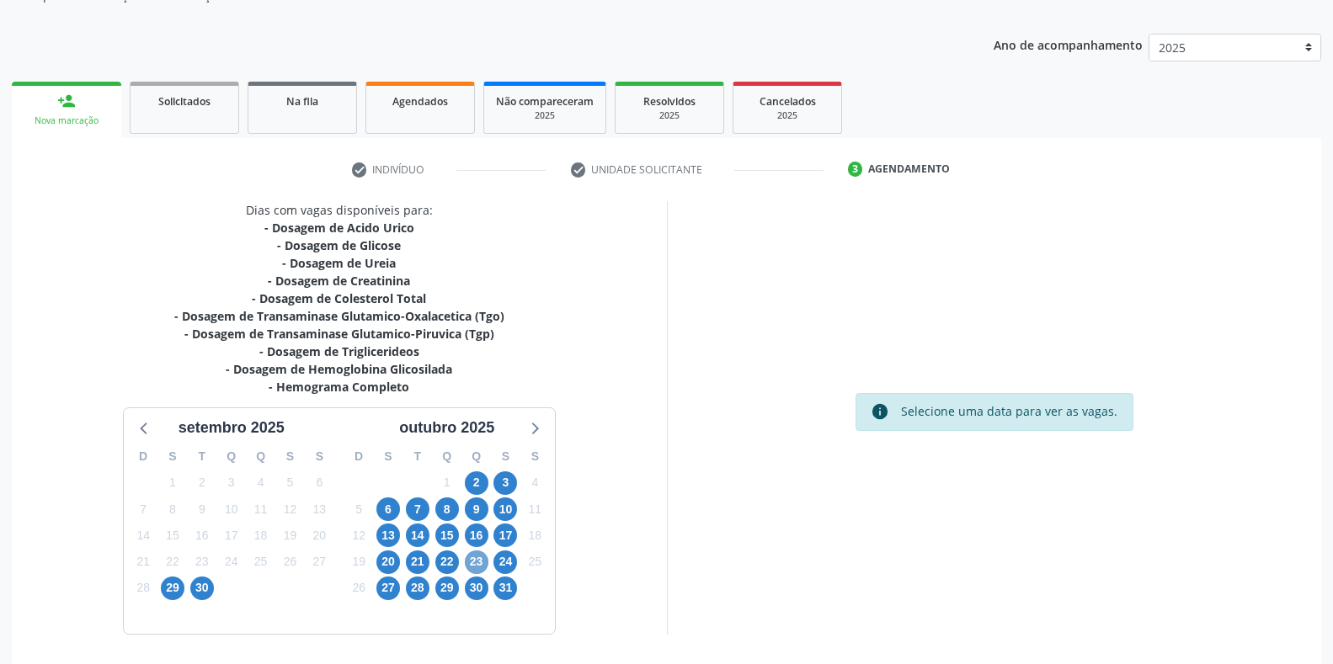
click at [474, 556] on span "23" at bounding box center [477, 563] width 24 height 24
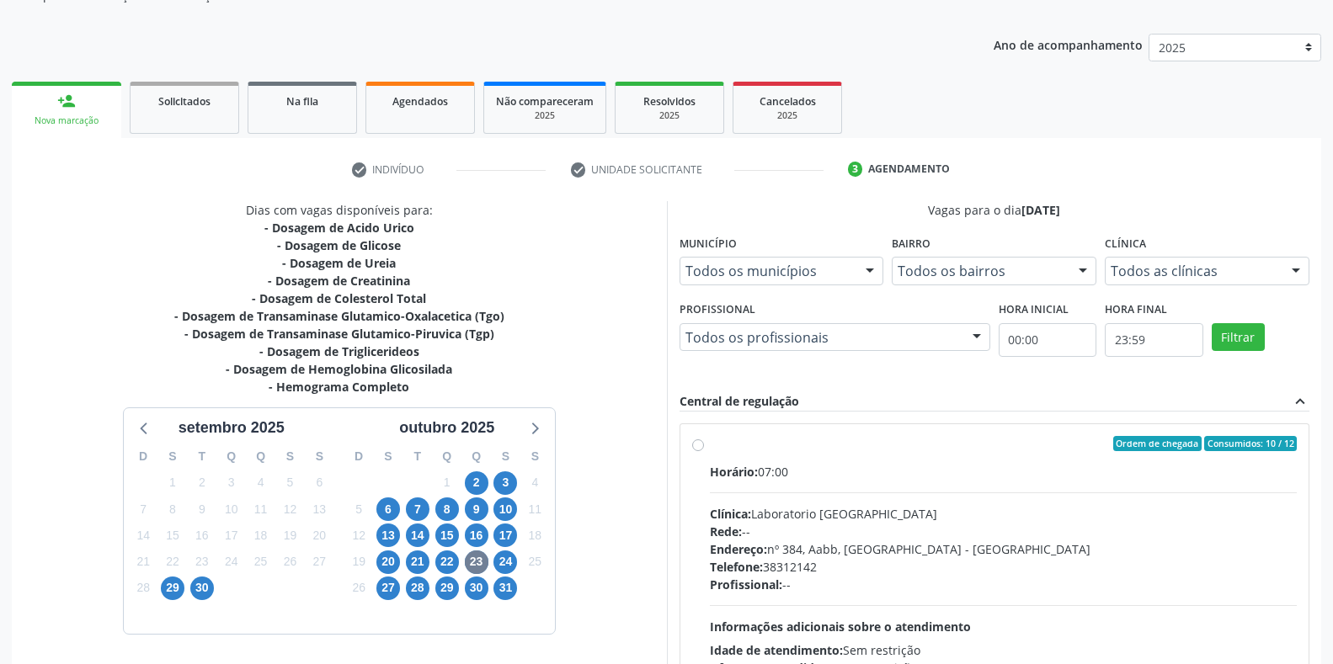
click at [710, 450] on label "Ordem de chegada Consumidos: 10 / 12 Horário: 07:00 Clínica: Laboratorio Sao Fr…" at bounding box center [1004, 565] width 588 height 258
click at [698, 450] on input "Ordem de chegada Consumidos: 10 / 12 Horário: 07:00 Clínica: Laboratorio Sao Fr…" at bounding box center [698, 443] width 12 height 15
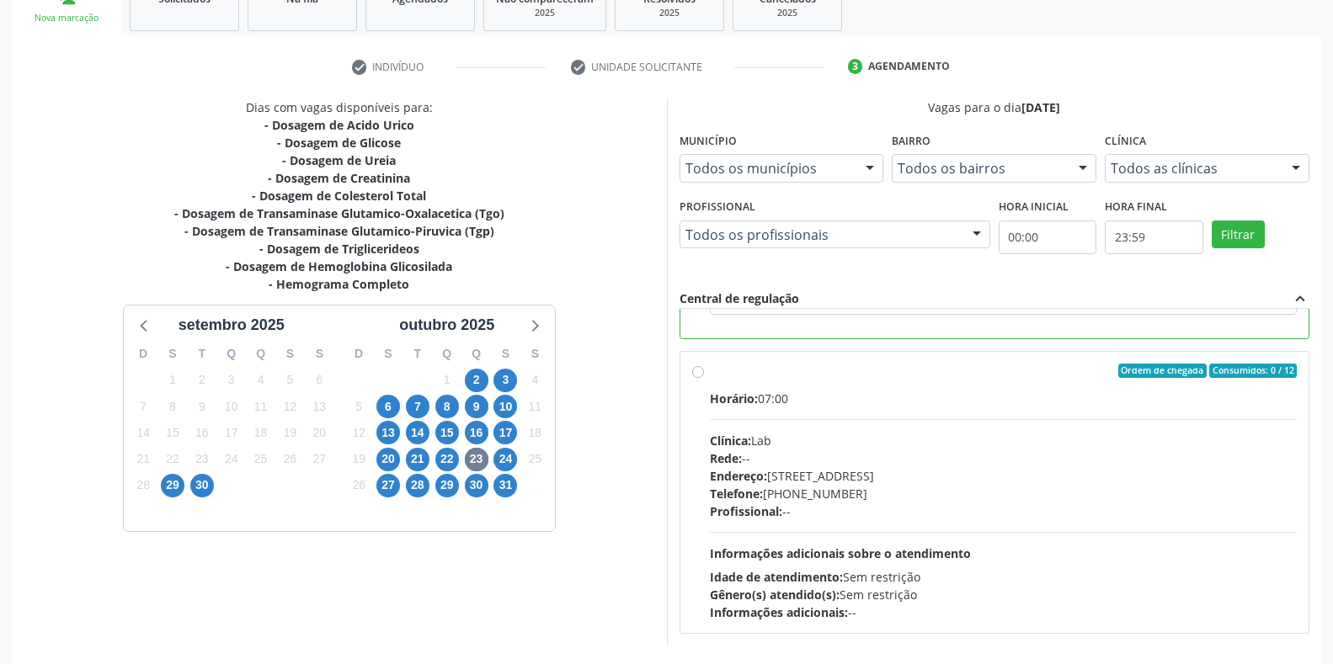
scroll to position [342, 0]
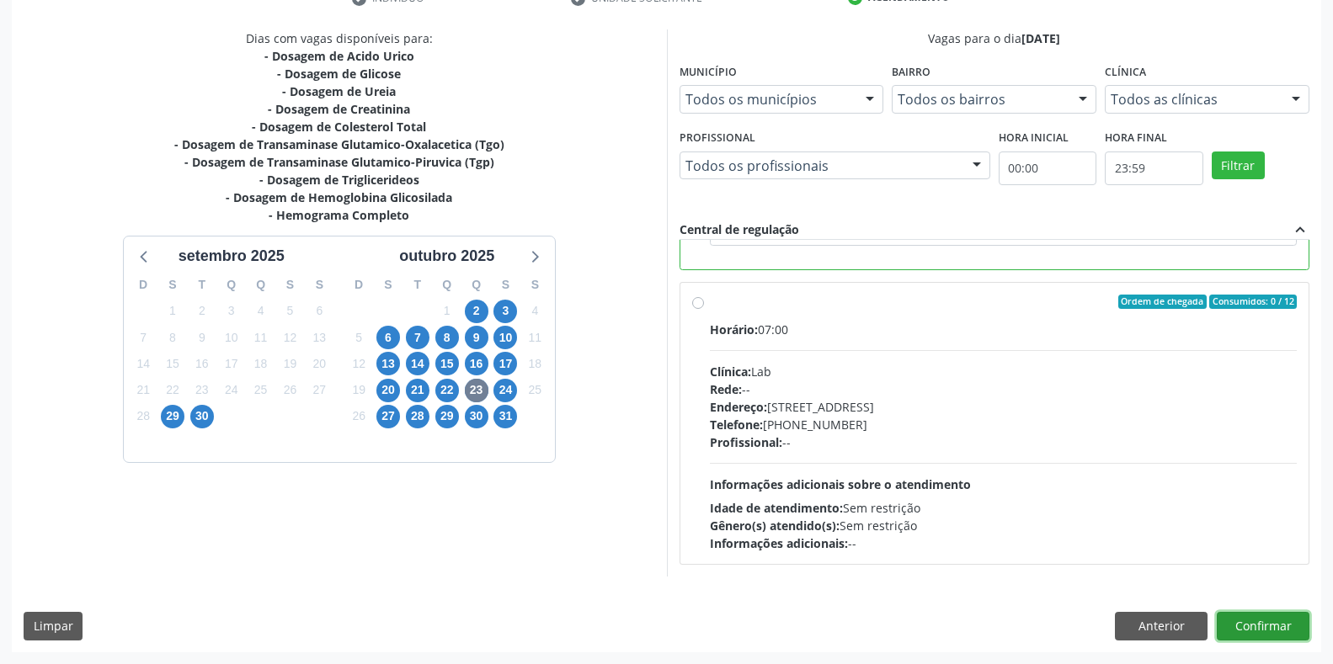
click at [1238, 632] on button "Confirmar" at bounding box center [1263, 626] width 93 height 29
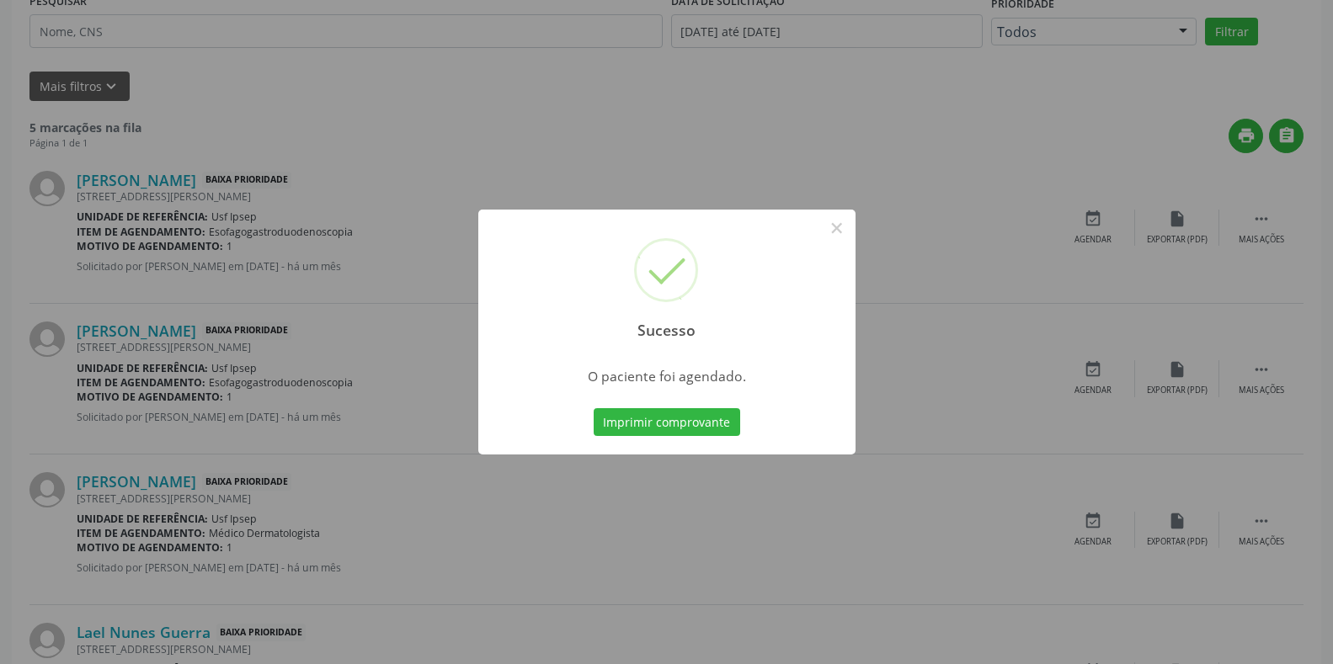
scroll to position [0, 0]
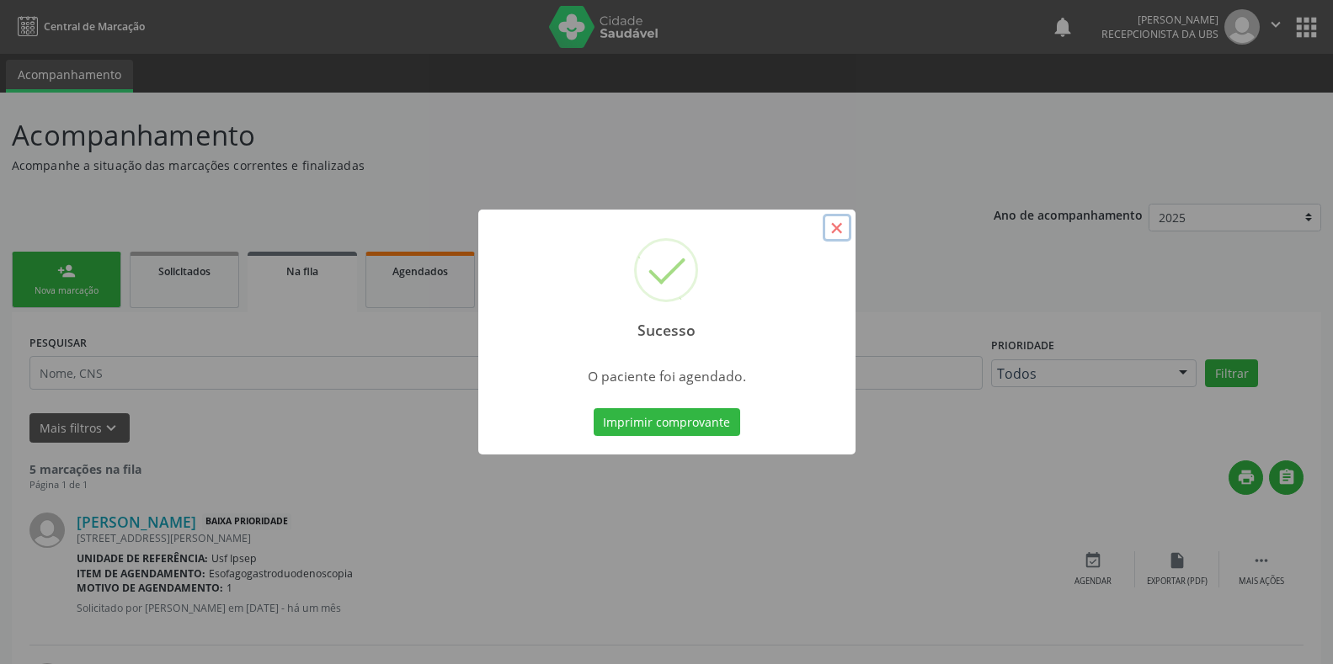
click at [828, 228] on button "×" at bounding box center [837, 228] width 29 height 29
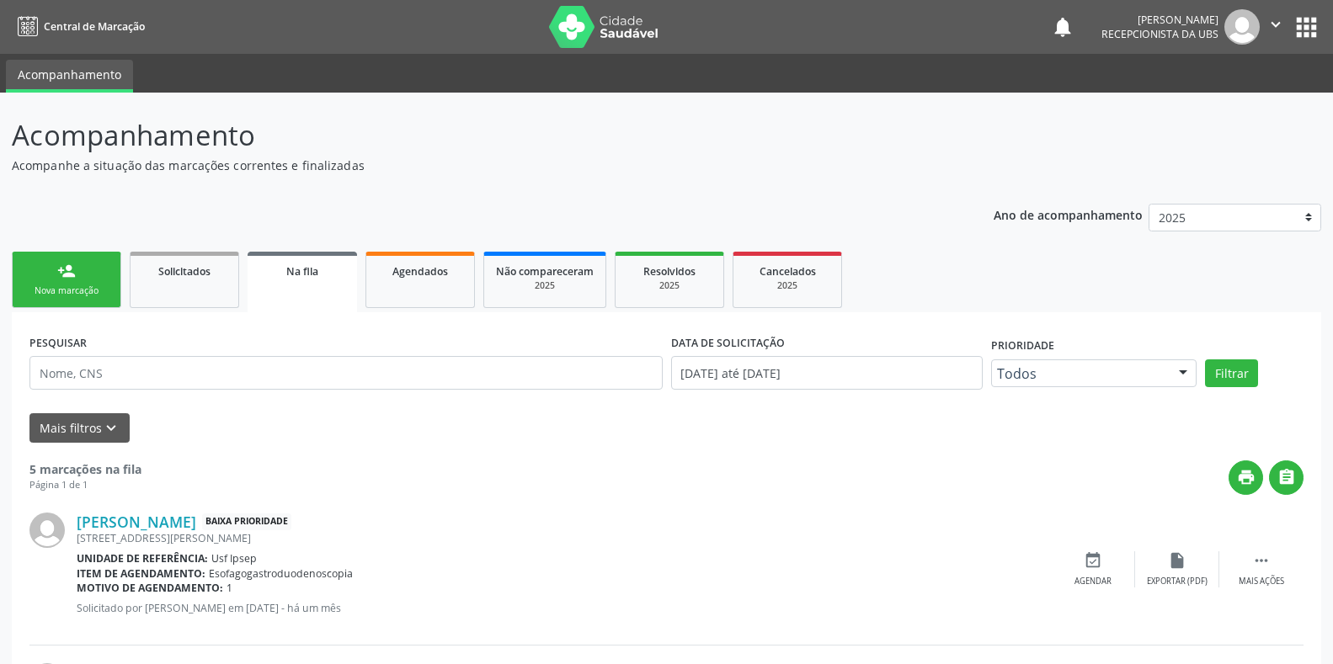
click at [50, 286] on div "Nova marcação" at bounding box center [66, 291] width 84 height 13
click at [67, 287] on div "Nova marcação" at bounding box center [66, 291] width 84 height 13
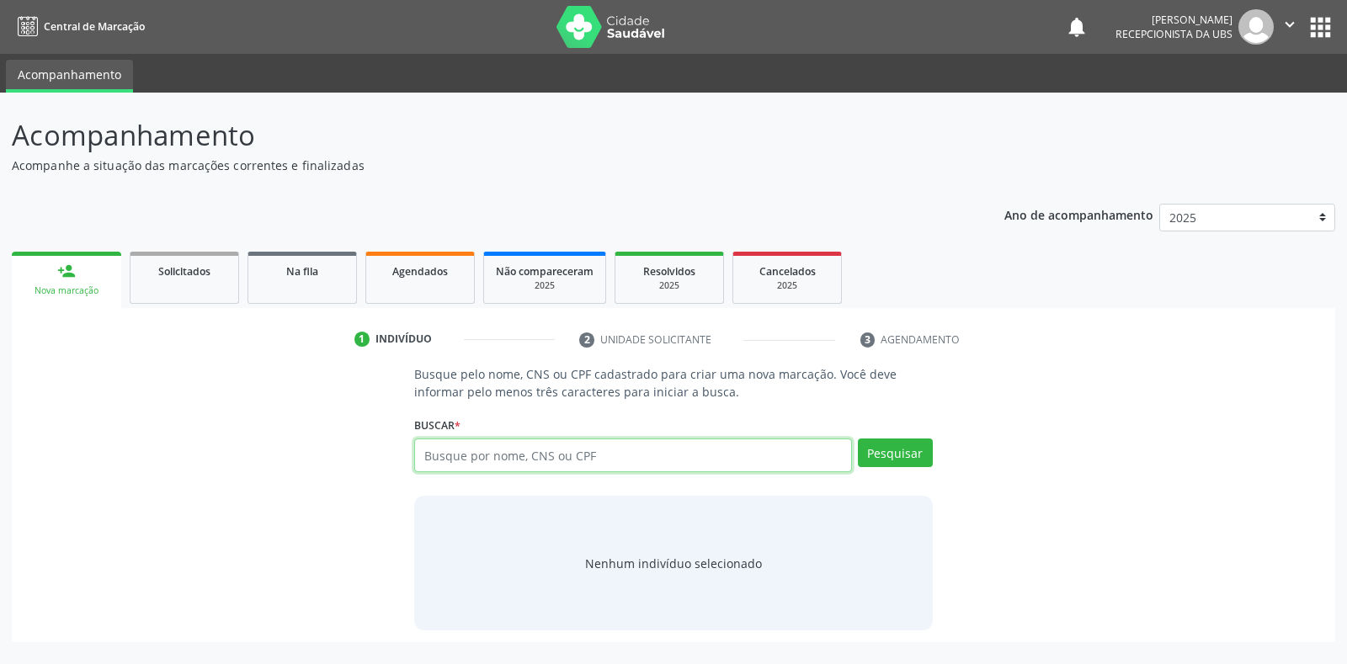
click at [418, 450] on input "text" at bounding box center [632, 456] width 437 height 34
click at [426, 457] on input "text" at bounding box center [632, 456] width 437 height 34
click at [885, 454] on button "Pesquisar" at bounding box center [895, 453] width 75 height 29
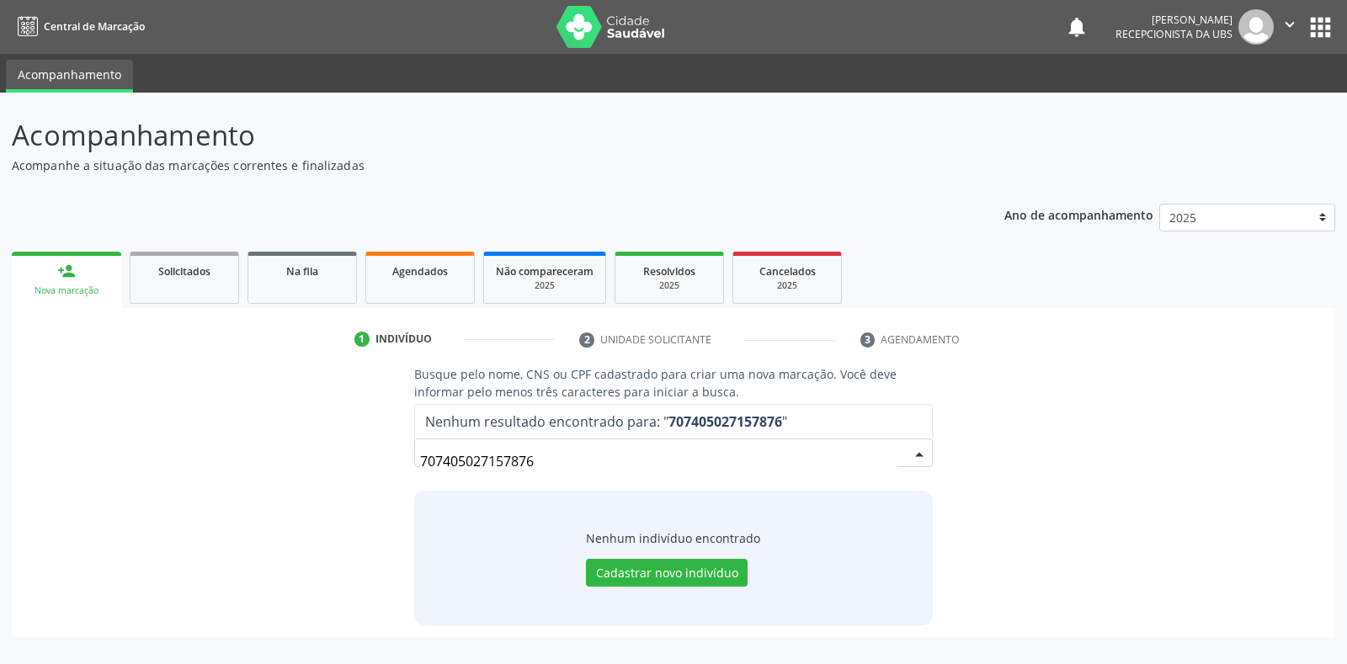
click at [540, 459] on input "707405027157876" at bounding box center [658, 462] width 477 height 34
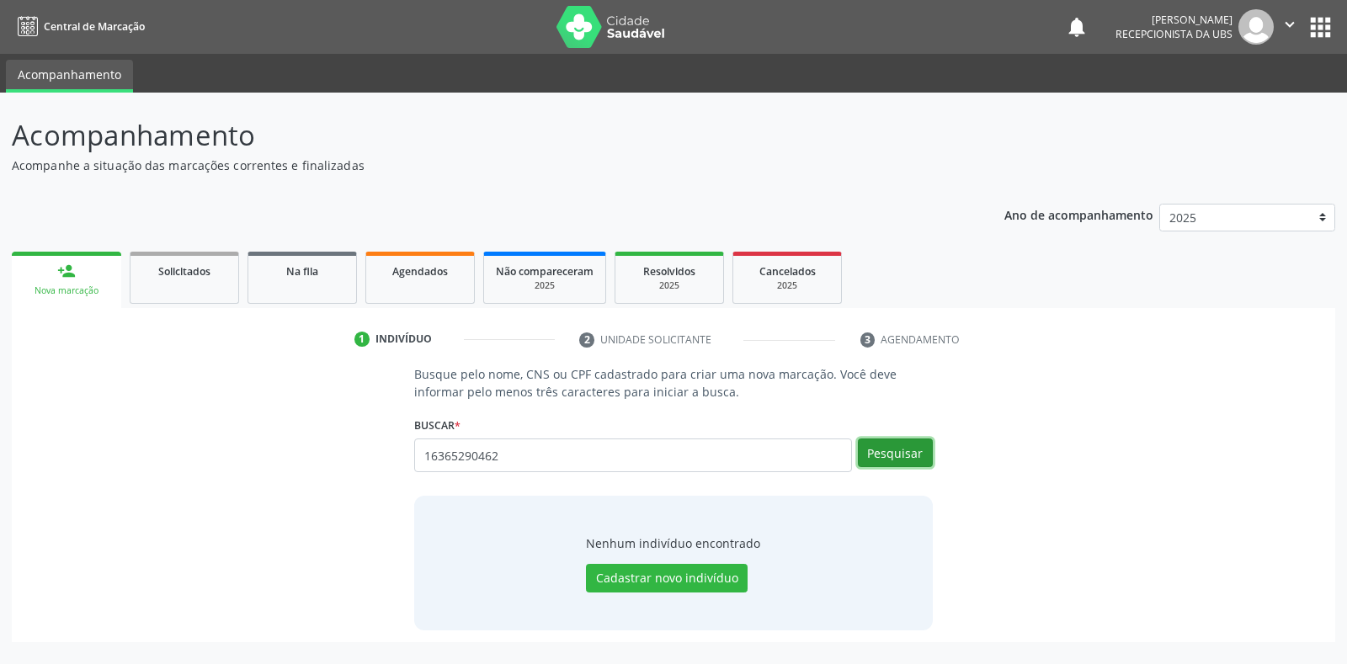
click at [887, 453] on button "Pesquisar" at bounding box center [895, 453] width 75 height 29
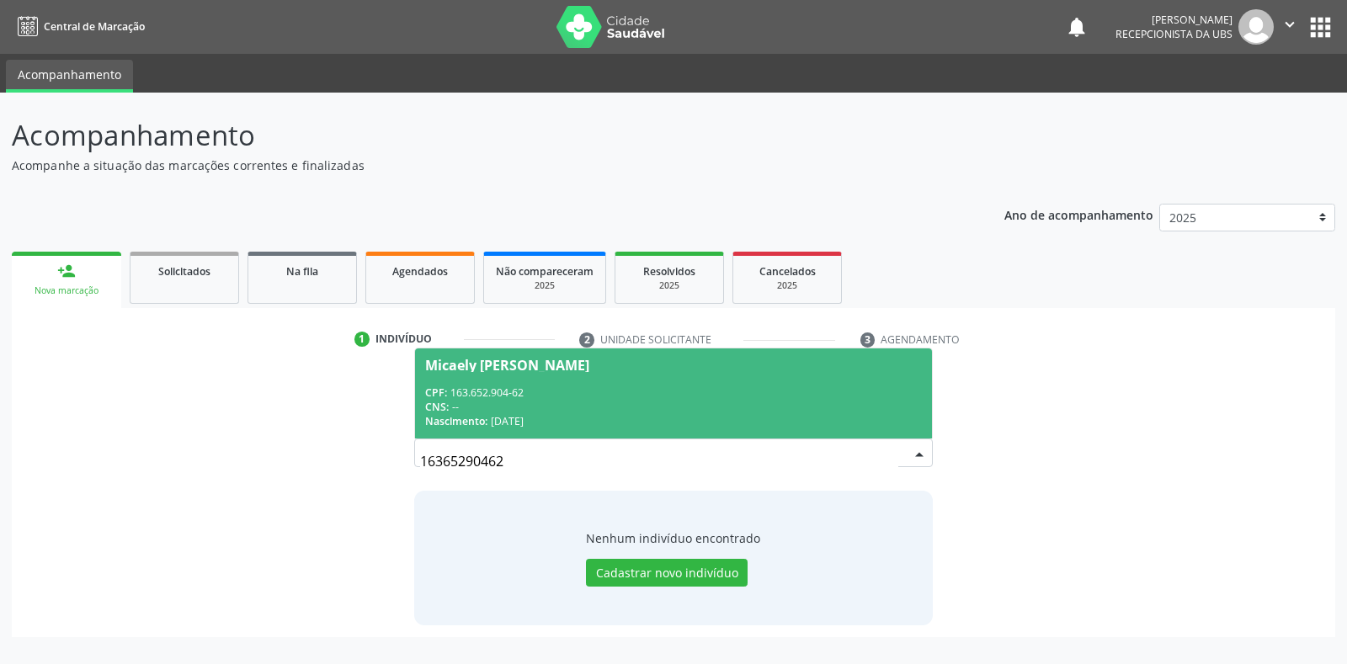
click at [441, 364] on div "Micaely [PERSON_NAME]" at bounding box center [507, 365] width 164 height 13
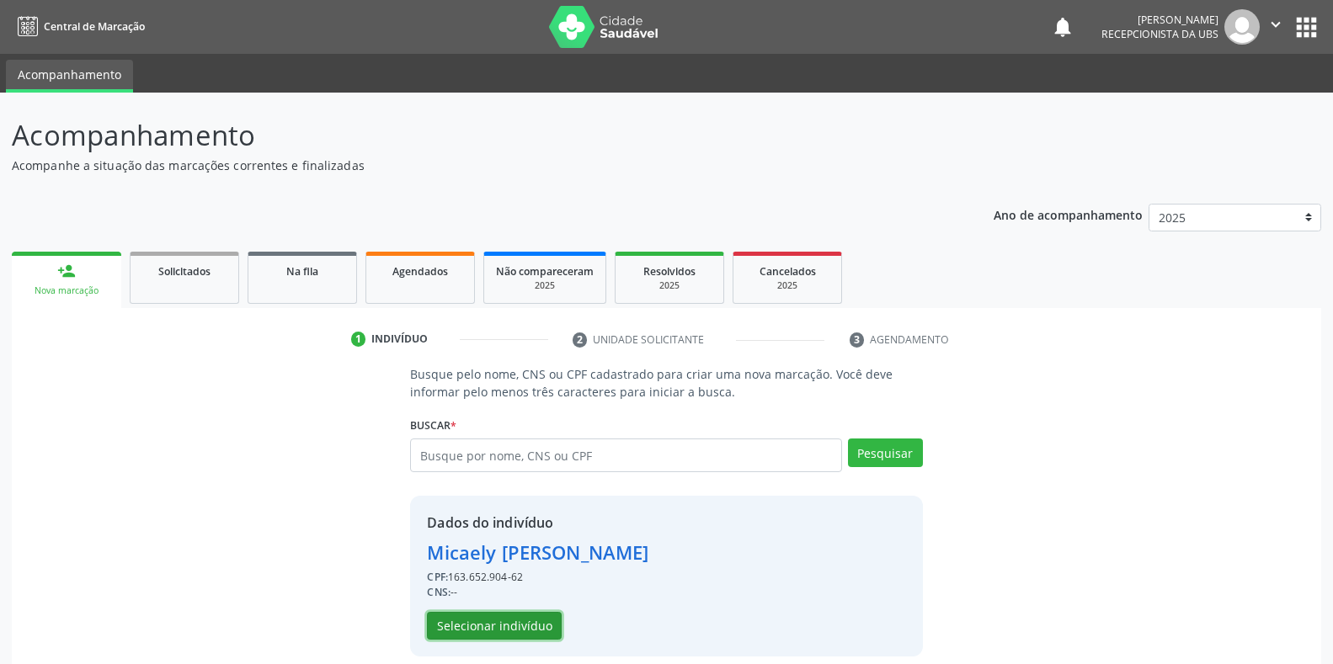
click at [466, 620] on button "Selecionar indivíduo" at bounding box center [494, 626] width 135 height 29
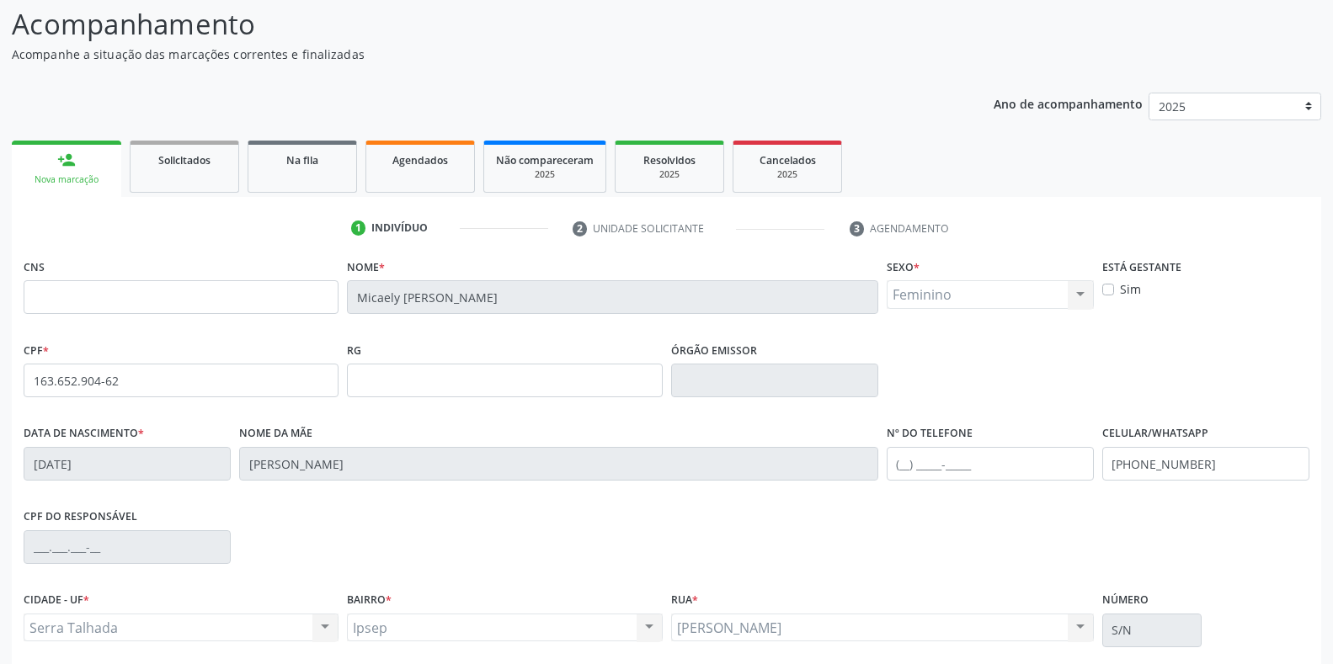
scroll to position [248, 0]
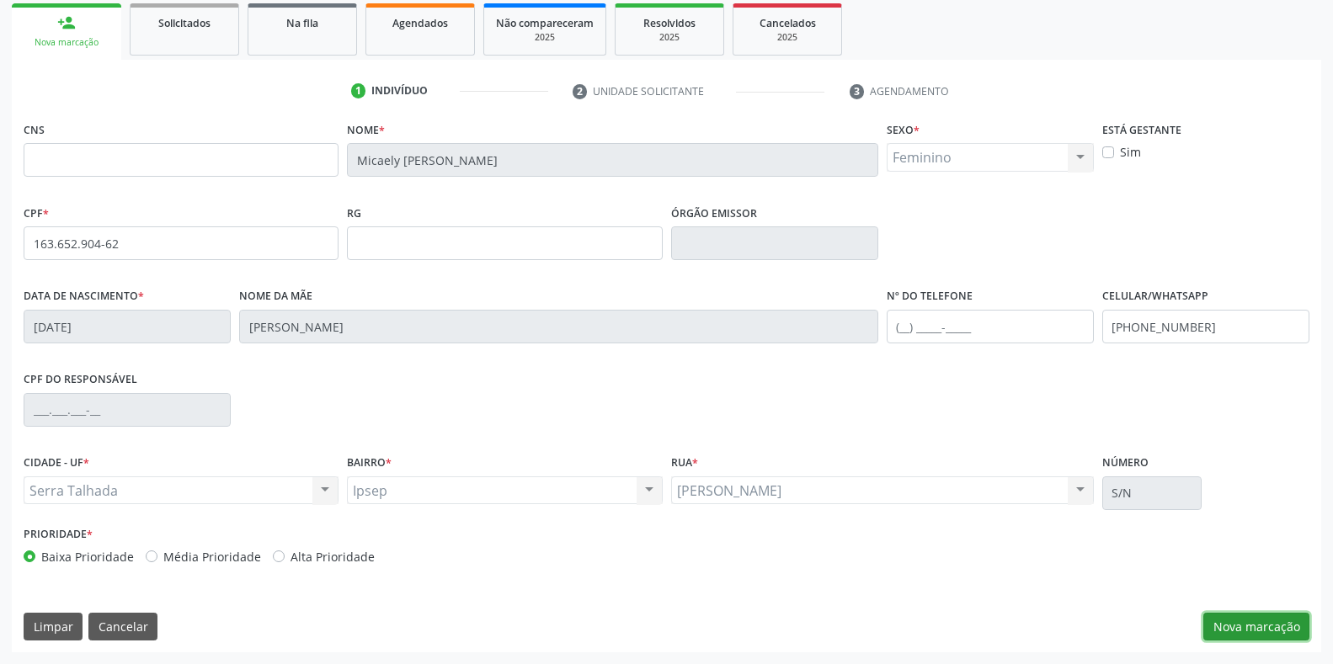
click at [1260, 627] on button "Nova marcação" at bounding box center [1256, 627] width 106 height 29
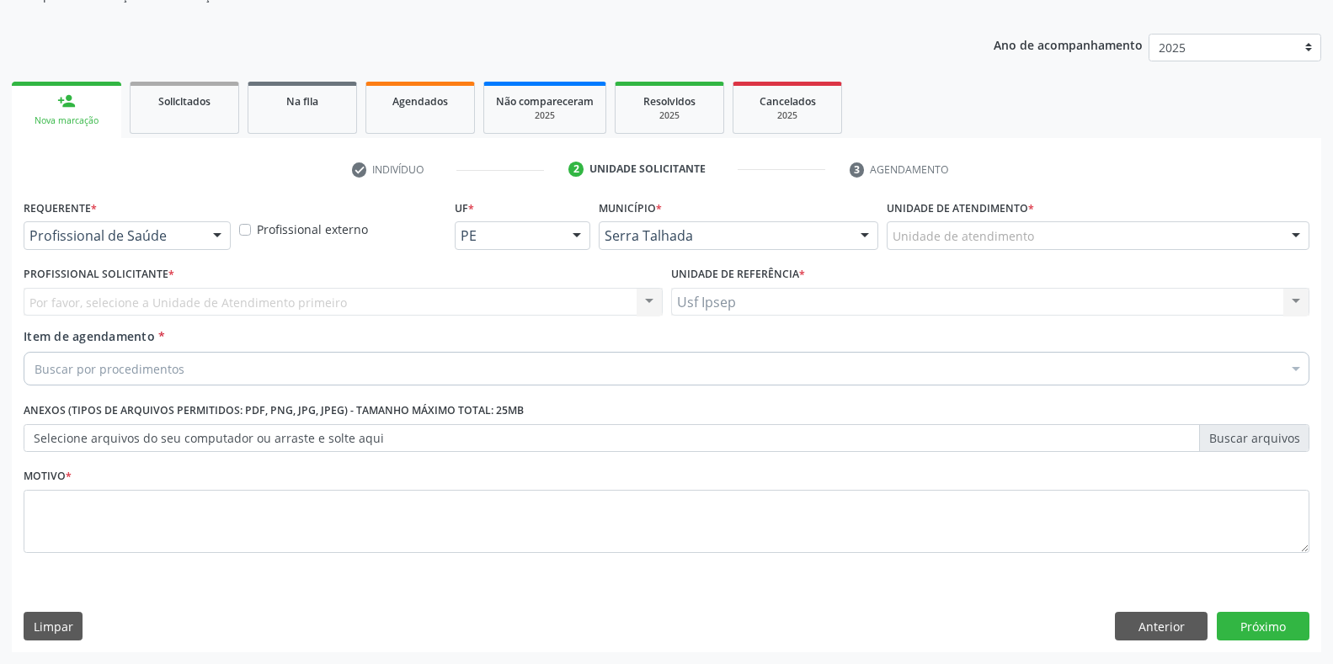
scroll to position [170, 0]
click at [210, 237] on div at bounding box center [217, 236] width 25 height 29
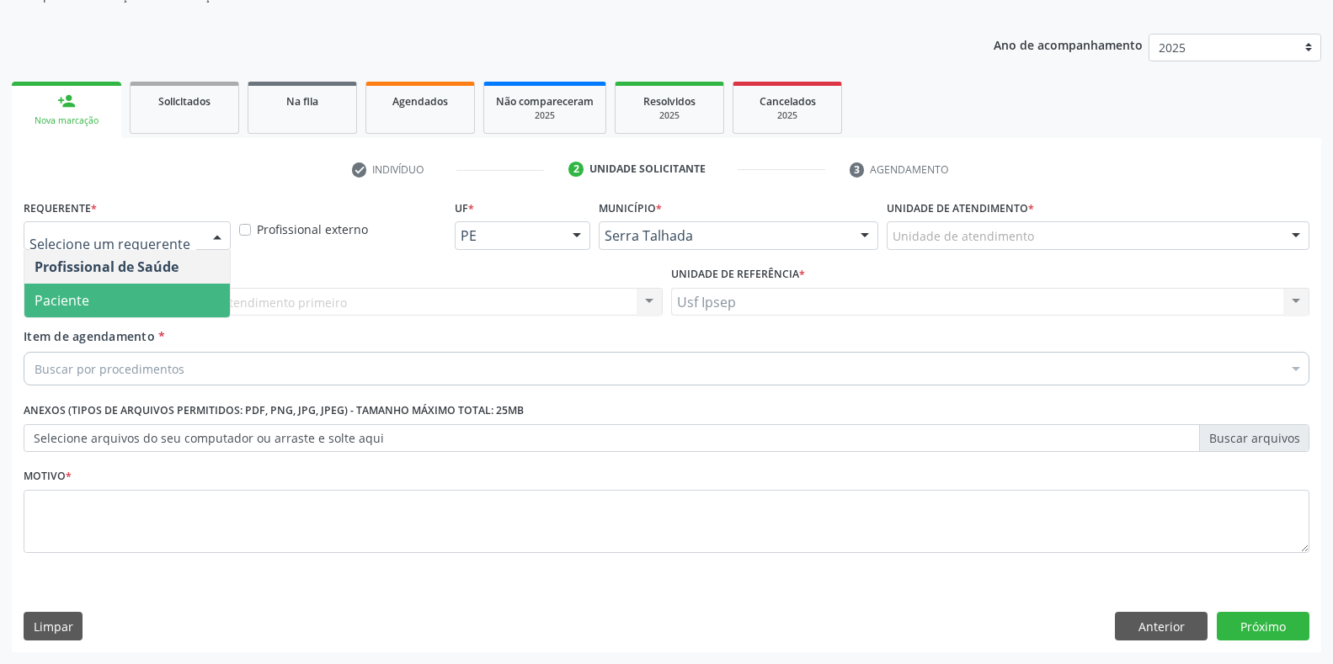
click at [141, 302] on span "Paciente" at bounding box center [126, 301] width 205 height 34
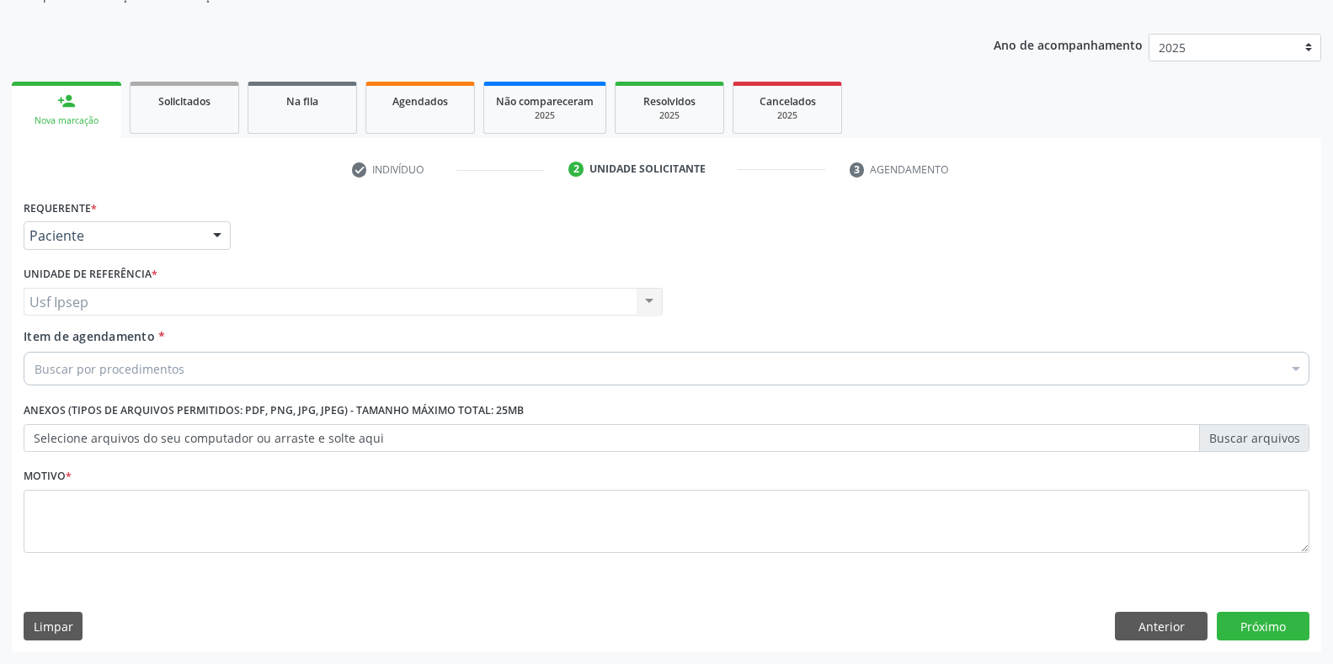
click at [83, 341] on span "Item de agendamento" at bounding box center [89, 336] width 131 height 16
click at [35, 352] on input "Item de agendamento *" at bounding box center [35, 369] width 0 height 34
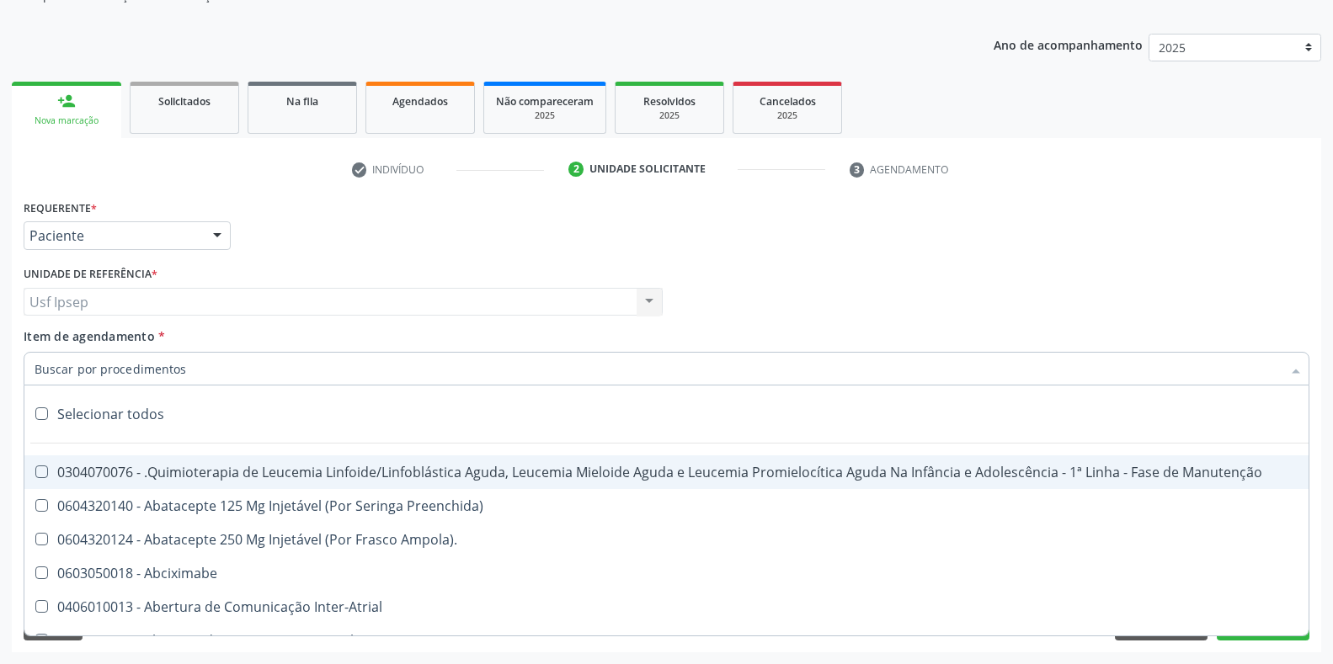
click at [32, 371] on div at bounding box center [667, 369] width 1286 height 34
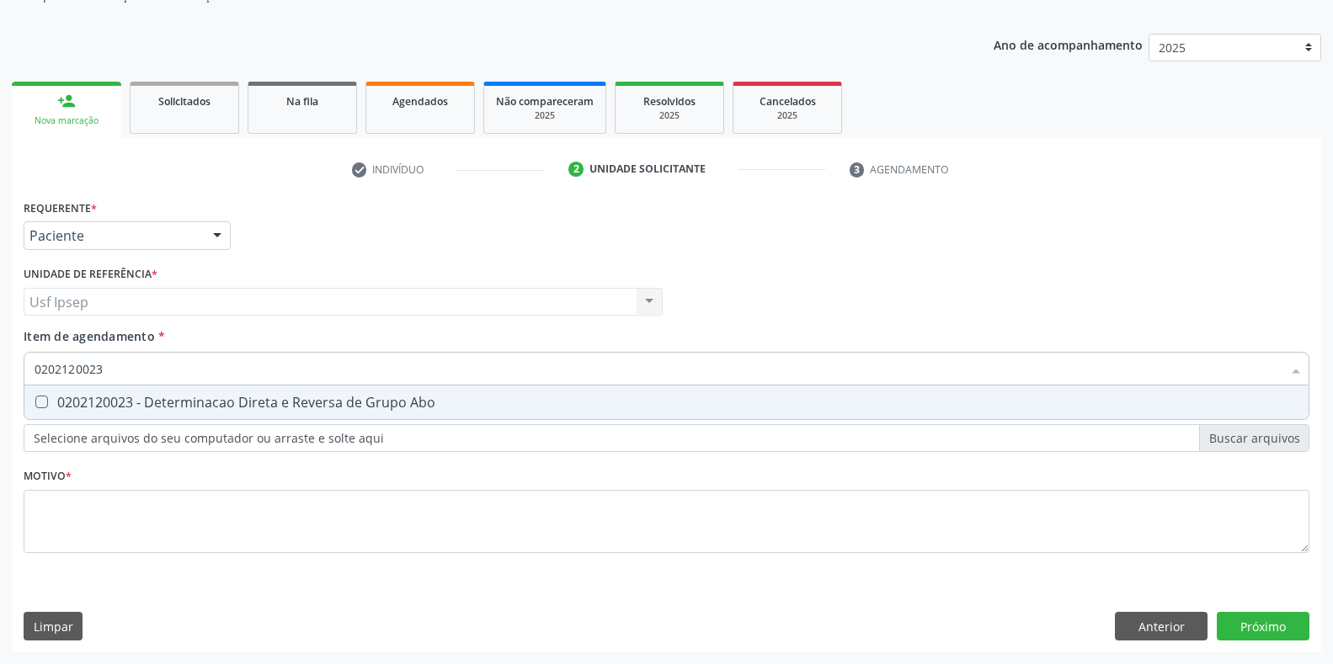
click at [37, 398] on Abo at bounding box center [41, 402] width 13 height 13
click at [35, 398] on Abo "checkbox" at bounding box center [29, 402] width 11 height 11
click at [107, 365] on input "0202120023" at bounding box center [658, 369] width 1247 height 34
click at [46, 405] on Urina at bounding box center [41, 402] width 13 height 13
click at [35, 405] on Urina "checkbox" at bounding box center [29, 402] width 11 height 11
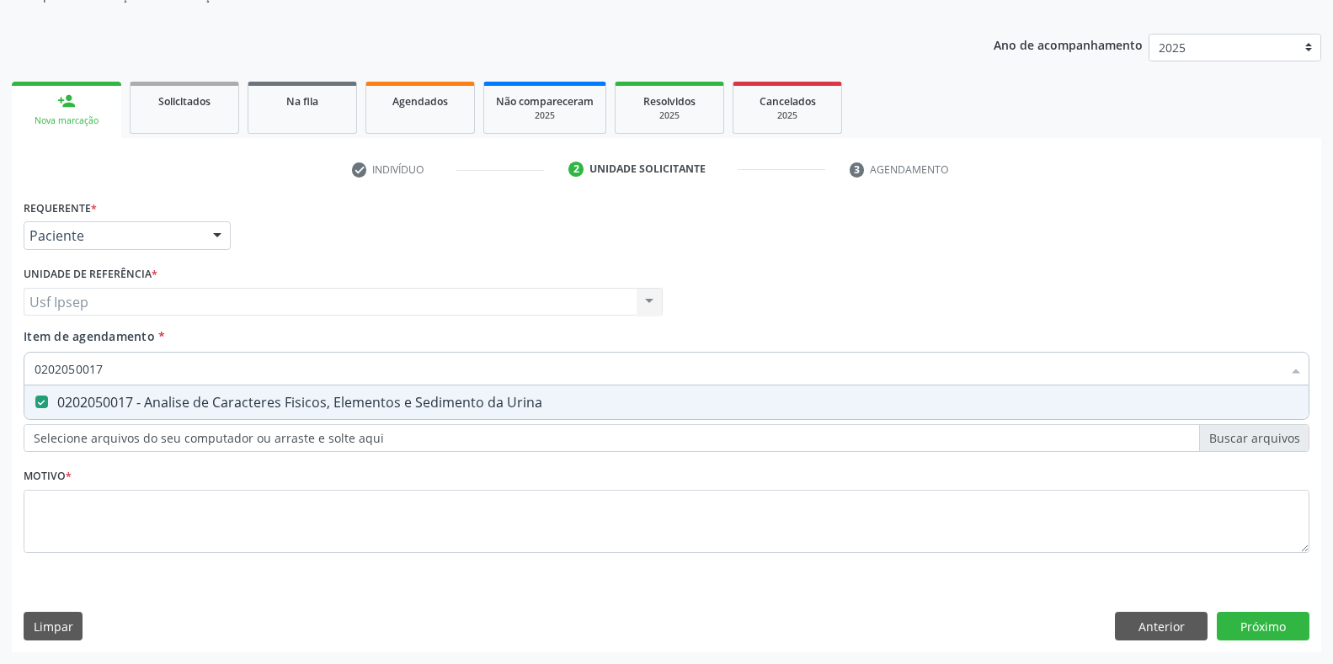
click at [105, 365] on input "0202050017" at bounding box center [658, 369] width 1247 height 34
click at [40, 401] on Glicose at bounding box center [41, 402] width 13 height 13
click at [35, 401] on Glicose "checkbox" at bounding box center [29, 402] width 11 height 11
click at [106, 365] on input "0202010473" at bounding box center [658, 369] width 1247 height 34
click at [40, 403] on Completo at bounding box center [41, 402] width 13 height 13
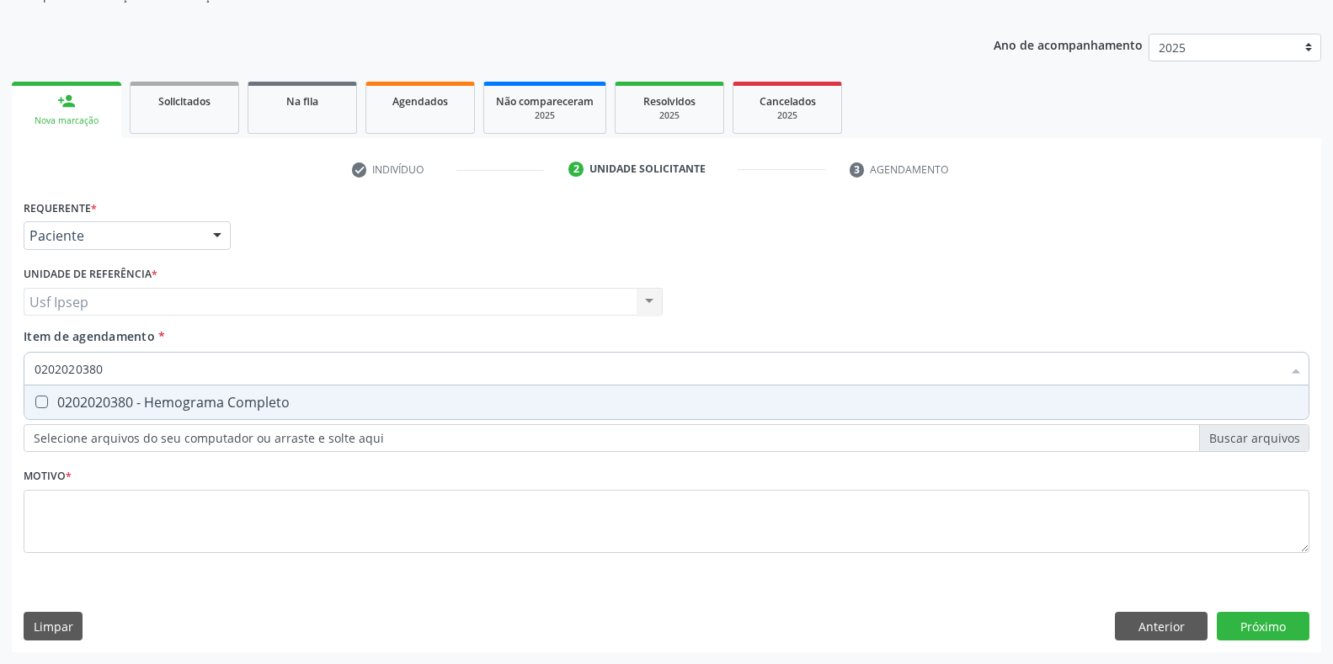
click at [35, 403] on Completo "checkbox" at bounding box center [29, 402] width 11 height 11
click at [102, 370] on input "0202020380" at bounding box center [658, 369] width 1247 height 34
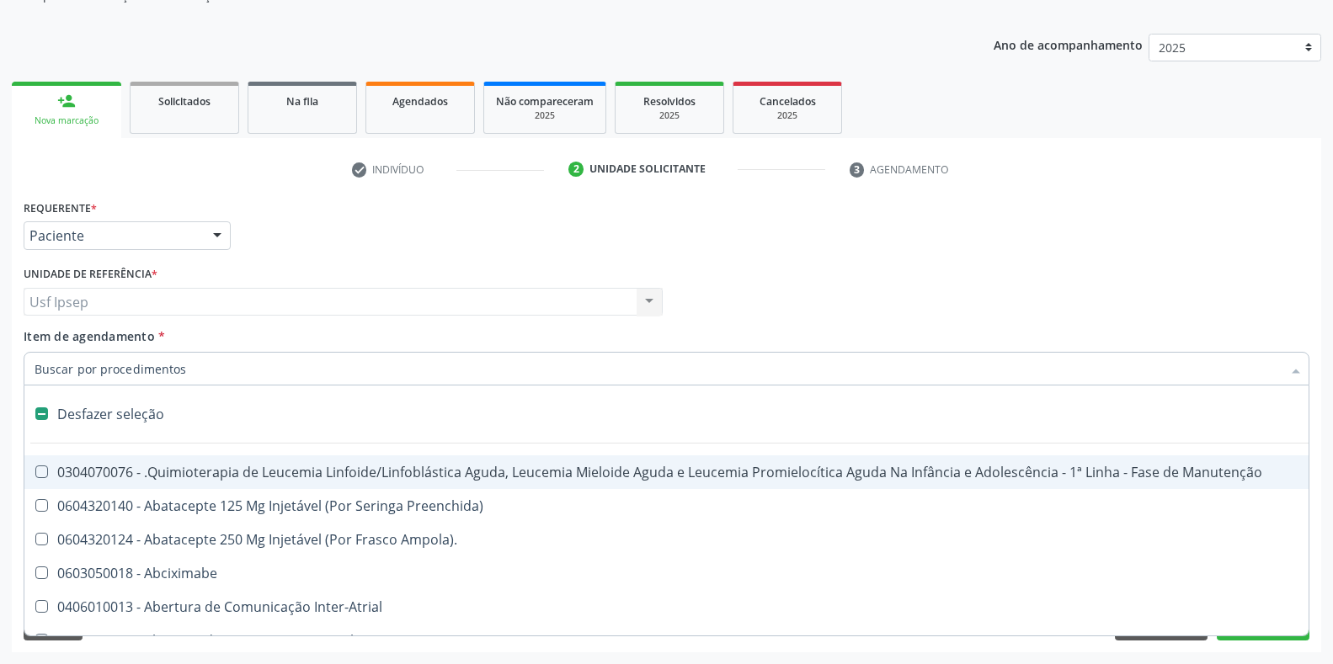
click at [39, 363] on input "Item de agendamento *" at bounding box center [658, 369] width 1247 height 34
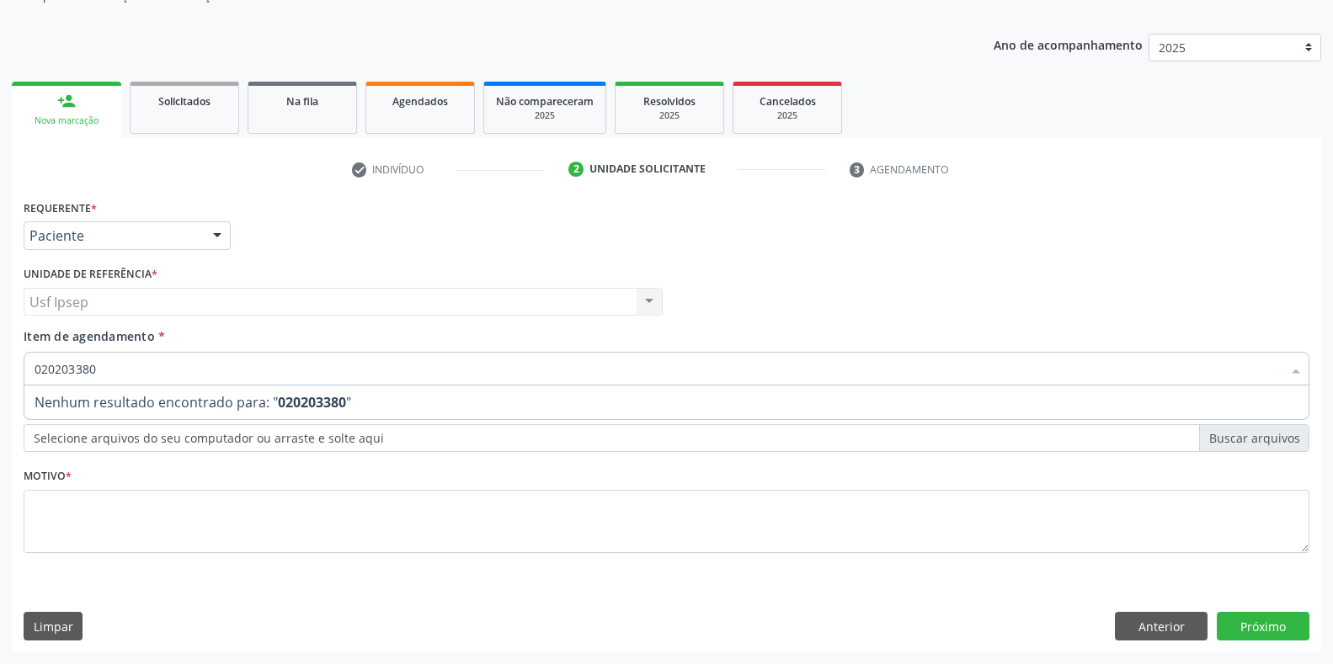
scroll to position [170, 0]
click at [100, 371] on input "020203380" at bounding box center [658, 369] width 1247 height 34
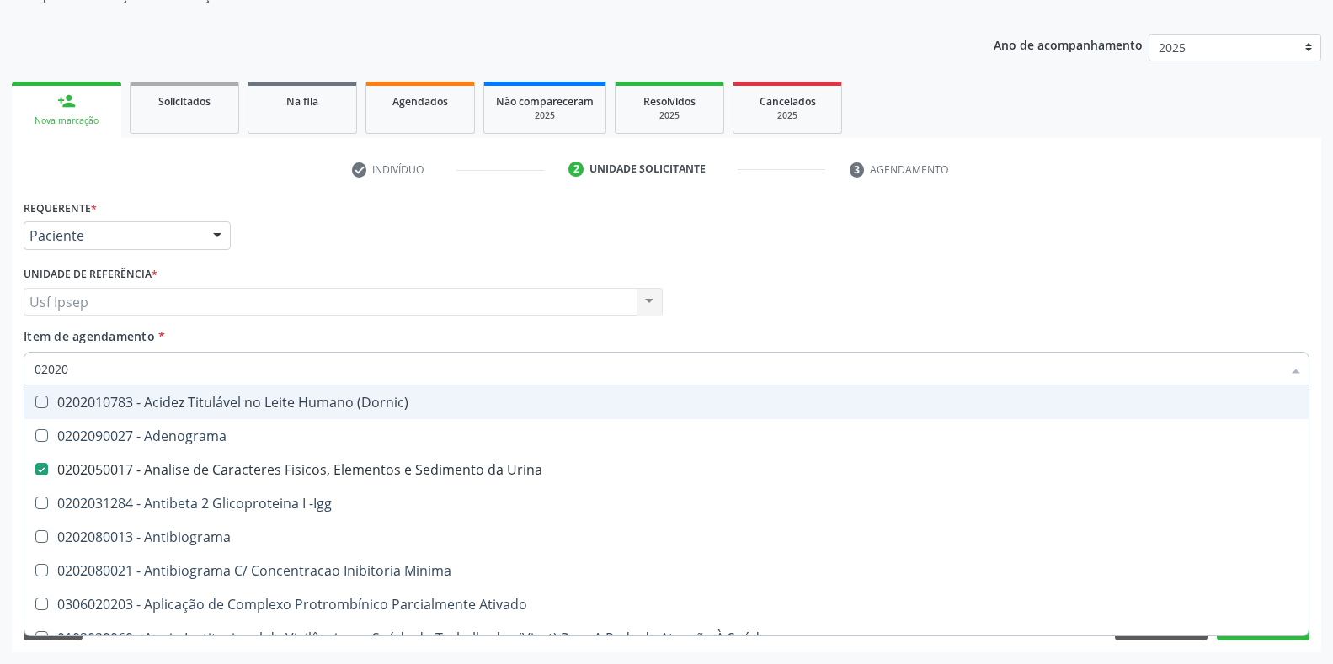
type input "020202"
checkbox Urina "false"
checkbox Molecular "true"
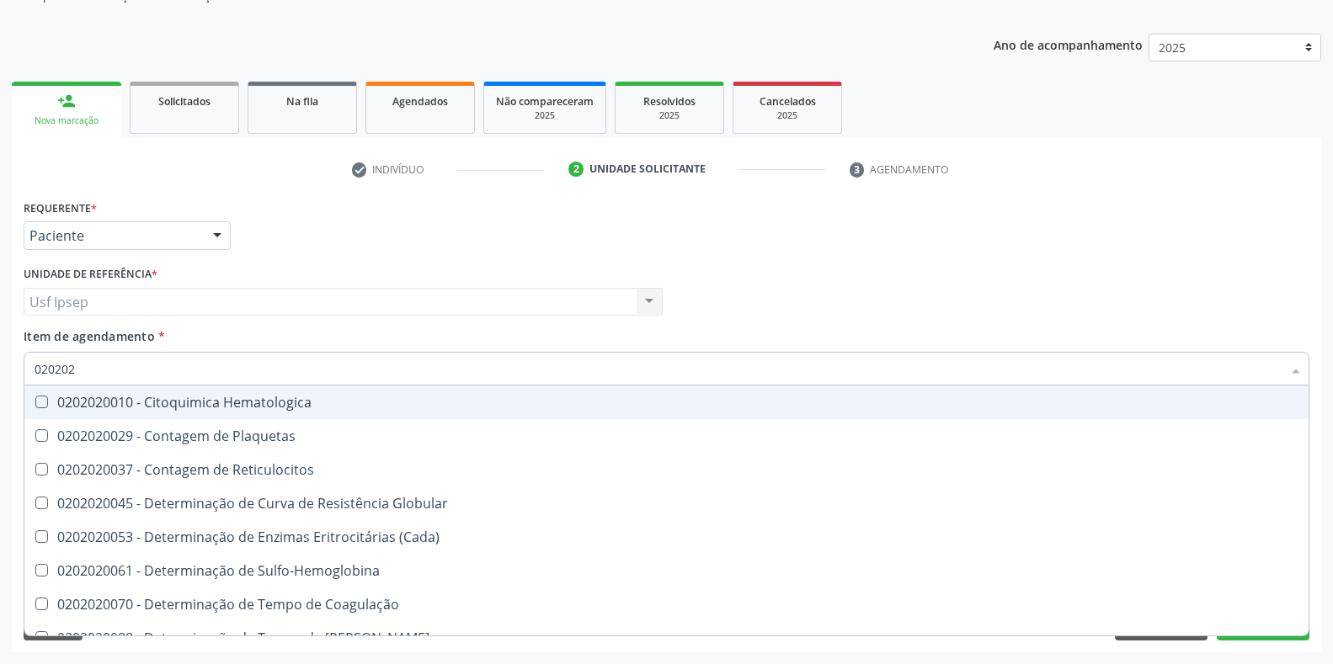
type input "0202020"
checkbox Hematocrito "true"
checkbox Completo "false"
type input "02020203"
checkbox -Duke "true"
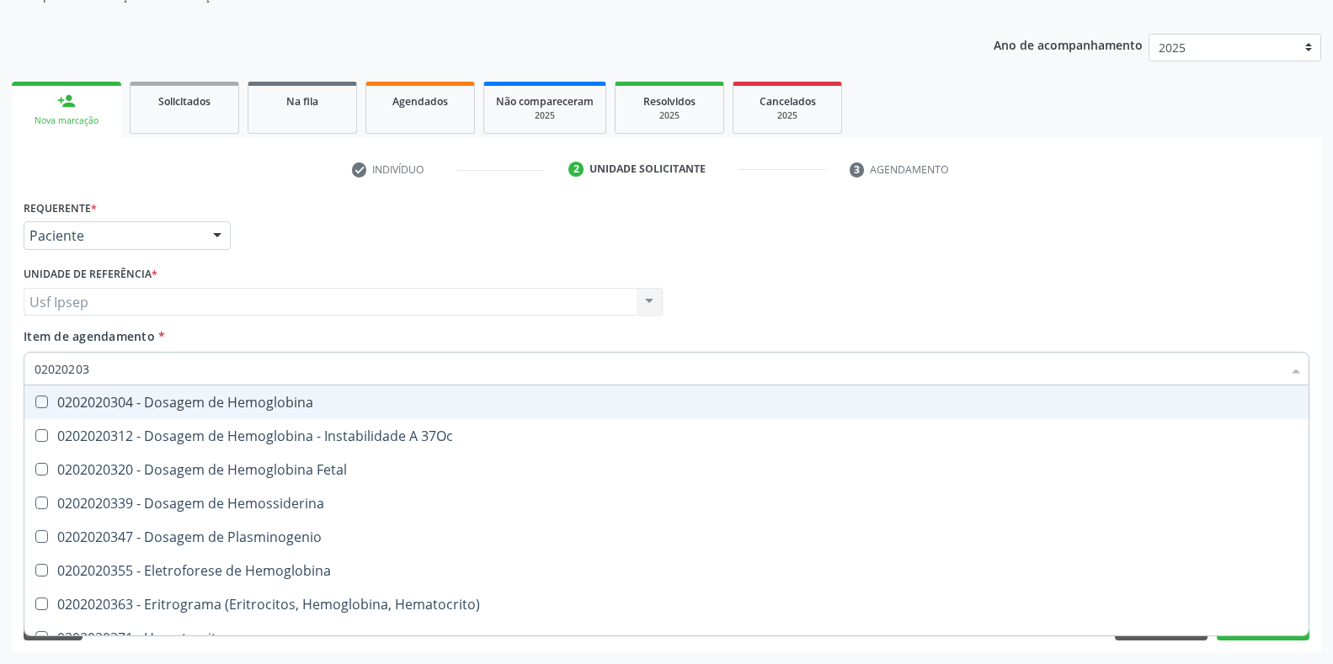
type input "020202038"
checkbox Hemoglobina "true"
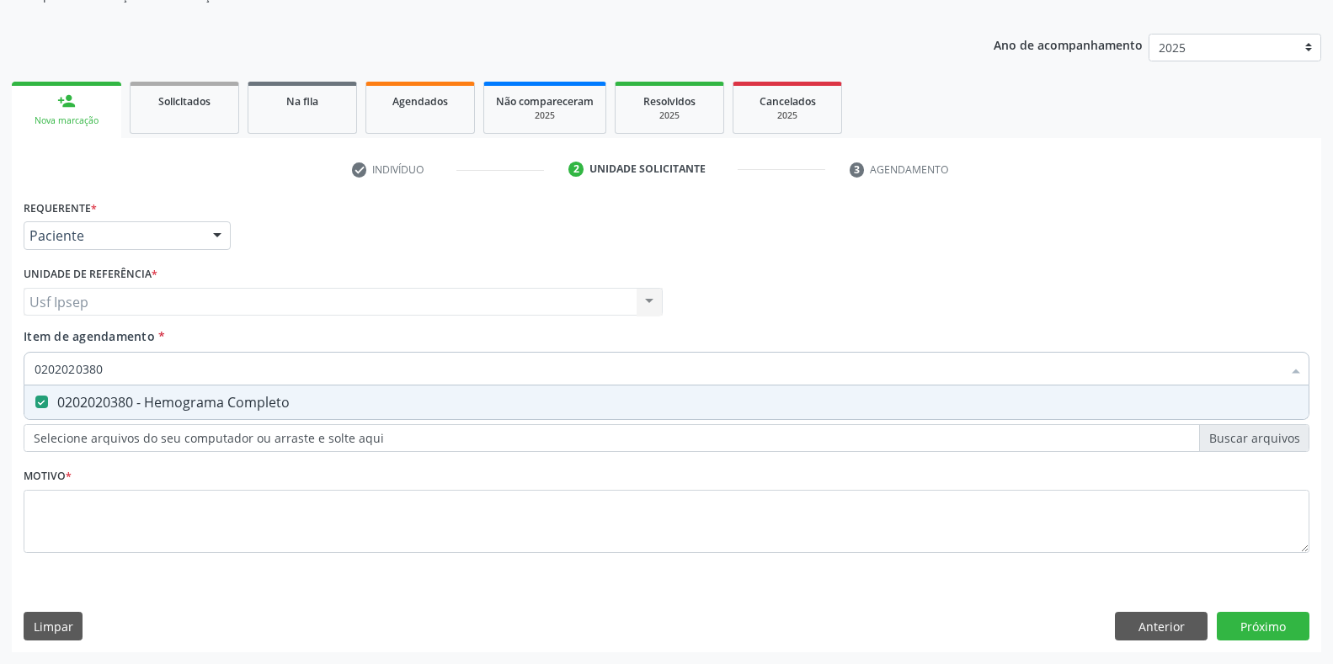
click at [107, 364] on input "0202020380" at bounding box center [658, 369] width 1247 height 34
type input "02020203"
checkbox Completo "false"
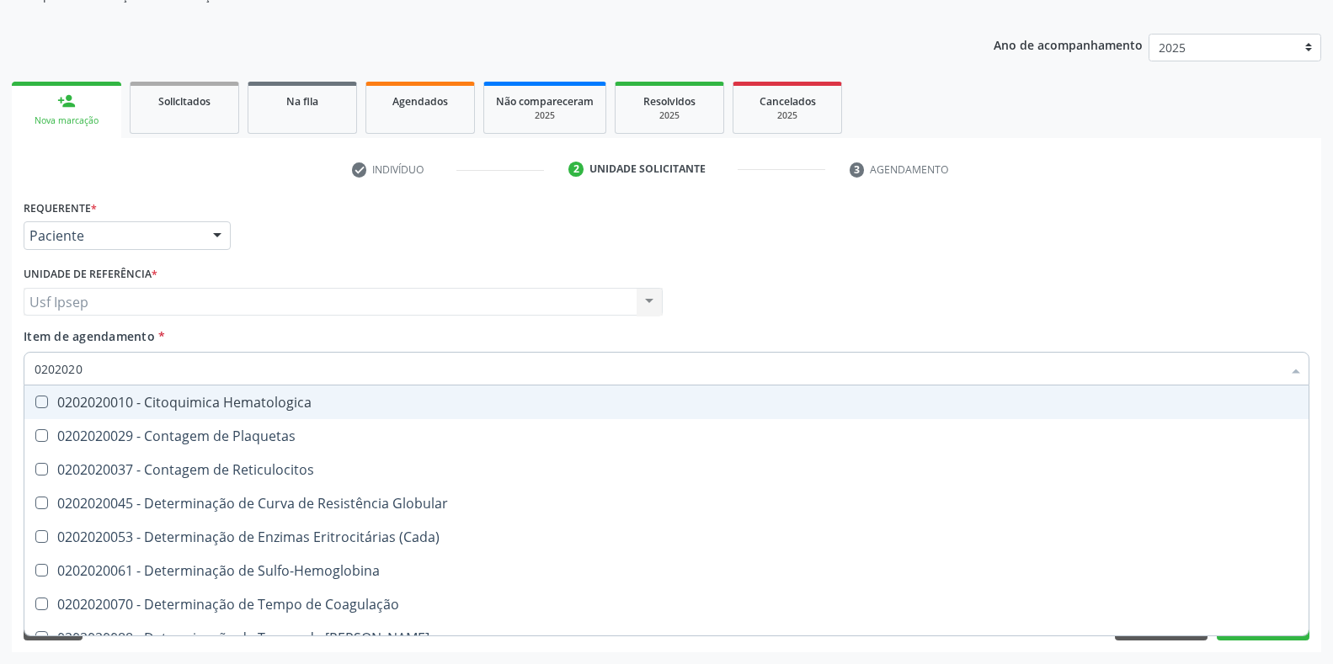
type input "020202"
checkbox Hematocrito "false"
checkbox Completo "true"
type input "02020"
checkbox Reticulocitos "true"
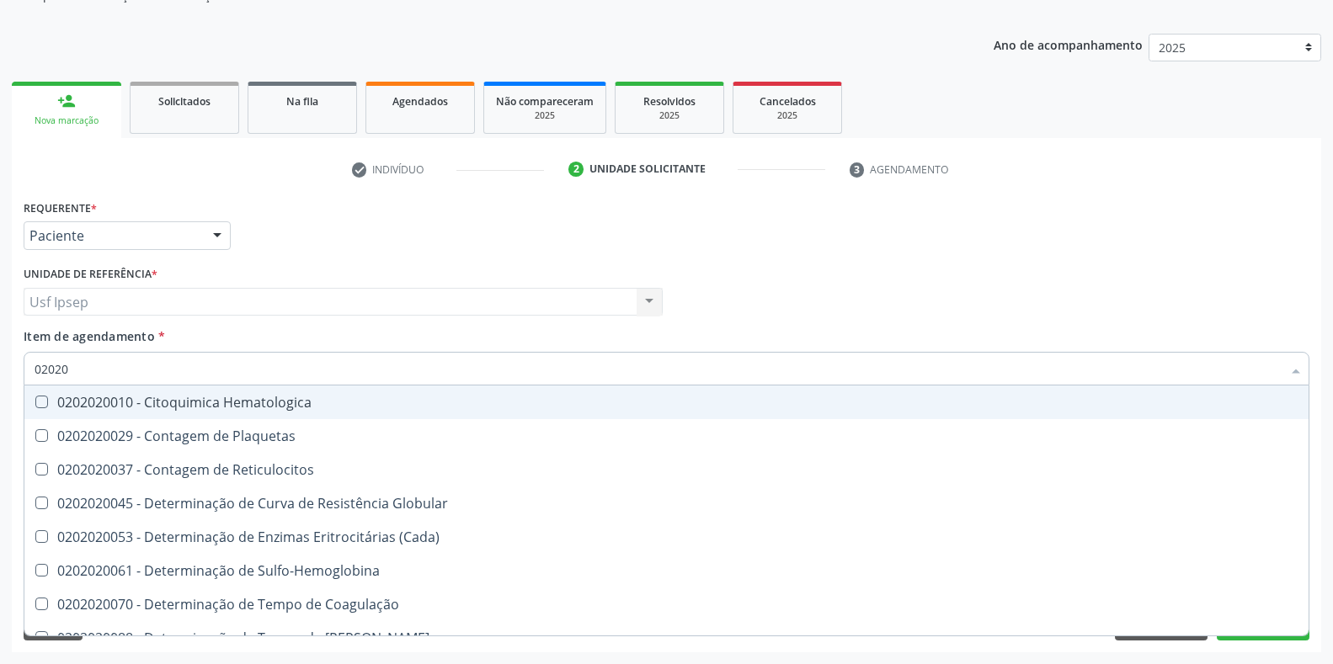
checkbox Completo "false"
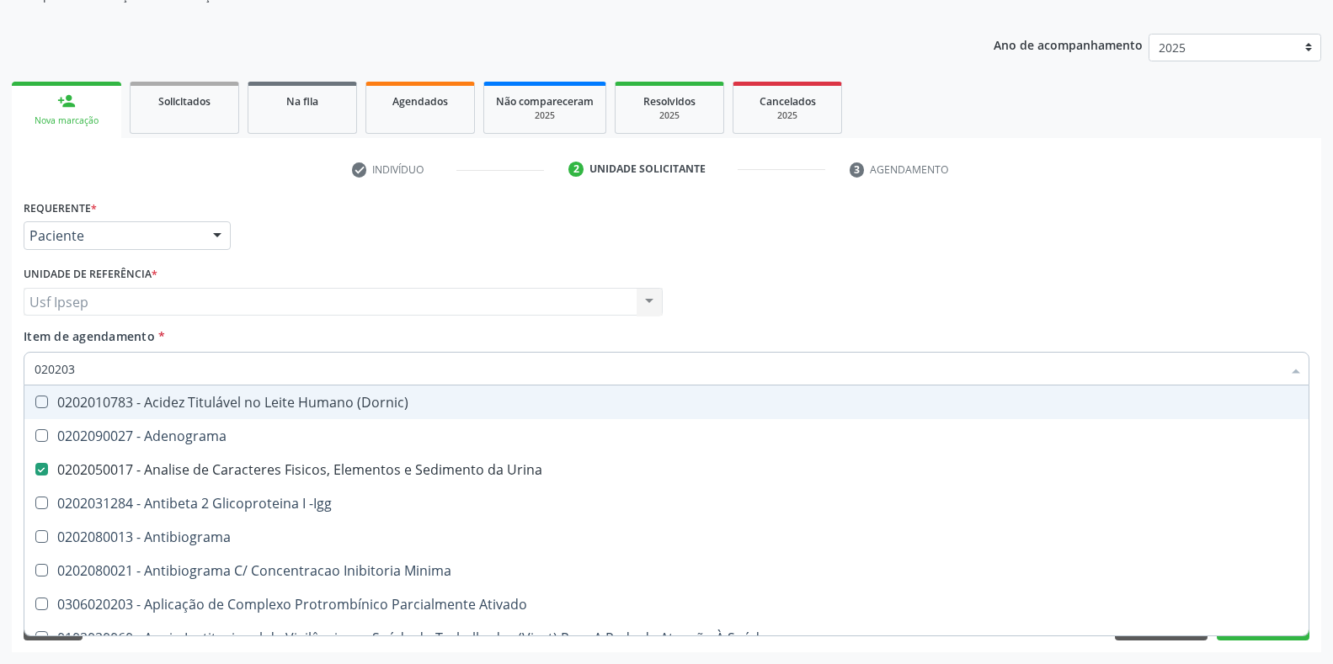
type input "0202030"
checkbox Urina "false"
checkbox Aminoacidos "false"
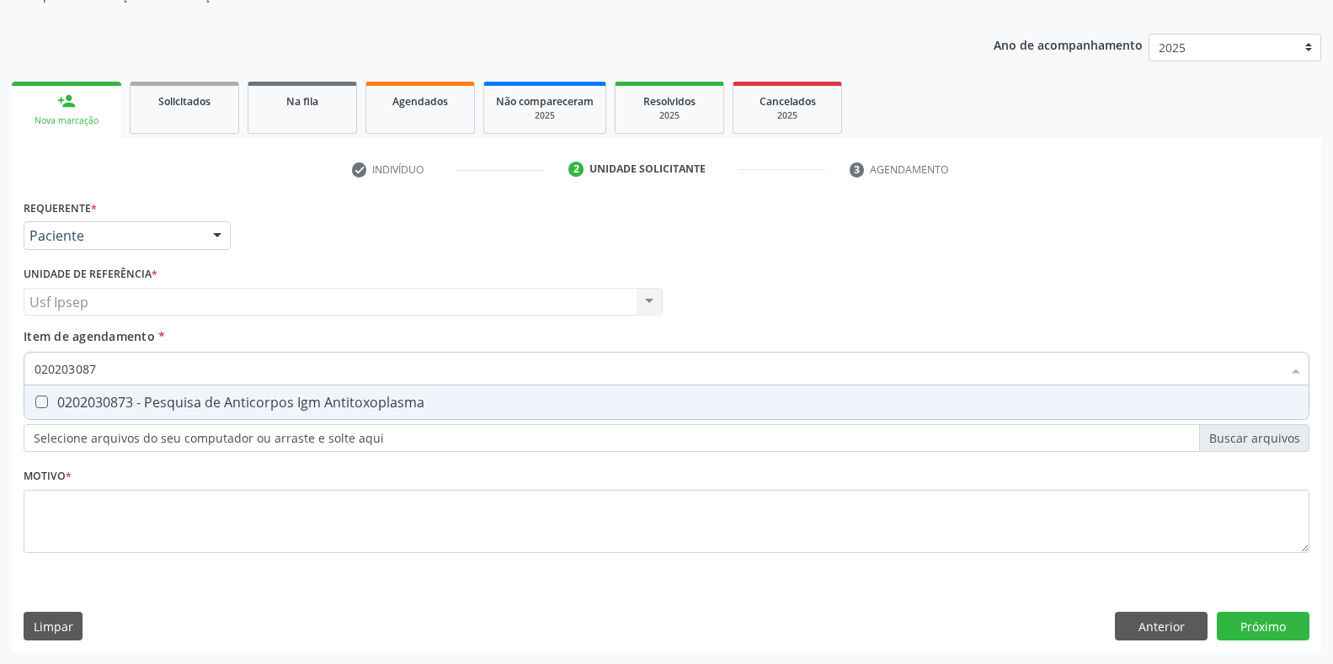
type input "0202030873"
drag, startPoint x: 34, startPoint y: 405, endPoint x: 56, endPoint y: 397, distance: 23.5
click at [35, 403] on div at bounding box center [30, 402] width 13 height 13
checkbox Antitoxoplasma "true"
click at [105, 366] on input "0202030873" at bounding box center [658, 369] width 1247 height 34
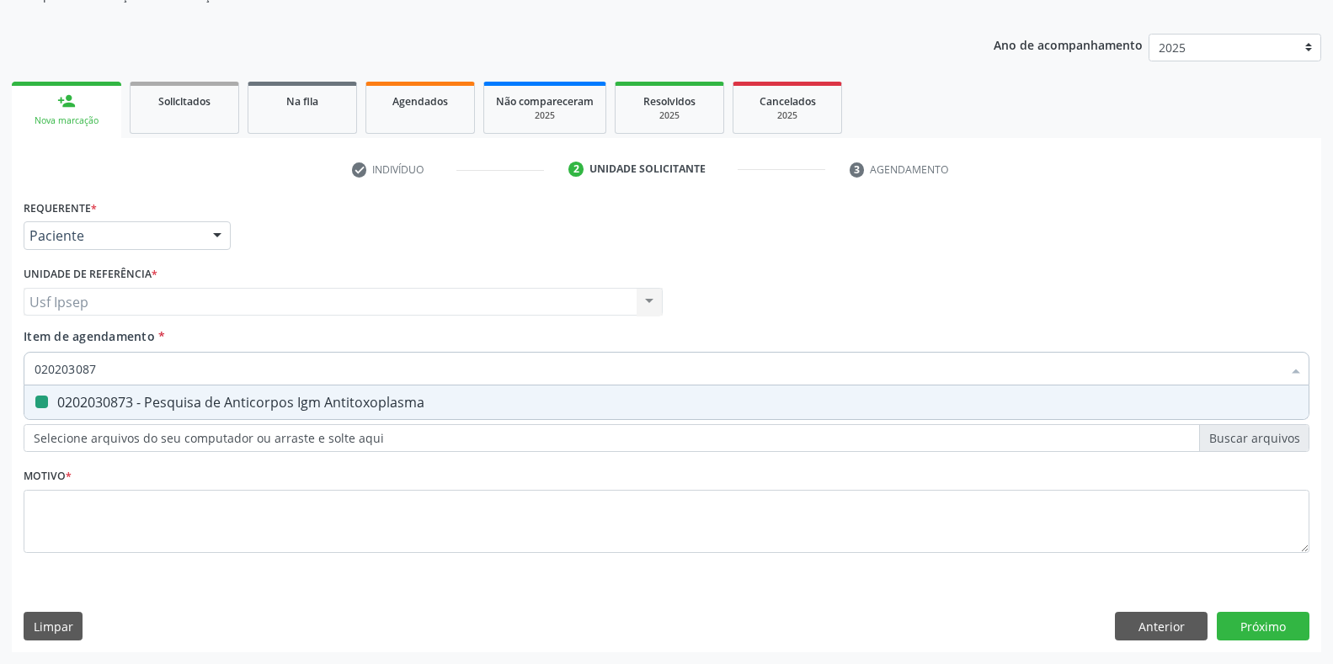
type input "02020308"
checkbox Antitoxoplasma "false"
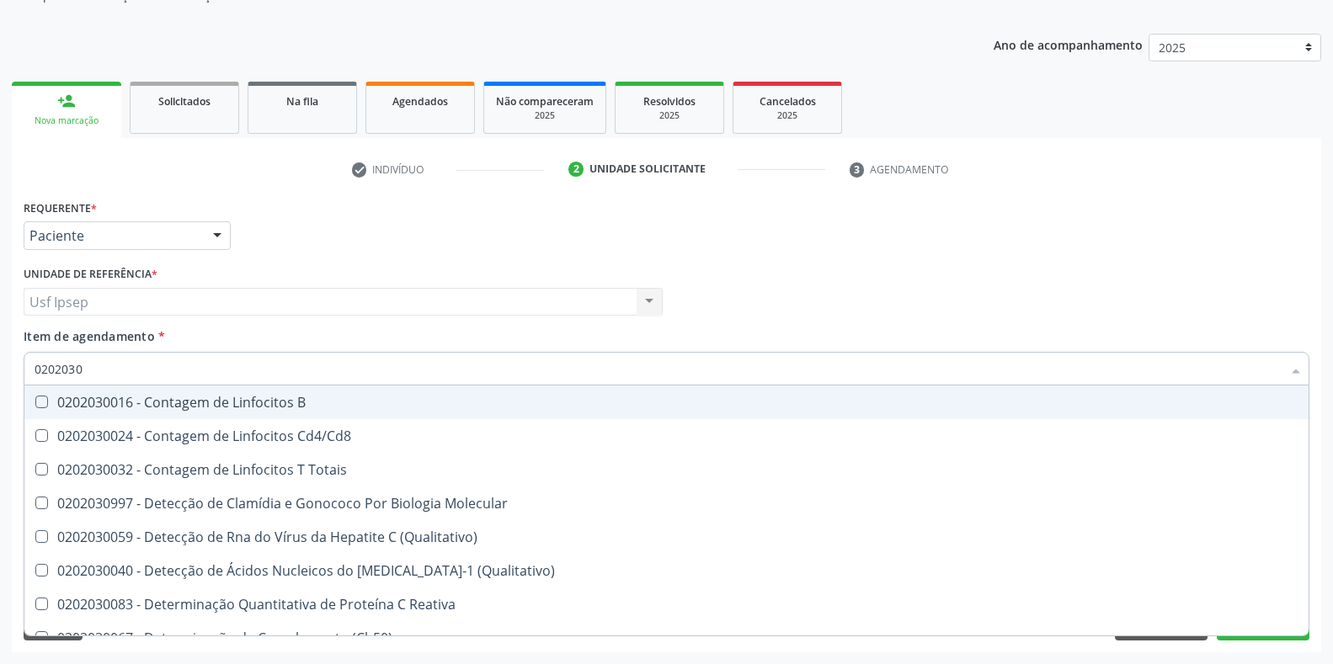
type input "020203"
checkbox Antiglomerulo "true"
checkbox Antitoxoplasma "false"
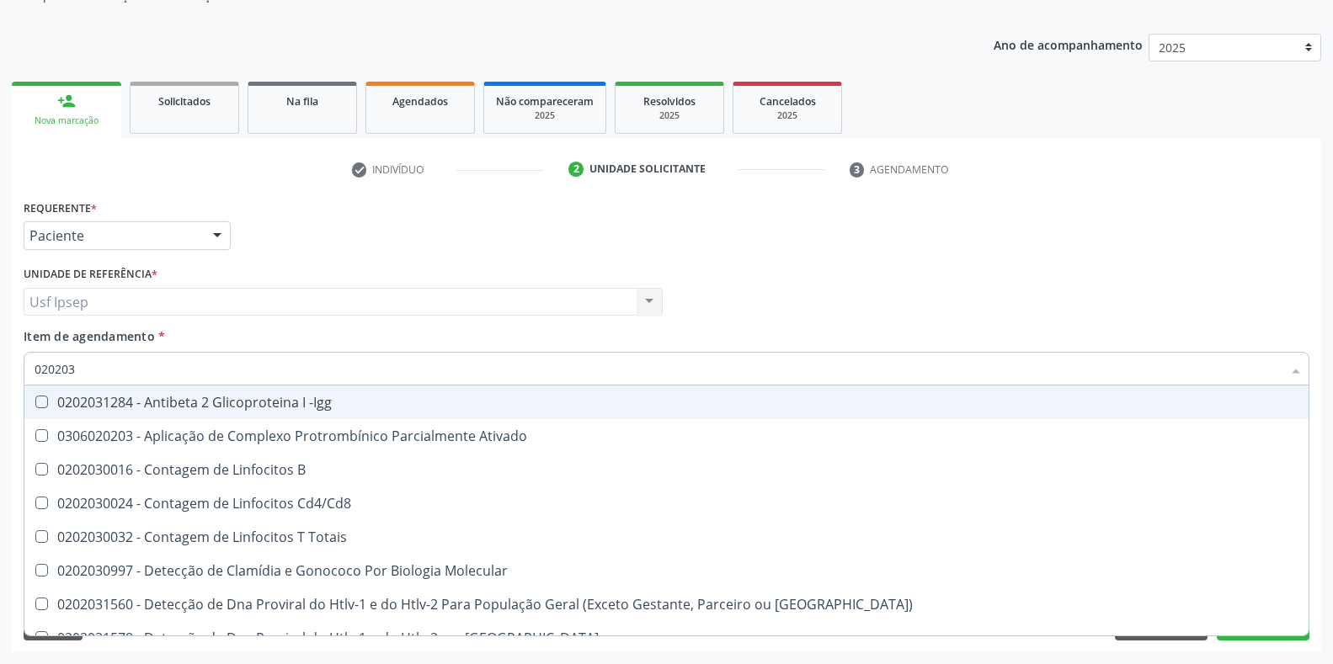
type input "02020"
checkbox B "true"
checkbox Completo "false"
checkbox Antitoxoplasma "false"
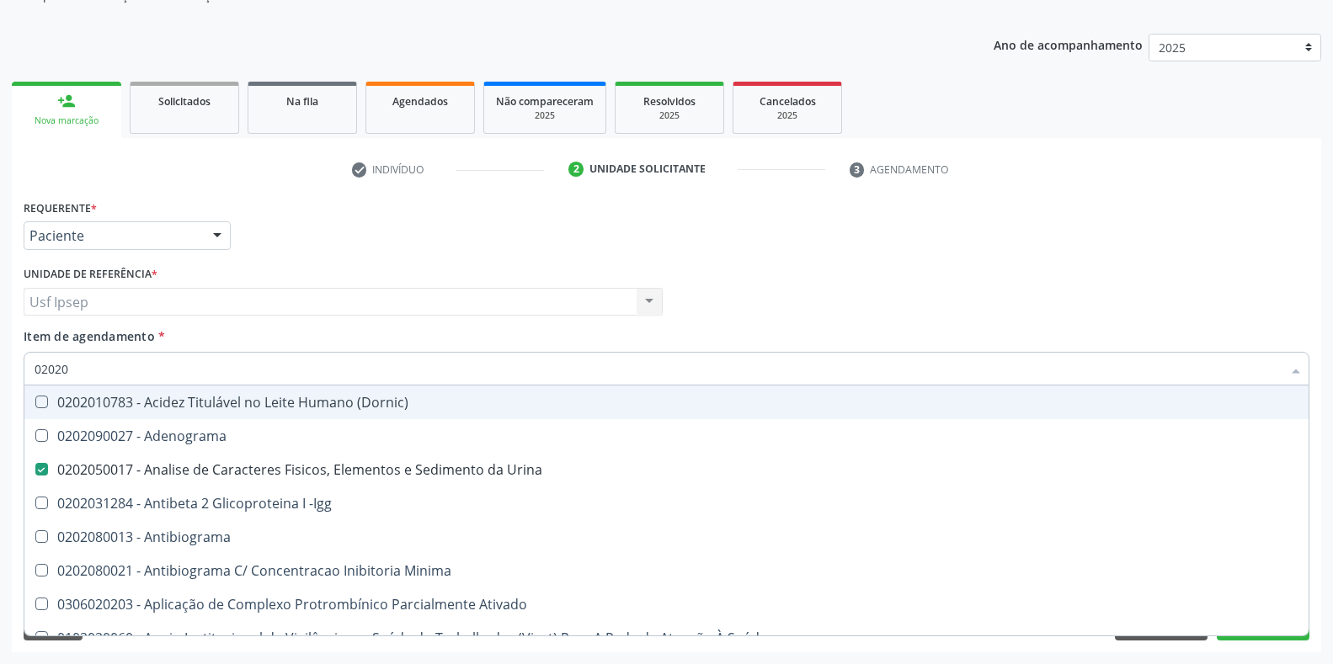
type input "0202"
checkbox Dosagens\) "true"
checkbox Glicose "false"
checkbox Lactato "true"
checkbox Completo "false"
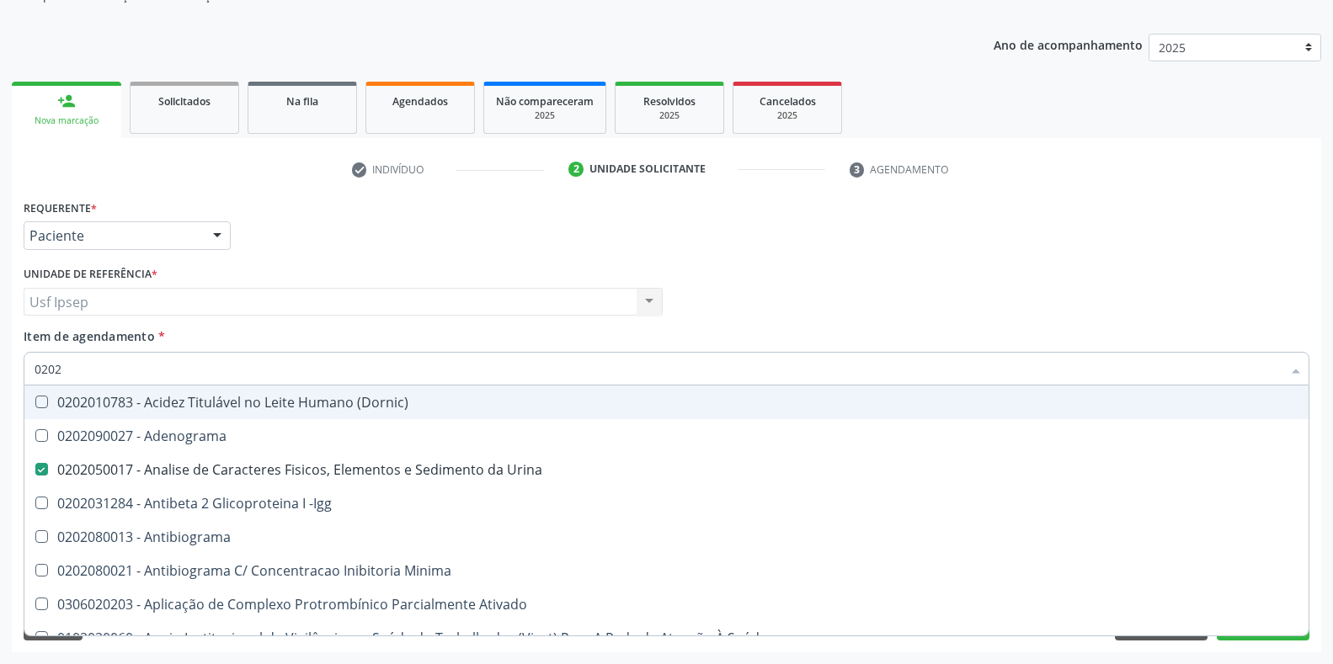
checkbox Pylori "true"
checkbox Antitoxoplasma "false"
checkbox \(Urina\) "true"
type input "02022"
checkbox Urina "false"
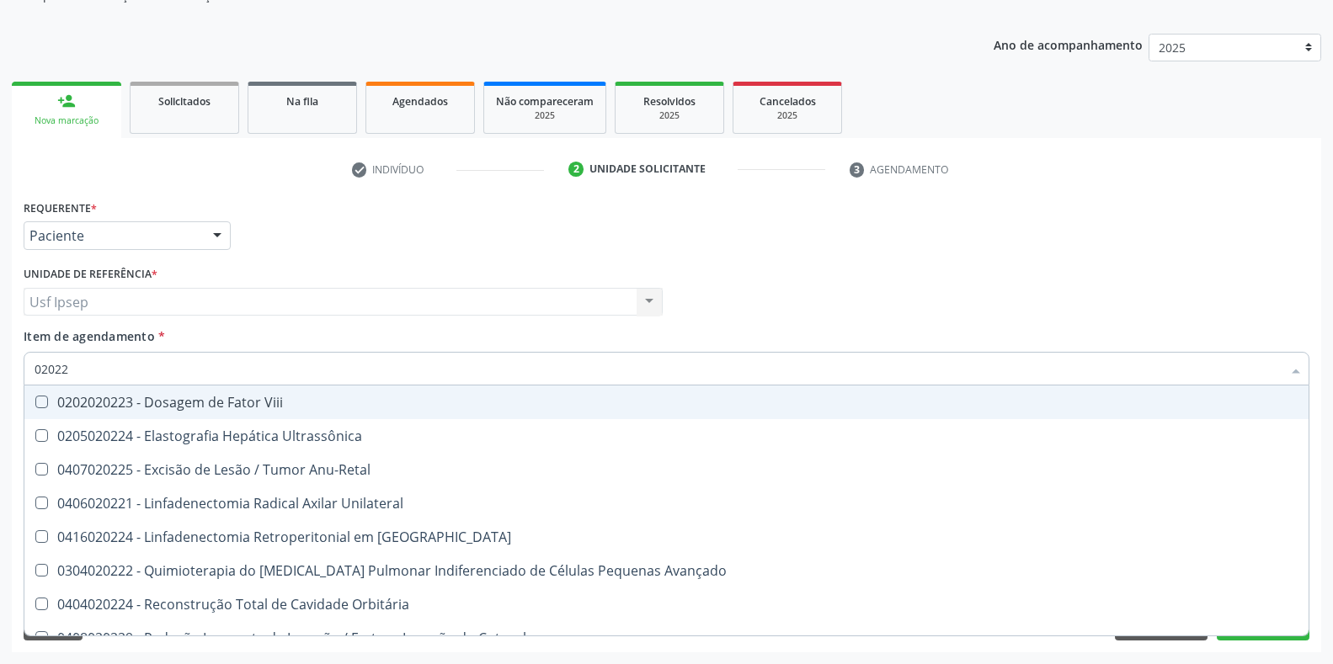
type input "0202"
checkbox Anu-Retal "true"
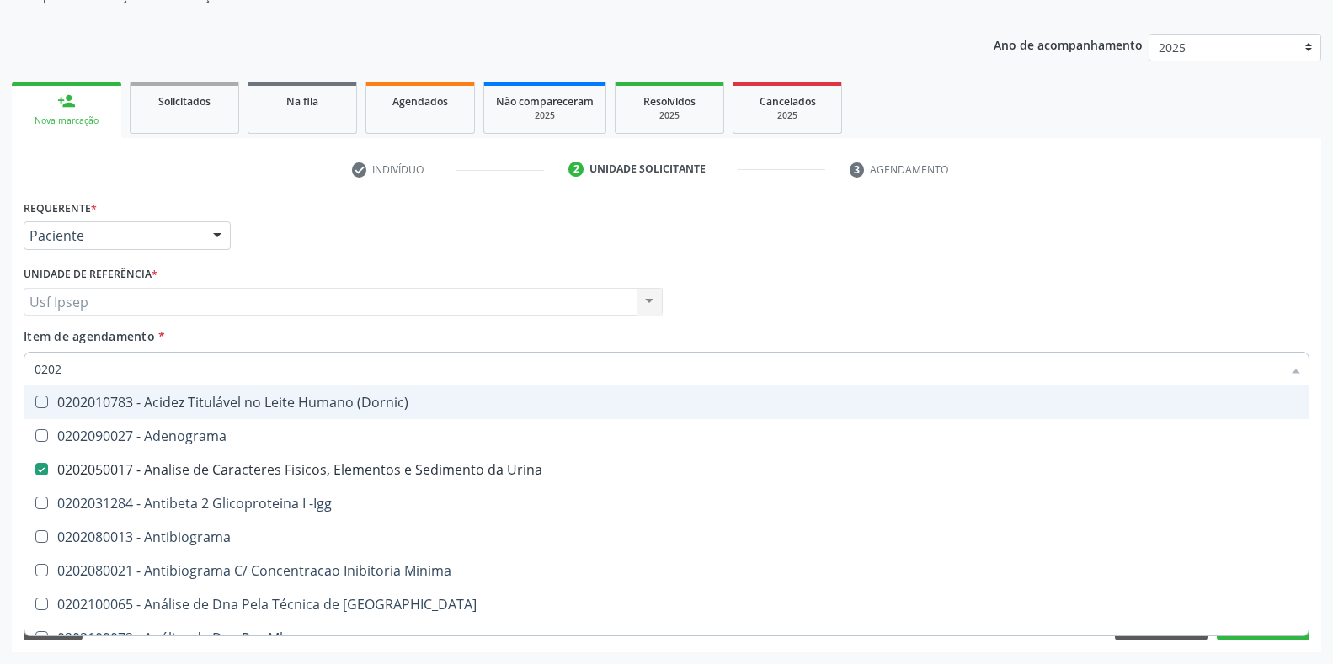
type input "020"
checkbox Urina "false"
checkbox Creatinina "true"
checkbox Abo "false"
checkbox Glicose "false"
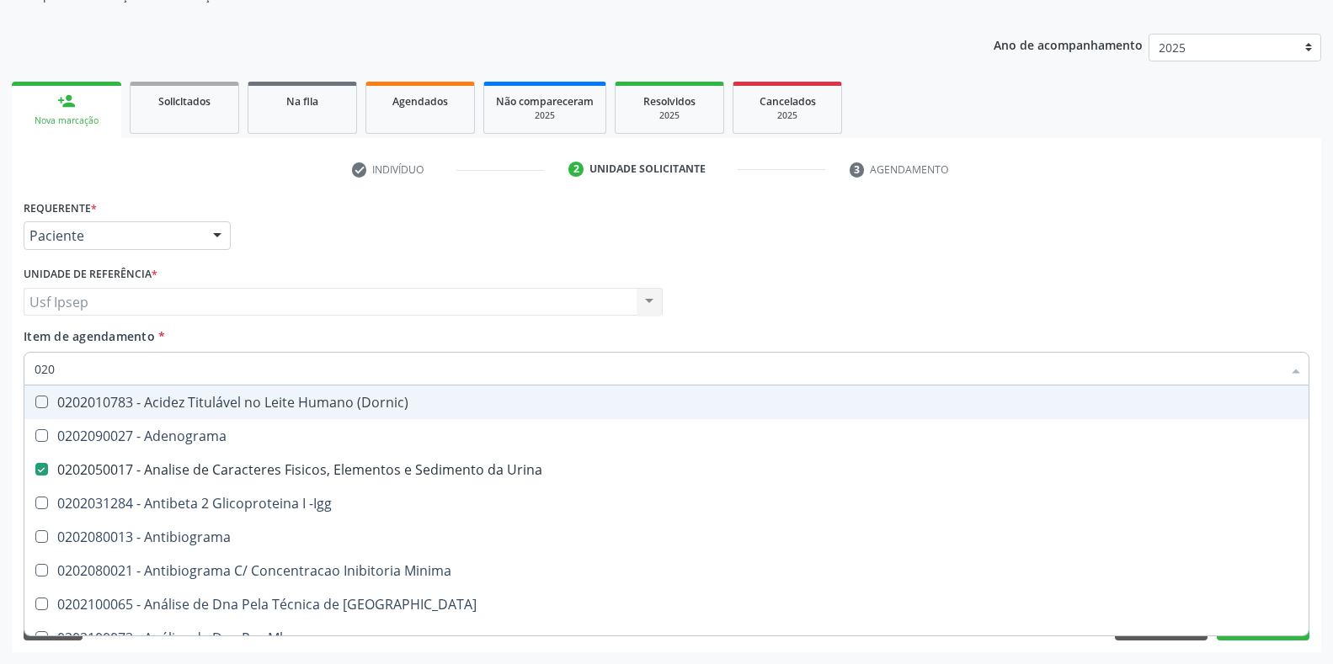
checkbox Completo "false"
checkbox Estriado "true"
checkbox Antitoxoplasma "false"
checkbox Boston "true"
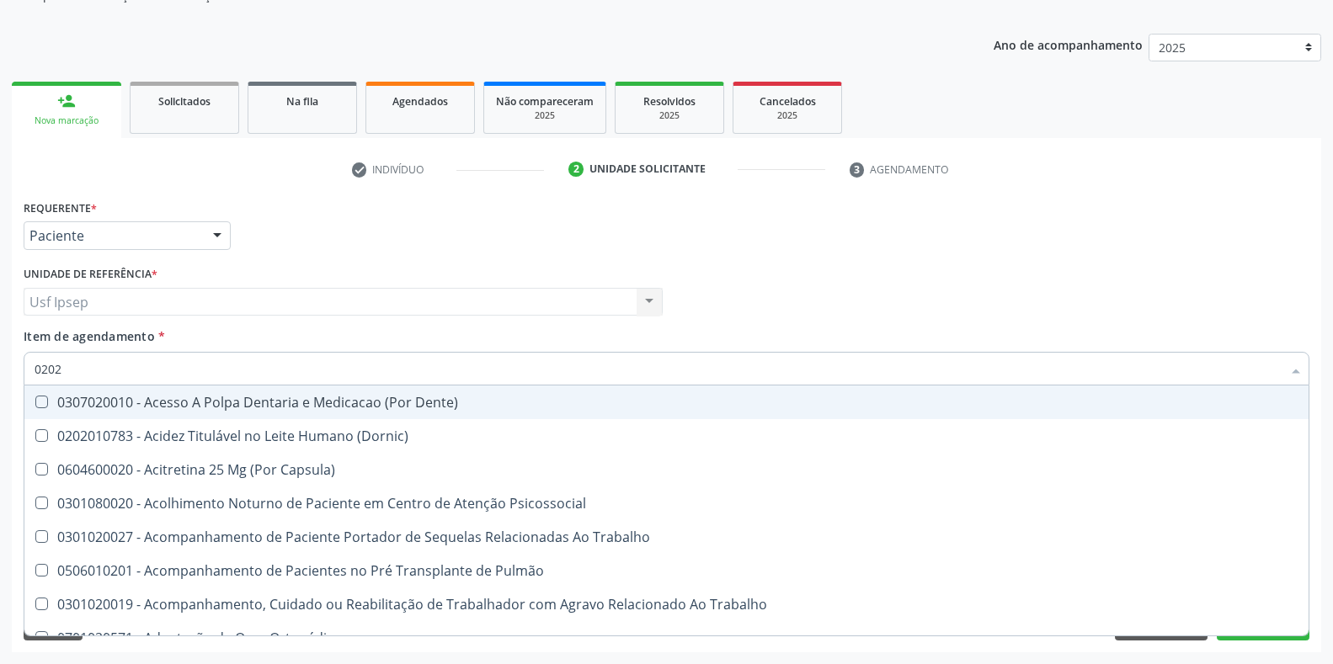
type input "02021"
checkbox Capsula\) "false"
checkbox Adenograma "true"
checkbox Urina "false"
checkbox Coagulação\ "false"
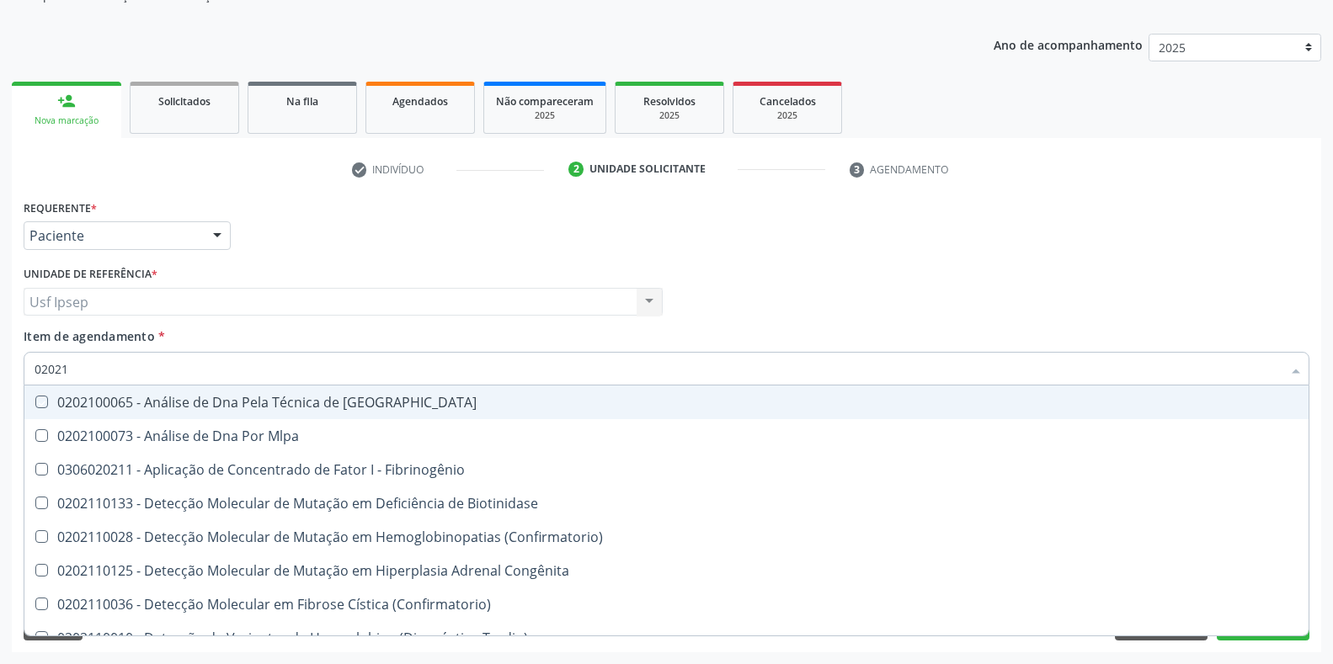
type input "020212"
checkbox Blot "true"
checkbox Abo "false"
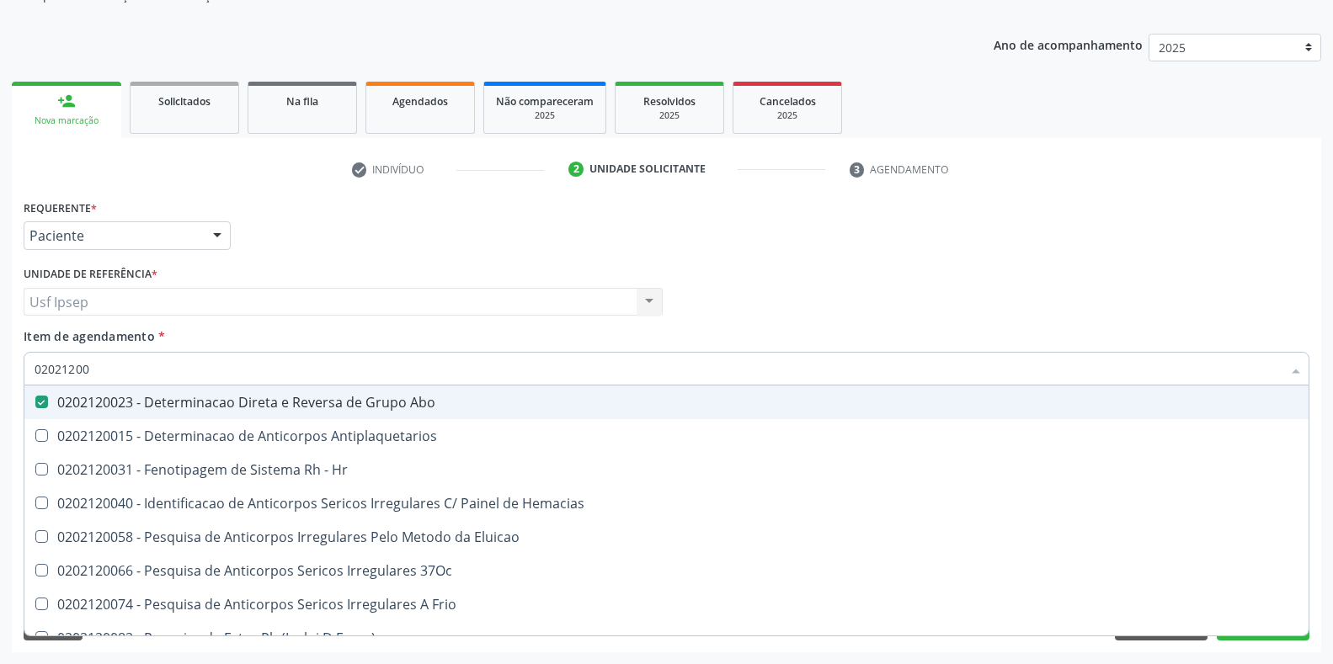
type input "020212008"
checkbox Abo "false"
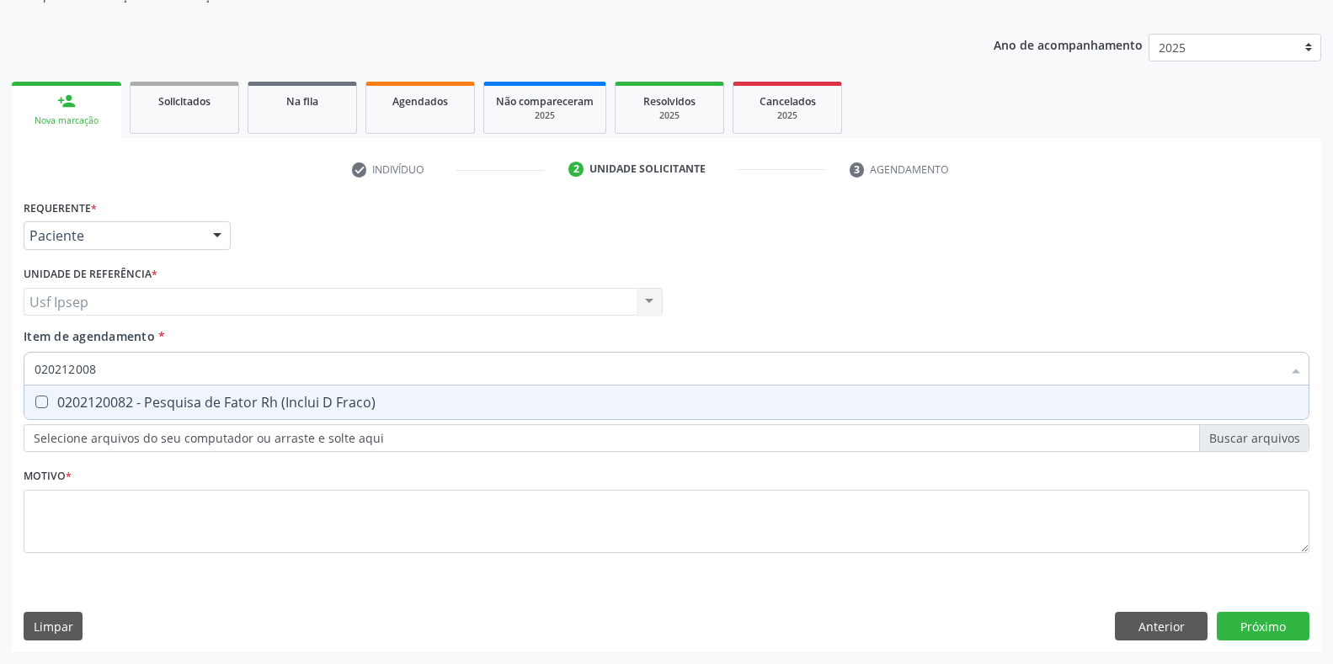
type input "0202120082"
click at [45, 403] on Fraco\) at bounding box center [41, 402] width 13 height 13
click at [35, 403] on Fraco\) "checkbox" at bounding box center [29, 402] width 11 height 11
checkbox Fraco\) "true"
click at [1271, 627] on div "Requerente * Paciente Profissional de Saúde Paciente Nenhum resultado encontrad…" at bounding box center [666, 423] width 1309 height 457
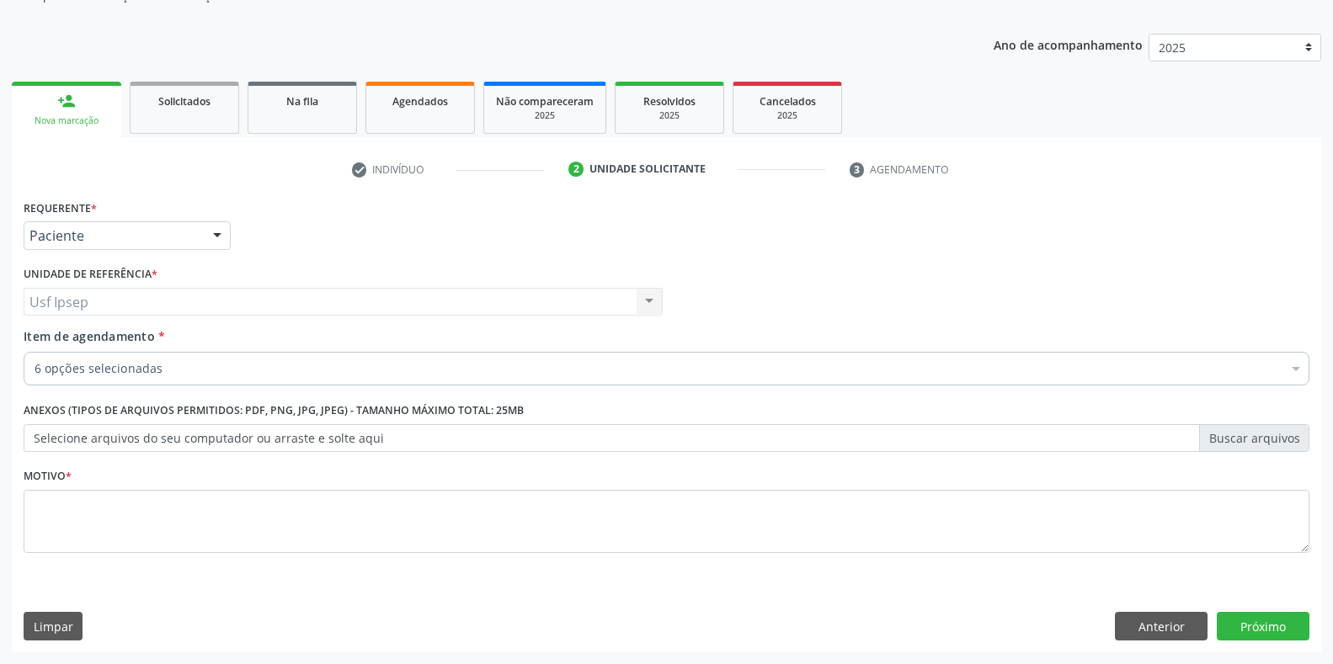
click at [40, 338] on span "Item de agendamento" at bounding box center [89, 336] width 131 height 16
click at [35, 352] on input "Item de agendamento *" at bounding box center [35, 369] width 0 height 34
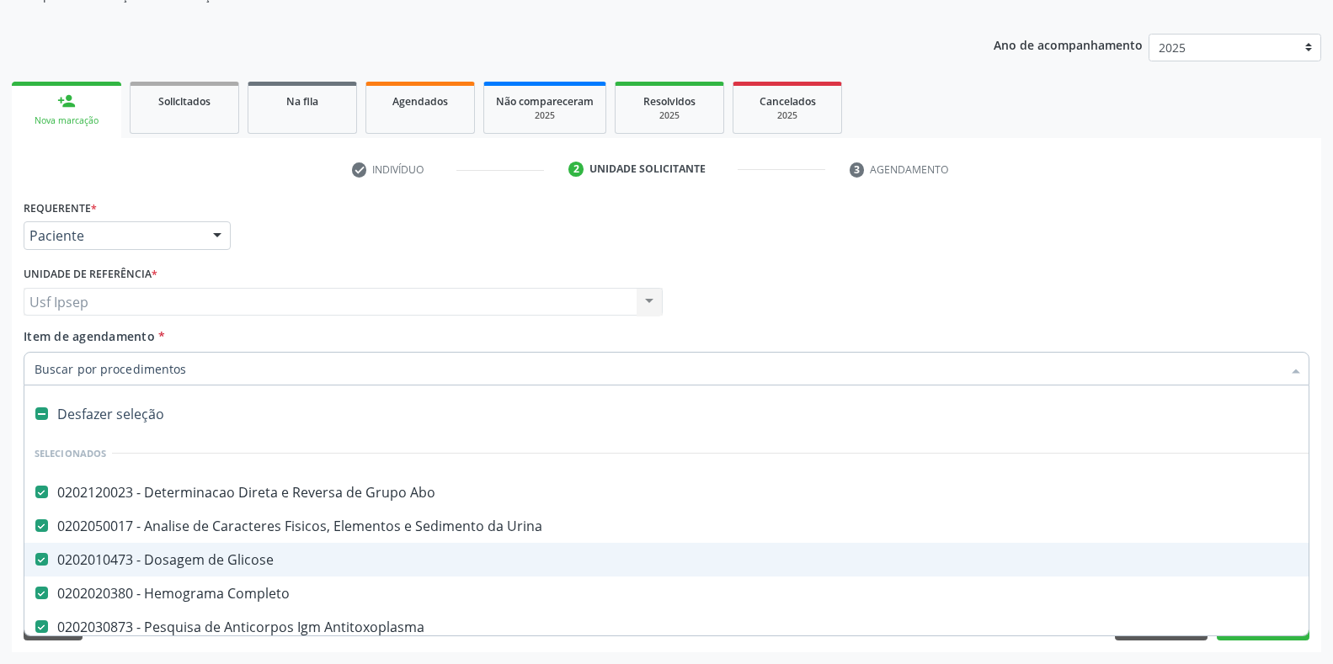
click at [48, 338] on span "Item de agendamento" at bounding box center [89, 336] width 131 height 16
click at [48, 352] on input "Item de agendamento *" at bounding box center [658, 369] width 1247 height 34
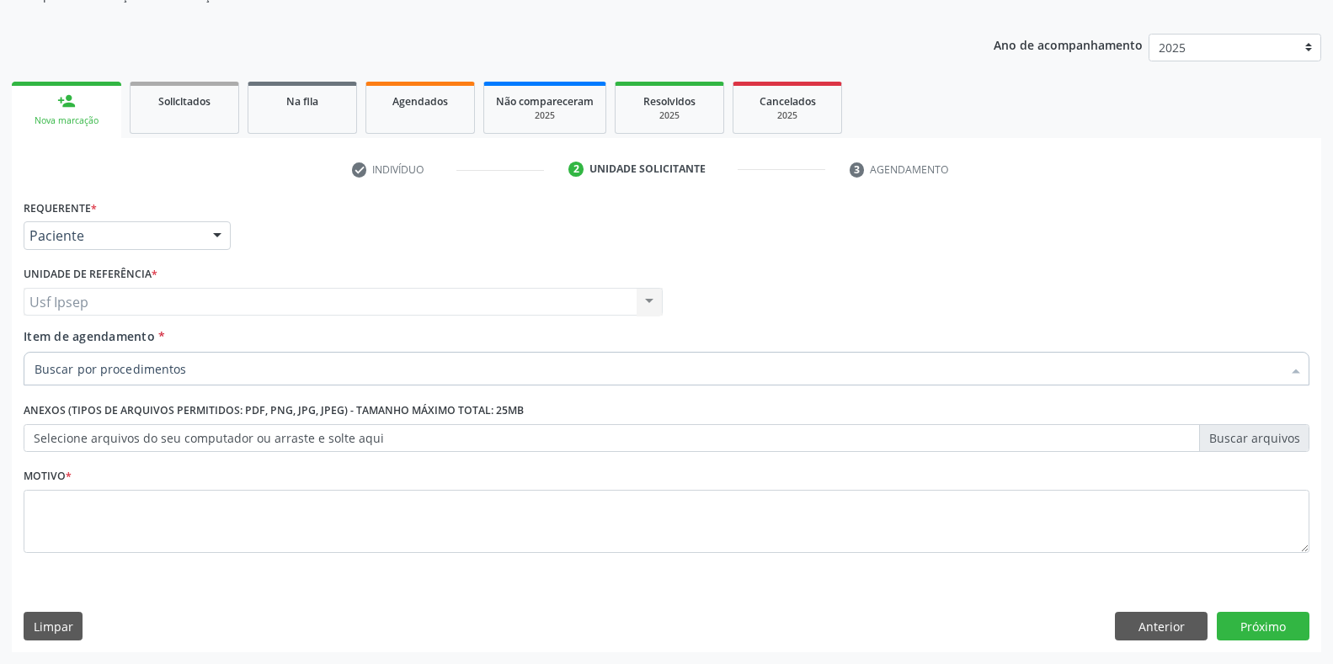
click at [40, 366] on input "Item de agendamento *" at bounding box center [658, 369] width 1247 height 34
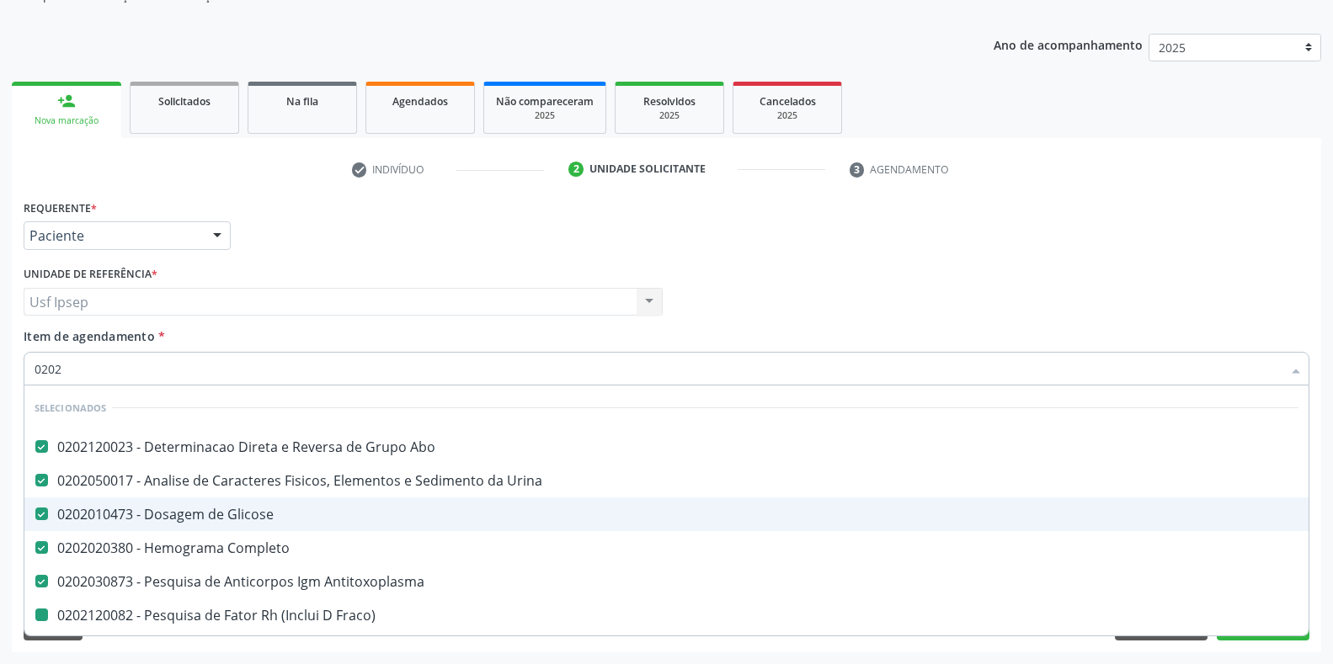
type input "02020"
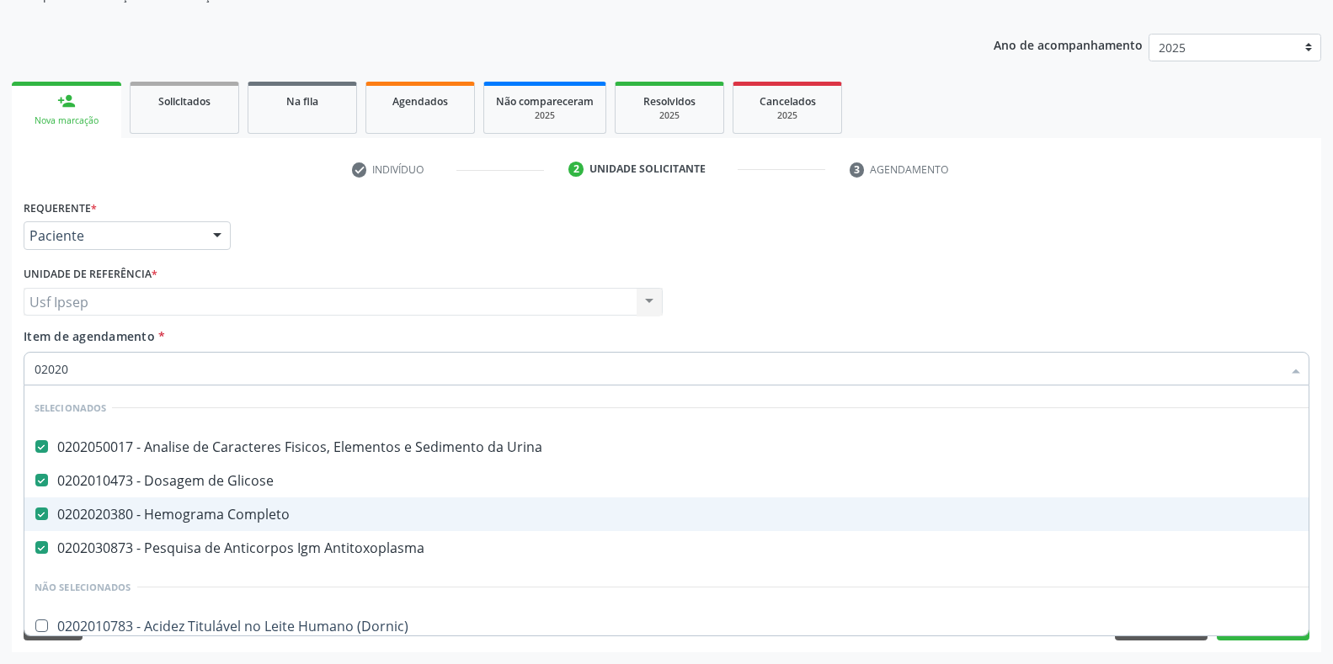
checkbox \(Dornic\) "false"
type input "020208"
checkbox Urina "false"
checkbox Glicose "false"
checkbox Completo "false"
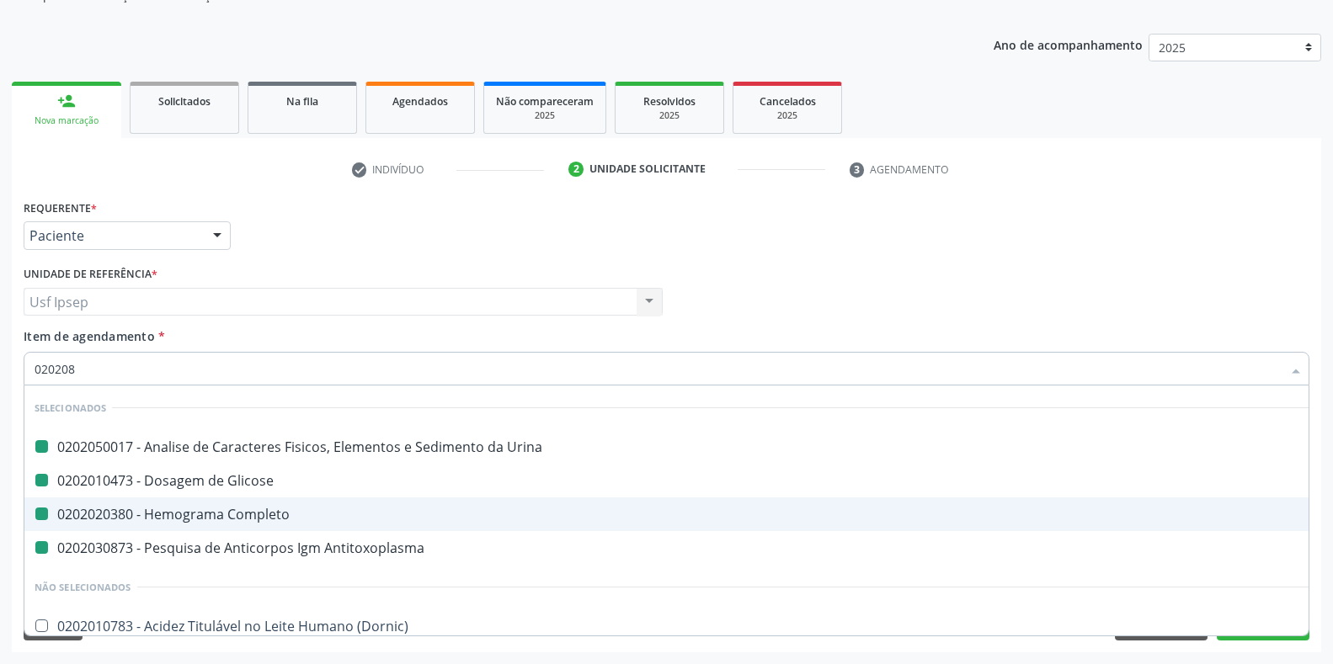
checkbox Antitoxoplasma "false"
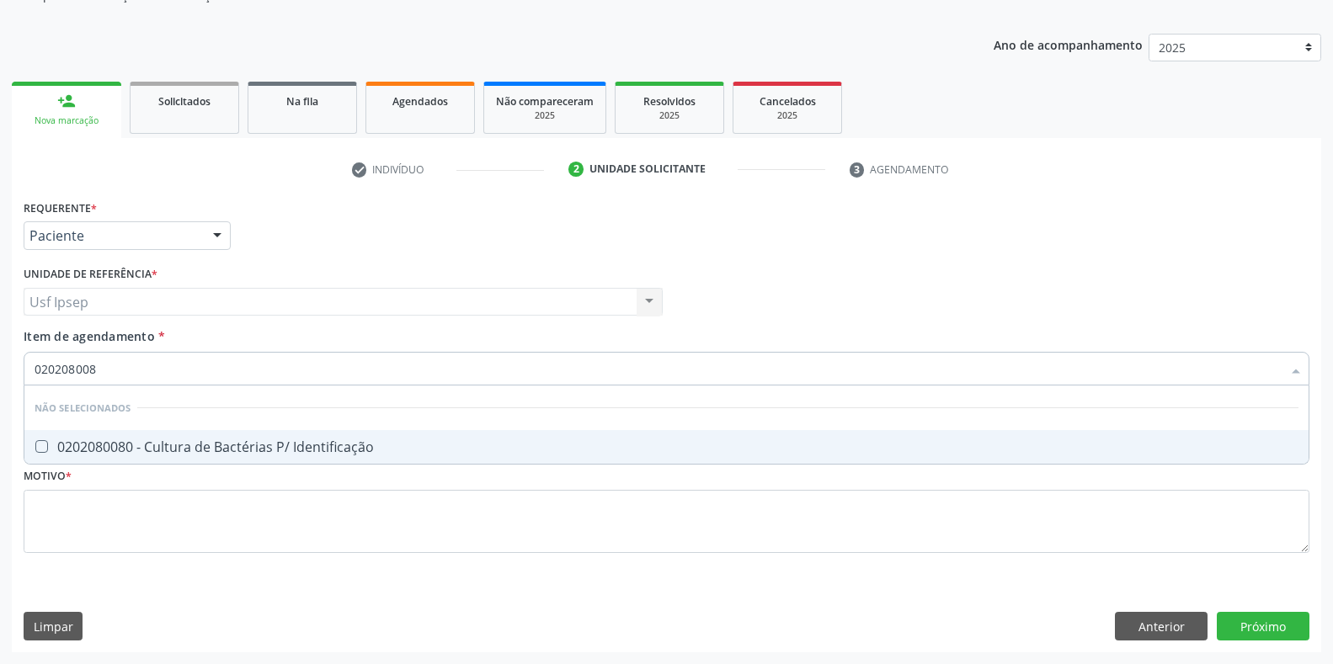
type input "0202080080"
click at [38, 448] on Identificação at bounding box center [41, 446] width 13 height 13
click at [35, 448] on Identificação "checkbox" at bounding box center [29, 446] width 11 height 11
click at [37, 448] on Identificação at bounding box center [41, 446] width 13 height 13
click at [35, 448] on Identificação "checkbox" at bounding box center [29, 446] width 11 height 11
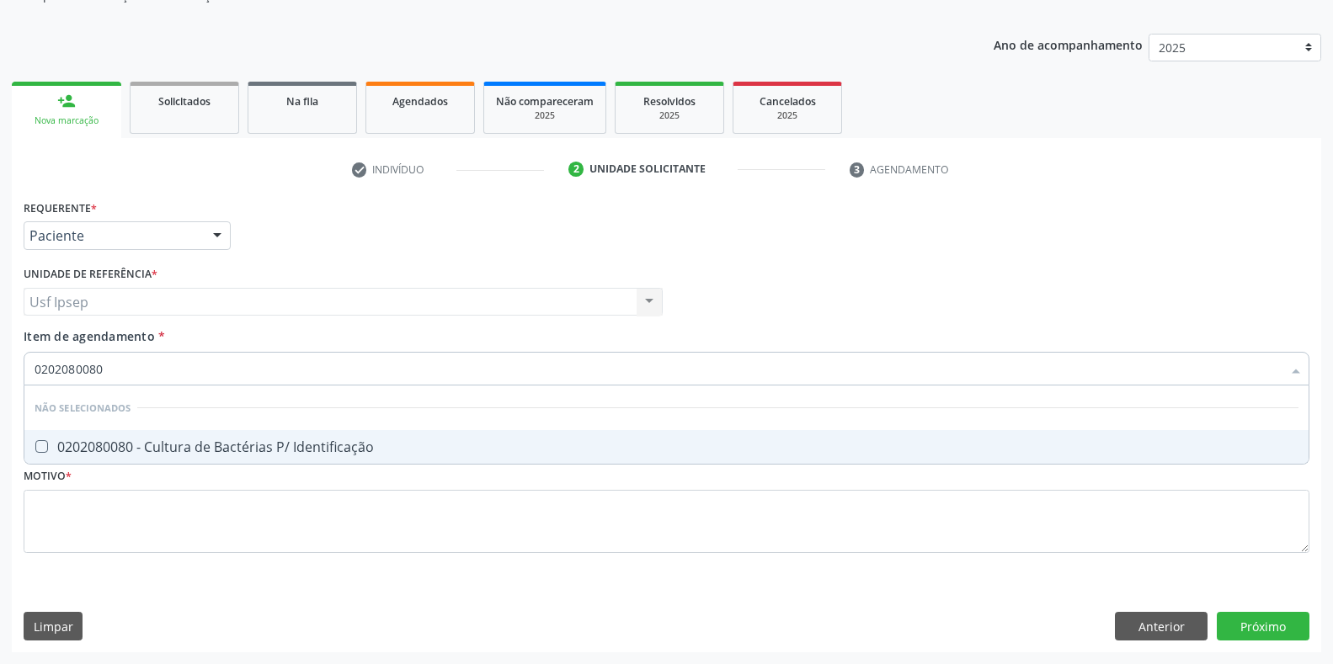
click at [39, 445] on Identificação at bounding box center [41, 446] width 13 height 13
click at [35, 445] on Identificação "checkbox" at bounding box center [29, 446] width 11 height 11
checkbox Identificação "true"
click at [111, 362] on input "0202080080" at bounding box center [658, 369] width 1247 height 34
type input "02020800"
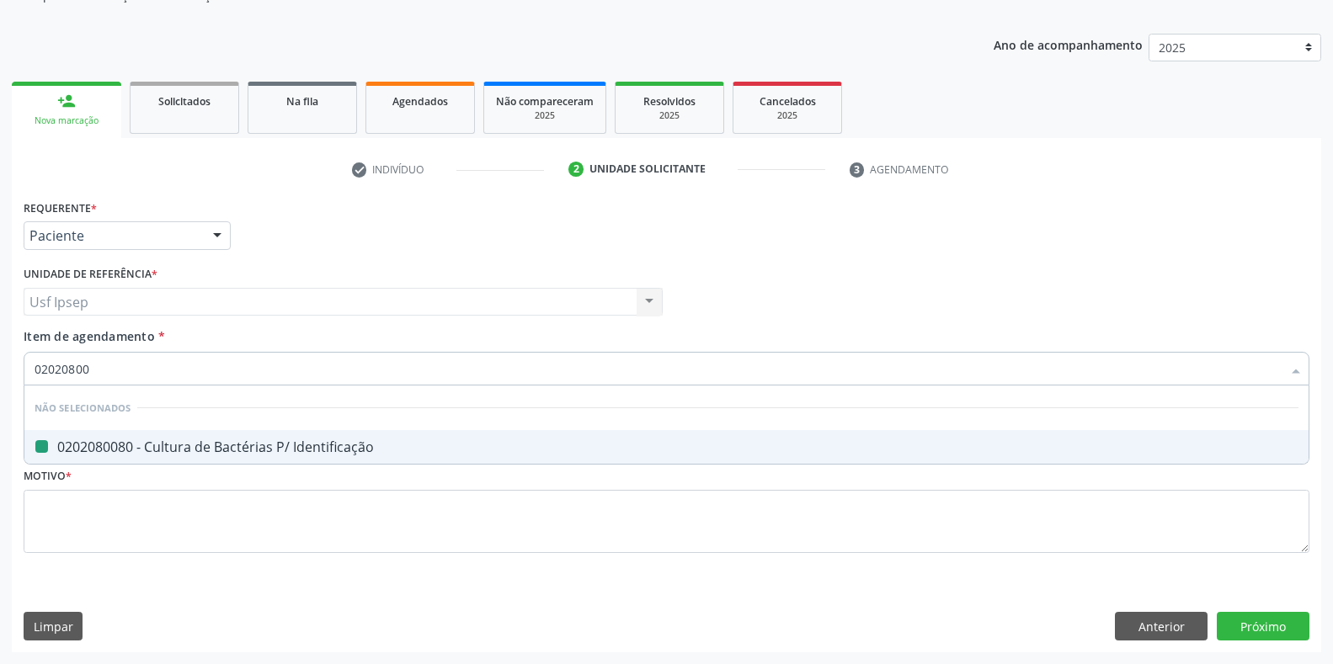
checkbox Identificação "false"
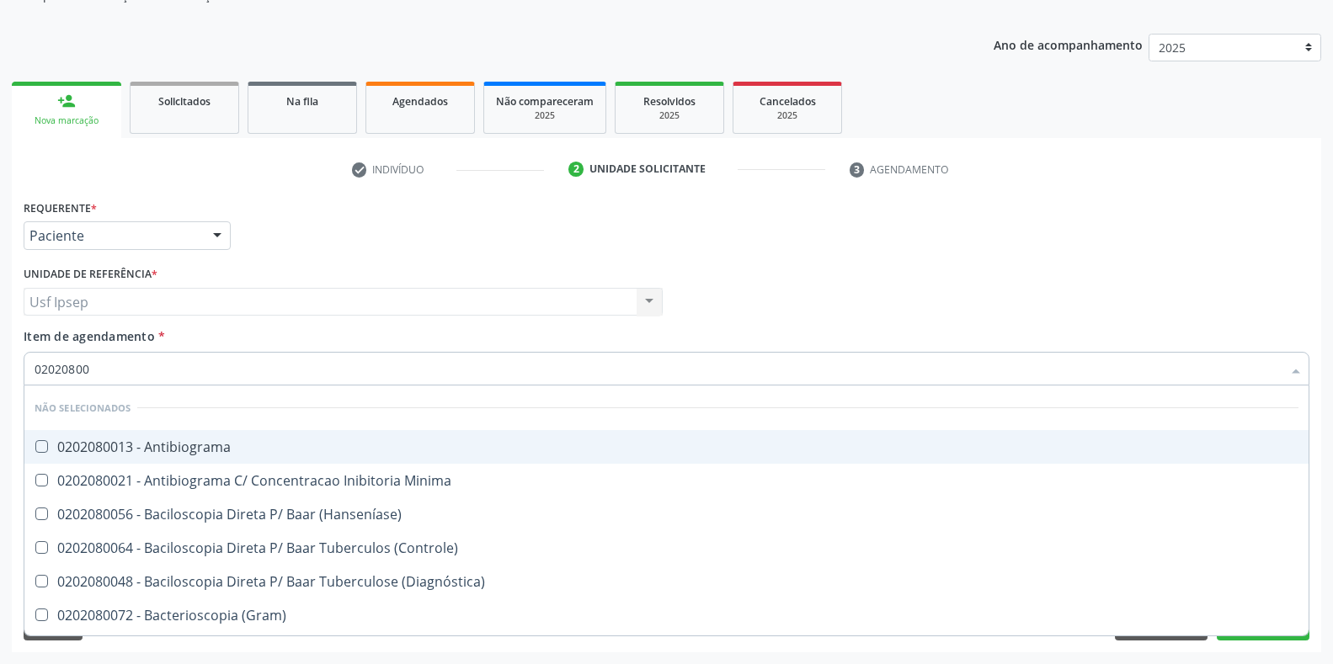
type input "0202080"
checkbox Identificação "false"
type input "020"
checkbox Antibiograma "true"
checkbox Minima "true"
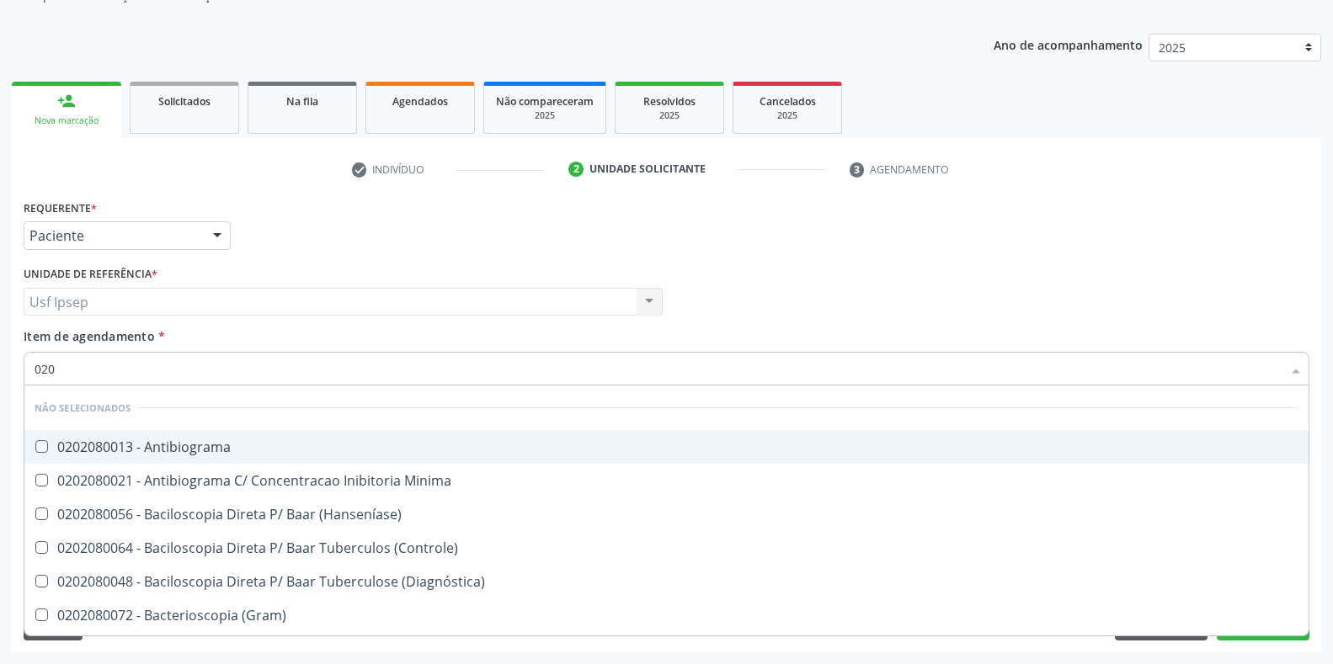
checkbox \(Hanseníase\) "true"
checkbox \(Controle\) "true"
checkbox \(Gram\) "true"
checkbox Identificação "false"
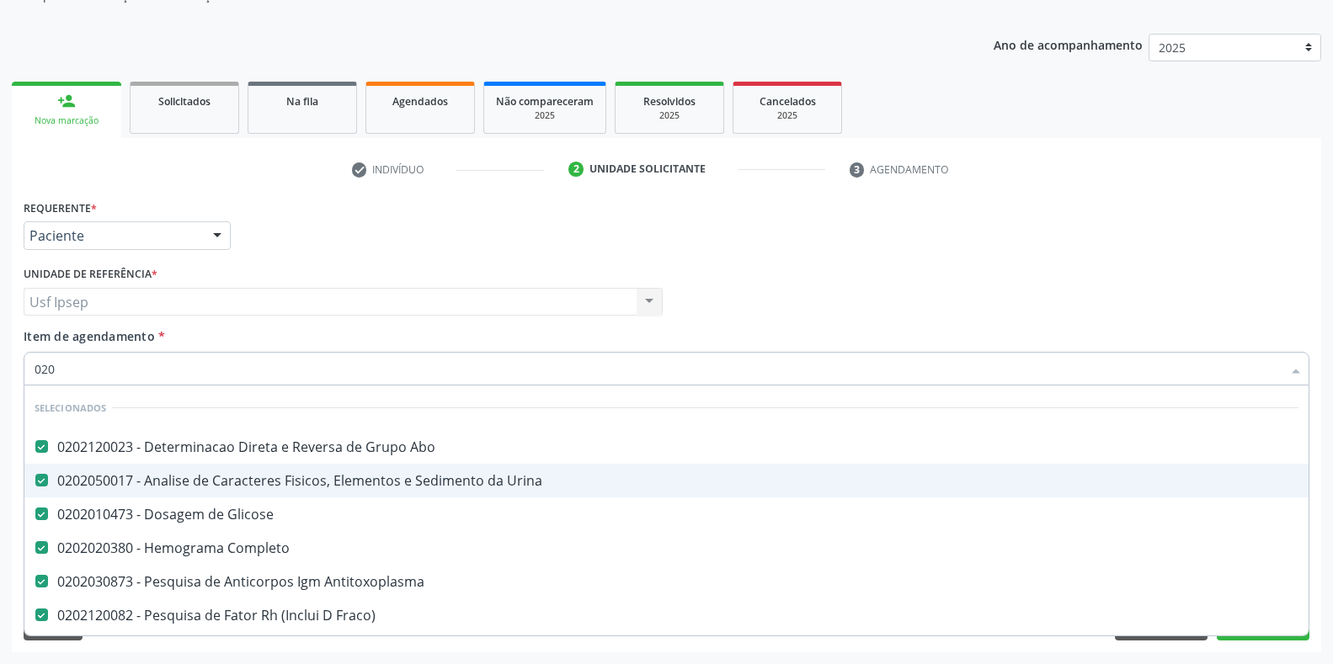
scroll to position [141, 0]
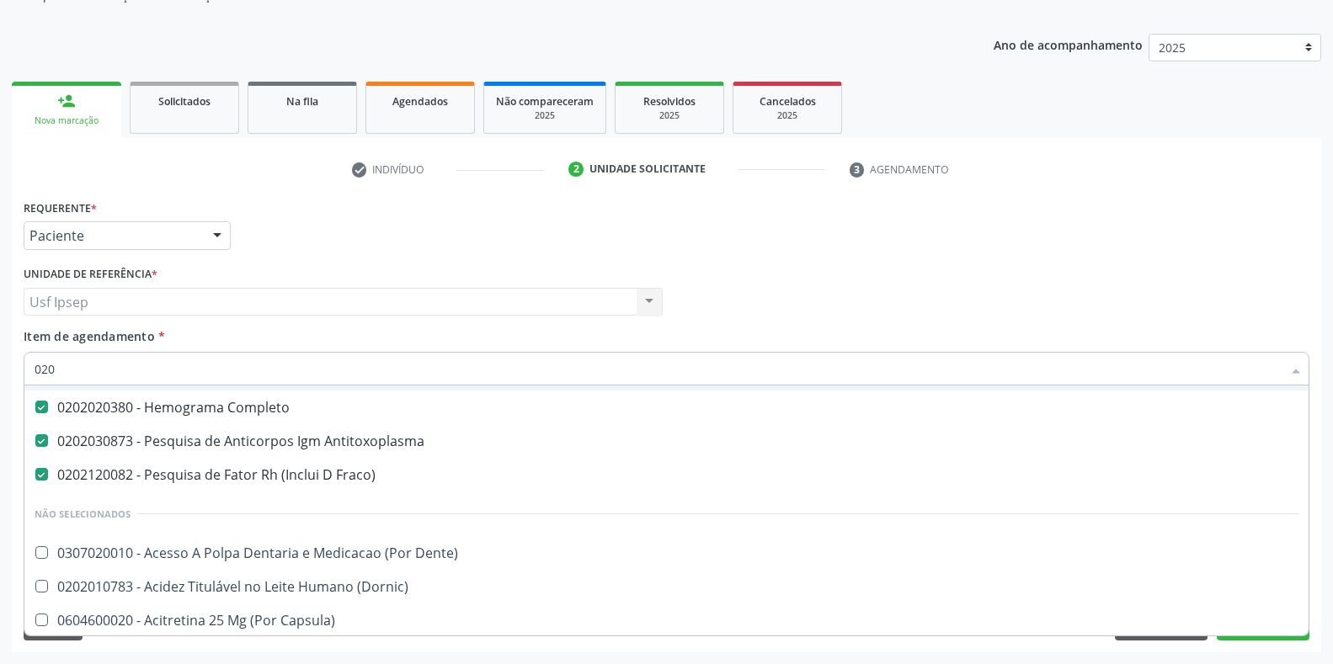
click at [855, 258] on div "Requerente * Paciente Profissional de Saúde Paciente Nenhum resultado encontrad…" at bounding box center [666, 228] width 1294 height 66
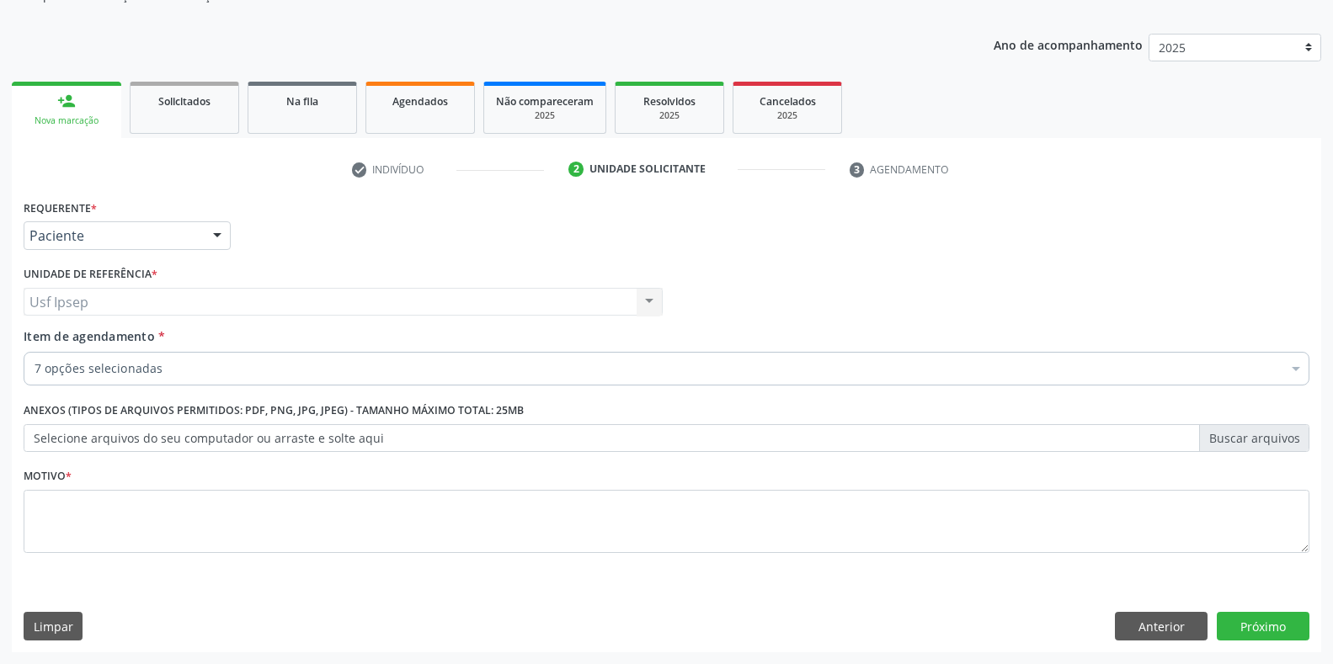
checkbox Neurocirurgia "false"
click at [769, 260] on div "Requerente * Paciente Profissional de Saúde Paciente Nenhum resultado encontrad…" at bounding box center [666, 228] width 1294 height 66
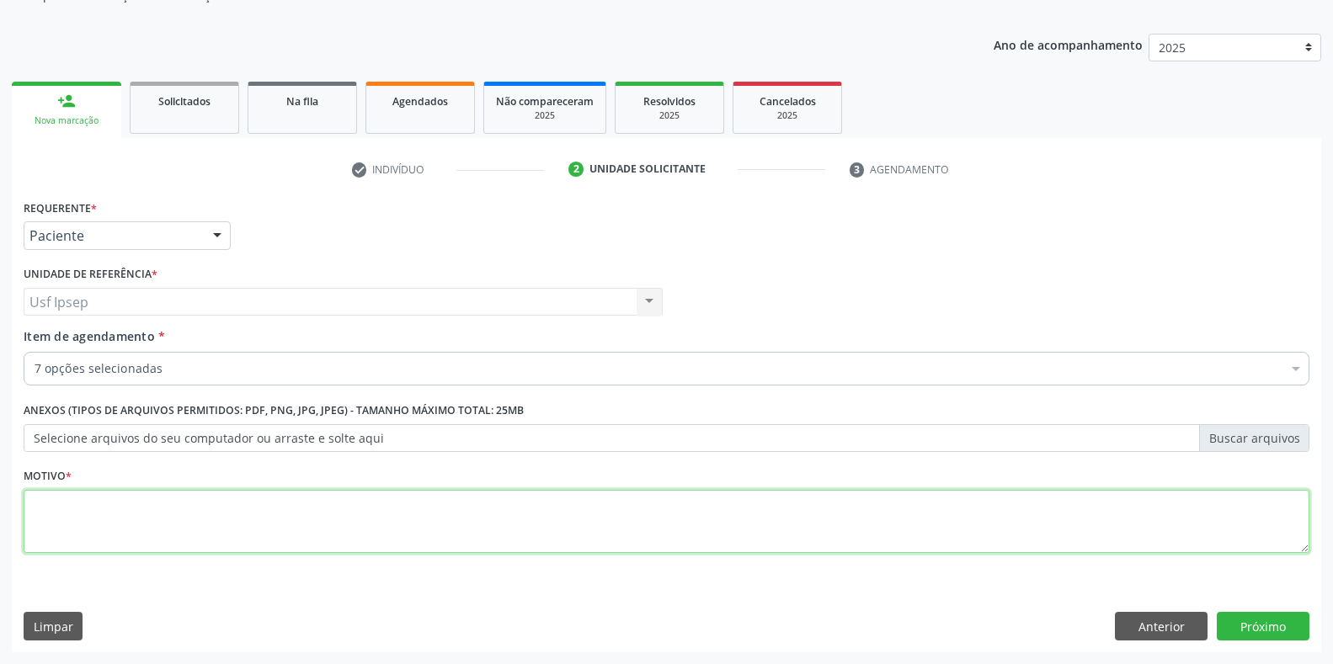
click at [59, 514] on textarea at bounding box center [667, 522] width 1286 height 64
type textarea "1"
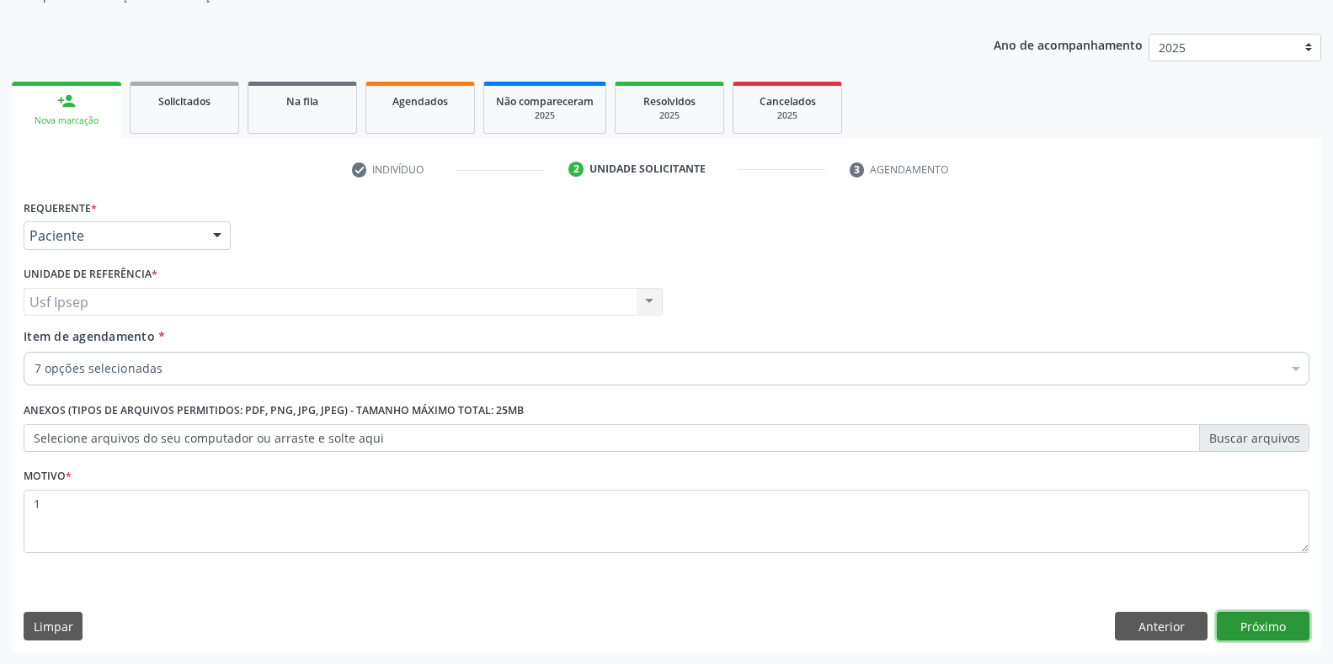
click at [1261, 632] on button "Próximo" at bounding box center [1263, 626] width 93 height 29
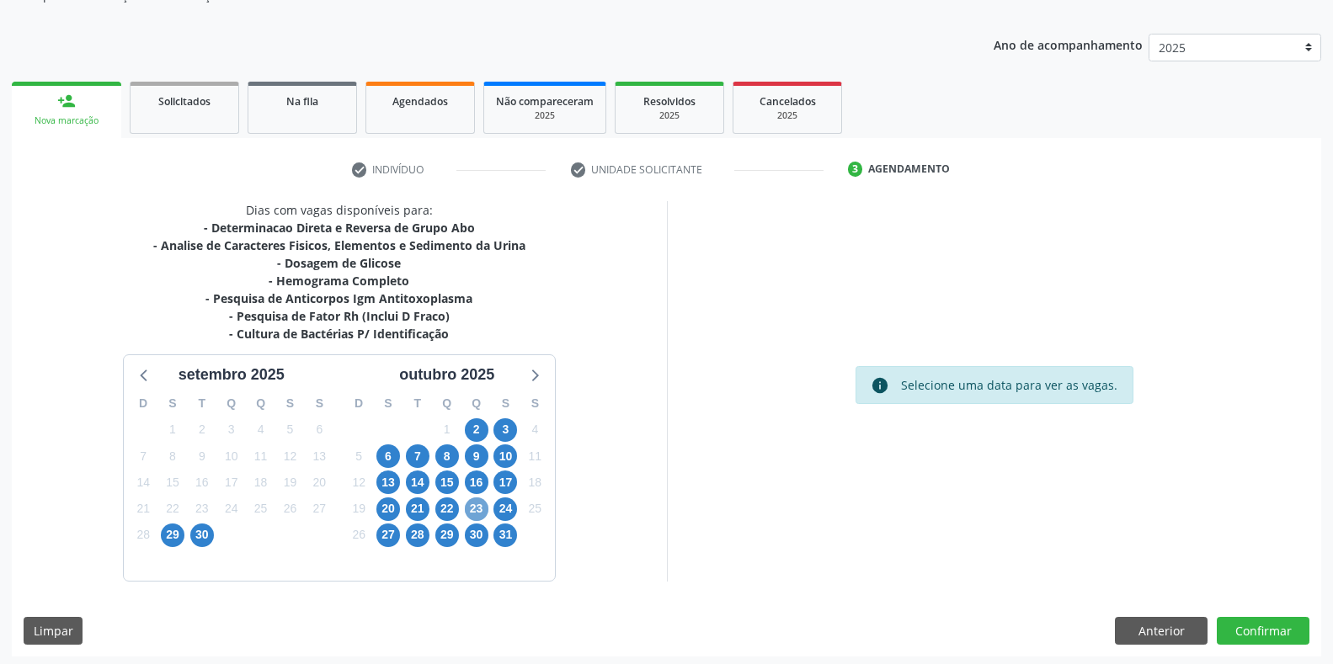
click at [477, 512] on span "23" at bounding box center [477, 510] width 24 height 24
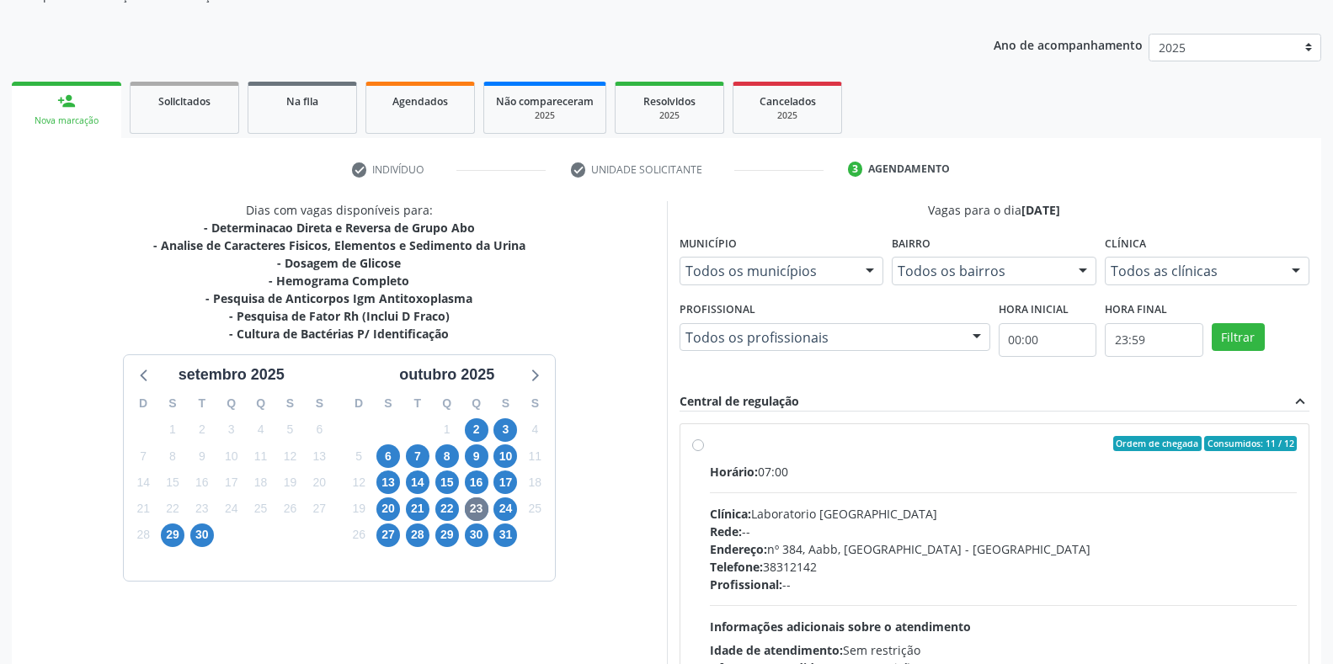
click at [700, 451] on div "Ordem de chegada Consumidos: 11 / 12 Horário: 07:00 Clínica: Laboratorio [GEOGR…" at bounding box center [994, 565] width 605 height 258
radio input "true"
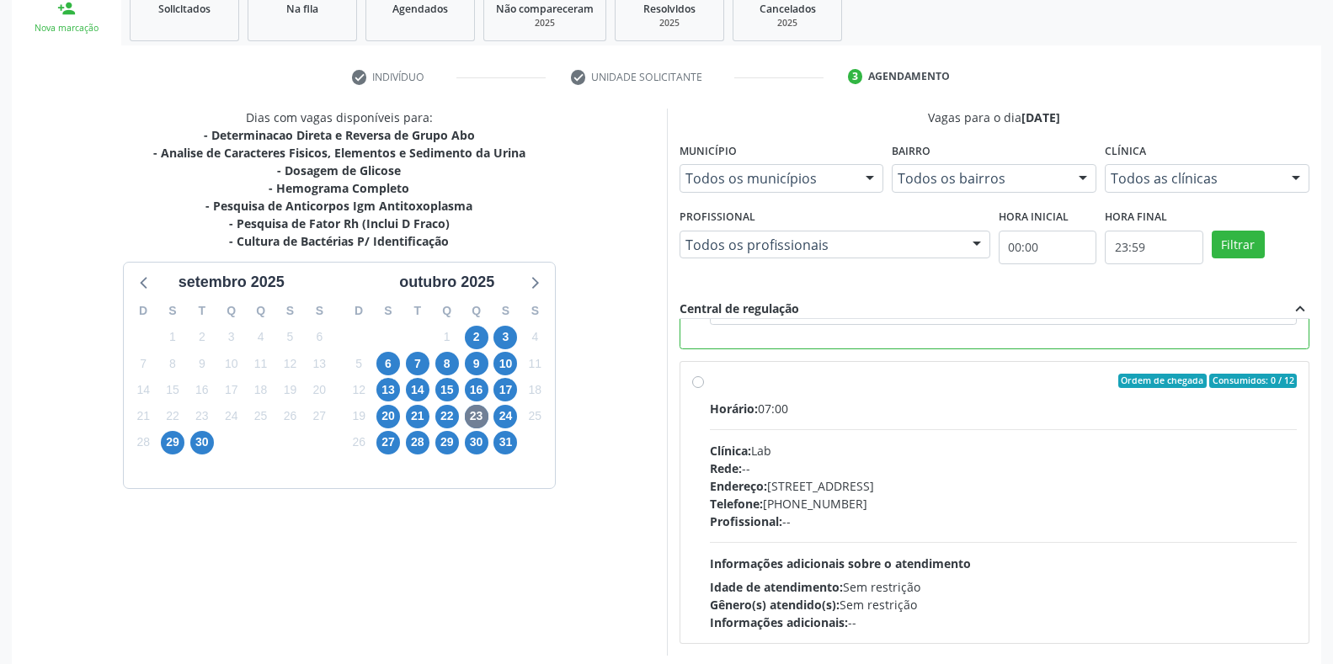
scroll to position [342, 0]
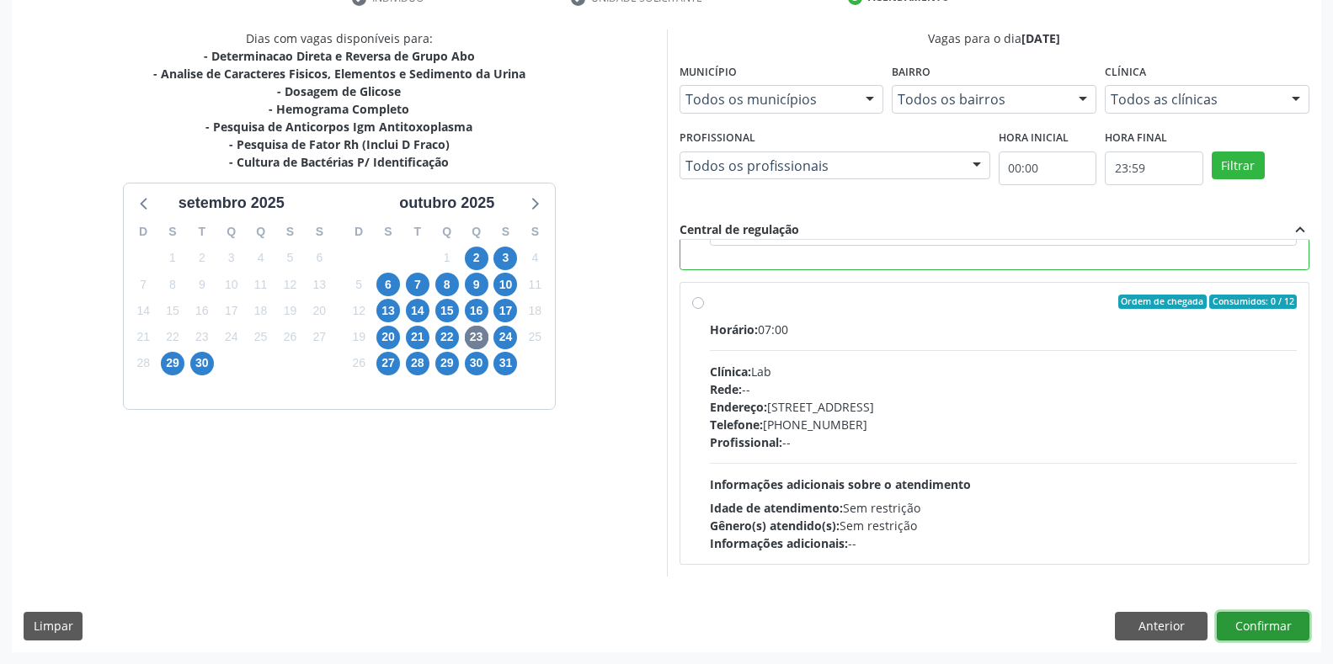
click at [1250, 628] on button "Confirmar" at bounding box center [1263, 626] width 93 height 29
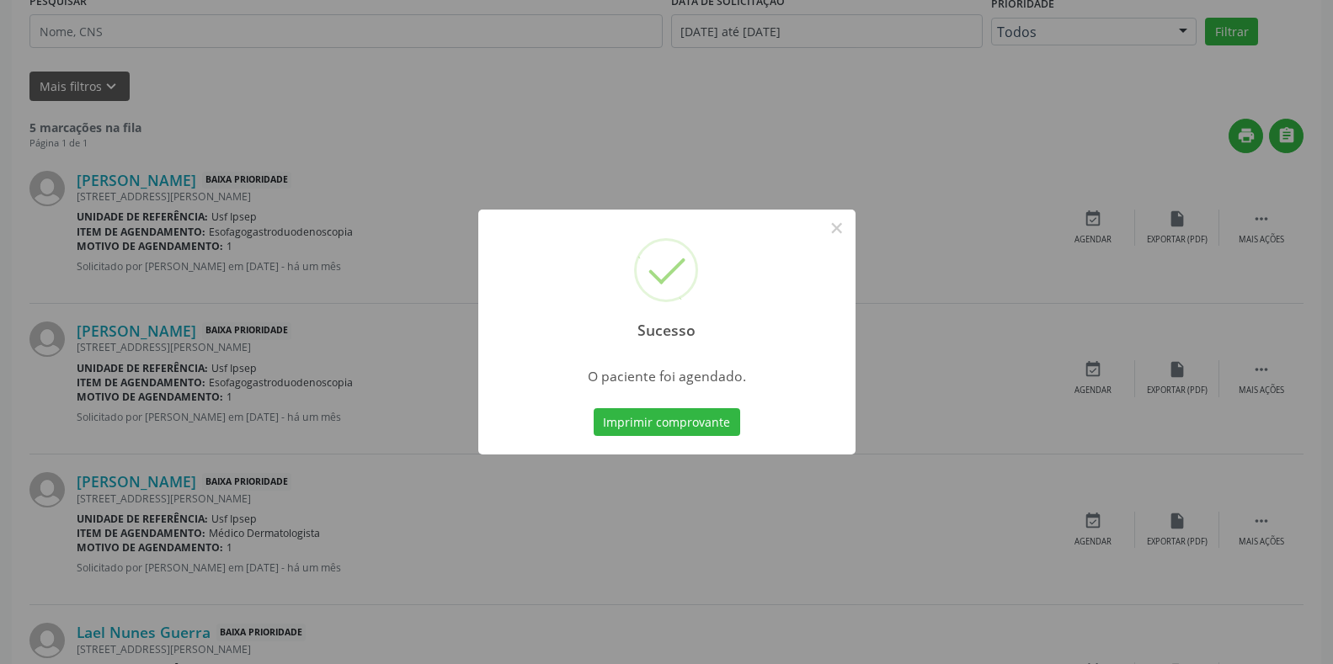
scroll to position [0, 0]
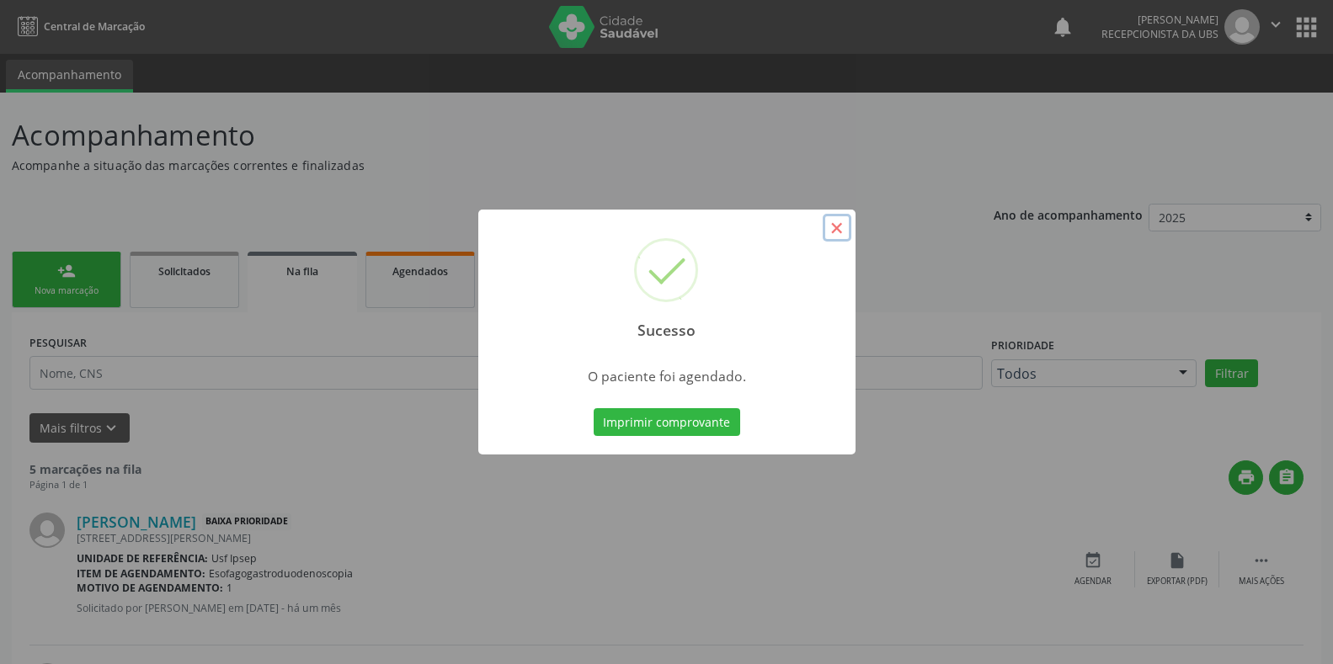
click at [843, 231] on button "×" at bounding box center [837, 228] width 29 height 29
